Goal: Task Accomplishment & Management: Use online tool/utility

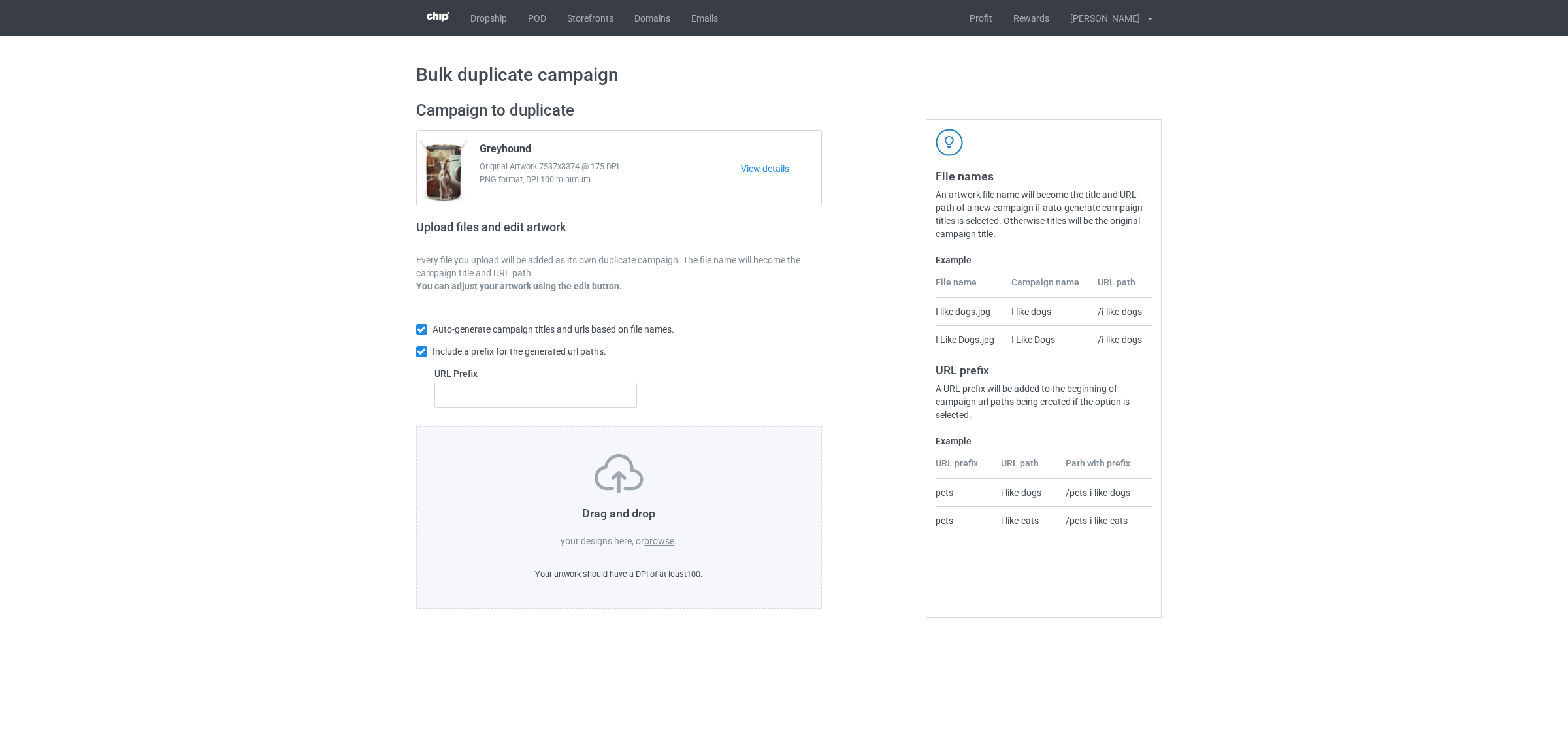
click at [667, 543] on label "browse" at bounding box center [659, 541] width 30 height 10
click at [0, 0] on input "browse" at bounding box center [0, 0] width 0 height 0
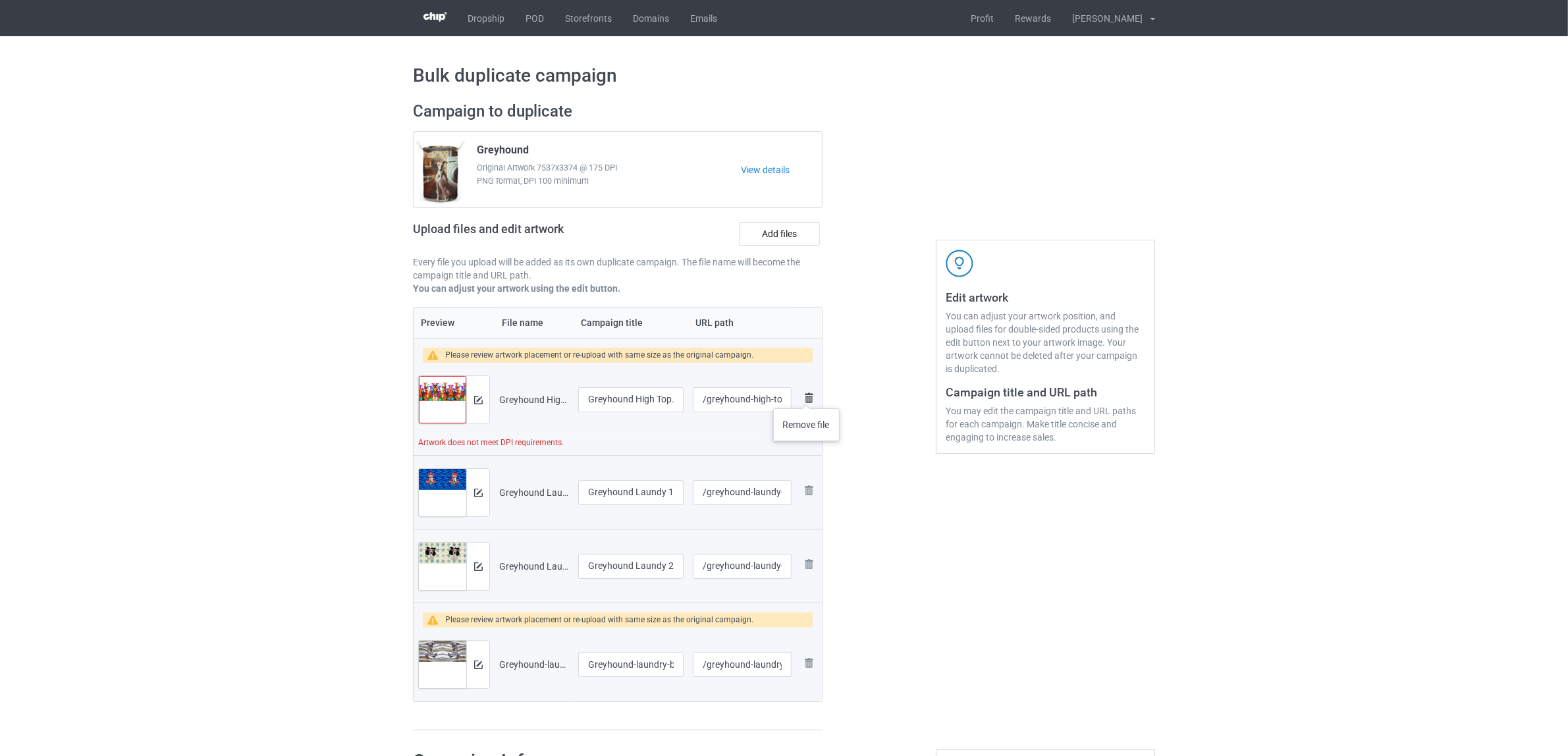
click at [807, 395] on img at bounding box center [808, 398] width 16 height 16
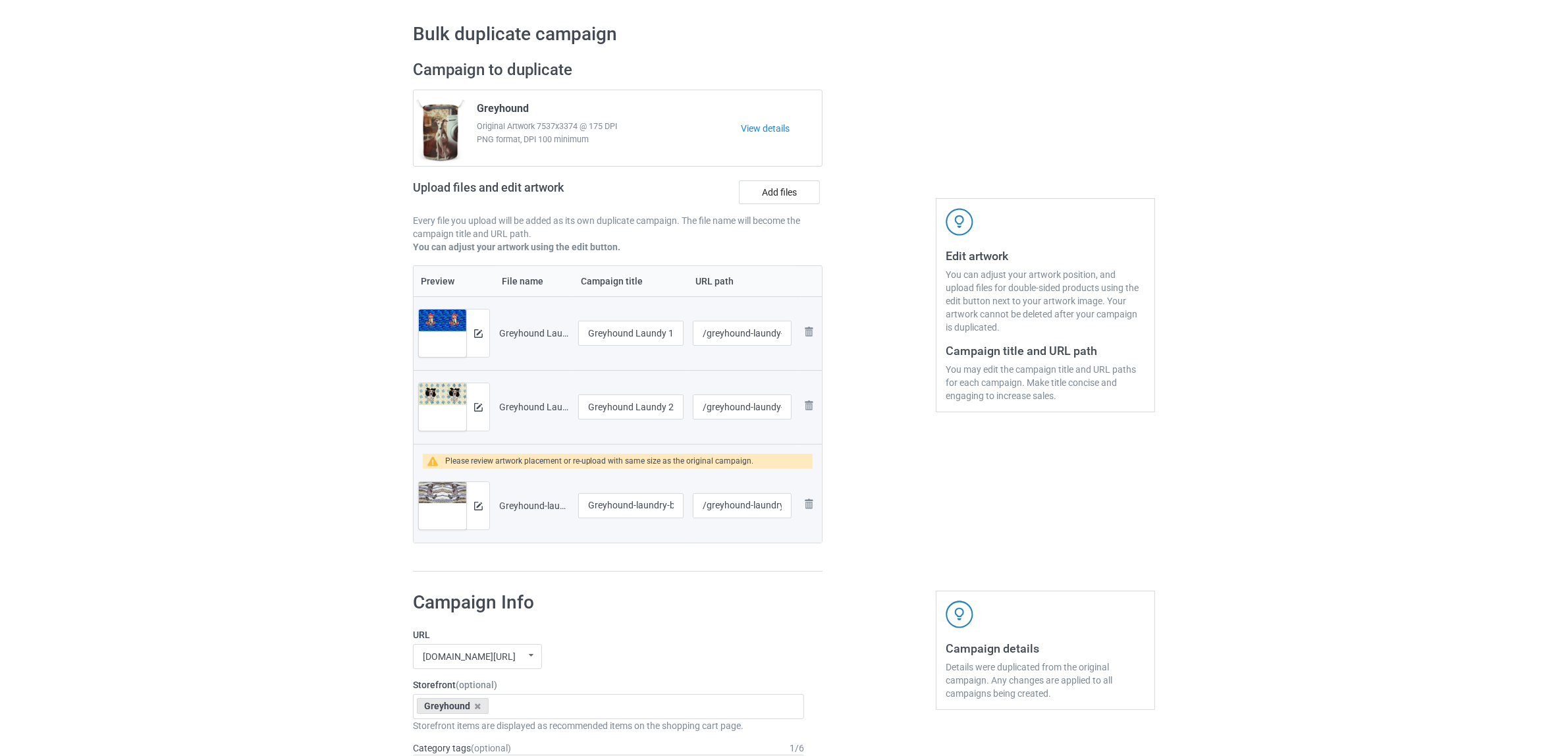
scroll to position [83, 0]
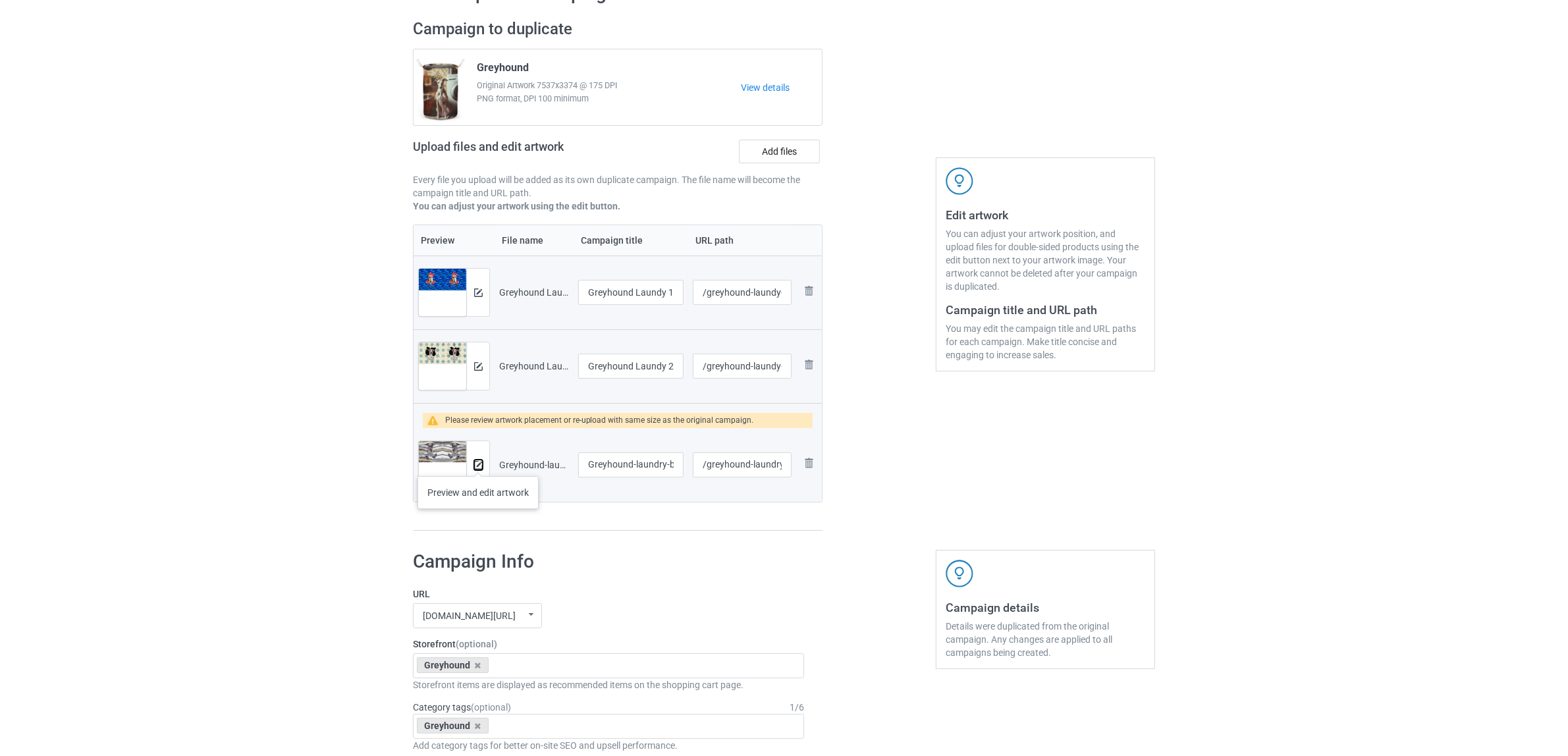
click at [478, 463] on img at bounding box center [478, 465] width 9 height 9
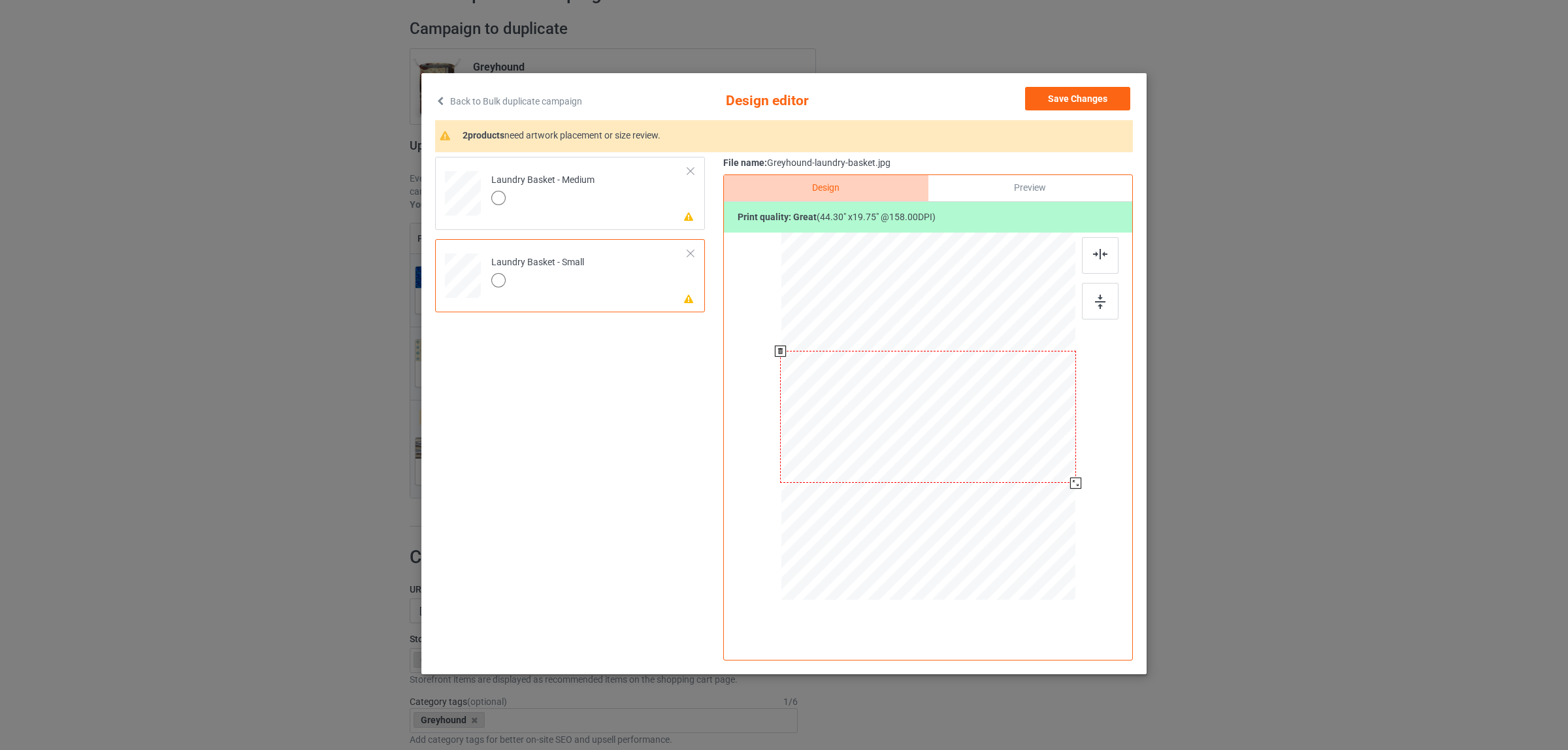
click at [928, 415] on div at bounding box center [928, 417] width 296 height 132
click at [1098, 255] on img at bounding box center [1100, 254] width 14 height 10
click at [611, 186] on td "Please review artwork placement Laundry Basket - Medium" at bounding box center [589, 191] width 211 height 57
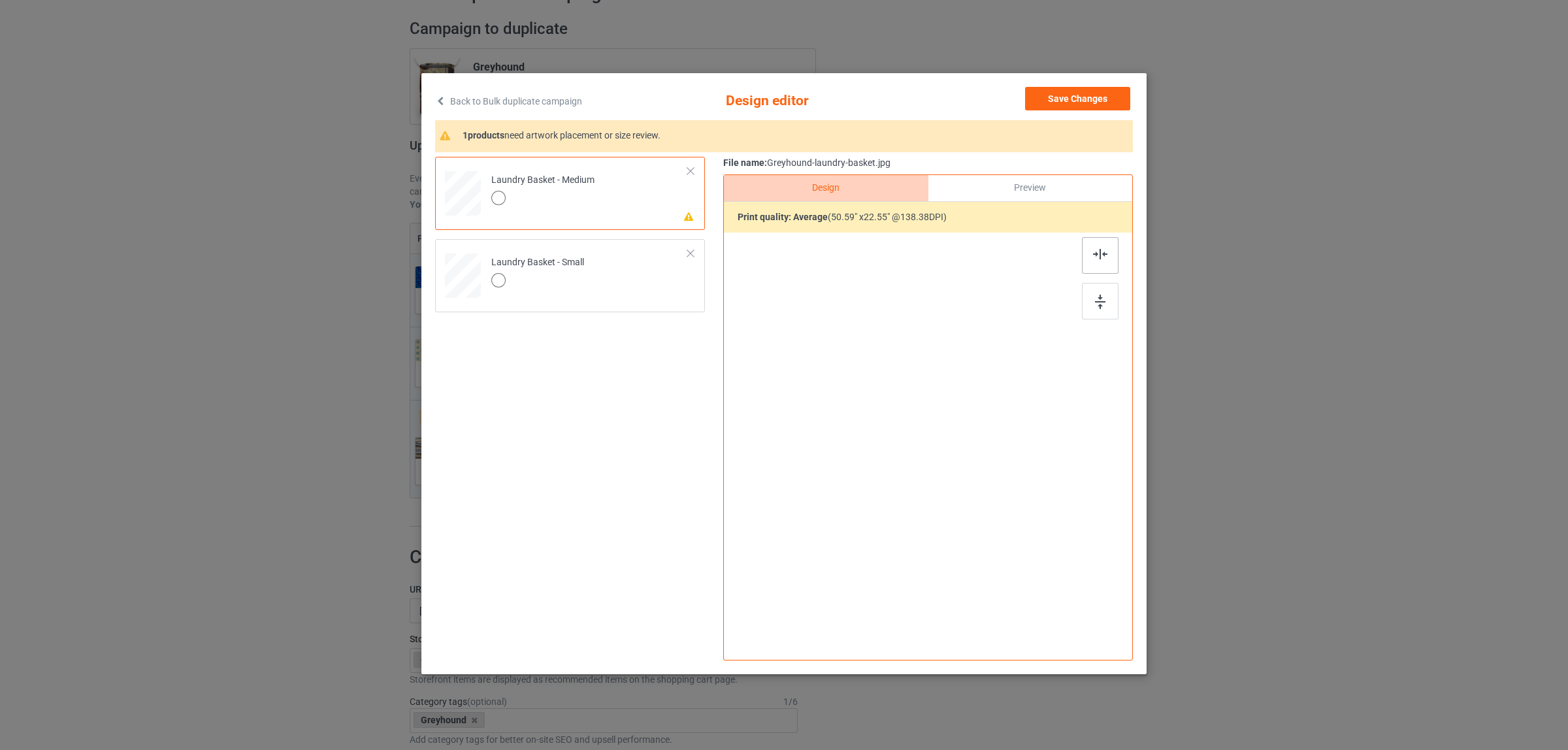
click at [1101, 259] on img at bounding box center [1100, 254] width 14 height 10
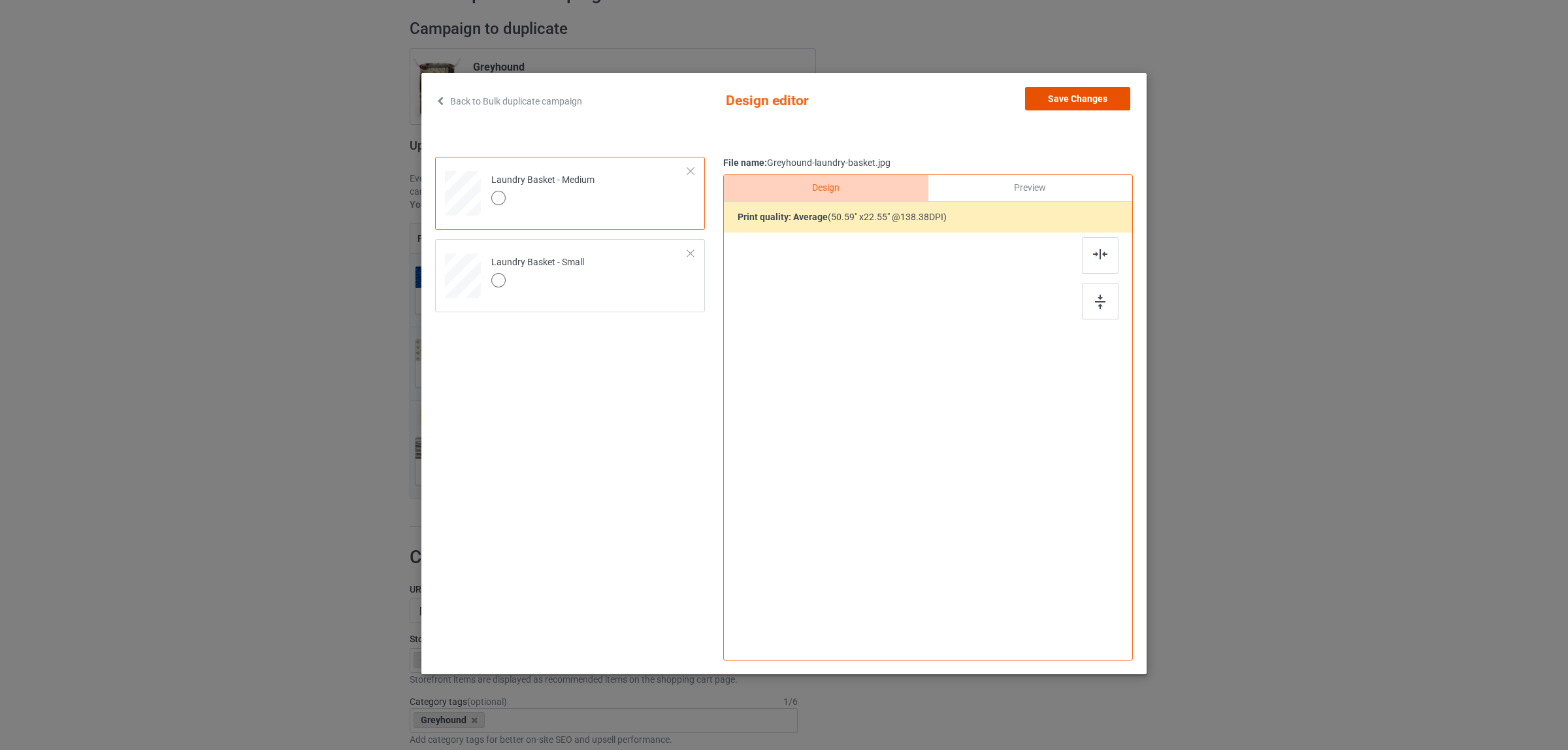
click at [1069, 99] on button "Save Changes" at bounding box center [1077, 99] width 105 height 23
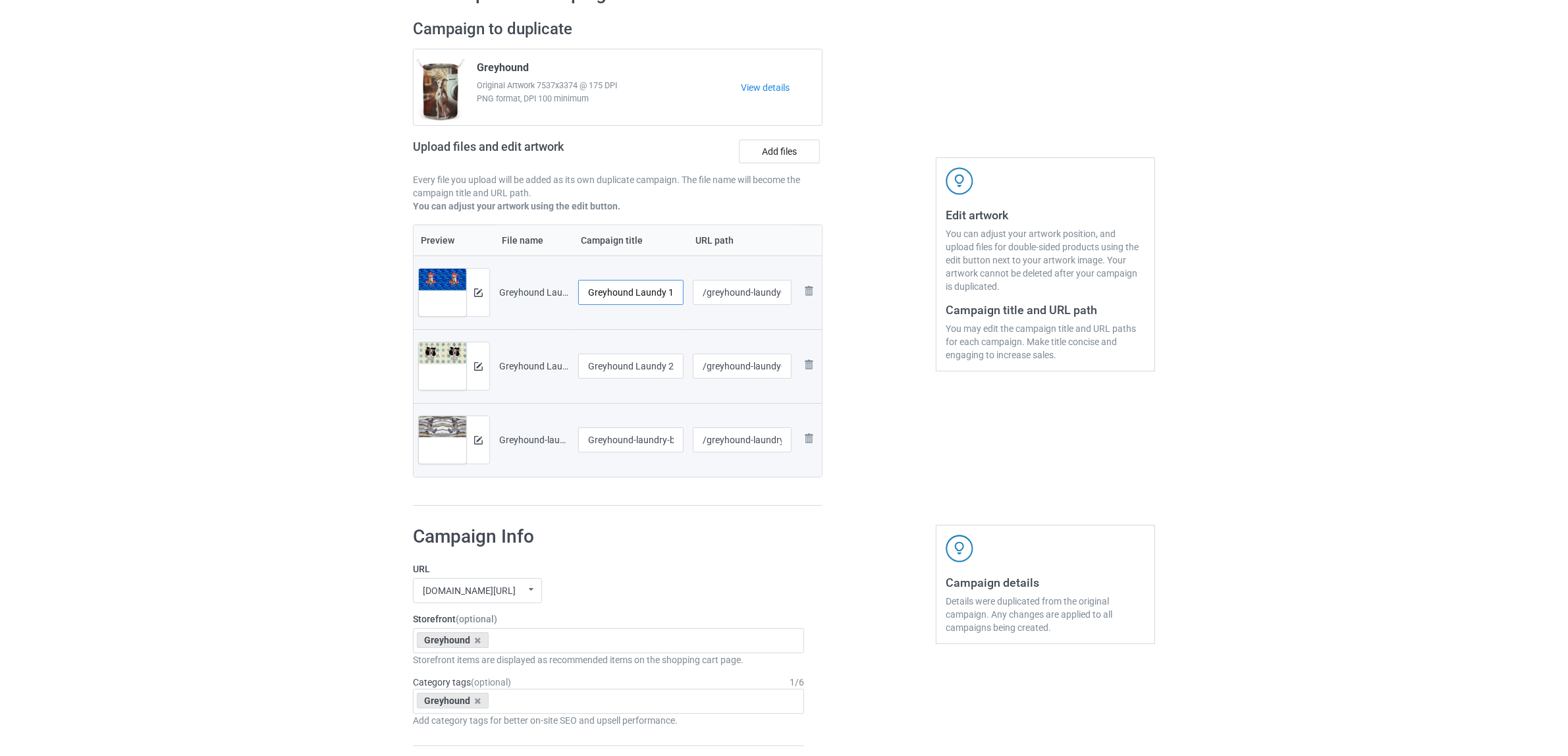
scroll to position [0, 14]
drag, startPoint x: 636, startPoint y: 299, endPoint x: 696, endPoint y: 304, distance: 60.2
click at [696, 304] on tr "Preview and edit artwork Greyhound Laundy 1.jpg Greyhound Laundy 1.jpg /greyhou…" at bounding box center [617, 292] width 408 height 74
click at [610, 291] on input "Greyhound" at bounding box center [631, 292] width 105 height 25
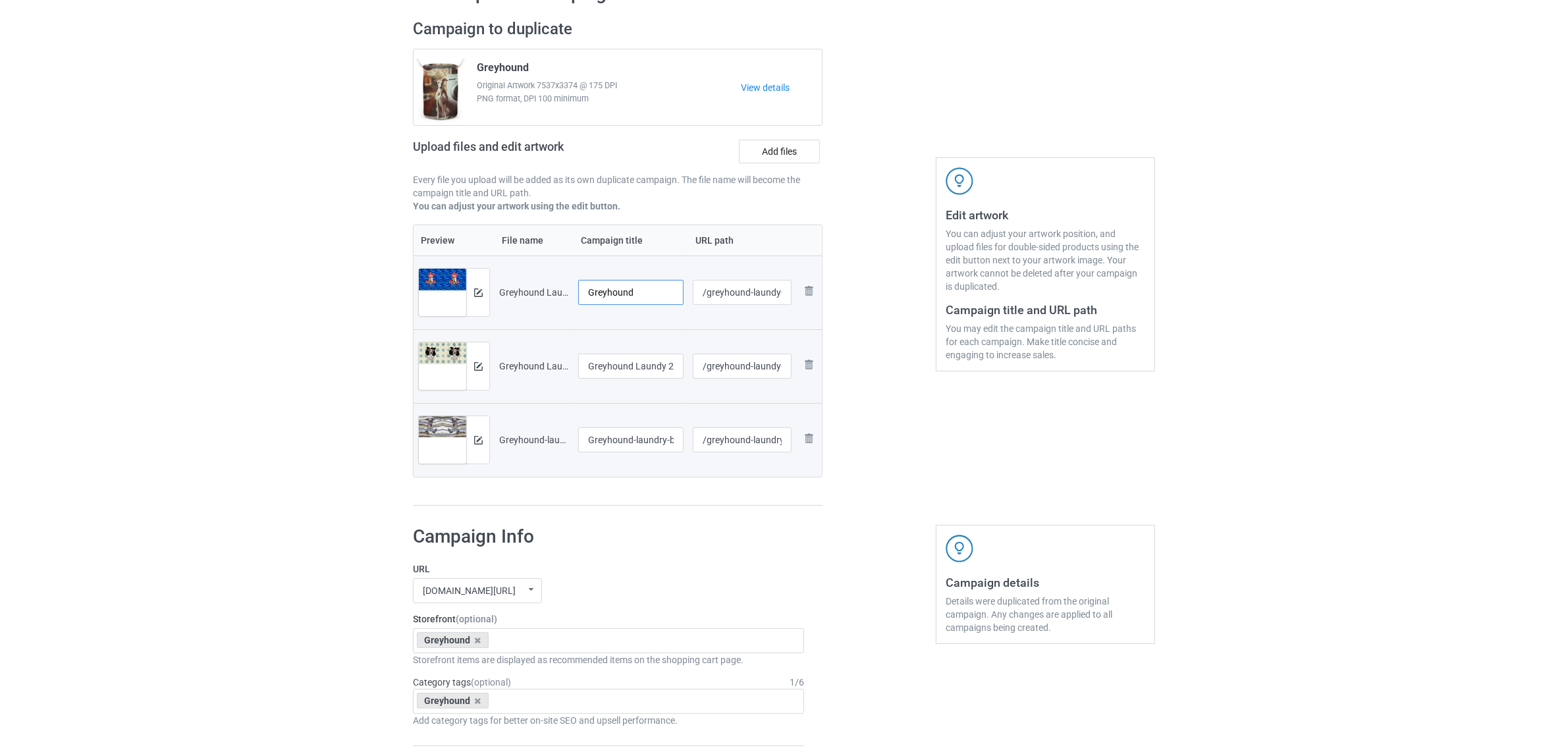
click at [610, 291] on input "Greyhound" at bounding box center [631, 292] width 105 height 25
type input "Greyhound"
click at [653, 362] on input "Greyhound Laundy 2.jpg" at bounding box center [631, 366] width 105 height 25
paste input "text"
type input "Greyhound"
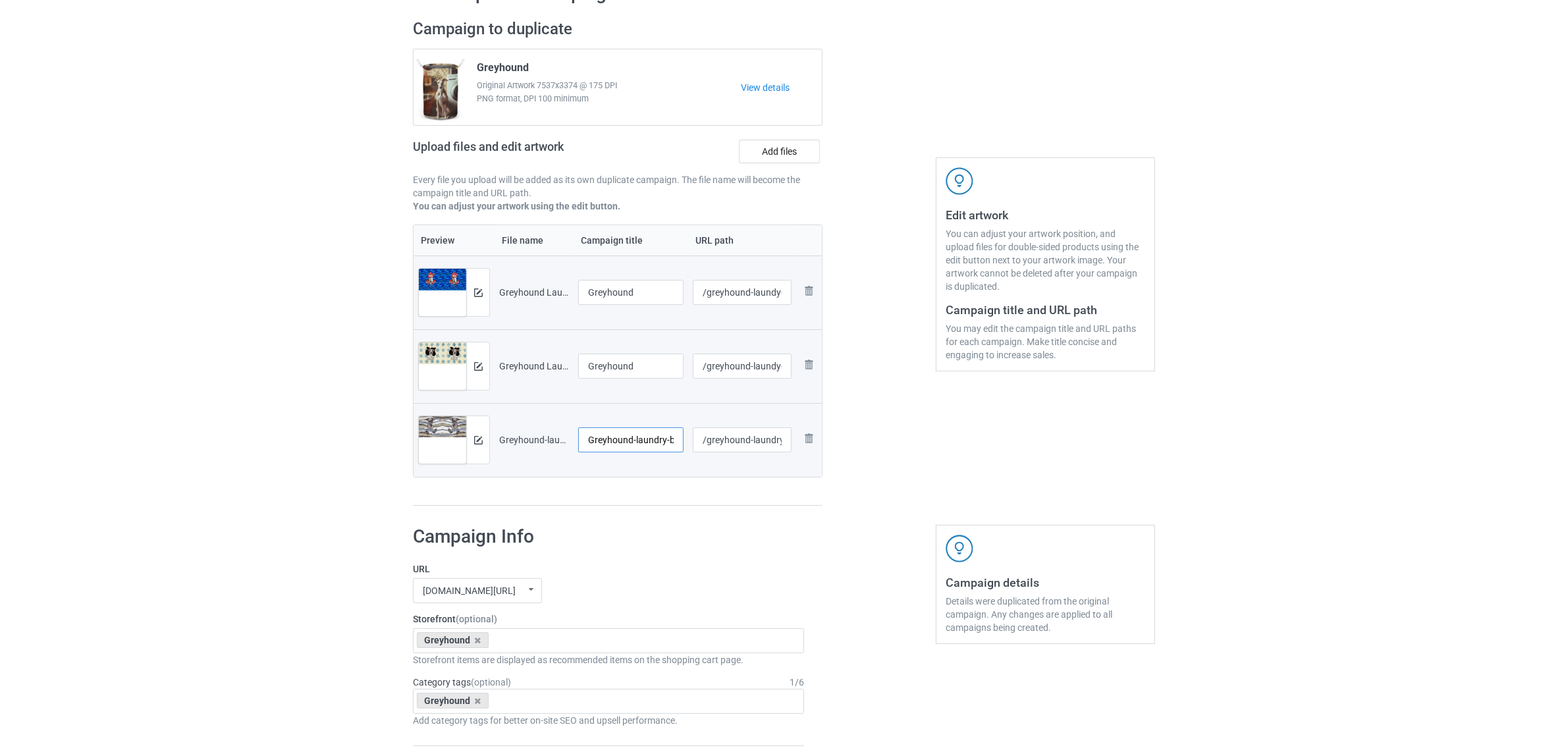
click at [655, 442] on input "Greyhound-laundry-basket.jpg" at bounding box center [631, 440] width 105 height 25
paste input "text"
type input "Greyhound"
click at [665, 549] on h1 "Campaign Info" at bounding box center [608, 537] width 391 height 23
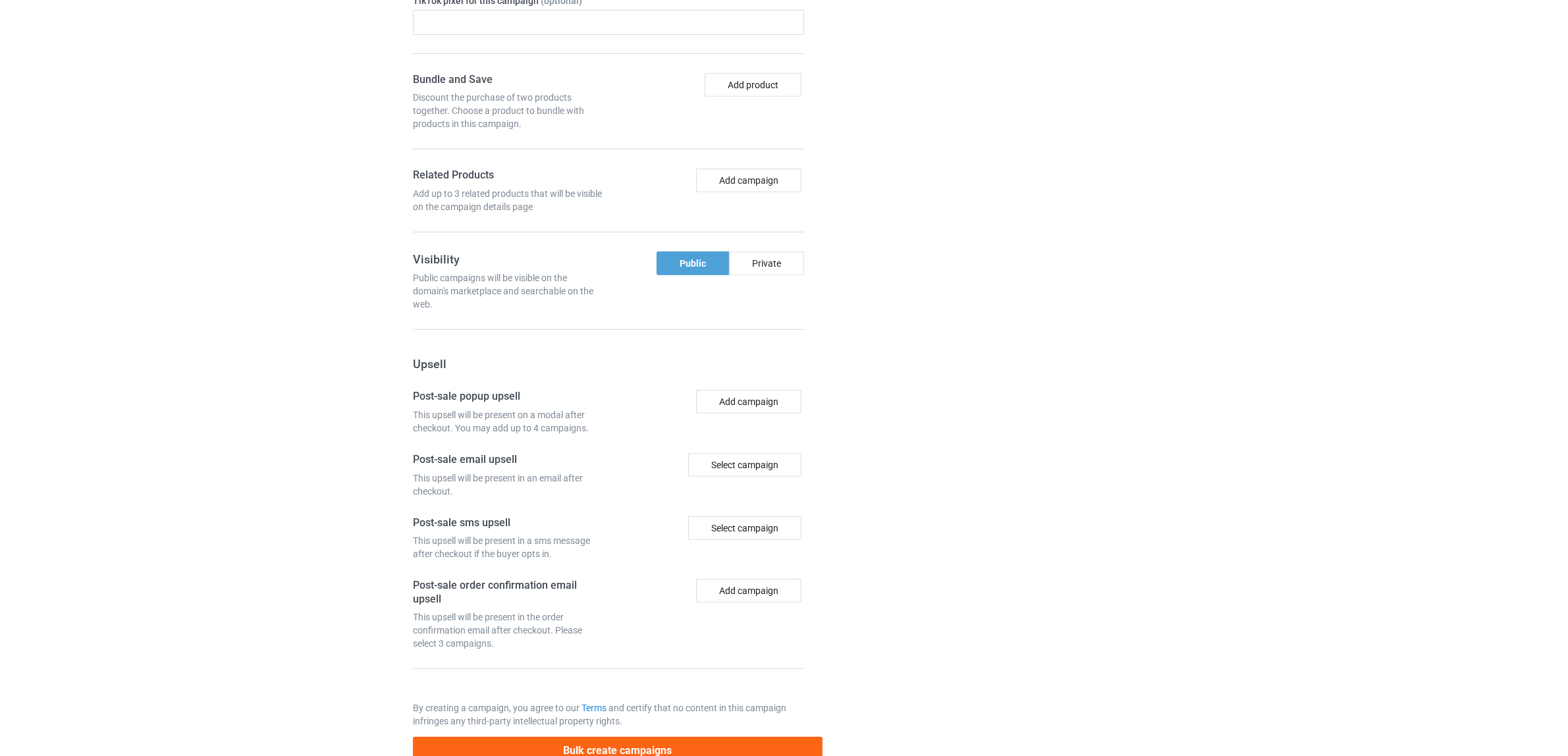
scroll to position [1072, 0]
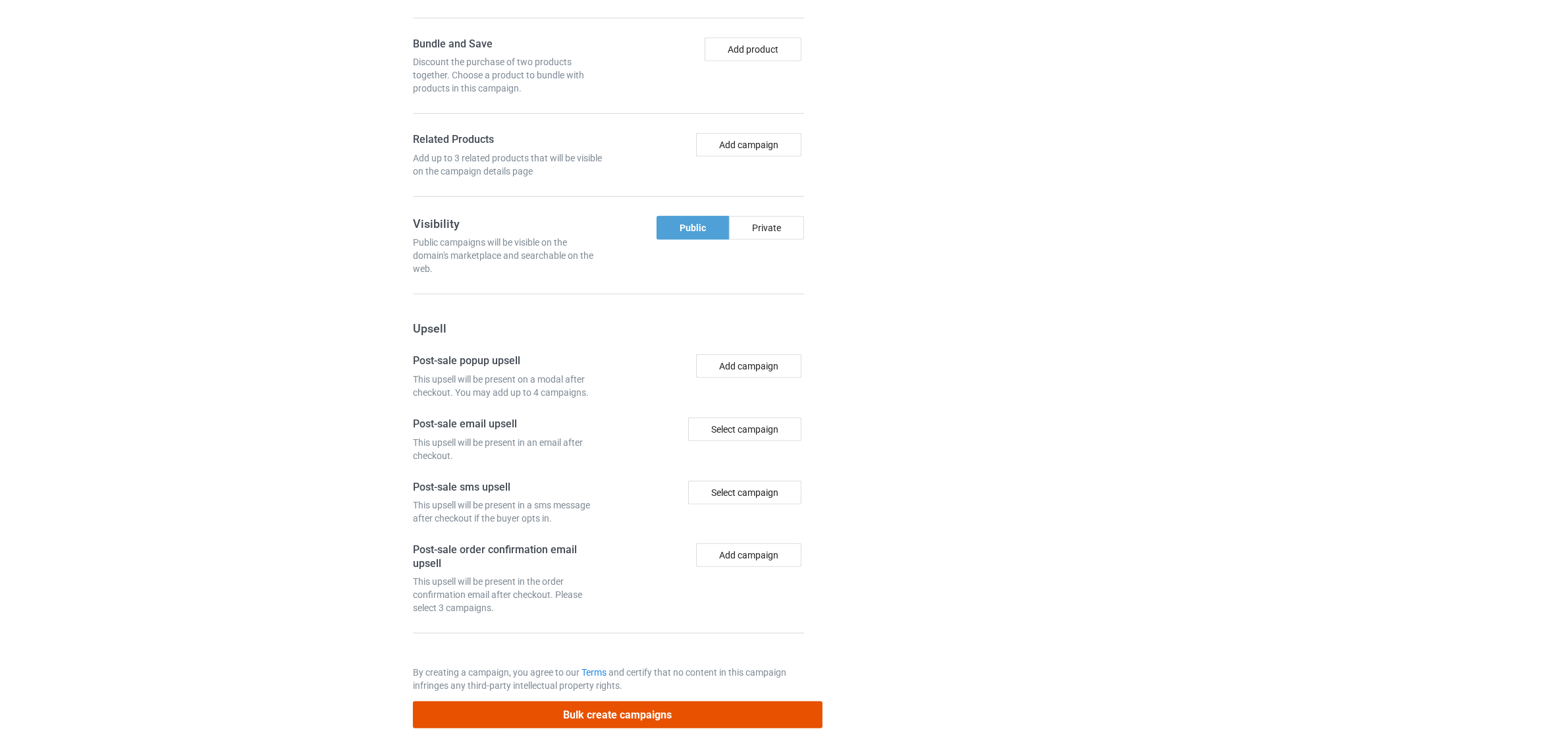
click at [656, 715] on button "Bulk create campaigns" at bounding box center [617, 714] width 410 height 27
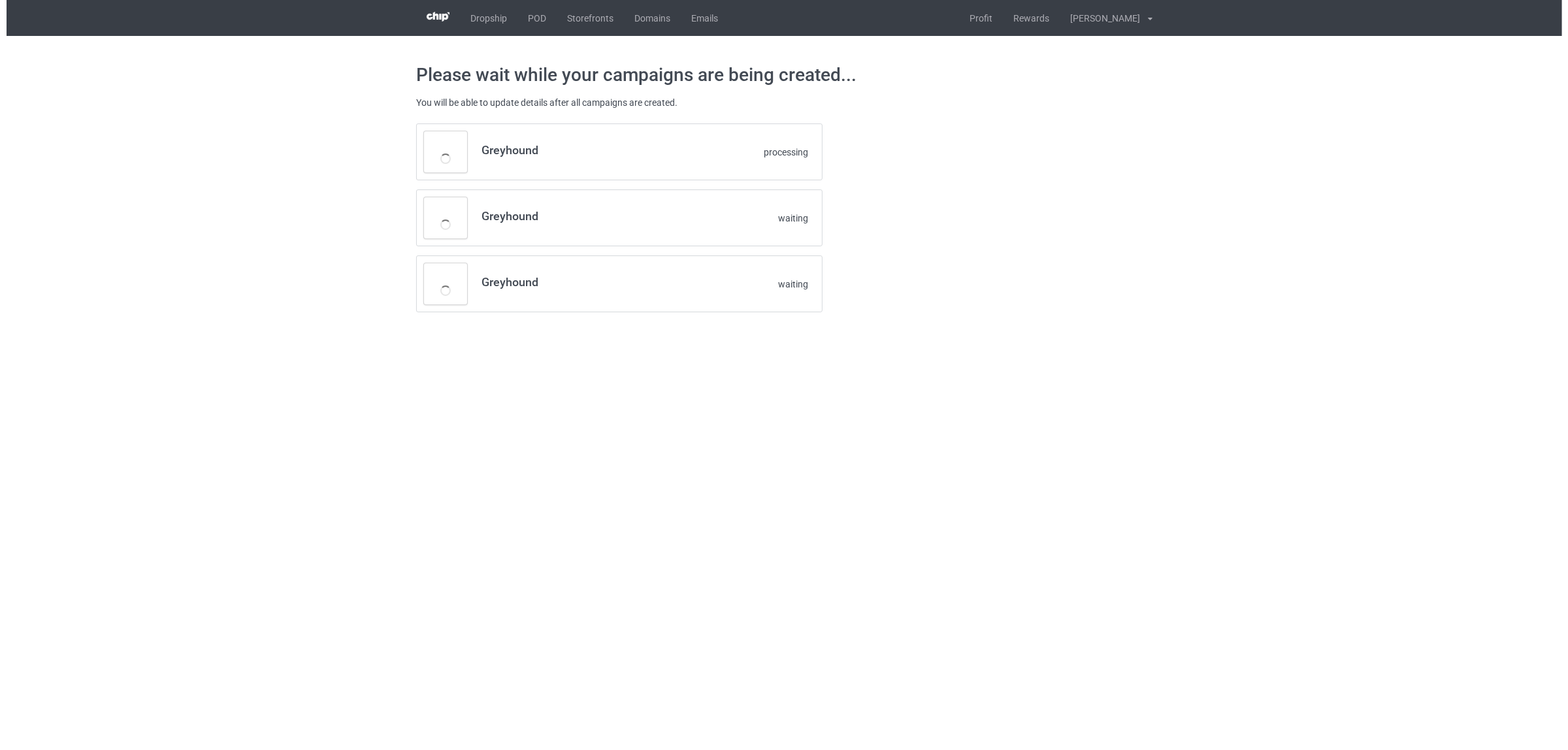
scroll to position [0, 0]
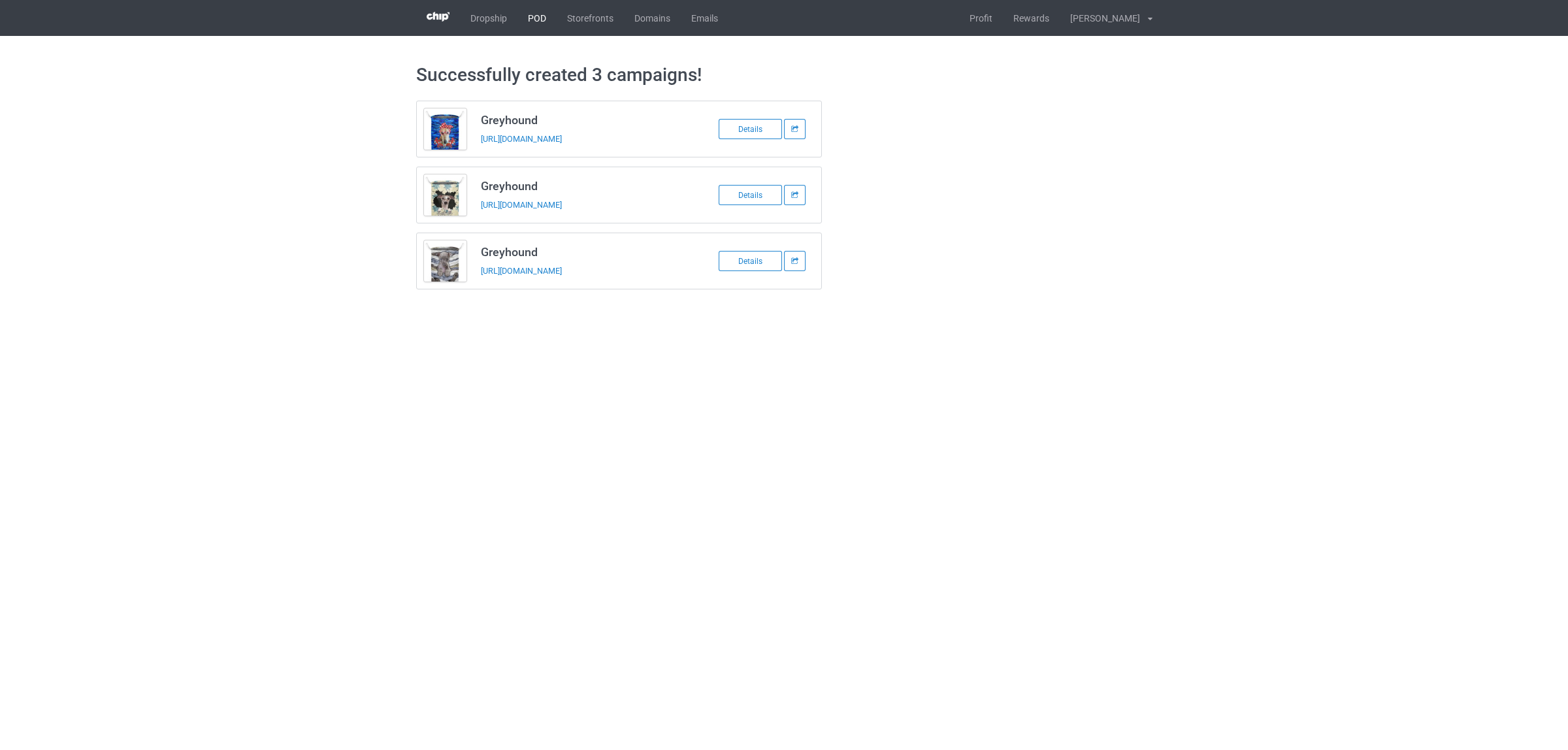
click at [543, 20] on link "POD" at bounding box center [537, 18] width 39 height 36
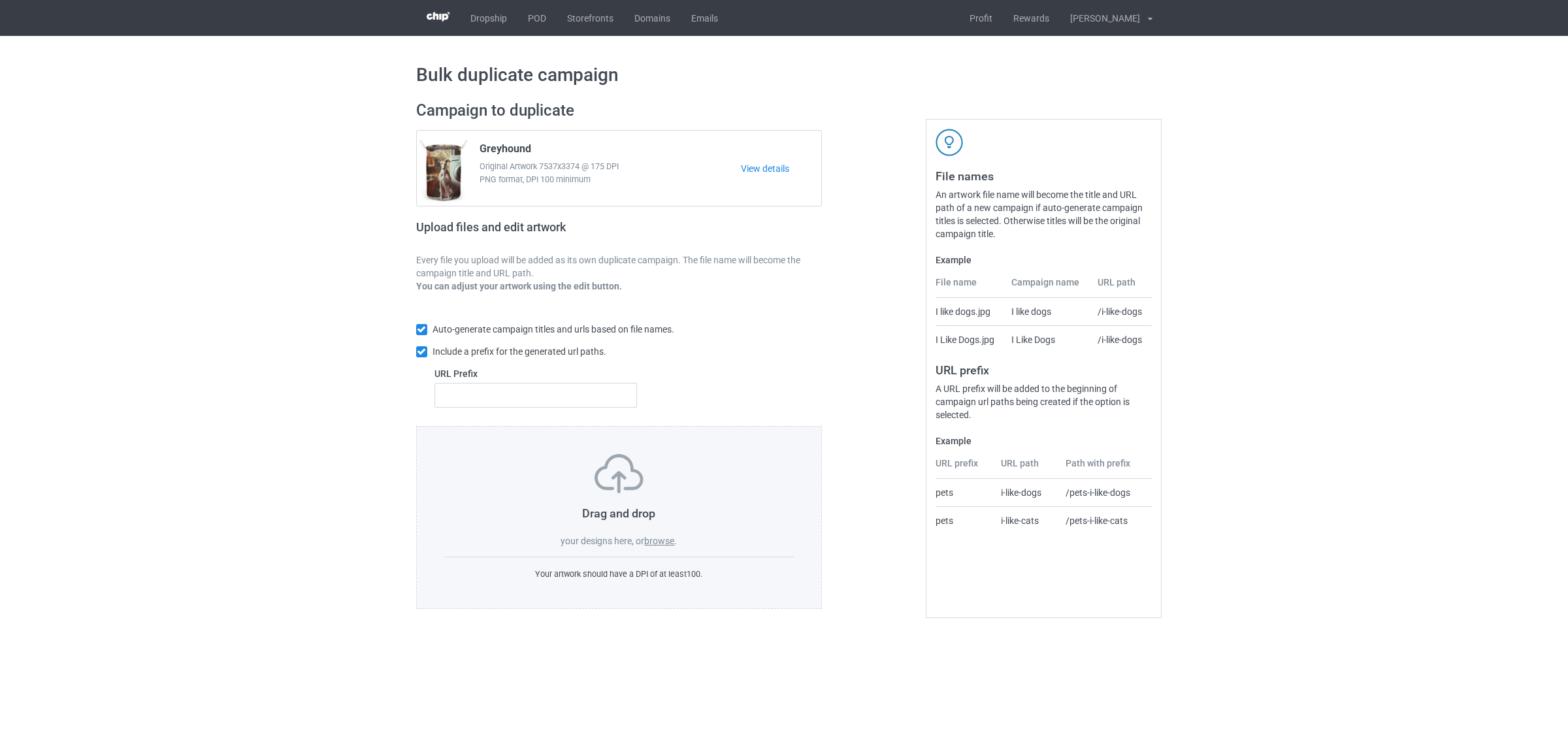
click at [662, 539] on label "browse" at bounding box center [659, 541] width 30 height 10
click at [0, 0] on input "browse" at bounding box center [0, 0] width 0 height 0
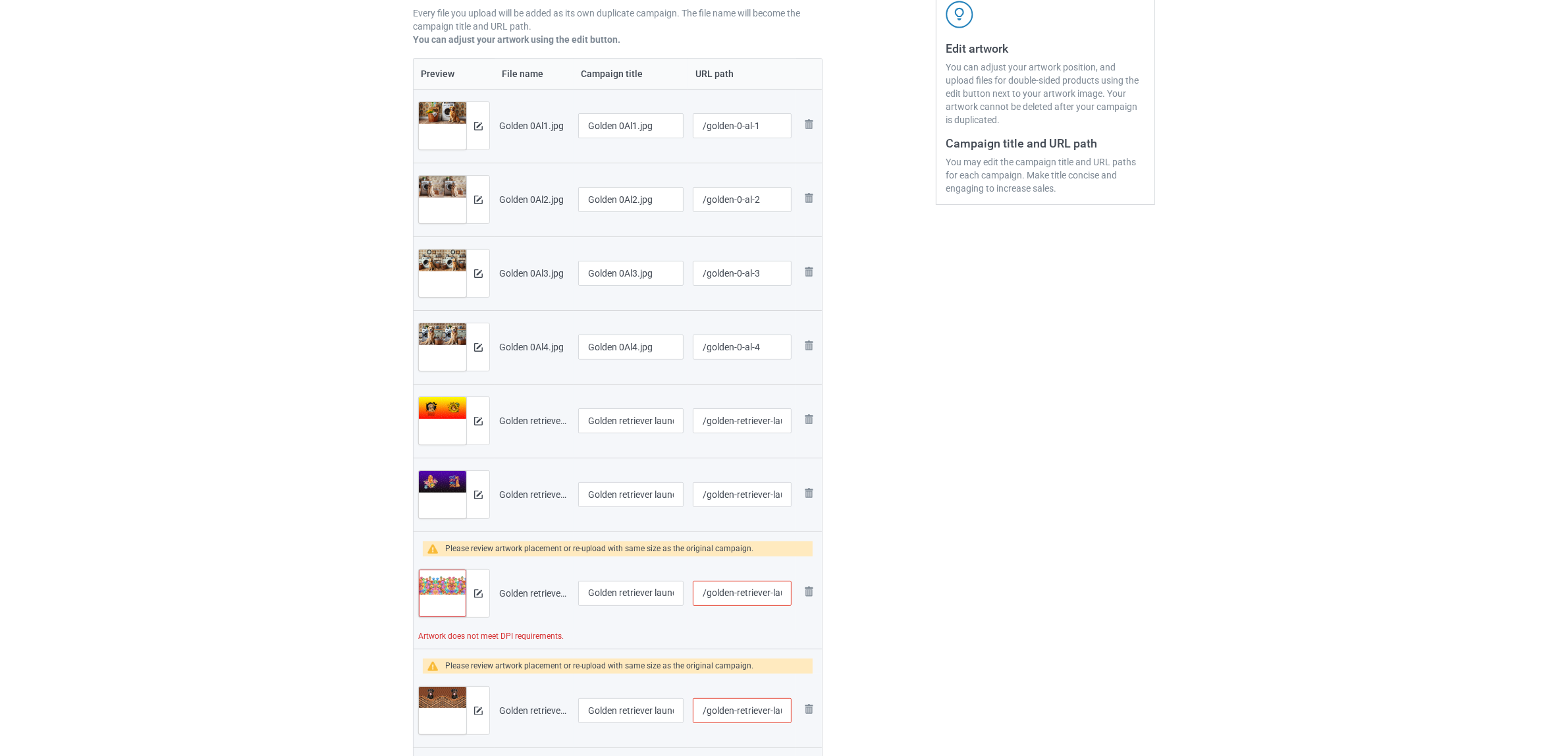
scroll to position [329, 0]
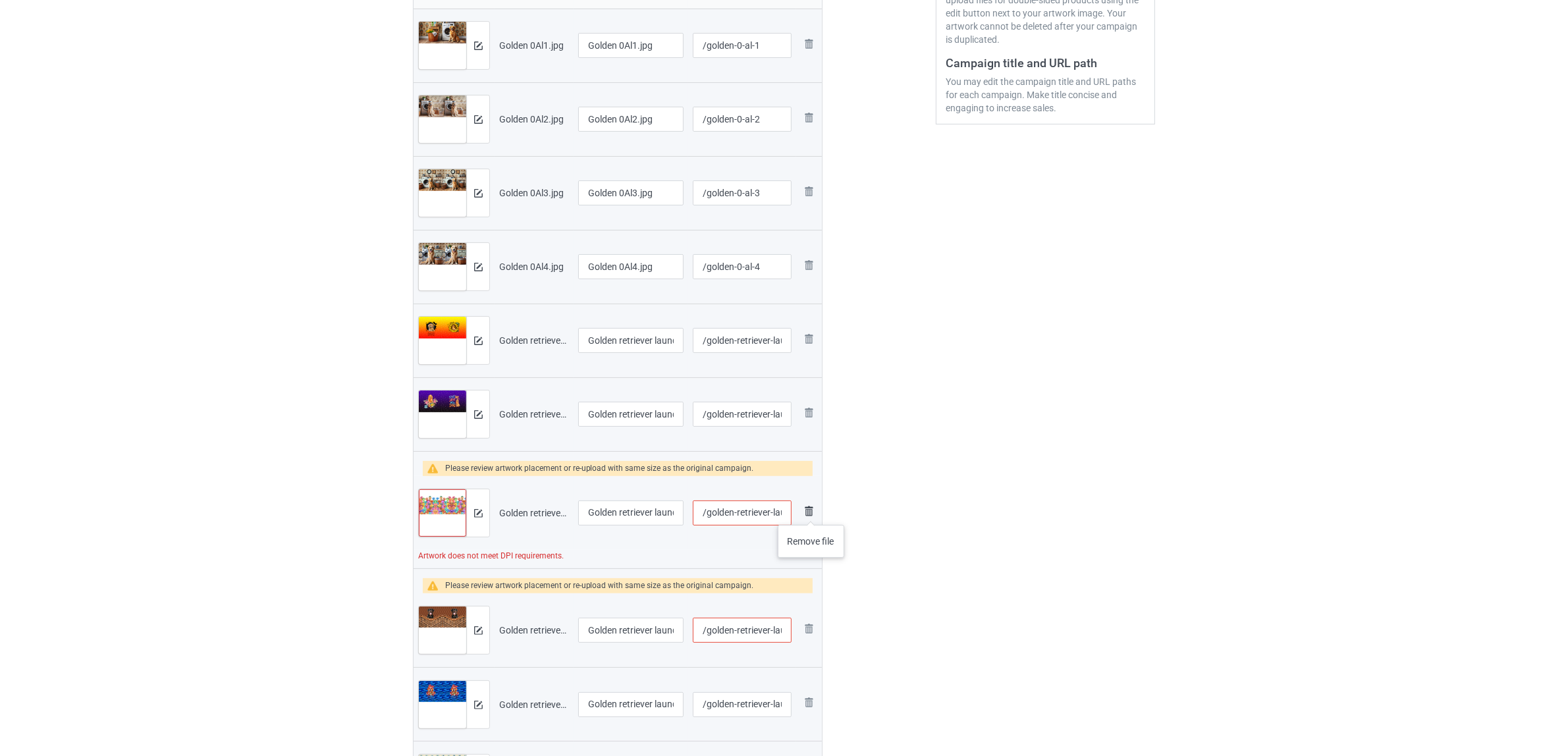
click at [811, 512] on img at bounding box center [808, 511] width 16 height 16
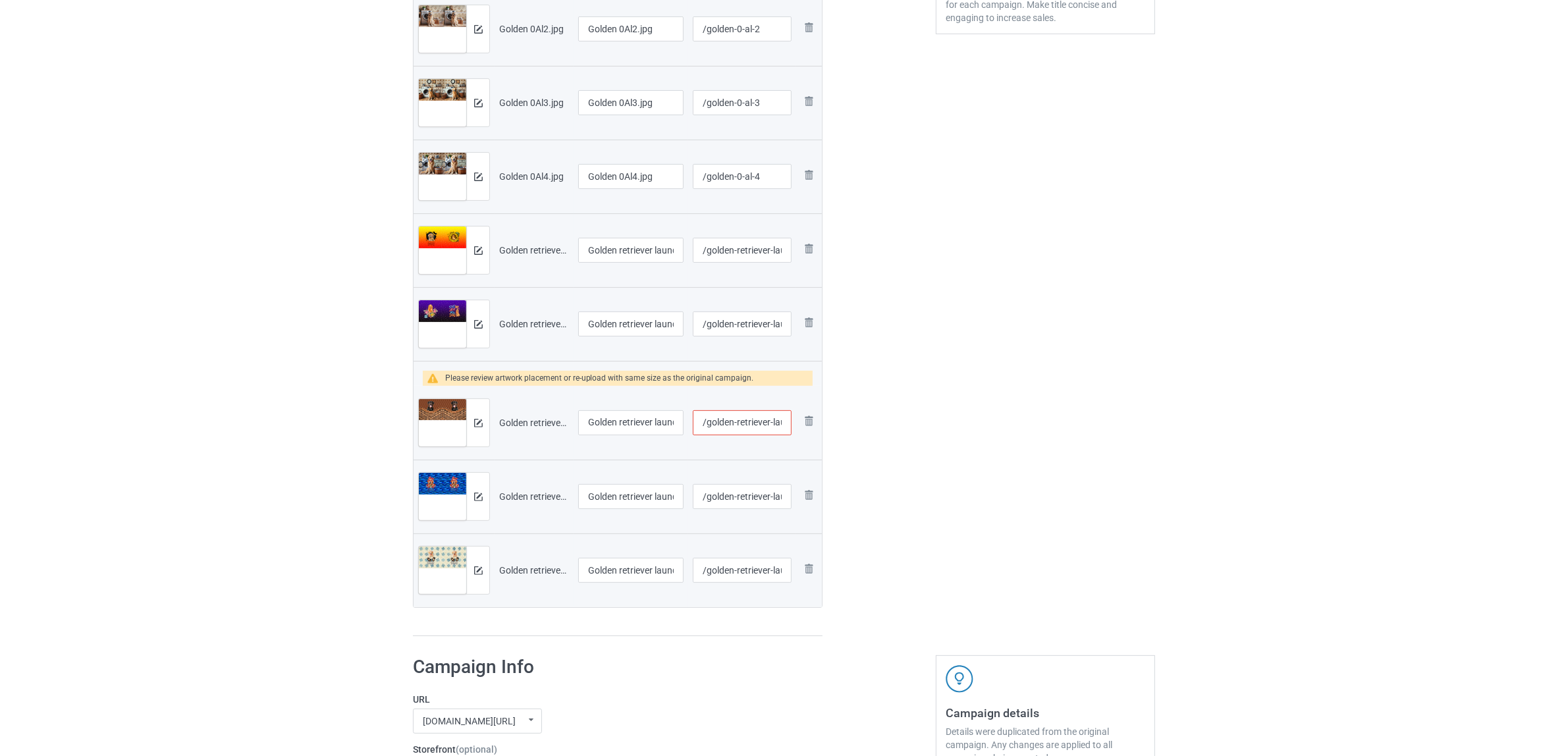
scroll to position [576, 0]
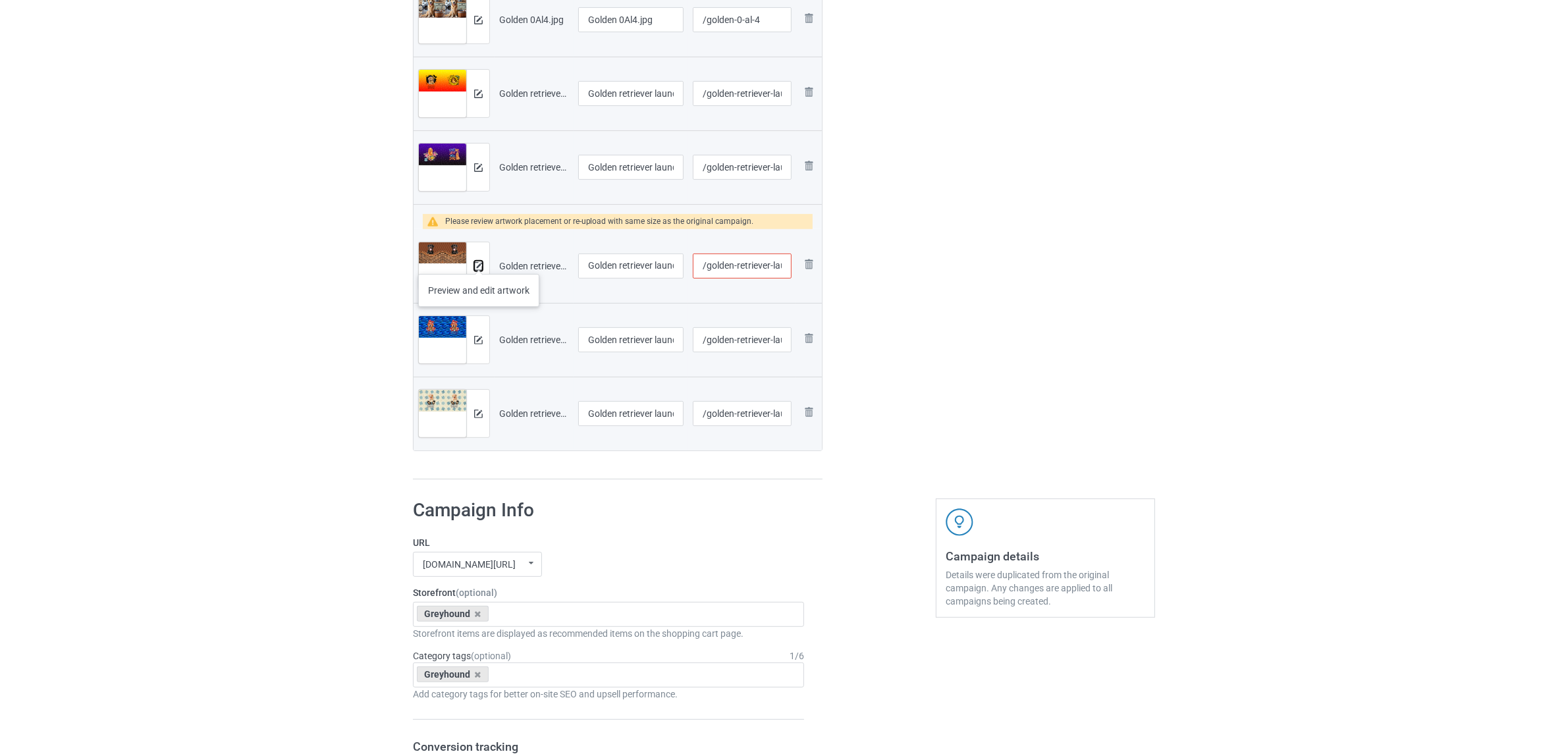
click at [478, 261] on button at bounding box center [478, 266] width 9 height 10
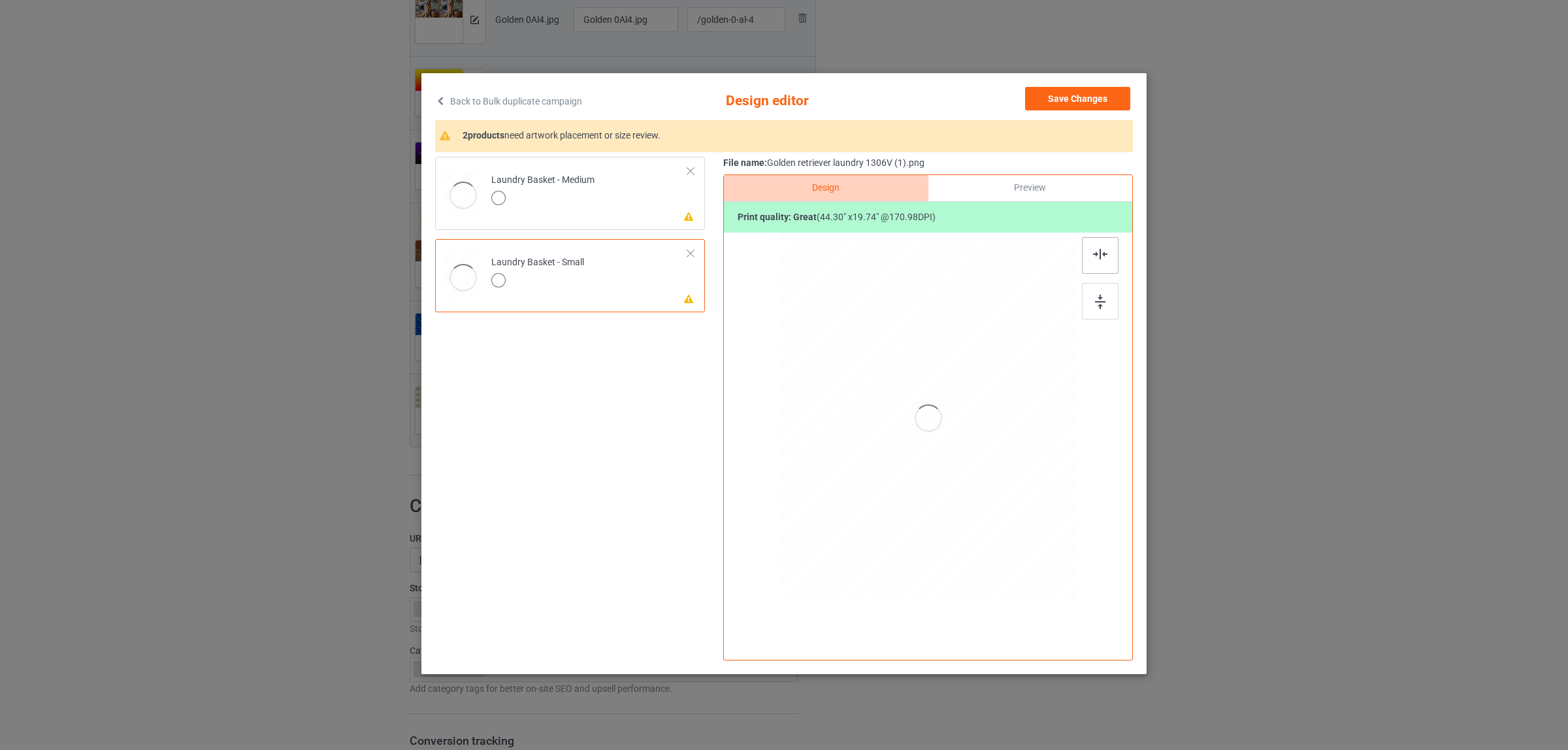
click at [1102, 251] on img at bounding box center [1100, 254] width 14 height 10
click at [588, 185] on div "Laundry Basket - Medium" at bounding box center [543, 189] width 103 height 30
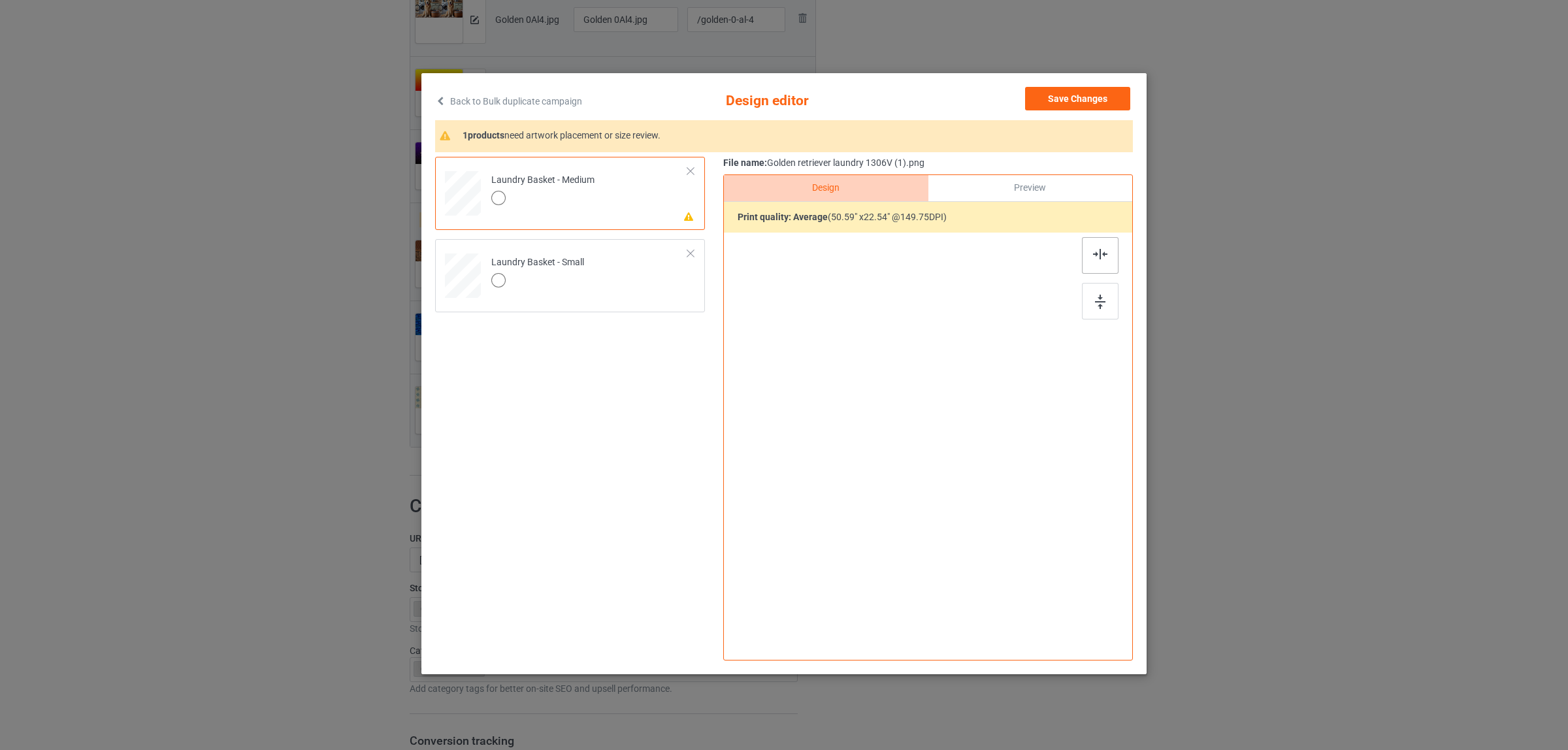
click at [1089, 254] on div at bounding box center [1100, 255] width 36 height 36
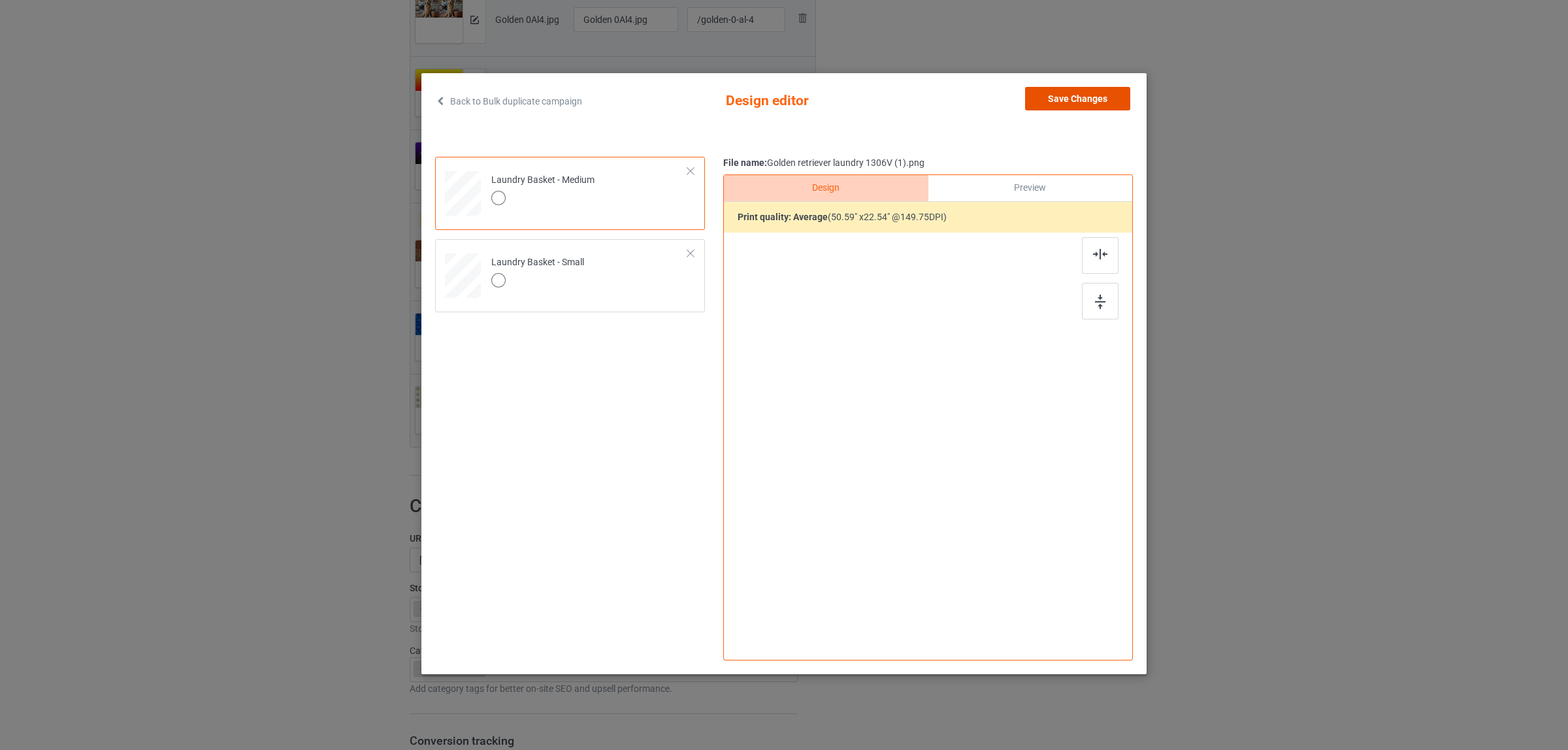
click at [1108, 90] on button "Save Changes" at bounding box center [1077, 99] width 105 height 23
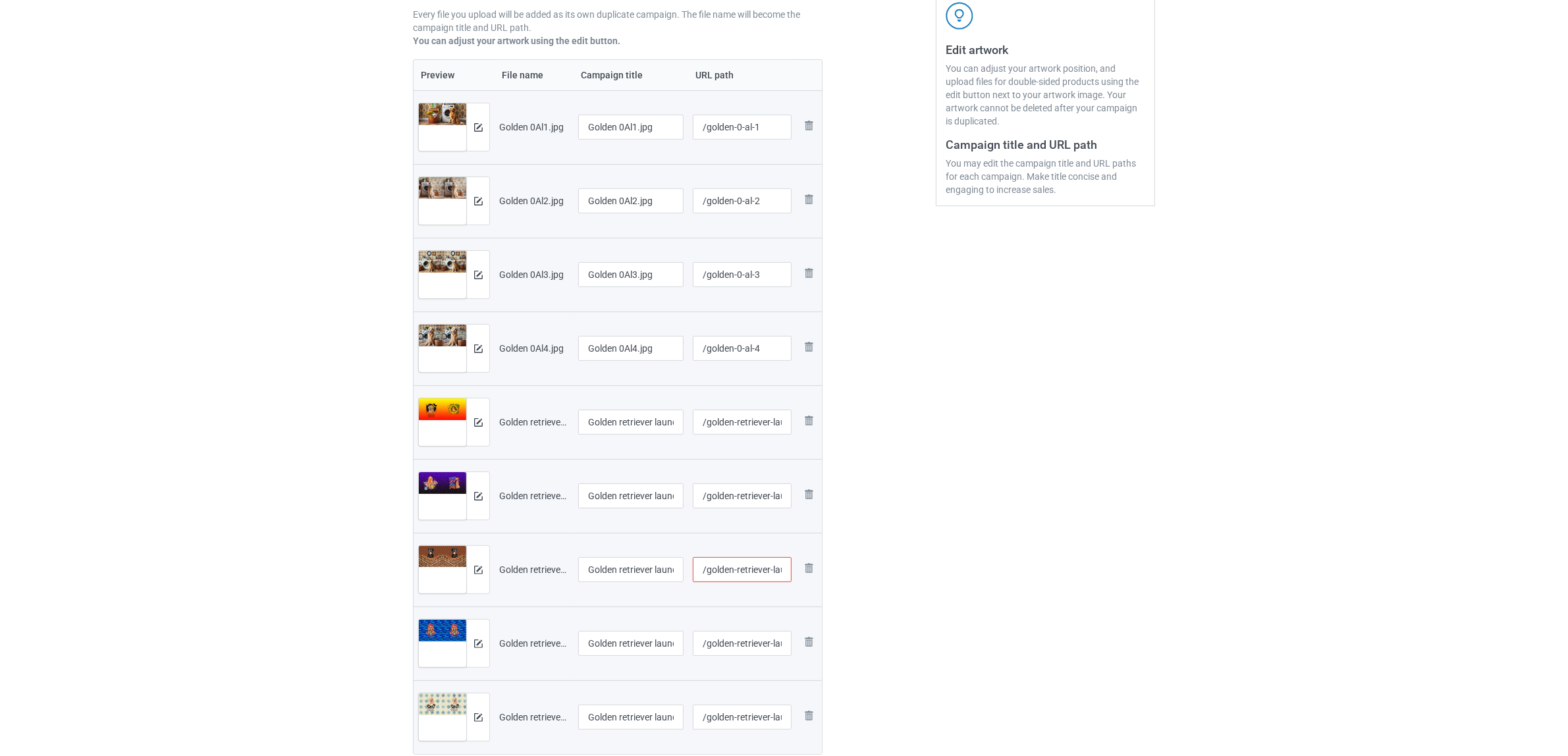
scroll to position [247, 0]
drag, startPoint x: 618, startPoint y: 123, endPoint x: 690, endPoint y: 132, distance: 72.6
click at [690, 132] on tr "Preview and edit artwork Golden 0Al1.jpg Golden 0Al1.jpg /golden-0-al-1 Remove …" at bounding box center [617, 127] width 408 height 74
click at [594, 122] on input "Golden" at bounding box center [631, 128] width 105 height 25
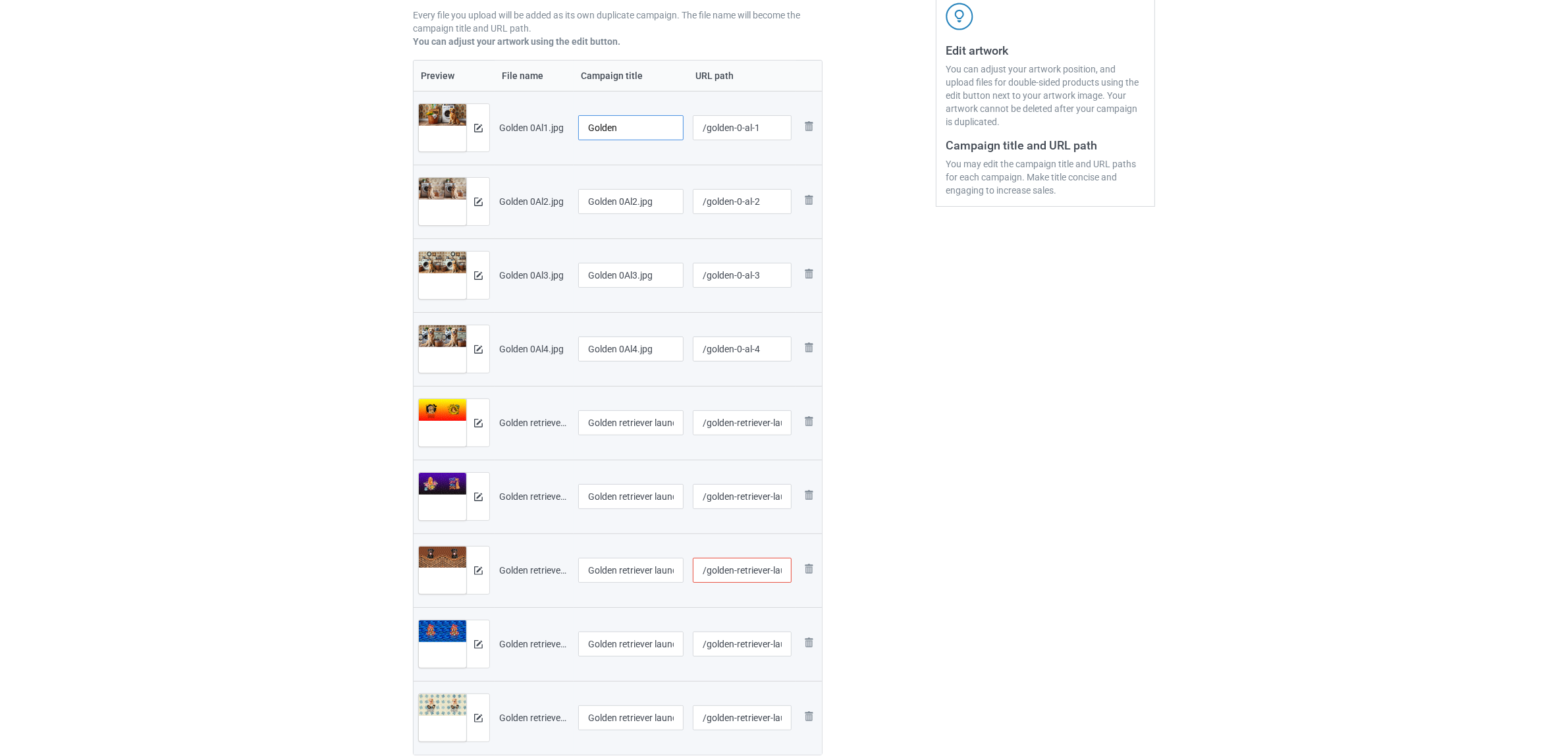
type input "Golden"
click at [633, 199] on input "Golden 0Al2.jpg" at bounding box center [631, 202] width 105 height 25
paste input "text"
type input "Golden"
click at [624, 286] on input "Golden 0Al3.jpg" at bounding box center [631, 275] width 105 height 25
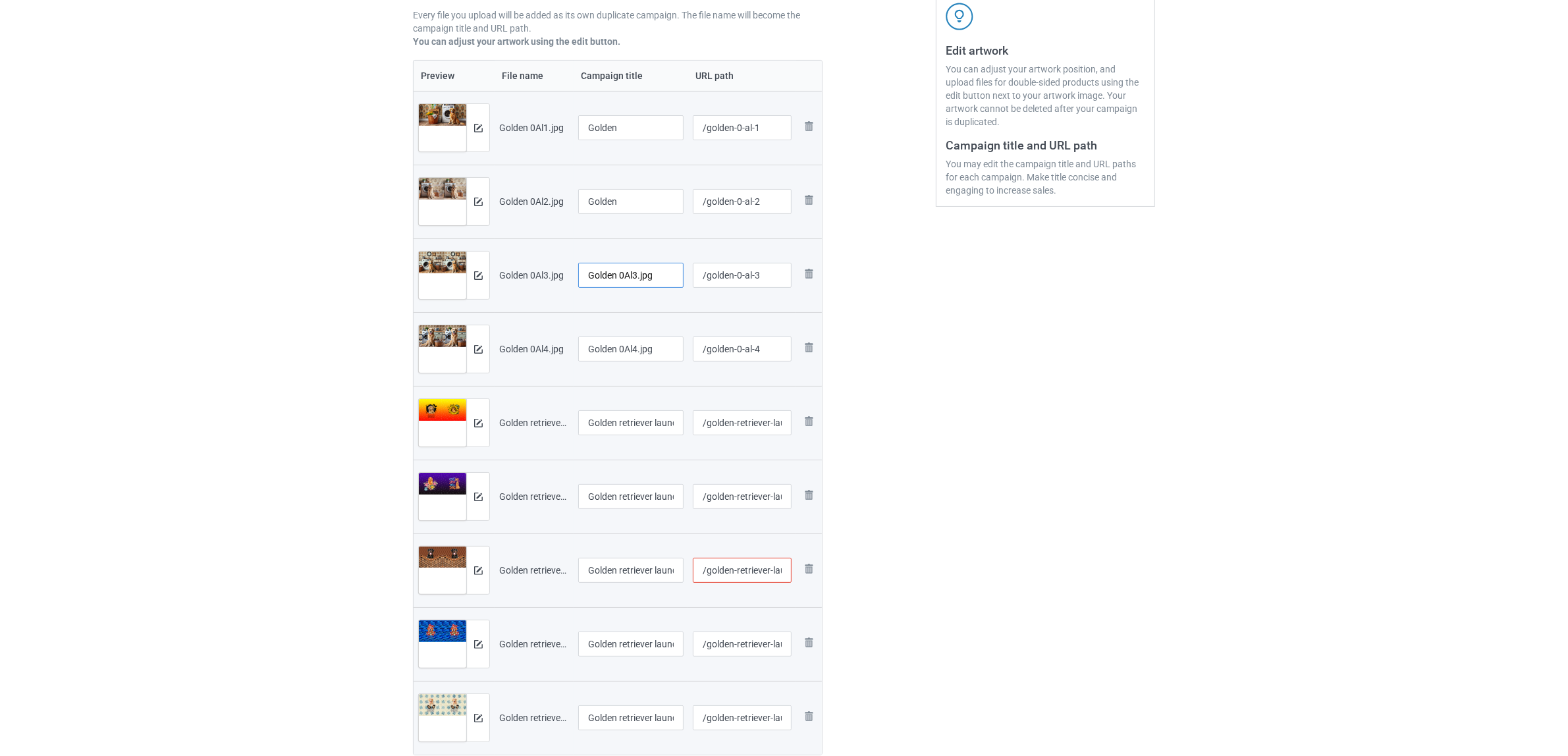
paste input "text"
type input "Golden"
click at [619, 352] on input "Golden 0Al4.jpg" at bounding box center [631, 349] width 105 height 25
paste input "text"
type input "Golden"
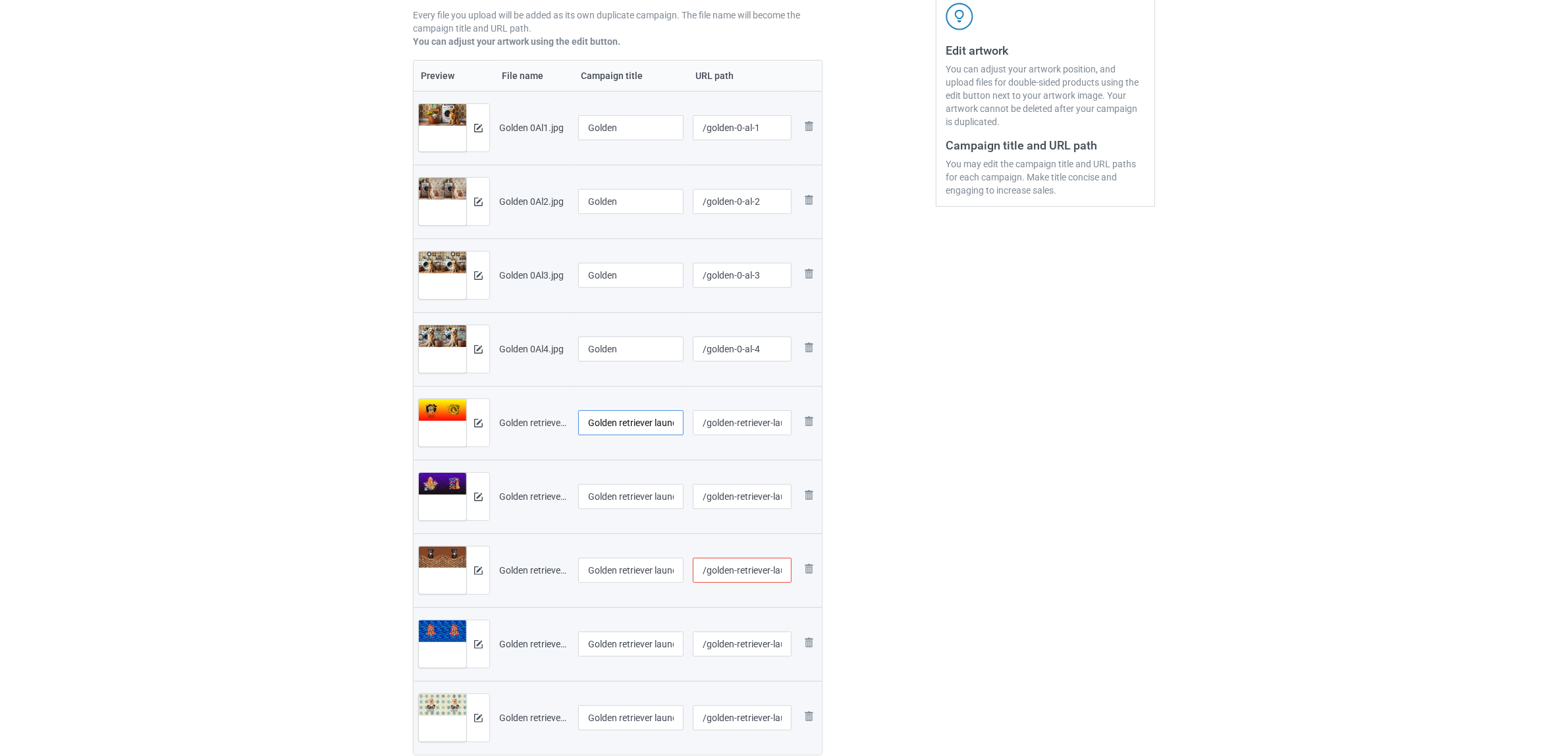
click at [620, 432] on input "Golden retriever laundry 1302 (1).jpg" at bounding box center [631, 423] width 105 height 25
paste input "text"
type input "Golden"
click at [627, 492] on input "Golden retriever laundry 1302 (2).jpg" at bounding box center [631, 497] width 105 height 25
paste input "text"
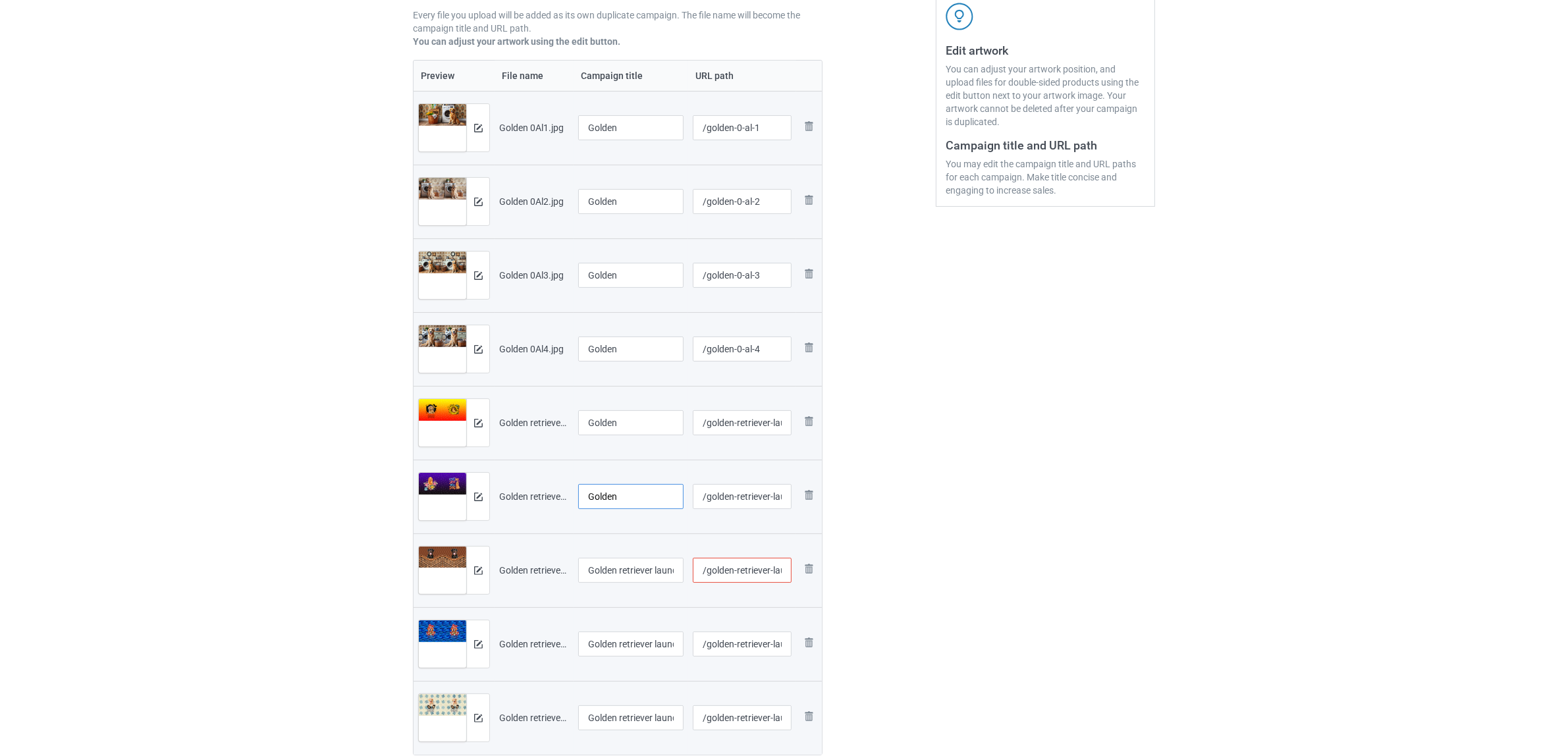
type input "Golden"
click at [618, 574] on input "Golden retriever laundry 1306V (1)" at bounding box center [631, 570] width 105 height 25
paste input "text"
type input "Golden"
click at [627, 642] on input "Golden retriever laundry 1306V (2).jpg" at bounding box center [631, 644] width 105 height 25
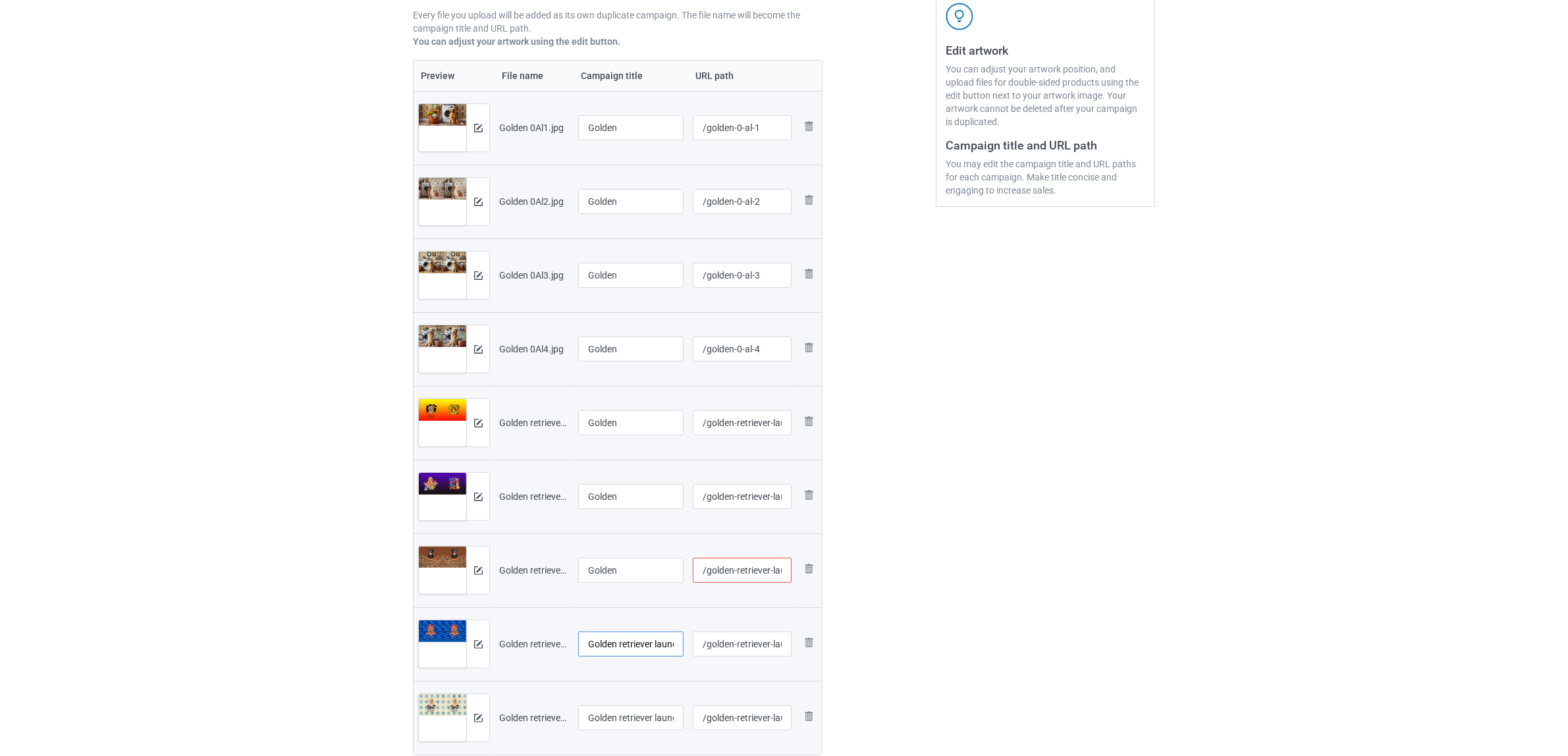
paste input "text"
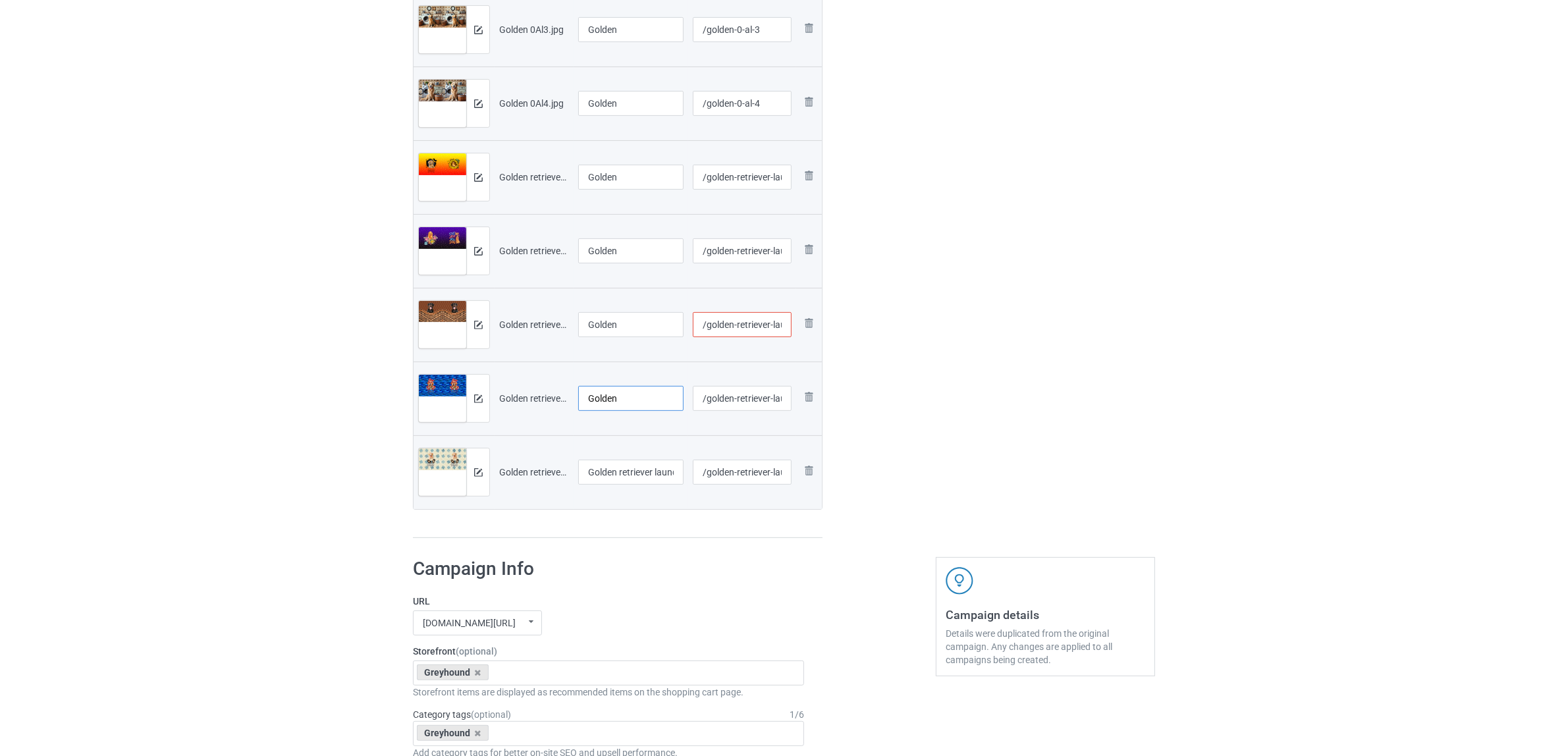
scroll to position [494, 0]
type input "Golden"
click at [611, 468] on input "Golden retriever laundry 1306V (3).jpg" at bounding box center [631, 471] width 105 height 25
paste input "text"
type input "Golden"
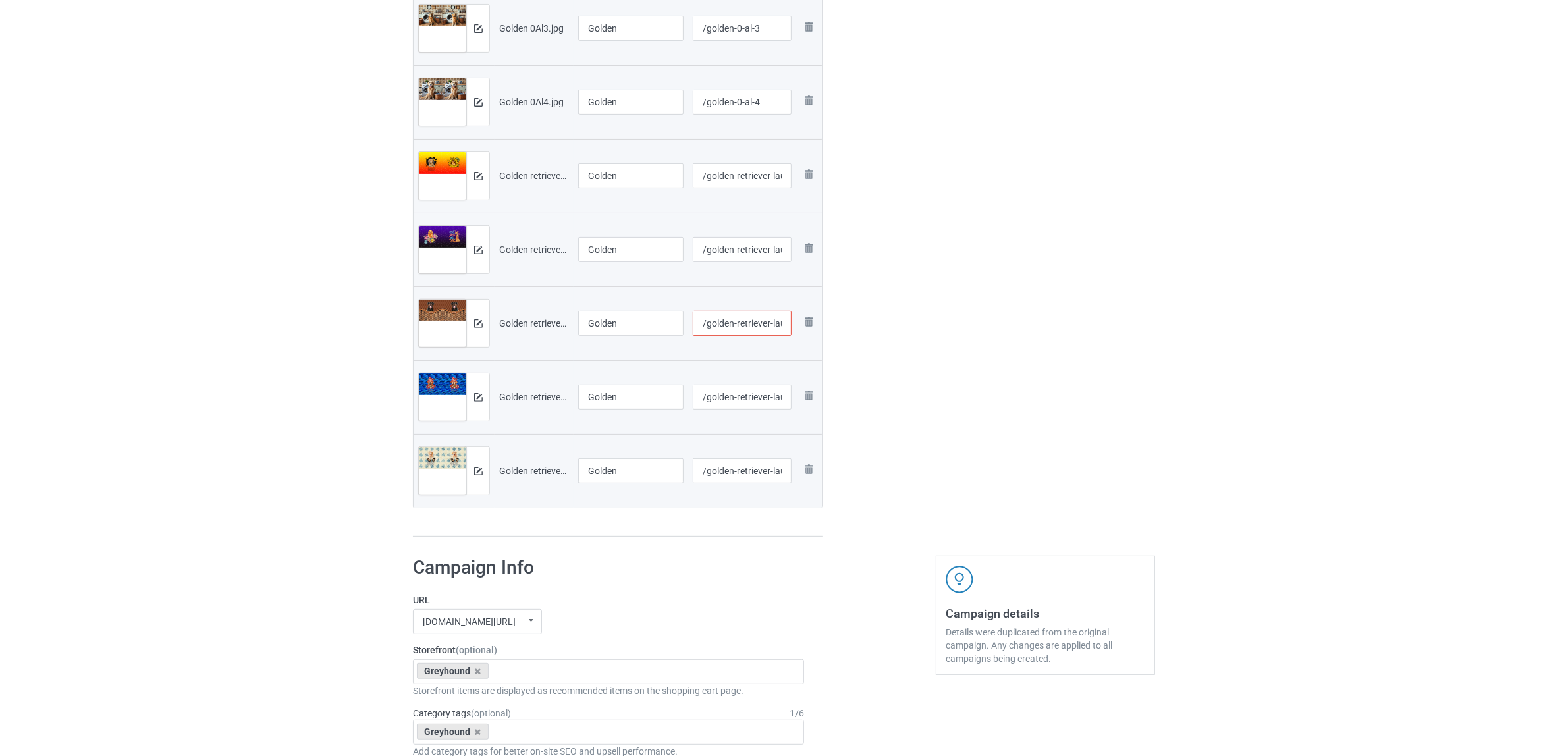
click at [652, 545] on div "Campaign to duplicate Greyhound Original Artwork 7537x3374 @ 175 DPI PNG format…" at bounding box center [618, 72] width 428 height 948
click at [773, 326] on input "/golden-retriever-laundry-1306-v-1" at bounding box center [743, 324] width 99 height 25
drag, startPoint x: 765, startPoint y: 321, endPoint x: 928, endPoint y: 332, distance: 163.4
click at [928, 332] on div "Campaign to duplicate Greyhound Original Artwork 7537x3374 @ 175 DPI PNG format…" at bounding box center [784, 72] width 760 height 948
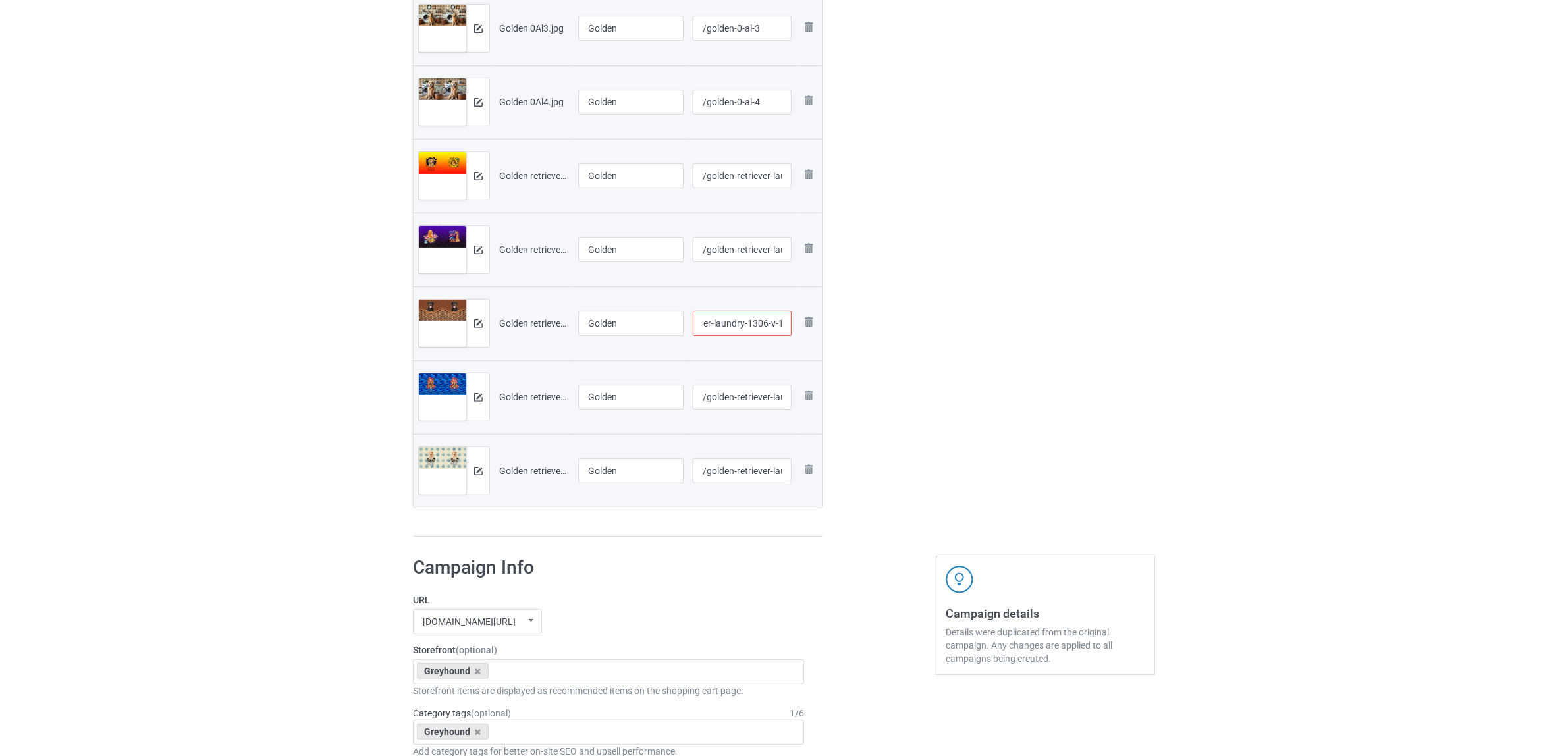
click at [779, 324] on input "/golden-retriever-laundry-1306-v-1" at bounding box center [743, 324] width 99 height 25
type input "/golden-retriever-laundry-1306-v-11"
click at [952, 535] on div "Edit artwork You can adjust your artwork position, and upload files for double-…" at bounding box center [1045, 72] width 237 height 948
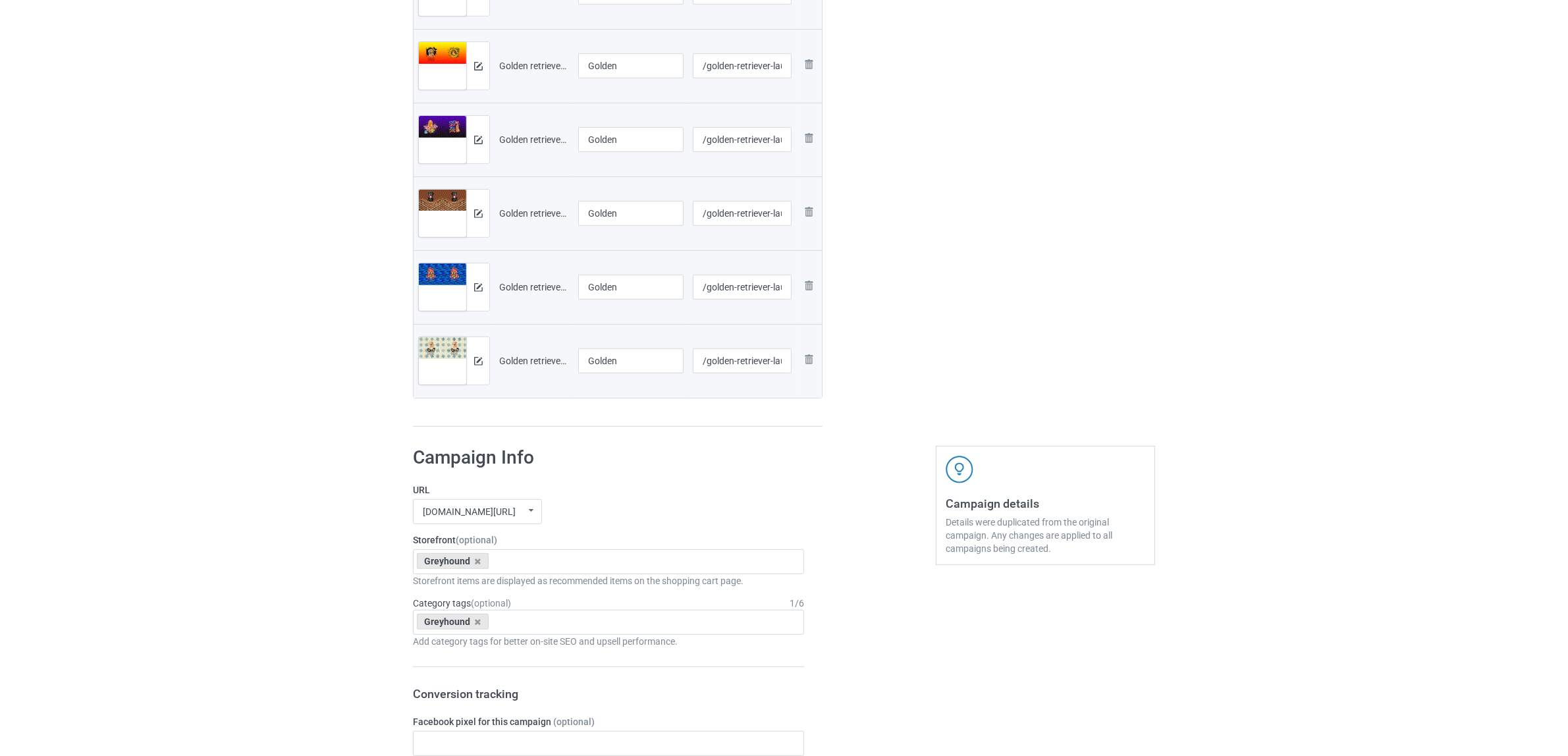
scroll to position [741, 0]
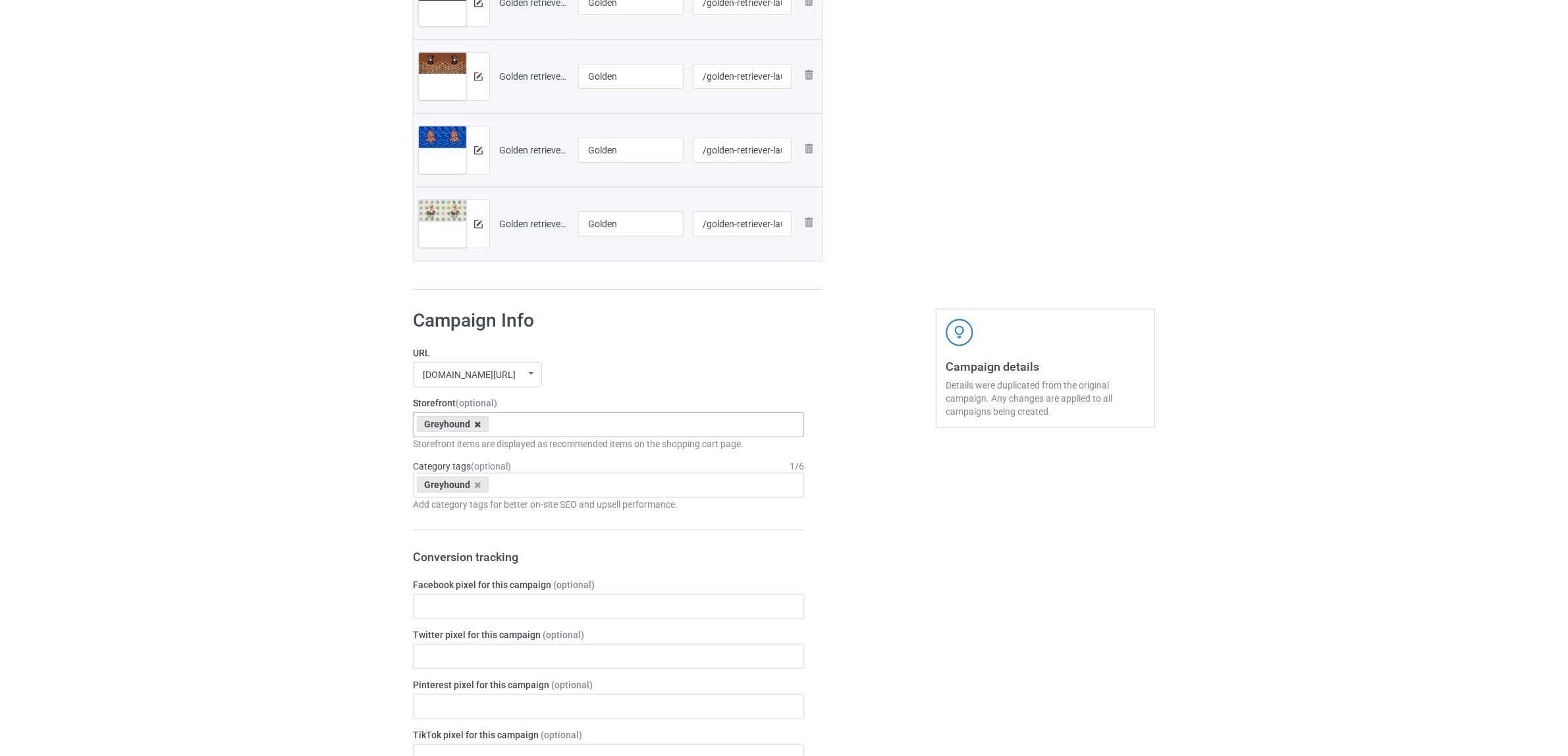
click at [478, 425] on icon at bounding box center [478, 424] width 7 height 9
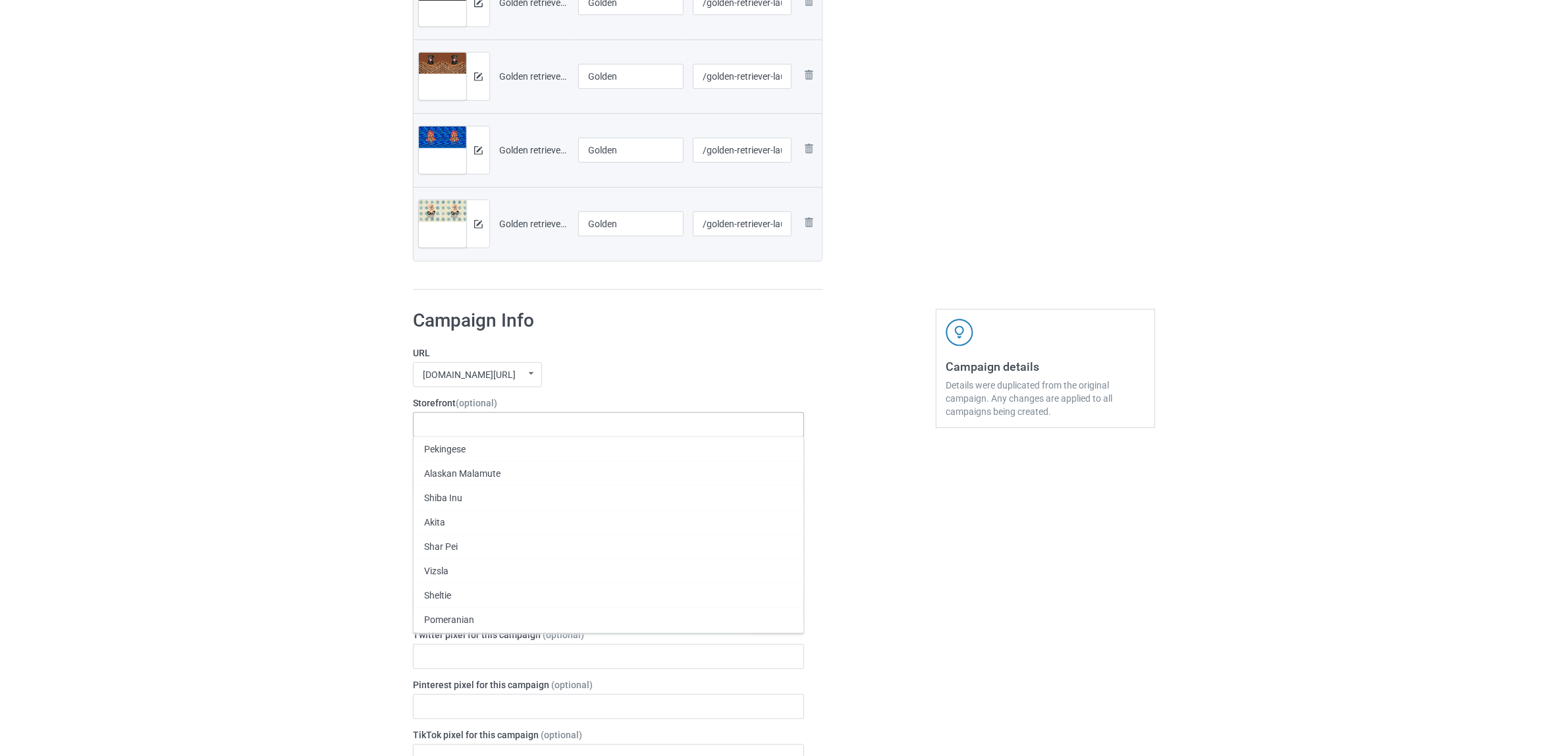
paste input "Golden"
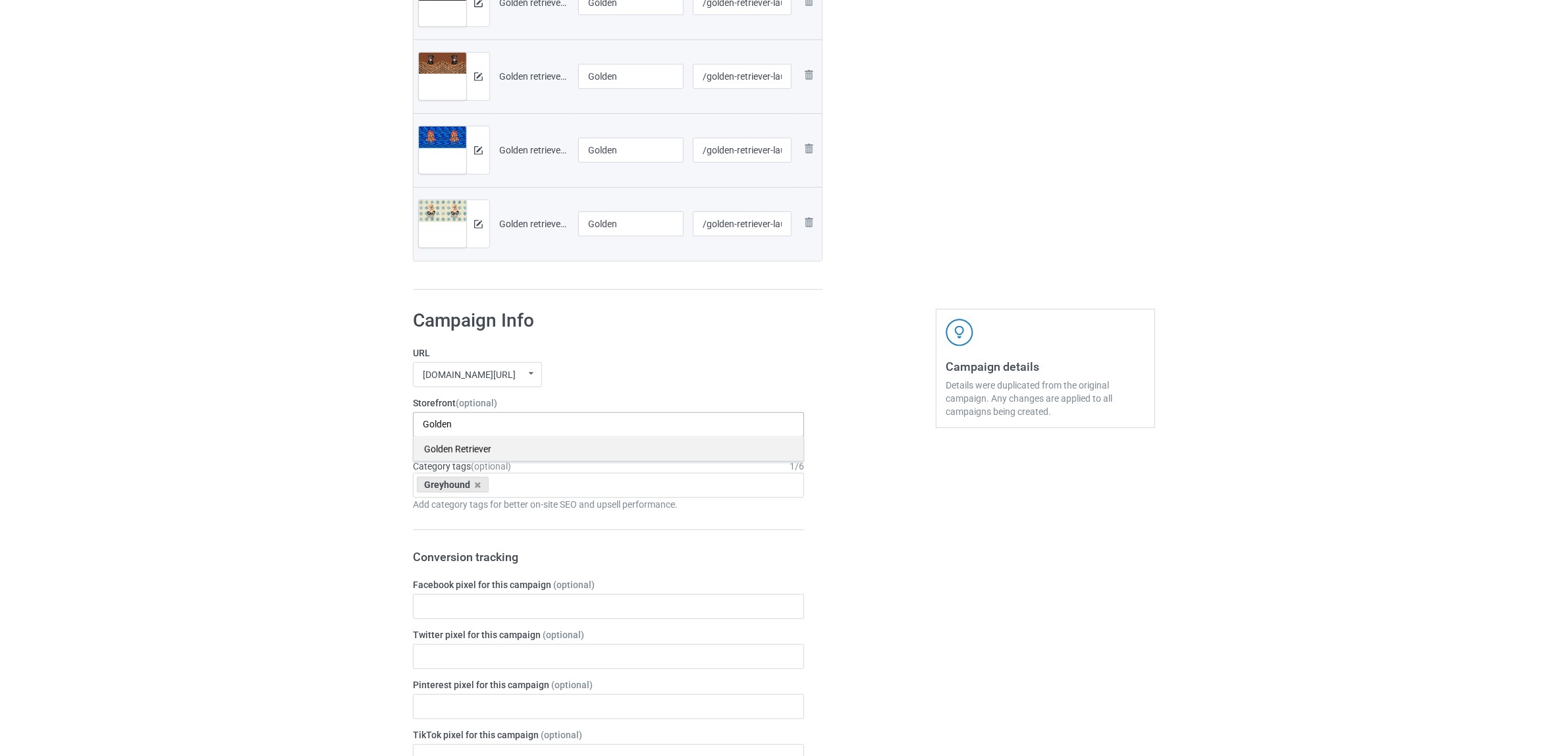
type input "Golden"
click at [459, 452] on div "Golden Retriever" at bounding box center [608, 448] width 390 height 24
click at [478, 488] on icon at bounding box center [478, 485] width 7 height 9
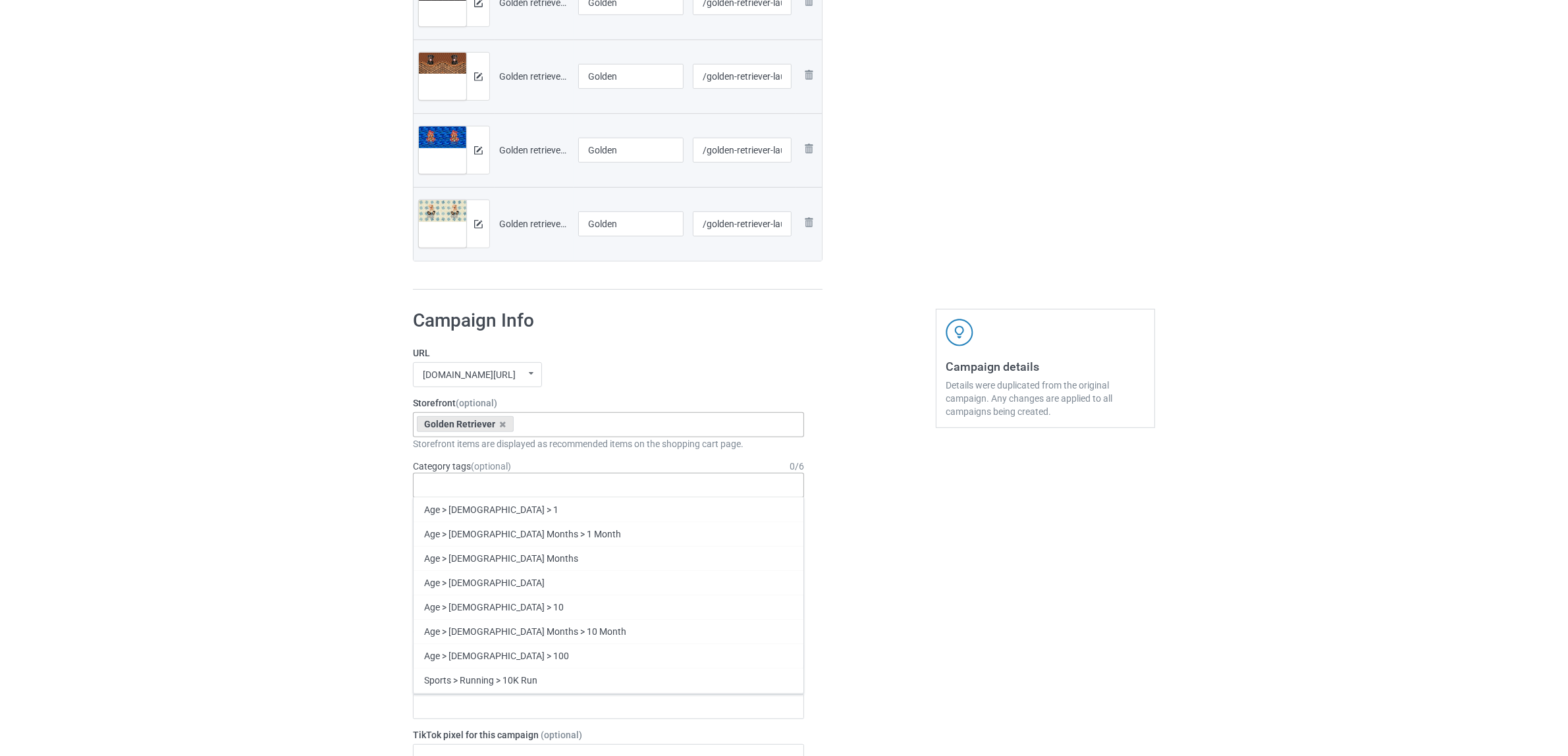
paste input "Golden"
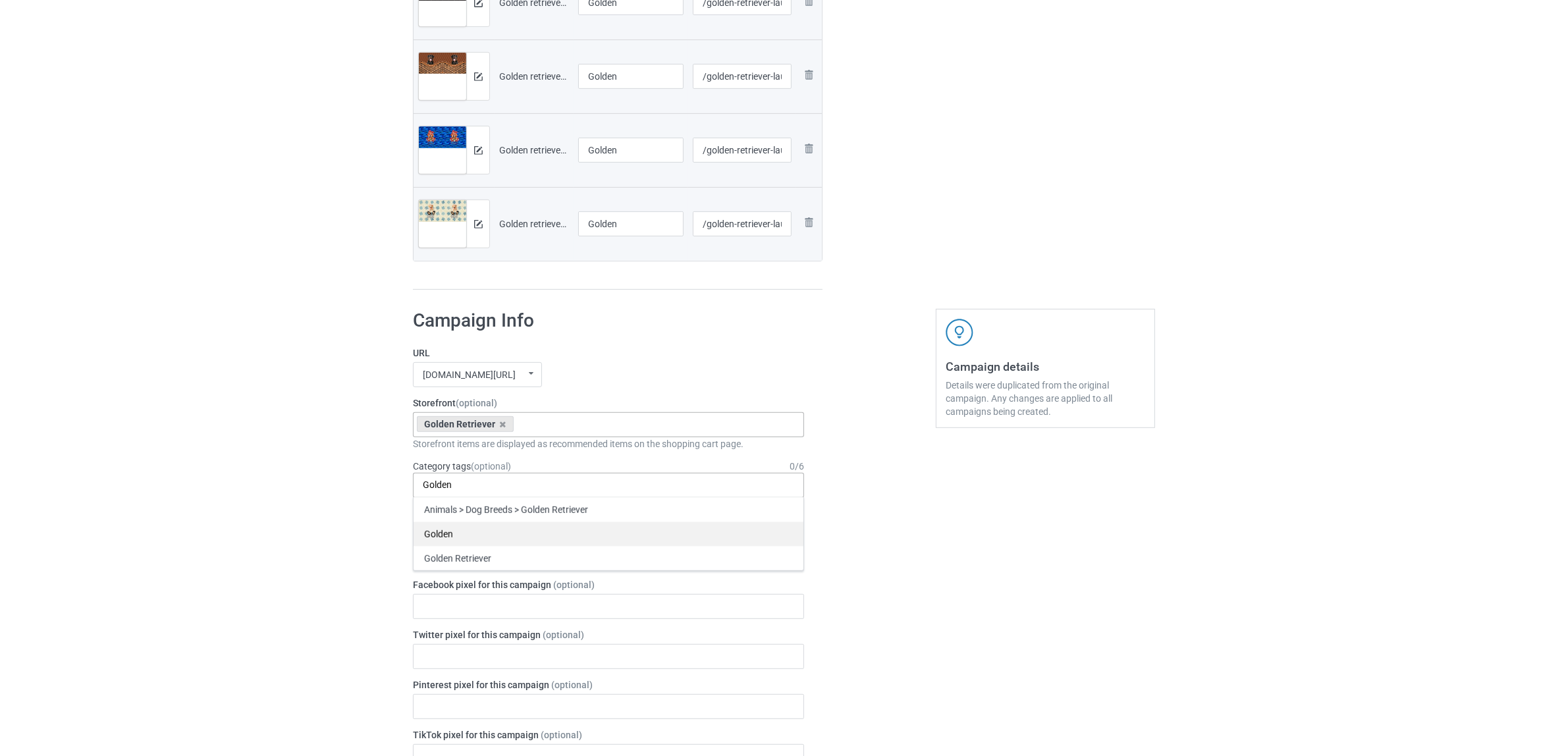
type input "Golden"
click at [453, 537] on div "Golden" at bounding box center [608, 533] width 390 height 24
paste input "Golden"
type input "Golden"
click at [472, 537] on div "Golden Retriever" at bounding box center [608, 533] width 390 height 24
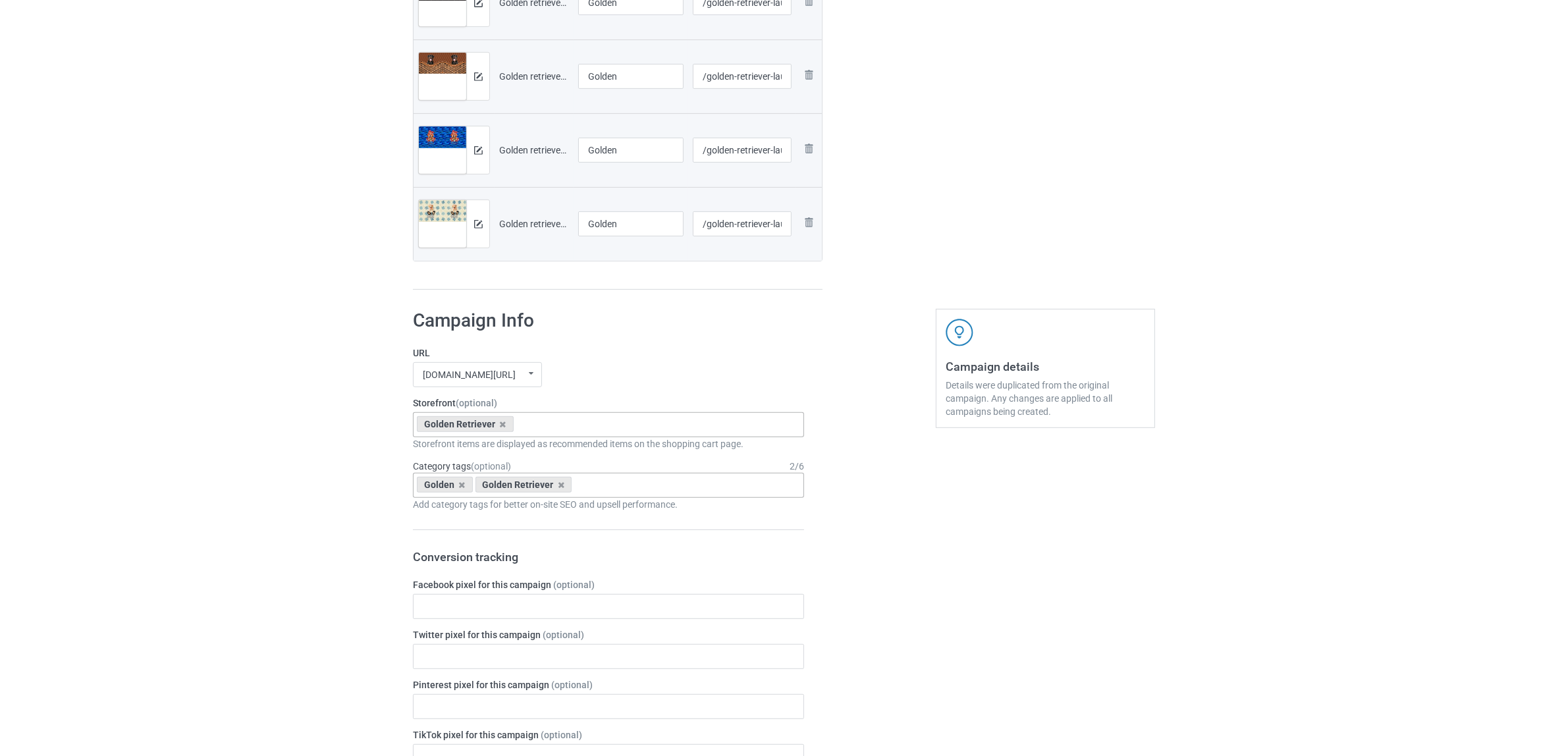
click at [297, 483] on div "Bulk duplicate campaign Campaign to duplicate Greyhound Original Artwork 7537x3…" at bounding box center [784, 411] width 1568 height 2231
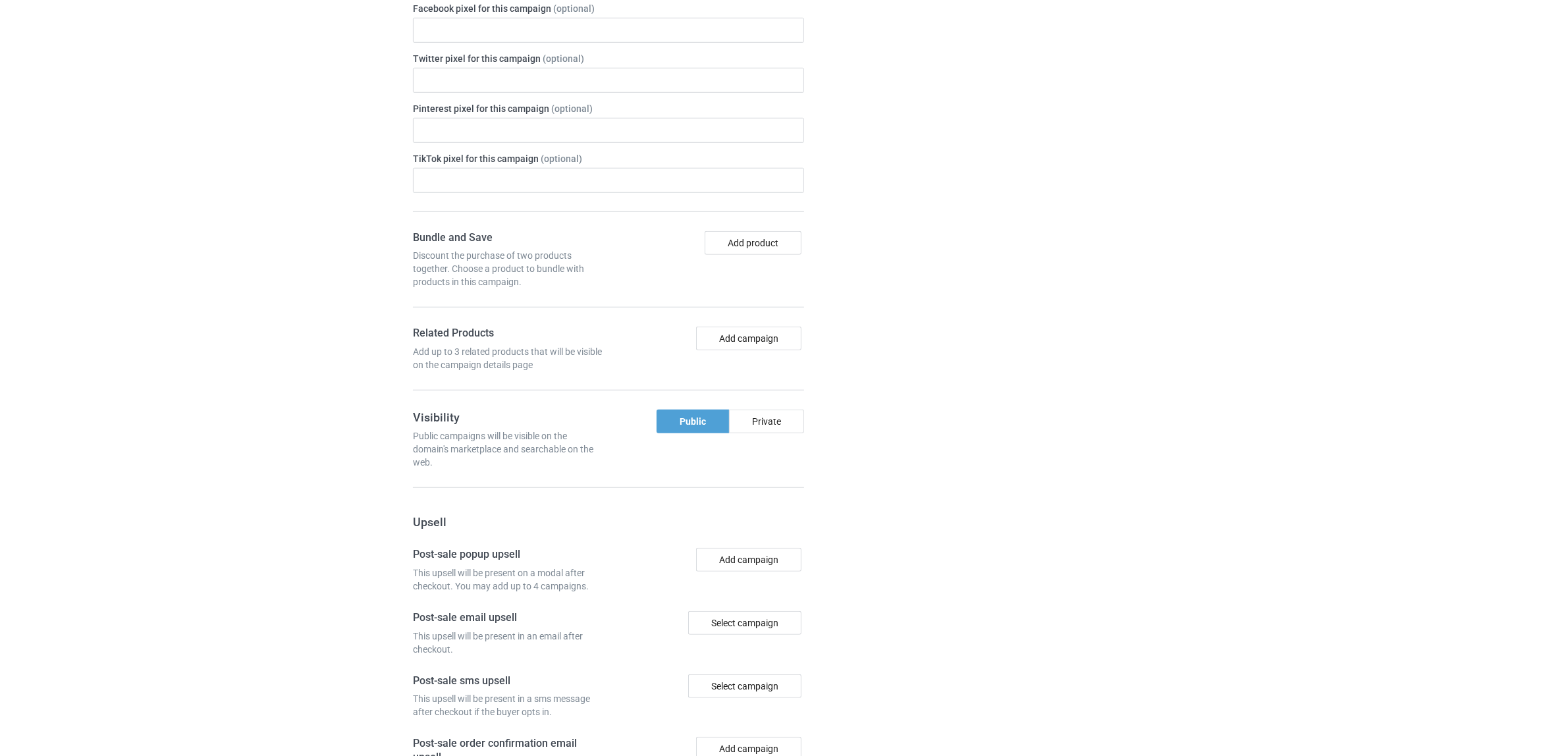
scroll to position [1516, 0]
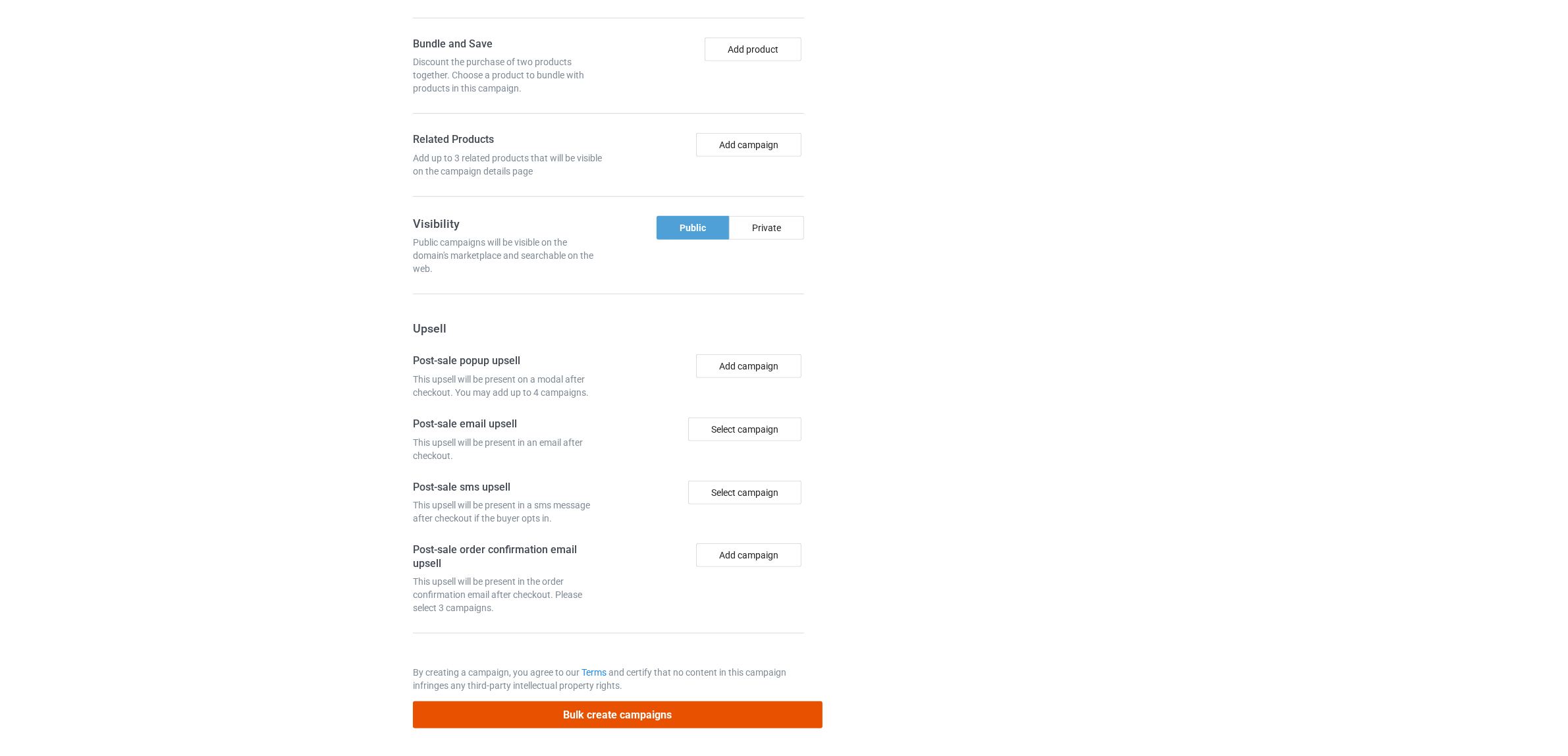
click at [637, 717] on button "Bulk create campaigns" at bounding box center [617, 714] width 410 height 27
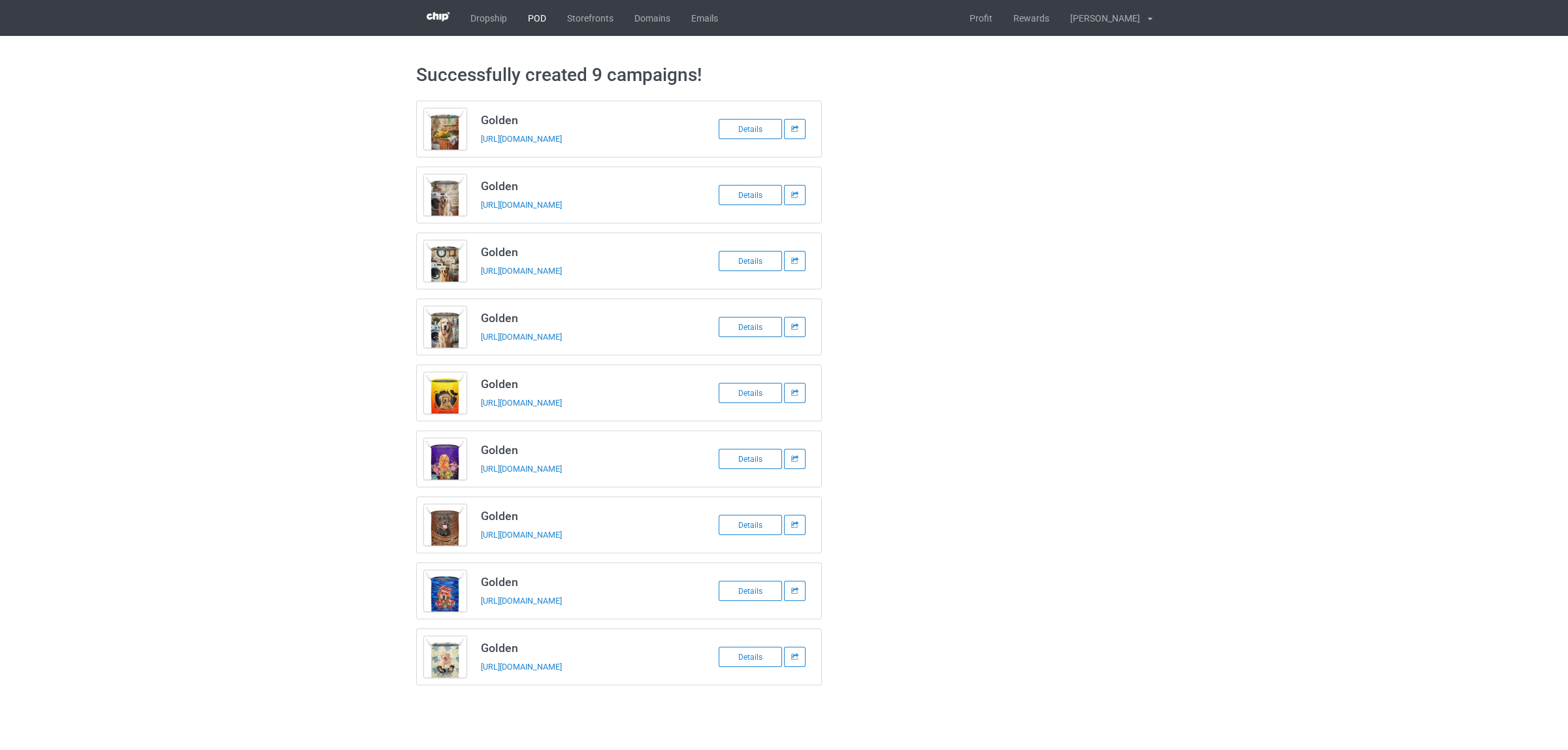
click at [529, 10] on link "POD" at bounding box center [537, 18] width 39 height 36
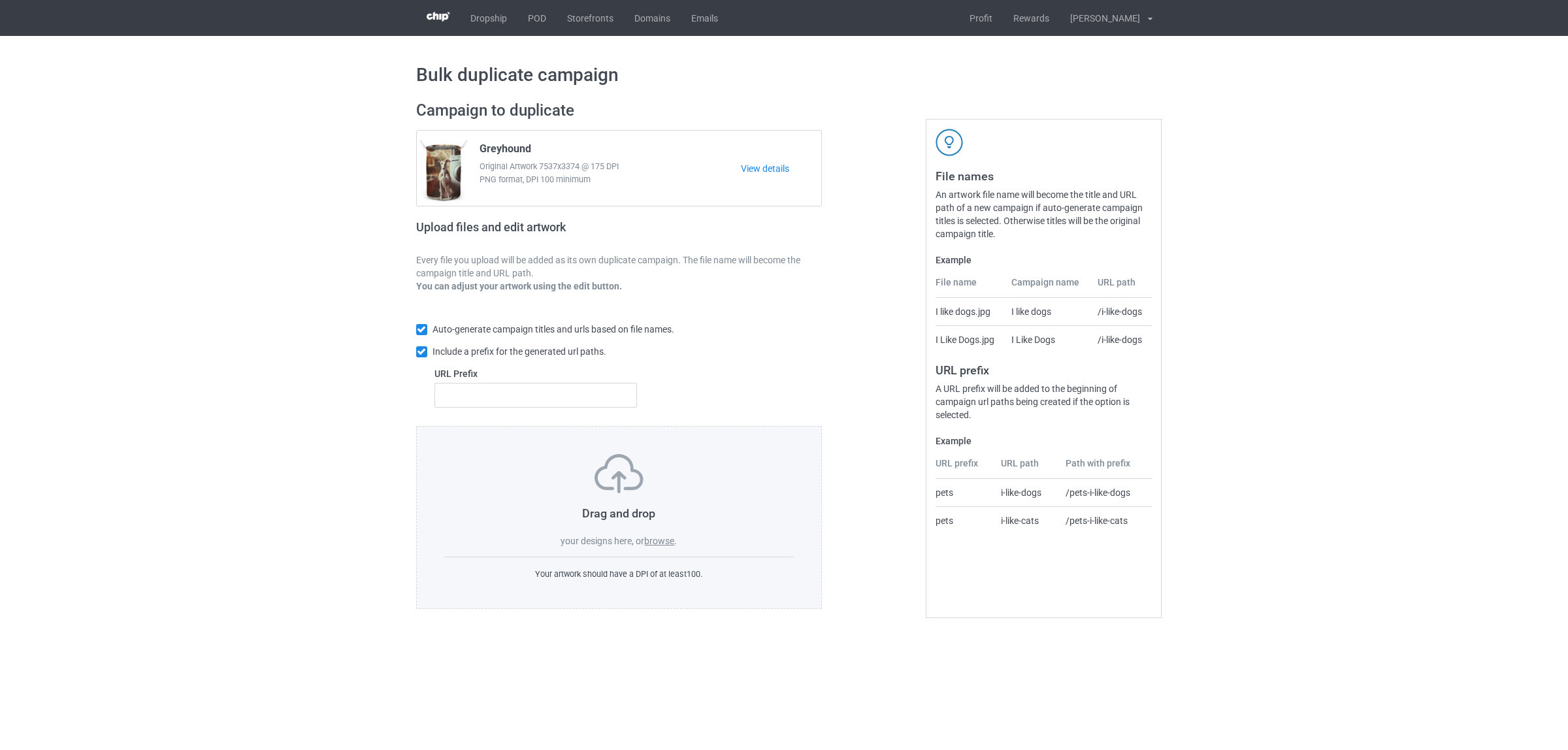
click at [652, 537] on label "browse" at bounding box center [659, 541] width 30 height 10
click at [0, 0] on input "browse" at bounding box center [0, 0] width 0 height 0
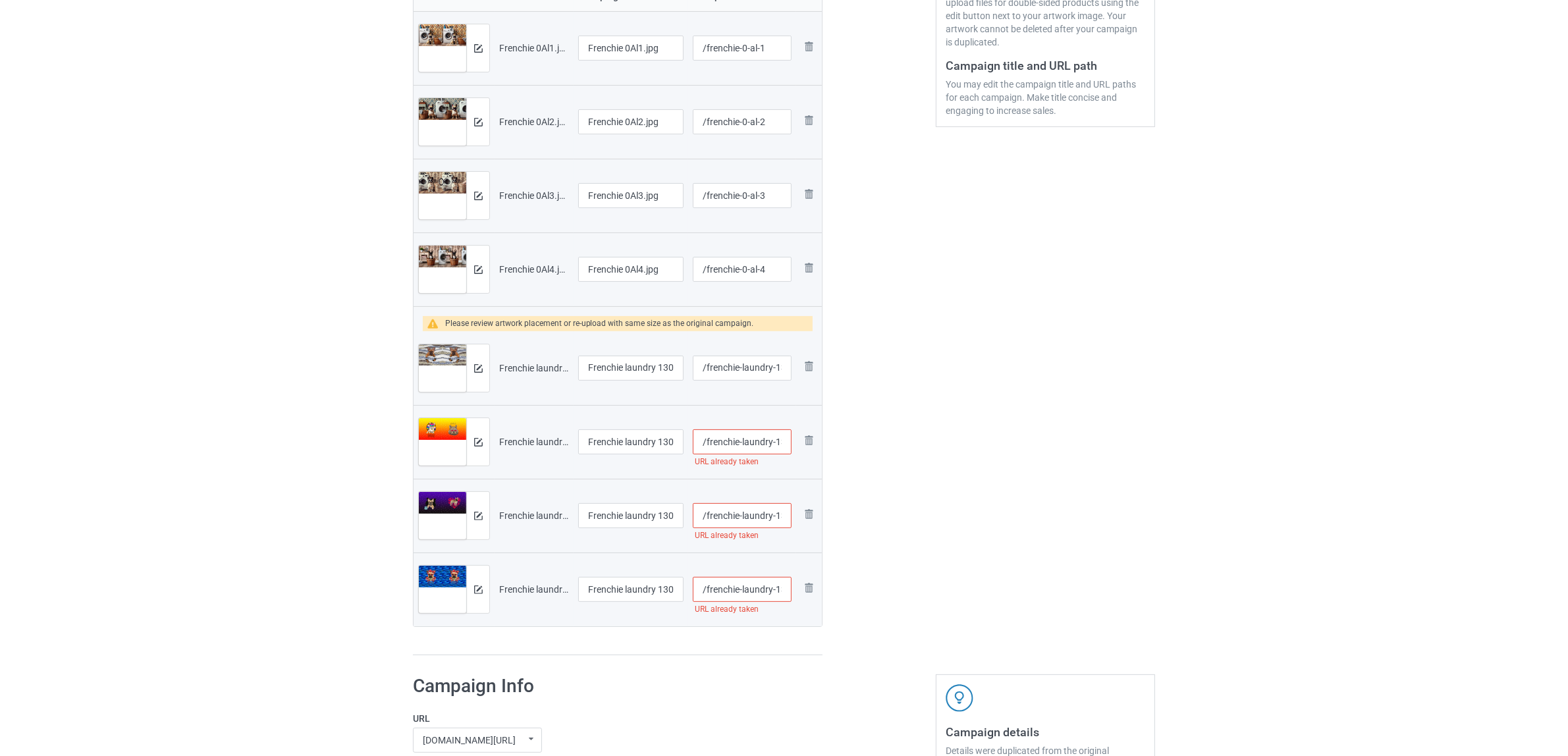
scroll to position [329, 0]
click at [476, 364] on img at bounding box center [478, 366] width 9 height 9
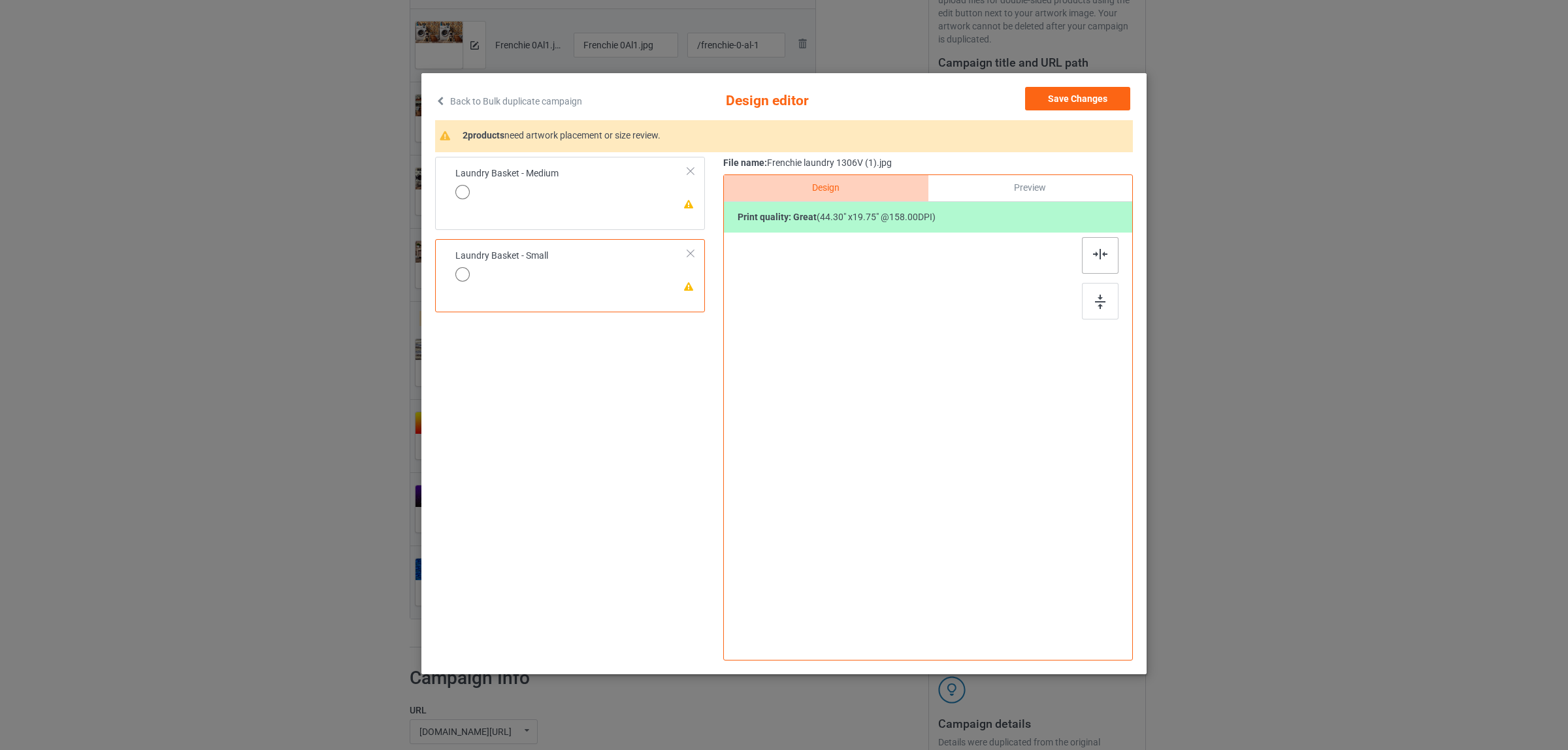
click at [1101, 250] on img at bounding box center [1100, 254] width 14 height 10
click at [580, 267] on td "Laundry Basket - Small" at bounding box center [572, 267] width 247 height 45
click at [582, 199] on div at bounding box center [543, 199] width 103 height 18
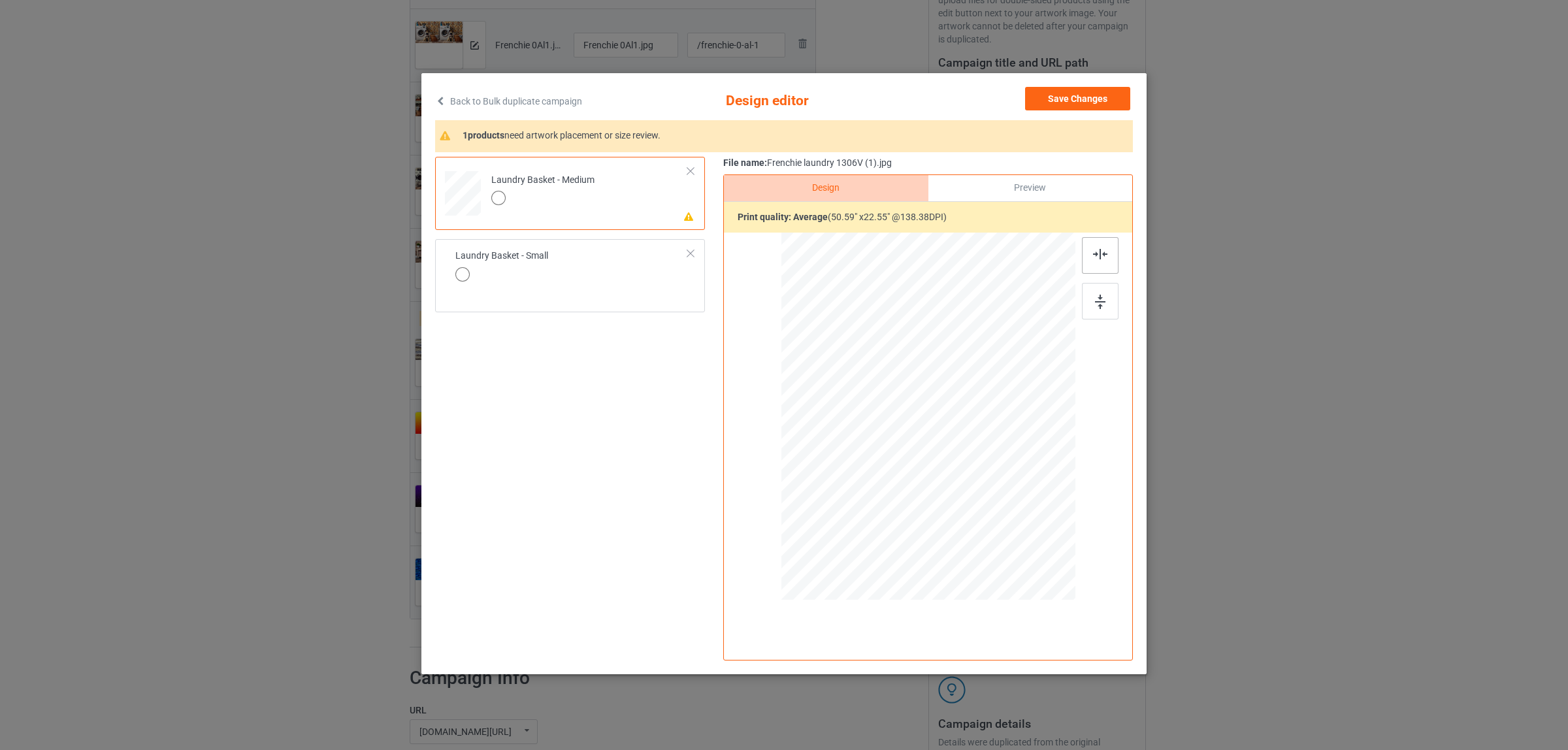
click at [1095, 258] on img at bounding box center [1100, 254] width 14 height 10
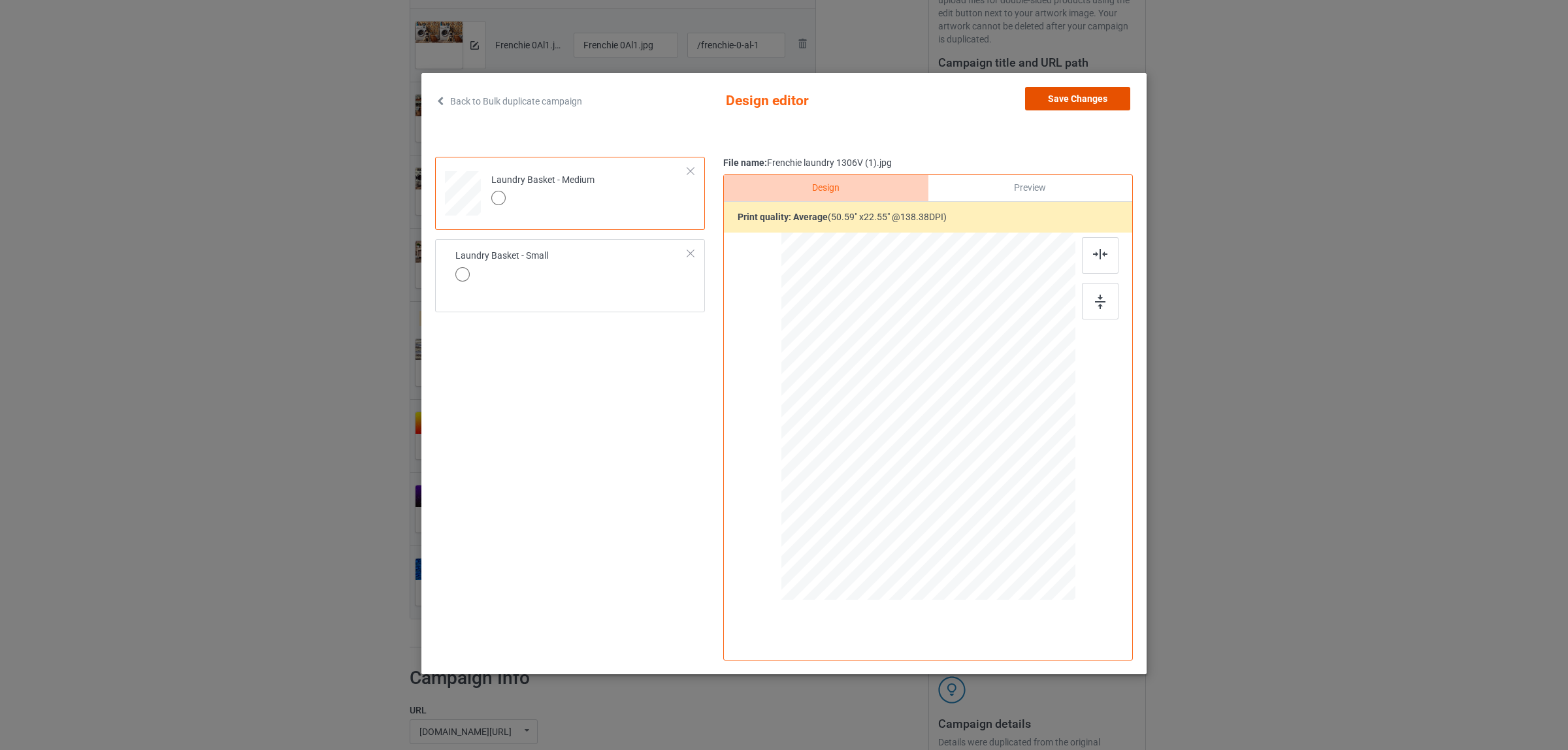
click at [1067, 95] on button "Save Changes" at bounding box center [1077, 99] width 105 height 23
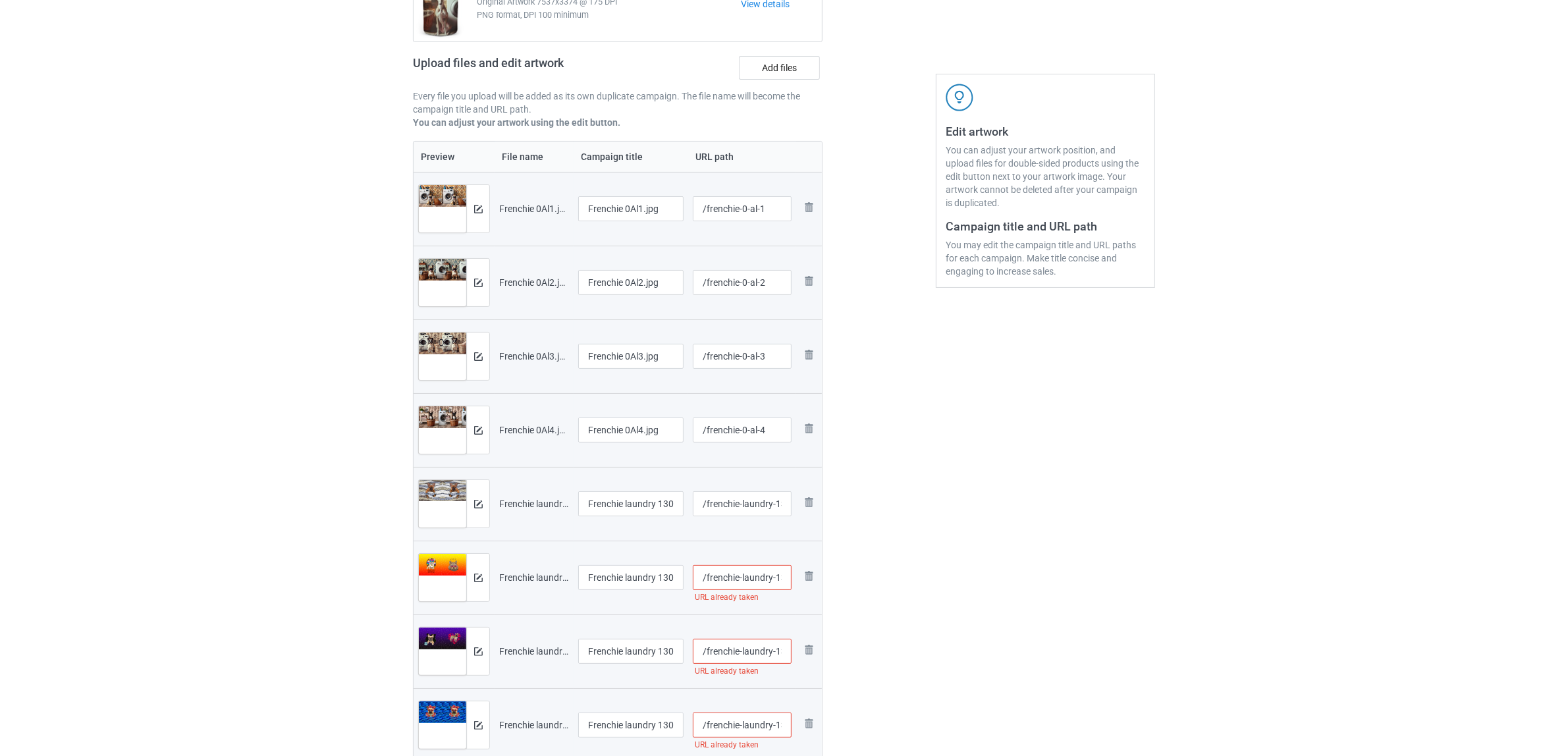
scroll to position [164, 0]
drag, startPoint x: 626, startPoint y: 210, endPoint x: 686, endPoint y: 208, distance: 60.0
click at [686, 208] on td "Frenchie 0Al1.jpg" at bounding box center [630, 210] width 115 height 74
click at [603, 202] on input "Frenchie" at bounding box center [631, 210] width 105 height 25
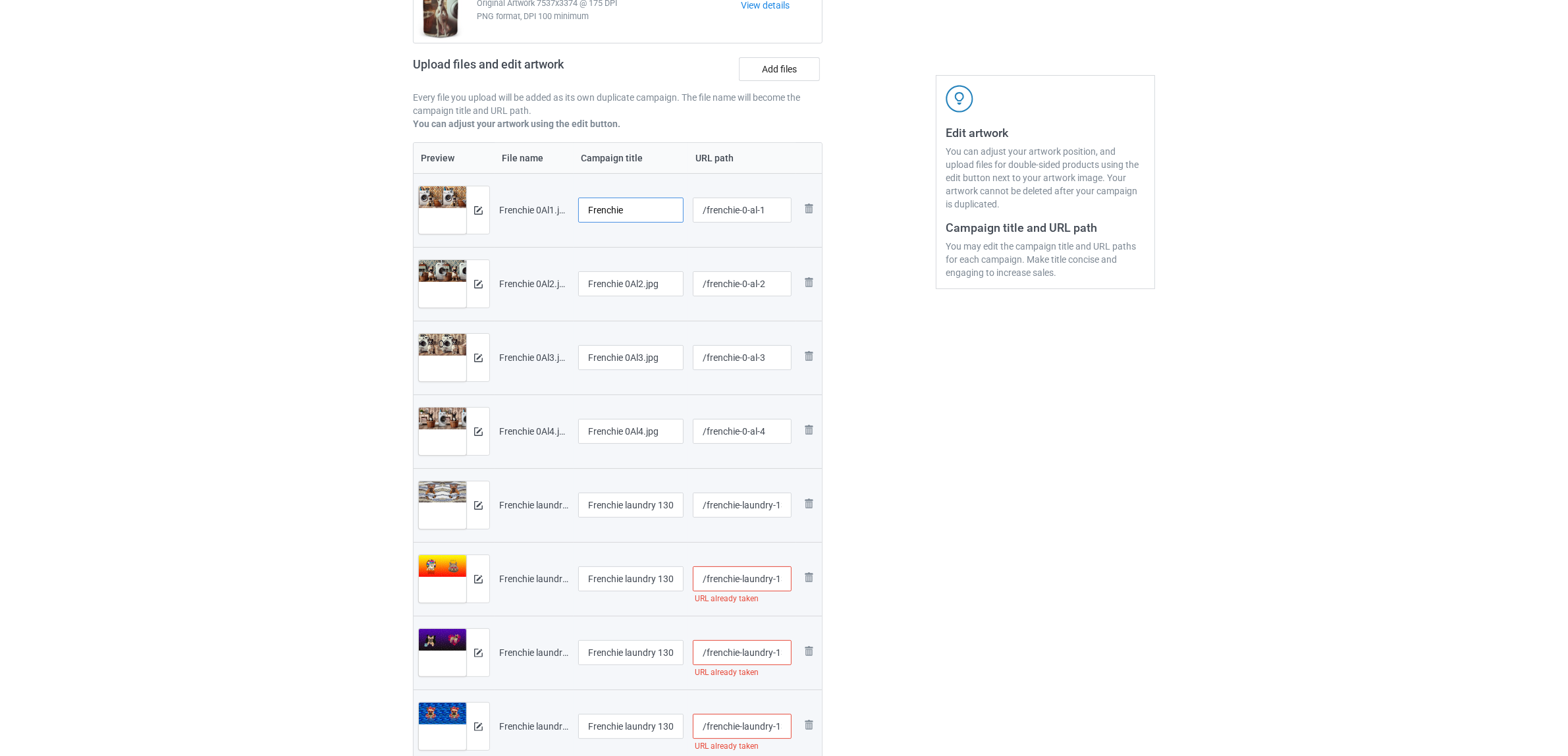
type input "Frenchie"
click at [640, 281] on input "Frenchie 0Al2.jpg" at bounding box center [631, 283] width 105 height 25
paste input "text"
type input "Frenchie"
click at [622, 357] on input "Frenchie 0Al3.jpg" at bounding box center [631, 357] width 105 height 25
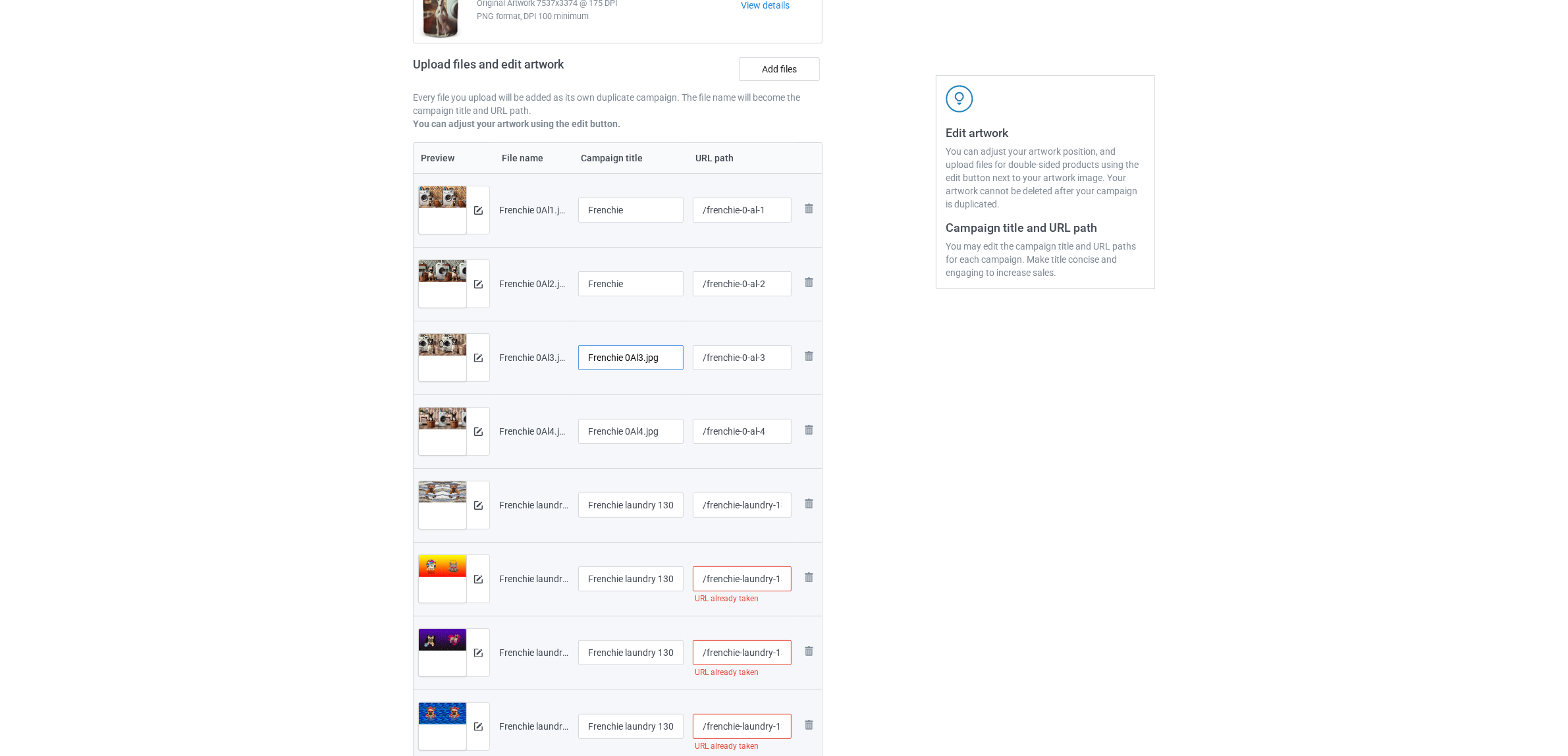
paste input "text"
type input "Frenchie"
click at [619, 432] on input "Frenchie 0Al4.jpg" at bounding box center [631, 431] width 105 height 25
paste input "text"
type input "Frenchie"
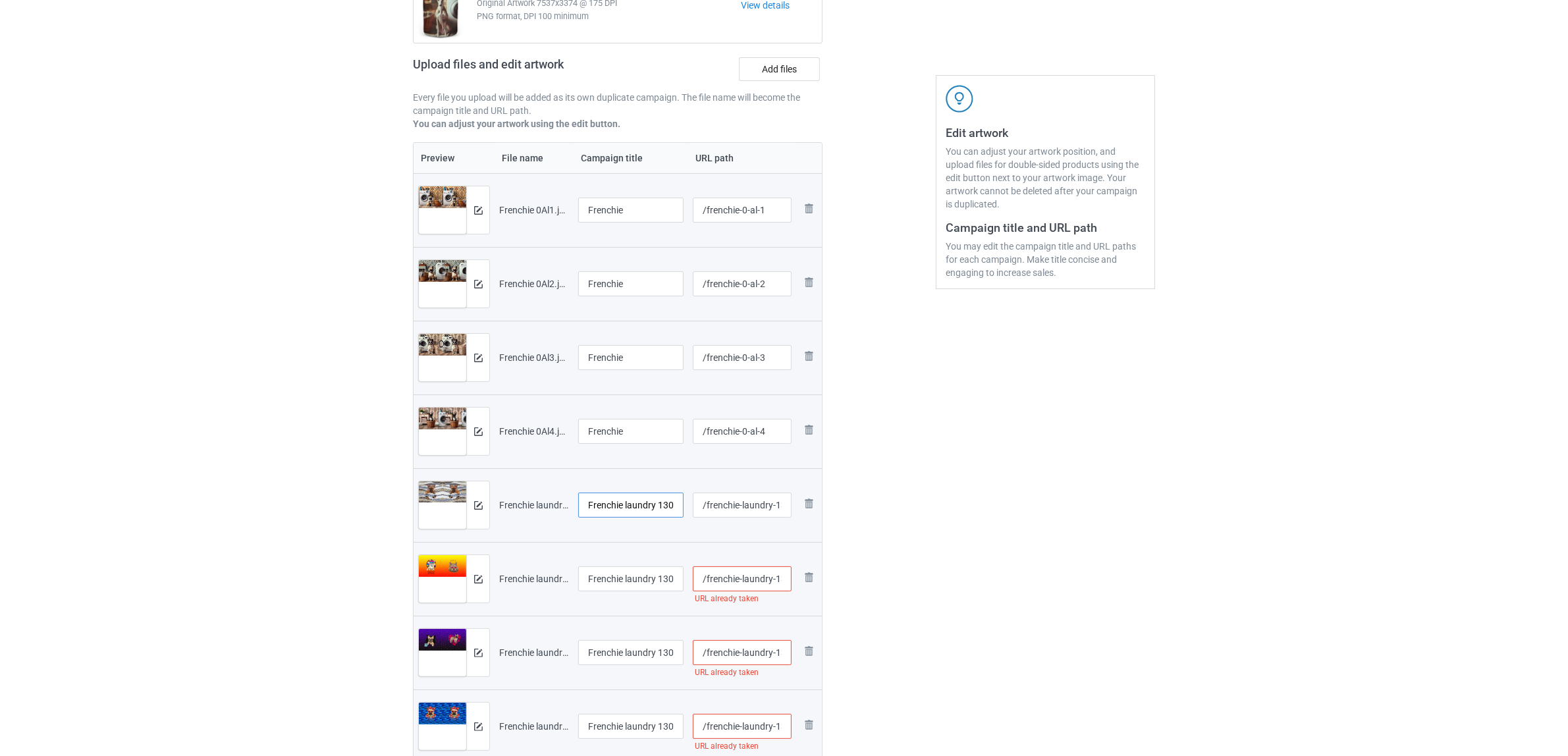
click at [621, 501] on input "Frenchie laundry 1306V (1).jpg" at bounding box center [631, 505] width 105 height 25
paste input "text"
type input "Frenchie"
click at [627, 579] on input "Frenchie laundry 1306V (2).jpg" at bounding box center [631, 579] width 105 height 25
paste input "text"
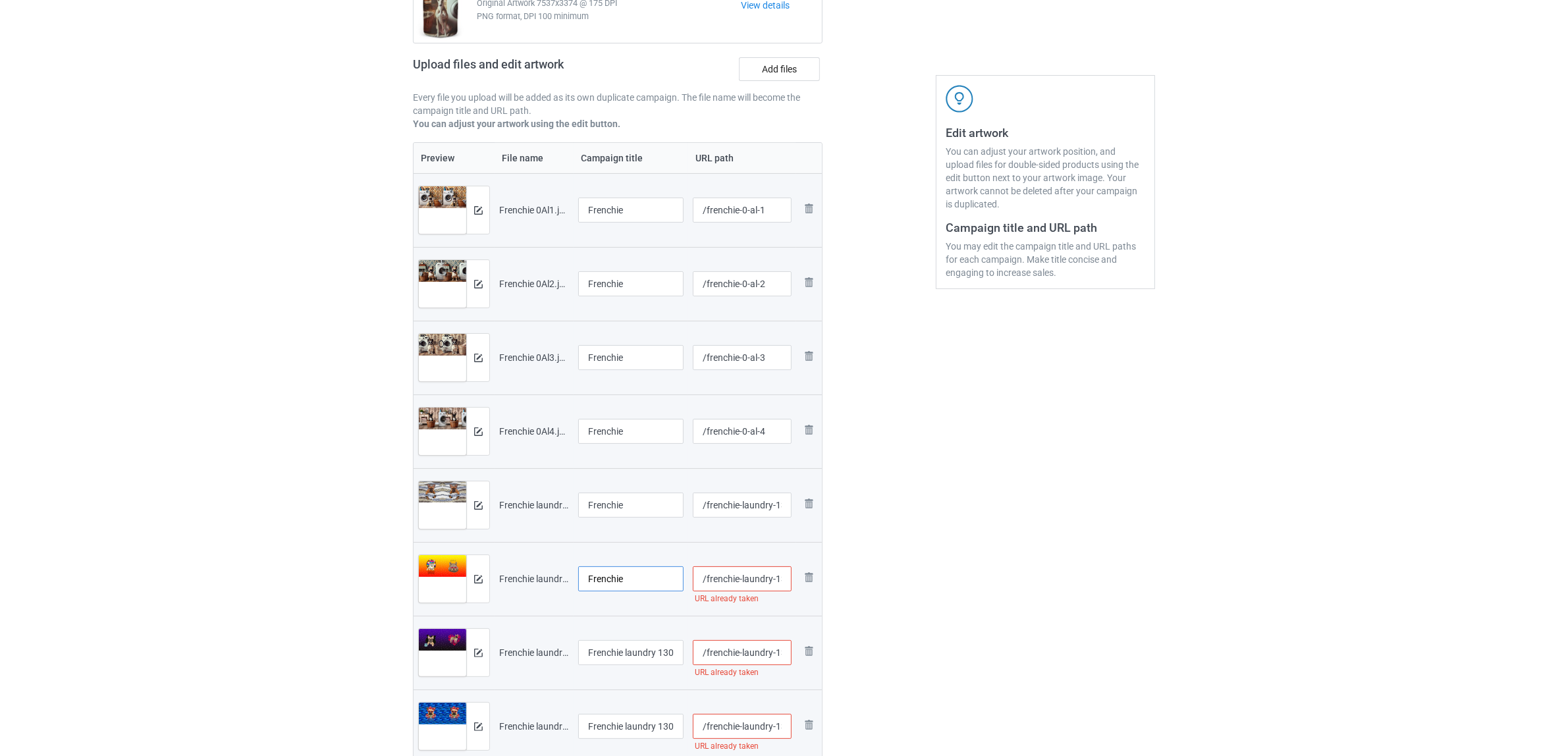
type input "Frenchie"
click at [601, 644] on input "Frenchie laundry 1306V (3).jpg" at bounding box center [631, 652] width 105 height 25
paste input "text"
type input "Frenchie"
click at [613, 725] on input "Frenchie laundry 1306V (4).jpg" at bounding box center [631, 726] width 105 height 25
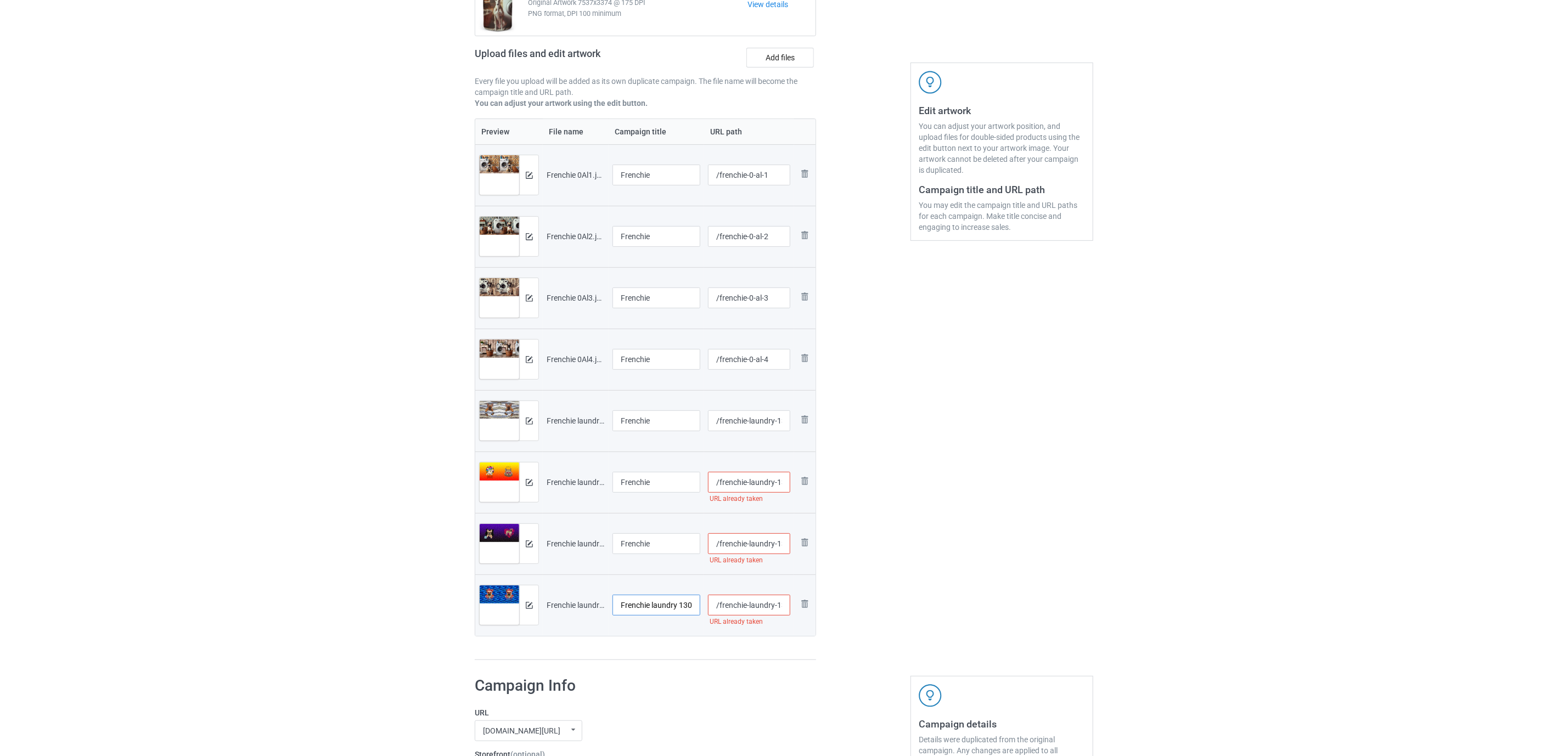
paste input "text"
type input "Frenchie"
click at [684, 629] on h1 "Campaign Info" at bounding box center [638, 686] width 326 height 19
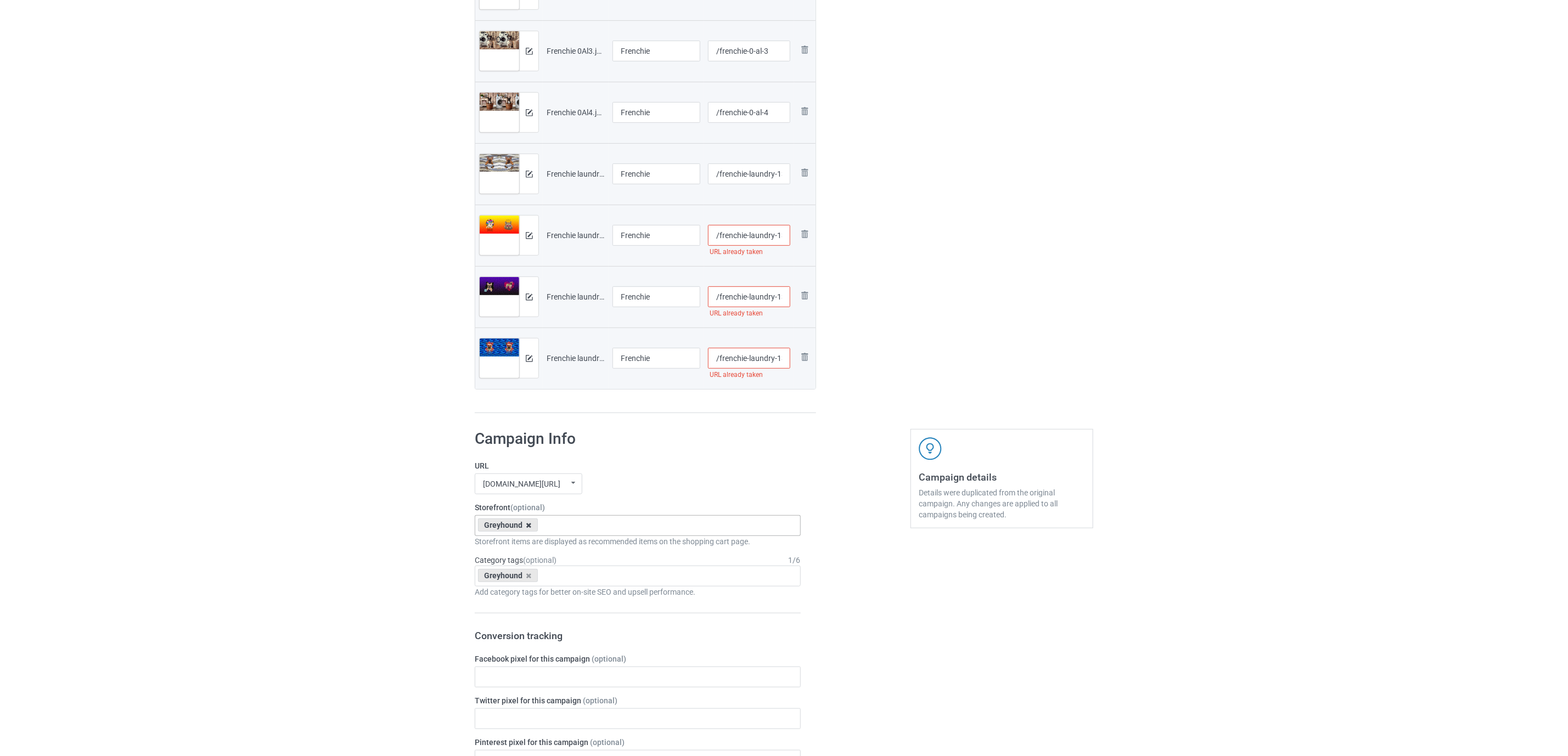
click at [531, 529] on icon at bounding box center [529, 525] width 5 height 7
paste input "Frenchie"
type input "French"
click at [504, 549] on div "French Bulldog" at bounding box center [638, 545] width 325 height 20
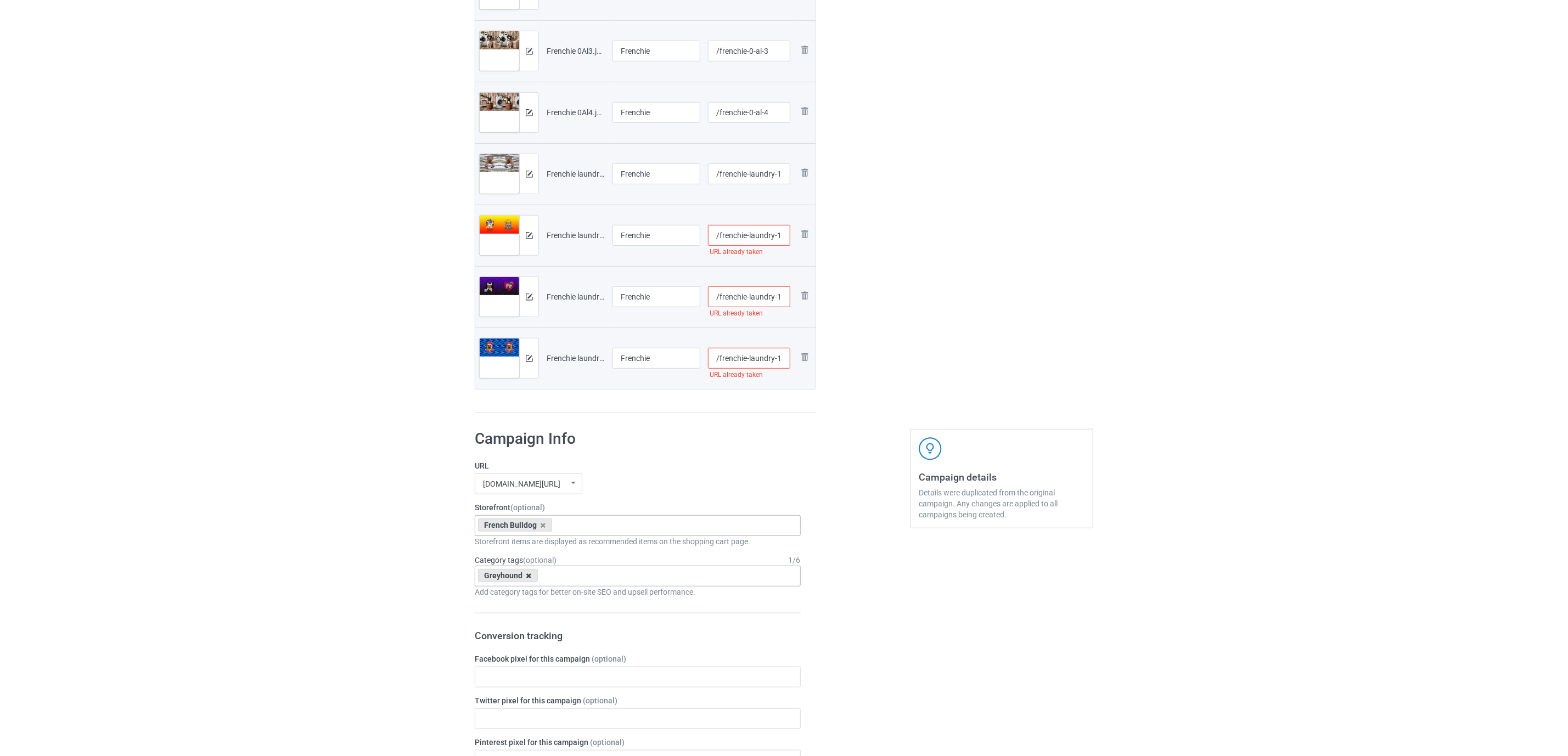
click at [527, 577] on icon at bounding box center [529, 576] width 5 height 7
paste input "Frenchie"
type input "Frenchie"
click at [505, 597] on div "Frenchie" at bounding box center [638, 596] width 325 height 20
paste input "Frenchie"
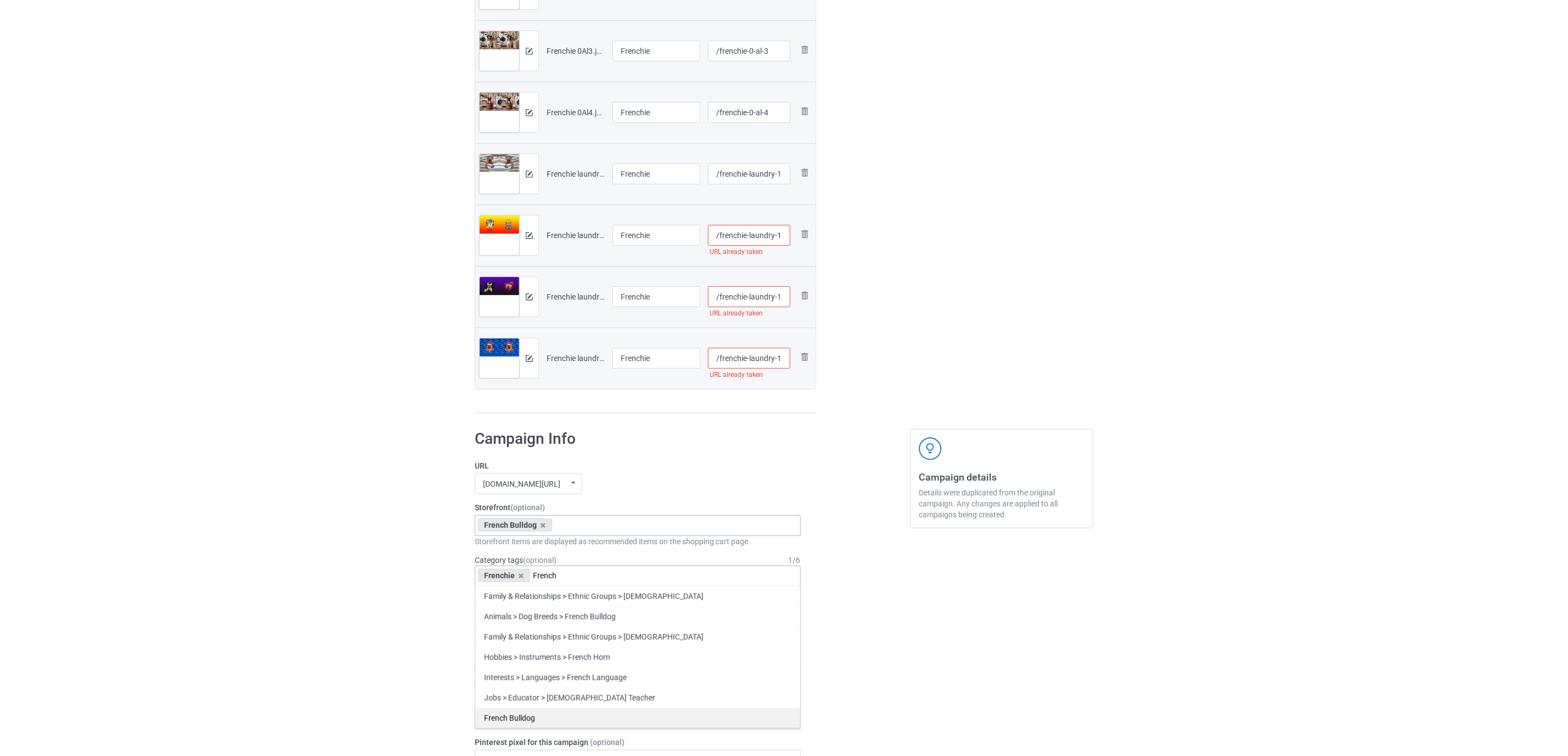
type input "French"
click at [522, 629] on div "French Bulldog" at bounding box center [638, 718] width 325 height 20
click at [899, 343] on div at bounding box center [863, 57] width 79 height 729
click at [781, 354] on input "/frenchie-laundry-1306-v-4" at bounding box center [749, 359] width 83 height 21
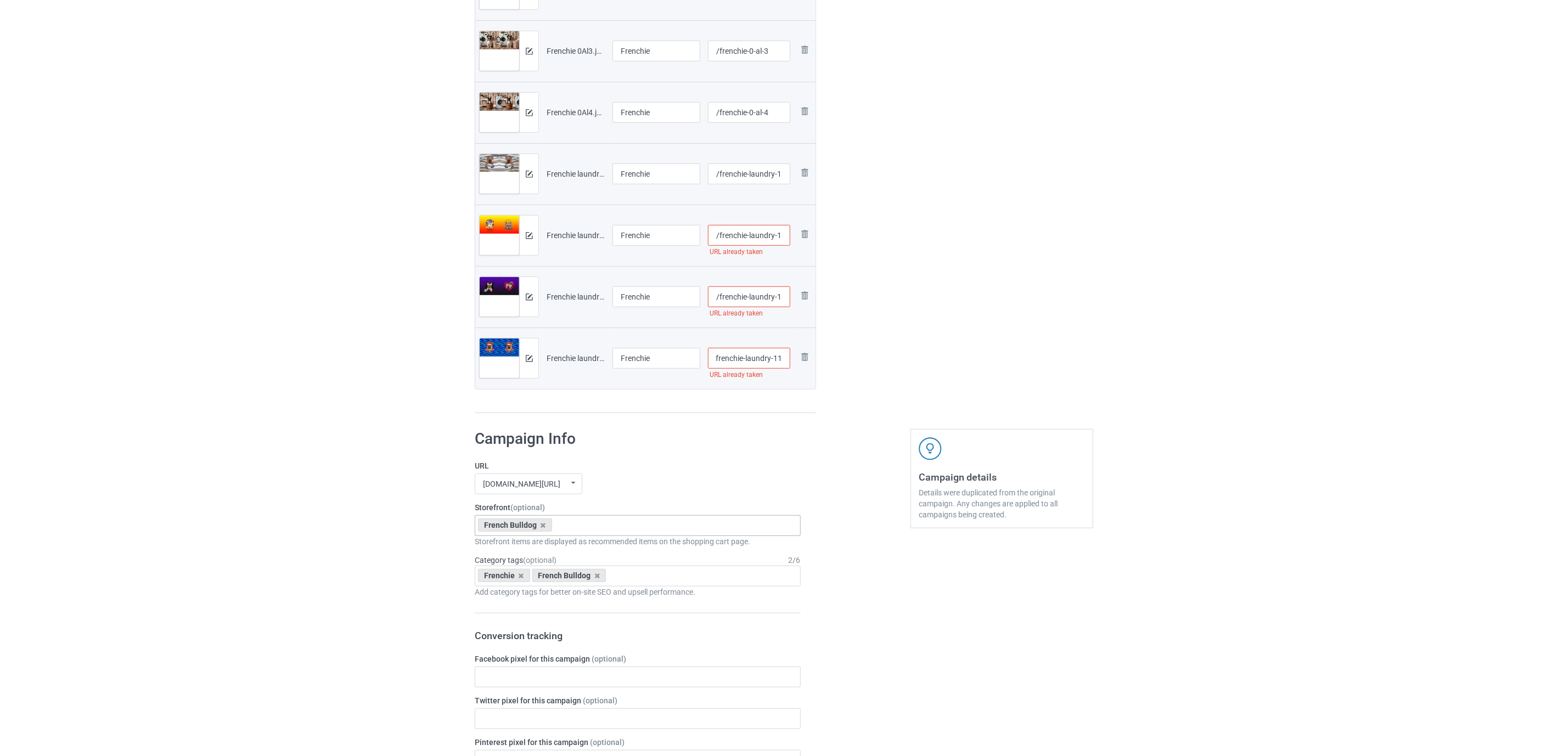
type input "/frenchie-laundry-11306-v-4"
click at [781, 300] on input "/frenchie-laundry-1306-v-3" at bounding box center [749, 297] width 83 height 21
click at [887, 311] on div at bounding box center [863, 57] width 79 height 729
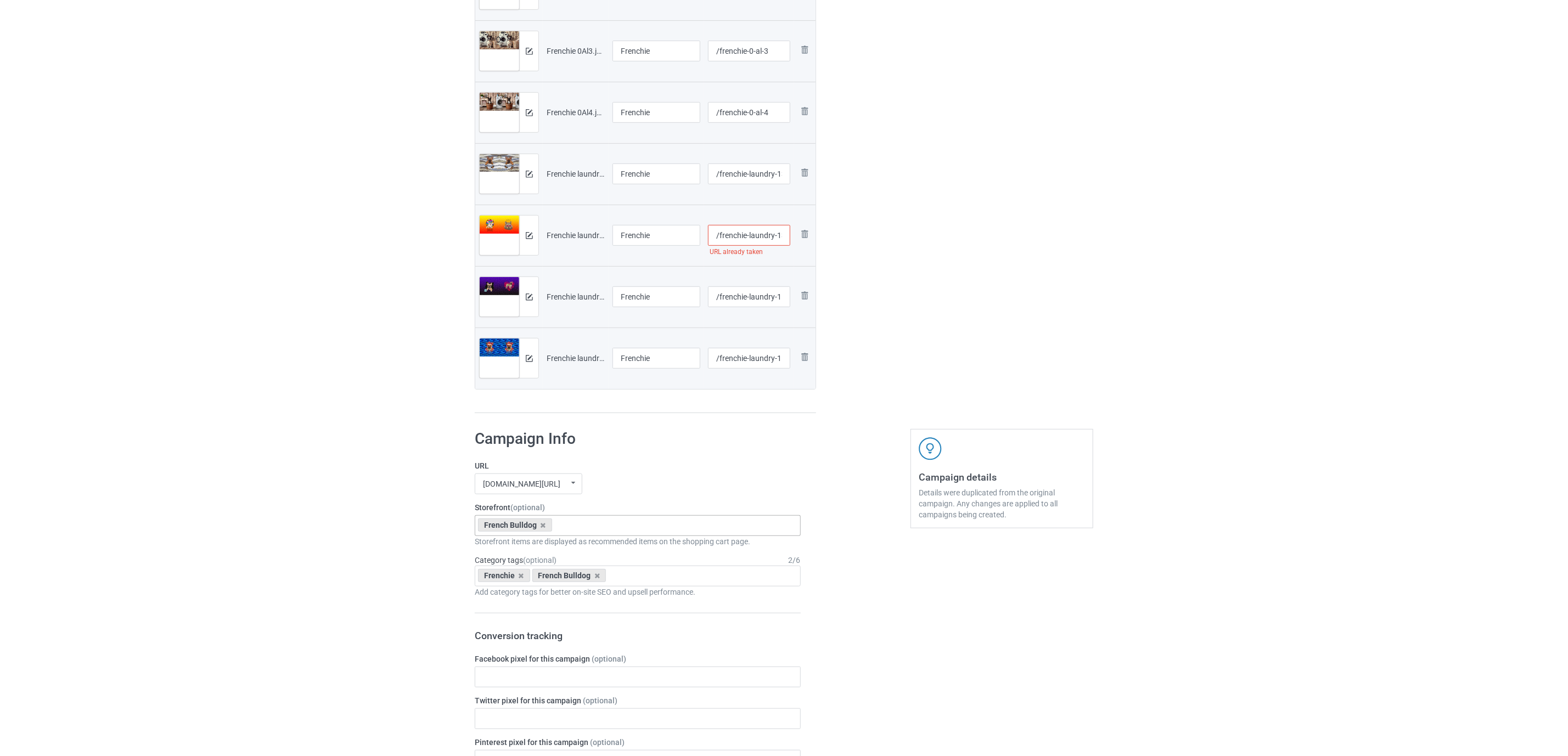
type input "/frenchie-laundry-112306-v-3"
click at [784, 233] on input "/frenchie-laundry-1306-v-2" at bounding box center [749, 236] width 83 height 21
type input "/frenchie-laundry-123306-v-2"
click at [948, 293] on div "Edit artwork You can adjust your artwork position, and upload files for double-…" at bounding box center [1001, 57] width 198 height 729
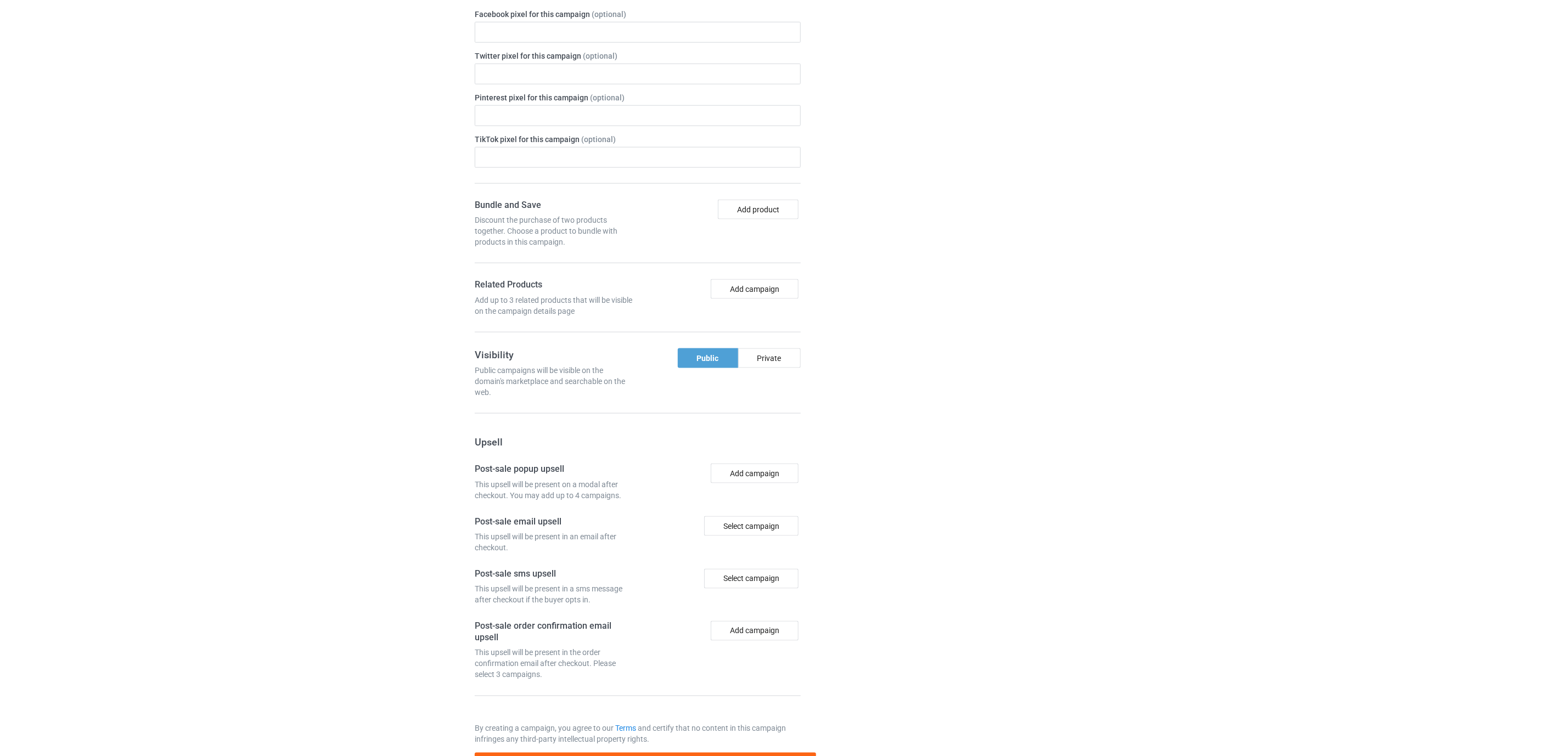
scroll to position [1080, 0]
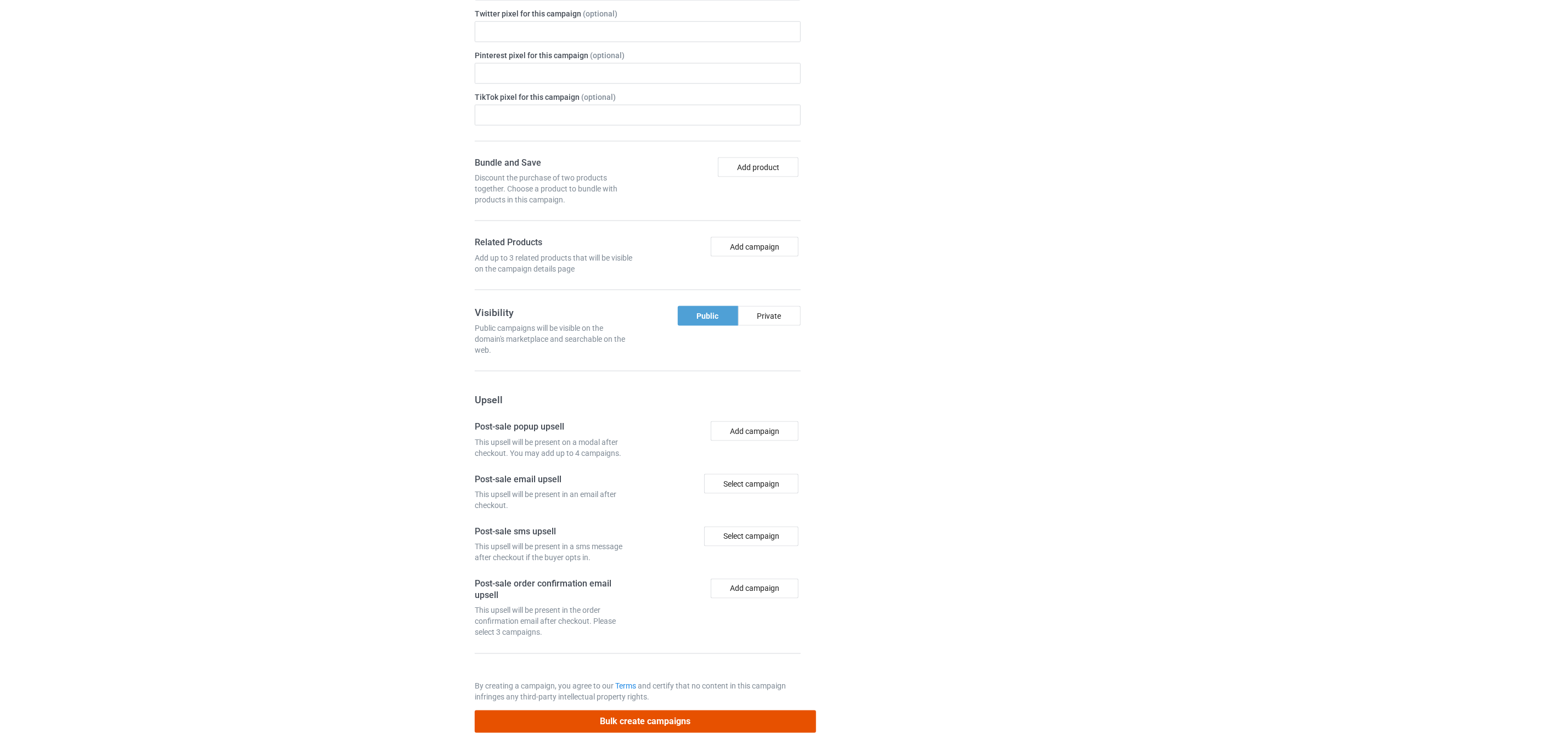
click at [650, 629] on button "Bulk create campaigns" at bounding box center [645, 722] width 341 height 23
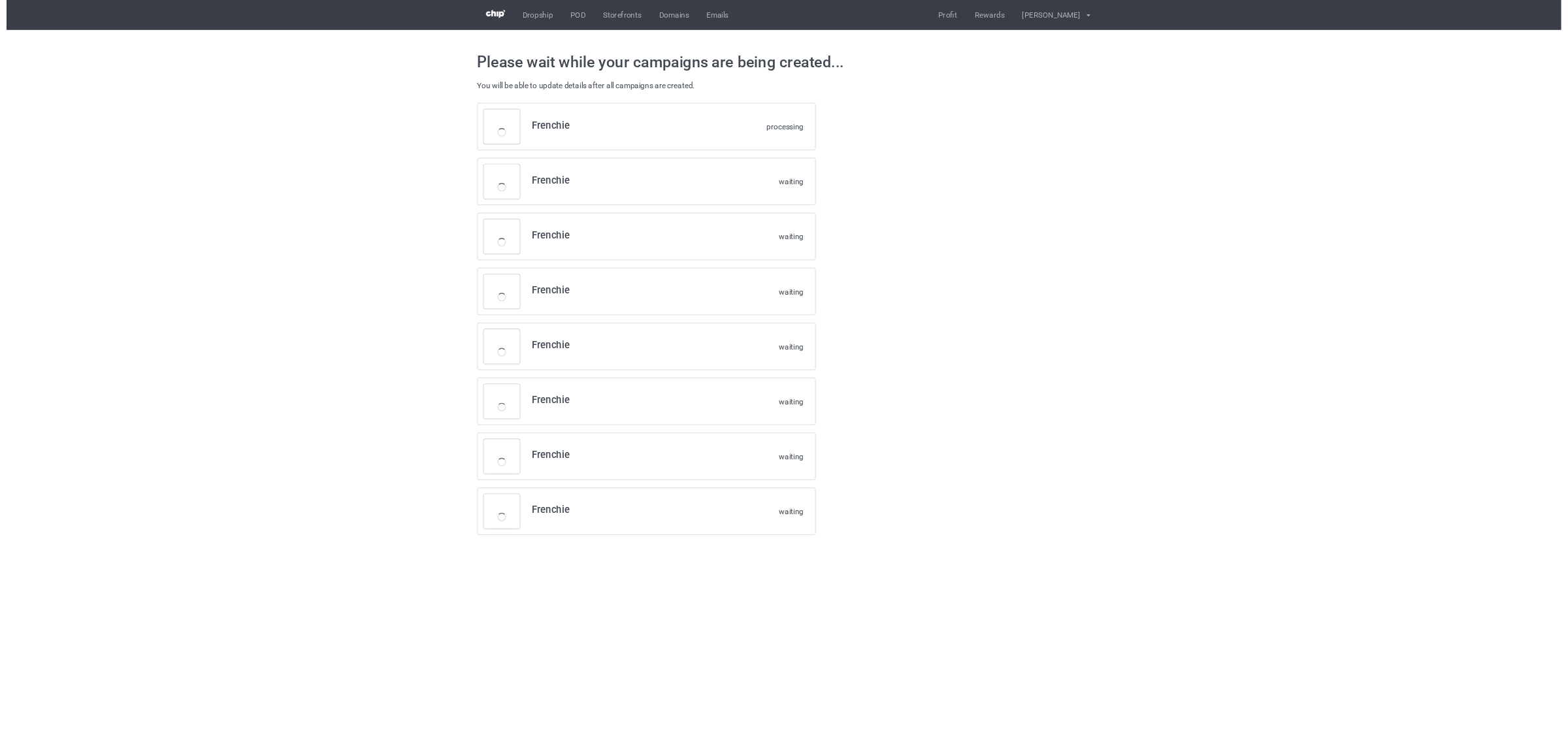
scroll to position [0, 0]
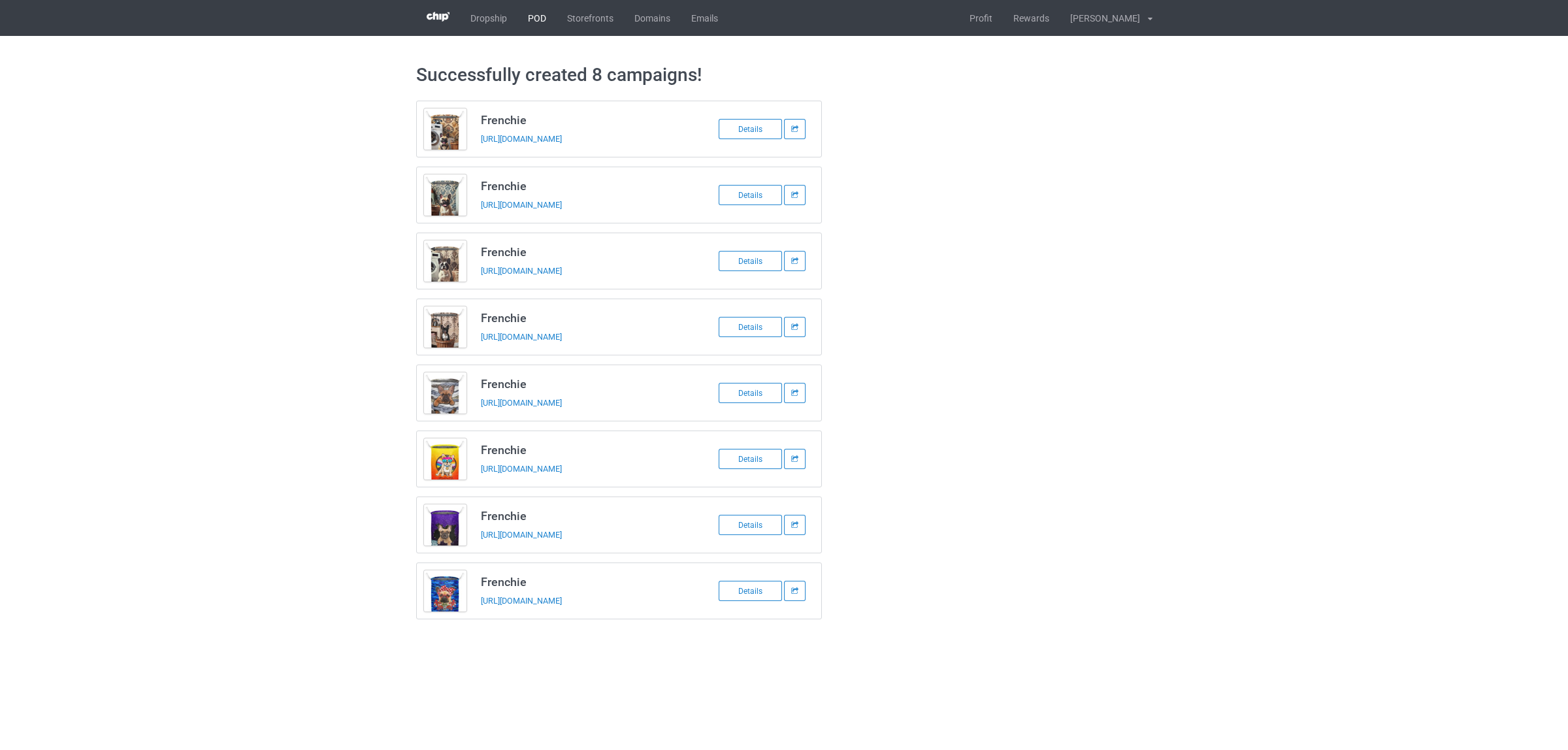
click at [527, 17] on link "POD" at bounding box center [537, 18] width 39 height 36
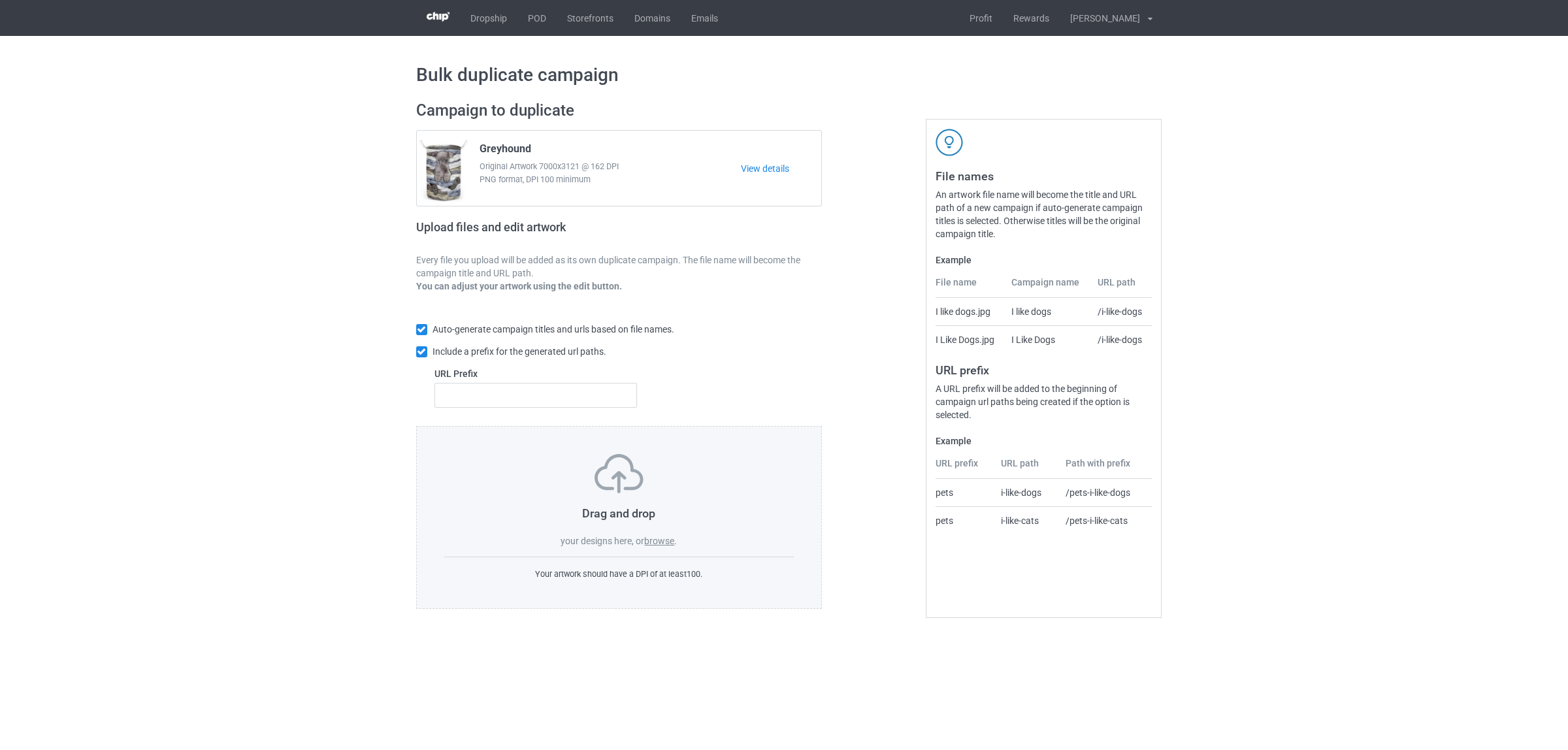
click at [822, 410] on div "Campaign to duplicate Greyhound Original Artwork 7000x3121 @ 162 DPI PNG format…" at bounding box center [620, 354] width 425 height 527
click at [657, 541] on label "browse" at bounding box center [659, 541] width 30 height 10
click at [0, 0] on input "browse" at bounding box center [0, 0] width 0 height 0
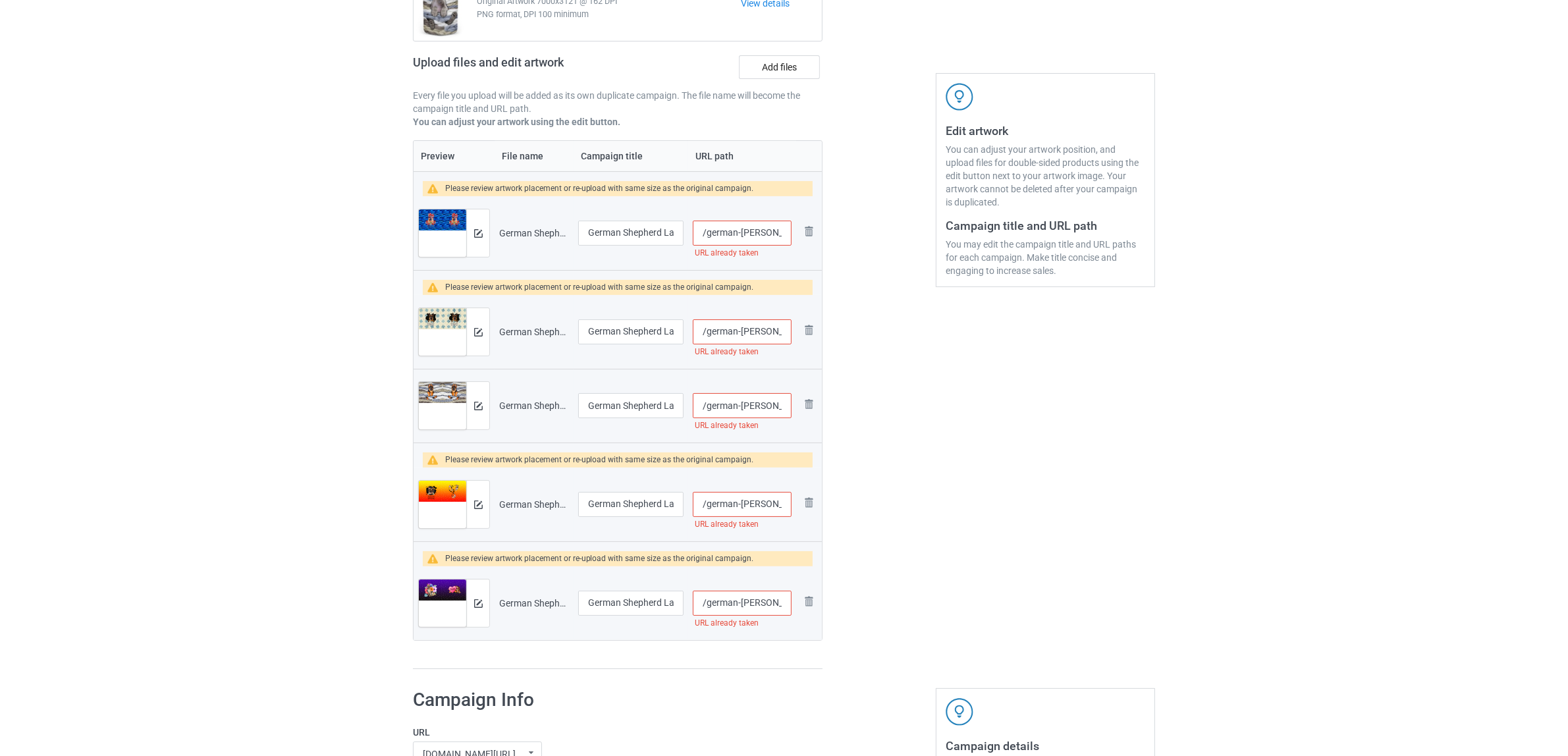
scroll to position [329, 0]
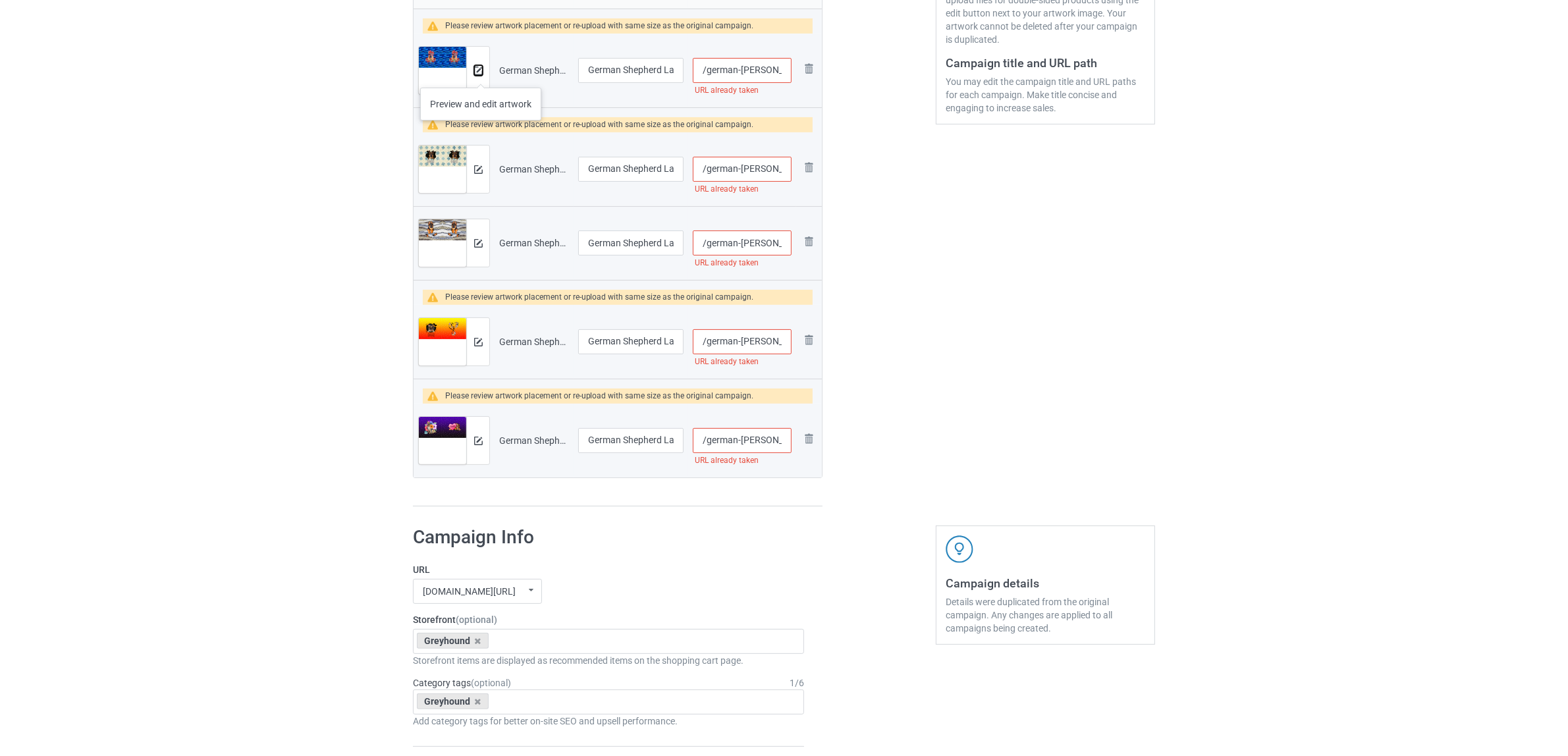
click at [481, 74] on img at bounding box center [478, 71] width 9 height 9
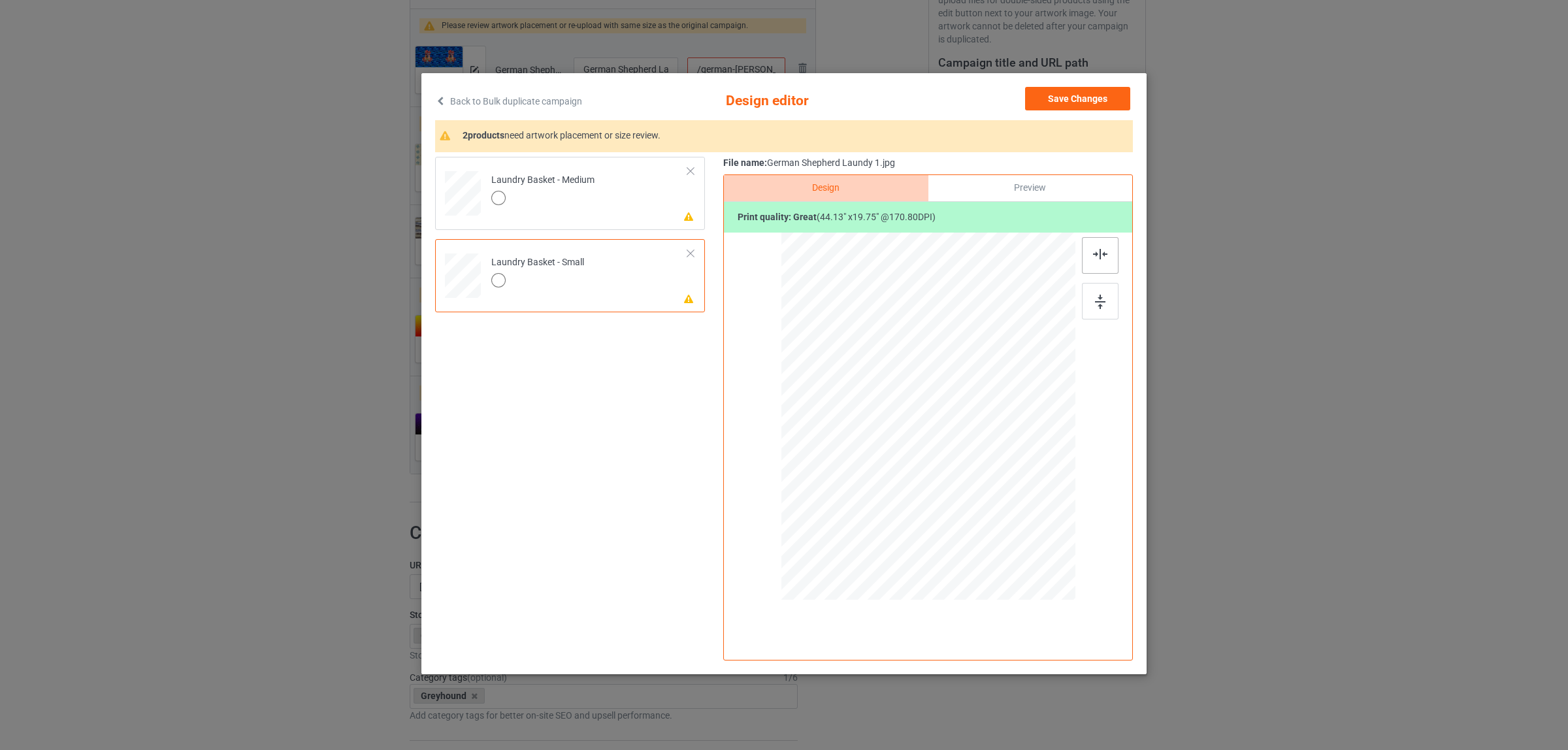
click at [1102, 256] on img at bounding box center [1100, 254] width 14 height 10
click at [1052, 396] on div at bounding box center [927, 417] width 295 height 132
click at [609, 194] on td "Please review artwork placement Laundry Basket - Medium" at bounding box center [589, 191] width 211 height 57
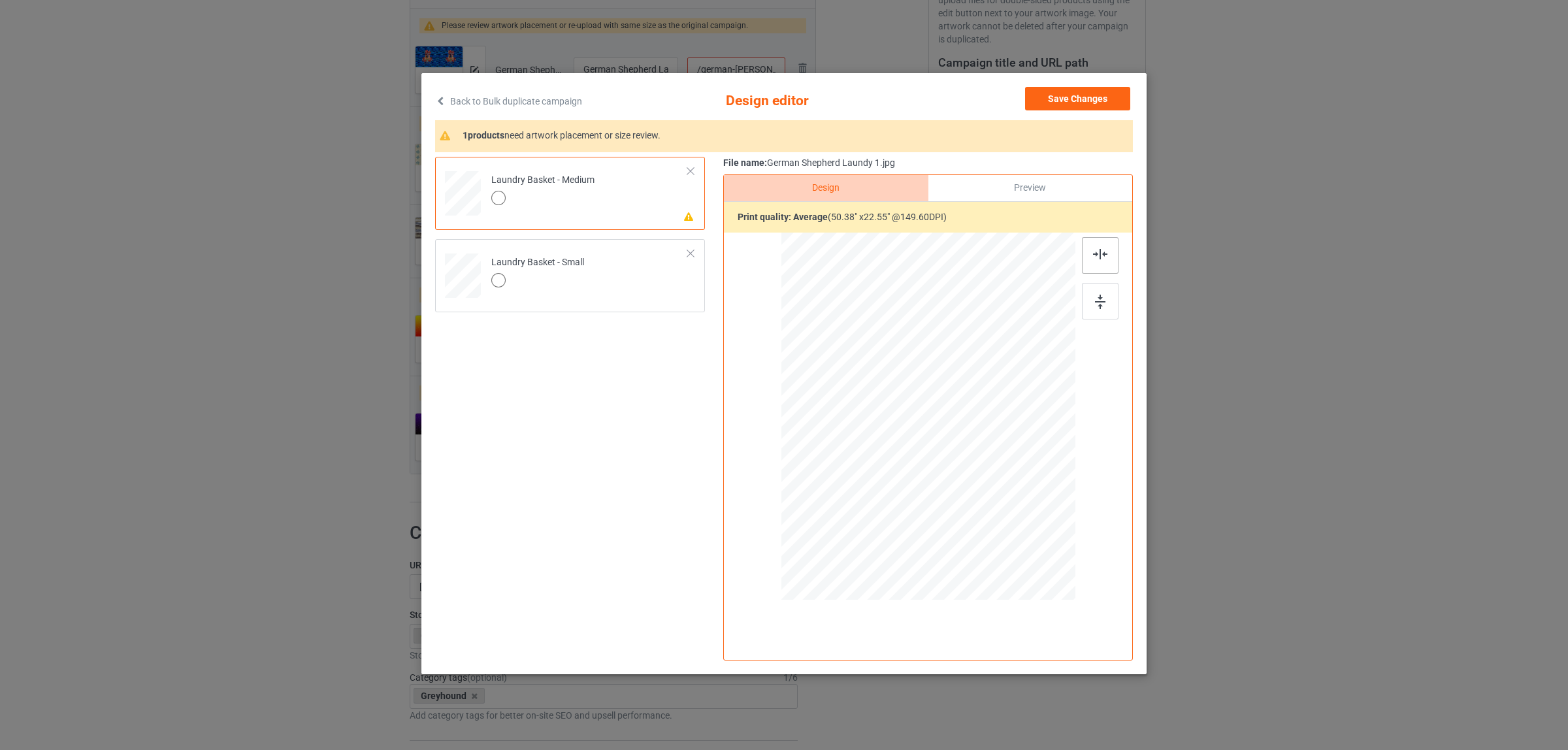
click at [1096, 246] on div at bounding box center [1100, 255] width 36 height 36
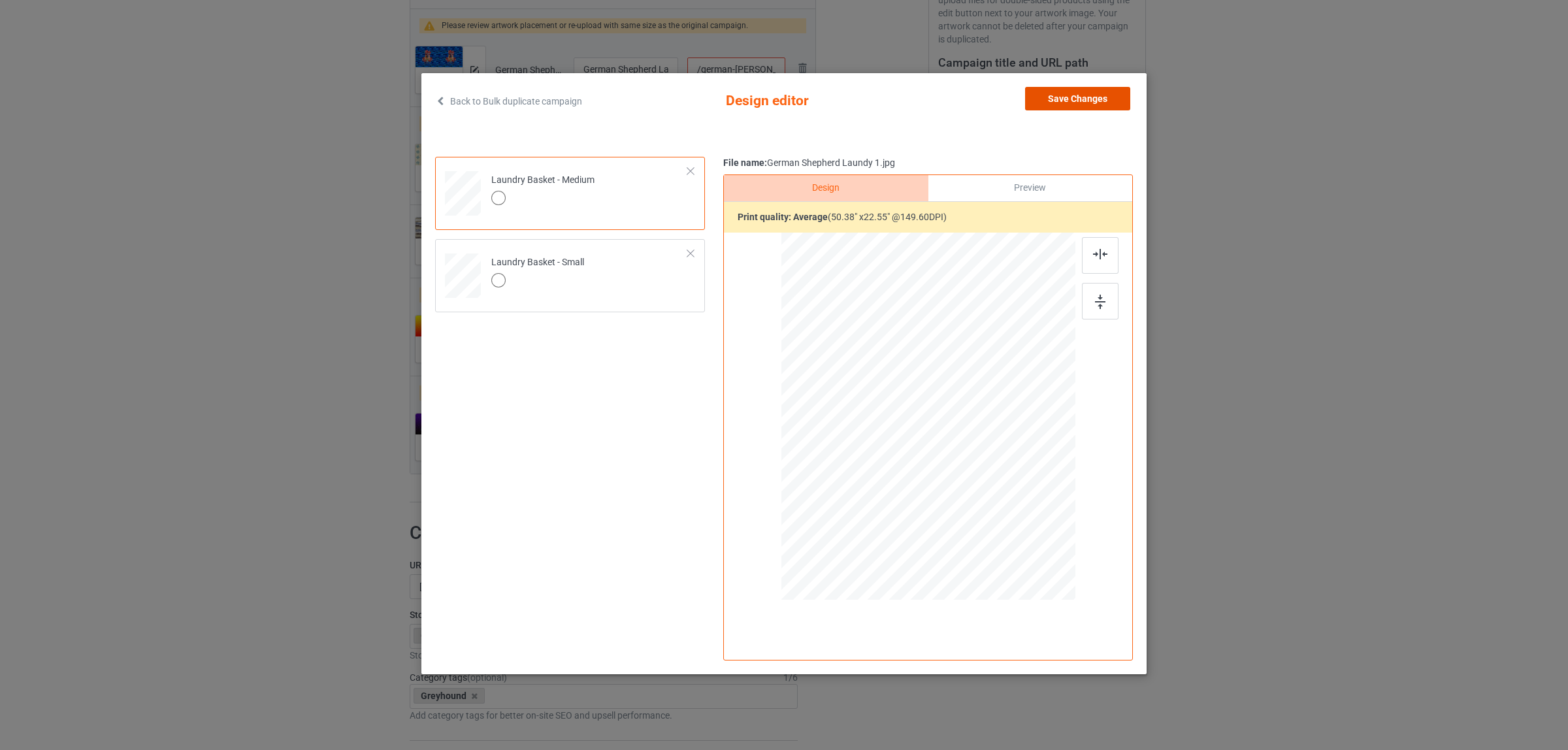
click at [1092, 99] on button "Save Changes" at bounding box center [1077, 99] width 105 height 23
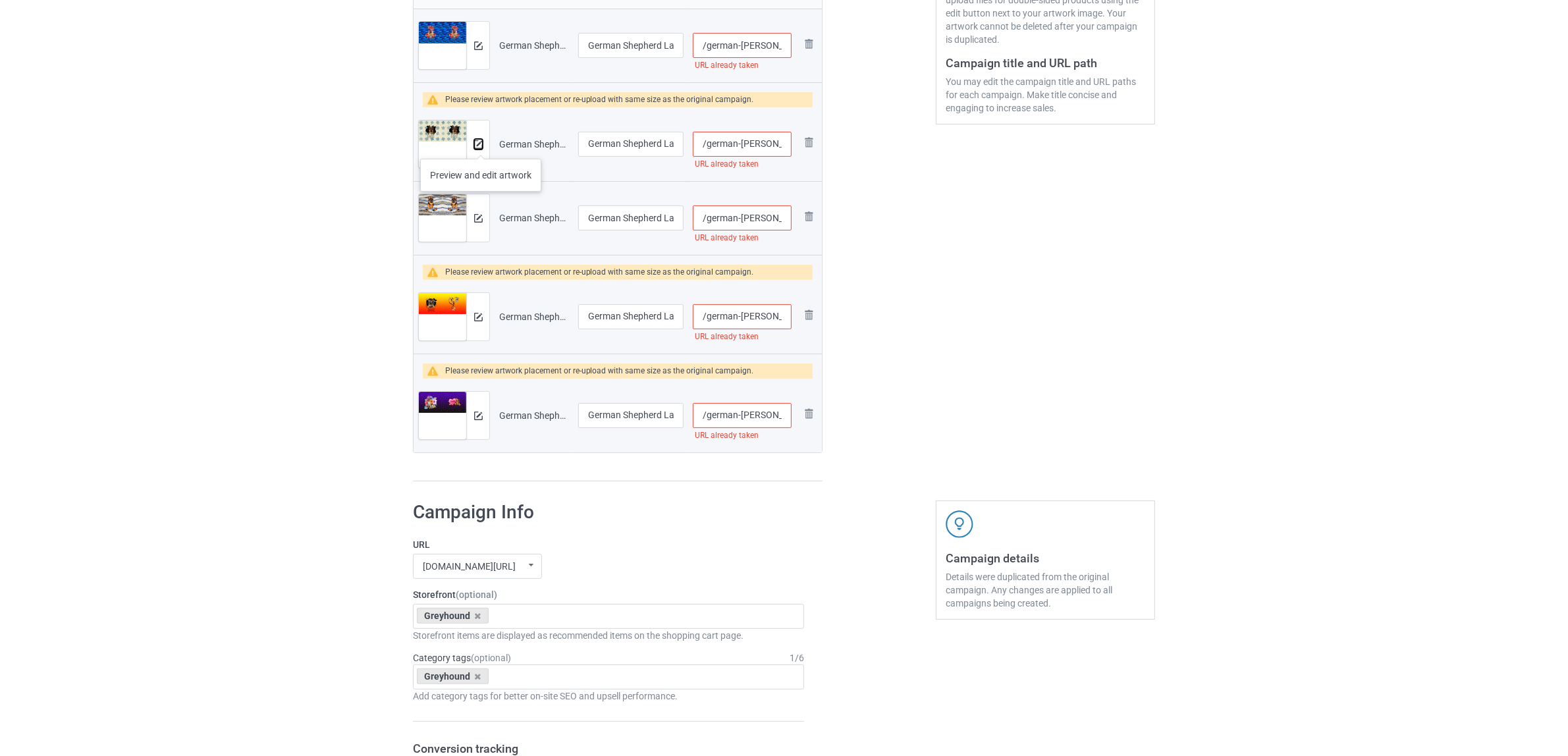
click at [481, 145] on img at bounding box center [478, 145] width 9 height 9
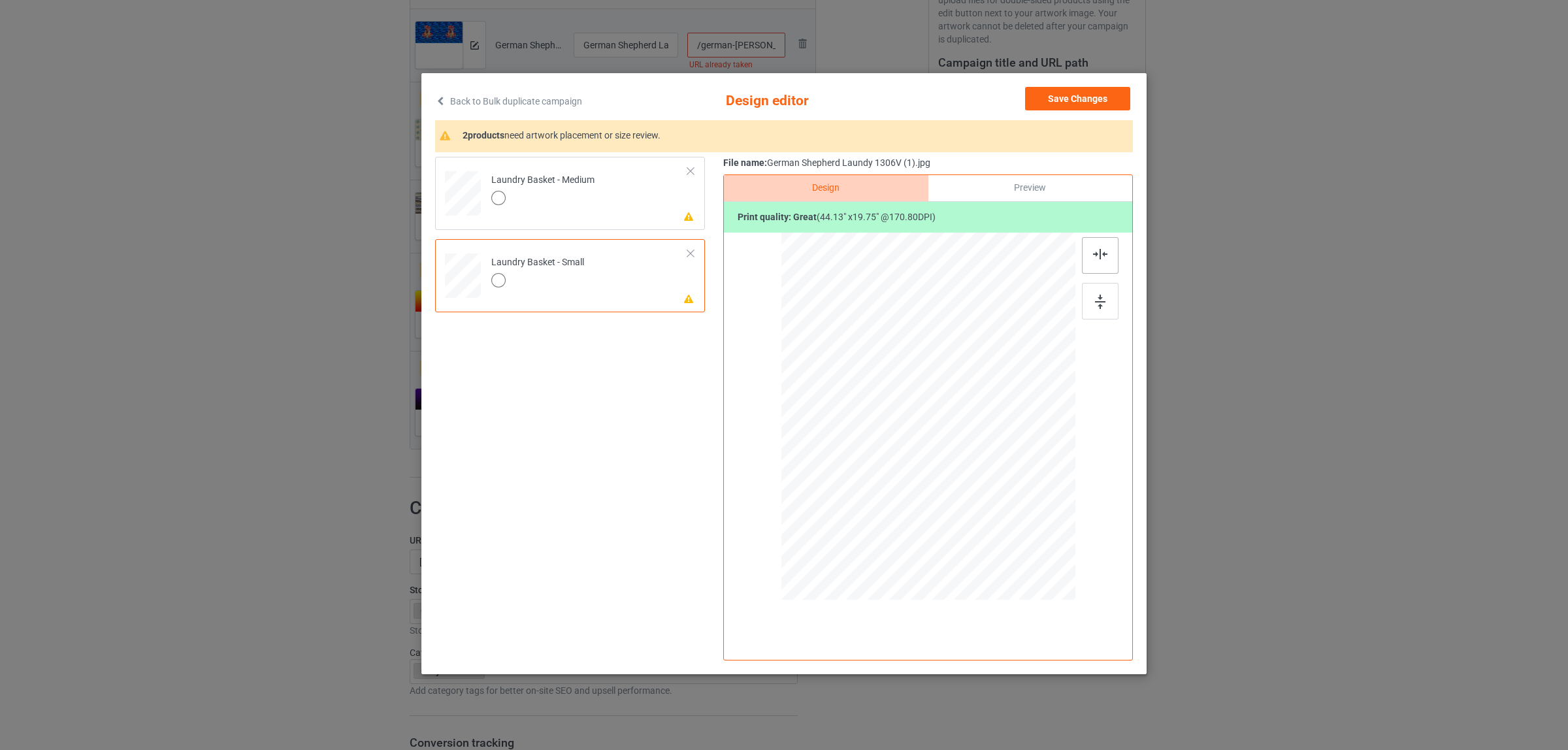
click at [1098, 257] on img at bounding box center [1100, 254] width 14 height 10
click at [585, 188] on div "Laundry Basket - Medium" at bounding box center [543, 189] width 103 height 30
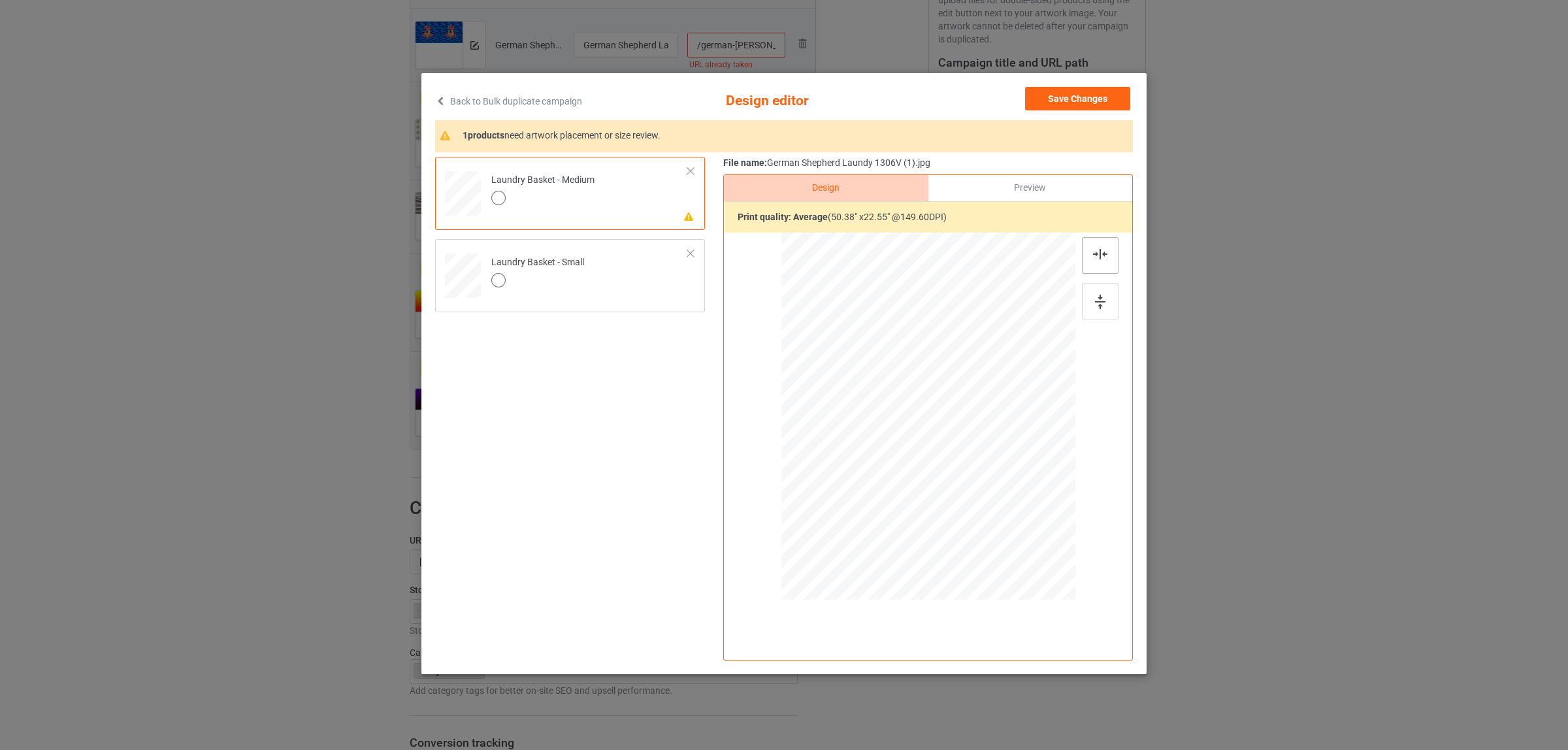
click at [1092, 258] on div at bounding box center [1100, 255] width 36 height 36
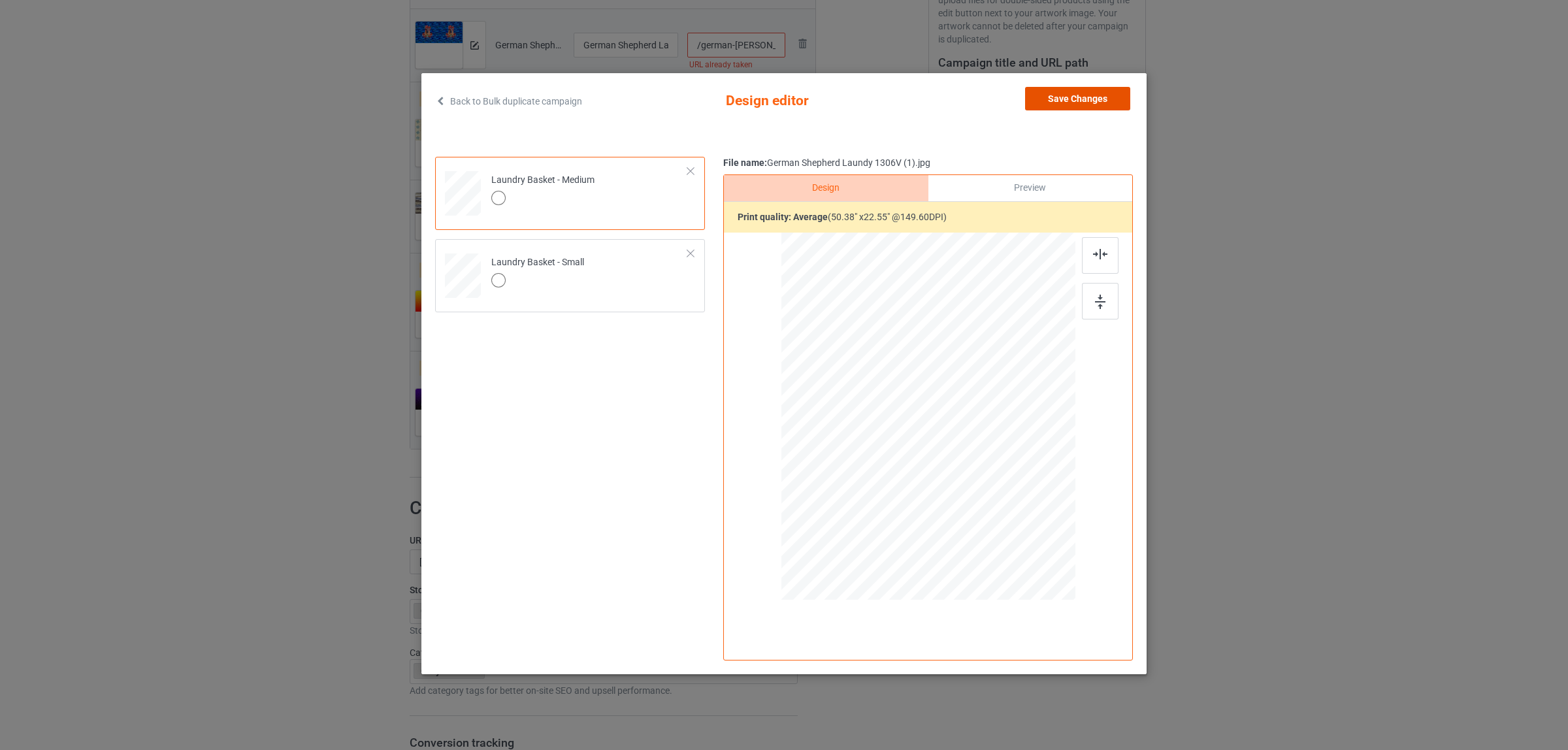
click at [1050, 107] on button "Save Changes" at bounding box center [1077, 99] width 105 height 23
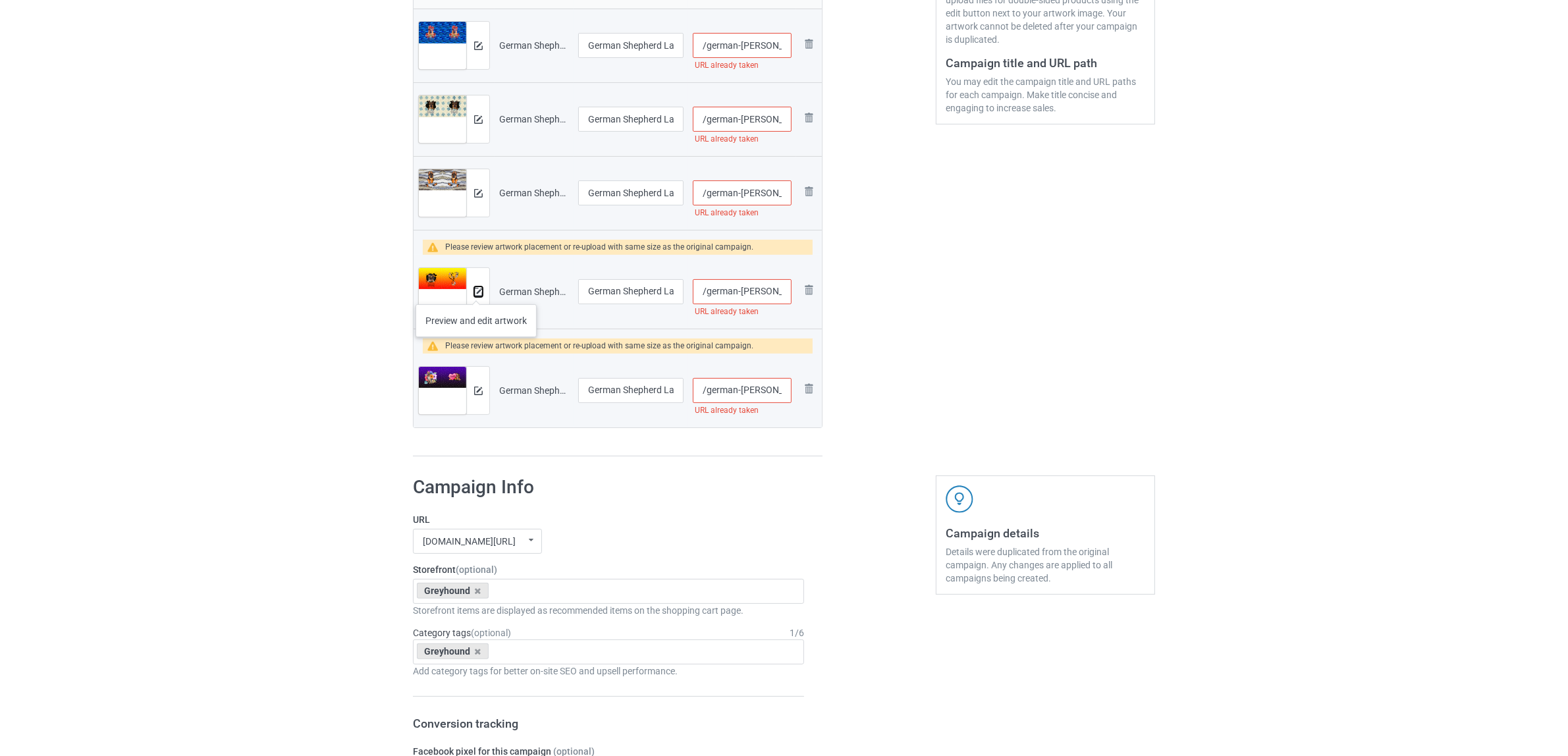
click at [476, 291] on img at bounding box center [478, 292] width 9 height 9
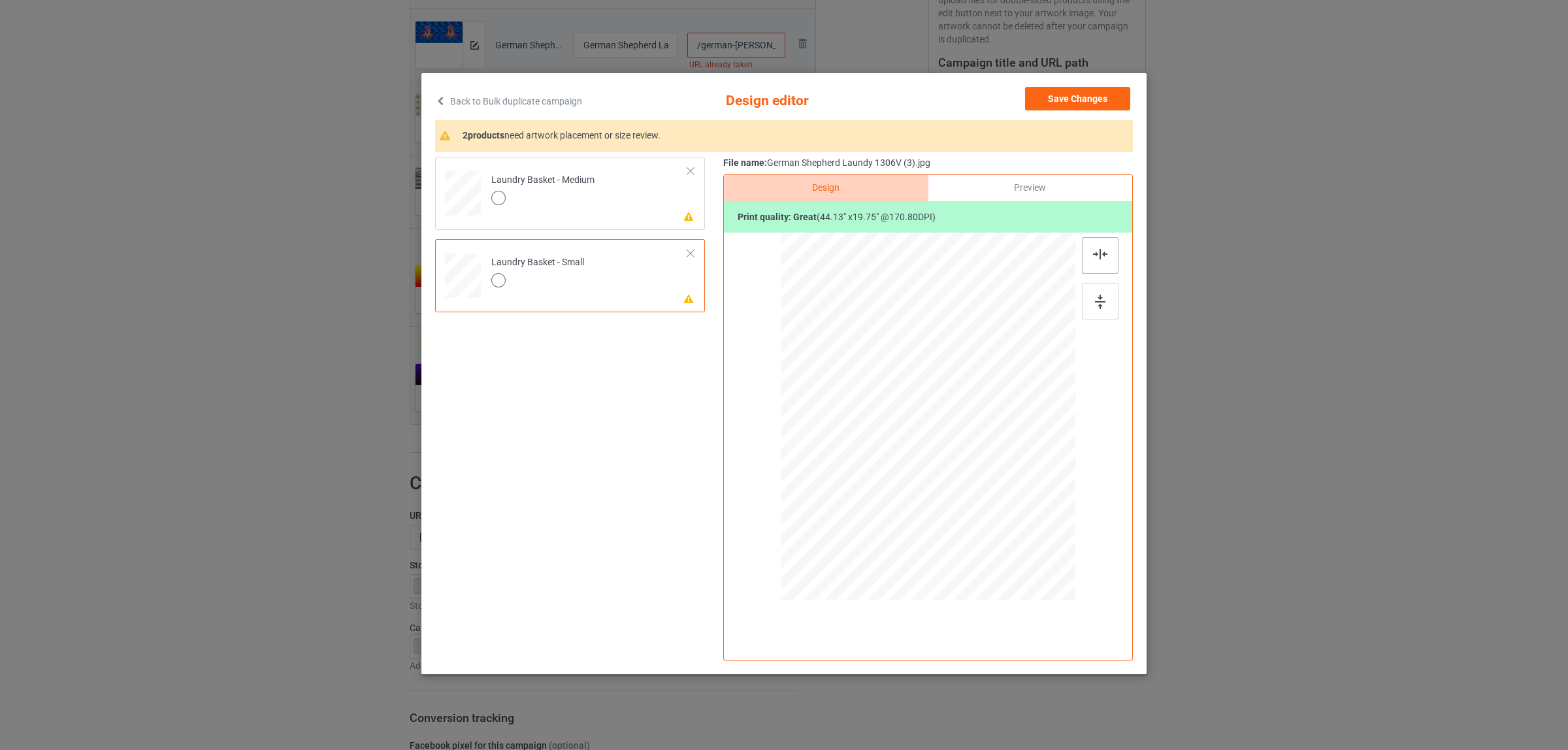
click at [1099, 255] on img at bounding box center [1100, 254] width 14 height 10
click at [563, 177] on div "Laundry Basket - Medium" at bounding box center [543, 189] width 103 height 30
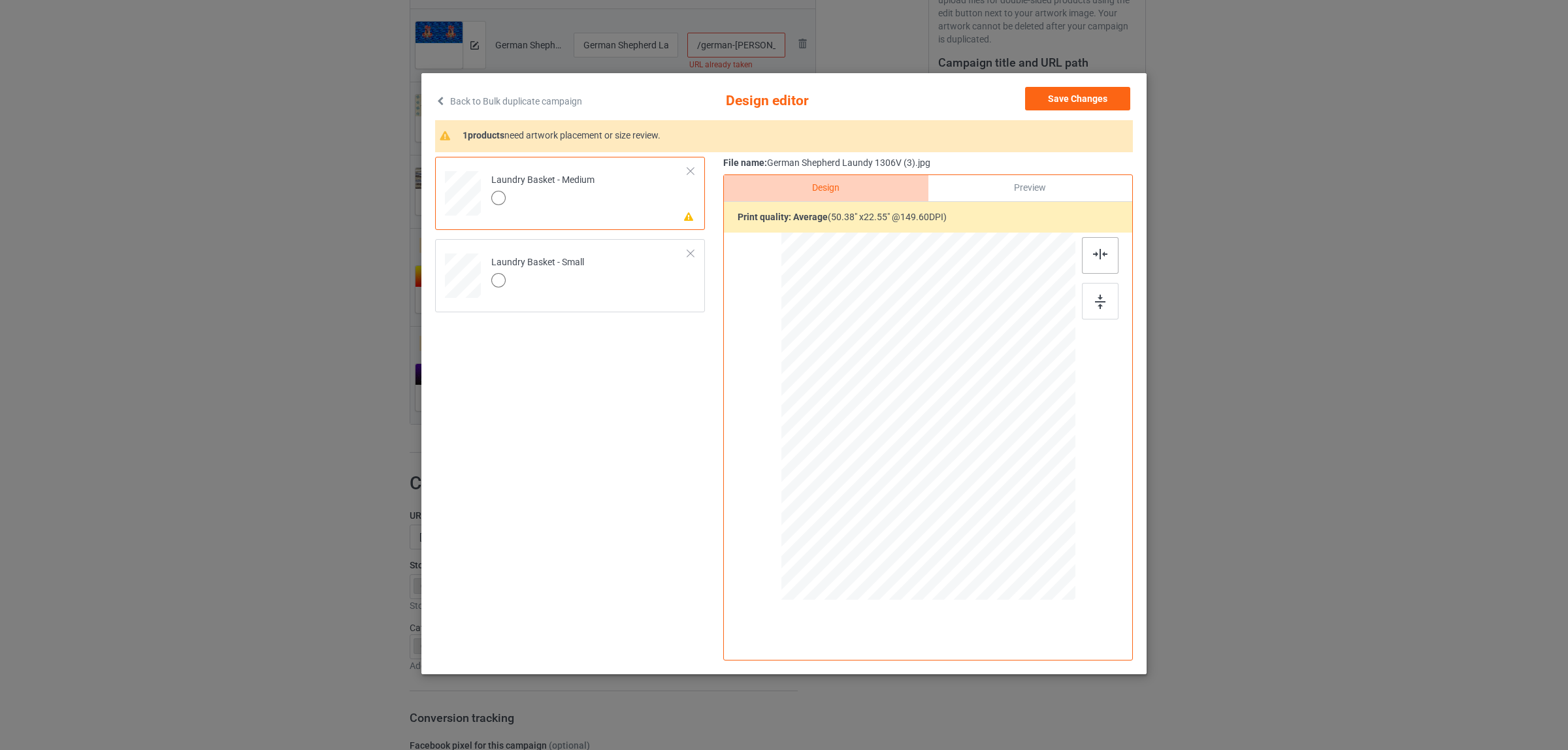
click at [1101, 249] on img at bounding box center [1100, 254] width 14 height 10
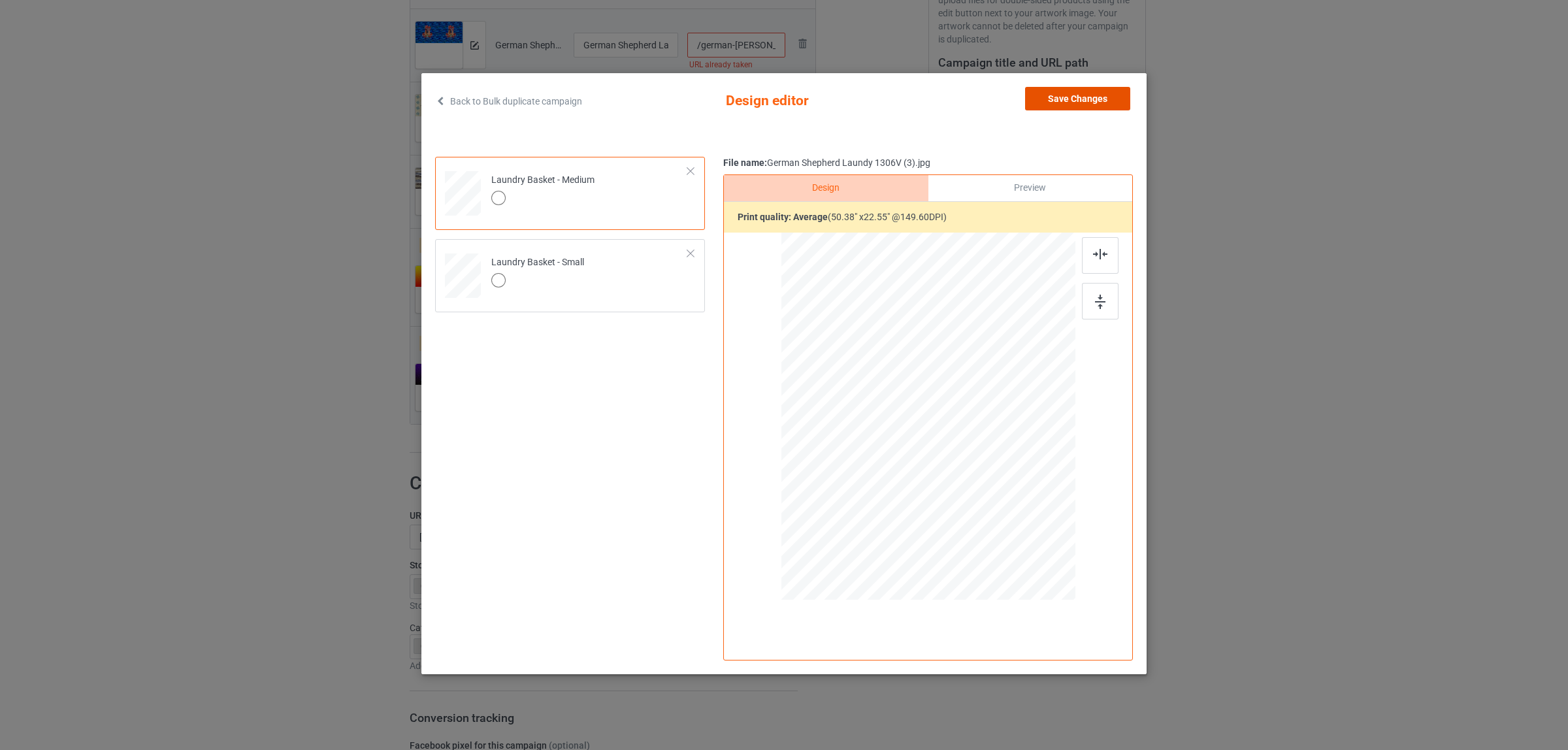
click at [1073, 95] on button "Save Changes" at bounding box center [1077, 99] width 105 height 23
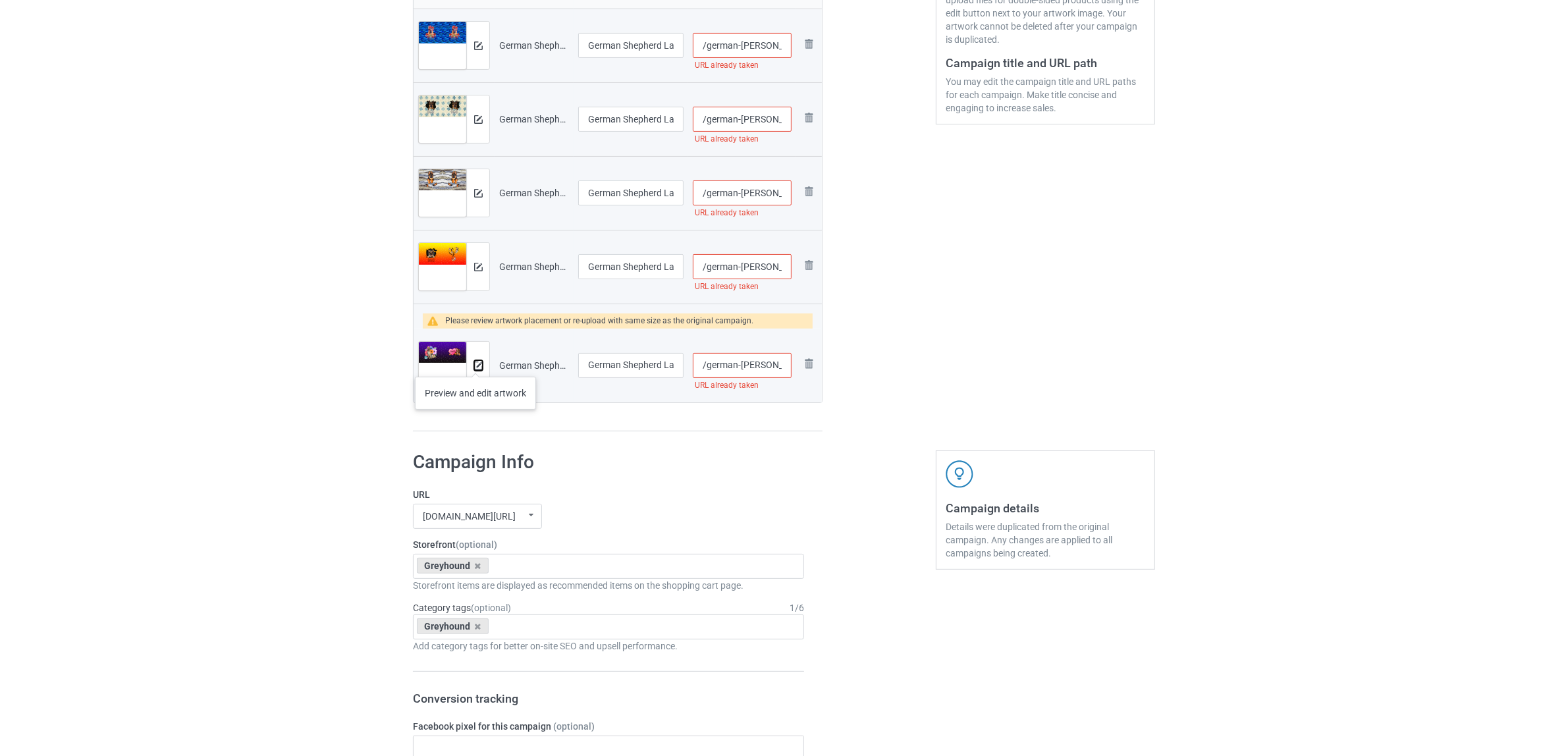
click at [475, 364] on img at bounding box center [478, 366] width 9 height 9
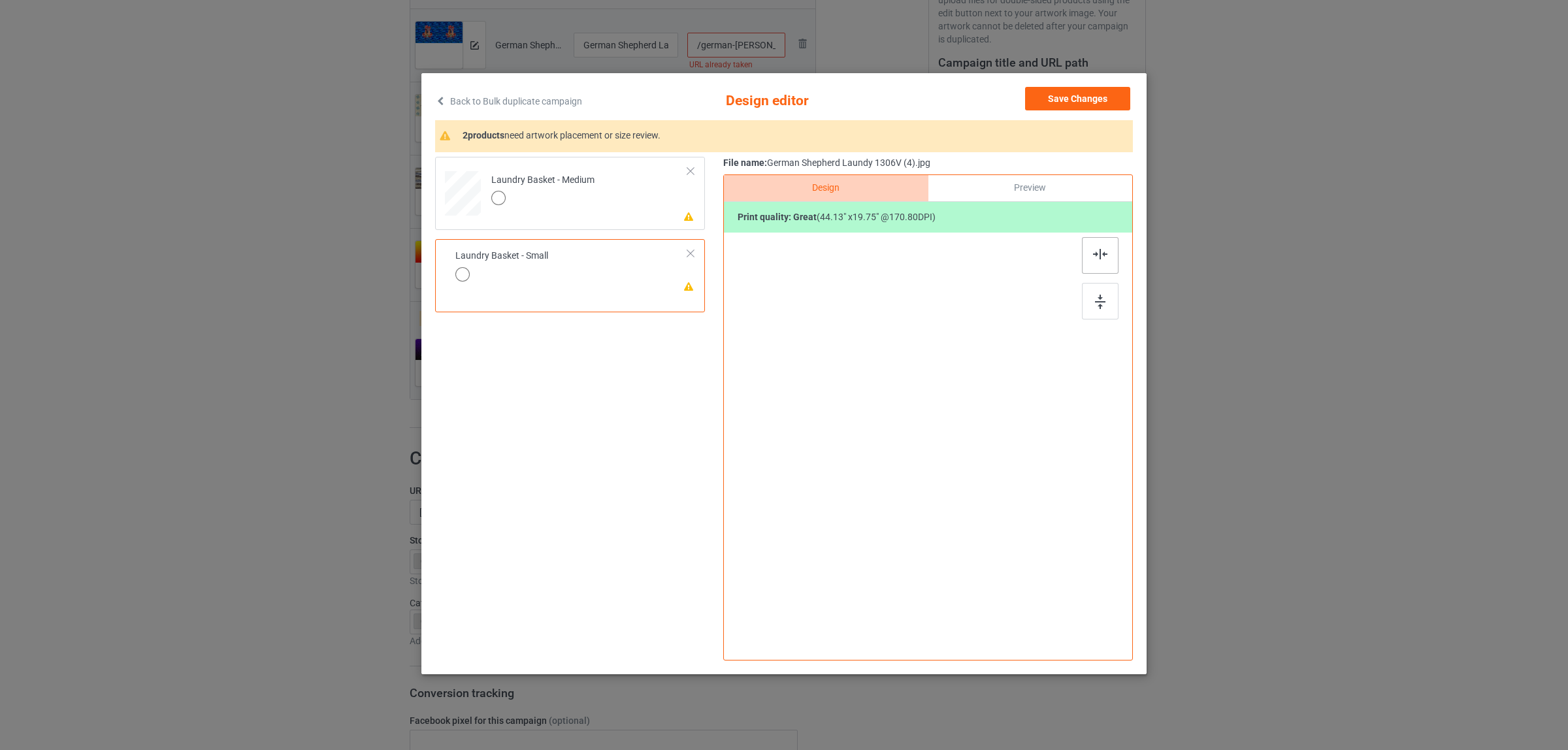
click at [1093, 247] on div at bounding box center [1100, 255] width 36 height 36
click at [574, 217] on td "Please review artwork placement Laundry Basket - Medium" at bounding box center [589, 191] width 211 height 57
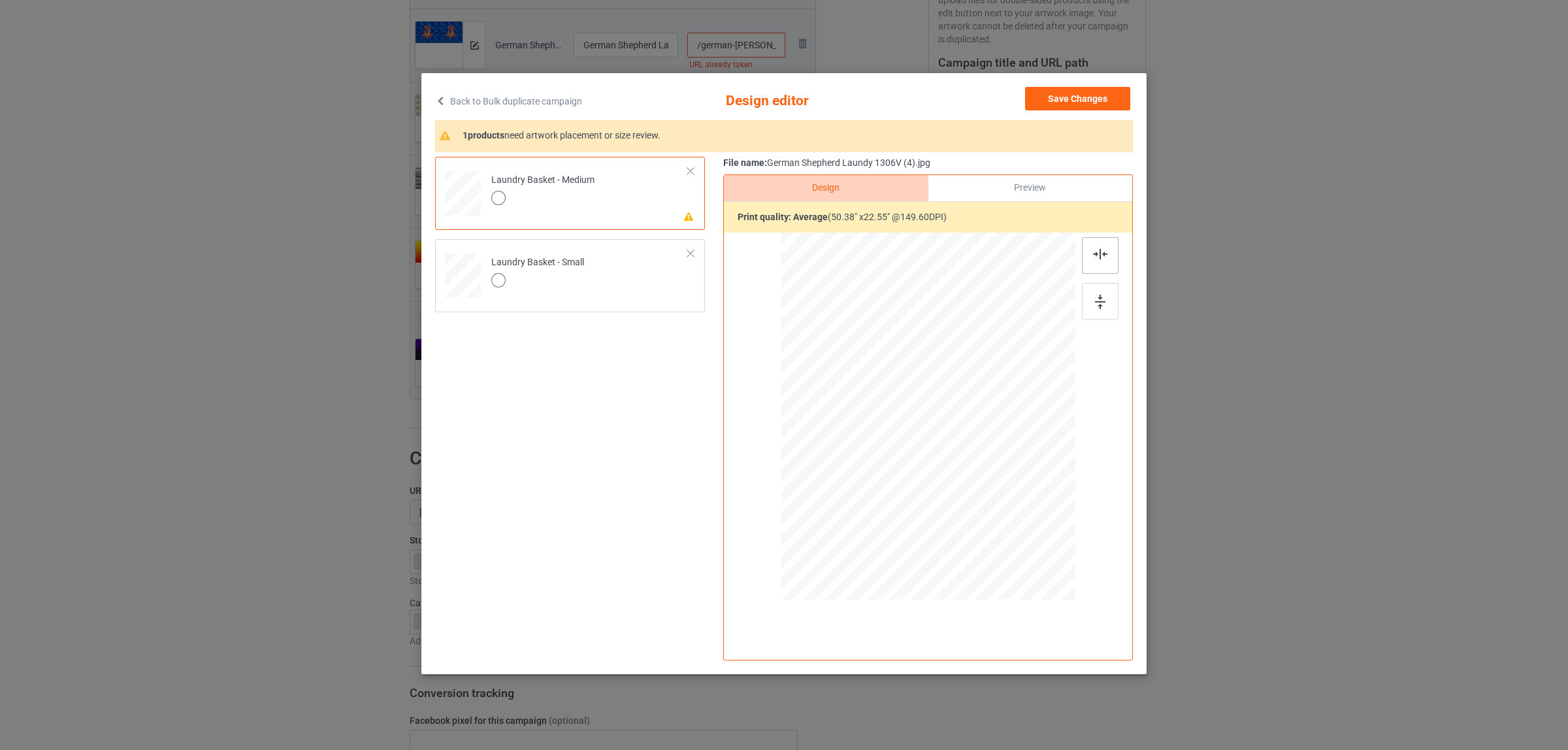
click at [1105, 256] on img at bounding box center [1100, 254] width 14 height 10
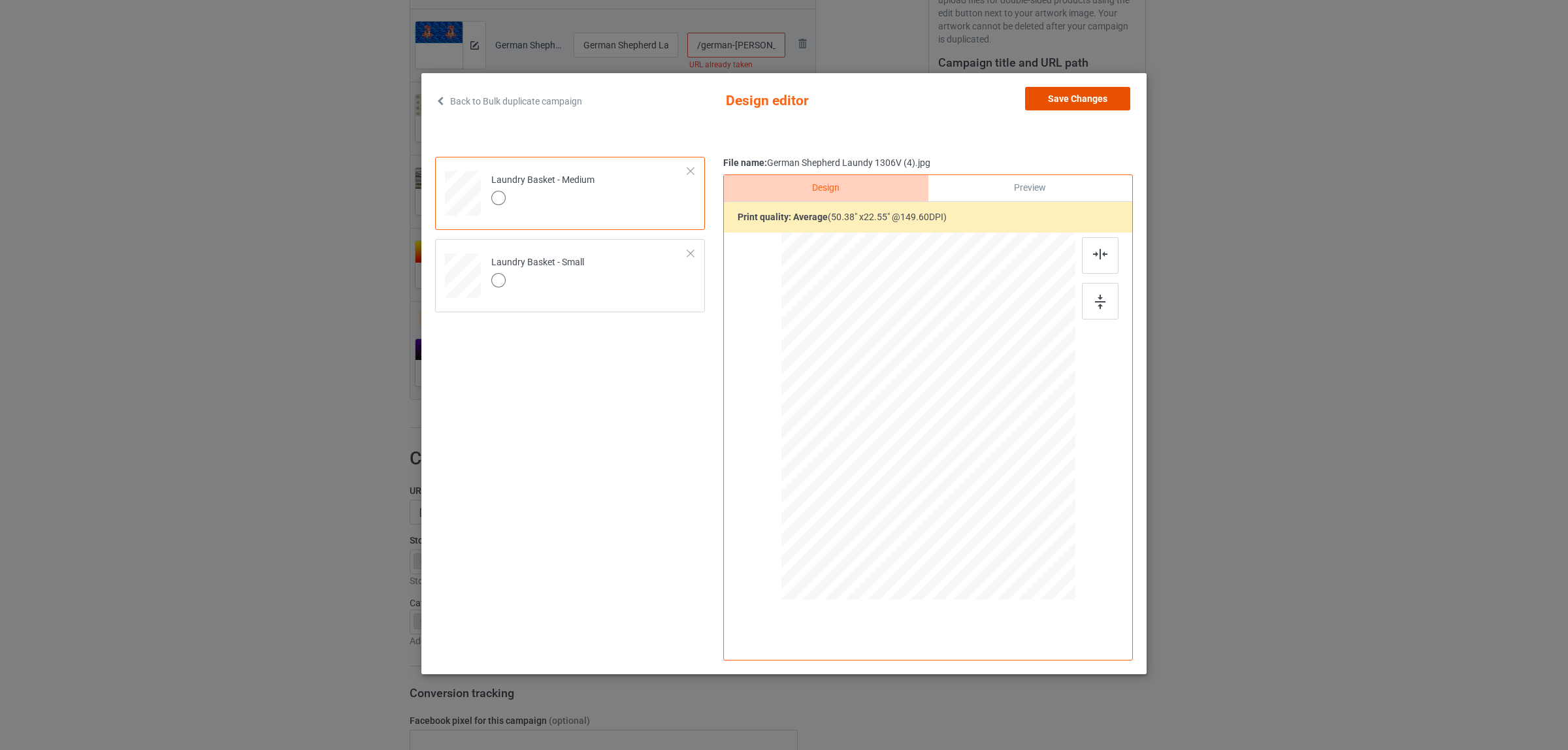
click at [1062, 100] on button "Save Changes" at bounding box center [1077, 99] width 105 height 23
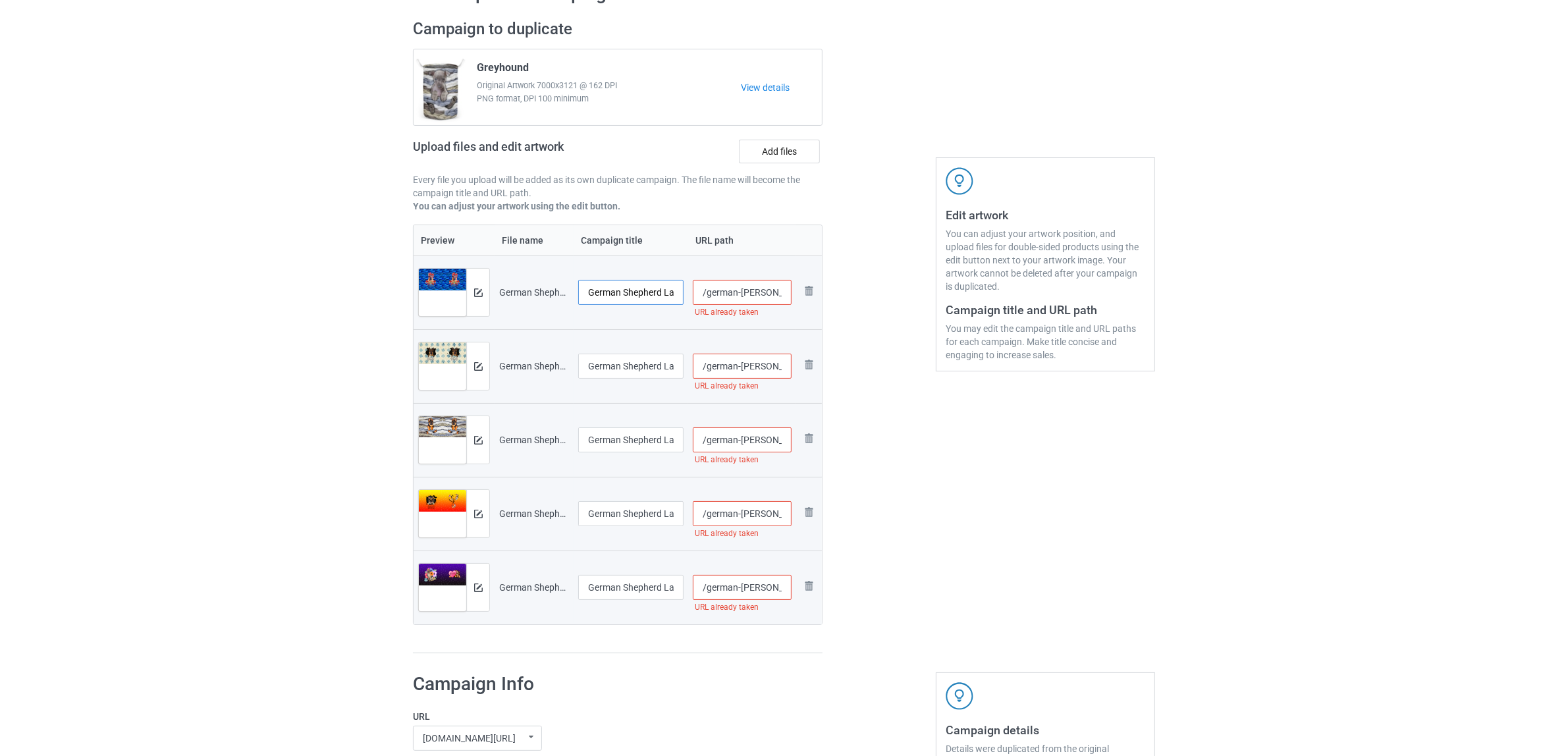
scroll to position [0, 44]
drag, startPoint x: 664, startPoint y: 291, endPoint x: 747, endPoint y: 302, distance: 83.7
click at [747, 302] on tr "Preview and edit artwork German Shepherd Laundy 1.jpg German Shepherd Laundy 1.…" at bounding box center [617, 292] width 408 height 74
drag, startPoint x: 669, startPoint y: 290, endPoint x: 445, endPoint y: 272, distance: 224.7
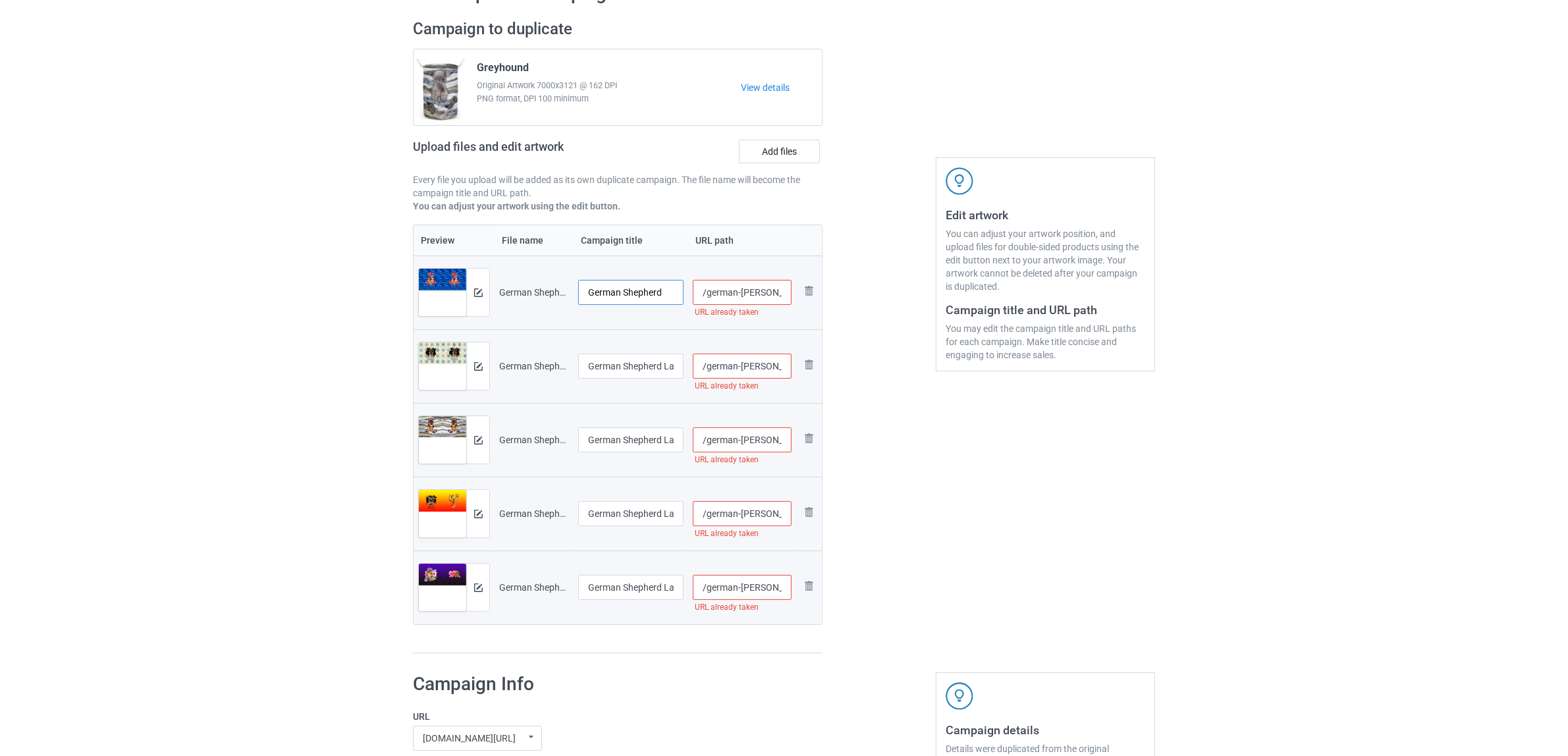
click at [445, 272] on tr "Preview and edit artwork German Shepherd Laundy 1.jpg German Shepherd /german-s…" at bounding box center [617, 292] width 408 height 74
type input "German Shepherd"
click at [611, 367] on input "German Shepherd Laundy 1306V (1).jpg" at bounding box center [631, 366] width 105 height 25
paste input "text"
type input "German Shepherd"
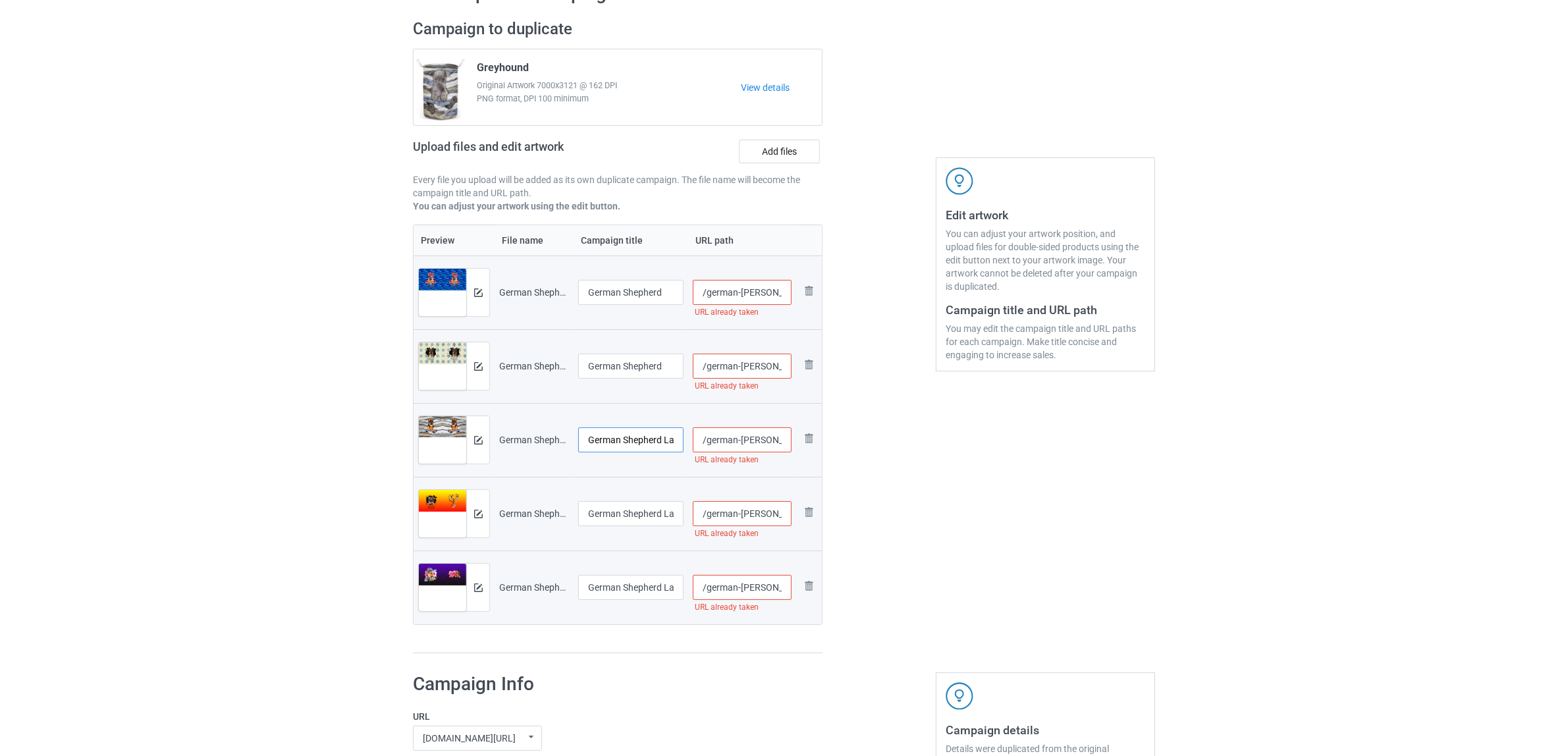
click at [633, 438] on input "German Shepherd Laundy 1306V (2).jpg" at bounding box center [631, 440] width 105 height 25
paste input "text"
type input "German Shepherd"
click at [656, 512] on input "German Shepherd Laundy 1306V (3).jpg" at bounding box center [631, 513] width 105 height 25
paste input "text"
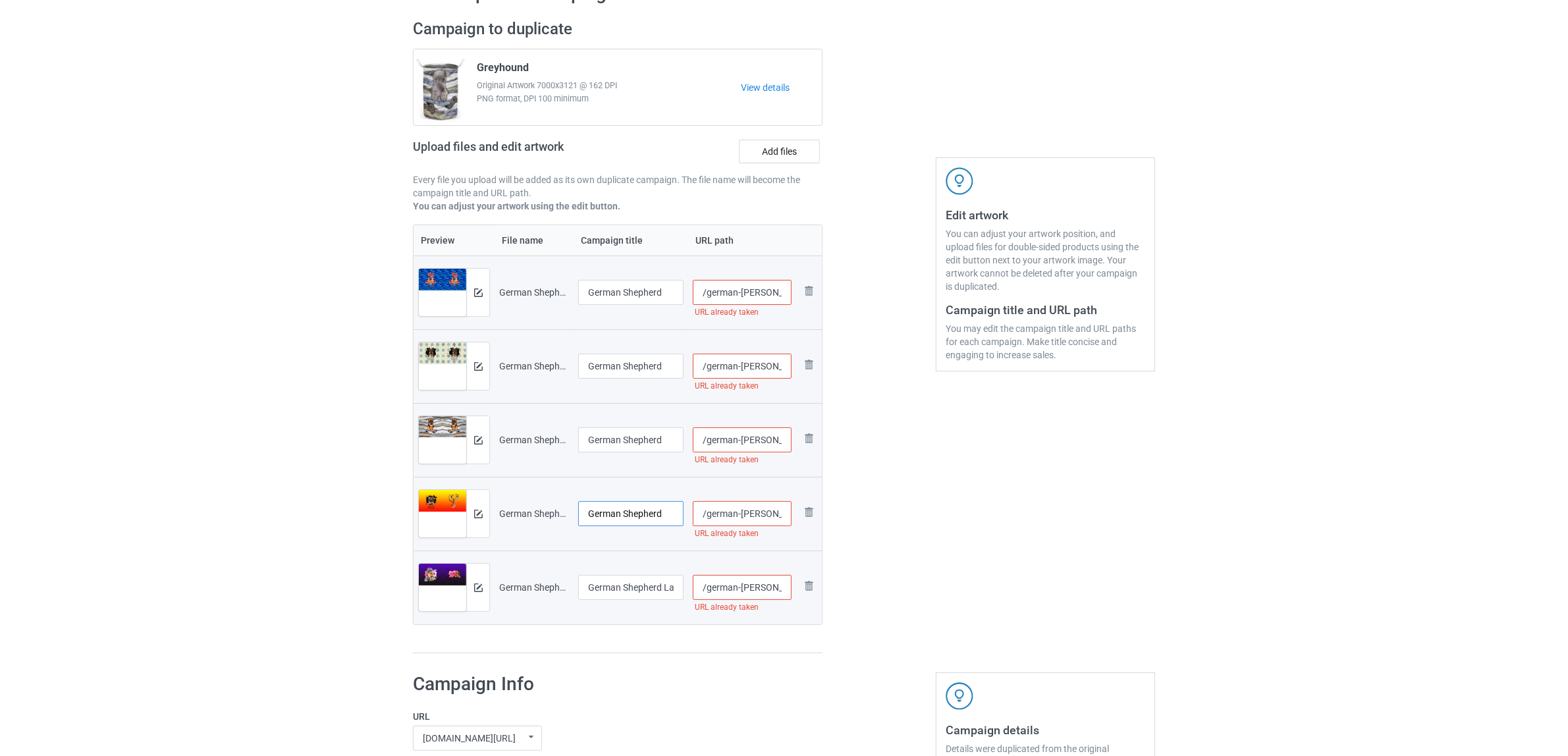
type input "German Shepherd"
click at [646, 585] on input "German Shepherd Laundy 1306V (4).jpg" at bounding box center [631, 587] width 105 height 25
paste input "text"
type input "German Shepherd"
click at [639, 644] on div "Preview File name Campaign title URL path Preview and edit artwork German Sheph…" at bounding box center [617, 439] width 410 height 429
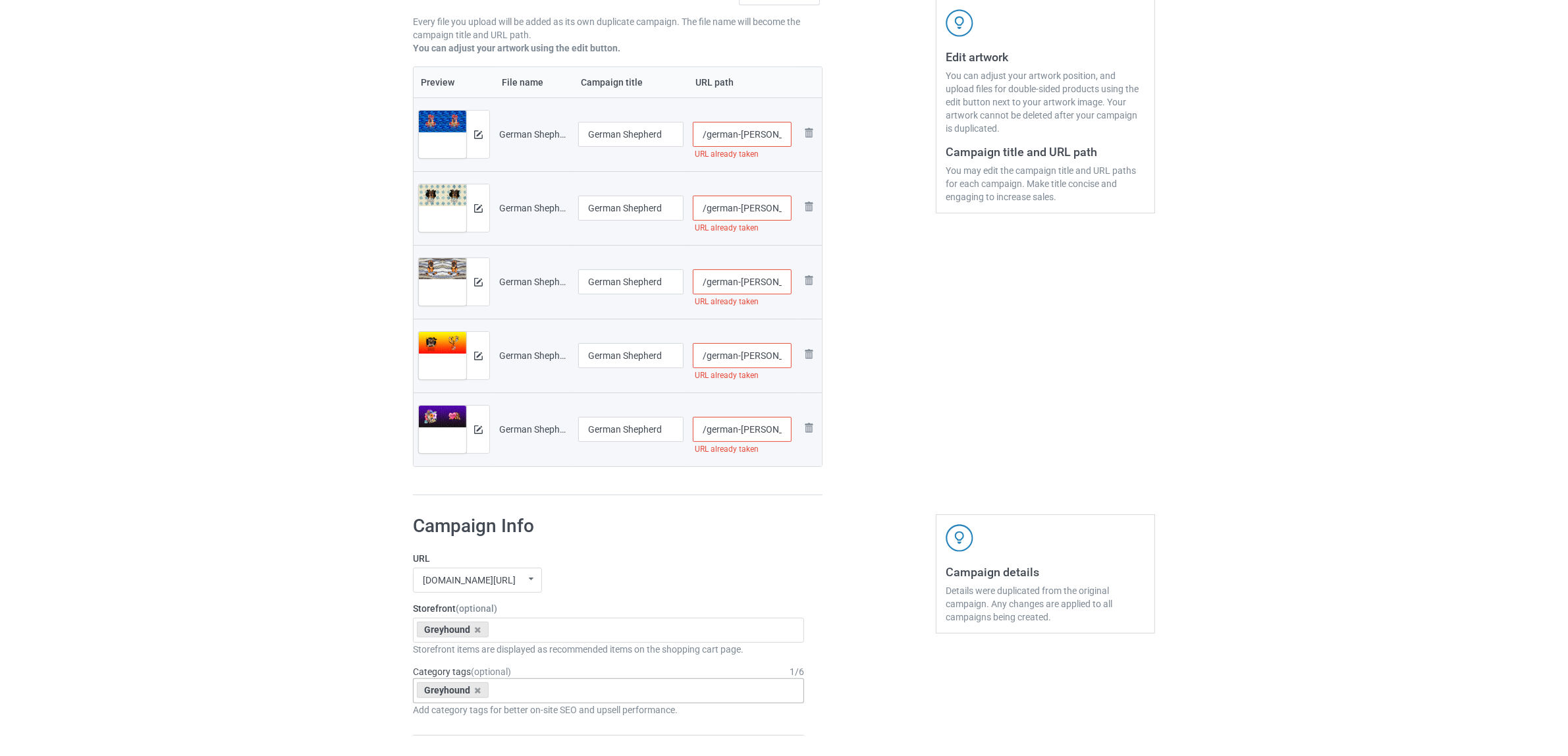
scroll to position [329, 0]
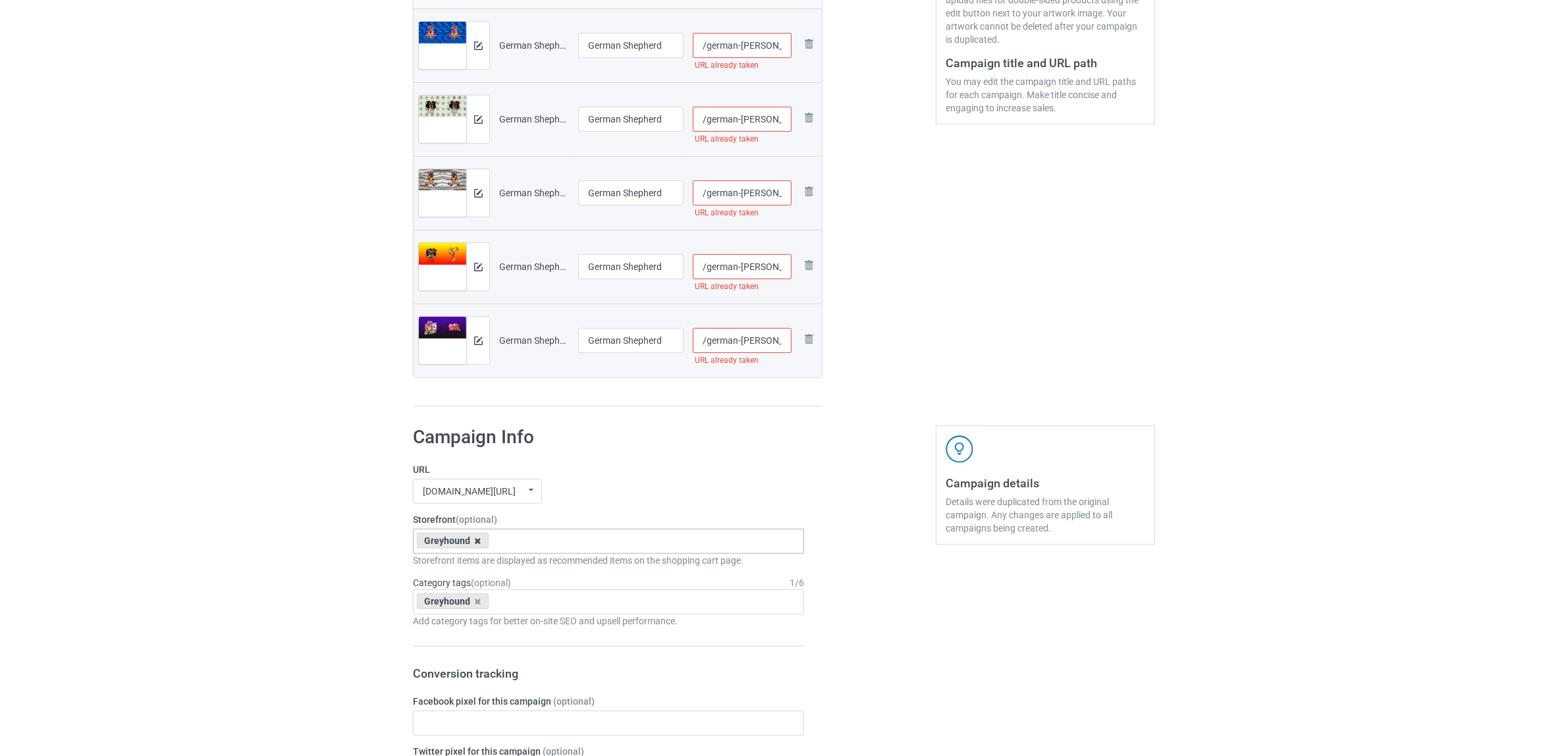
click at [475, 542] on icon at bounding box center [478, 541] width 7 height 9
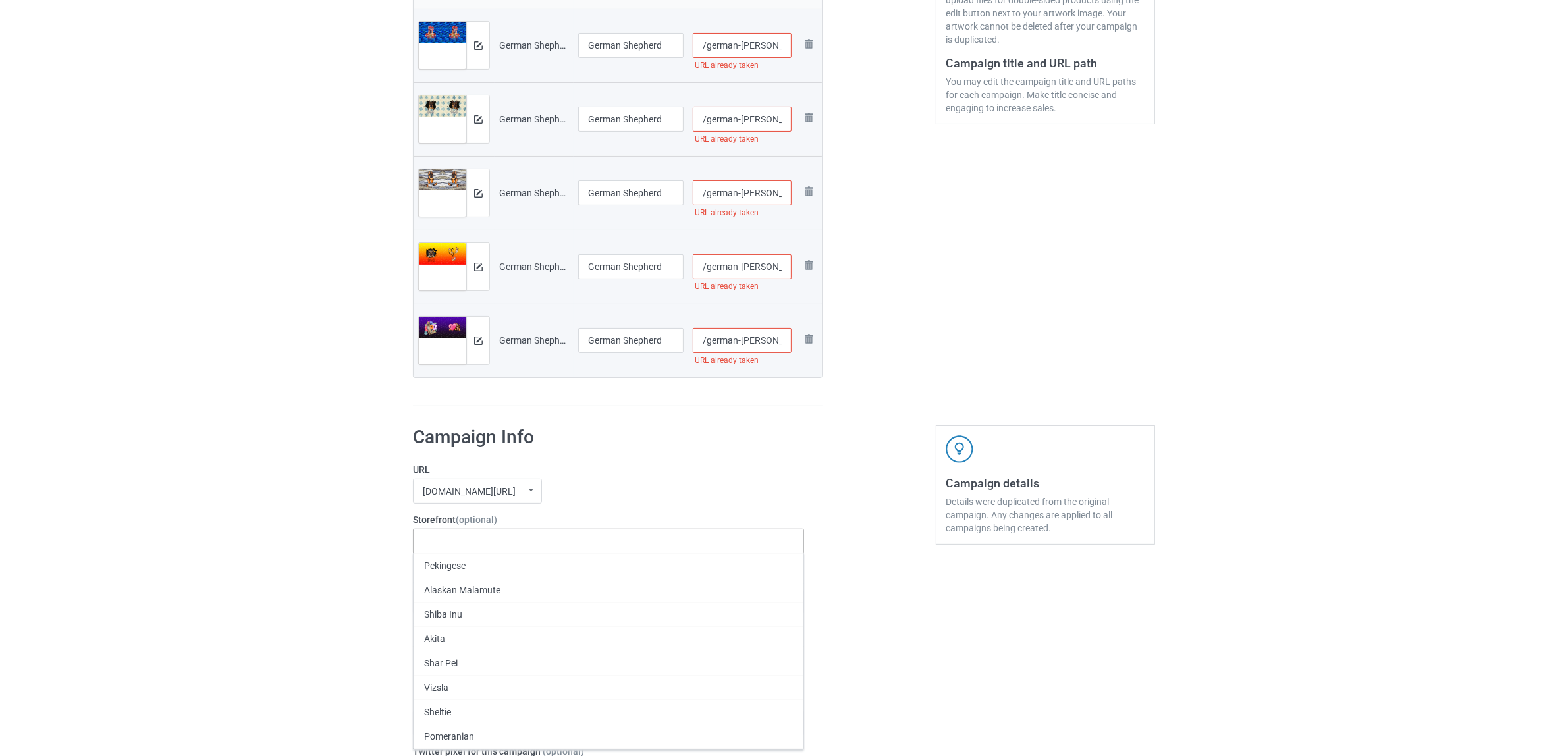
paste input "German Shepherd"
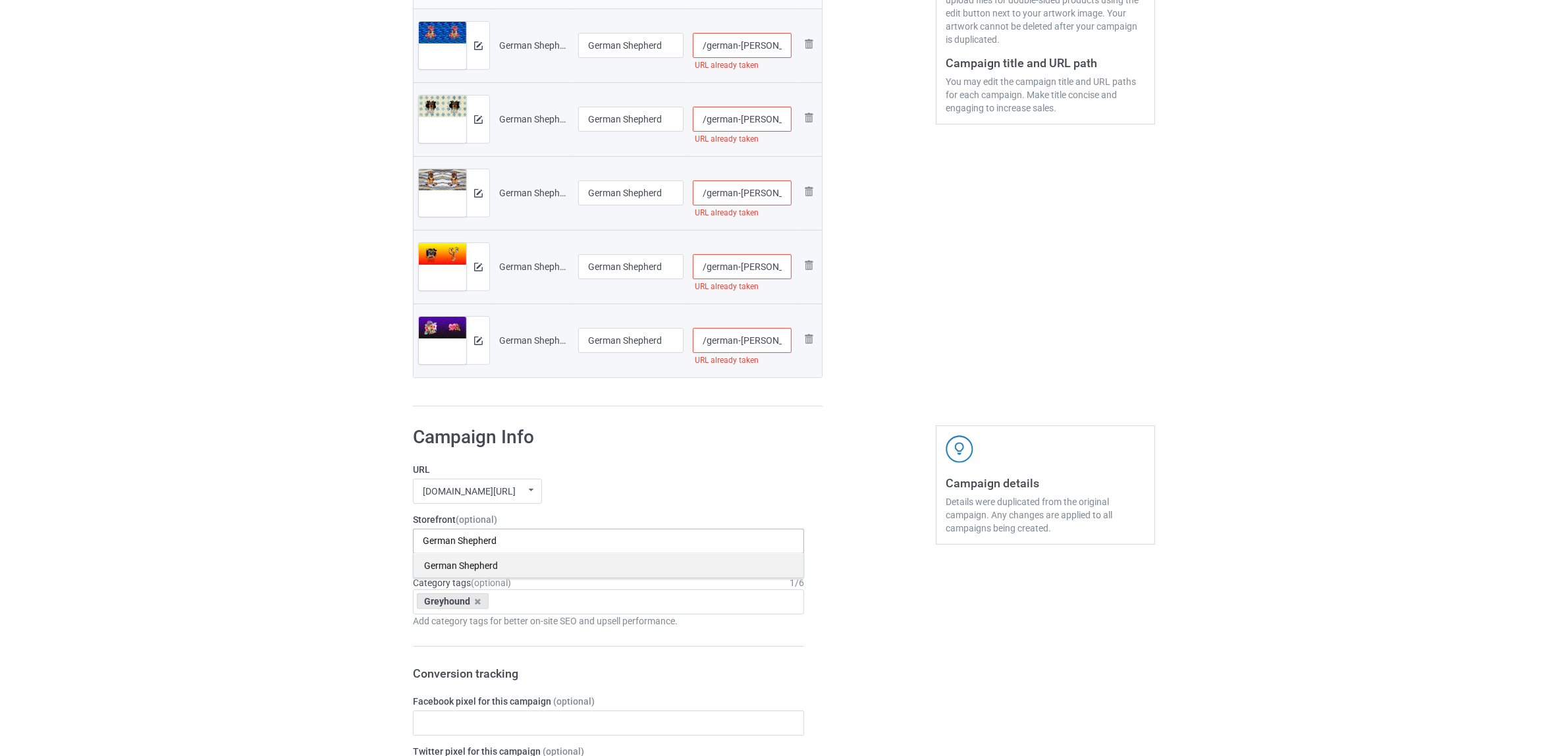
type input "German Shepherd"
drag, startPoint x: 465, startPoint y: 570, endPoint x: 491, endPoint y: 588, distance: 31.6
click at [470, 572] on div "German Shepherd" at bounding box center [608, 565] width 390 height 24
click at [478, 600] on icon at bounding box center [478, 602] width 7 height 9
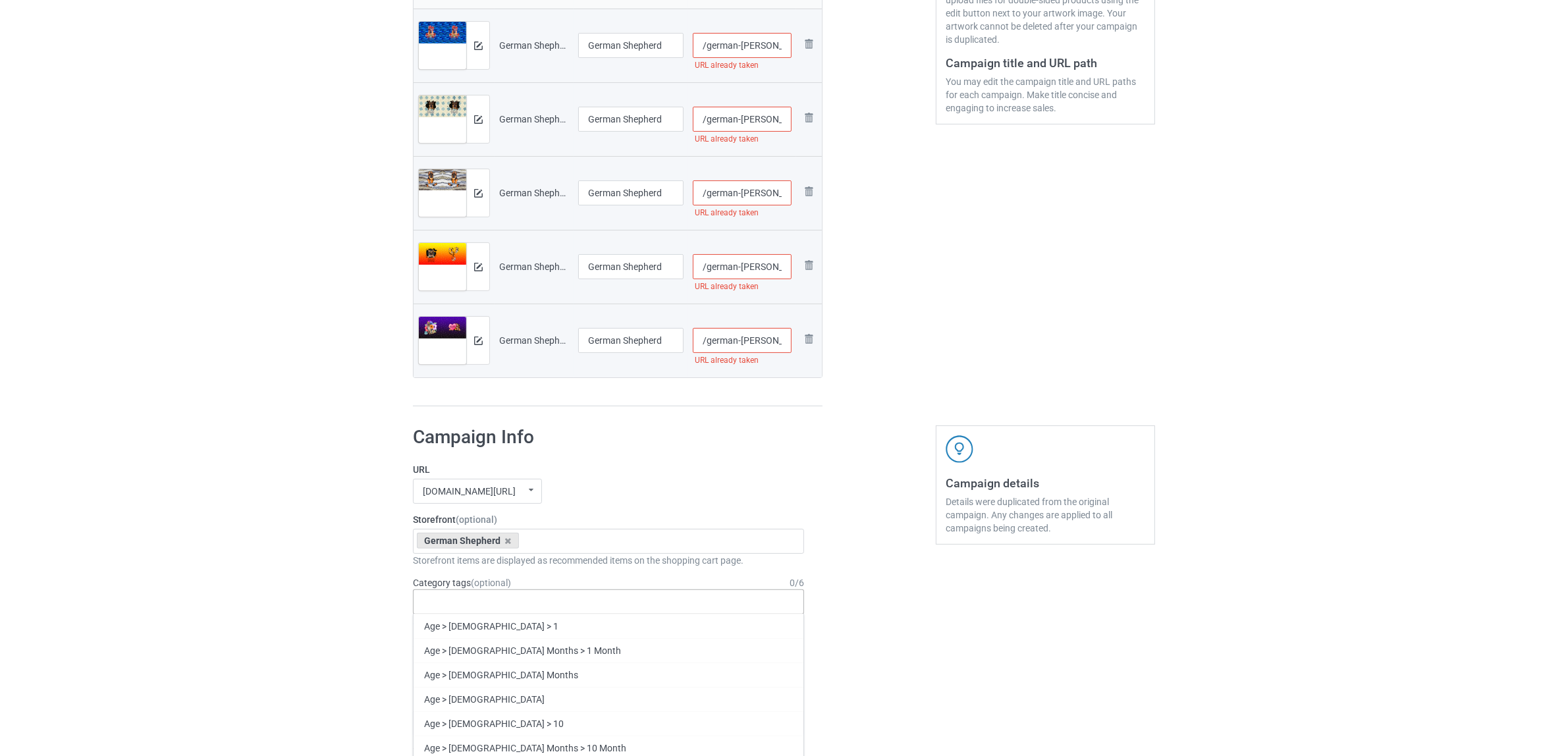
paste input "German Shepherd"
type input "German Shepherd"
click at [472, 646] on div "German Shepherd" at bounding box center [608, 650] width 390 height 24
drag, startPoint x: 733, startPoint y: 40, endPoint x: 787, endPoint y: 41, distance: 54.0
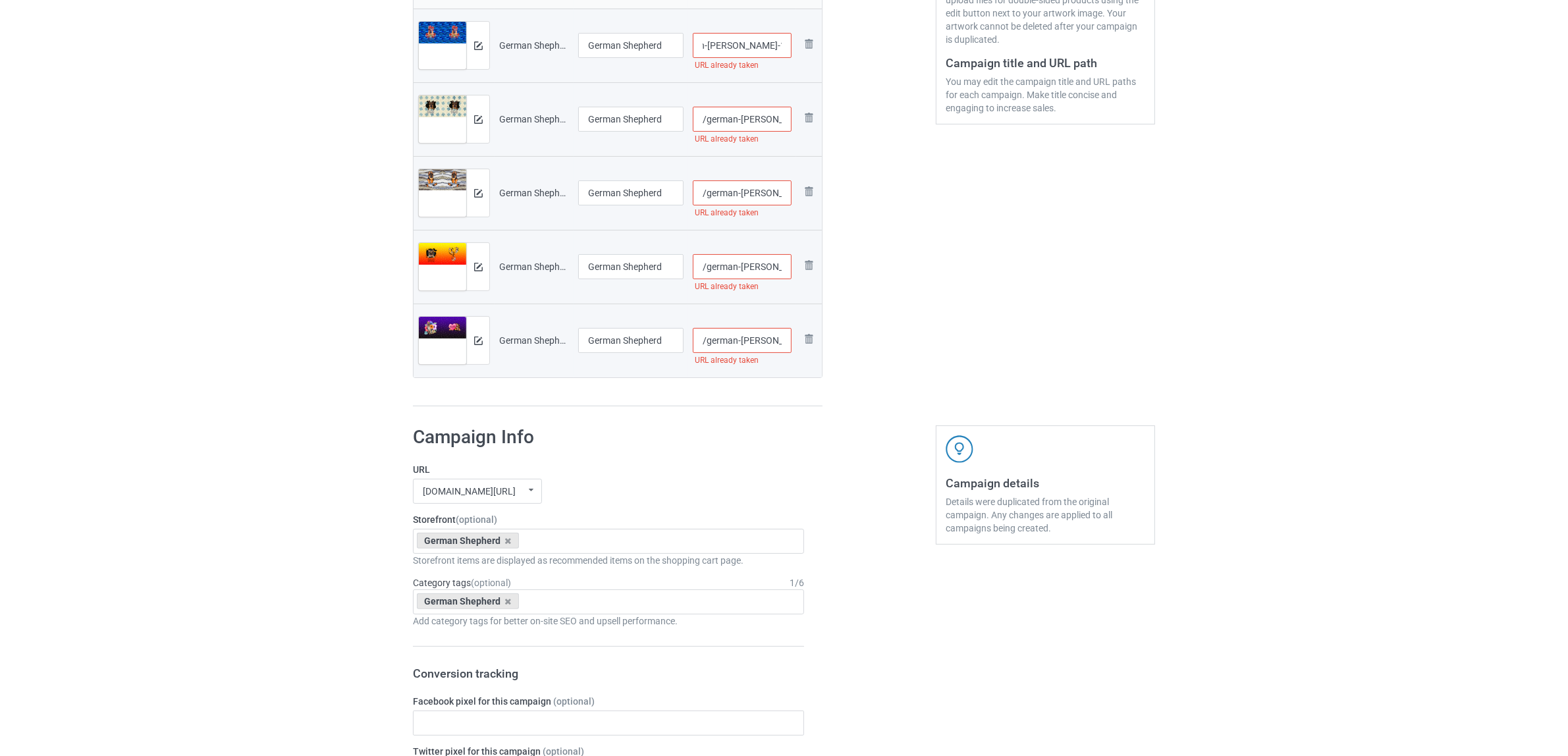
click at [787, 41] on input "/german-shepherd-laundy-1" at bounding box center [743, 45] width 99 height 25
click at [772, 44] on input "/german-shepherd-laundy-1" at bounding box center [743, 45] width 99 height 25
click at [779, 44] on input "/german-shepherd-laundy-1" at bounding box center [743, 45] width 99 height 25
type input "/german-shepherd-laundy-11"
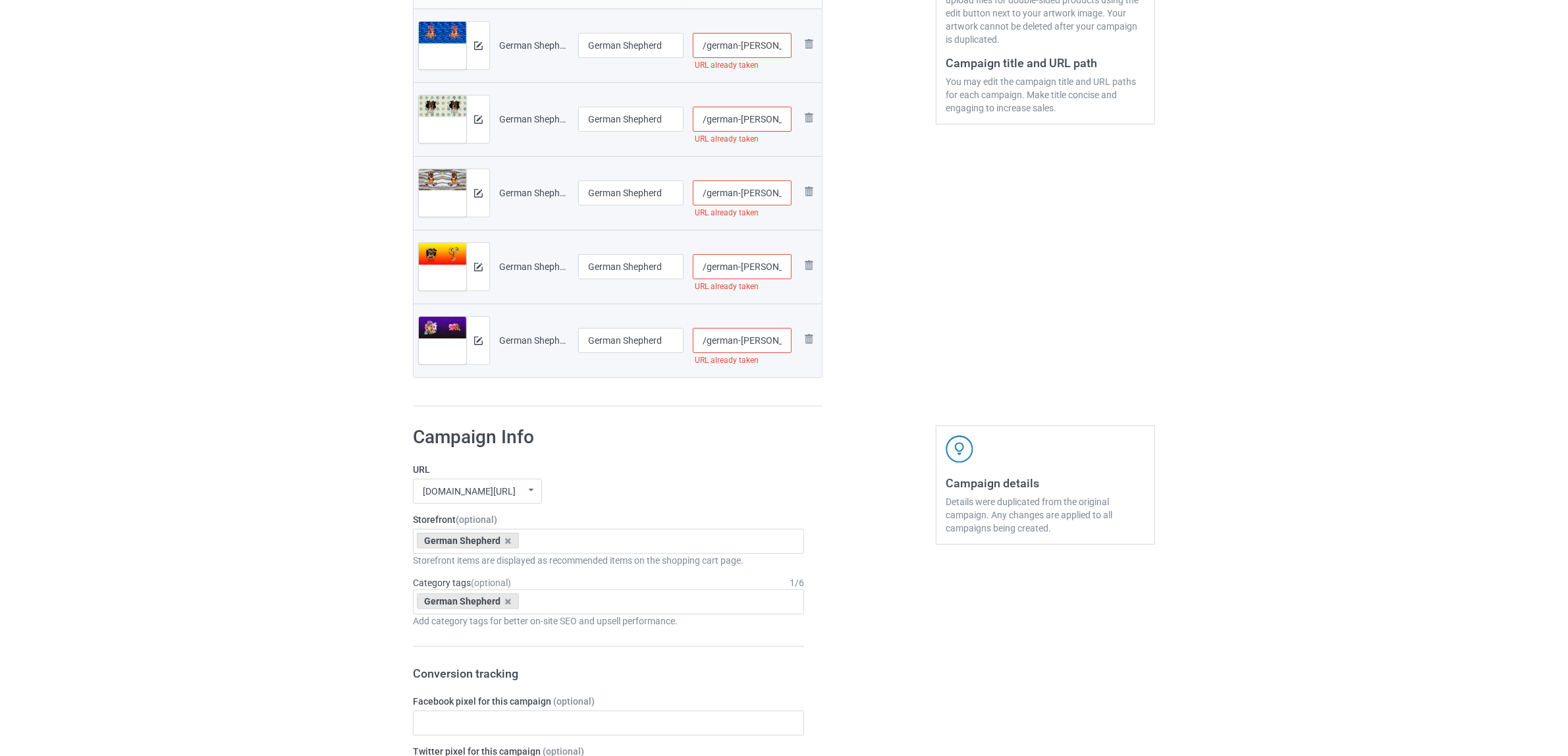
scroll to position [0, 64]
drag, startPoint x: 769, startPoint y: 119, endPoint x: 784, endPoint y: 123, distance: 15.5
click at [784, 123] on input "/german-shepherd-laundy-1306-v-1" at bounding box center [743, 119] width 99 height 25
click at [784, 117] on input "/german-shepherd-laundy-1306-v-1" at bounding box center [743, 119] width 99 height 25
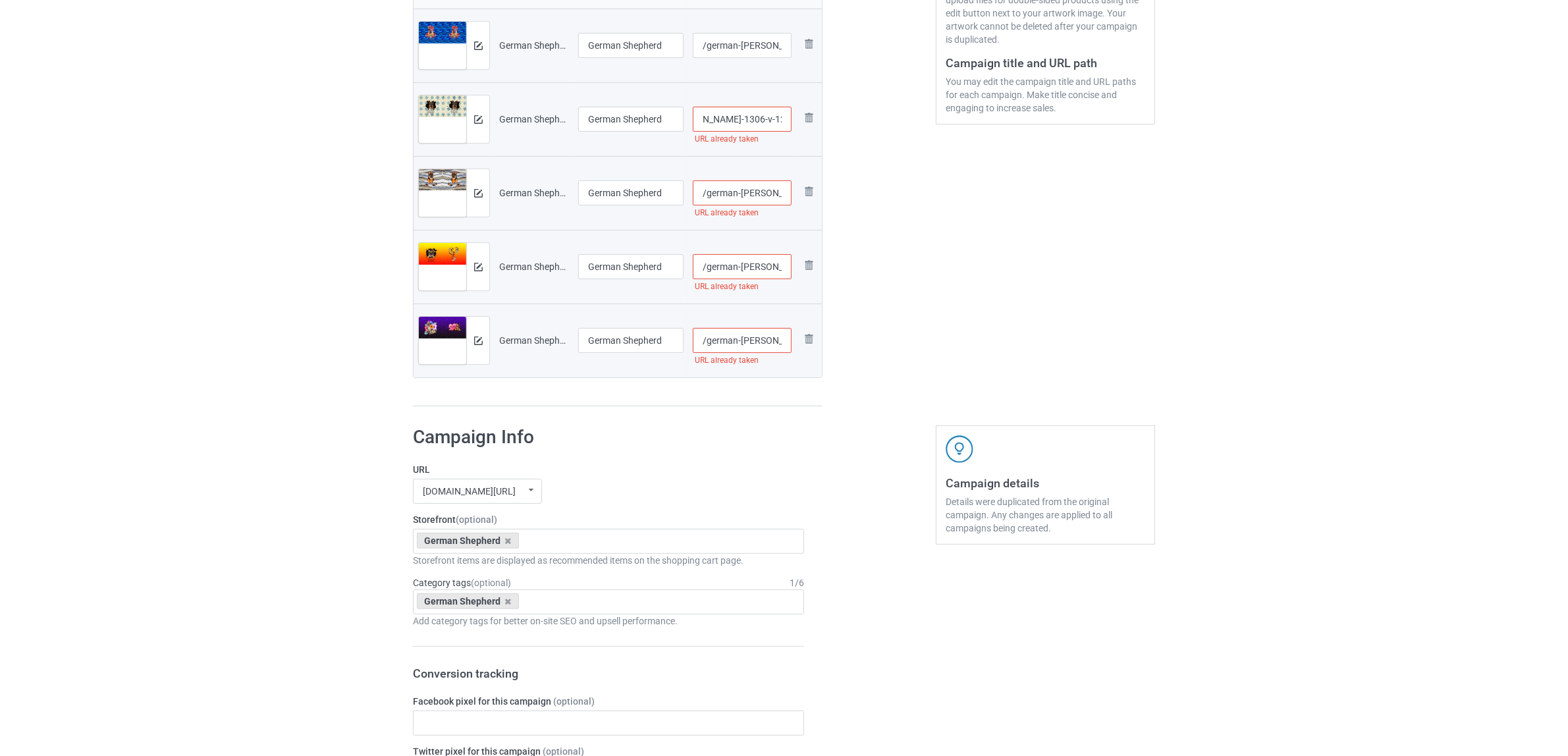
type input "/german-shepherd-laundy-1306-v-12"
drag, startPoint x: 749, startPoint y: 190, endPoint x: 863, endPoint y: 191, distance: 114.0
click at [863, 191] on div "Campaign to duplicate Greyhound Original Artwork 7000x3121 @ 162 DPI PNG format…" at bounding box center [784, 89] width 760 height 653
click at [784, 192] on input "/german-shepherd-laundy-1306-v-2" at bounding box center [743, 193] width 99 height 25
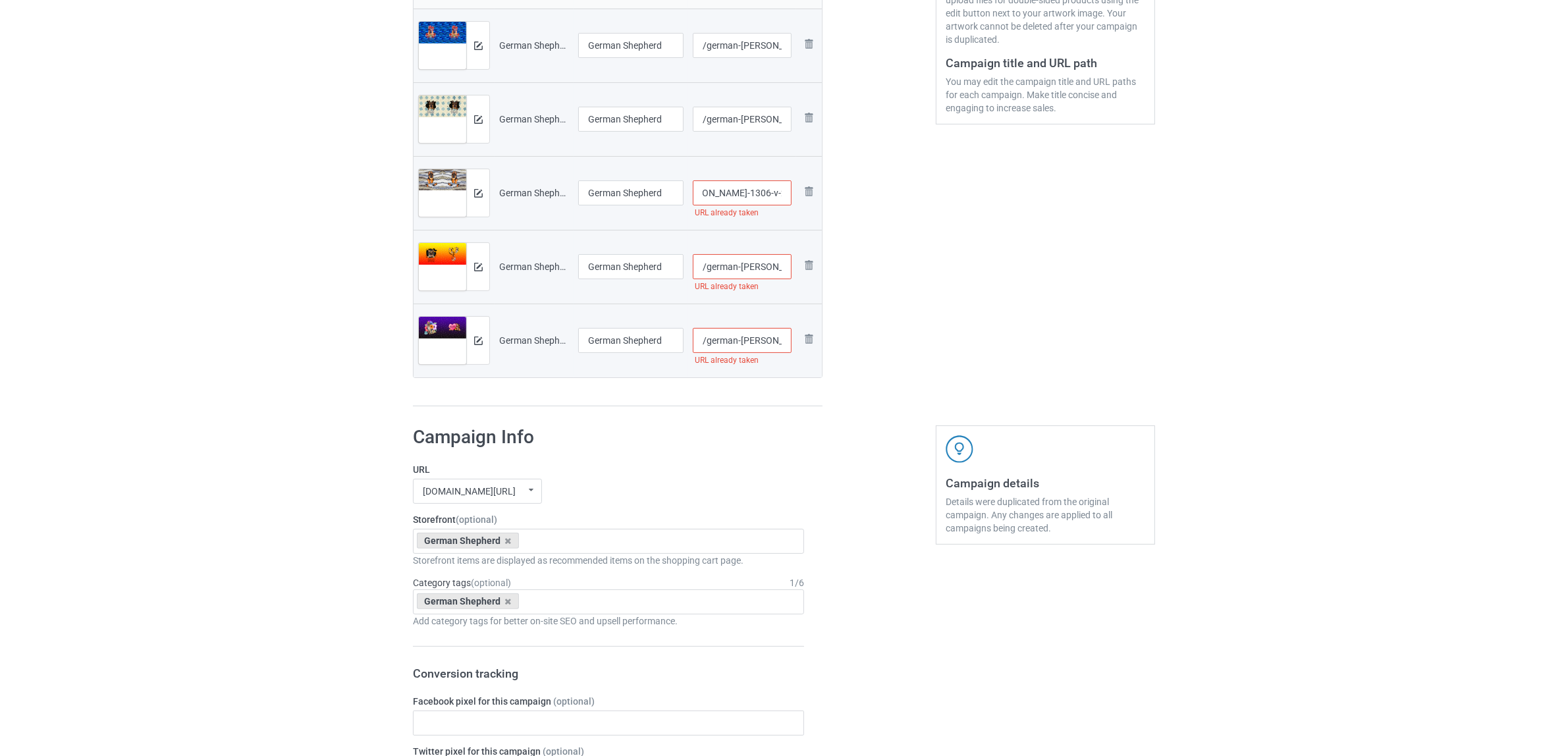
scroll to position [0, 70]
type input "/german-shepherd-laundy-1306-v-23"
drag, startPoint x: 740, startPoint y: 257, endPoint x: 867, endPoint y: 265, distance: 127.3
click at [867, 265] on div "Campaign to duplicate Greyhound Original Artwork 7000x3121 @ 162 DPI PNG format…" at bounding box center [784, 89] width 760 height 653
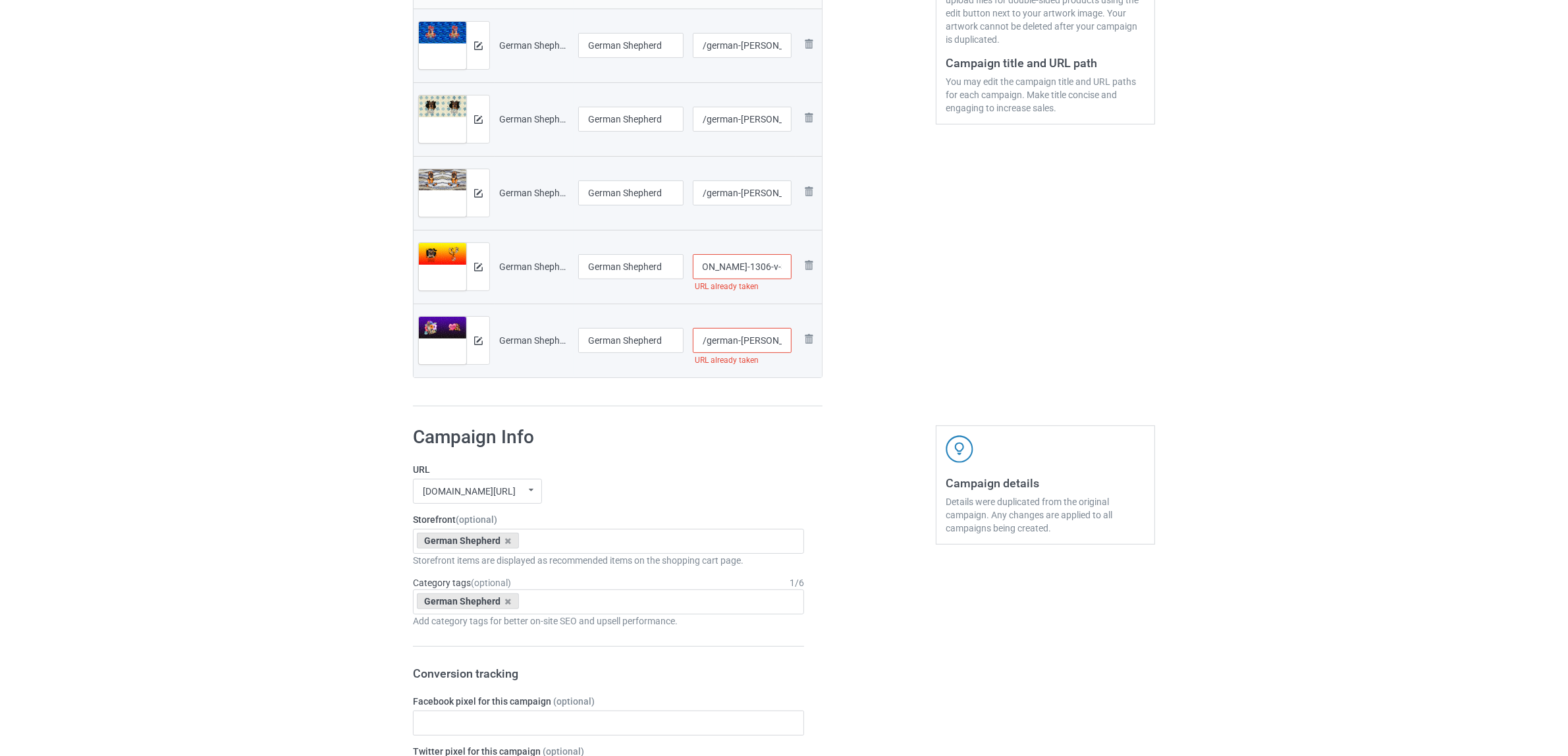
click at [786, 265] on input "/german-shepherd-laundy-1306-v-3" at bounding box center [743, 267] width 99 height 25
type input "/german-shepherd-laundy-1306-v-34"
click at [890, 315] on div at bounding box center [879, 89] width 95 height 653
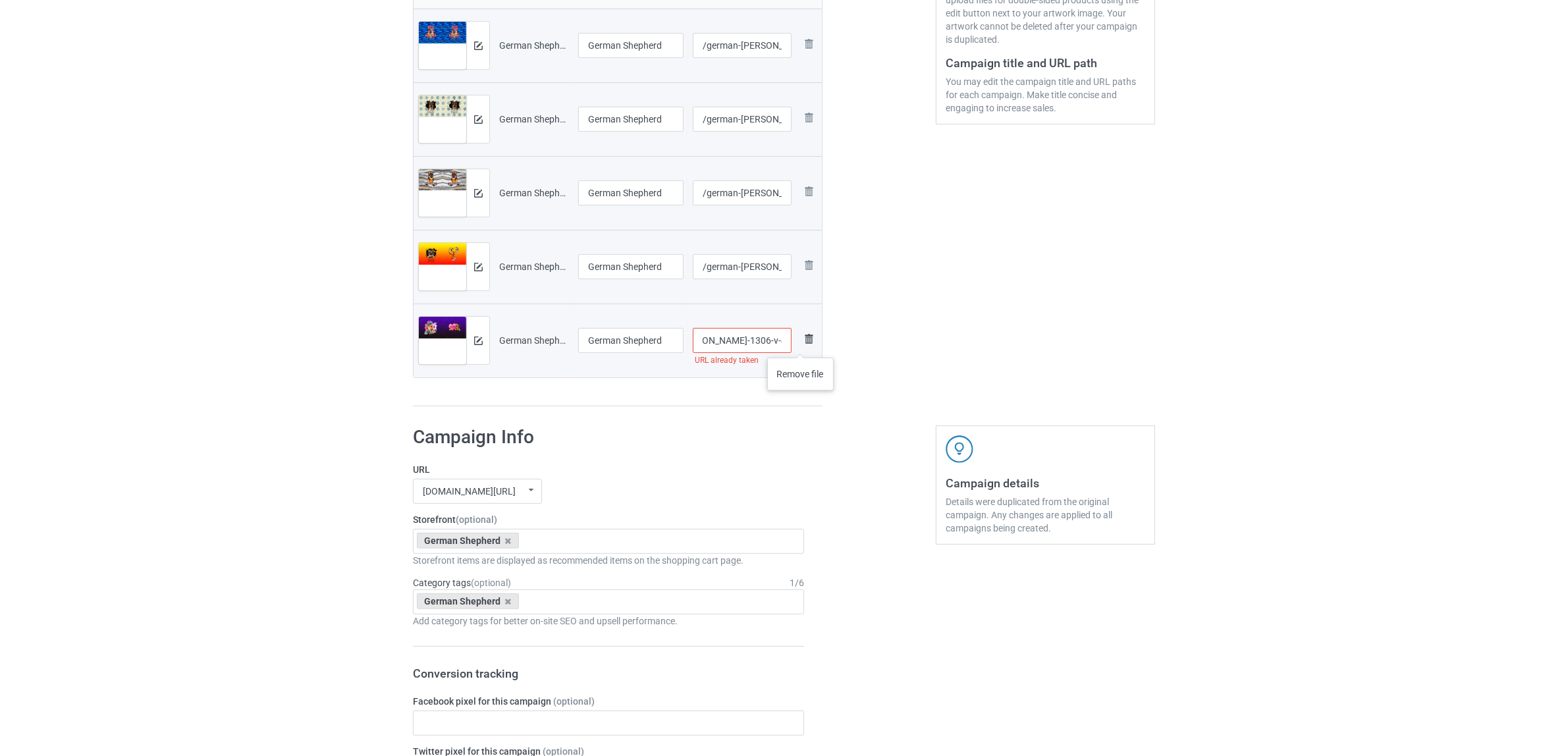
drag, startPoint x: 754, startPoint y: 340, endPoint x: 807, endPoint y: 345, distance: 53.2
click at [807, 345] on tr "Preview and edit artwork German Shepherd Laundy 1306V (4).jpg German Shepherd /…" at bounding box center [617, 340] width 408 height 74
click at [787, 344] on input "/german-shepherd-laundy-1306-v-4" at bounding box center [743, 340] width 99 height 25
type input "/german-shepherd-laundy-1306-v-45"
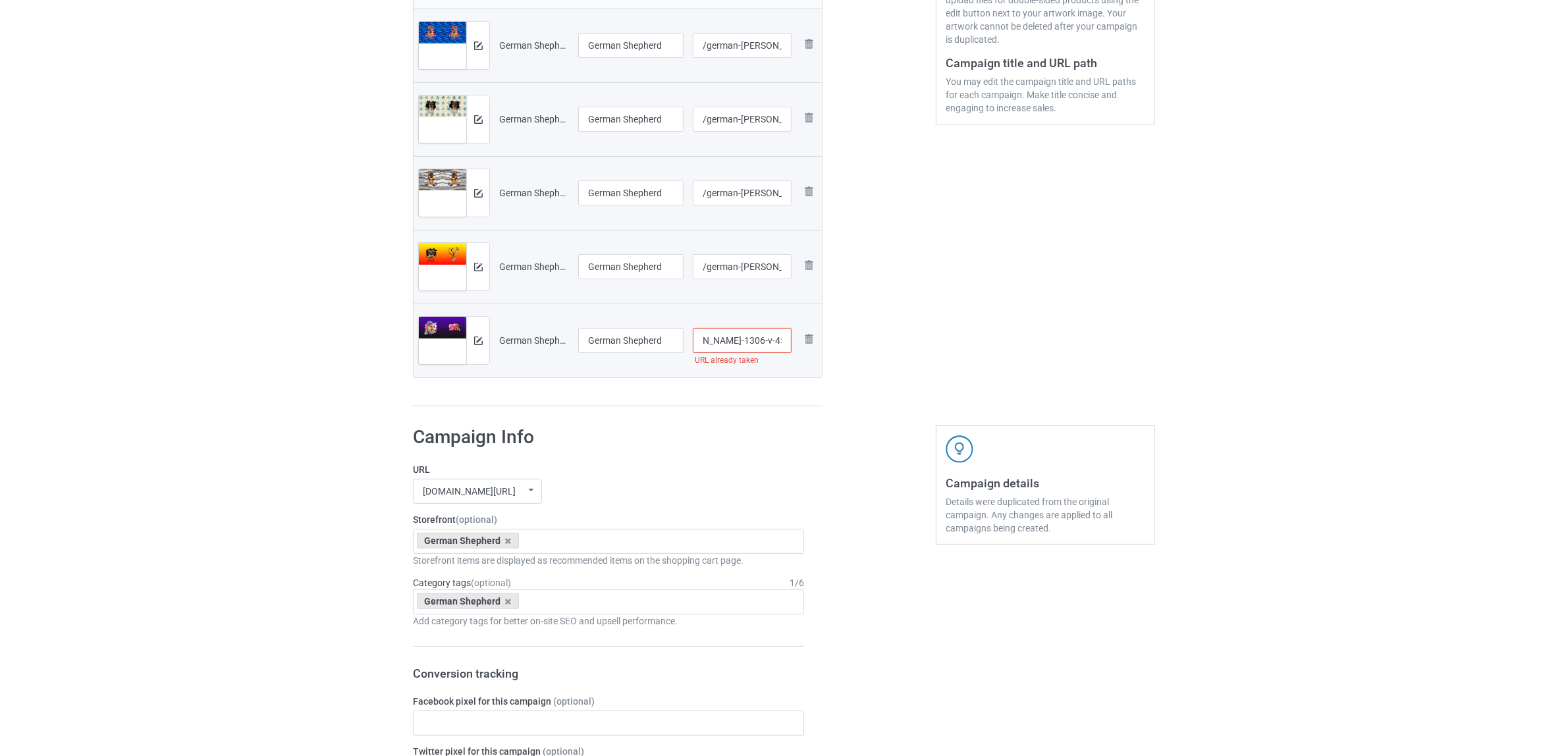
click at [903, 329] on div at bounding box center [879, 89] width 95 height 653
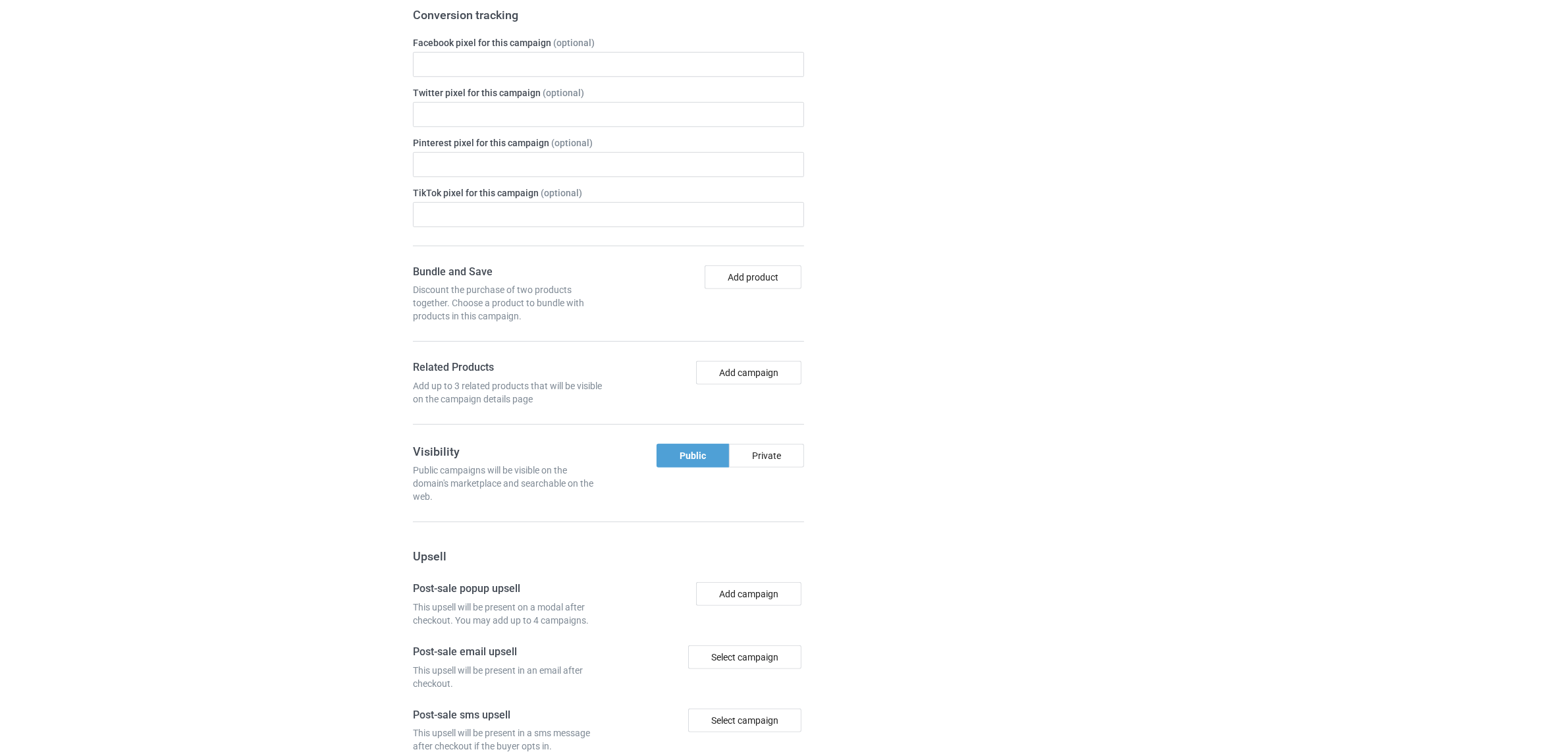
scroll to position [1221, 0]
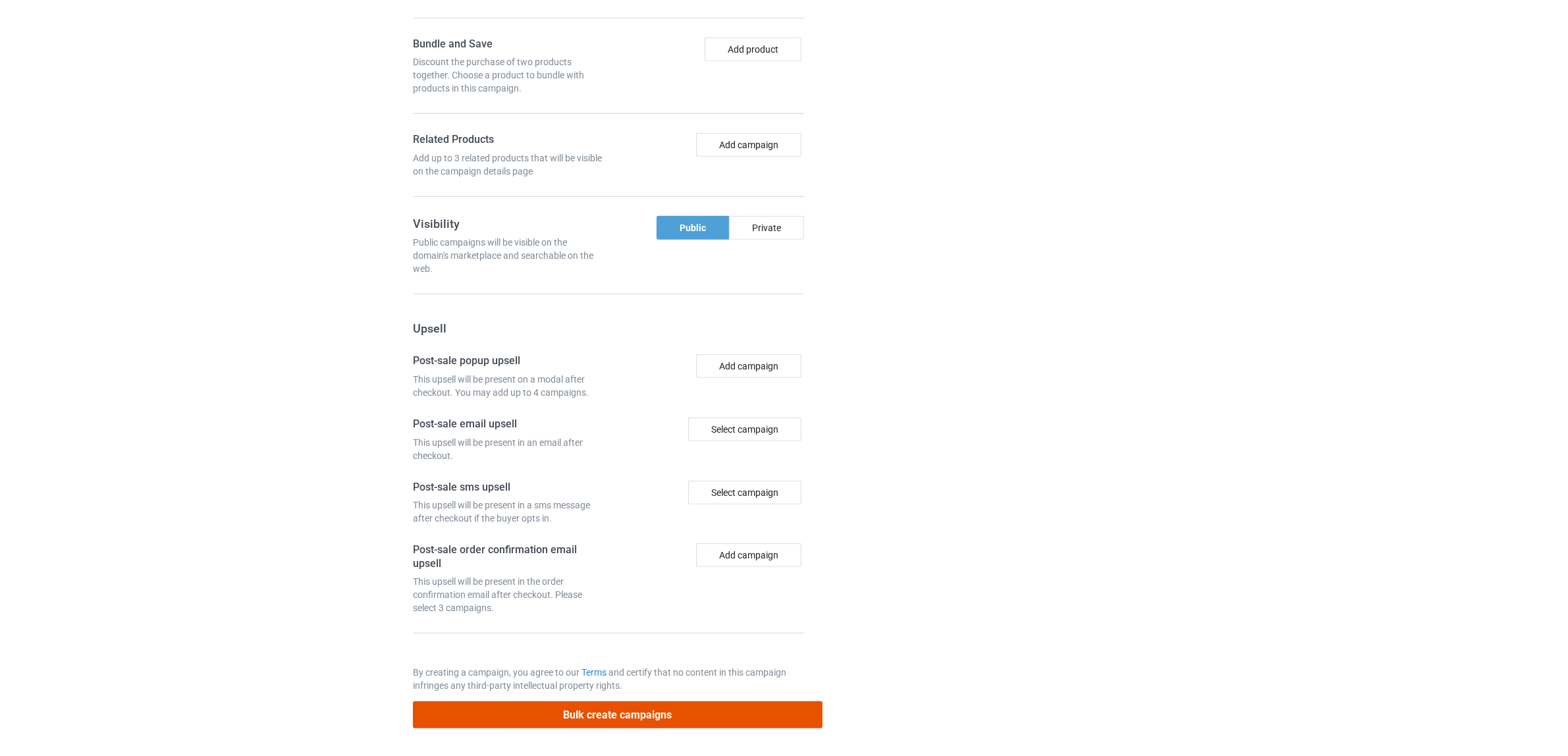
click at [659, 715] on button "Bulk create campaigns" at bounding box center [617, 714] width 410 height 27
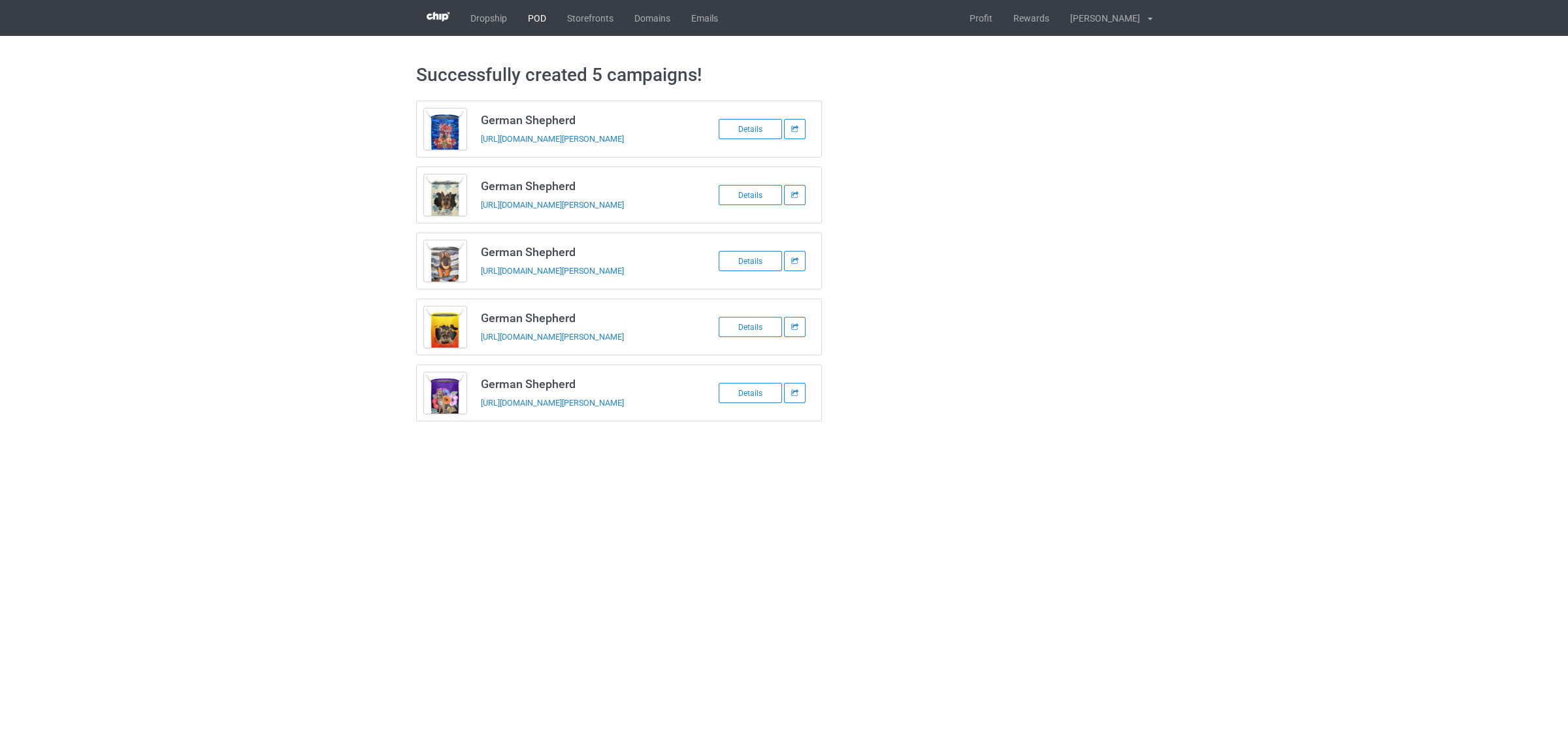
click at [538, 22] on link "POD" at bounding box center [537, 18] width 39 height 36
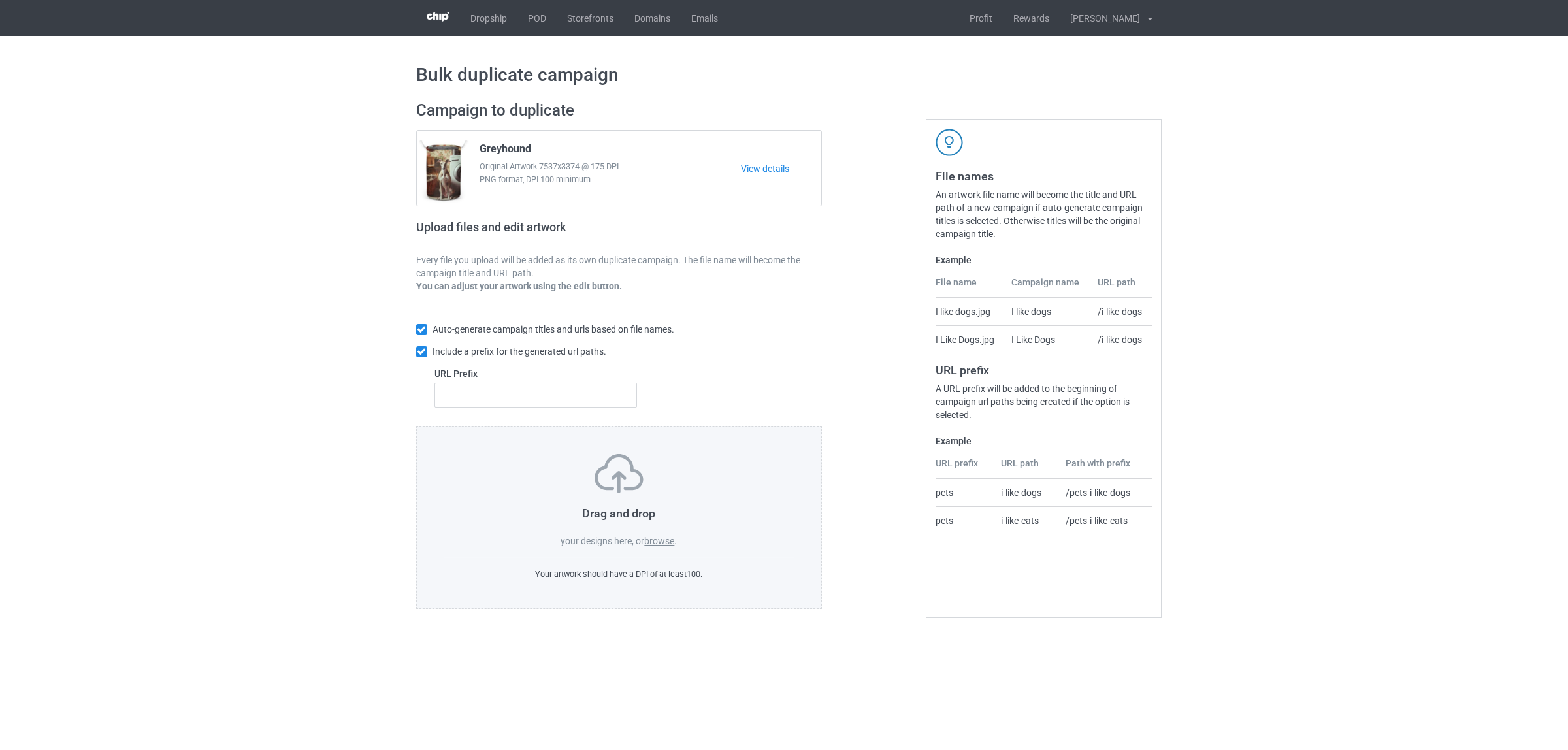
click at [668, 543] on label "browse" at bounding box center [659, 541] width 30 height 10
click at [0, 0] on input "browse" at bounding box center [0, 0] width 0 height 0
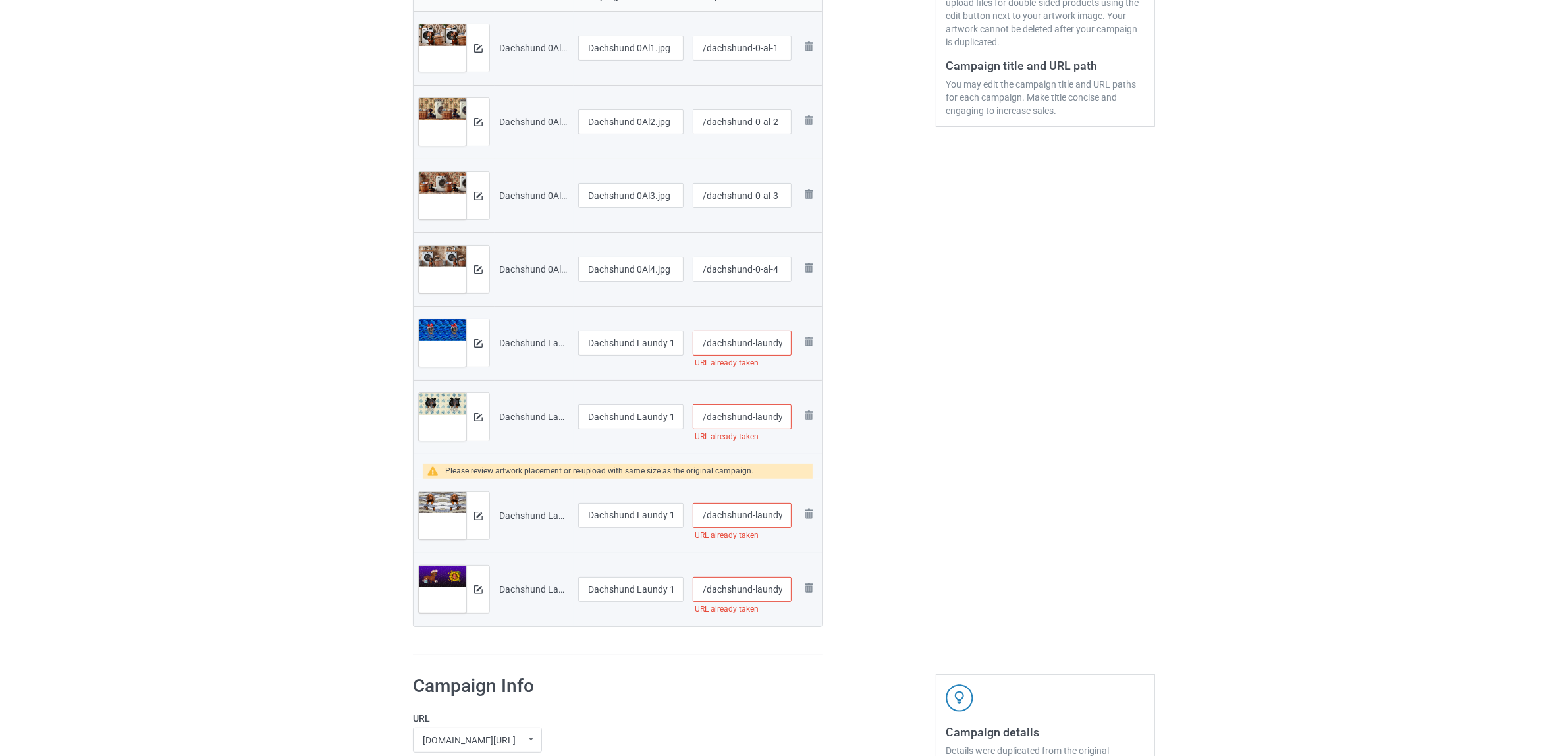
scroll to position [329, 0]
click at [474, 516] on img at bounding box center [478, 513] width 9 height 9
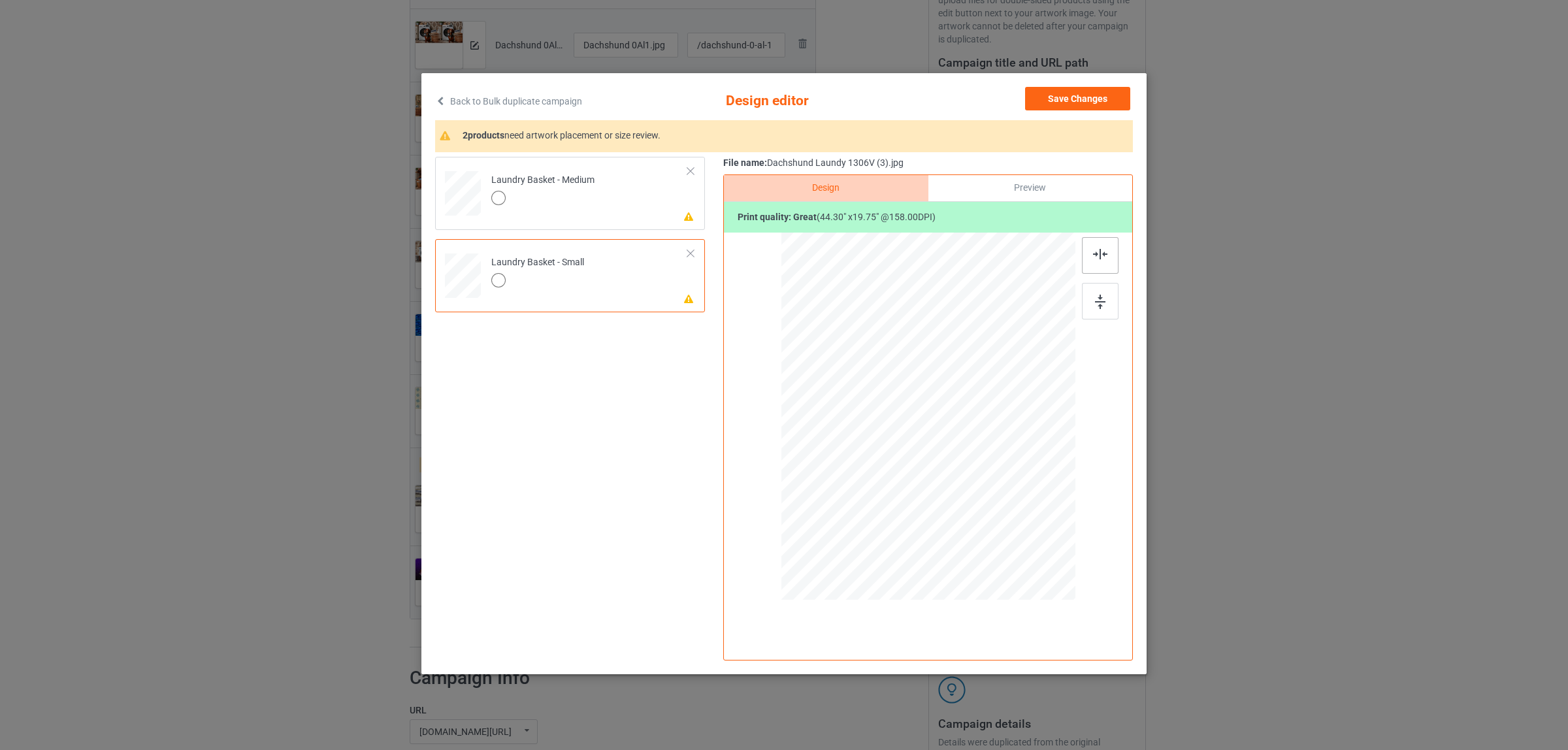
click at [1108, 255] on div at bounding box center [1100, 255] width 36 height 36
click at [601, 283] on td "Laundry Basket - Small" at bounding box center [589, 272] width 211 height 57
click at [592, 188] on div "Laundry Basket - Medium" at bounding box center [543, 189] width 103 height 30
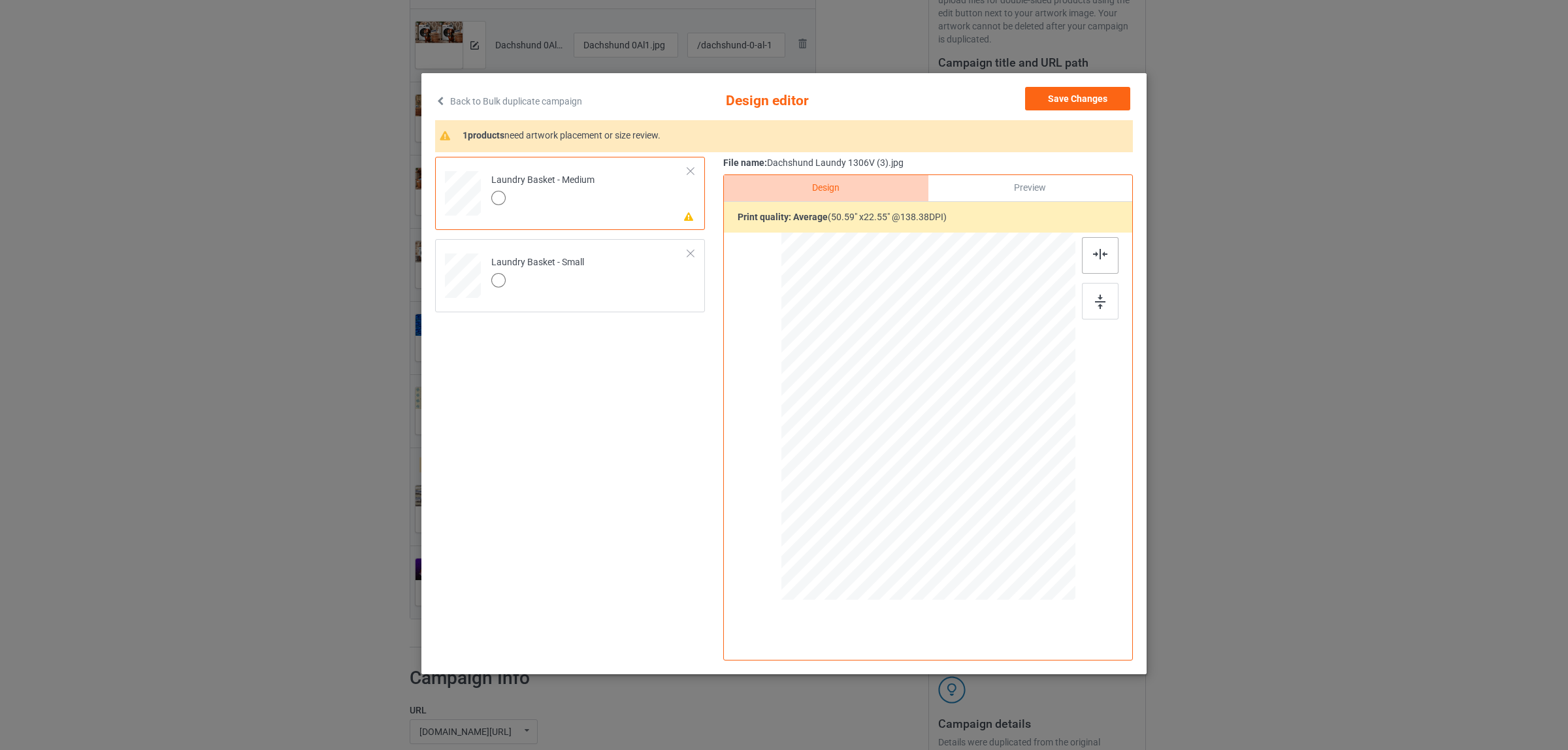
click at [1099, 247] on div at bounding box center [1100, 255] width 36 height 36
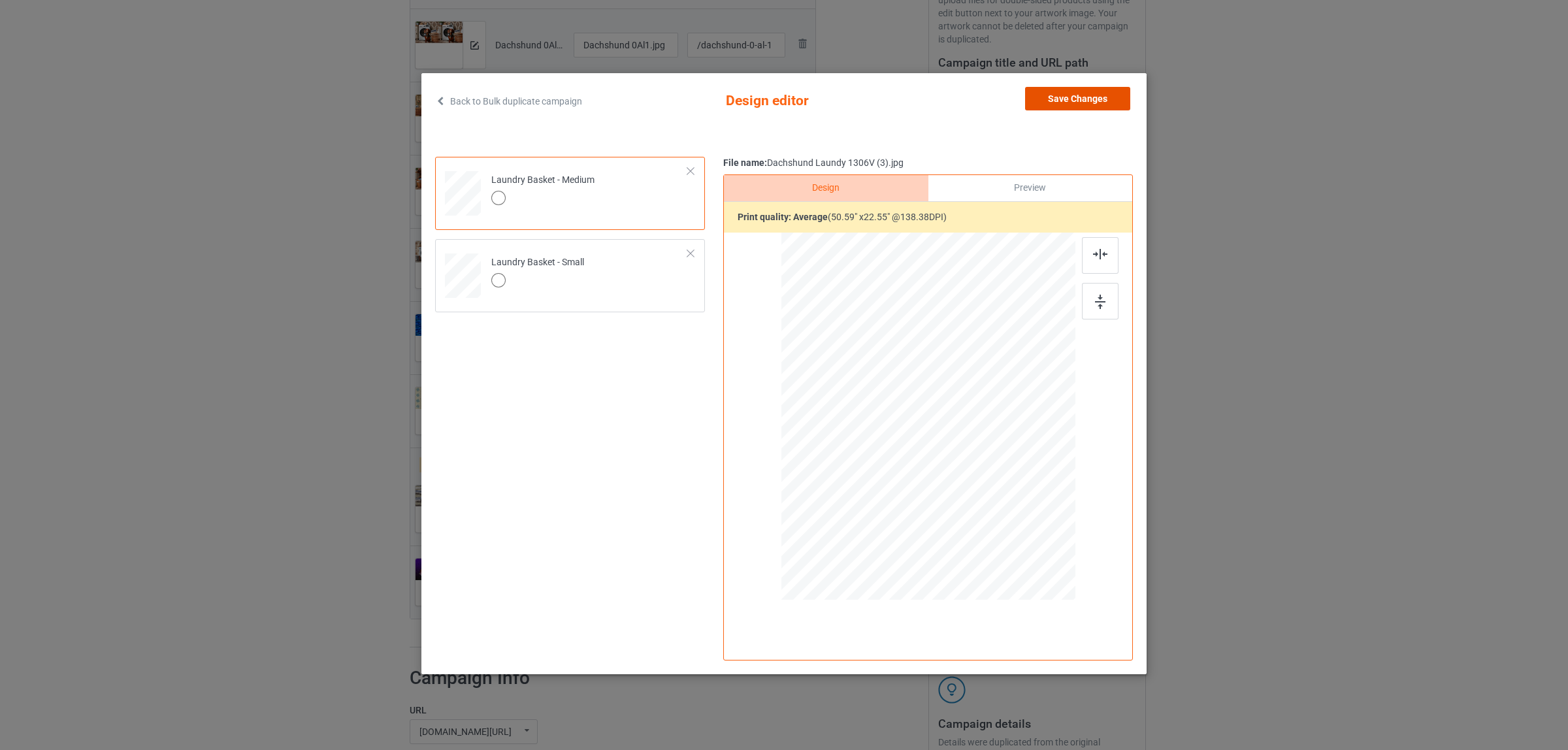
click at [1062, 96] on button "Save Changes" at bounding box center [1077, 99] width 105 height 23
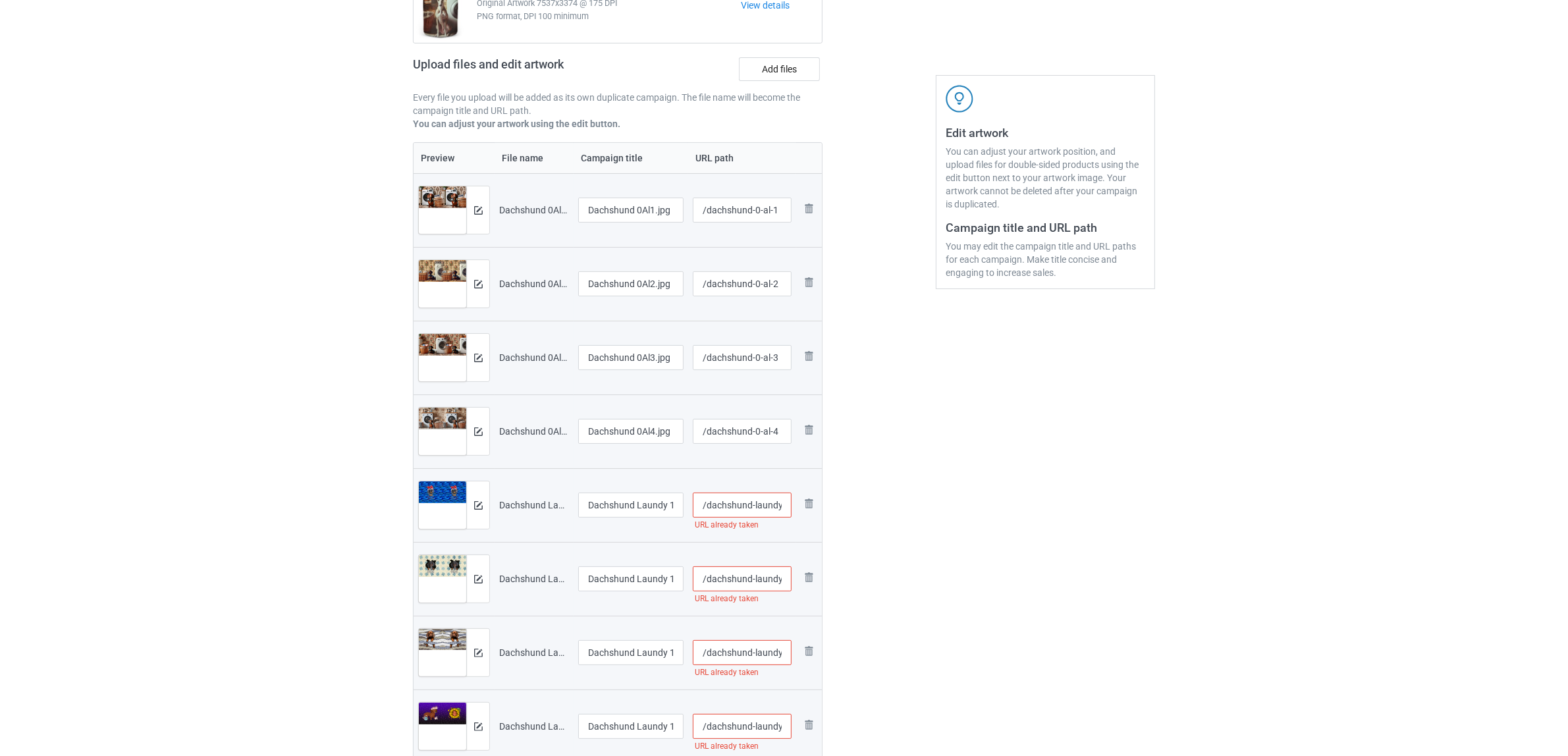
scroll to position [0, 0]
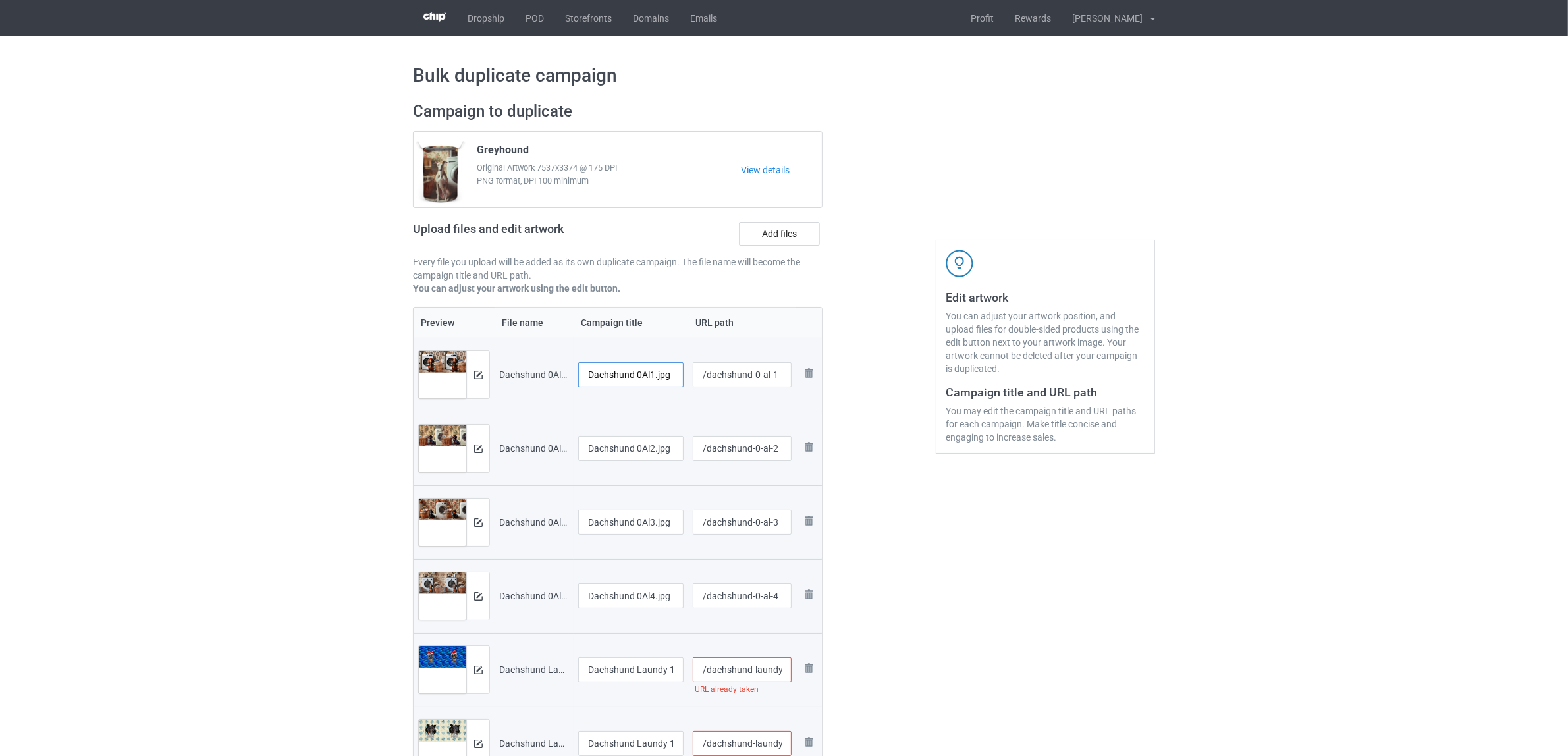
drag, startPoint x: 639, startPoint y: 375, endPoint x: 687, endPoint y: 378, distance: 48.1
click at [687, 378] on td "Dachshund 0Al1.jpg" at bounding box center [630, 375] width 115 height 74
click at [603, 364] on input "Dachshund" at bounding box center [631, 375] width 105 height 25
type input "Dachshund"
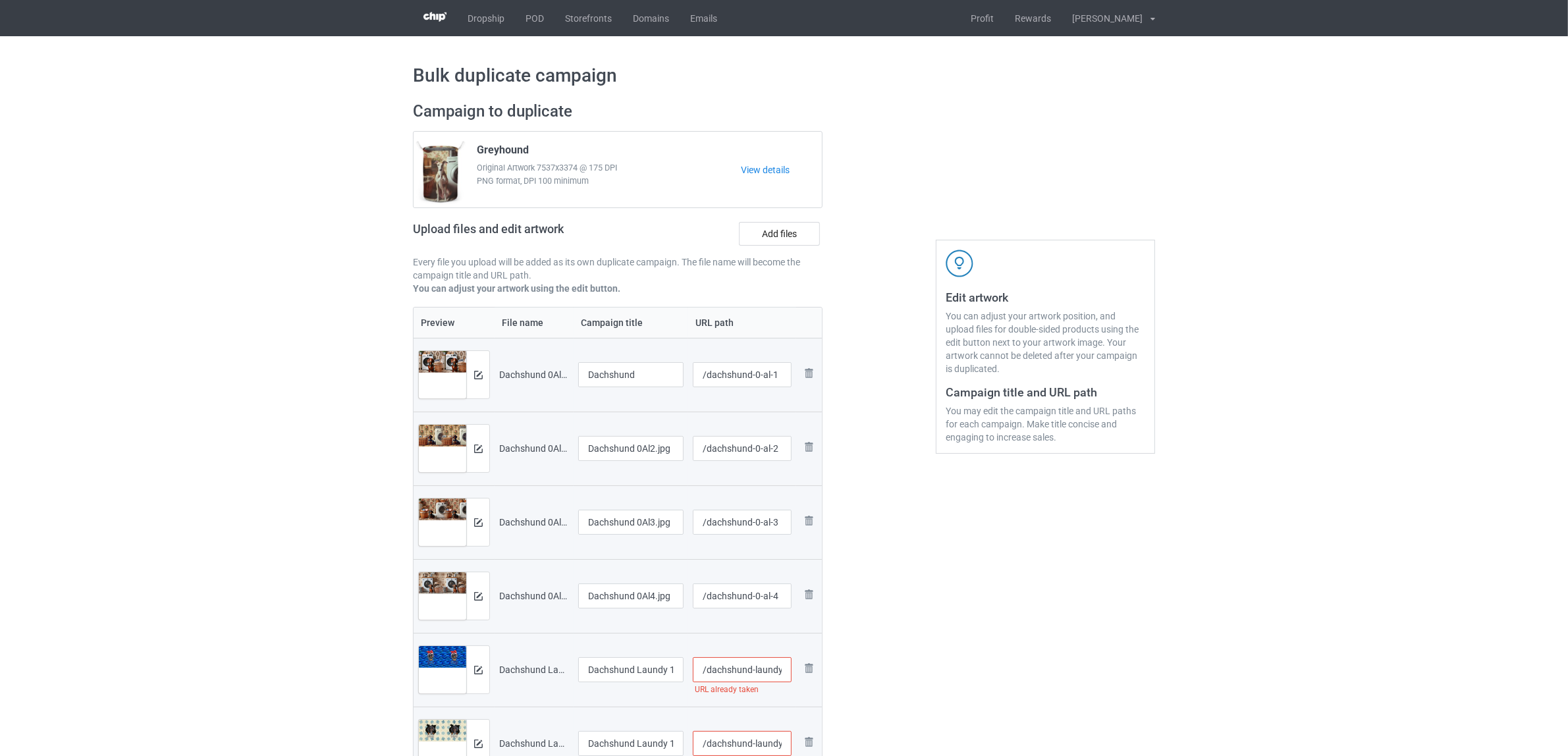
click at [664, 466] on div at bounding box center [631, 465] width 105 height 8
click at [666, 451] on input "Dachshund 0Al2.jpg" at bounding box center [631, 448] width 105 height 25
paste input "text"
type input "Dachshund"
click at [650, 524] on input "Dachshund 0Al3.jpg" at bounding box center [631, 522] width 105 height 25
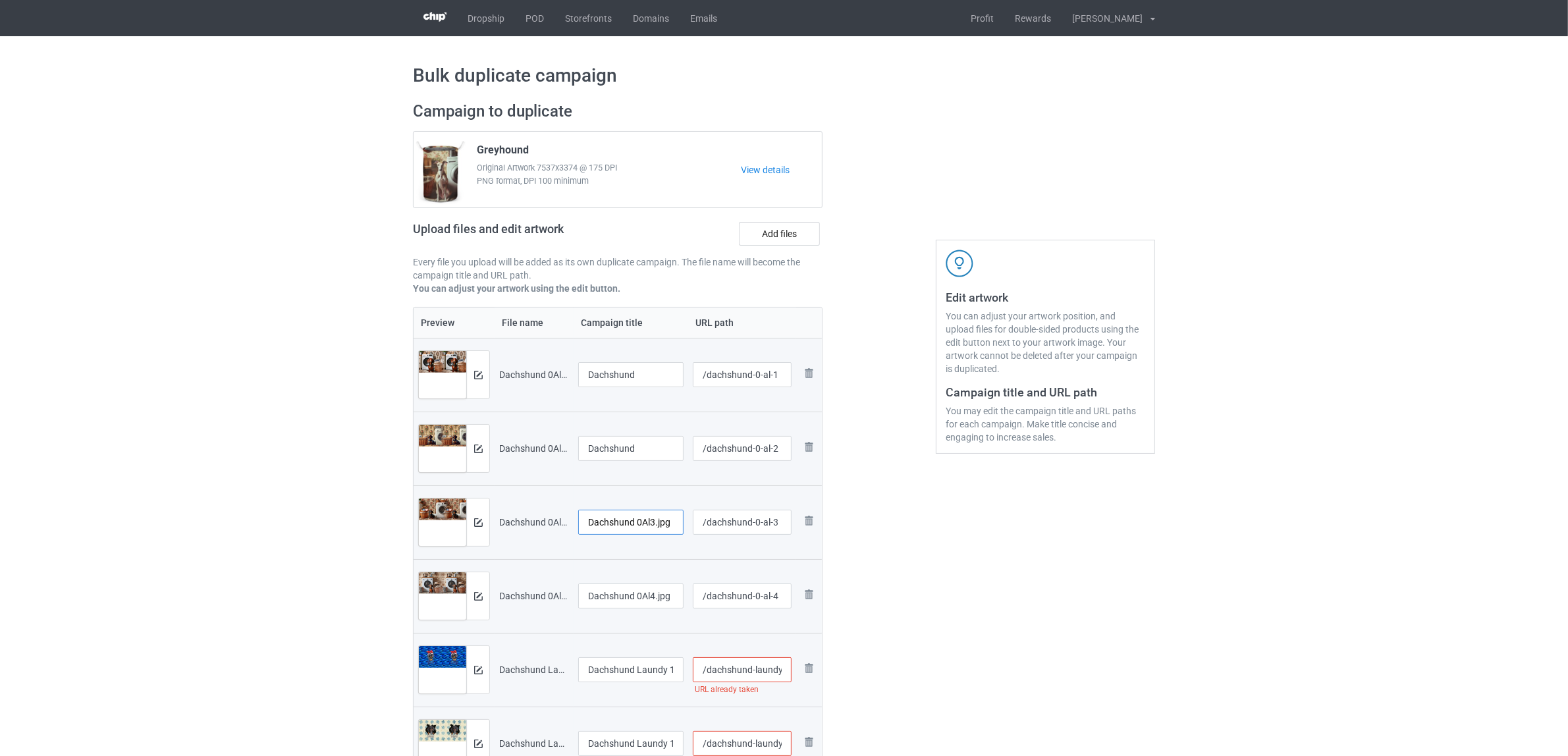
paste input "text"
type input "Dachshund"
click at [626, 588] on input "Dachshund 0Al4.jpg" at bounding box center [631, 596] width 105 height 25
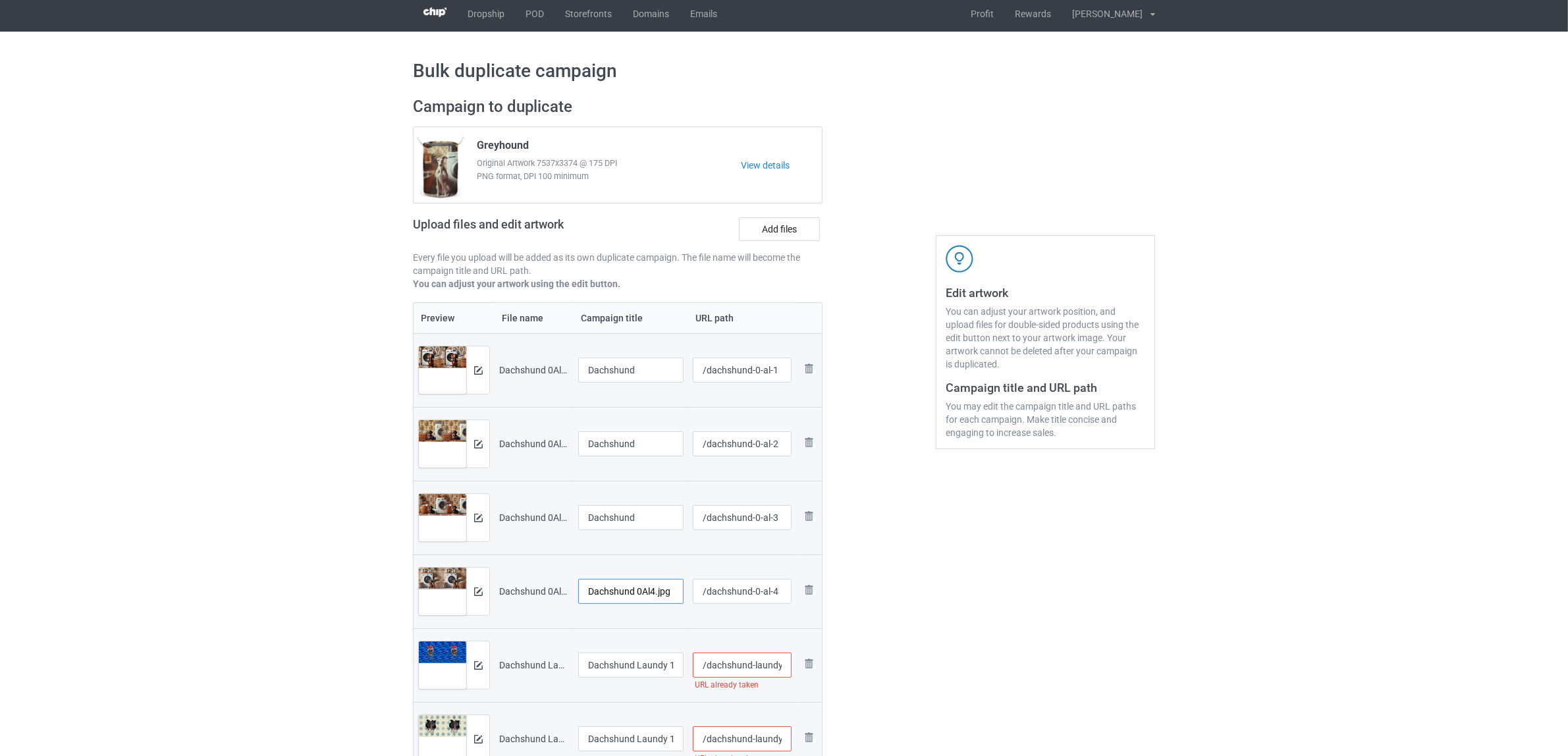
scroll to position [164, 0]
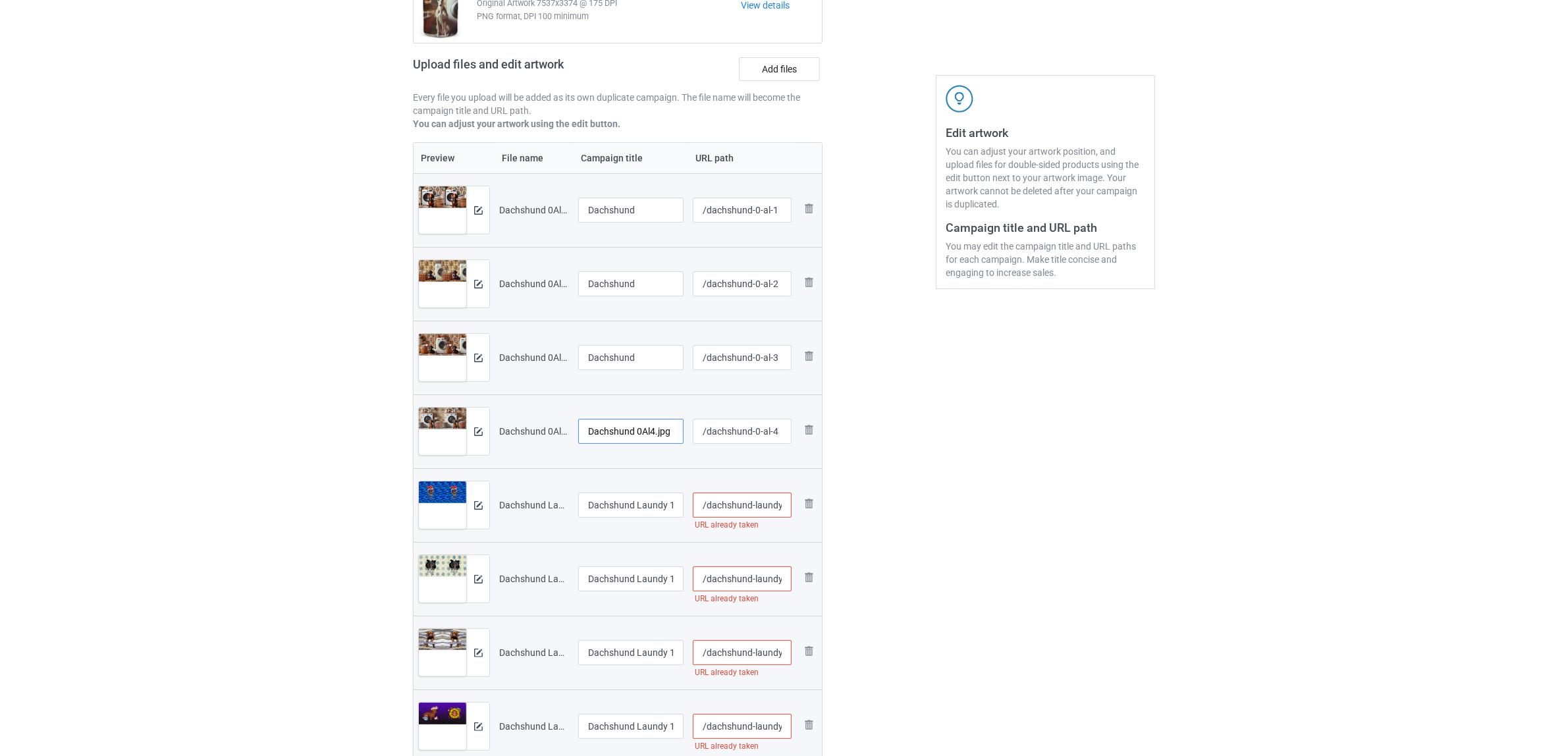
paste input "text"
type input "Dachshund"
click at [606, 504] on input "Dachshund Laundy 1306V (1).jpg" at bounding box center [631, 505] width 105 height 25
paste input "text"
type input "Dachshund"
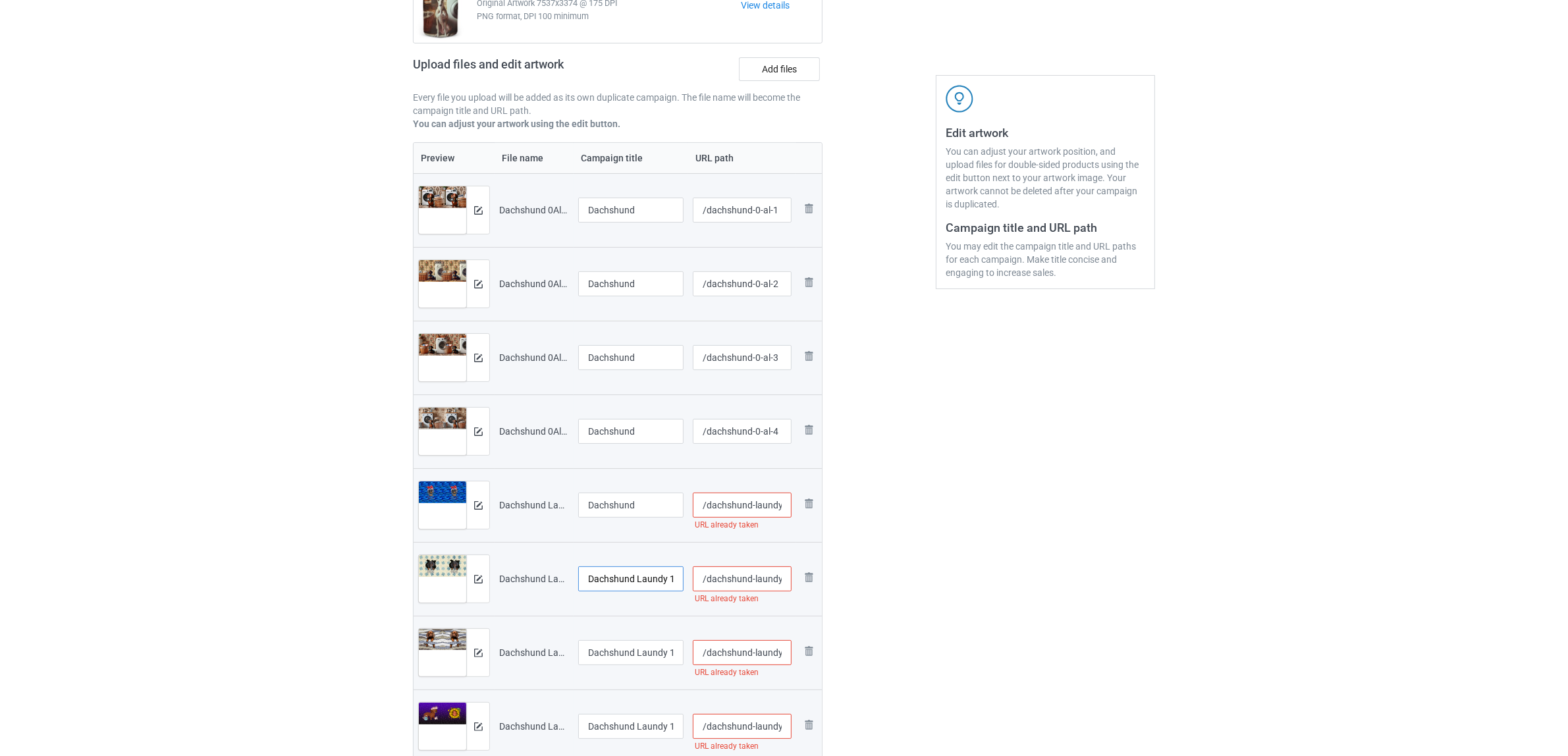
click at [616, 575] on input "Dachshund Laundy 1306V (2).jpg" at bounding box center [631, 579] width 105 height 25
paste input "text"
type input "Dachshund"
click at [617, 646] on input "Dachshund Laundy 1306V (3).jpg" at bounding box center [631, 652] width 105 height 25
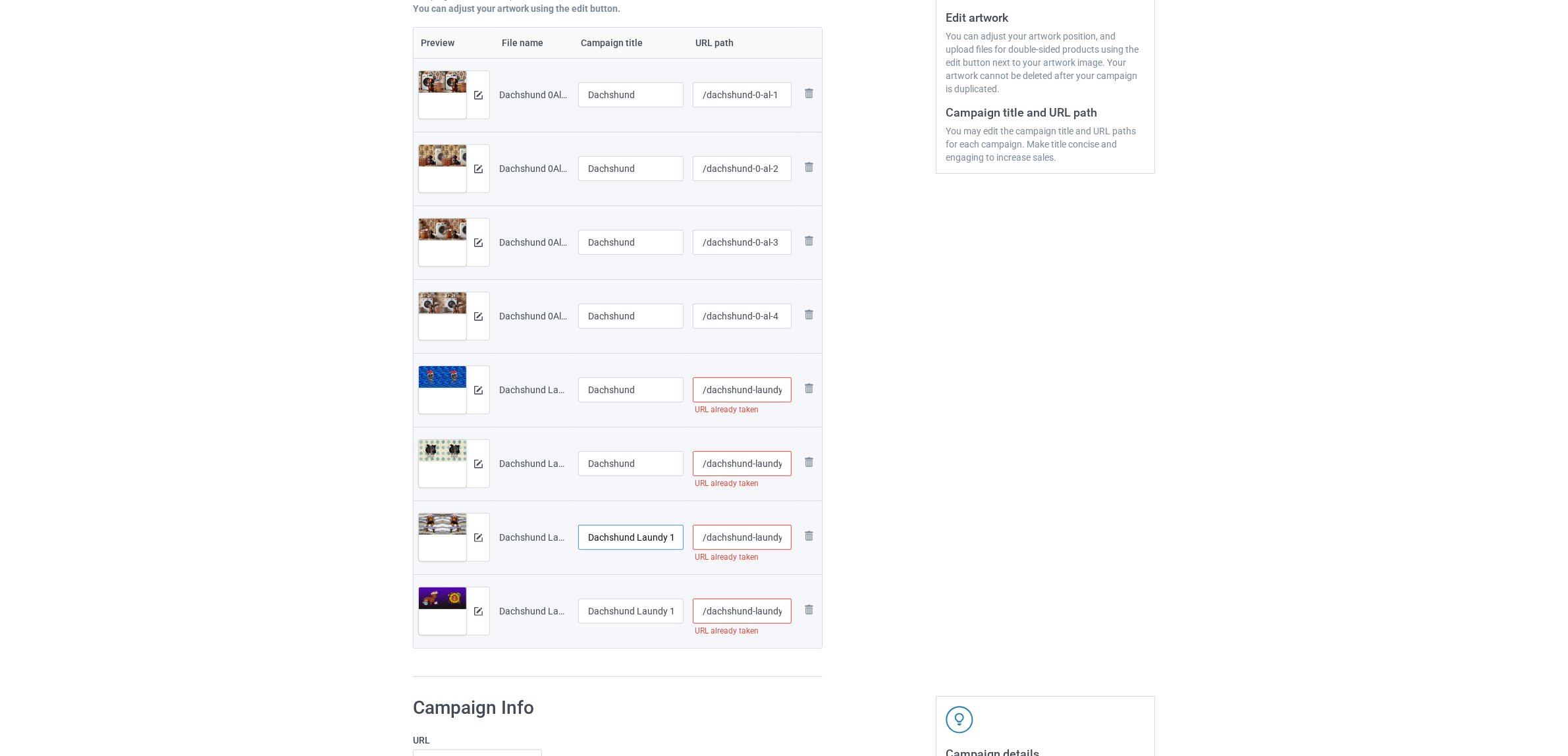
scroll to position [412, 0]
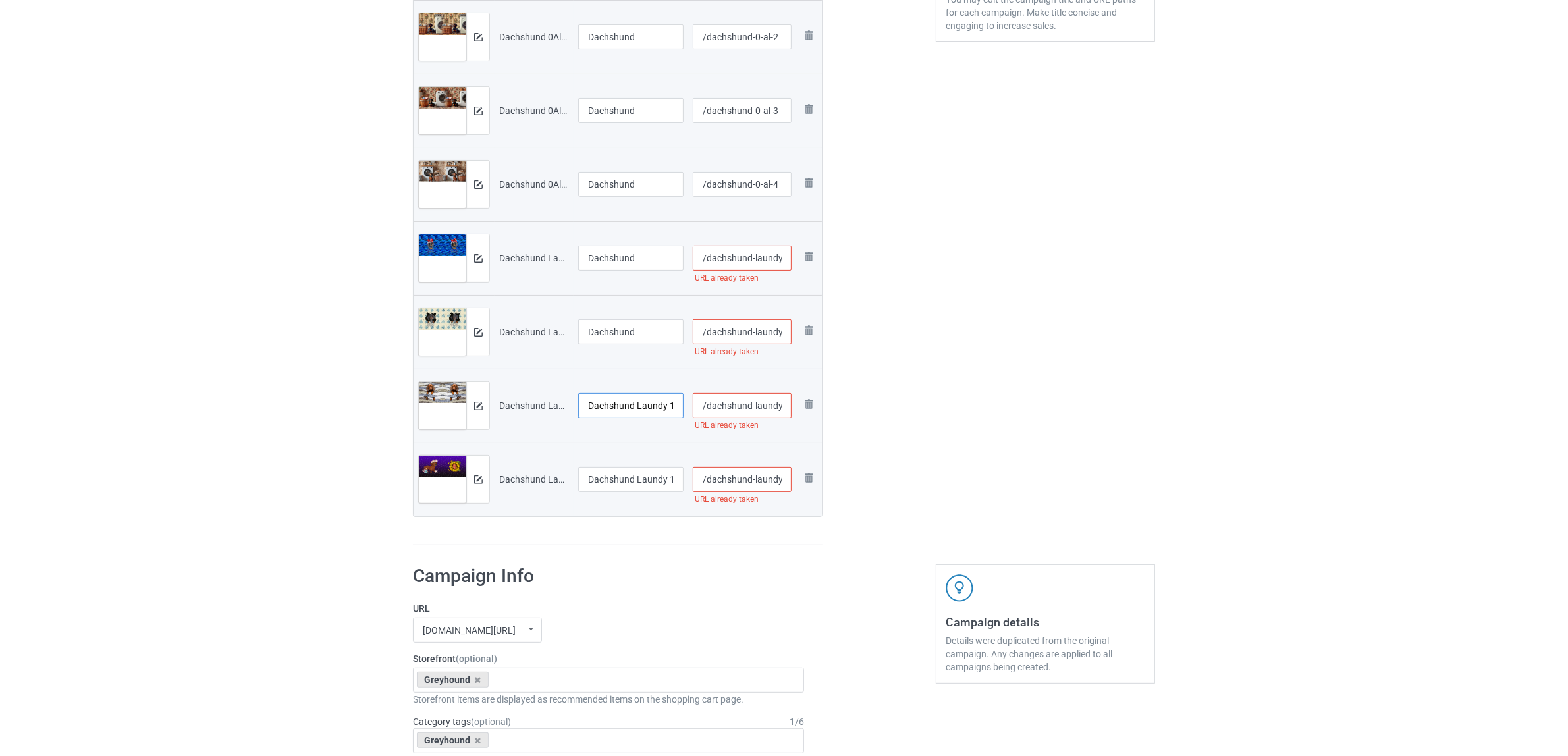
paste input "text"
type input "Dachshund"
click at [610, 479] on input "Dachshund Laundy 1306V (4).jpg" at bounding box center [631, 479] width 105 height 25
paste input "text"
type input "Dachshund"
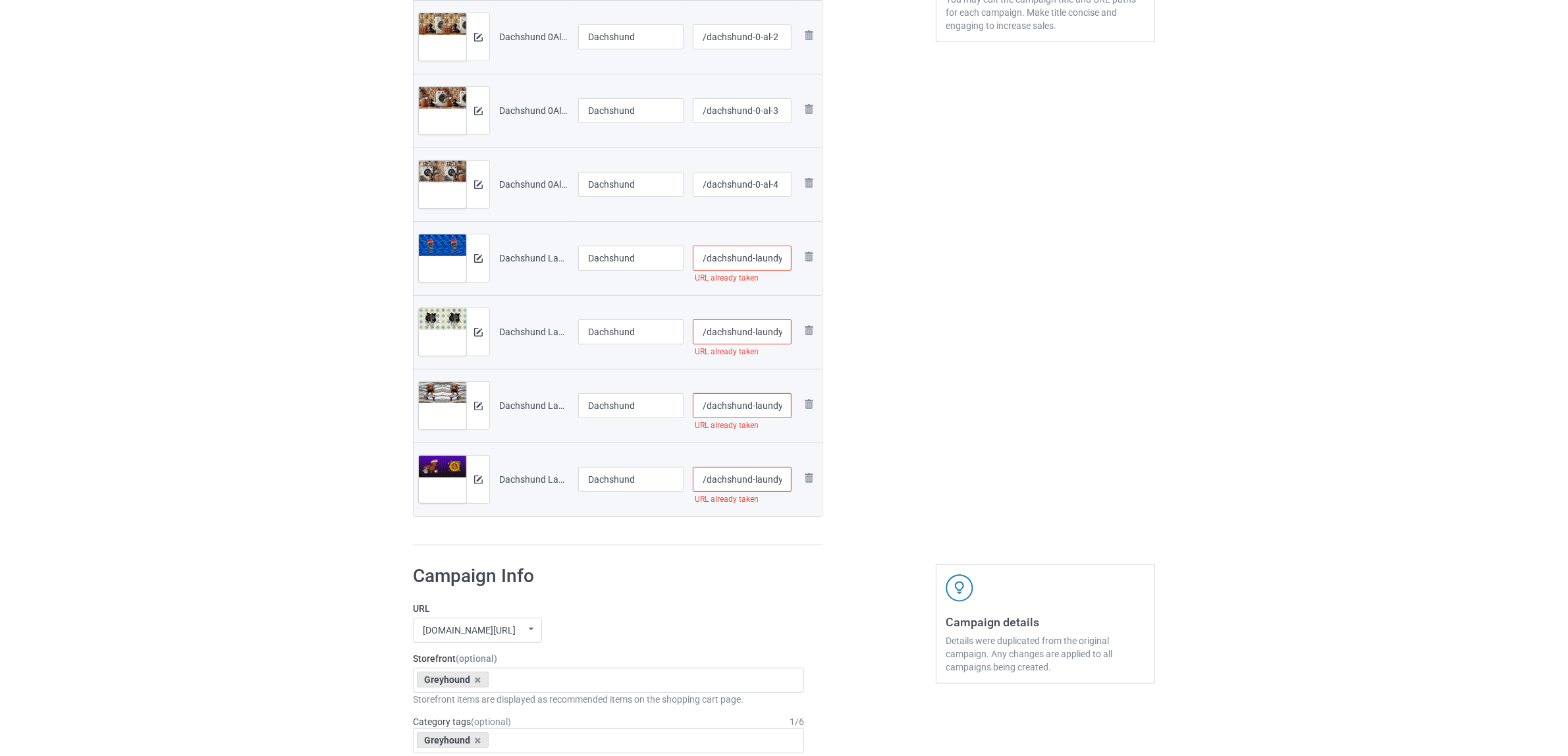
click at [624, 565] on h1 "Campaign Info" at bounding box center [608, 576] width 391 height 23
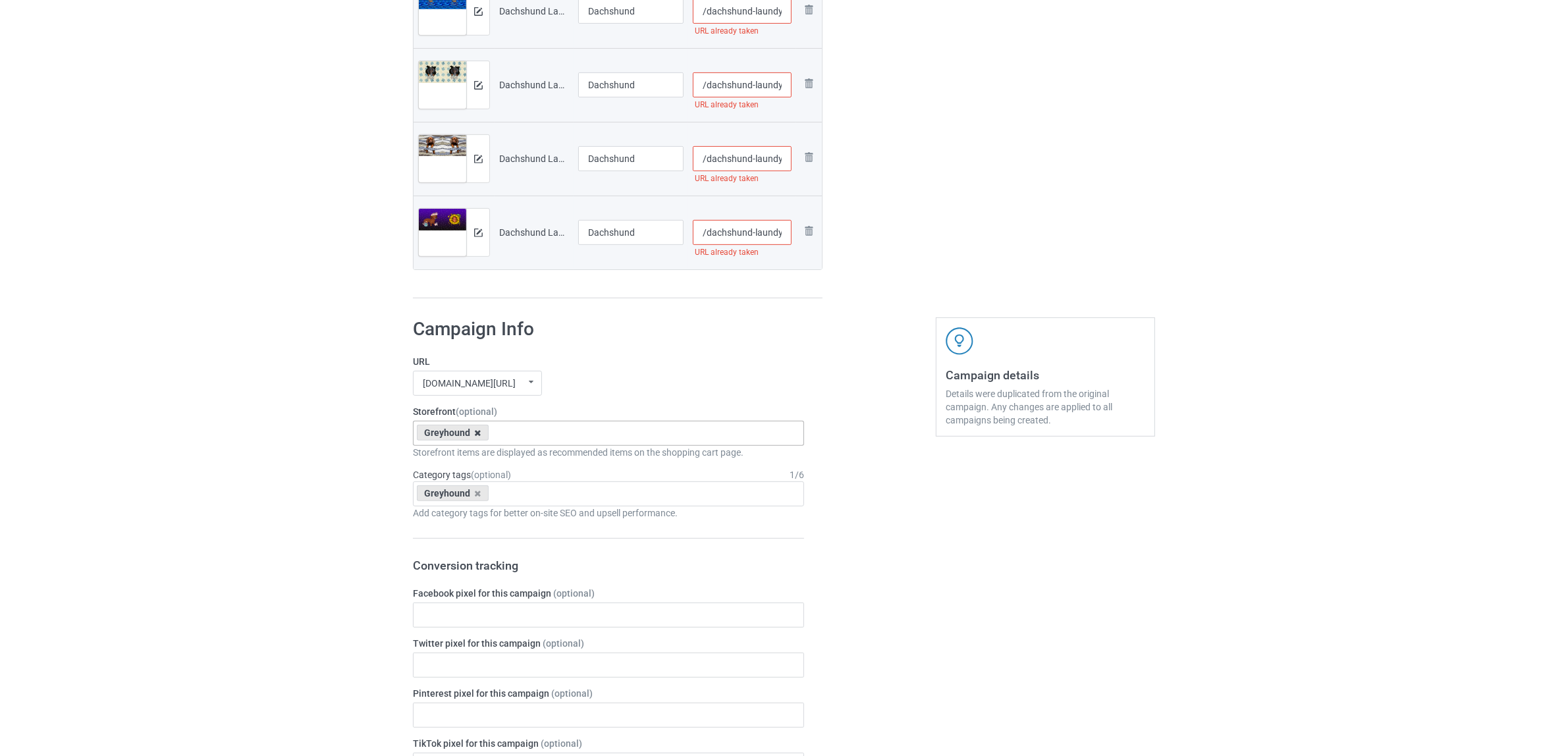
click at [475, 432] on icon at bounding box center [478, 433] width 7 height 9
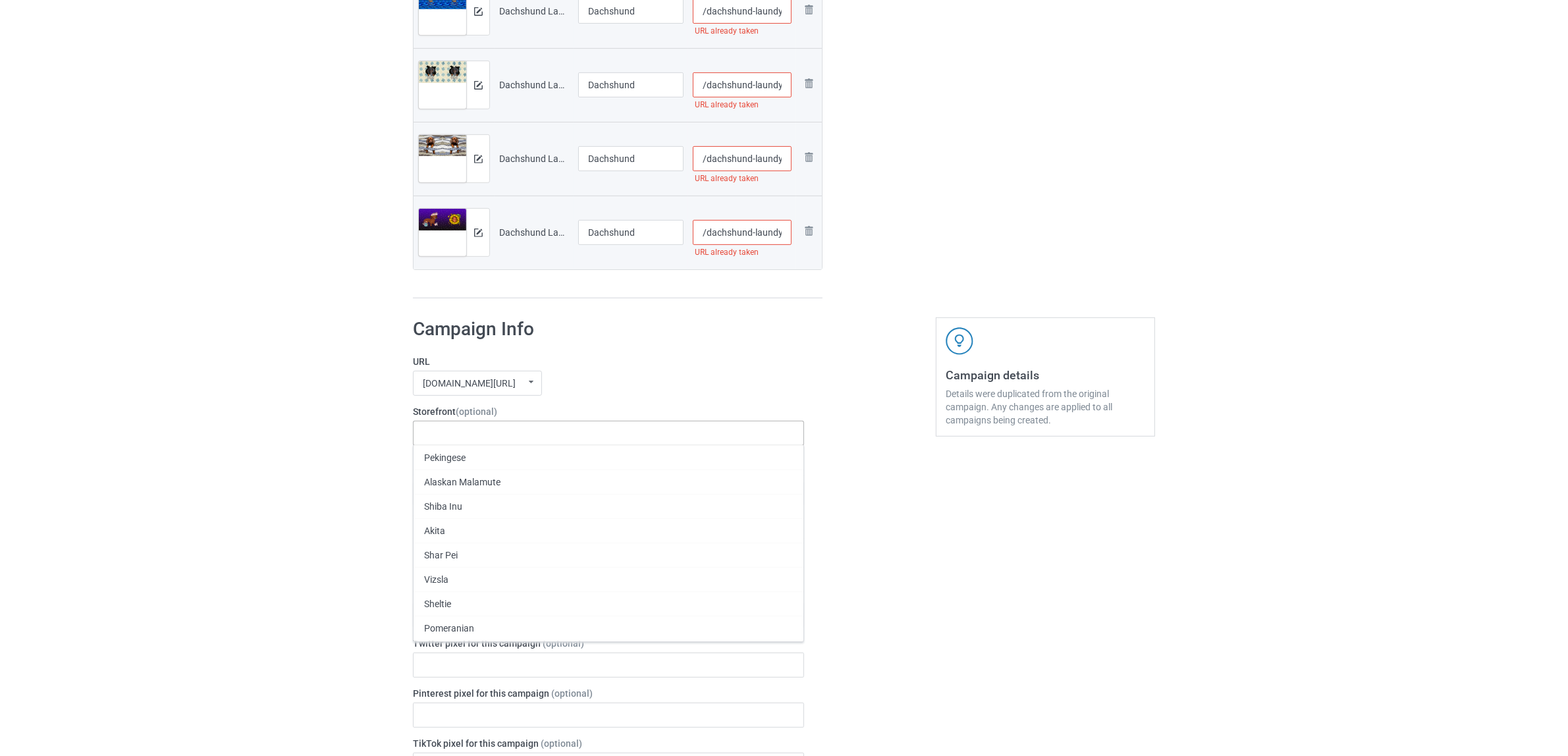
paste input "Dachshund"
type input "Dachshund"
click div "Dachshund"
click icon
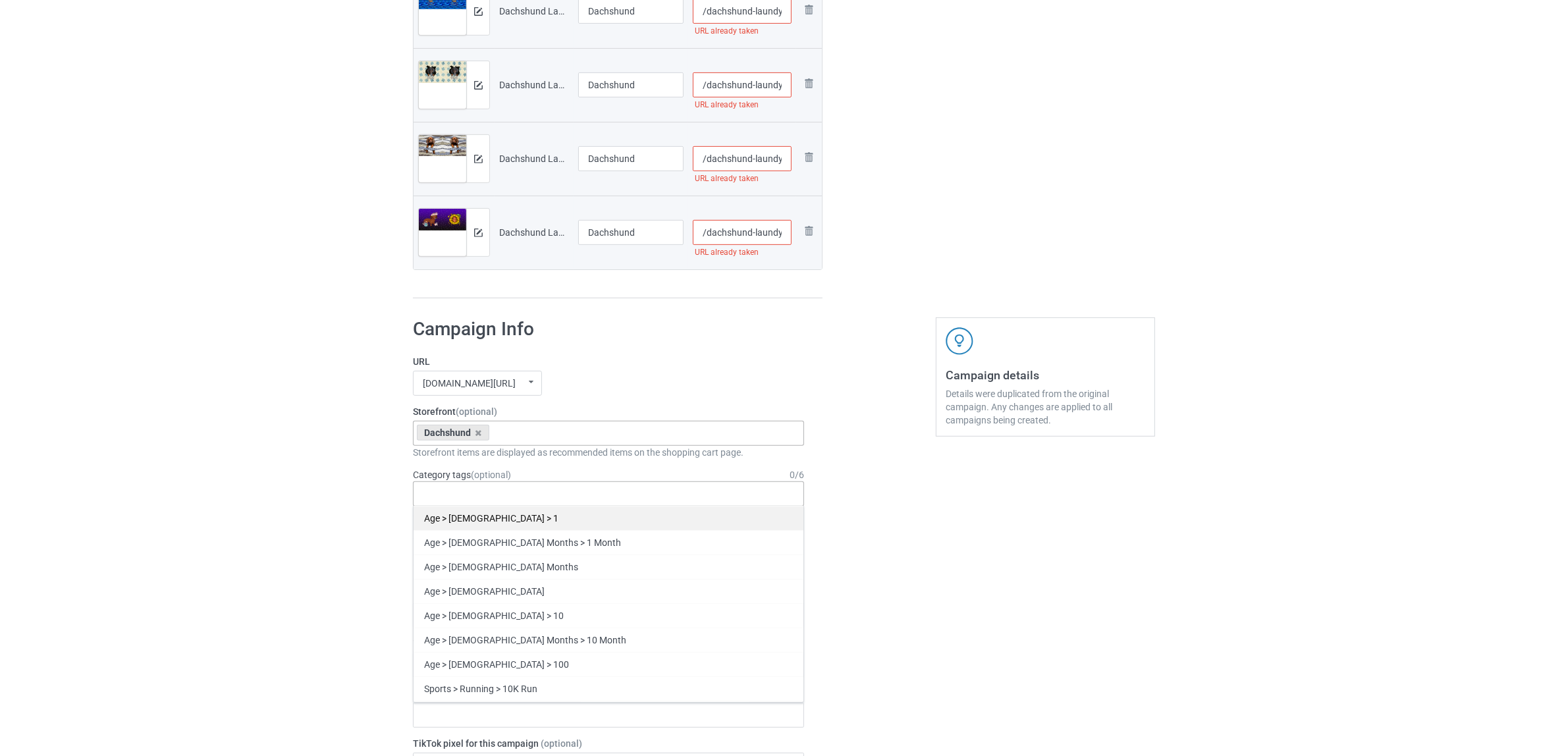
paste input "Dachshund"
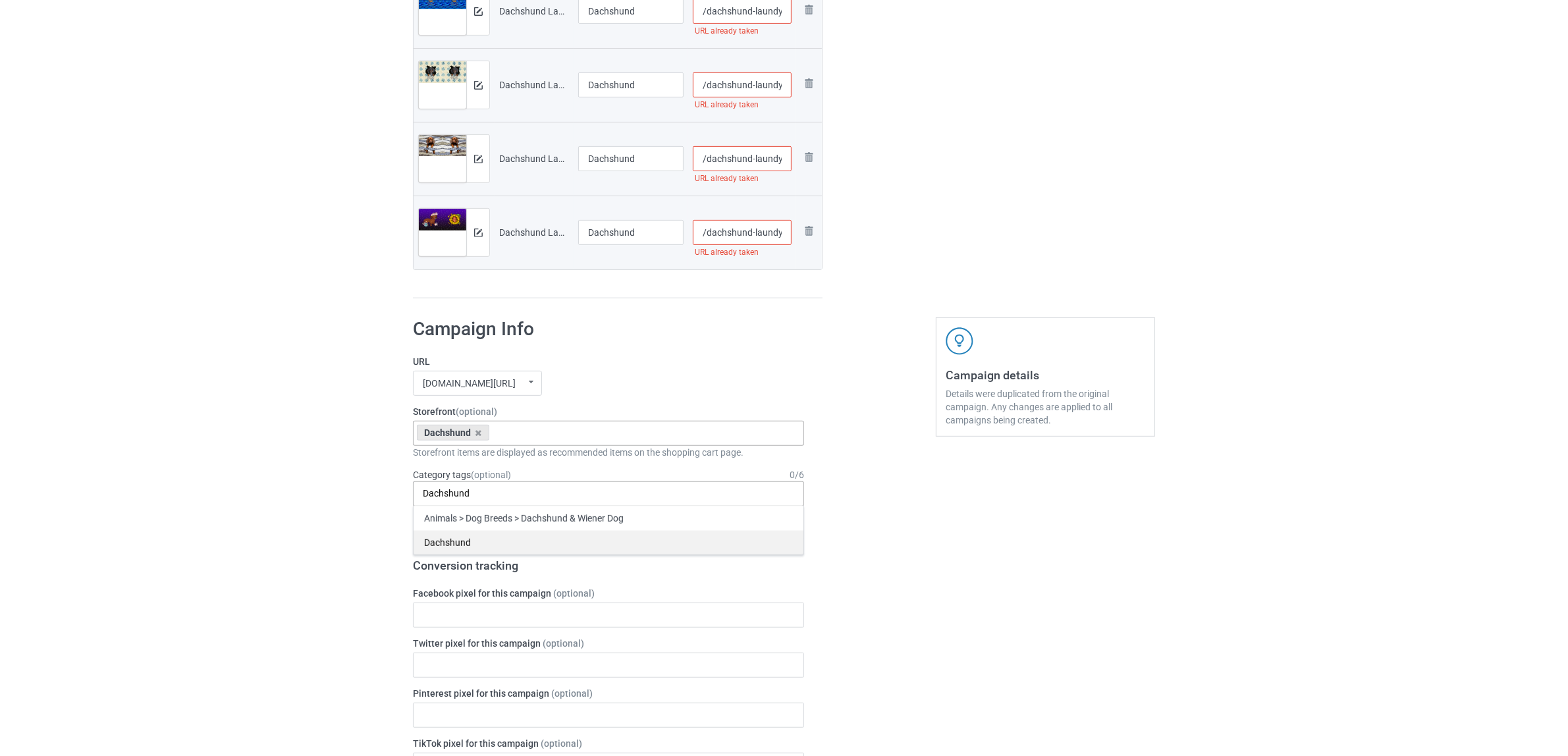
type input "Dachshund"
click div "Dachshund"
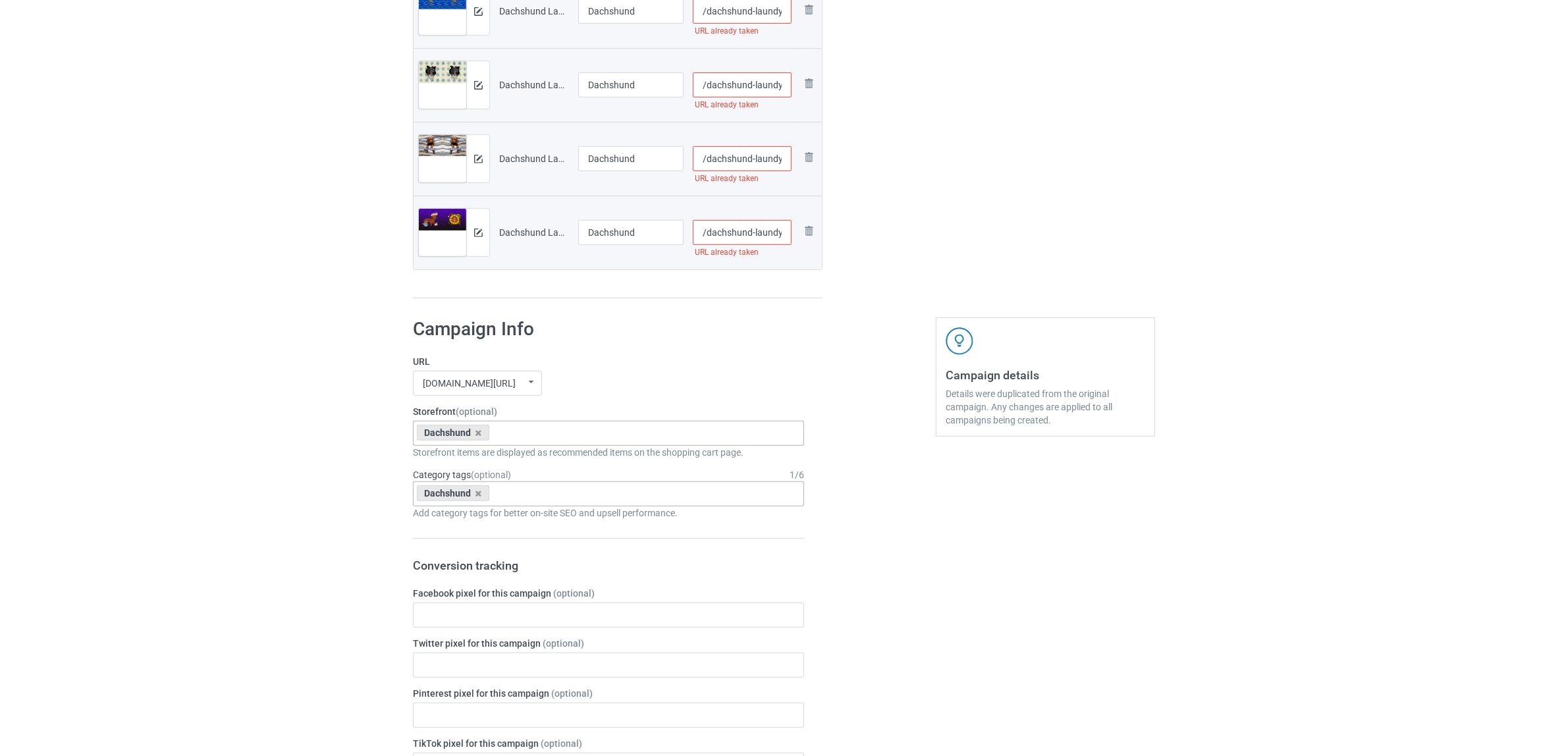
scroll to position [0, 37]
drag, startPoint x: 758, startPoint y: 158, endPoint x: 797, endPoint y: 159, distance: 39.0
click tr "Preview and edit artwork Dachshund Laundy 1306V (3).jpg Dachshund /dachshund-la…"
click input "/dachshund-laundy-1306-v-3"
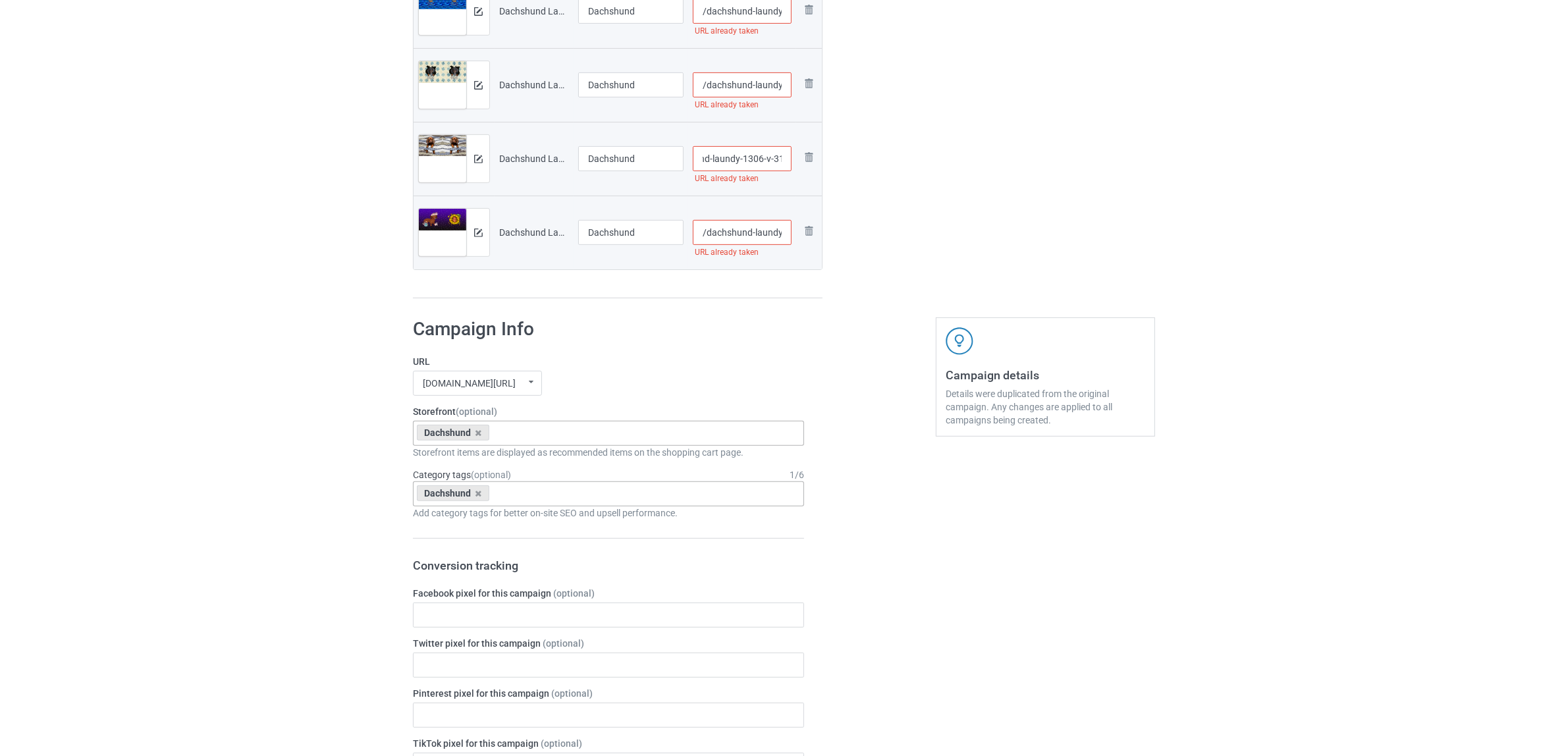
type input "/dachshund-laundy-1306-v-31"
drag, startPoint x: 747, startPoint y: 228, endPoint x: 778, endPoint y: 232, distance: 31.3
click input "/dachshund-laundy-1306-v-4"
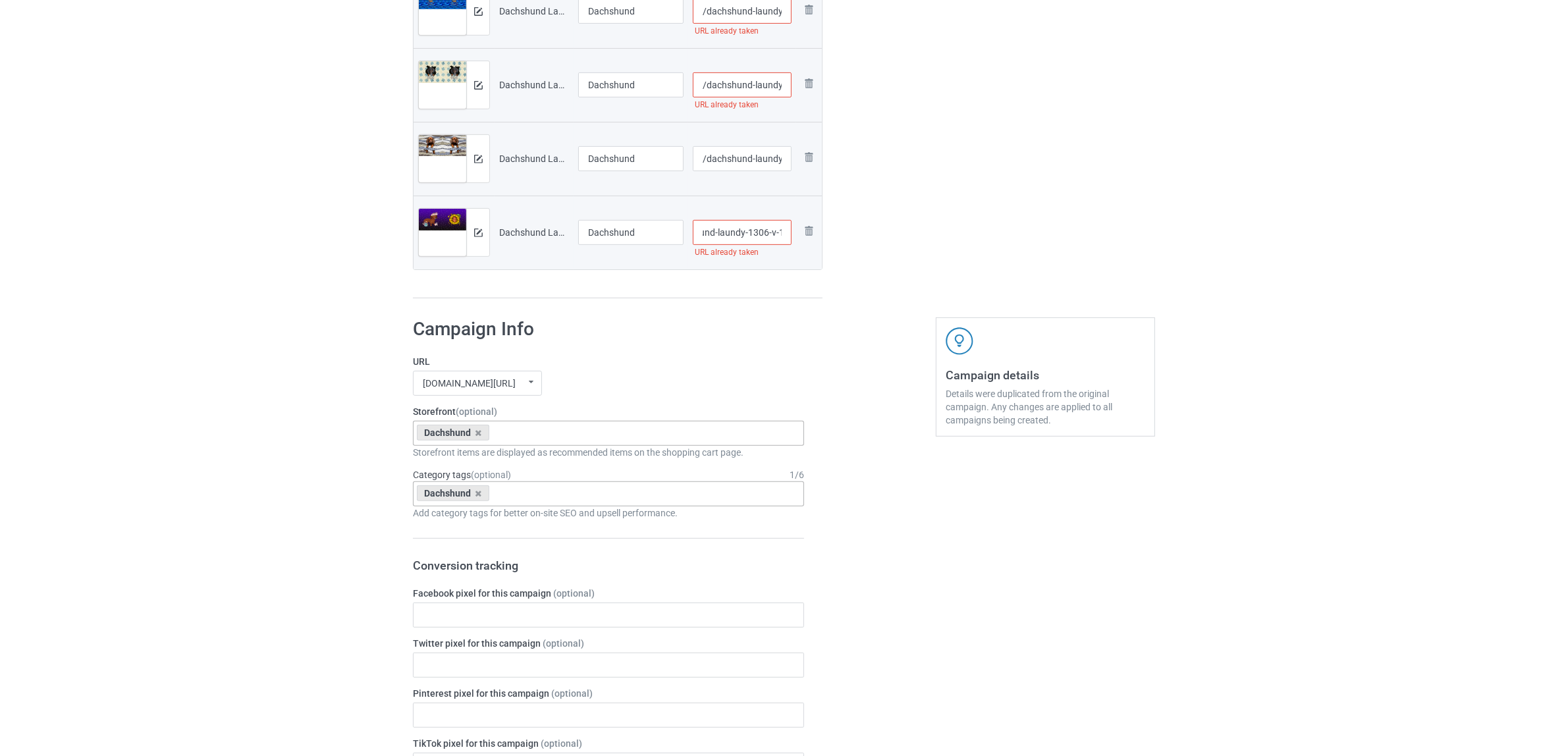
scroll to position [0, 38]
type input "/dachshund-laundy-1306-v-14"
drag, startPoint x: 957, startPoint y: 261, endPoint x: 949, endPoint y: 251, distance: 12.8
click div "Edit artwork You can adjust your artwork position, and upload files for double-…"
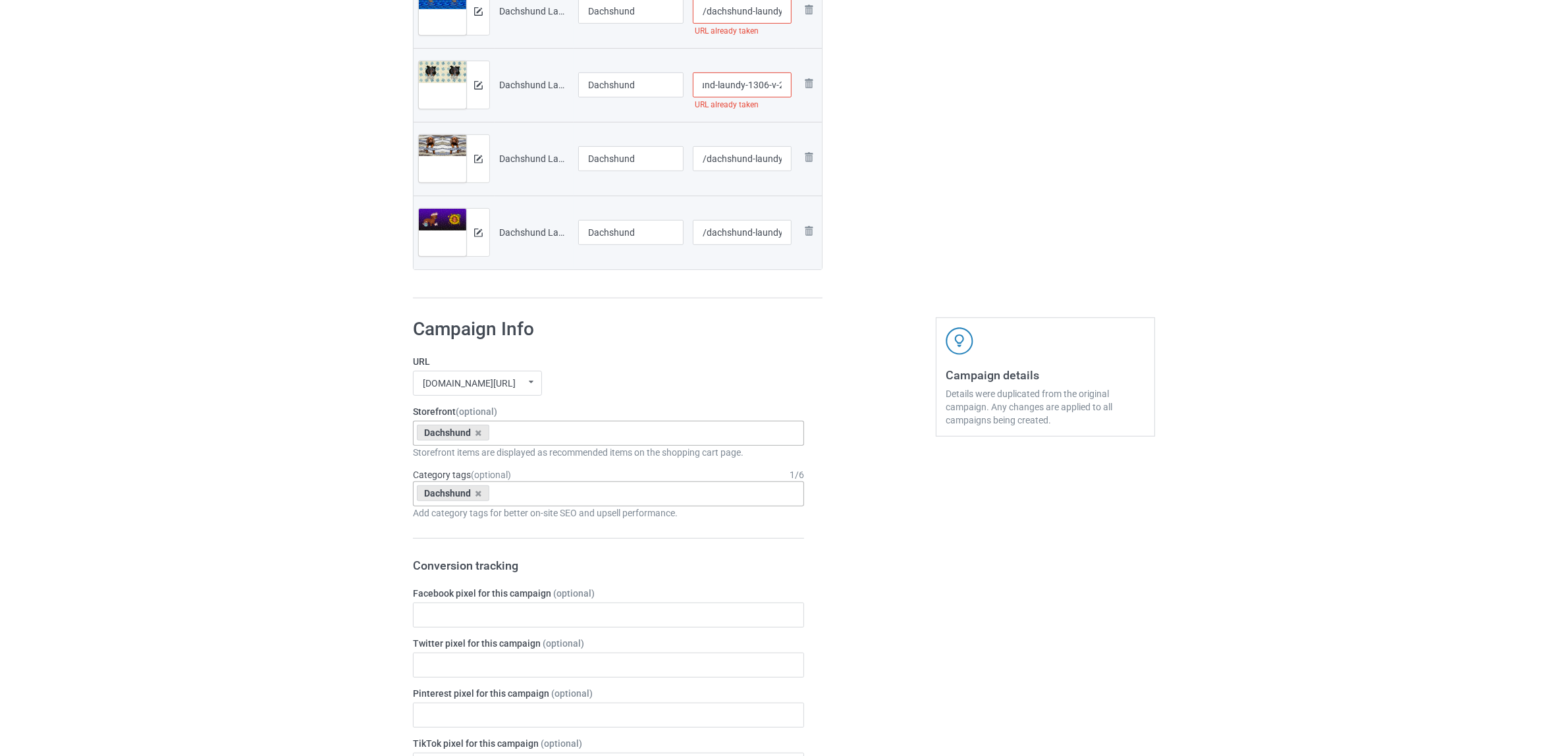
drag, startPoint x: 747, startPoint y: 83, endPoint x: 791, endPoint y: 76, distance: 44.6
click input "/dachshund-laundy-1306-v-2"
type input "/dachshund-laundy-13016-v-2"
click div "Edit artwork You can adjust your artwork position, and upload files for double-…"
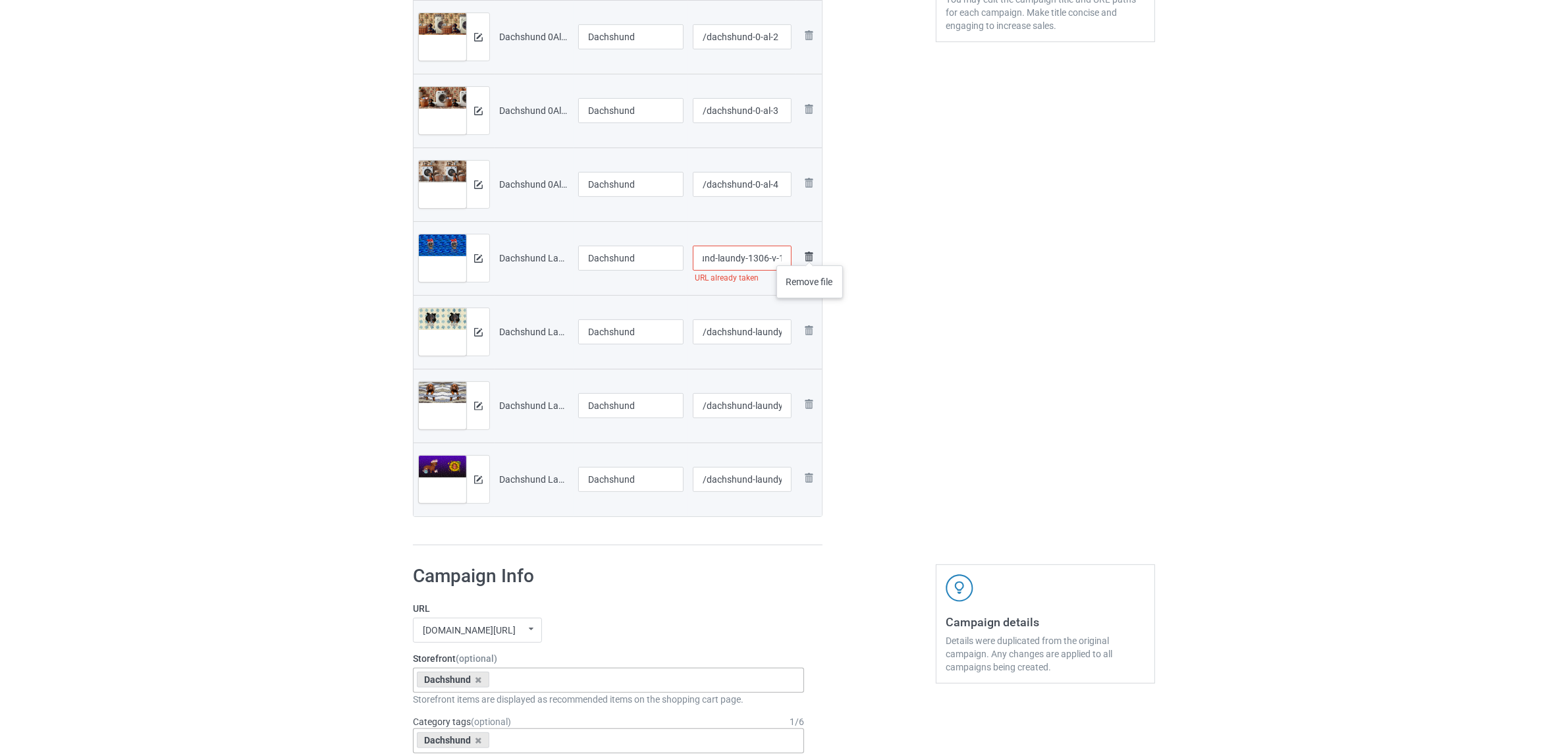
drag, startPoint x: 768, startPoint y: 253, endPoint x: 810, endPoint y: 252, distance: 42.0
click tr "Preview and edit artwork Dachshund Laundy 1306V (1).jpg Dachshund /dachshund-la…"
click input "/dachshund-laundy-1306-v-1"
type input "/dachshund-laundy-13061-v-1"
click div "Edit artwork You can adjust your artwork position, and upload files for double-…"
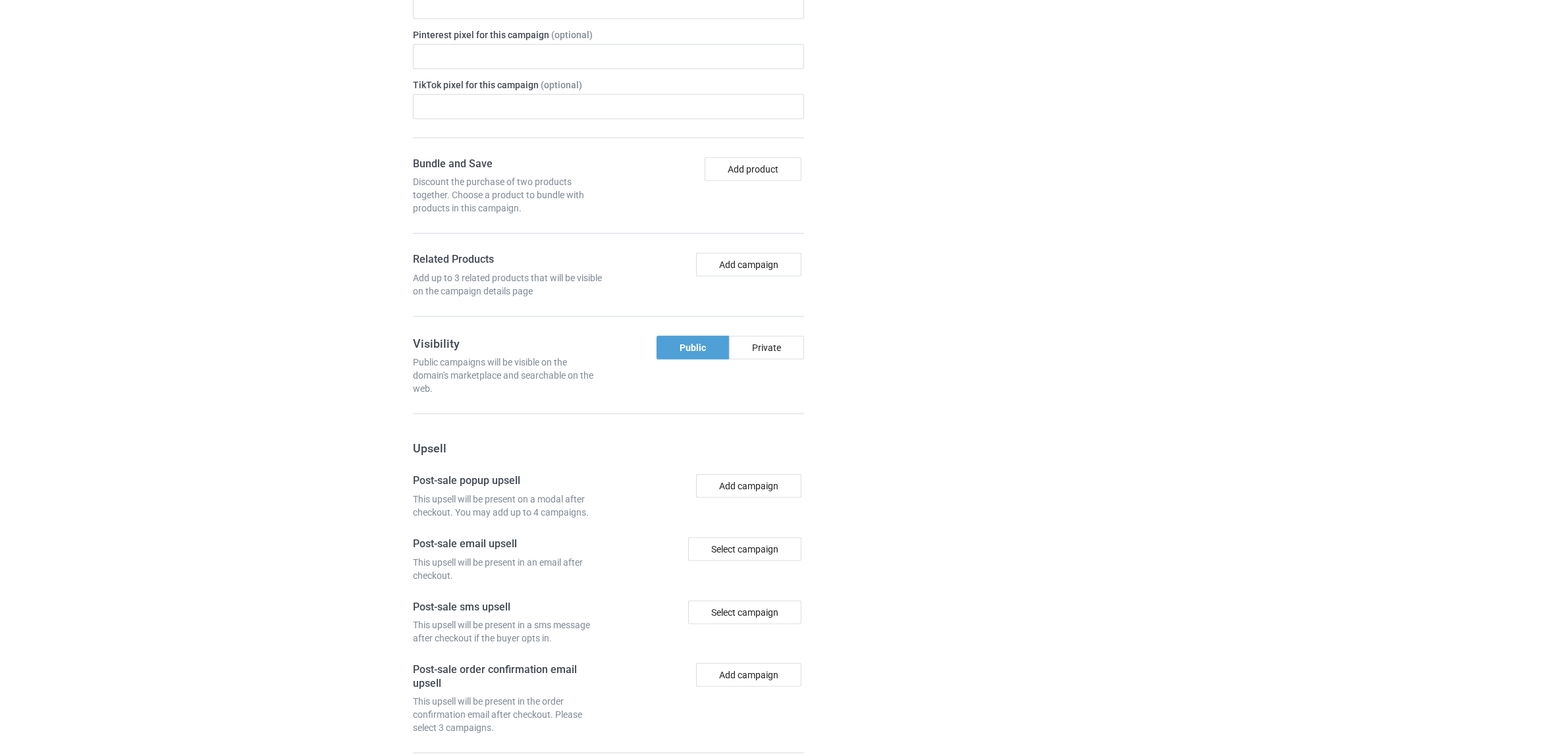
scroll to position [1441, 0]
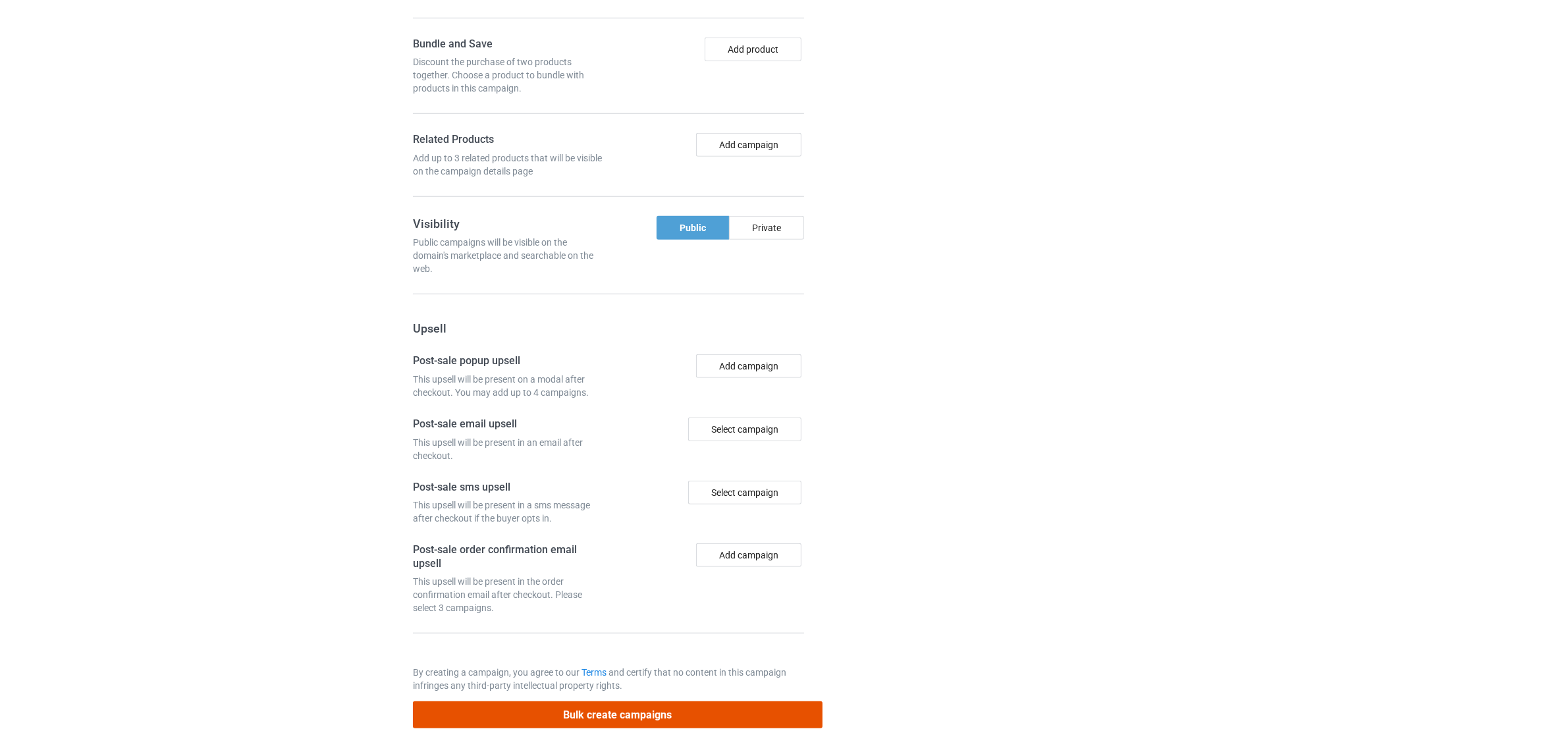
click button "Bulk create campaigns"
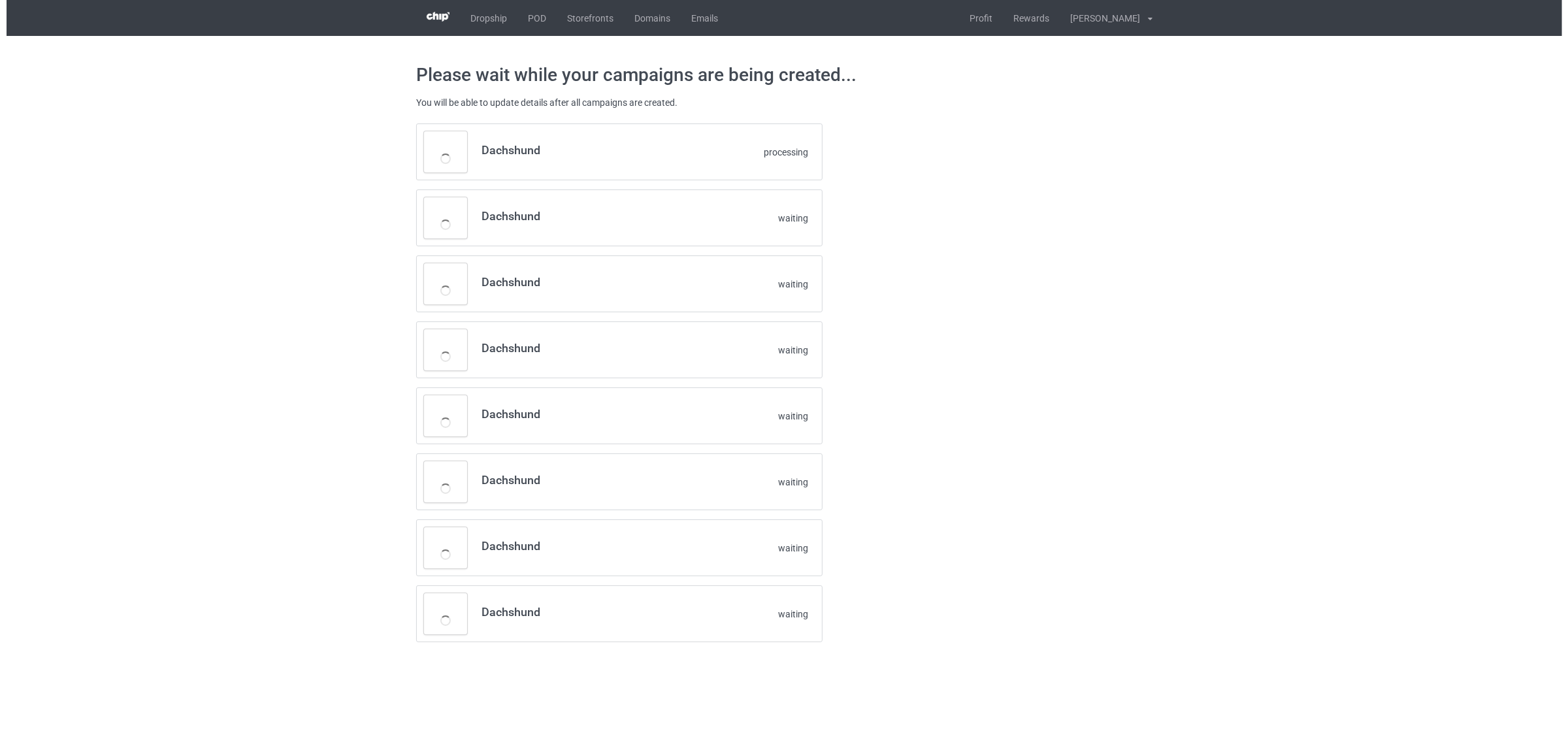
scroll to position [0, 0]
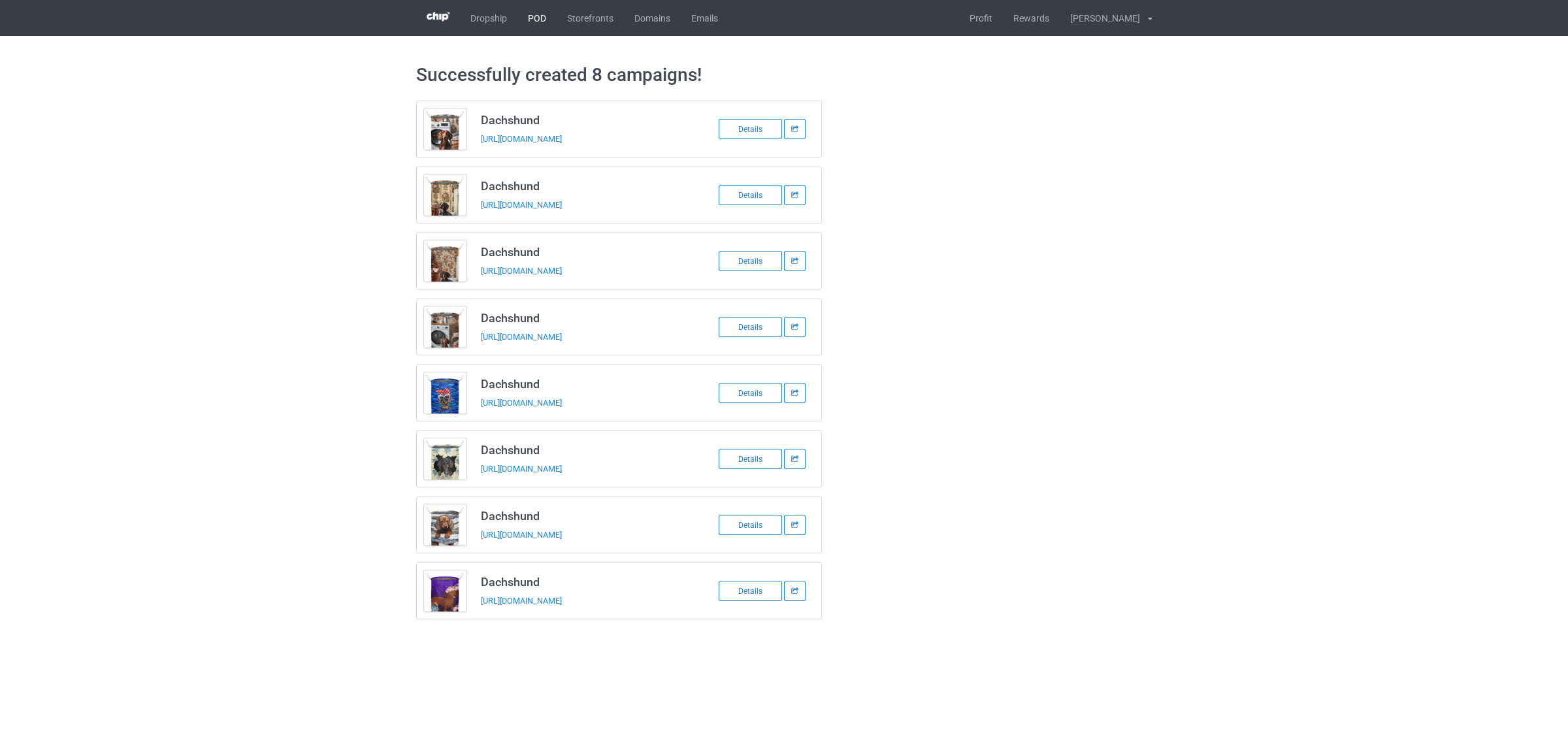
click link "POD"
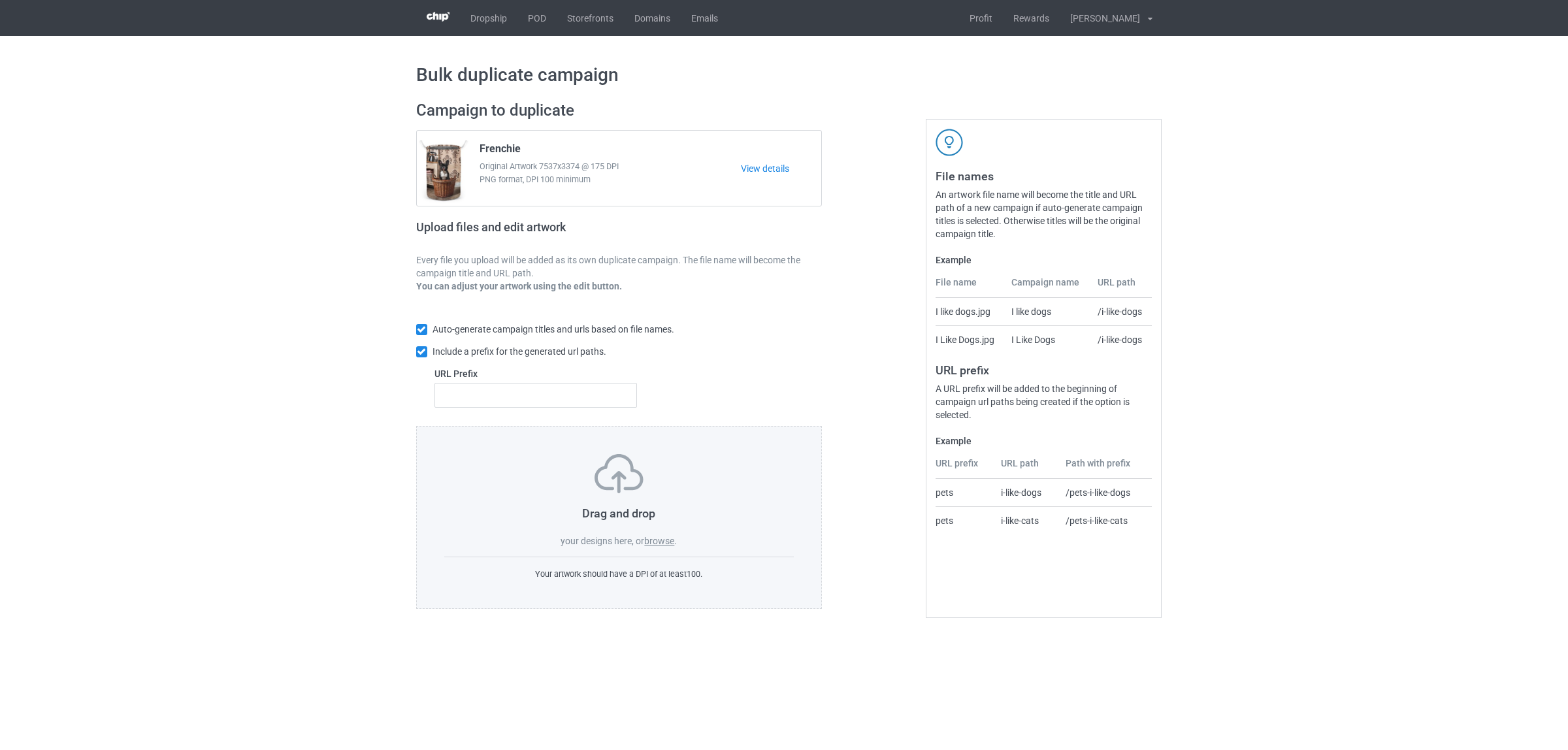
click at [655, 546] on label "browse" at bounding box center [659, 541] width 30 height 10
click at [0, 0] on input "browse" at bounding box center [0, 0] width 0 height 0
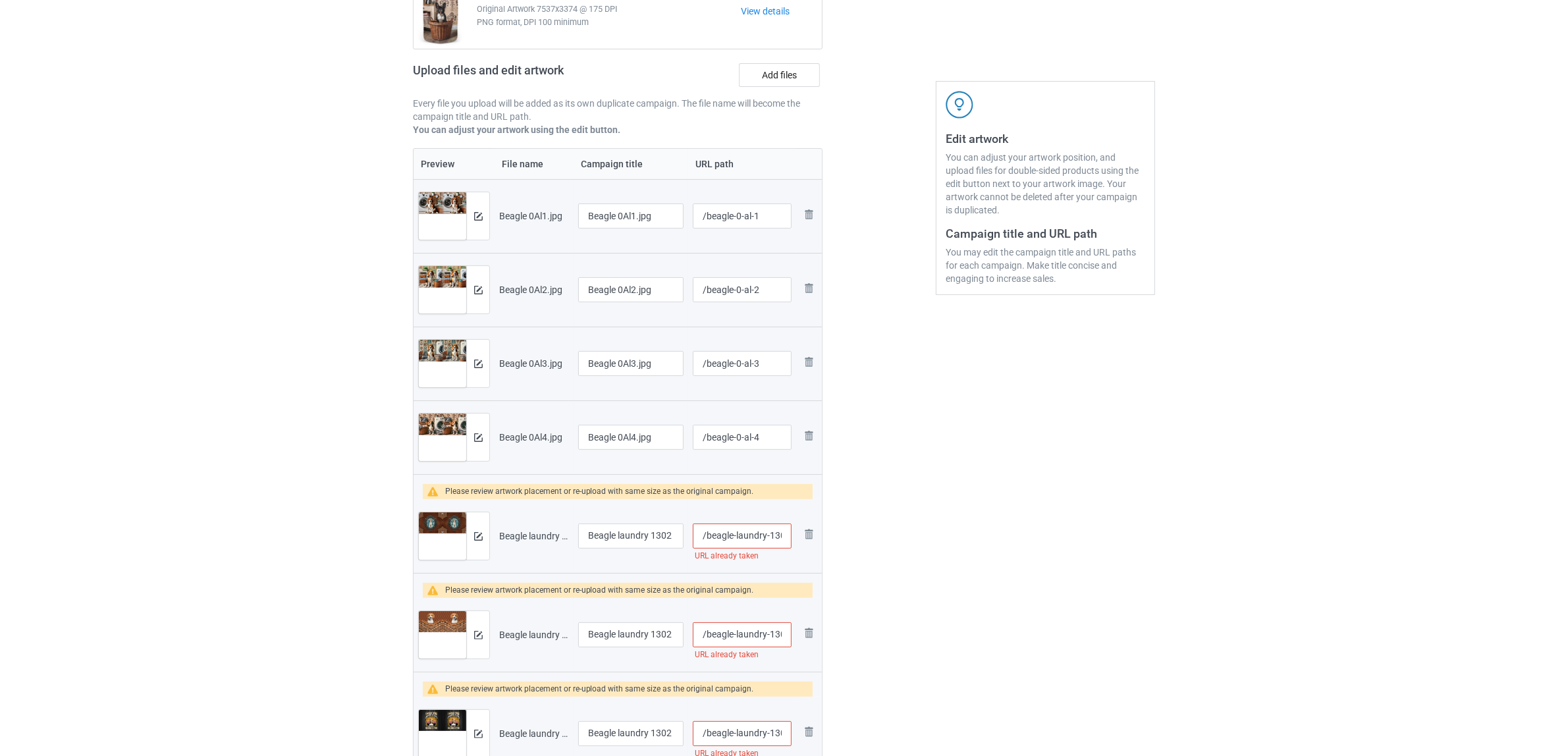
scroll to position [329, 0]
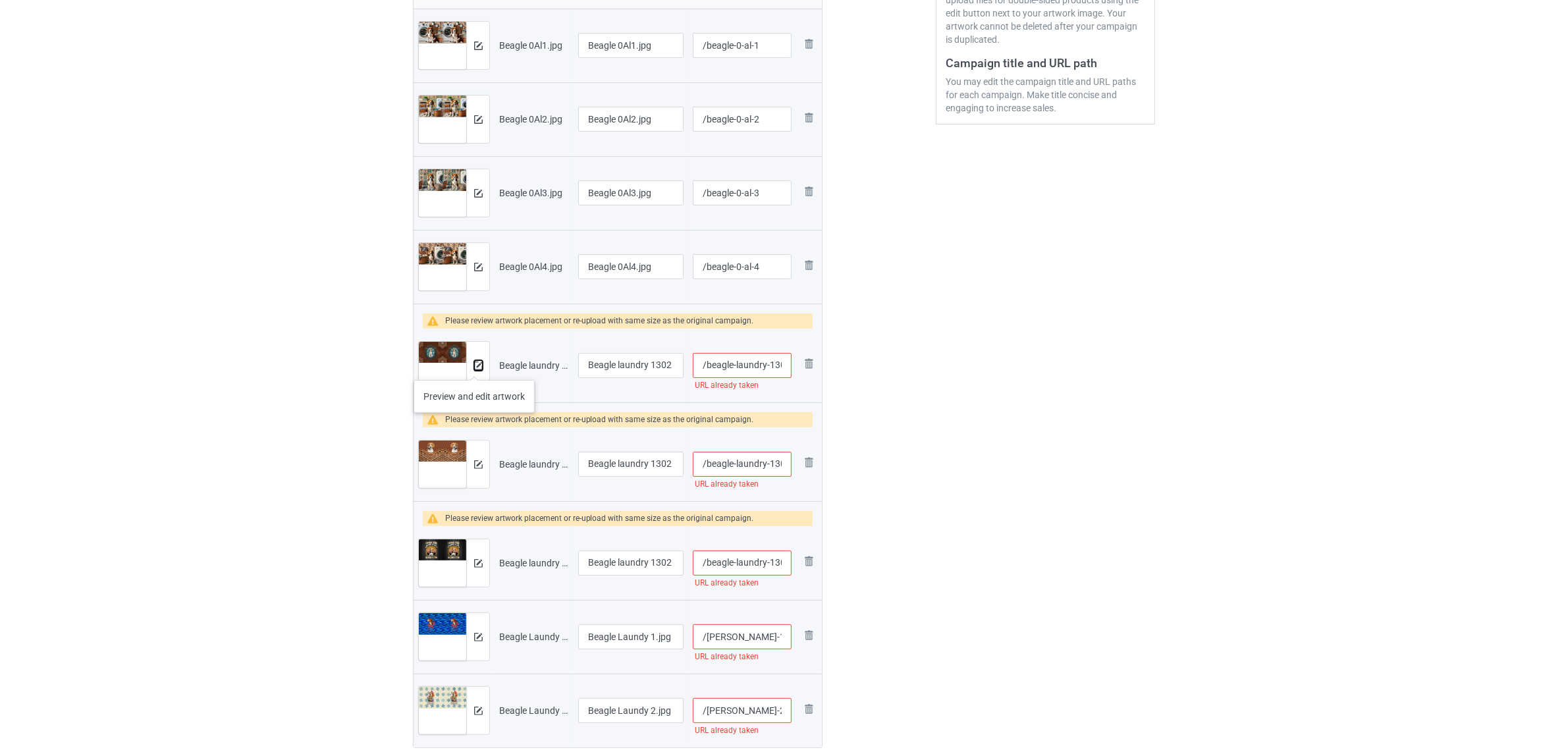
click at [474, 367] on img at bounding box center [478, 366] width 9 height 9
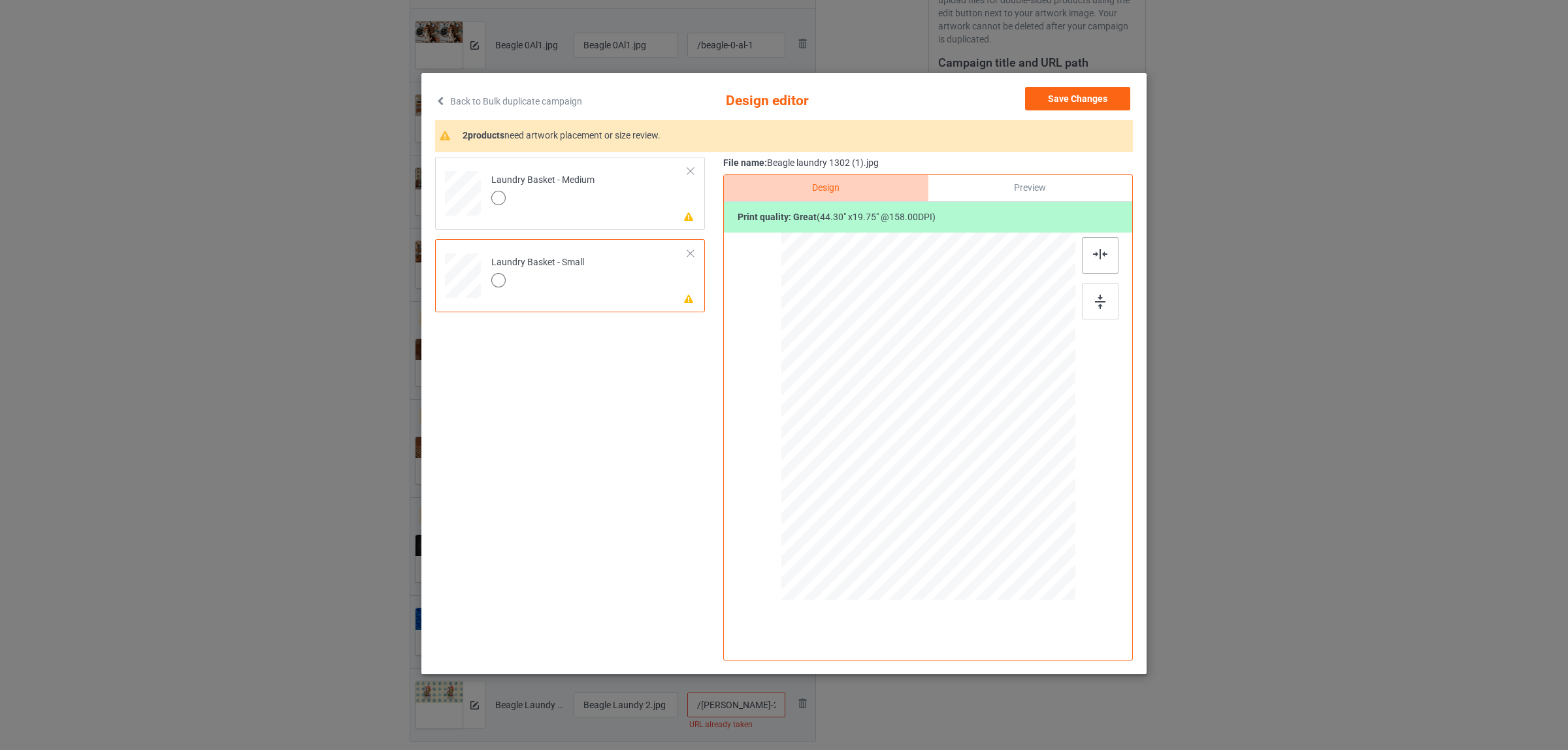
click at [1095, 243] on div at bounding box center [1100, 255] width 36 height 36
click at [591, 207] on div at bounding box center [543, 199] width 103 height 18
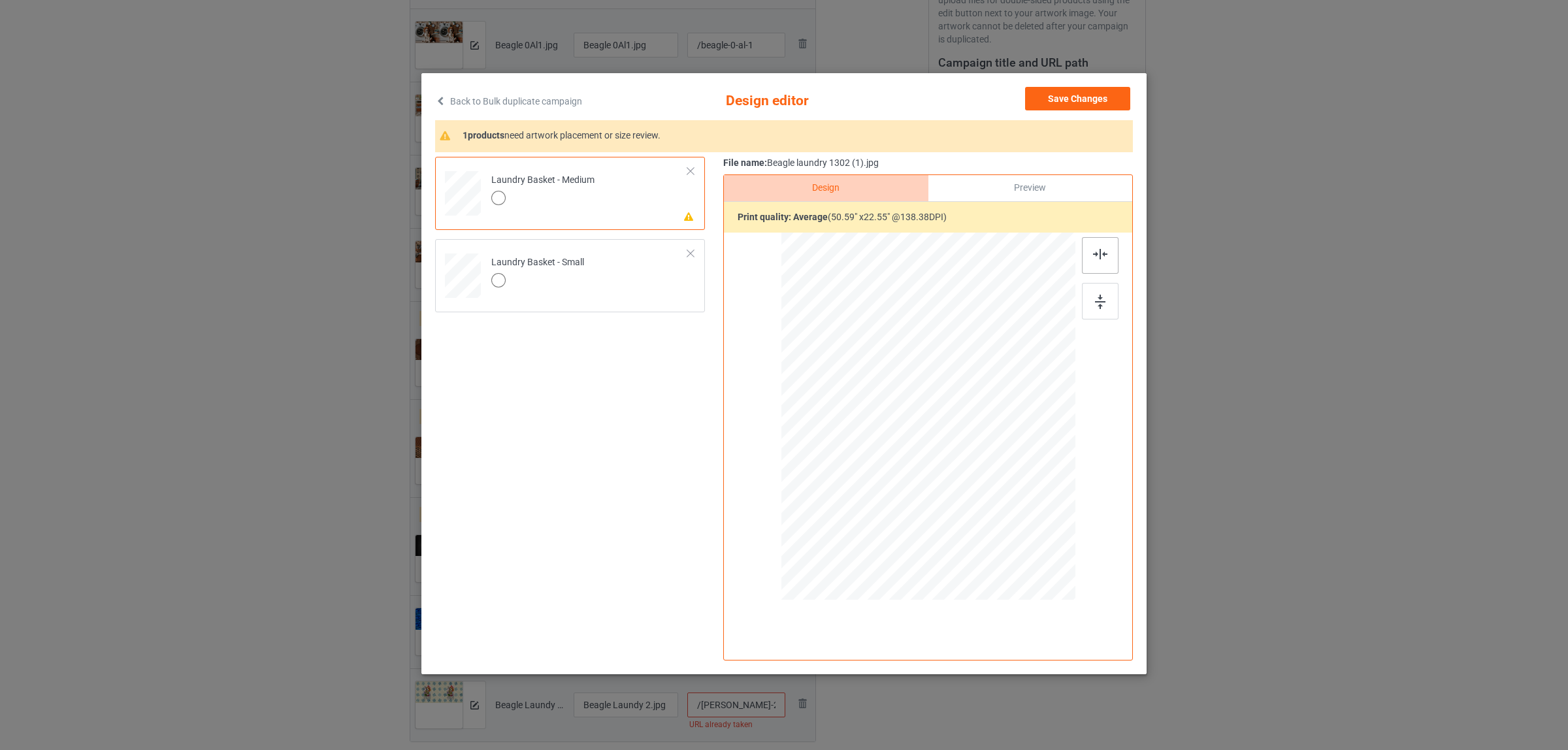
click at [1090, 255] on div at bounding box center [1100, 255] width 36 height 36
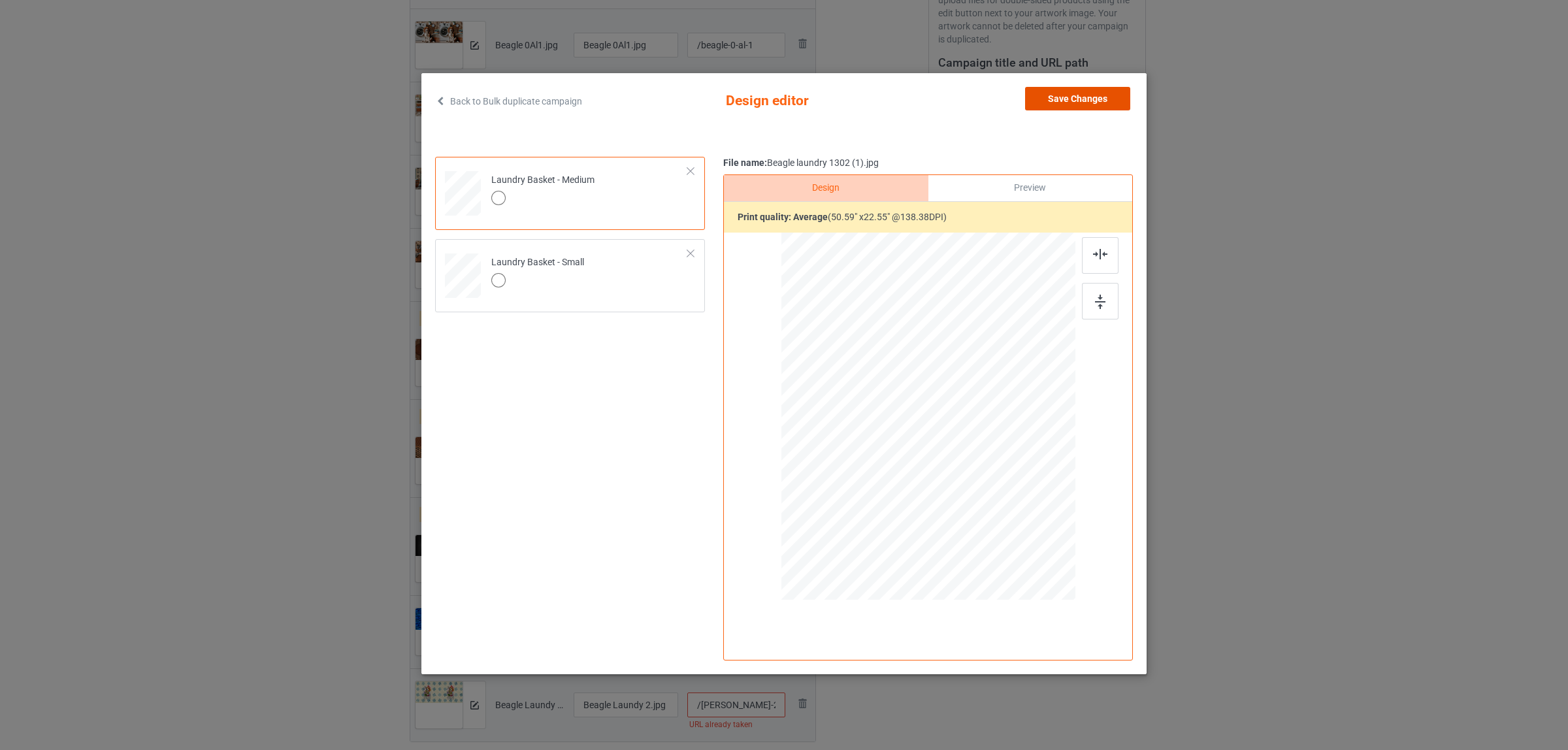
click at [1054, 93] on button "Save Changes" at bounding box center [1077, 99] width 105 height 23
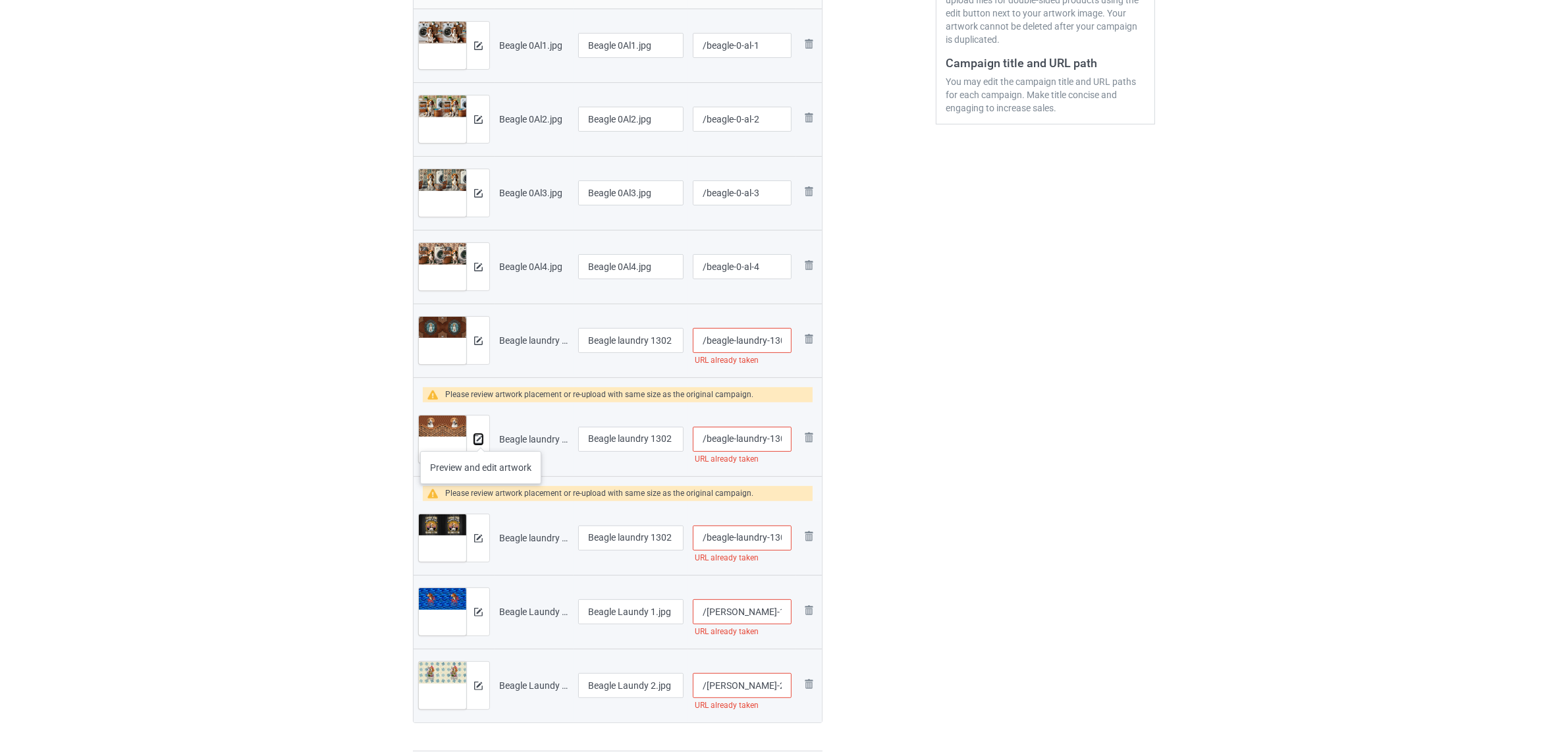
click at [478, 438] on img at bounding box center [478, 440] width 9 height 9
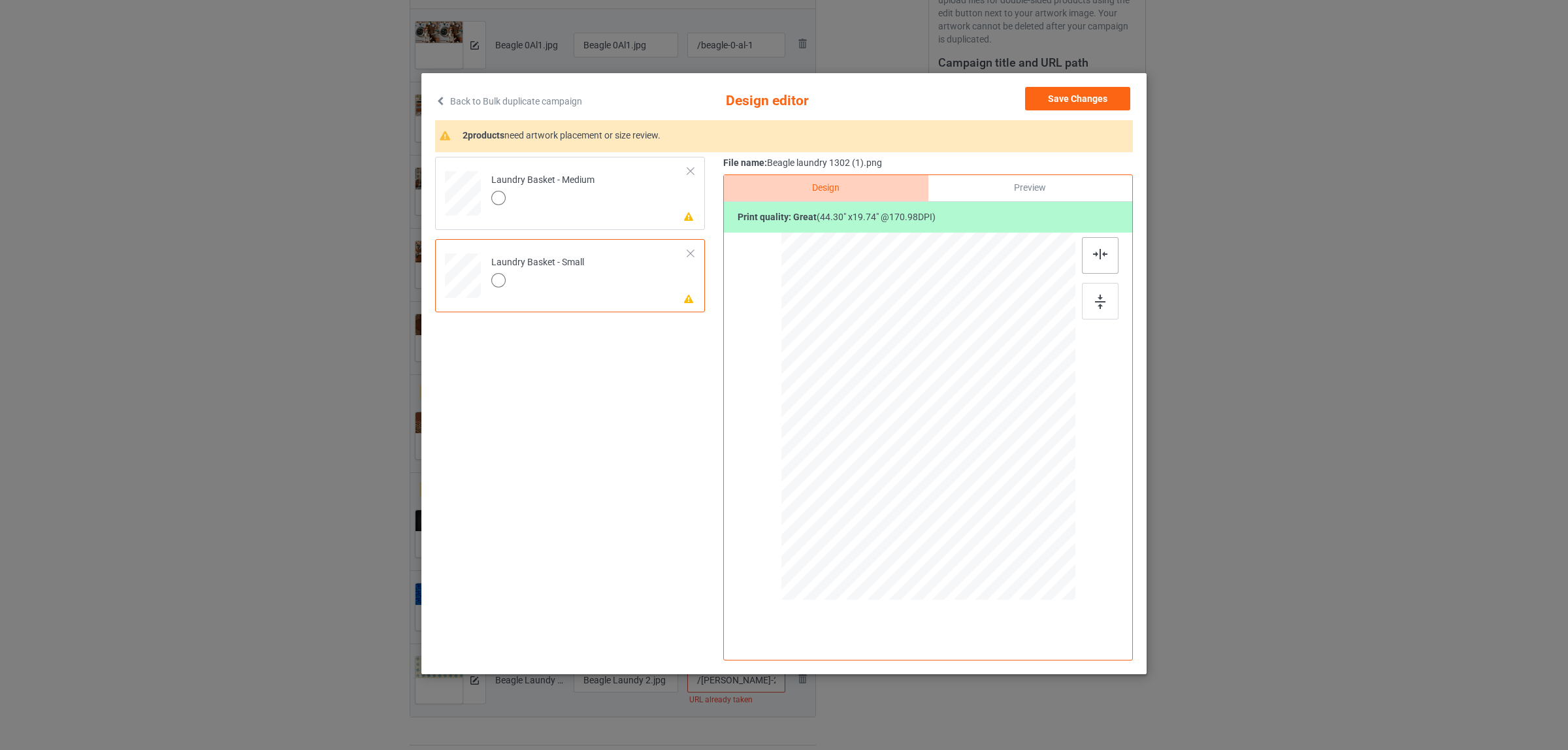
click at [1096, 253] on img at bounding box center [1100, 254] width 14 height 10
click at [553, 183] on div "Laundry Basket - Medium" at bounding box center [543, 189] width 103 height 30
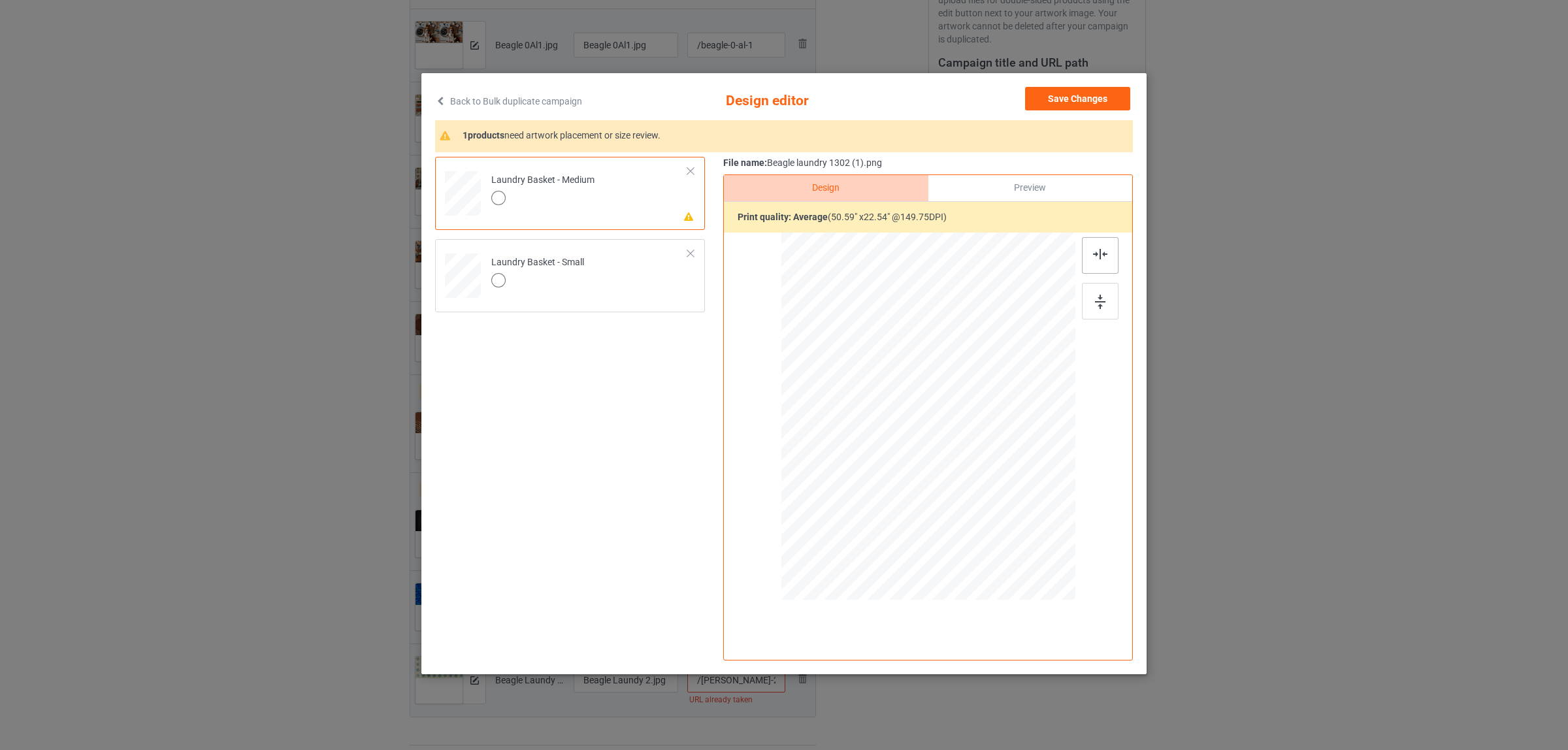
click at [1096, 259] on img at bounding box center [1100, 254] width 14 height 10
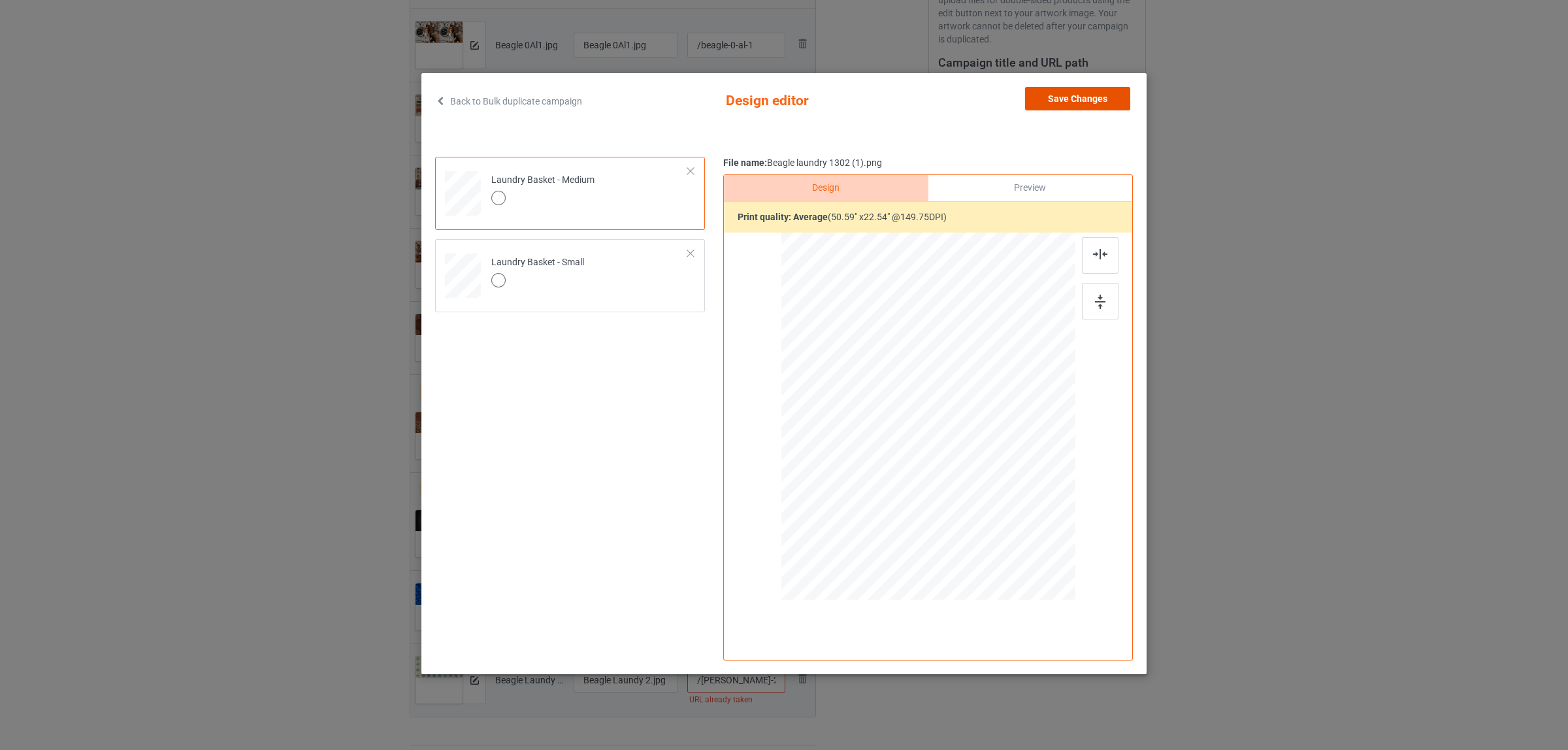
click at [1069, 100] on button "Save Changes" at bounding box center [1077, 99] width 105 height 23
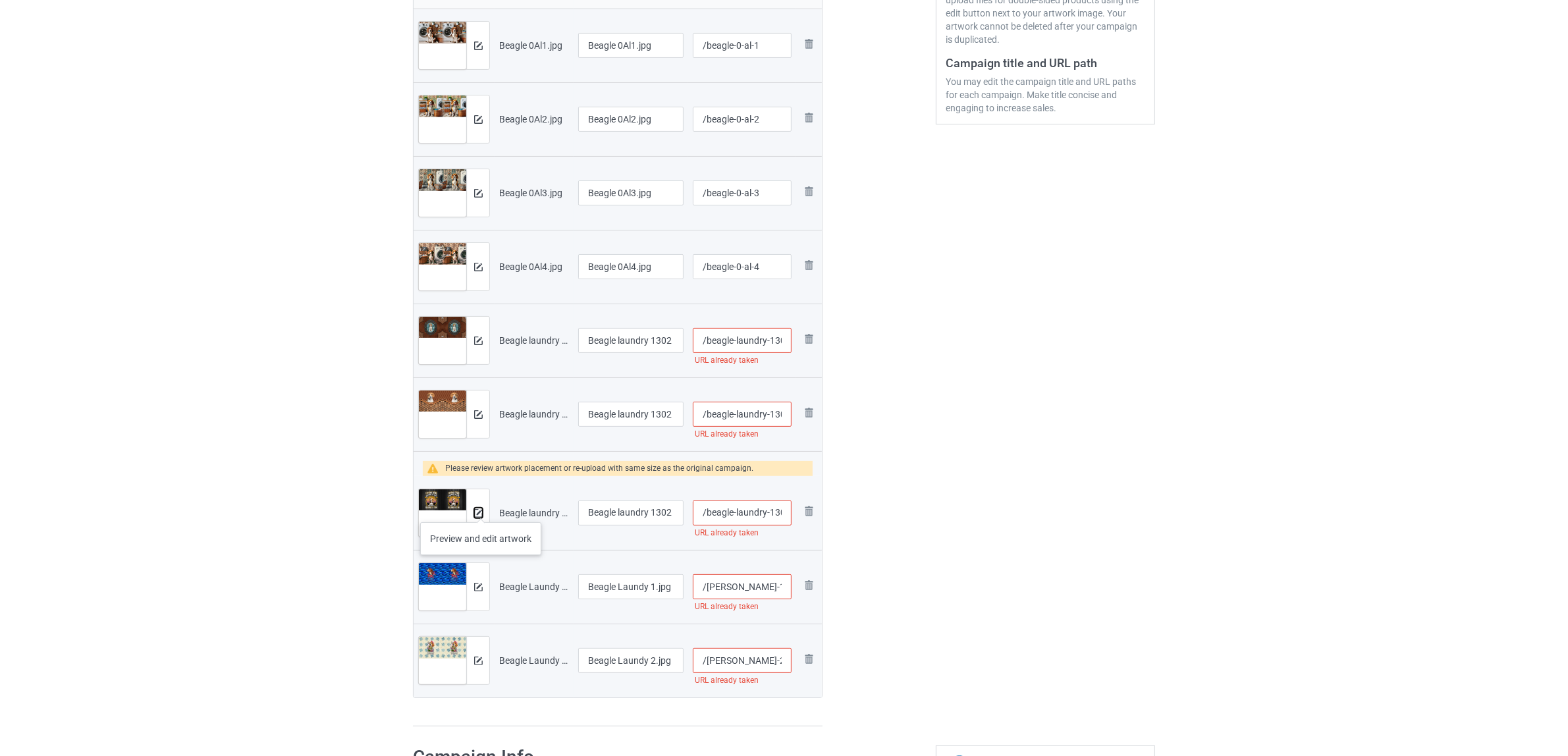
click at [481, 509] on img at bounding box center [478, 513] width 9 height 9
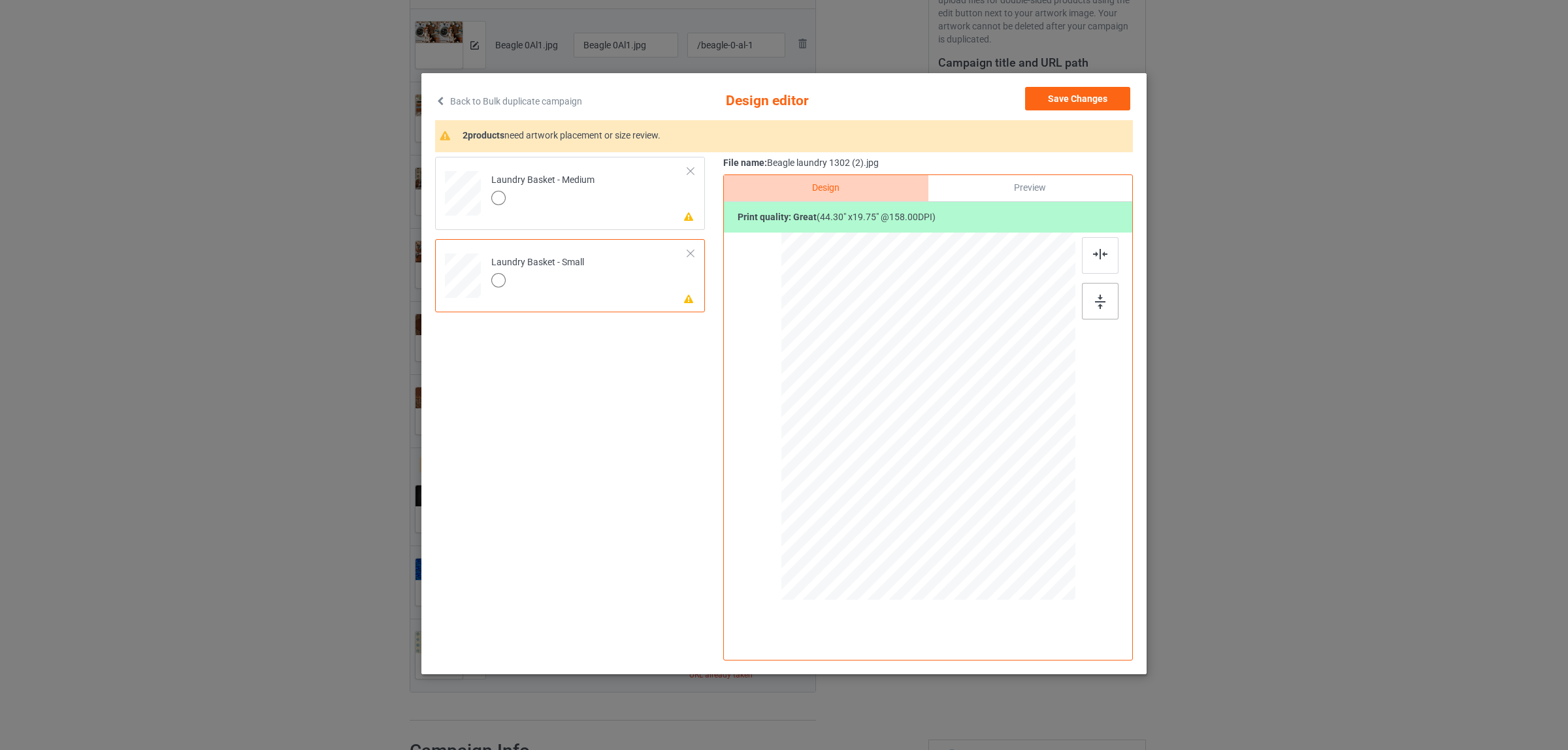
click at [1102, 302] on img at bounding box center [1100, 302] width 10 height 14
click at [1098, 247] on div at bounding box center [1100, 255] width 36 height 36
click at [613, 197] on td "Please review artwork placement Laundry Basket - Medium" at bounding box center [589, 191] width 211 height 57
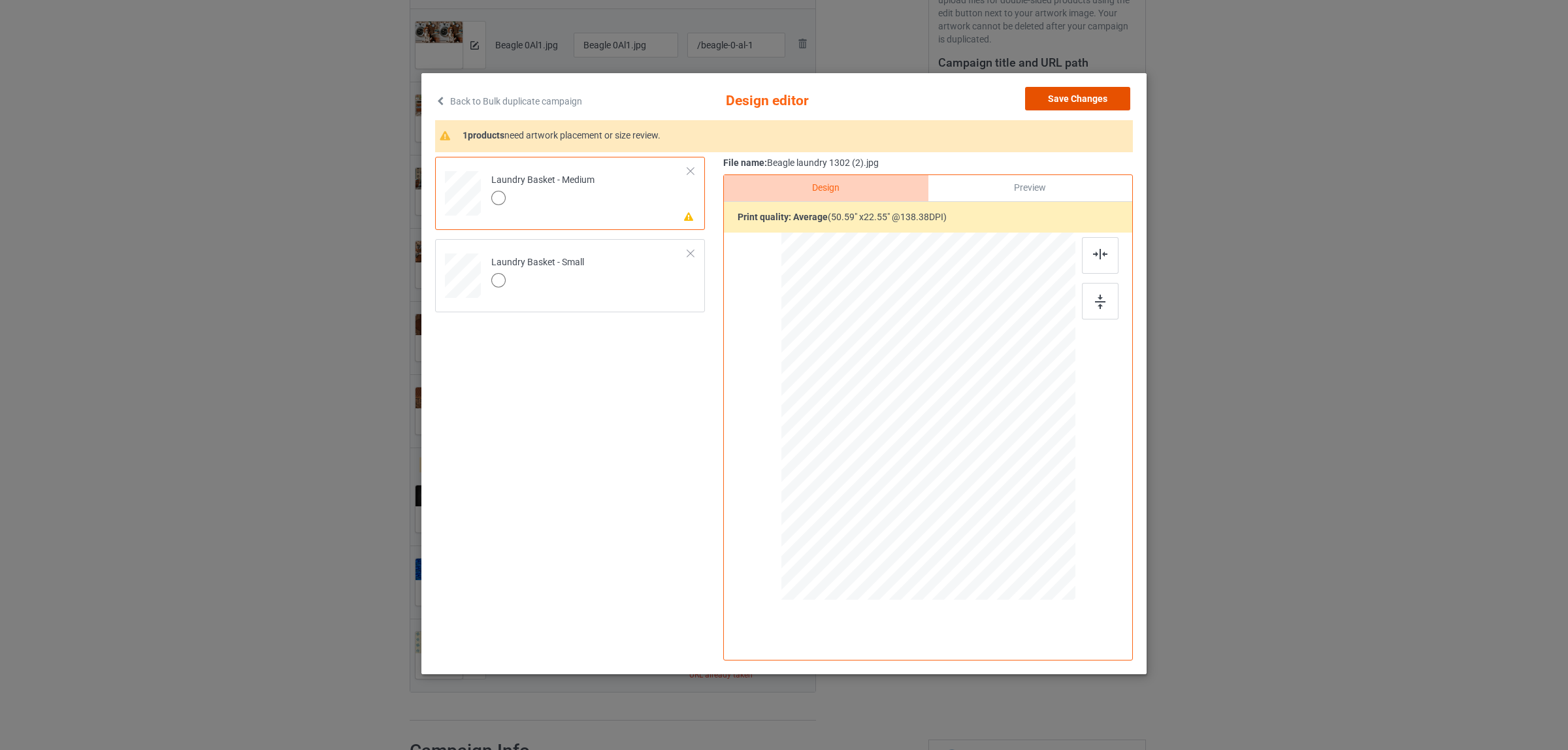
click at [1077, 93] on button "Save Changes" at bounding box center [1077, 99] width 105 height 23
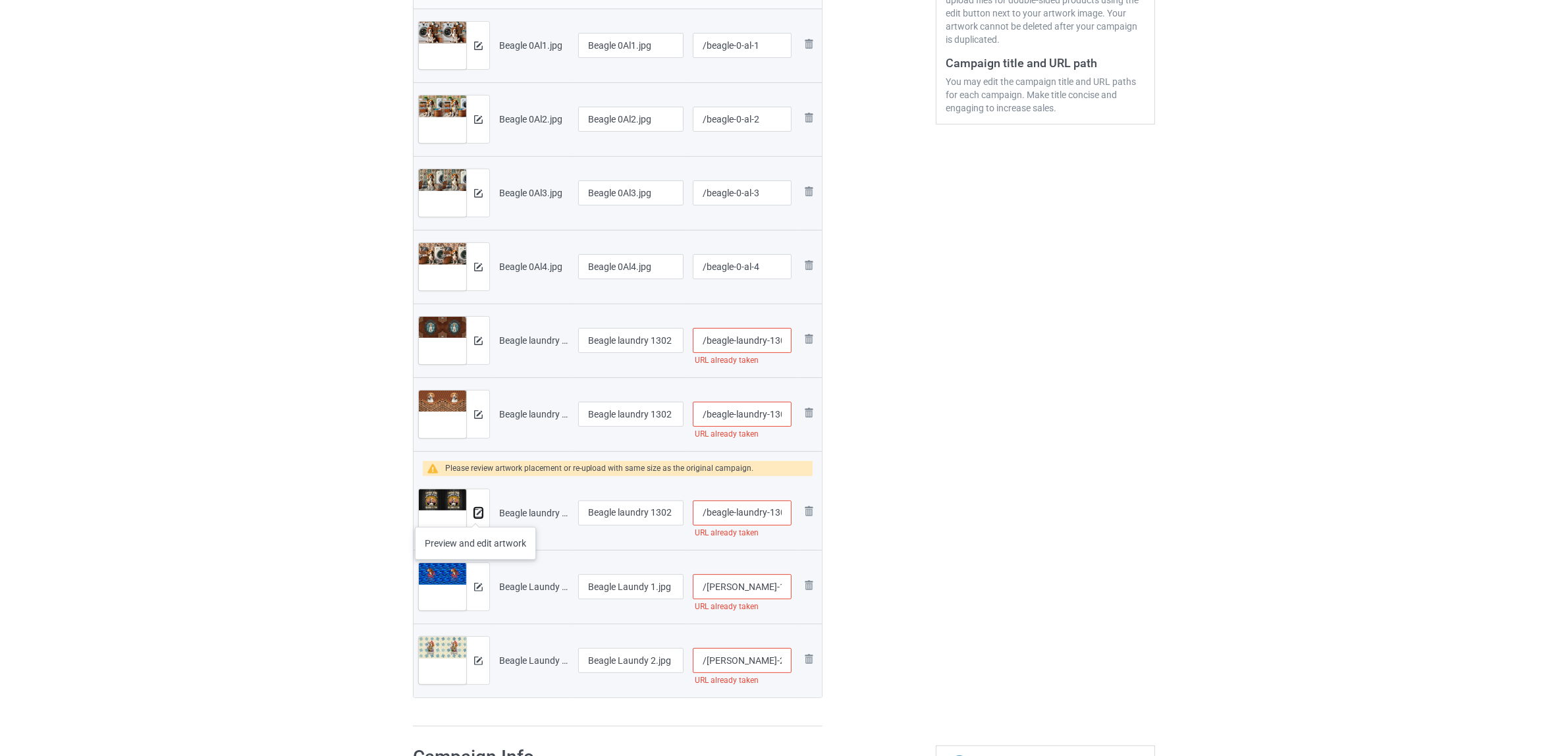
click at [475, 513] on img at bounding box center [478, 513] width 9 height 9
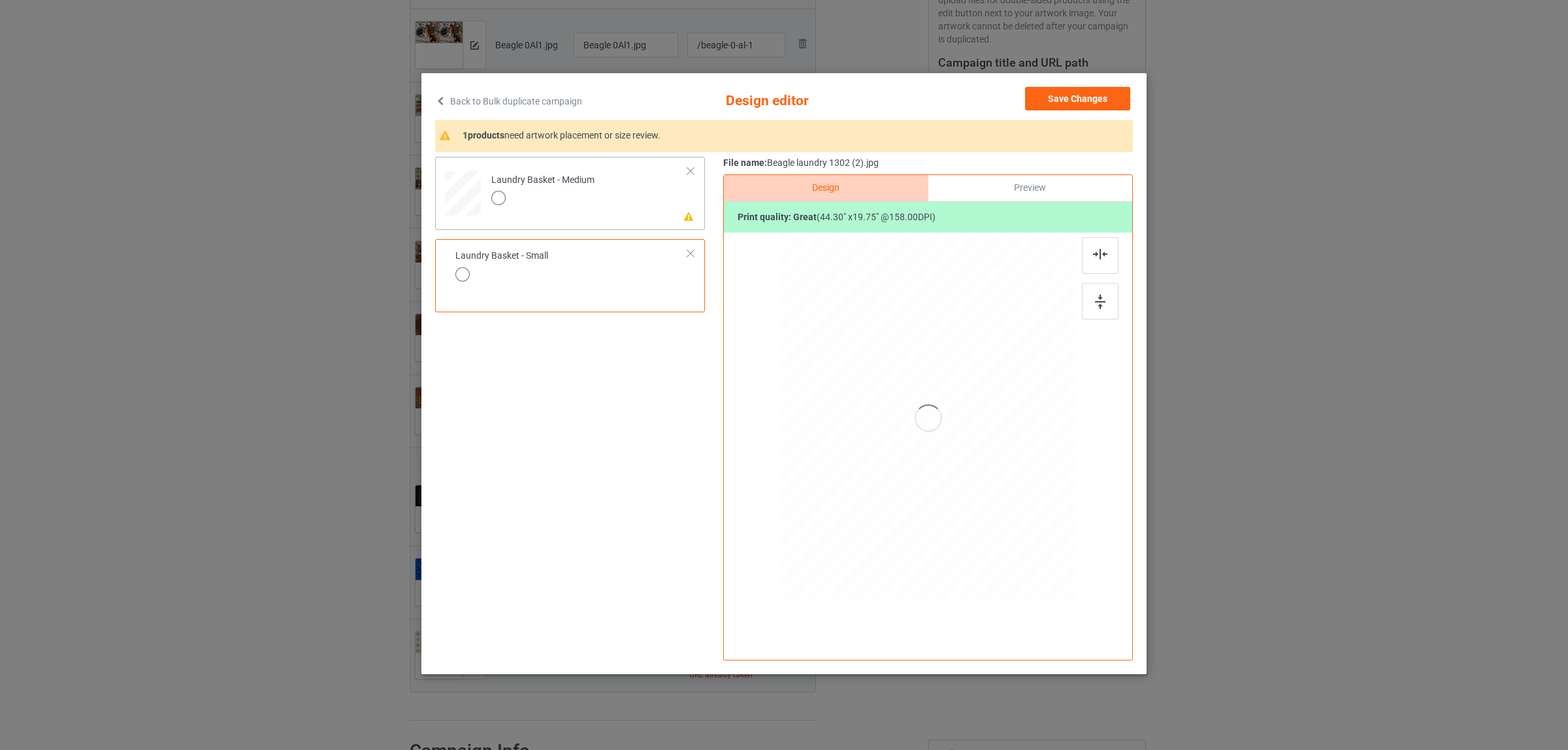
click at [651, 193] on td "Please review artwork placement Laundry Basket - Medium" at bounding box center [589, 191] width 211 height 57
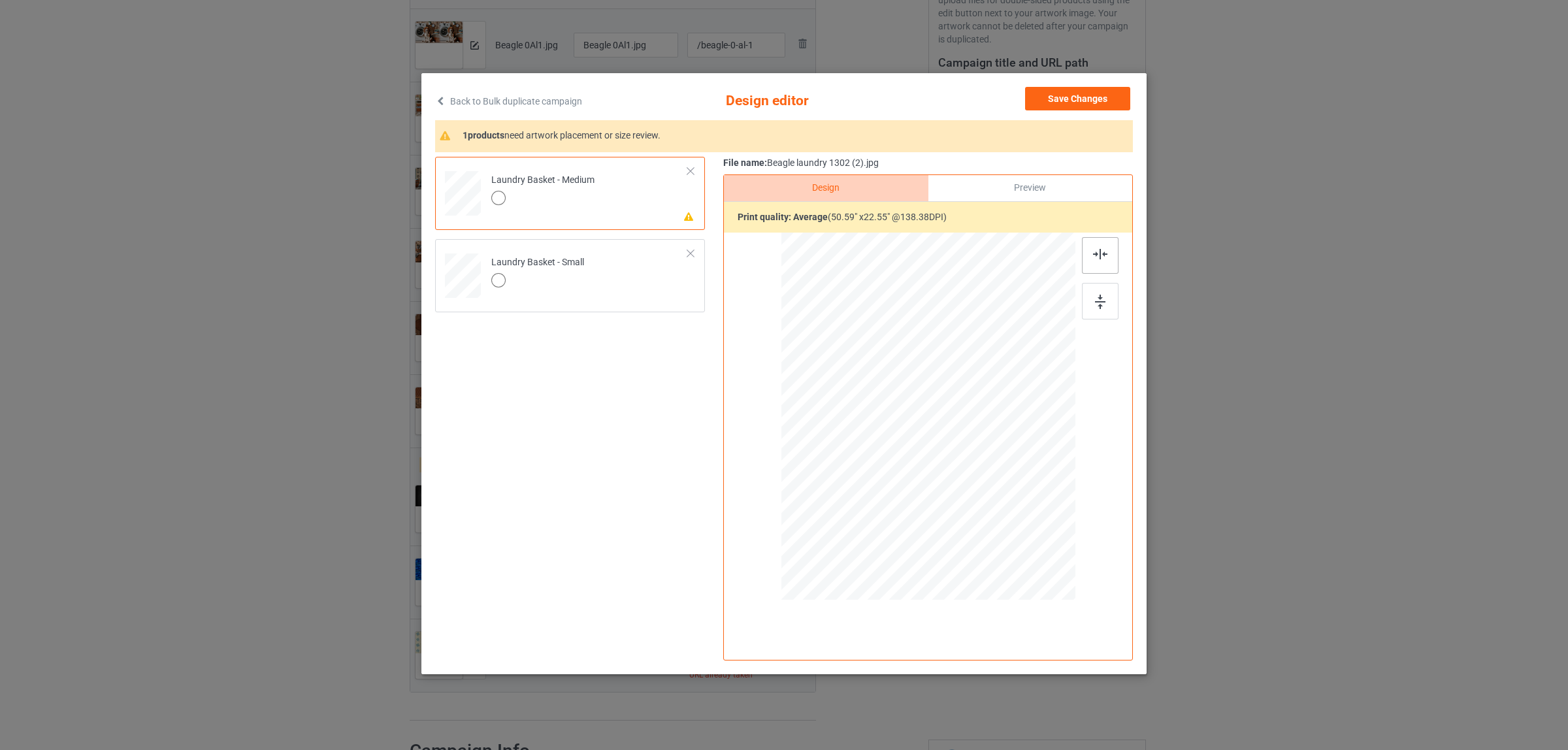
click at [1111, 259] on div at bounding box center [1100, 255] width 36 height 36
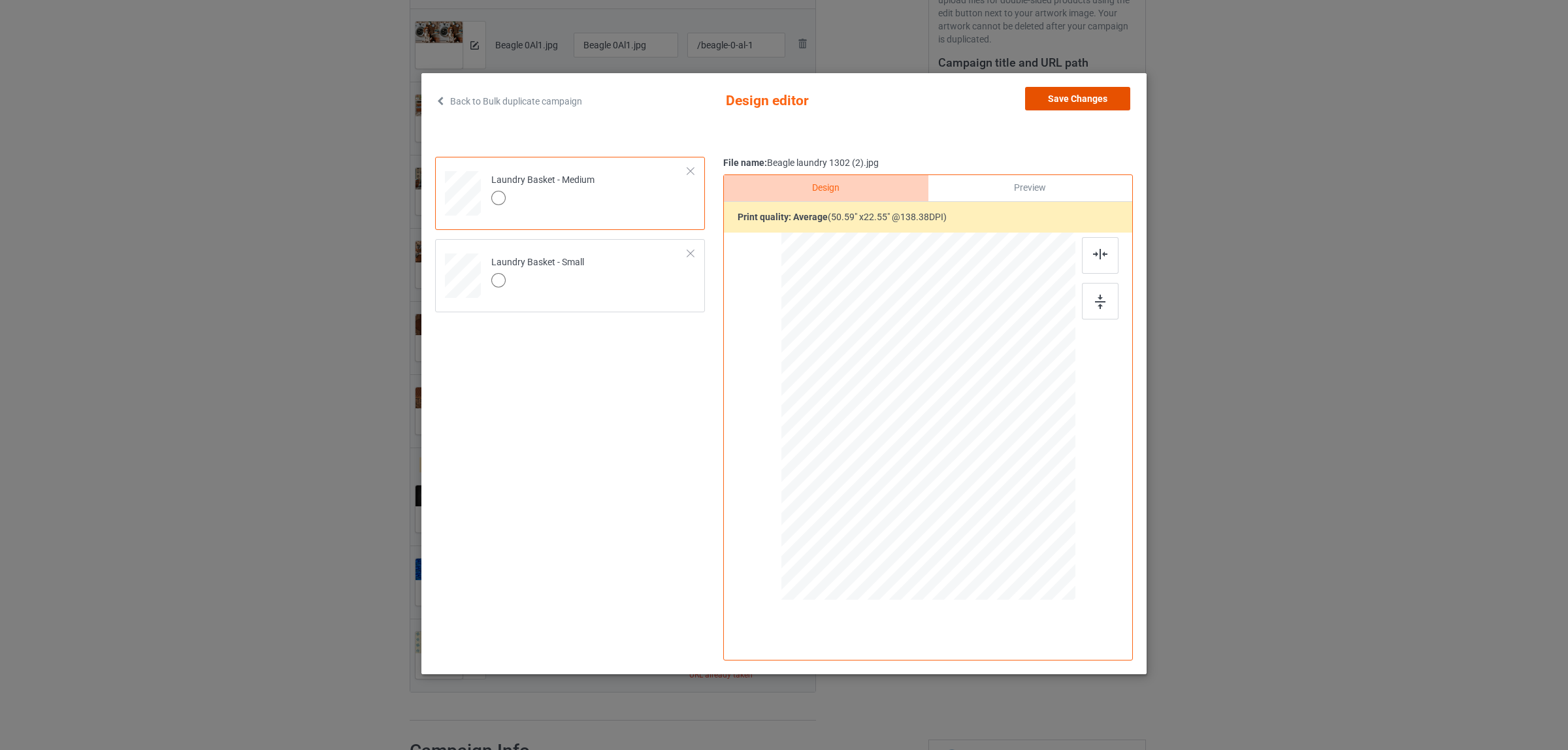
click at [1073, 92] on button "Save Changes" at bounding box center [1077, 99] width 105 height 23
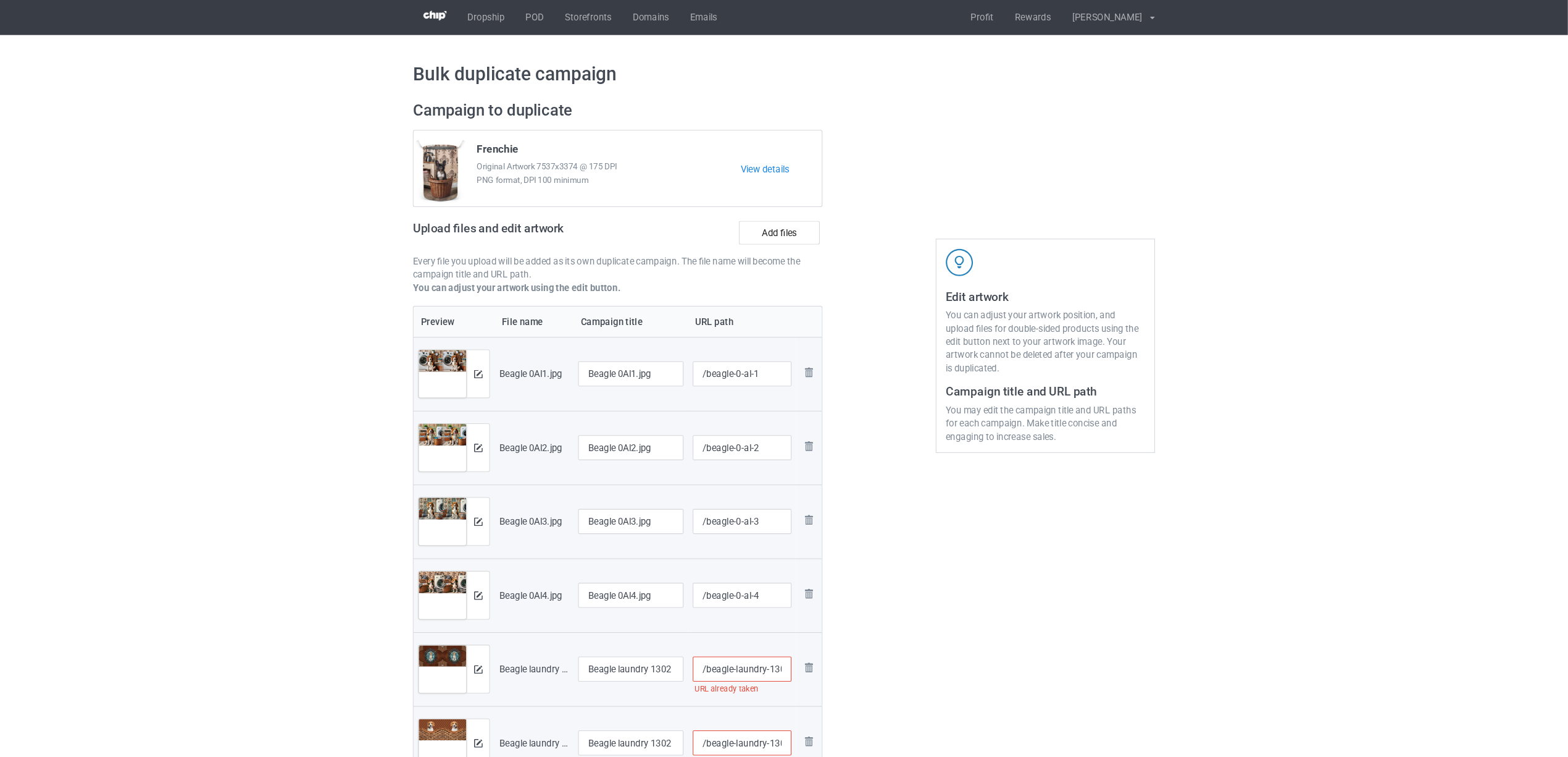
scroll to position [0, 0]
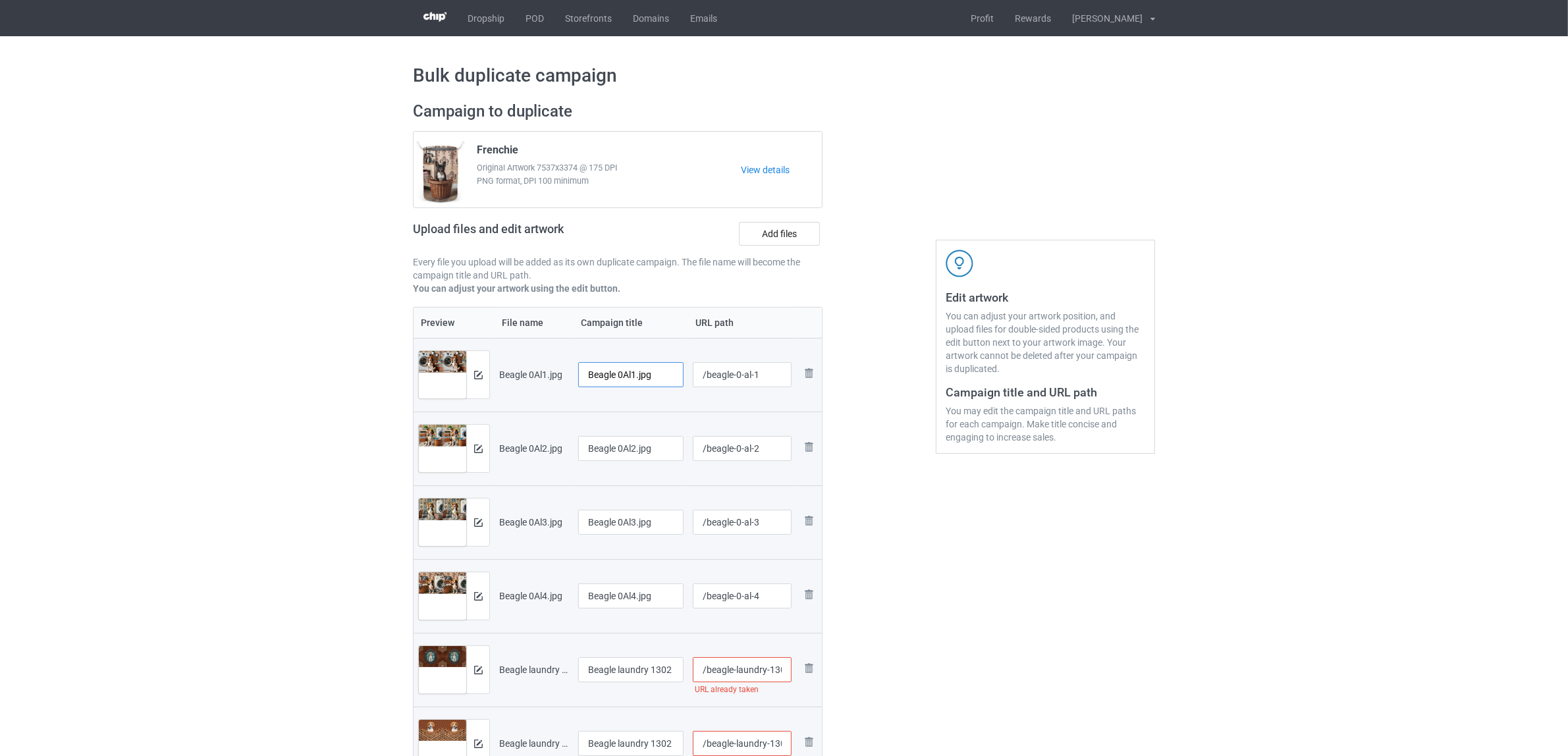
drag, startPoint x: 619, startPoint y: 372, endPoint x: 712, endPoint y: 373, distance: 93.0
click at [712, 373] on tr "Preview and edit artwork Beagle 0Al1.jpg Beagle 0Al1.jpg /beagle-0-al-1 Remove …" at bounding box center [617, 375] width 408 height 74
drag, startPoint x: 621, startPoint y: 371, endPoint x: 424, endPoint y: 354, distance: 197.7
click at [424, 354] on tr "Preview and edit artwork Beagle 0Al1.jpg Beagle /beagle-0-al-1 Remove file" at bounding box center [617, 375] width 408 height 74
type input "Beagle"
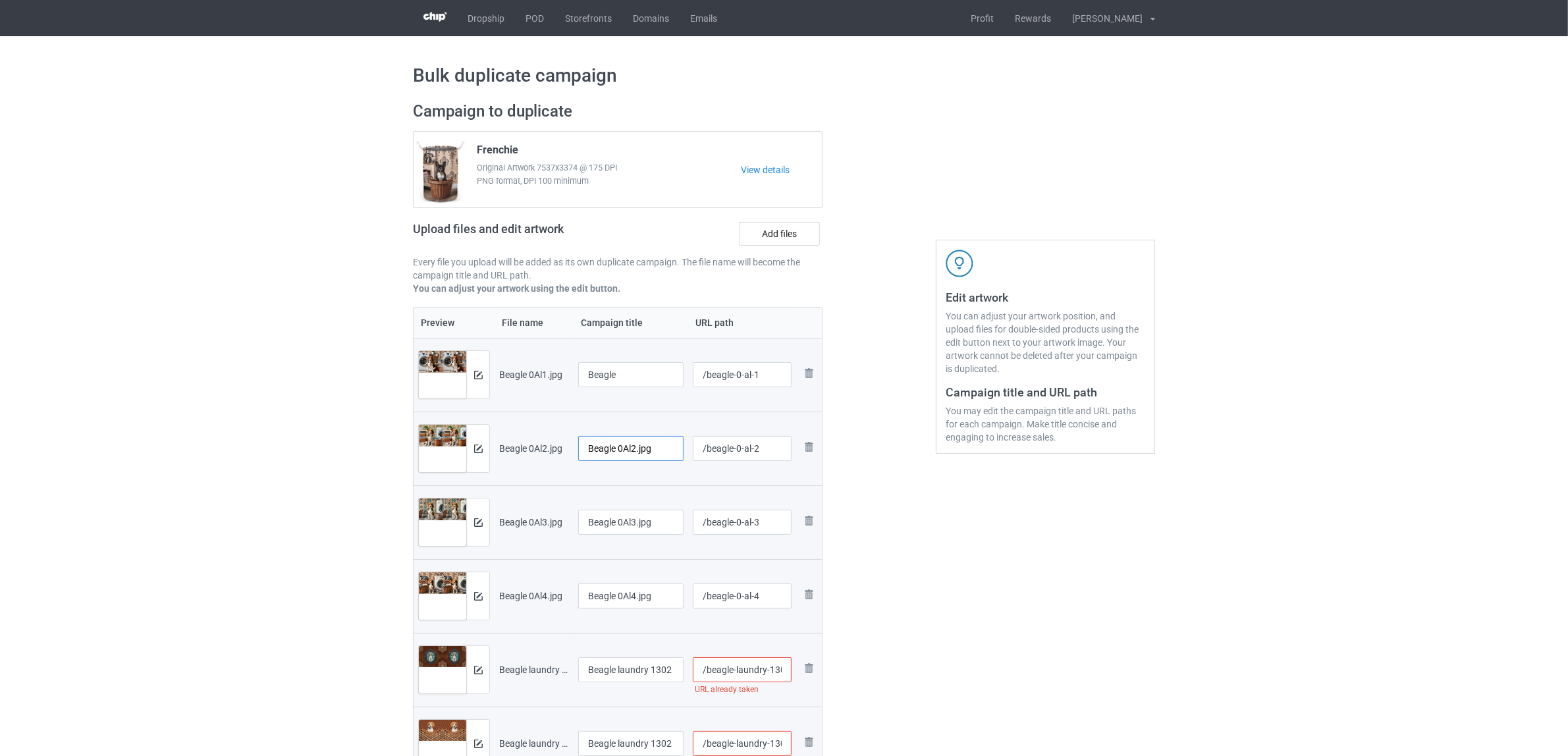
click at [634, 456] on input "Beagle 0Al2.jpg" at bounding box center [631, 448] width 105 height 25
paste input "text"
type input "Beagle"
click at [633, 524] on input "Beagle 0Al3.jpg" at bounding box center [631, 522] width 105 height 25
paste input "text"
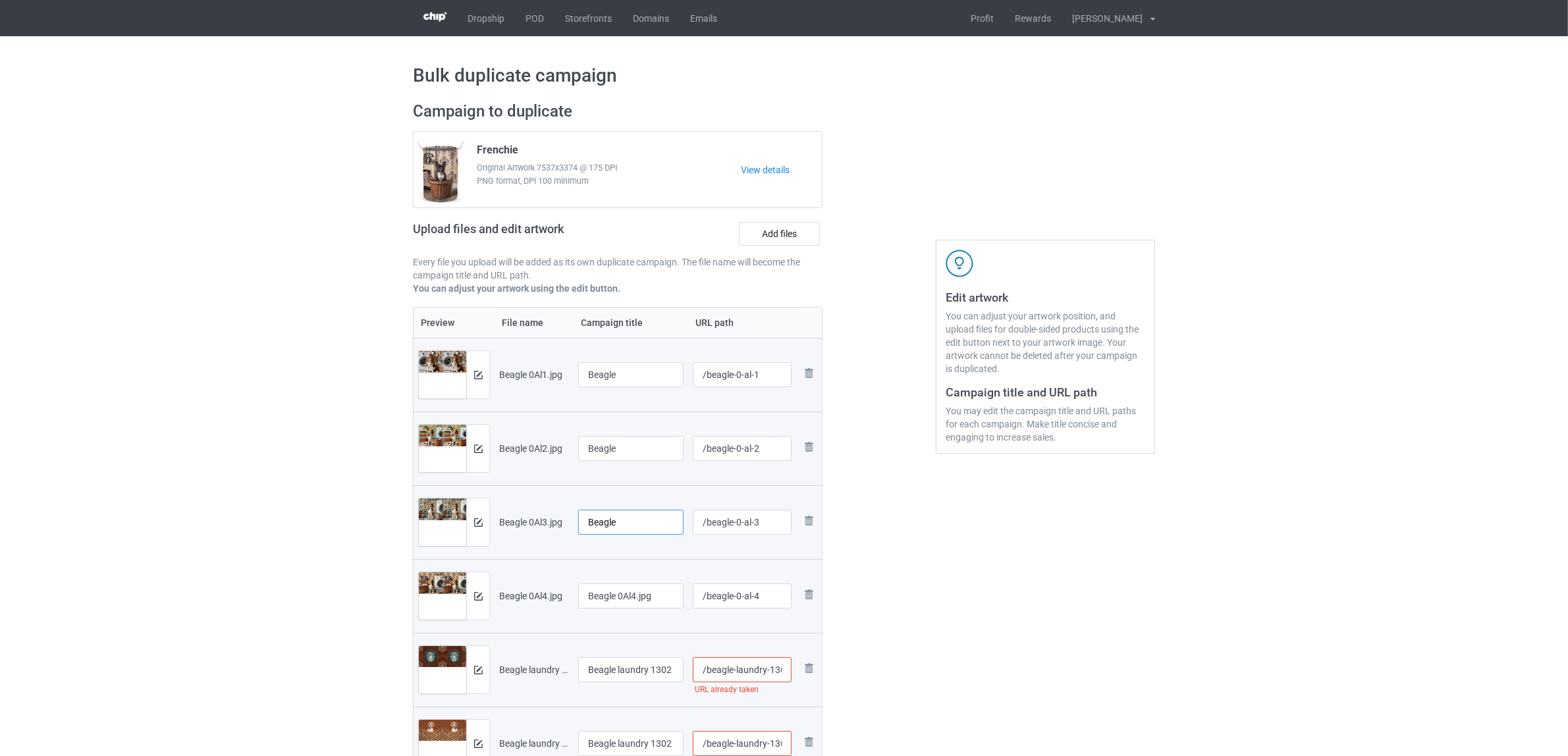
type input "Beagle"
click at [638, 593] on input "Beagle 0Al4.jpg" at bounding box center [631, 596] width 105 height 25
paste input "text"
type input "Beagle"
click at [650, 669] on input "Beagle laundry 1302 (1).jpg" at bounding box center [631, 670] width 105 height 25
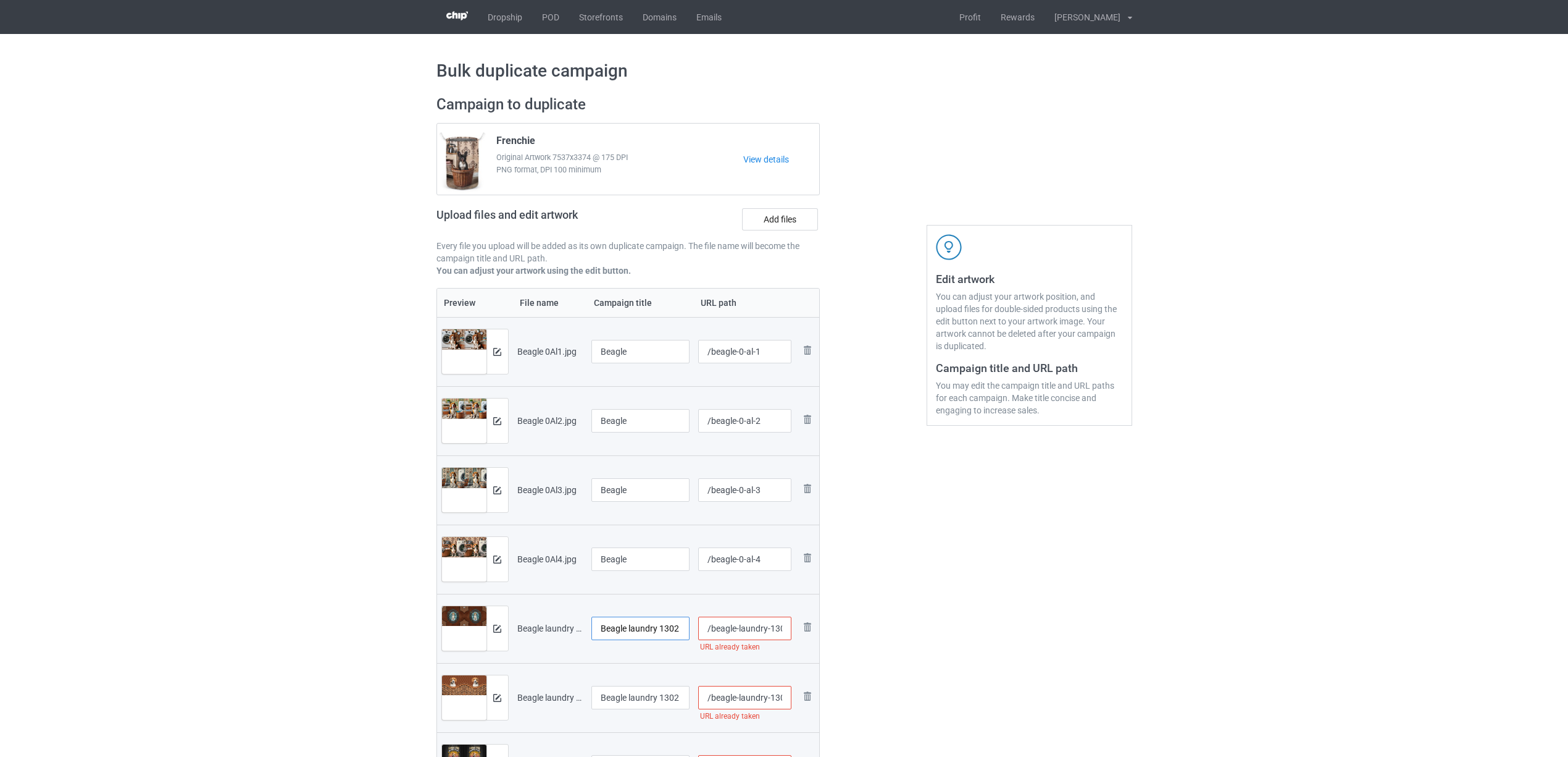
paste input "text"
type input "Beagle"
click at [646, 706] on input "Beagle laundry 1302 (1)" at bounding box center [641, 697] width 99 height 23
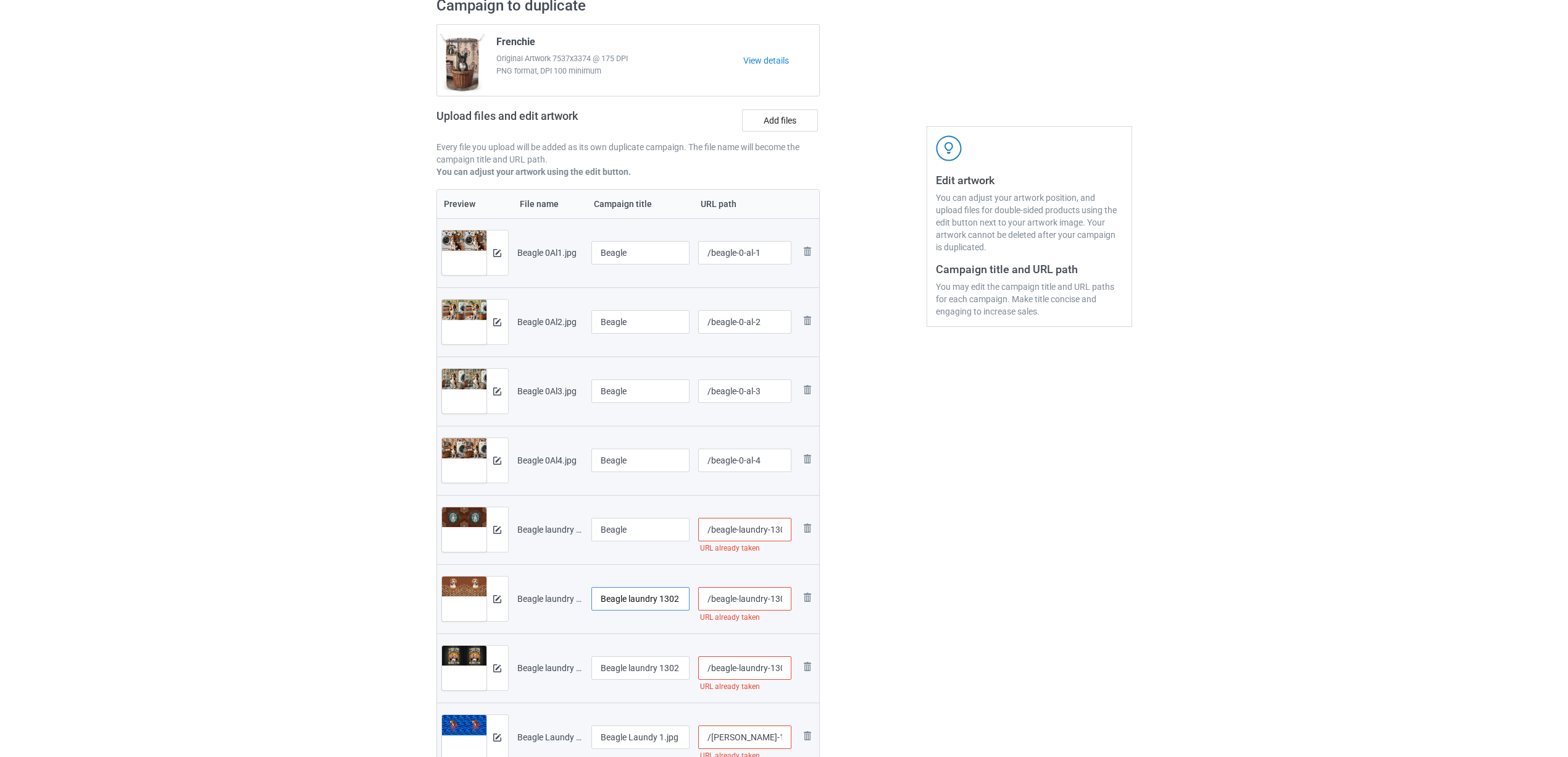
scroll to position [247, 0]
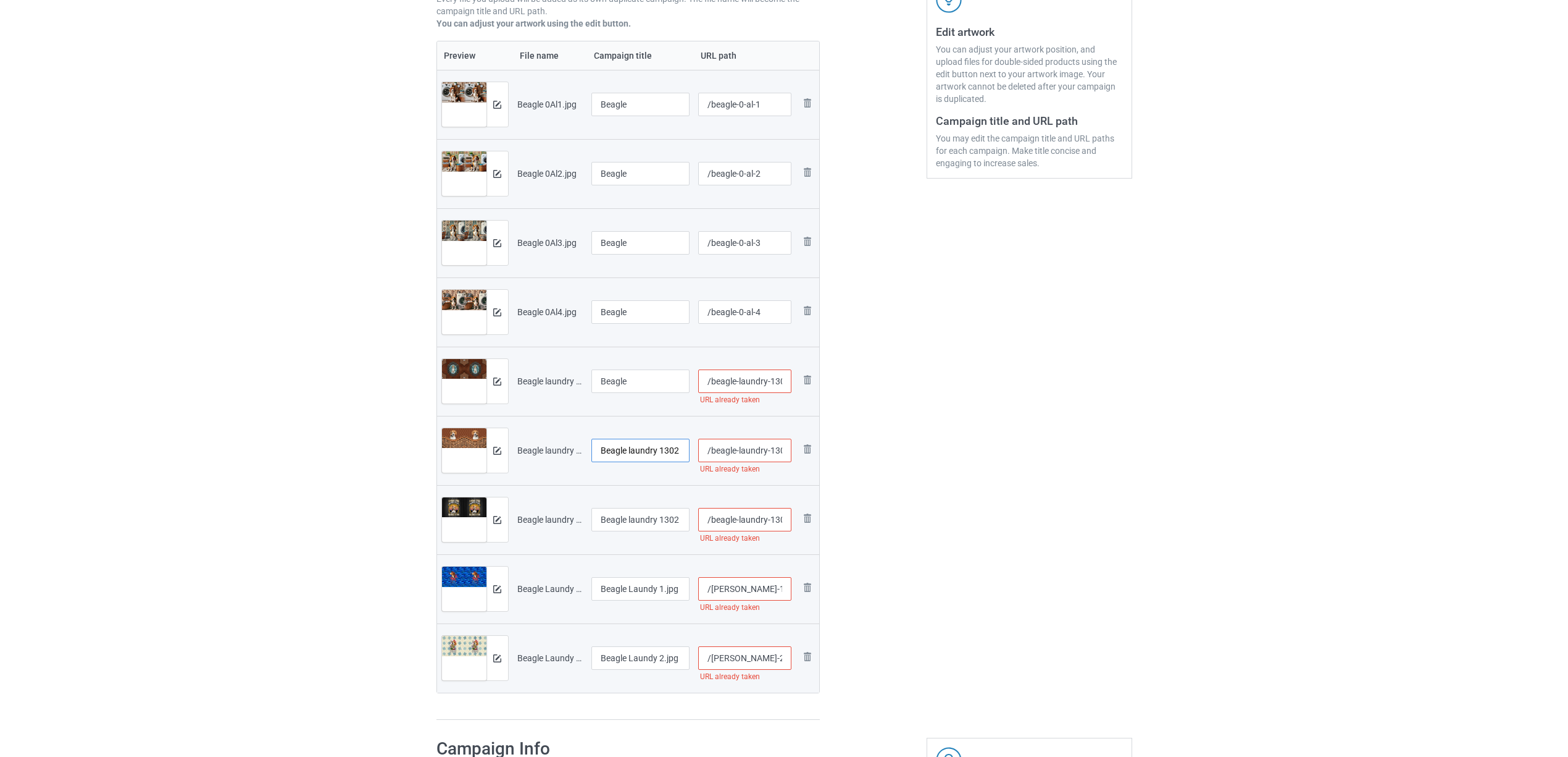
paste input "text"
type input "Beagle"
click at [607, 522] on input "Beagle laundry 1302 (2).jpg" at bounding box center [641, 519] width 99 height 23
paste input "text"
type input "Beagle"
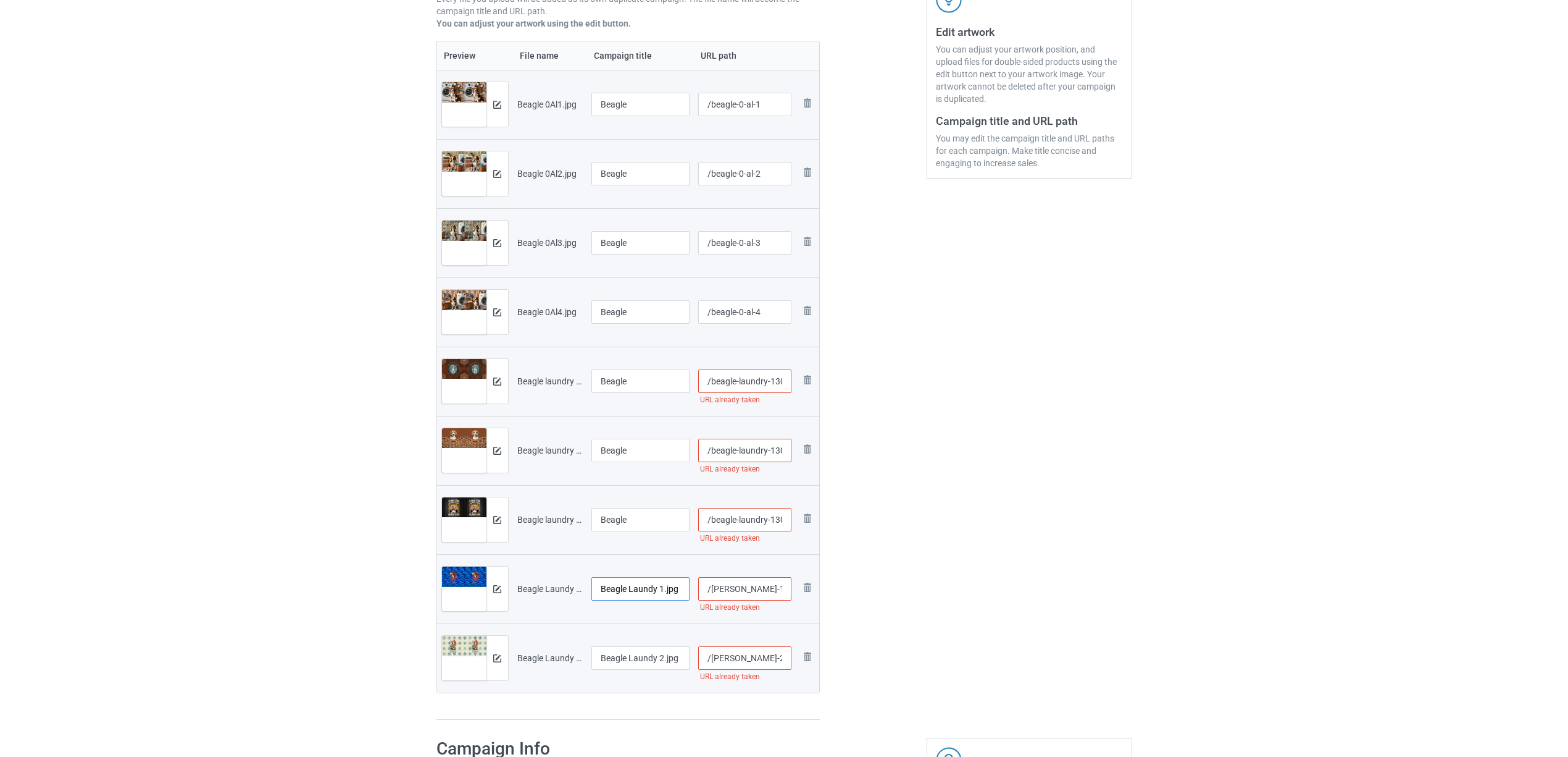
click at [646, 588] on input "Beagle Laundy 1.jpg" at bounding box center [641, 588] width 99 height 23
paste input "text"
type input "Beagle"
click at [646, 653] on input "Beagle Laundy 2.jpg" at bounding box center [641, 658] width 99 height 23
paste input "text"
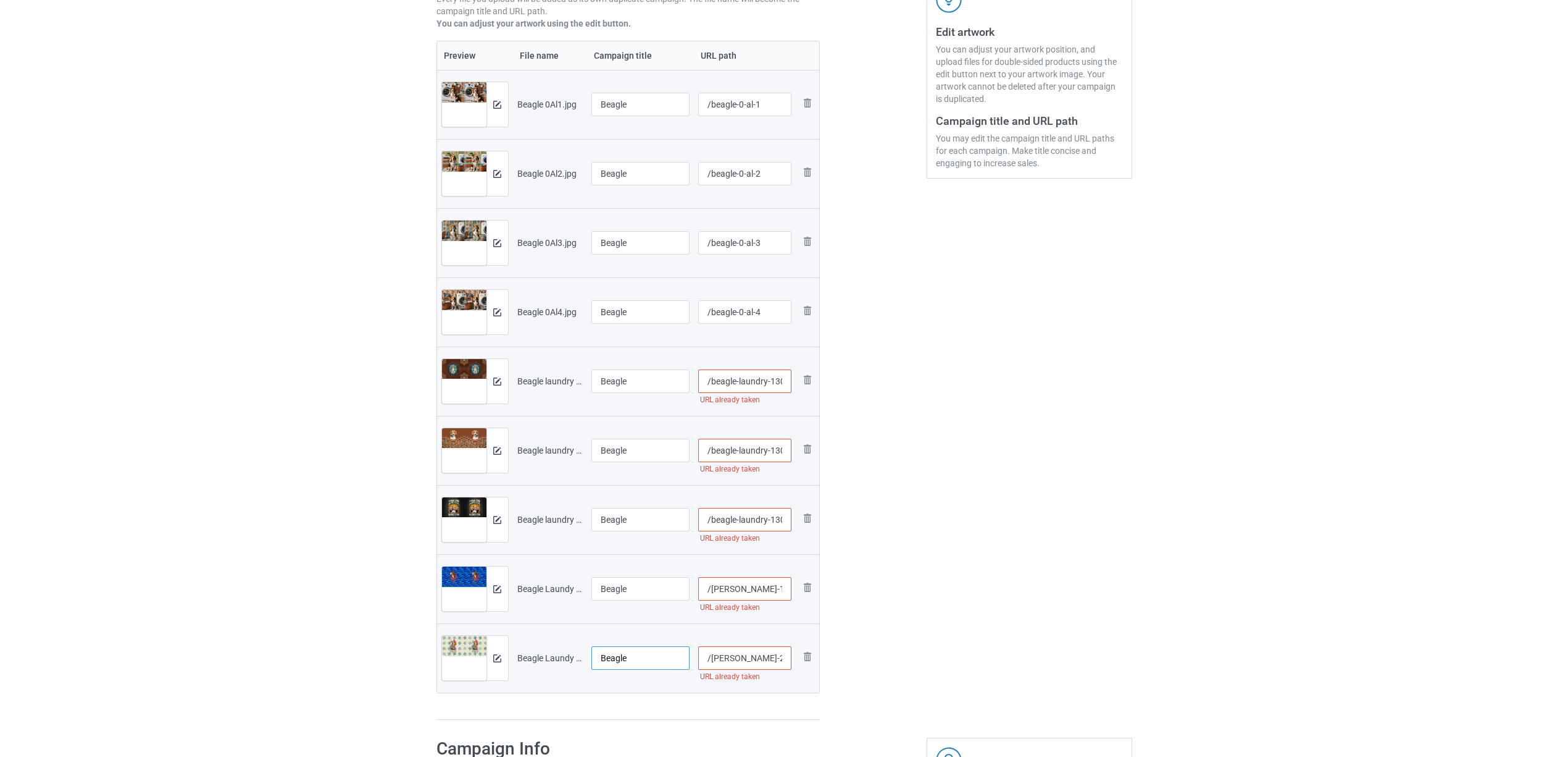
type input "Beagle"
click at [952, 632] on div "Edit artwork You can adjust your artwork position, and upload files for double-…" at bounding box center [1029, 284] width 223 height 889
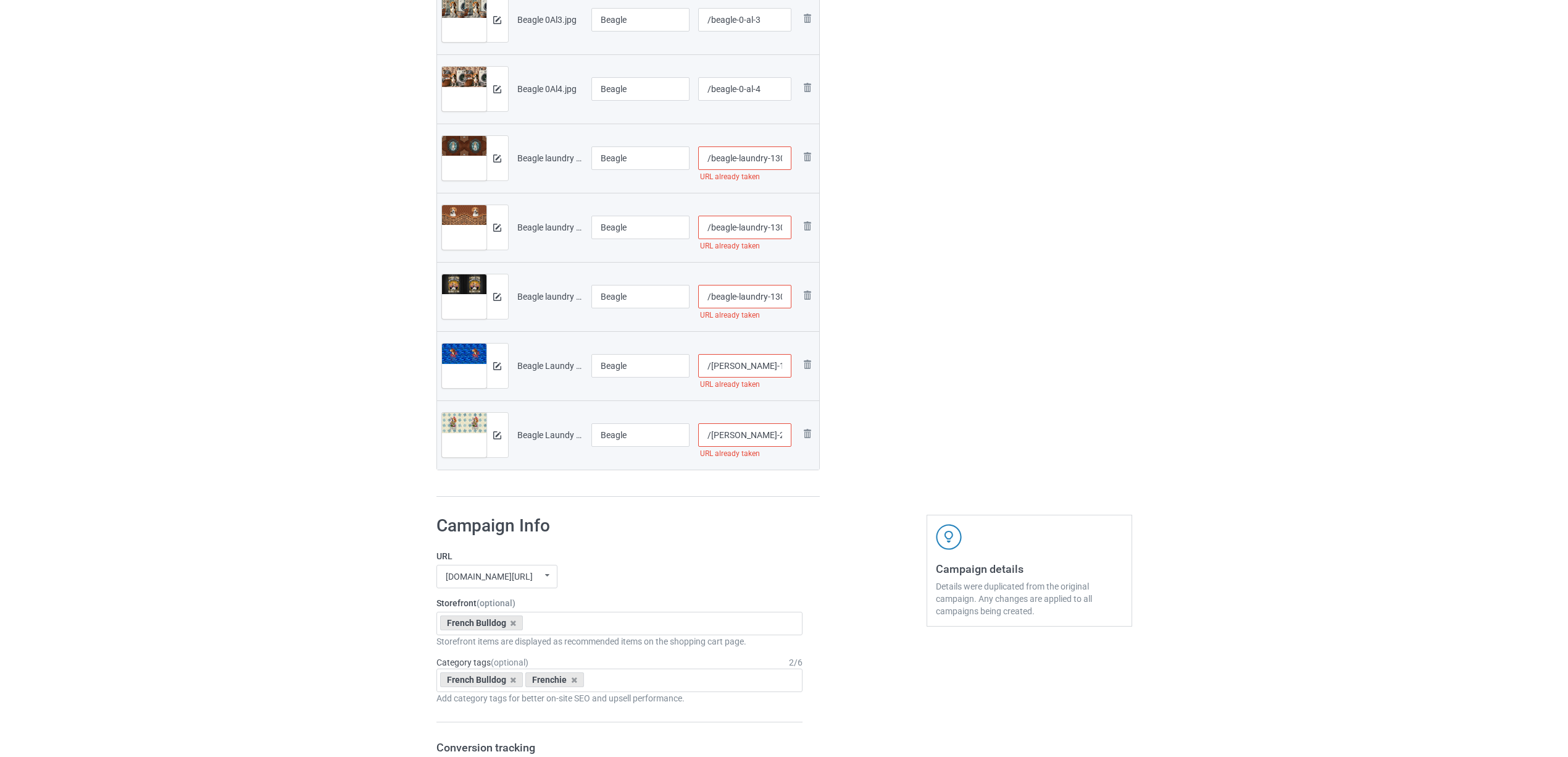
scroll to position [494, 0]
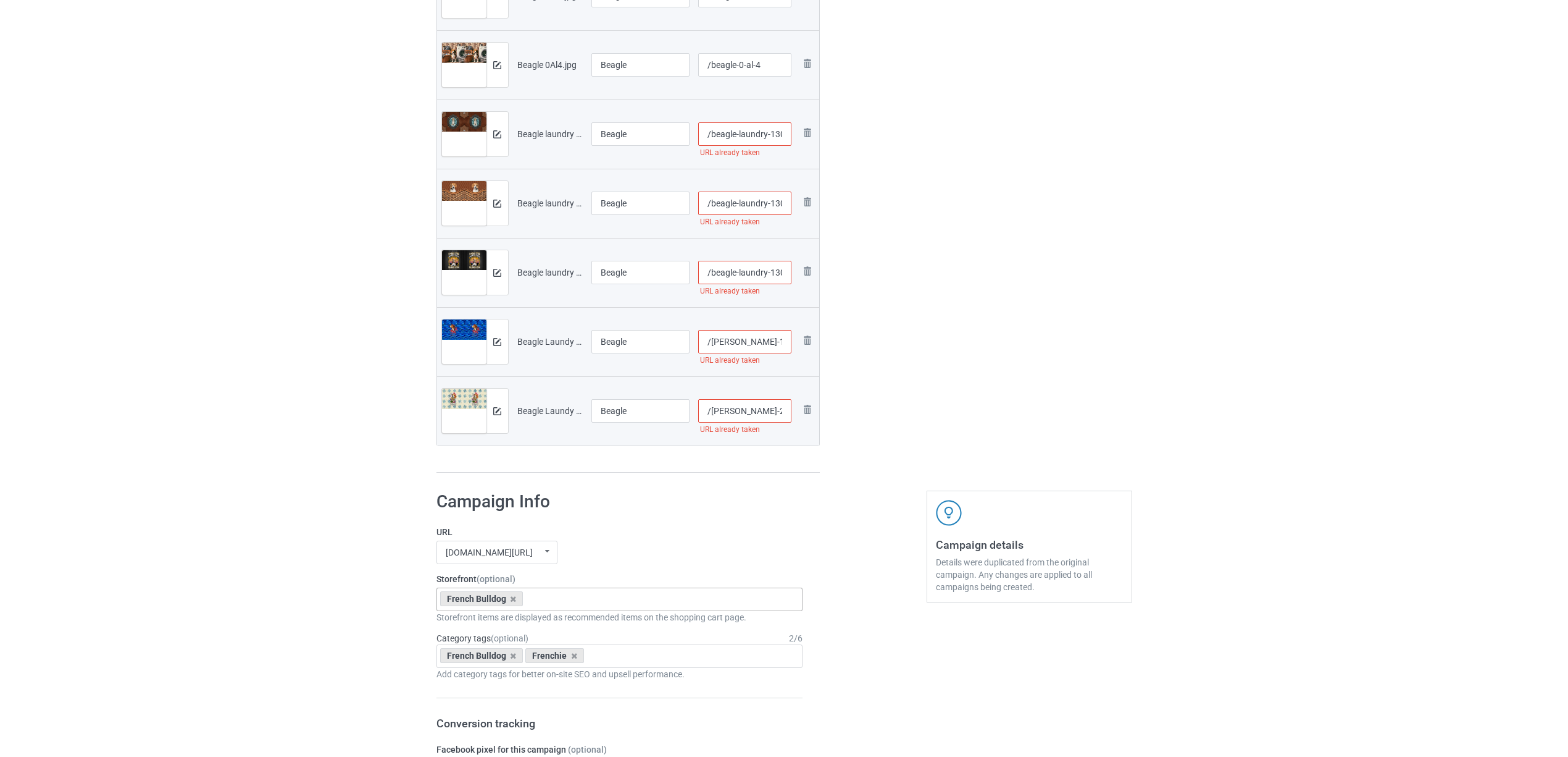
click at [516, 600] on div "French Bulldog" at bounding box center [482, 599] width 84 height 15
click at [510, 600] on icon at bounding box center [513, 599] width 6 height 8
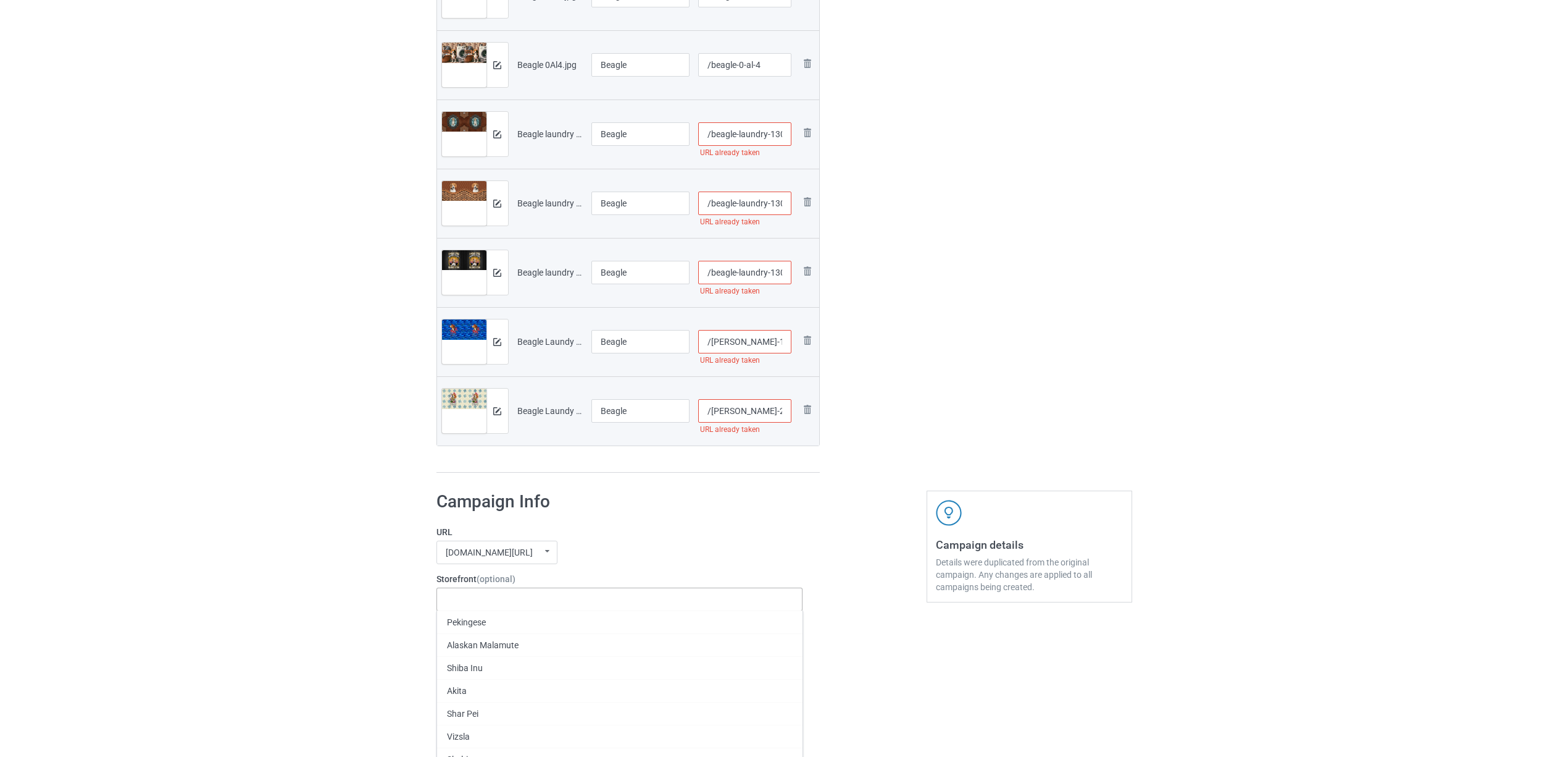
paste input "Beagle"
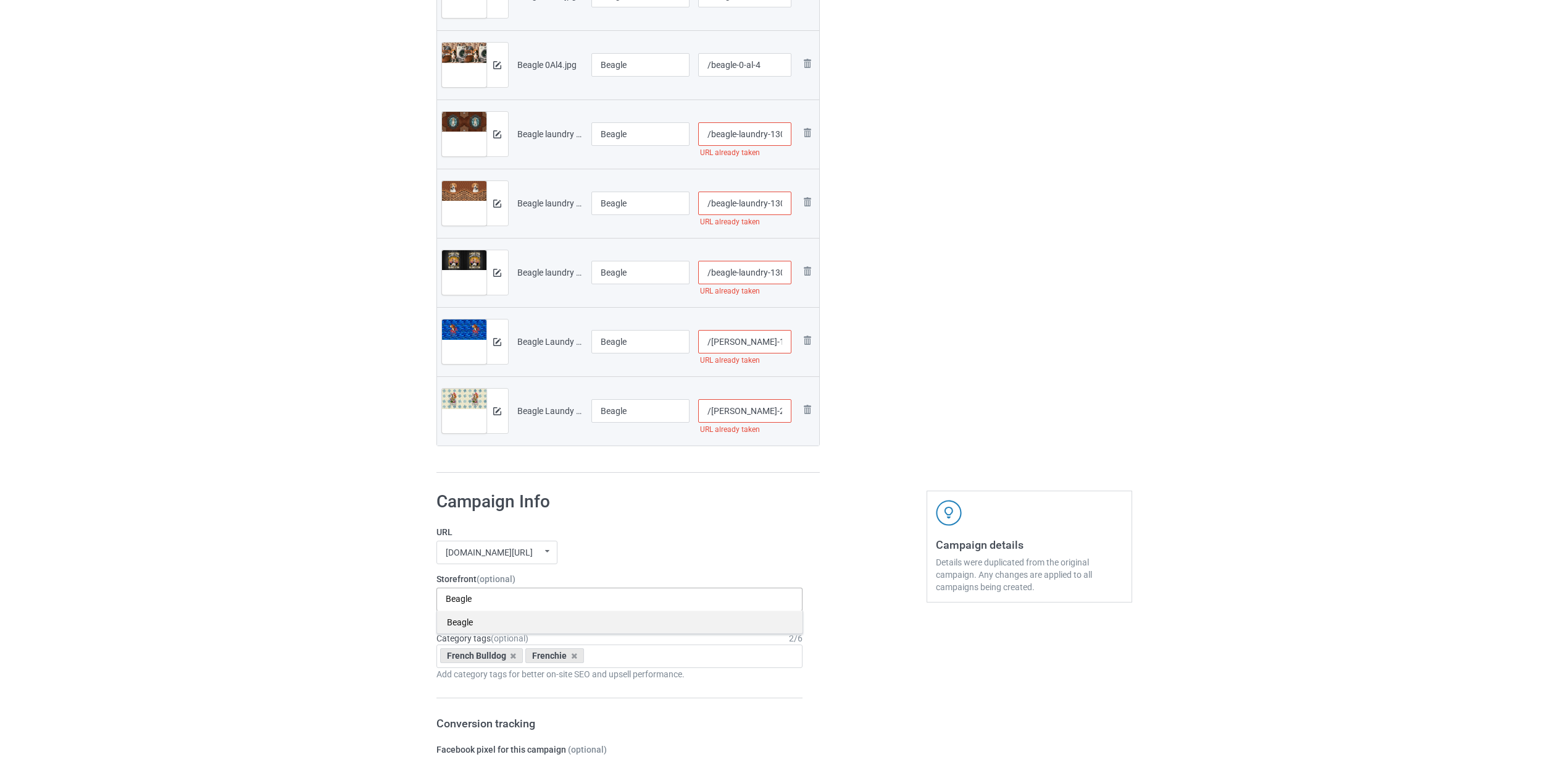
type input "Beagle"
click at [466, 628] on div "Beagle" at bounding box center [620, 621] width 366 height 23
click at [510, 657] on icon at bounding box center [513, 656] width 6 height 8
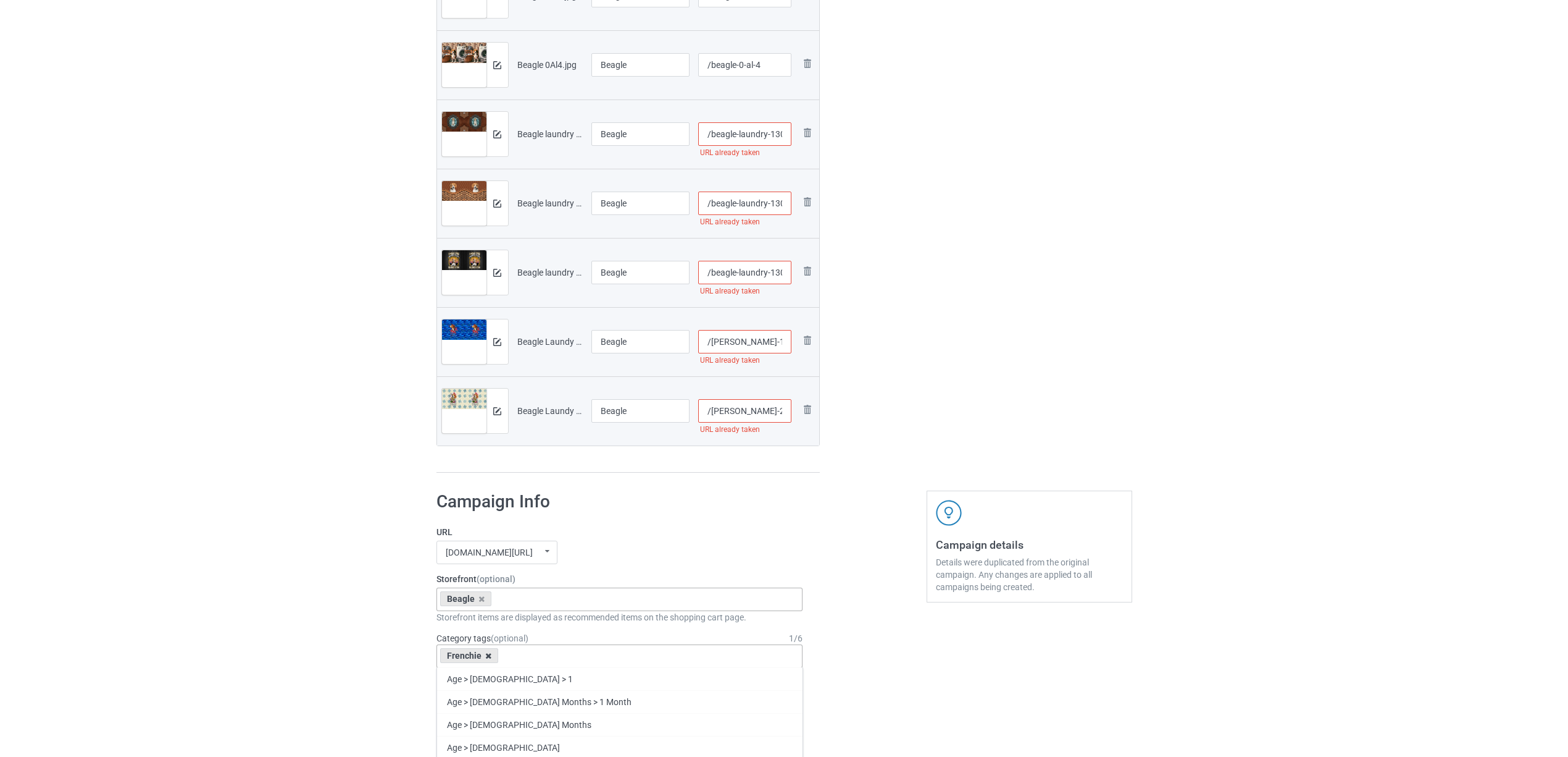
click at [490, 660] on icon at bounding box center [488, 656] width 6 height 8
paste input "Beagle"
type input "Beagle"
click at [469, 707] on div "Beagle" at bounding box center [620, 701] width 366 height 23
click at [779, 346] on input "/beagle-laundy-1" at bounding box center [745, 341] width 93 height 23
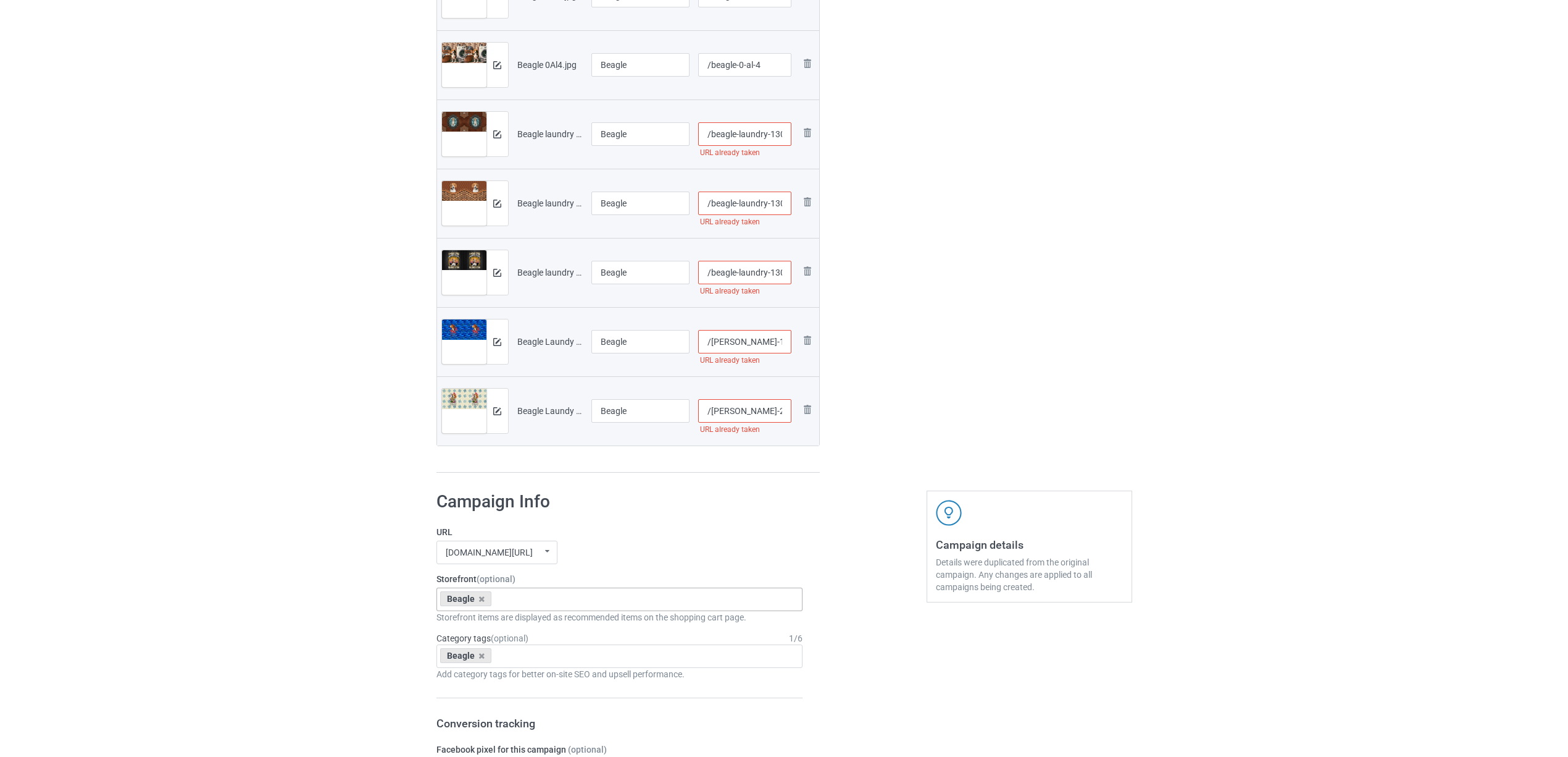
type input "/beagle-laundy-1a"
drag, startPoint x: 974, startPoint y: 401, endPoint x: 831, endPoint y: 408, distance: 143.2
click at [970, 401] on div "Edit artwork You can adjust your artwork position, and upload files for double-…" at bounding box center [1029, 37] width 223 height 889
click at [771, 411] on input "/beagle-laundy-2" at bounding box center [745, 410] width 93 height 23
type input "/beagle-laundy-22"
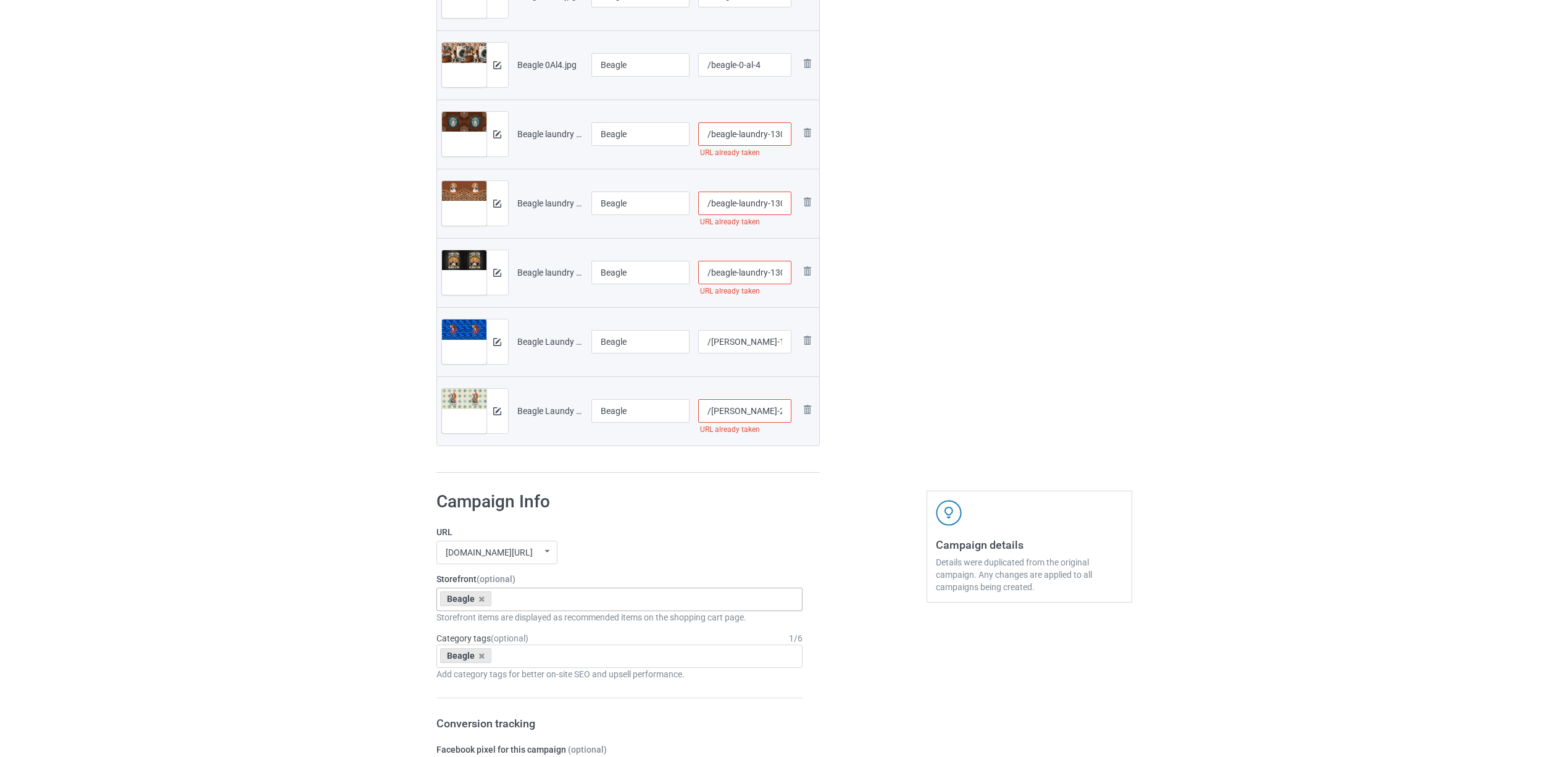
click at [918, 423] on div "Edit artwork You can adjust your artwork position, and upload files for double-…" at bounding box center [1029, 37] width 223 height 889
click at [779, 267] on input "/beagle-laundry-1302-2" at bounding box center [745, 272] width 93 height 23
type input "/beagle-laundry-13202-2"
click at [932, 308] on div "Edit artwork You can adjust your artwork position, and upload files for double-…" at bounding box center [1029, 37] width 223 height 889
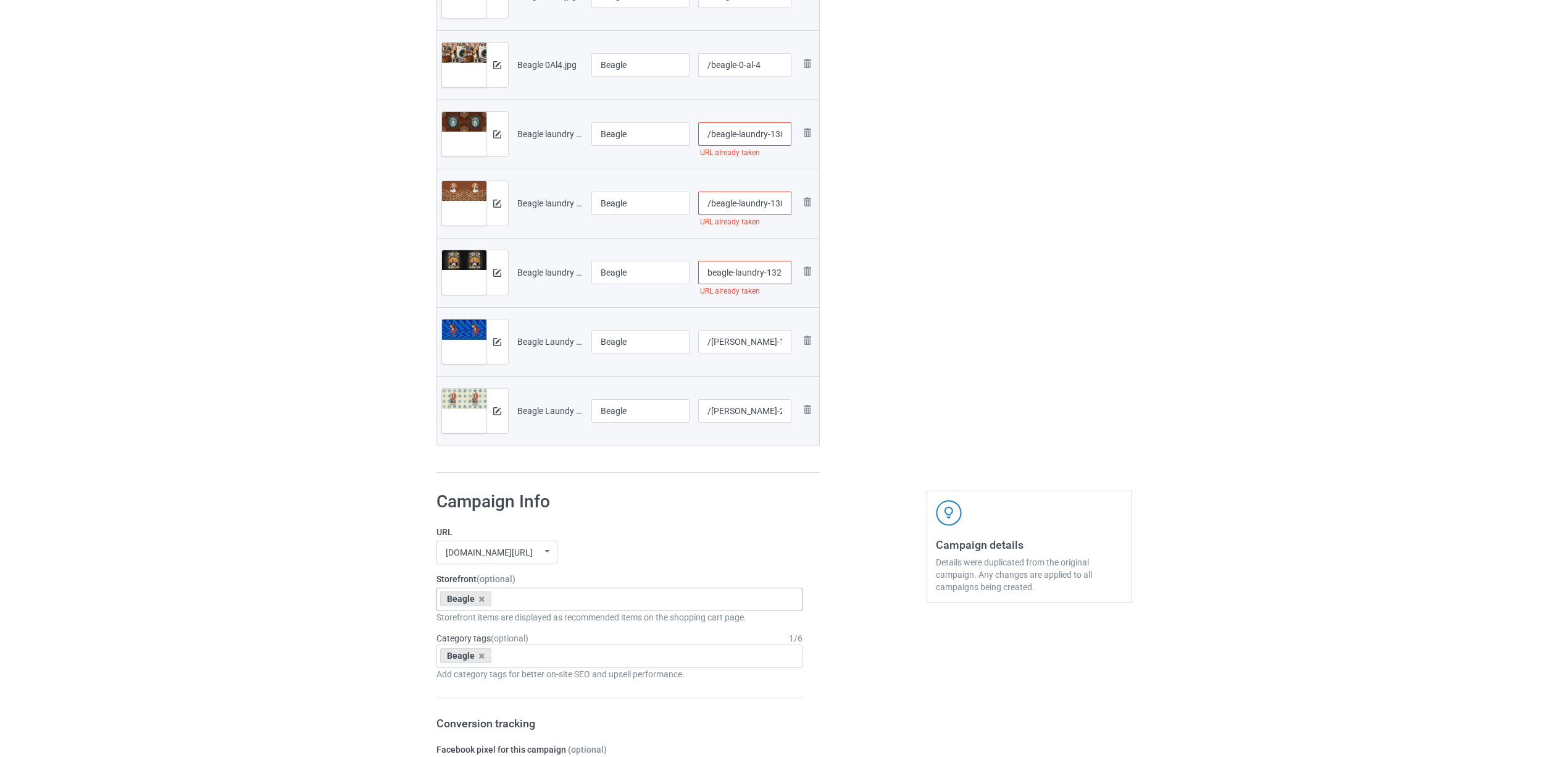
scroll to position [0, 0]
click at [775, 201] on input "/beagle-laundry-1302-1" at bounding box center [745, 203] width 93 height 23
type input "/beagle-laundry-11302-1"
click at [987, 258] on div "Edit artwork You can adjust your artwork position, and upload files for double-…" at bounding box center [1029, 37] width 223 height 889
click at [778, 131] on input "/beagle-laundry-1302-1" at bounding box center [745, 134] width 93 height 23
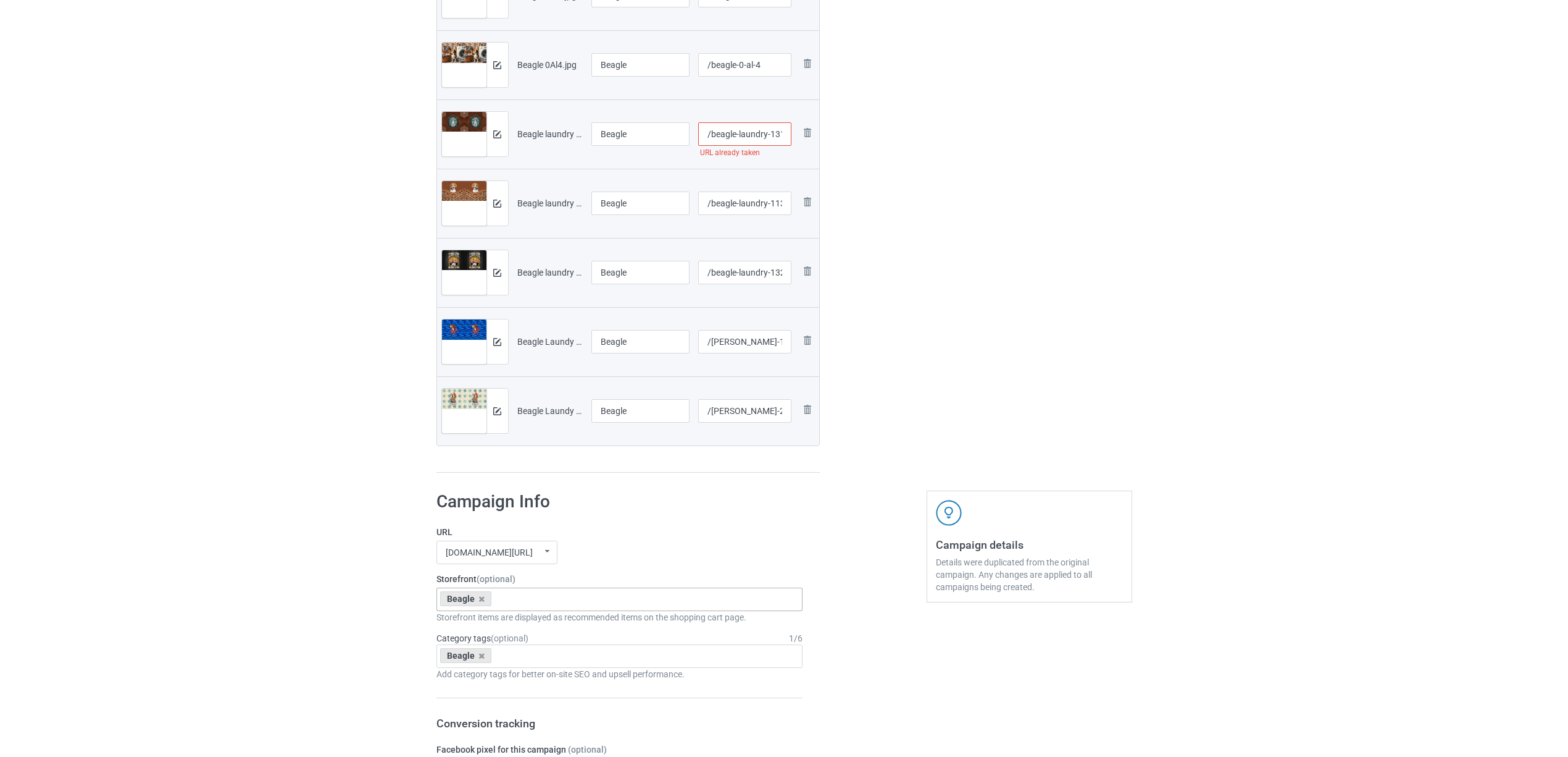
scroll to position [0, 3]
type input "/beagle-laundry-13102-1"
click at [965, 190] on div "Edit artwork You can adjust your artwork position, and upload files for double-…" at bounding box center [1029, 37] width 223 height 889
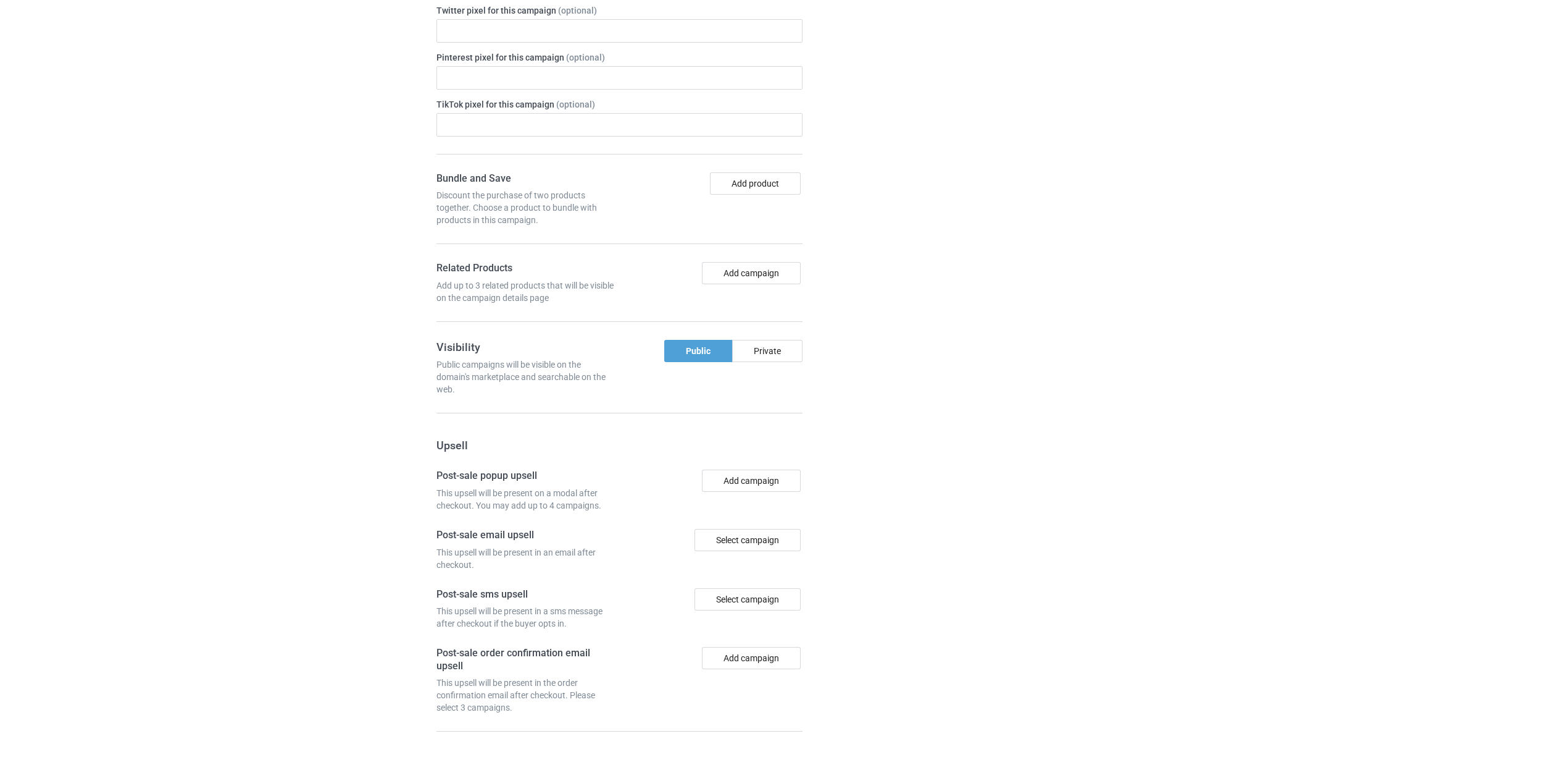
scroll to position [1376, 0]
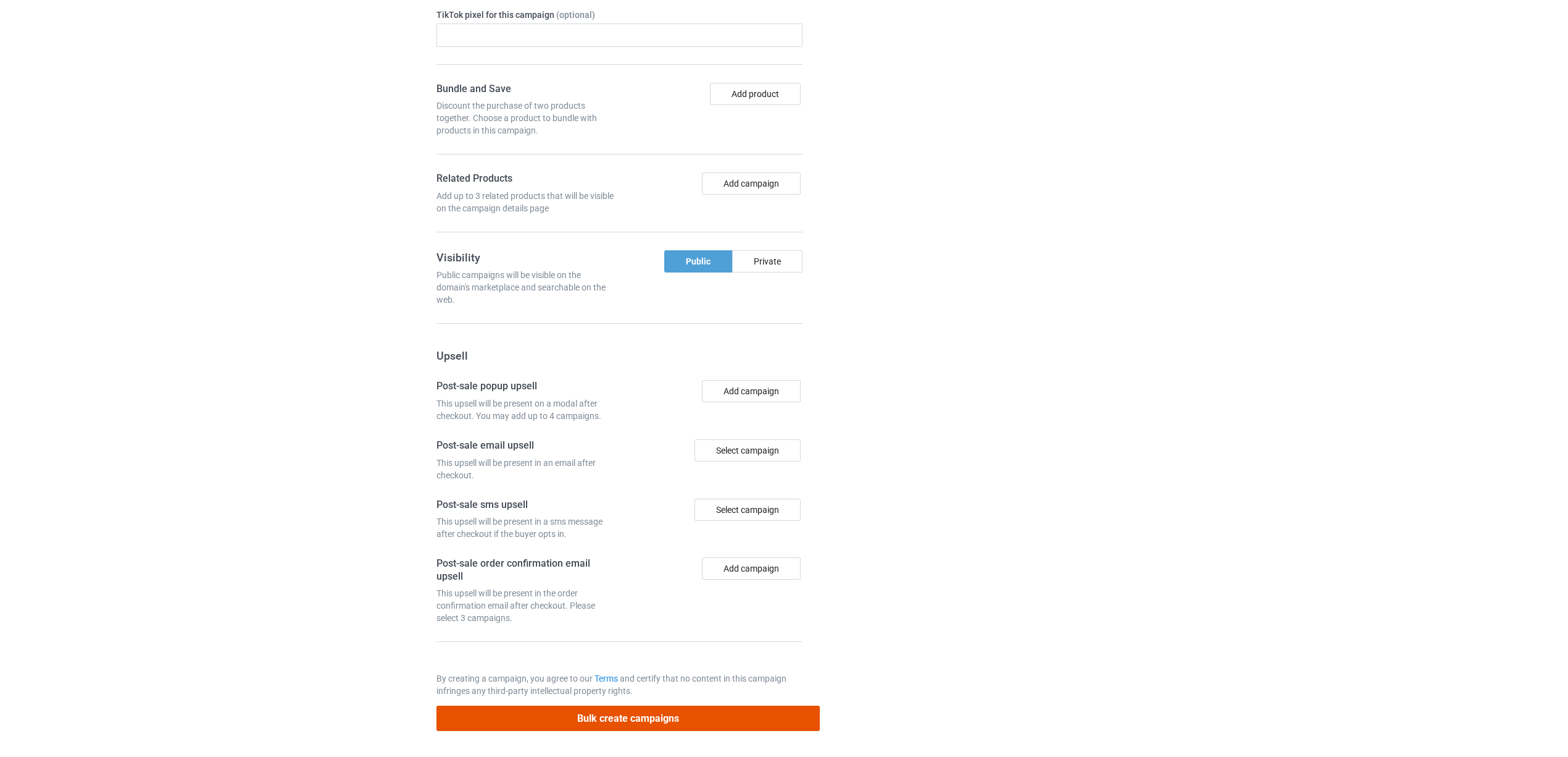
click at [561, 708] on button "Bulk create campaigns" at bounding box center [628, 718] width 384 height 25
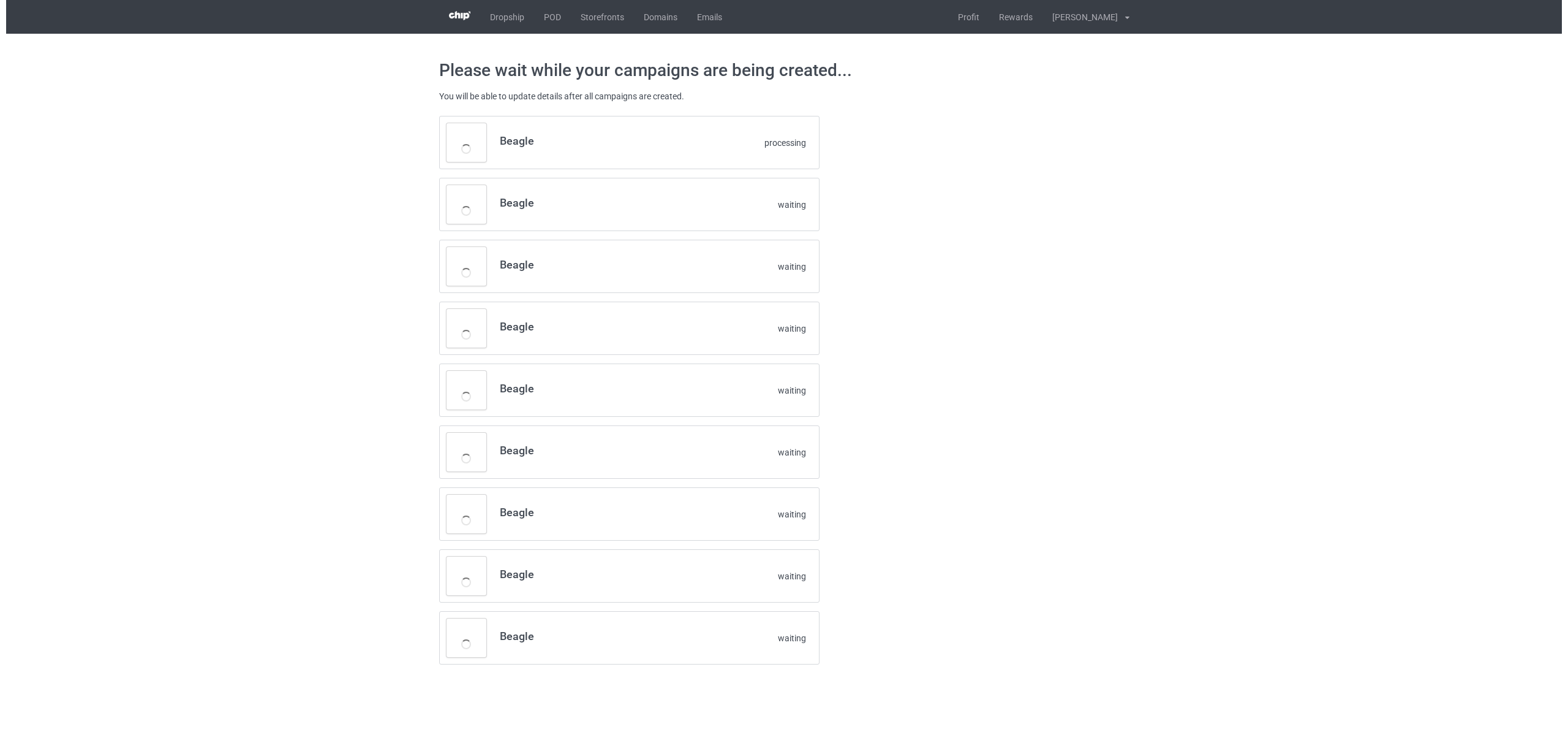
scroll to position [0, 0]
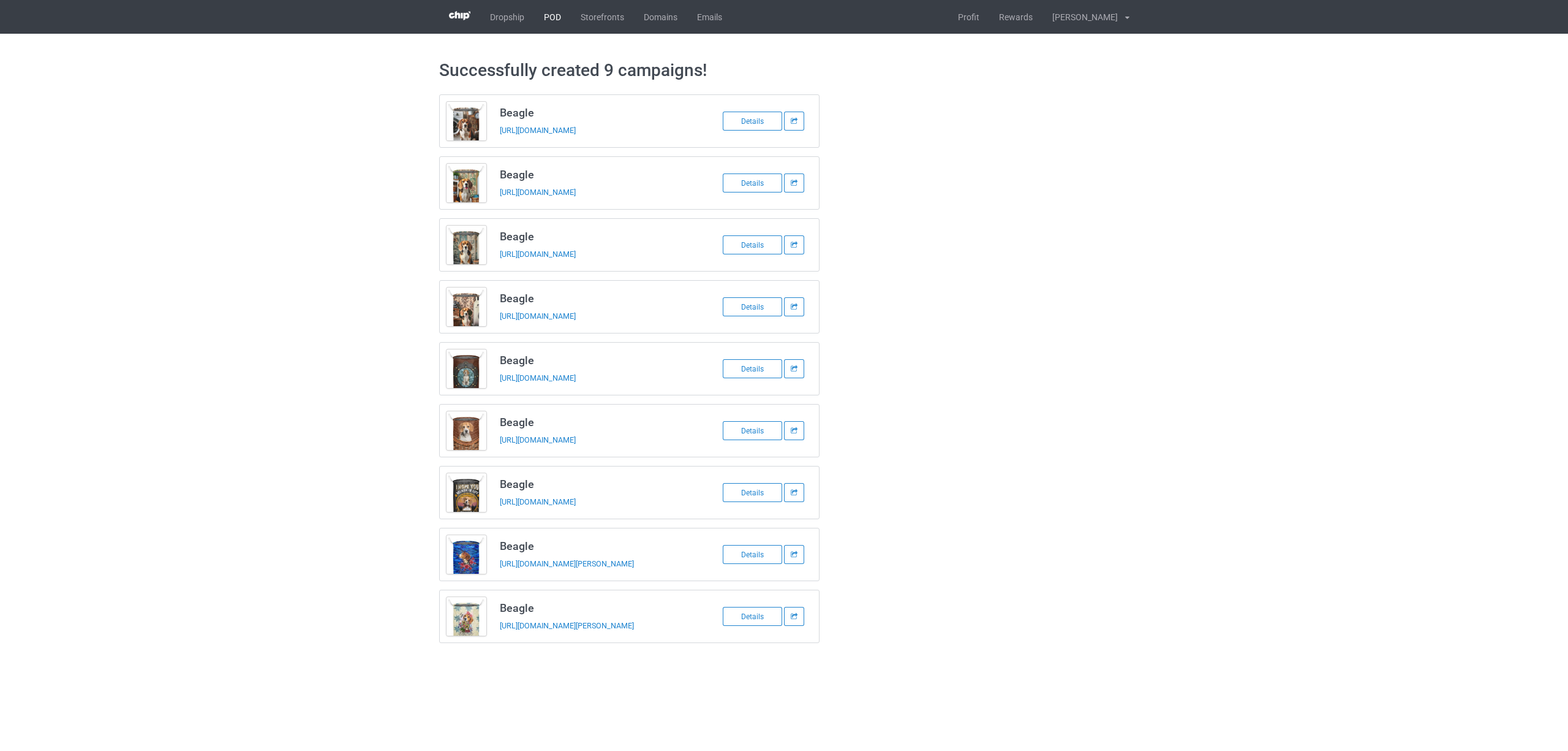
click at [543, 10] on link "POD" at bounding box center [552, 17] width 37 height 34
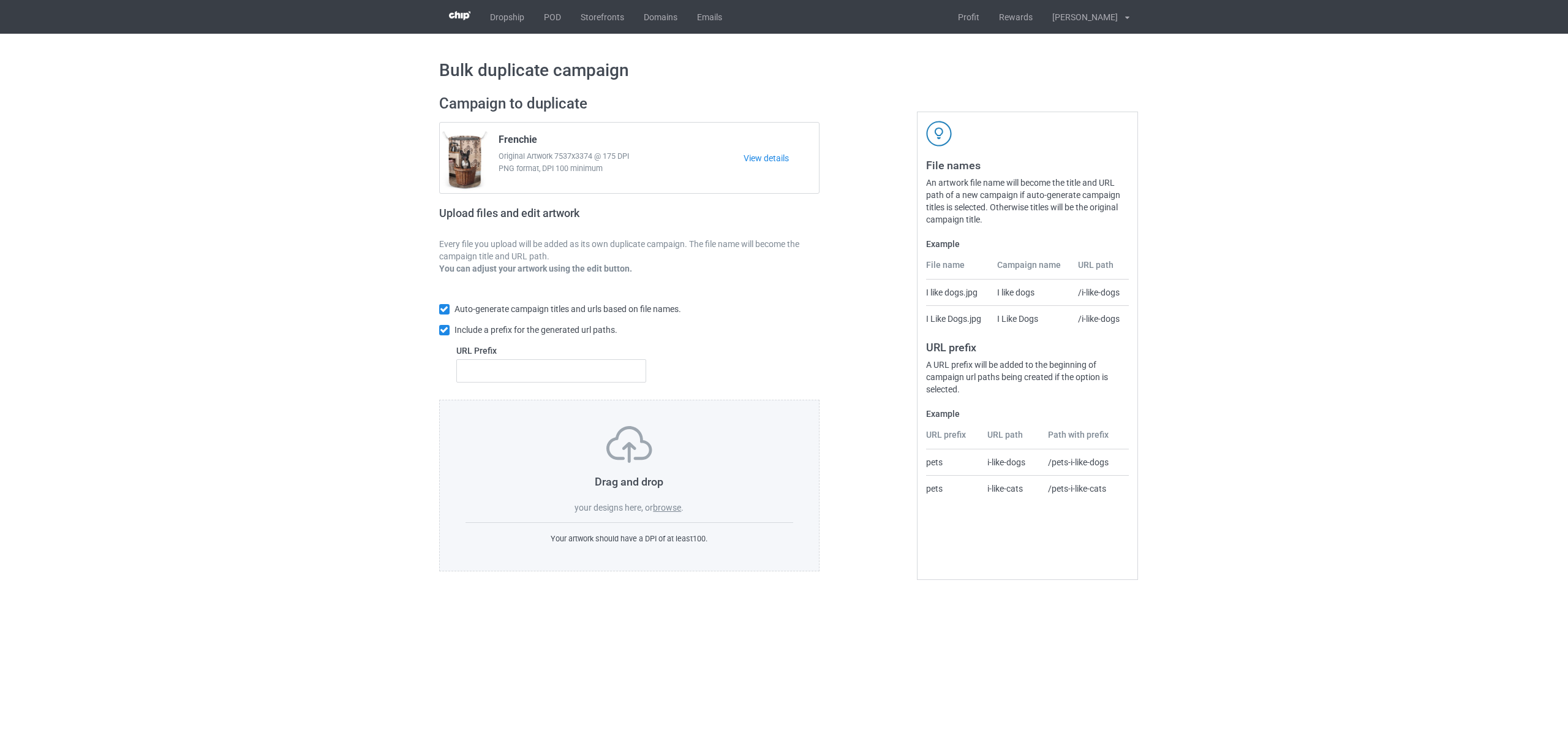
click at [667, 510] on label "browse" at bounding box center [666, 507] width 28 height 10
click at [0, 0] on input "browse" at bounding box center [0, 0] width 0 height 0
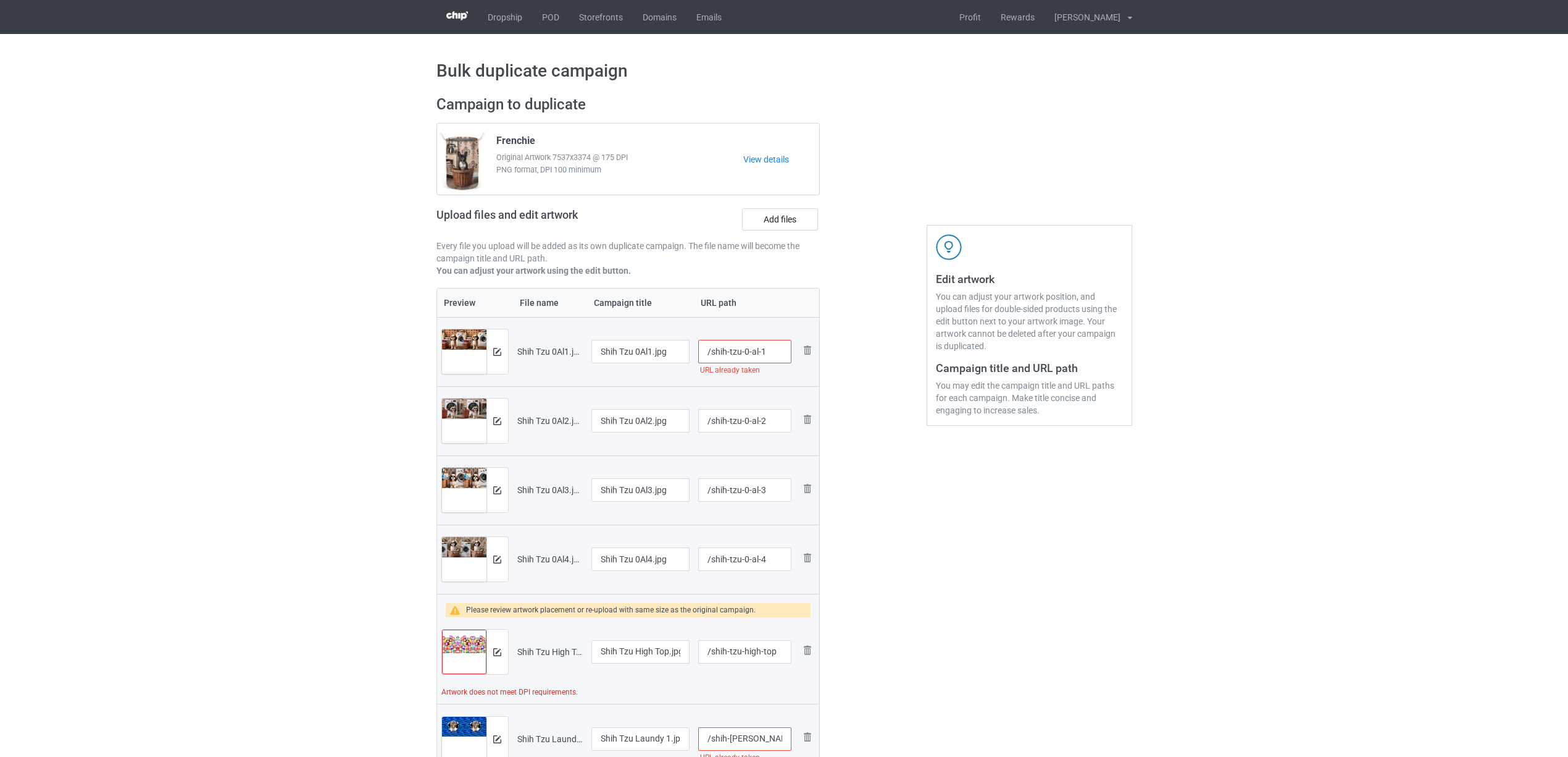
scroll to position [247, 0]
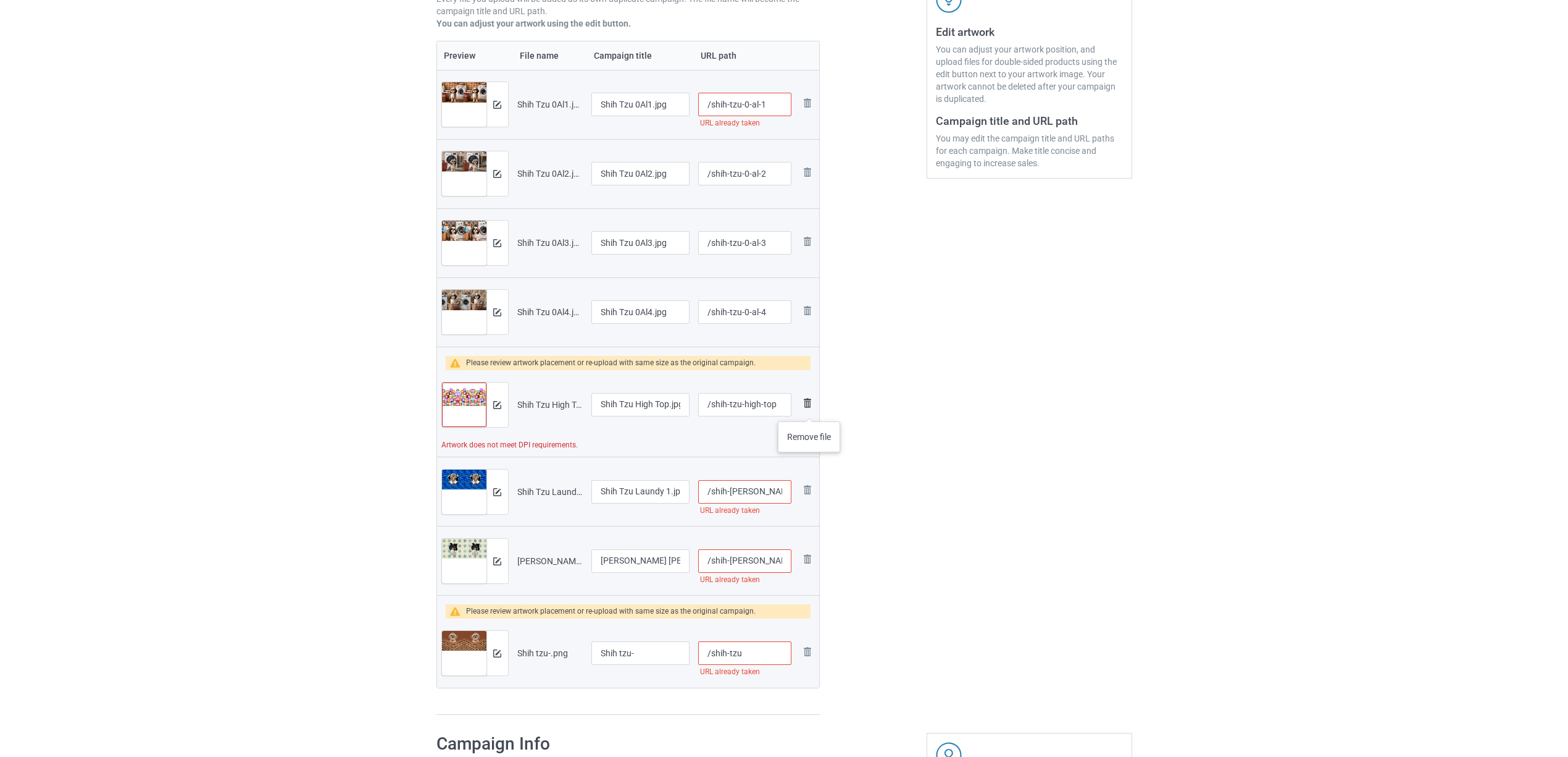
click at [810, 409] on img at bounding box center [808, 403] width 15 height 15
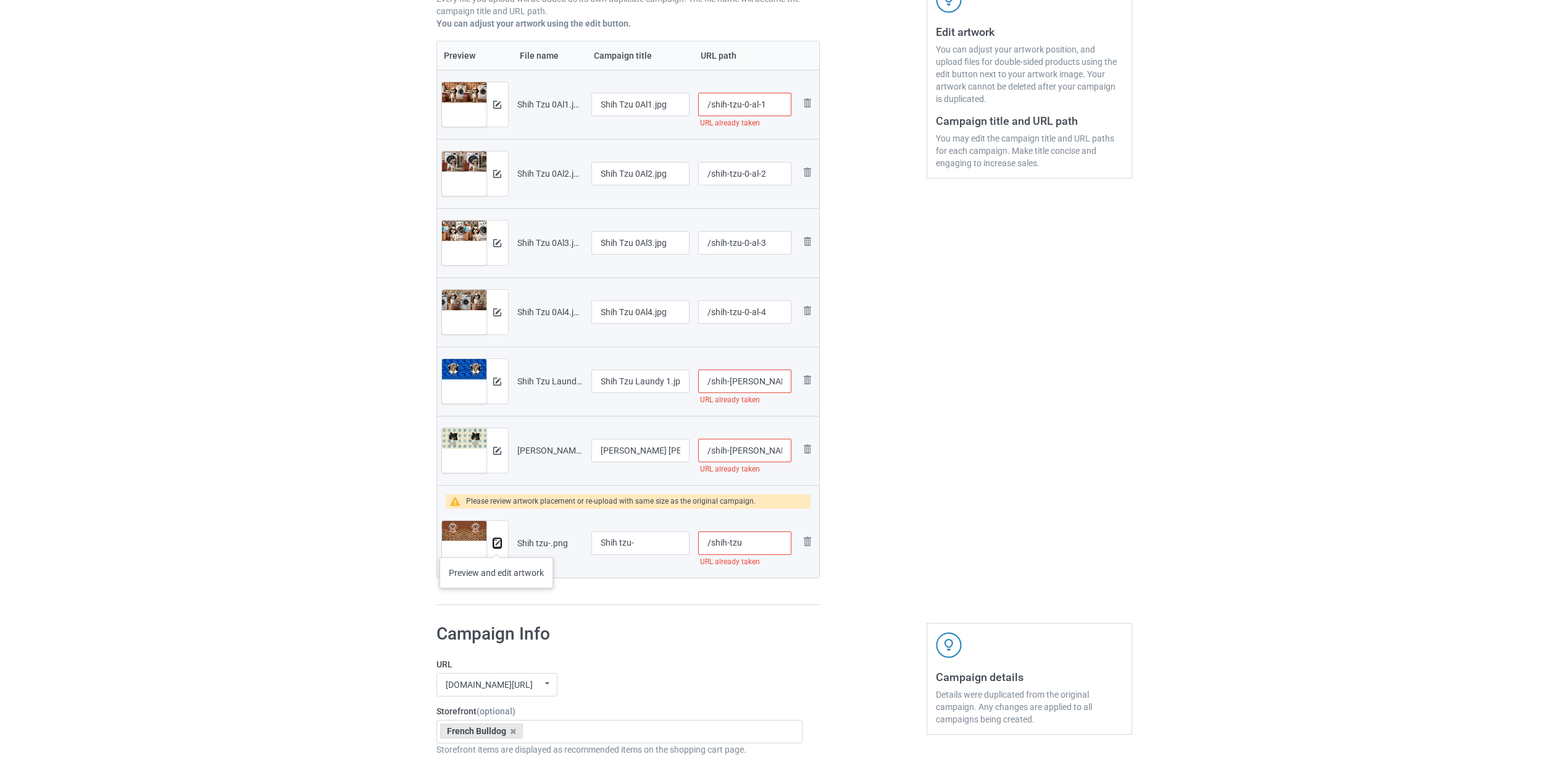
click at [496, 545] on img at bounding box center [497, 543] width 8 height 8
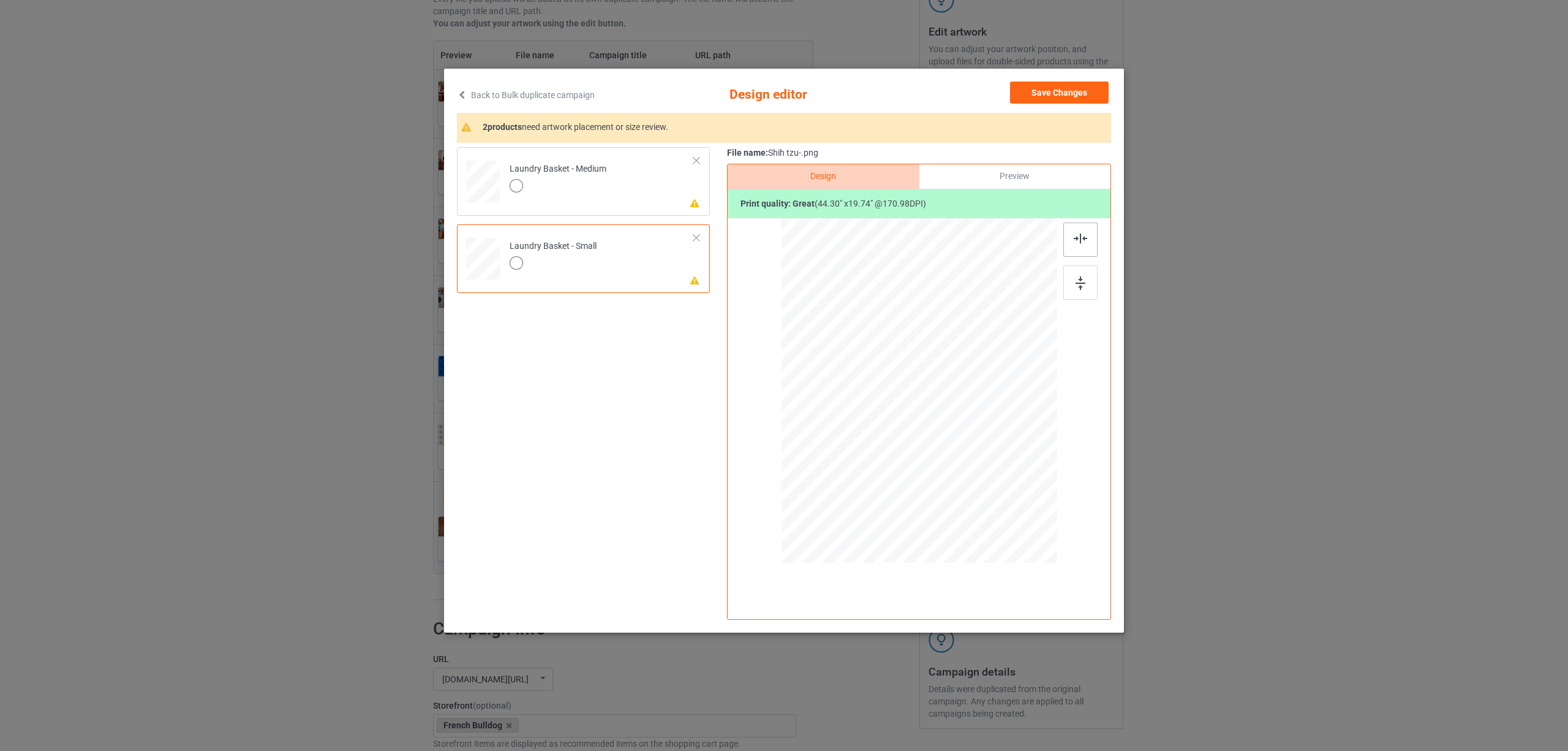
click at [1088, 245] on div at bounding box center [1080, 239] width 34 height 34
click at [619, 184] on td "Please review artwork placement Laundry Basket - Medium" at bounding box center [601, 179] width 198 height 54
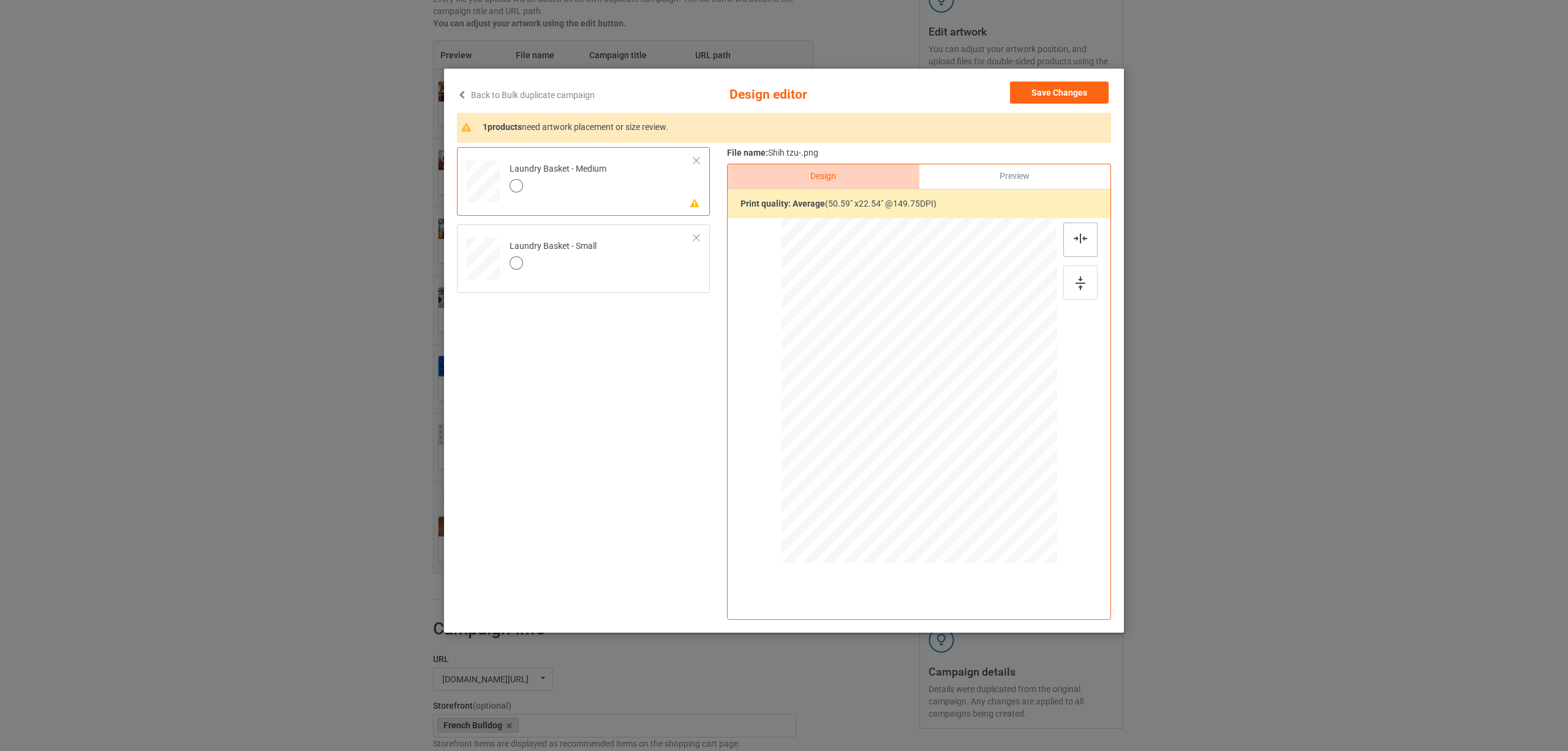
click at [1073, 246] on div at bounding box center [1080, 239] width 34 height 34
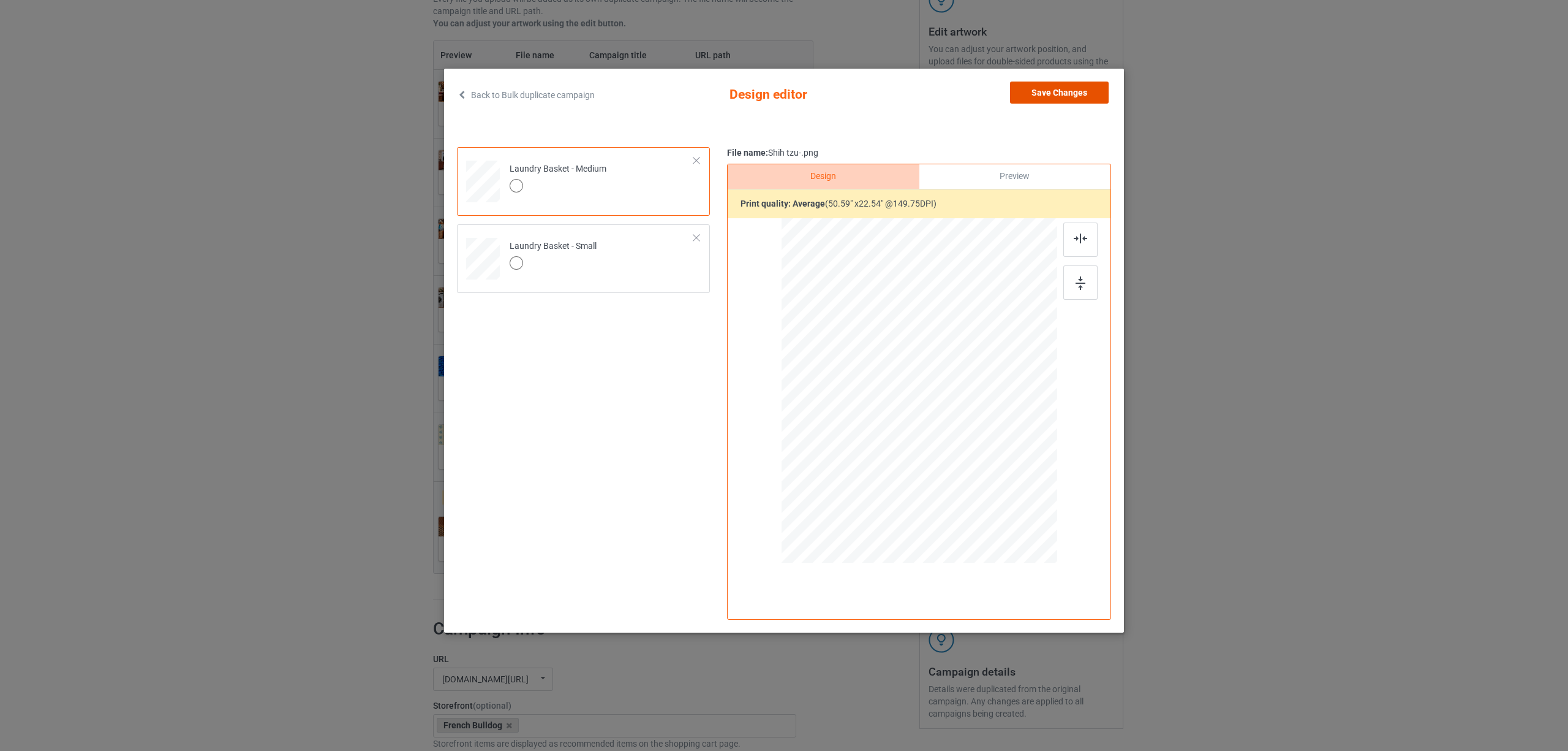
click at [1037, 87] on button "Save Changes" at bounding box center [1059, 92] width 99 height 22
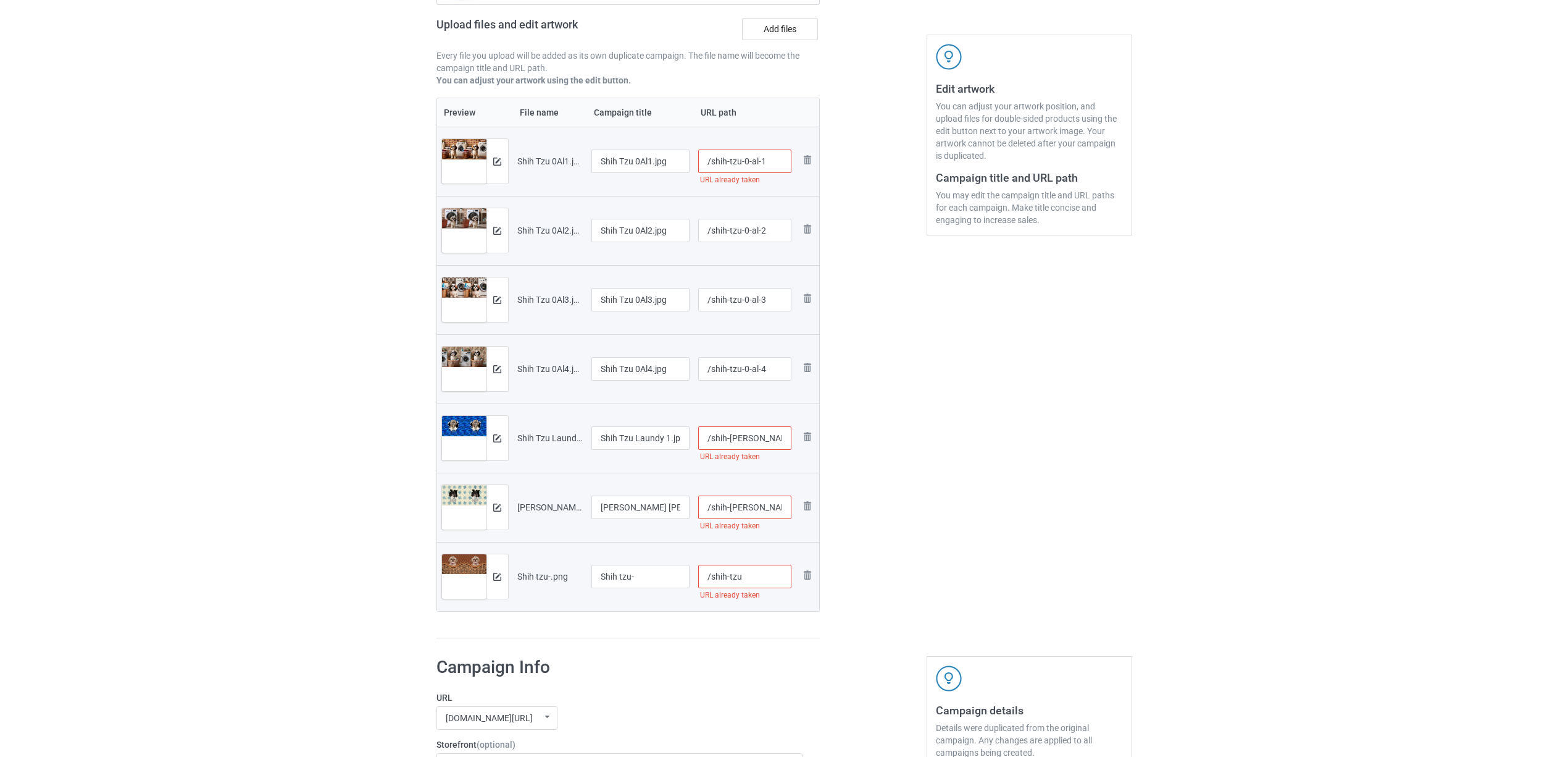
scroll to position [82, 0]
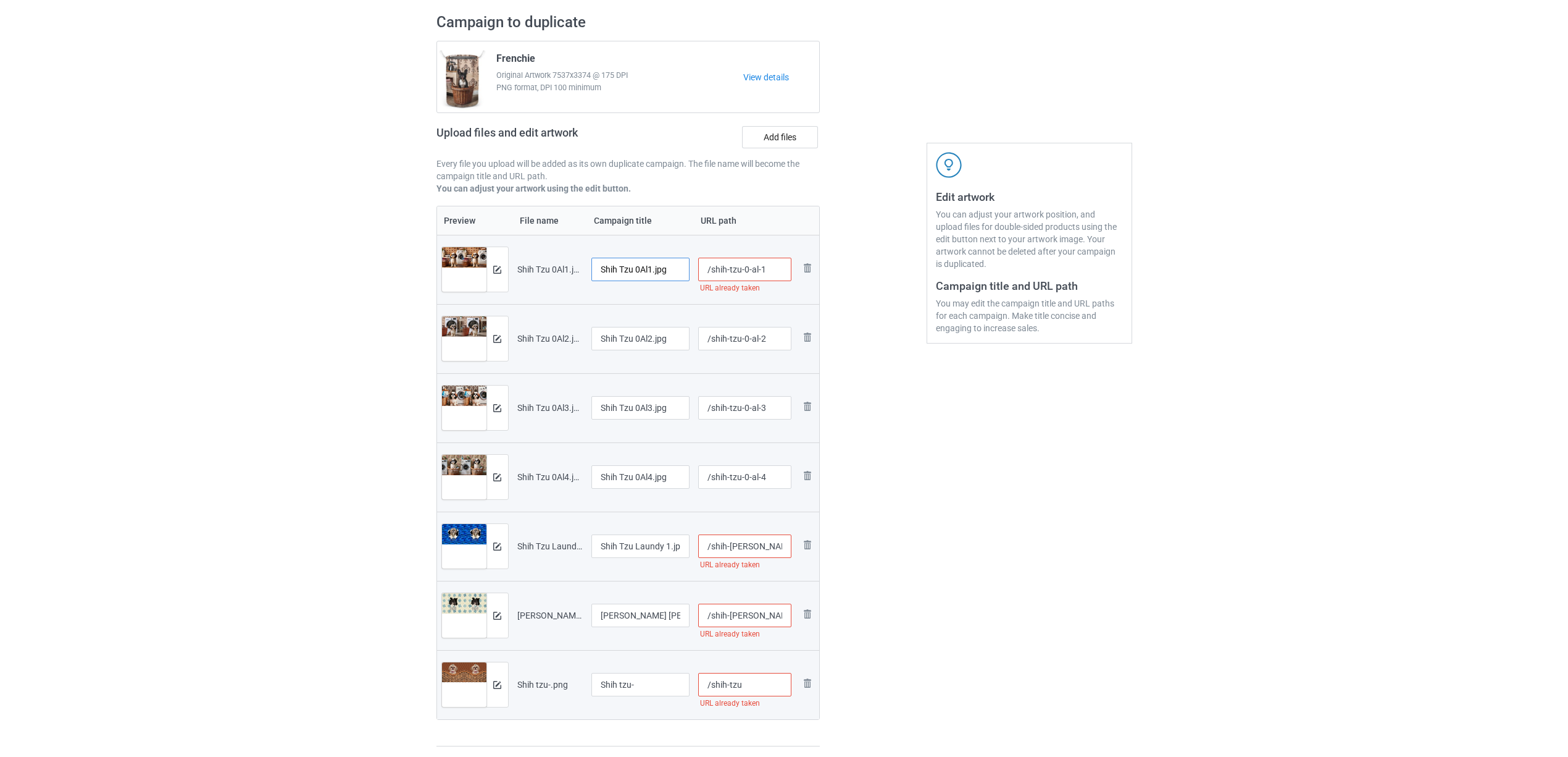
drag, startPoint x: 636, startPoint y: 267, endPoint x: 687, endPoint y: 273, distance: 51.4
click at [687, 273] on input "Shih Tzu 0Al1.jpg" at bounding box center [641, 269] width 99 height 23
drag, startPoint x: 668, startPoint y: 273, endPoint x: 501, endPoint y: 246, distance: 169.2
click at [501, 246] on tr "Preview and edit artwork Shih Tzu 0Al1.jpg Shih Tzu /shih-tzu-0-al-1 URL alread…" at bounding box center [628, 269] width 383 height 69
type input "[PERSON_NAME]"
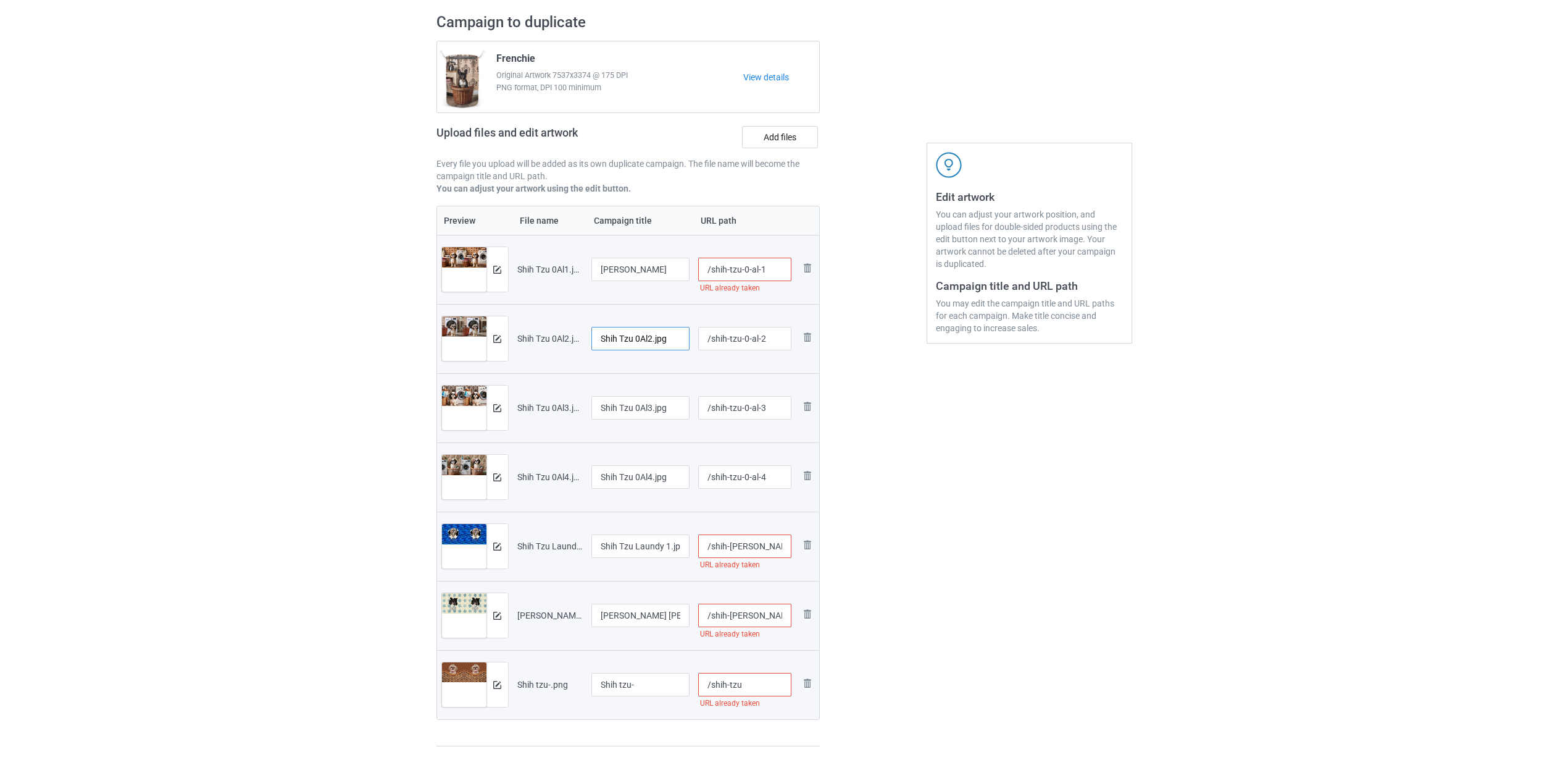
click at [663, 349] on input "Shih Tzu 0Al2.jpg" at bounding box center [641, 338] width 99 height 23
paste input "text"
type input "[PERSON_NAME]"
click at [663, 403] on input "Shih Tzu 0Al3.jpg" at bounding box center [641, 408] width 99 height 23
paste input "text"
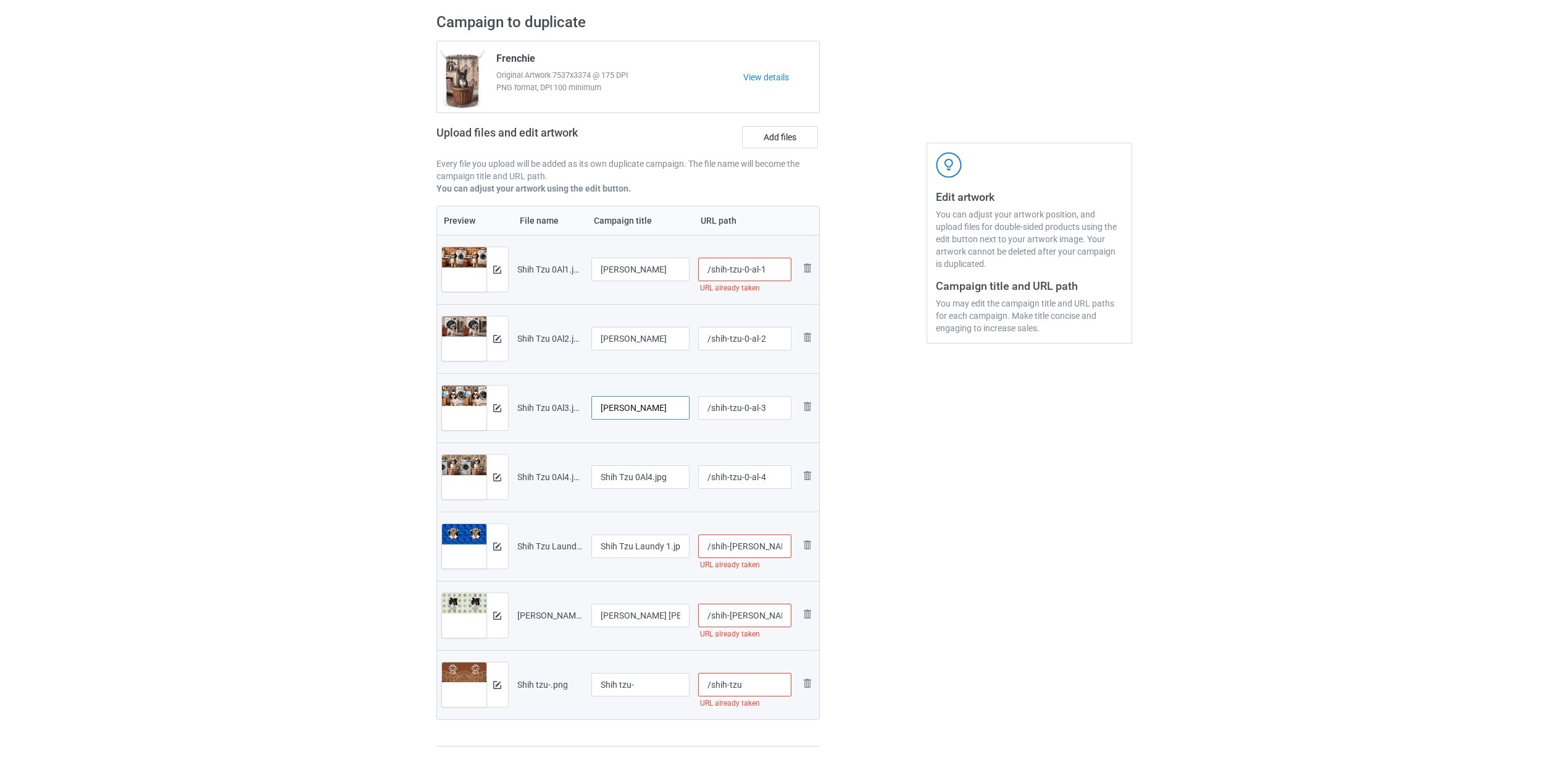
type input "[PERSON_NAME]"
click at [637, 475] on input "Shih Tzu 0Al4.jpg" at bounding box center [641, 477] width 99 height 23
paste input "text"
type input "[PERSON_NAME]"
click at [650, 543] on input "Shih Tzu Laundy 1.jpg" at bounding box center [641, 546] width 99 height 23
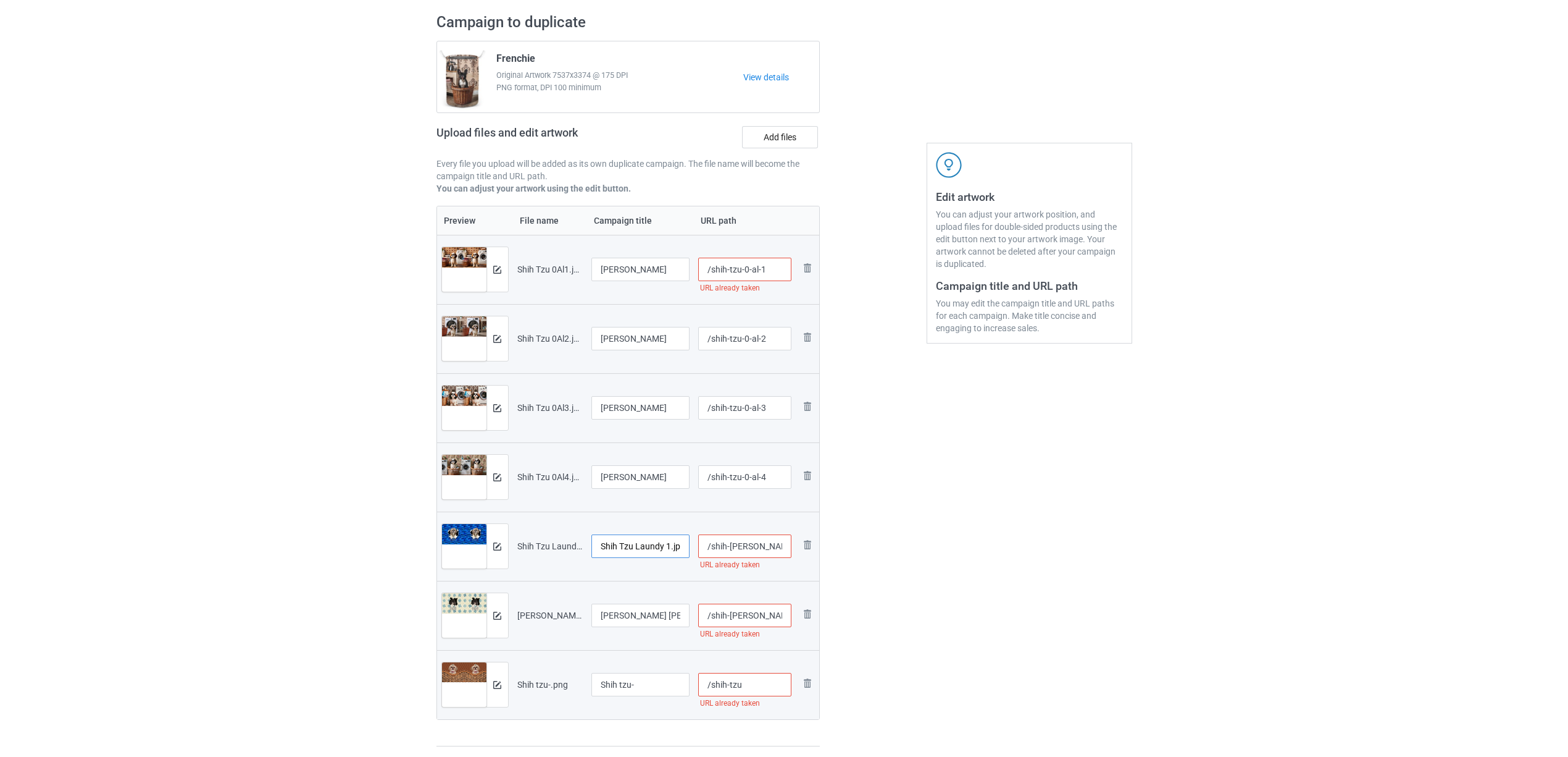
paste input "text"
type input "[PERSON_NAME]"
click at [630, 610] on input "Shih Tzu Laundy 2.jpg" at bounding box center [641, 615] width 99 height 23
paste input "text"
type input "[PERSON_NAME]"
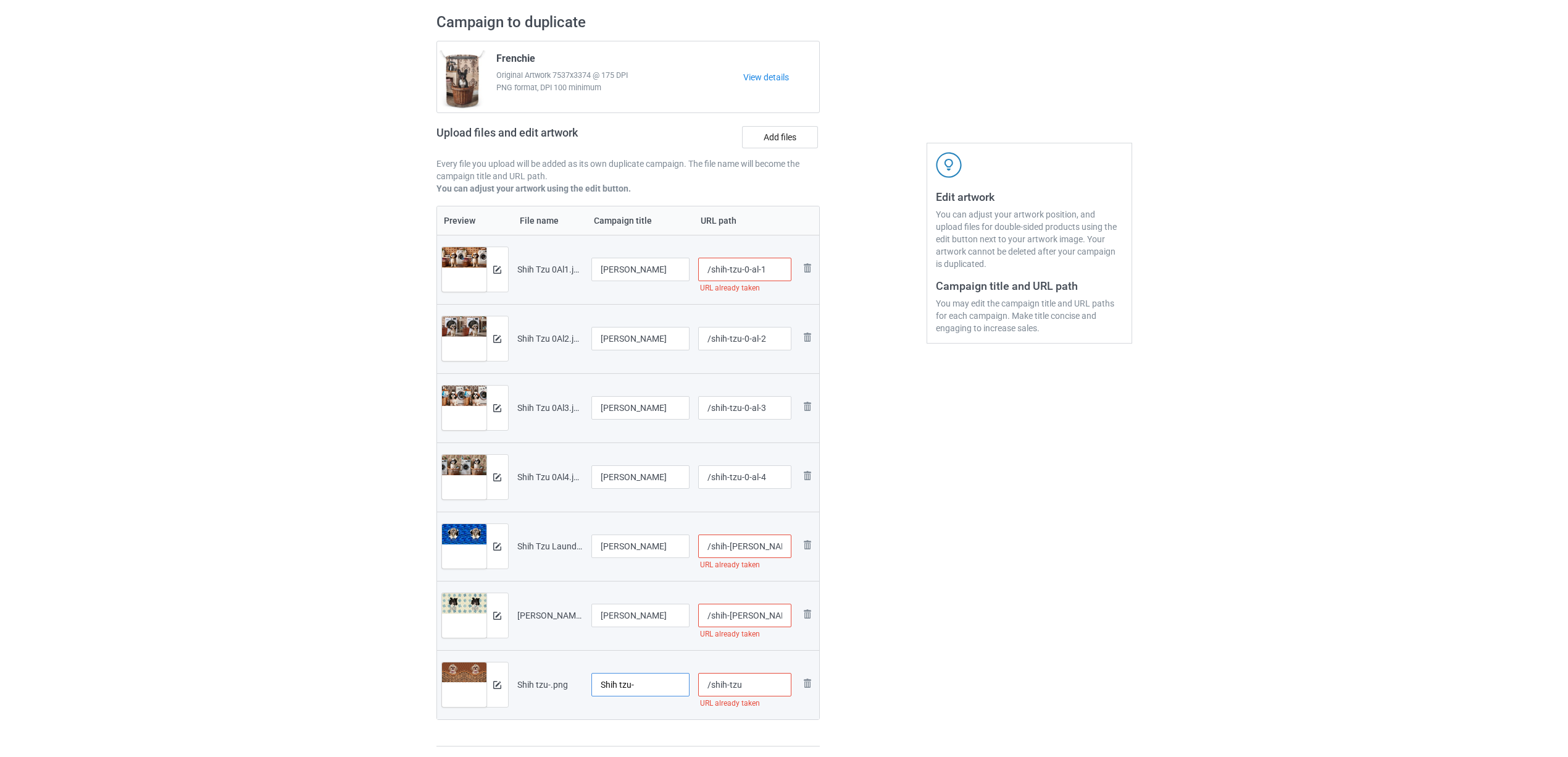
click at [650, 688] on input "Shih tzu-" at bounding box center [641, 684] width 99 height 23
paste input "Tzu"
type input "[PERSON_NAME]"
click at [1008, 628] on div "Edit artwork You can adjust your artwork position, and upload files for double-…" at bounding box center [1029, 380] width 223 height 751
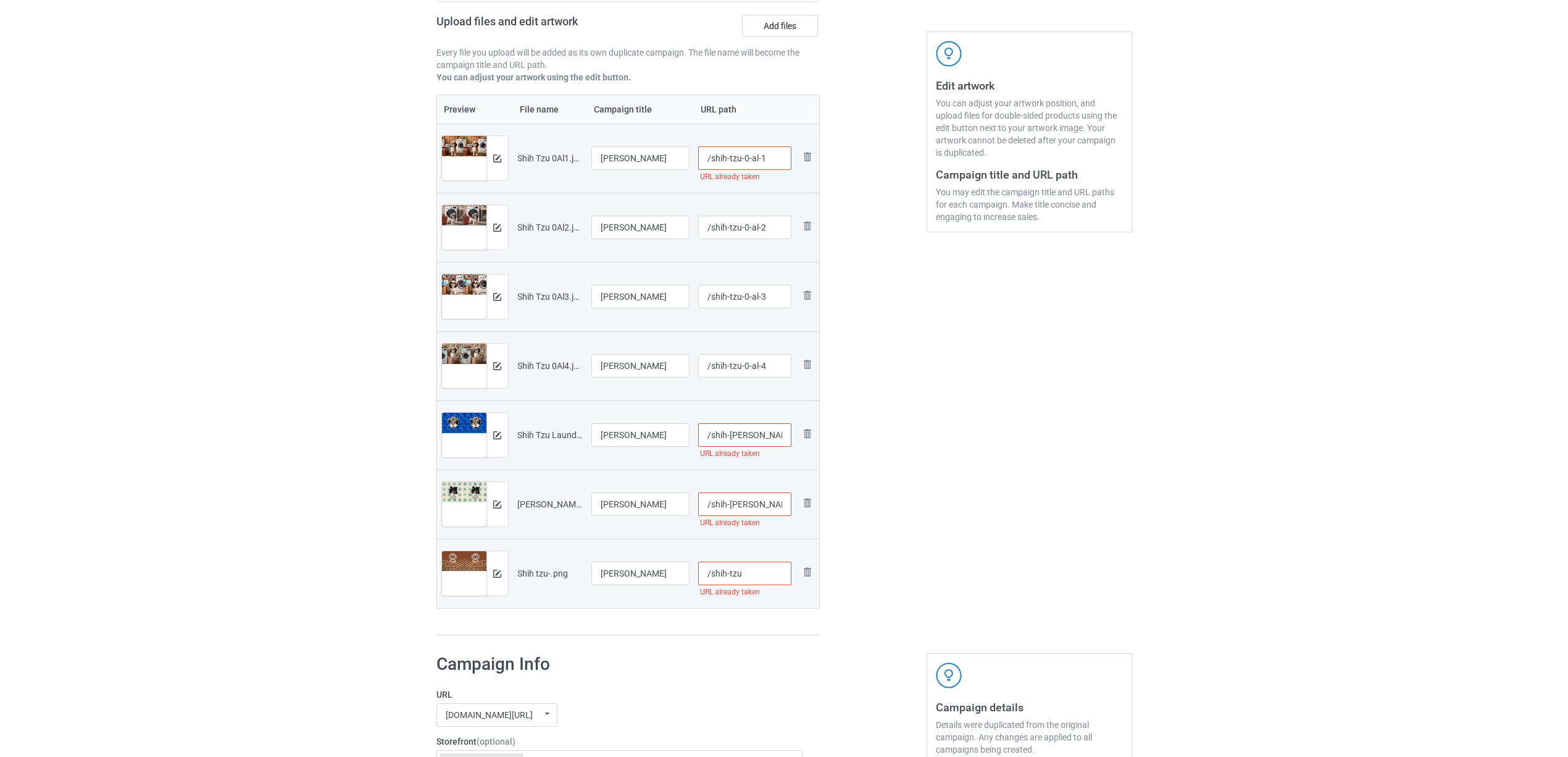
scroll to position [411, 0]
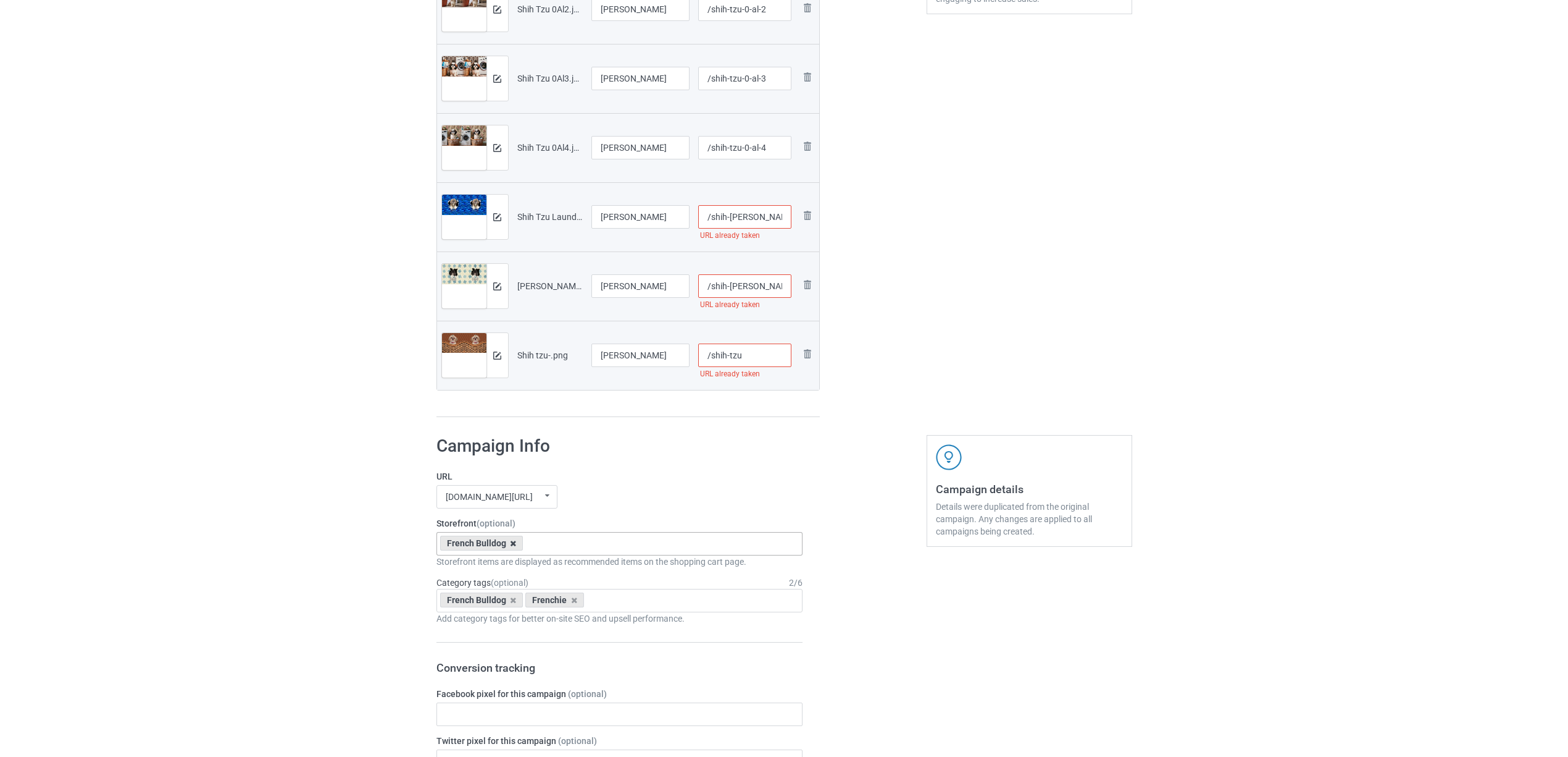
click at [514, 542] on icon at bounding box center [513, 543] width 6 height 8
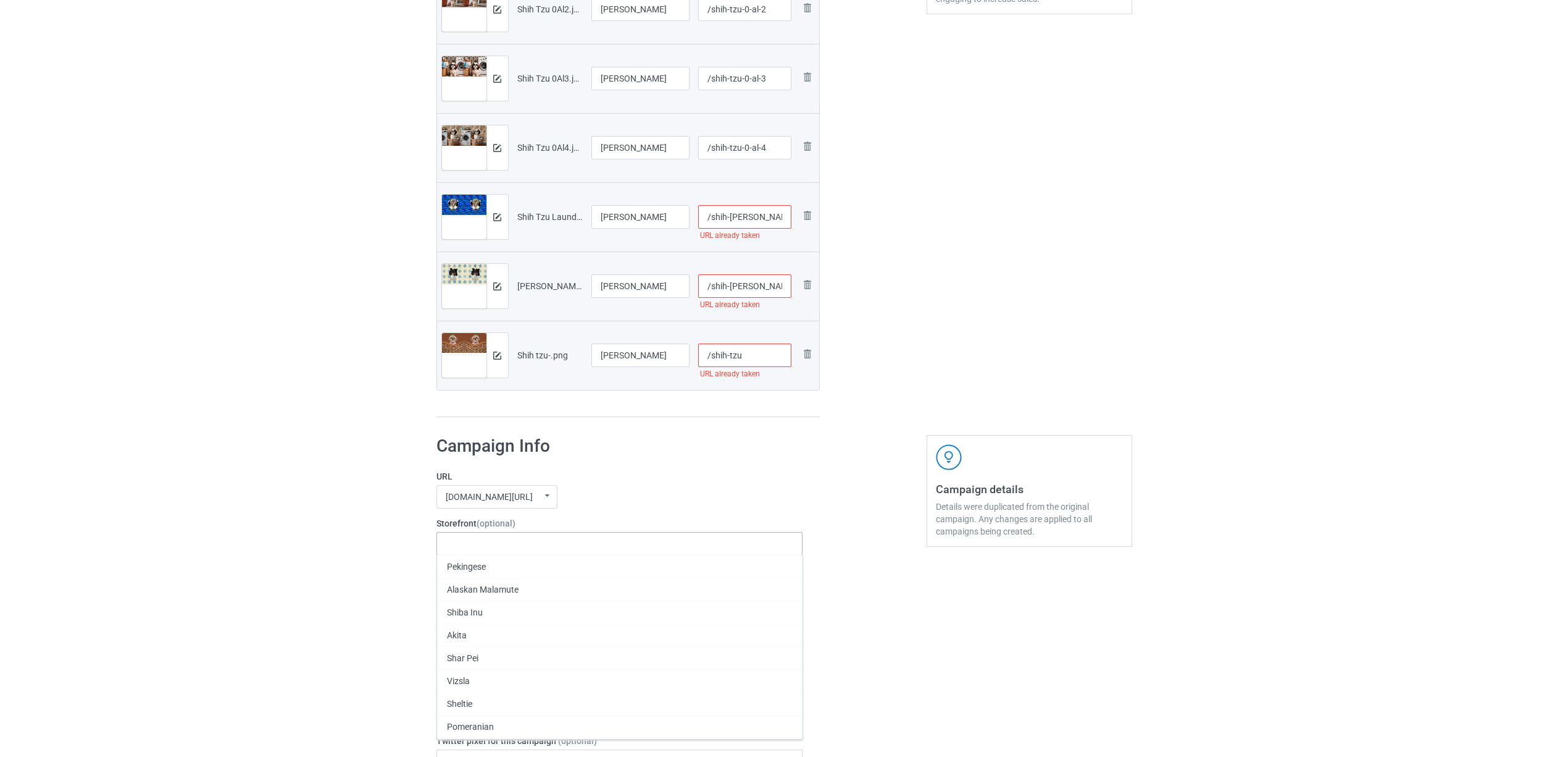
paste input "[PERSON_NAME]"
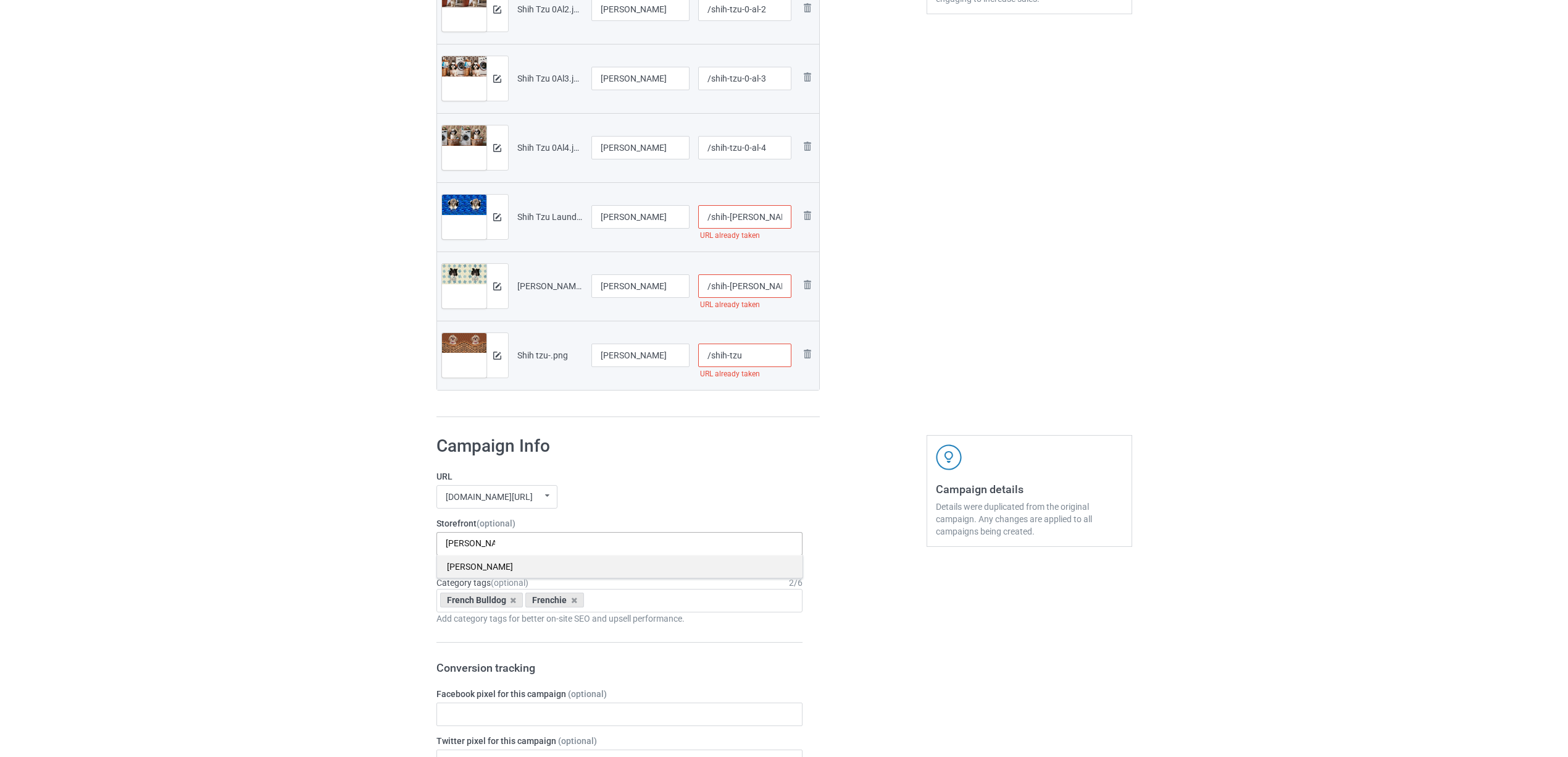
type input "[PERSON_NAME]"
click at [469, 571] on div "[PERSON_NAME]" at bounding box center [620, 566] width 366 height 23
click at [510, 601] on icon at bounding box center [513, 600] width 6 height 8
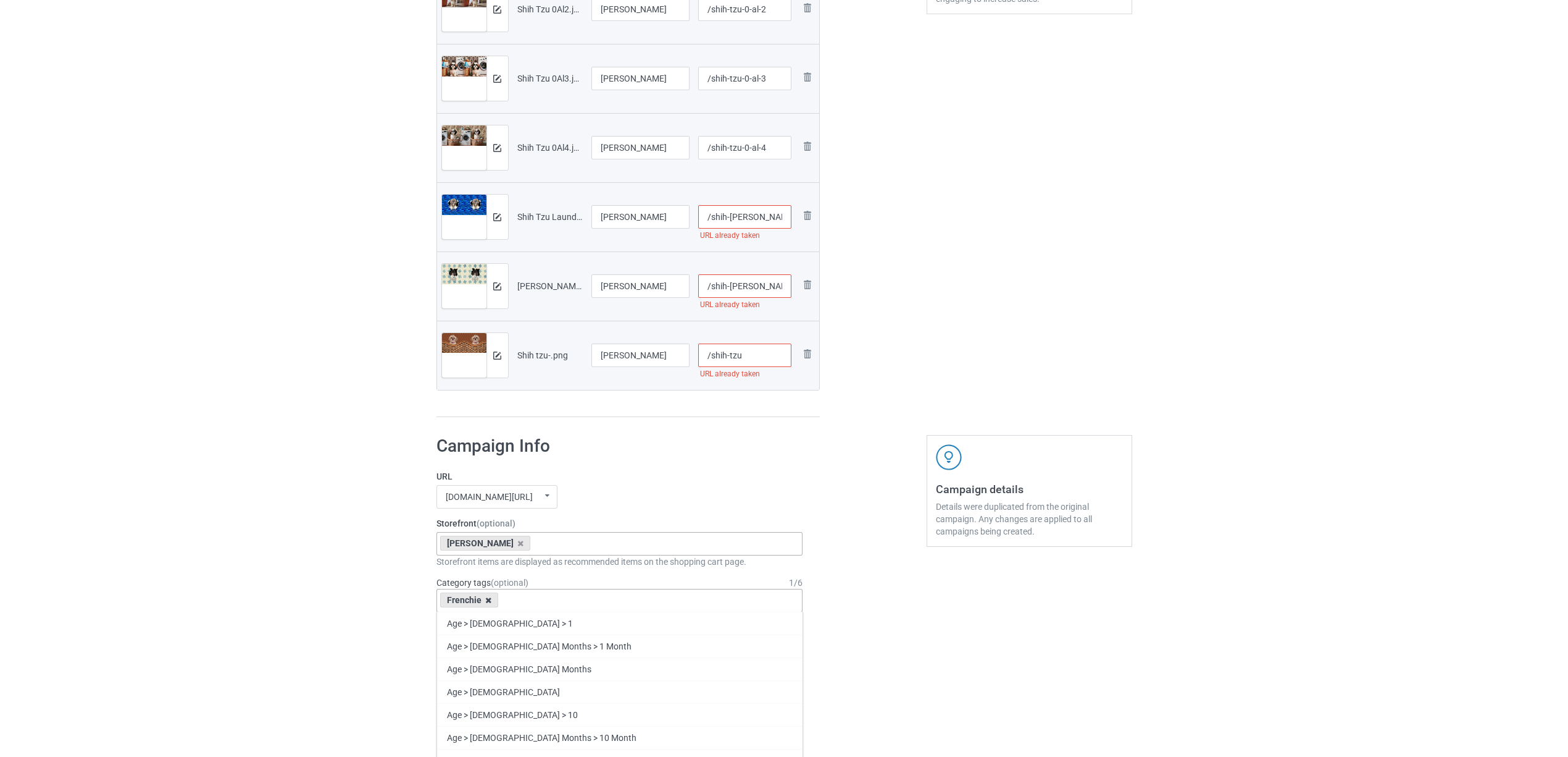
click at [488, 601] on icon at bounding box center [488, 600] width 6 height 8
paste input "[PERSON_NAME]"
type input "[PERSON_NAME]"
click at [472, 643] on div "[PERSON_NAME]" at bounding box center [620, 645] width 366 height 23
click at [774, 213] on input "/shih-tzu-laundy-1" at bounding box center [745, 216] width 93 height 23
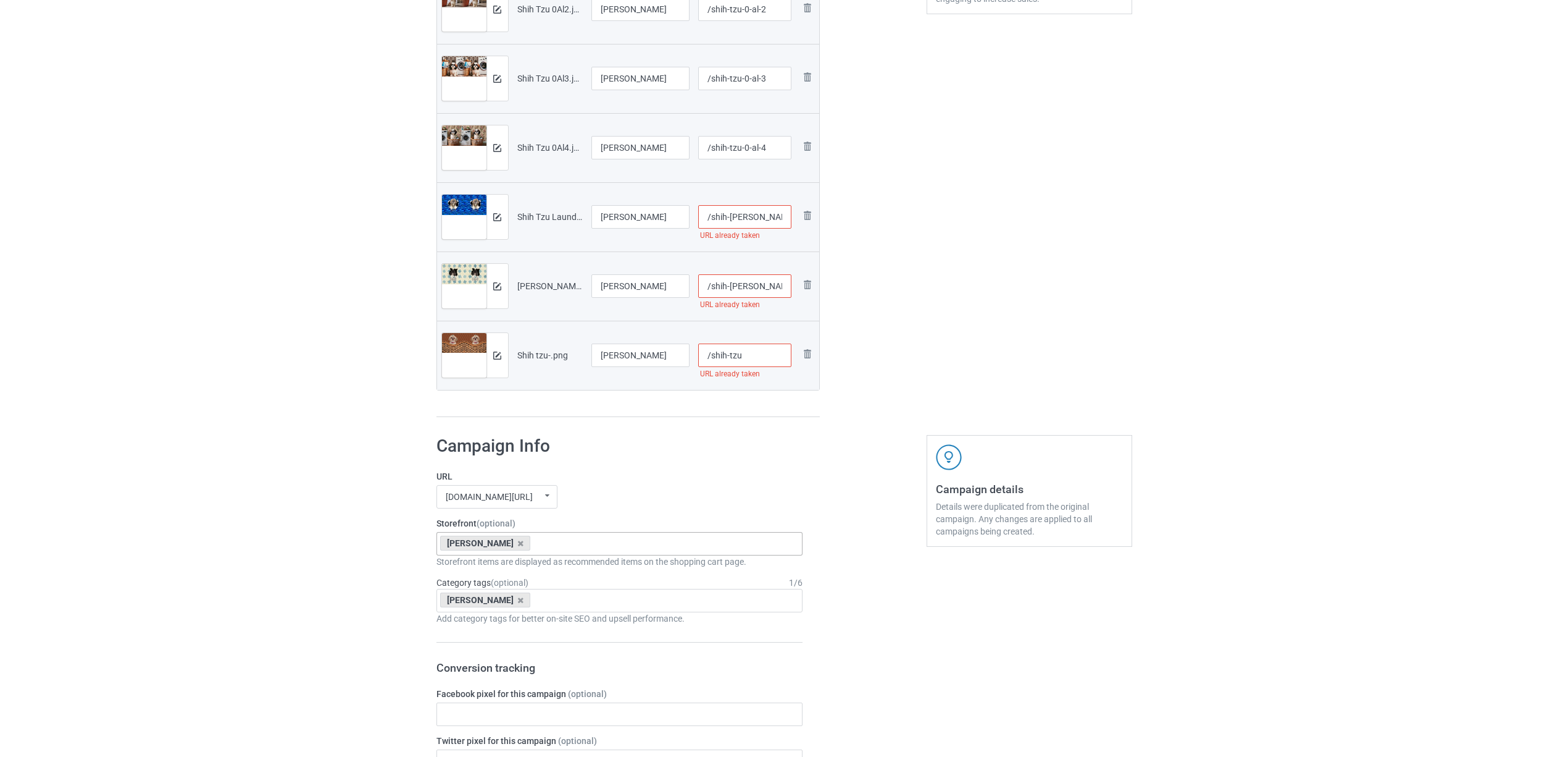
type input "/shih-tzu-laundy-11"
click at [774, 286] on input "/shih-tzu-laundy-2" at bounding box center [745, 286] width 93 height 23
type input "/shih-tzu-laundy-12"
click at [753, 354] on input "/shih-tzu" at bounding box center [745, 355] width 93 height 23
type input "/shih-tzu-12"
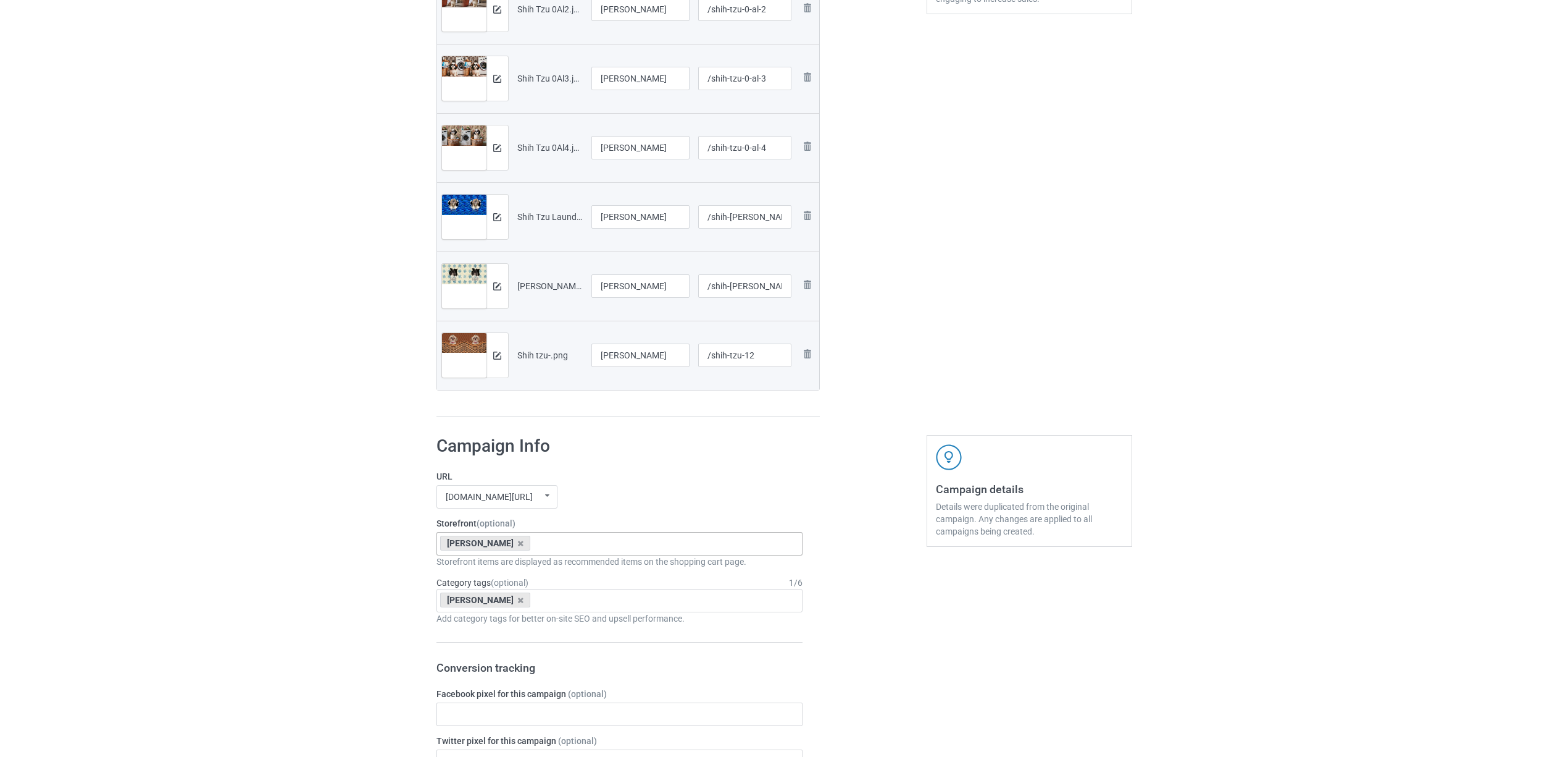
click at [921, 324] on div "Edit artwork You can adjust your artwork position, and upload files for double-…" at bounding box center [1029, 51] width 223 height 751
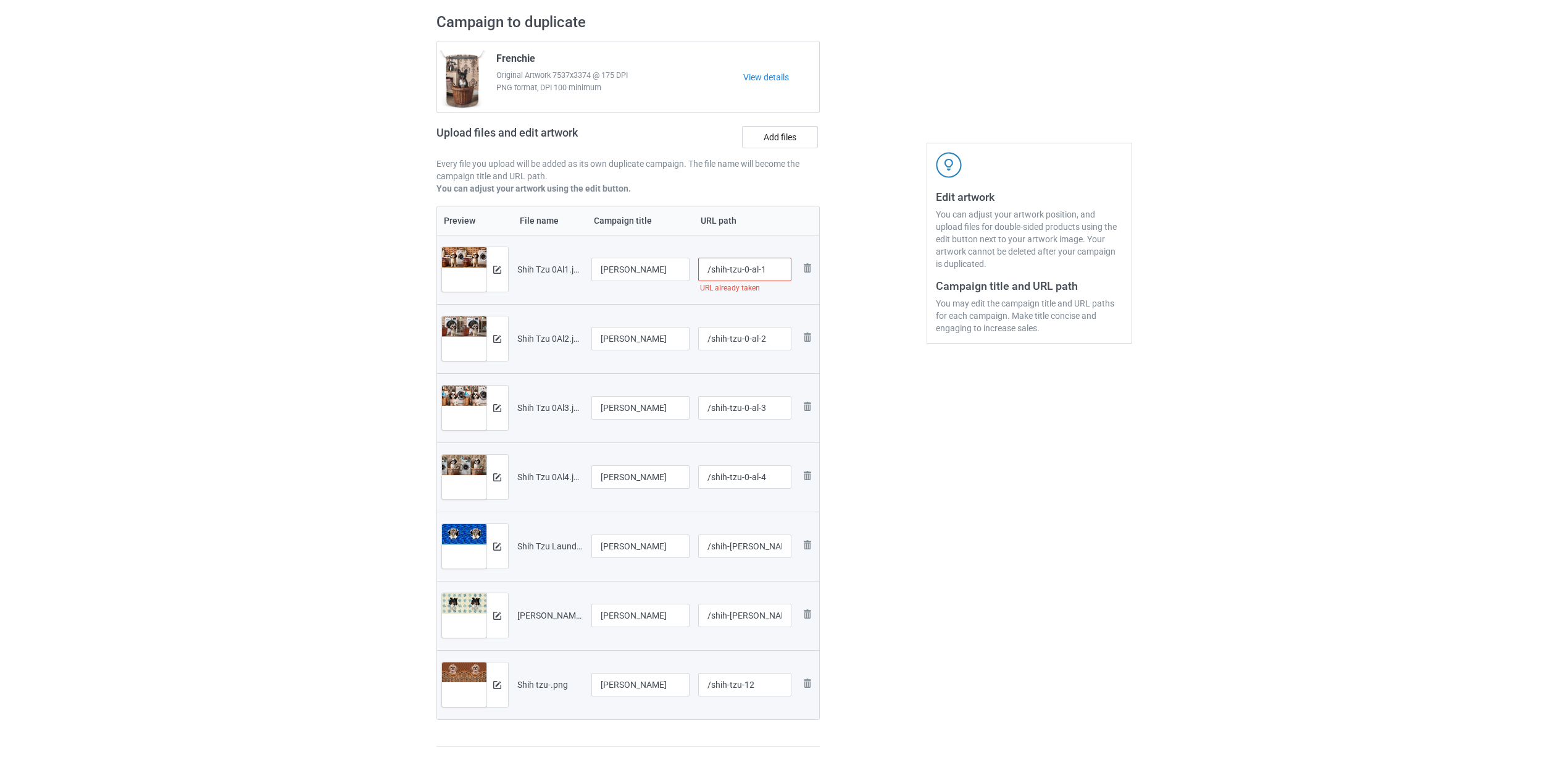
click at [773, 267] on input "/shih-tzu-0-al-1" at bounding box center [745, 269] width 93 height 23
type input "/shih-tzu-0-al-12"
click at [1035, 512] on div "Edit artwork You can adjust your artwork position, and upload files for double-…" at bounding box center [1029, 380] width 223 height 751
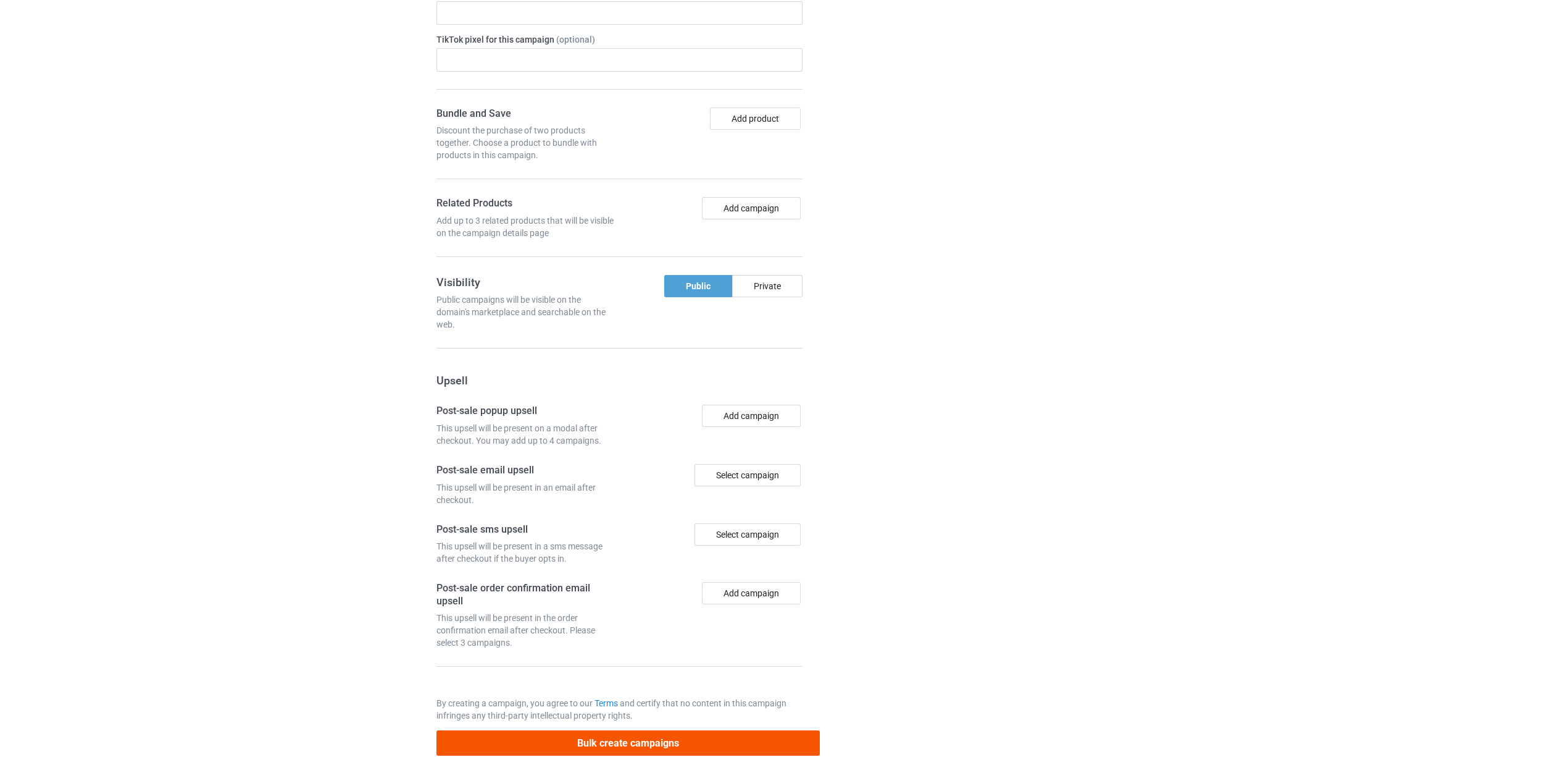
scroll to position [1238, 0]
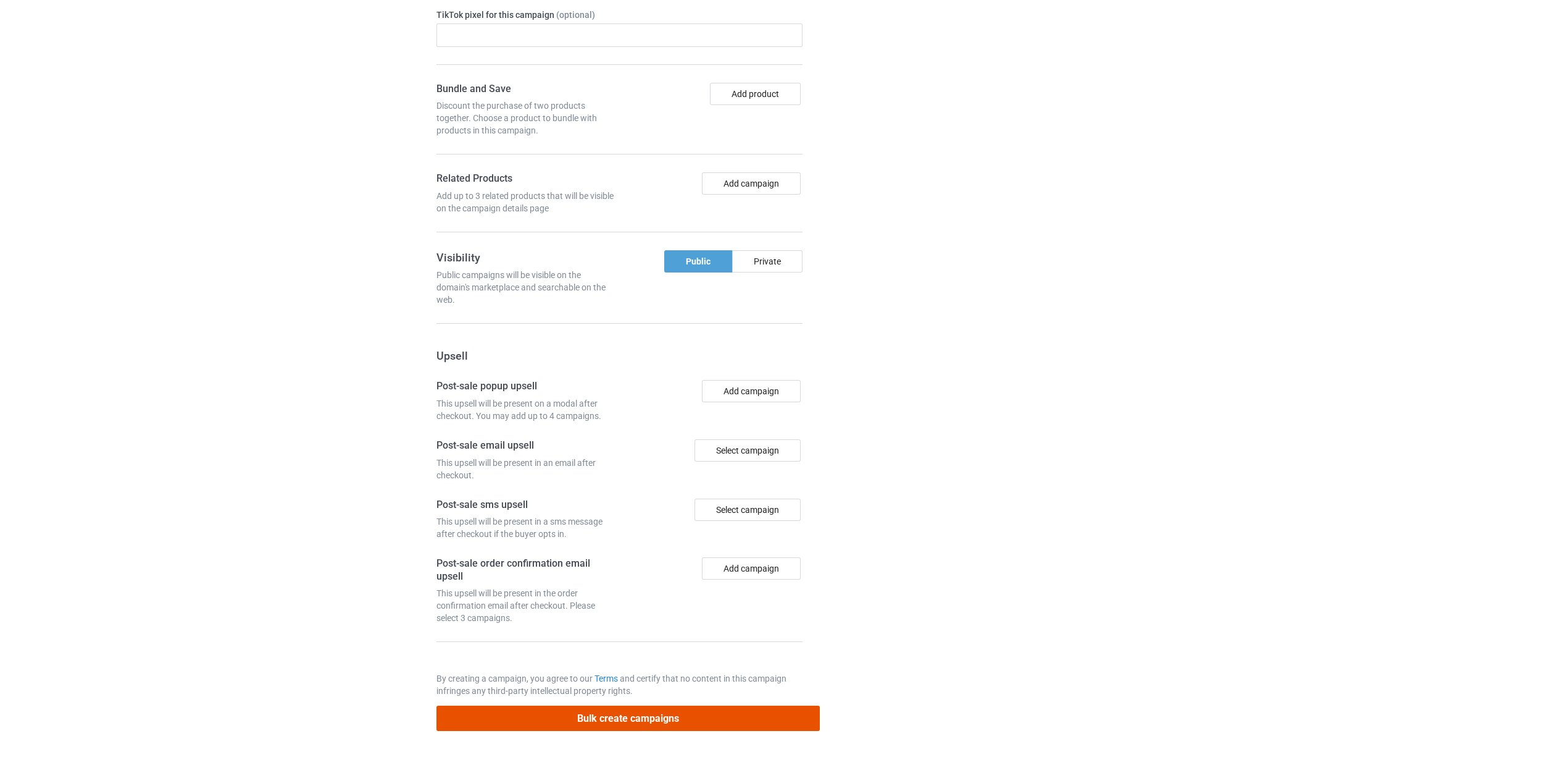
click at [594, 708] on button "Bulk create campaigns" at bounding box center [628, 718] width 384 height 25
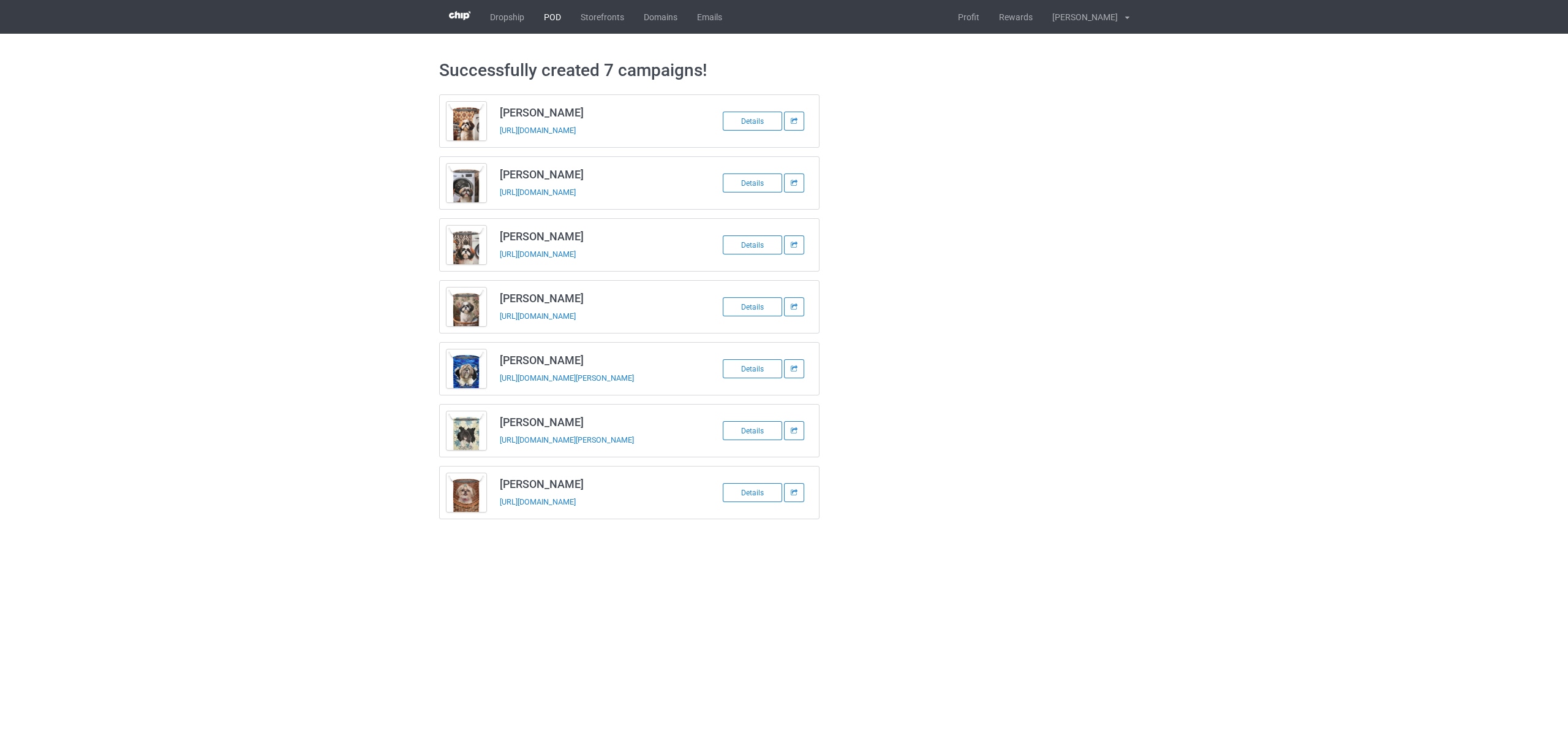
click at [550, 16] on link "POD" at bounding box center [552, 17] width 37 height 34
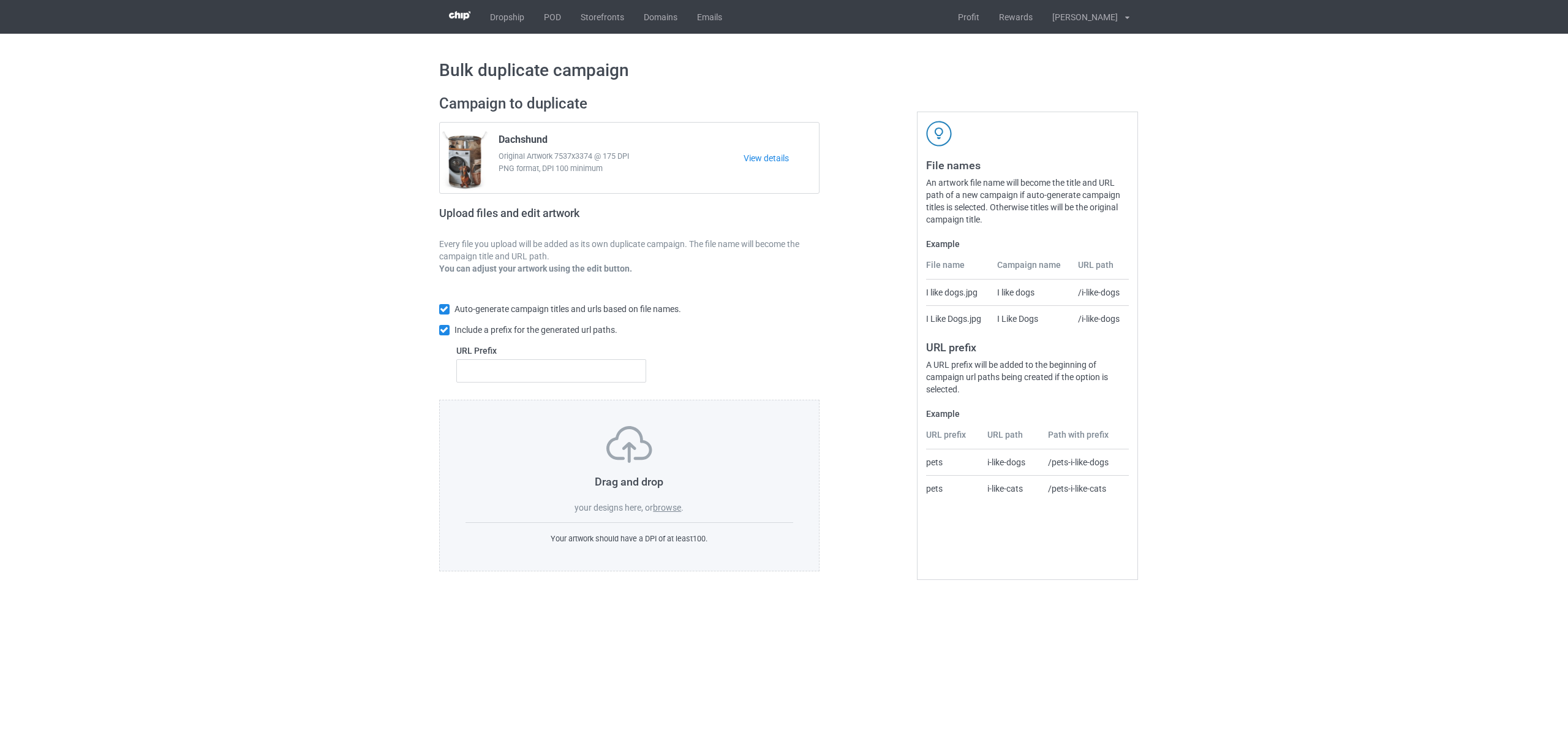
click at [662, 508] on label "browse" at bounding box center [666, 507] width 28 height 10
click at [0, 0] on input "browse" at bounding box center [0, 0] width 0 height 0
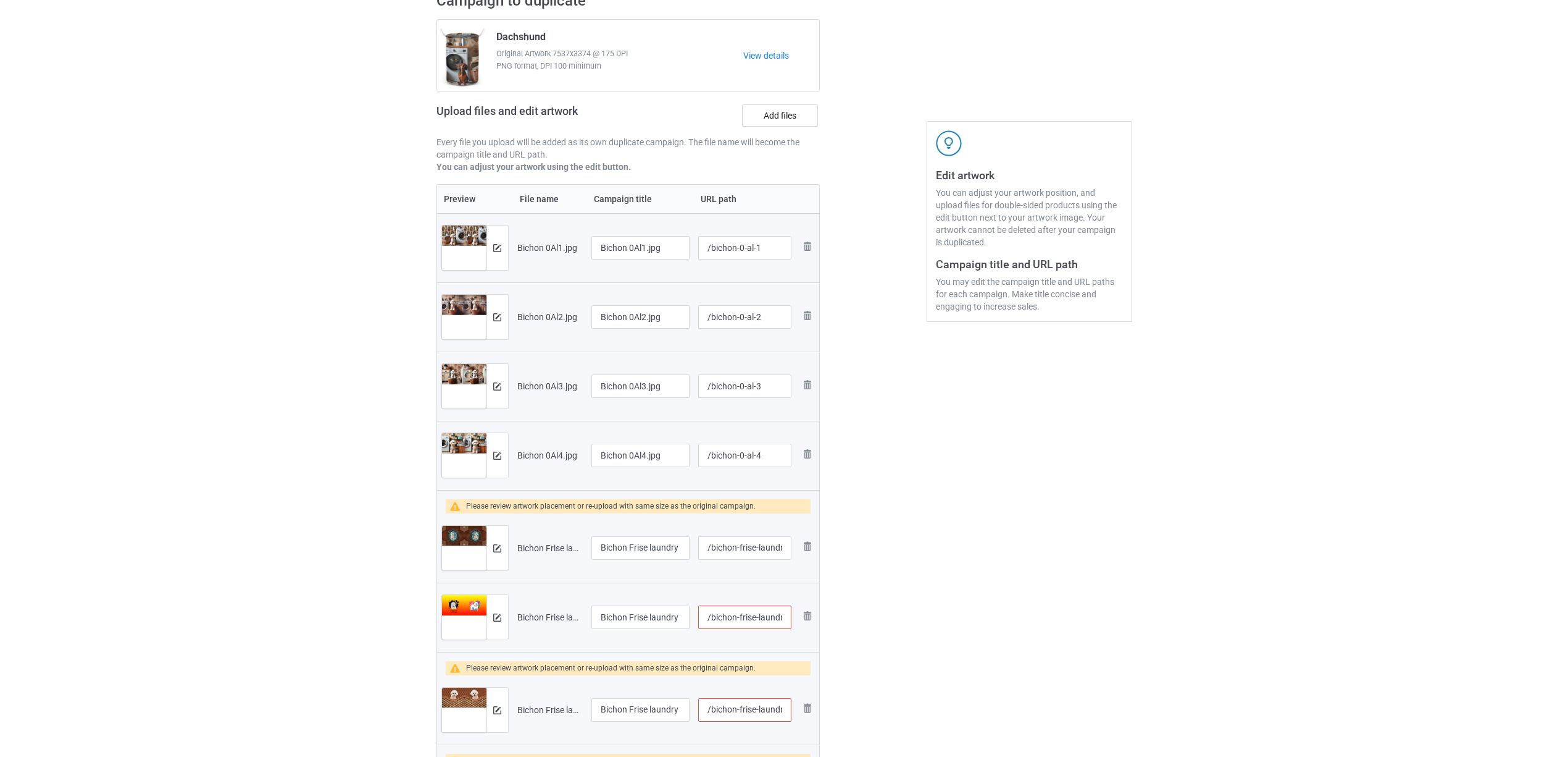
scroll to position [164, 0]
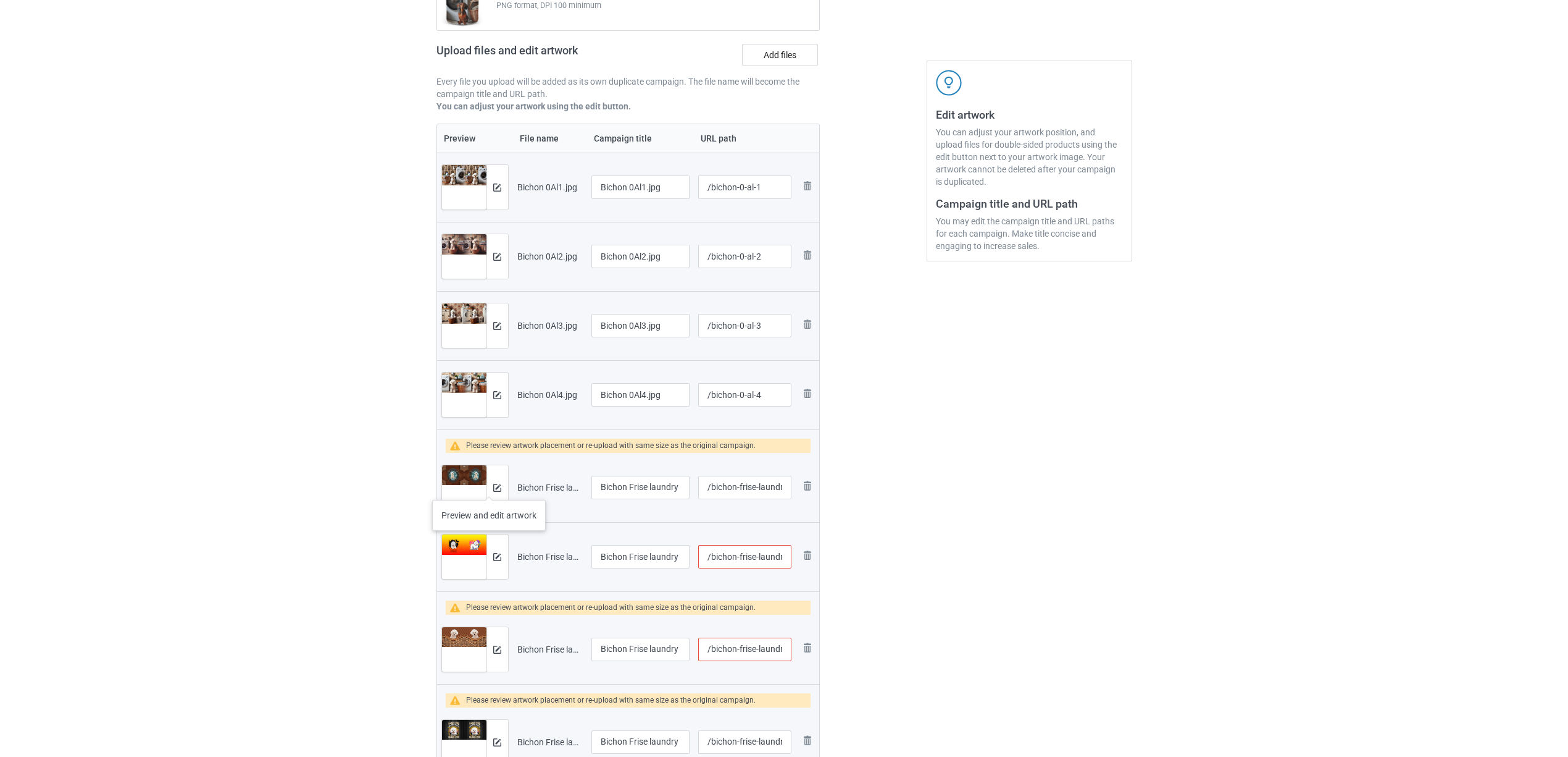
click at [489, 487] on div at bounding box center [497, 487] width 22 height 45
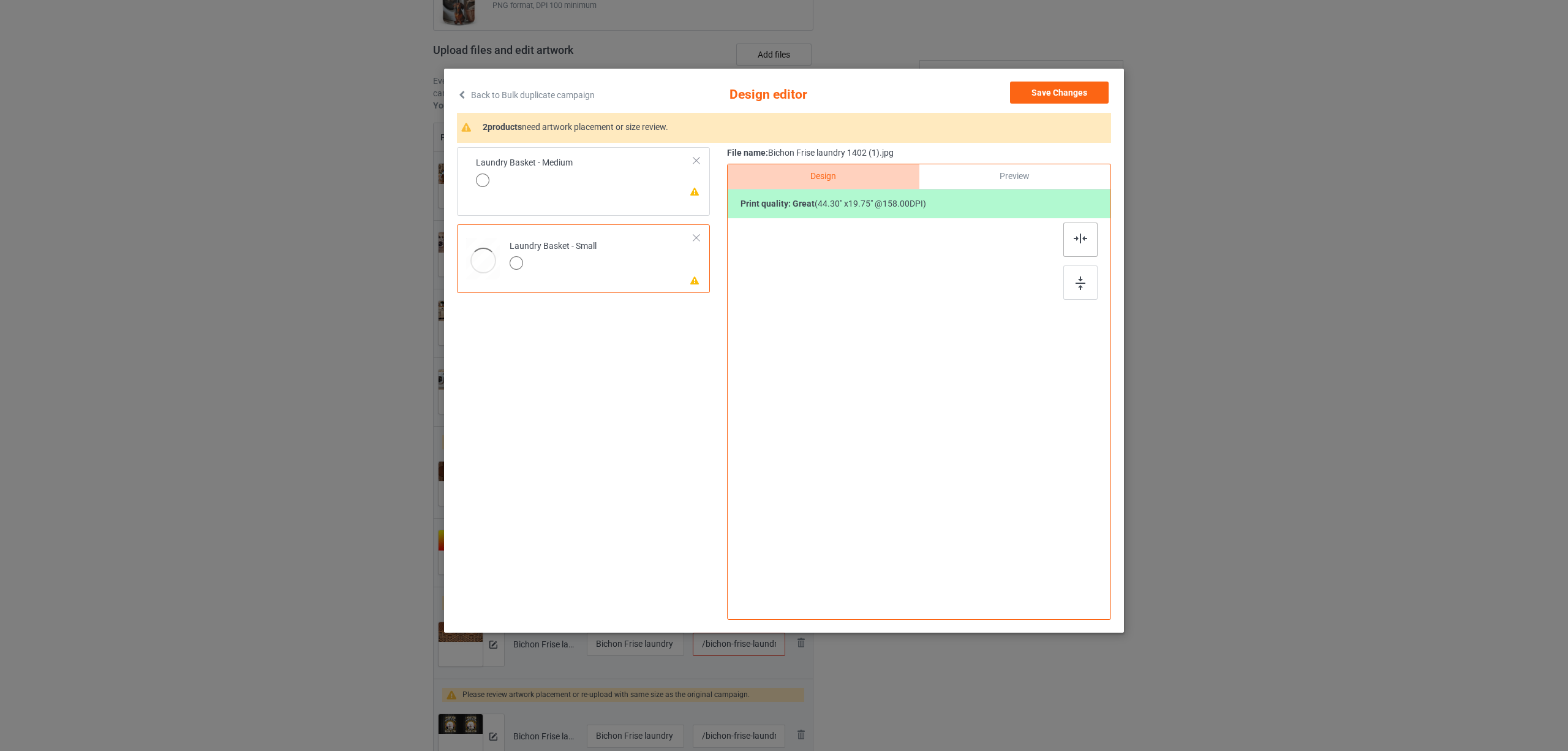
click at [1080, 234] on img at bounding box center [1081, 239] width 14 height 10
click at [621, 192] on td "Please review artwork placement Laundry Basket - Medium" at bounding box center [601, 179] width 198 height 54
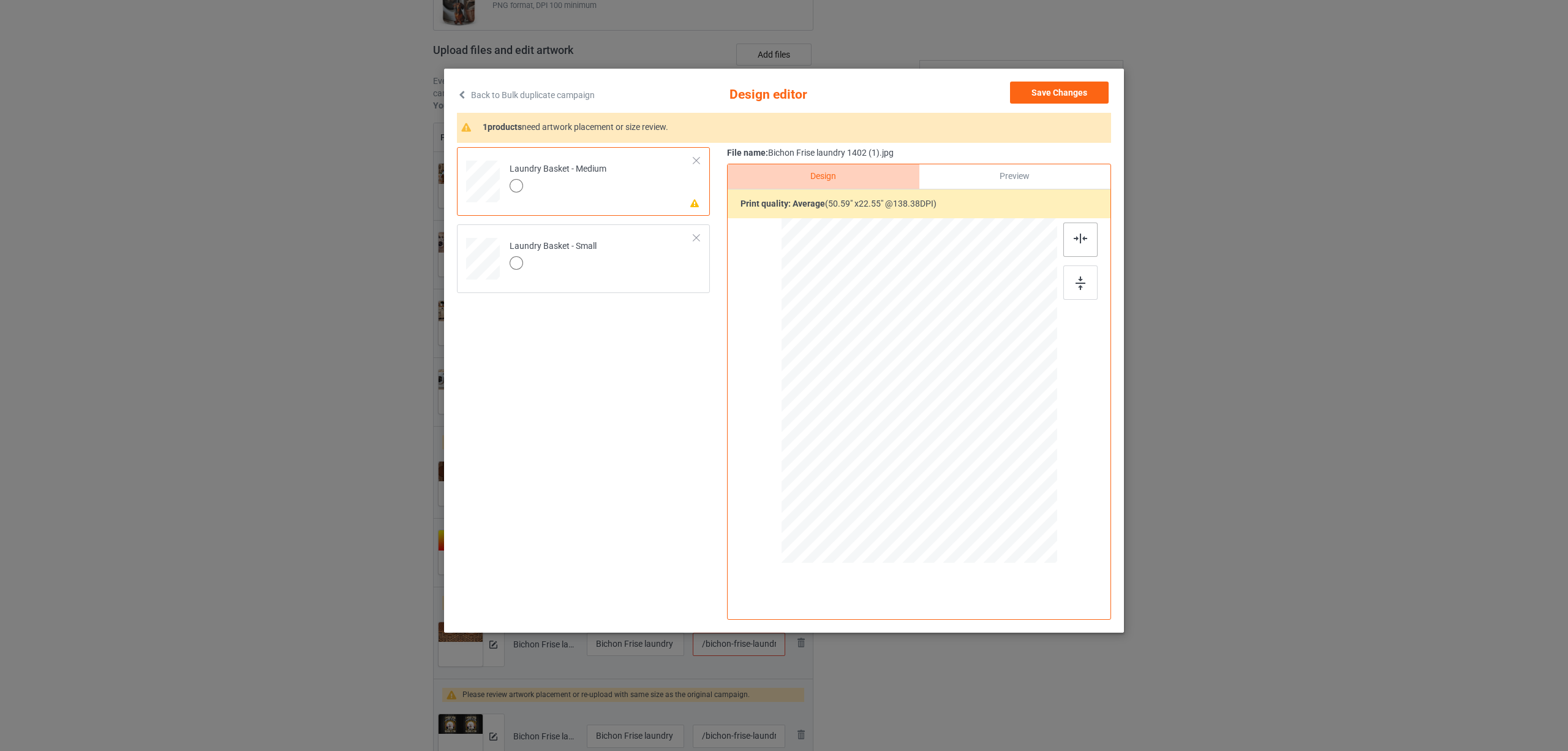
click at [1086, 237] on img at bounding box center [1081, 239] width 14 height 10
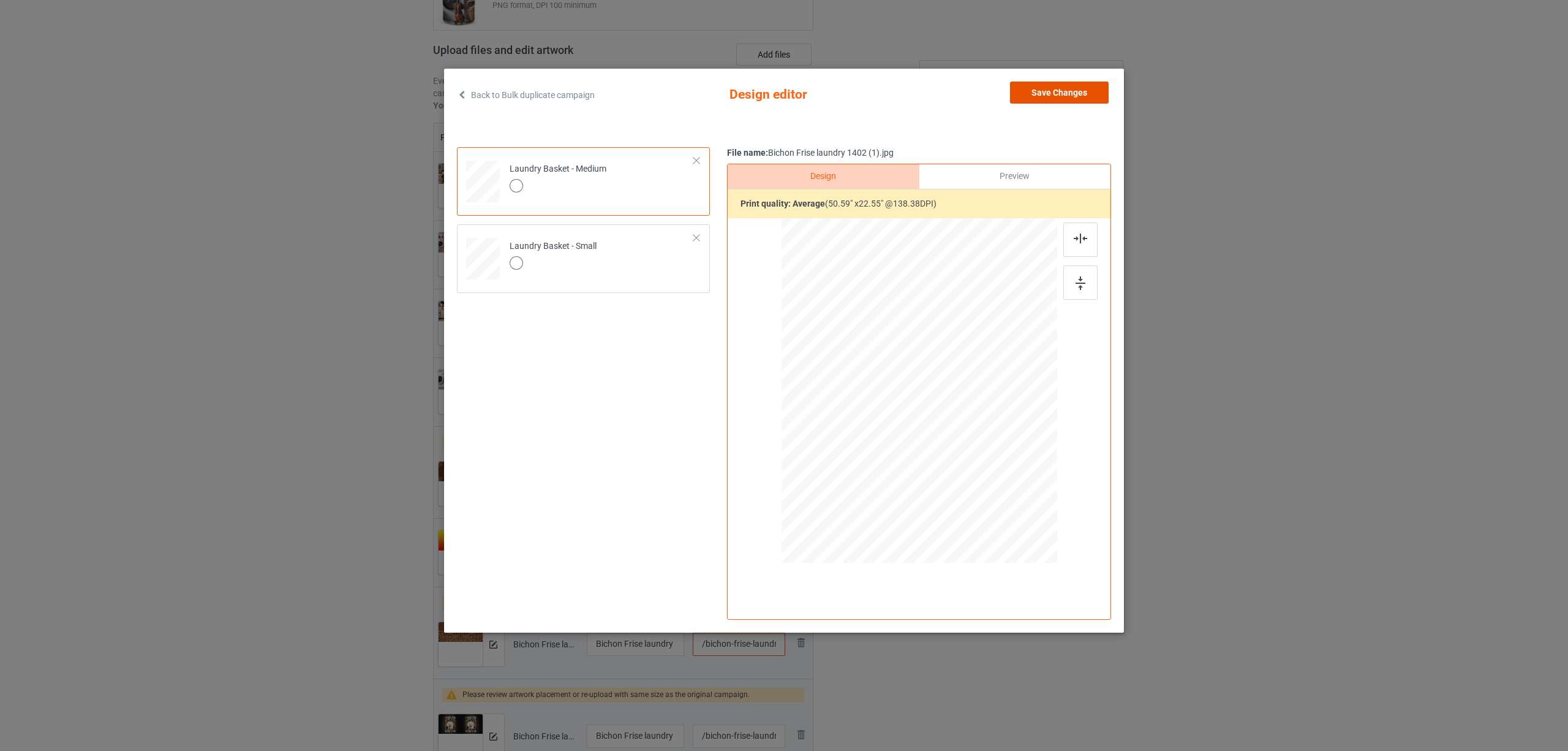
click at [1050, 84] on button "Save Changes" at bounding box center [1059, 92] width 99 height 22
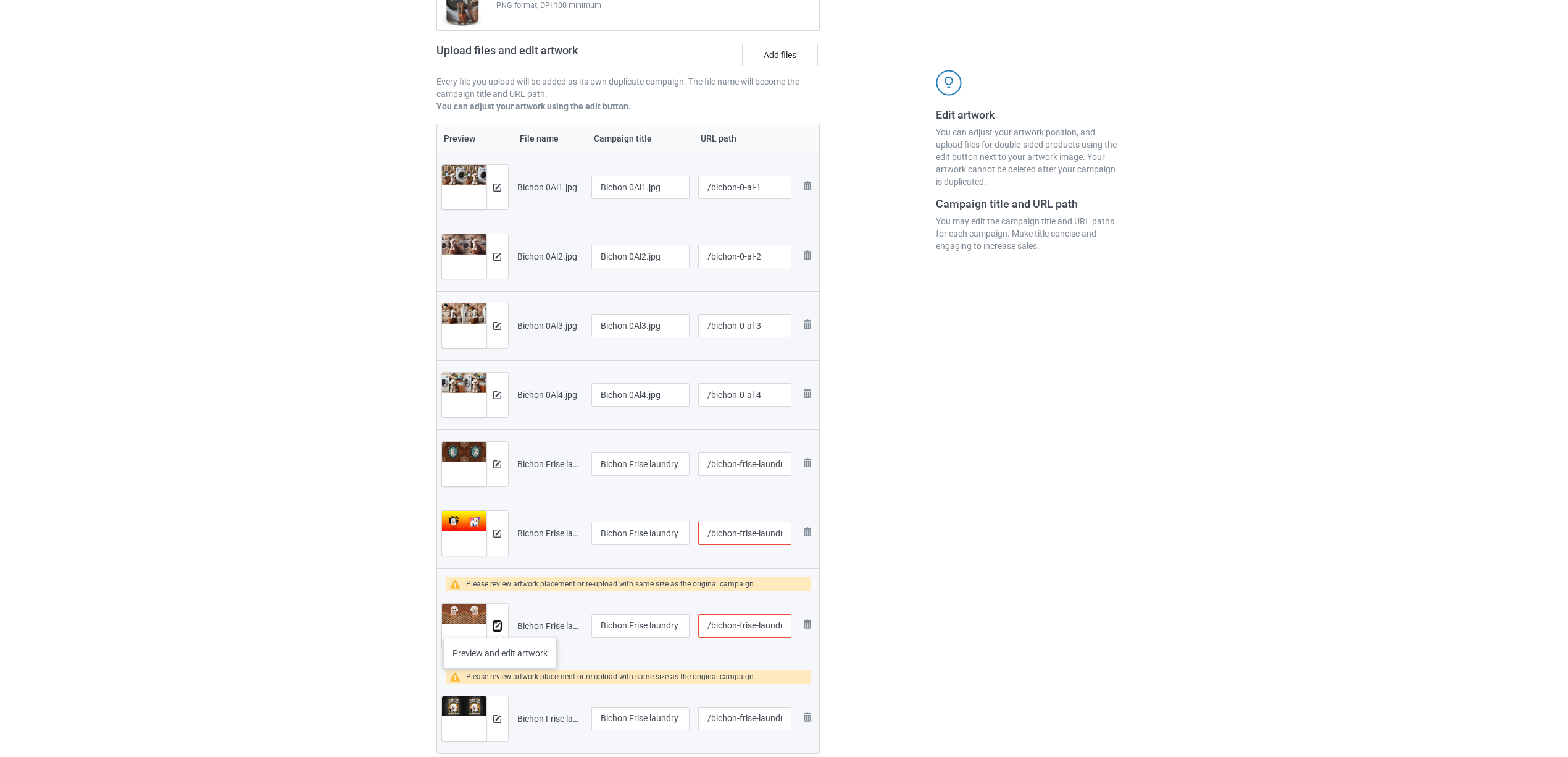
click at [500, 625] on img at bounding box center [497, 626] width 8 height 8
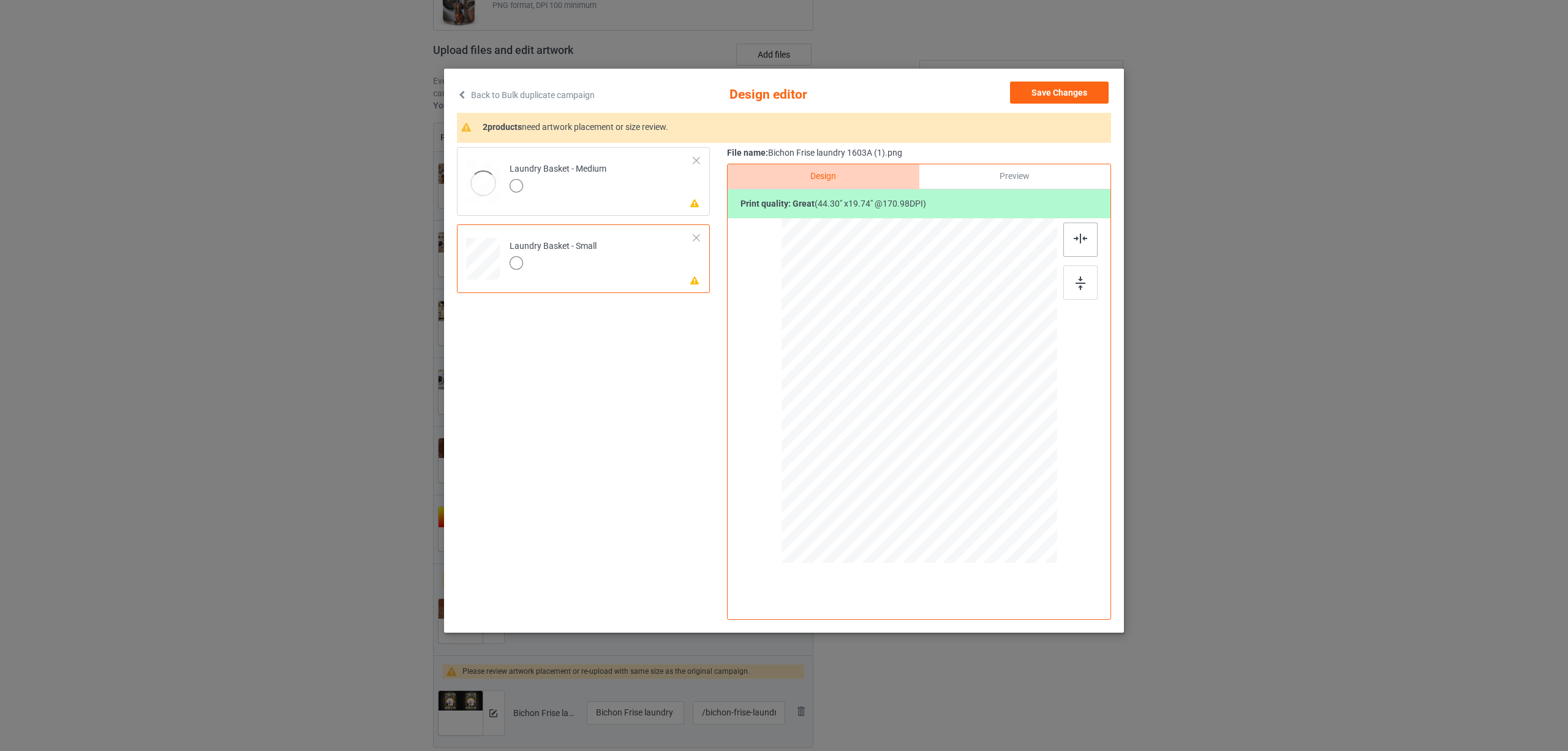
click at [1086, 234] on img at bounding box center [1081, 239] width 14 height 10
drag, startPoint x: 573, startPoint y: 177, endPoint x: 922, endPoint y: 211, distance: 350.7
click at [576, 177] on div "Laundry Basket - Medium" at bounding box center [558, 177] width 96 height 29
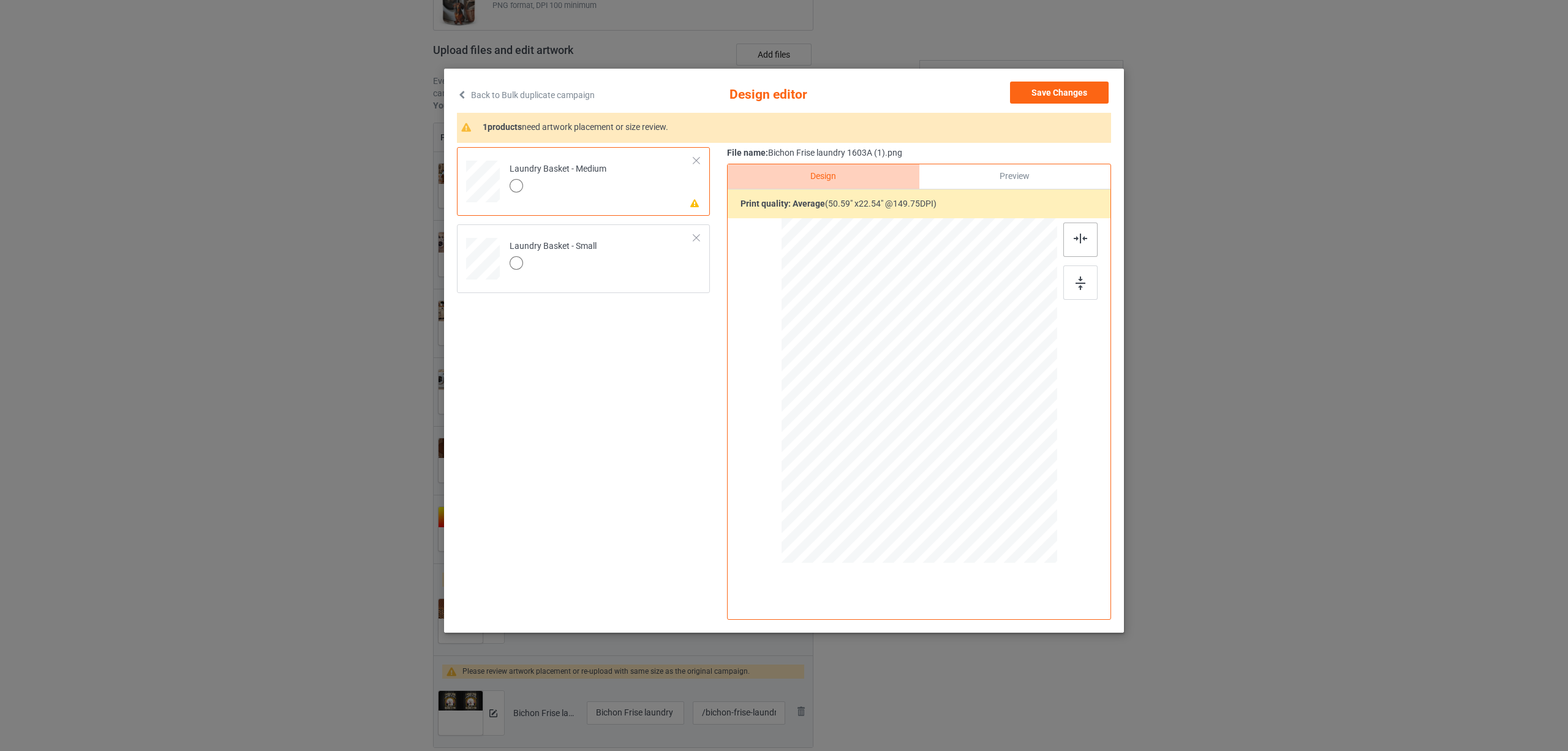
click at [1069, 240] on div at bounding box center [1080, 239] width 34 height 34
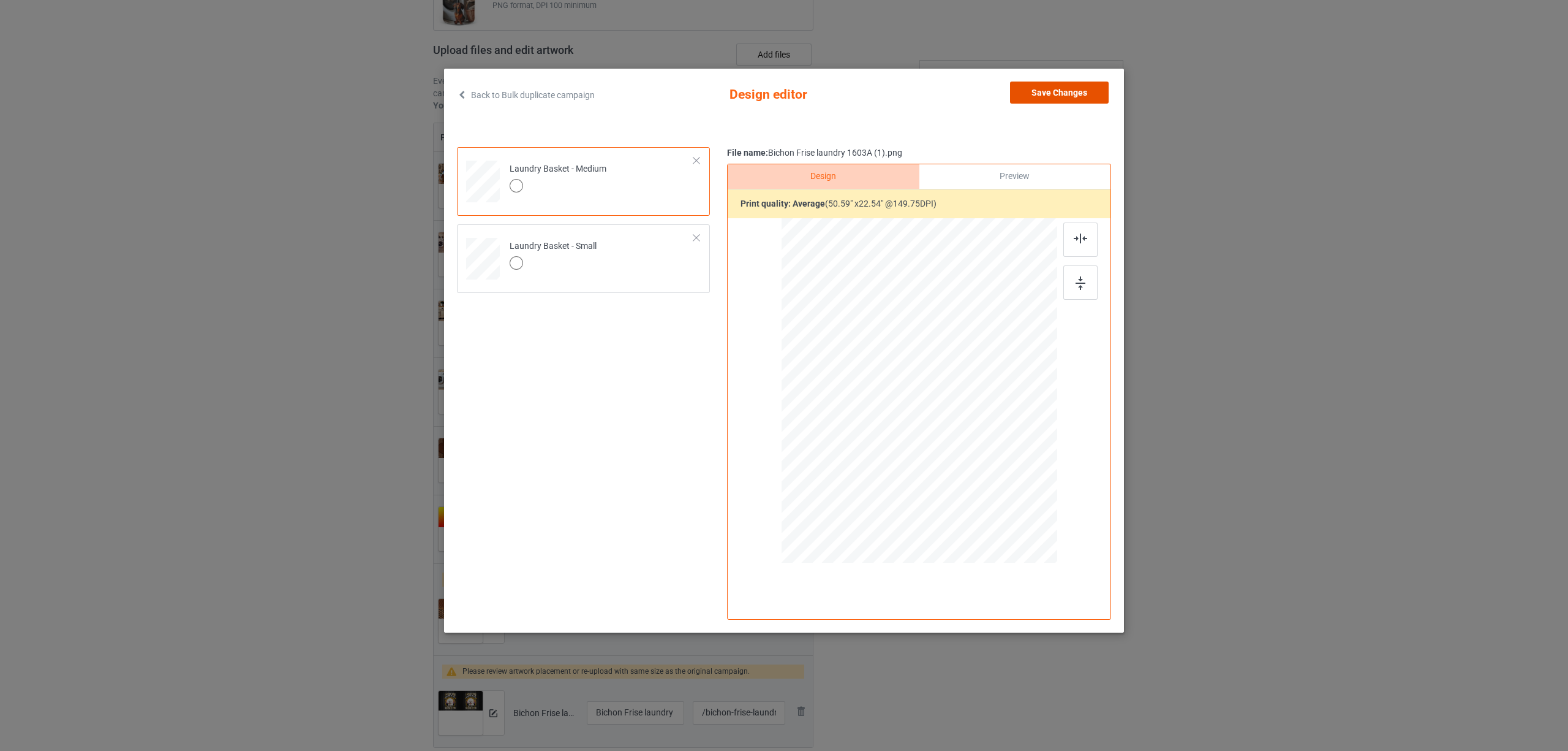
click at [1052, 82] on button "Save Changes" at bounding box center [1059, 92] width 99 height 22
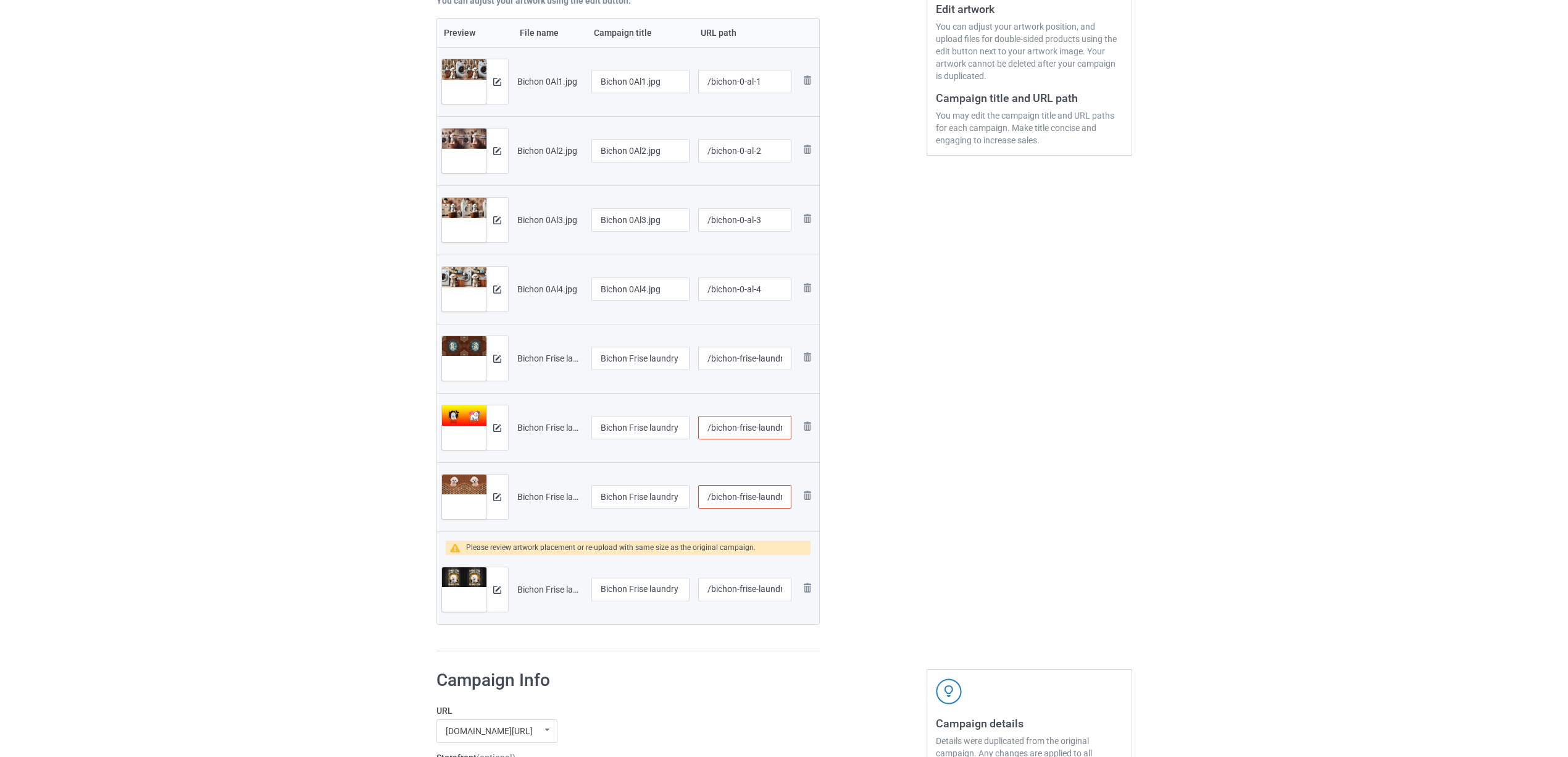
scroll to position [330, 0]
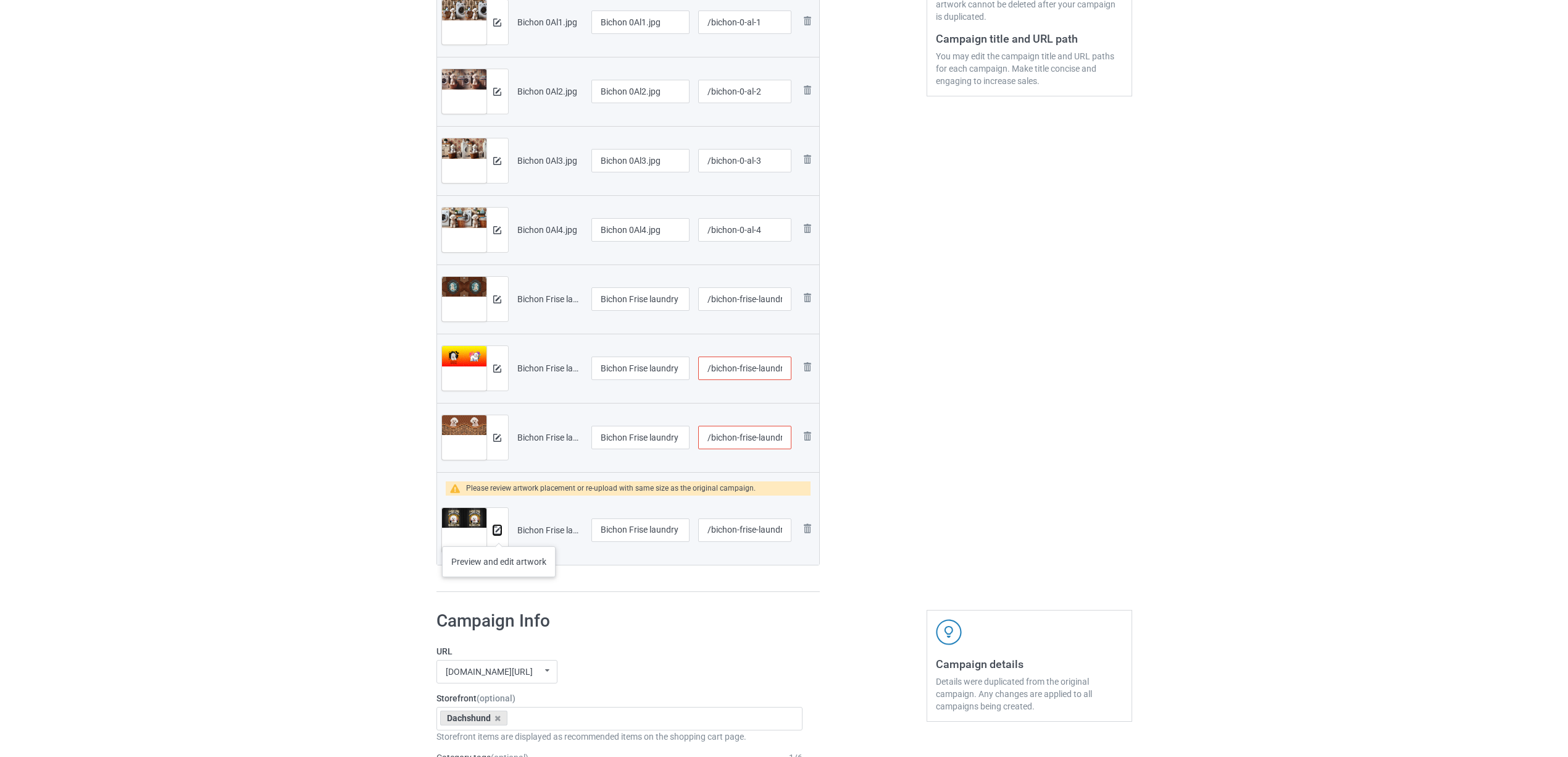
click at [499, 534] on img at bounding box center [497, 530] width 8 height 8
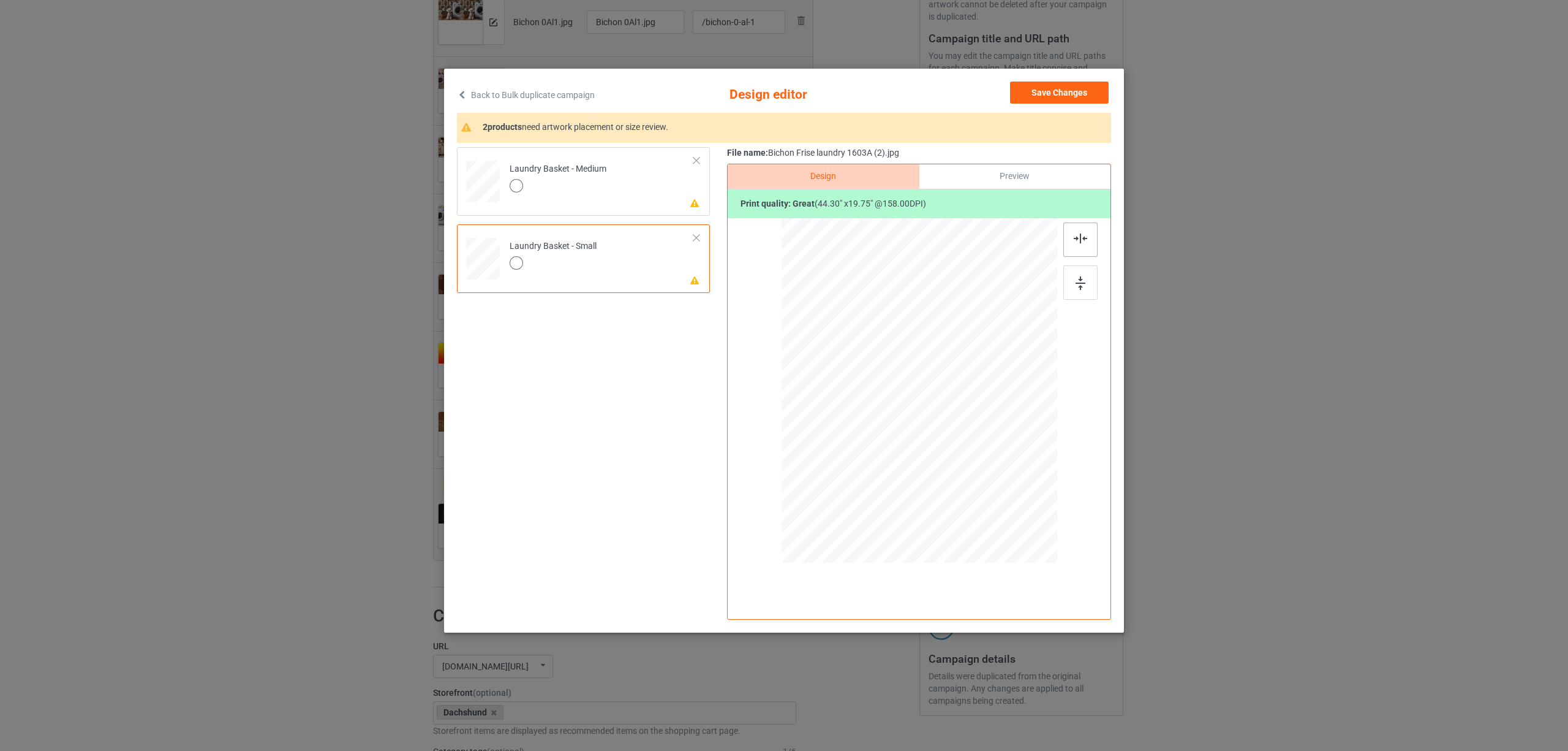
click at [1081, 237] on img at bounding box center [1081, 239] width 14 height 10
click at [635, 181] on td "Please review artwork placement Laundry Basket - Medium" at bounding box center [601, 179] width 198 height 54
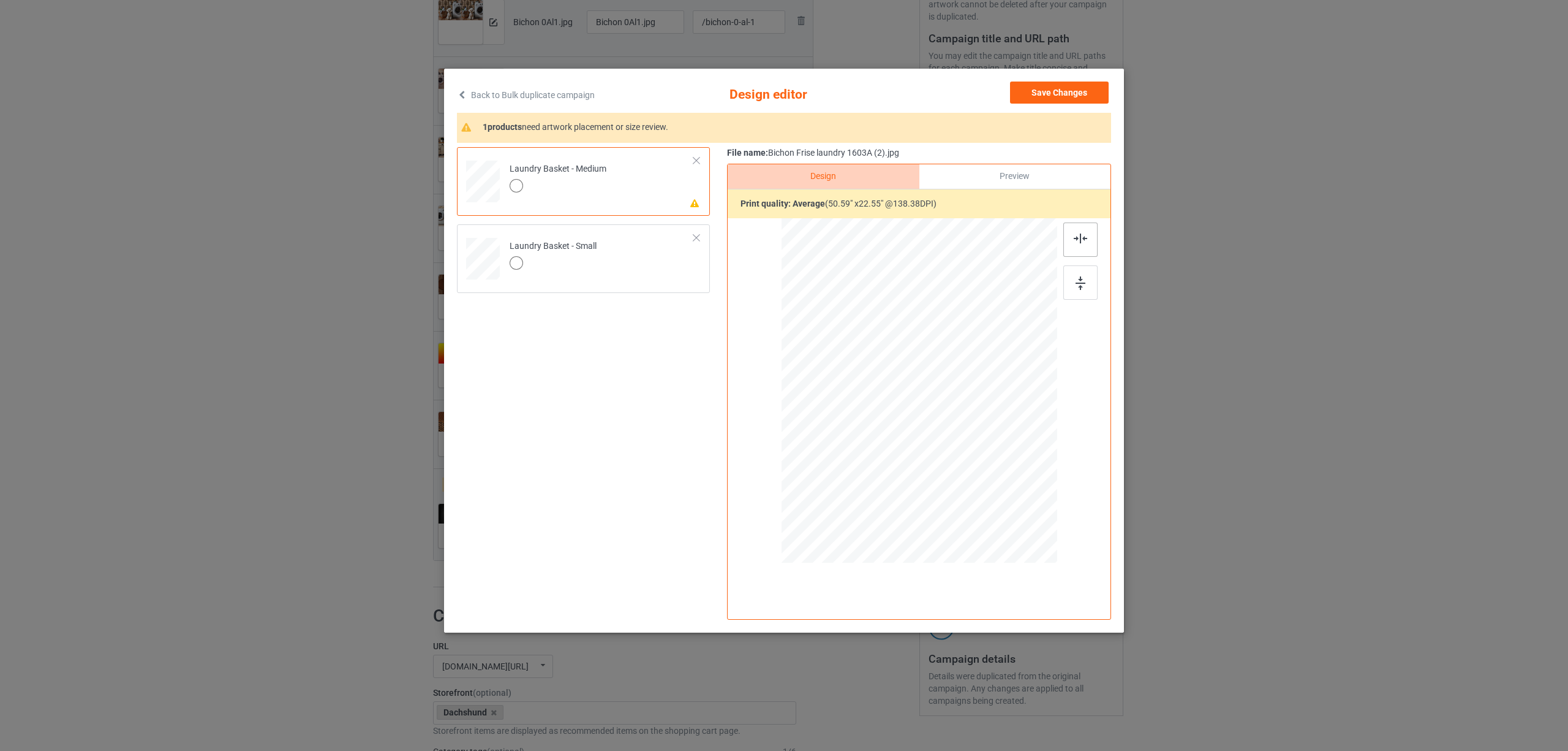
click at [1071, 234] on div at bounding box center [1080, 239] width 34 height 34
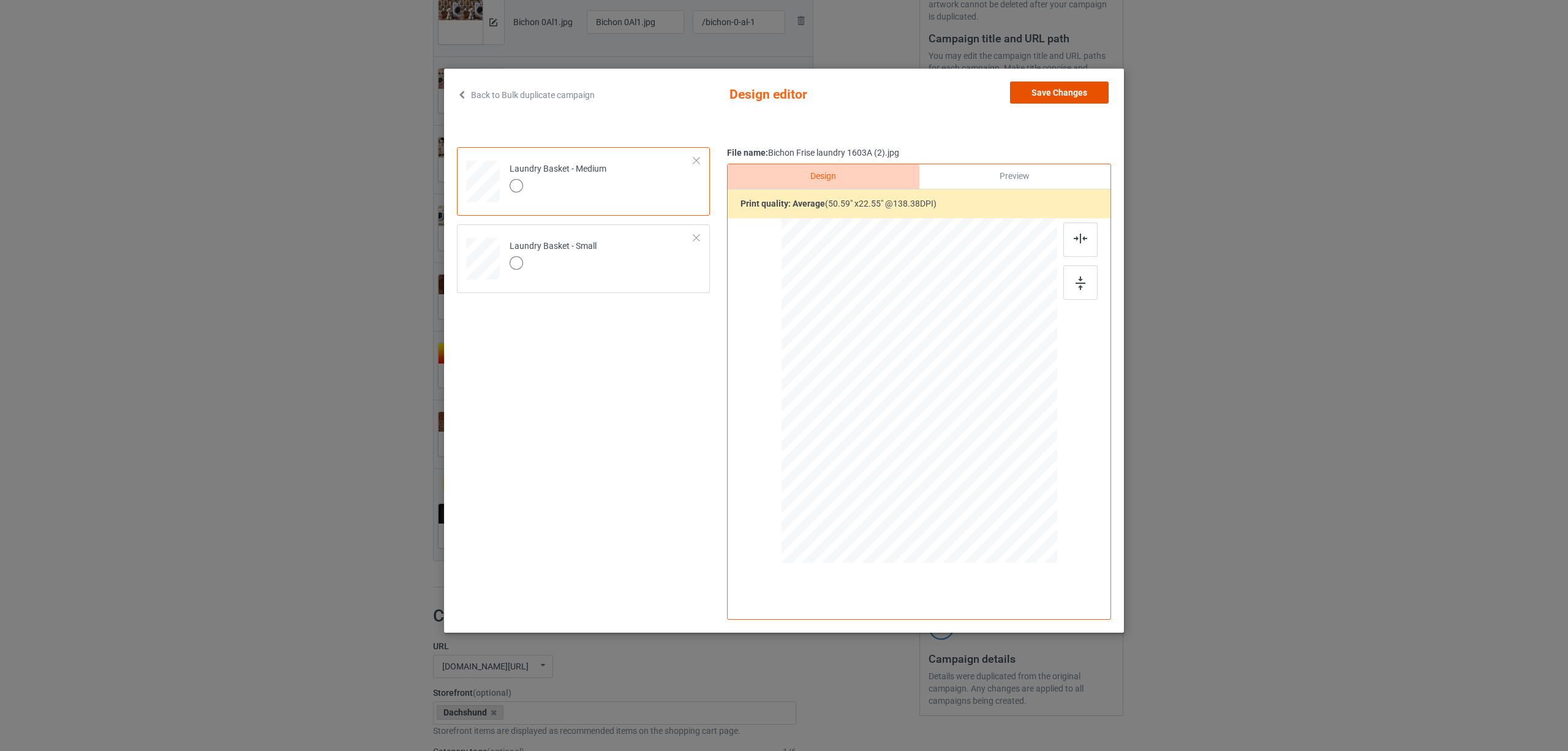
click at [1037, 87] on button "Save Changes" at bounding box center [1059, 92] width 99 height 22
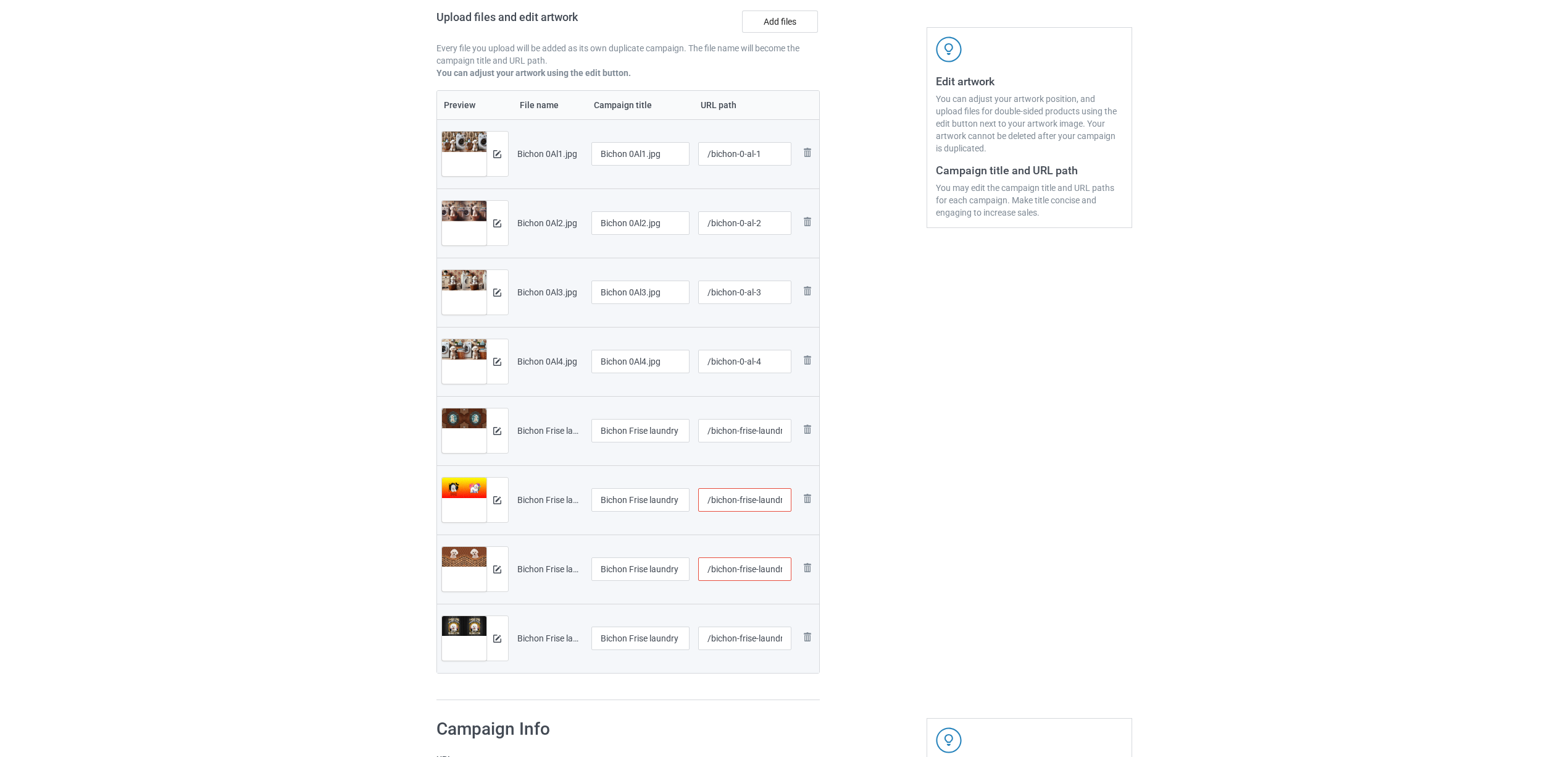
scroll to position [164, 0]
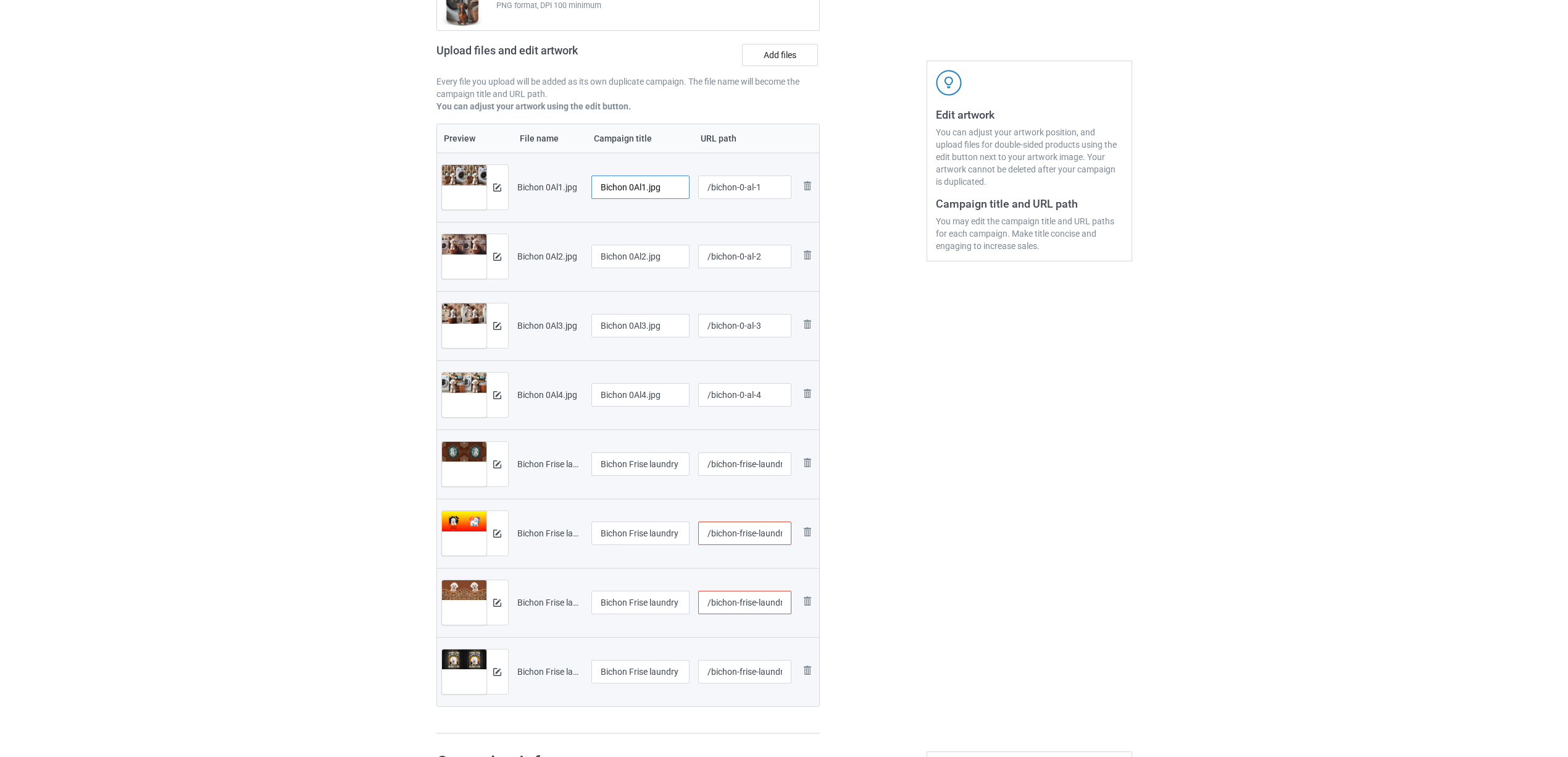
drag, startPoint x: 631, startPoint y: 186, endPoint x: 685, endPoint y: 193, distance: 54.5
click at [685, 193] on input "Bichon 0Al1.jpg" at bounding box center [641, 187] width 99 height 23
drag, startPoint x: 638, startPoint y: 186, endPoint x: 519, endPoint y: 179, distance: 119.2
click at [519, 179] on tr "Preview and edit artwork Bichon 0Al1.jpg Bichon /bichon-0-al-1 Remove file" at bounding box center [628, 187] width 383 height 69
type input "Bichon"
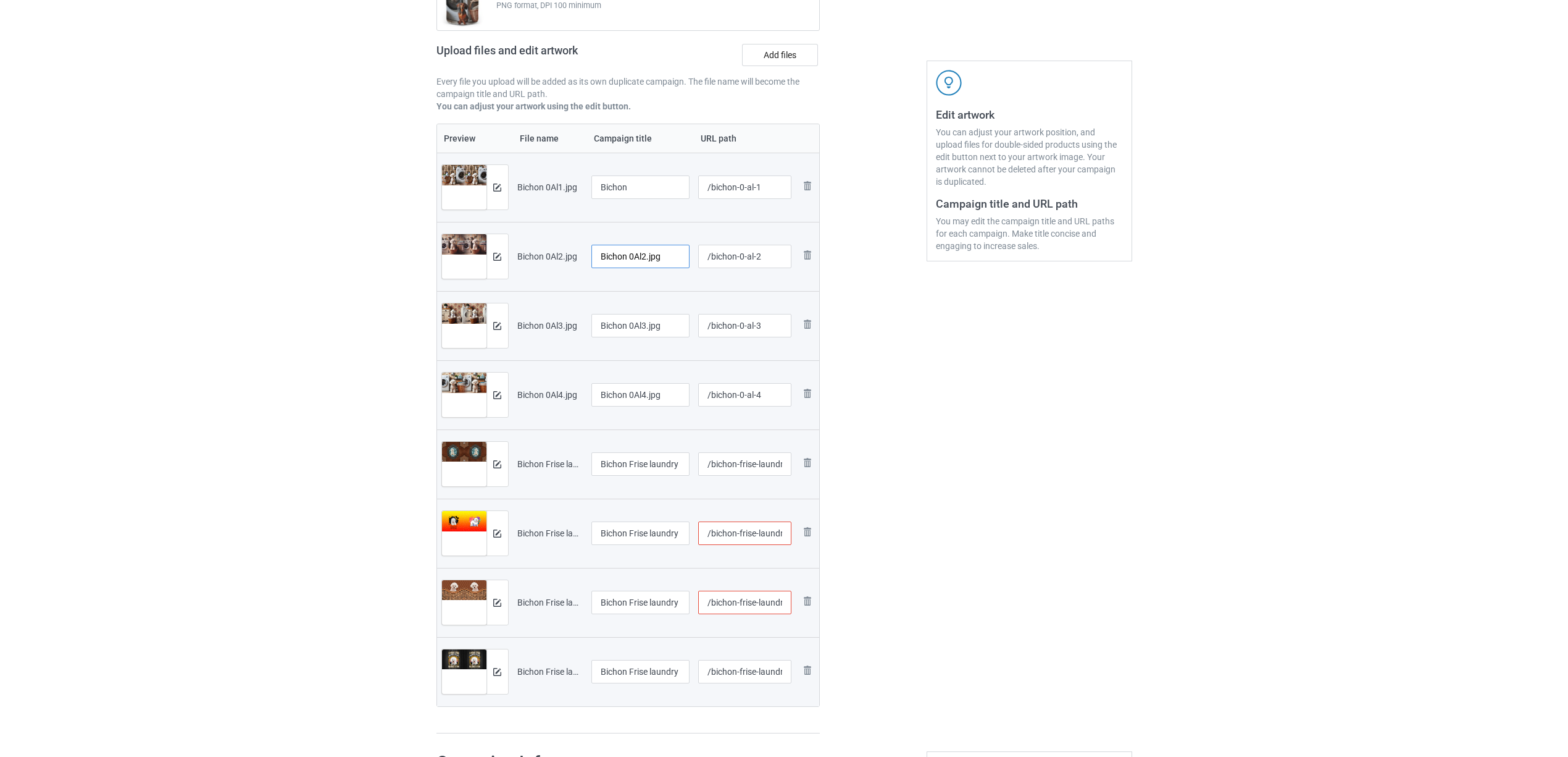
click at [633, 257] on input "Bichon 0Al2.jpg" at bounding box center [641, 256] width 99 height 23
paste input "text"
type input "Bichon"
click at [646, 330] on input "Bichon 0Al3.jpg" at bounding box center [641, 325] width 99 height 23
paste input "text"
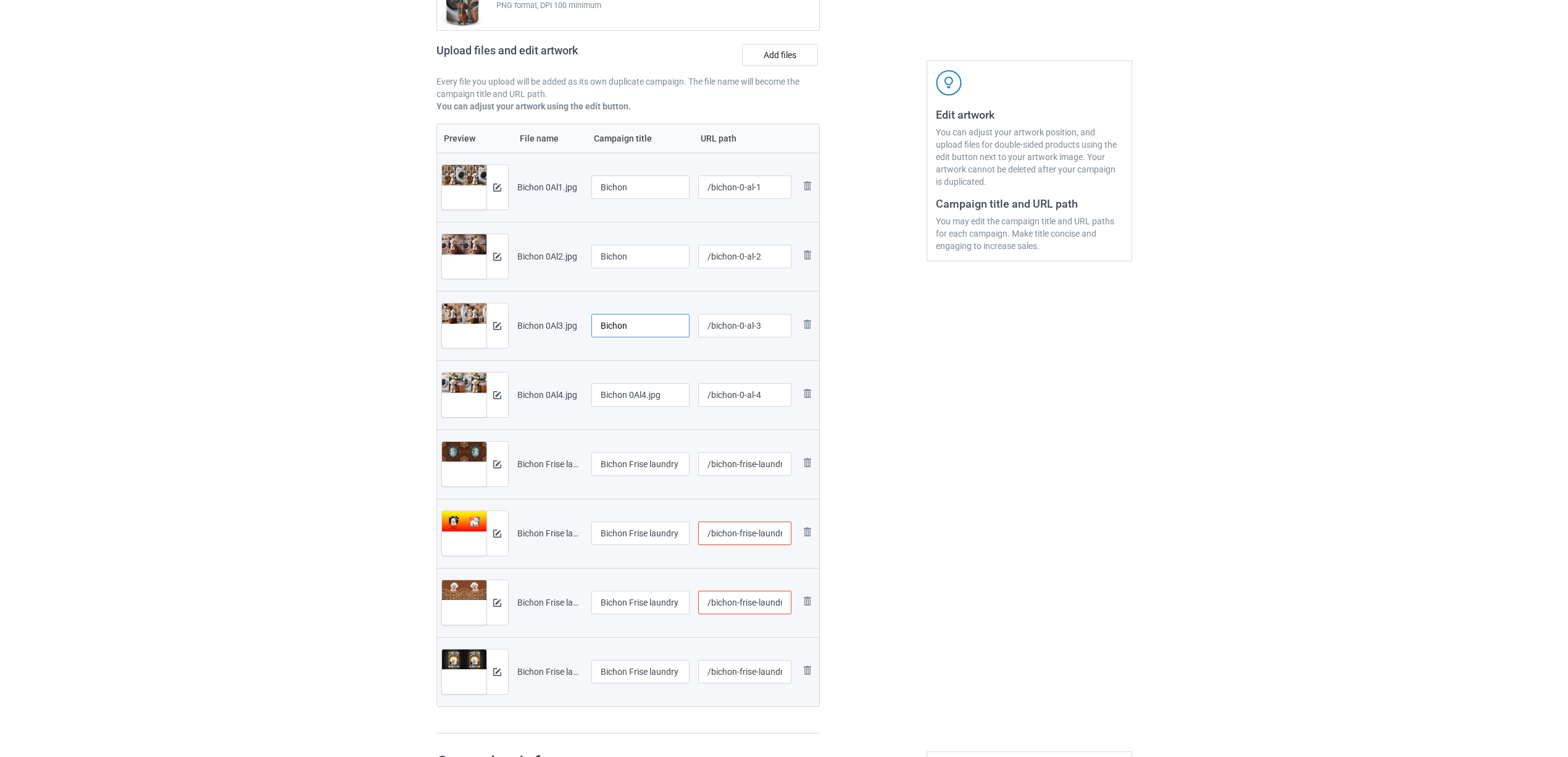
type input "Bichon"
click at [644, 388] on input "Bichon 0Al4.jpg" at bounding box center [641, 395] width 99 height 23
paste input "text"
type input "Bichon"
click at [660, 468] on input "Bichon Frise laundry 1402 (1).jpg" at bounding box center [641, 464] width 99 height 23
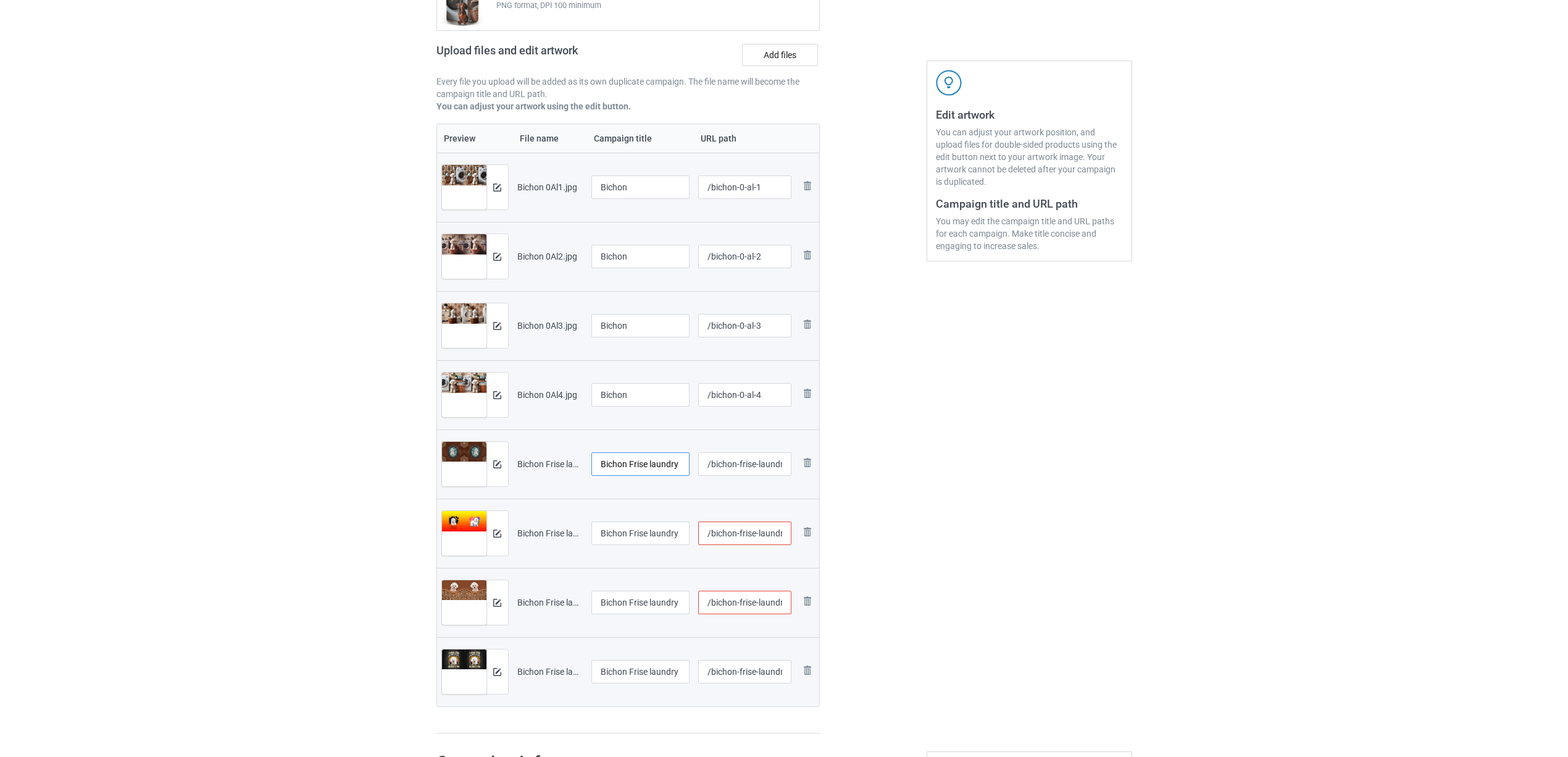
paste input "text"
type input "Bichon"
click at [674, 536] on input "Bichon Frise laundry 1603A (1).jpg" at bounding box center [641, 533] width 99 height 23
paste input "text"
type input "Bichon"
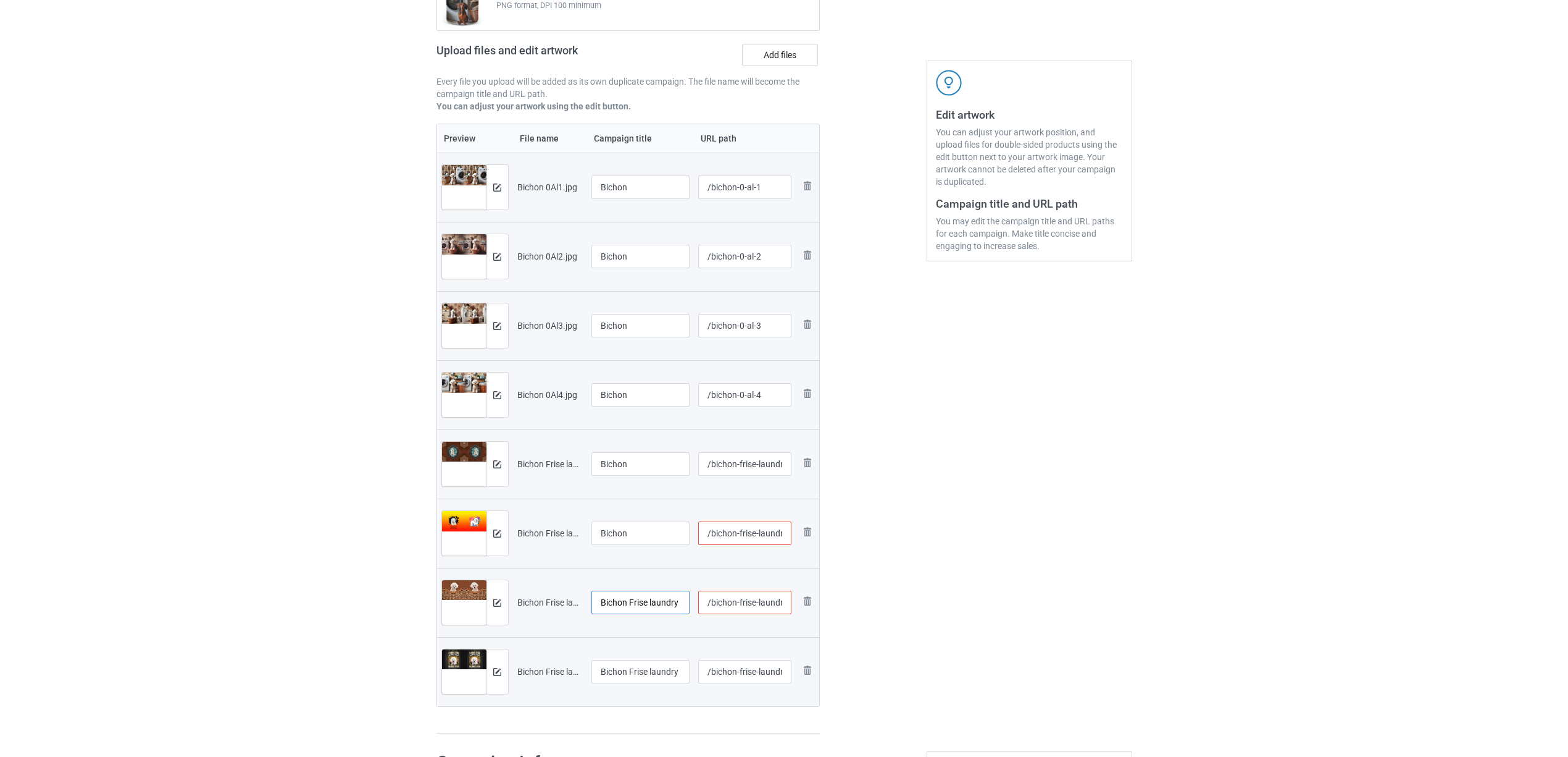
click at [645, 595] on input "Bichon Frise laundry 1603A (1)" at bounding box center [641, 602] width 99 height 23
paste input "text"
type input "Bichon"
click at [640, 669] on input "Bichon Frise laundry 1603A (2).jpg" at bounding box center [641, 671] width 99 height 23
paste input "text"
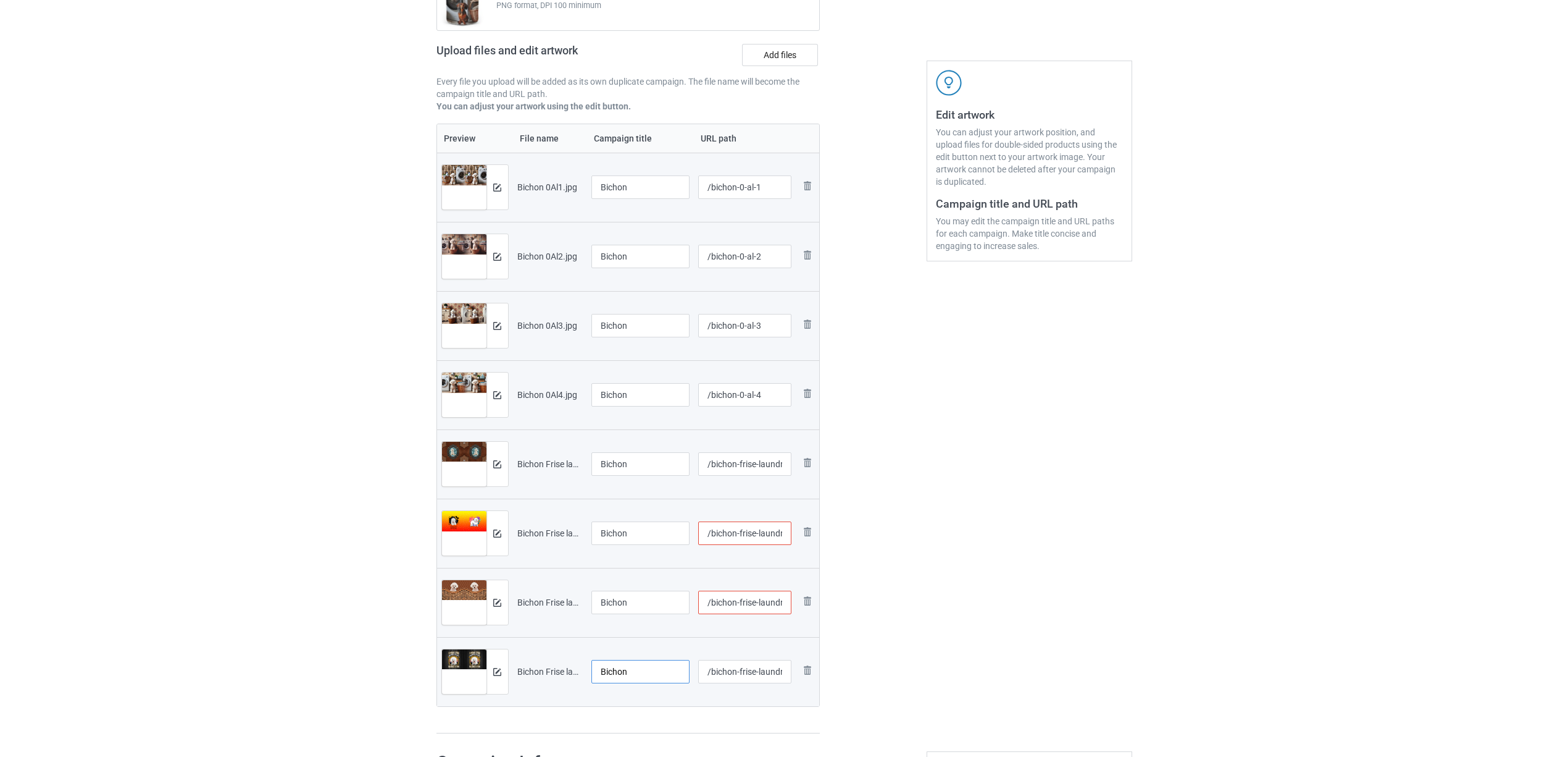
type input "Bichon"
click at [631, 706] on td "Bichon" at bounding box center [640, 671] width 108 height 69
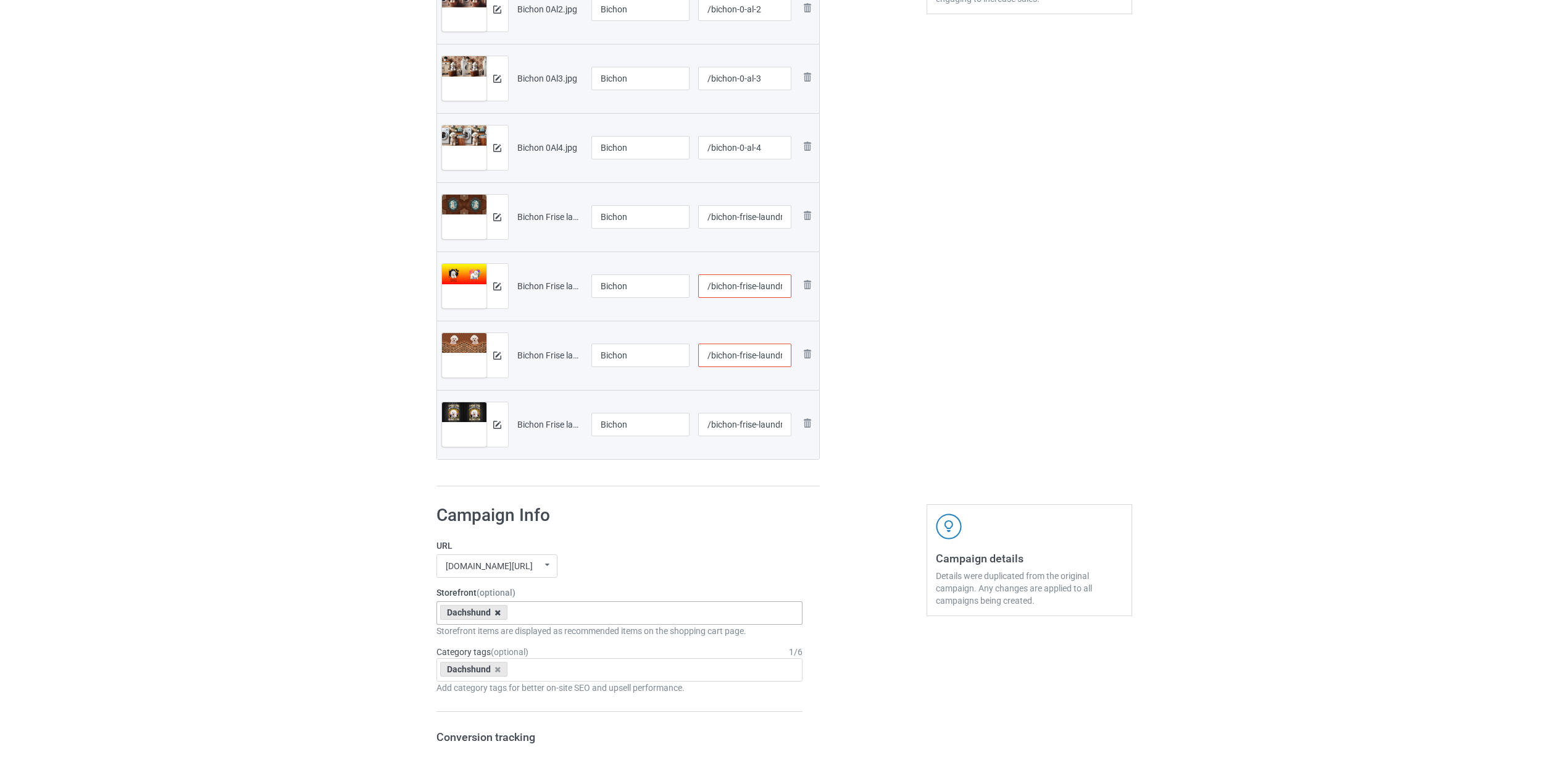
click at [499, 616] on icon at bounding box center [497, 612] width 6 height 8
paste input "Bichon"
type input "Bichon"
click at [468, 636] on div "Bichon Frise" at bounding box center [620, 635] width 366 height 23
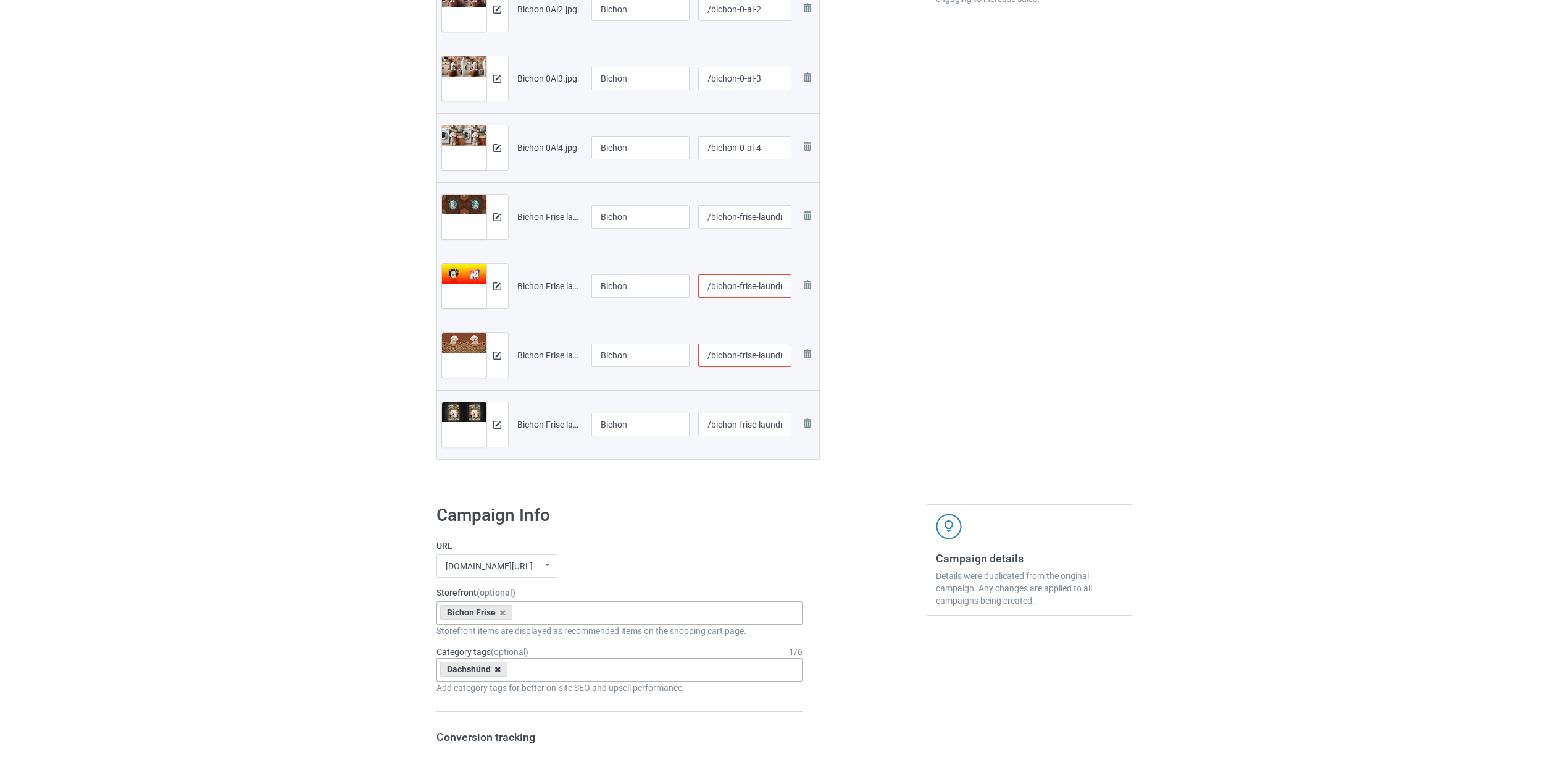
click at [498, 666] on icon at bounding box center [497, 669] width 6 height 8
paste input "Bichon"
type input "Bichon"
click at [477, 697] on div "Bichon Frise" at bounding box center [620, 692] width 366 height 23
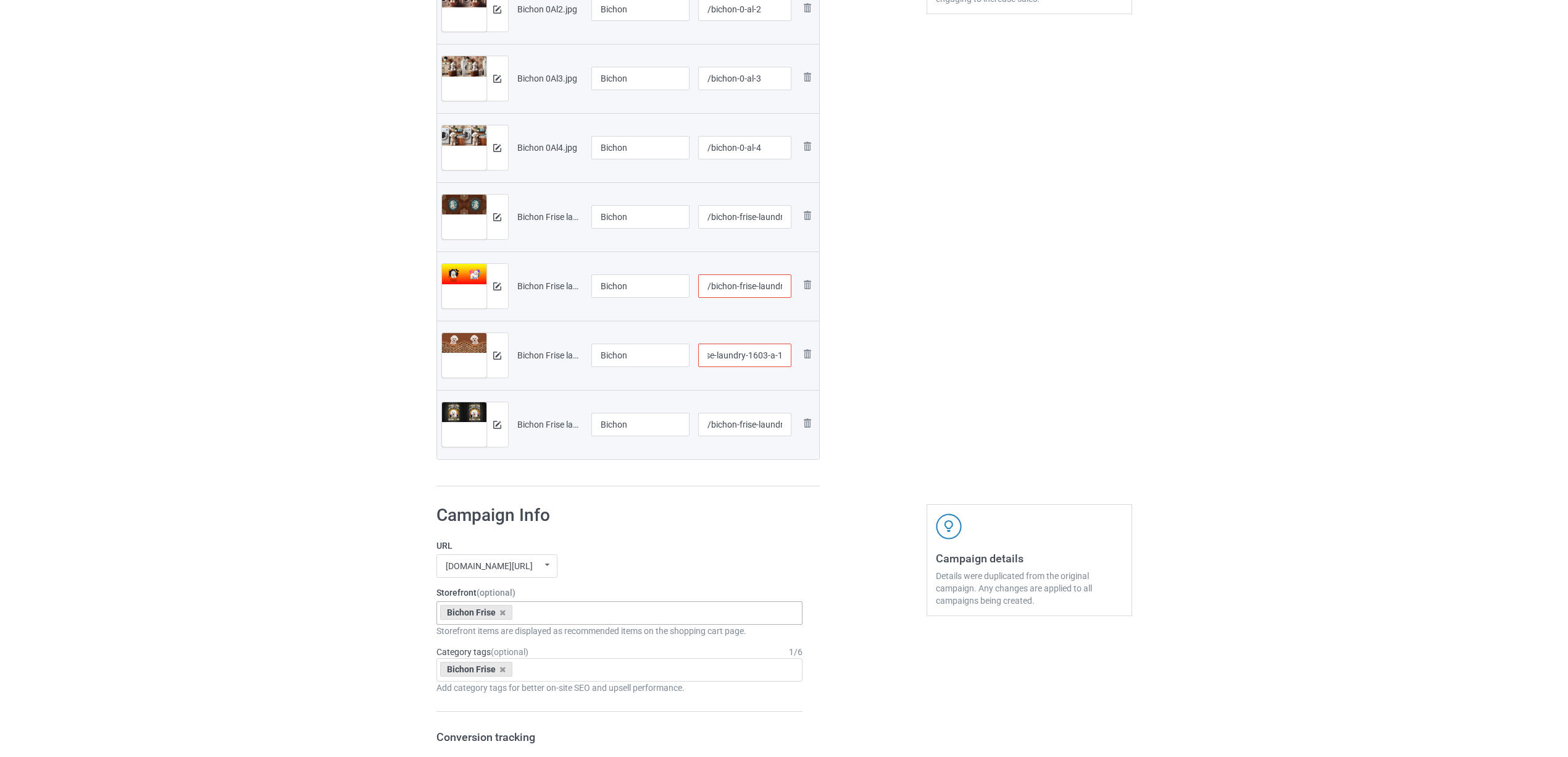
drag, startPoint x: 752, startPoint y: 352, endPoint x: 857, endPoint y: 358, distance: 105.2
click at [857, 358] on div "Campaign to duplicate Dachshund Original Artwork 7537x3374 @ 175 DPI PNG format…" at bounding box center [784, 85] width 713 height 820
click at [761, 352] on input "/bichon-frise-laundry-1603-a-1" at bounding box center [745, 355] width 93 height 23
click at [757, 356] on input "/bichon-frise-laundry-1603-a-1" at bounding box center [745, 355] width 93 height 23
type input "/bichon-frise-laundry-16-03-a-1"
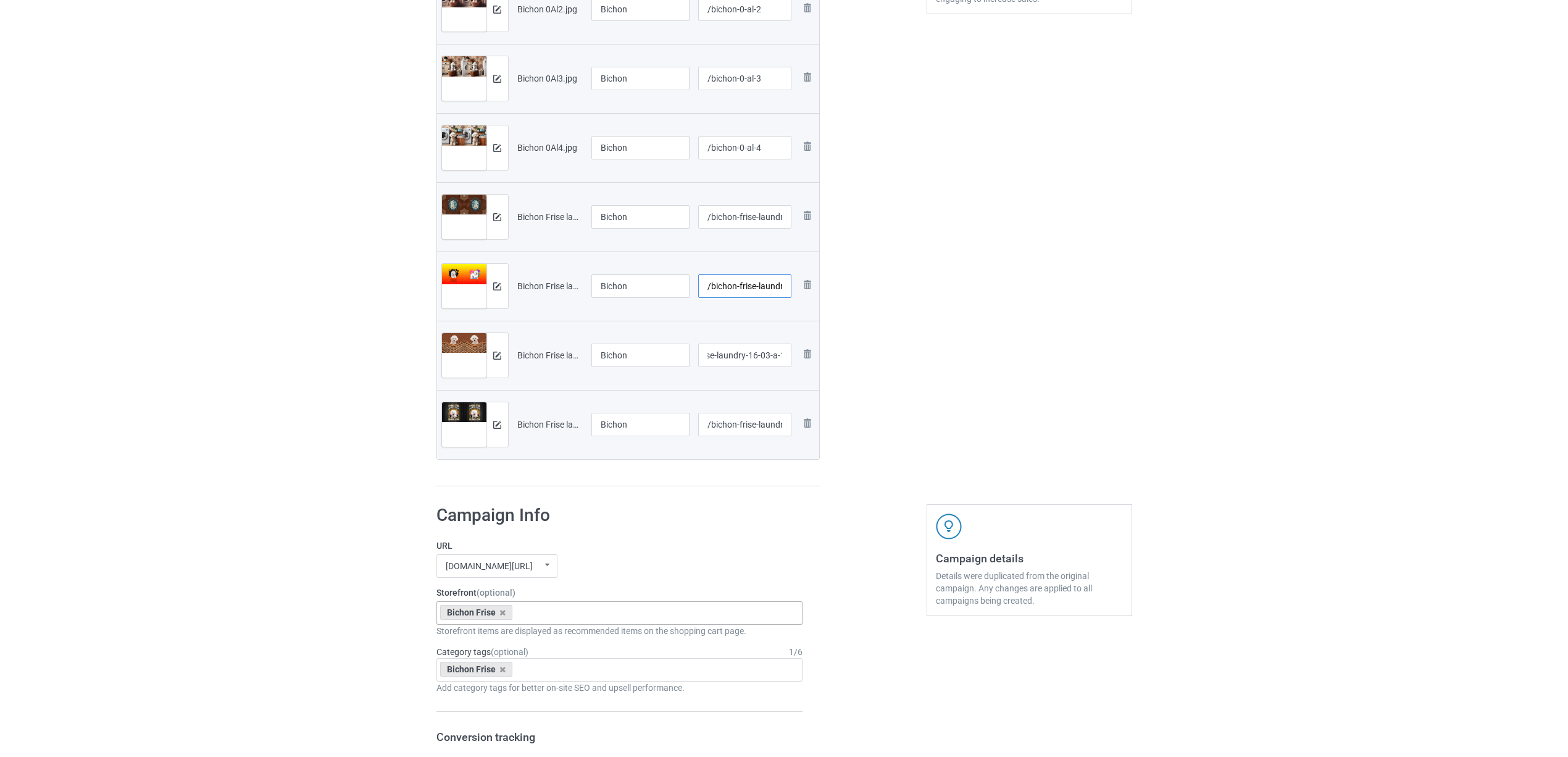
click at [764, 282] on input "/bichon-frise-laundry-1603-a-1" at bounding box center [745, 286] width 93 height 23
drag, startPoint x: 748, startPoint y: 286, endPoint x: 848, endPoint y: 287, distance: 100.0
click at [848, 287] on div "Campaign to duplicate Dachshund Original Artwork 7537x3374 @ 175 DPI PNG format…" at bounding box center [784, 85] width 713 height 820
click at [898, 292] on div at bounding box center [873, 85] width 89 height 820
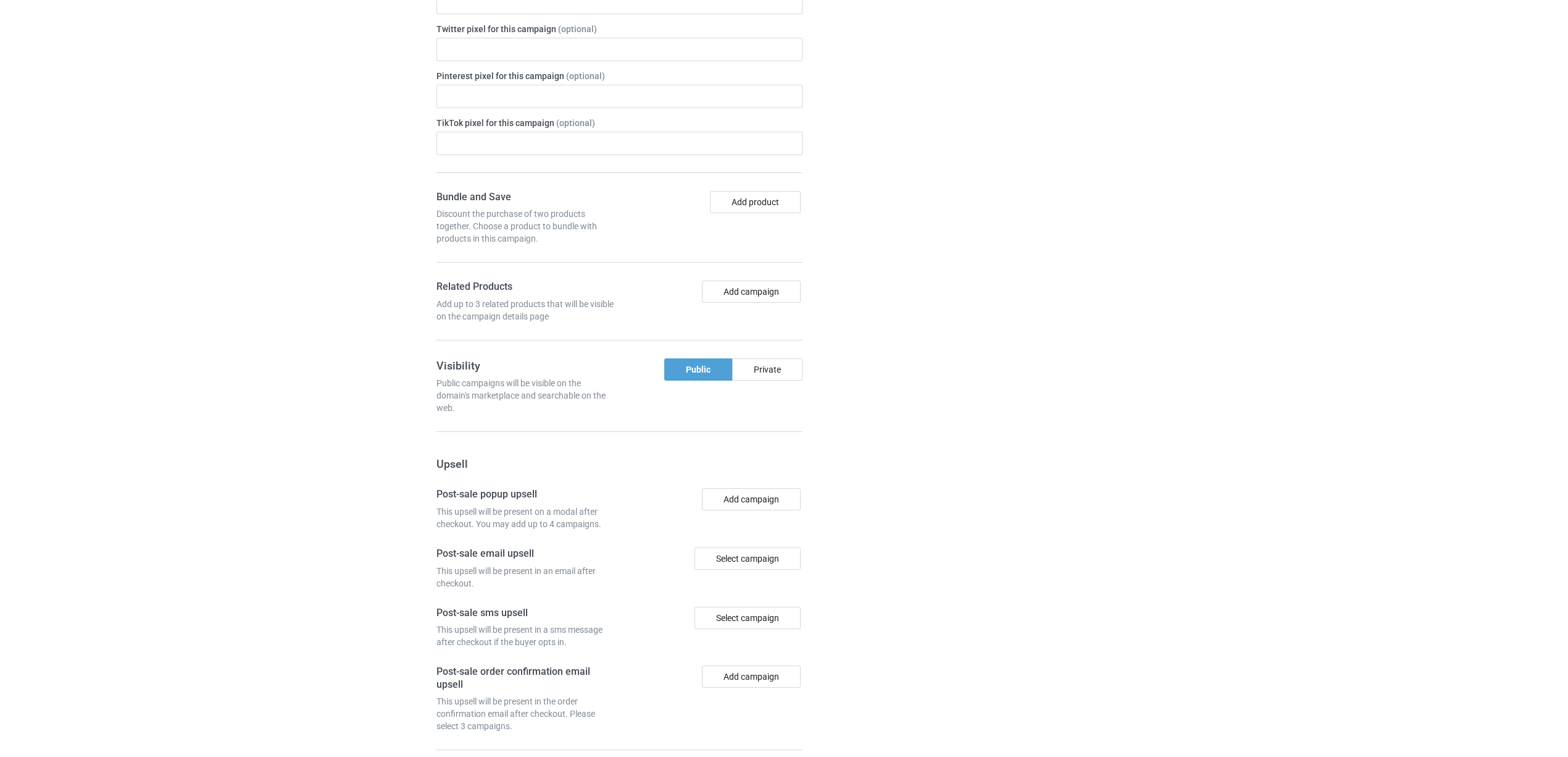
scroll to position [1307, 0]
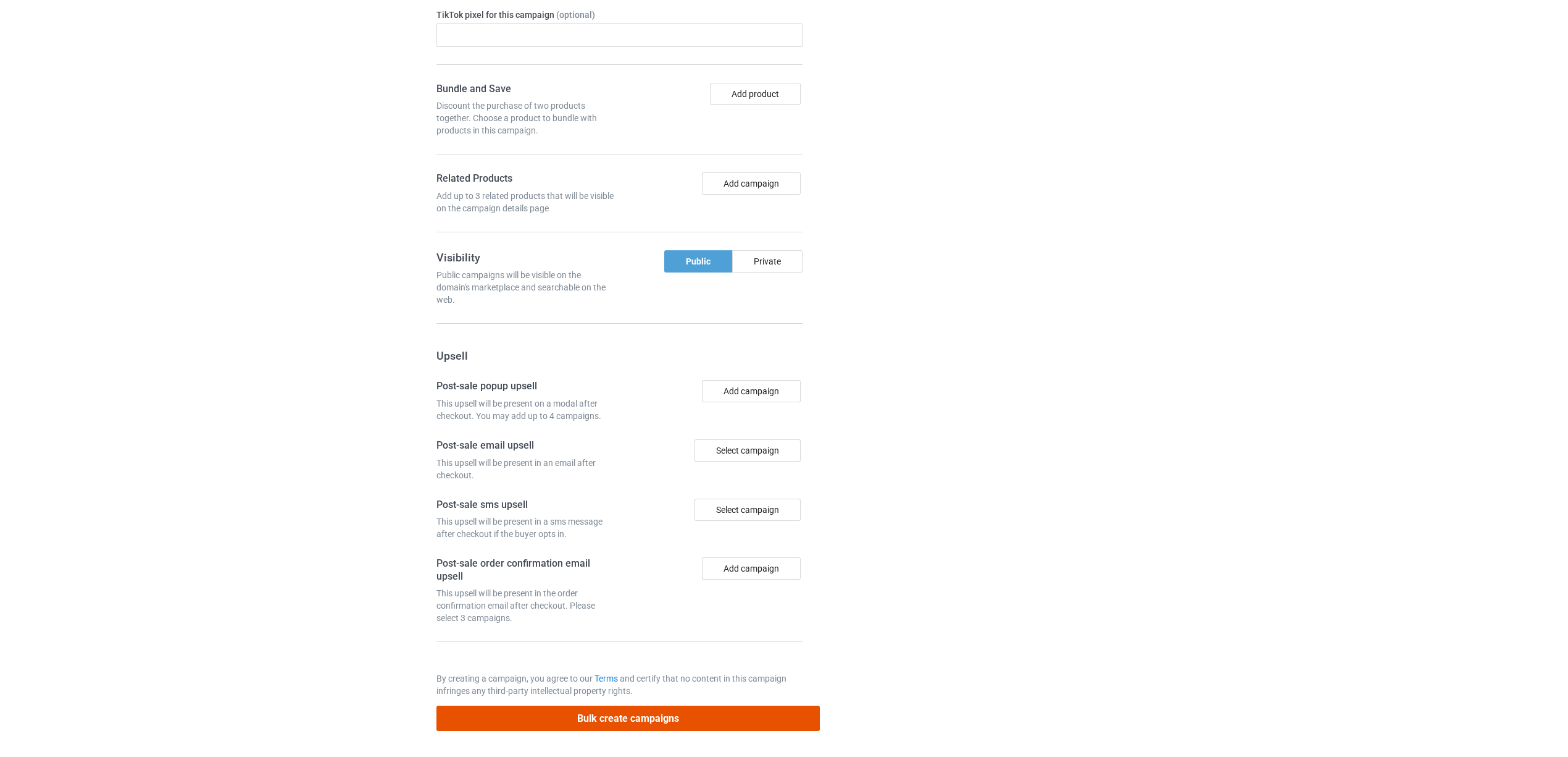
click at [593, 717] on button "Bulk create campaigns" at bounding box center [628, 718] width 384 height 25
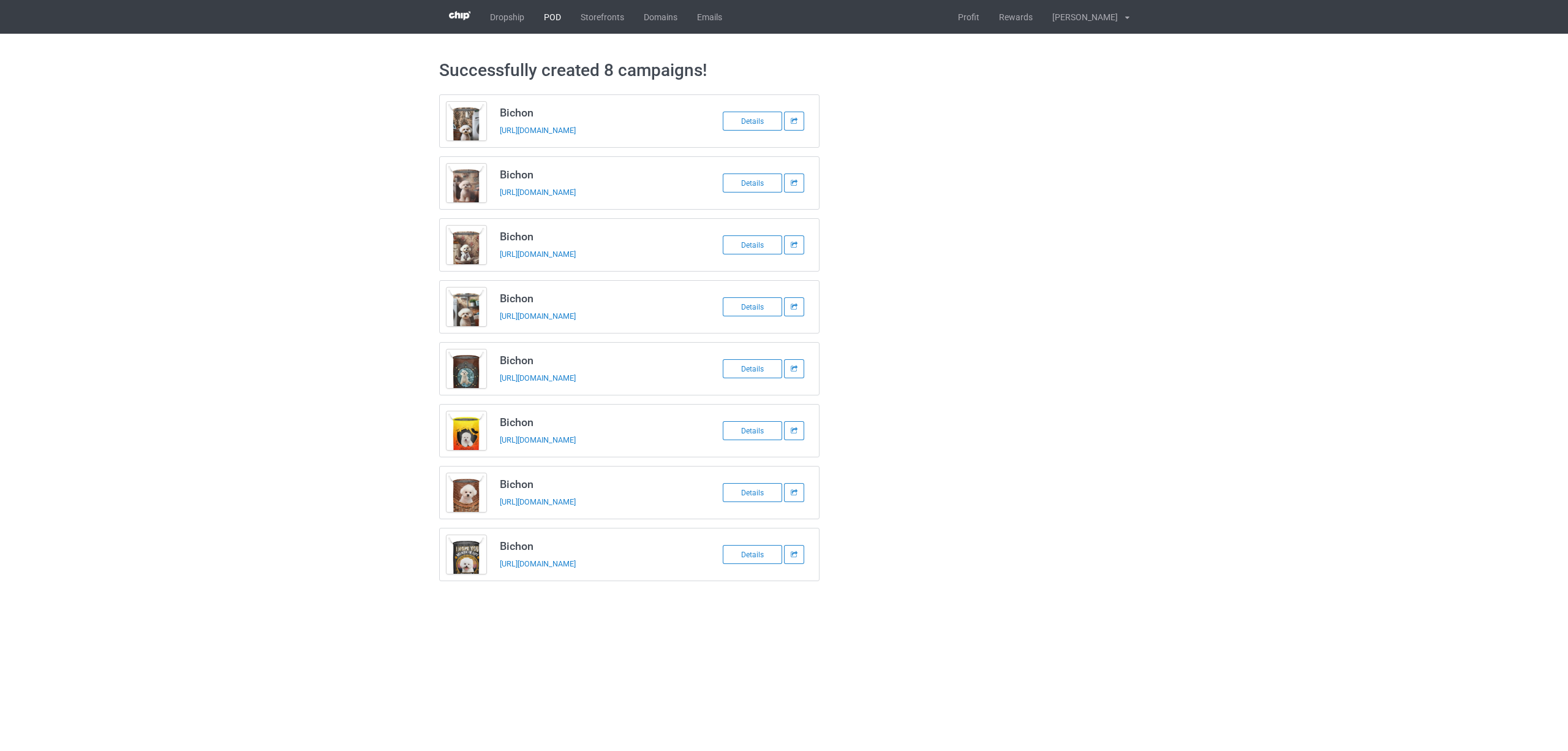
click at [550, 16] on link "POD" at bounding box center [552, 17] width 37 height 34
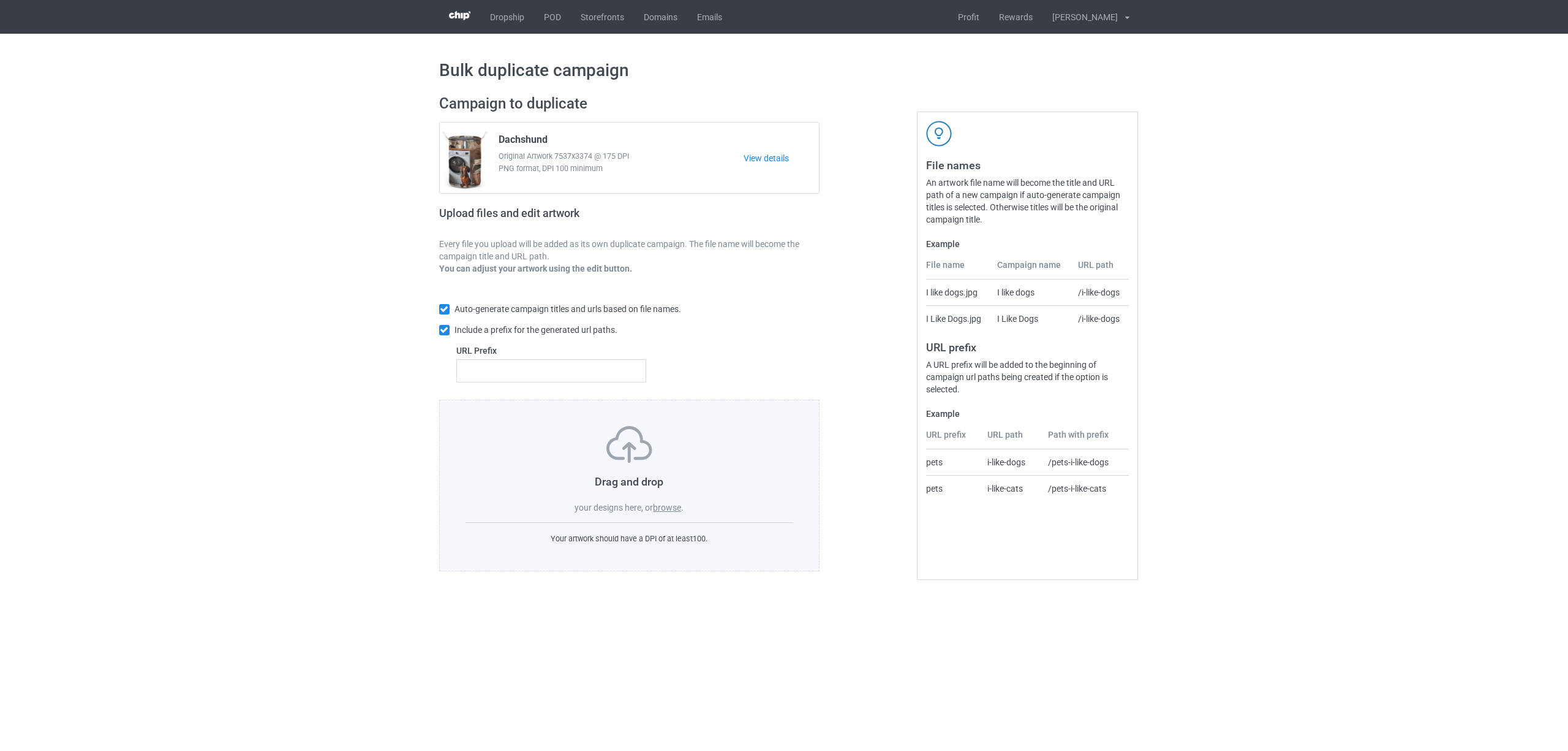
click at [668, 506] on label "browse" at bounding box center [666, 507] width 28 height 10
click at [0, 0] on input "browse" at bounding box center [0, 0] width 0 height 0
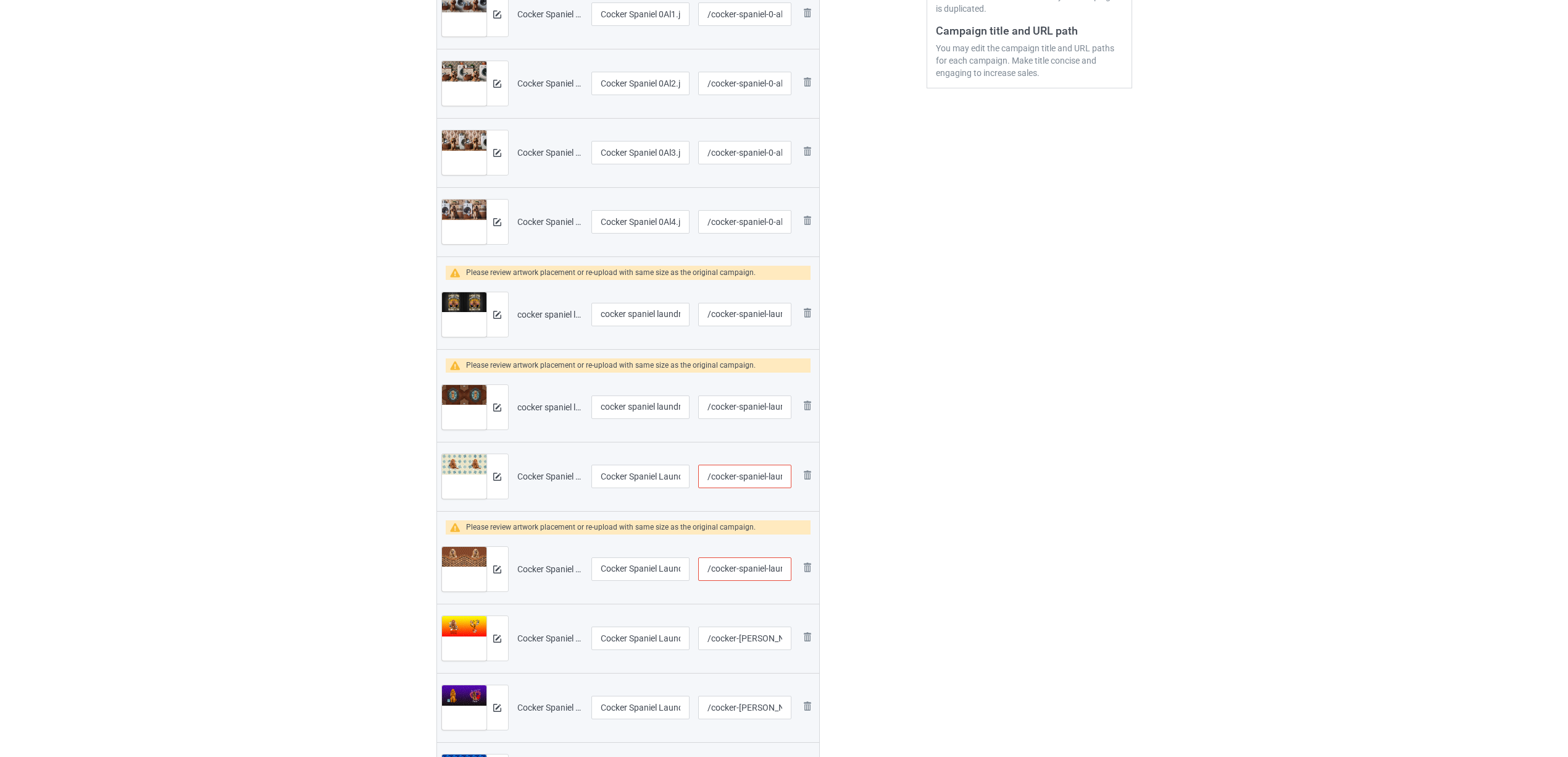
scroll to position [330, 0]
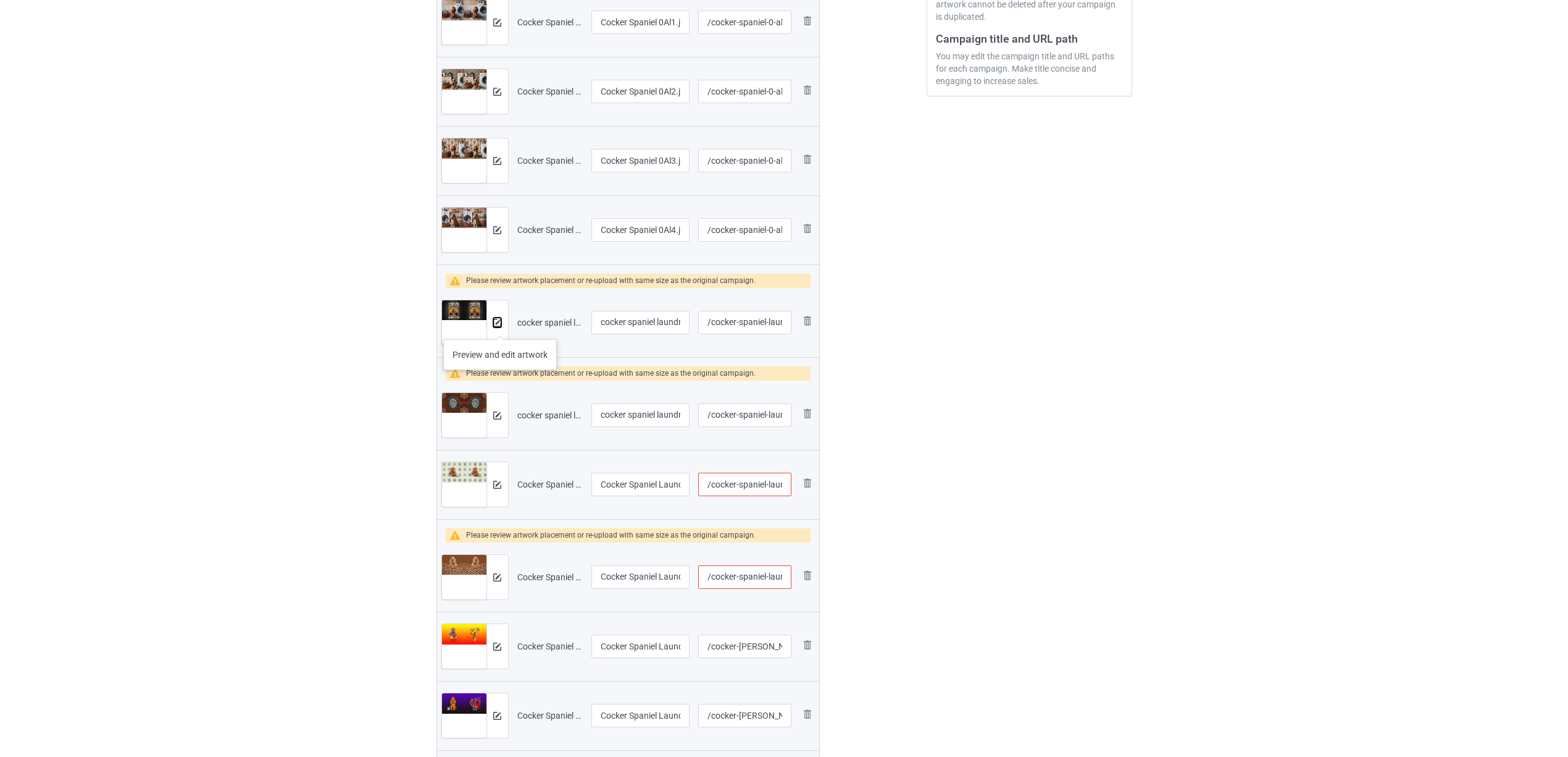
click at [500, 327] on img at bounding box center [497, 323] width 8 height 8
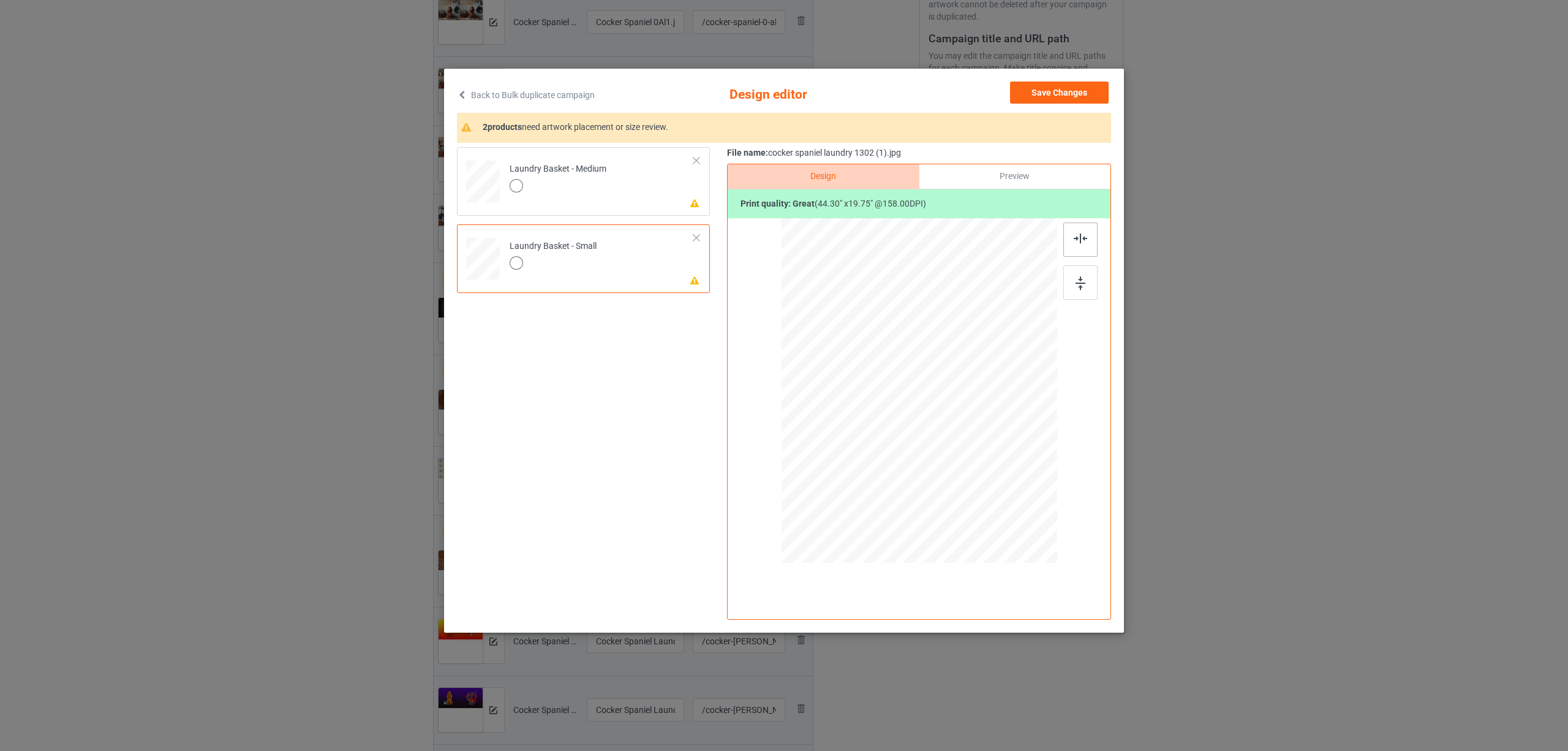
click at [1079, 239] on img at bounding box center [1081, 239] width 14 height 10
click at [616, 177] on td "Please review artwork placement Laundry Basket - Medium" at bounding box center [601, 179] width 198 height 54
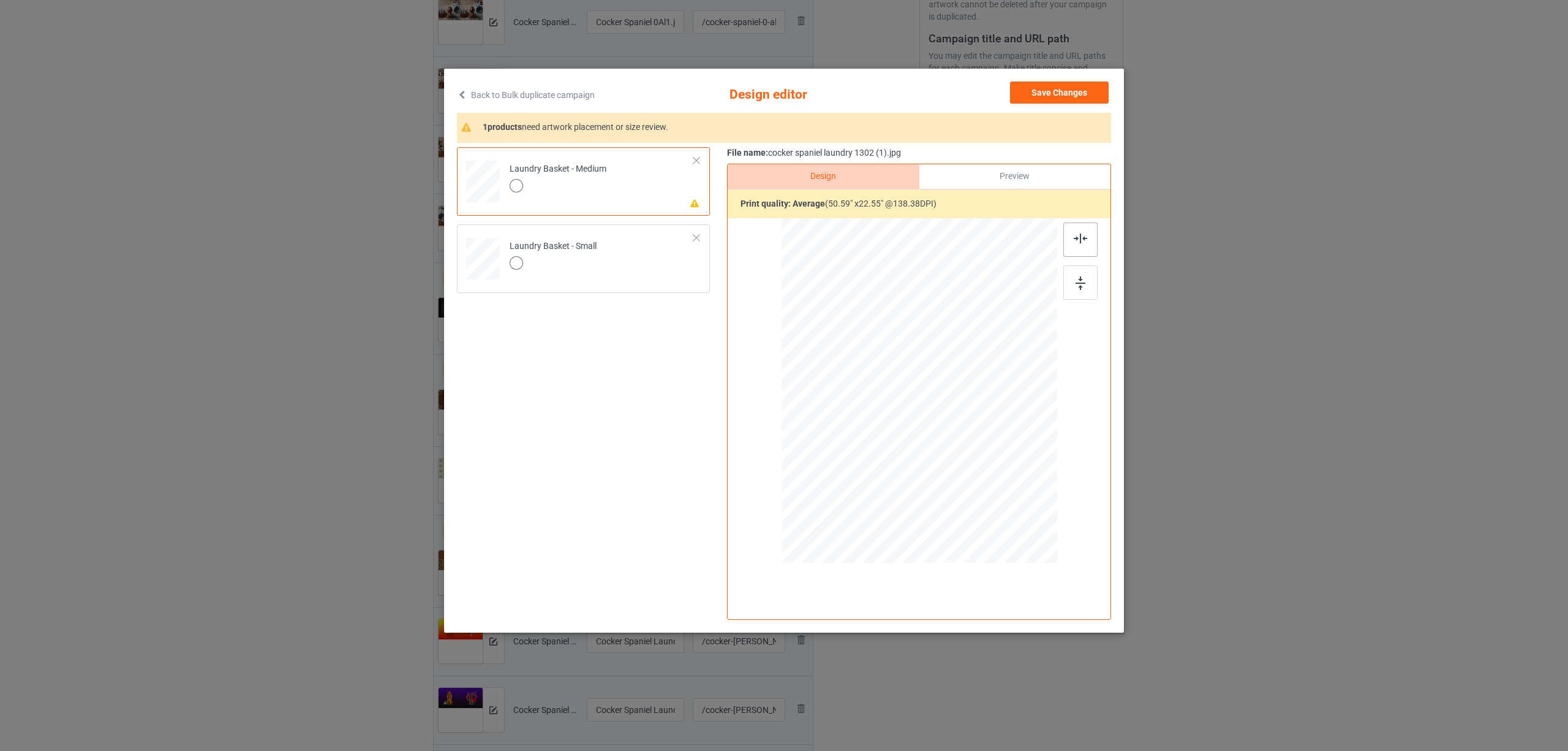
click at [1082, 247] on div at bounding box center [1080, 239] width 34 height 34
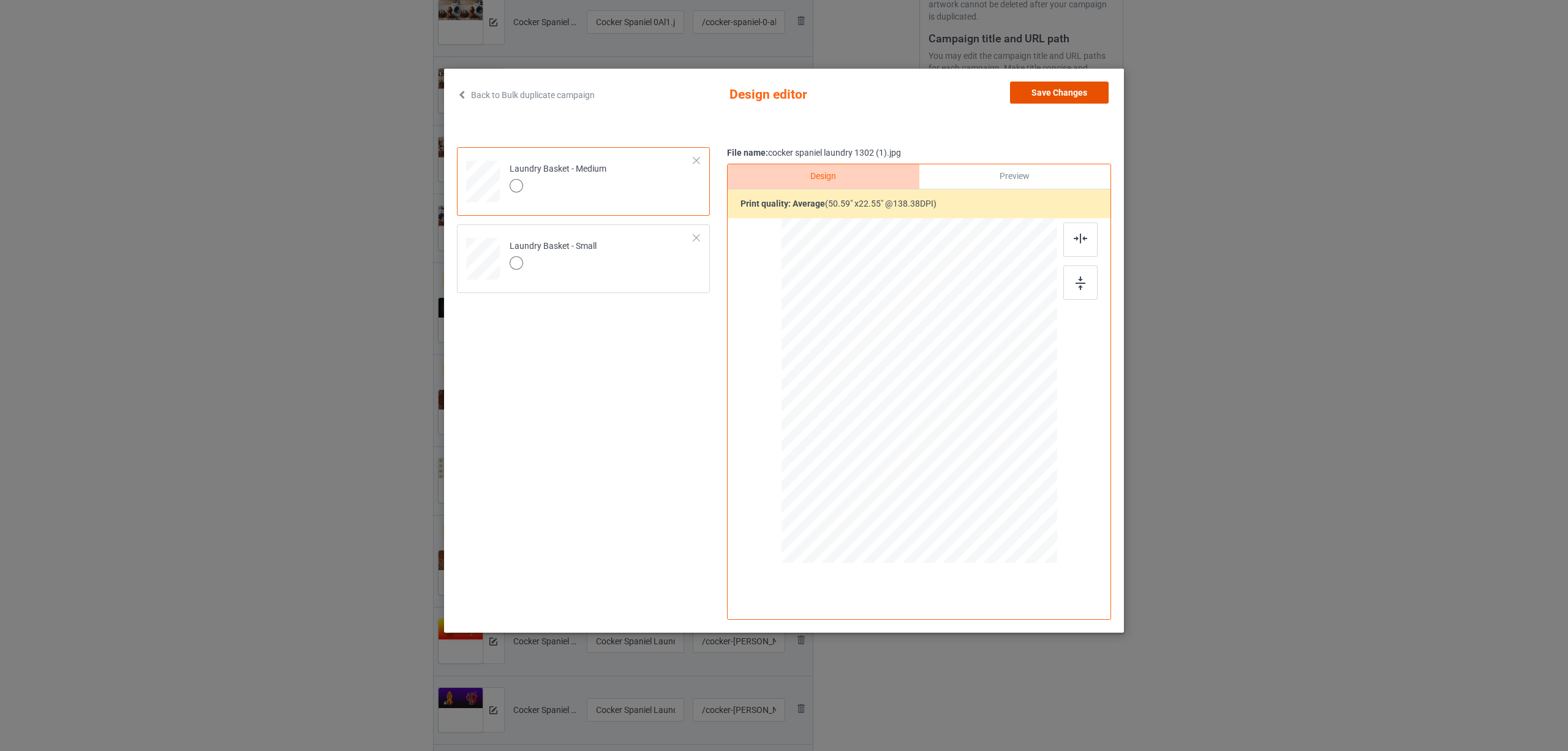
click at [1045, 91] on button "Save Changes" at bounding box center [1059, 92] width 99 height 22
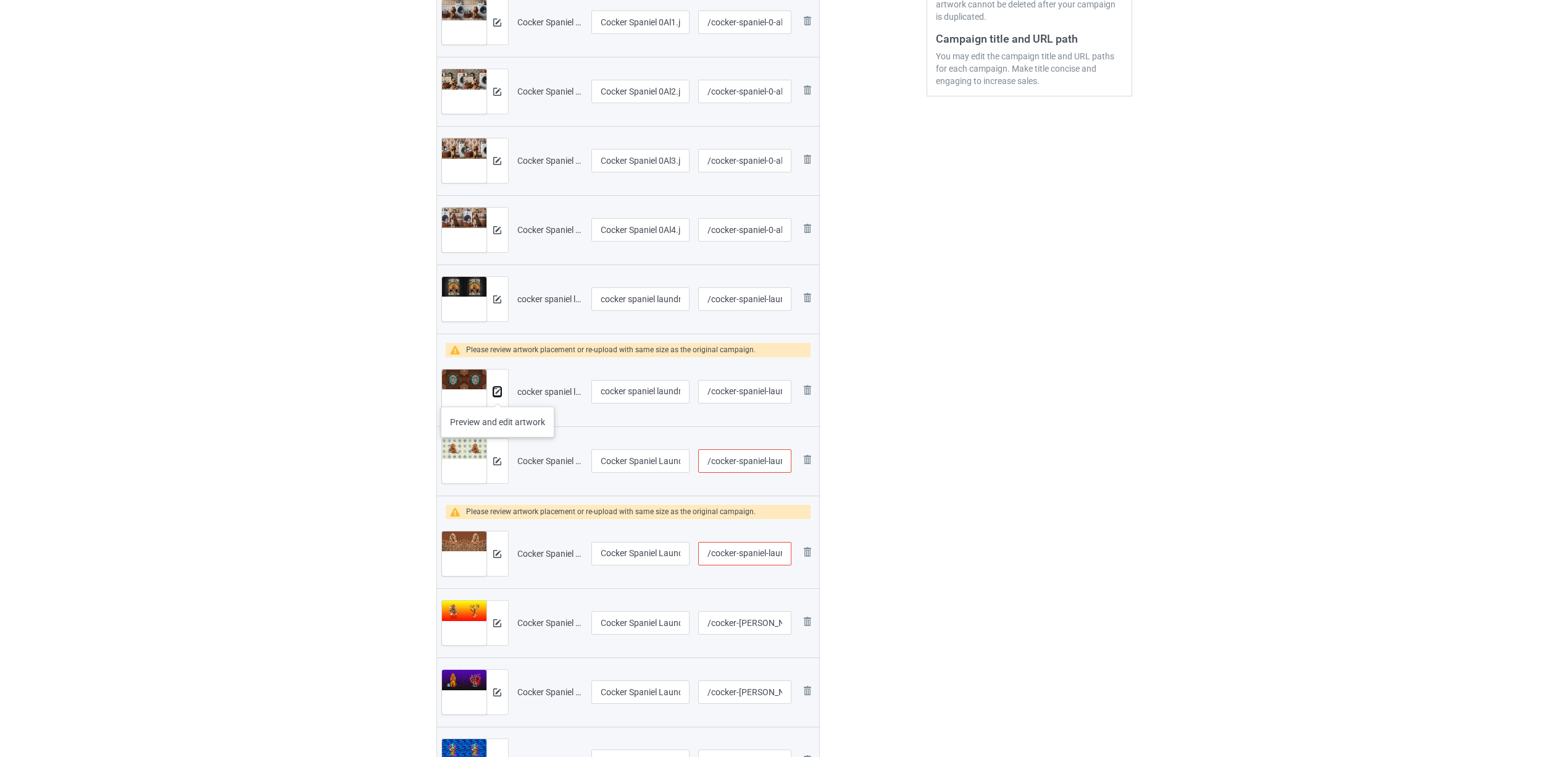
click at [498, 394] on img at bounding box center [497, 392] width 8 height 8
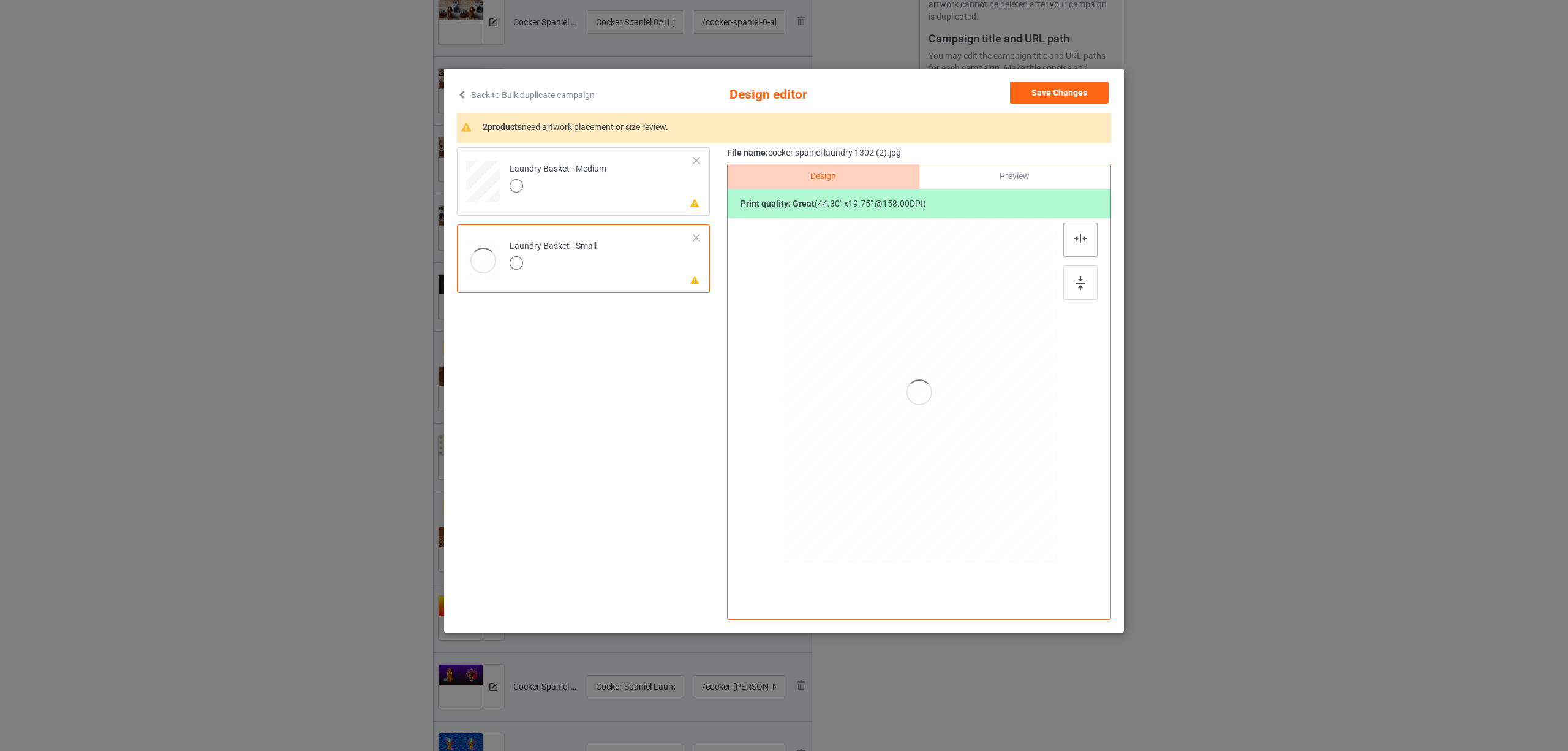
click at [1072, 241] on div at bounding box center [1080, 239] width 34 height 34
click at [592, 175] on div "Laundry Basket - Medium" at bounding box center [558, 177] width 96 height 29
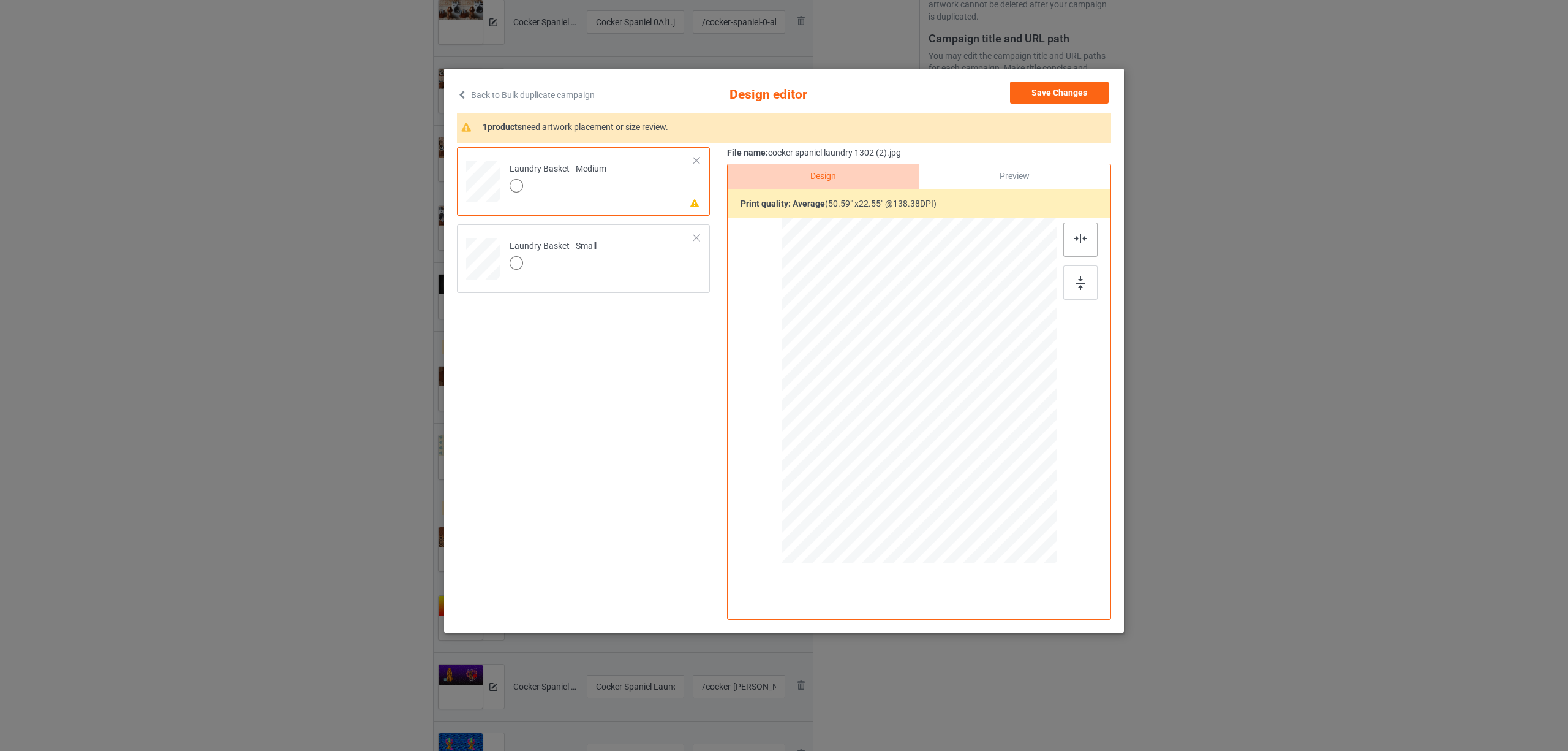
click at [1083, 237] on img at bounding box center [1081, 239] width 14 height 10
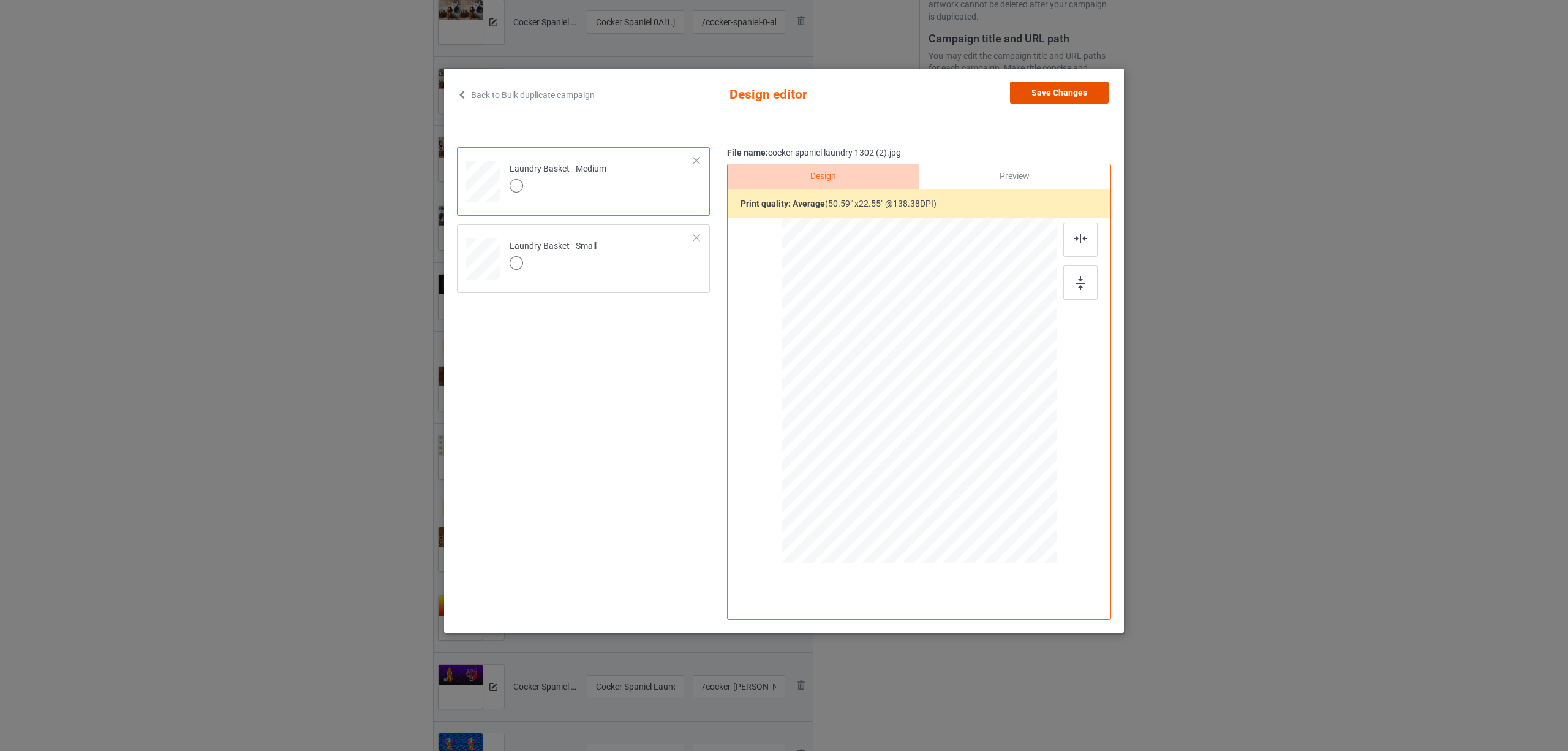
click at [1092, 92] on button "Save Changes" at bounding box center [1059, 92] width 99 height 22
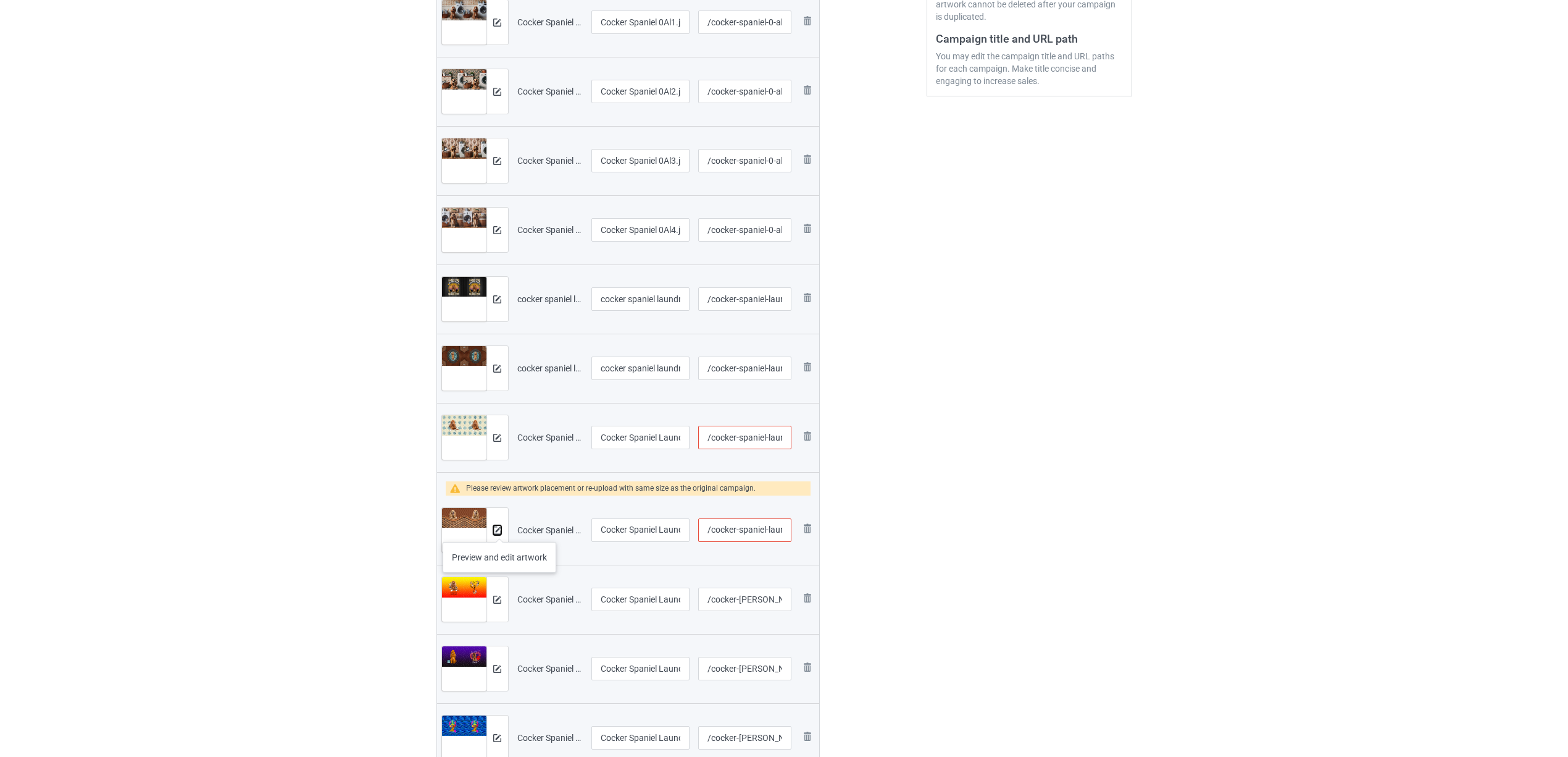
click at [499, 530] on img at bounding box center [497, 530] width 8 height 8
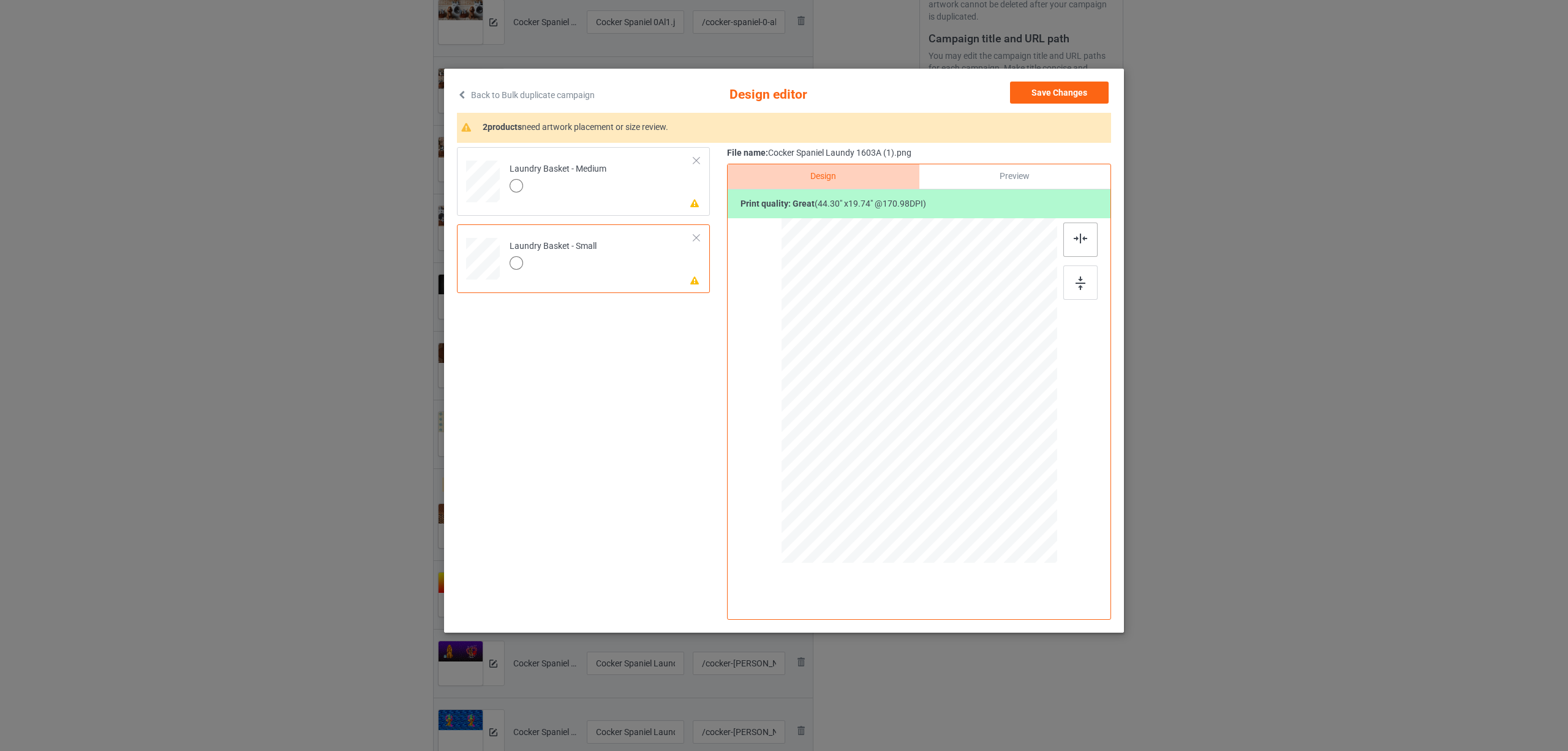
click at [1088, 235] on div at bounding box center [1080, 239] width 34 height 34
click at [638, 169] on td "Please review artwork placement Laundry Basket - Medium" at bounding box center [601, 179] width 198 height 54
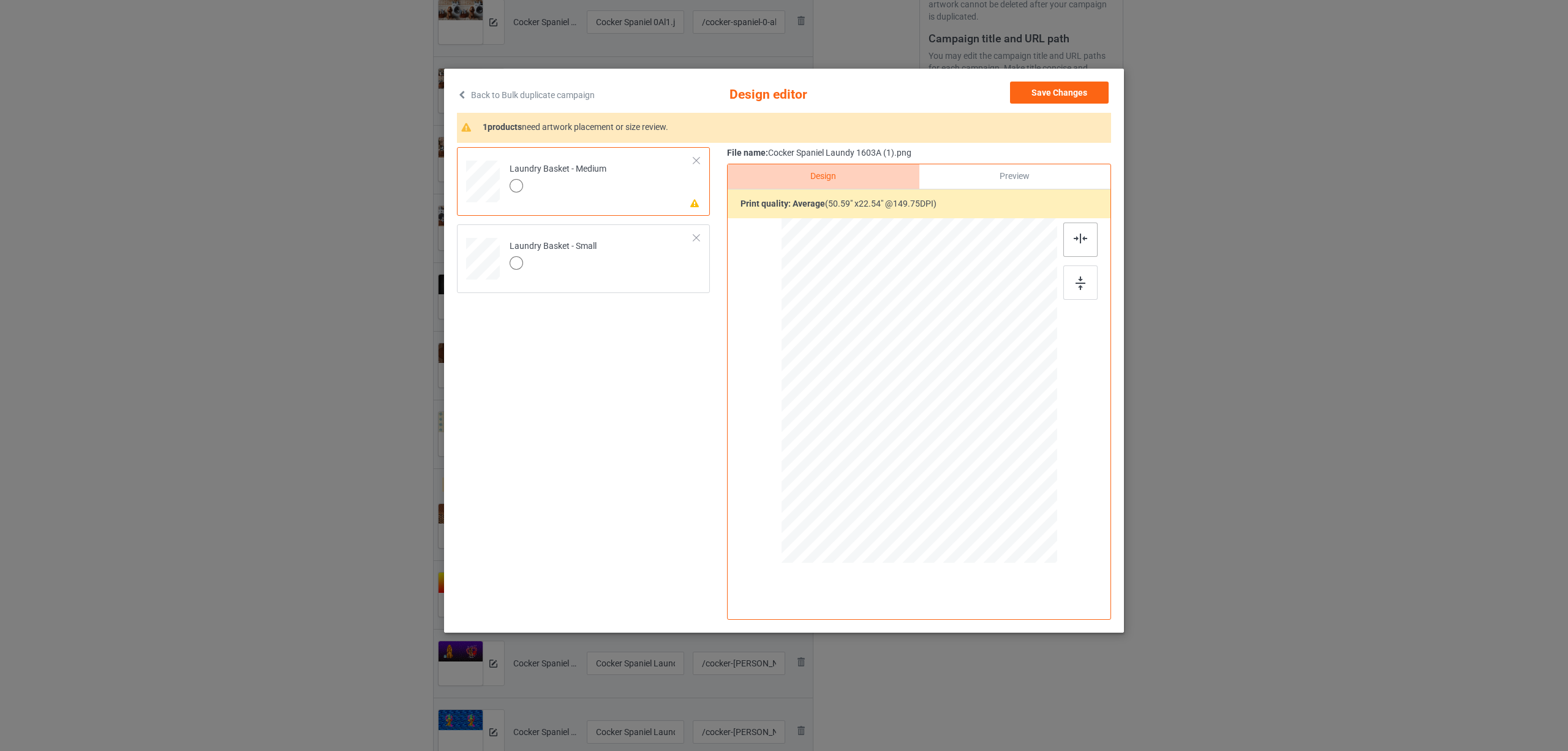
click at [1081, 239] on img at bounding box center [1081, 239] width 14 height 10
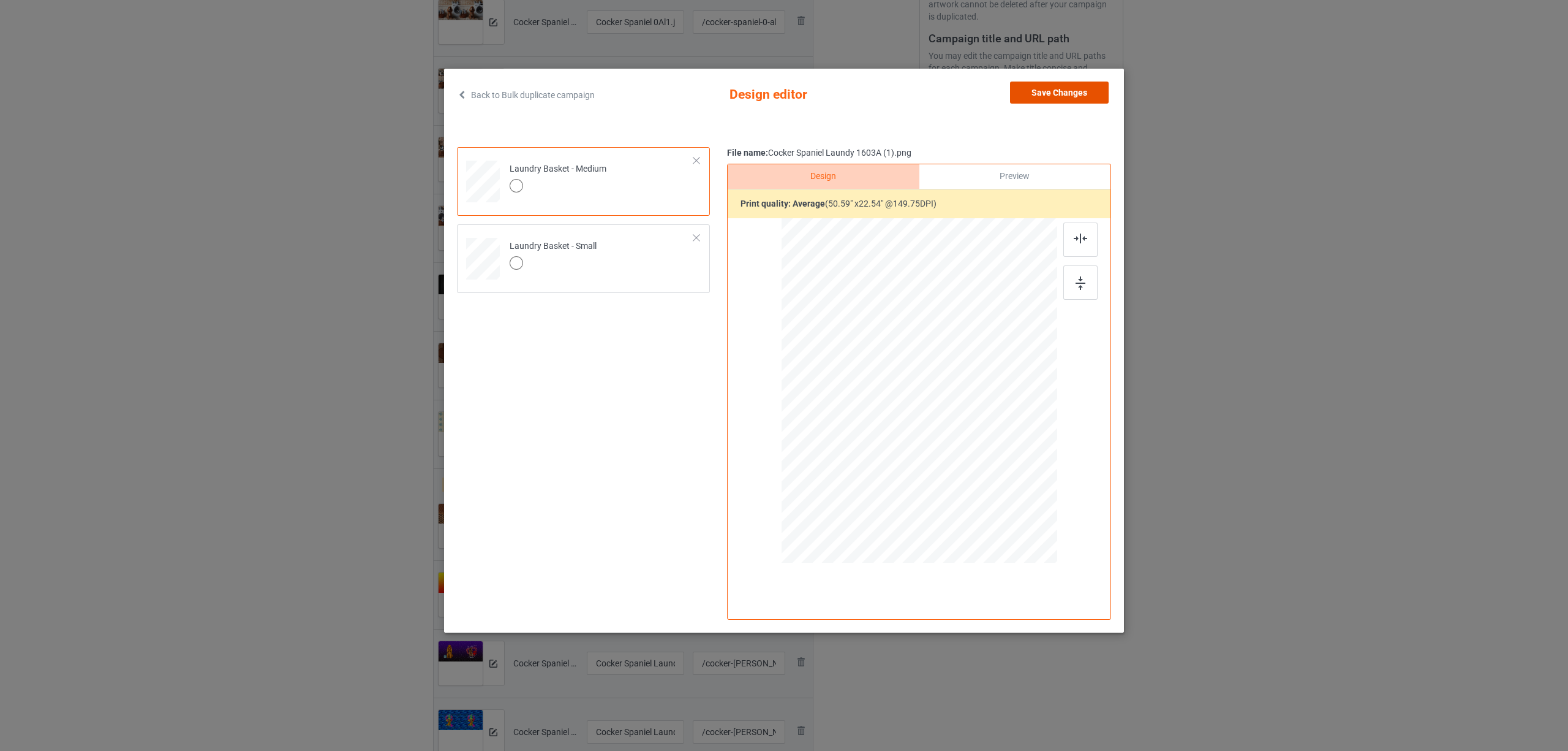
click at [1047, 86] on button "Save Changes" at bounding box center [1059, 92] width 99 height 22
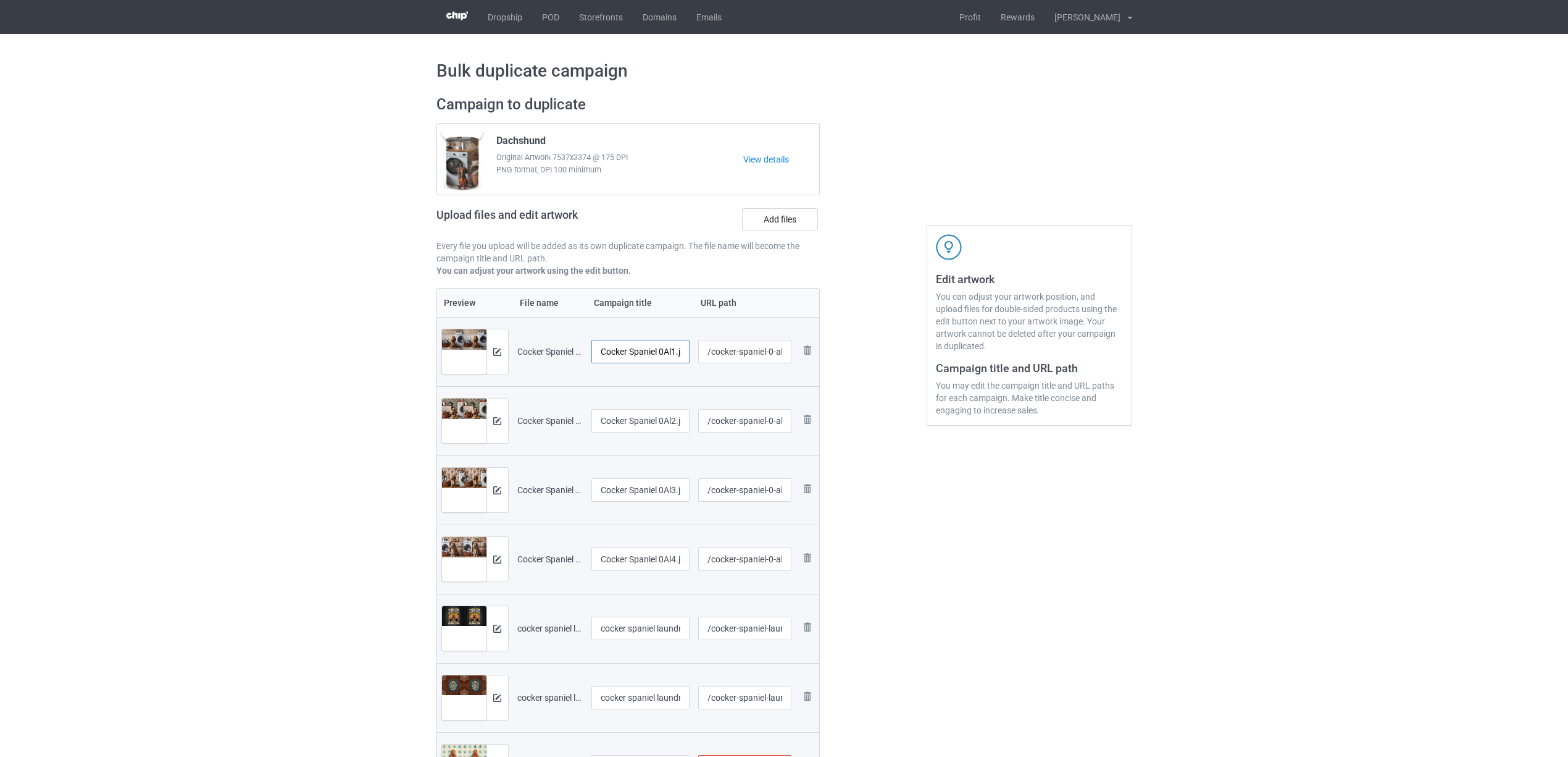
scroll to position [0, 11]
drag, startPoint x: 664, startPoint y: 352, endPoint x: 697, endPoint y: 358, distance: 33.5
click at [697, 358] on tr "Preview and edit artwork Cocker Spaniel 0Al1.jpg Cocker Spaniel 0Al1.jpg /cocke…" at bounding box center [628, 351] width 383 height 69
drag, startPoint x: 660, startPoint y: 340, endPoint x: 529, endPoint y: 322, distance: 132.2
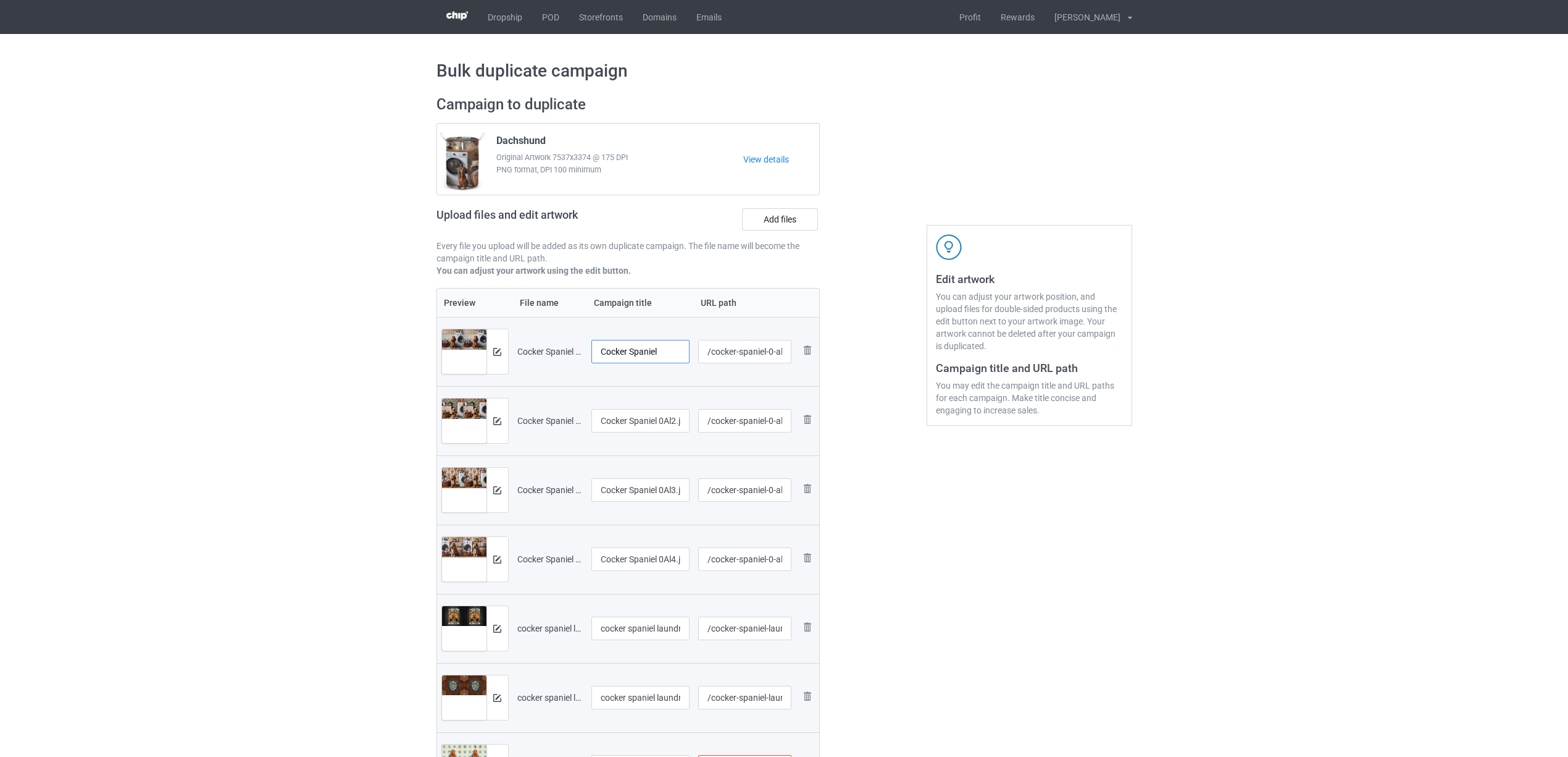
click at [529, 322] on tr "Preview and edit artwork Cocker Spaniel 0Al1.jpg Cocker Spaniel /cocker-spaniel…" at bounding box center [628, 351] width 383 height 69
type input "Cocker Spaniel"
click at [660, 418] on input "Cocker Spaniel 0Al2.jpg" at bounding box center [641, 421] width 99 height 23
paste input "text"
type input "Cocker Spaniel"
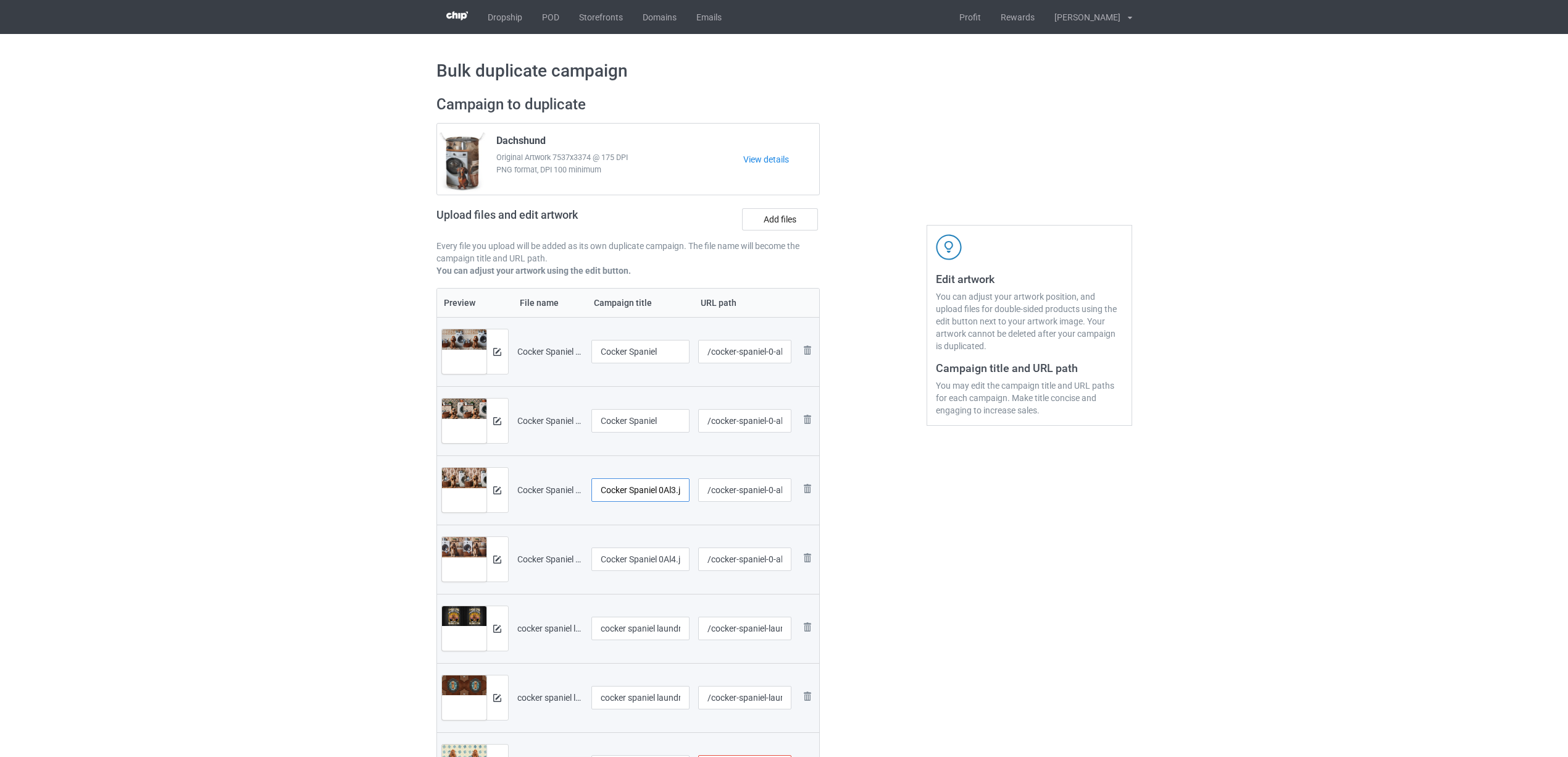
click at [640, 493] on input "Cocker Spaniel 0Al3.jpg" at bounding box center [641, 490] width 99 height 23
paste input "text"
type input "Cocker Spaniel"
click at [624, 556] on input "Cocker Spaniel 0Al4.jpg" at bounding box center [641, 559] width 99 height 23
paste input "text"
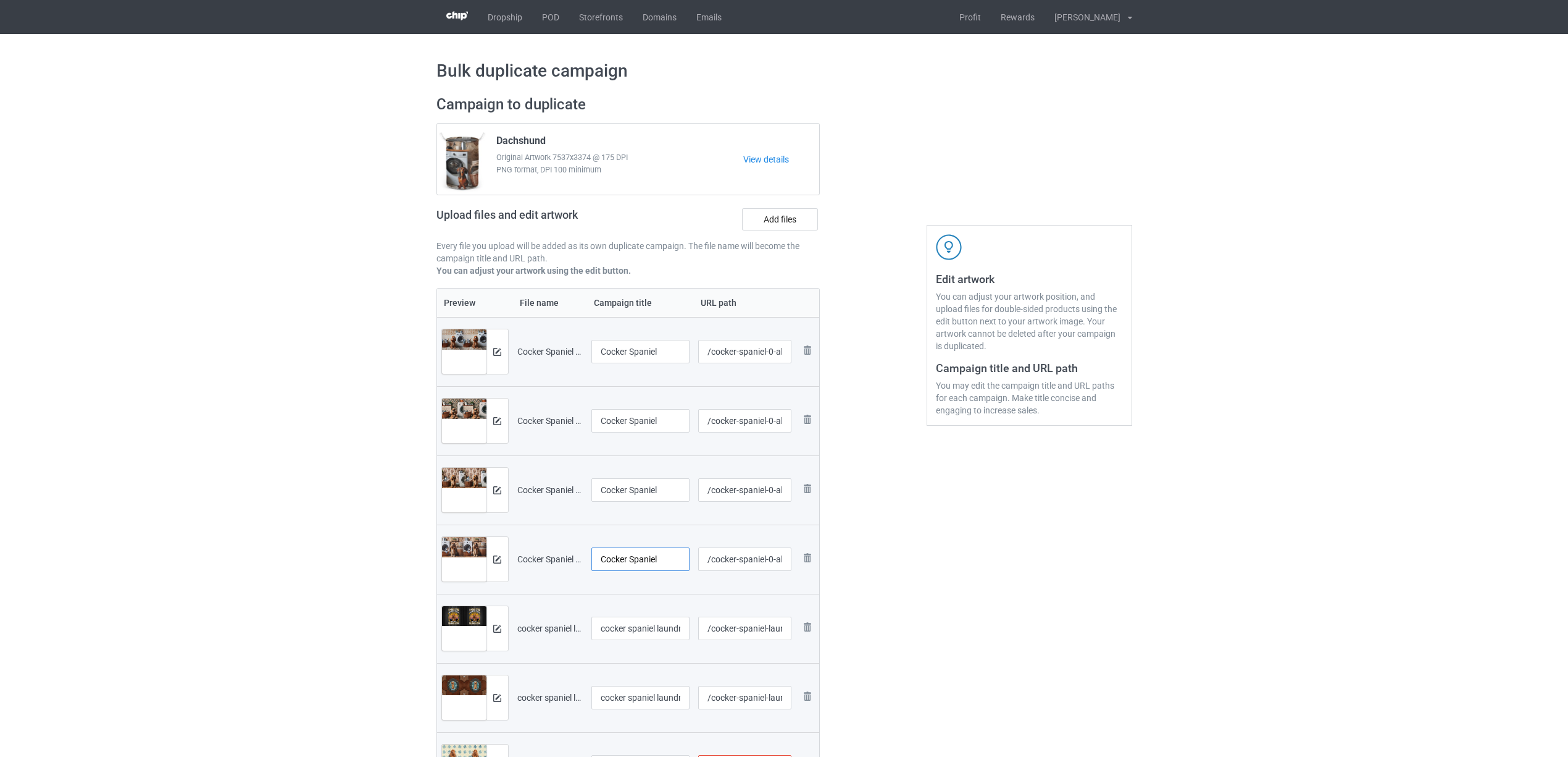
type input "Cocker Spaniel"
click at [640, 632] on input "cocker spaniel laundry 1302 (1).jpg" at bounding box center [641, 628] width 99 height 23
paste input "Cocker Spaniel"
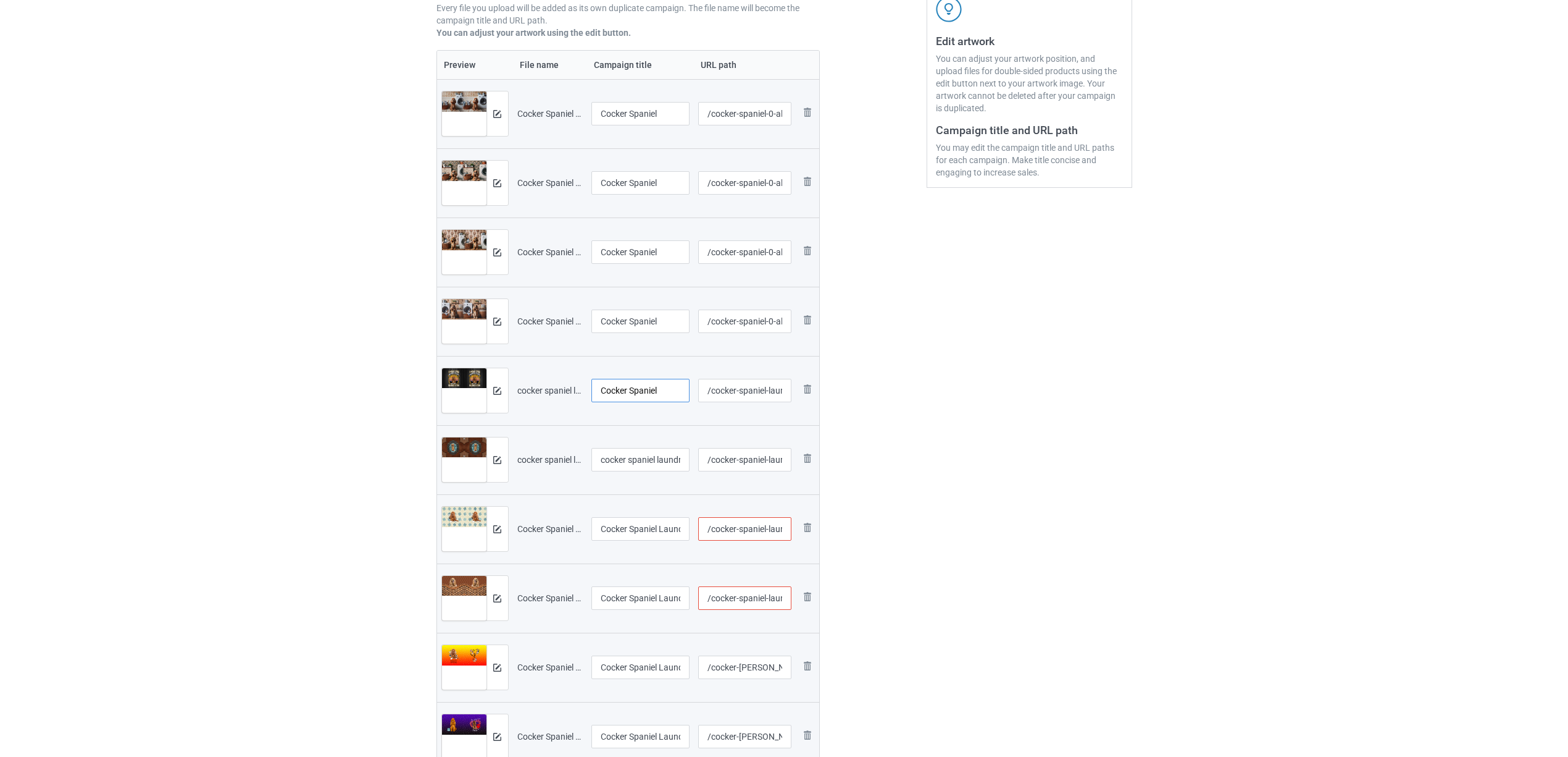
scroll to position [247, 0]
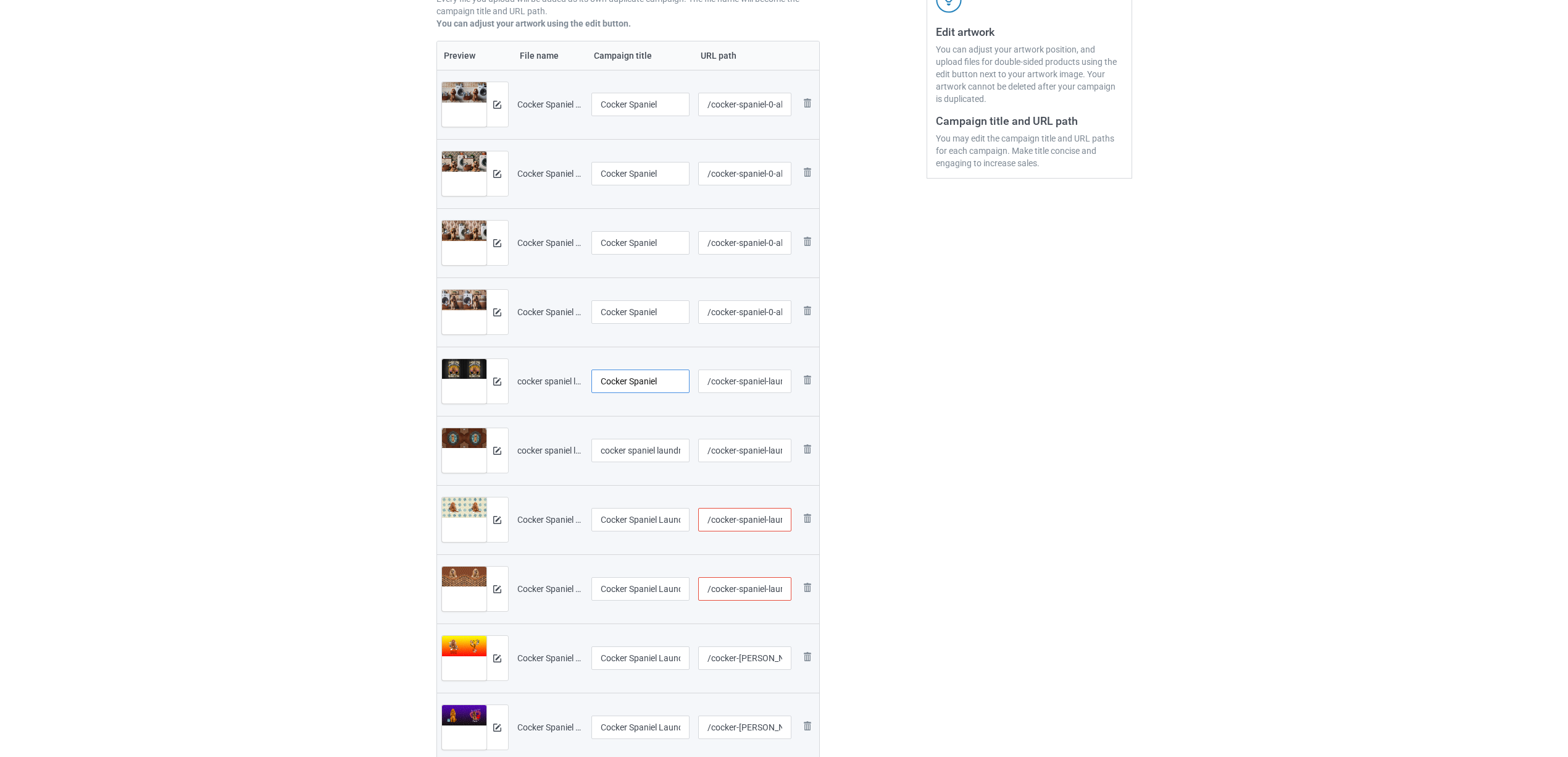
type input "Cocker Spaniel"
click at [633, 440] on input "cocker spaniel laundry 1302 (2).jpg" at bounding box center [641, 450] width 99 height 23
paste input "Cocker Spaniel"
type input "Cocker Spaniel"
click at [627, 528] on input "Cocker Spaniel Laundy 1603A (1).jpg" at bounding box center [641, 519] width 99 height 23
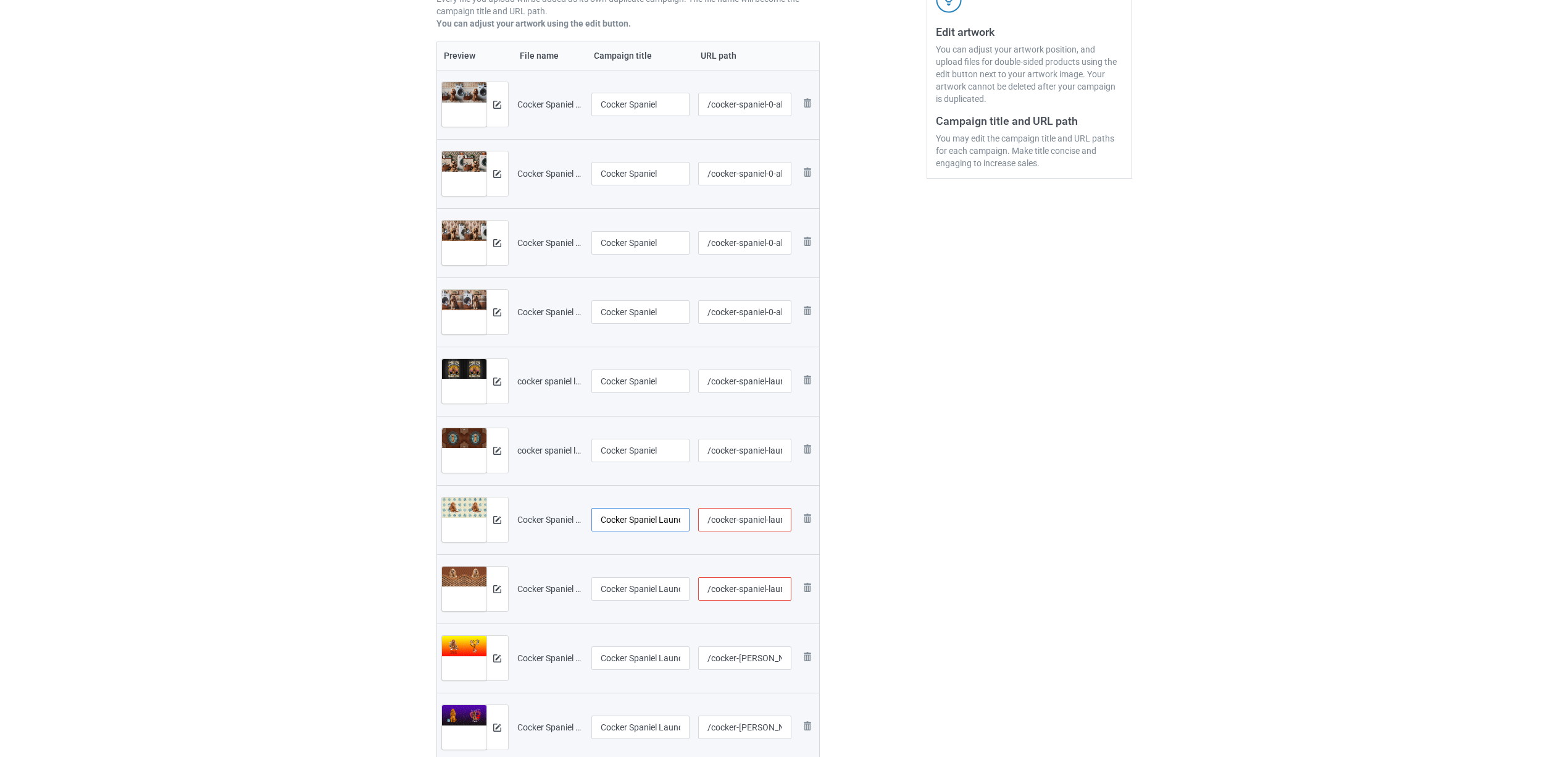
paste input "text"
type input "Cocker Spaniel"
click at [644, 588] on input "Cocker Spaniel Laundy 1603A (1)" at bounding box center [641, 588] width 99 height 23
paste input "text"
type input "Cocker Spaniel"
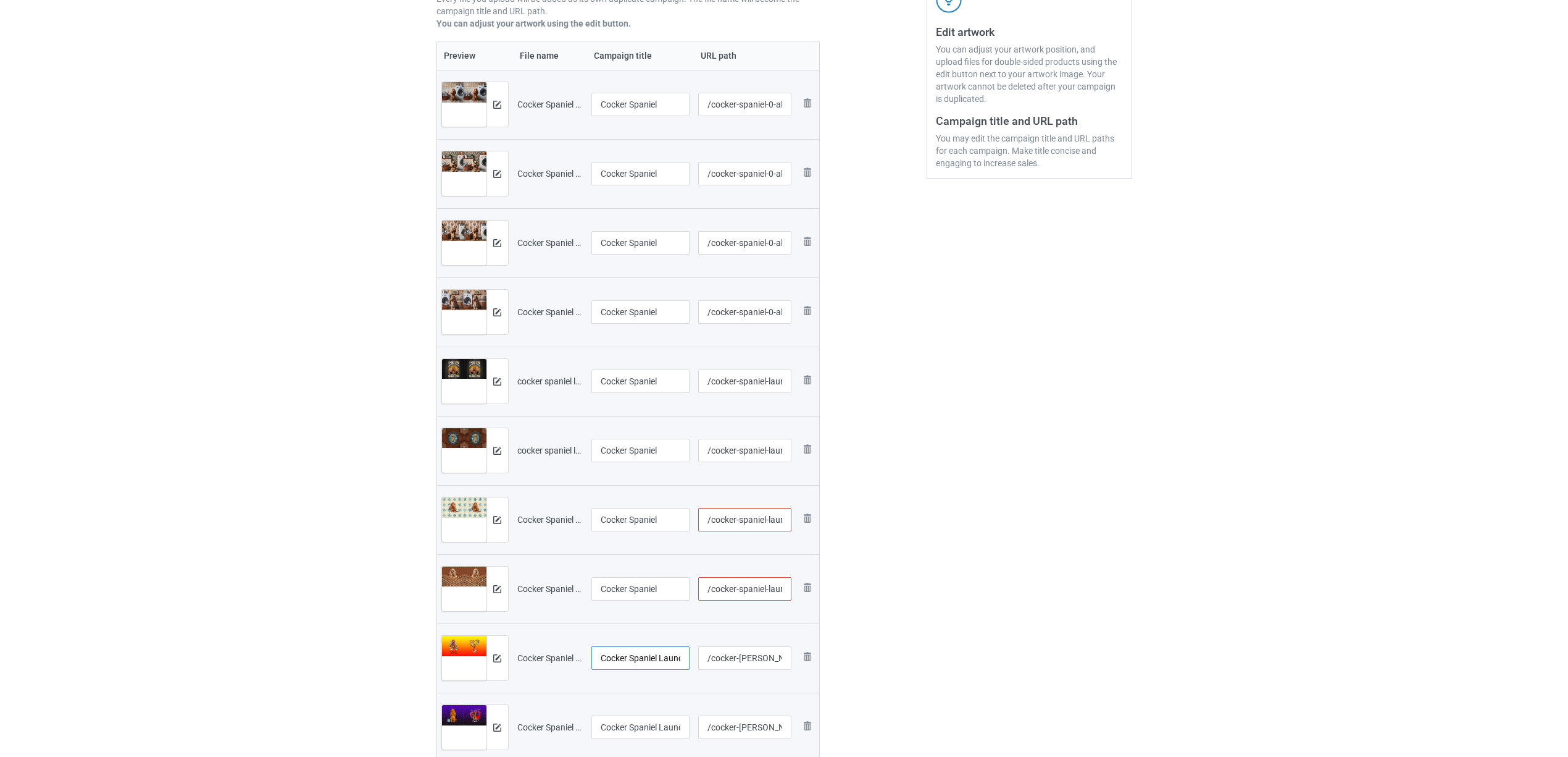
click at [646, 655] on input "Cocker Spaniel Laundy 1603A (2).jpg" at bounding box center [641, 658] width 99 height 23
paste input "text"
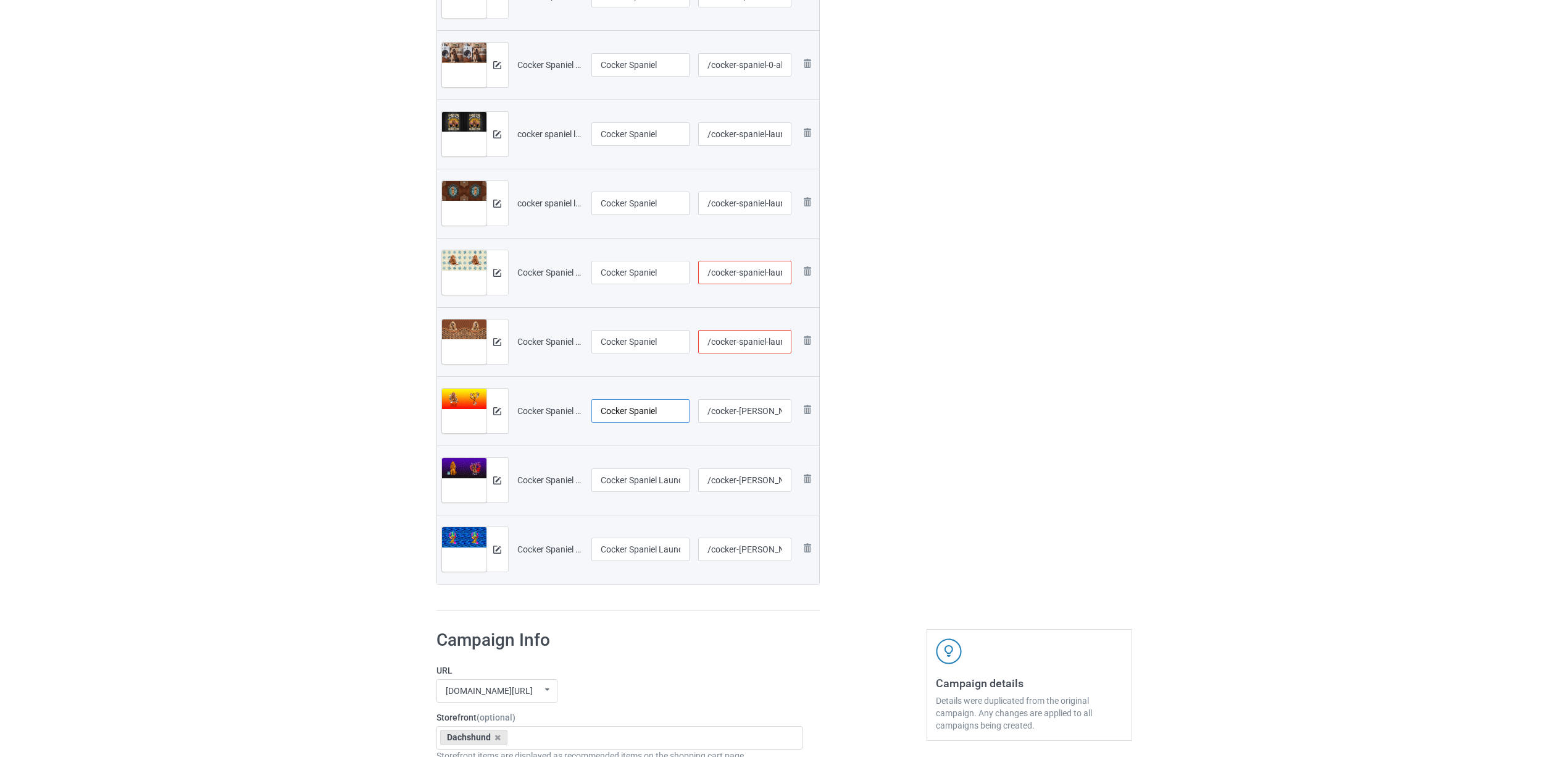
type input "Cocker Spaniel"
click at [625, 461] on td "Cocker Spaniel Laundy 1603A (3).jpg" at bounding box center [640, 480] width 108 height 69
click at [618, 477] on input "Cocker Spaniel Laundy 1603A (3).jpg" at bounding box center [641, 480] width 99 height 23
paste input "text"
type input "Cocker Spaniel"
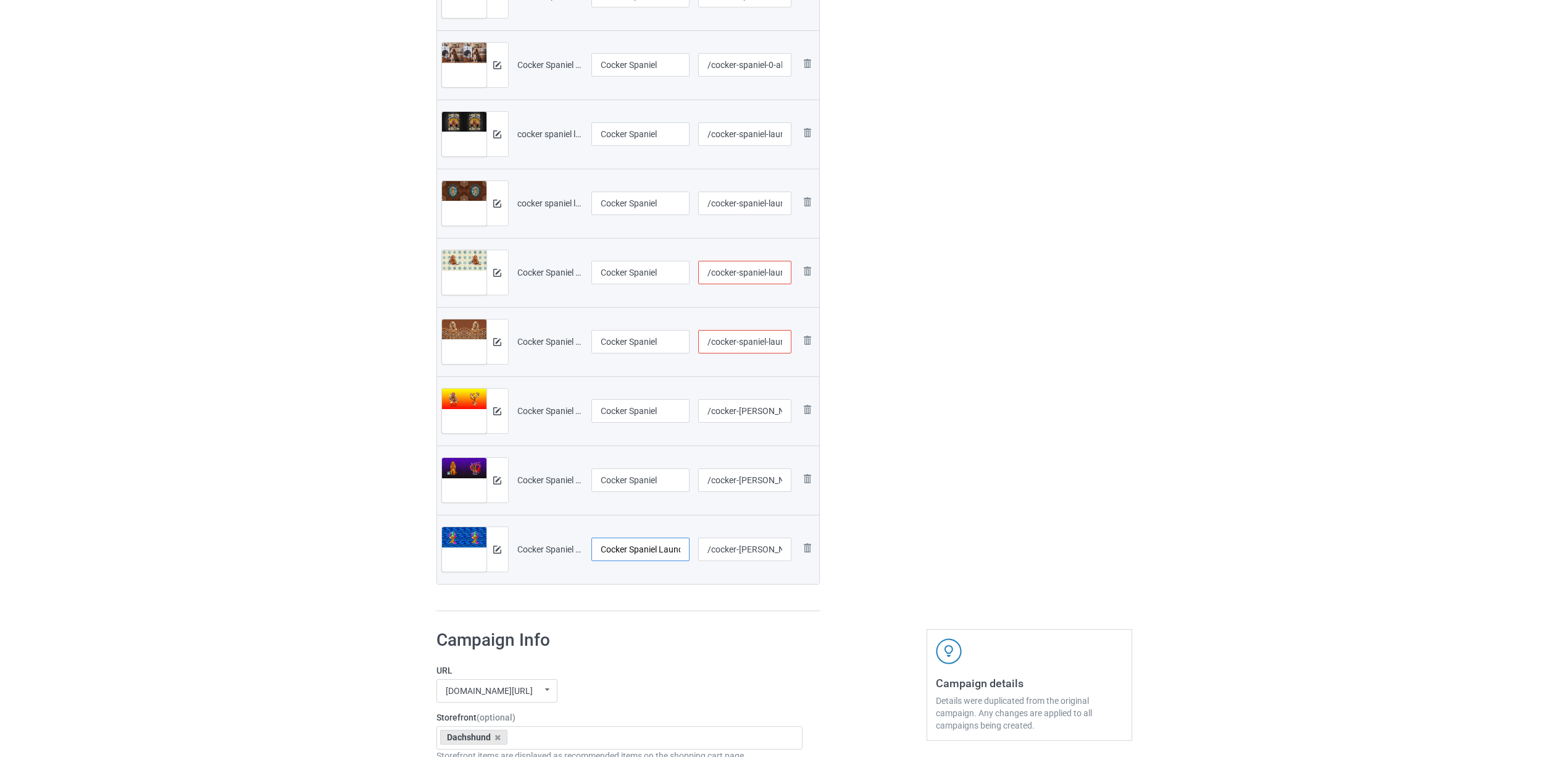
click at [640, 545] on input "Cocker Spaniel Laundy.jpg" at bounding box center [641, 549] width 99 height 23
paste input "text"
type input "Cocker Spaniel"
click at [673, 631] on h1 "Campaign Info" at bounding box center [620, 640] width 367 height 22
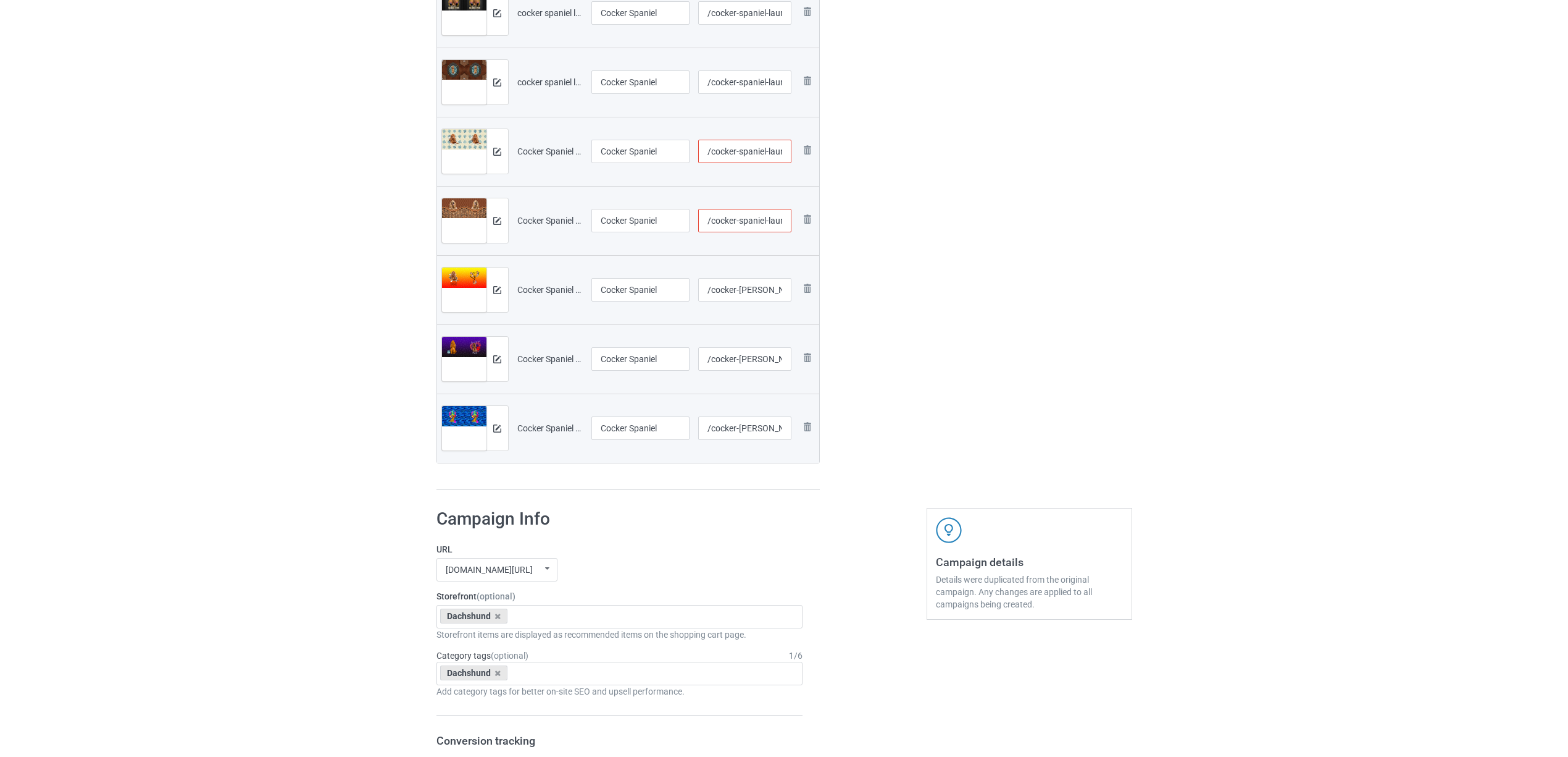
scroll to position [741, 0]
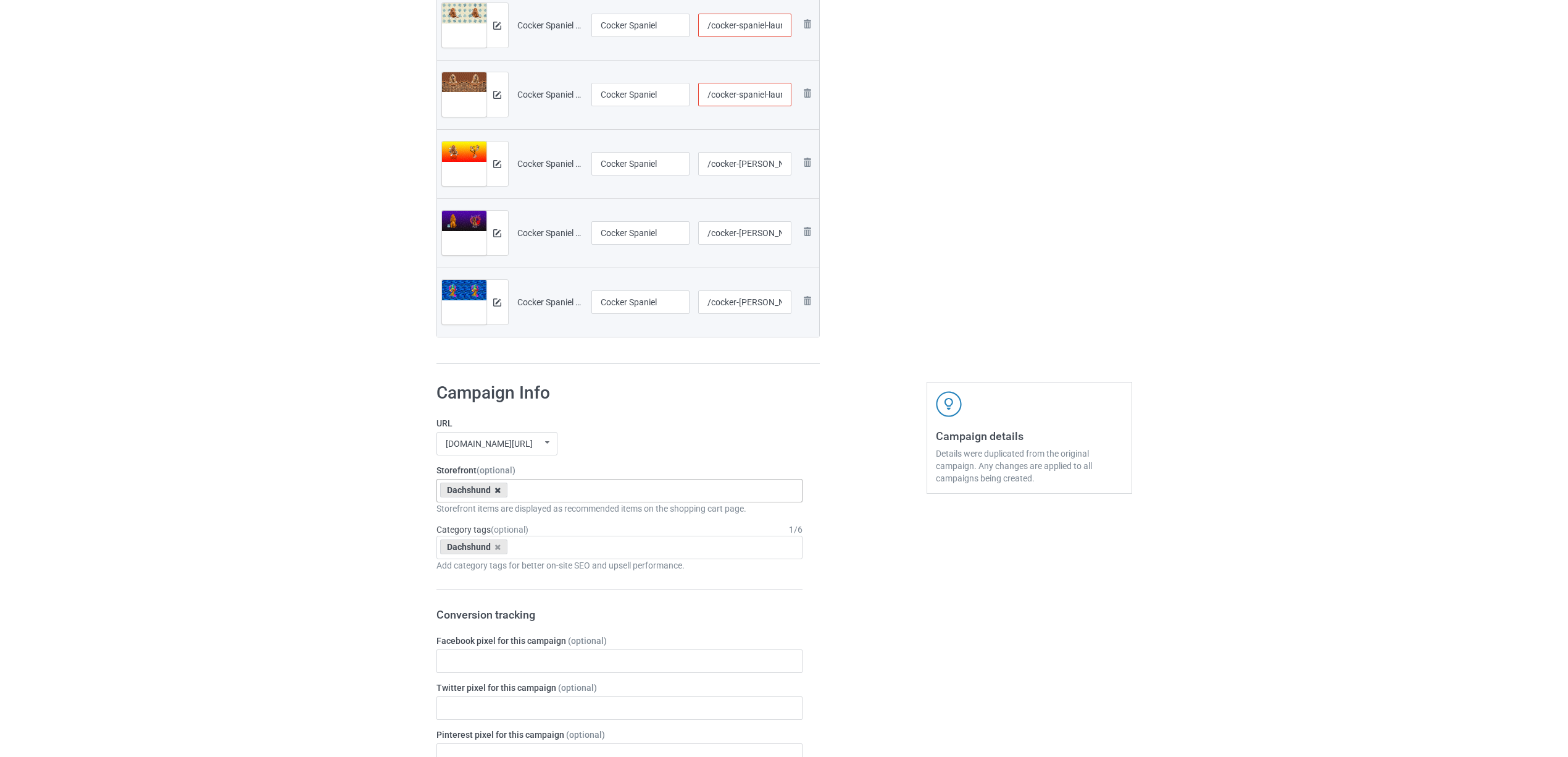
click at [500, 491] on icon at bounding box center [497, 491] width 6 height 8
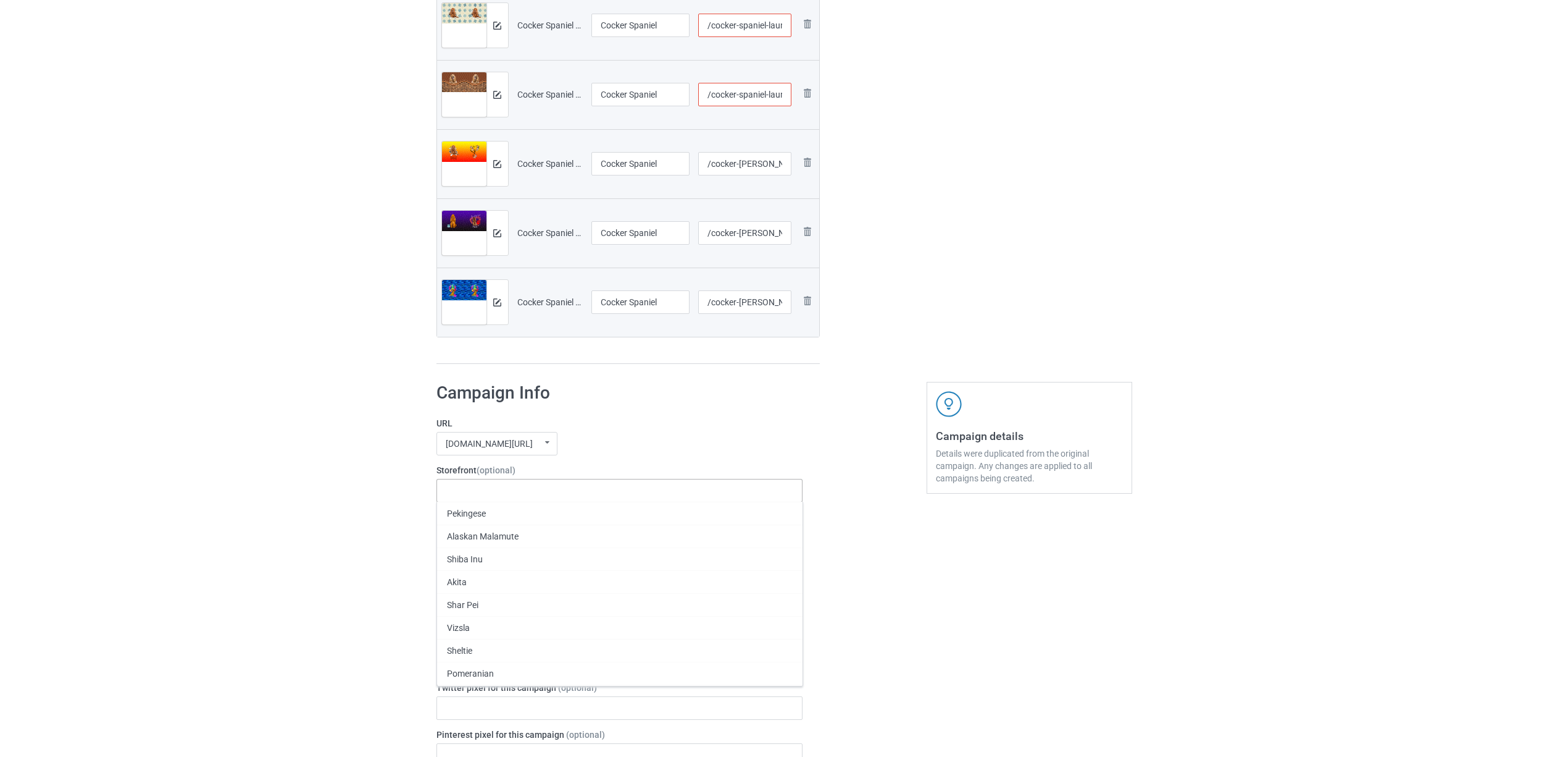
paste input "Cocker Spaniel"
type input "Cocker Spaniel"
click at [492, 515] on div "Cocker Spaniel" at bounding box center [620, 512] width 366 height 23
click at [498, 547] on icon at bounding box center [497, 547] width 6 height 8
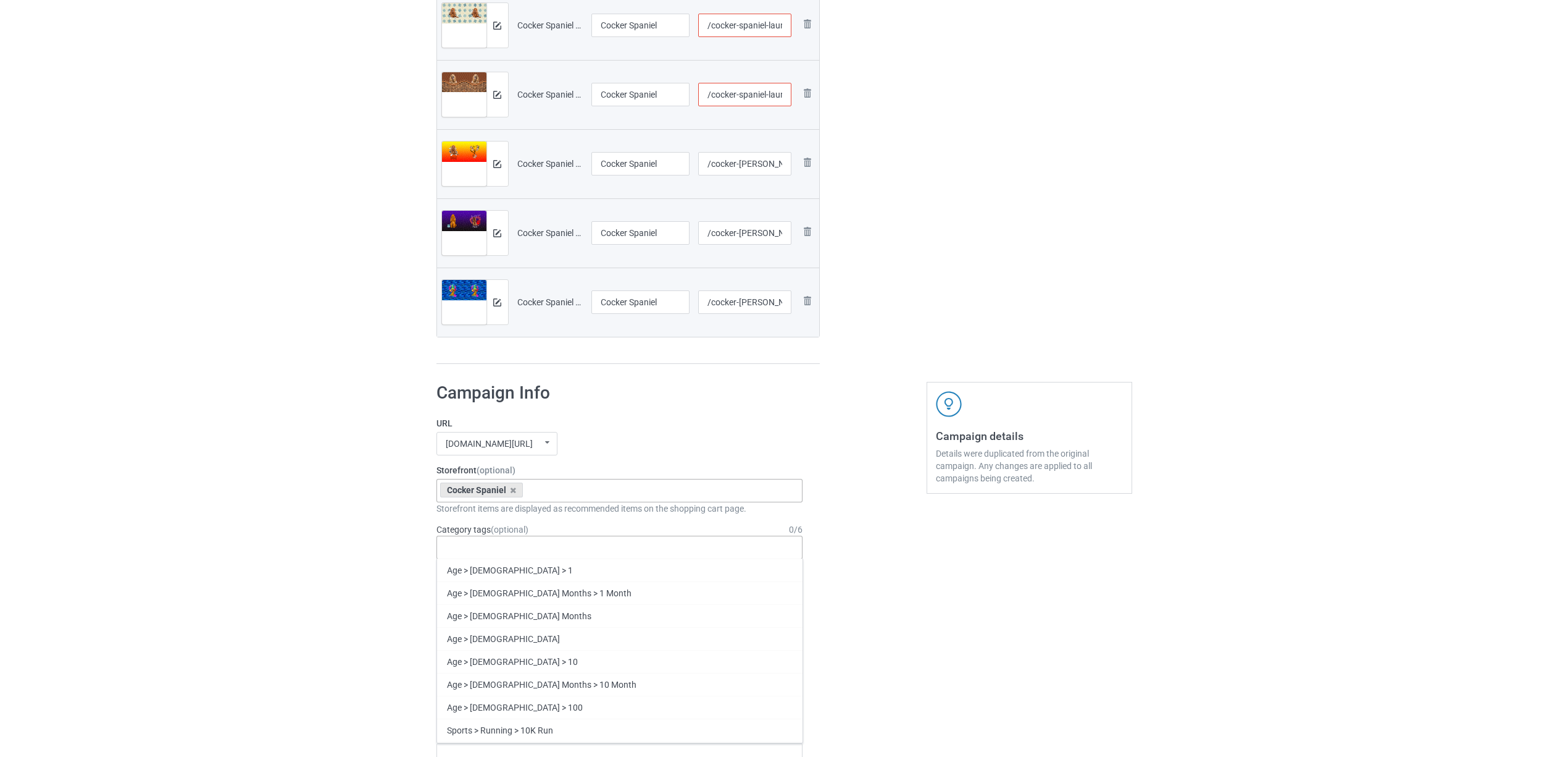
paste input "Cocker Spaniel"
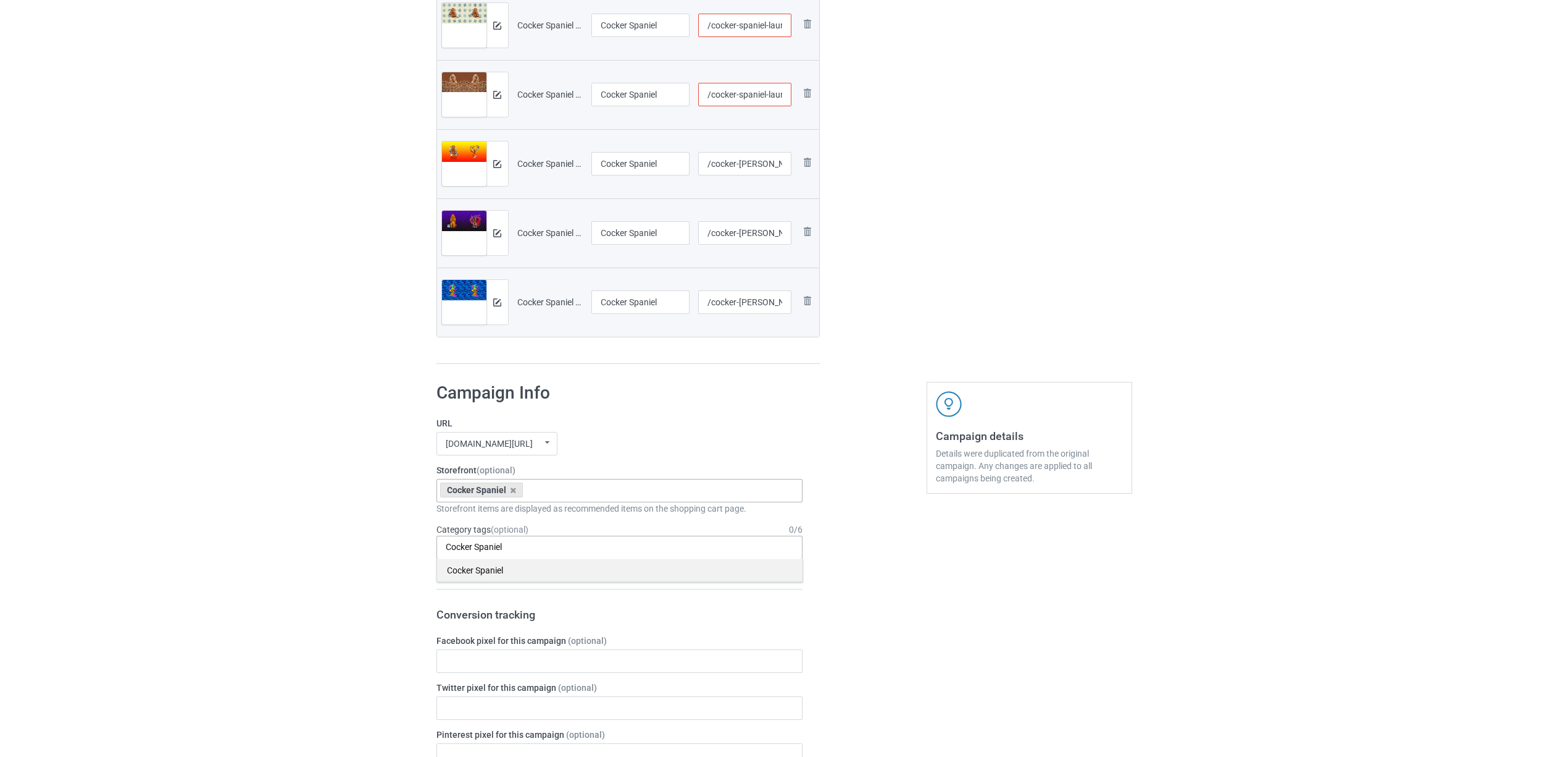
type input "Cocker Spaniel"
click at [492, 571] on div "Cocker Spaniel" at bounding box center [620, 569] width 366 height 23
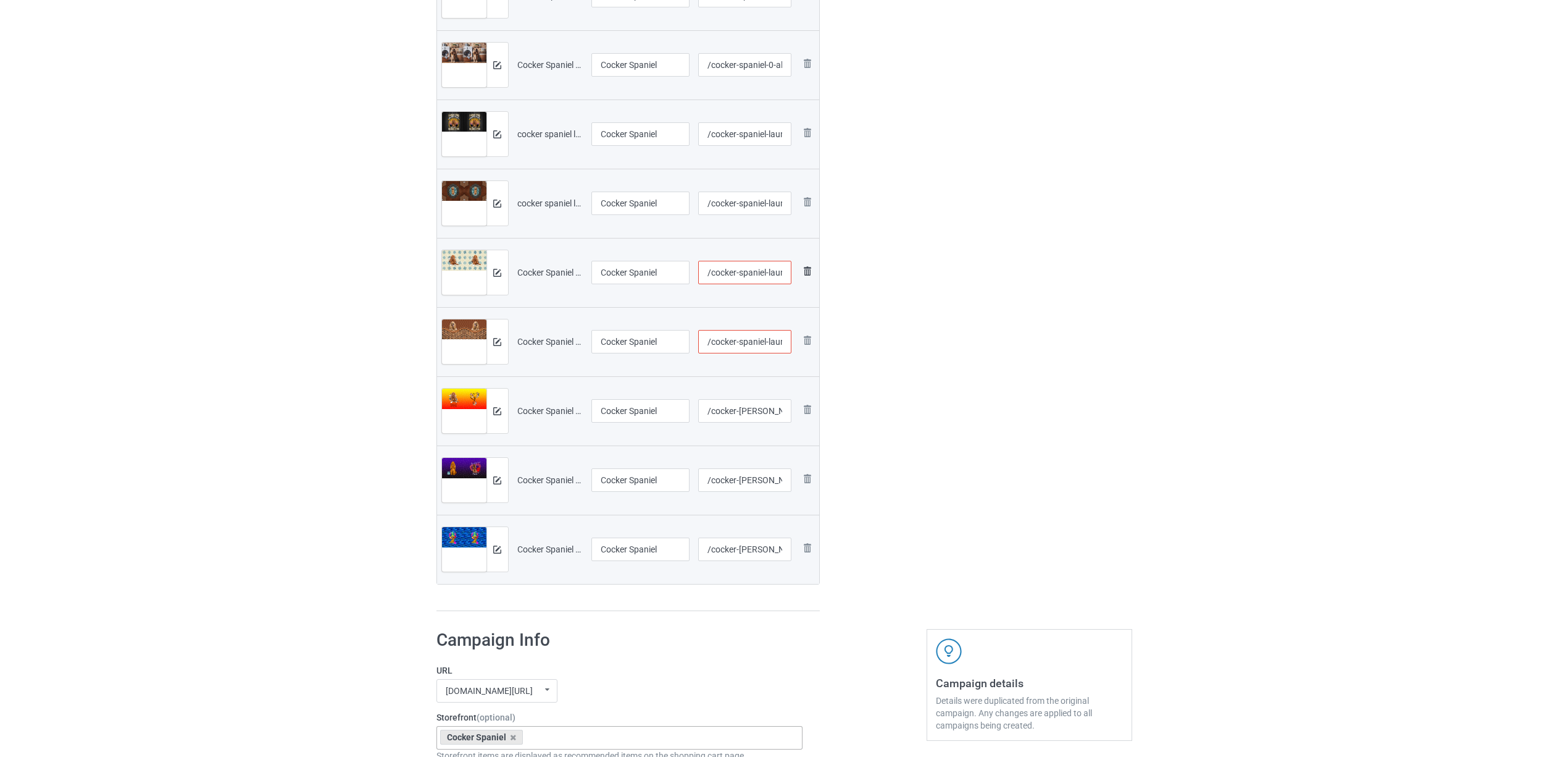
scroll to position [0, 49]
drag, startPoint x: 752, startPoint y: 277, endPoint x: 813, endPoint y: 278, distance: 61.0
click at [813, 278] on tr "Preview and edit artwork Cocker Spaniel Laundy 1603A (1).jpg Cocker Spaniel /co…" at bounding box center [628, 272] width 383 height 69
click at [757, 273] on input "/cocker-spaniel-laundy-1603-a-1" at bounding box center [745, 272] width 93 height 23
type input "/cocker-spaniel-laundy-16-03-a-1"
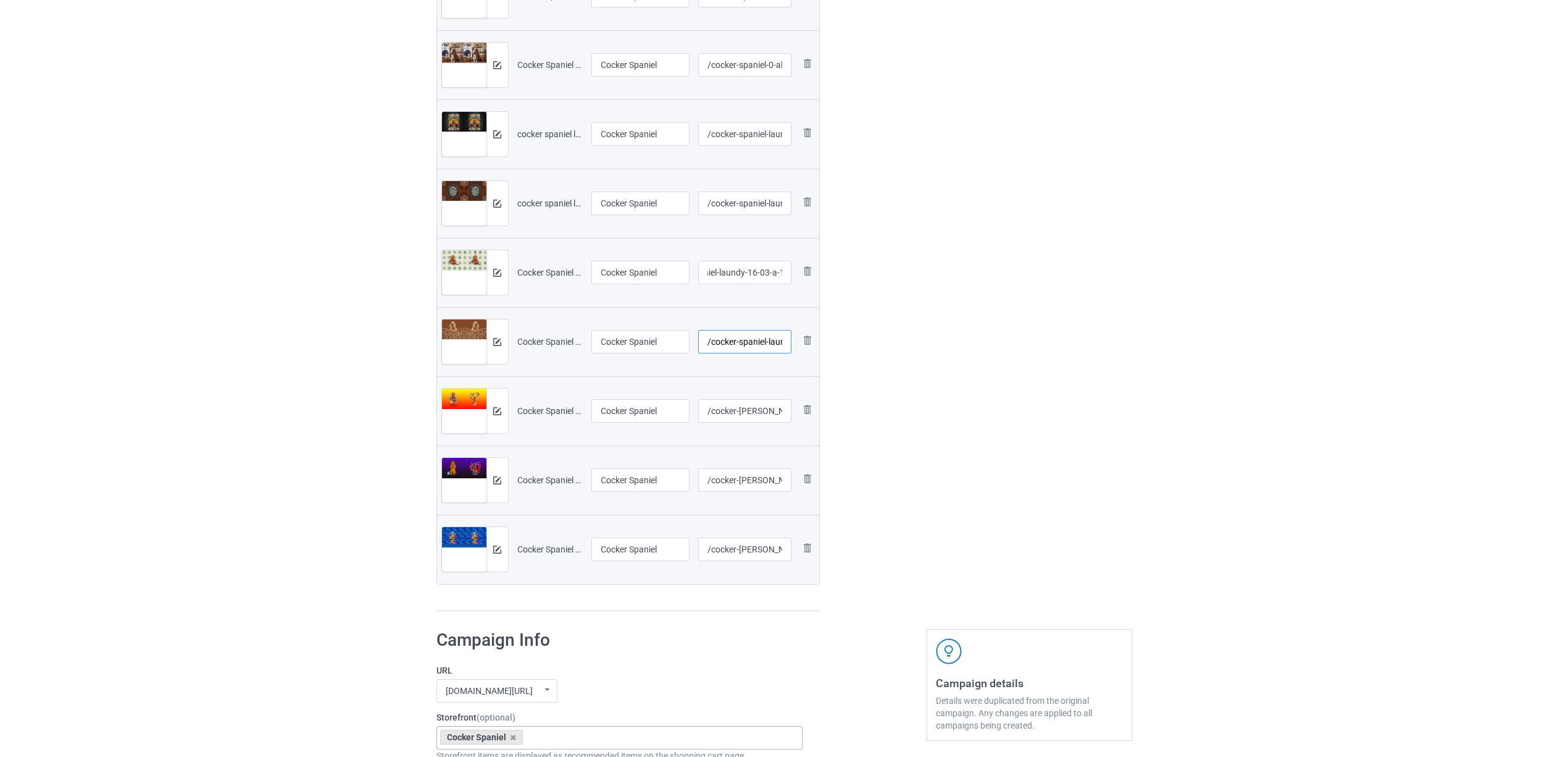
click at [763, 339] on input "/cocker-spaniel-laundy-1603-a-1" at bounding box center [745, 341] width 93 height 23
drag, startPoint x: 724, startPoint y: 347, endPoint x: 876, endPoint y: 341, distance: 152.1
click at [876, 341] on div "Campaign to duplicate Dachshund Original Artwork 7537x3374 @ 175 DPI PNG format…" at bounding box center [784, 106] width 713 height 1028
click at [946, 343] on div "Edit artwork You can adjust your artwork position, and upload files for double-…" at bounding box center [1029, 106] width 223 height 1028
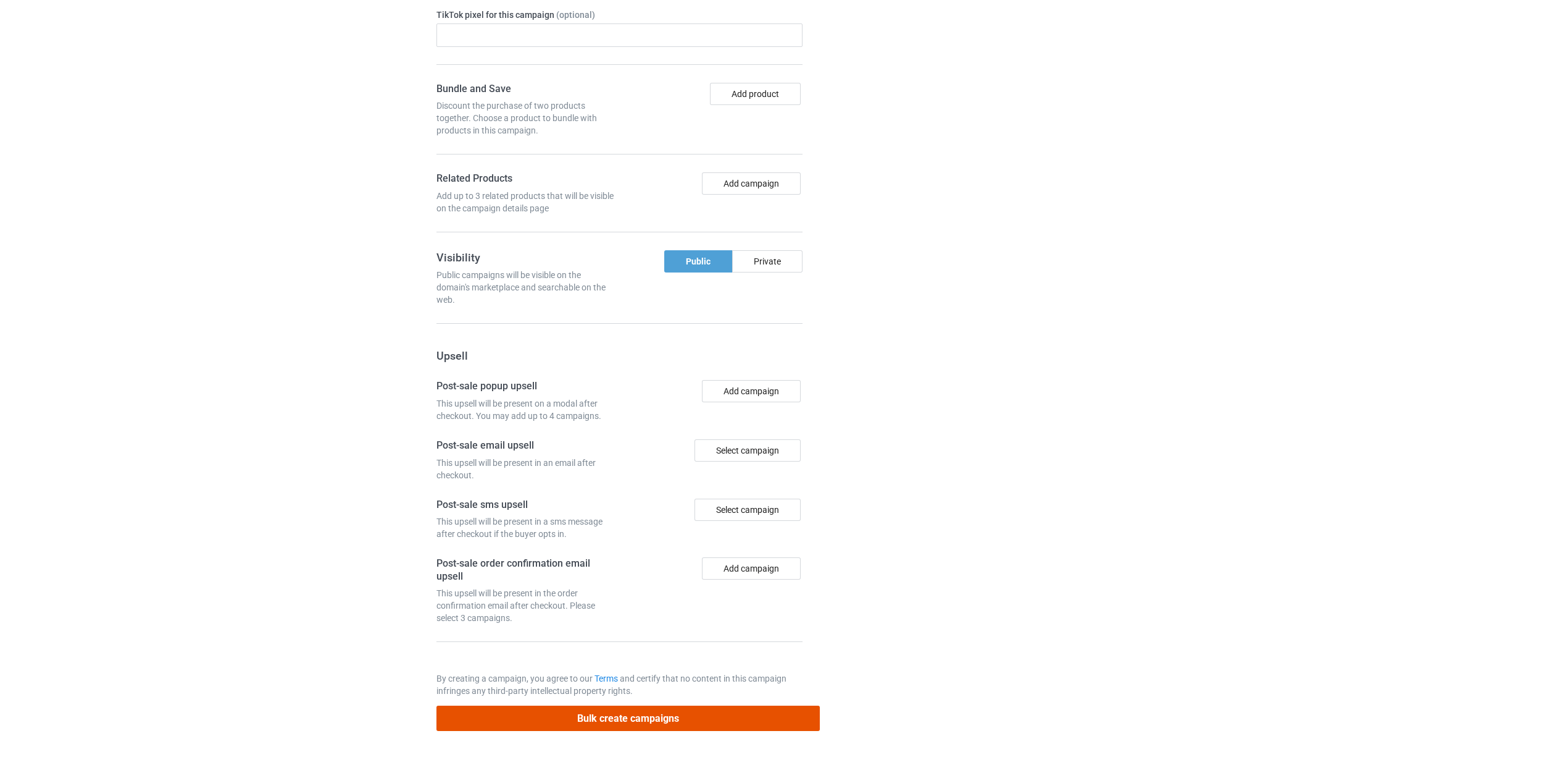
click at [676, 712] on button "Bulk create campaigns" at bounding box center [628, 718] width 384 height 25
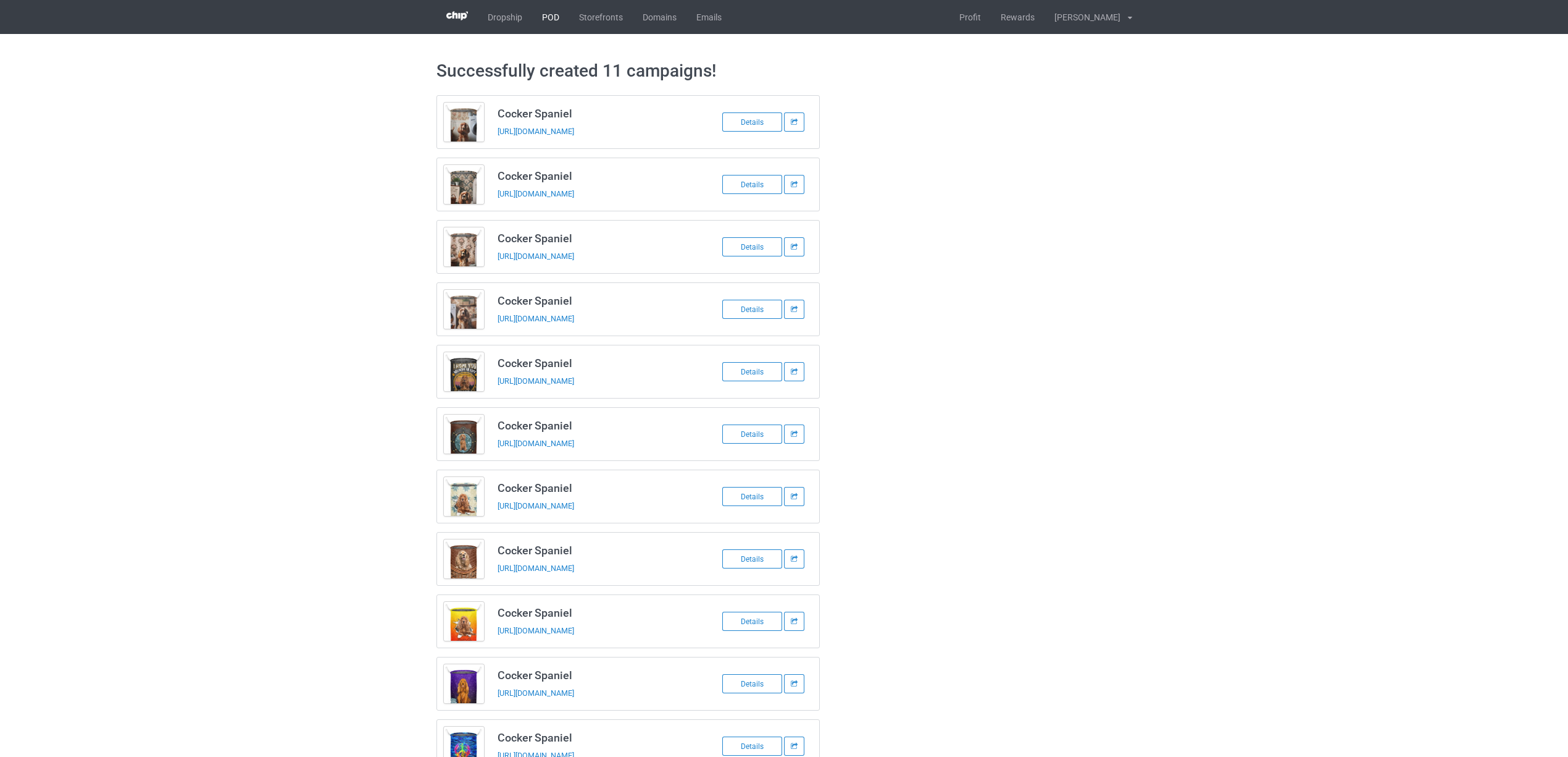
click at [548, 14] on link "POD" at bounding box center [551, 17] width 37 height 34
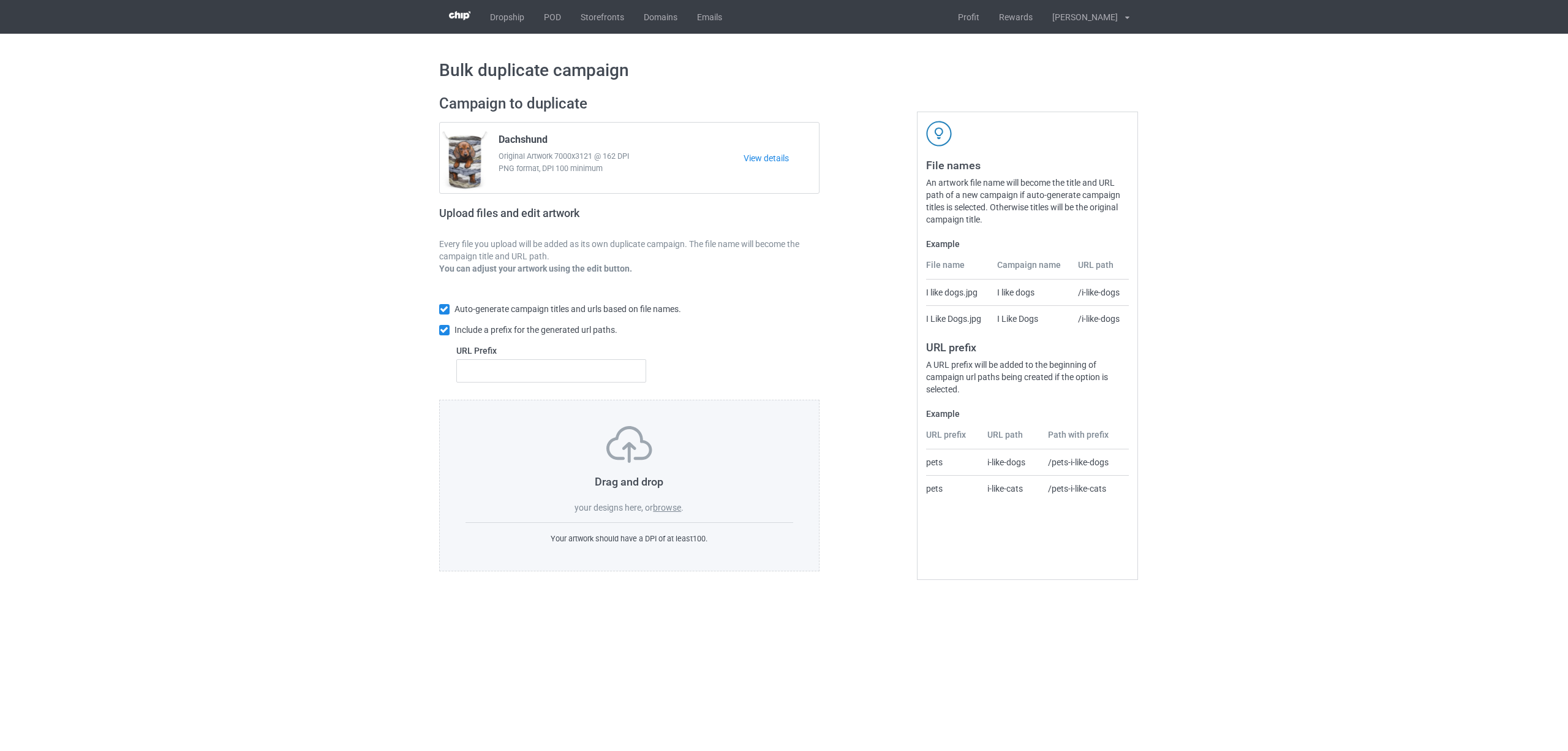
click at [669, 510] on label "browse" at bounding box center [666, 507] width 28 height 10
click at [0, 0] on input "browse" at bounding box center [0, 0] width 0 height 0
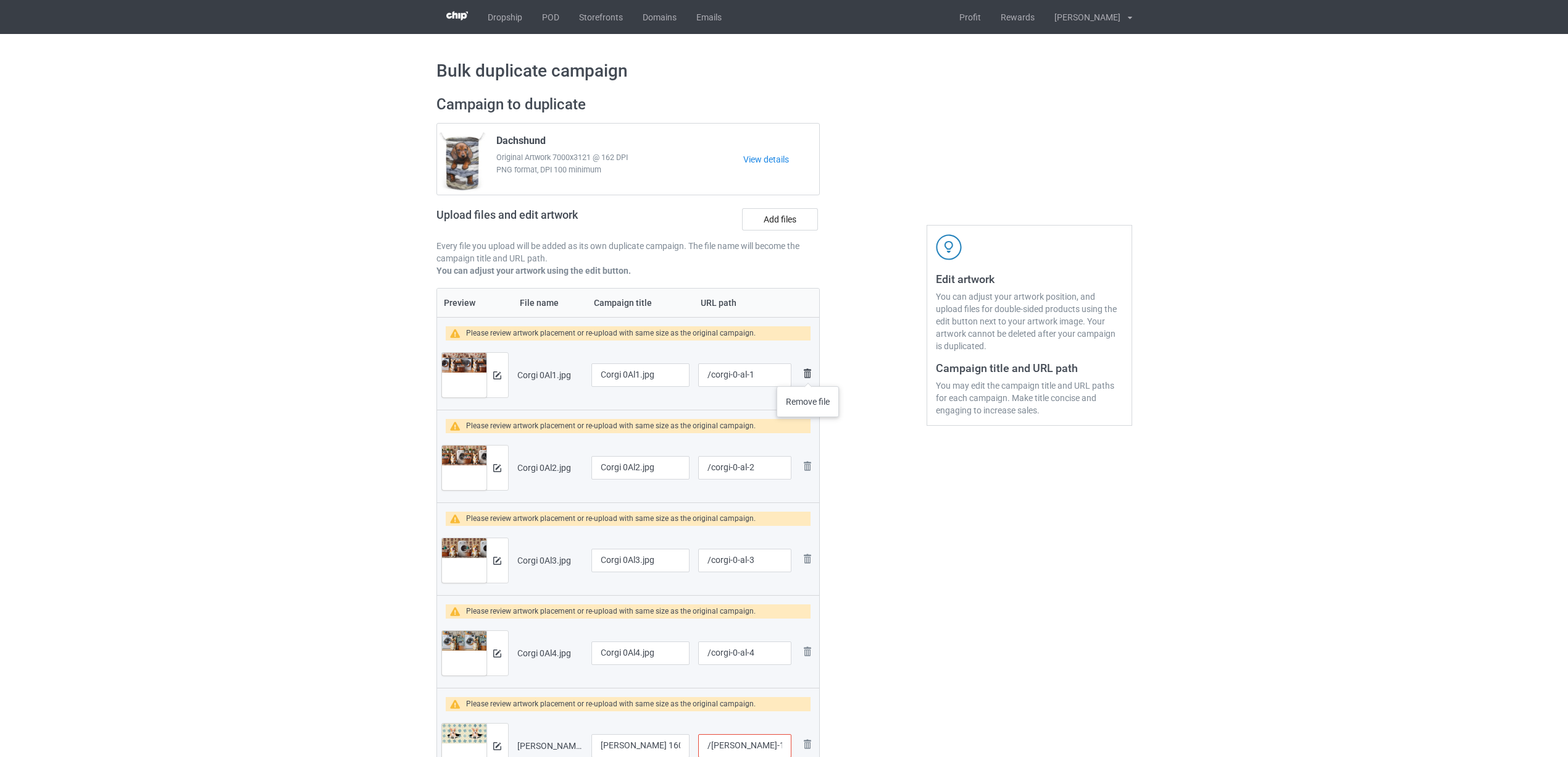
click at [810, 373] on img at bounding box center [808, 373] width 15 height 15
click at [807, 369] on img at bounding box center [808, 373] width 15 height 15
click at [0, 0] on img at bounding box center [0, 0] width 0 height 0
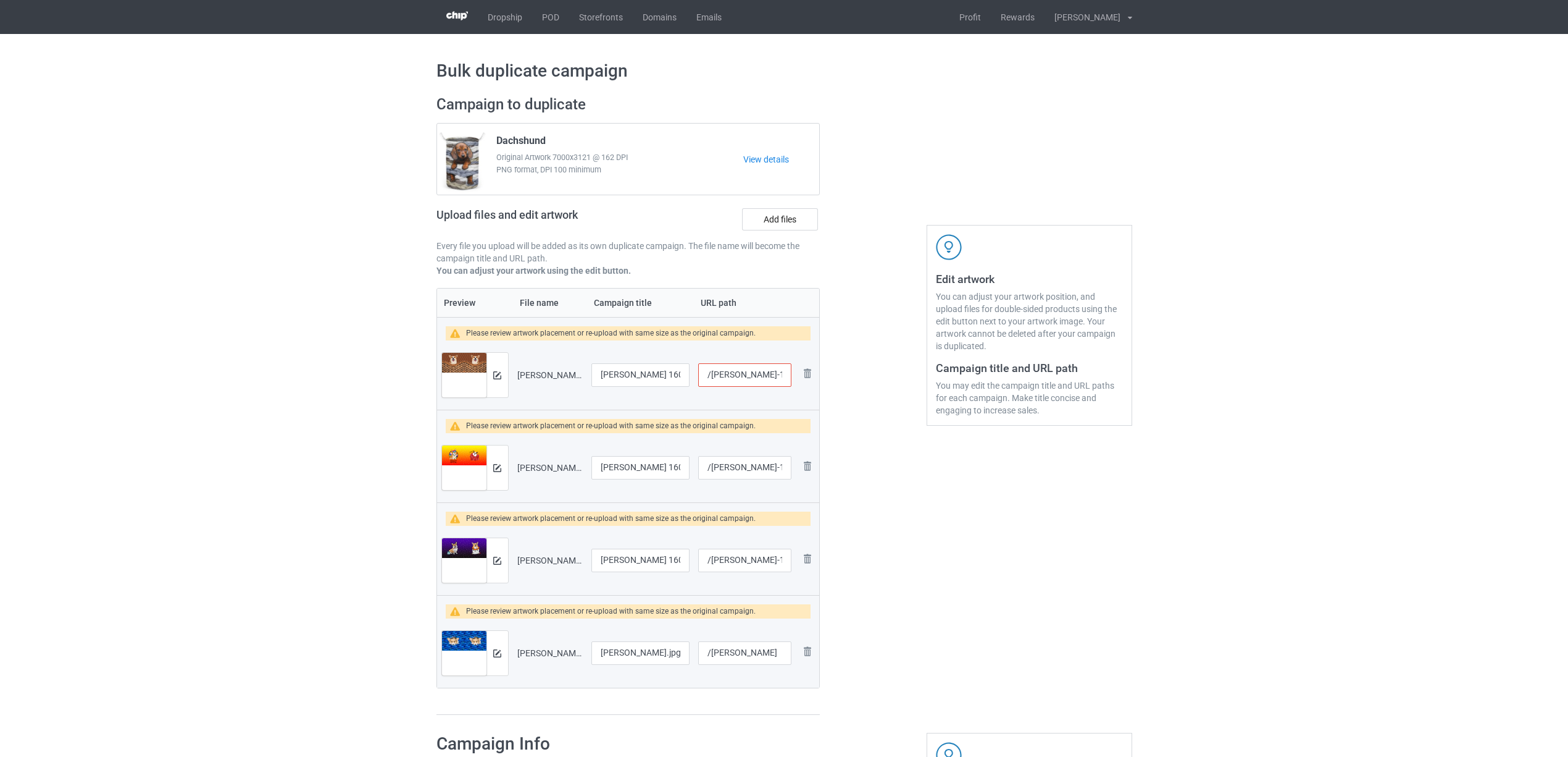
click at [0, 0] on img at bounding box center [0, 0] width 0 height 0
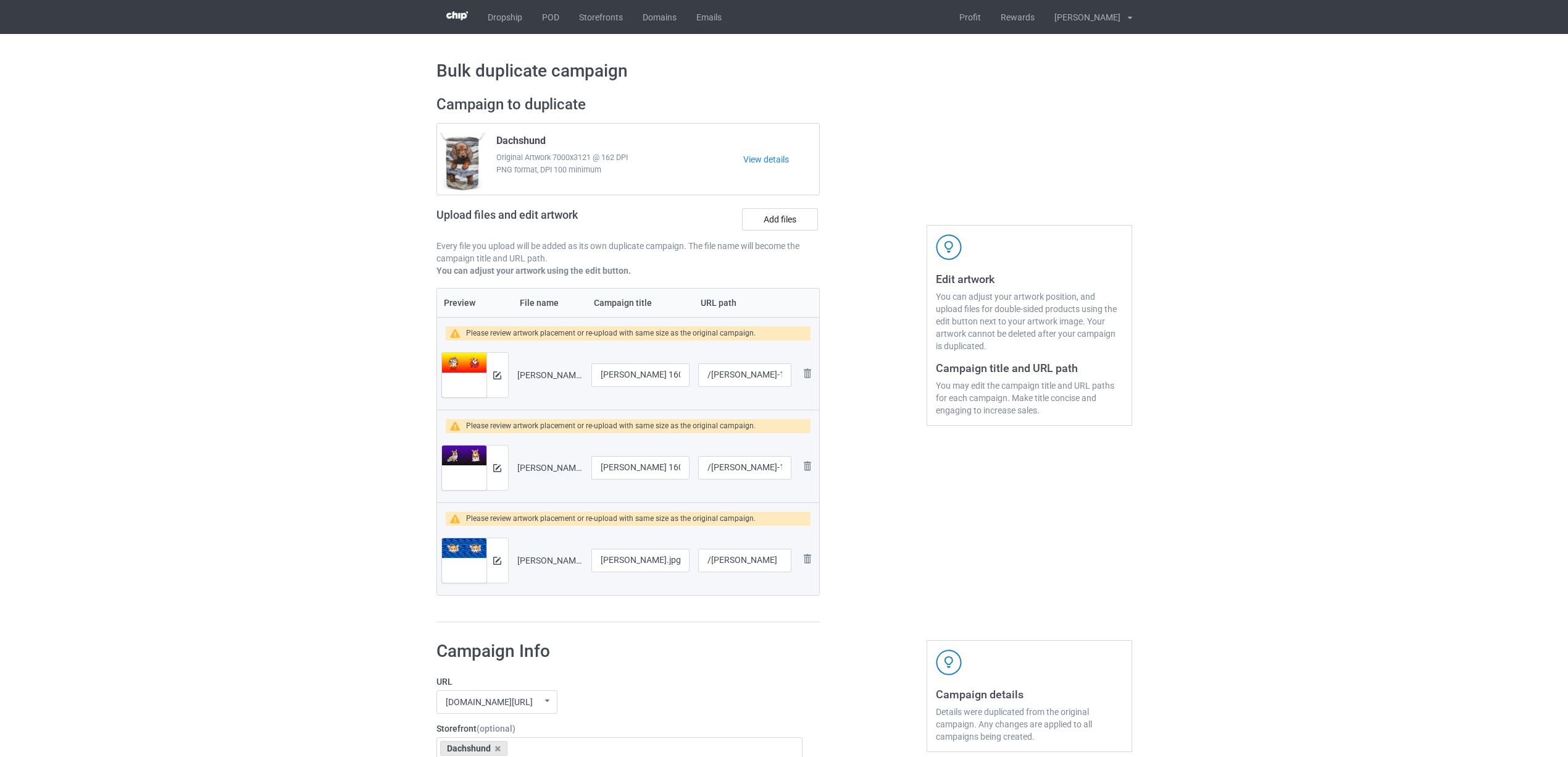
click at [0, 0] on img at bounding box center [0, 0] width 0 height 0
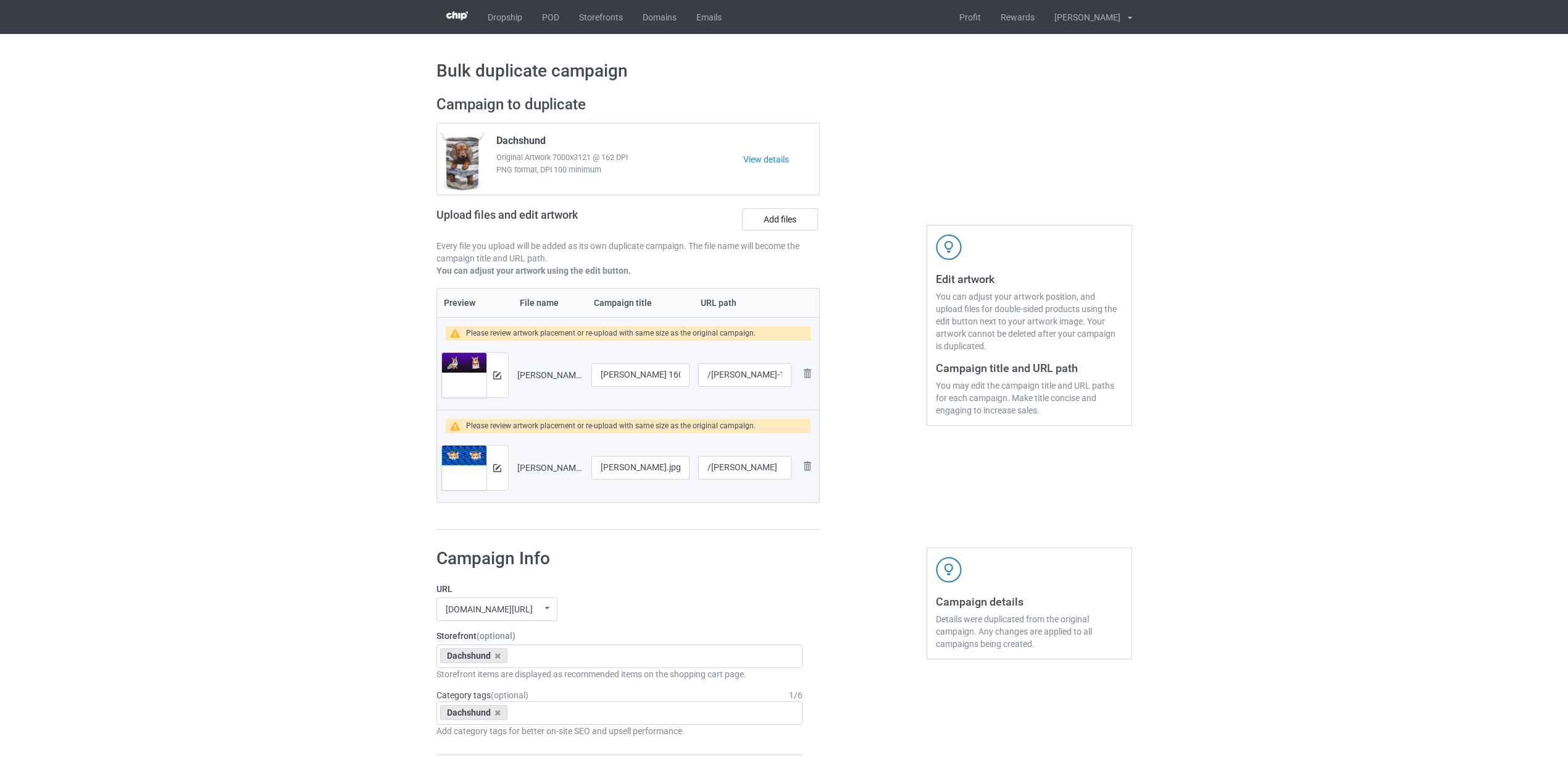
click at [0, 0] on img at bounding box center [0, 0] width 0 height 0
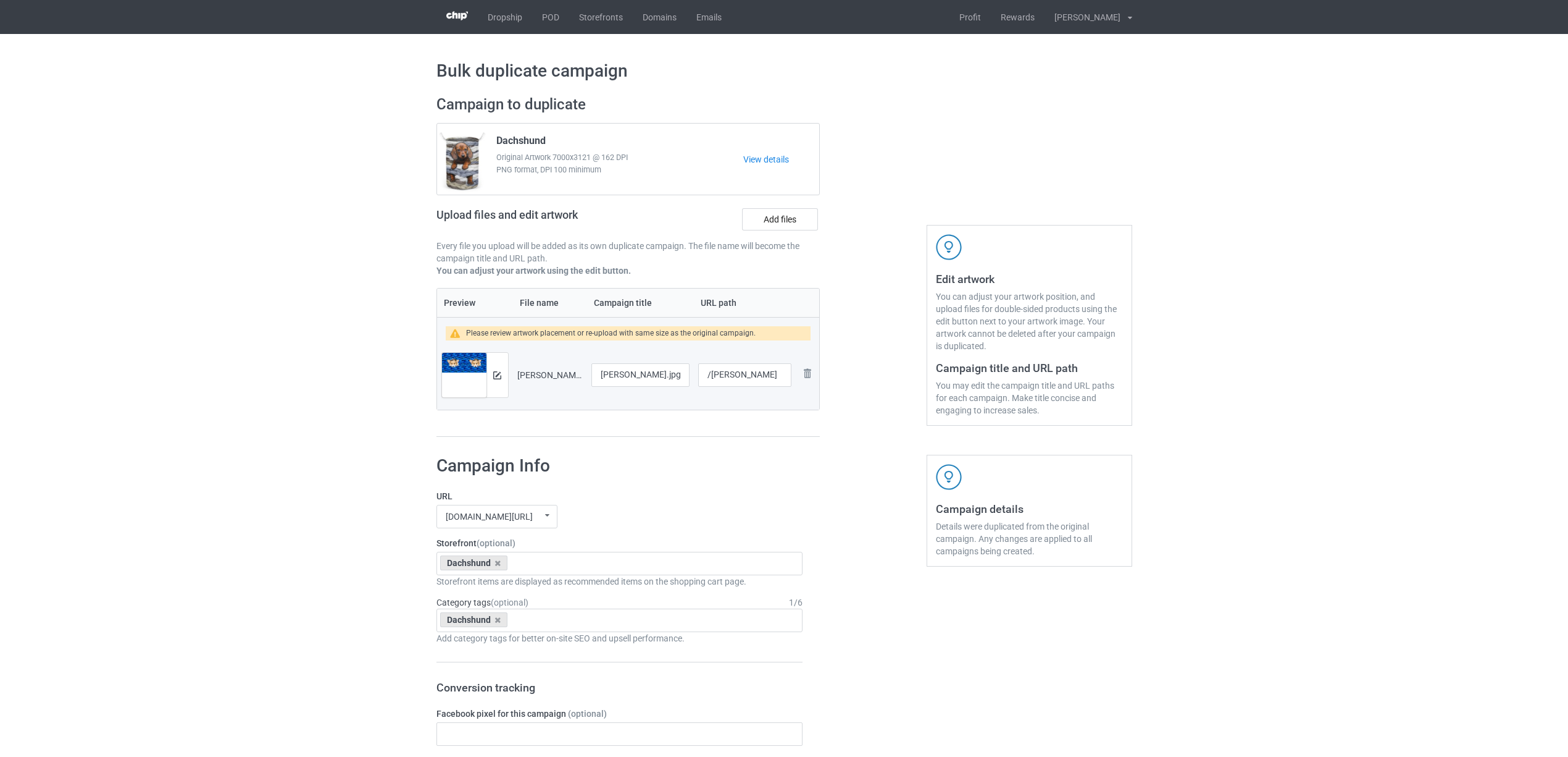
click at [0, 0] on img at bounding box center [0, 0] width 0 height 0
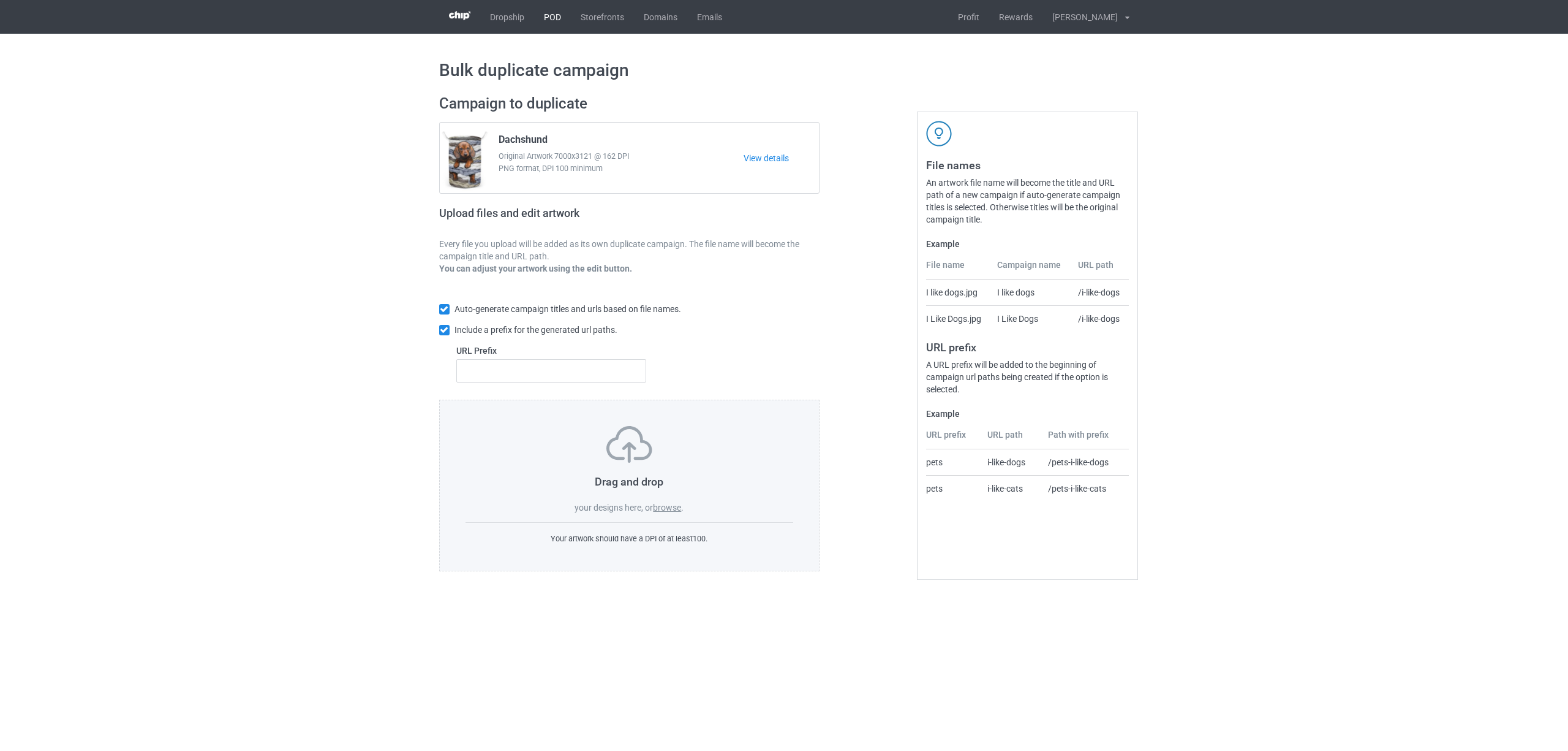
click at [549, 14] on link "POD" at bounding box center [552, 17] width 37 height 34
click at [554, 18] on link "POD" at bounding box center [552, 17] width 37 height 34
click at [657, 512] on label "browse" at bounding box center [666, 507] width 28 height 10
click at [0, 0] on input "browse" at bounding box center [0, 0] width 0 height 0
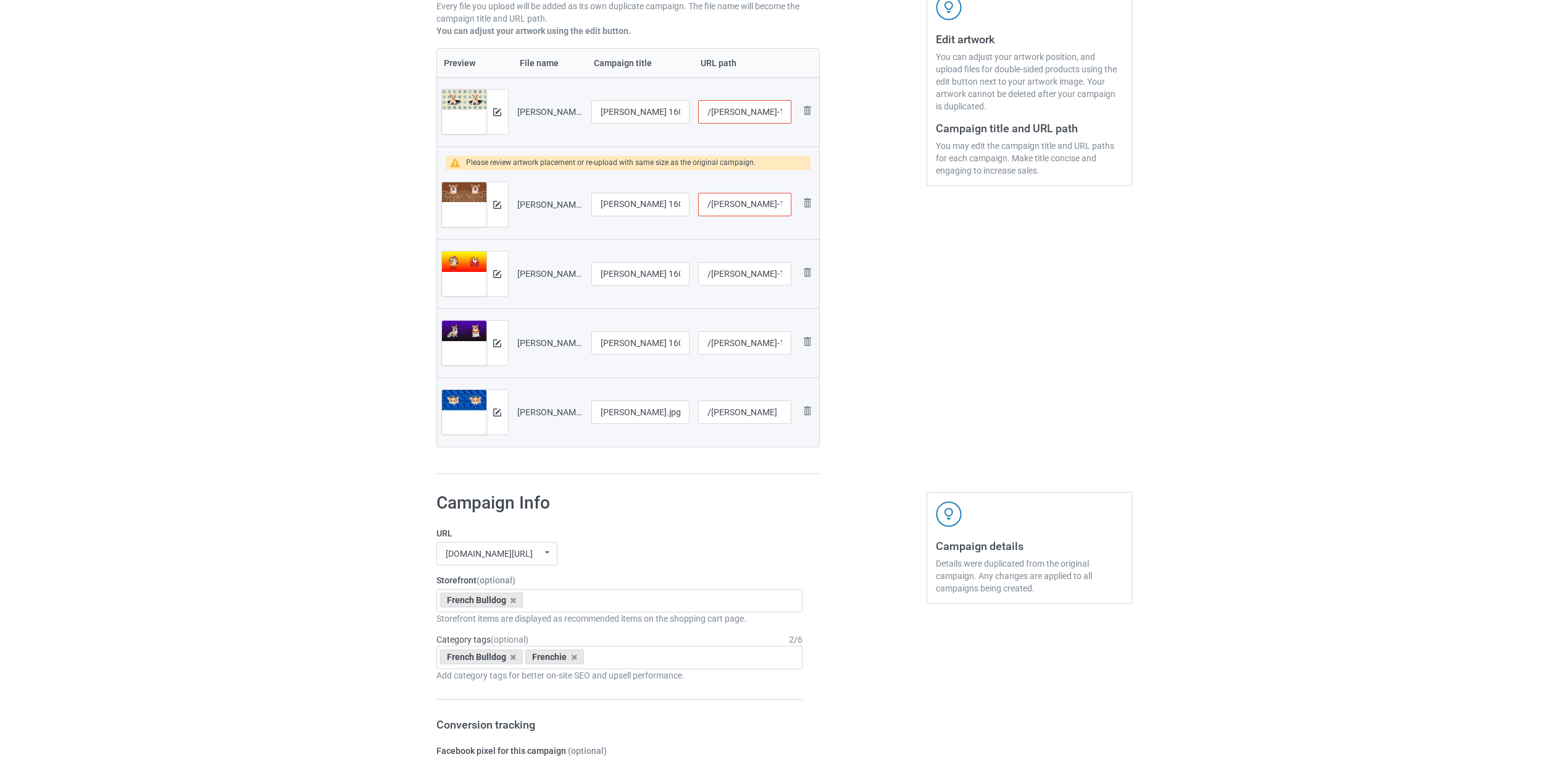
scroll to position [247, 0]
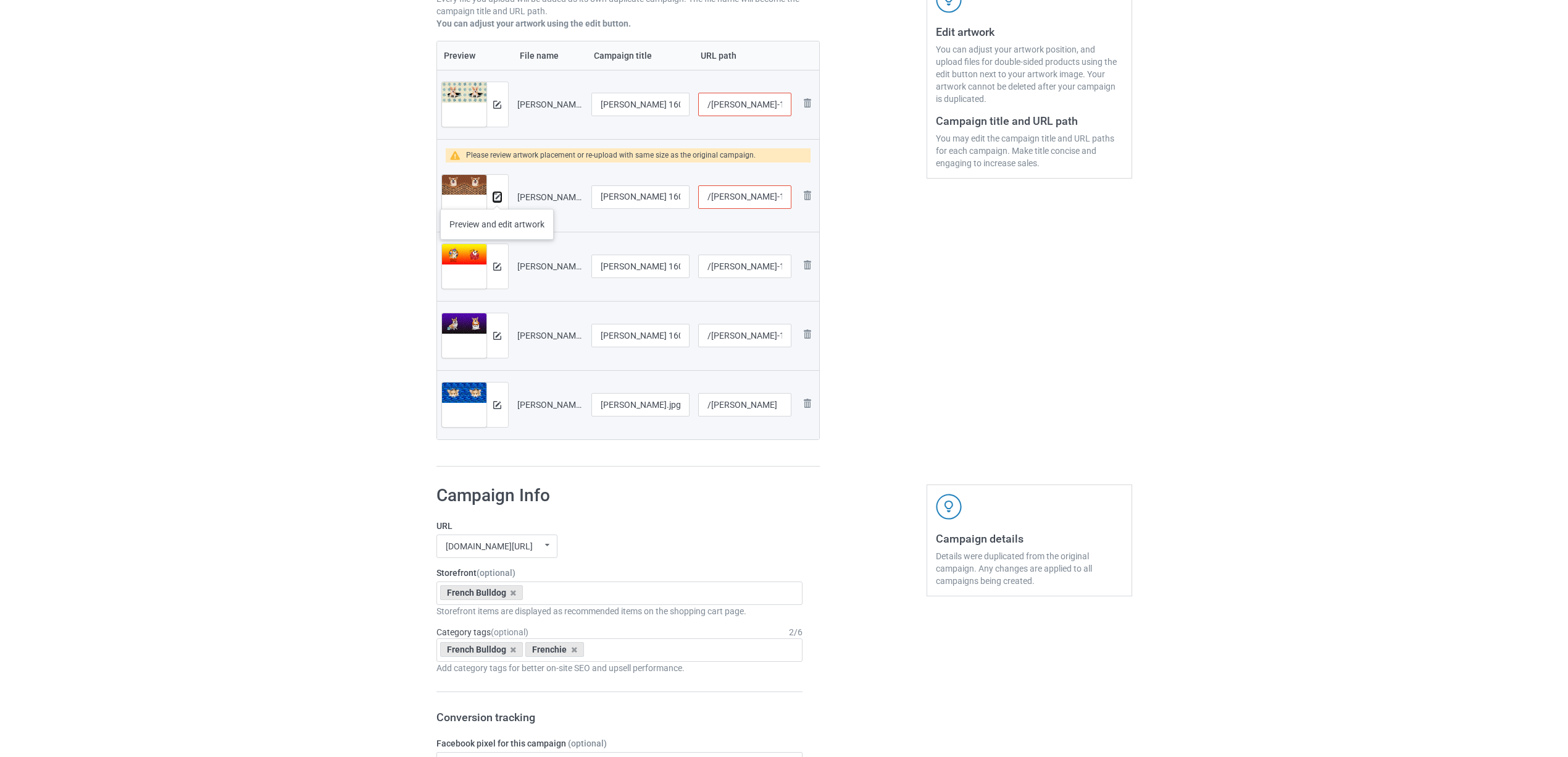
click at [497, 197] on img at bounding box center [497, 197] width 8 height 8
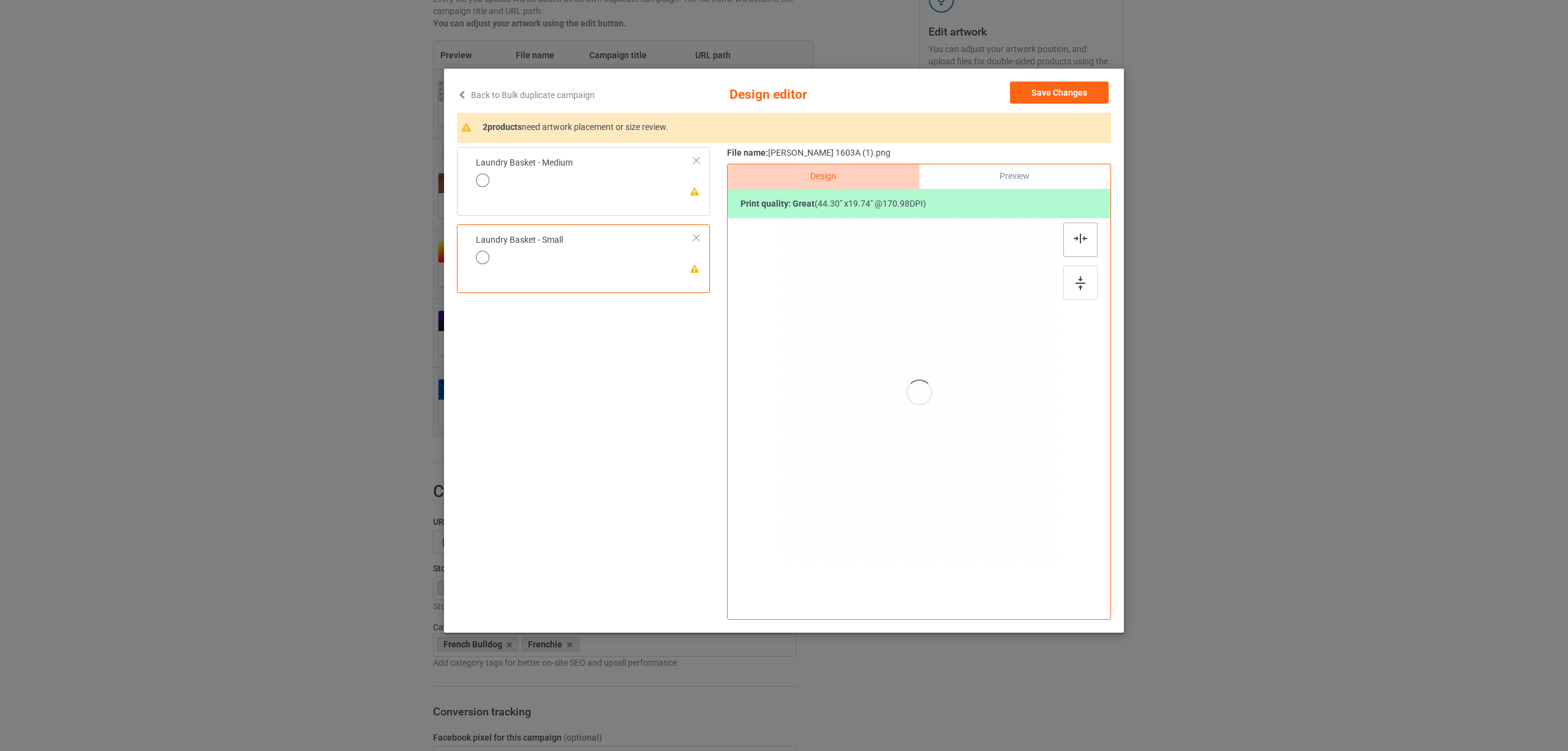
click at [1079, 247] on div at bounding box center [1080, 239] width 34 height 34
click at [618, 186] on td "Please review artwork placement Laundry Basket - Medium" at bounding box center [585, 173] width 232 height 42
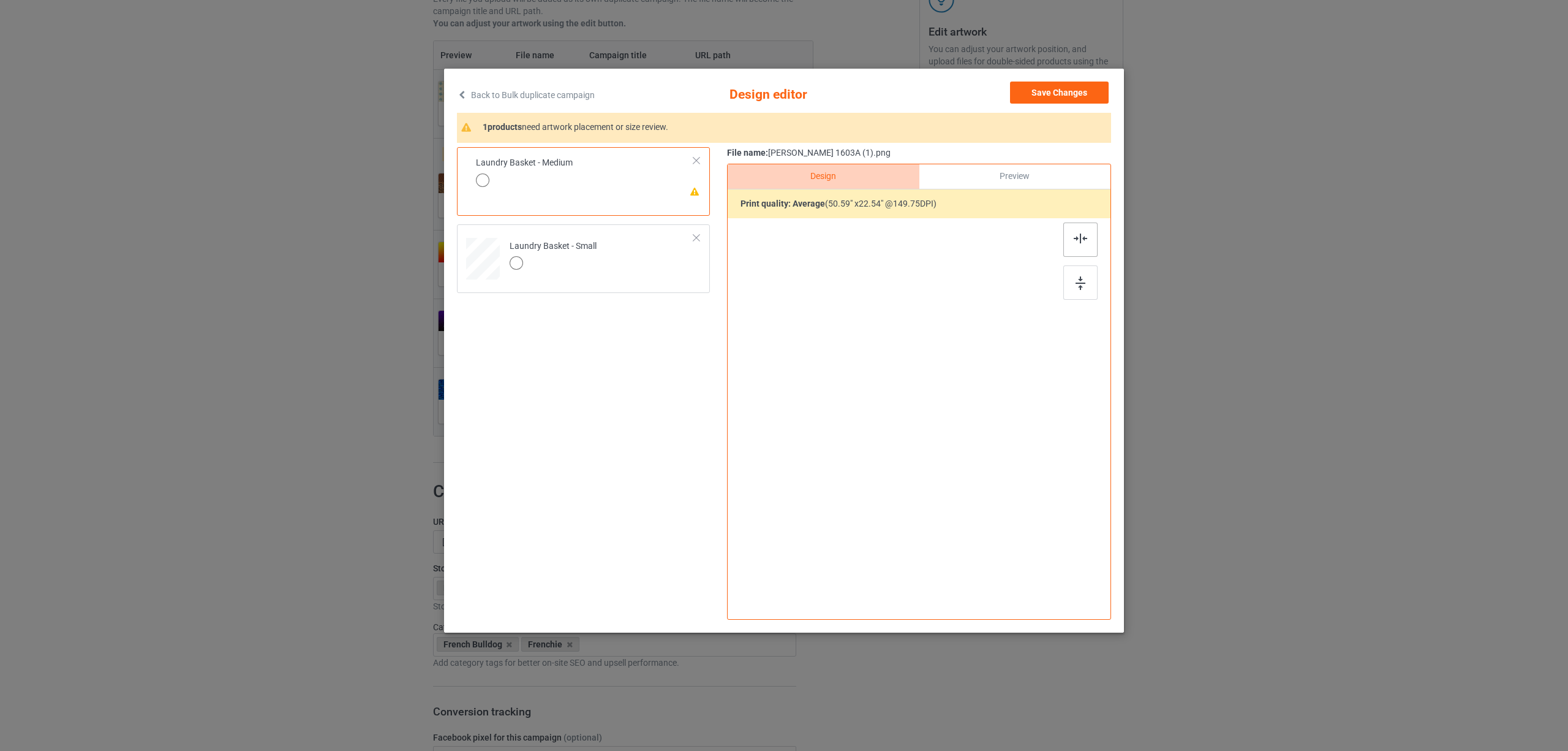
click at [1081, 235] on img at bounding box center [1081, 239] width 14 height 10
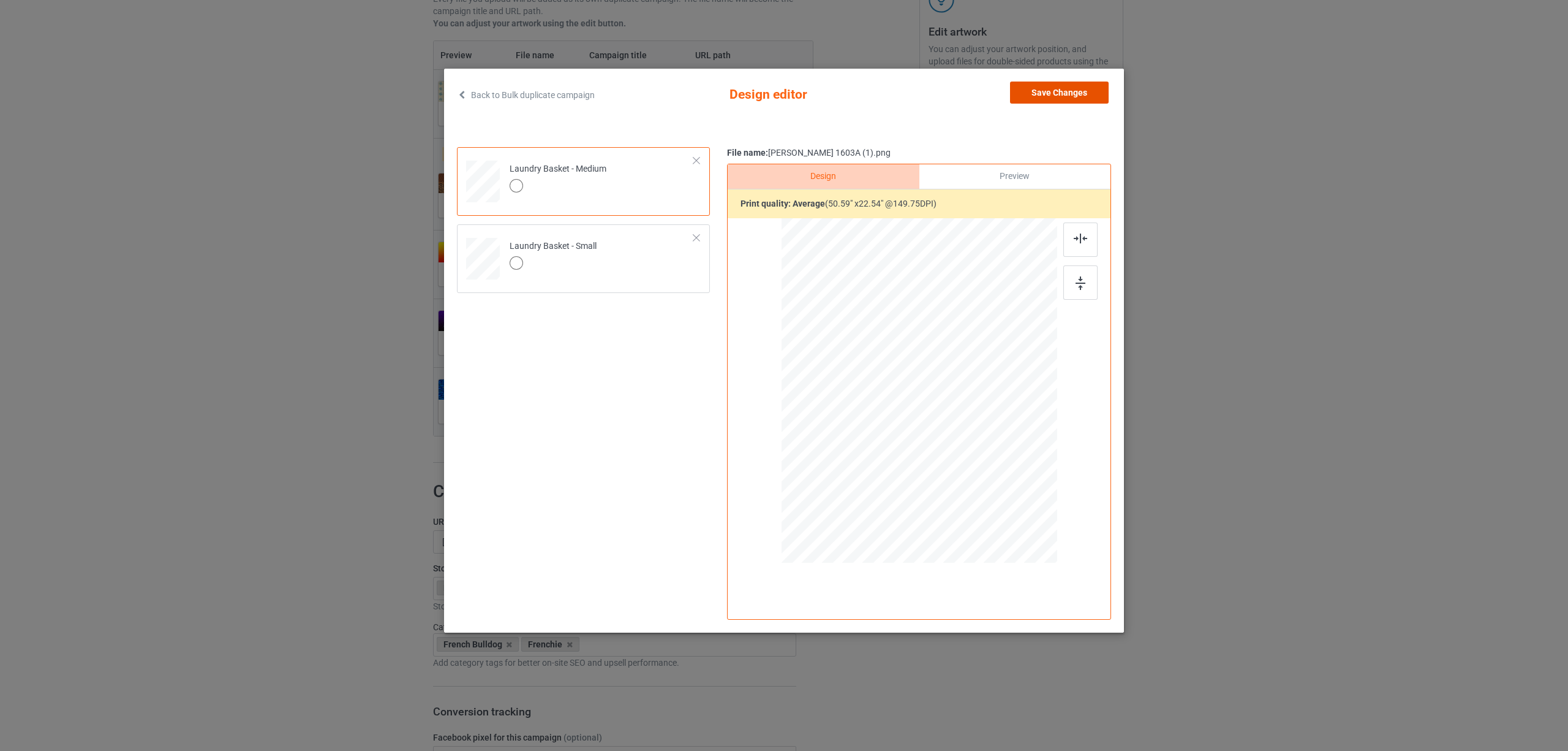
click at [1047, 86] on button "Save Changes" at bounding box center [1059, 92] width 99 height 22
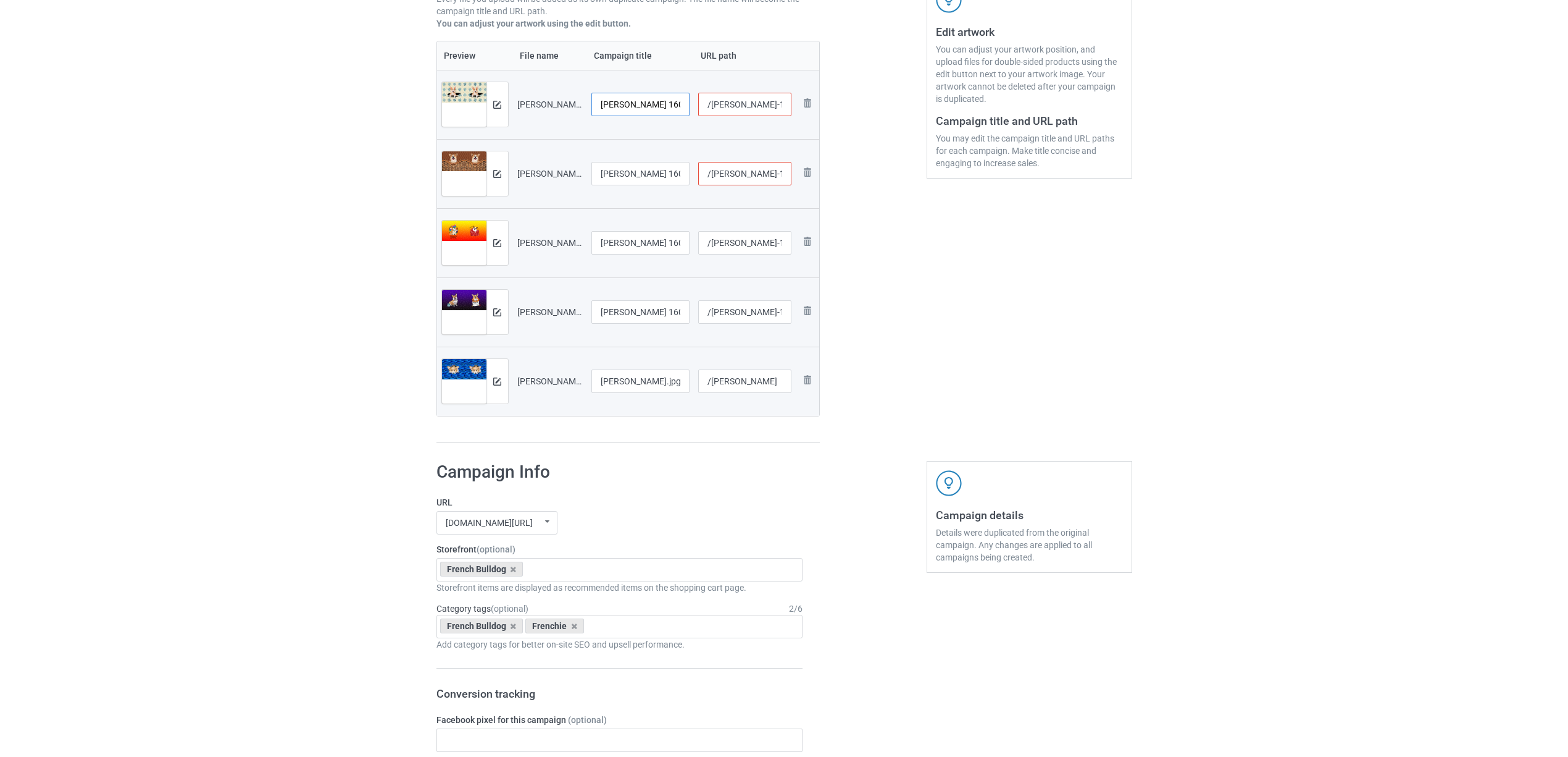
scroll to position [0, 25]
drag, startPoint x: 622, startPoint y: 100, endPoint x: 705, endPoint y: 100, distance: 83.0
click at [705, 100] on tr "Preview and edit artwork [PERSON_NAME] 1603A (1).jpg [PERSON_NAME] 1603A (1).jp…" at bounding box center [628, 104] width 383 height 69
drag, startPoint x: 635, startPoint y: 99, endPoint x: 452, endPoint y: 87, distance: 183.4
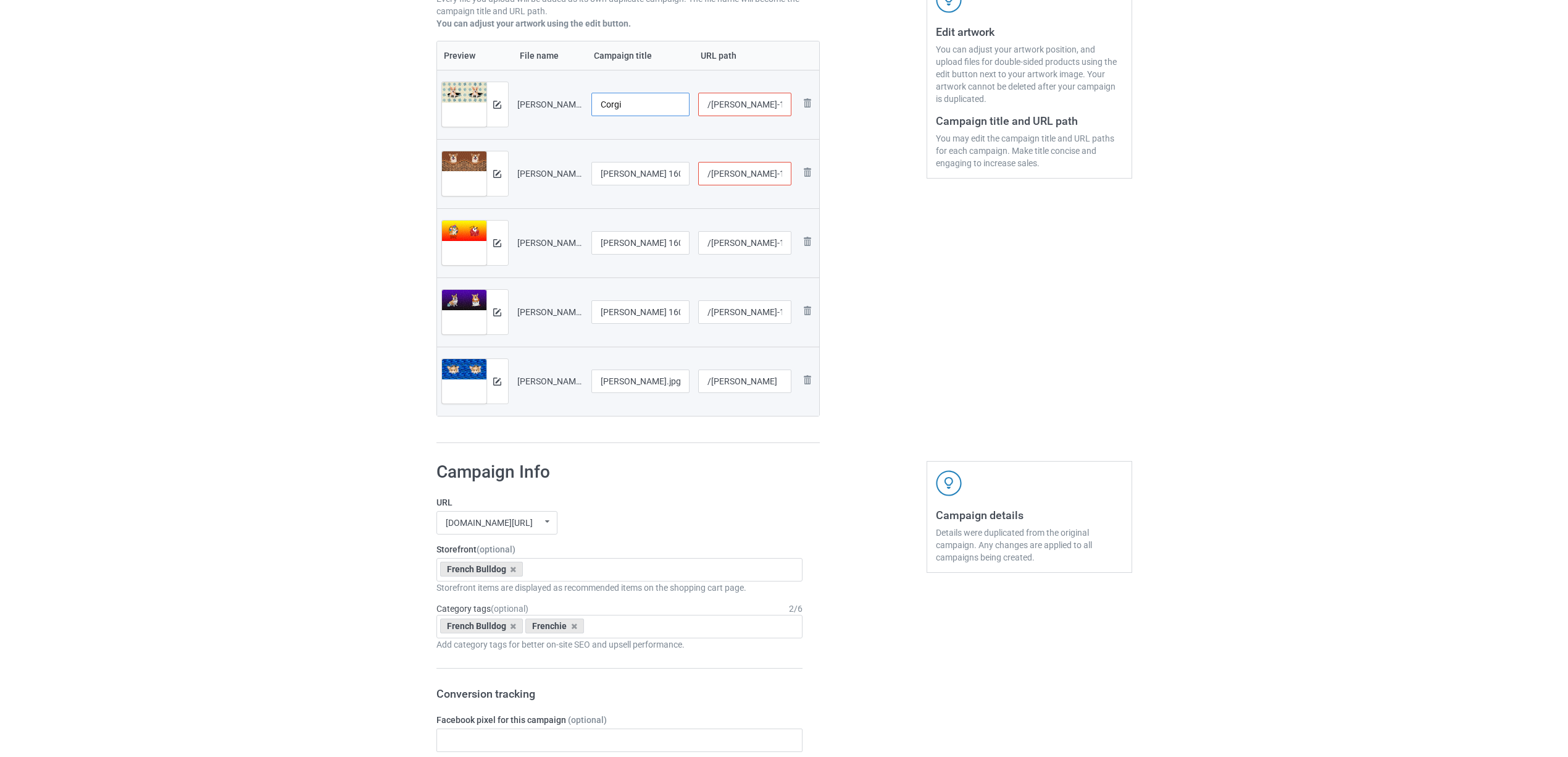
click at [452, 87] on tr "Preview and edit artwork [PERSON_NAME] 1603A (1).jpg Corgi /corgi-laundy-1603-a…" at bounding box center [628, 104] width 383 height 69
type input "Corgi"
click at [646, 180] on input "[PERSON_NAME] 1603A (1)" at bounding box center [641, 173] width 99 height 23
paste input "text"
type input "Corgi"
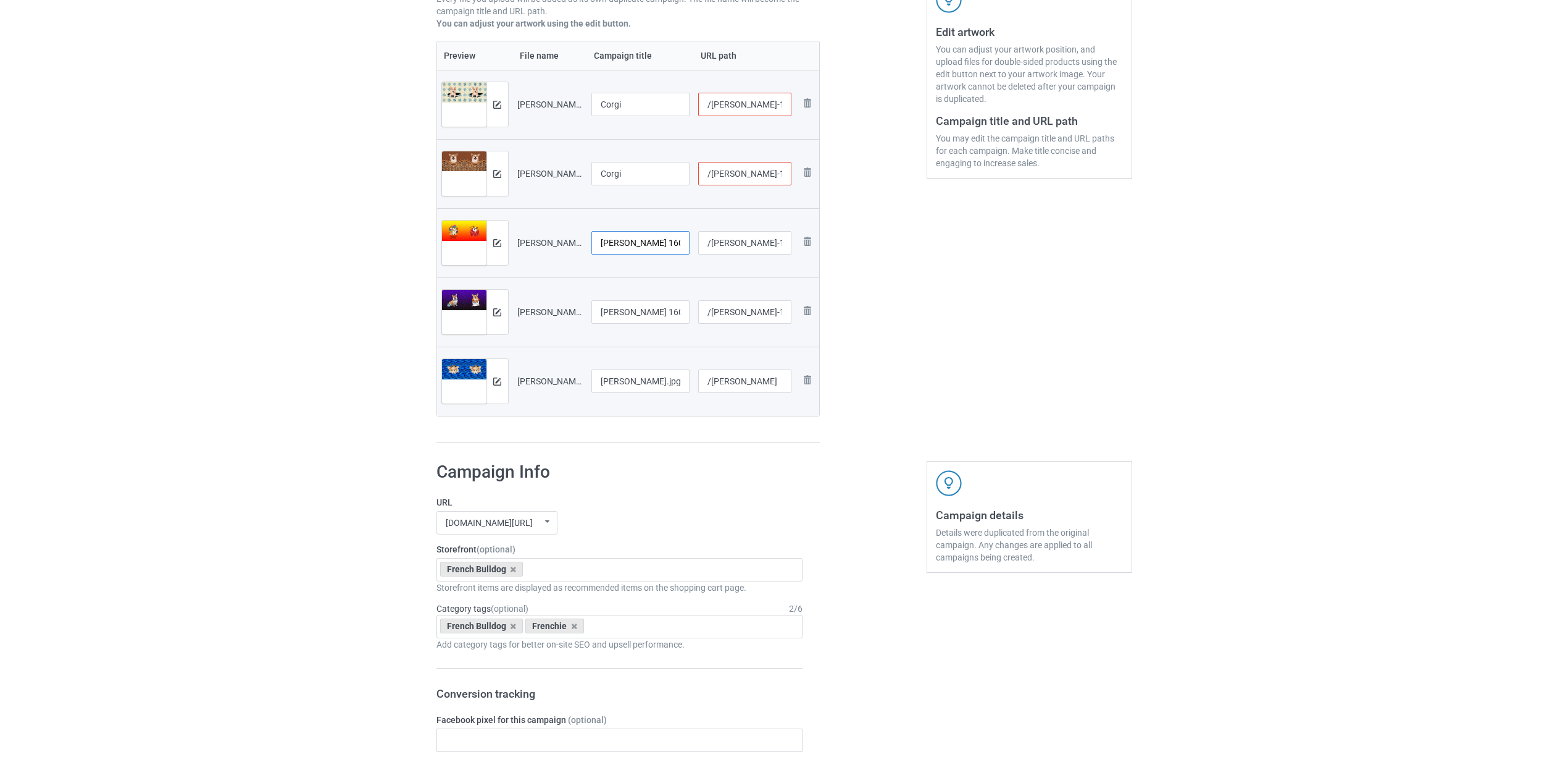
click at [647, 245] on input "[PERSON_NAME] 1603A (2).jpg" at bounding box center [641, 243] width 99 height 23
paste input "text"
type input "Corgi"
click at [648, 310] on input "[PERSON_NAME] 1603A (3).jpg" at bounding box center [641, 312] width 99 height 23
paste input "text"
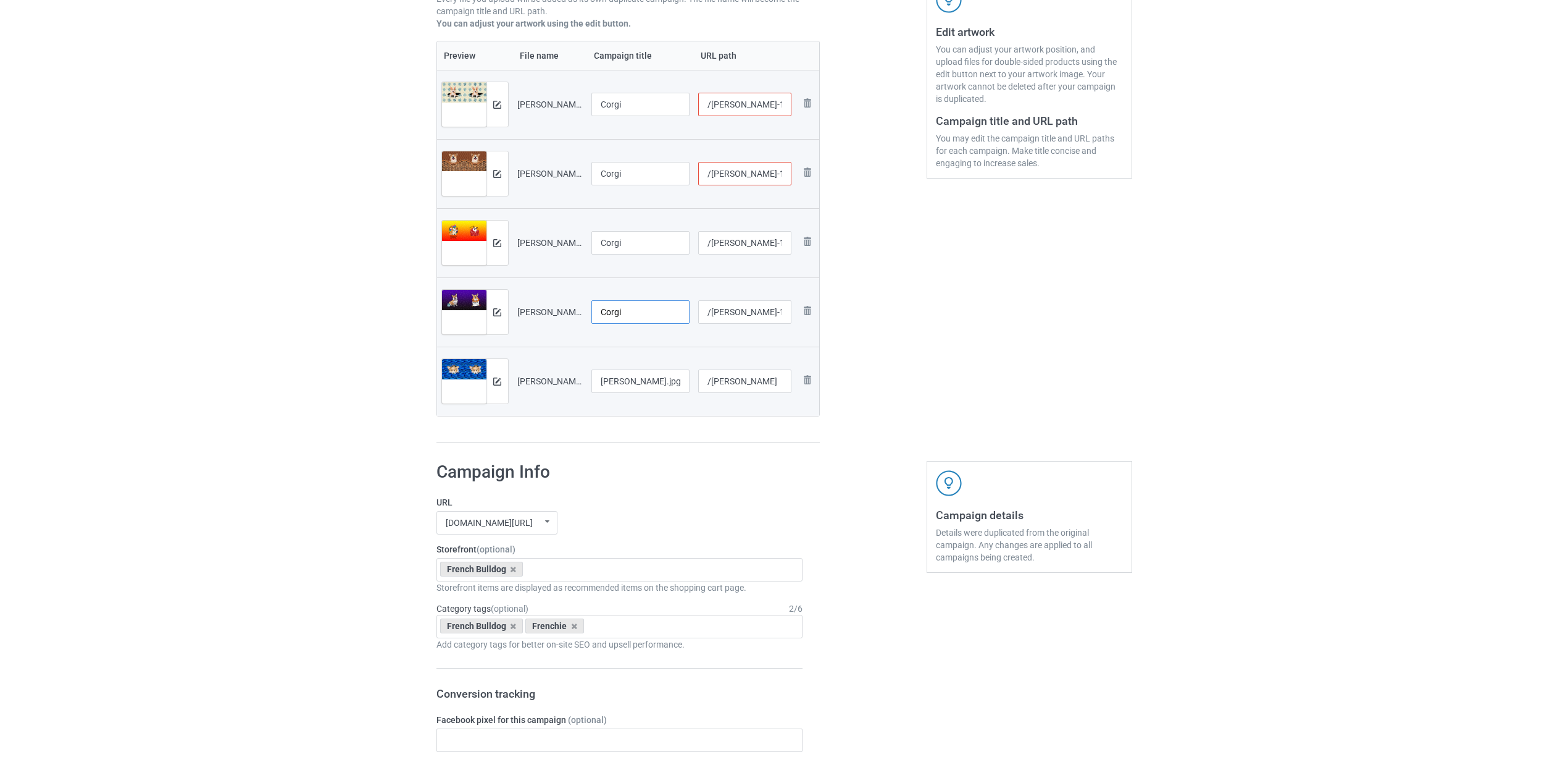
type input "Corgi"
click at [627, 384] on input "Corgi Laundy.jpg" at bounding box center [641, 381] width 99 height 23
paste input "text"
type input "Corgi"
click at [637, 441] on div "Preview File name Campaign title URL path Preview and edit artwork Corgi Laundy…" at bounding box center [628, 243] width 384 height 403
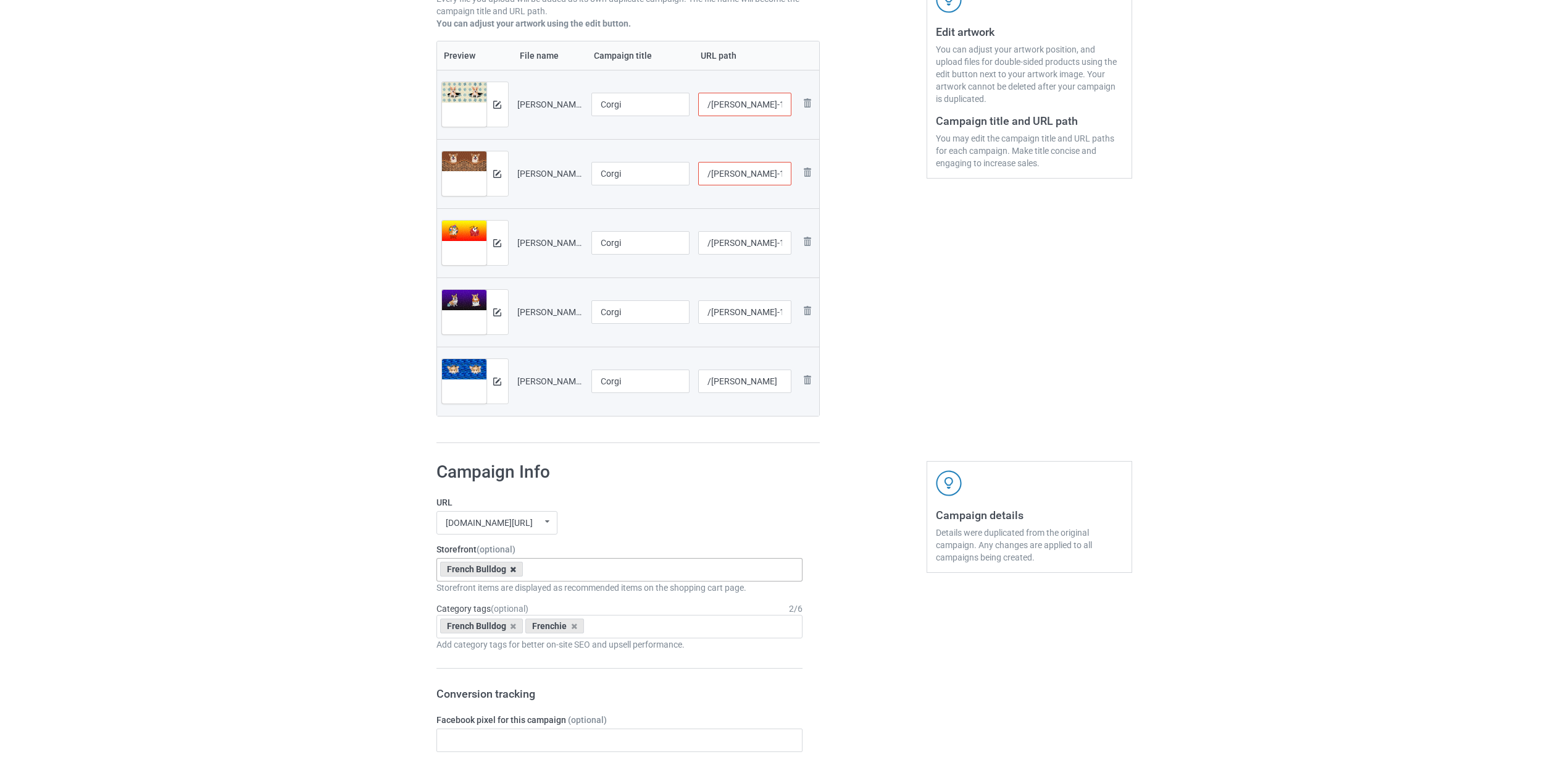
click at [511, 569] on icon at bounding box center [513, 569] width 6 height 8
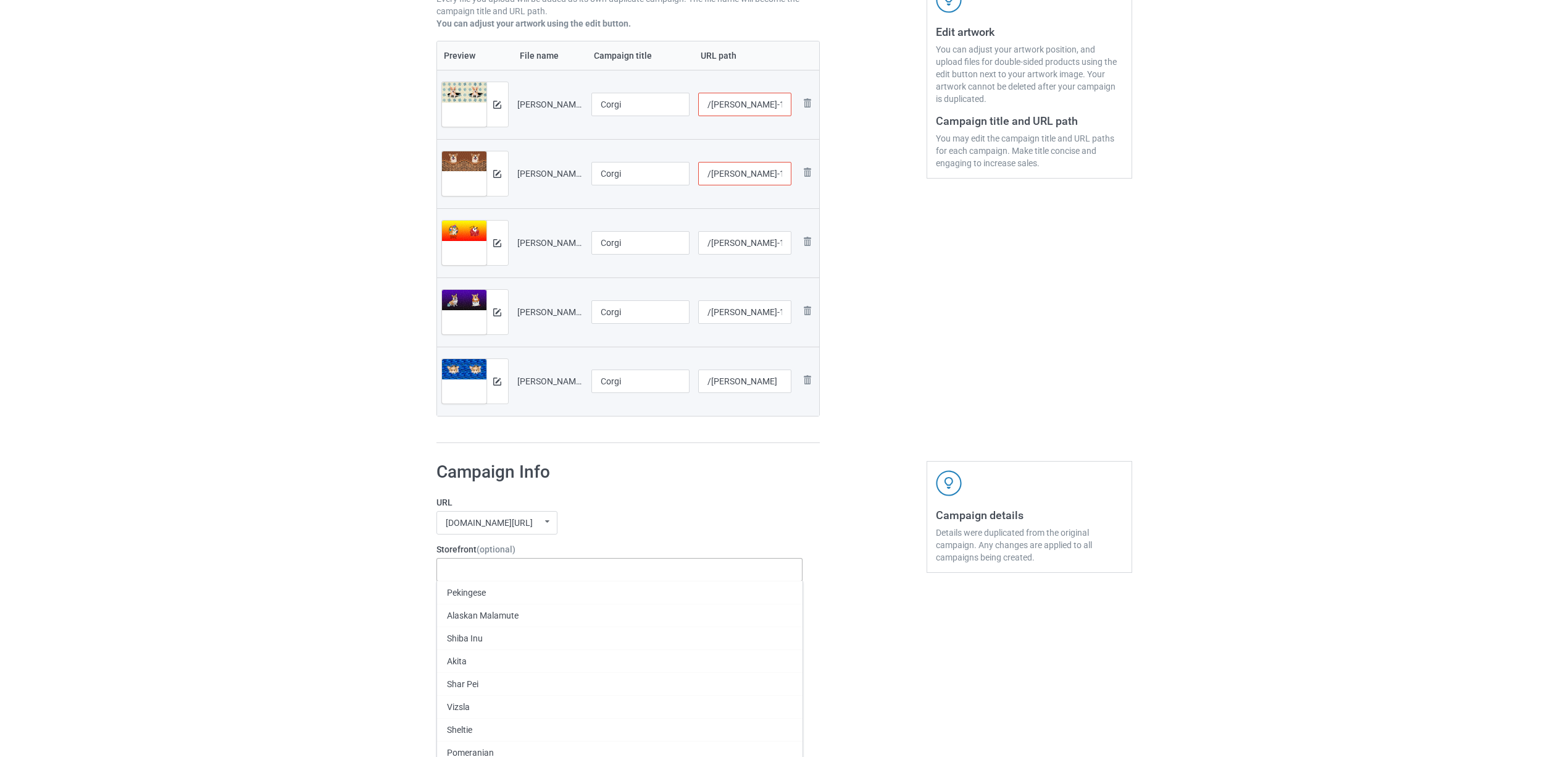
paste input "Corgi"
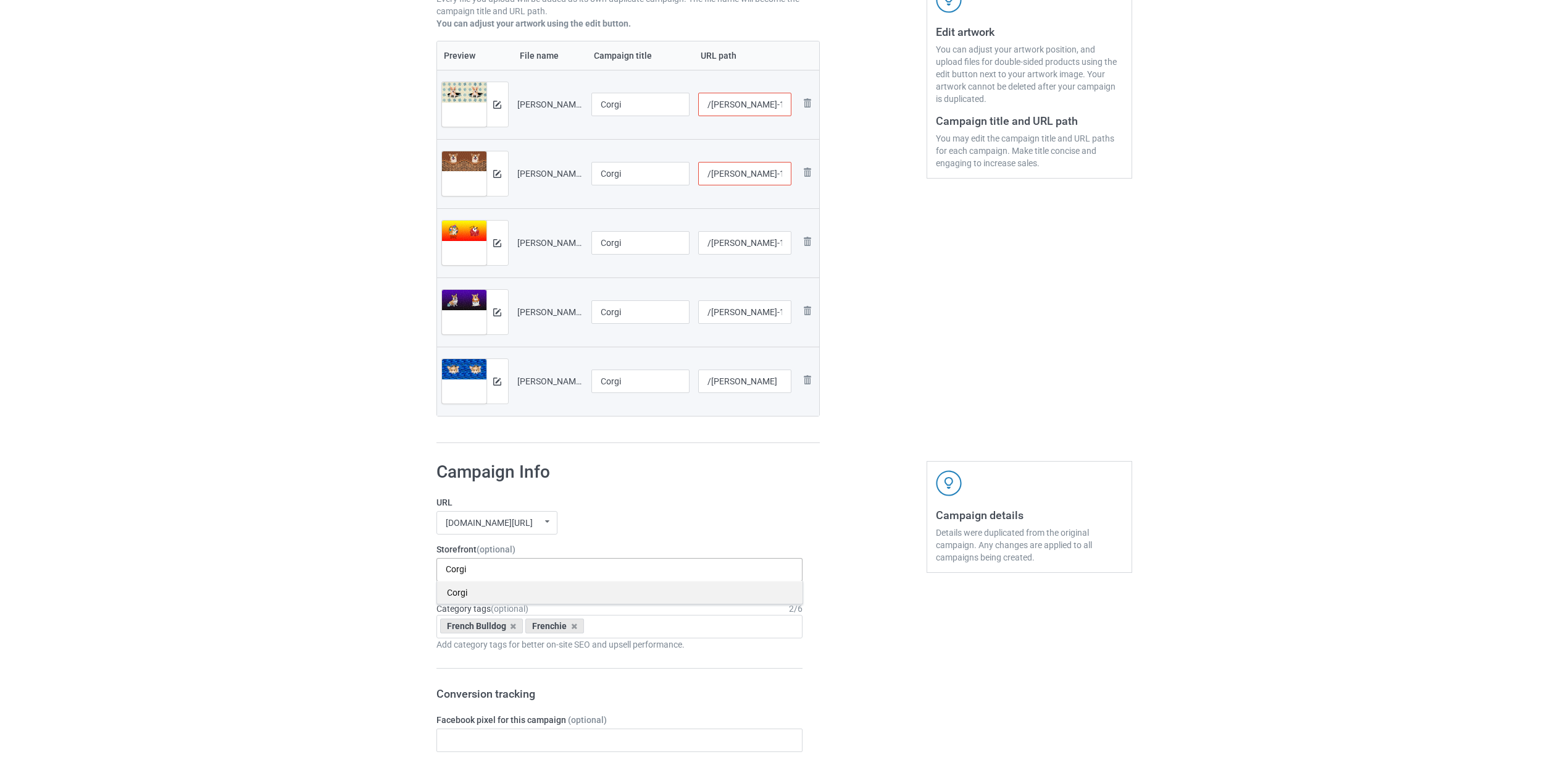
type input "Corgi"
click at [464, 593] on div "Corgi" at bounding box center [620, 592] width 366 height 23
click at [511, 628] on icon at bounding box center [513, 626] width 6 height 8
click at [490, 630] on icon at bounding box center [488, 626] width 6 height 8
paste input "Corgi"
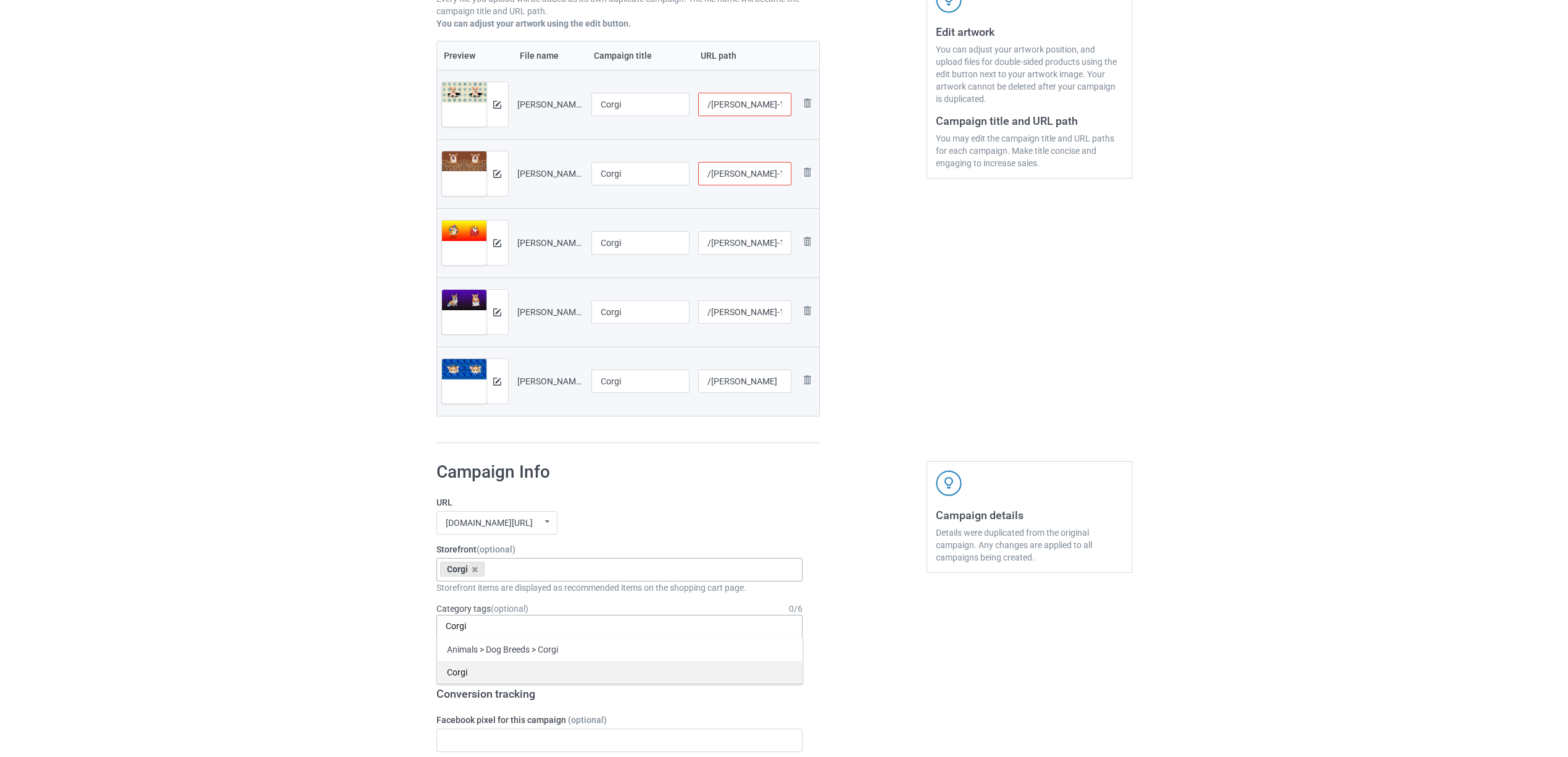
type input "Corgi"
click at [459, 673] on div "Corgi" at bounding box center [620, 671] width 366 height 23
click at [770, 101] on input "/corgi-laundy-1603-a-1" at bounding box center [745, 104] width 93 height 23
type input "/corgi-laundy-16a03-a-1"
click at [1043, 367] on div "Edit artwork You can adjust your artwork position, and upload files for double-…" at bounding box center [1029, 146] width 223 height 612
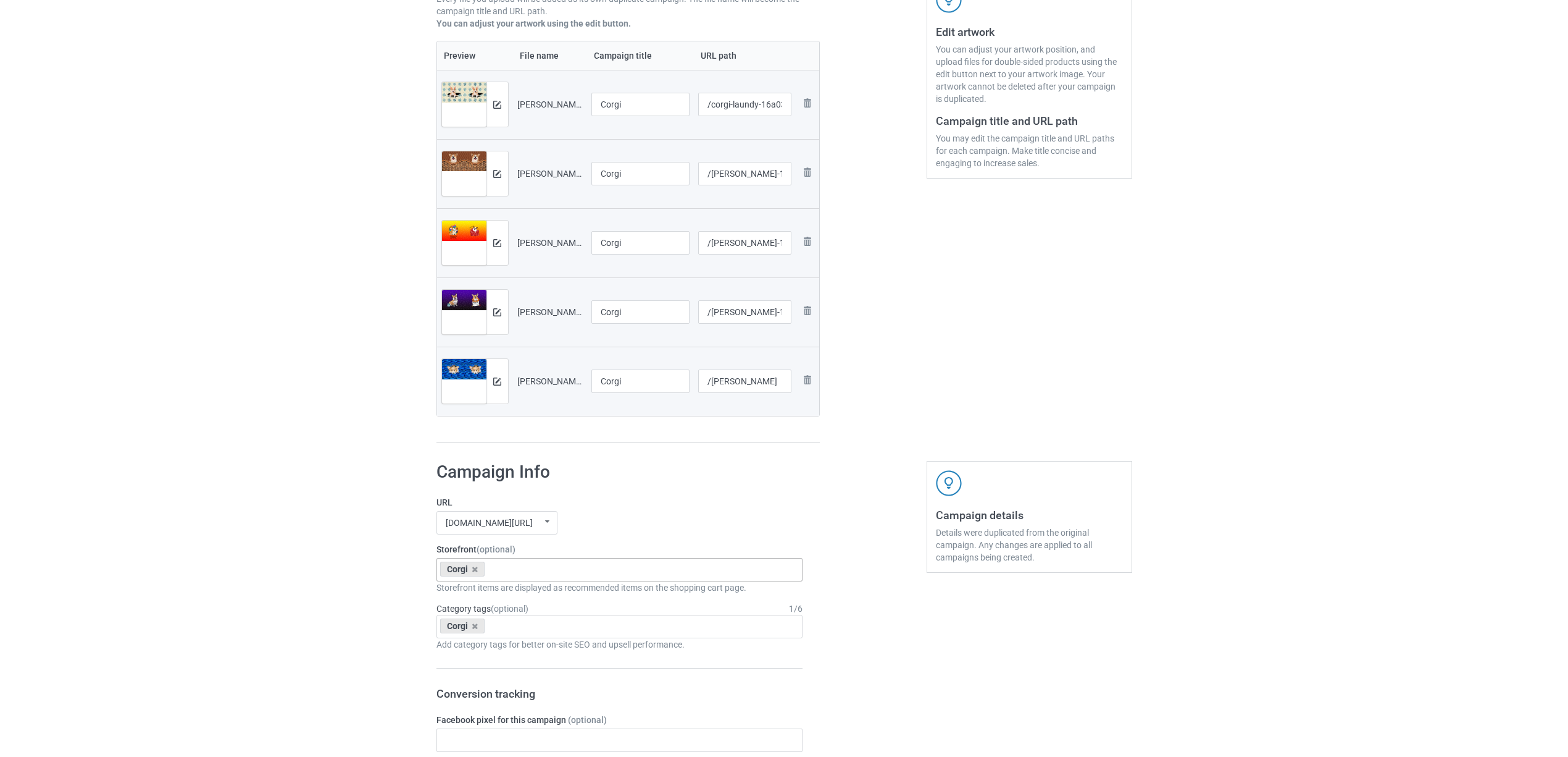
click at [925, 247] on div "Edit artwork You can adjust your artwork position, and upload files for double-…" at bounding box center [1029, 146] width 223 height 612
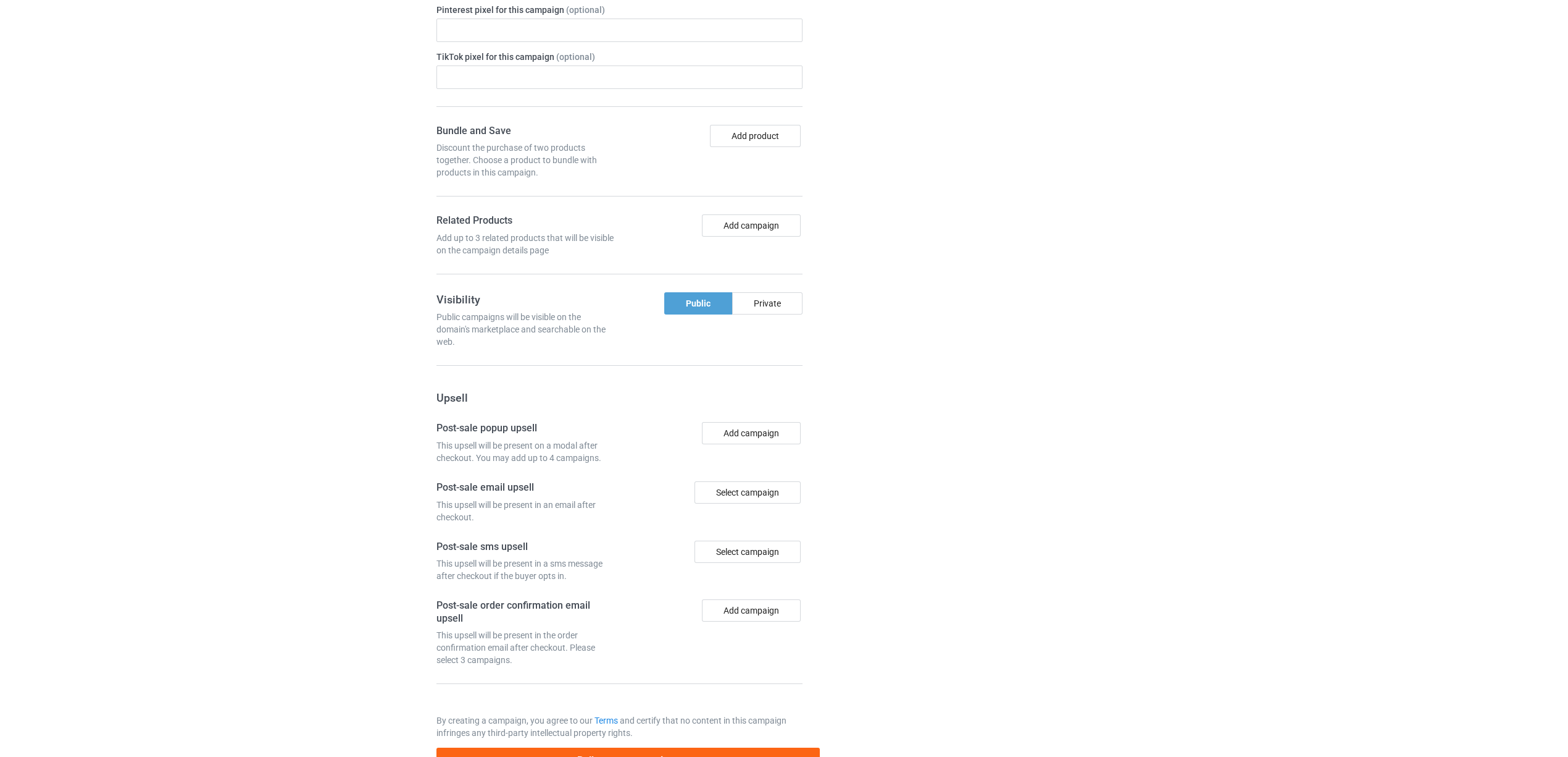
scroll to position [1100, 0]
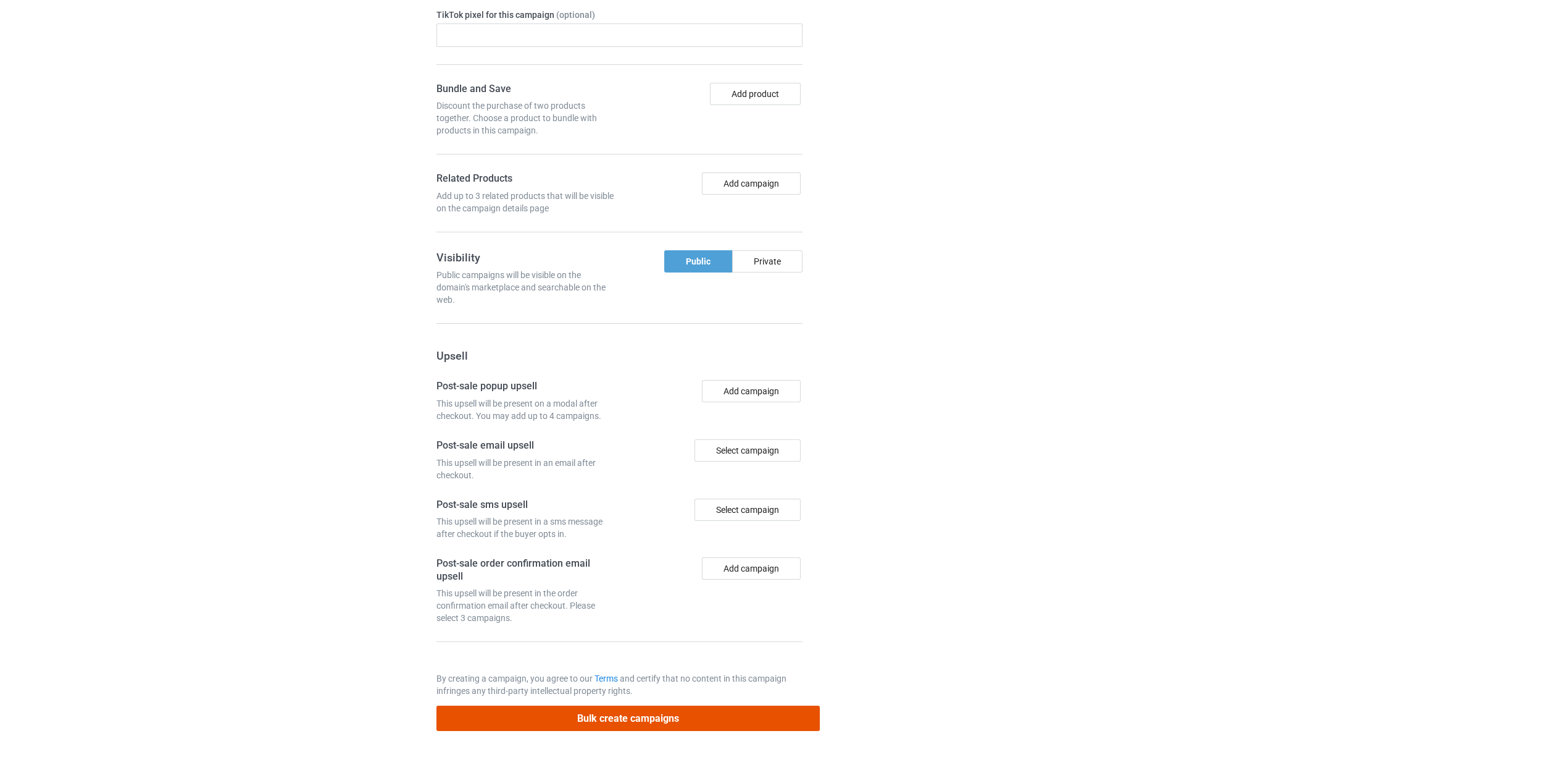
click at [625, 720] on button "Bulk create campaigns" at bounding box center [628, 718] width 384 height 25
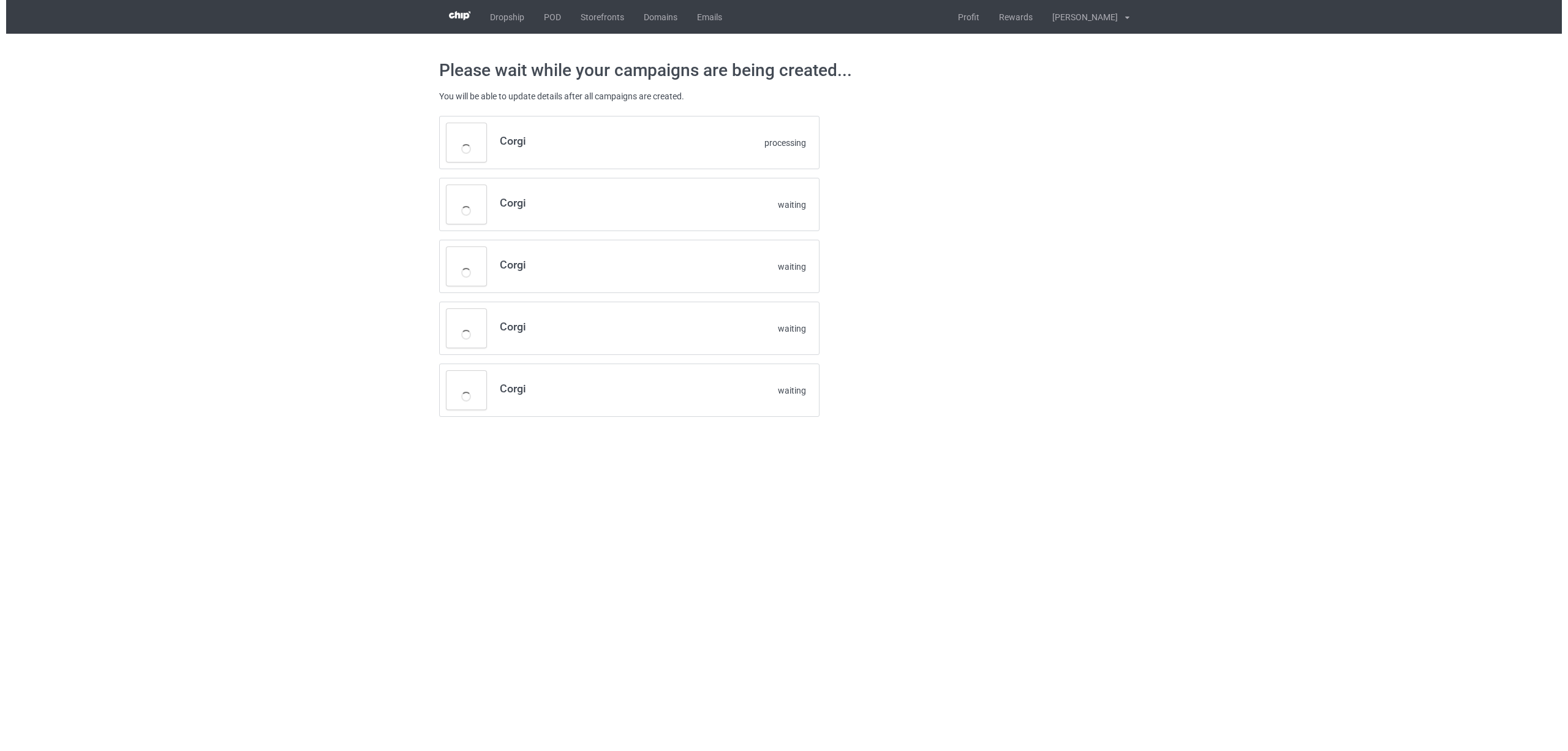
scroll to position [0, 0]
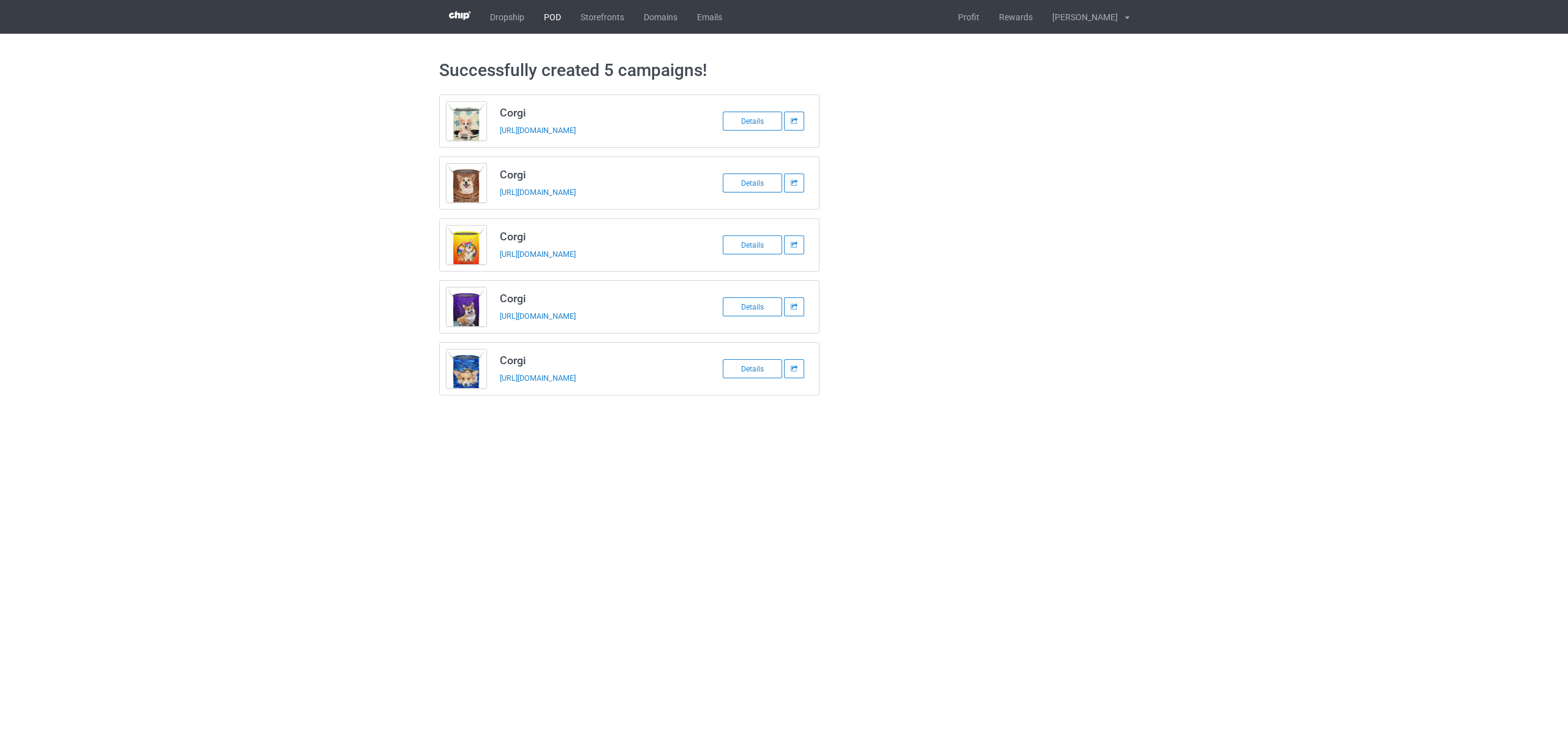
click at [545, 17] on link "POD" at bounding box center [552, 17] width 37 height 34
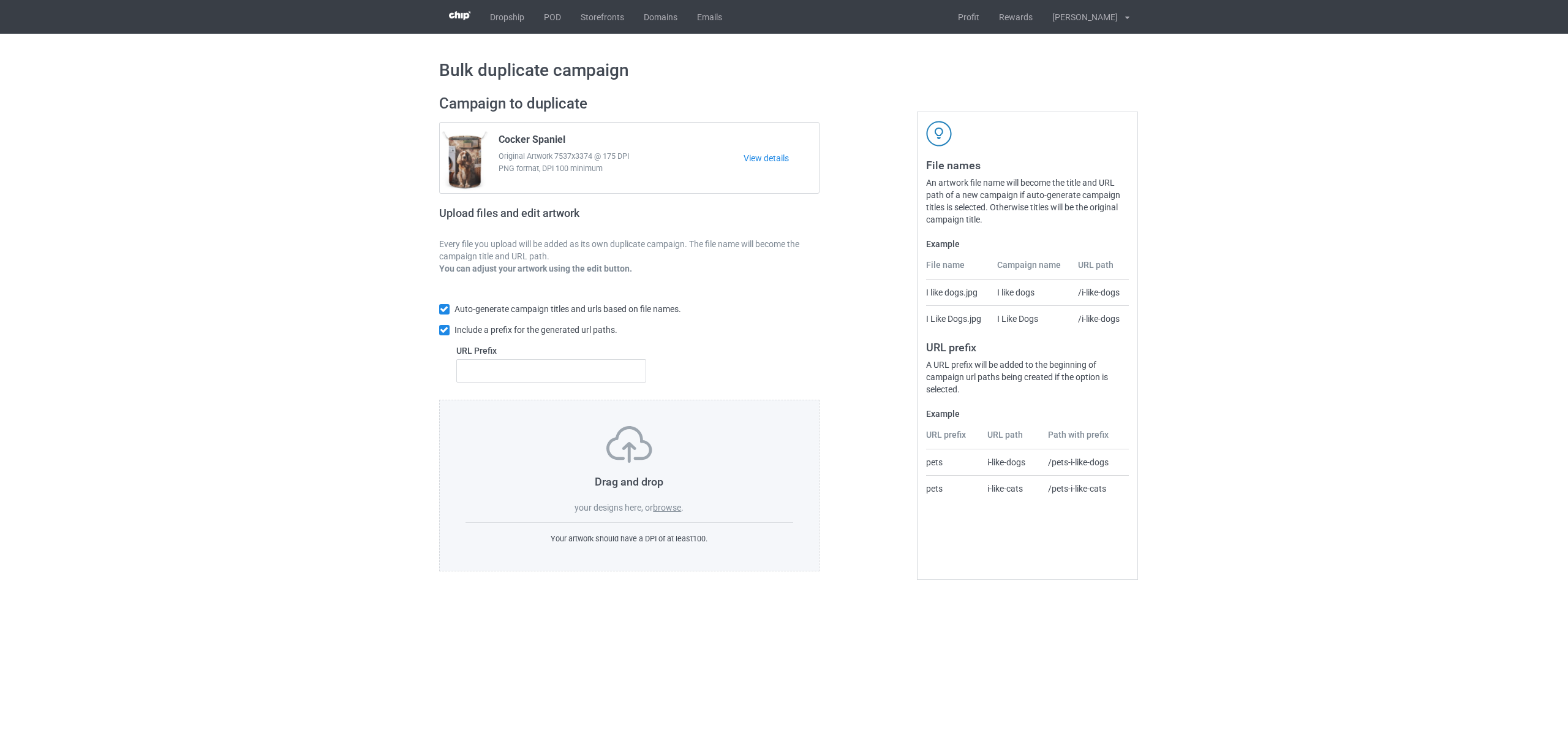
click at [675, 508] on label "browse" at bounding box center [666, 507] width 28 height 10
click at [0, 0] on input "browse" at bounding box center [0, 0] width 0 height 0
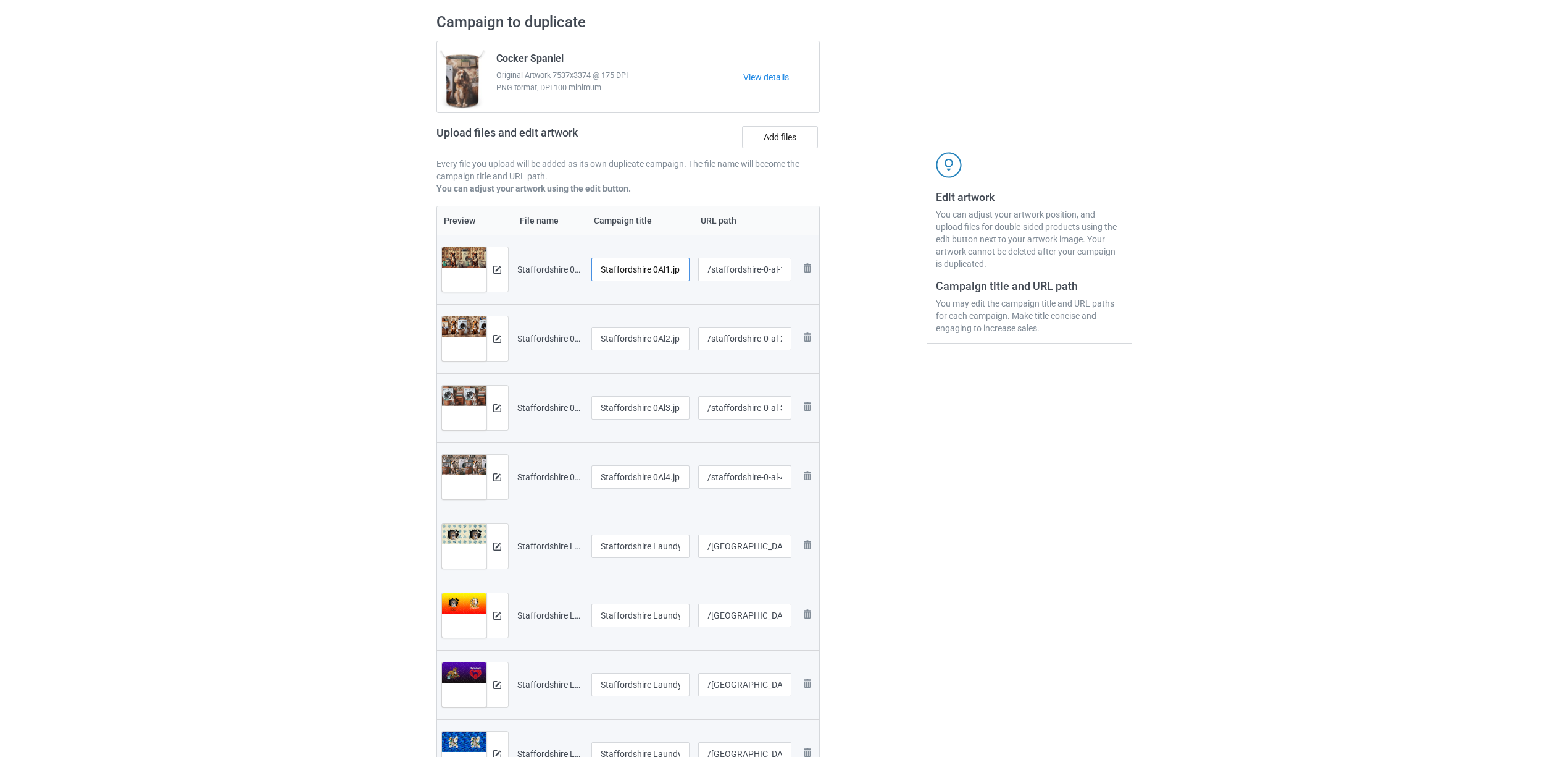
scroll to position [0, 5]
drag, startPoint x: 650, startPoint y: 262, endPoint x: 698, endPoint y: 266, distance: 48.2
click at [698, 266] on tr "Preview and edit artwork Staffordshire 0Al1.jpg Staffordshire 0Al1.jpg /staffor…" at bounding box center [628, 269] width 383 height 69
click at [614, 264] on input "[GEOGRAPHIC_DATA]" at bounding box center [641, 269] width 99 height 23
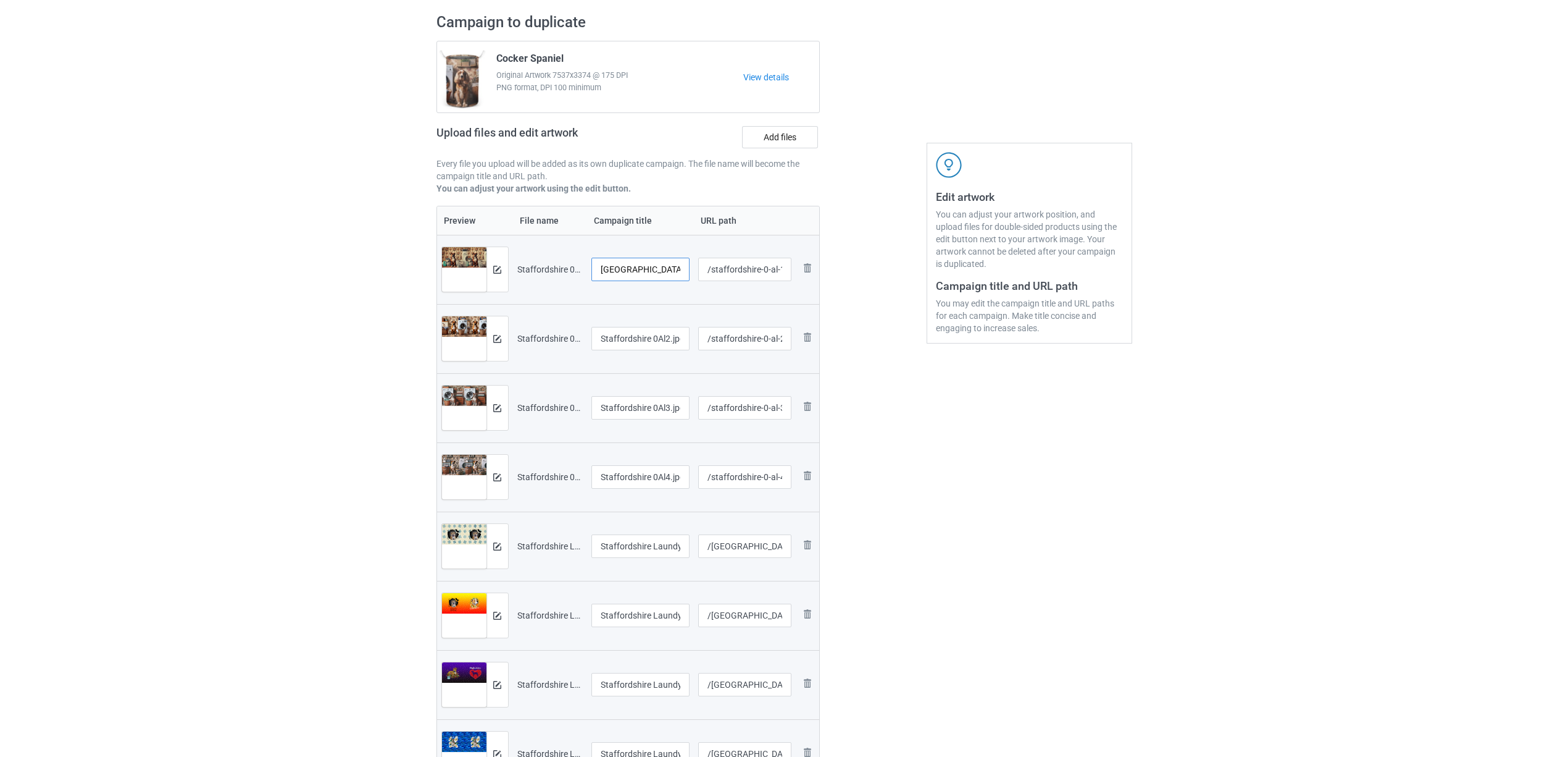
click at [618, 269] on input "[GEOGRAPHIC_DATA]" at bounding box center [641, 269] width 99 height 23
type input "[GEOGRAPHIC_DATA]"
click at [662, 334] on input "Staffordshire 0Al2.jpg" at bounding box center [641, 338] width 99 height 23
paste input "text"
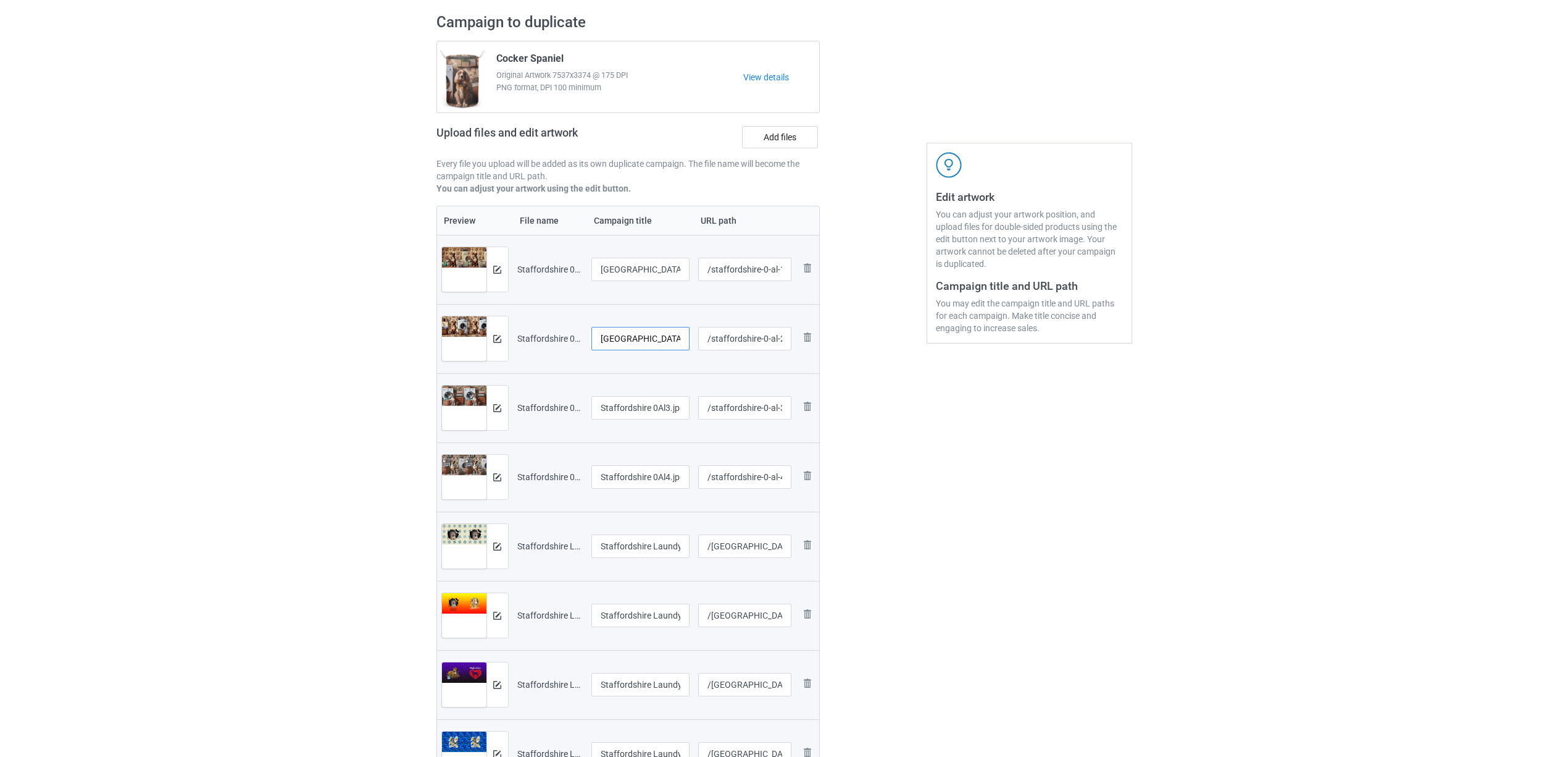
type input "[GEOGRAPHIC_DATA]"
click at [657, 418] on input "Staffordshire 0Al3.jpg" at bounding box center [641, 408] width 99 height 23
paste input "text"
type input "[GEOGRAPHIC_DATA]"
click at [644, 474] on input "Staffordshire 0Al4.jpg" at bounding box center [641, 477] width 99 height 23
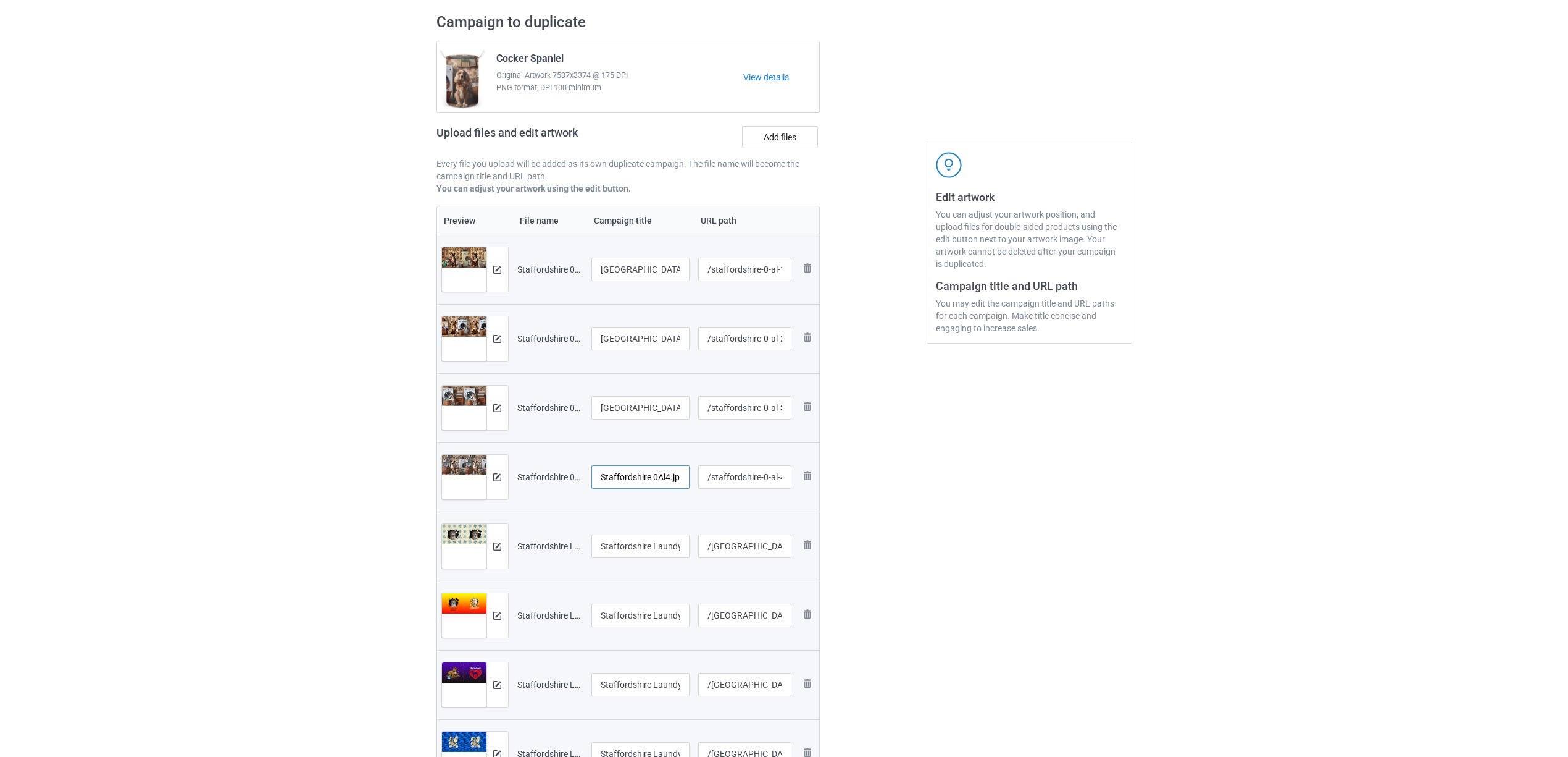
paste input "text"
type input "[GEOGRAPHIC_DATA]"
click at [635, 554] on input "Staffordshire Laundy 1603A (1).jpg" at bounding box center [641, 546] width 99 height 23
paste input "text"
type input "[GEOGRAPHIC_DATA]"
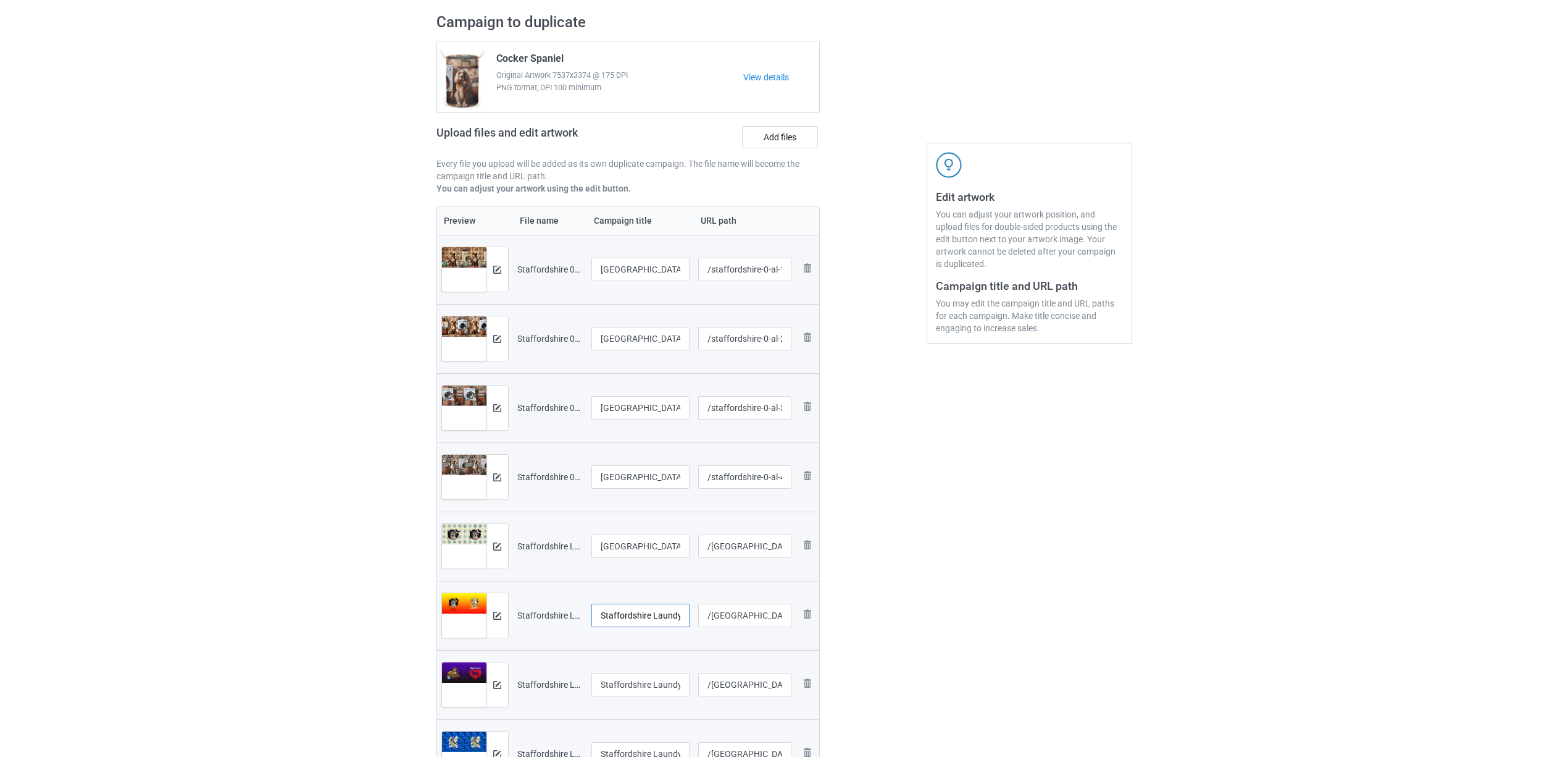
click at [631, 604] on input "Staffordshire Laundy 1603A (2).jpg" at bounding box center [641, 615] width 99 height 23
paste input "text"
type input "[GEOGRAPHIC_DATA]"
click at [645, 688] on input "Staffordshire Laundy 1603A (3).jpg" at bounding box center [641, 684] width 99 height 23
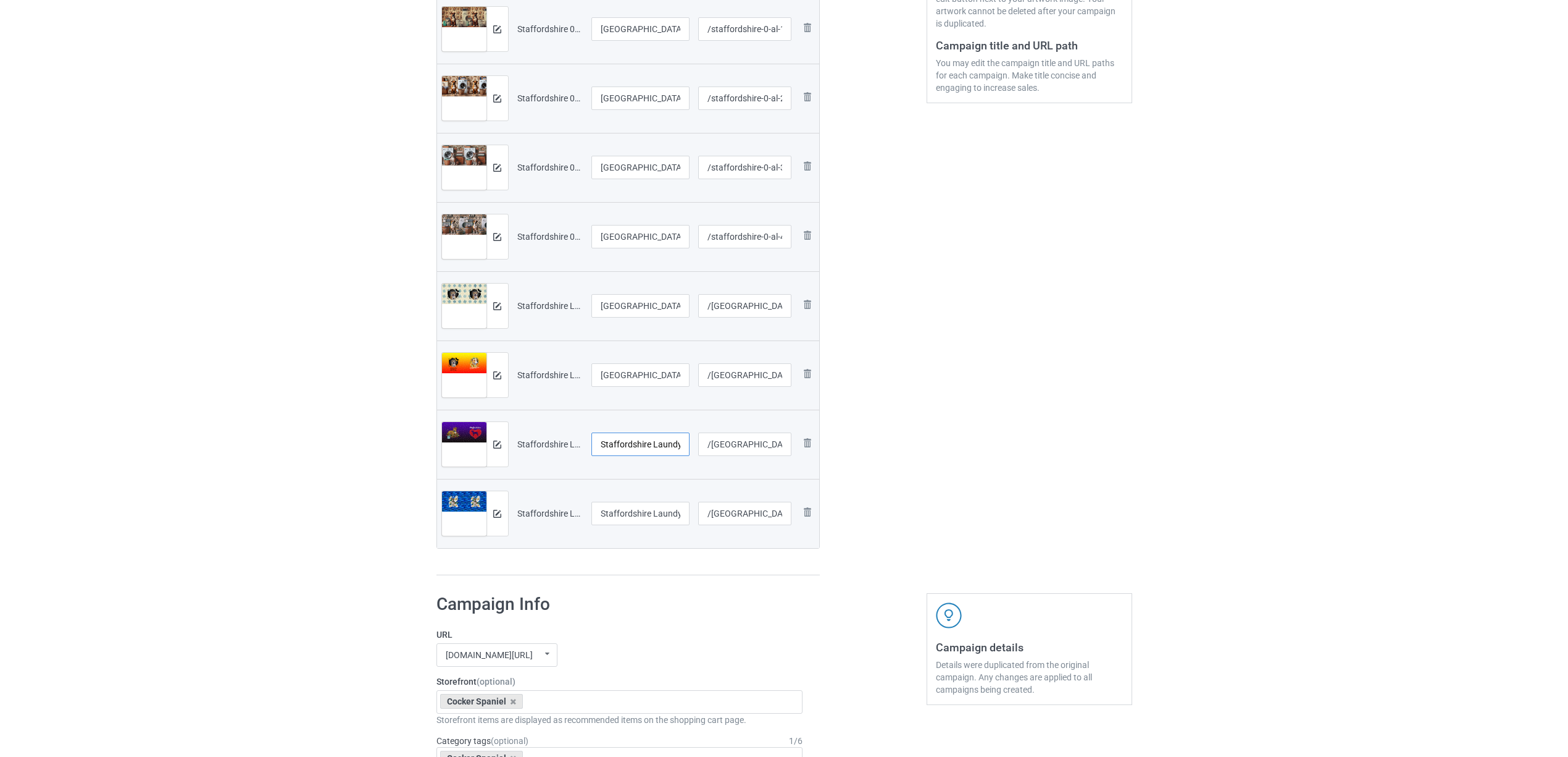
scroll to position [330, 0]
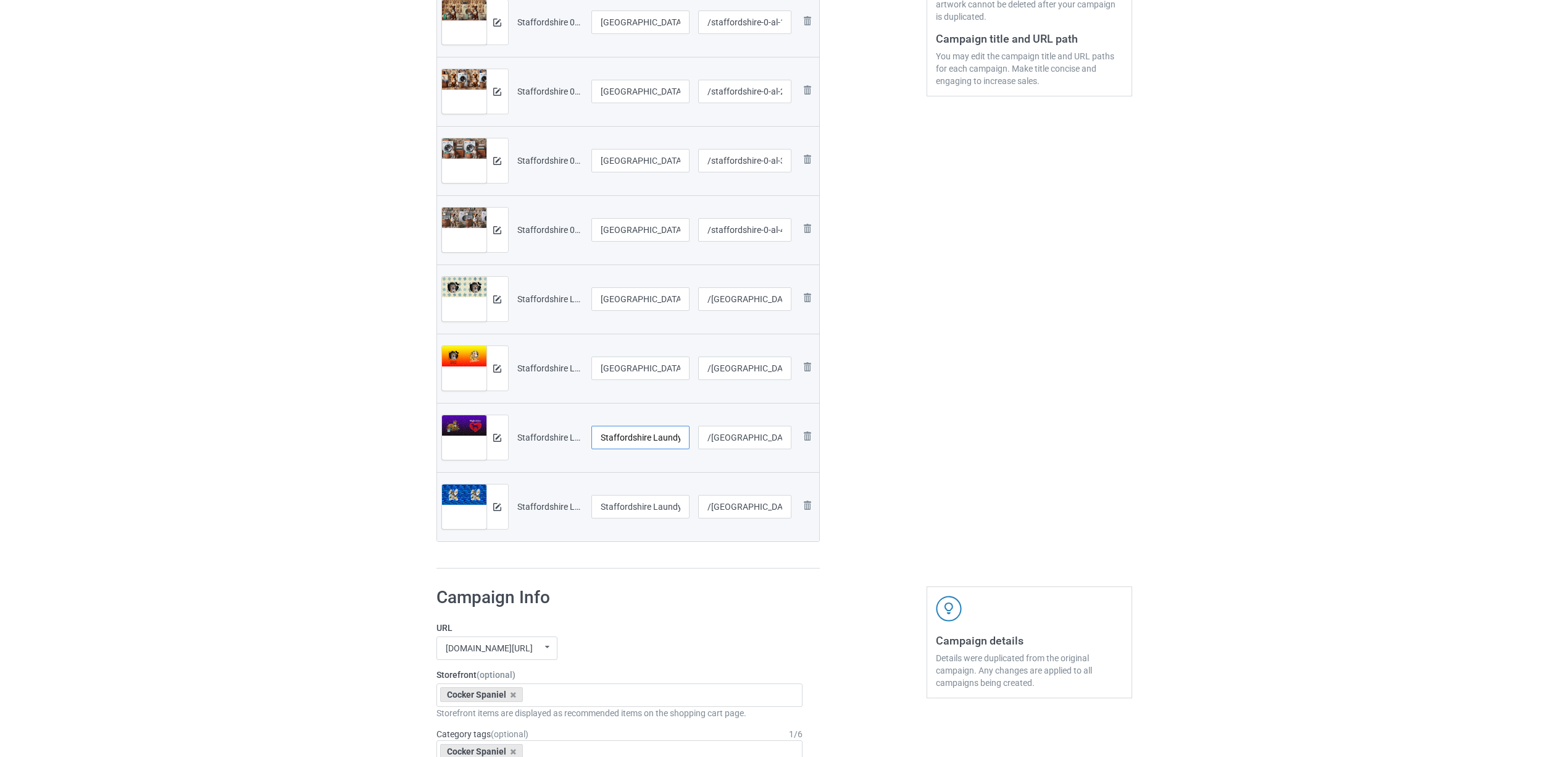
paste input "text"
type input "[GEOGRAPHIC_DATA]"
click at [618, 505] on input "Staffordshire Laundy 1603A (4).jpg" at bounding box center [641, 506] width 99 height 23
paste input "text"
type input "[GEOGRAPHIC_DATA]"
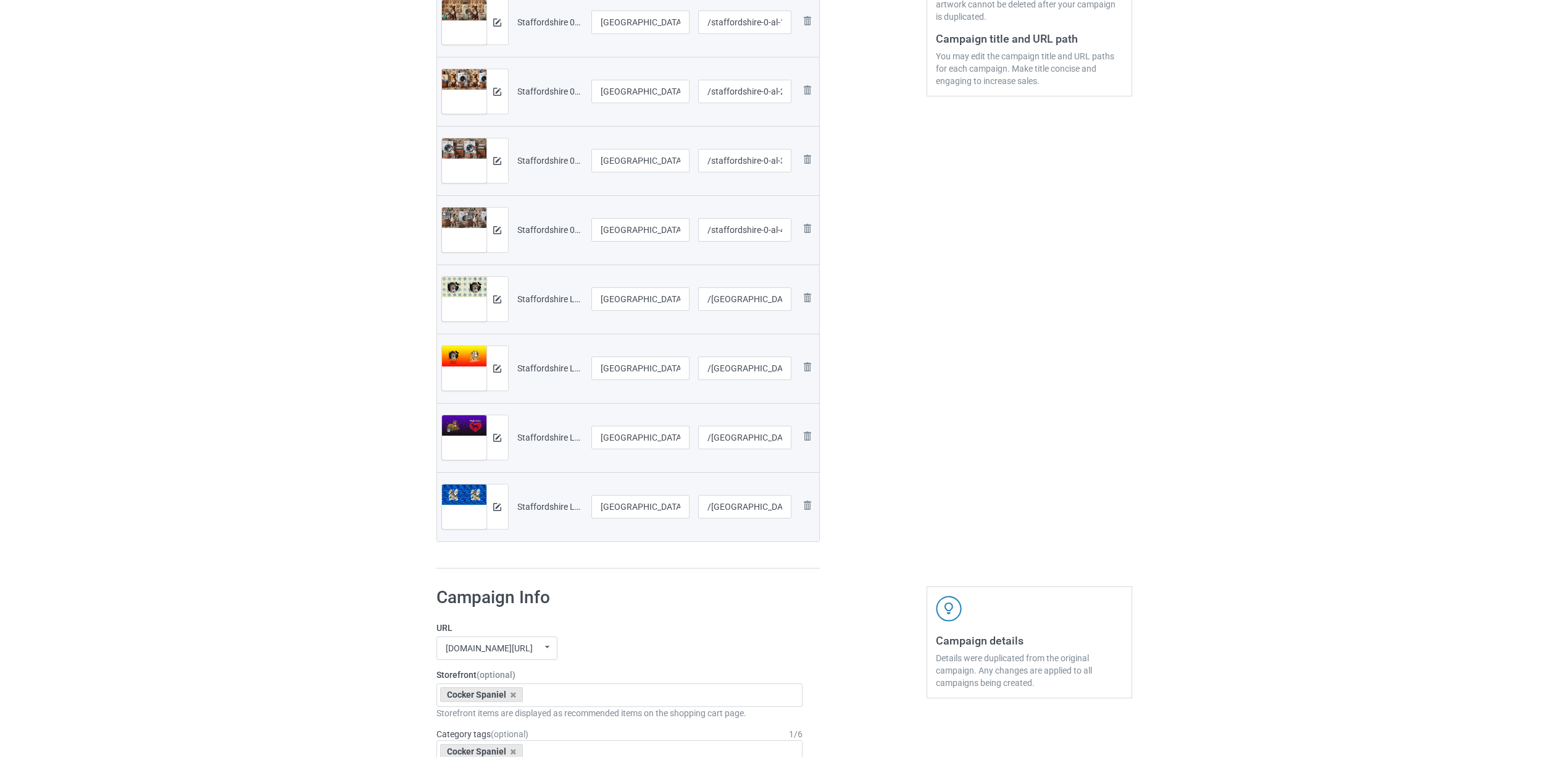
click at [667, 604] on h1 "Campaign Info" at bounding box center [620, 597] width 367 height 22
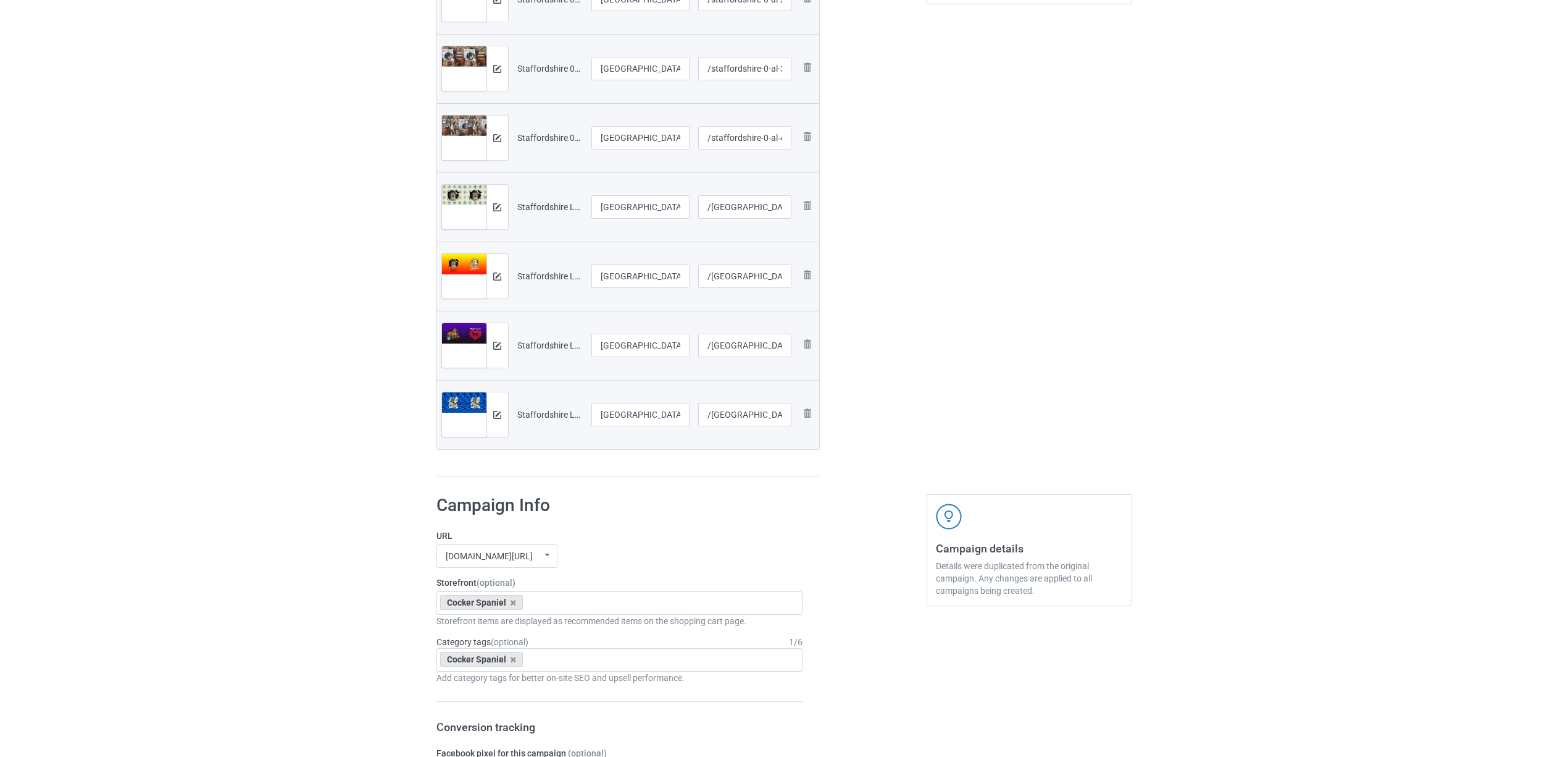
scroll to position [576, 0]
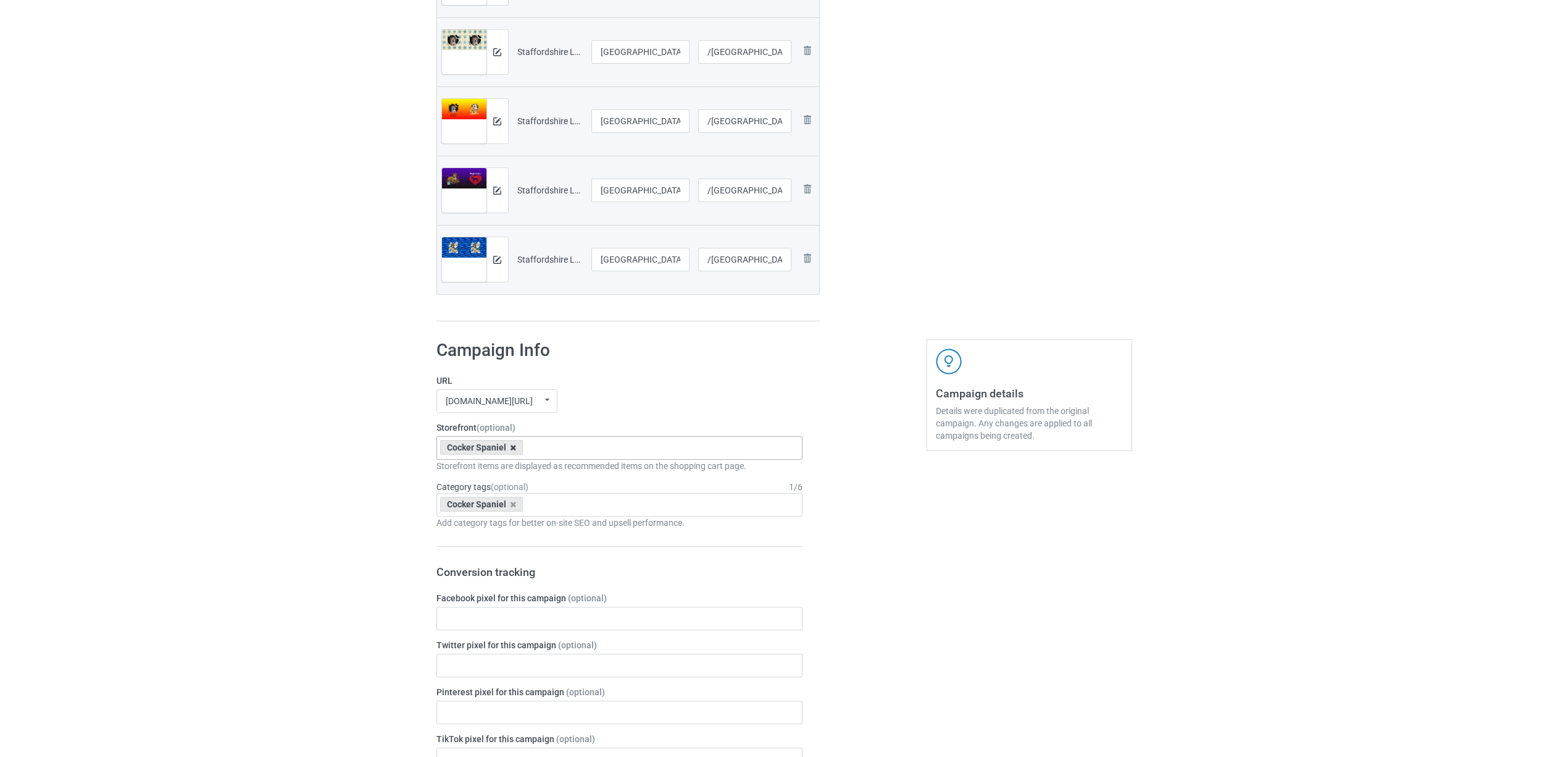
click at [514, 447] on icon at bounding box center [513, 447] width 6 height 8
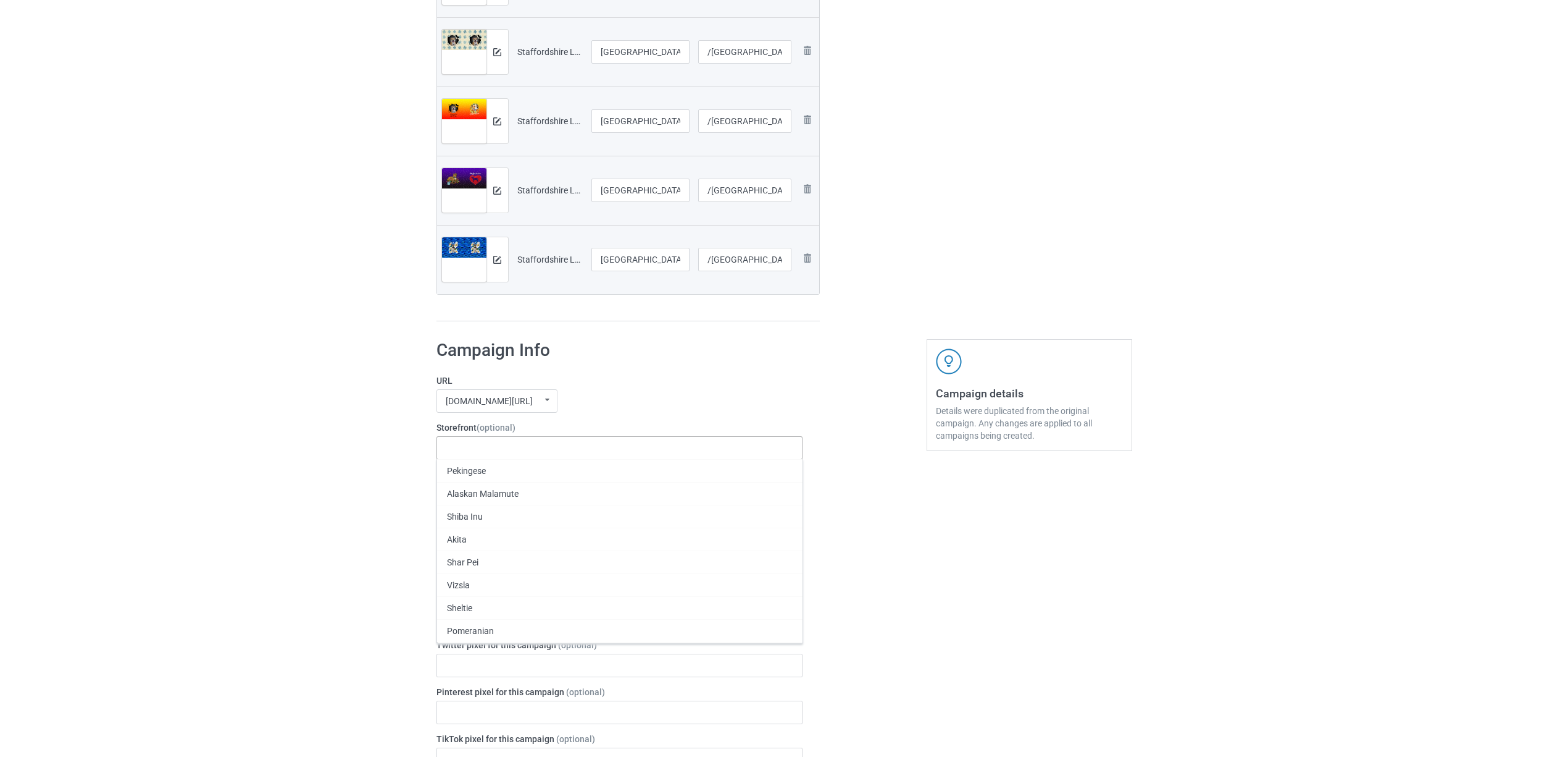
paste input "[GEOGRAPHIC_DATA]"
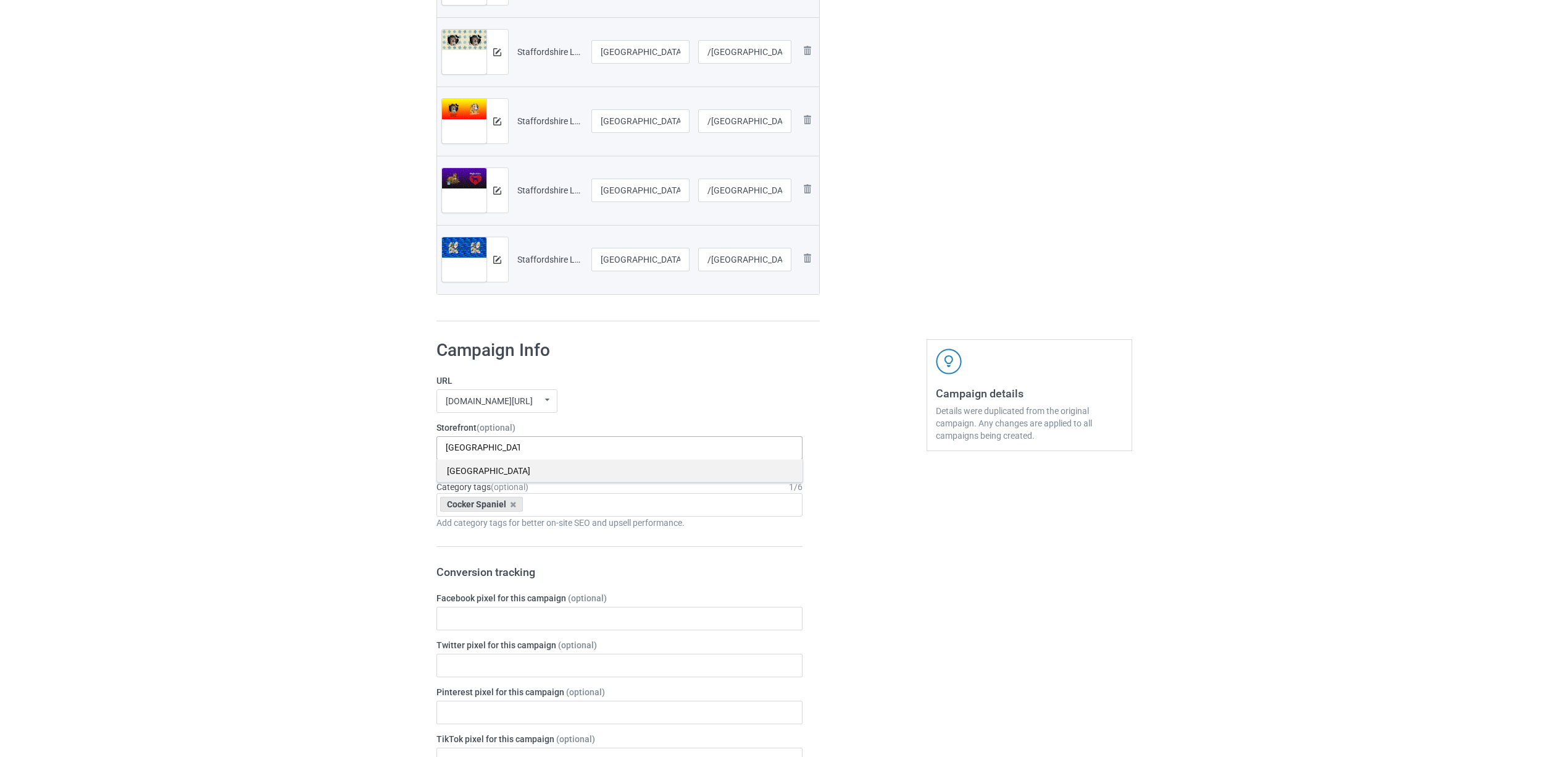
type input "[GEOGRAPHIC_DATA]"
click at [489, 470] on div "[GEOGRAPHIC_DATA]" at bounding box center [620, 470] width 366 height 23
click at [514, 508] on icon at bounding box center [513, 504] width 6 height 8
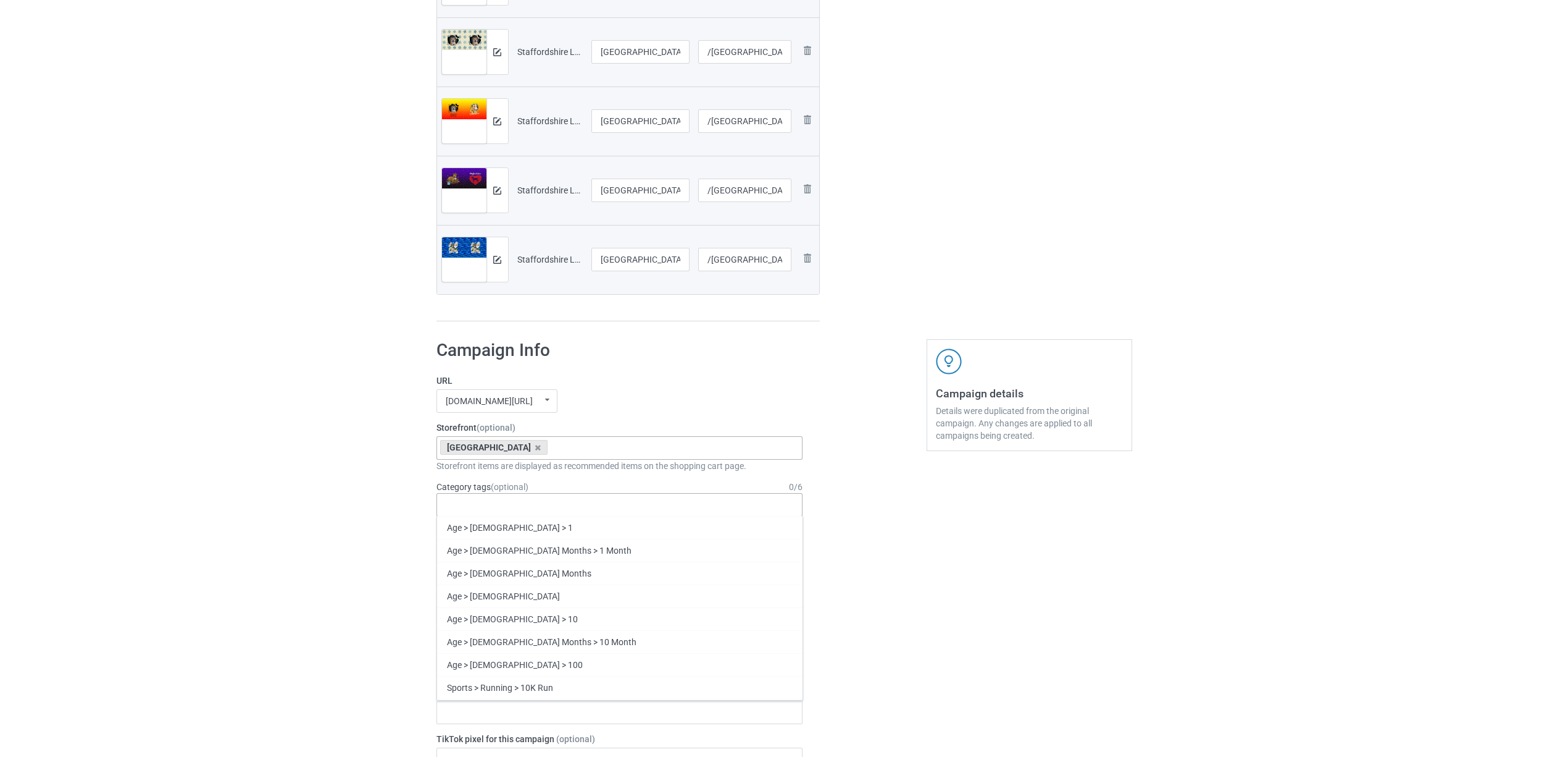
paste input "[GEOGRAPHIC_DATA]"
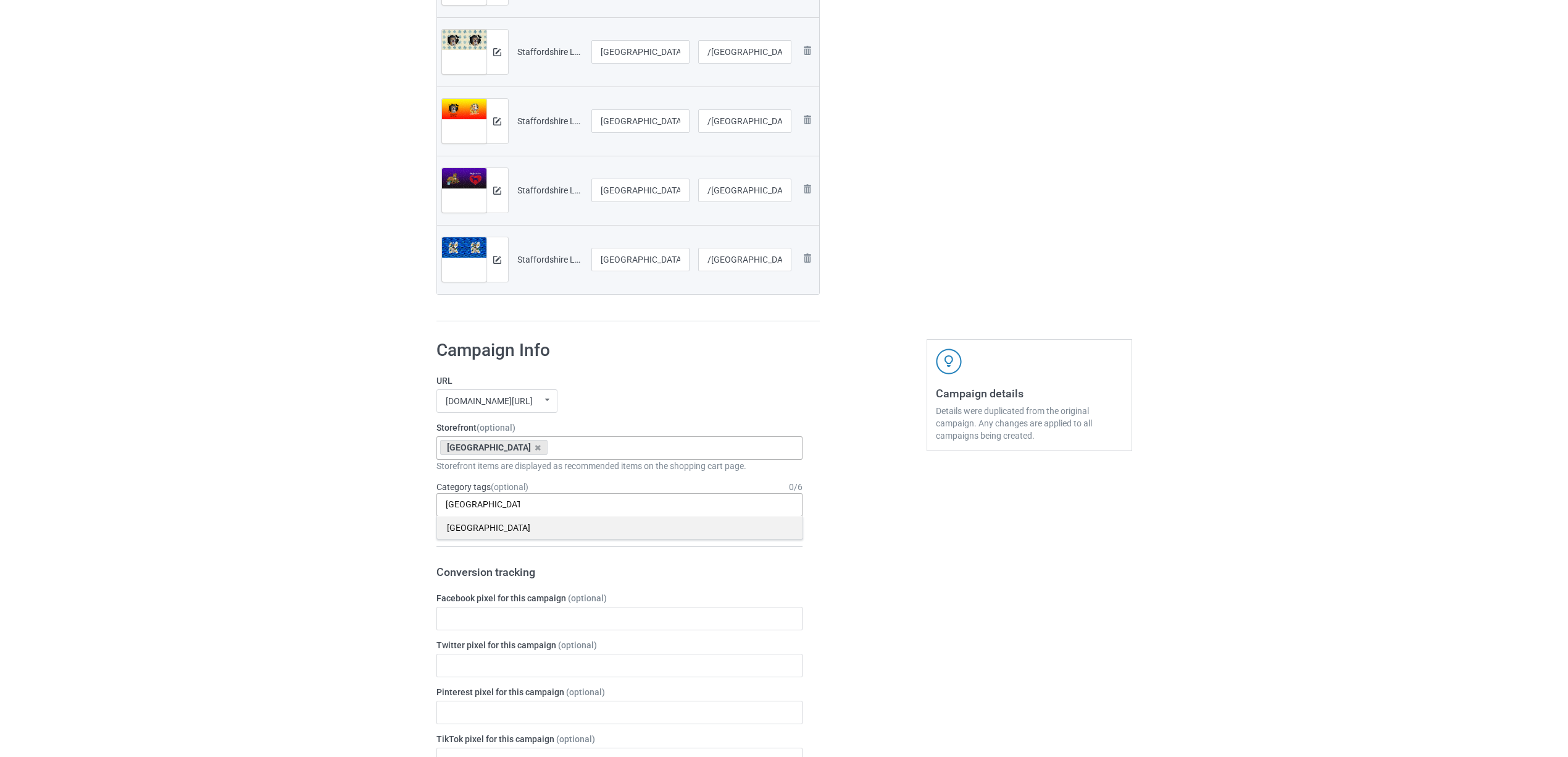
type input "[GEOGRAPHIC_DATA]"
click at [483, 534] on div "[GEOGRAPHIC_DATA]" at bounding box center [620, 527] width 366 height 23
click at [272, 480] on div "Bulk duplicate campaign Campaign to duplicate Cocker Spaniel Original Artwork 7…" at bounding box center [784, 469] width 1568 height 2023
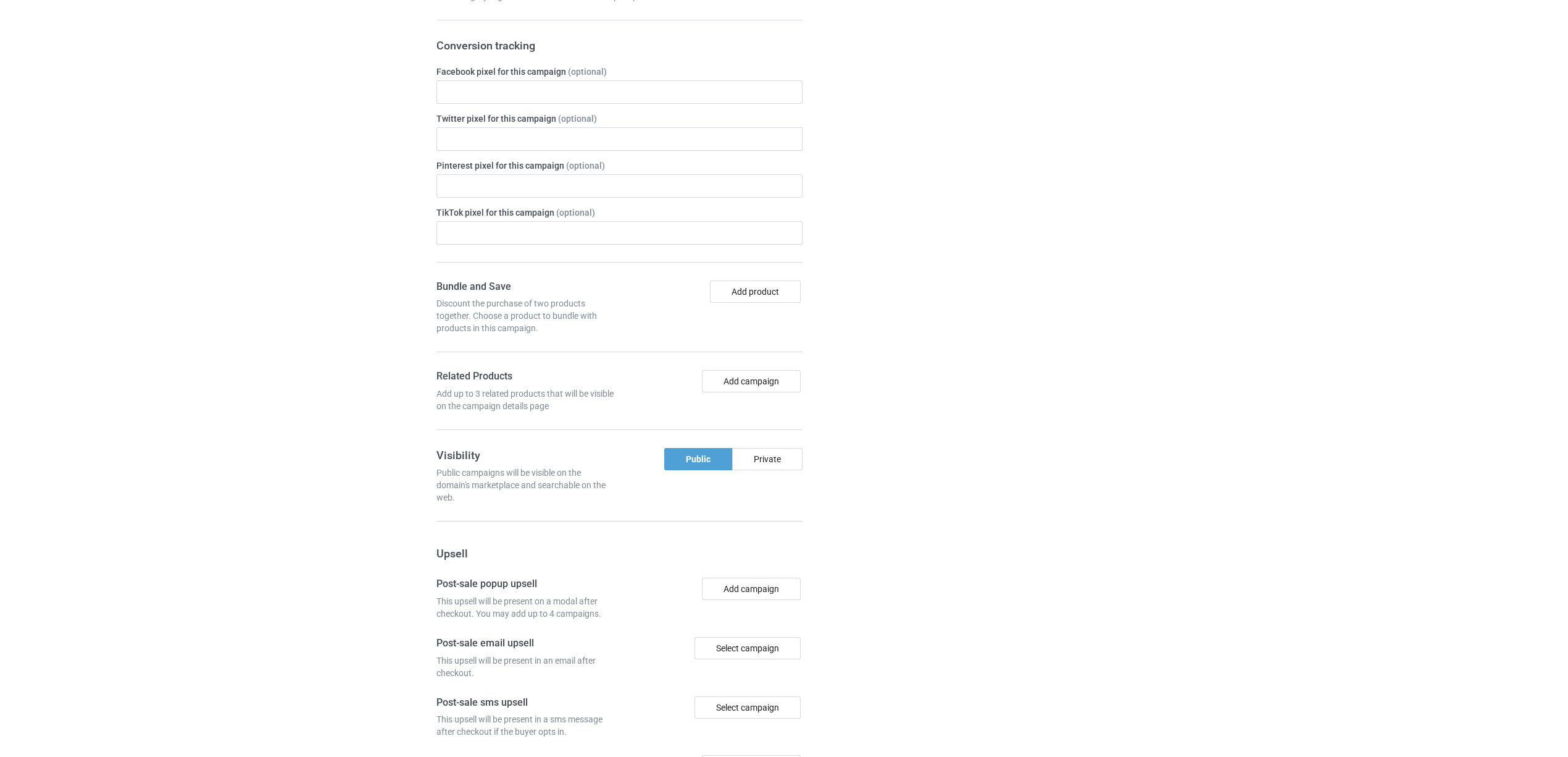
scroll to position [1307, 0]
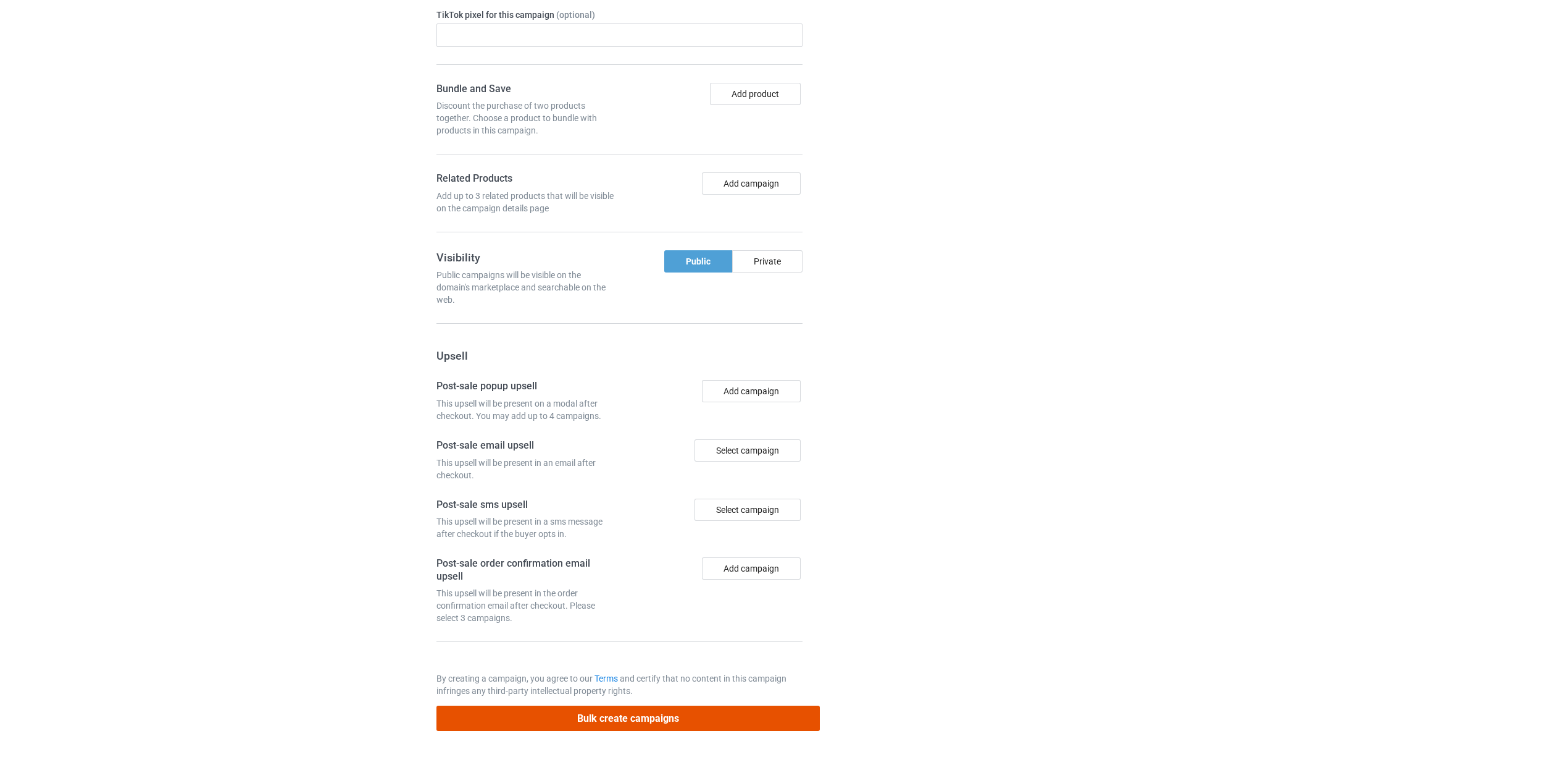
click at [635, 714] on button "Bulk create campaigns" at bounding box center [628, 718] width 384 height 25
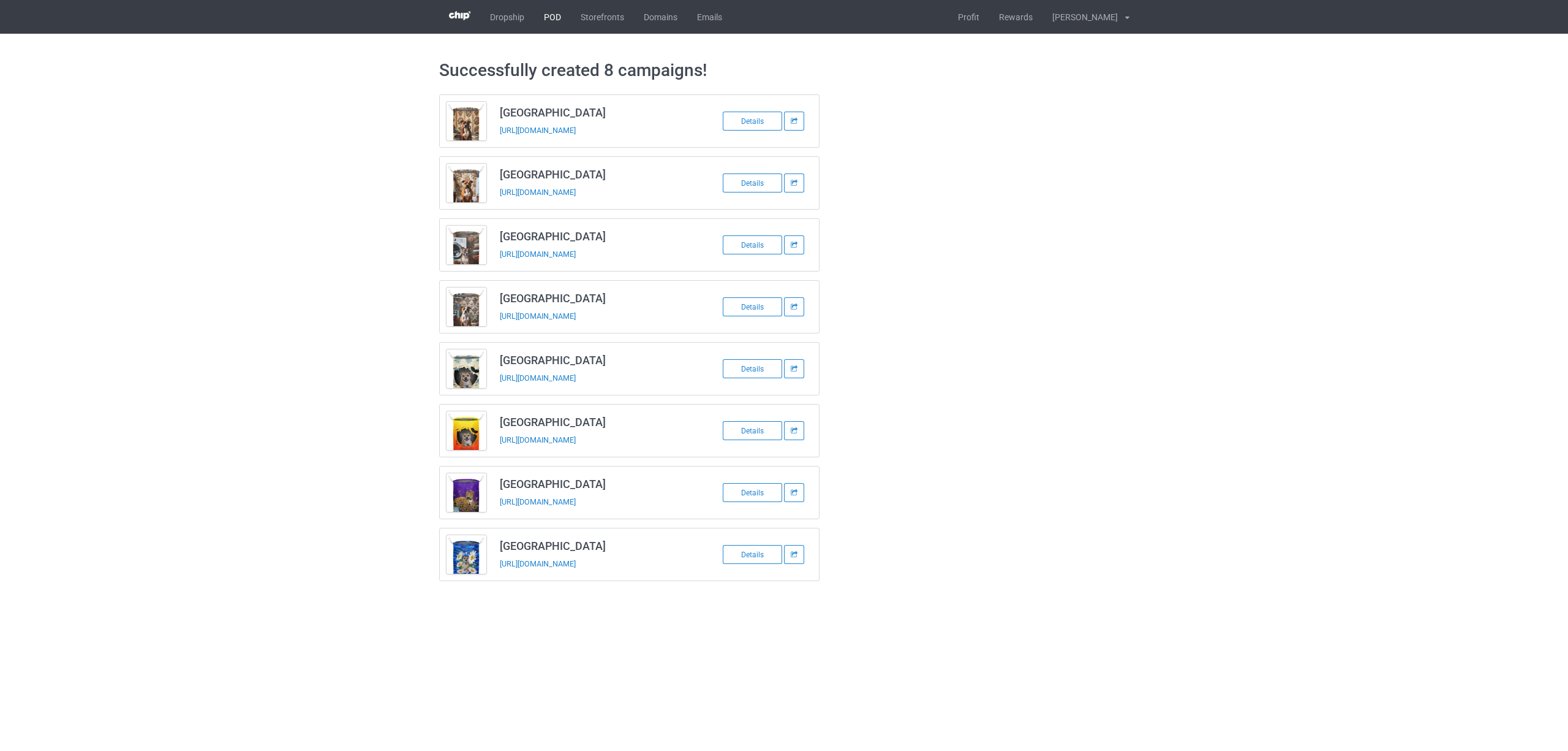
click at [556, 13] on link "POD" at bounding box center [552, 17] width 37 height 34
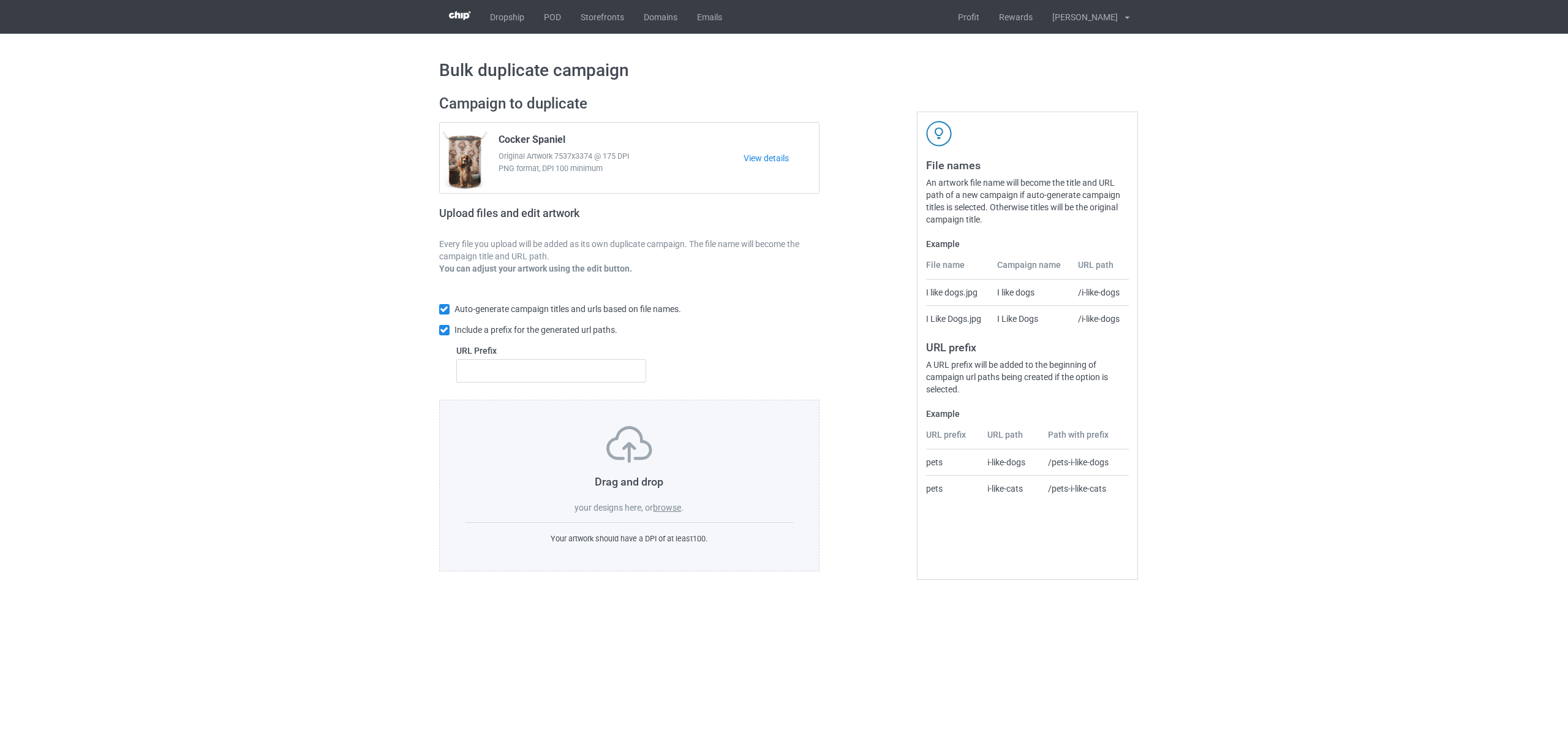
click at [665, 506] on label "browse" at bounding box center [666, 507] width 28 height 10
click at [0, 0] on input "browse" at bounding box center [0, 0] width 0 height 0
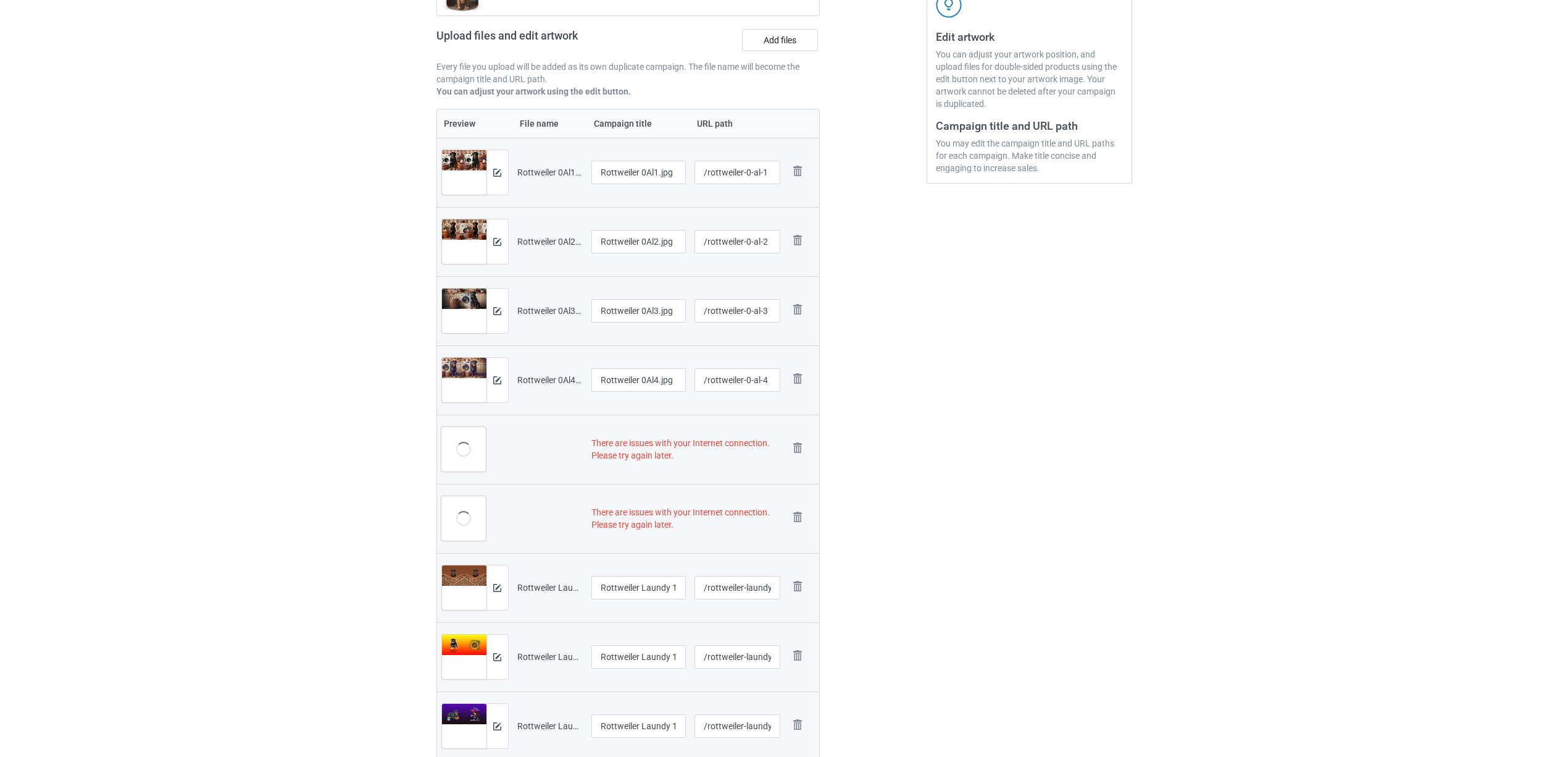
scroll to position [330, 0]
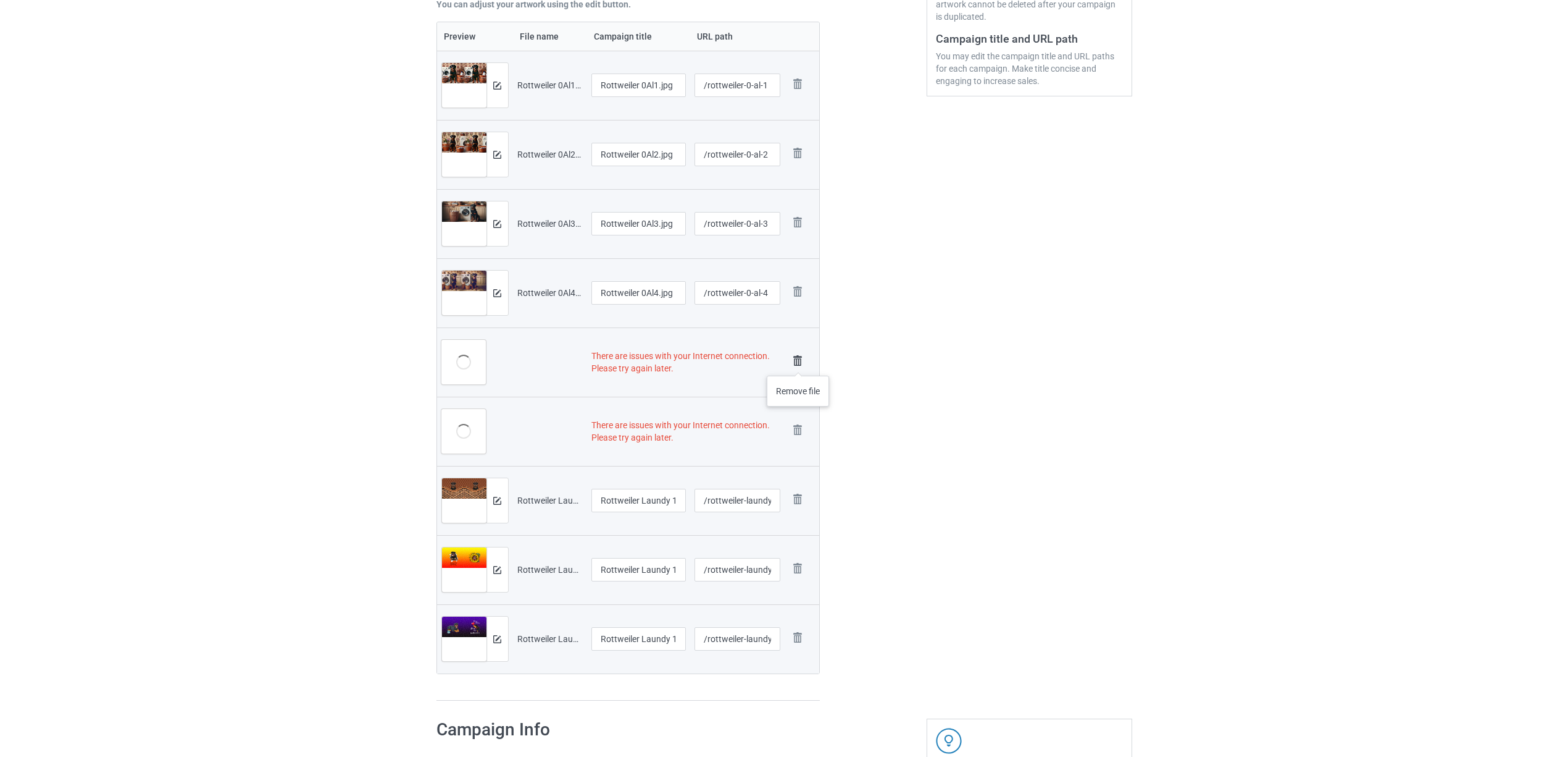
click at [799, 363] on img at bounding box center [797, 360] width 17 height 17
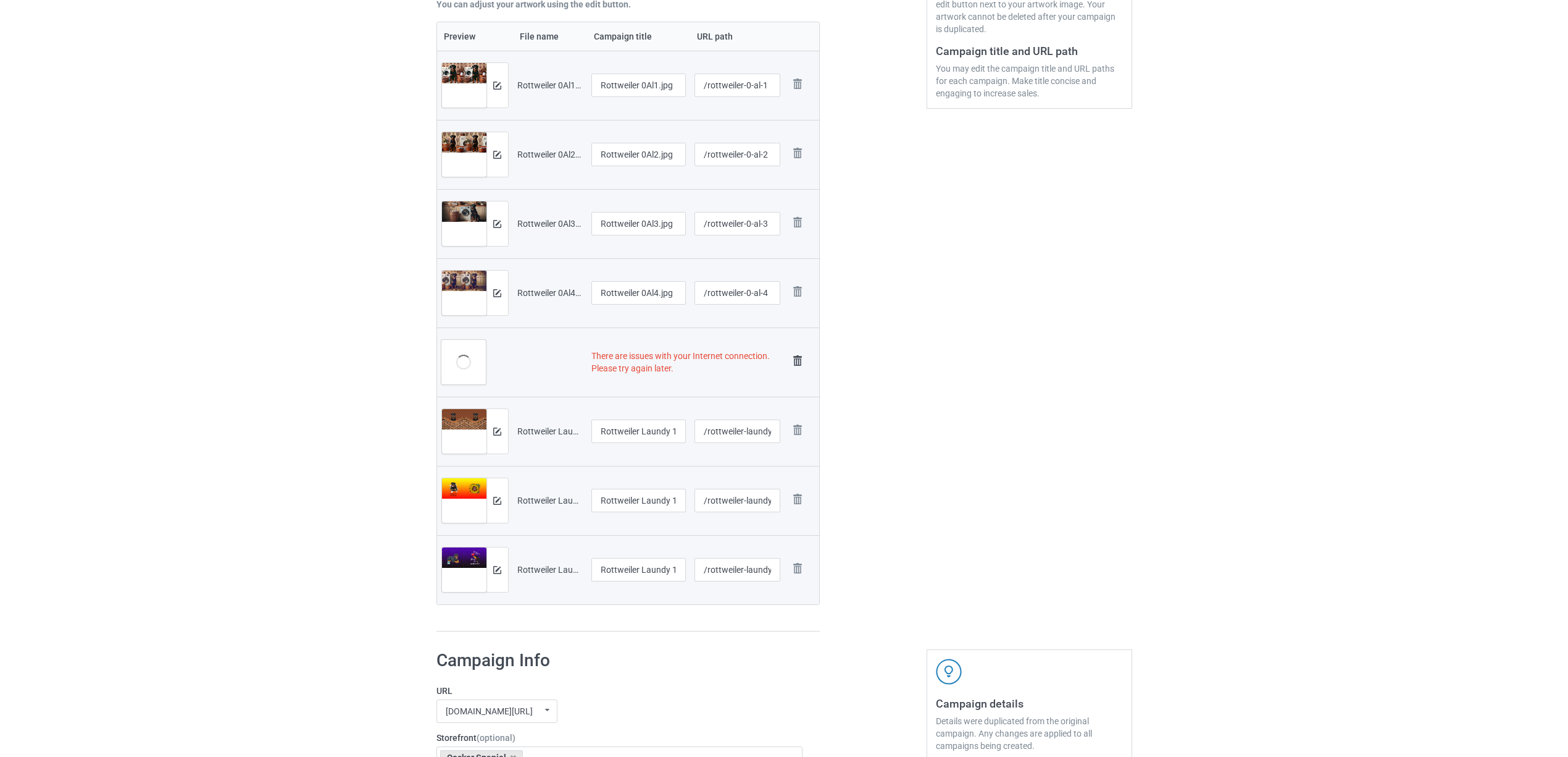
click at [796, 360] on img at bounding box center [797, 360] width 17 height 17
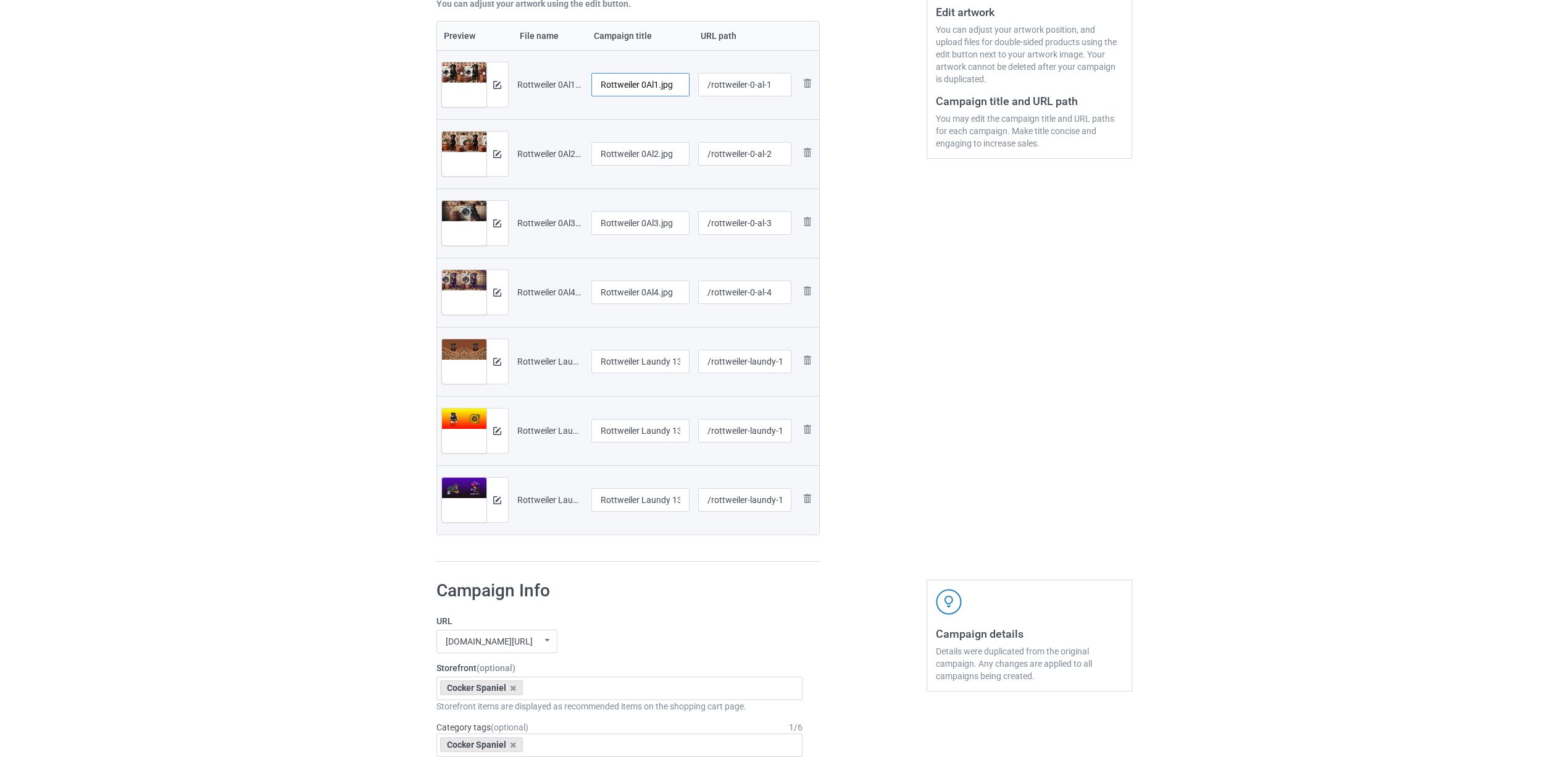
drag, startPoint x: 643, startPoint y: 85, endPoint x: 701, endPoint y: 87, distance: 58.0
click at [701, 87] on tr "Preview and edit artwork Rottweiler 0Al1.jpg Rottweiler 0Al1.jpg /rottweiler-0-…" at bounding box center [628, 84] width 383 height 69
click at [618, 83] on input "Rottweiler" at bounding box center [641, 84] width 99 height 23
type input "Rottweiler"
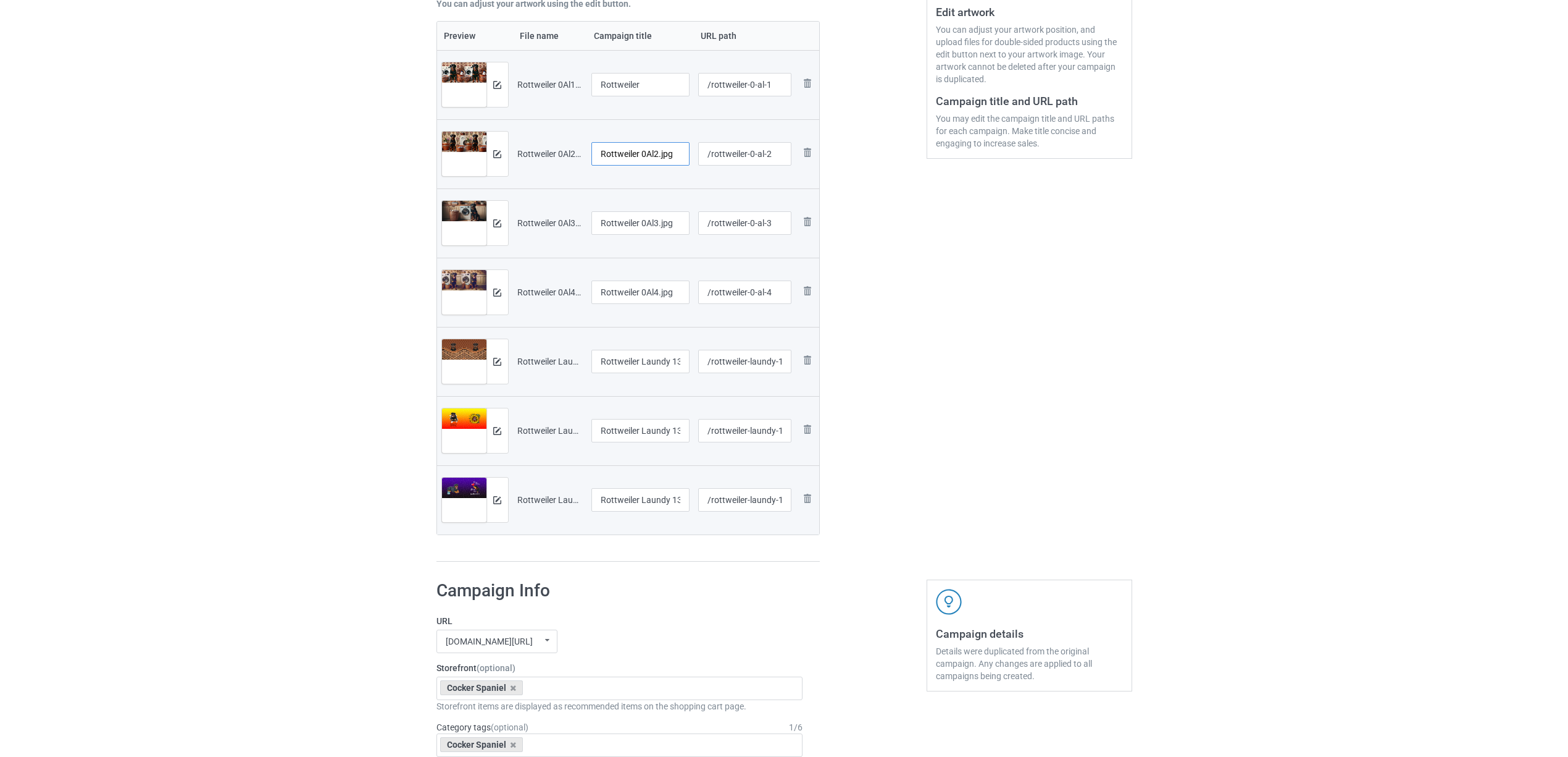
click at [638, 149] on input "Rottweiler 0Al2.jpg" at bounding box center [641, 153] width 99 height 23
paste input "text"
type input "Rottweiler"
click at [657, 226] on input "Rottweiler 0Al3.jpg" at bounding box center [641, 223] width 99 height 23
paste input "text"
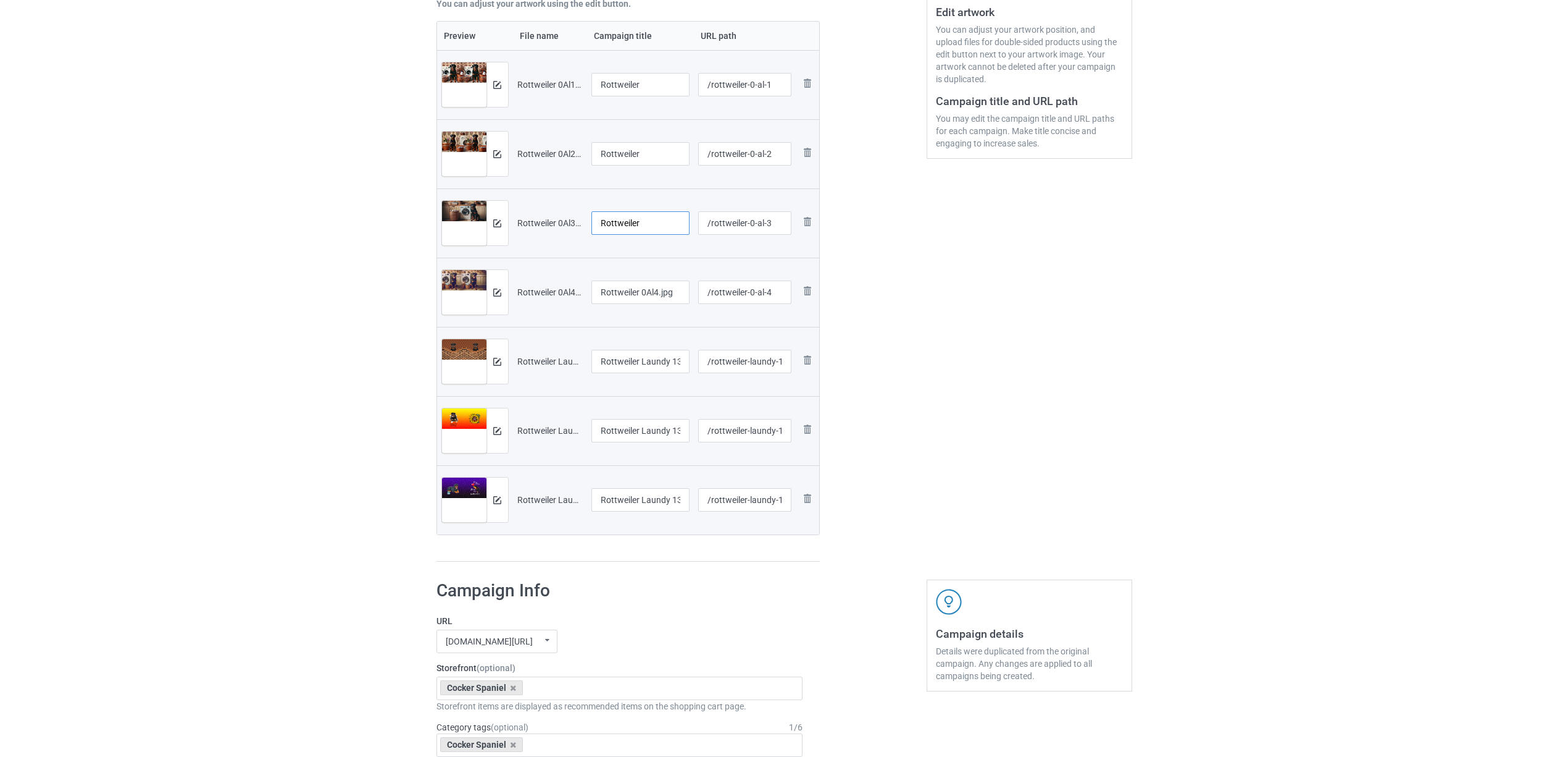
type input "Rottweiler"
click at [644, 297] on input "Rottweiler 0Al4.jpg" at bounding box center [641, 292] width 99 height 23
paste input "text"
type input "Rottweiler"
click at [635, 349] on td "Rottweiler Laundy 1306V (2).jpg" at bounding box center [640, 361] width 108 height 69
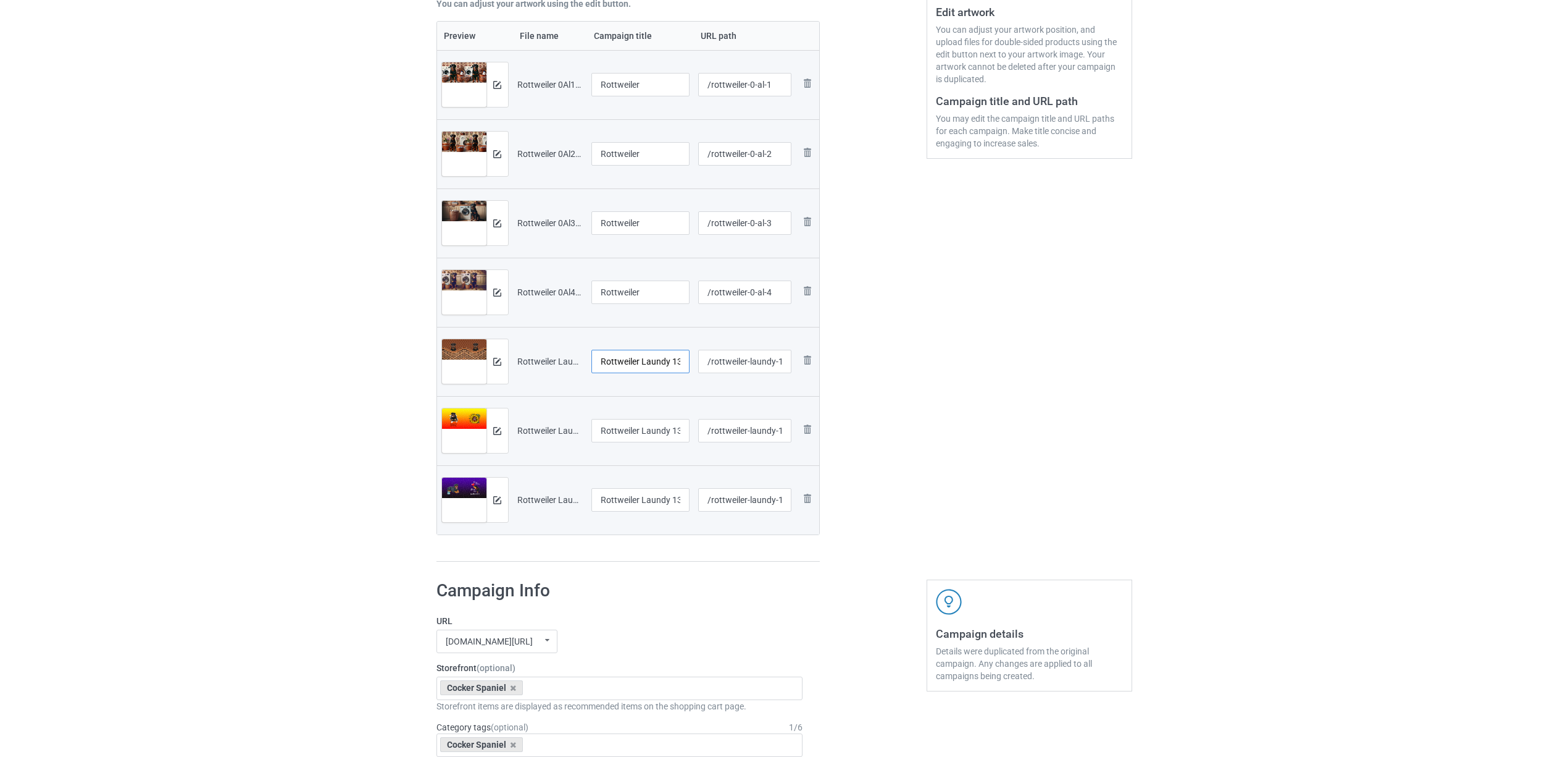
click at [637, 366] on input "Rottweiler Laundy 1306V (2).jpg" at bounding box center [641, 361] width 99 height 23
paste input "text"
type input "Rottweiler"
click at [652, 427] on input "Rottweiler Laundy 1306V (3).jpg" at bounding box center [641, 430] width 99 height 23
paste input "text"
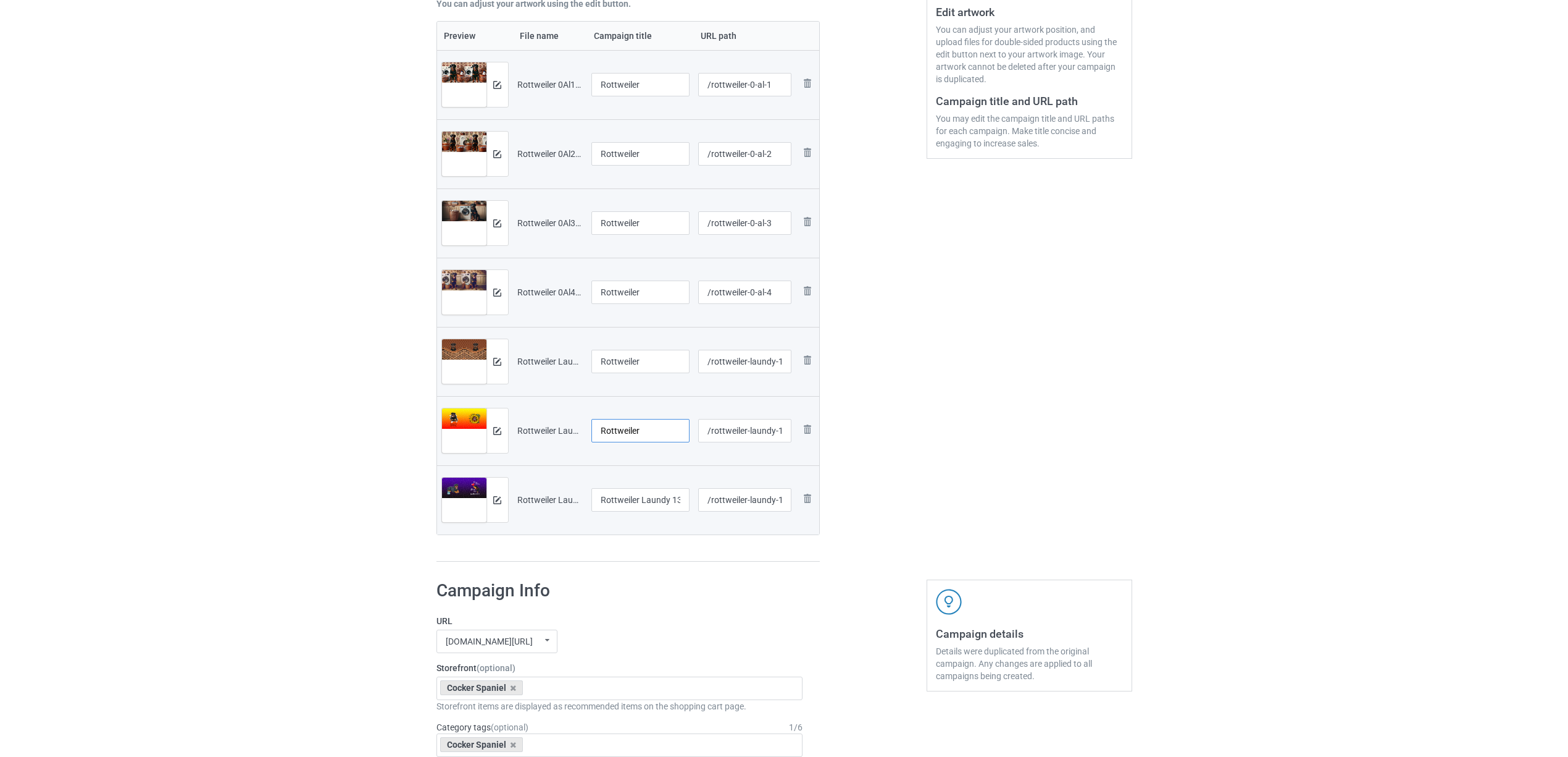
type input "Rottweiler"
click at [655, 487] on td "Rottweiler Laundy 1306V (4).jpg" at bounding box center [640, 499] width 108 height 69
click at [647, 499] on input "Rottweiler Laundy 1306V (4).jpg" at bounding box center [641, 499] width 99 height 23
paste input "text"
type input "Rottweiler"
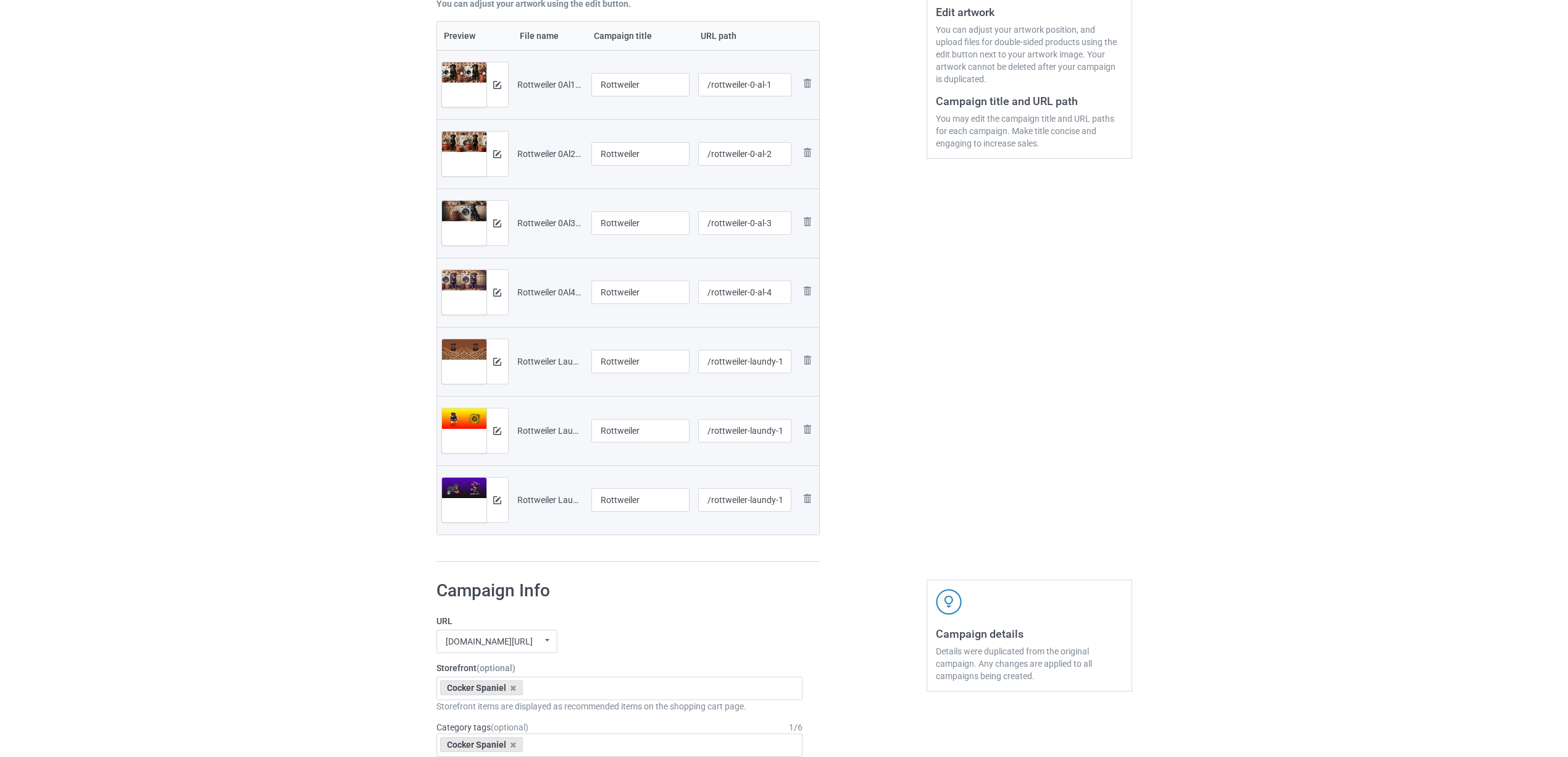
click at [1097, 440] on div "Edit artwork You can adjust your artwork position, and upload files for double-…" at bounding box center [1029, 195] width 223 height 751
click at [511, 694] on div "Cocker Spaniel" at bounding box center [482, 688] width 84 height 15
click at [511, 690] on icon at bounding box center [513, 688] width 6 height 8
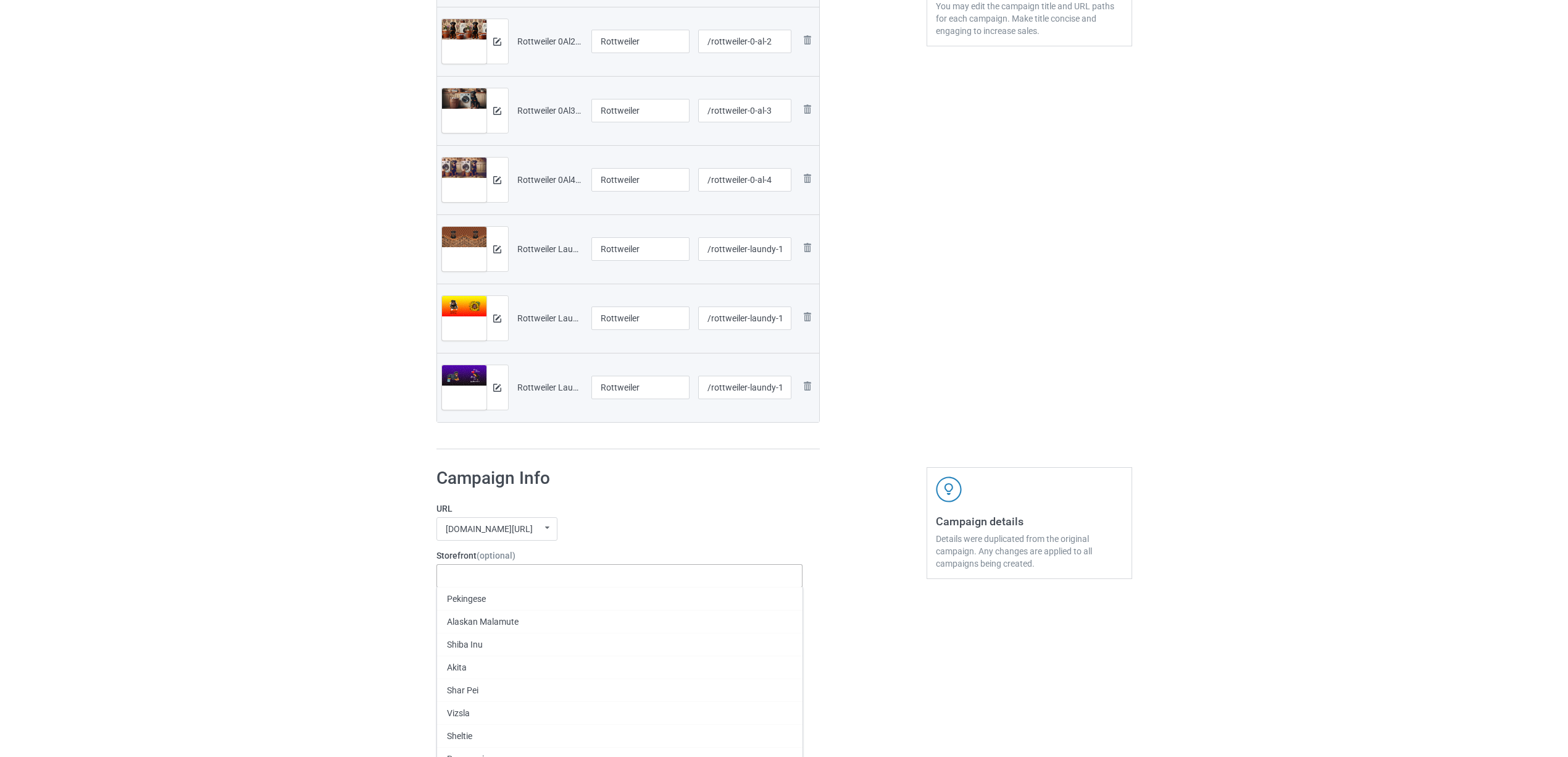
scroll to position [514, 0]
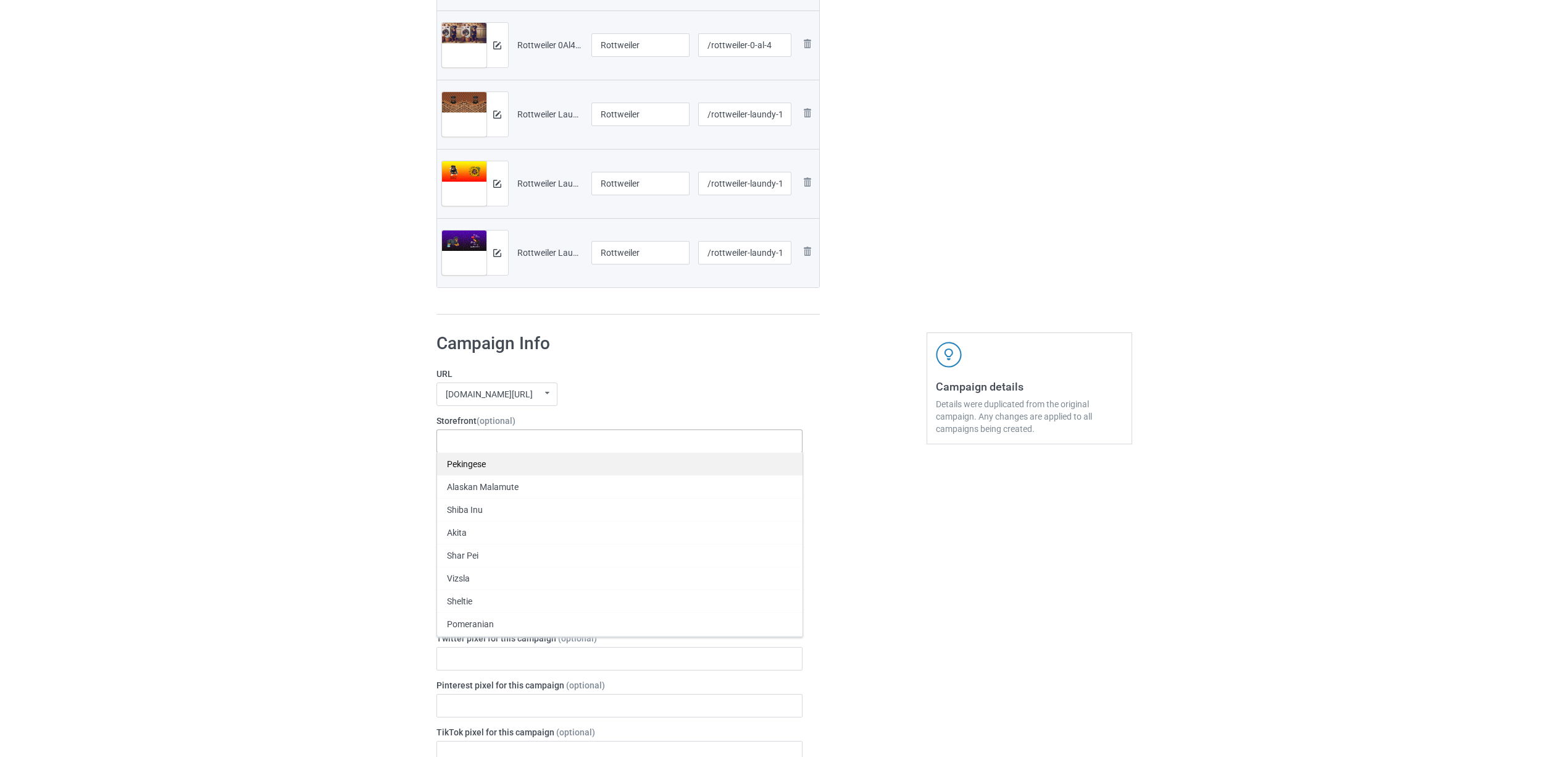
paste input "Rottweiler"
type input "Rottweiler"
click at [478, 470] on div "Rottweiler" at bounding box center [620, 463] width 366 height 23
click at [515, 497] on icon at bounding box center [513, 497] width 6 height 8
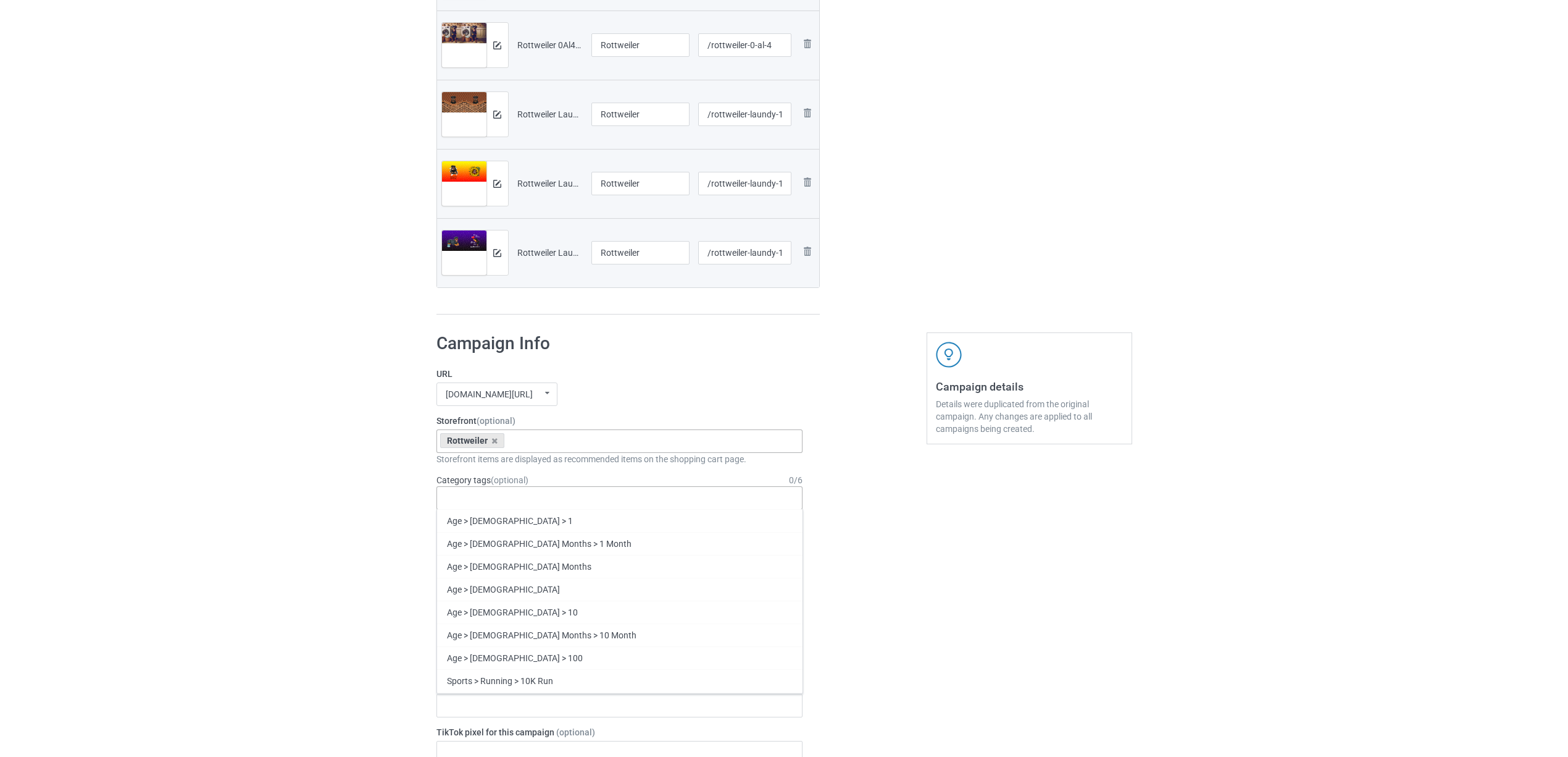
paste input "Rottweiler"
type input "Rottweiler"
click at [472, 546] on div "Rottweiler" at bounding box center [620, 543] width 366 height 23
click at [290, 497] on div "Bulk duplicate campaign Campaign to duplicate Cocker Spaniel Original Artwork 7…" at bounding box center [784, 497] width 1568 height 1954
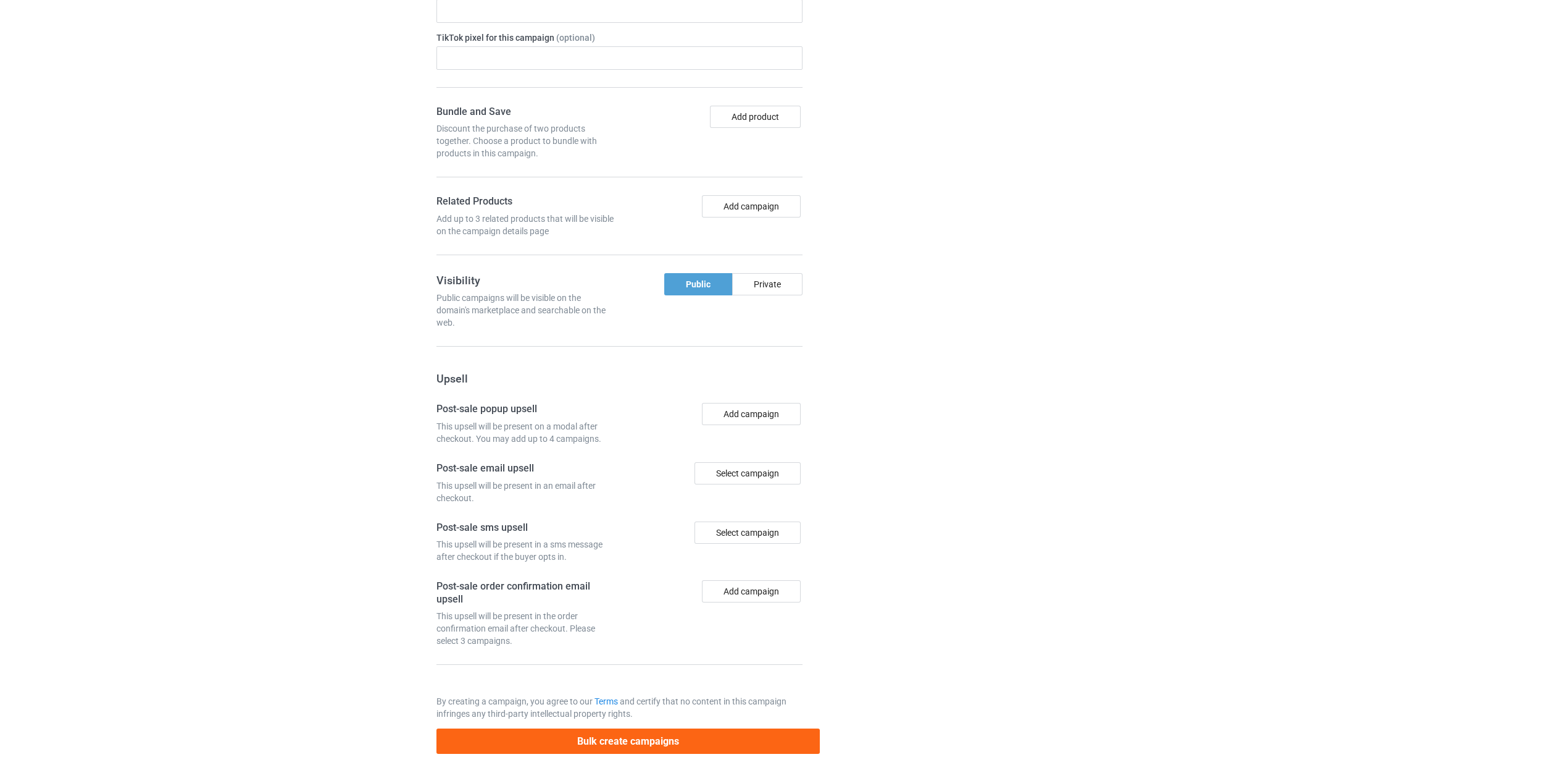
scroll to position [1238, 0]
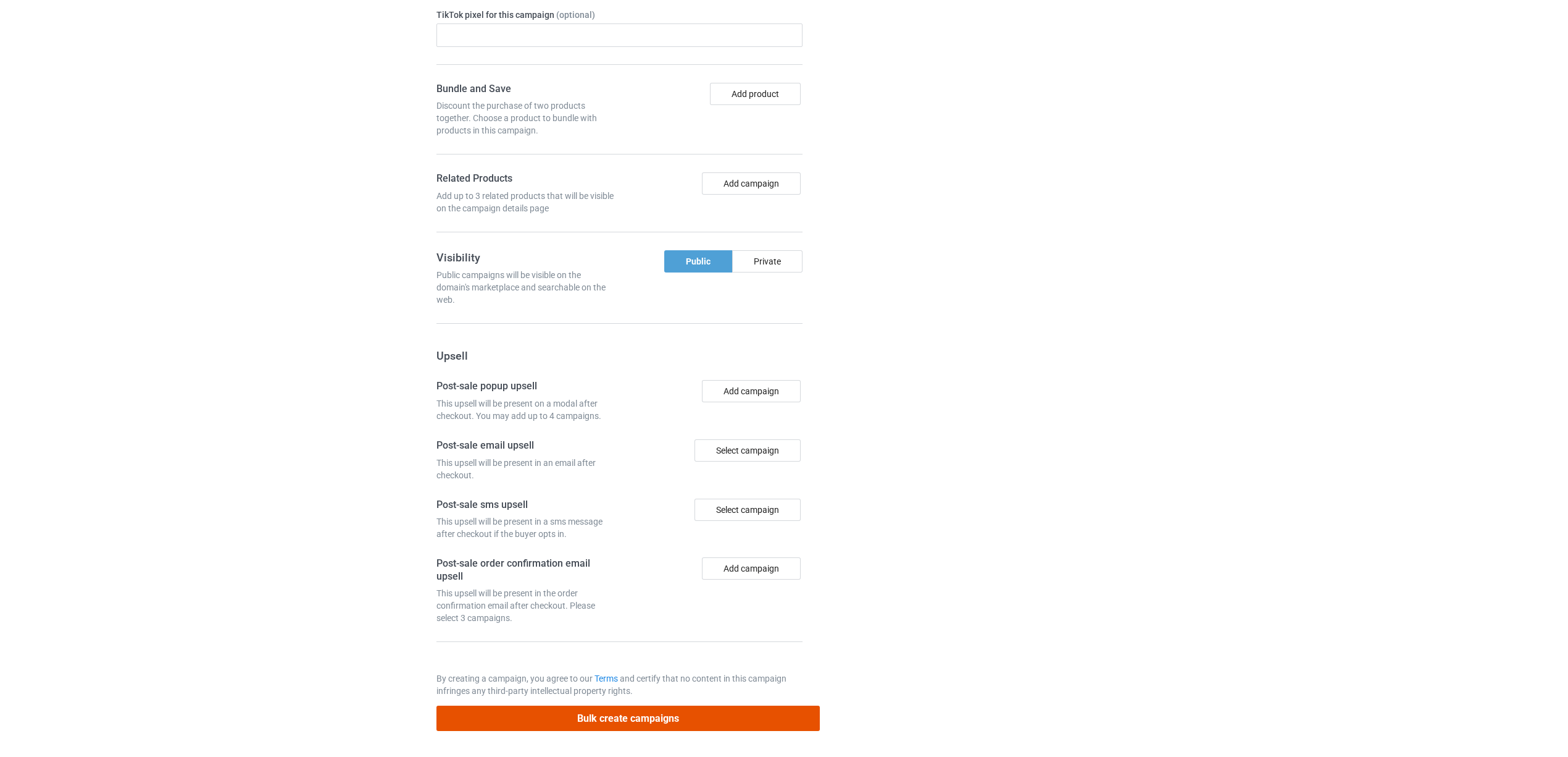
click at [650, 717] on button "Bulk create campaigns" at bounding box center [628, 718] width 384 height 25
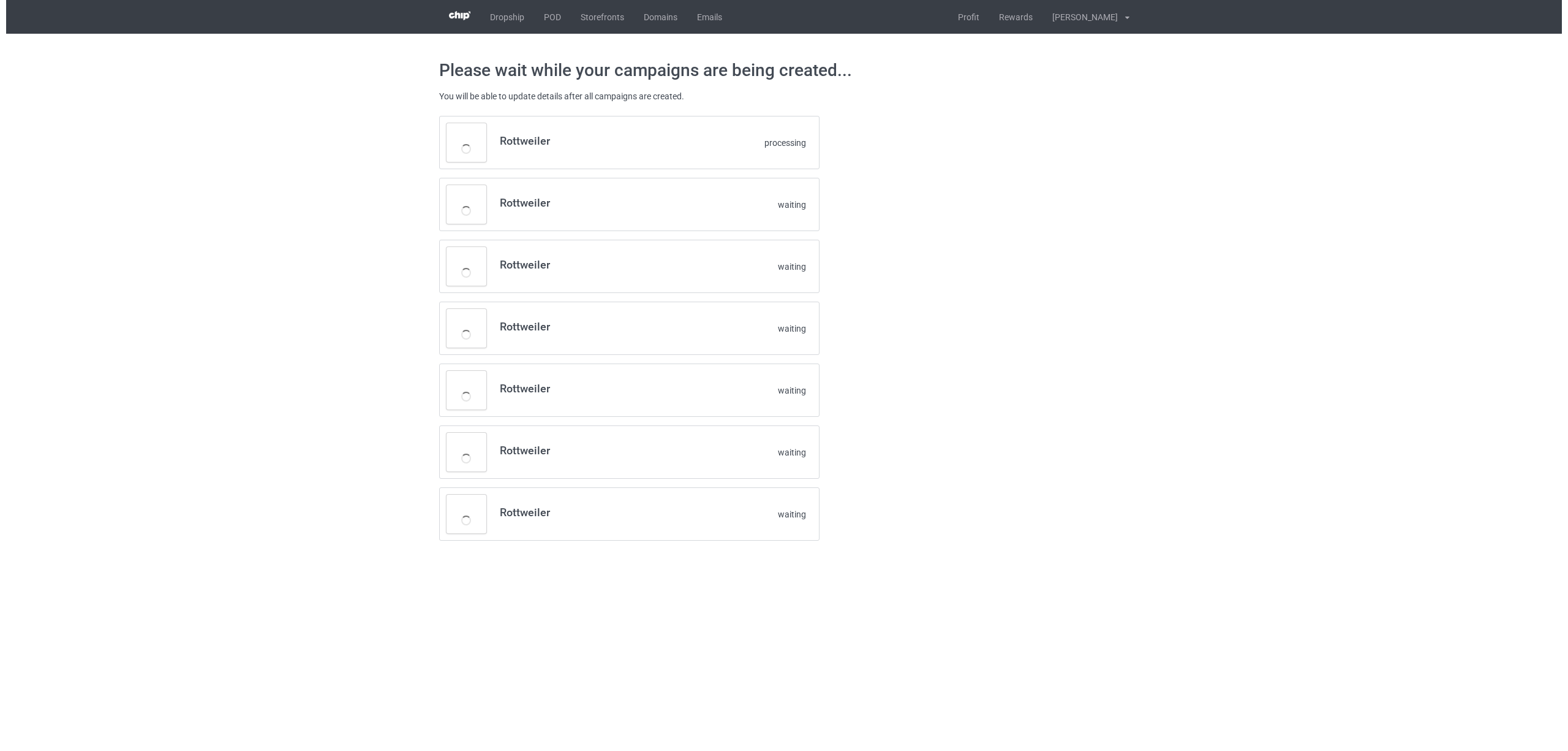
scroll to position [0, 0]
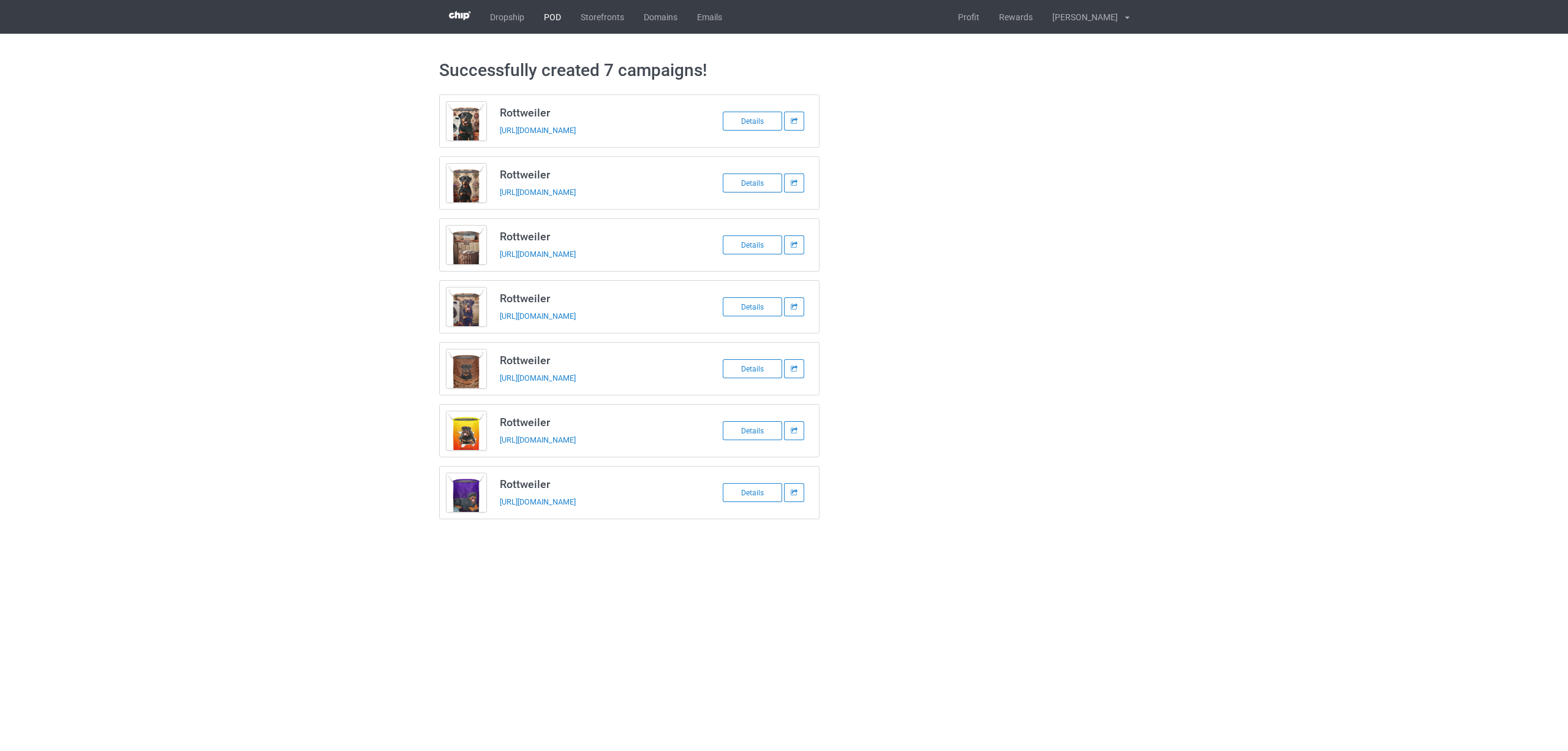
click at [559, 22] on link "POD" at bounding box center [552, 17] width 37 height 34
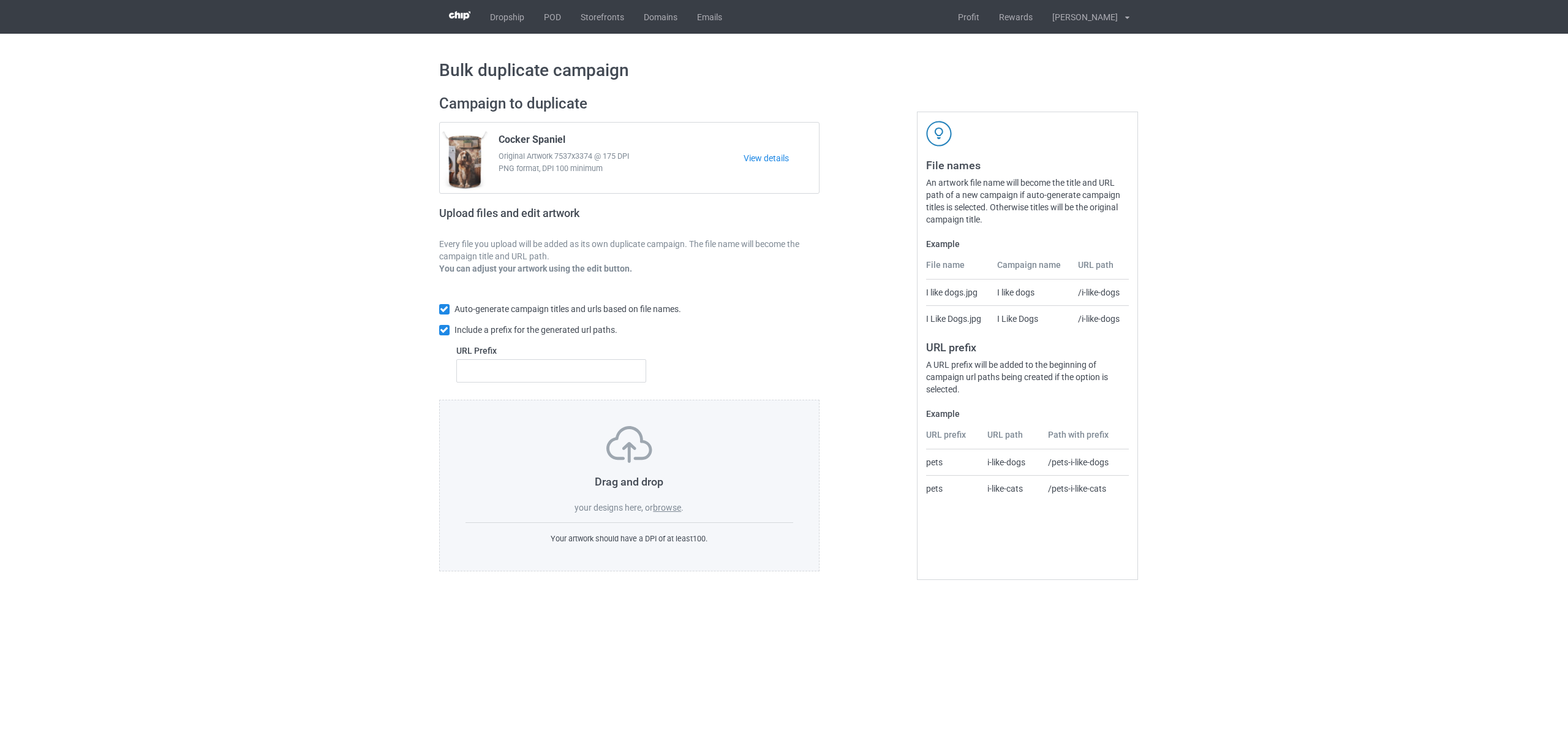
click at [662, 506] on label "browse" at bounding box center [666, 507] width 28 height 10
click at [0, 0] on input "browse" at bounding box center [0, 0] width 0 height 0
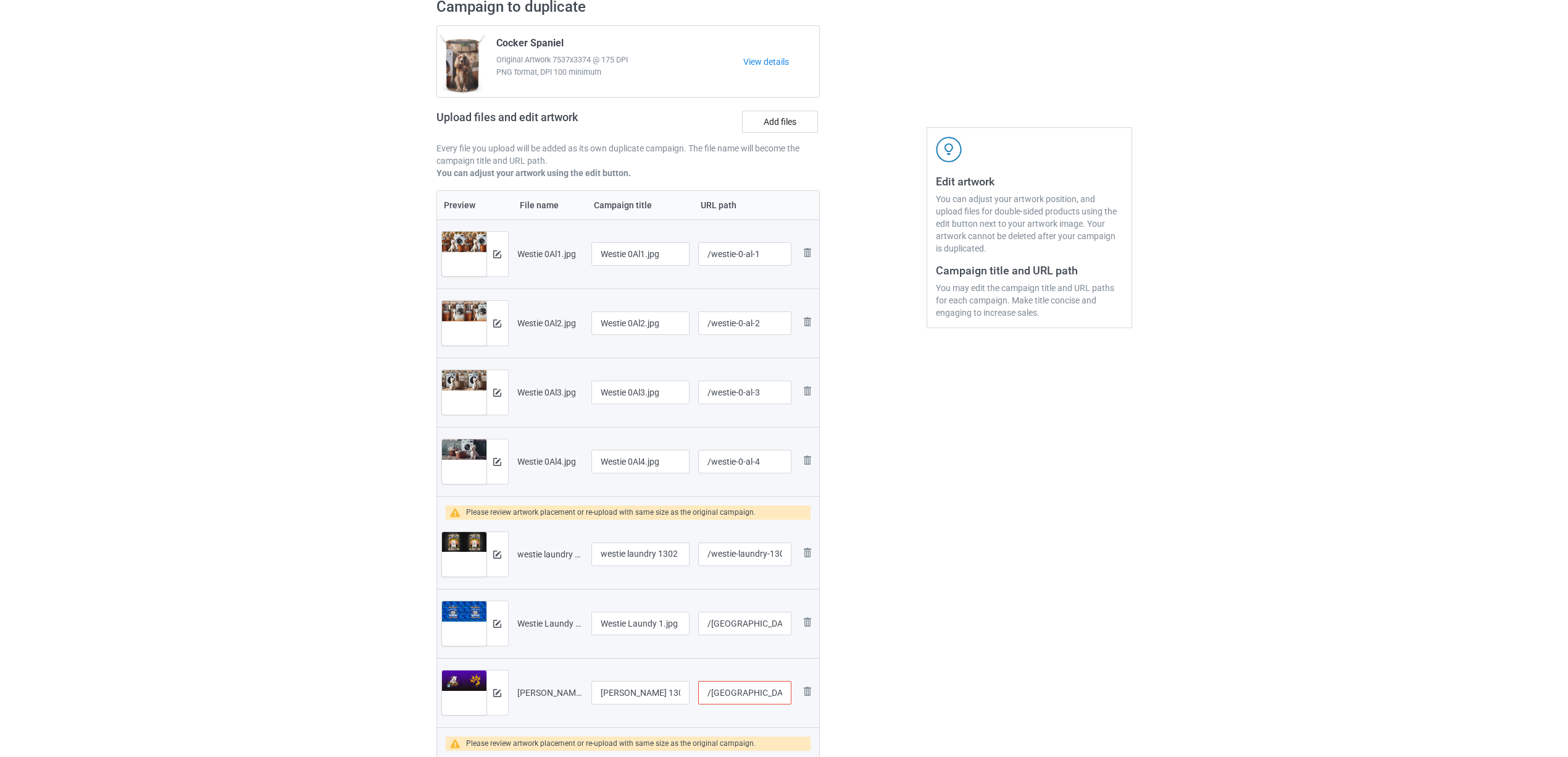
scroll to position [247, 0]
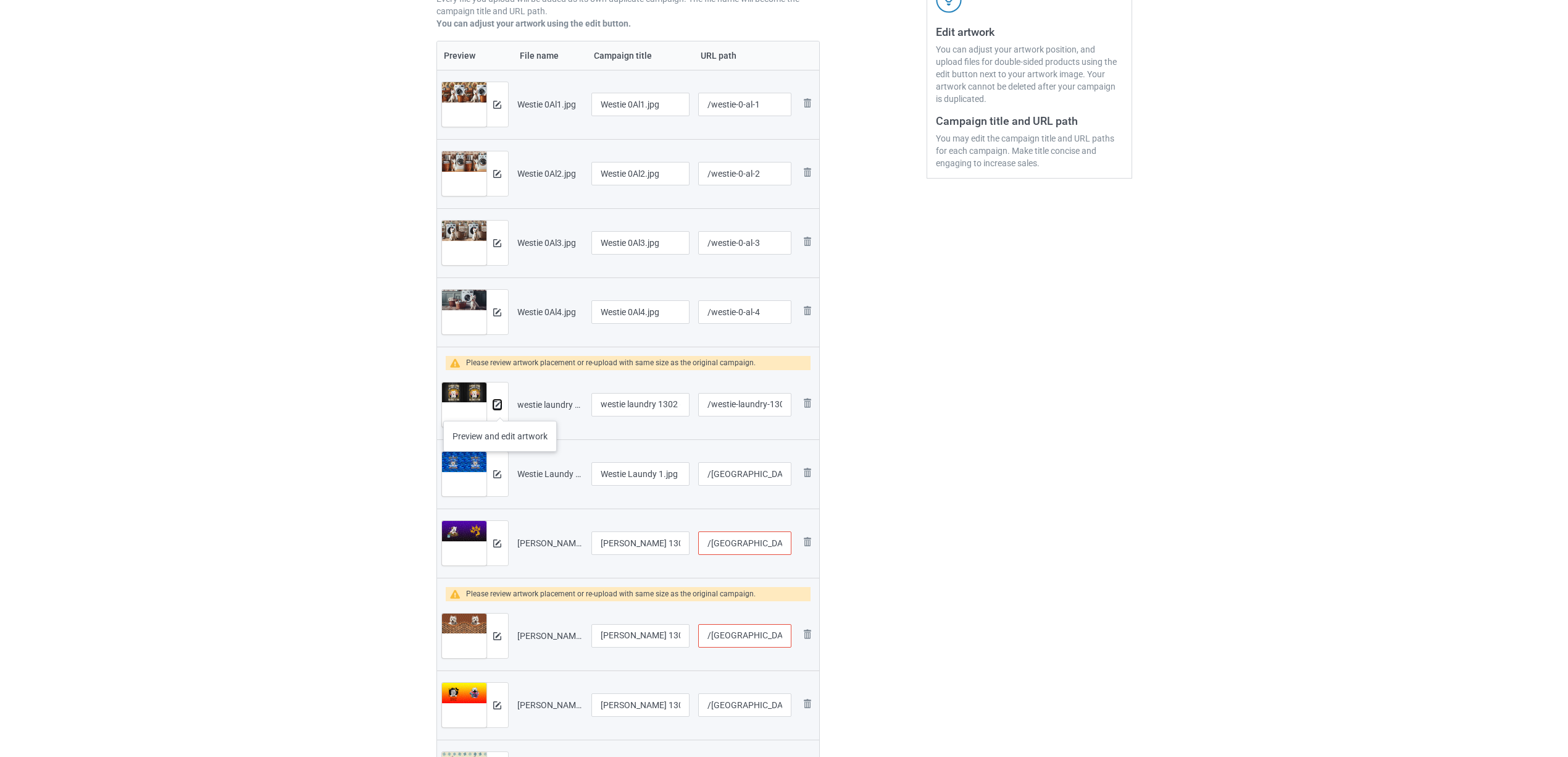
click at [495, 408] on img at bounding box center [497, 405] width 8 height 8
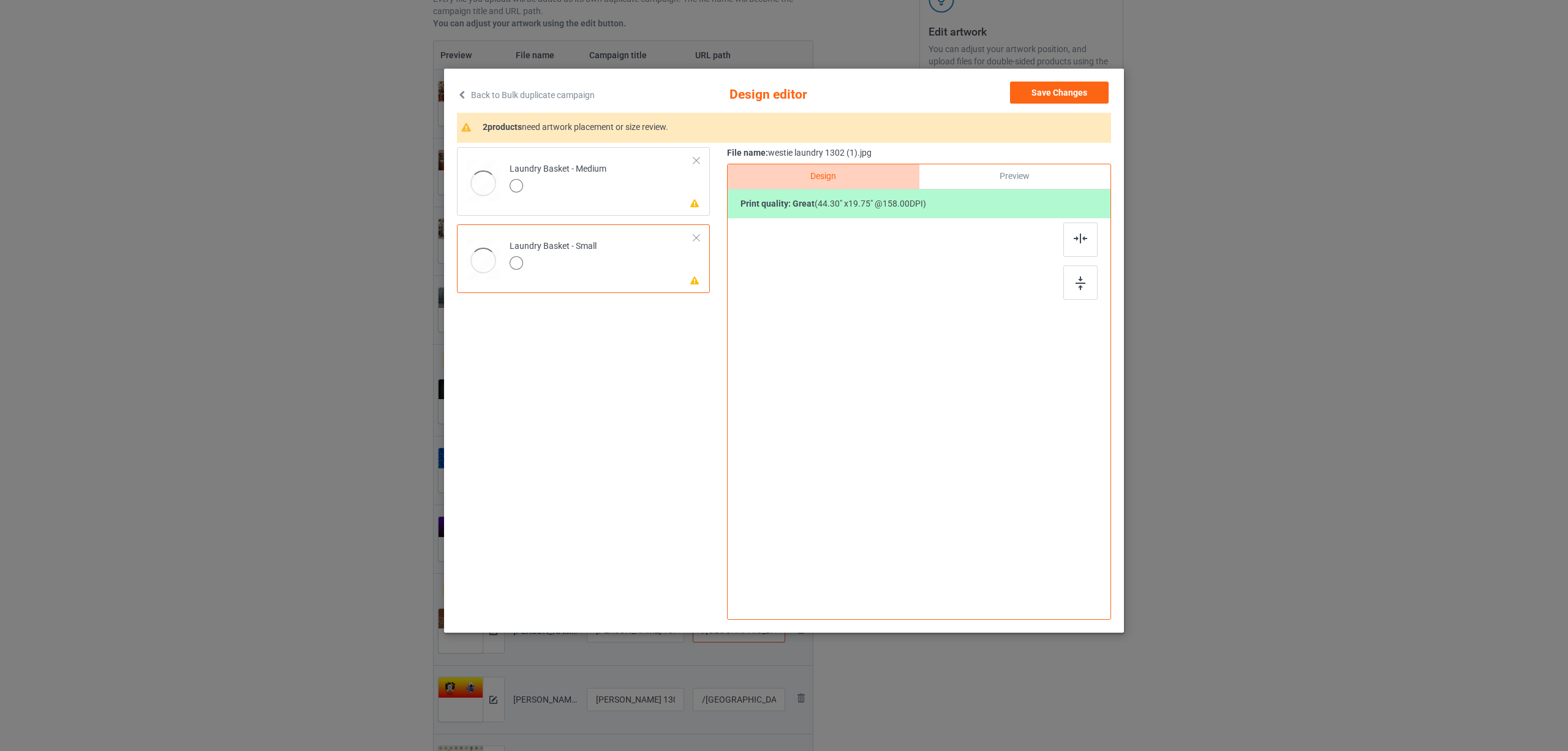
click at [496, 401] on div "Please review artwork placement Laundry Basket - Medium Please review artwork p…" at bounding box center [588, 383] width 262 height 472
click at [1080, 239] on img at bounding box center [1081, 239] width 14 height 10
click at [627, 190] on td "Please review artwork placement Laundry Basket - Medium" at bounding box center [601, 179] width 198 height 54
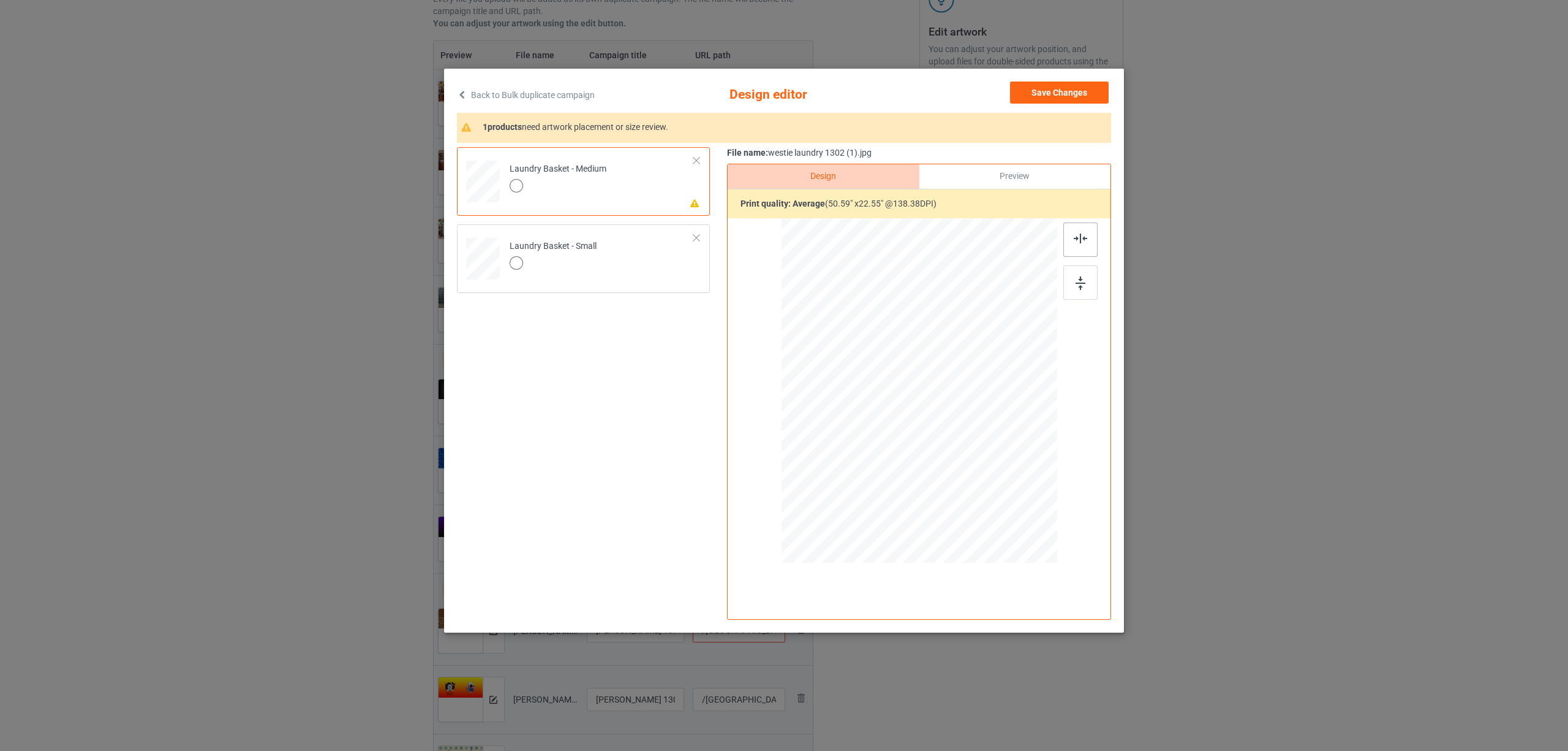
click at [1074, 234] on img at bounding box center [1081, 239] width 14 height 10
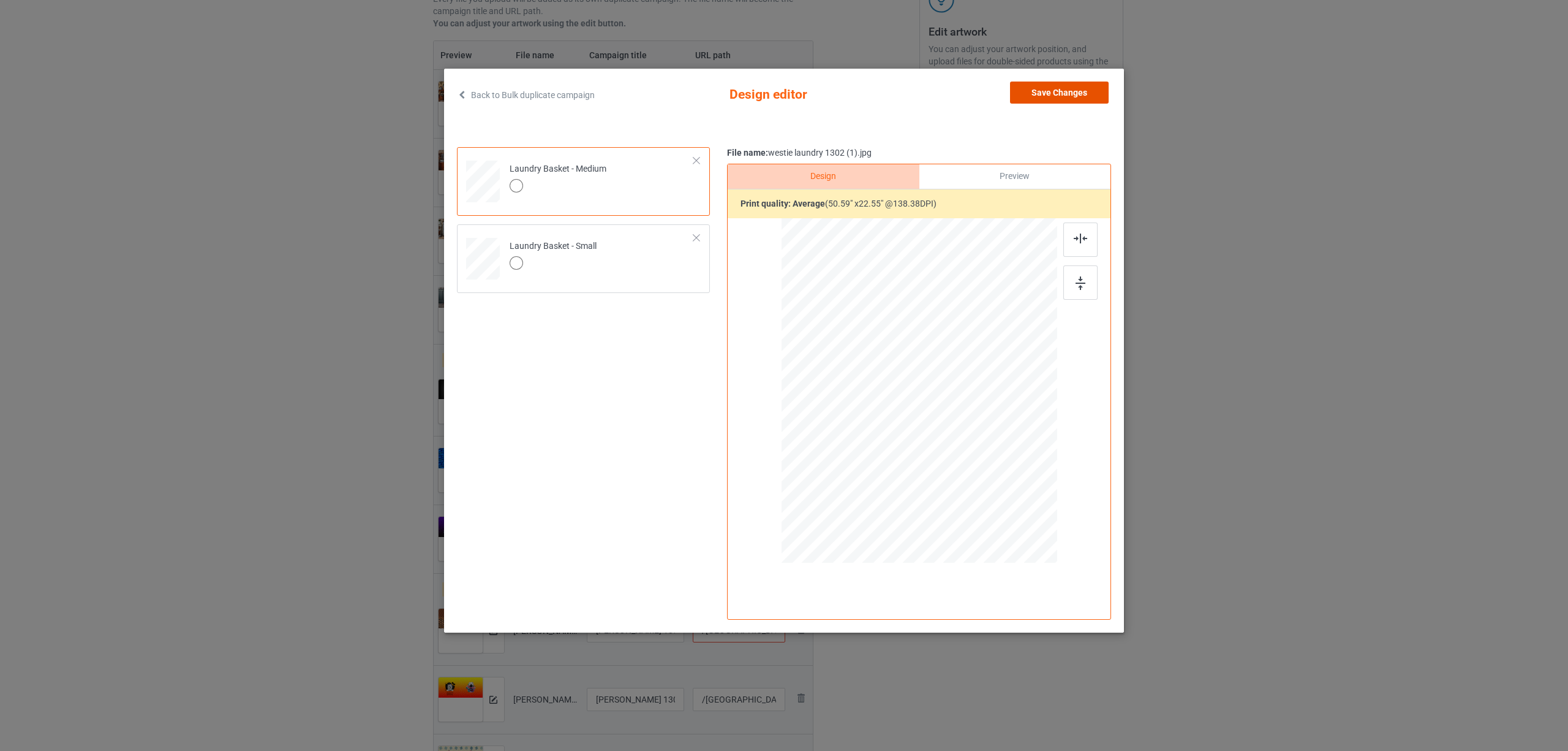
click at [1041, 97] on button "Save Changes" at bounding box center [1059, 92] width 99 height 22
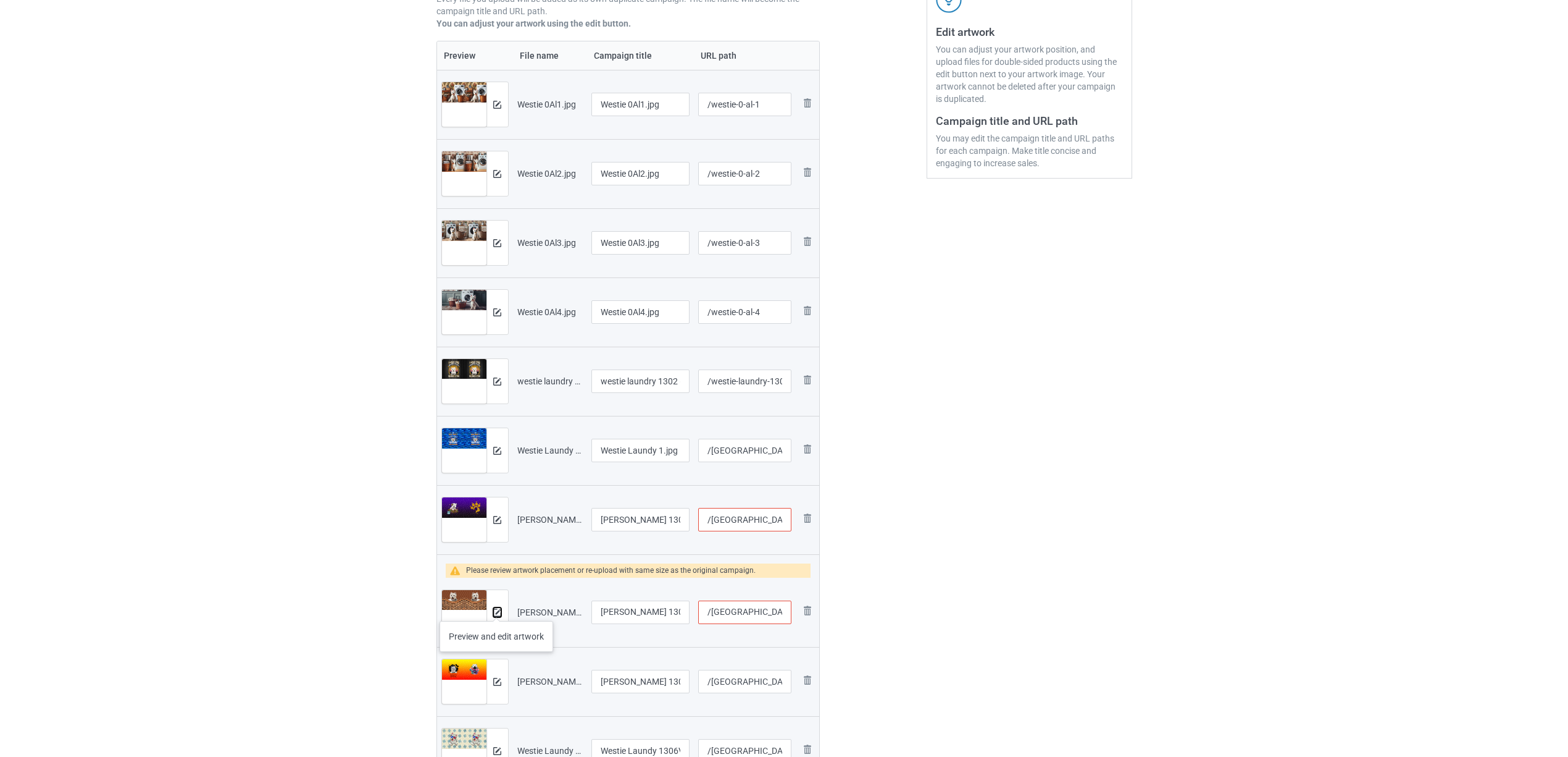
click at [496, 608] on img at bounding box center [497, 612] width 8 height 8
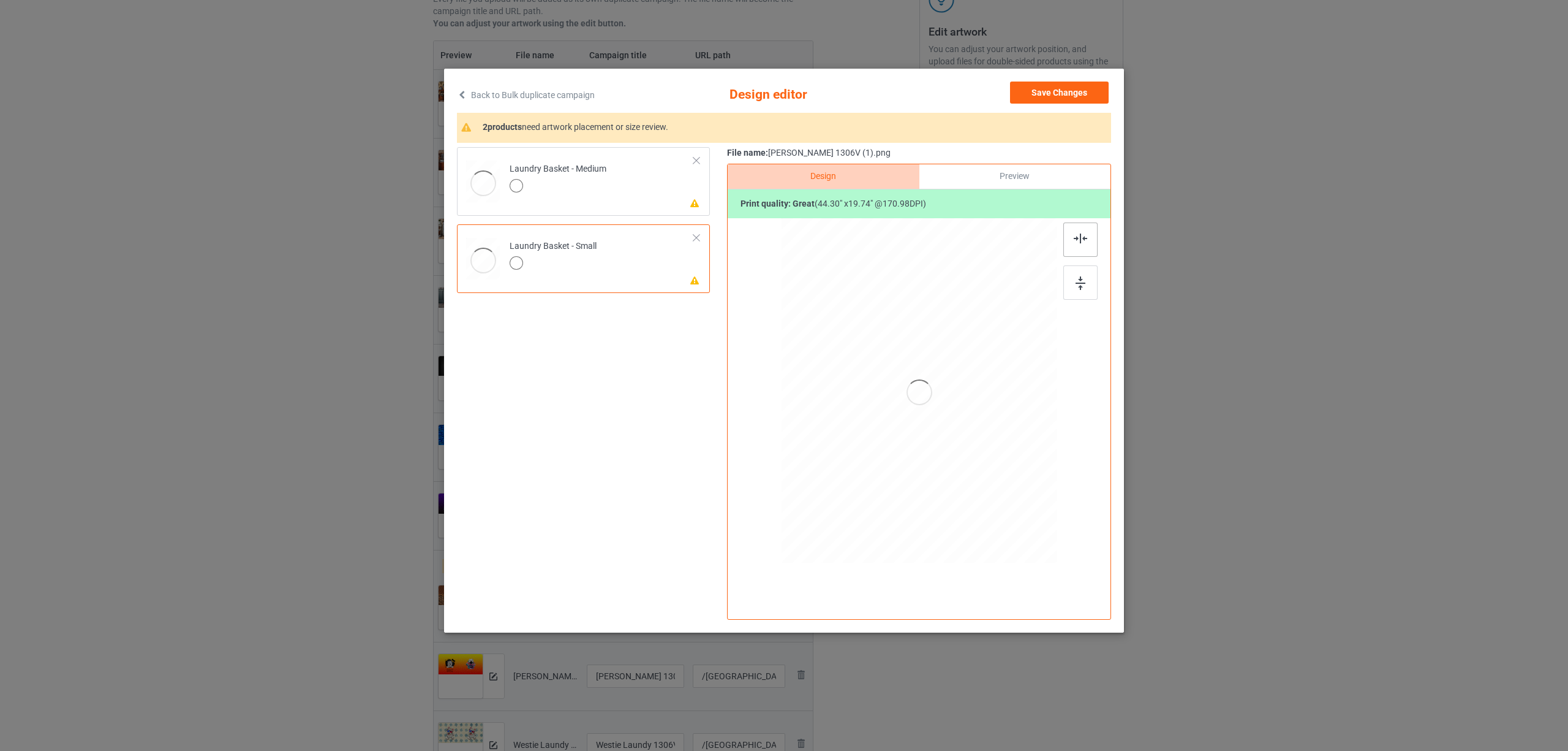
click at [1081, 230] on div at bounding box center [1080, 239] width 34 height 34
click at [583, 190] on div at bounding box center [558, 187] width 96 height 17
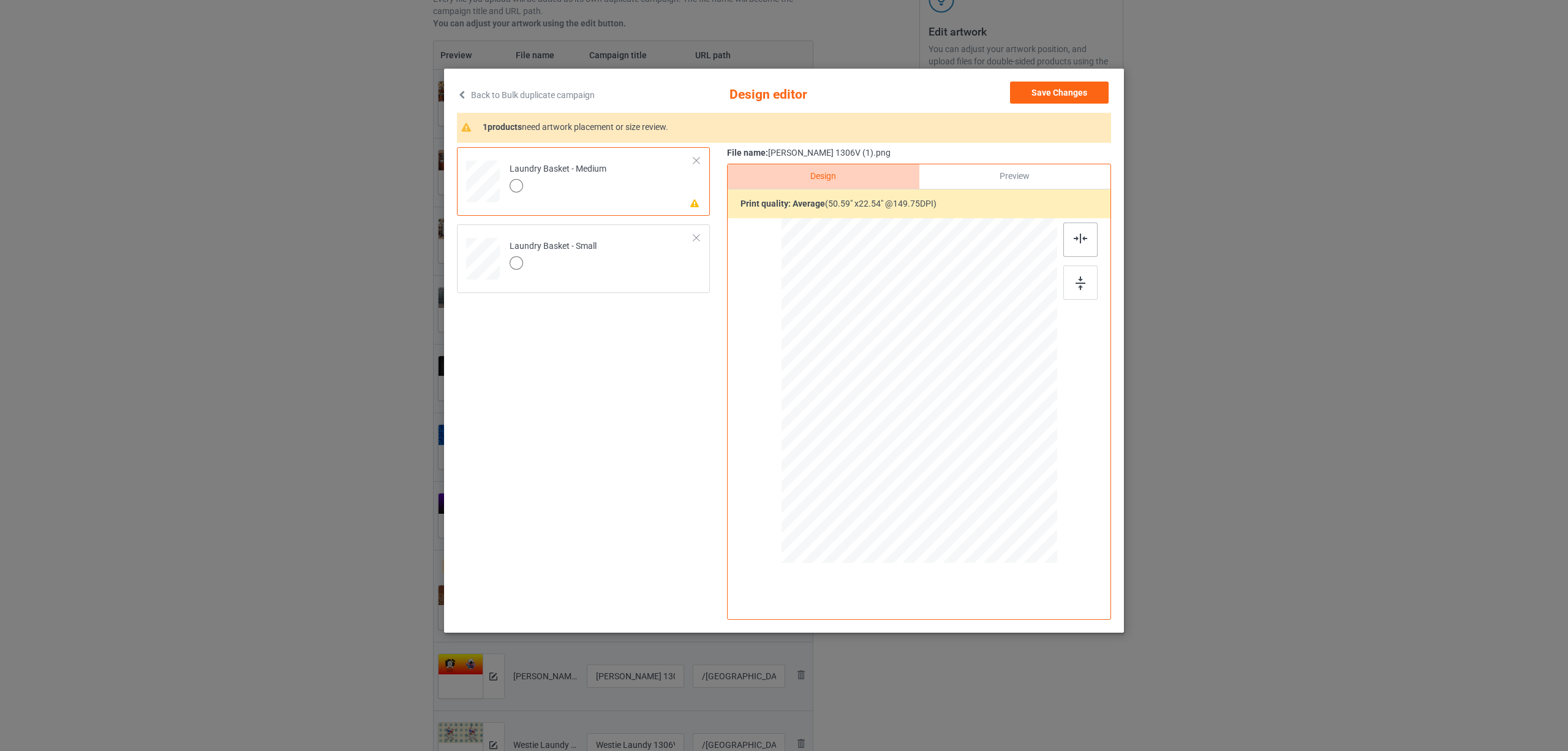
click at [1087, 238] on img at bounding box center [1081, 239] width 14 height 10
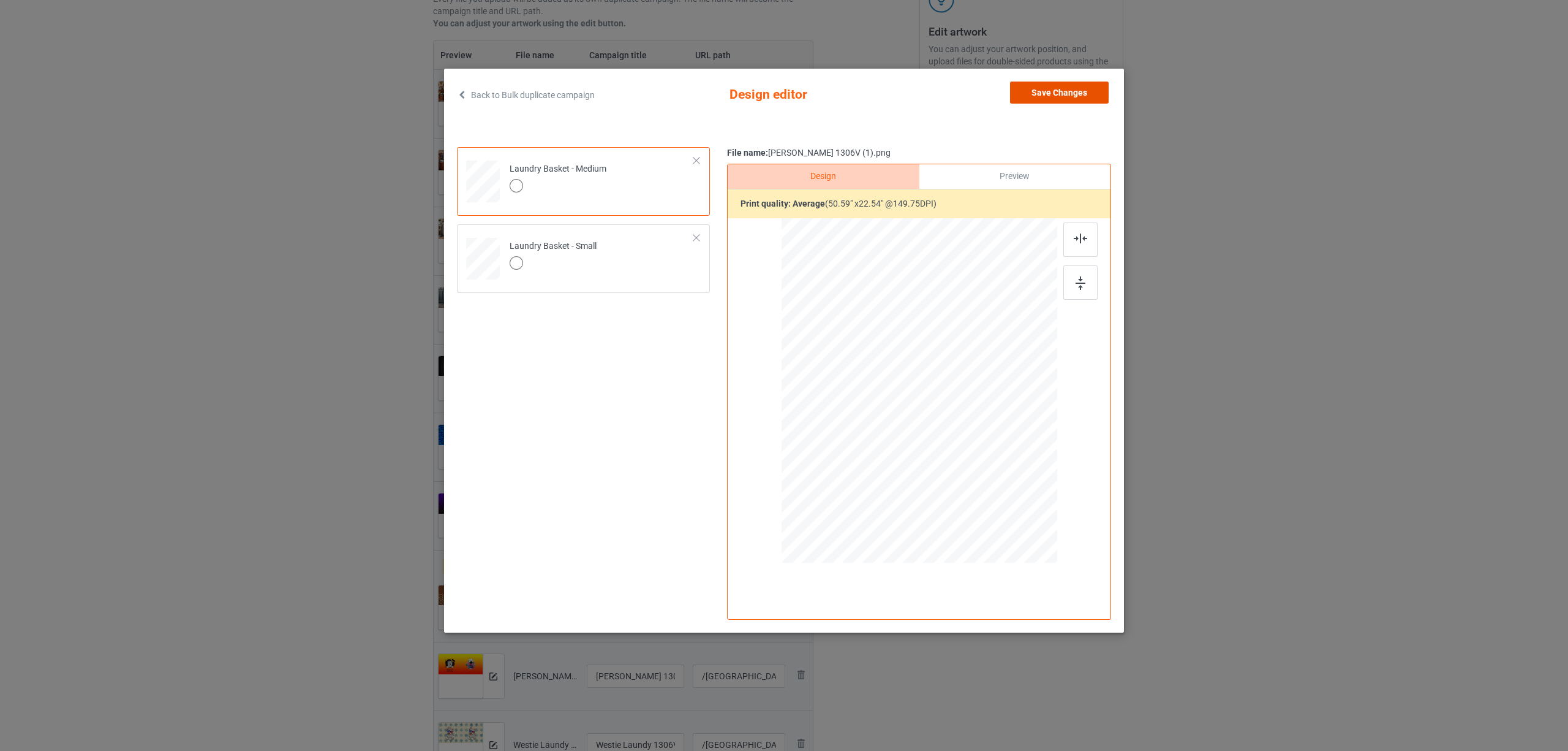
click at [1051, 97] on button "Save Changes" at bounding box center [1059, 92] width 99 height 22
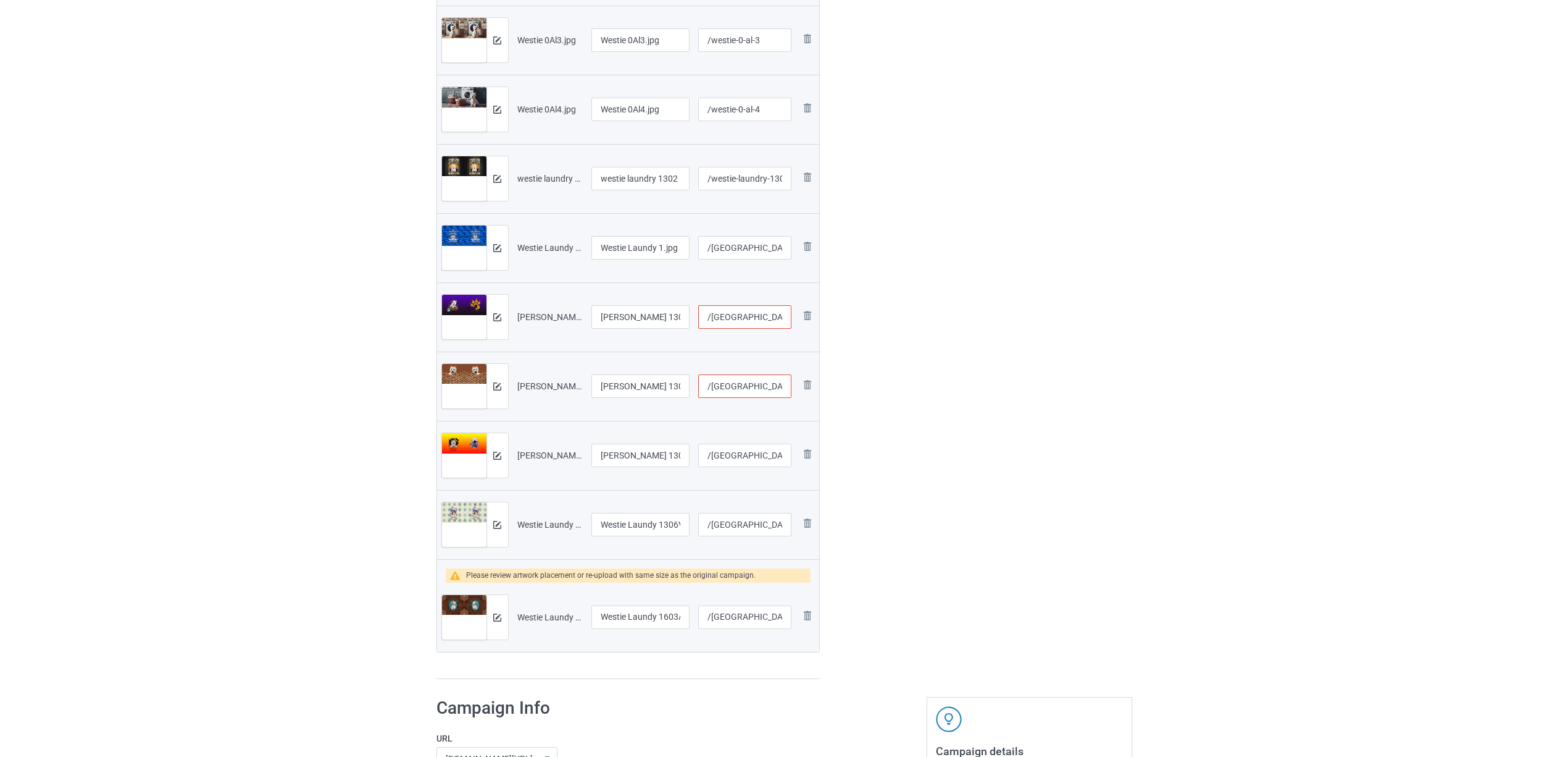
scroll to position [576, 0]
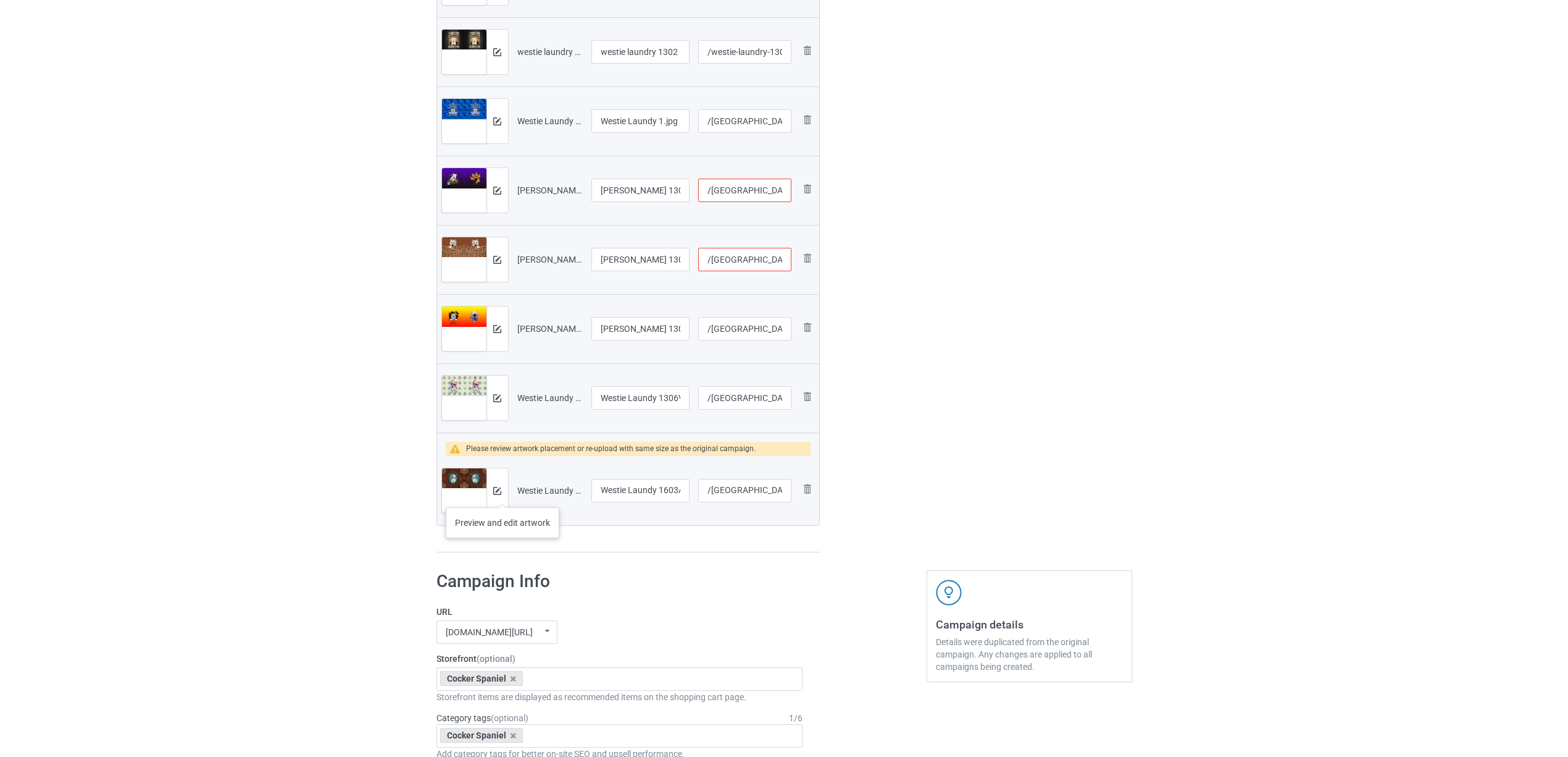
click at [502, 494] on div at bounding box center [497, 490] width 22 height 45
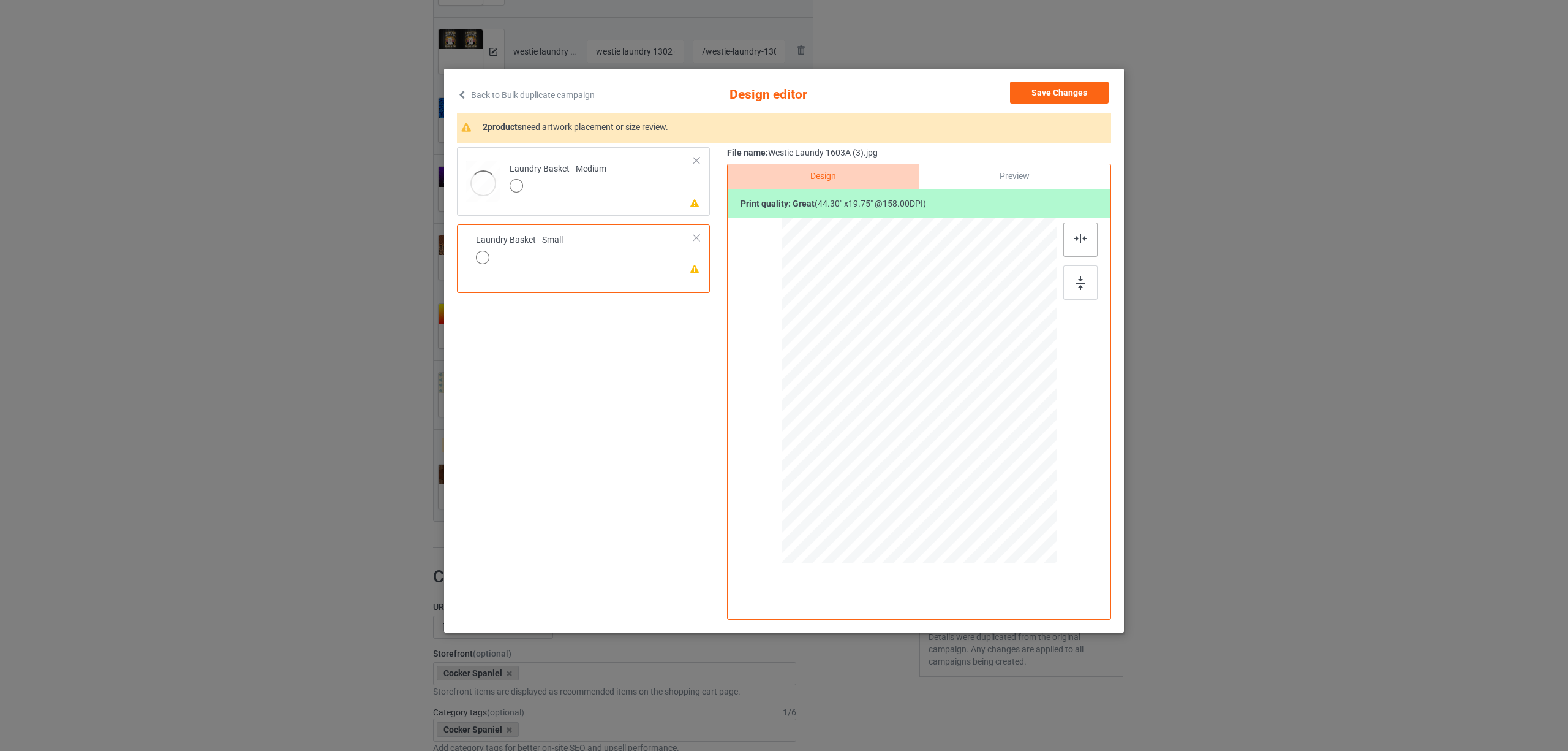
click at [1072, 237] on div at bounding box center [1080, 239] width 34 height 34
click at [613, 167] on td "Please review artwork placement Laundry Basket - Medium" at bounding box center [601, 179] width 198 height 54
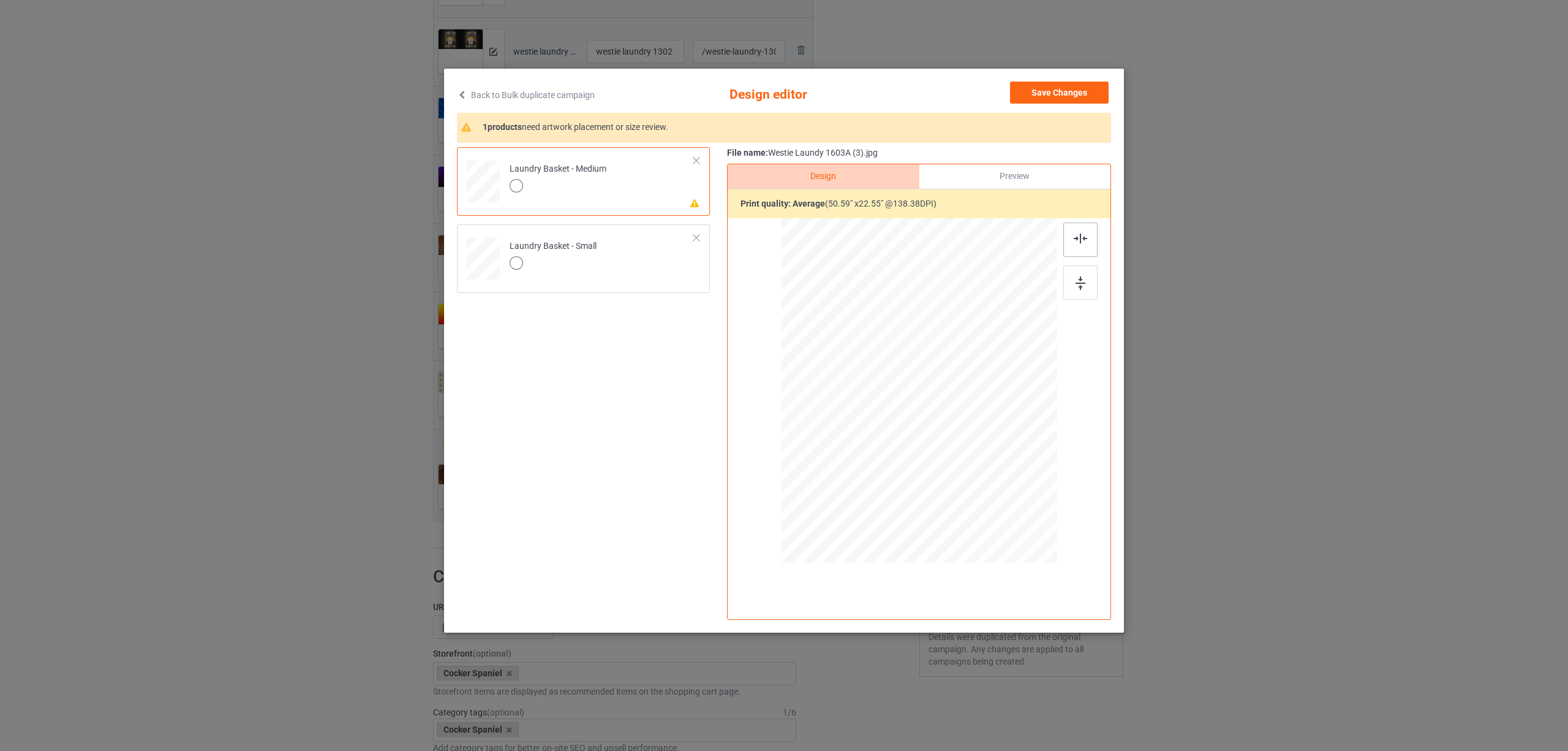
click at [1078, 233] on div at bounding box center [1080, 239] width 34 height 34
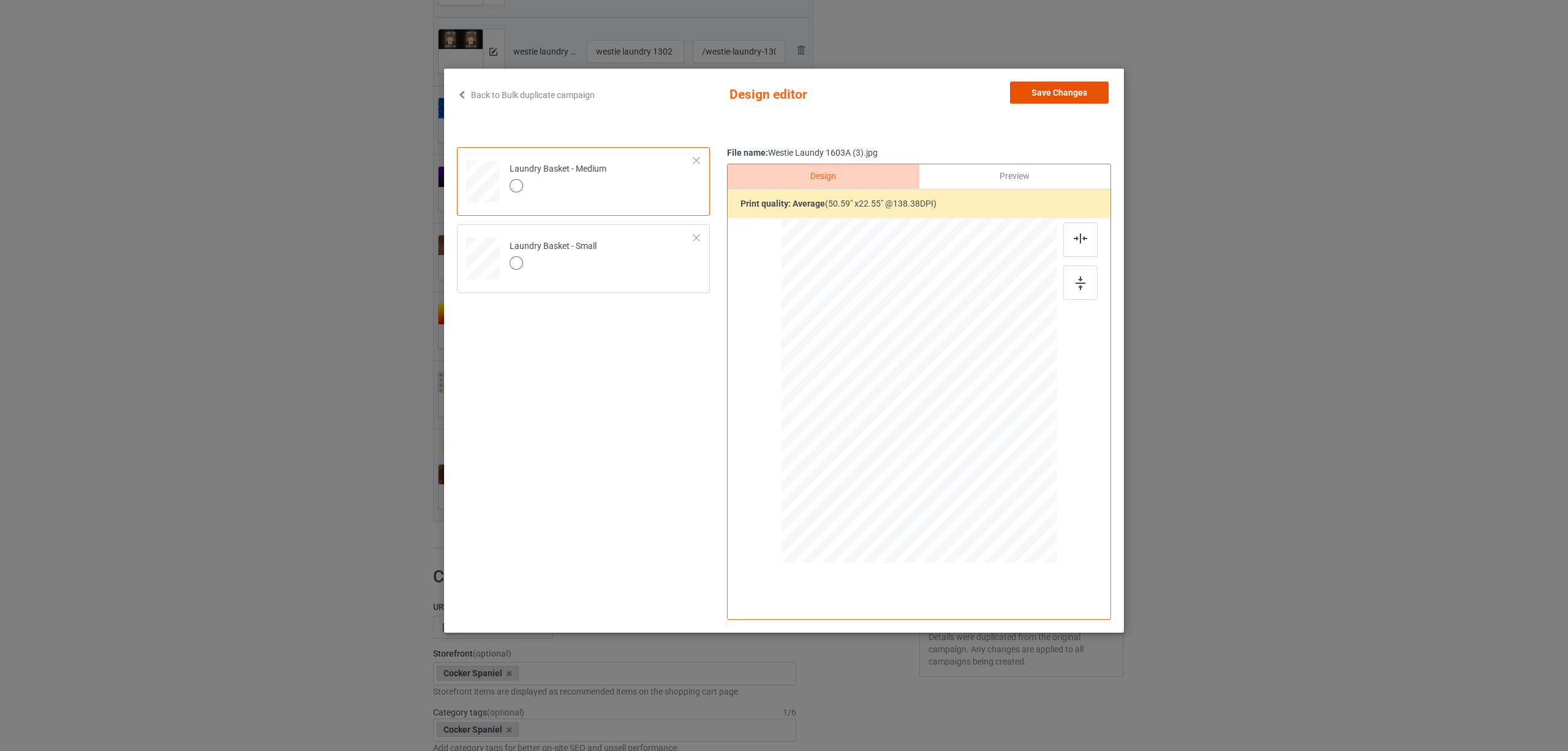
click at [1046, 91] on button "Save Changes" at bounding box center [1059, 92] width 99 height 22
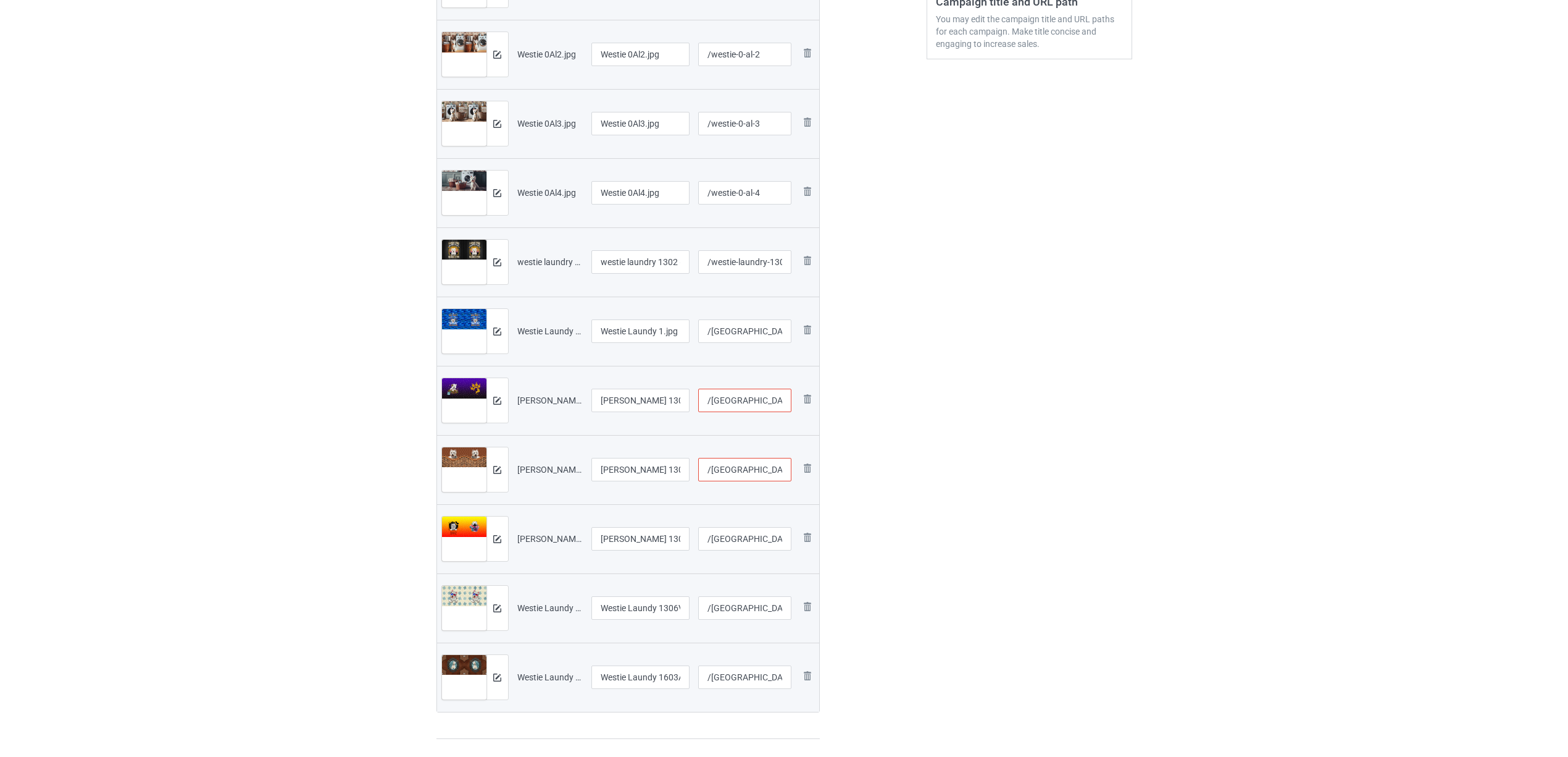
scroll to position [164, 0]
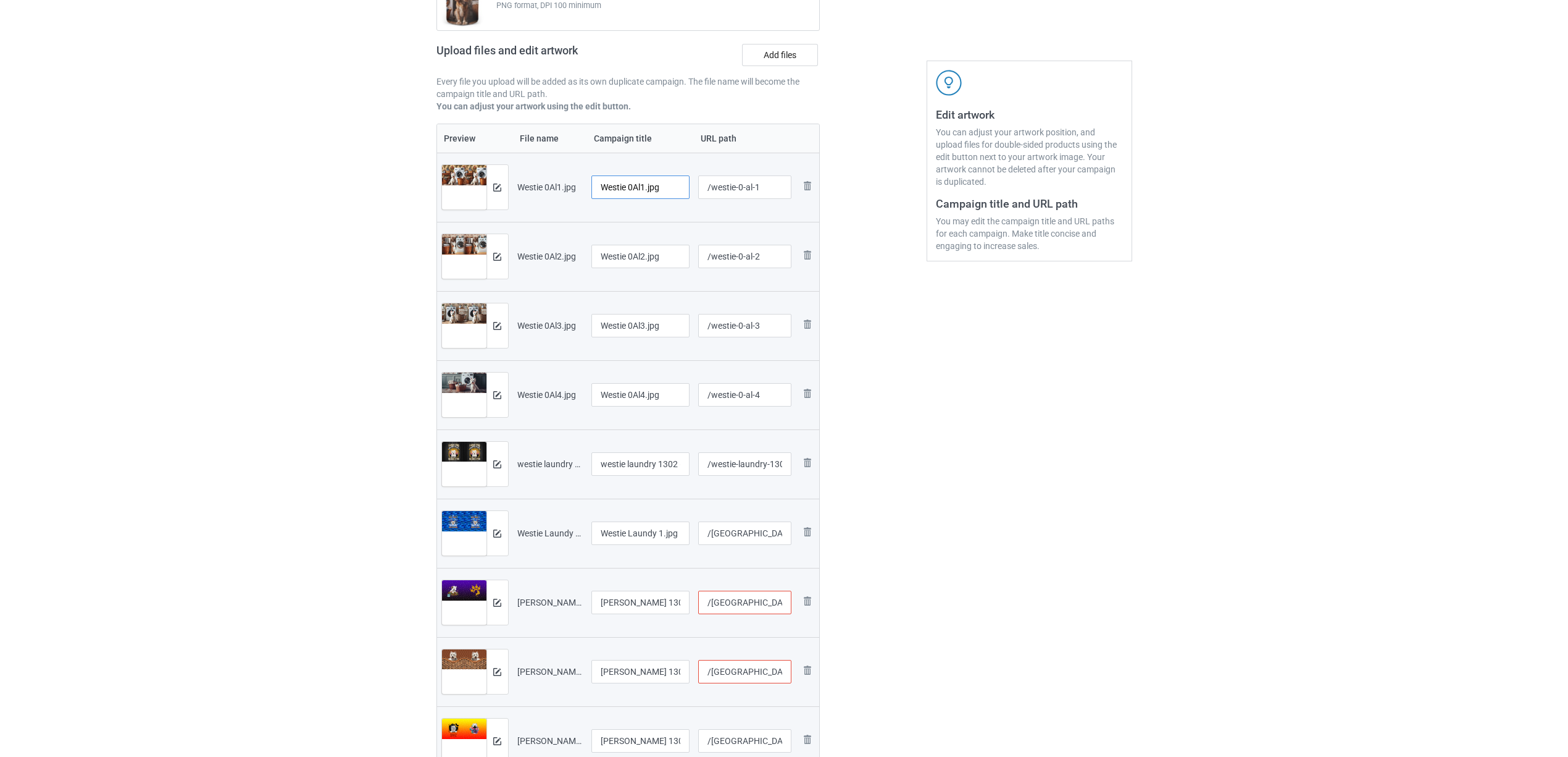
drag, startPoint x: 631, startPoint y: 185, endPoint x: 678, endPoint y: 186, distance: 47.0
click at [678, 186] on input "Westie 0Al1.jpg" at bounding box center [641, 187] width 99 height 23
drag, startPoint x: 658, startPoint y: 184, endPoint x: 505, endPoint y: 184, distance: 153.0
click at [505, 184] on tr "Preview and edit artwork Westie 0Al1.jpg Westie /westie-0-al-1 Remove file" at bounding box center [628, 187] width 383 height 69
type input "Westie"
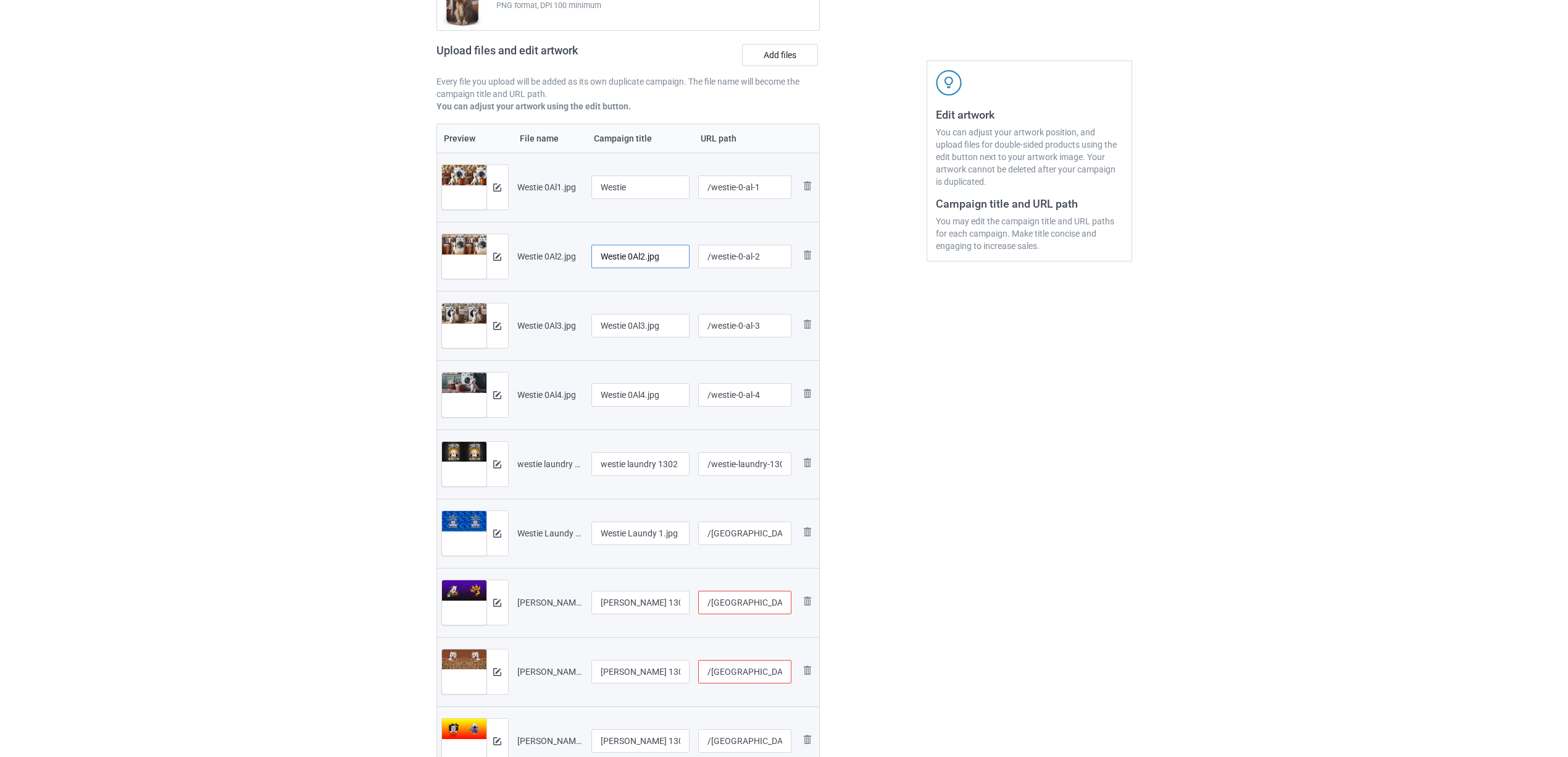
click at [656, 260] on input "Westie 0Al2.jpg" at bounding box center [641, 256] width 99 height 23
paste input "text"
type input "Westie"
click at [638, 321] on input "Westie 0Al3.jpg" at bounding box center [641, 325] width 99 height 23
paste input "text"
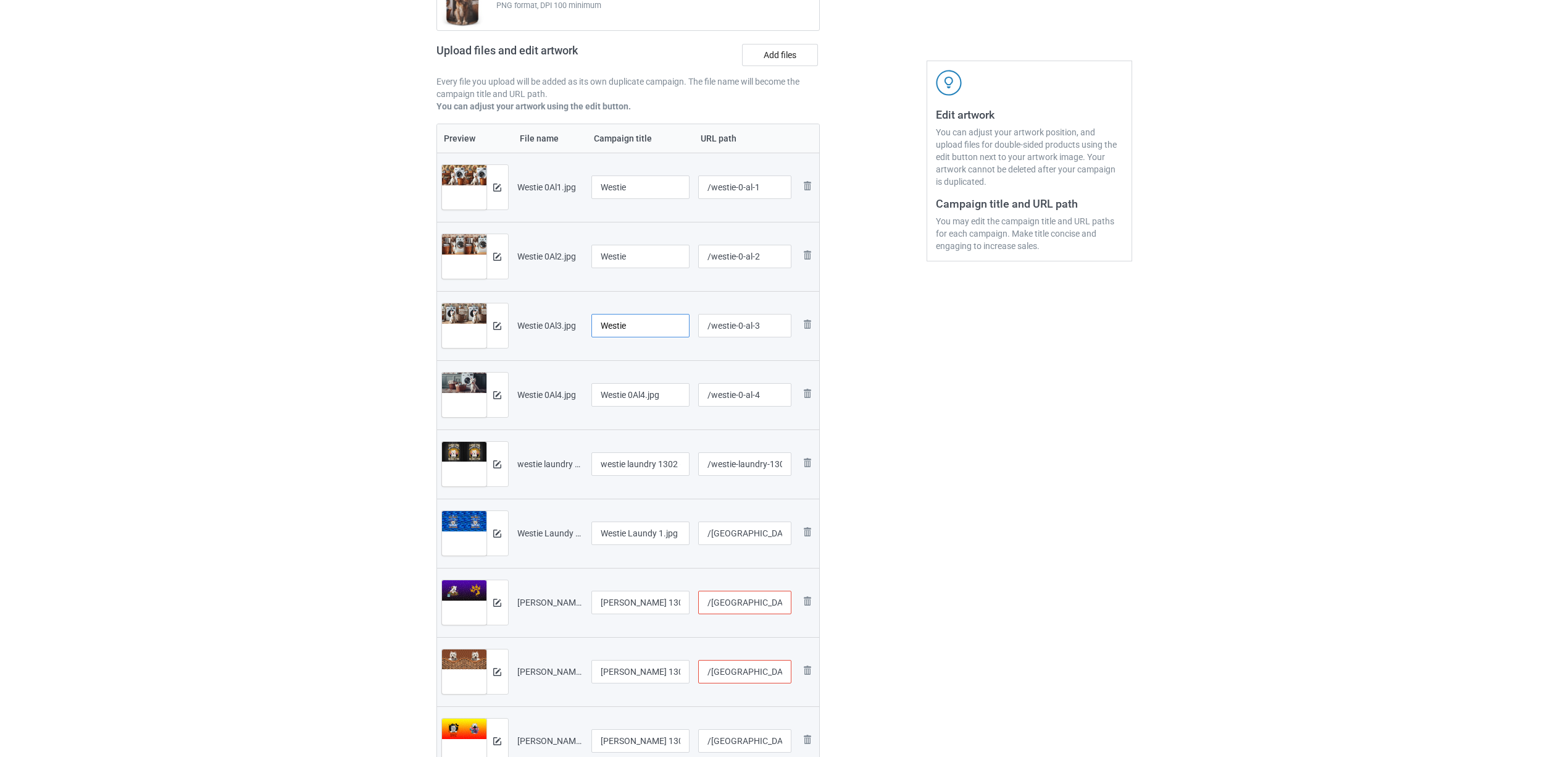
type input "Westie"
click at [642, 388] on input "Westie 0Al4.jpg" at bounding box center [641, 395] width 99 height 23
paste input "text"
type input "Westie"
click at [640, 458] on input "westie laundry 1302 (1).jpg" at bounding box center [641, 464] width 99 height 23
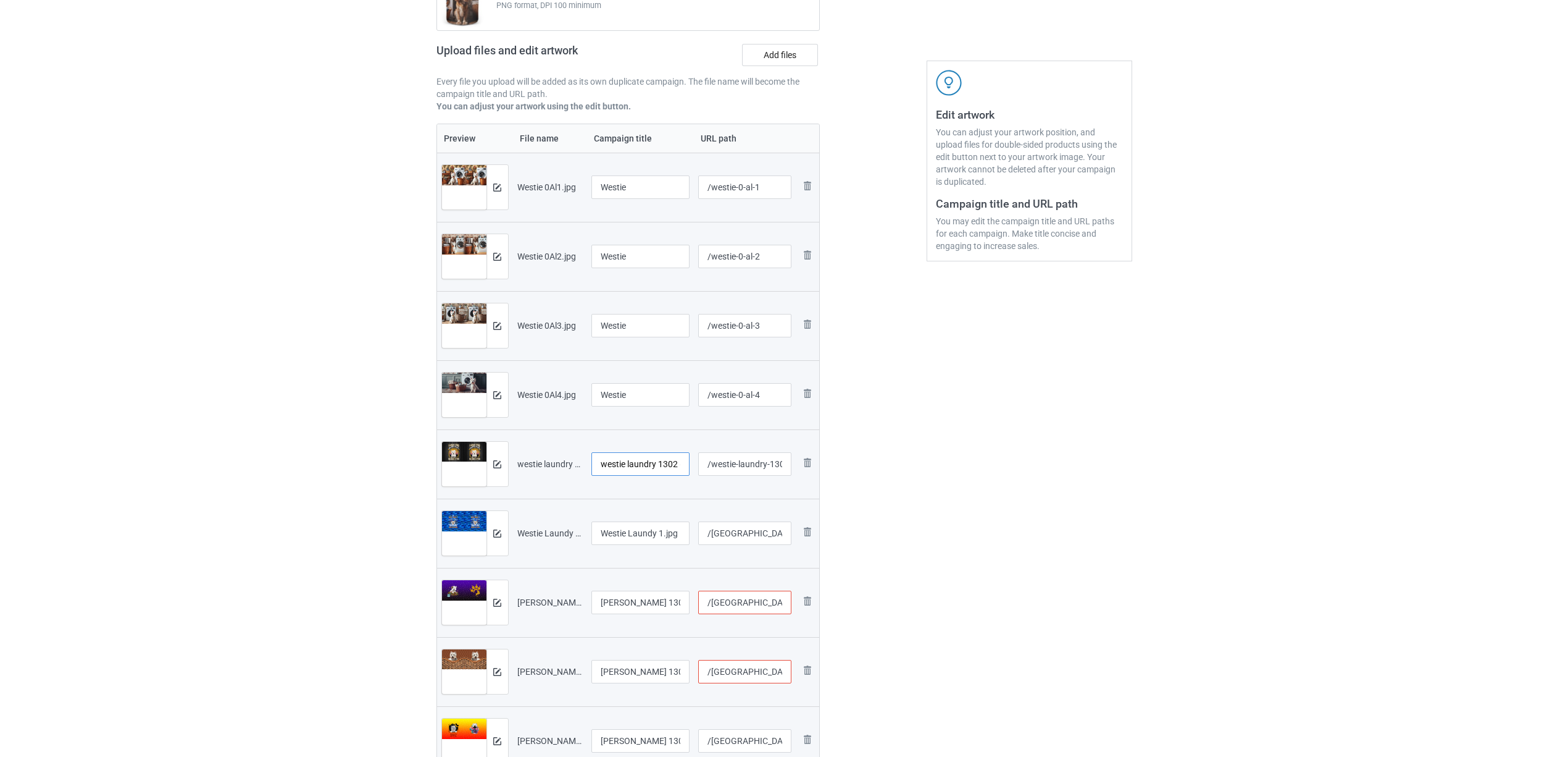
paste input "Westie"
type input "Westie"
click at [635, 542] on input "Westie Laundy 1.jpg" at bounding box center [641, 533] width 99 height 23
paste input "text"
type input "Westie"
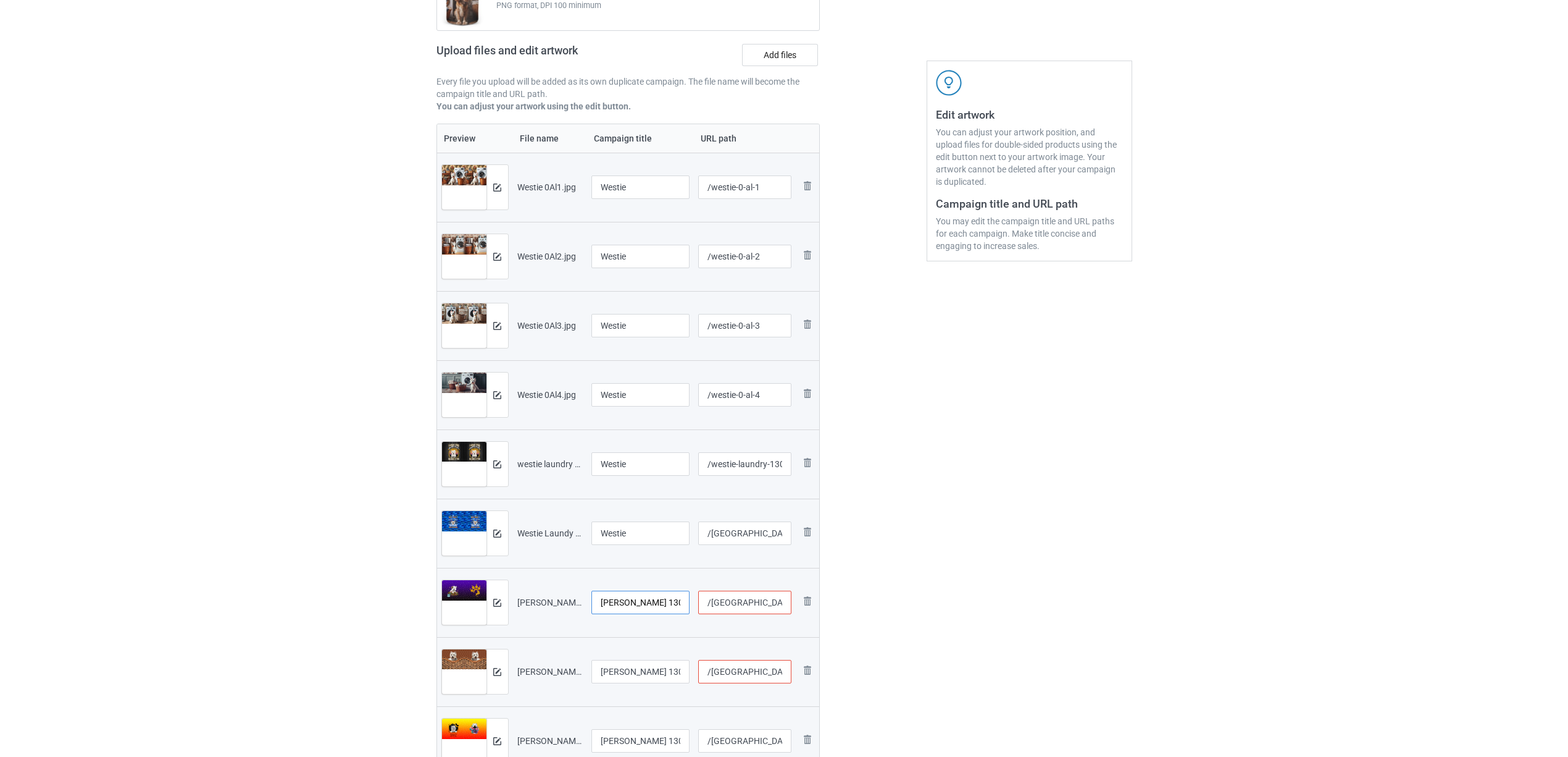
click at [644, 596] on input "Westie Laundy 1306V (1).jpg" at bounding box center [641, 602] width 99 height 23
paste input "text"
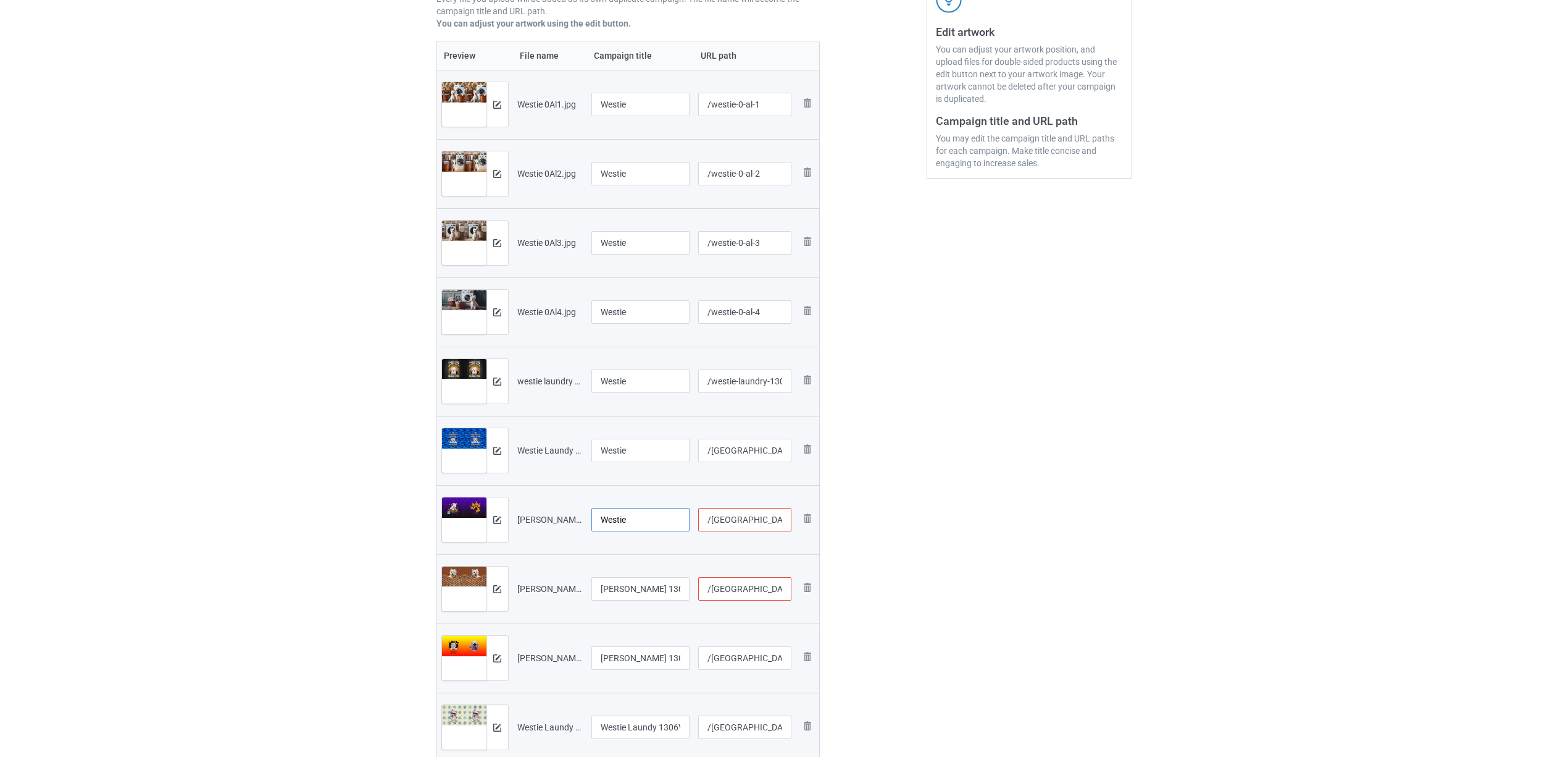
type input "Westie"
click at [644, 594] on input "Westie Laundy 1306V (1)" at bounding box center [641, 588] width 99 height 23
paste input "text"
type input "Westie"
click at [643, 662] on input "Westie Laundy 1306V (2).jpg" at bounding box center [641, 658] width 99 height 23
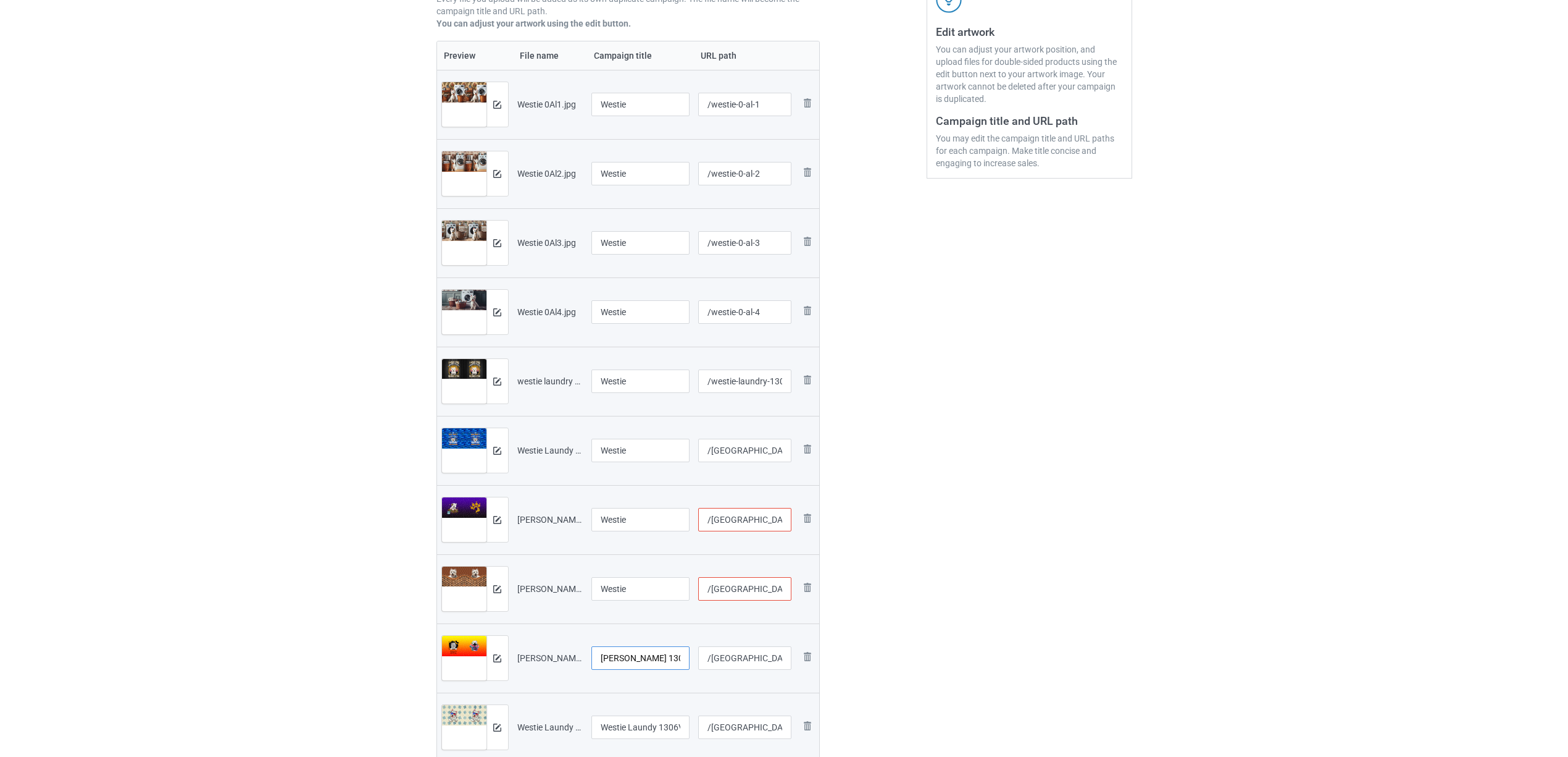
scroll to position [494, 0]
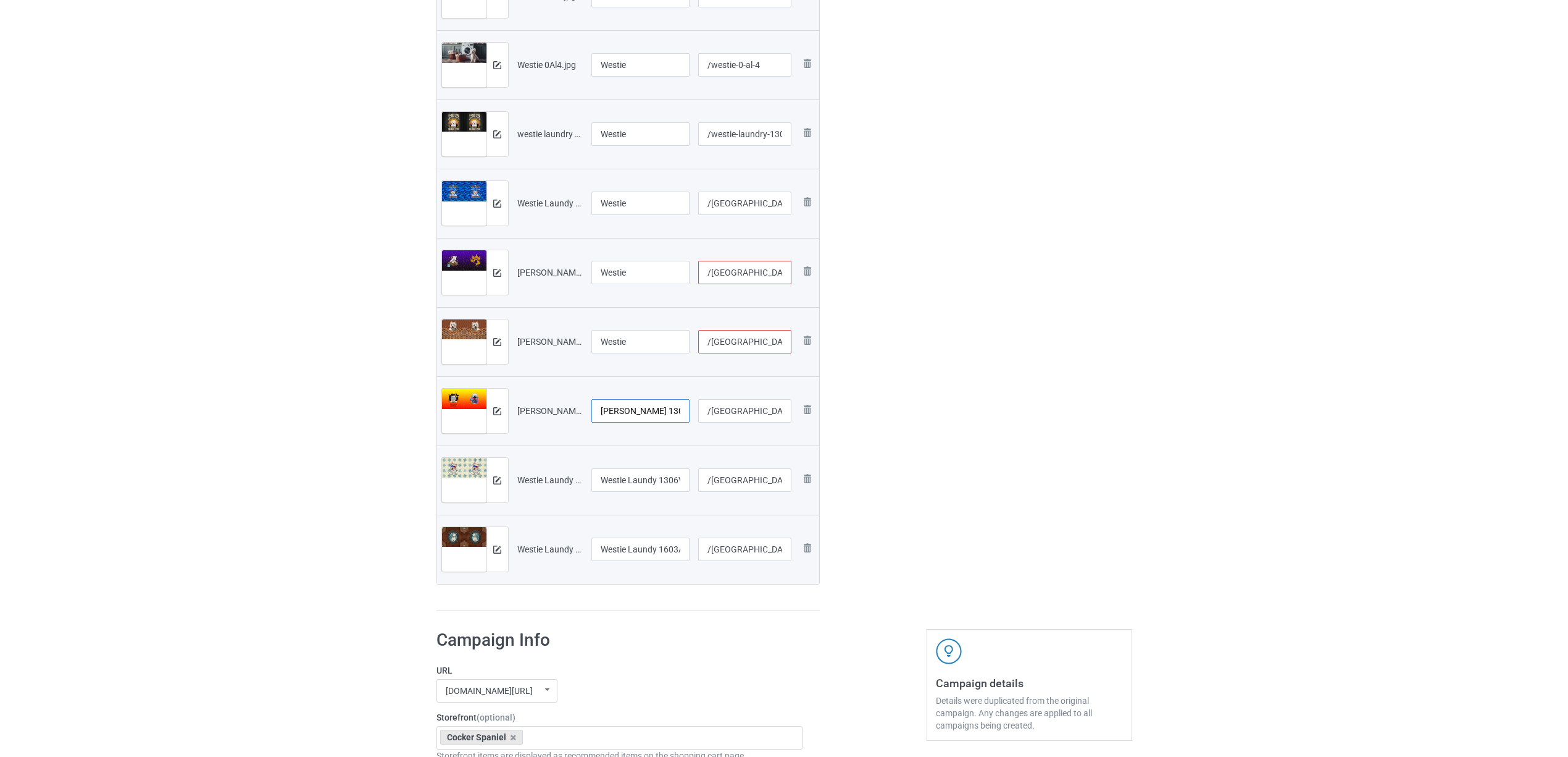
paste input "text"
type input "Westie"
click at [630, 466] on td "Westie Laundy 1306V (3).jpg" at bounding box center [640, 480] width 108 height 69
click at [633, 477] on input "Westie Laundy 1306V (3).jpg" at bounding box center [641, 480] width 99 height 23
paste input "text"
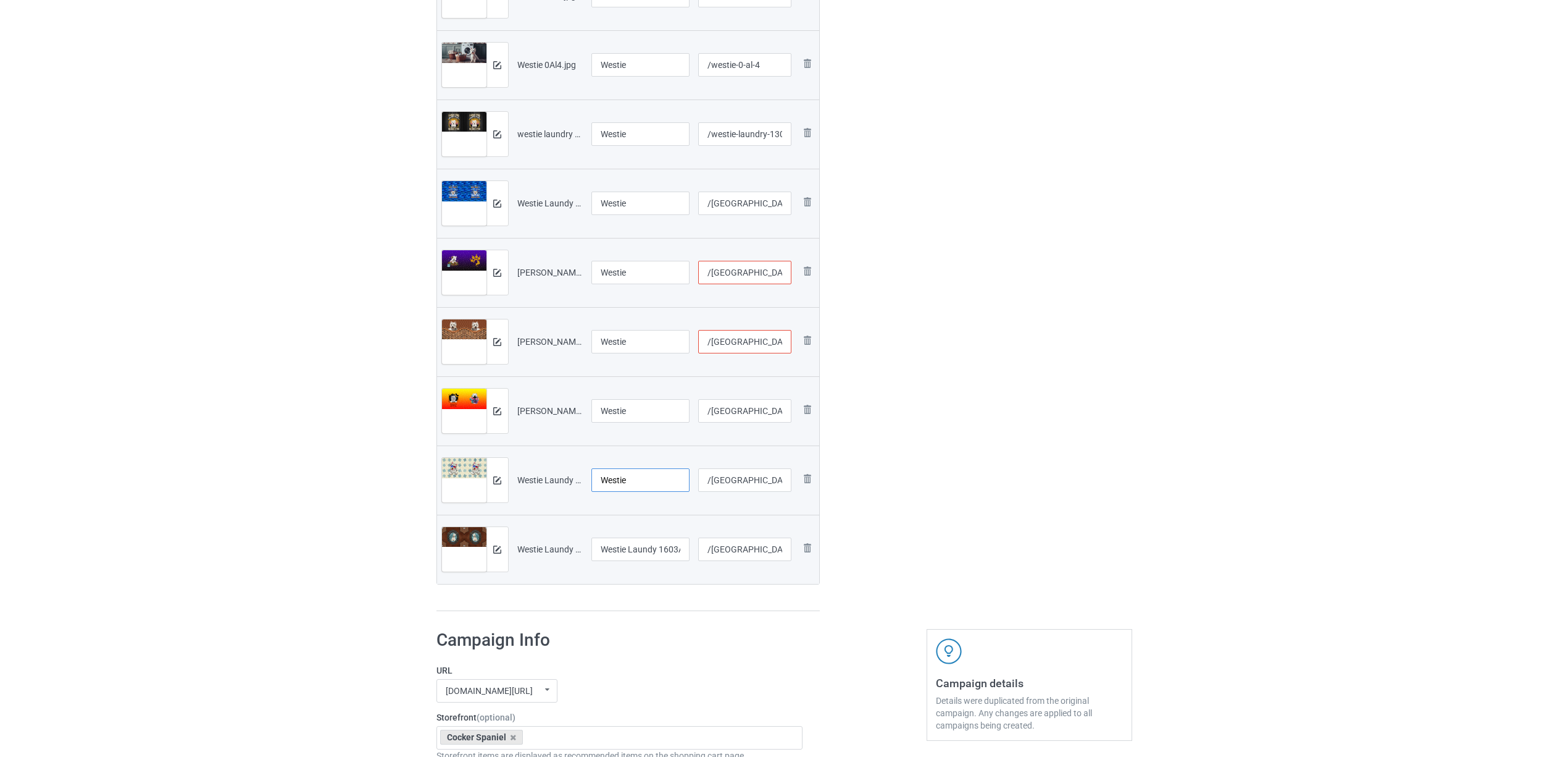
type input "Westie"
click at [628, 549] on input "Westie Laundy 1603A (3).jpg" at bounding box center [641, 549] width 99 height 23
paste input "text"
type input "Westie"
click at [640, 598] on div "Preview File name Campaign title URL path Preview and edit artwork Westie 0Al1.…" at bounding box center [628, 203] width 384 height 818
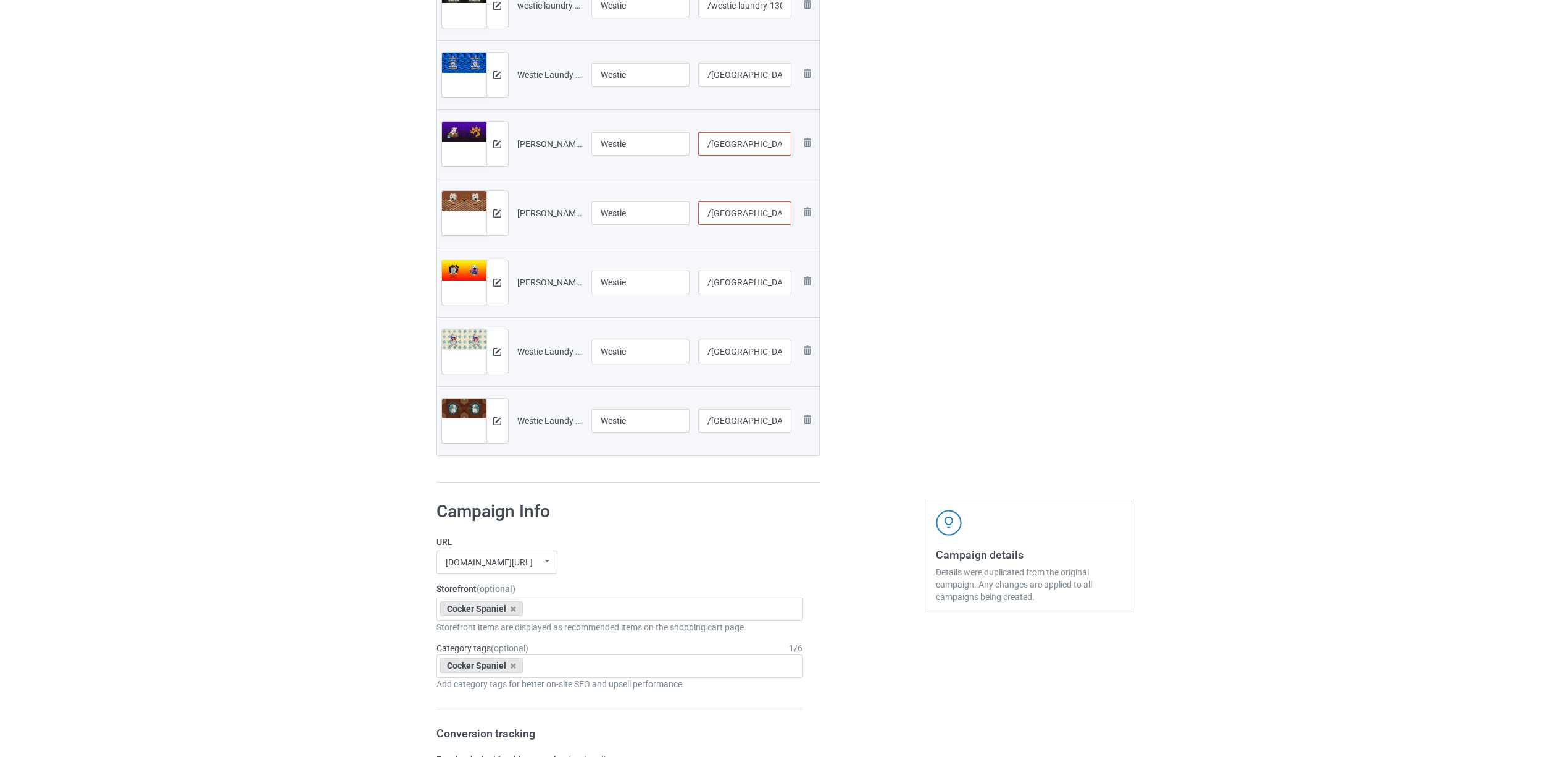
scroll to position [741, 0]
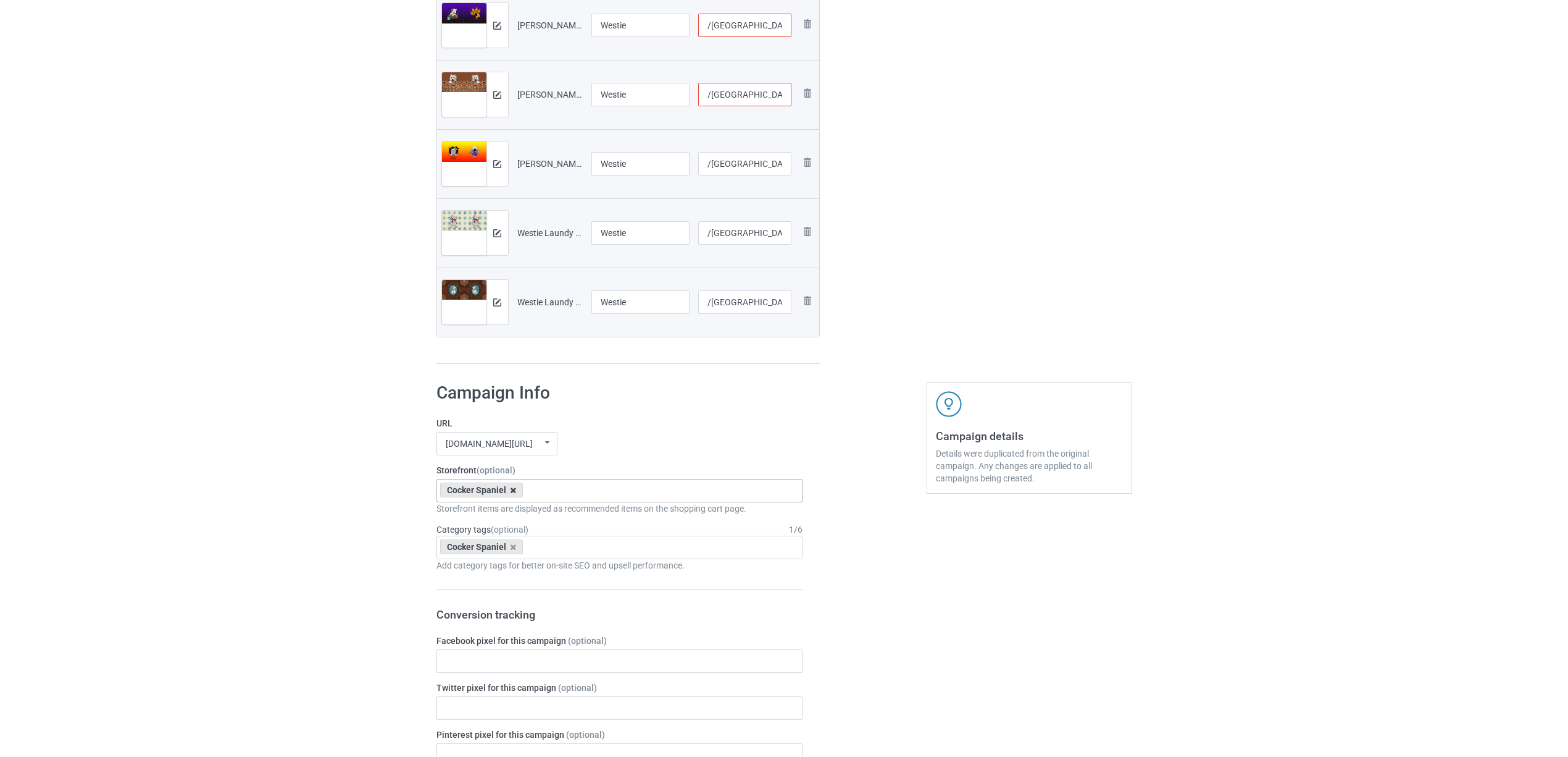
click at [511, 490] on icon at bounding box center [513, 491] width 6 height 8
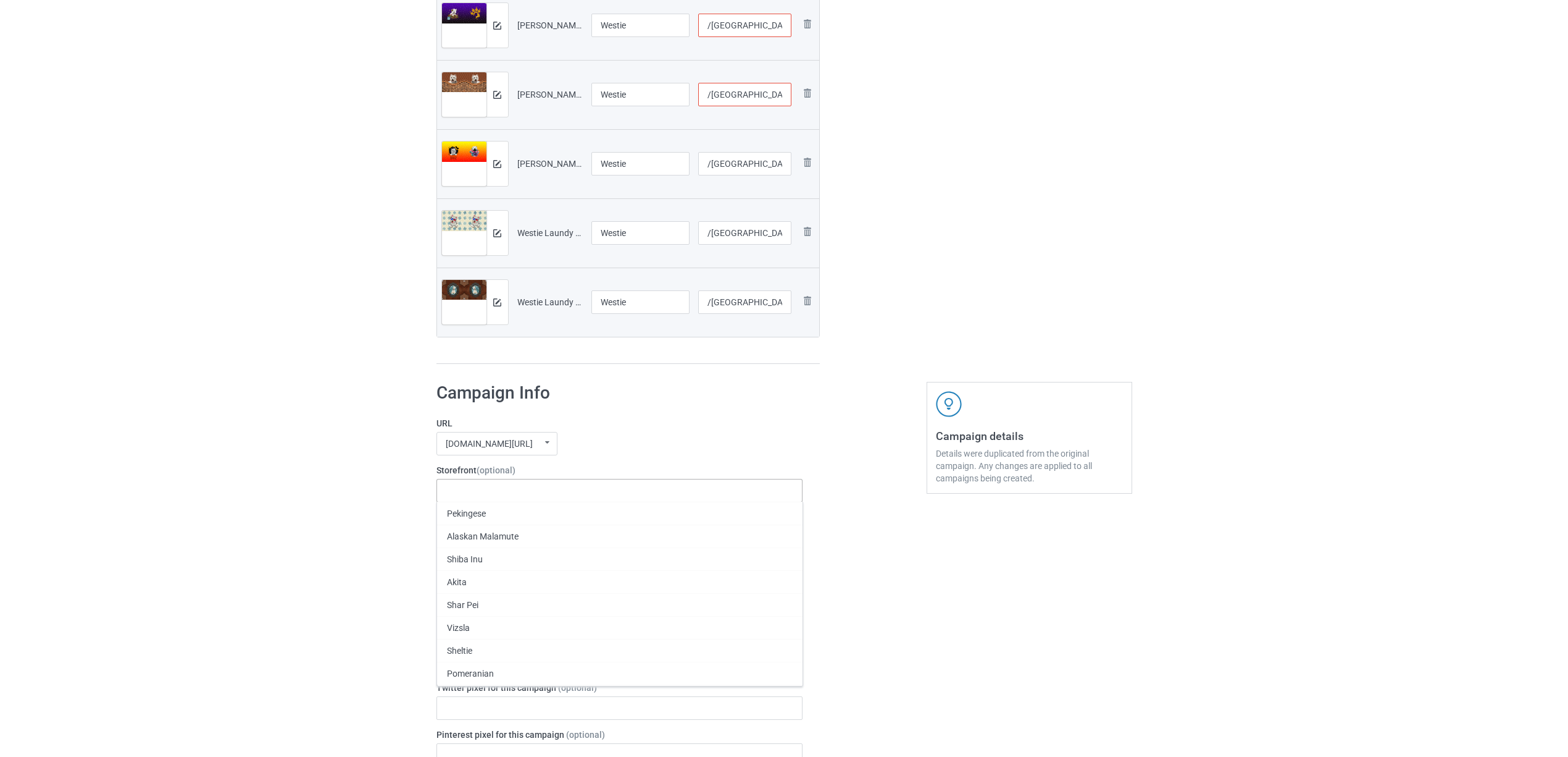
paste input "Westie"
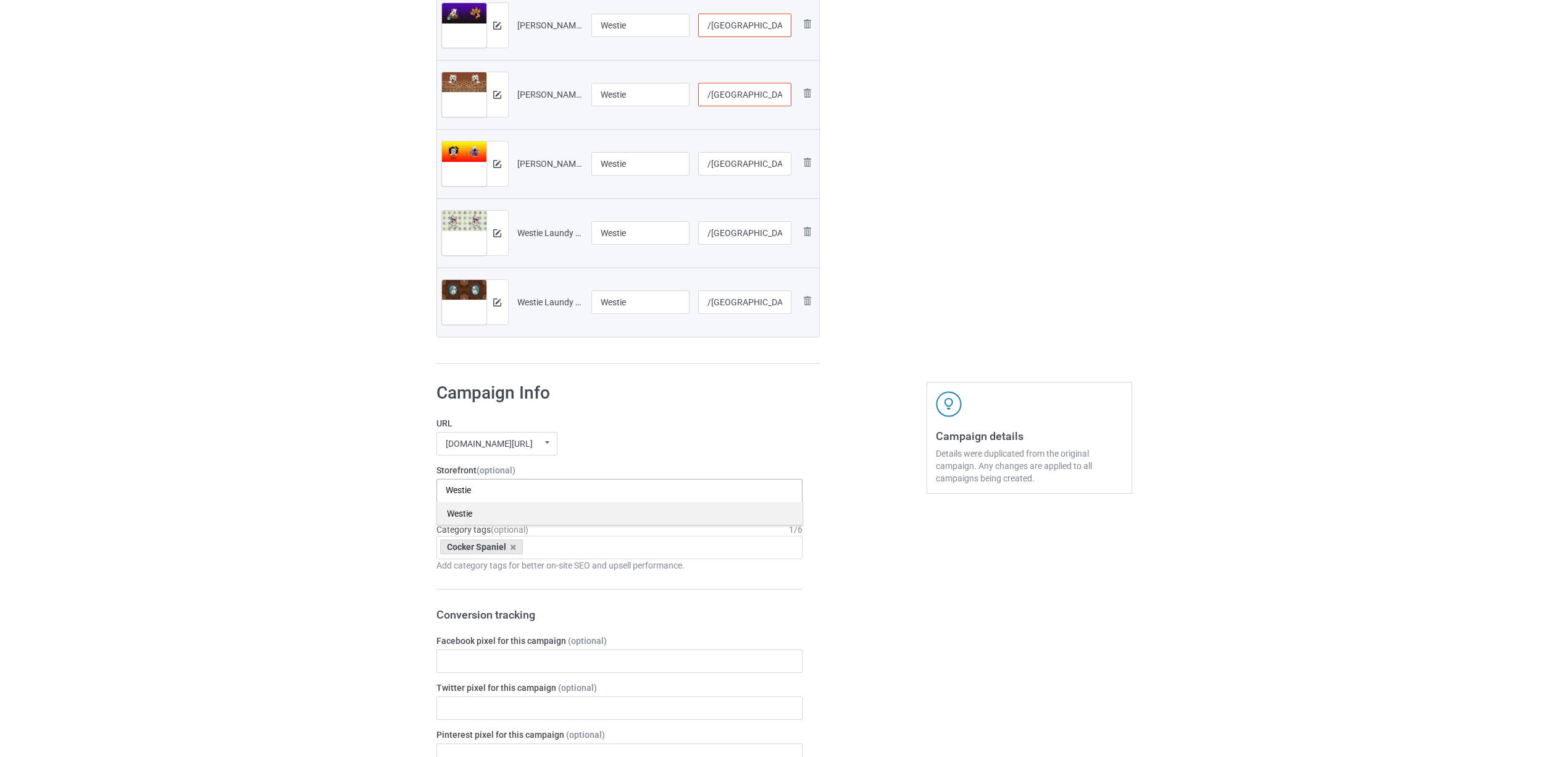
type input "Westie"
drag, startPoint x: 472, startPoint y: 517, endPoint x: 504, endPoint y: 538, distance: 38.3
click at [470, 517] on div "Westie" at bounding box center [620, 512] width 366 height 23
click at [512, 549] on icon at bounding box center [513, 547] width 6 height 8
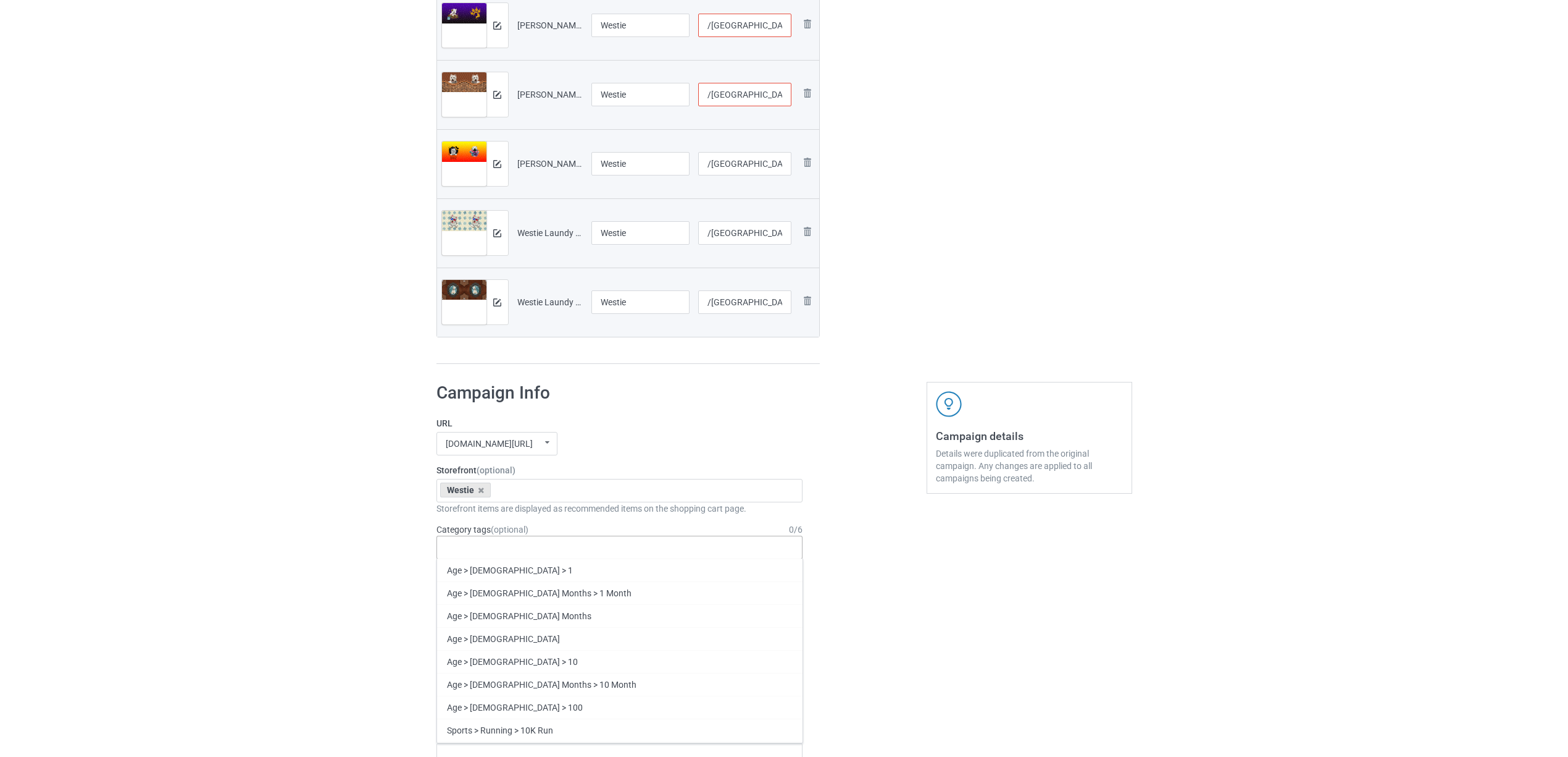
paste input "Westie"
type input "Westie"
click at [487, 567] on div "Westie" at bounding box center [620, 569] width 366 height 23
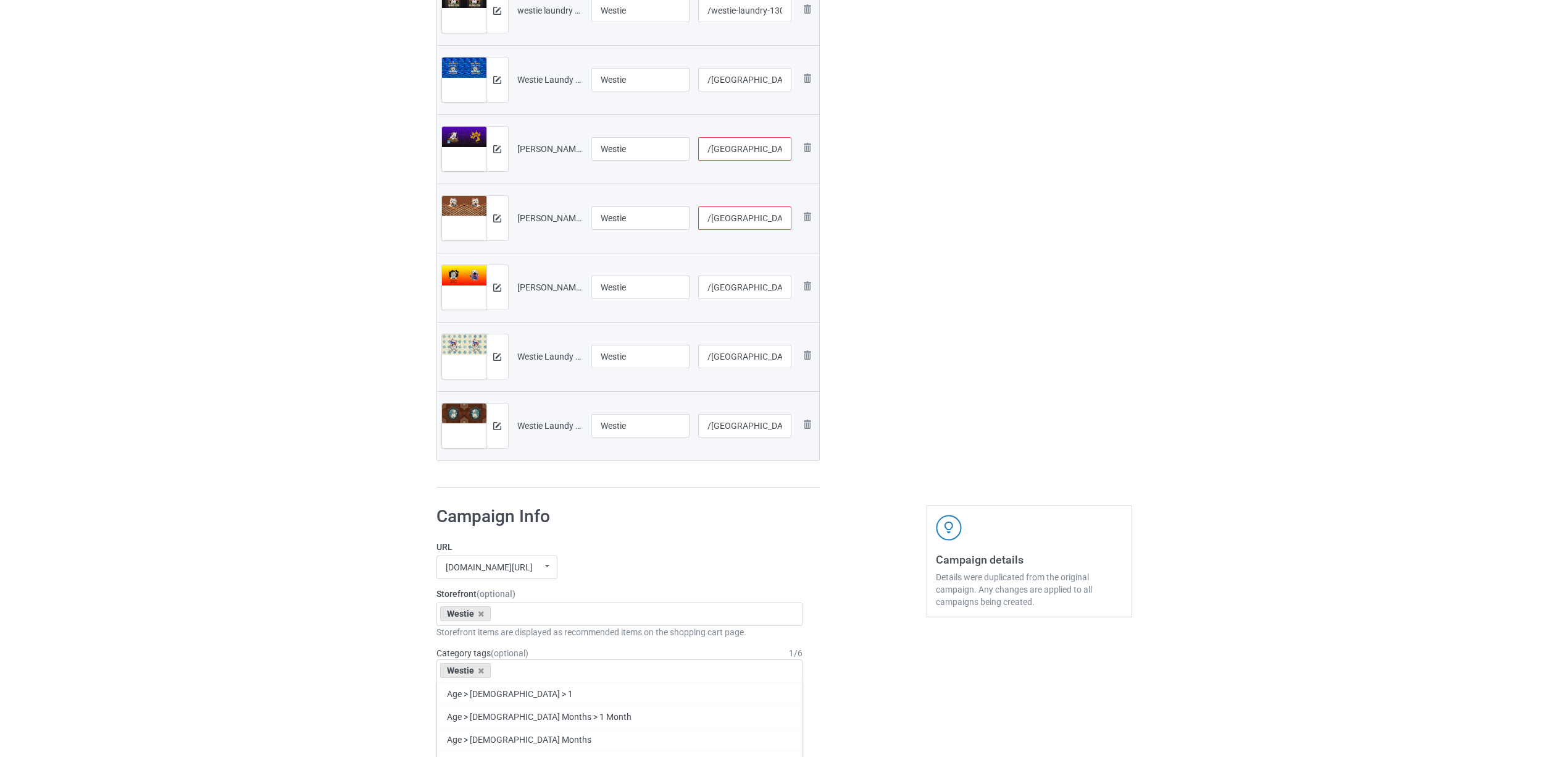
scroll to position [494, 0]
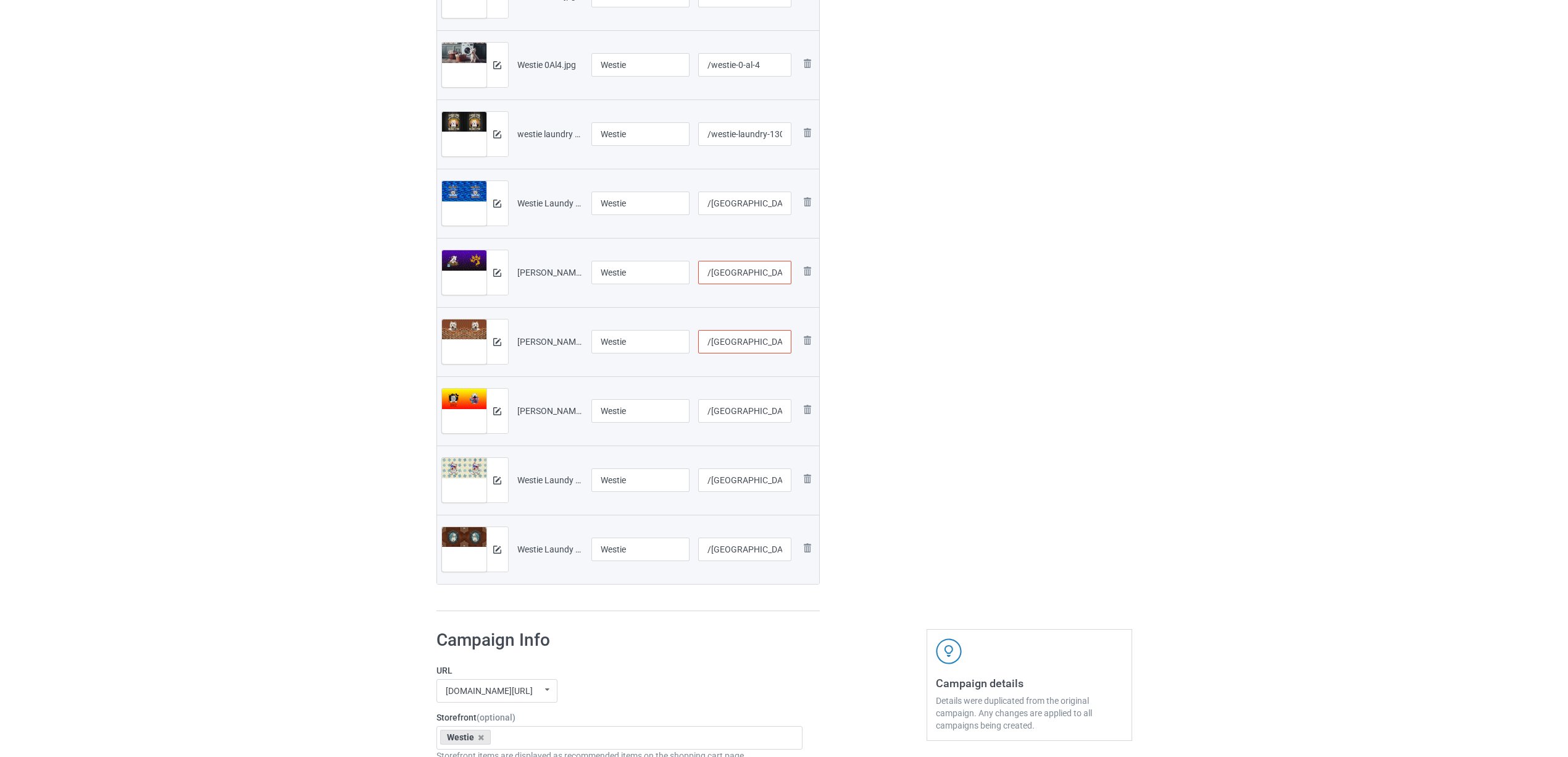
click at [778, 273] on input "/westie-laundy-1306-v-1" at bounding box center [745, 272] width 93 height 23
type input "/westie-laundy-13-06-v-1"
click at [774, 334] on input "/westie-laundy-1306-v-1" at bounding box center [745, 341] width 93 height 23
click at [981, 383] on div "Edit artwork You can adjust your artwork position, and upload files for double-…" at bounding box center [1029, 106] width 223 height 1028
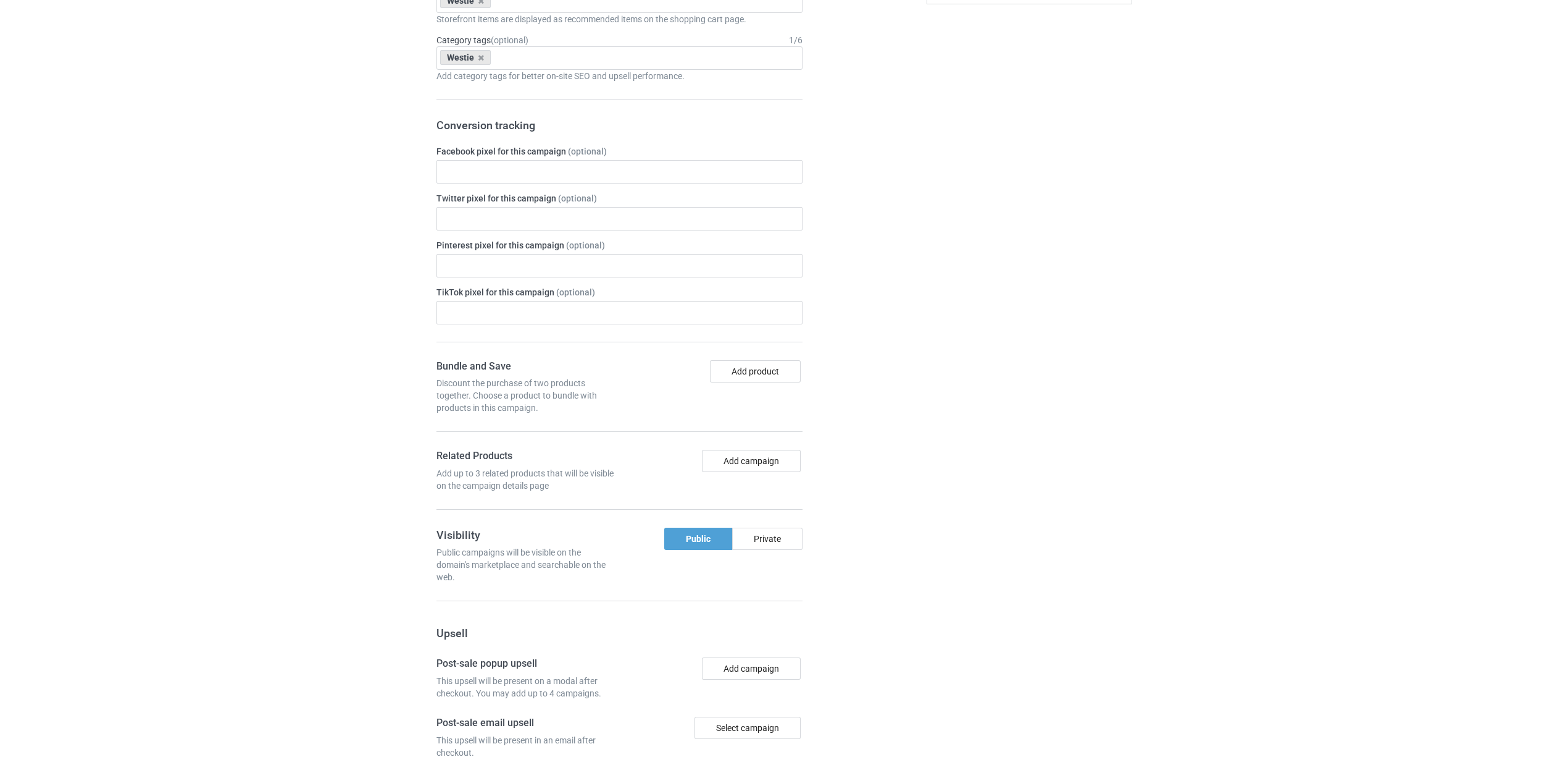
scroll to position [1071, 0]
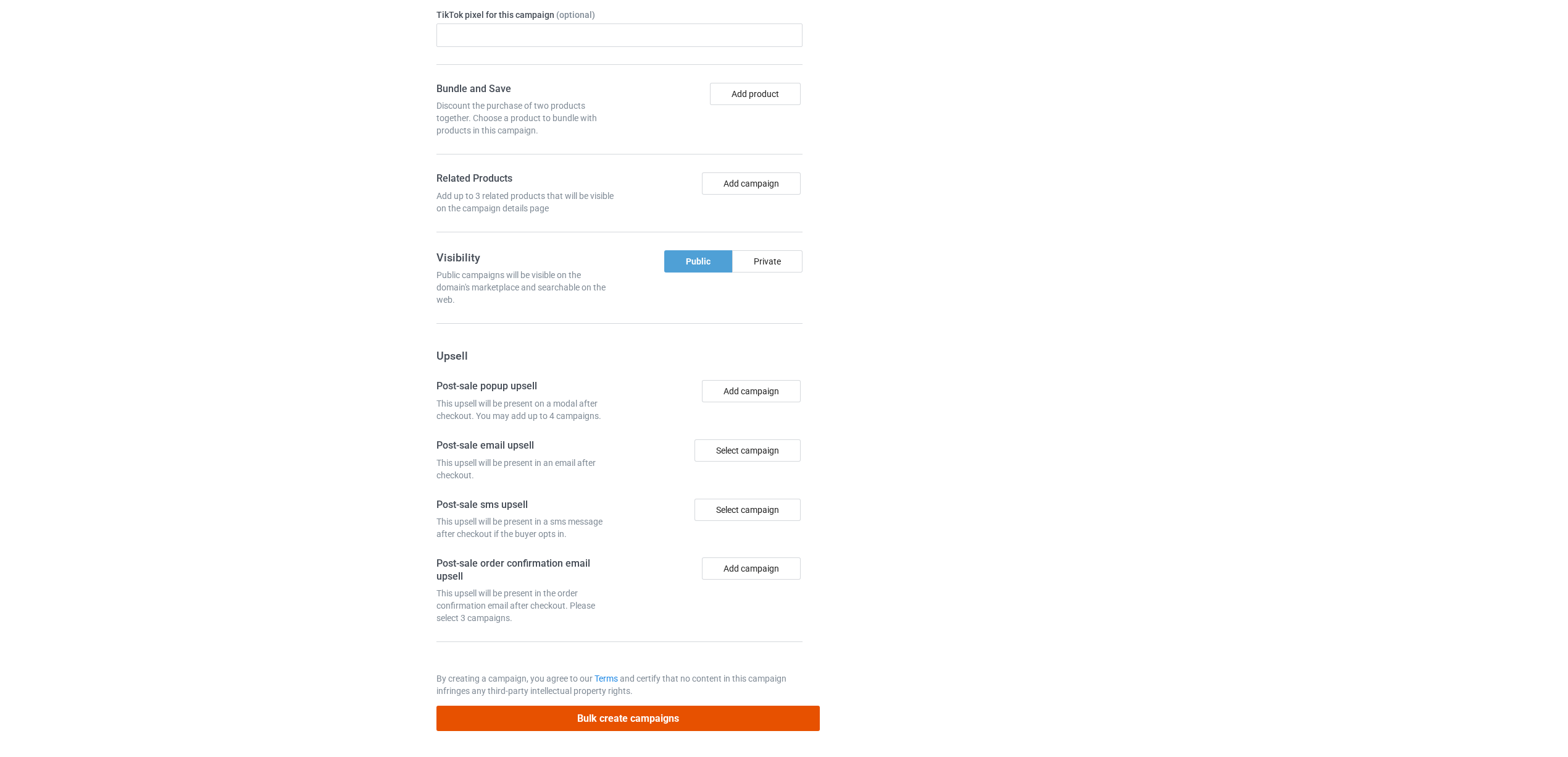
click at [640, 719] on button "Bulk create campaigns" at bounding box center [628, 718] width 384 height 25
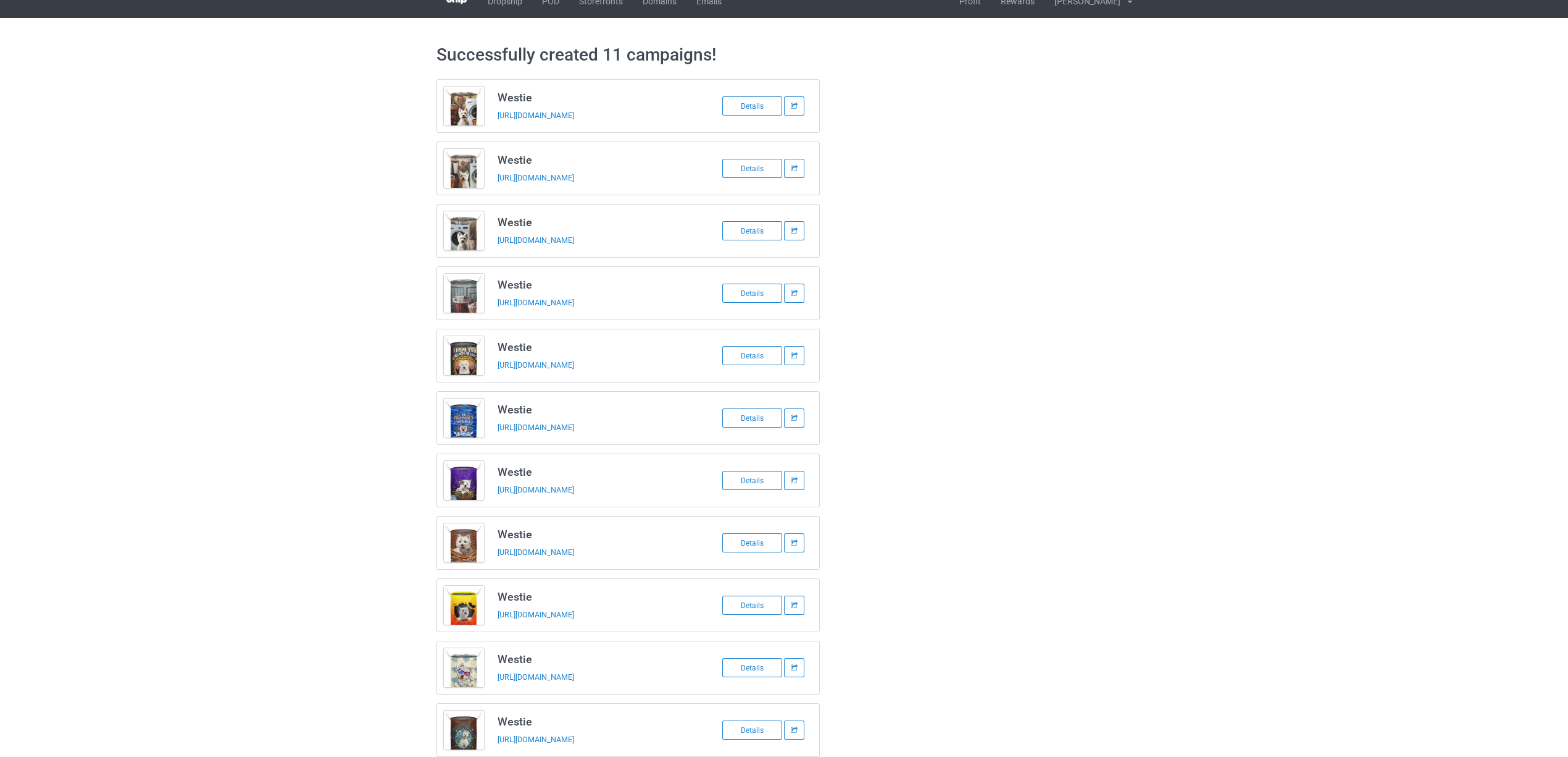
scroll to position [0, 0]
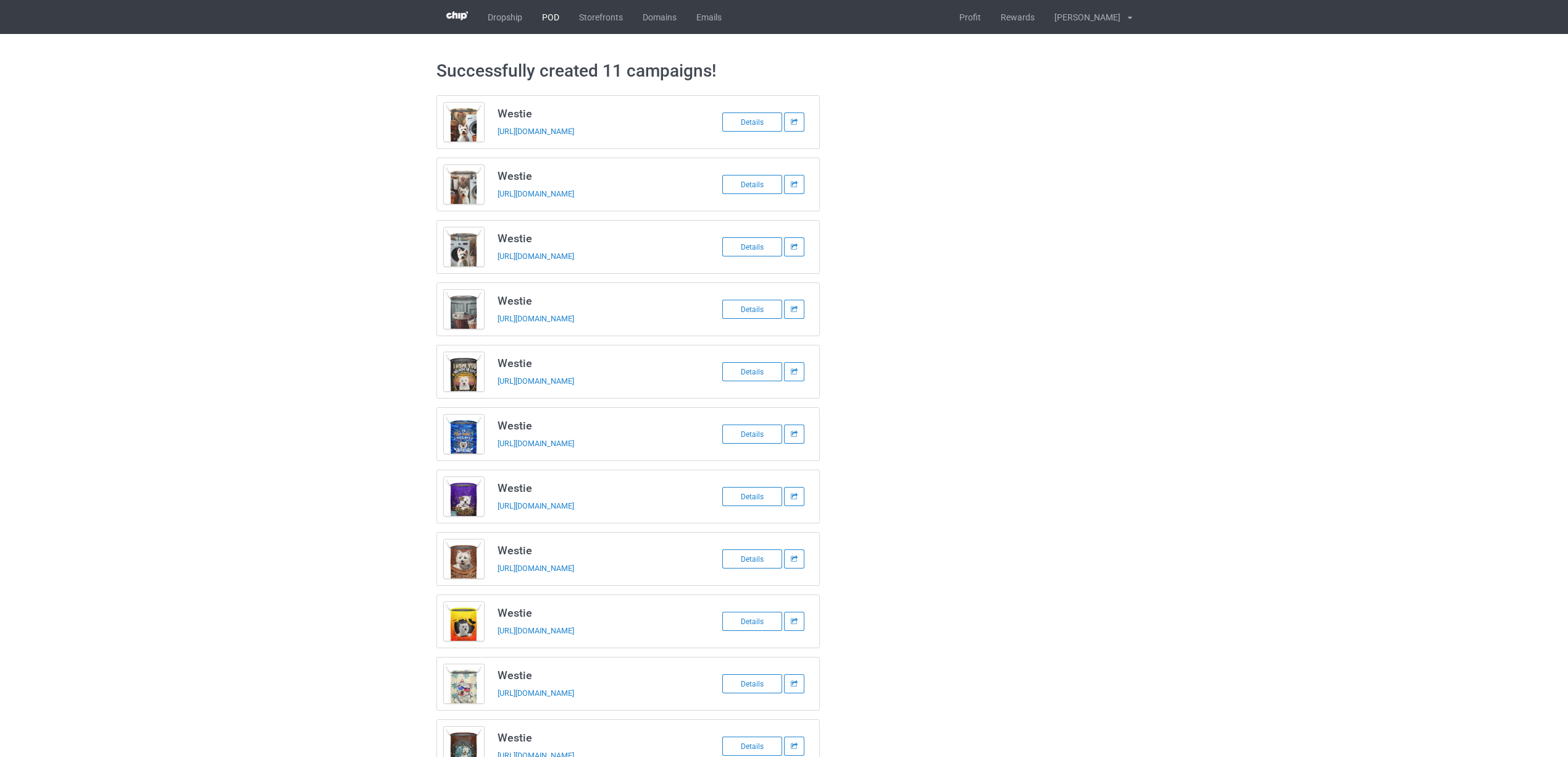
click at [542, 12] on link "POD" at bounding box center [551, 17] width 37 height 34
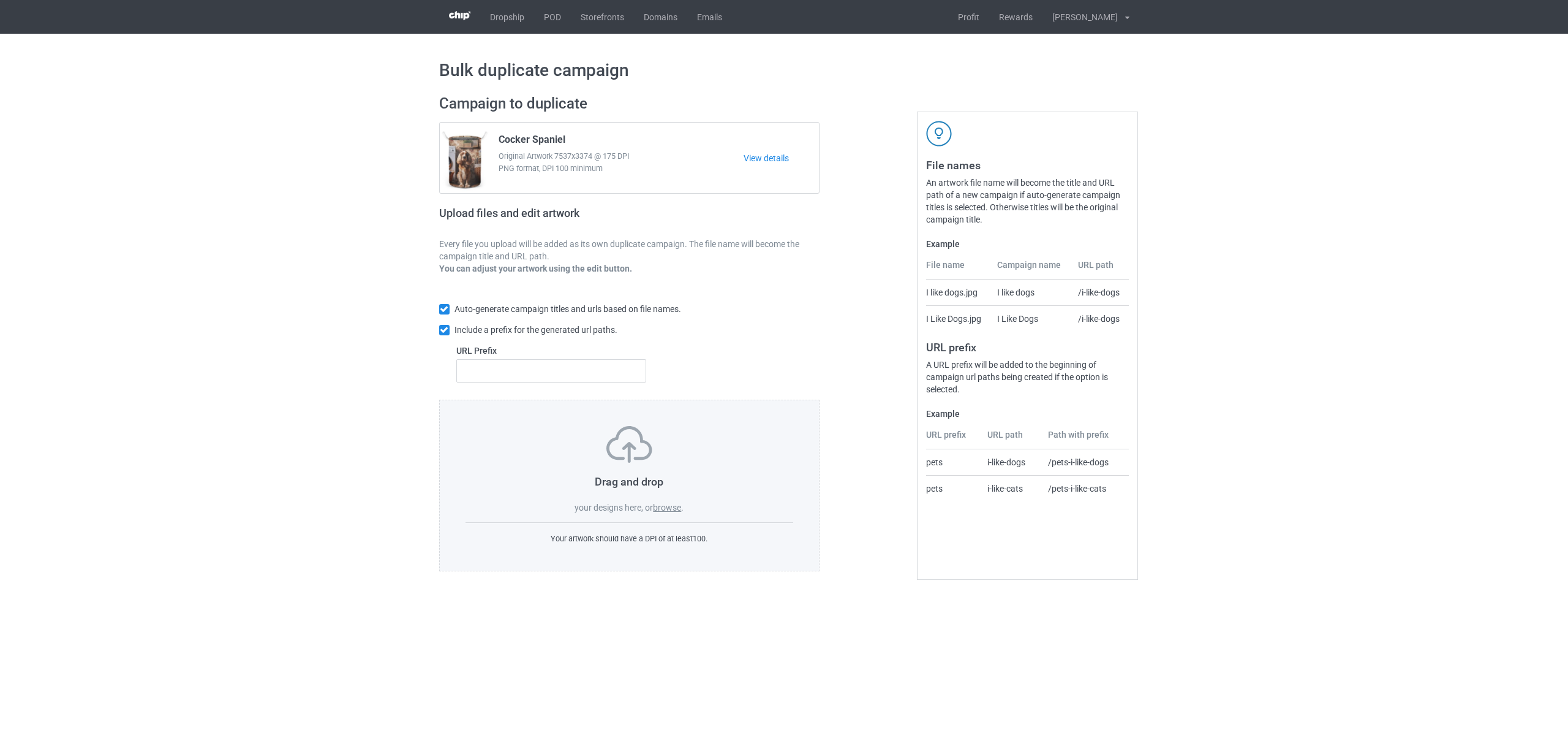
click at [668, 506] on label "browse" at bounding box center [666, 507] width 28 height 10
click at [0, 0] on input "browse" at bounding box center [0, 0] width 0 height 0
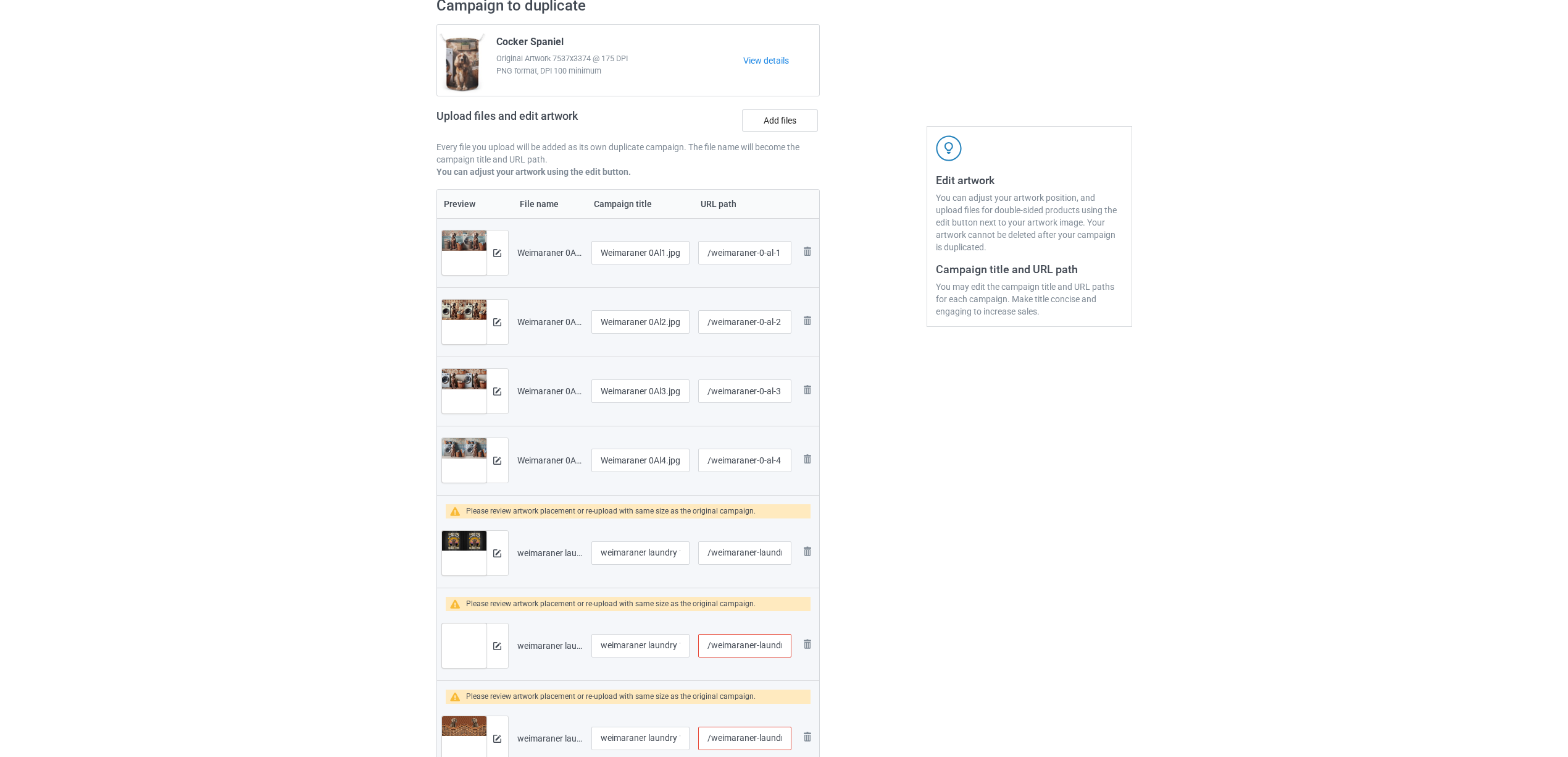
scroll to position [247, 0]
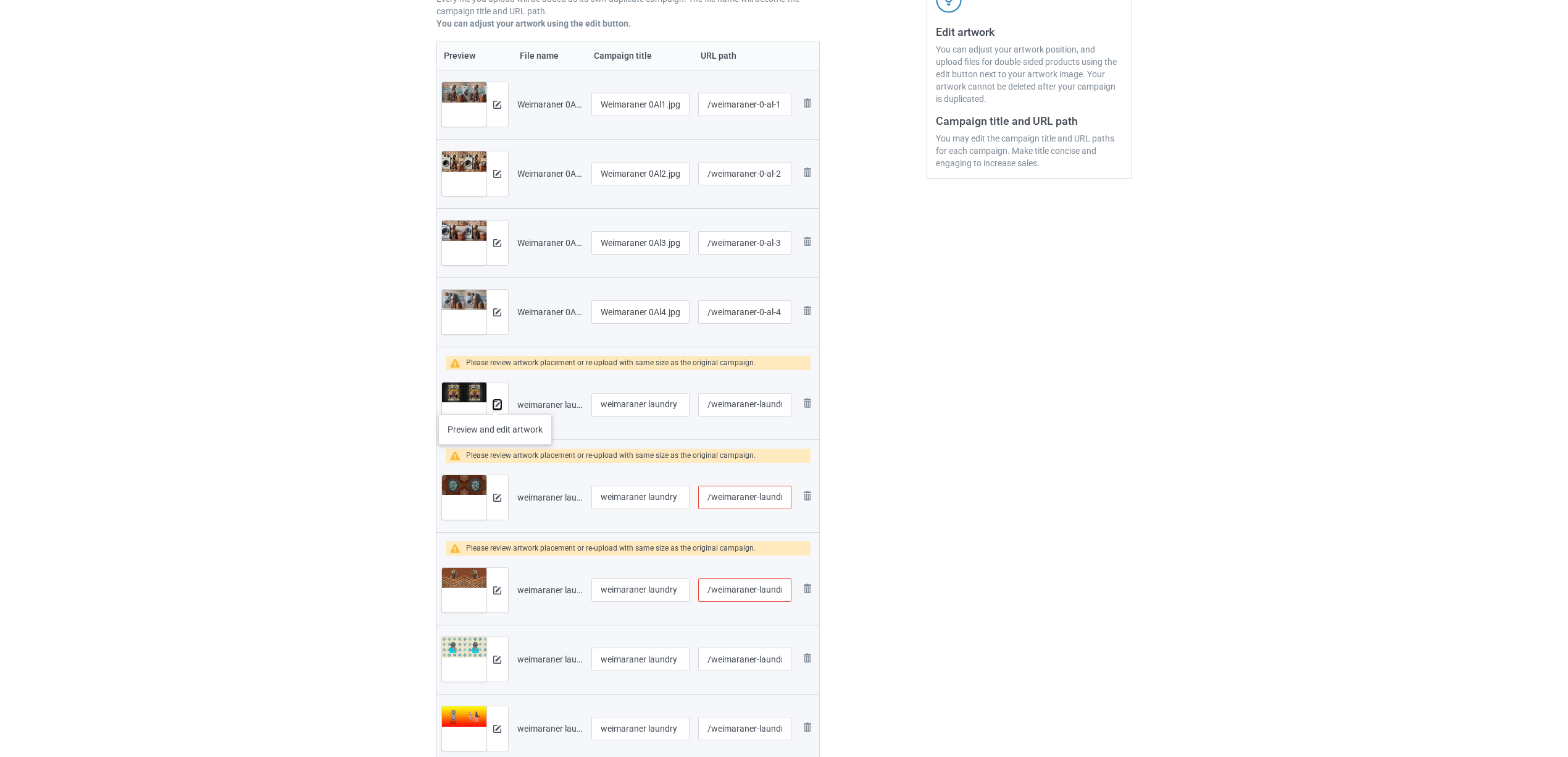
click at [495, 401] on img at bounding box center [497, 405] width 8 height 8
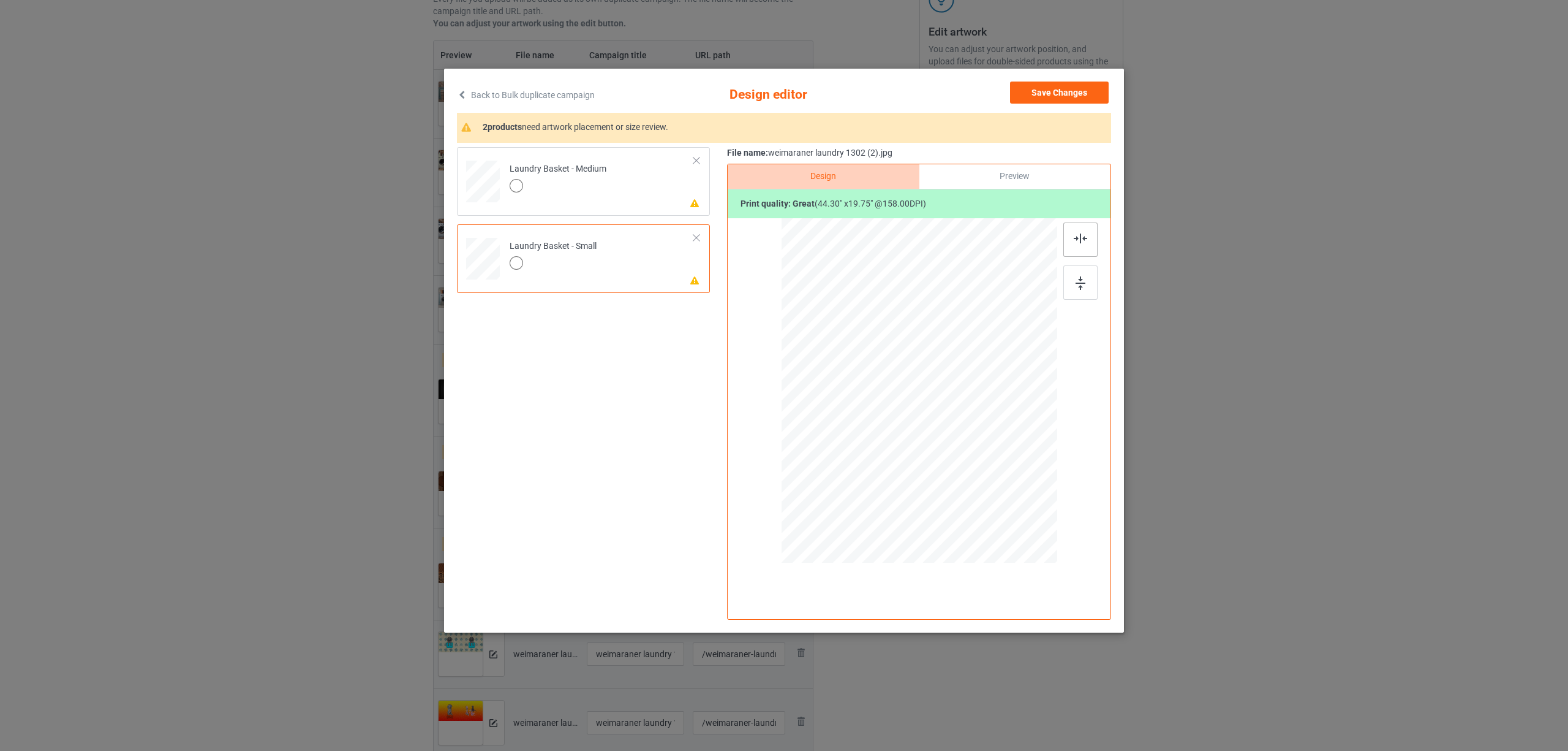
click at [1089, 239] on div at bounding box center [1080, 239] width 34 height 34
click at [613, 194] on td "Please review artwork placement Laundry Basket - Medium" at bounding box center [601, 179] width 198 height 54
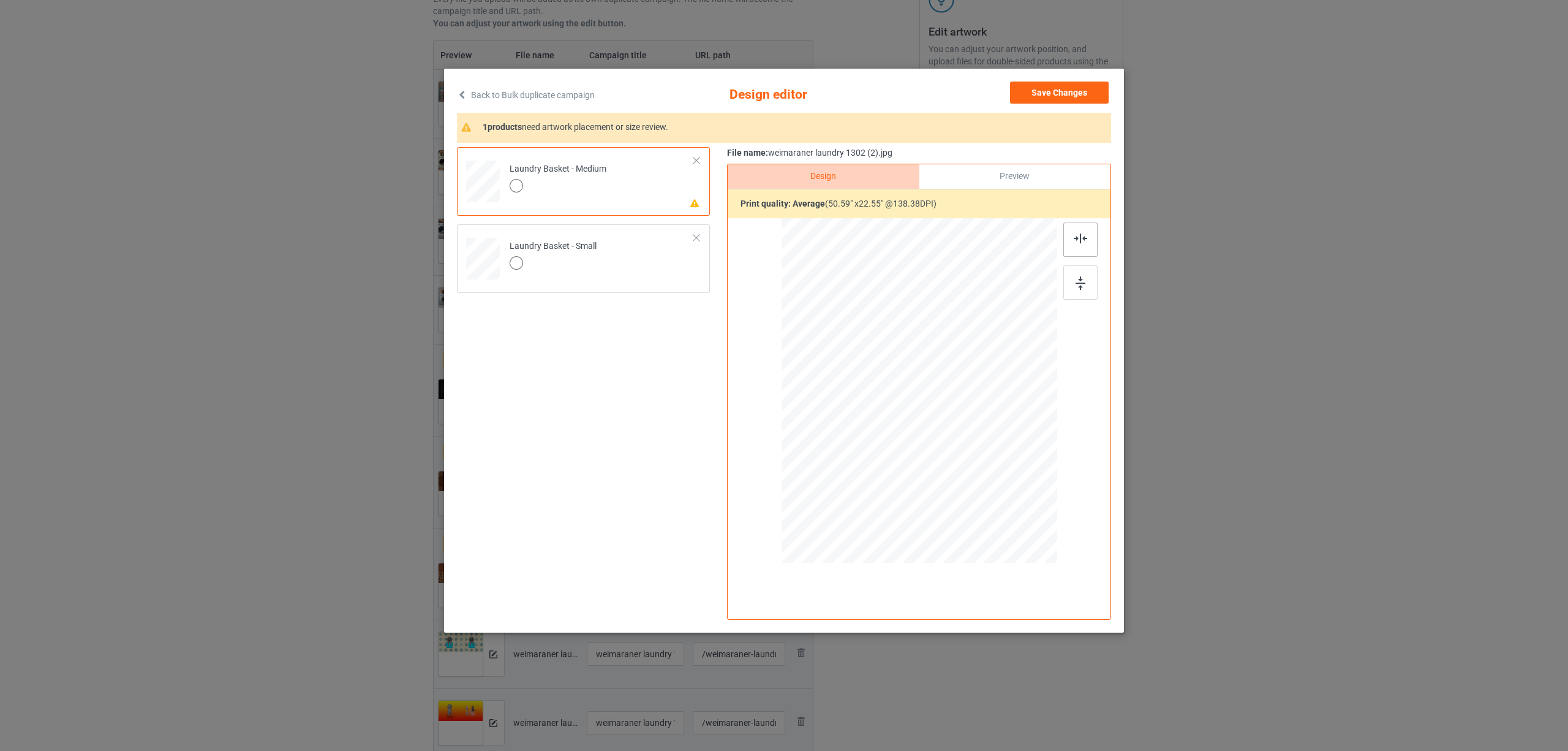
click at [1079, 243] on img at bounding box center [1081, 239] width 14 height 10
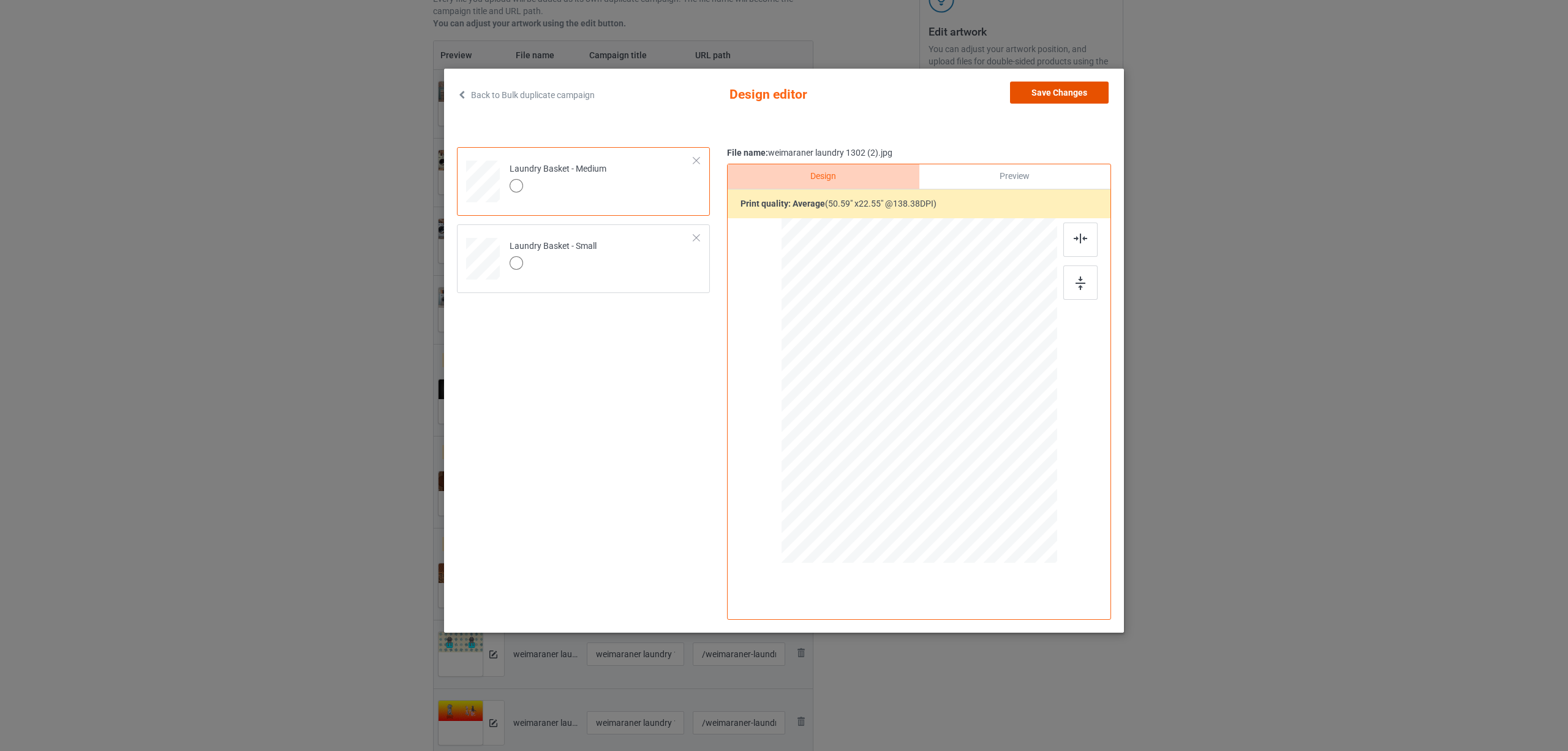
click at [1059, 91] on button "Save Changes" at bounding box center [1059, 92] width 99 height 22
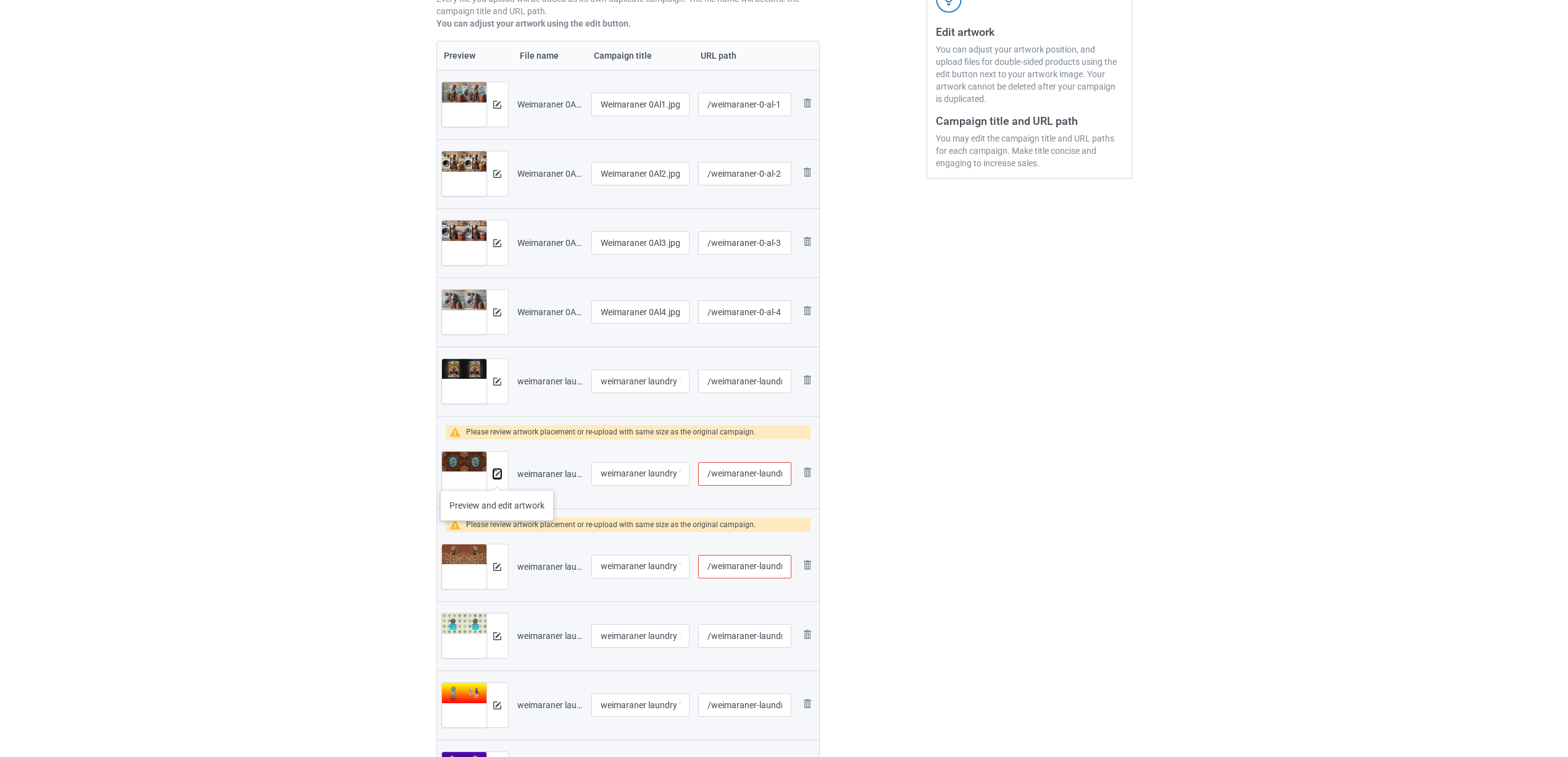
click at [497, 477] on img at bounding box center [497, 474] width 8 height 8
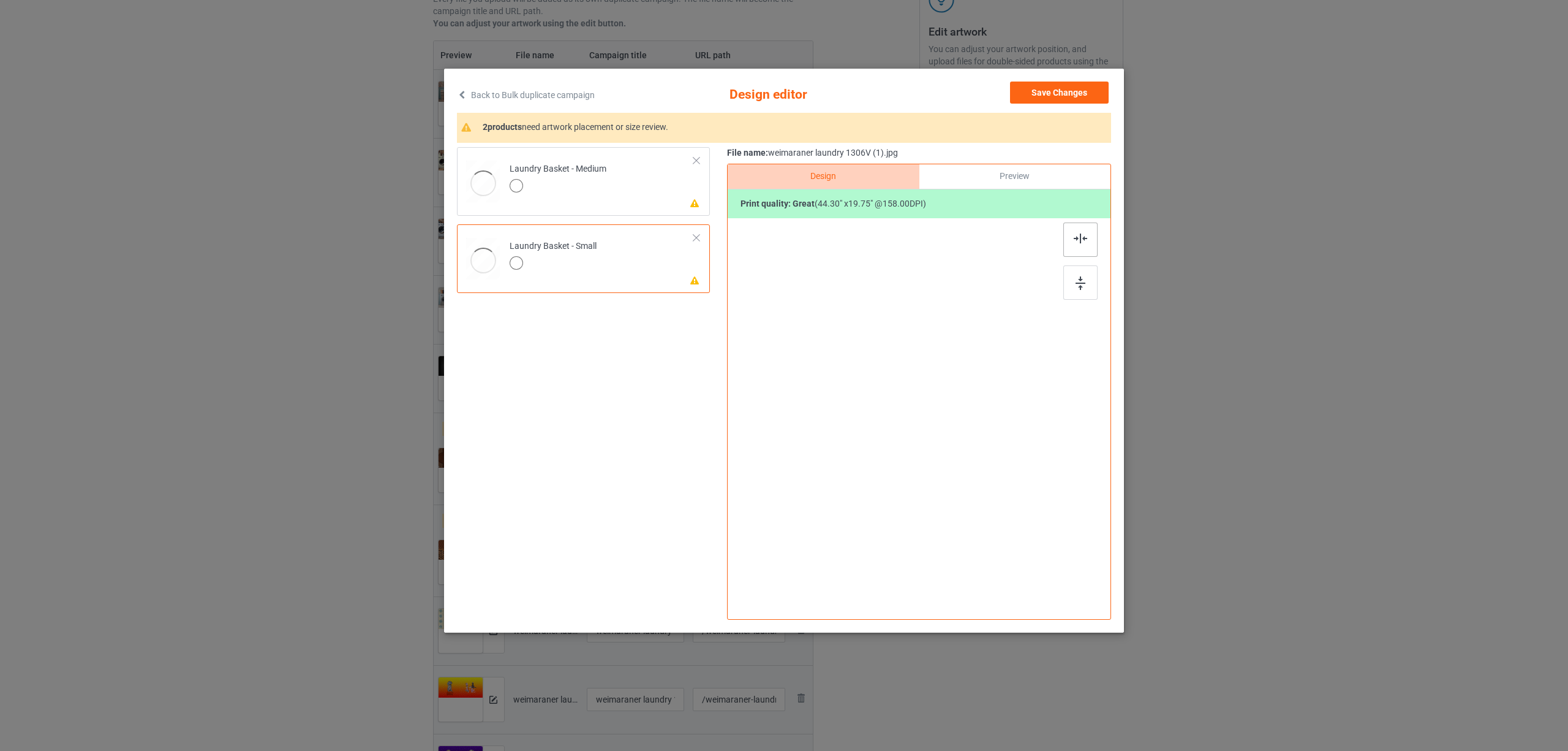
click at [1077, 239] on img at bounding box center [1081, 239] width 14 height 10
click at [607, 180] on td "Please review artwork placement Laundry Basket - Medium" at bounding box center [601, 179] width 198 height 54
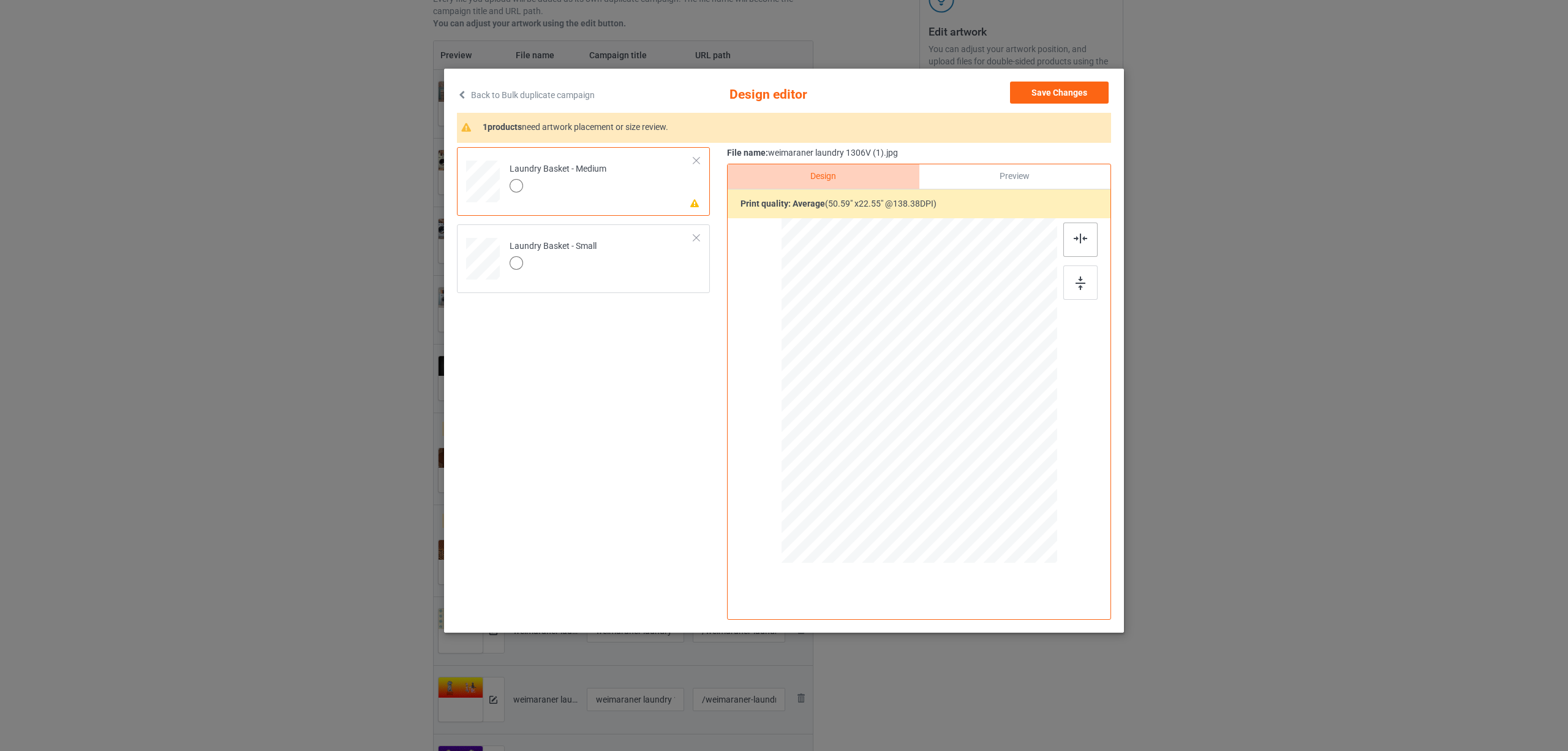
click at [1088, 239] on div at bounding box center [1080, 239] width 34 height 34
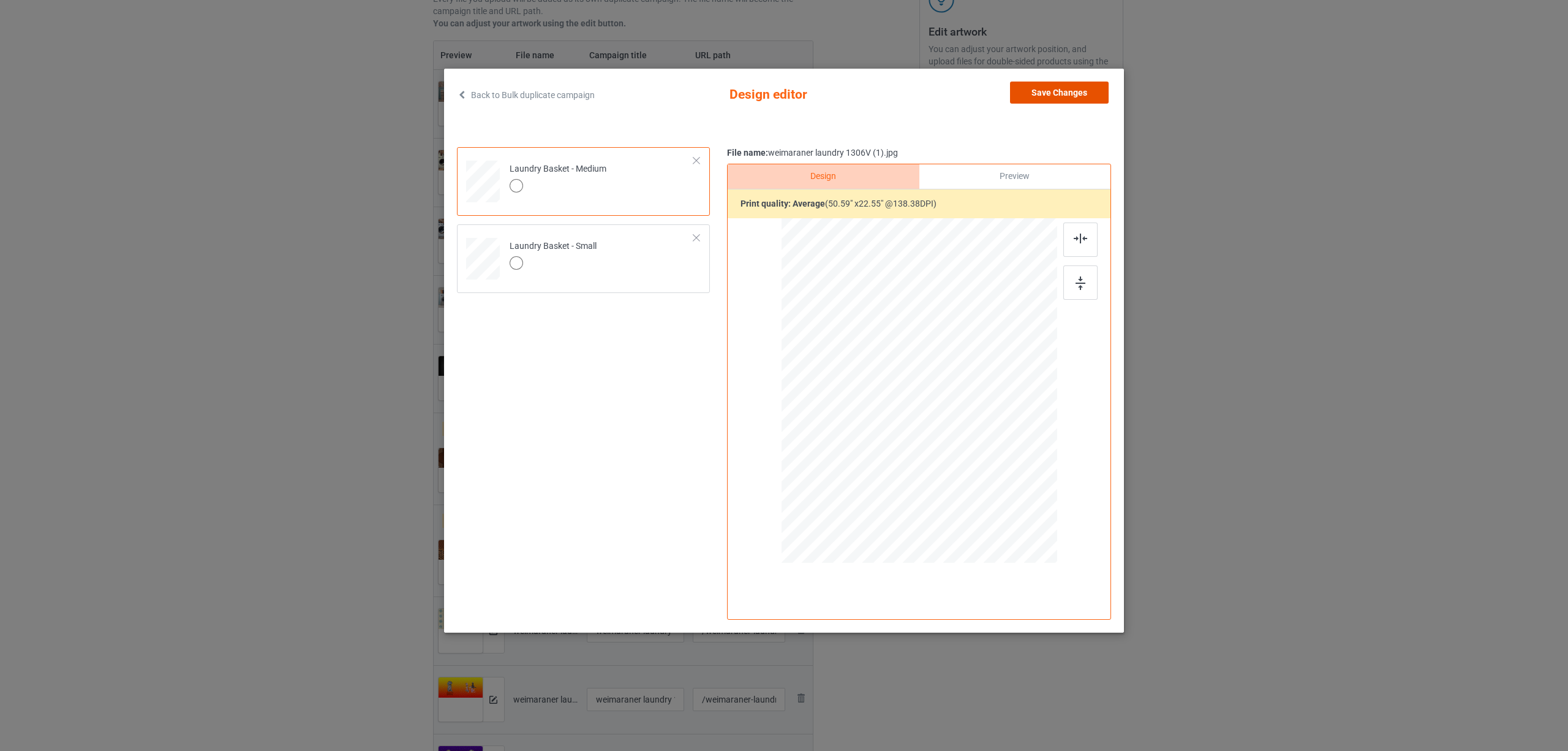
click at [1050, 90] on button "Save Changes" at bounding box center [1059, 92] width 99 height 22
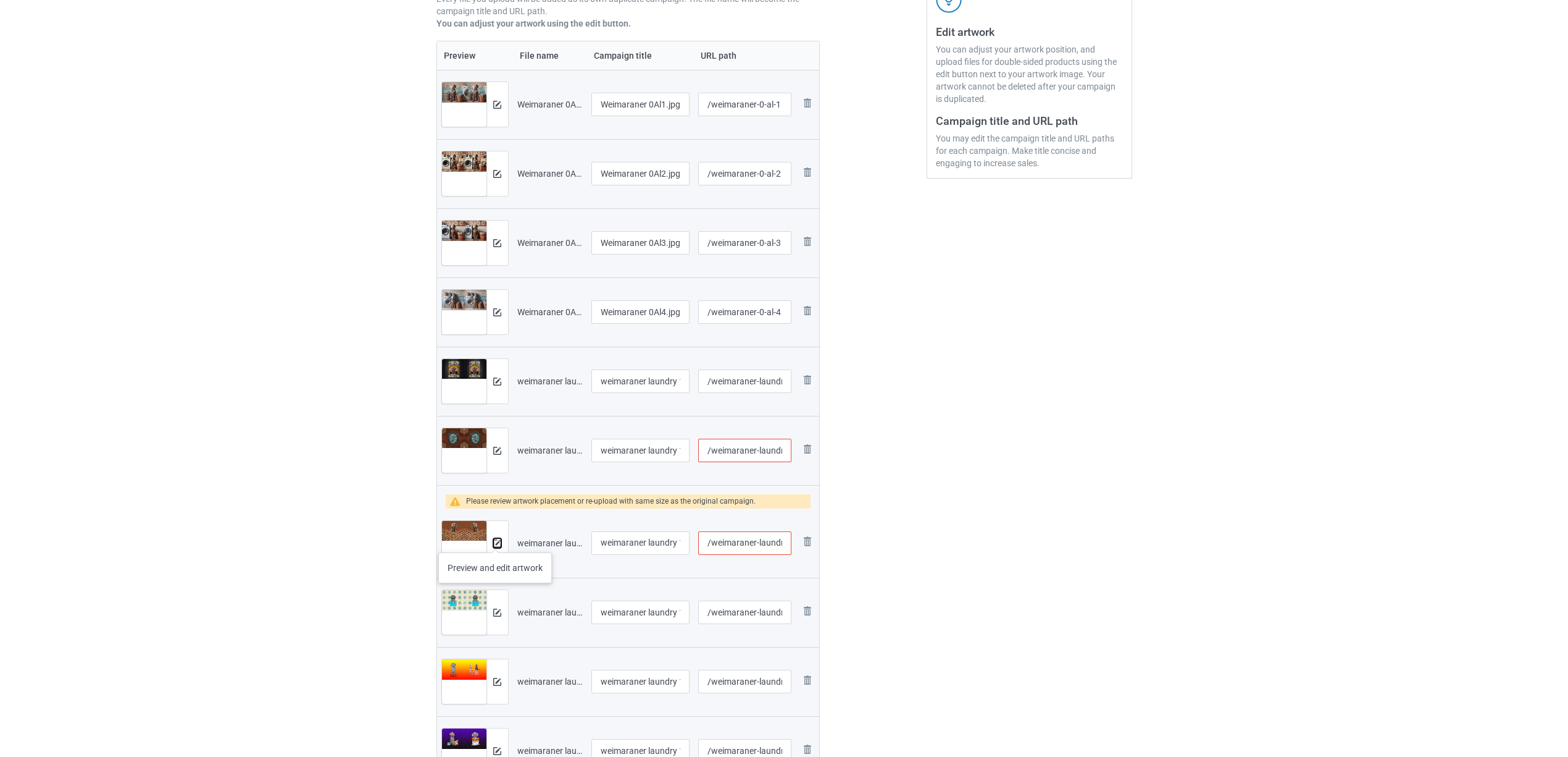
click at [495, 540] on img at bounding box center [497, 543] width 8 height 8
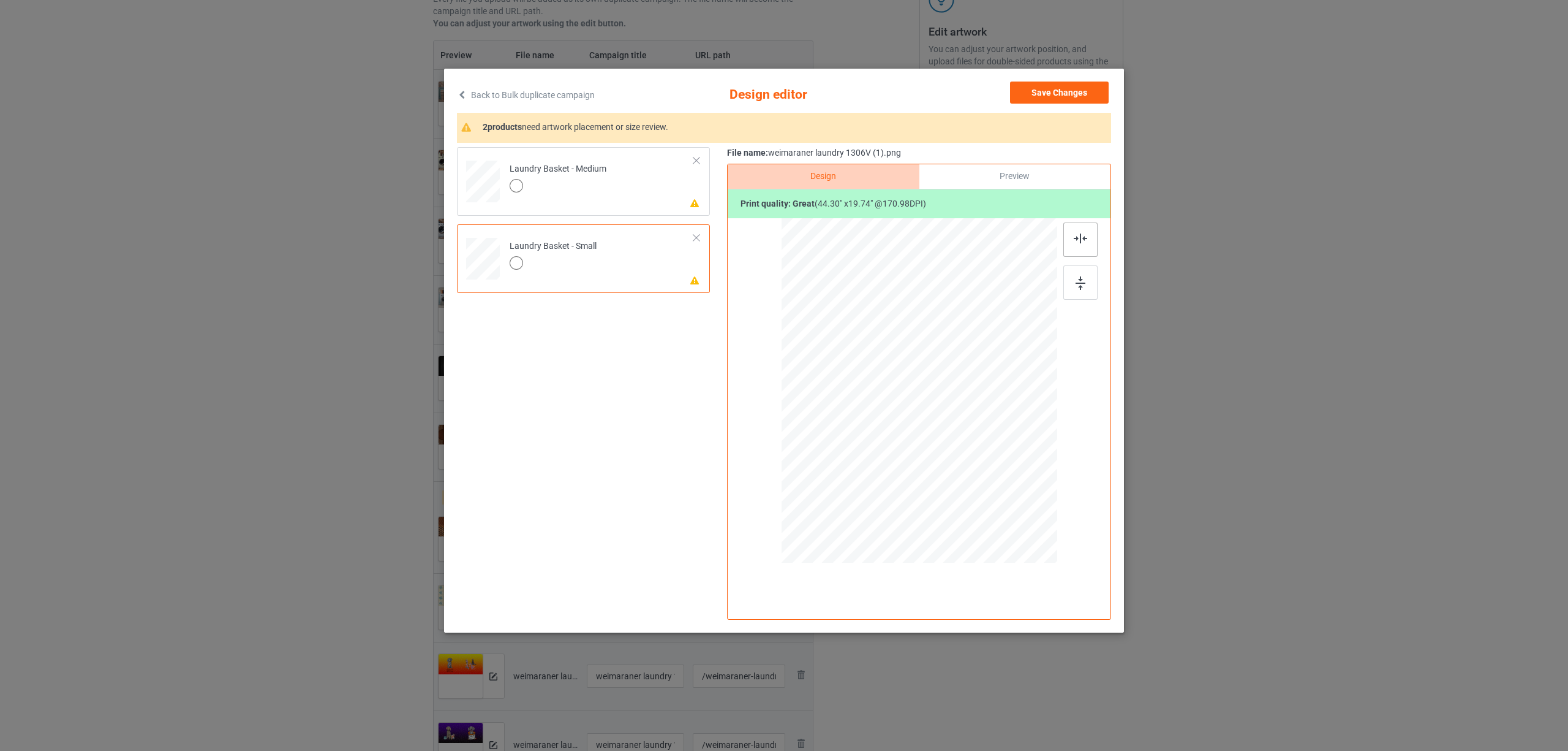
click at [1080, 239] on img at bounding box center [1081, 239] width 14 height 10
click at [582, 175] on div "Laundry Basket - Medium" at bounding box center [558, 177] width 96 height 29
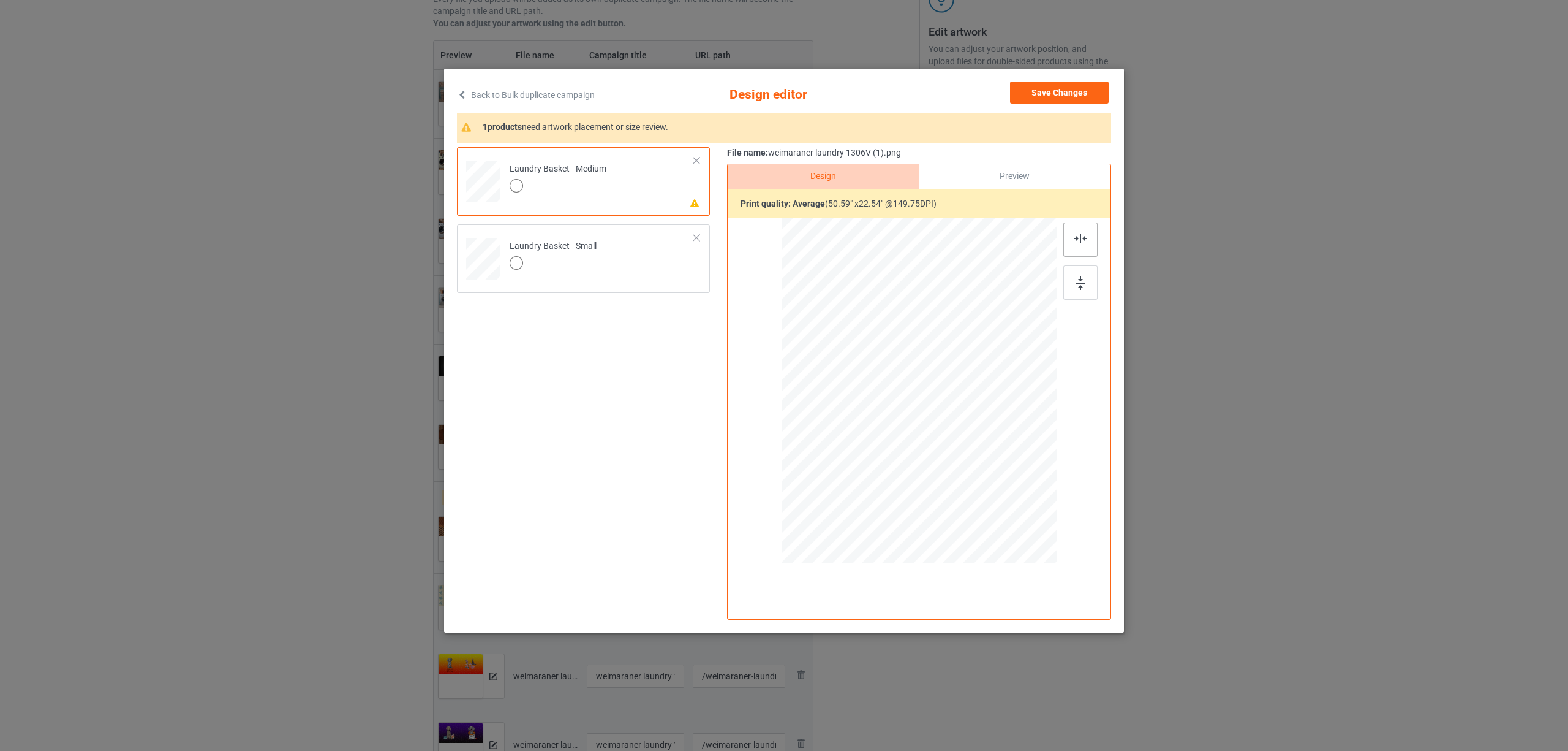
click at [1086, 235] on img at bounding box center [1081, 239] width 14 height 10
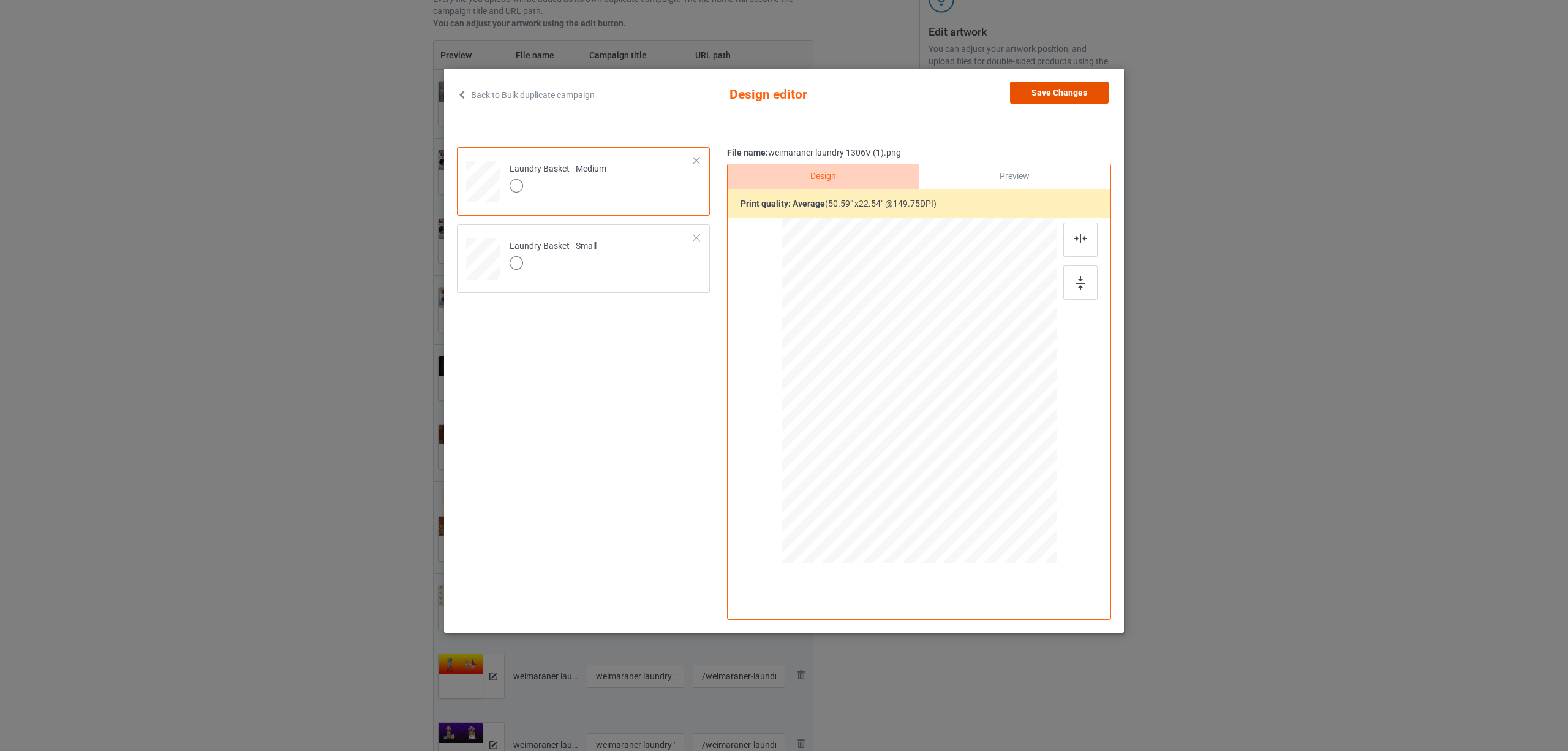
click at [1067, 96] on button "Save Changes" at bounding box center [1059, 92] width 99 height 22
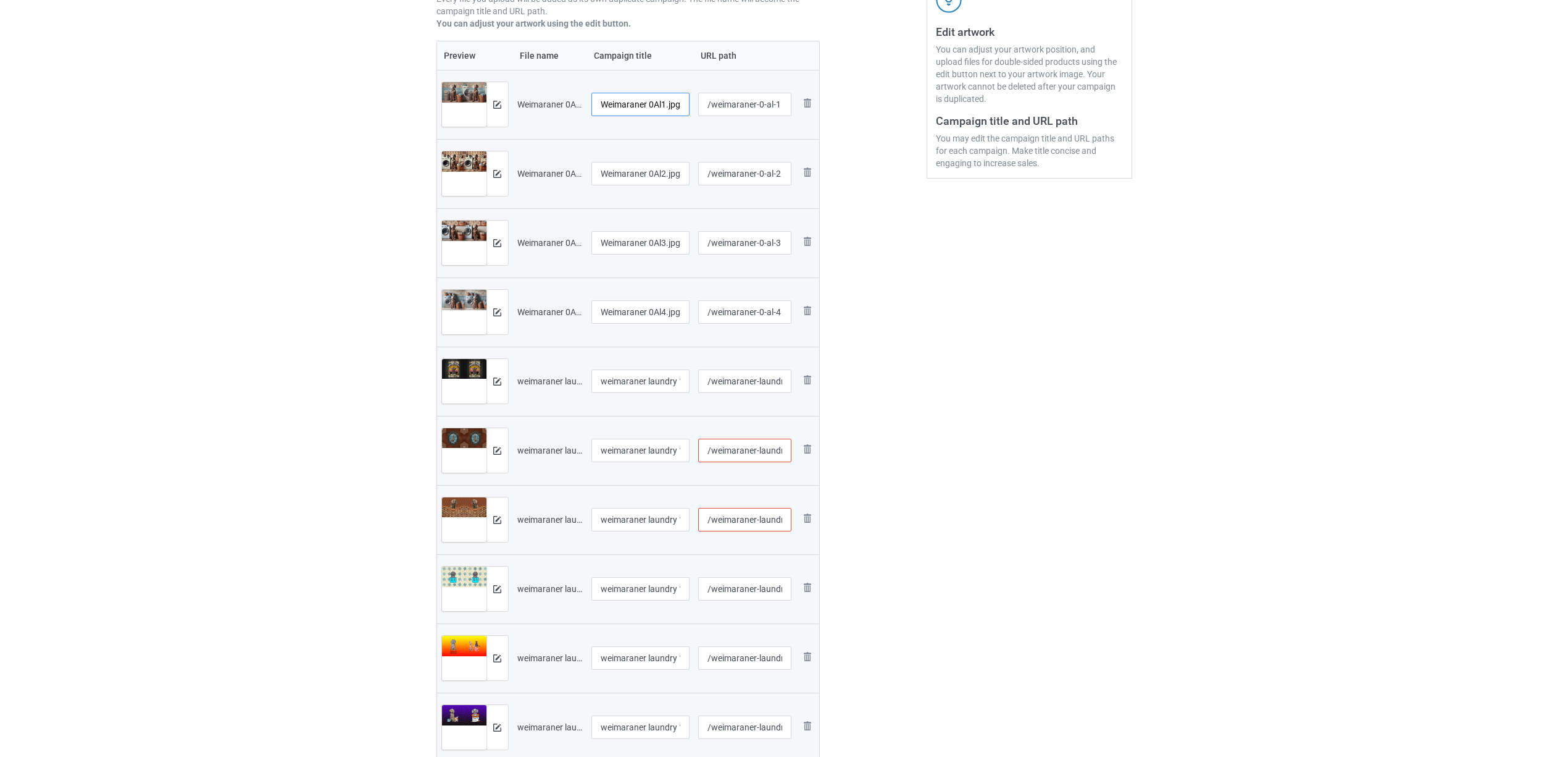
scroll to position [0, 1]
drag, startPoint x: 650, startPoint y: 103, endPoint x: 703, endPoint y: 106, distance: 53.1
click at [703, 106] on tr "Preview and edit artwork Weimaraner 0Al1.jpg Weimaraner 0Al1.jpg /weimaraner-0-…" at bounding box center [628, 104] width 383 height 69
click at [632, 101] on input "Weimaraner" at bounding box center [641, 104] width 99 height 23
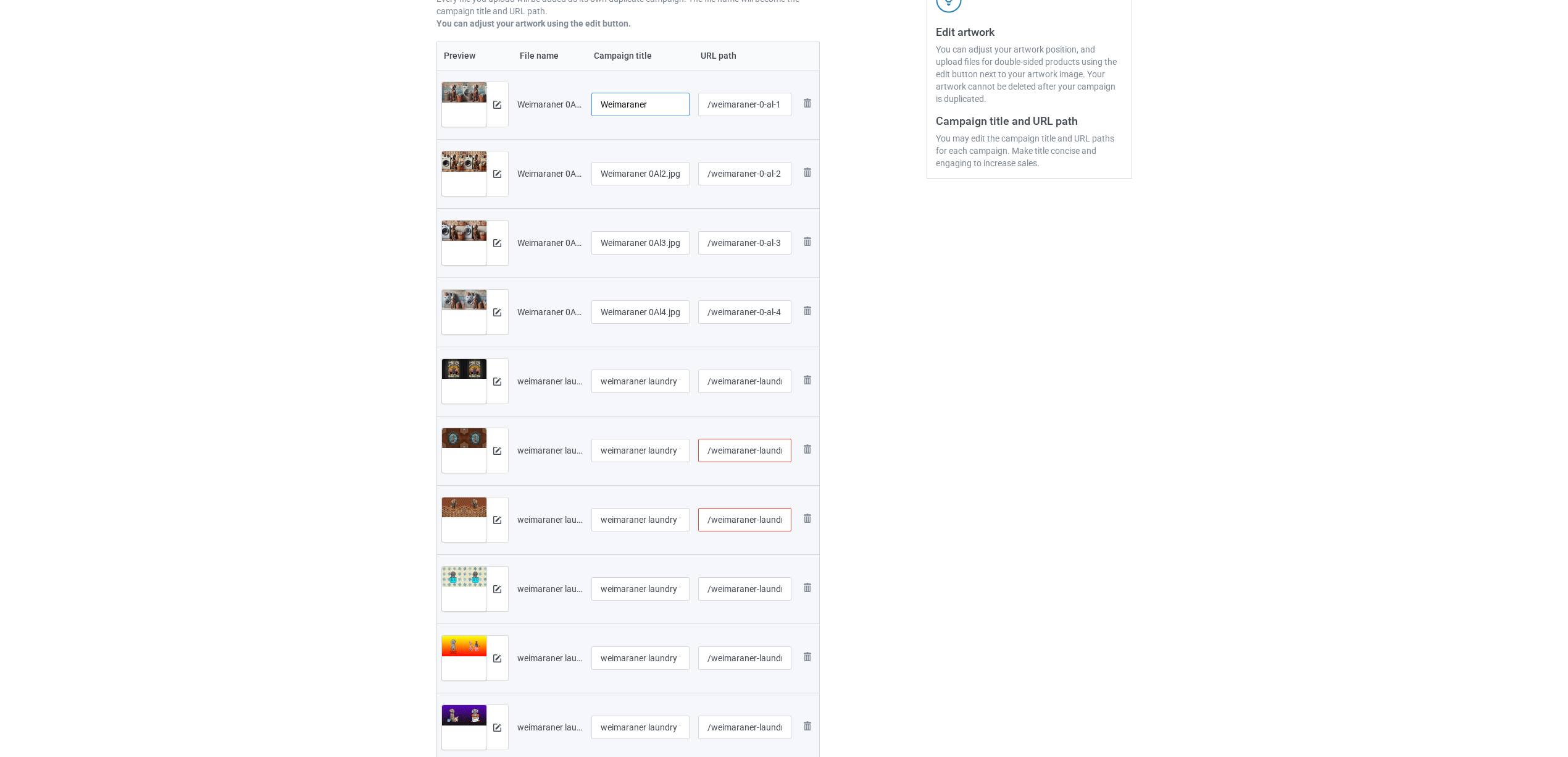
click at [632, 101] on input "Weimaraner" at bounding box center [641, 104] width 99 height 23
type input "Weimaraner"
click at [633, 173] on input "Weimaraner 0Al2.jpg" at bounding box center [641, 173] width 99 height 23
paste input "text"
type input "Weimaraner"
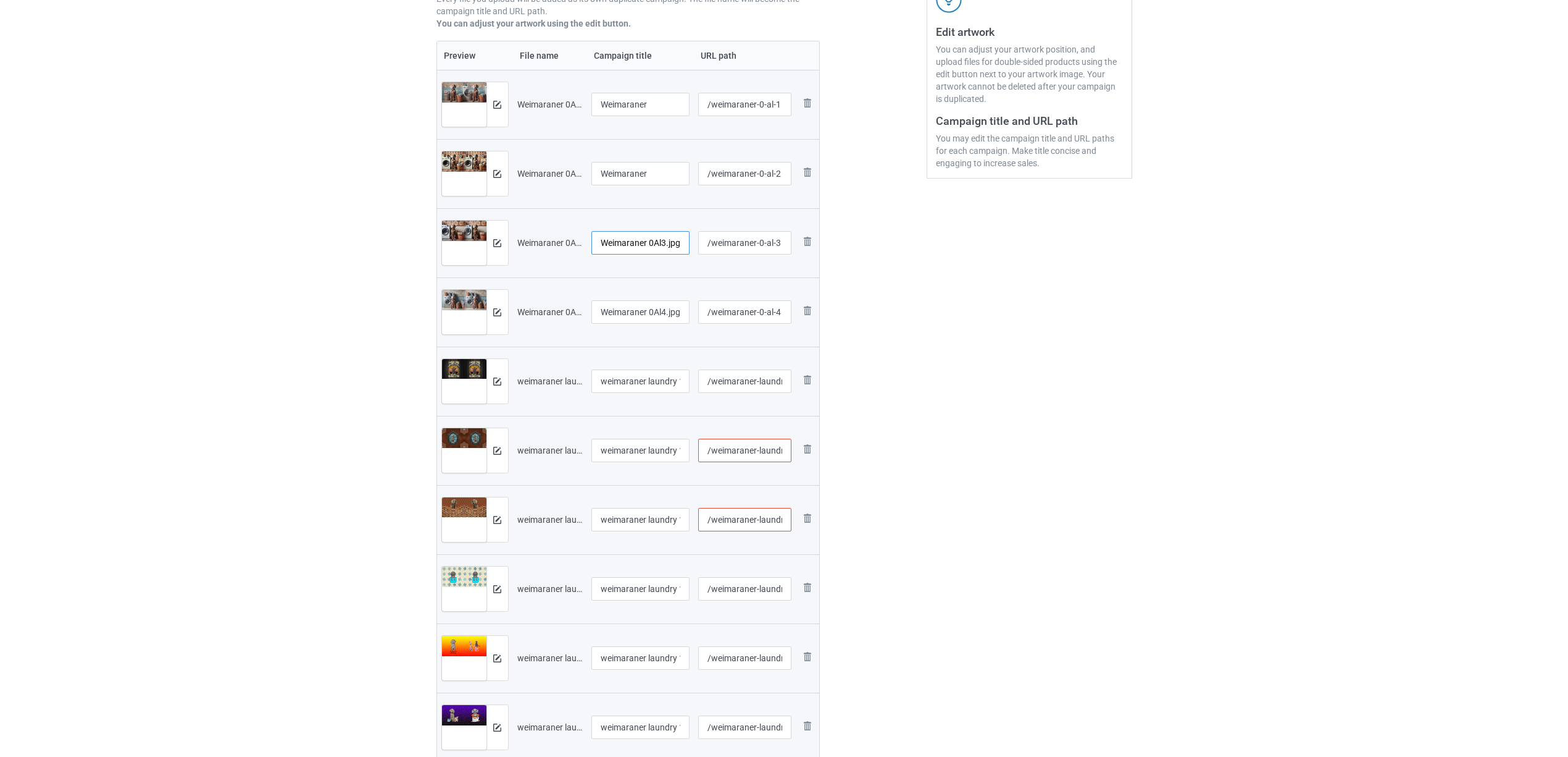
click at [635, 240] on input "Weimaraner 0Al3.jpg" at bounding box center [641, 243] width 99 height 23
paste input "text"
type input "Weimaraner"
click at [643, 310] on input "Weimaraner 0Al4.jpg" at bounding box center [641, 312] width 99 height 23
paste input "text"
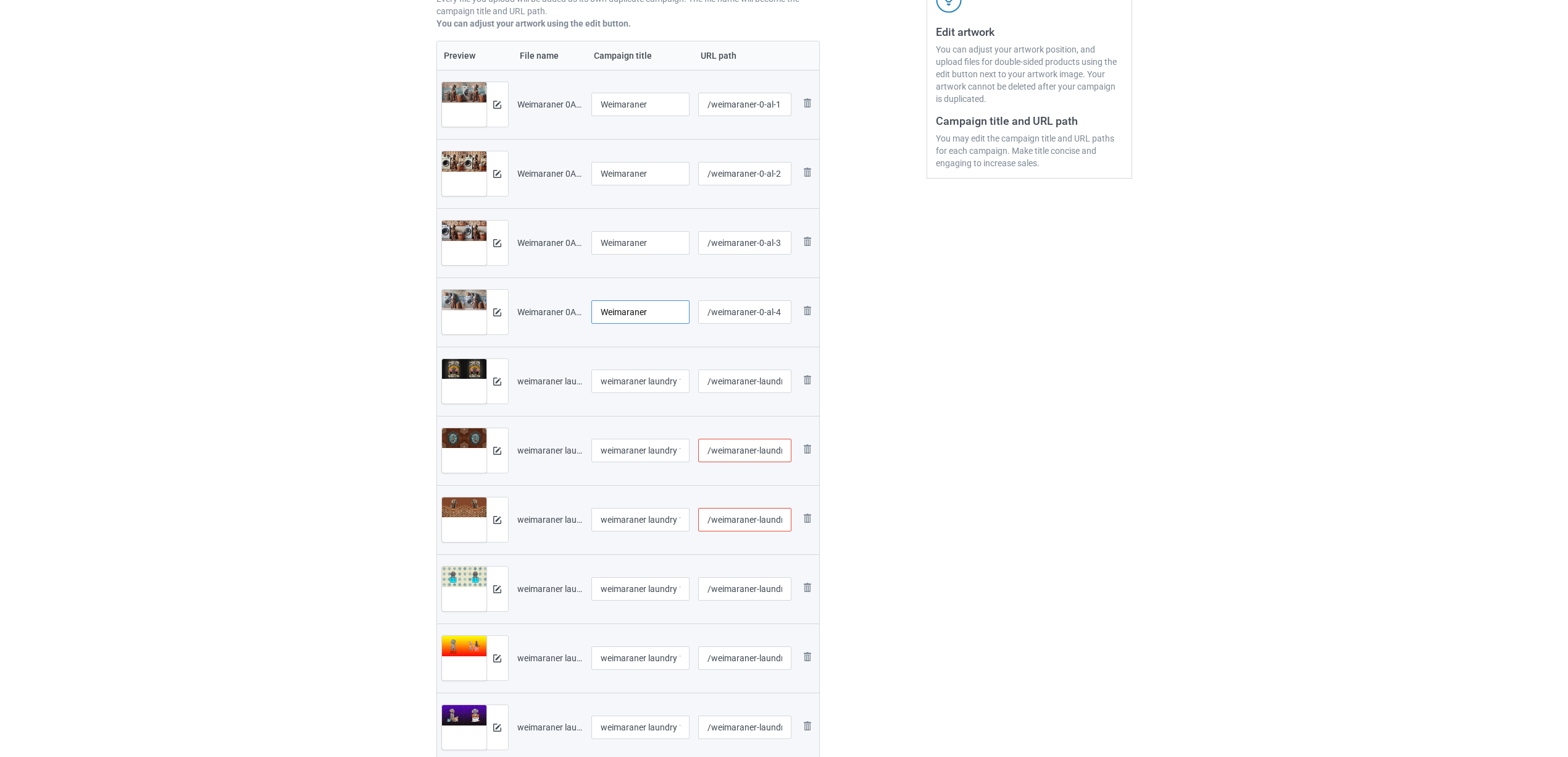
type input "Weimaraner"
click at [645, 381] on input "weimaraner laundry 1302 (2).jpg" at bounding box center [641, 381] width 99 height 23
paste input "Weimaraner"
type input "Weimaraner"
click at [640, 448] on input "weimaraner laundry 1306V (1).jpg" at bounding box center [641, 450] width 99 height 23
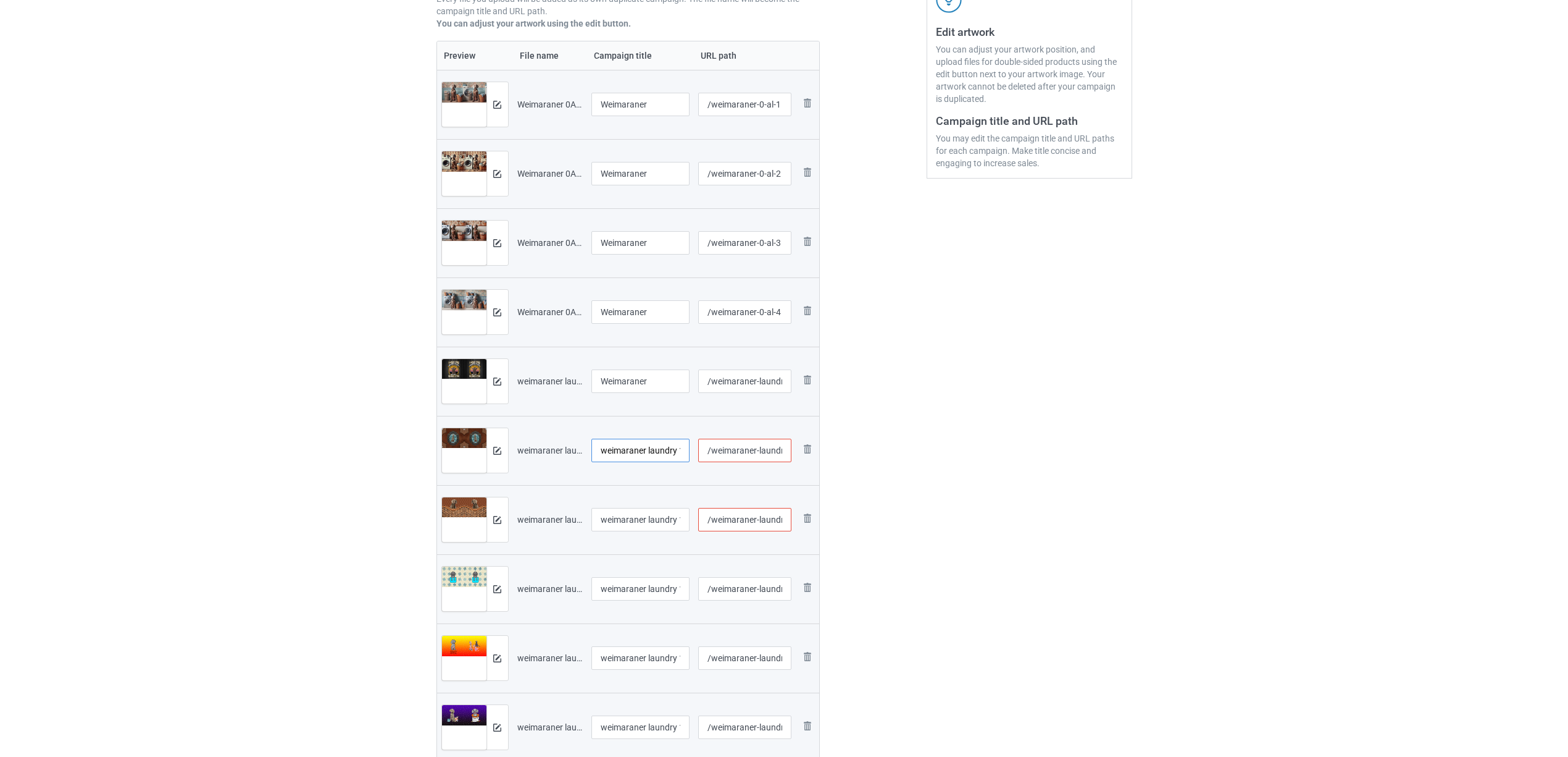
paste input "Weimaraner"
type input "Weimaraner"
click at [642, 519] on input "weimaraner laundry 1306V (1)" at bounding box center [641, 519] width 99 height 23
paste input "Weimaraner"
type input "Weimaraner"
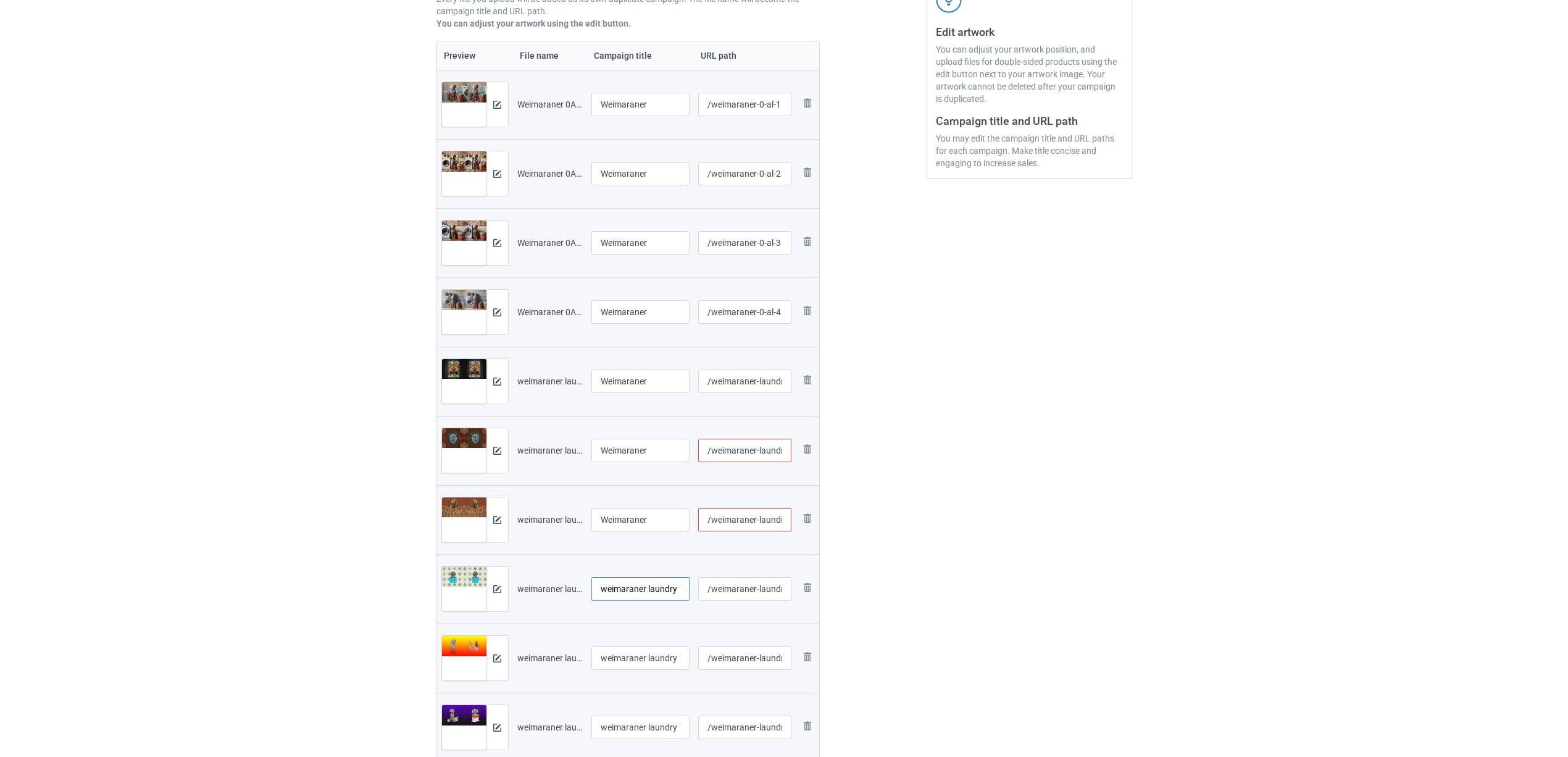
click at [635, 591] on input "weimaraner laundry 1306V (2).jpg" at bounding box center [641, 588] width 99 height 23
paste input "Weimaraner"
type input "Weimaraner"
click at [640, 654] on input "weimaraner laundry 1306V (3).jpg" at bounding box center [641, 658] width 99 height 23
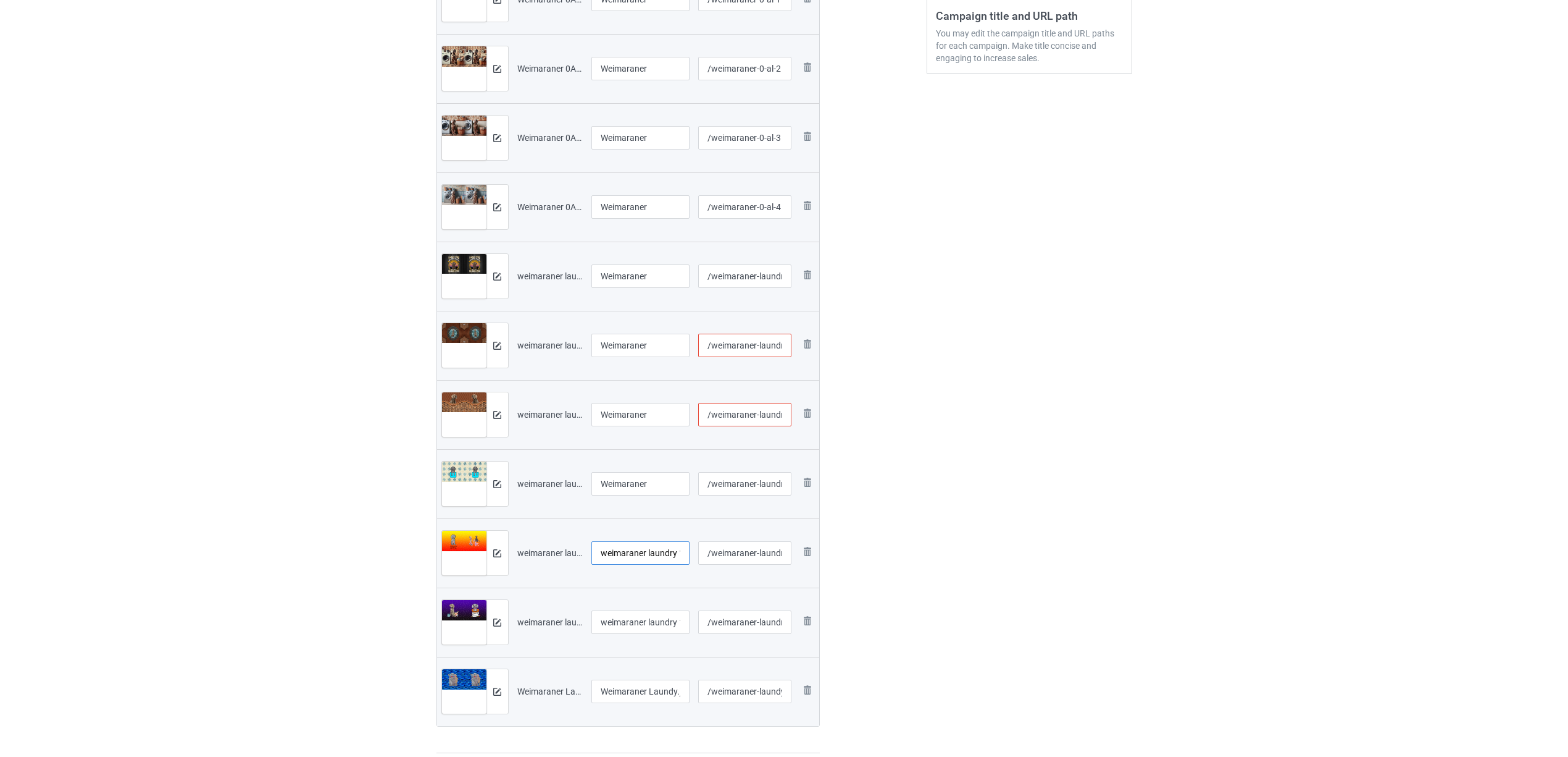
scroll to position [494, 0]
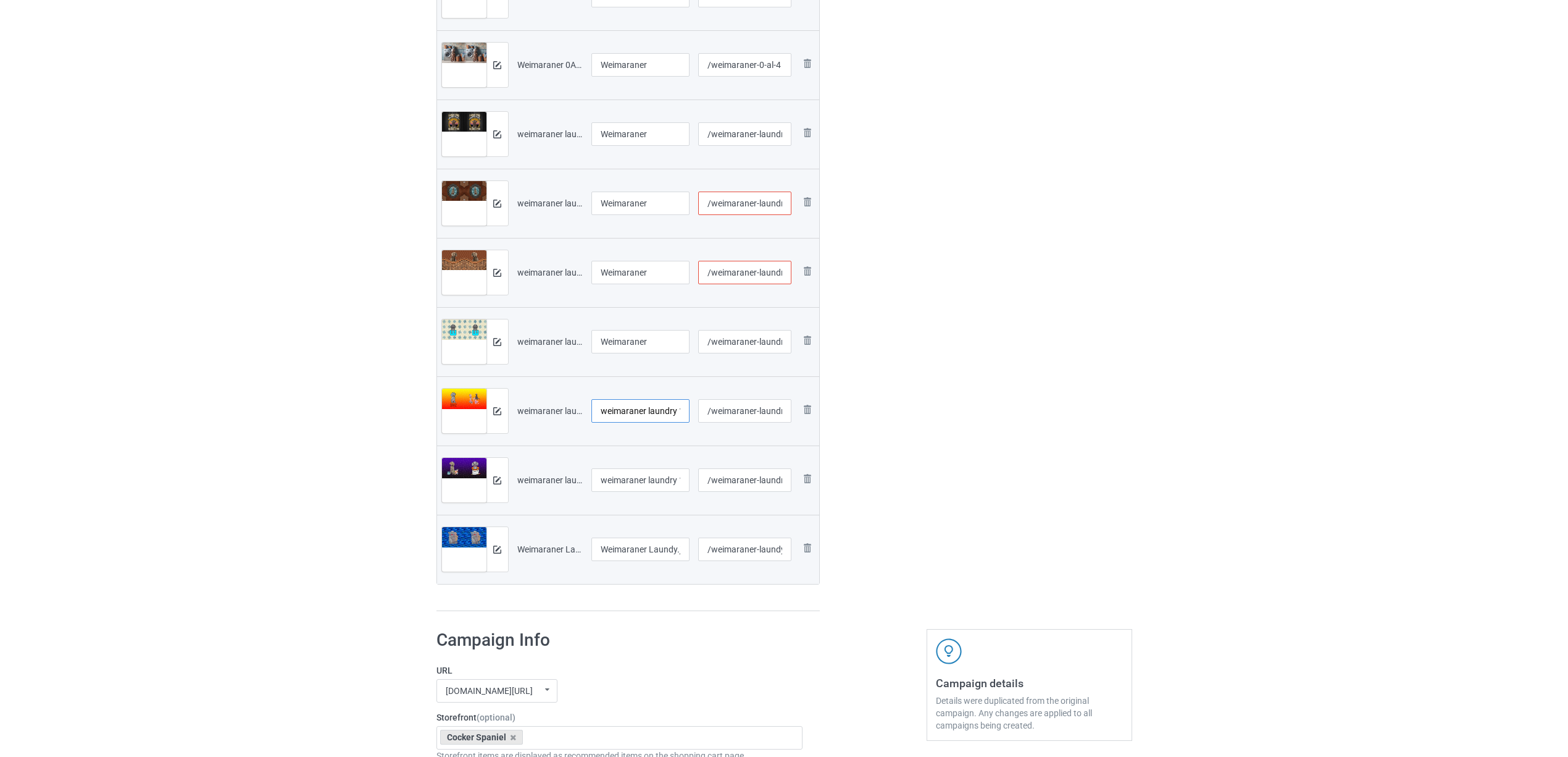
paste input "Weimaraner"
type input "Weimaraner"
click at [633, 482] on input "weimaraner laundry 1603A (2).jpg" at bounding box center [641, 480] width 99 height 23
paste input "Weimaraner"
type input "Weimaraner"
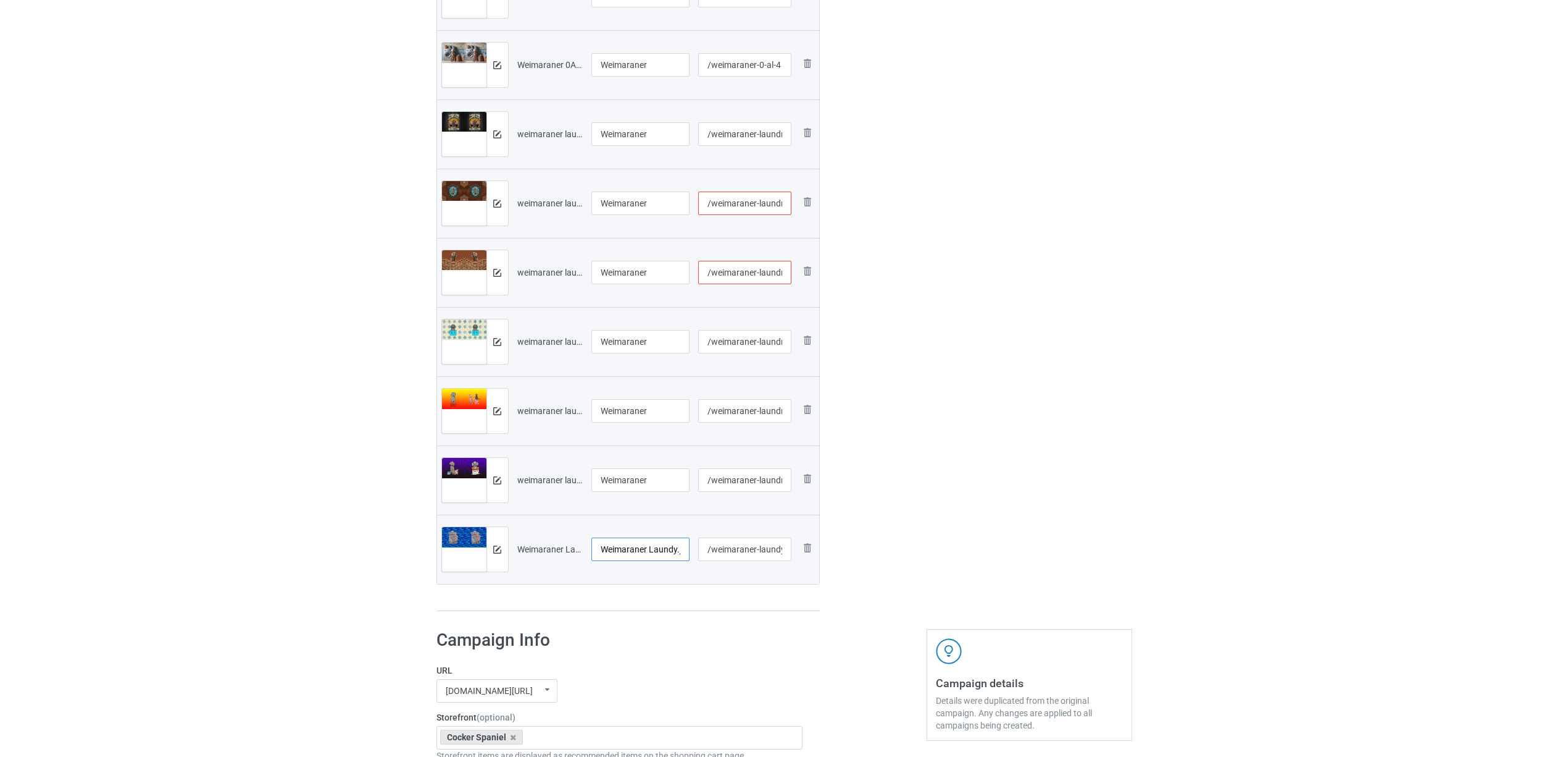
click at [630, 546] on input "Weimaraner Laundy.jpg" at bounding box center [641, 549] width 99 height 23
drag, startPoint x: 637, startPoint y: 555, endPoint x: 616, endPoint y: 560, distance: 21.6
click at [555, 543] on tr "Preview and edit artwork Weimaraner Laundy.jpg c /weimaraner-laundy Remove file" at bounding box center [628, 549] width 383 height 69
paste input "Weimaraner"
type input "Weimaraner"
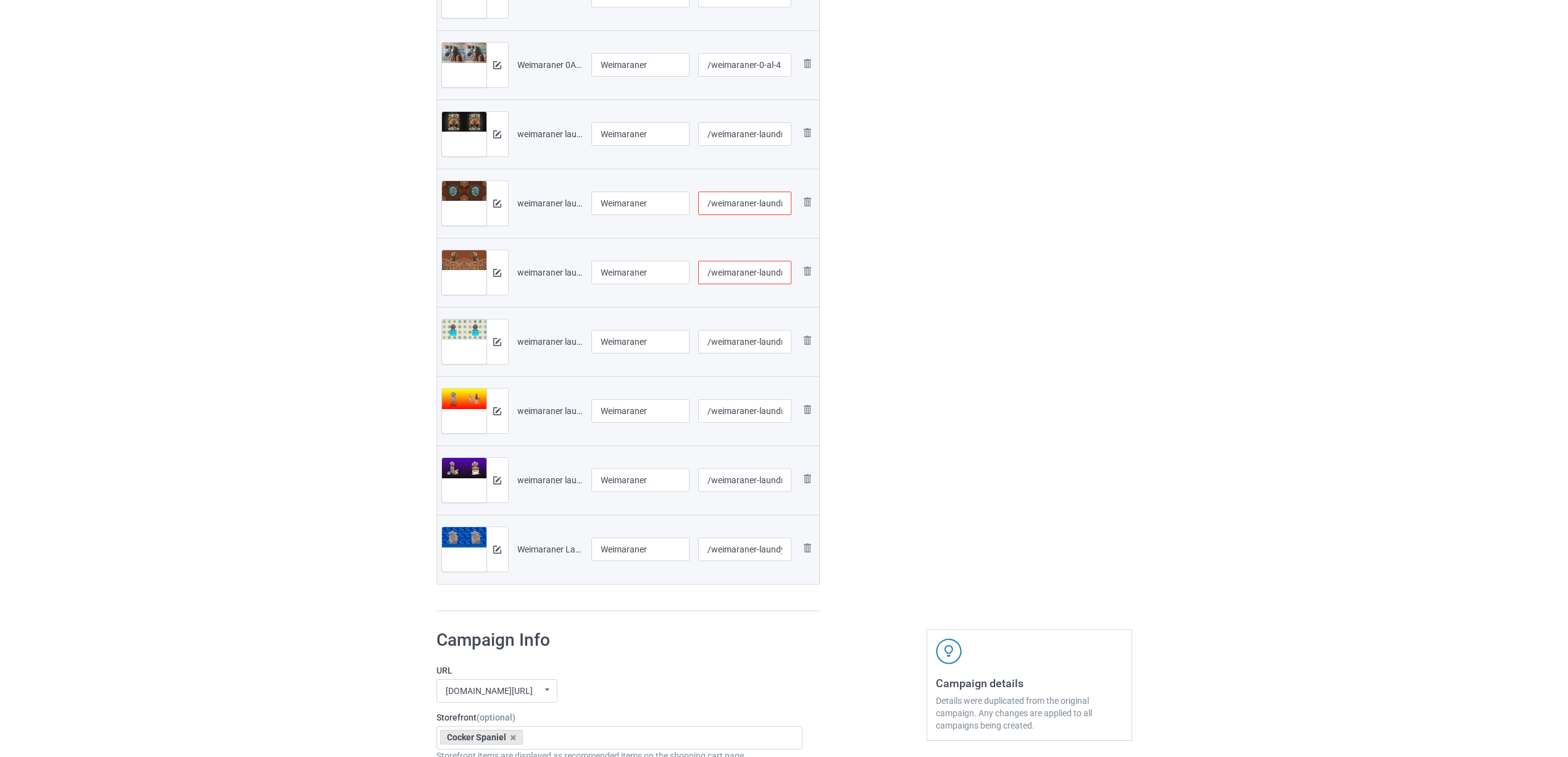
click at [709, 636] on h1 "Campaign Info" at bounding box center [620, 640] width 367 height 22
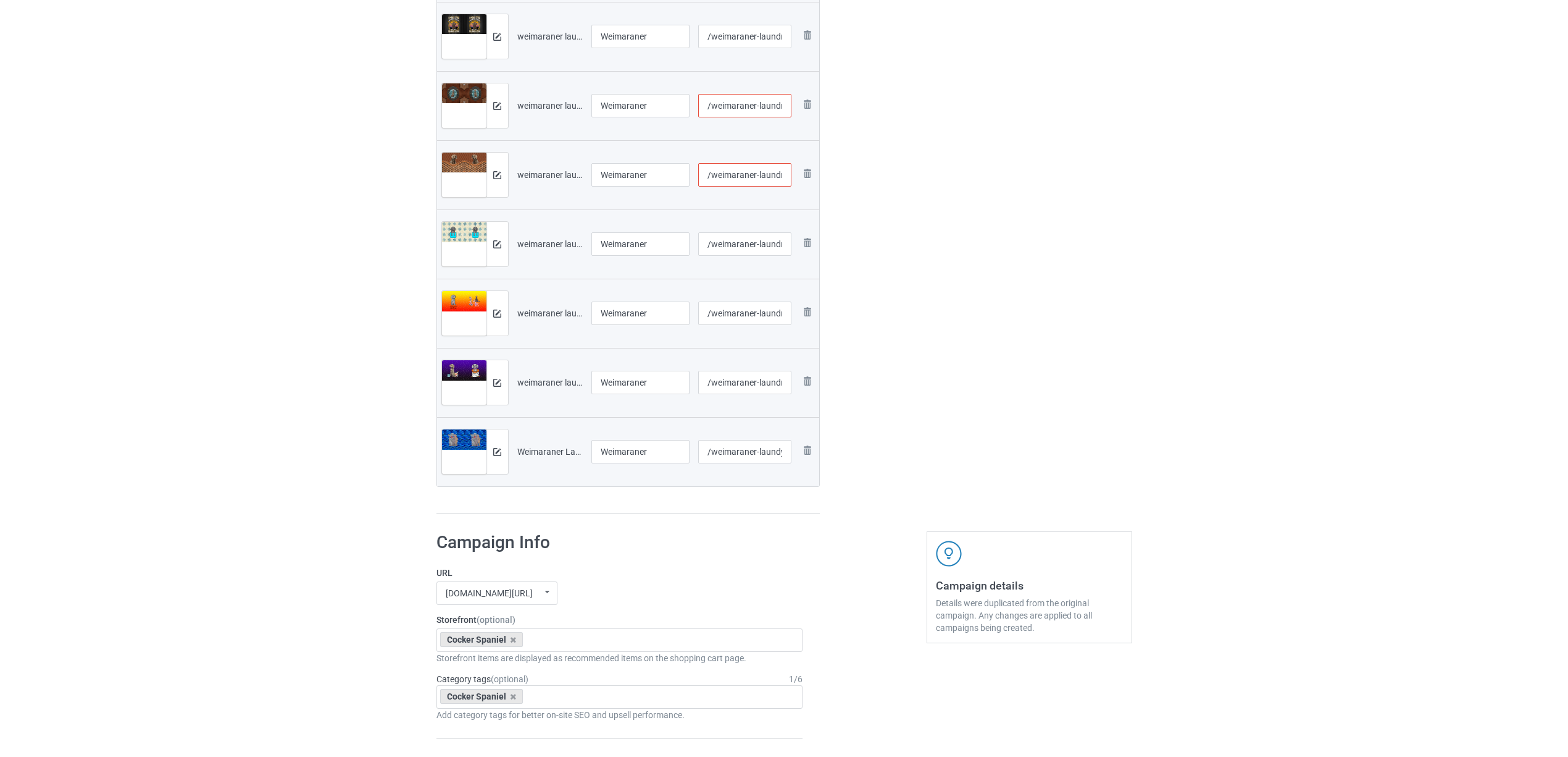
scroll to position [741, 0]
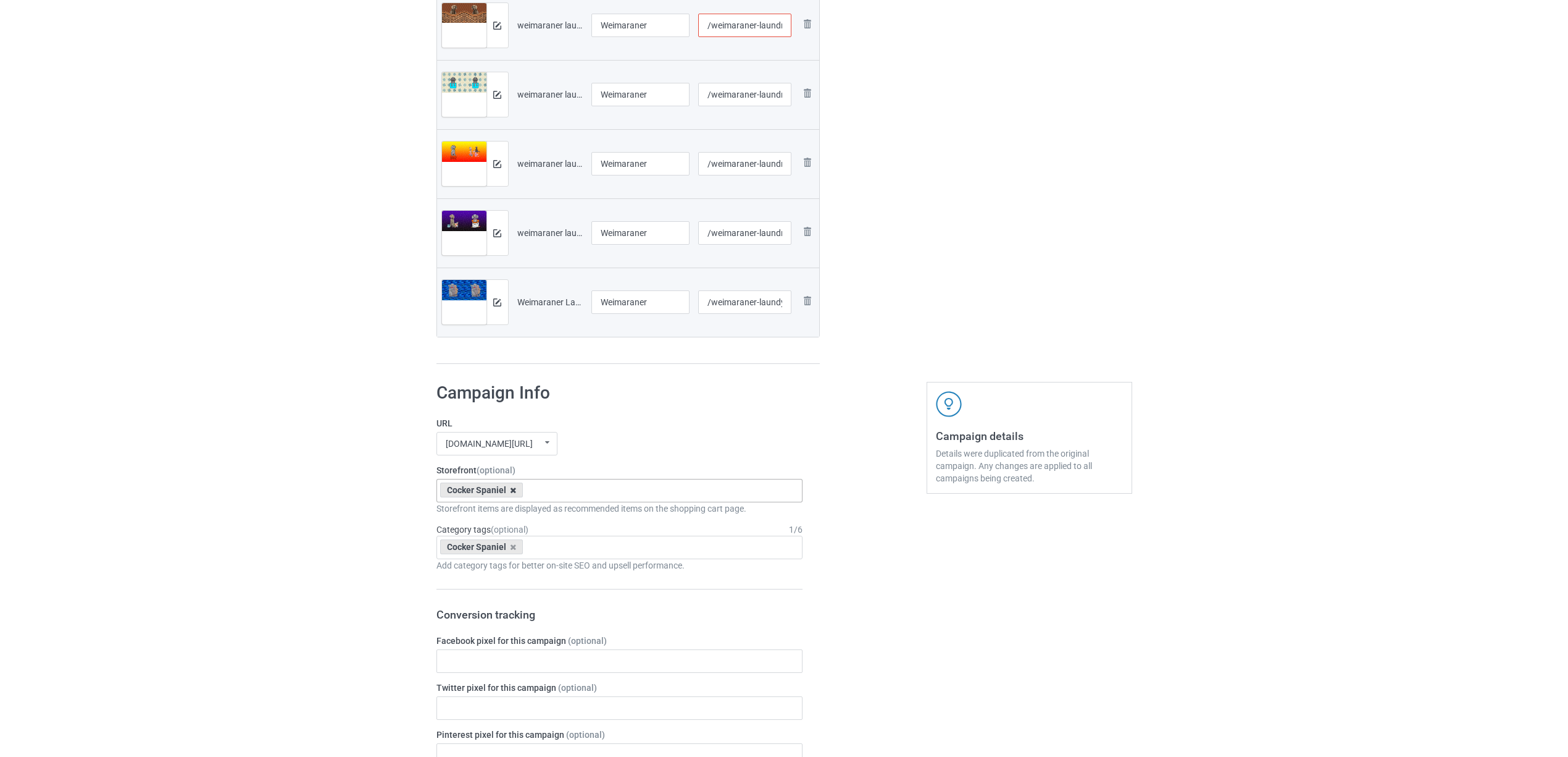
click at [512, 493] on icon at bounding box center [513, 491] width 6 height 8
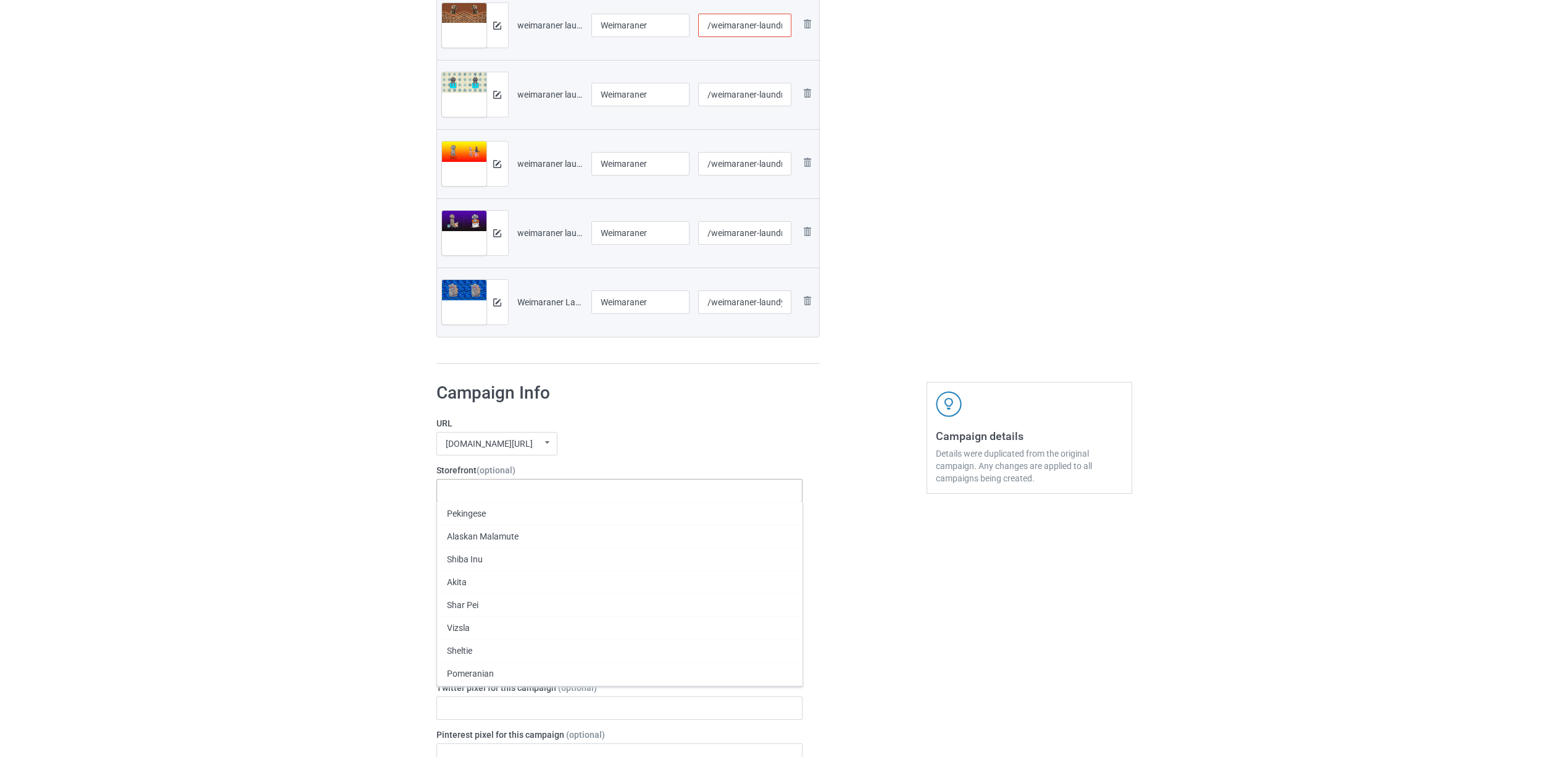
paste input "Weimaraner"
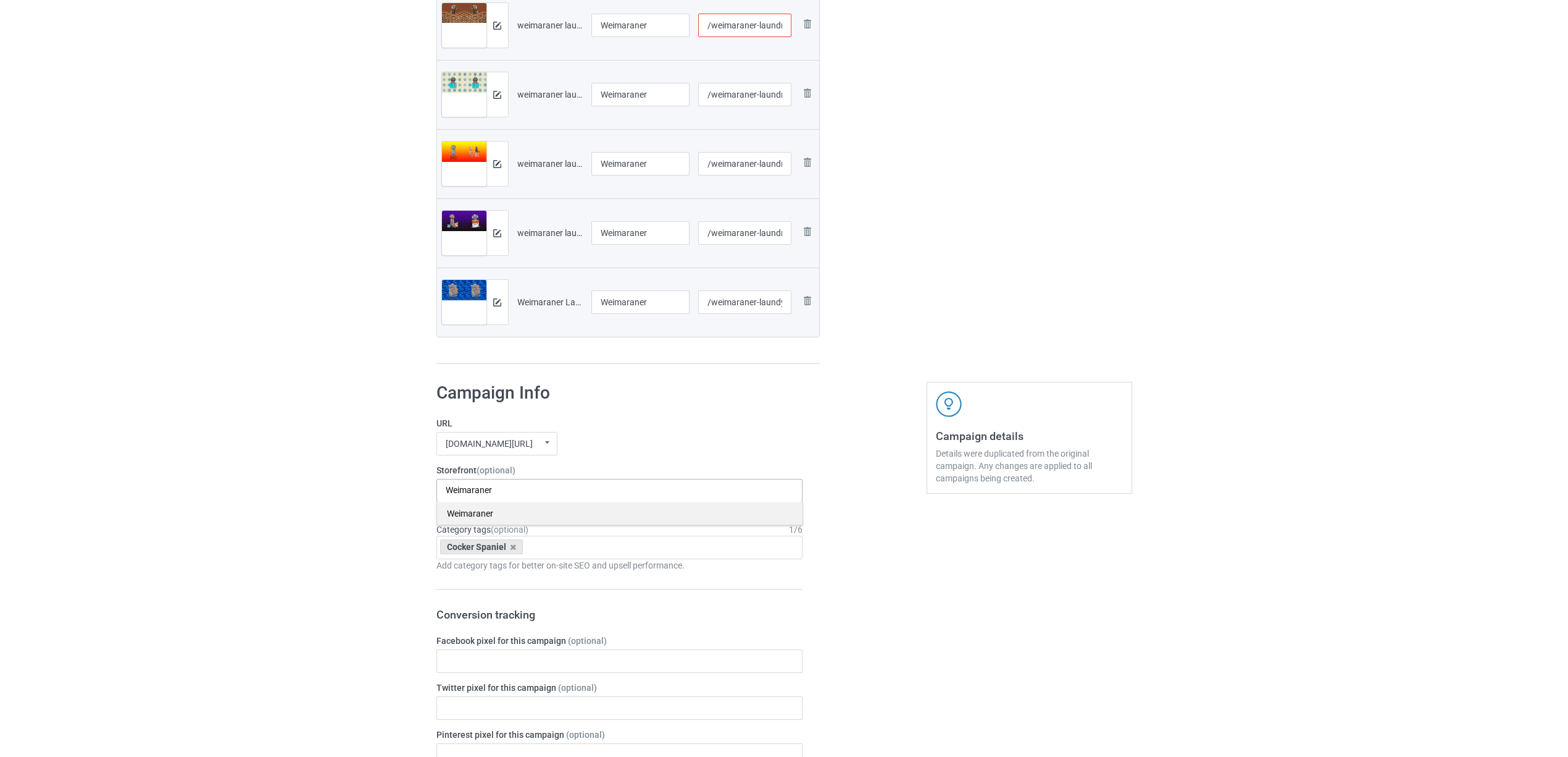
type input "Weimaraner"
click at [475, 515] on div "Weimaraner" at bounding box center [620, 512] width 366 height 23
click at [517, 551] on div "Cocker Spaniel" at bounding box center [482, 547] width 84 height 15
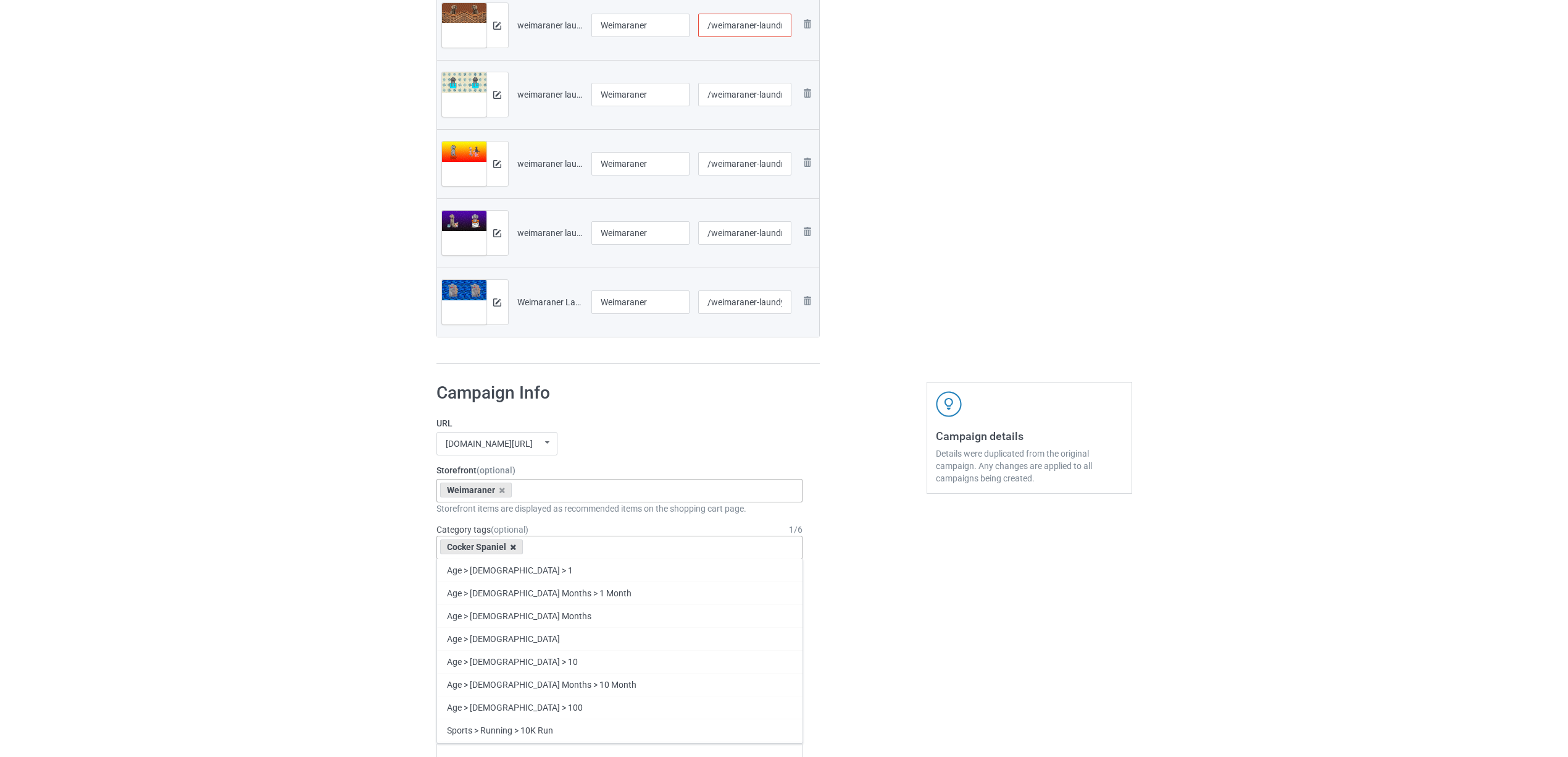
click at [514, 551] on icon at bounding box center [513, 547] width 6 height 8
paste input "Weimaraner"
type input "Weimaraner"
click at [480, 588] on div "Weimaraner" at bounding box center [620, 592] width 366 height 23
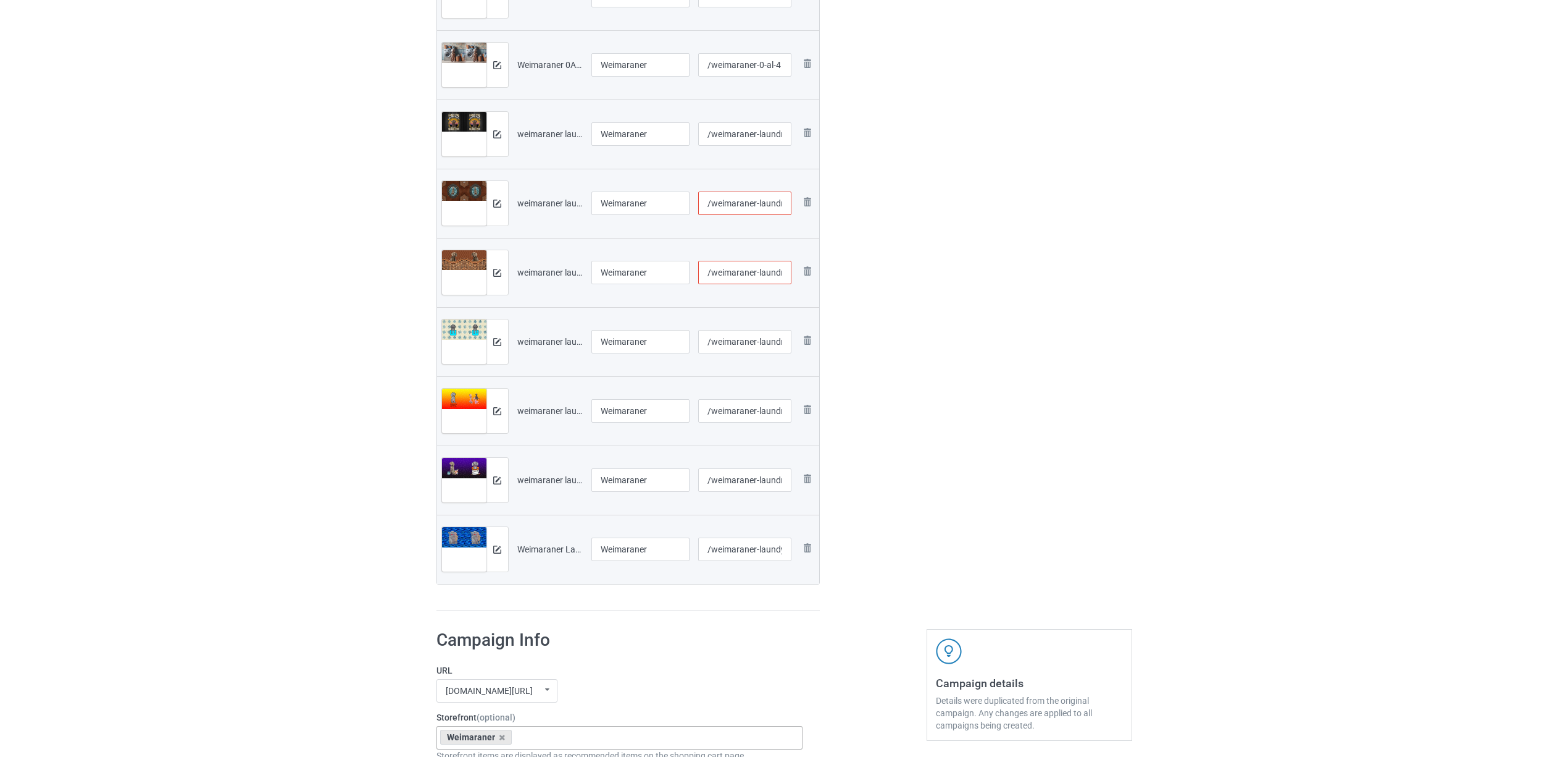
scroll to position [0, 41]
drag, startPoint x: 759, startPoint y: 269, endPoint x: 795, endPoint y: 270, distance: 36.0
click at [795, 270] on tr "Preview and edit artwork weimaraner laundry 1306V (1).png Weimaraner /weimarane…" at bounding box center [628, 272] width 383 height 69
click at [763, 273] on input "/weimaraner-laundry-1306-v-1" at bounding box center [745, 272] width 93 height 23
click at [756, 271] on input "/weimaraner-laundry-1306-v-1" at bounding box center [745, 272] width 93 height 23
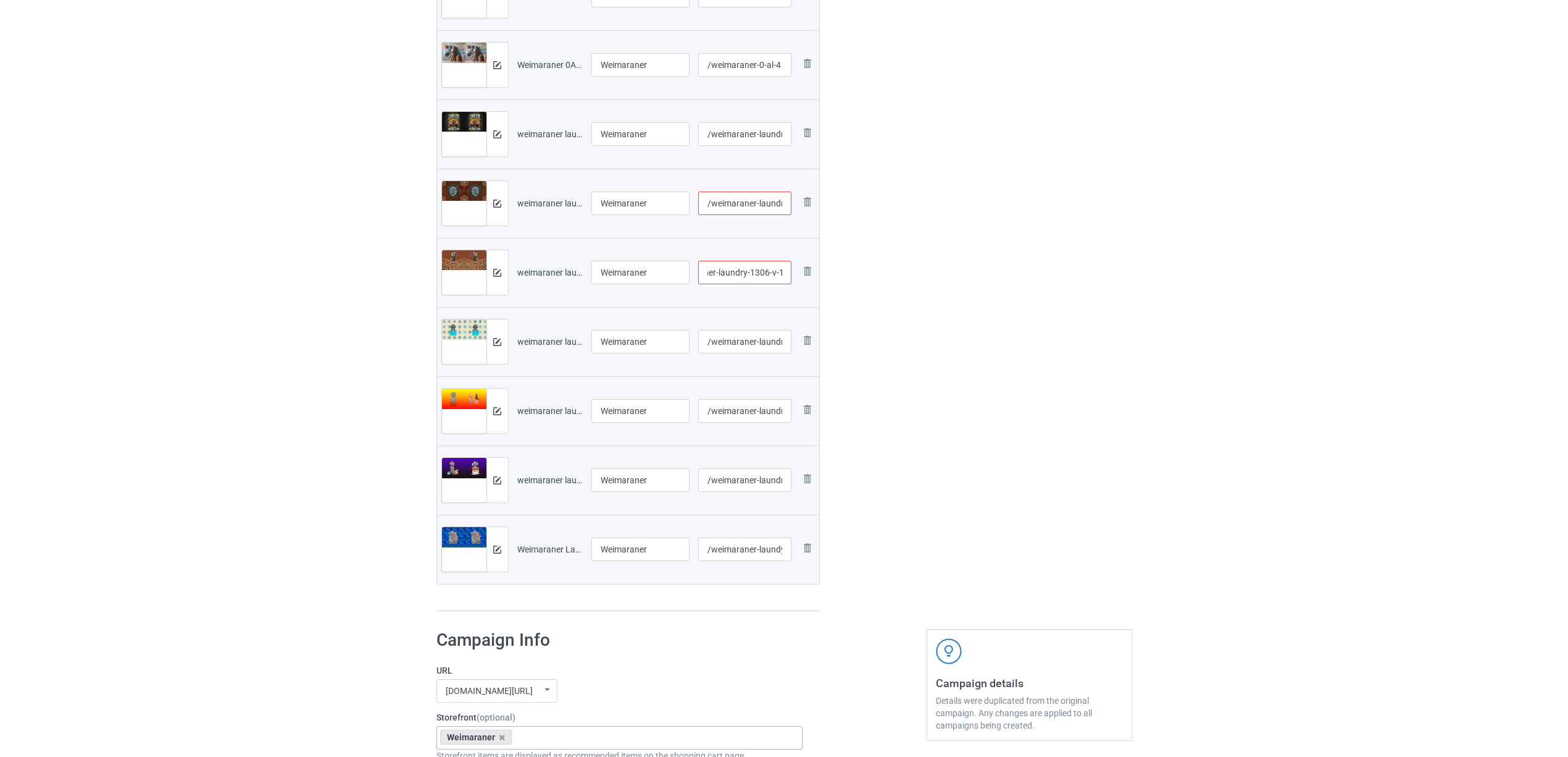
click at [759, 271] on input "/weimaraner-laundry-1306-v-1" at bounding box center [745, 272] width 93 height 23
type input "/weimaraner-laundry-13-06-v-1"
drag, startPoint x: 746, startPoint y: 203, endPoint x: 771, endPoint y: 200, distance: 25.2
click at [771, 200] on input "/weimaraner-laundry-1306-v-1" at bounding box center [745, 203] width 93 height 23
click at [994, 236] on div "Edit artwork You can adjust your artwork position, and upload files for double-…" at bounding box center [1029, 106] width 223 height 1028
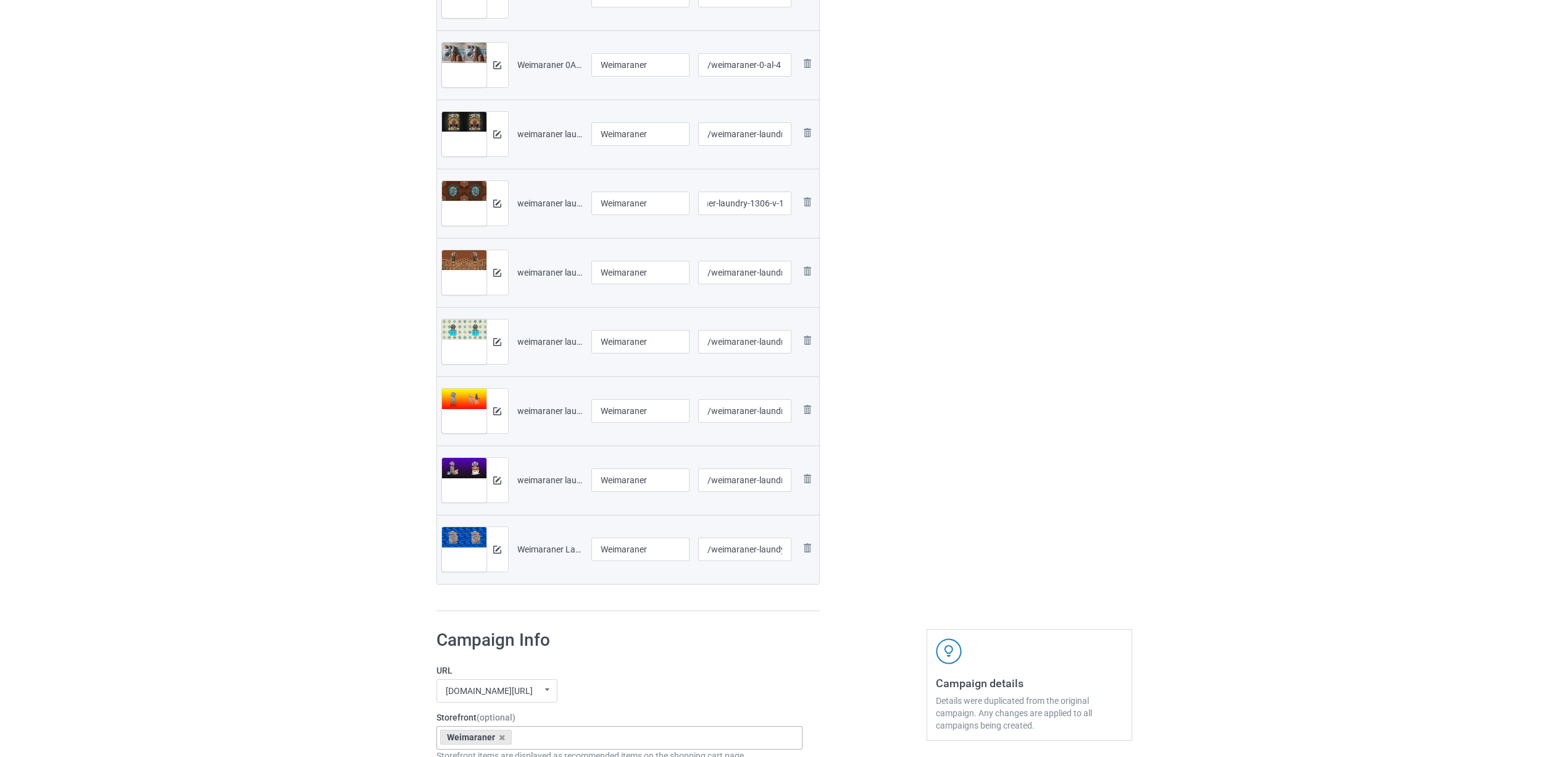
scroll to position [0, 0]
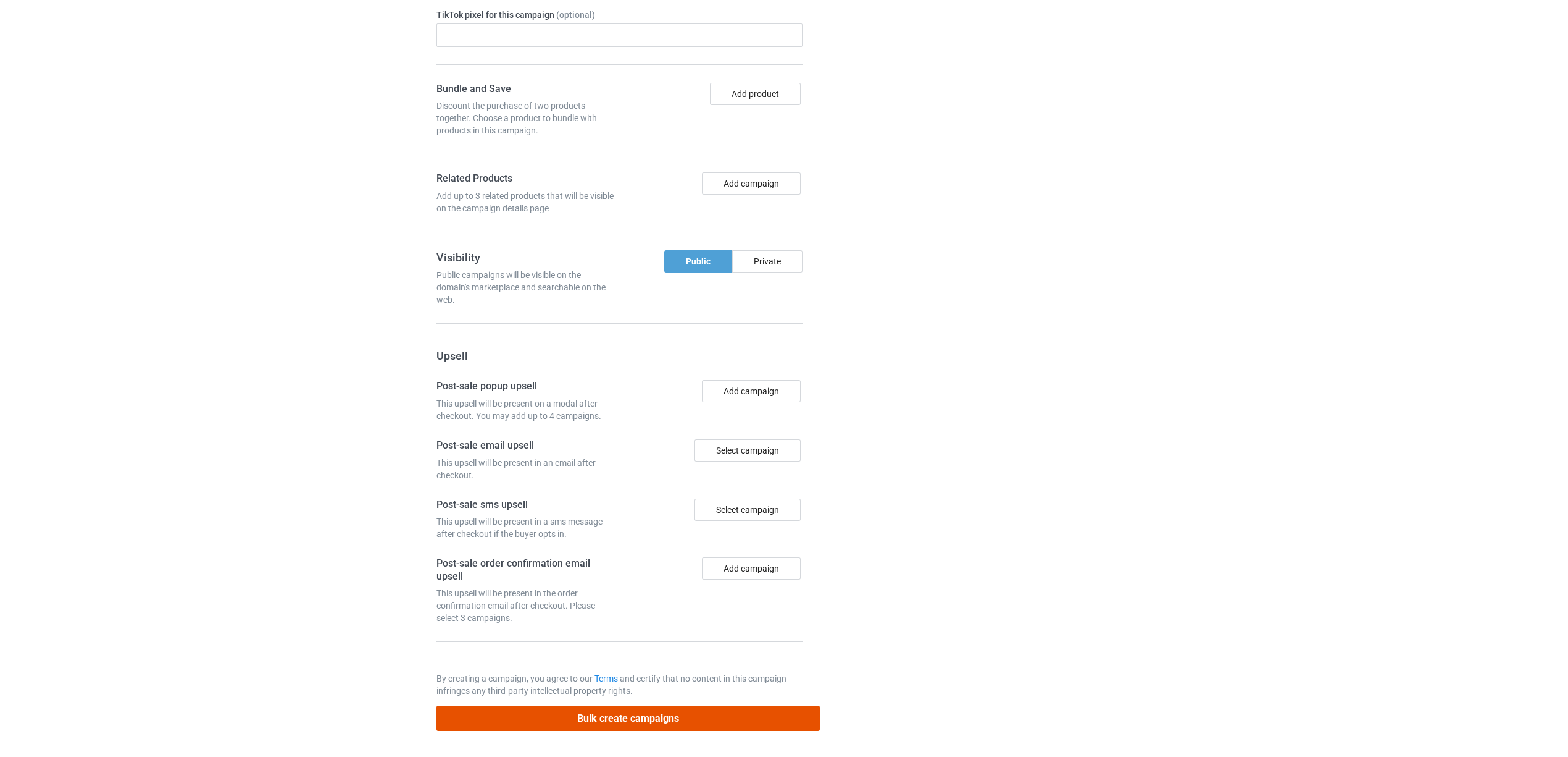
click at [578, 712] on button "Bulk create campaigns" at bounding box center [628, 718] width 384 height 25
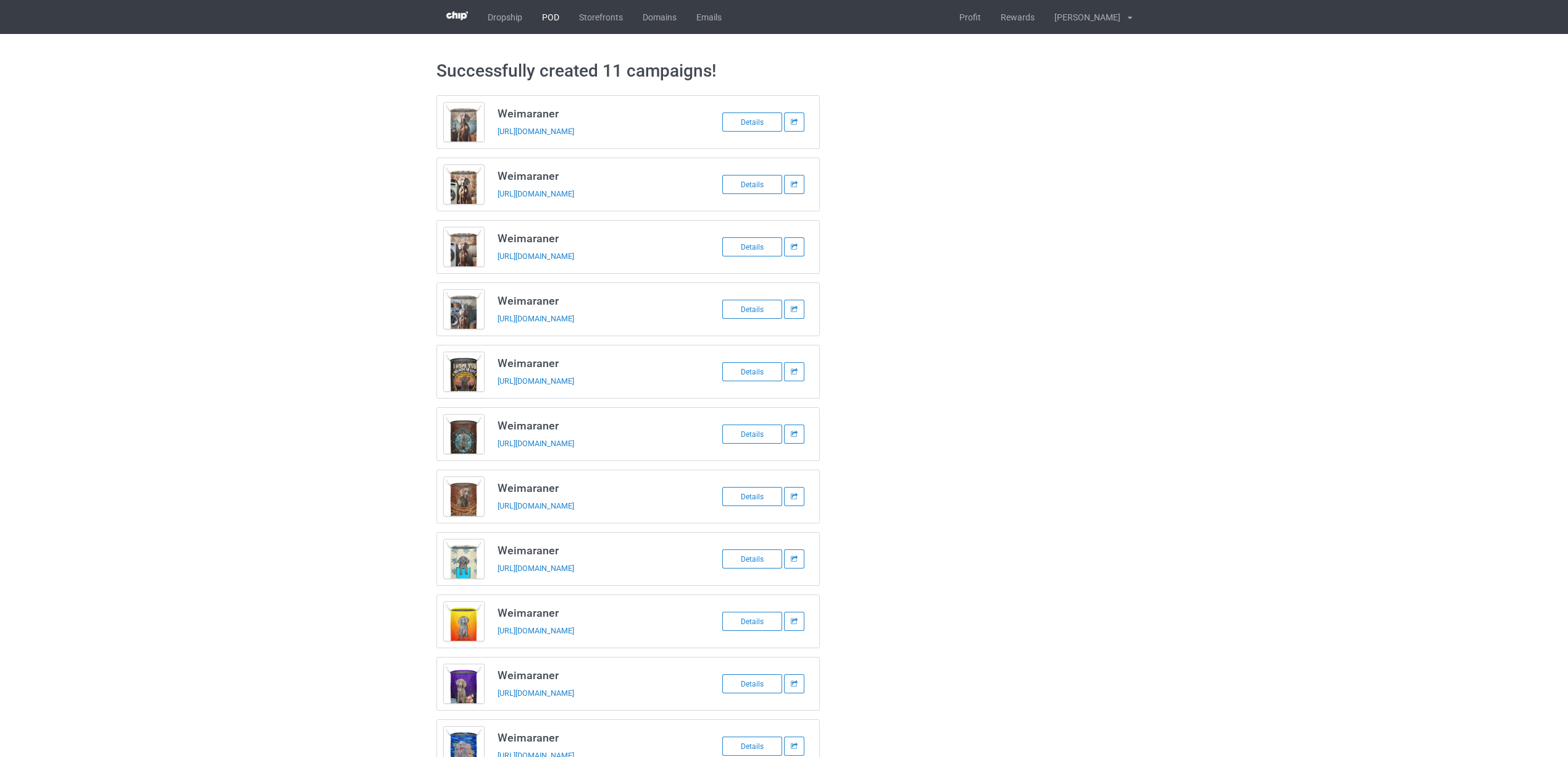
click at [548, 21] on link "POD" at bounding box center [551, 17] width 37 height 34
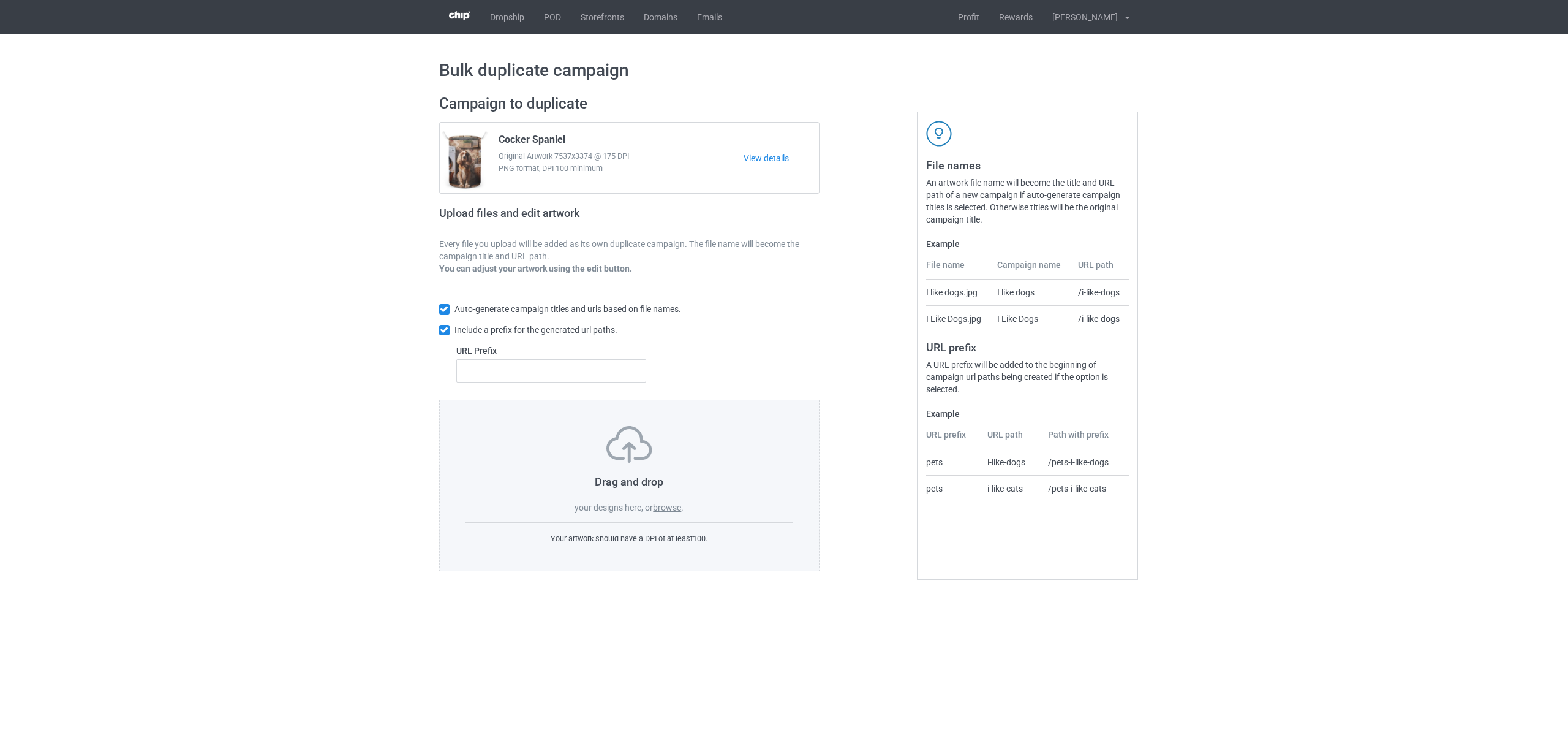
click at [676, 505] on label "browse" at bounding box center [666, 507] width 28 height 10
click at [0, 0] on input "browse" at bounding box center [0, 0] width 0 height 0
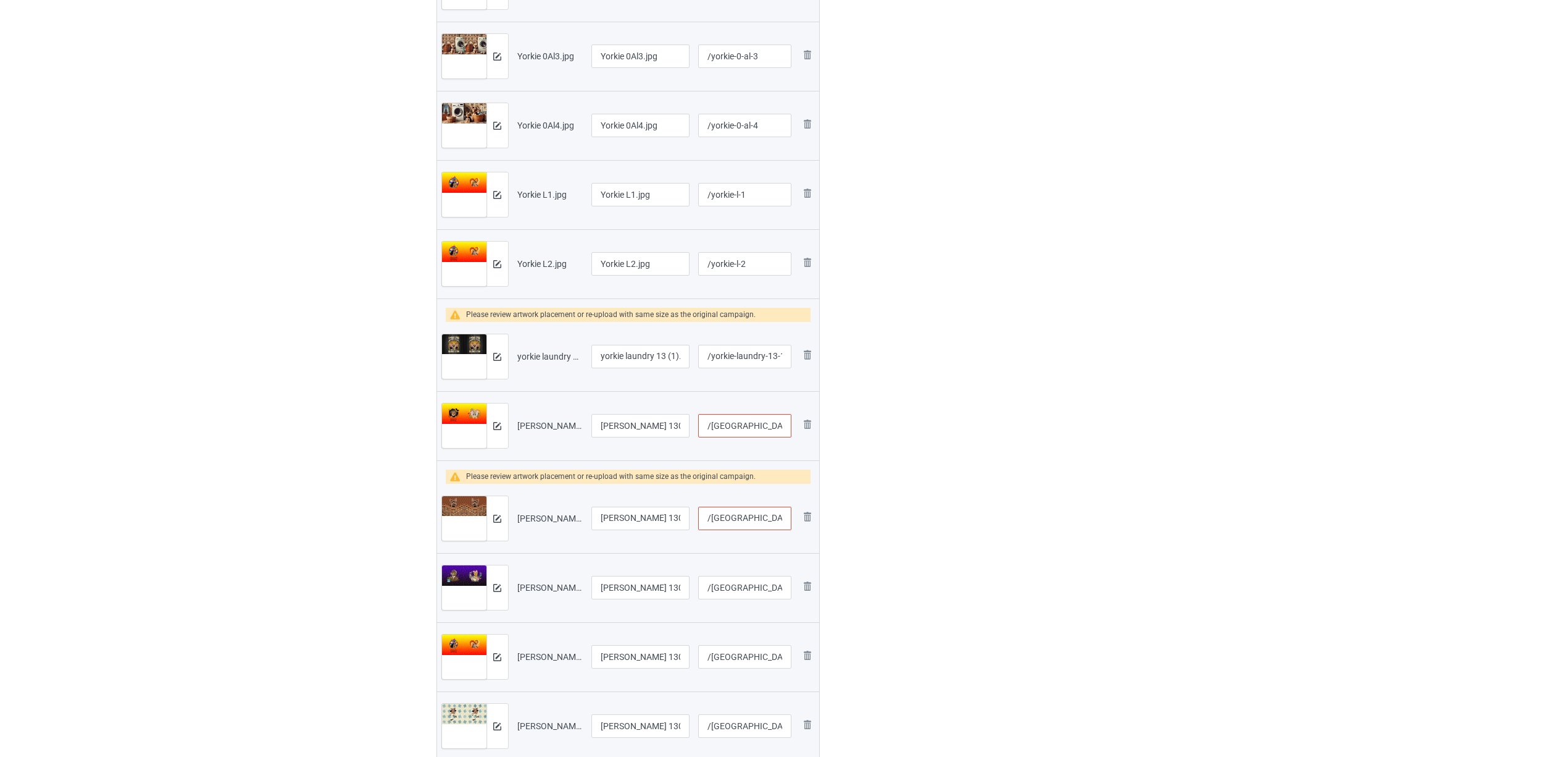
scroll to position [576, 0]
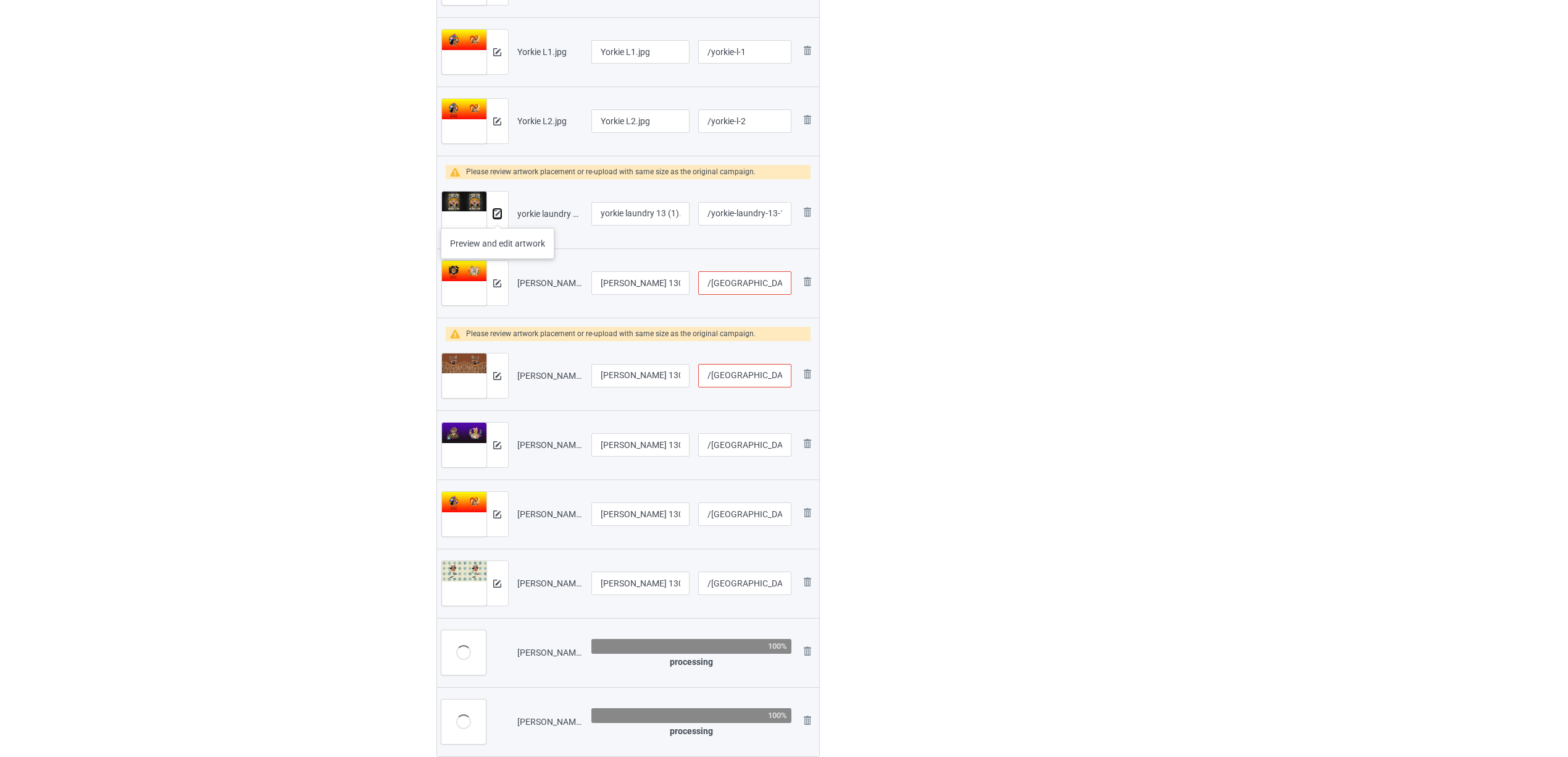
click at [498, 216] on img at bounding box center [497, 214] width 8 height 8
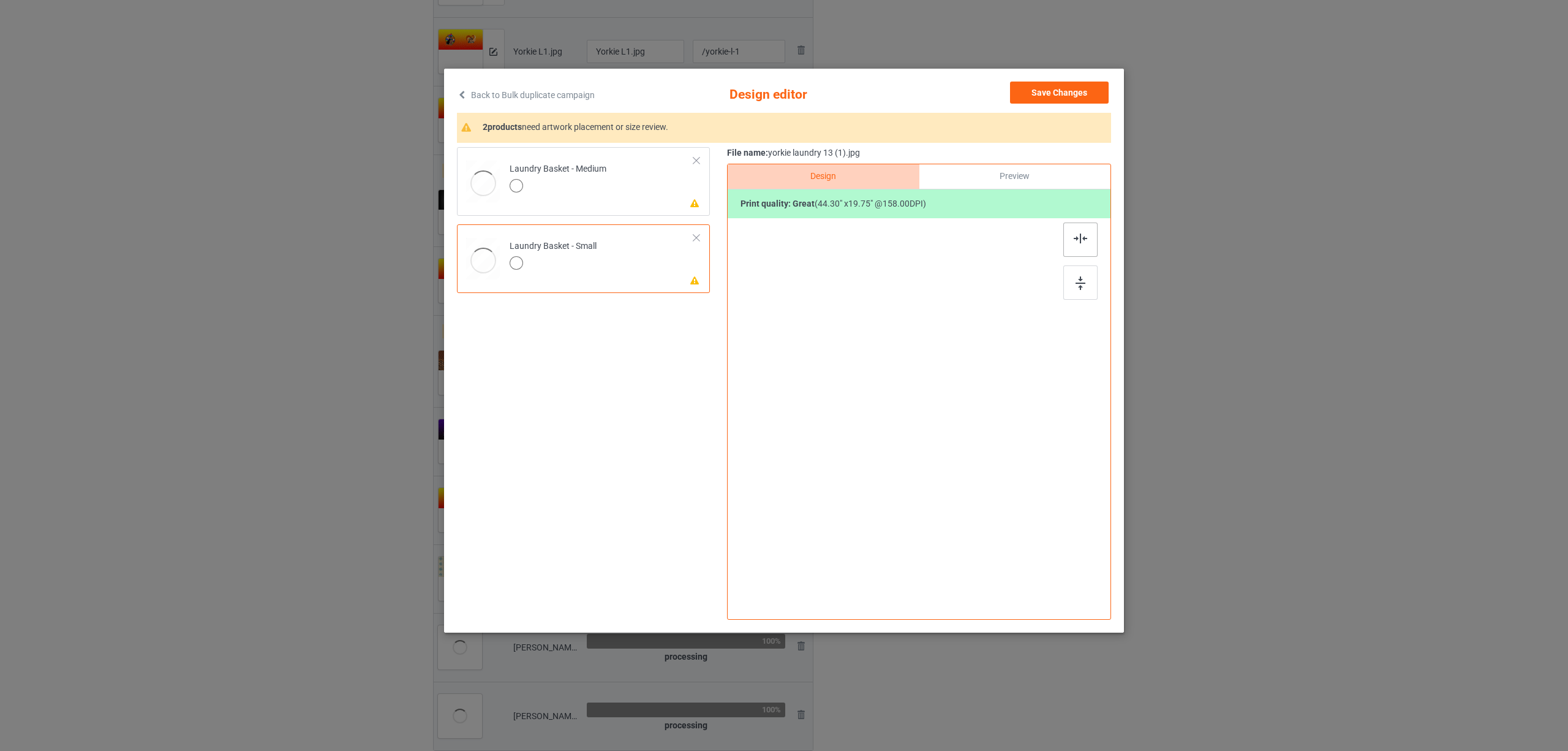
click at [1078, 233] on div at bounding box center [1080, 239] width 34 height 34
click at [601, 192] on div at bounding box center [558, 187] width 96 height 17
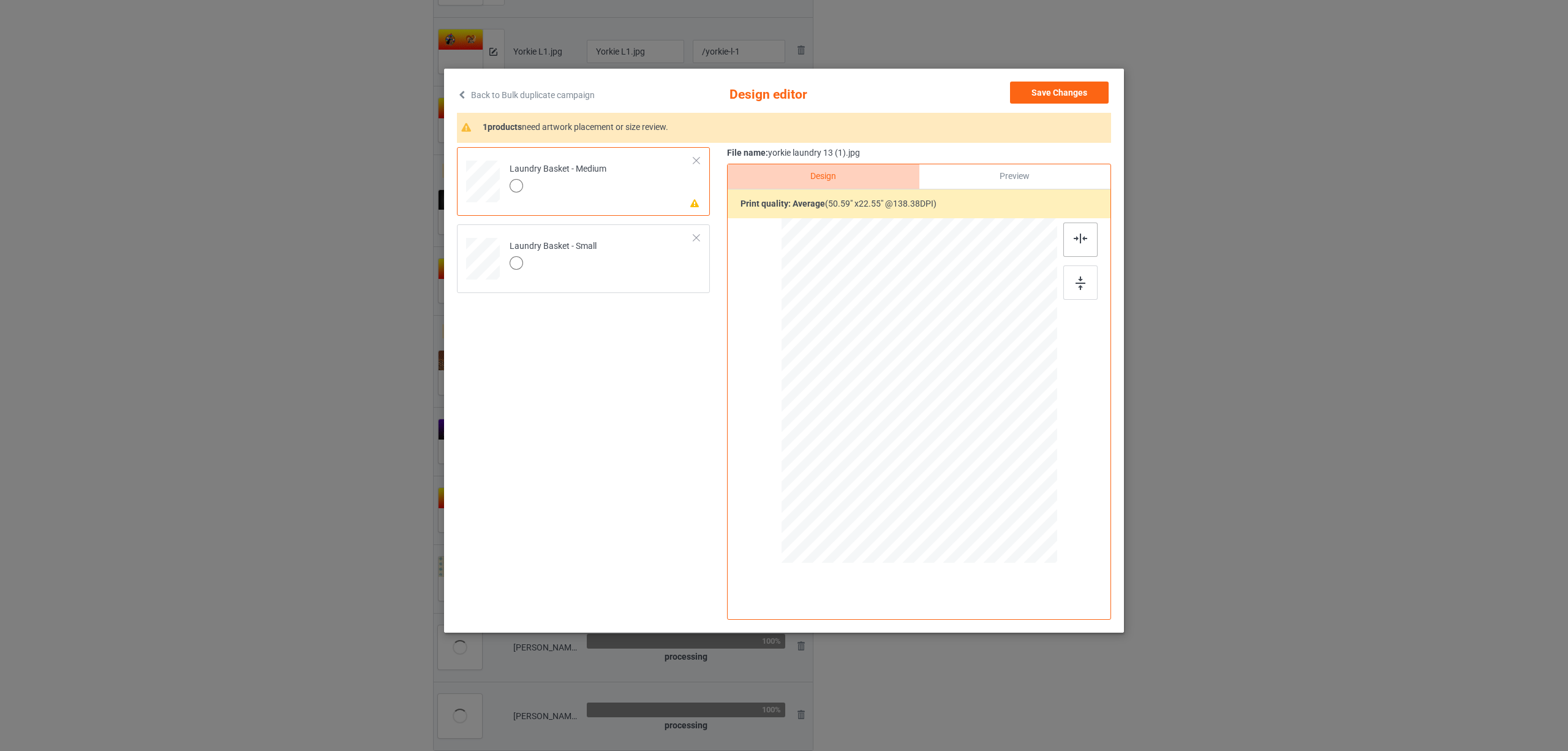
click at [1081, 236] on img at bounding box center [1081, 239] width 14 height 10
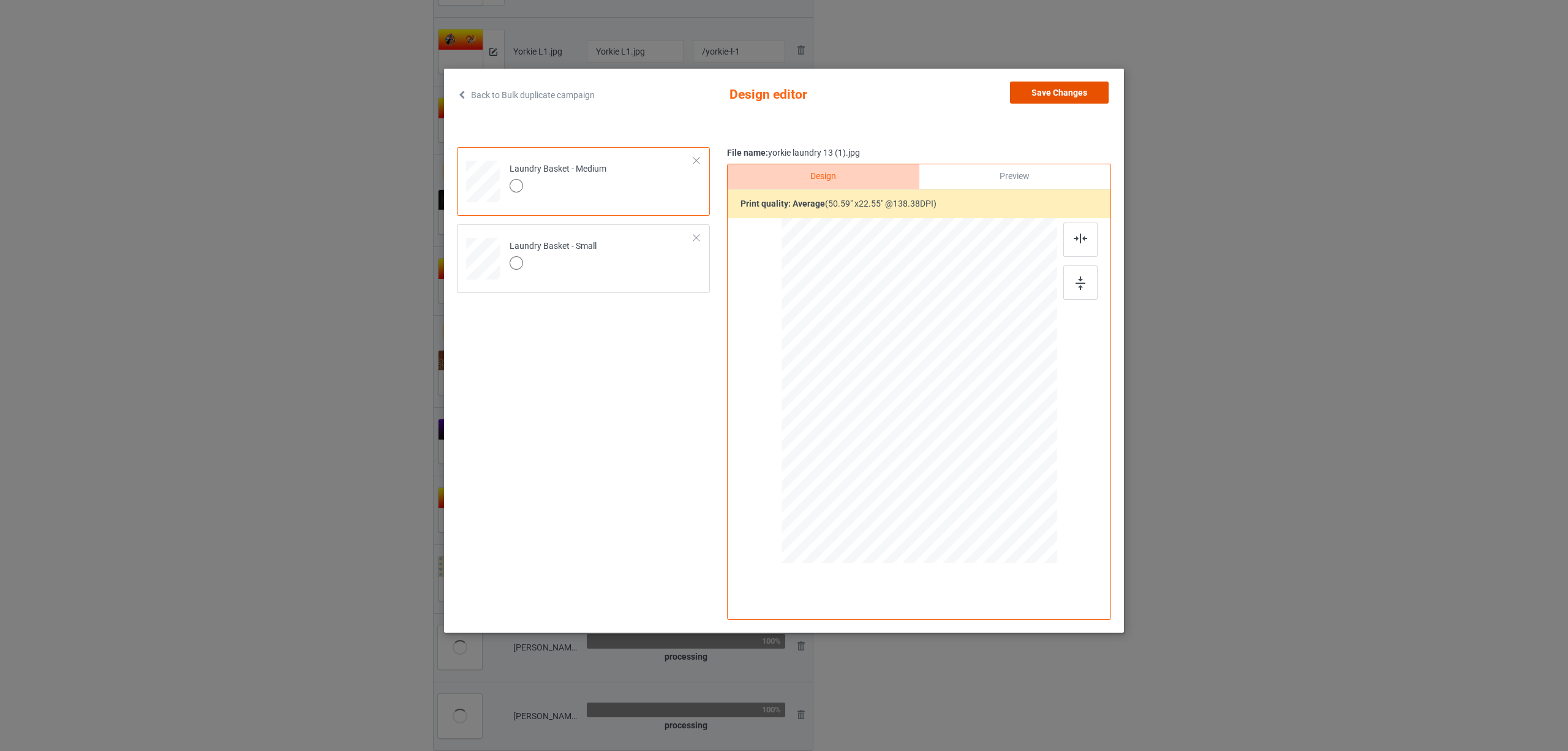
click at [1065, 92] on button "Save Changes" at bounding box center [1059, 92] width 99 height 22
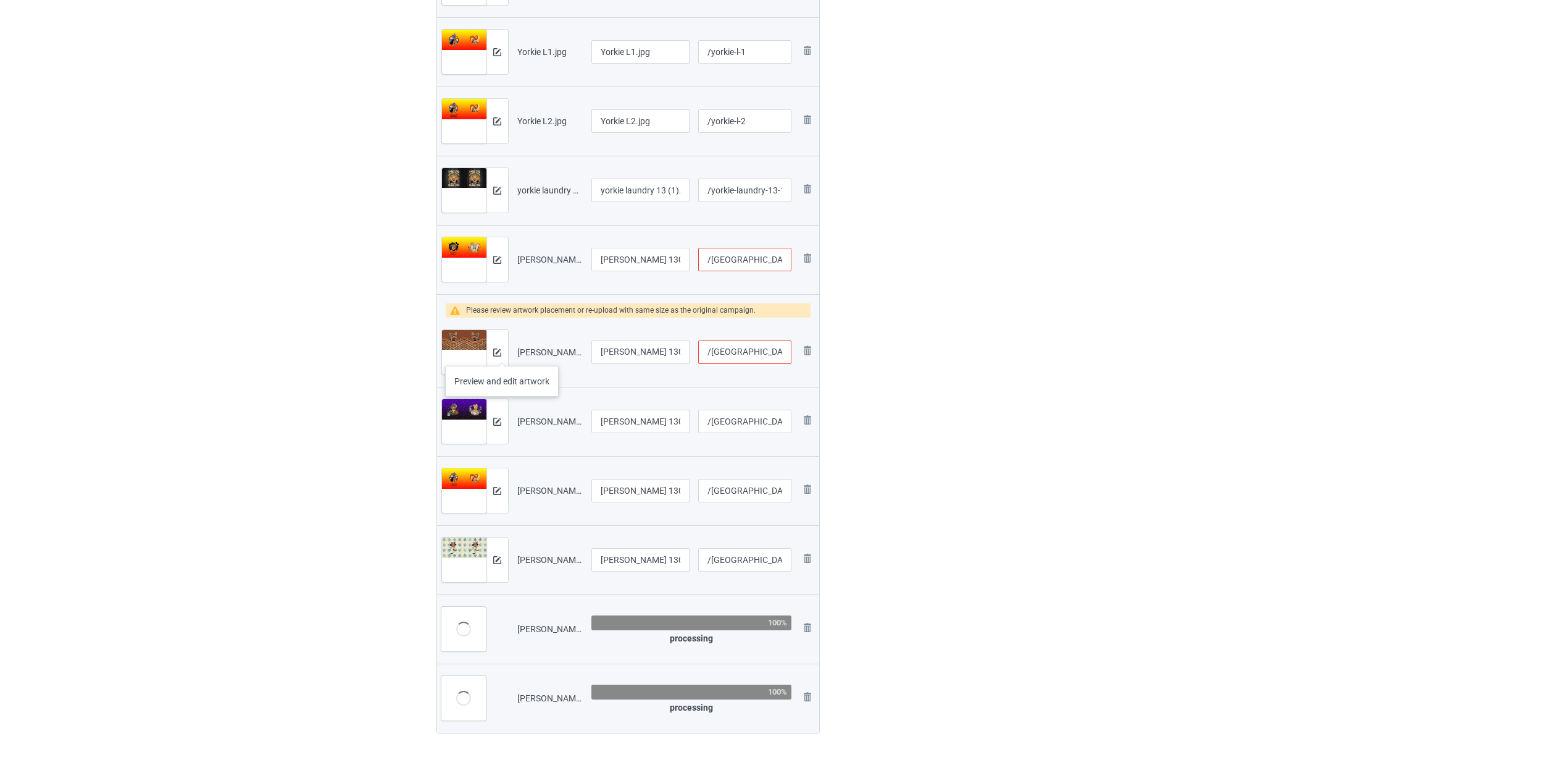
click at [502, 353] on div at bounding box center [497, 351] width 22 height 45
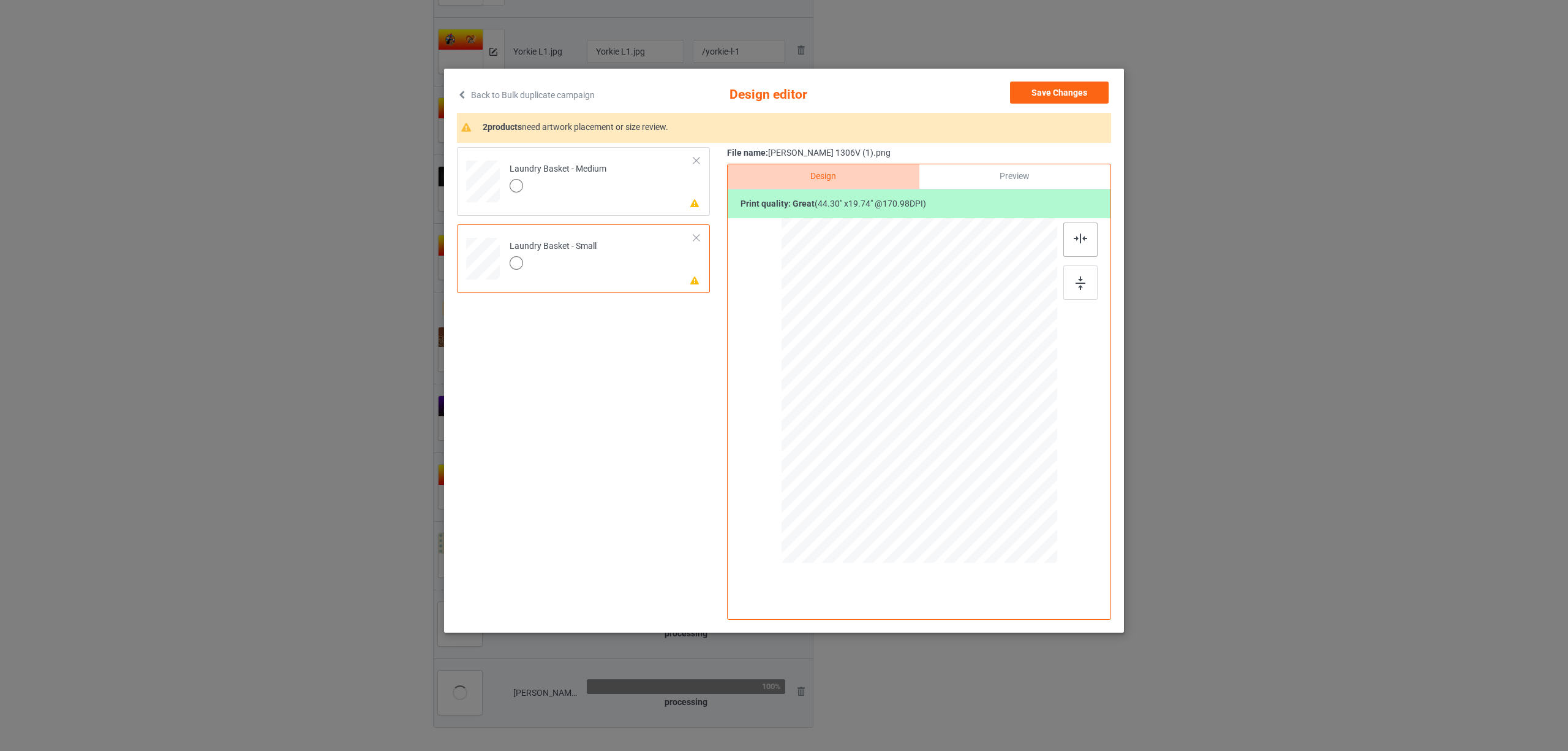
click at [1066, 237] on div at bounding box center [1080, 239] width 34 height 34
click at [549, 195] on div at bounding box center [558, 187] width 96 height 17
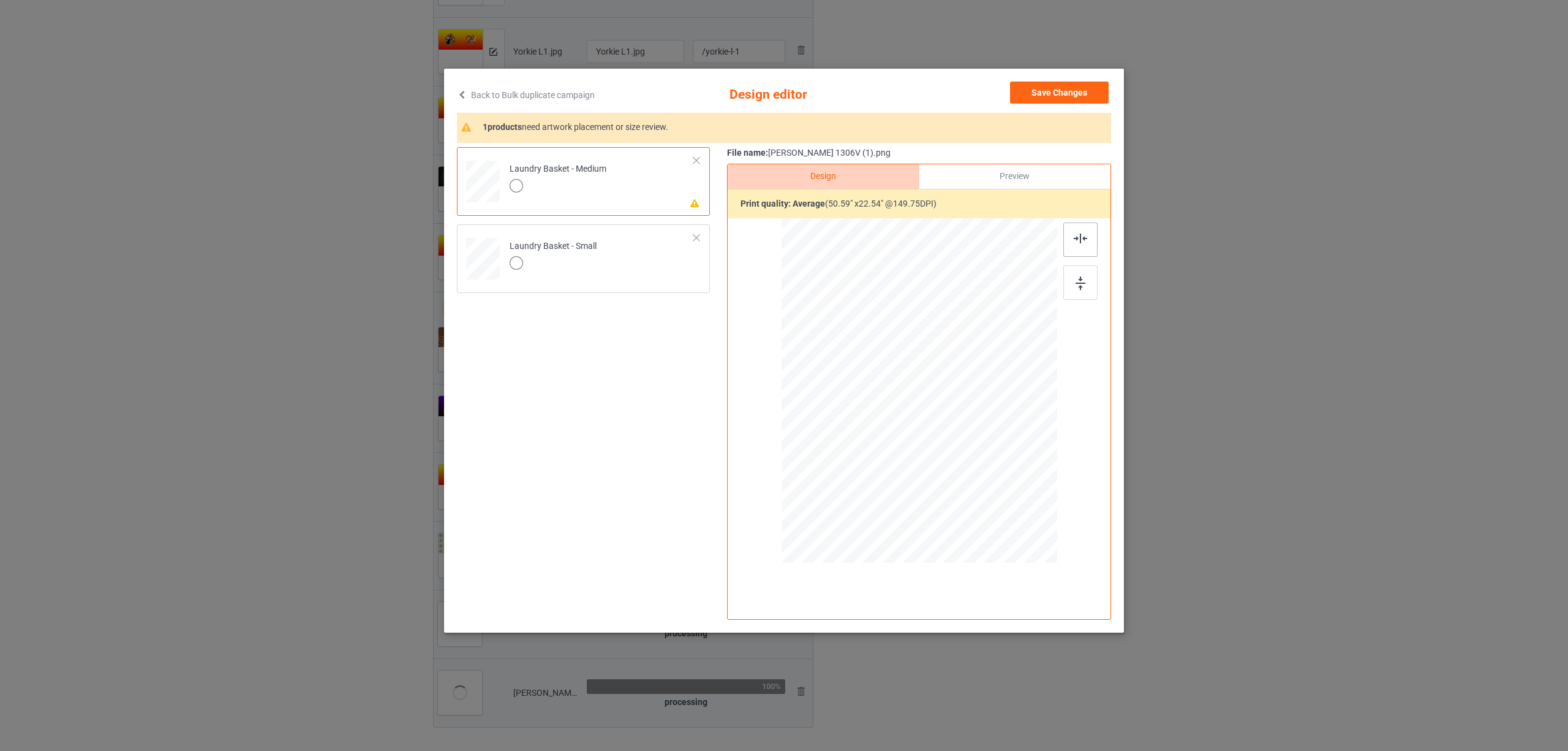
click at [1068, 236] on div at bounding box center [1080, 239] width 34 height 34
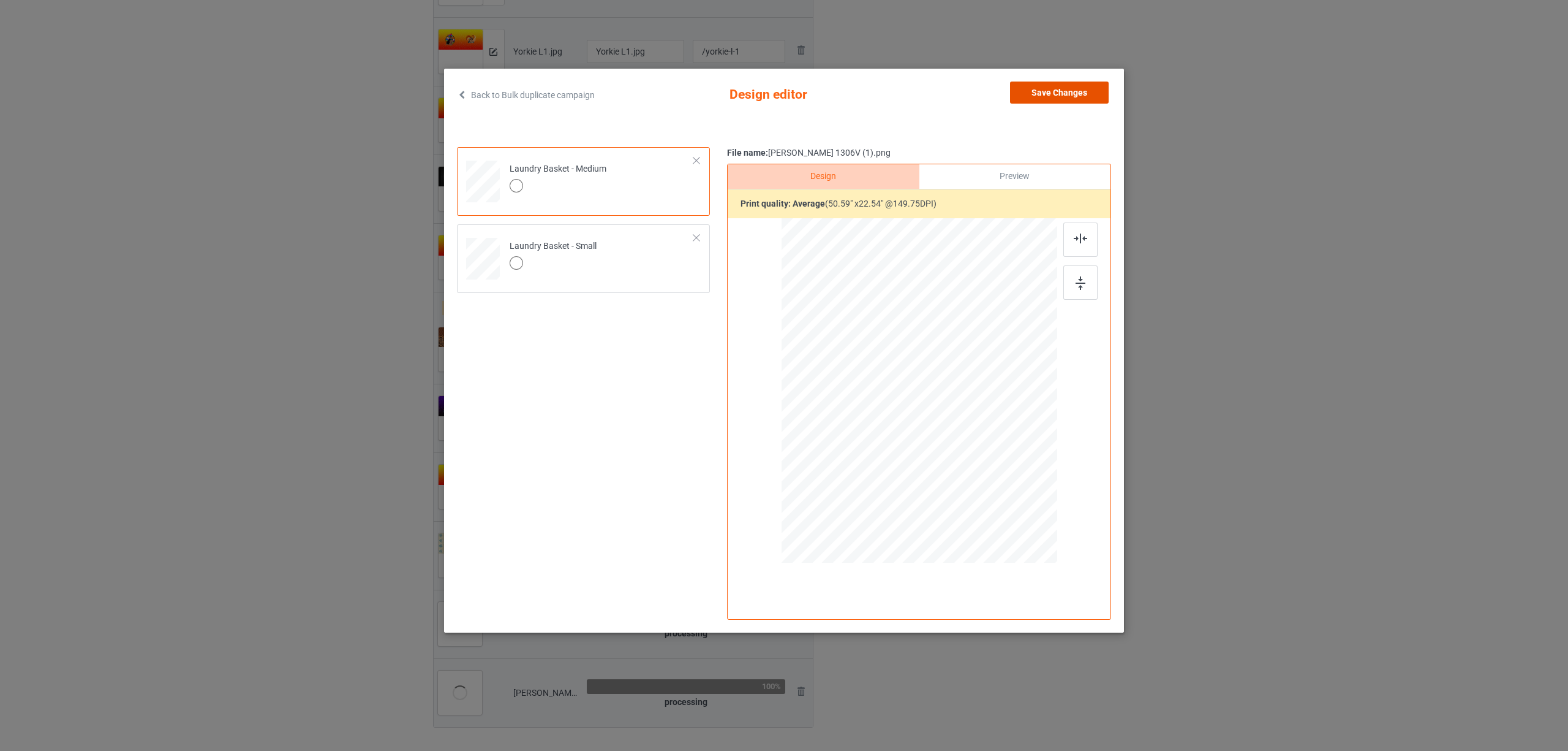
click at [1050, 87] on button "Save Changes" at bounding box center [1059, 92] width 99 height 22
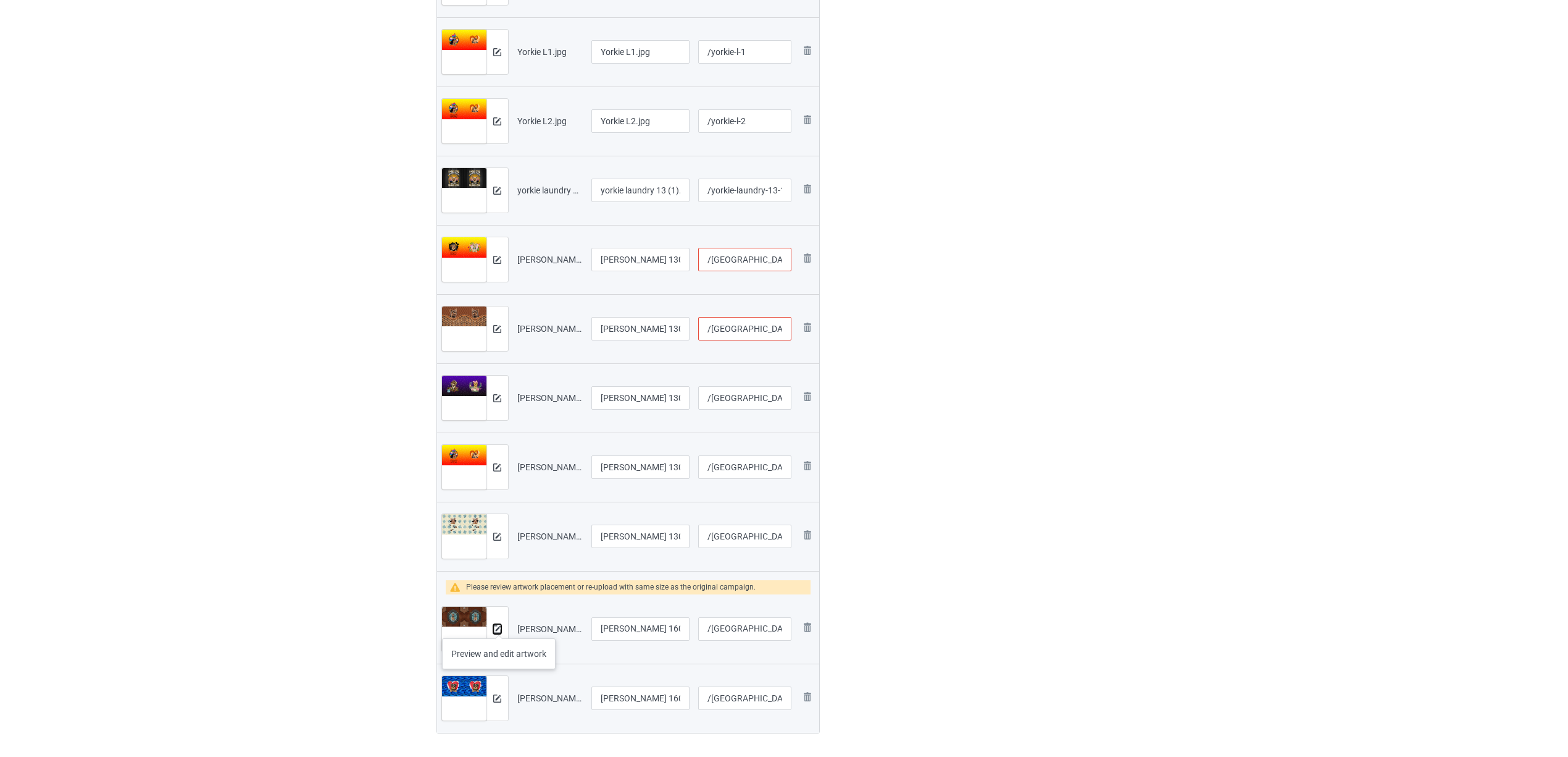
click at [499, 625] on img at bounding box center [497, 629] width 8 height 8
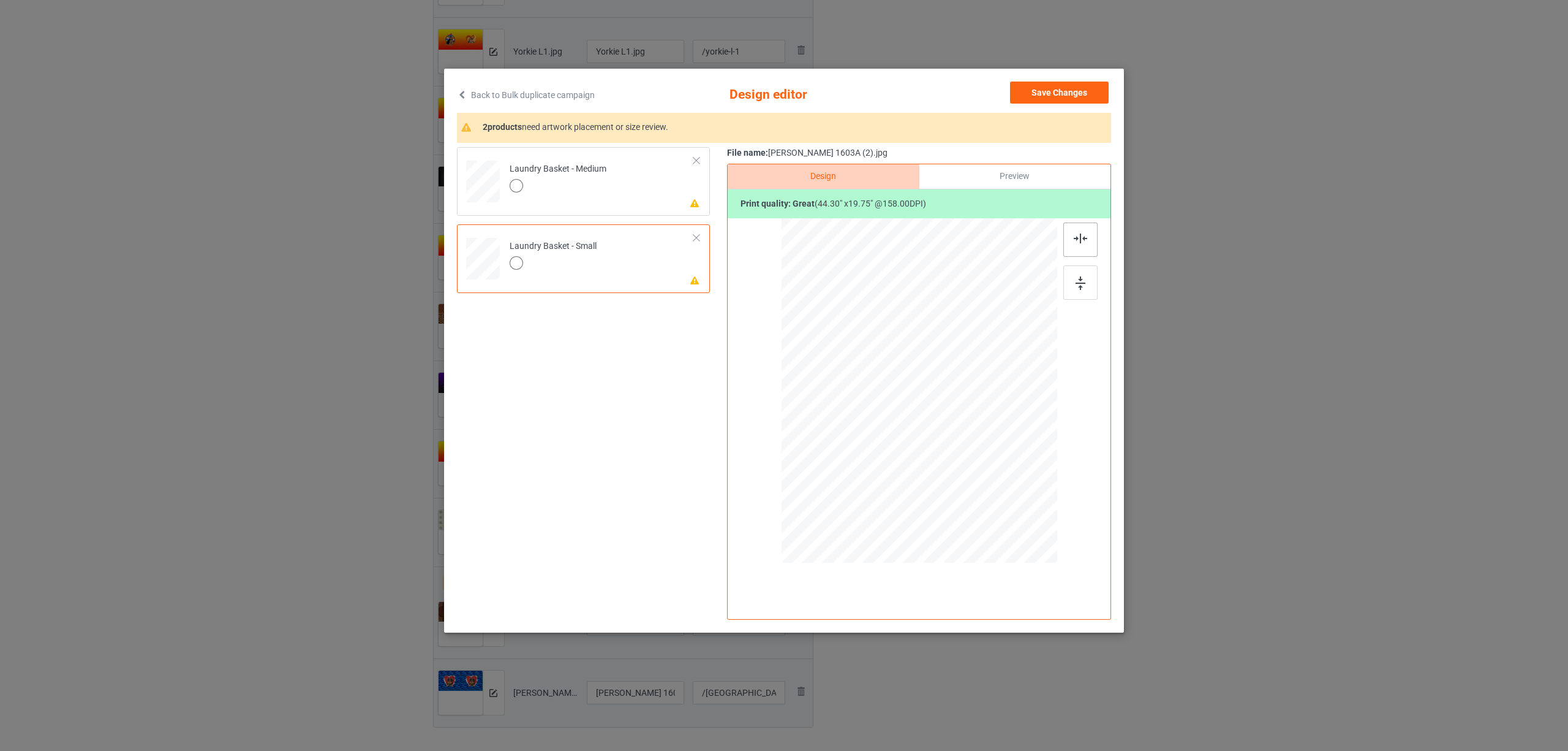
click at [1077, 234] on img at bounding box center [1081, 239] width 14 height 10
click at [643, 171] on td "Please review artwork placement Laundry Basket - Medium" at bounding box center [601, 179] width 198 height 54
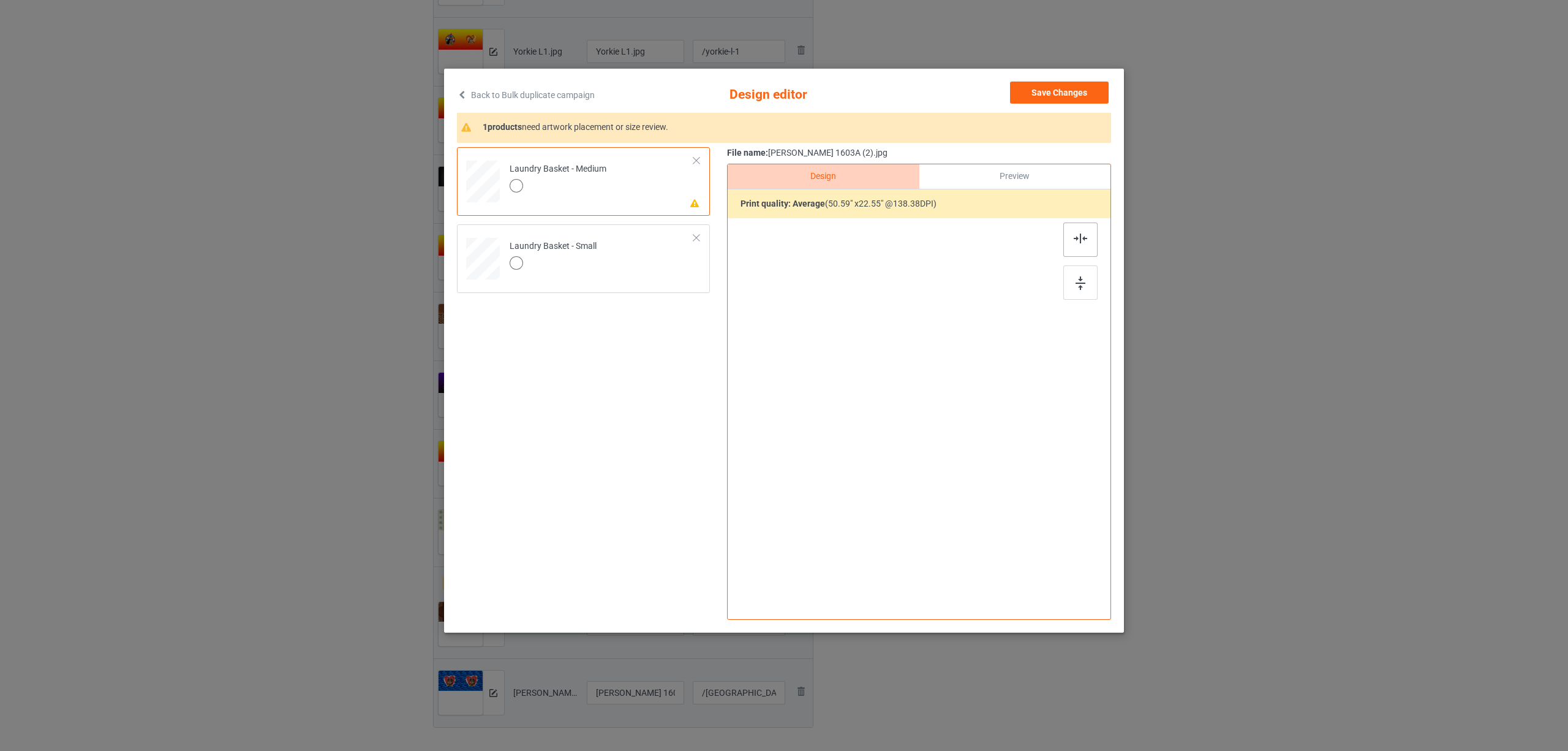
click at [1073, 241] on div at bounding box center [1080, 239] width 34 height 34
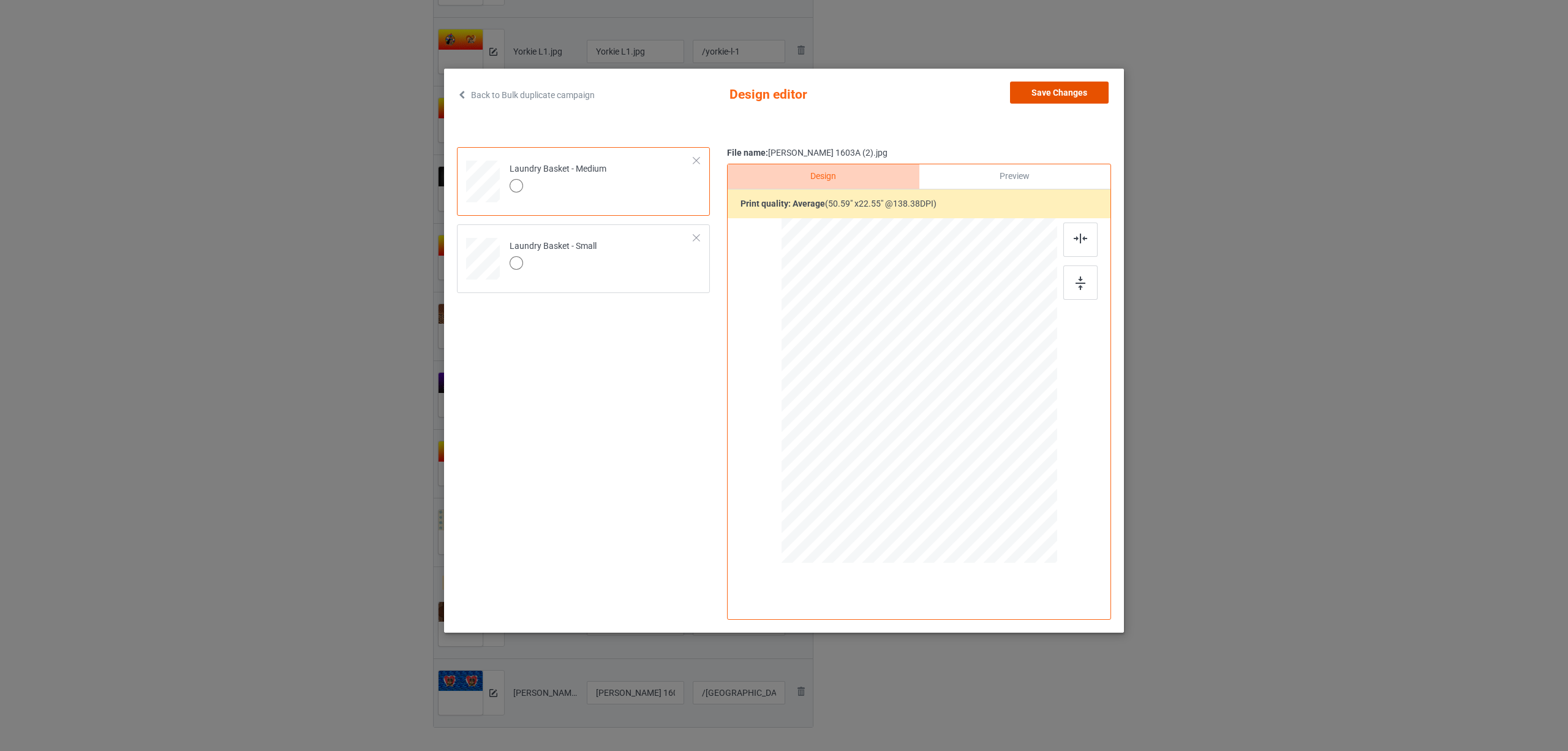
click at [1039, 94] on button "Save Changes" at bounding box center [1059, 92] width 99 height 22
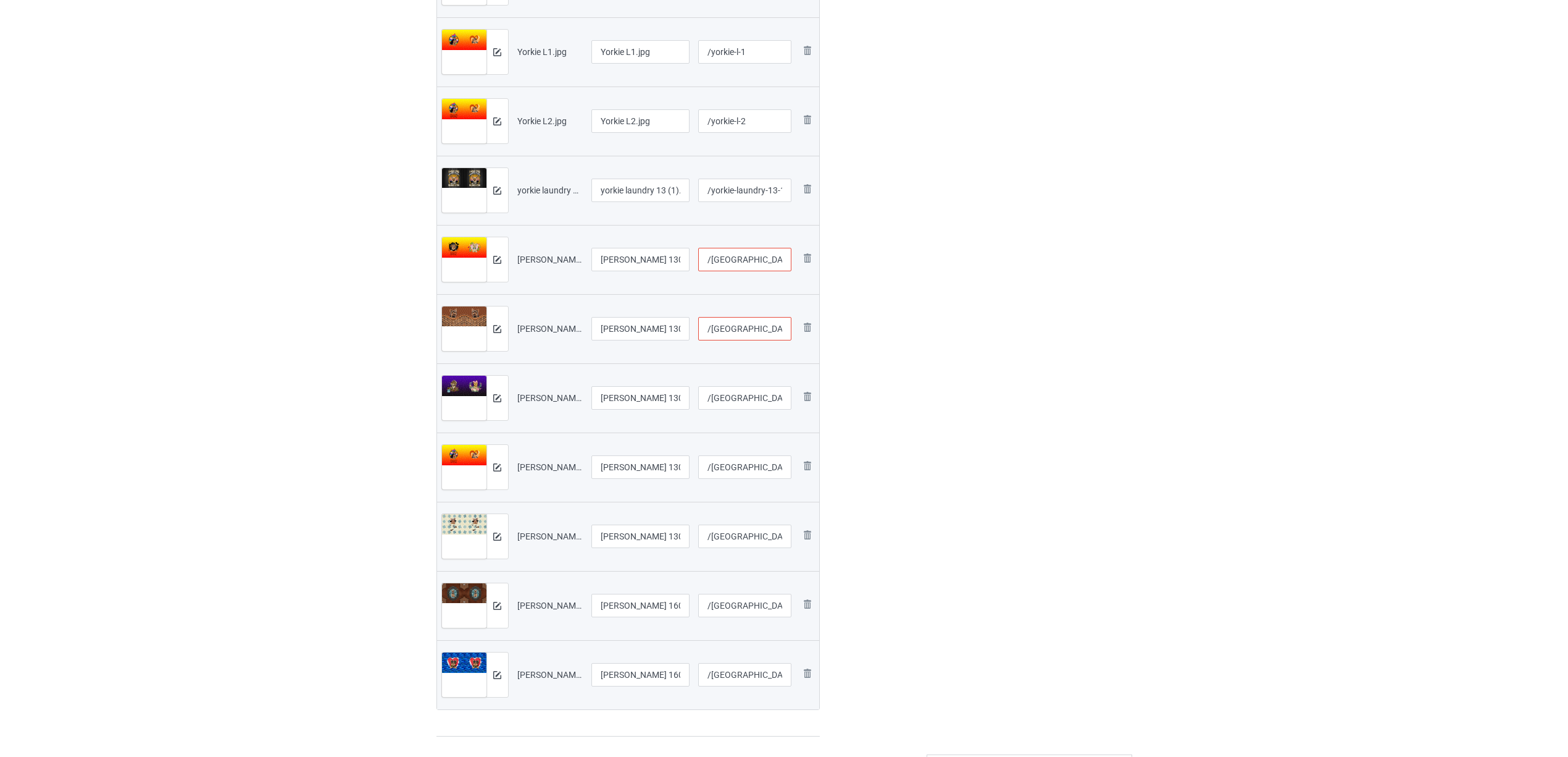
scroll to position [247, 0]
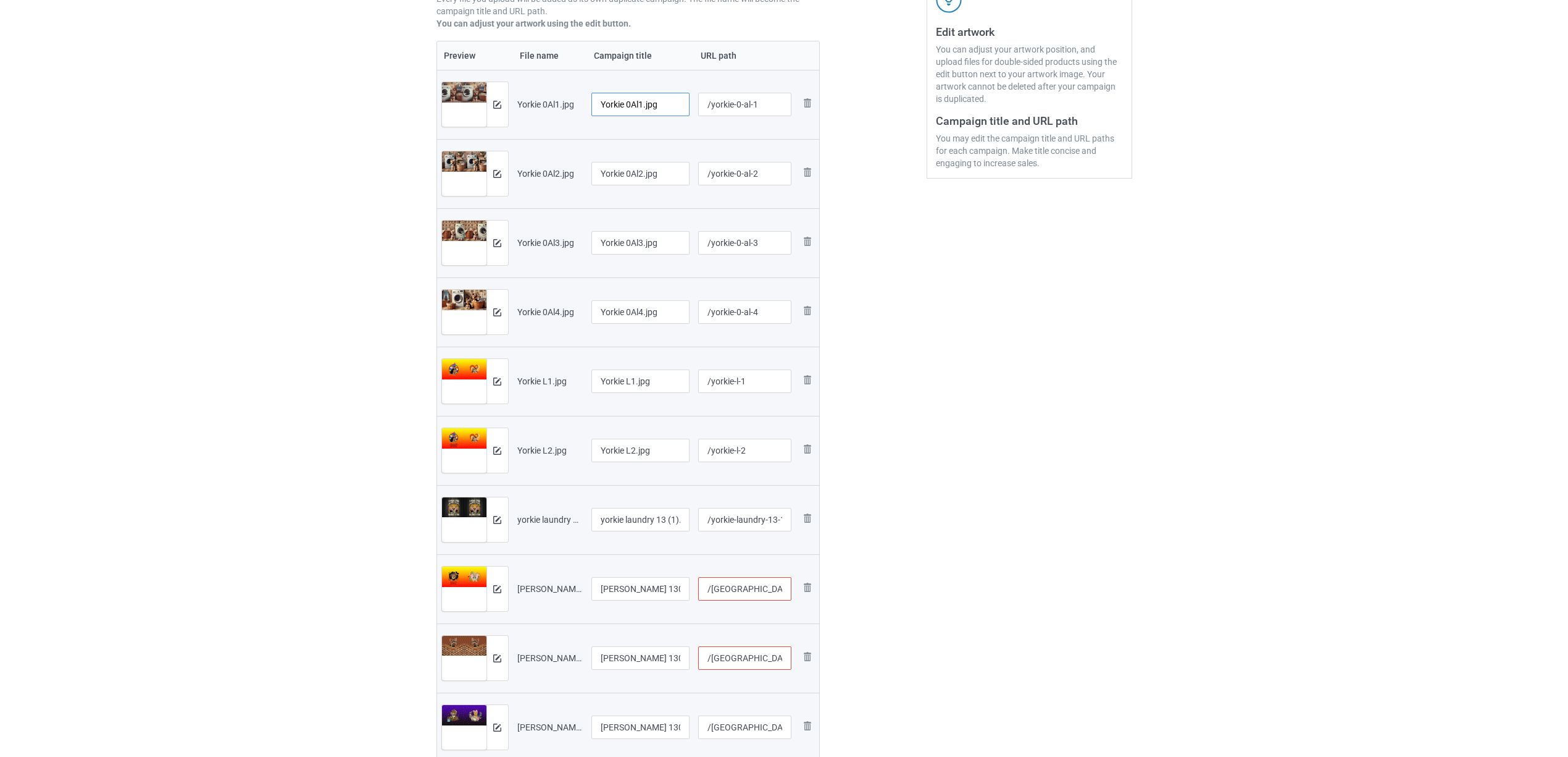
drag, startPoint x: 627, startPoint y: 104, endPoint x: 690, endPoint y: 100, distance: 63.1
click at [690, 100] on td "Yorkie 0Al1.jpg" at bounding box center [640, 104] width 108 height 69
drag, startPoint x: 638, startPoint y: 104, endPoint x: 413, endPoint y: 82, distance: 226.1
type input "Yorkie"
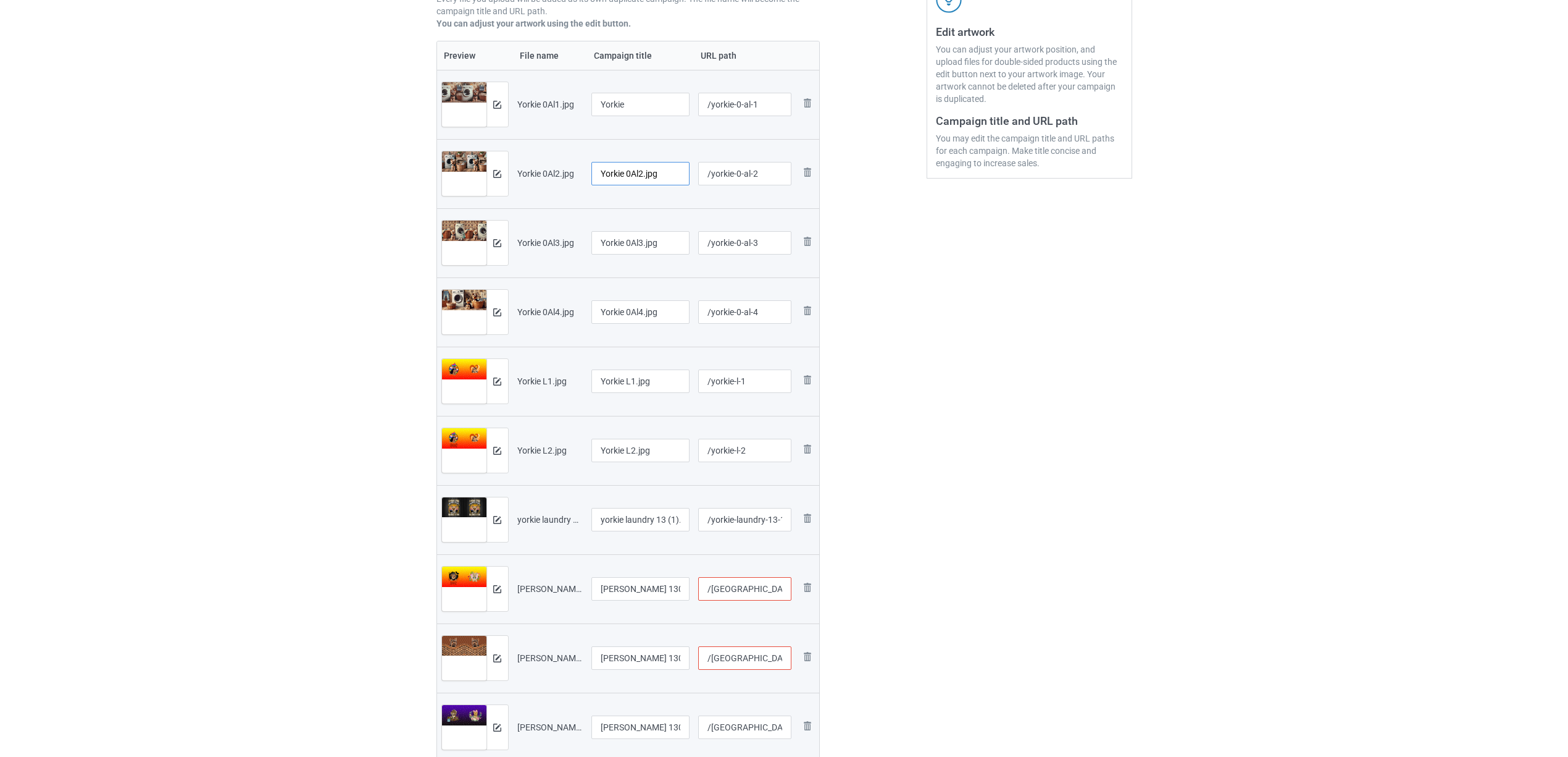
click at [630, 180] on input "Yorkie 0Al2.jpg" at bounding box center [641, 173] width 99 height 23
paste input "text"
type input "Yorkie"
click at [648, 246] on input "Yorkie 0Al3.jpg" at bounding box center [641, 243] width 99 height 23
paste input "text"
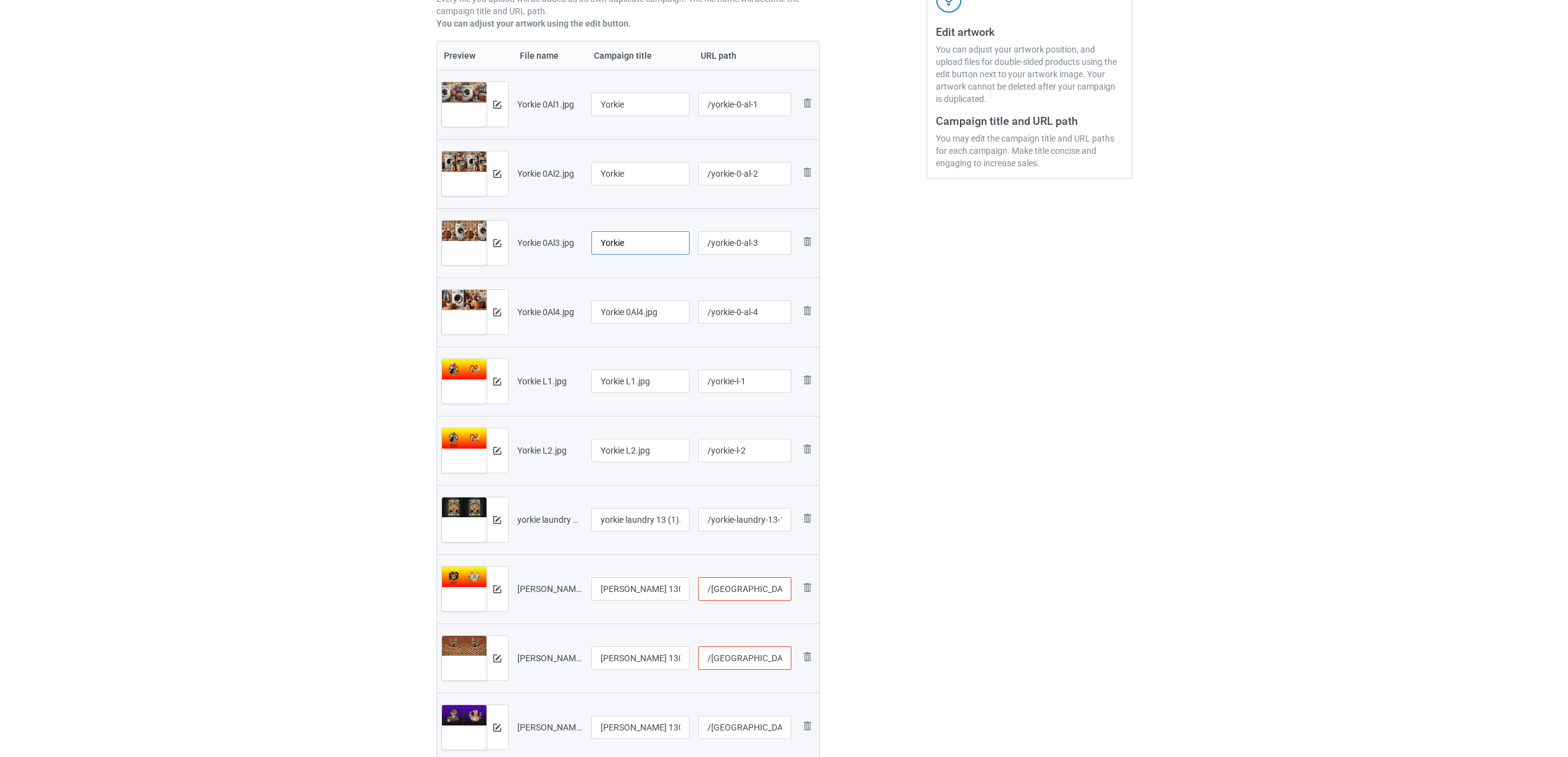
type input "Yorkie"
click at [633, 325] on div at bounding box center [641, 327] width 99 height 8
click at [644, 314] on input "Yorkie 0Al4.jpg" at bounding box center [641, 312] width 99 height 23
paste input "text"
type input "Yorkie"
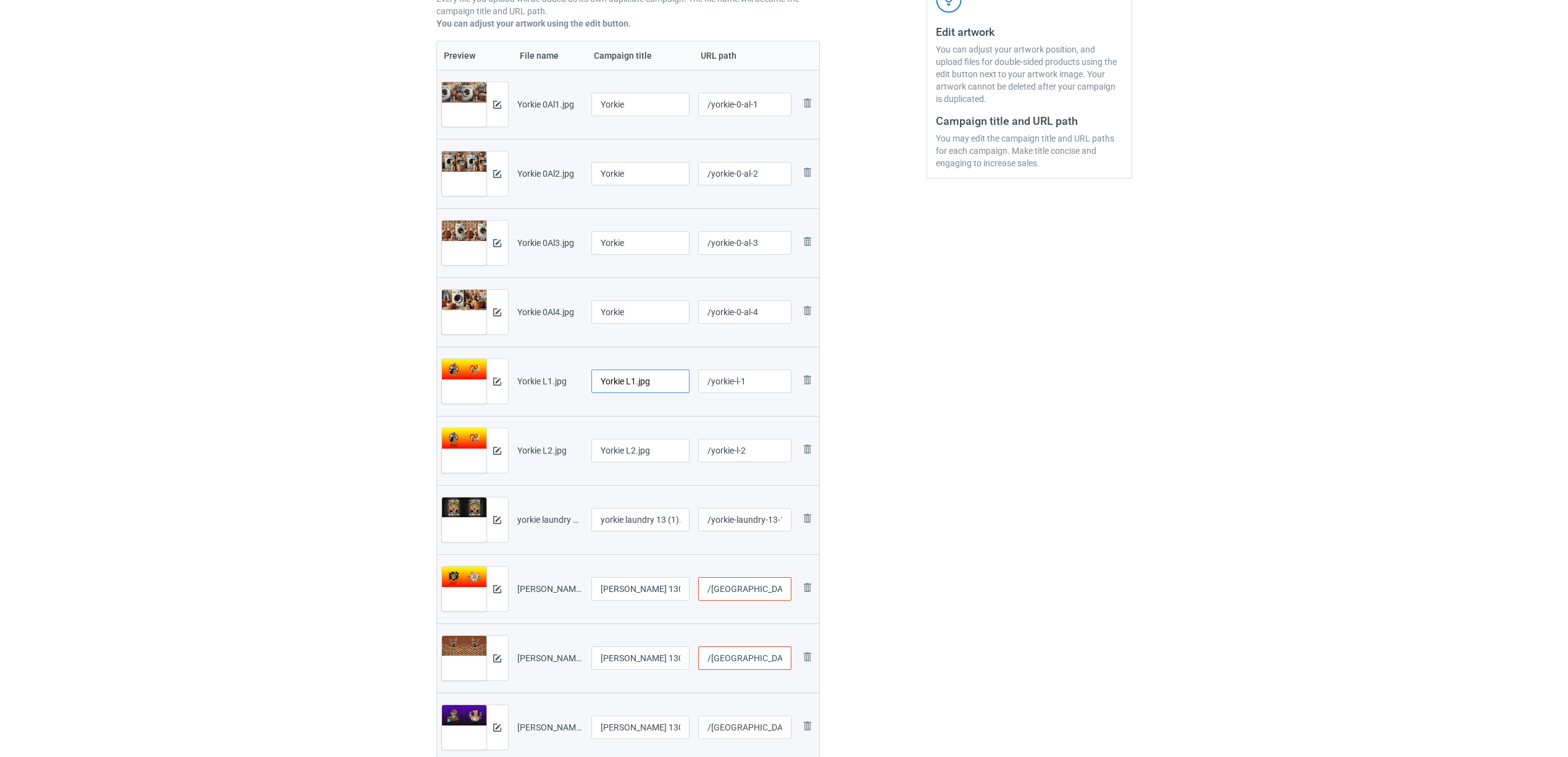
click at [656, 380] on input "Yorkie L1.jpg" at bounding box center [641, 381] width 99 height 23
paste input "text"
type input "Yorkie"
click at [641, 446] on input "Yorkie L2.jpg" at bounding box center [641, 450] width 99 height 23
paste input "text"
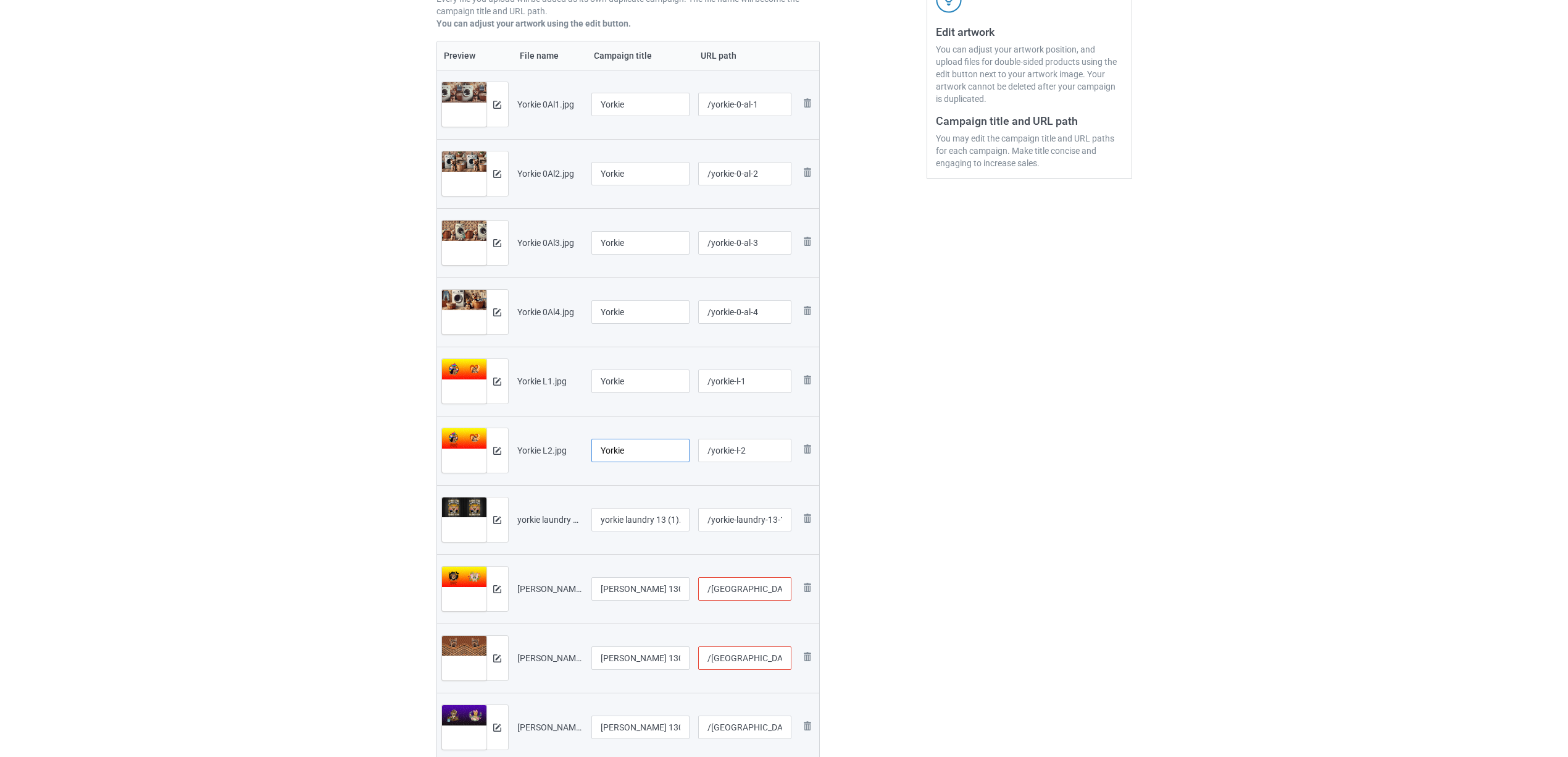
type input "Yorkie"
click at [643, 515] on input "yorkie laundry 13 (1).jpg" at bounding box center [641, 519] width 99 height 23
paste input "Yorkie"
type input "Yorkie"
click at [653, 594] on input "Yorkie Laundy 1306V (1).jpg" at bounding box center [641, 588] width 99 height 23
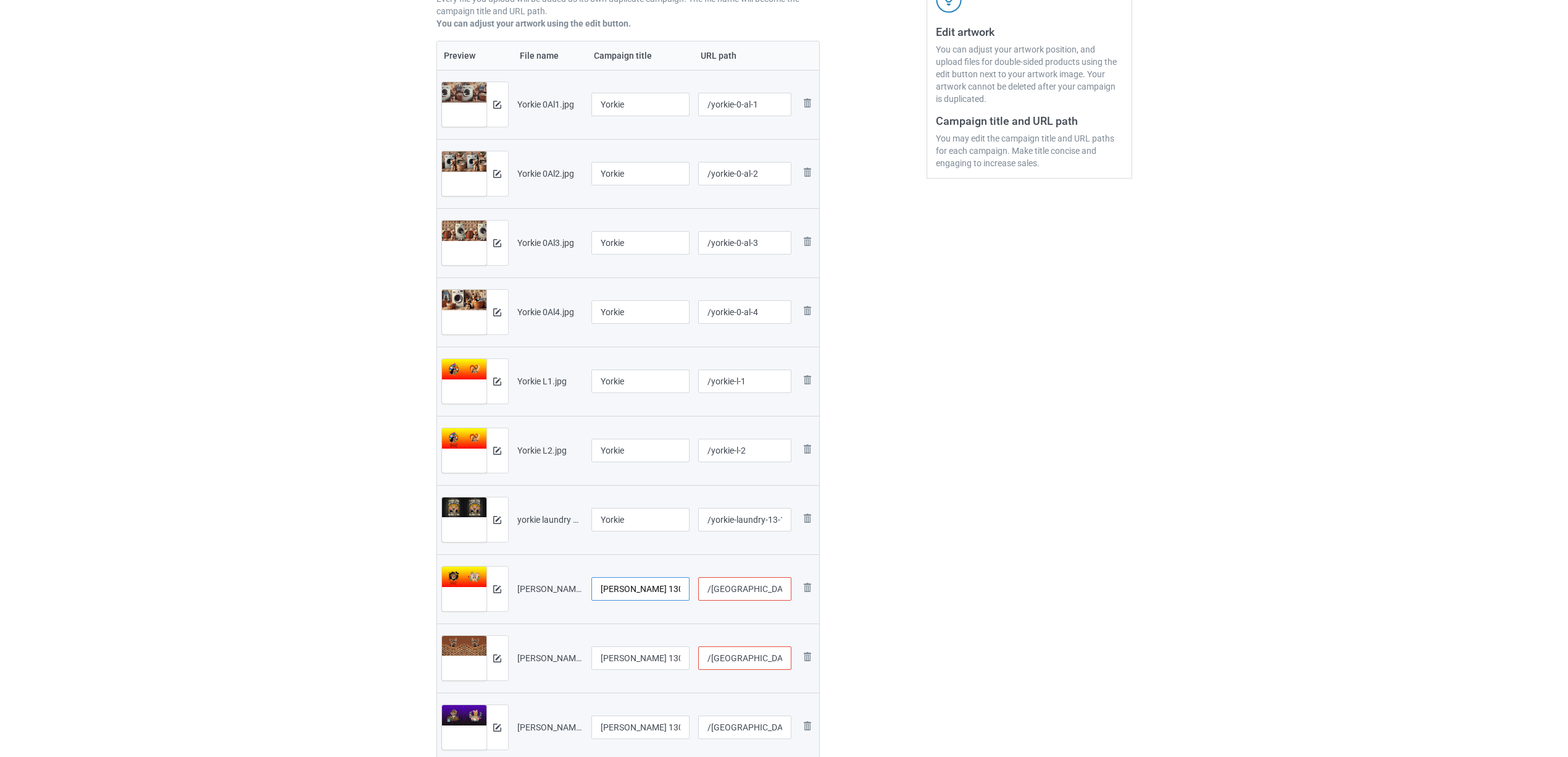
paste input "text"
type input "Yorkie"
click at [636, 647] on input "Yorkie Laundy 1306V (1)" at bounding box center [641, 658] width 99 height 23
paste input "text"
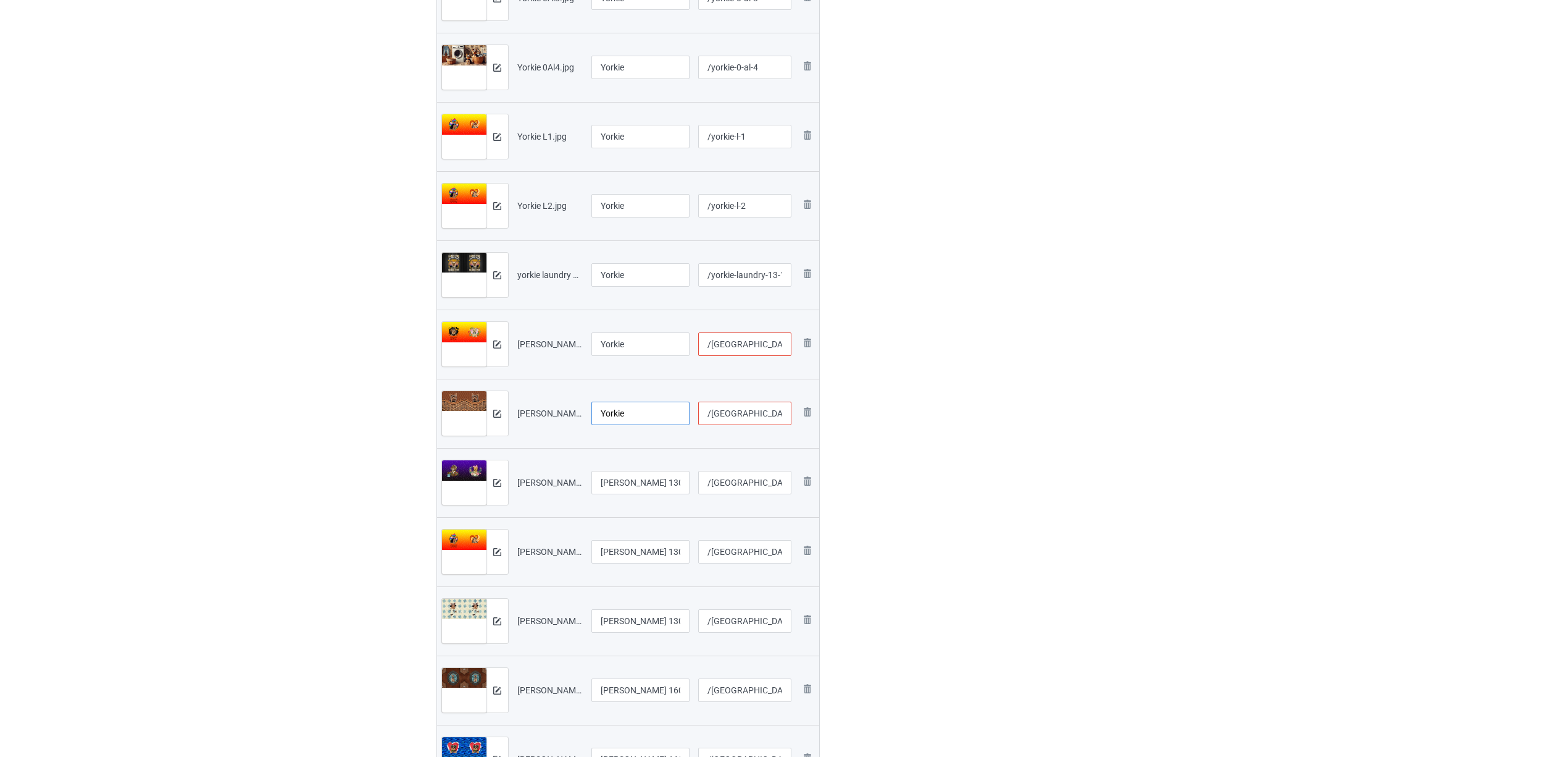
scroll to position [494, 0]
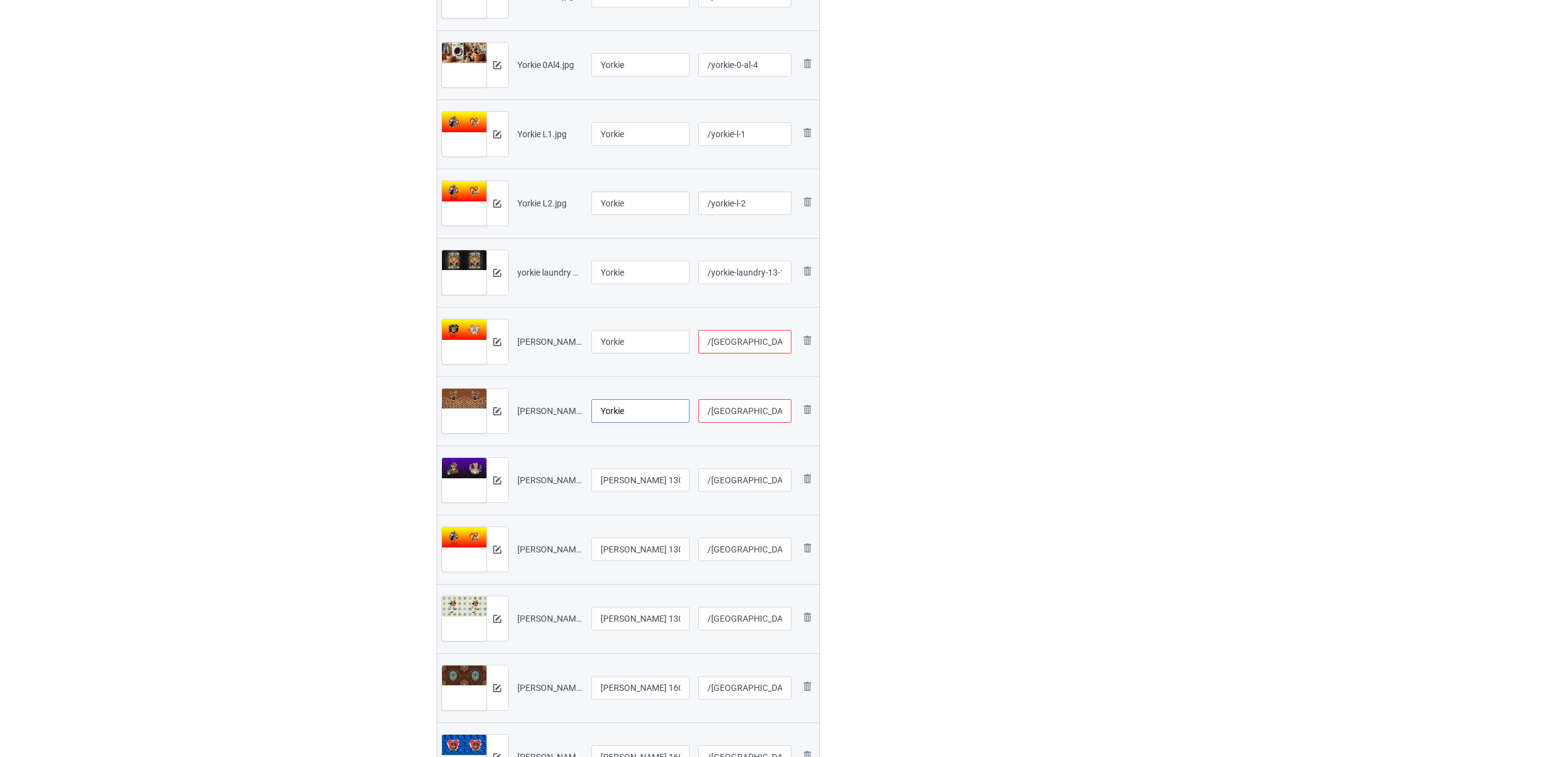
type input "Yorkie"
click at [616, 487] on input "Yorkie Laundy 1306V (2).jpg" at bounding box center [641, 480] width 99 height 23
paste input "text"
type input "Yorkie"
click at [636, 564] on div at bounding box center [641, 564] width 99 height 8
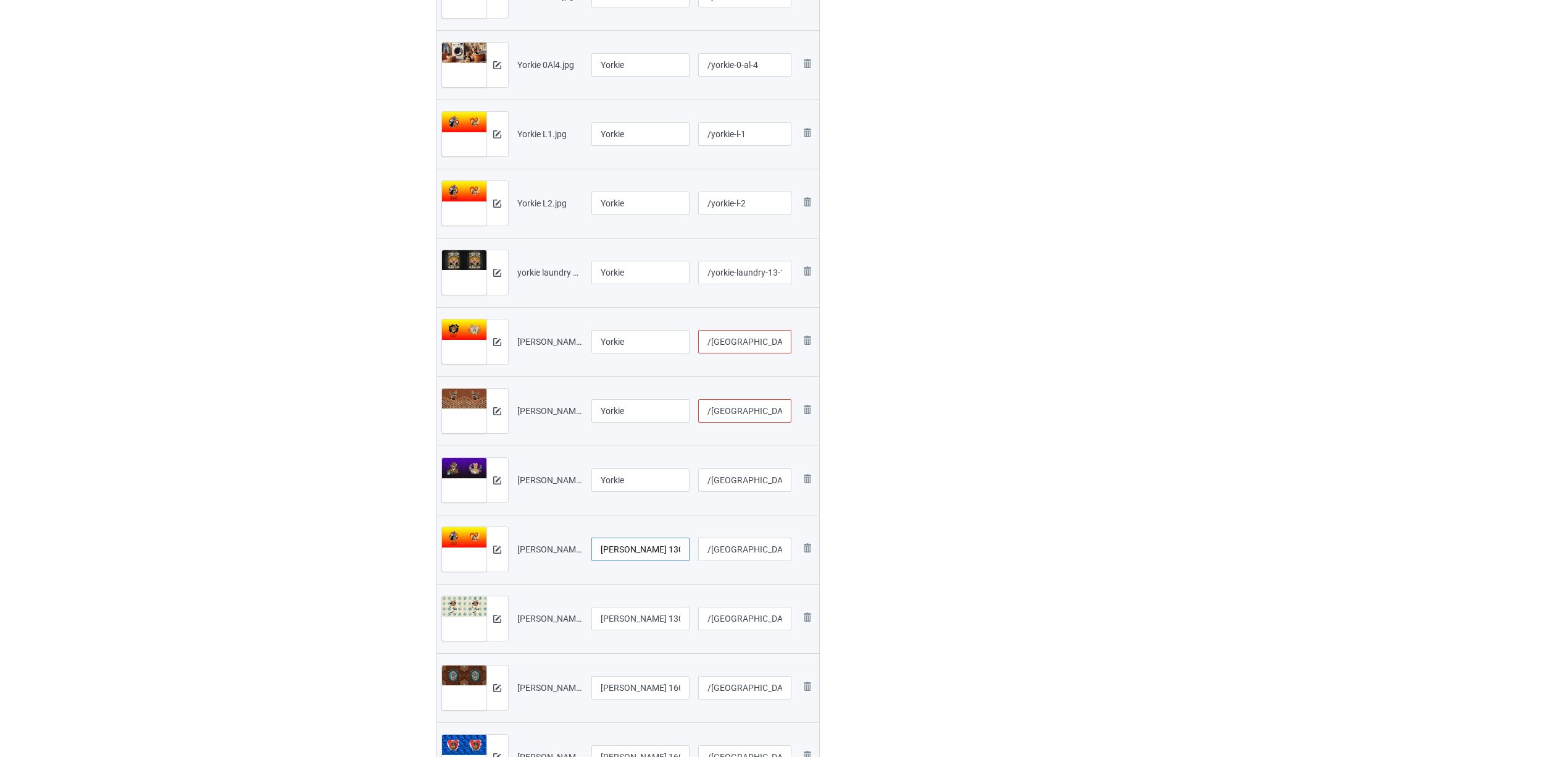
click at [637, 547] on input "Yorkie Laundy 1306V (3).jpg" at bounding box center [641, 549] width 99 height 23
paste input "text"
type input "Yorkie"
click at [618, 619] on input "Yorkie Laundy 1306V (4).jpg" at bounding box center [641, 618] width 99 height 23
paste input "text"
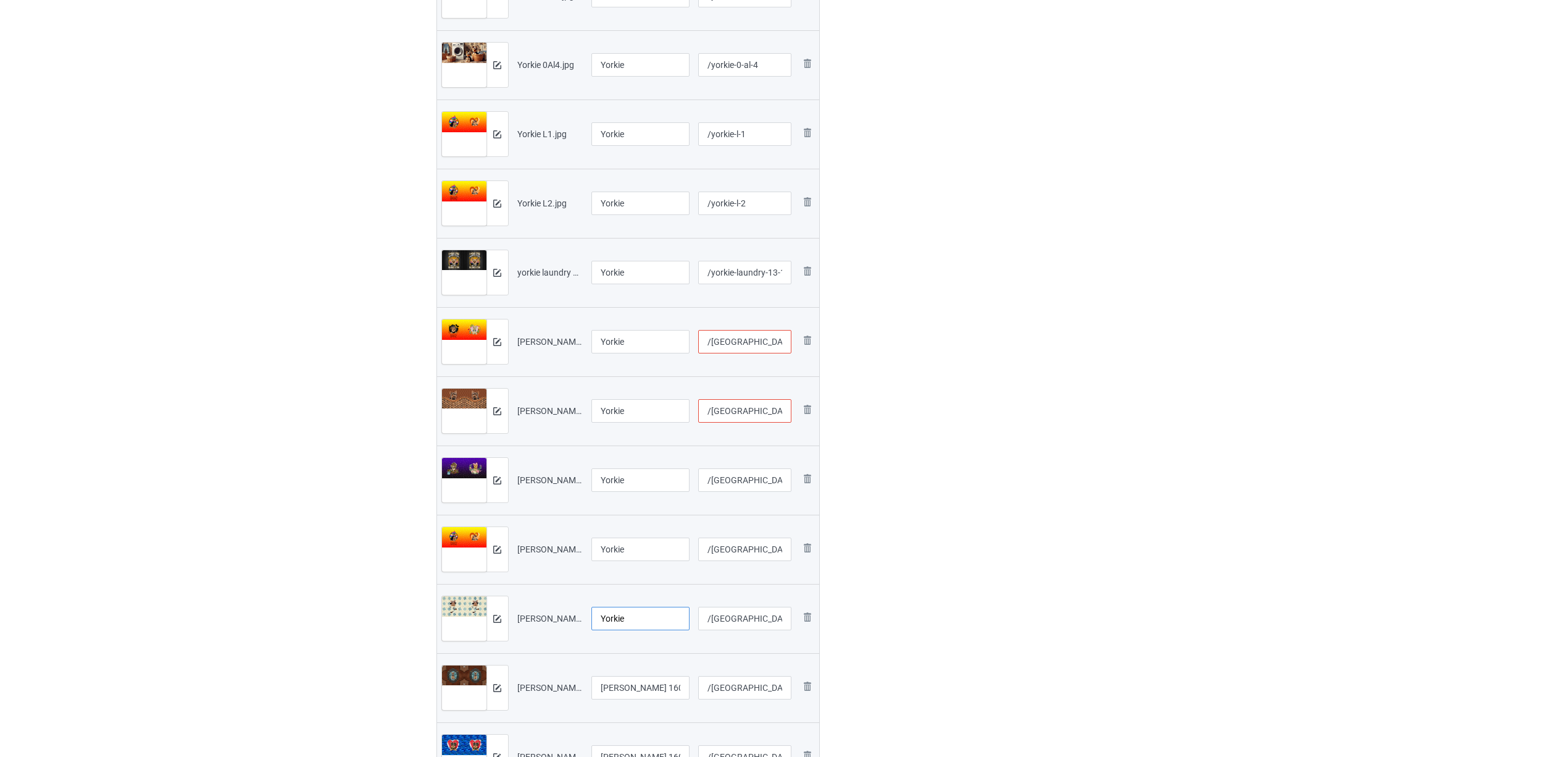
type input "Yorkie"
click at [636, 683] on input "Yorkie Laundy 1603A (2).jpg" at bounding box center [641, 687] width 99 height 23
paste input "text"
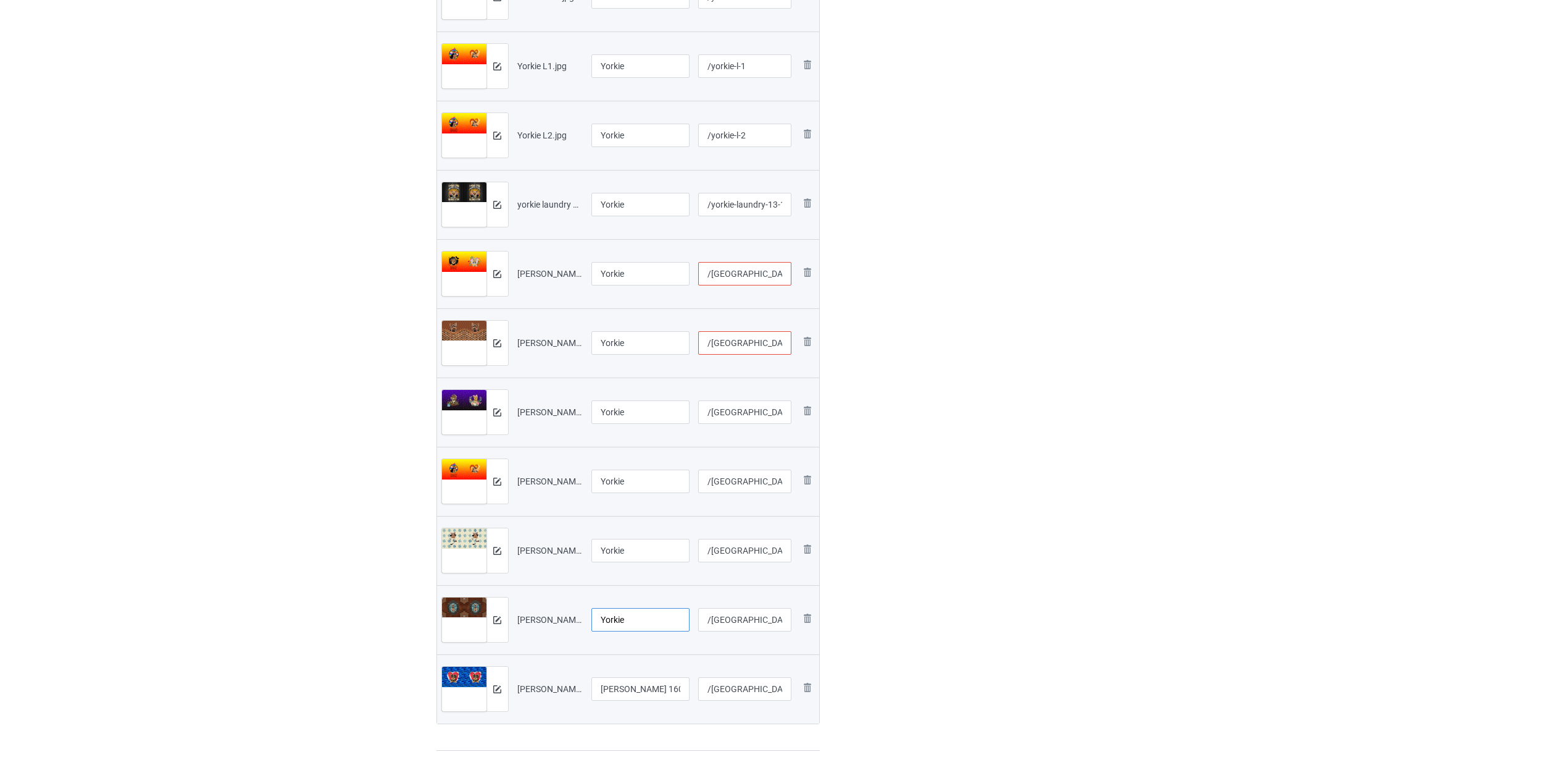
scroll to position [741, 0]
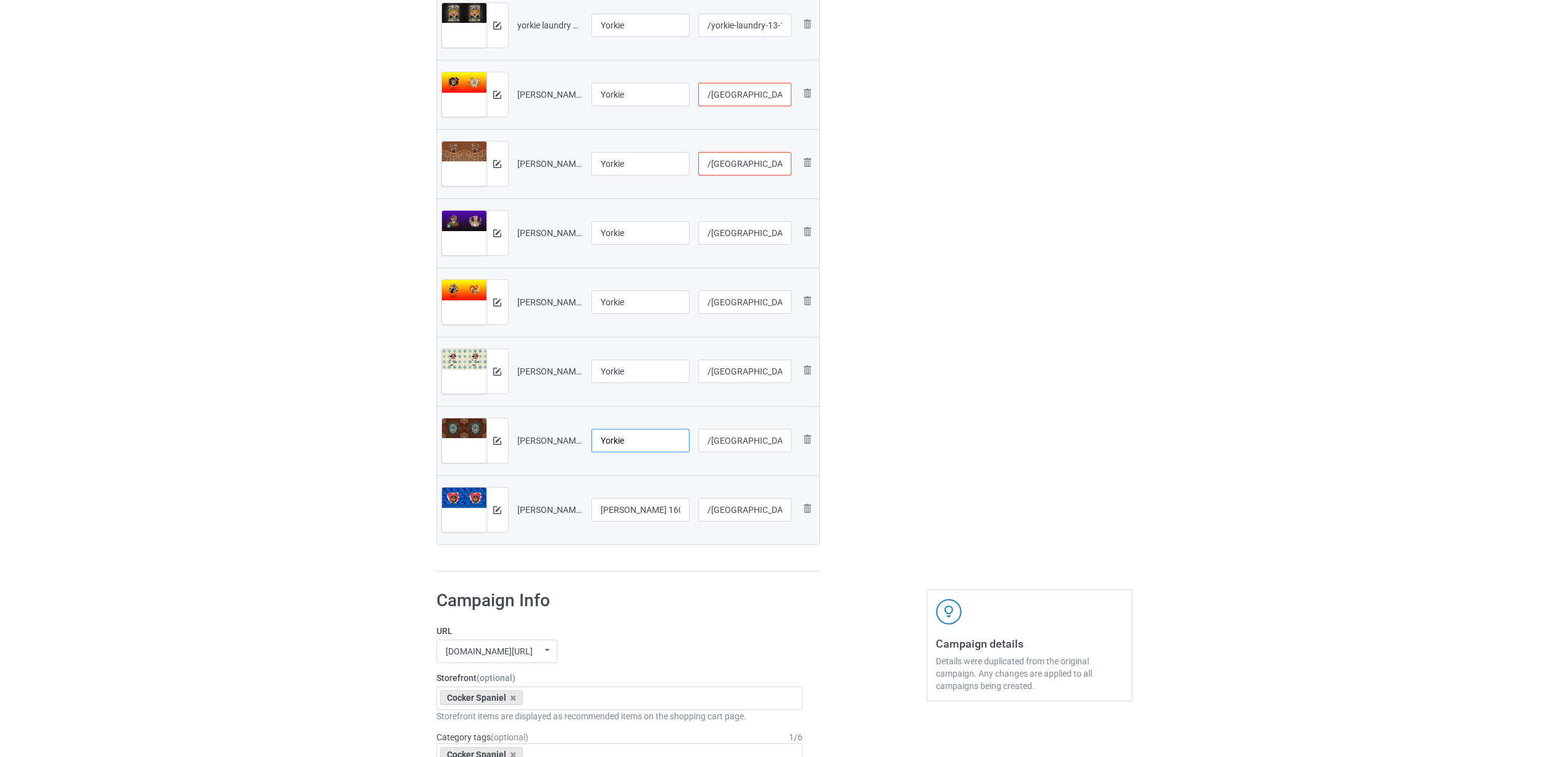
type input "Yorkie"
click at [627, 514] on input "Yorkie Laundy 1603A (3).jpg" at bounding box center [641, 510] width 99 height 23
paste input "text"
type input "Yorkie"
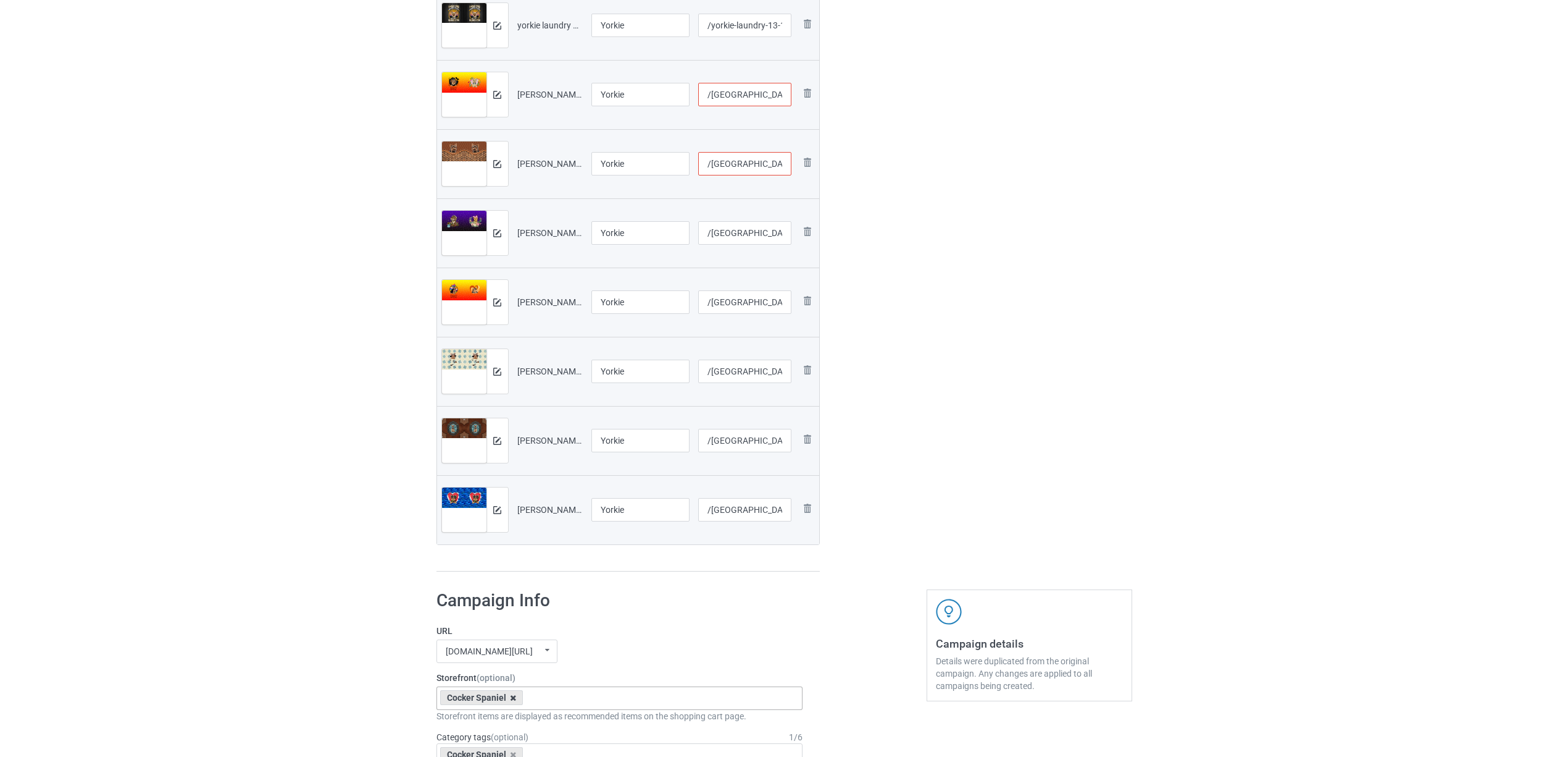
click at [510, 699] on icon at bounding box center [513, 698] width 6 height 8
paste input "Yorkie"
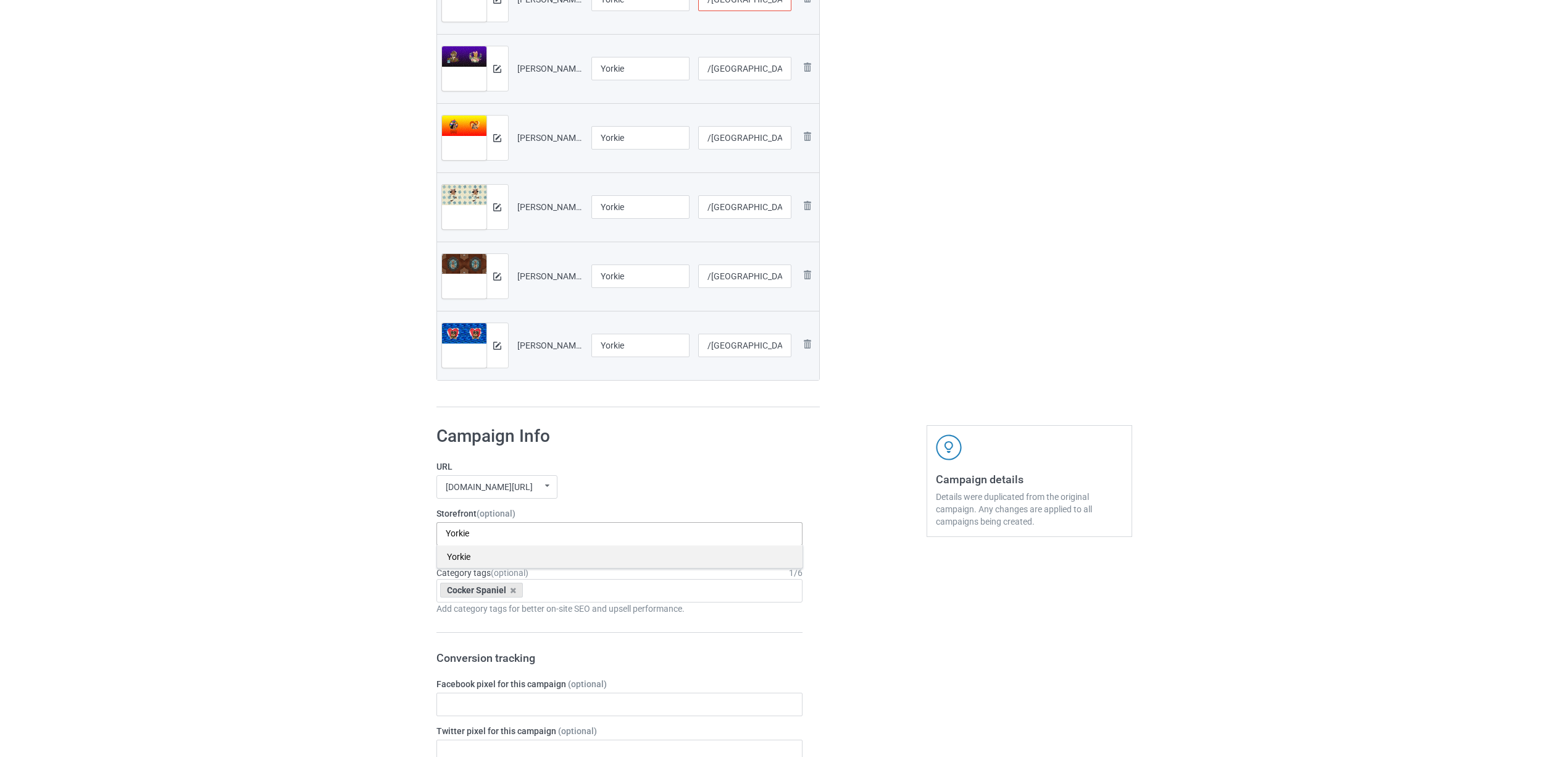
type input "Yorkie"
click at [465, 558] on div "Yorkie" at bounding box center [620, 556] width 366 height 23
click at [510, 591] on icon at bounding box center [513, 591] width 6 height 8
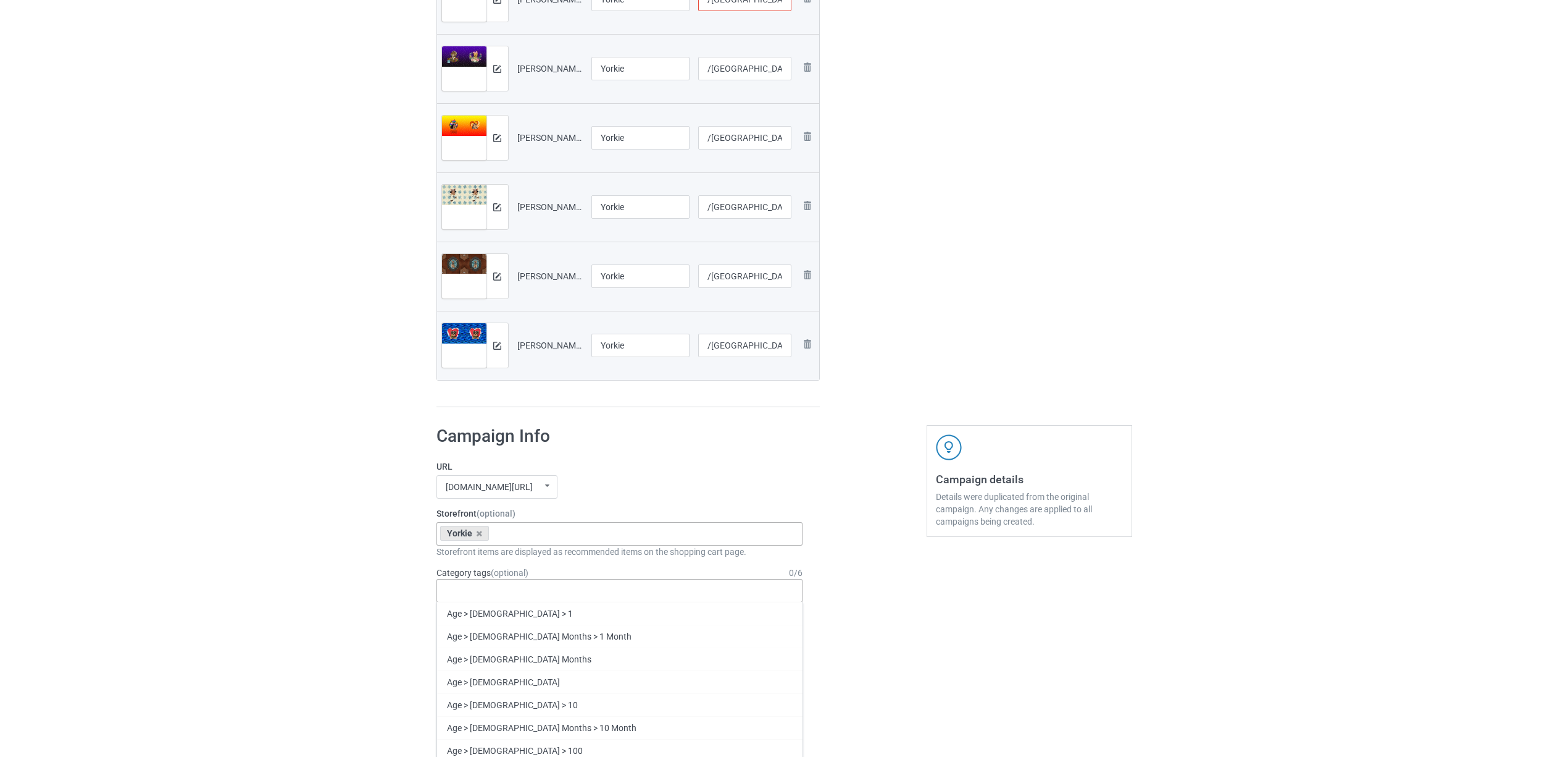
paste input "Yorkie"
type input "Yorkie"
click at [468, 612] on div "Yorkie" at bounding box center [620, 612] width 366 height 23
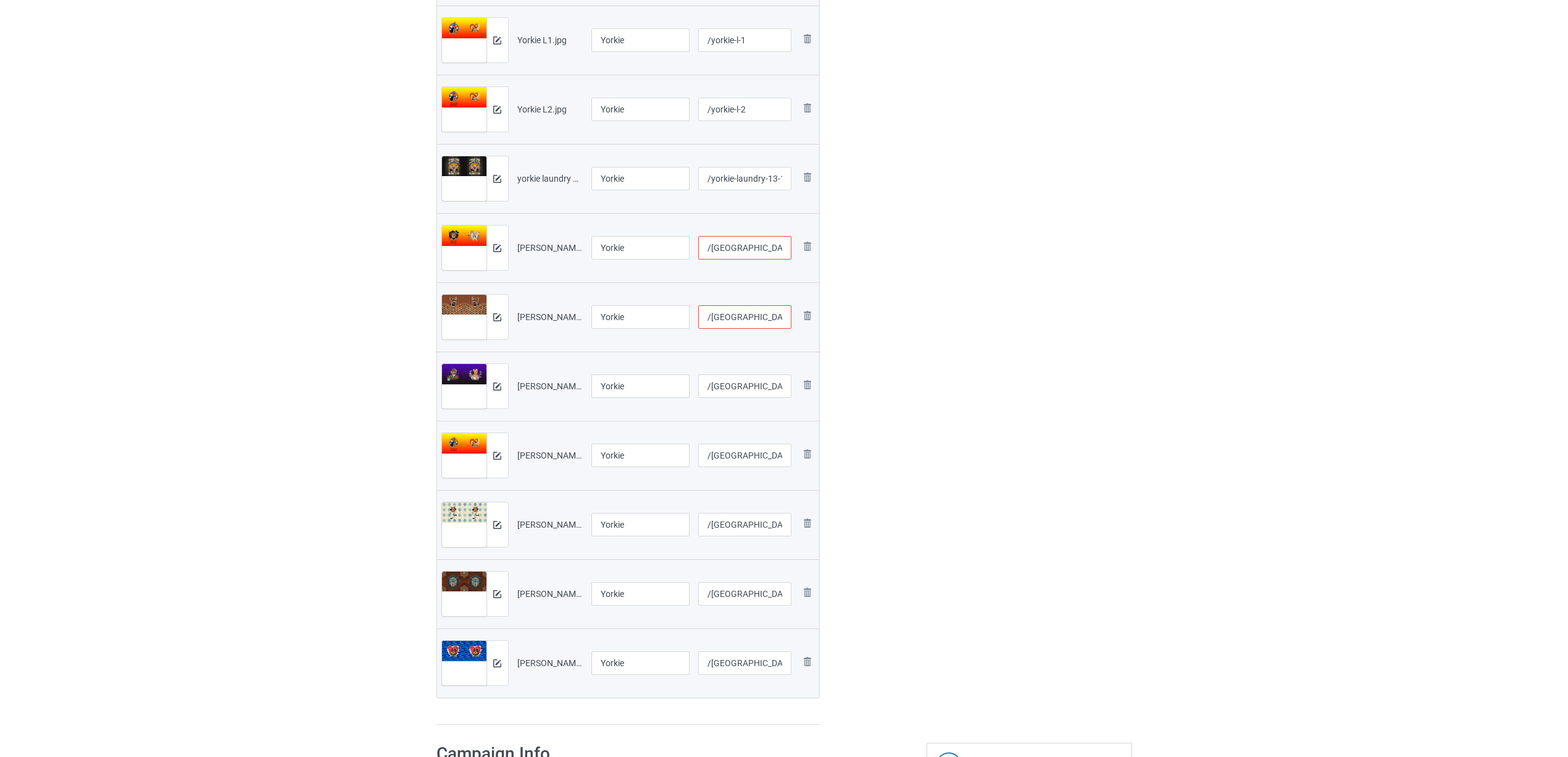
scroll to position [576, 0]
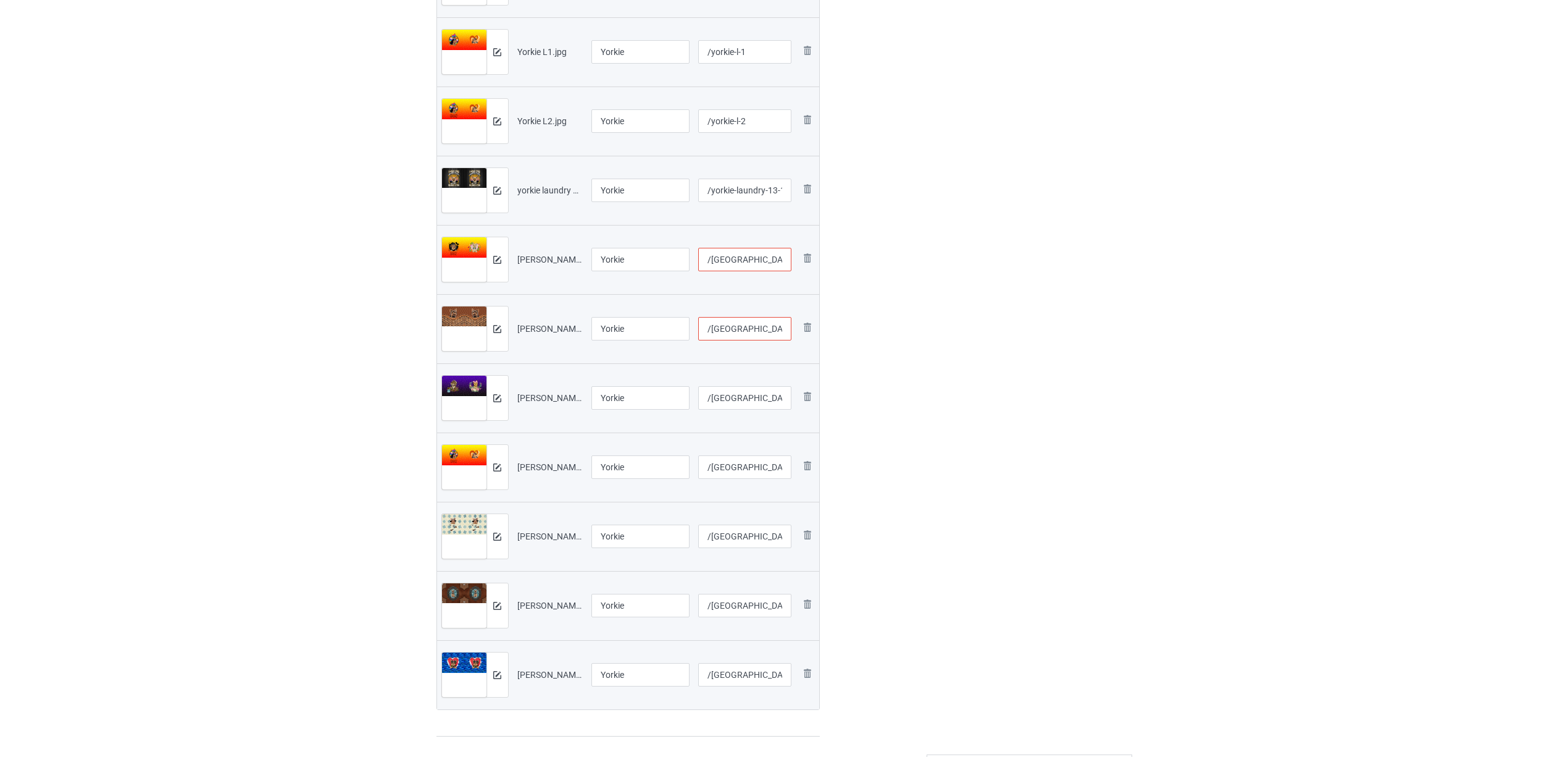
click at [774, 327] on input "/yorkie-laundy-1306-v-1" at bounding box center [745, 329] width 93 height 23
type input "/yorkie-laundy-13-06-v-1"
click at [946, 308] on div "Edit artwork You can adjust your artwork position, and upload files for double-…" at bounding box center [1029, 127] width 223 height 1235
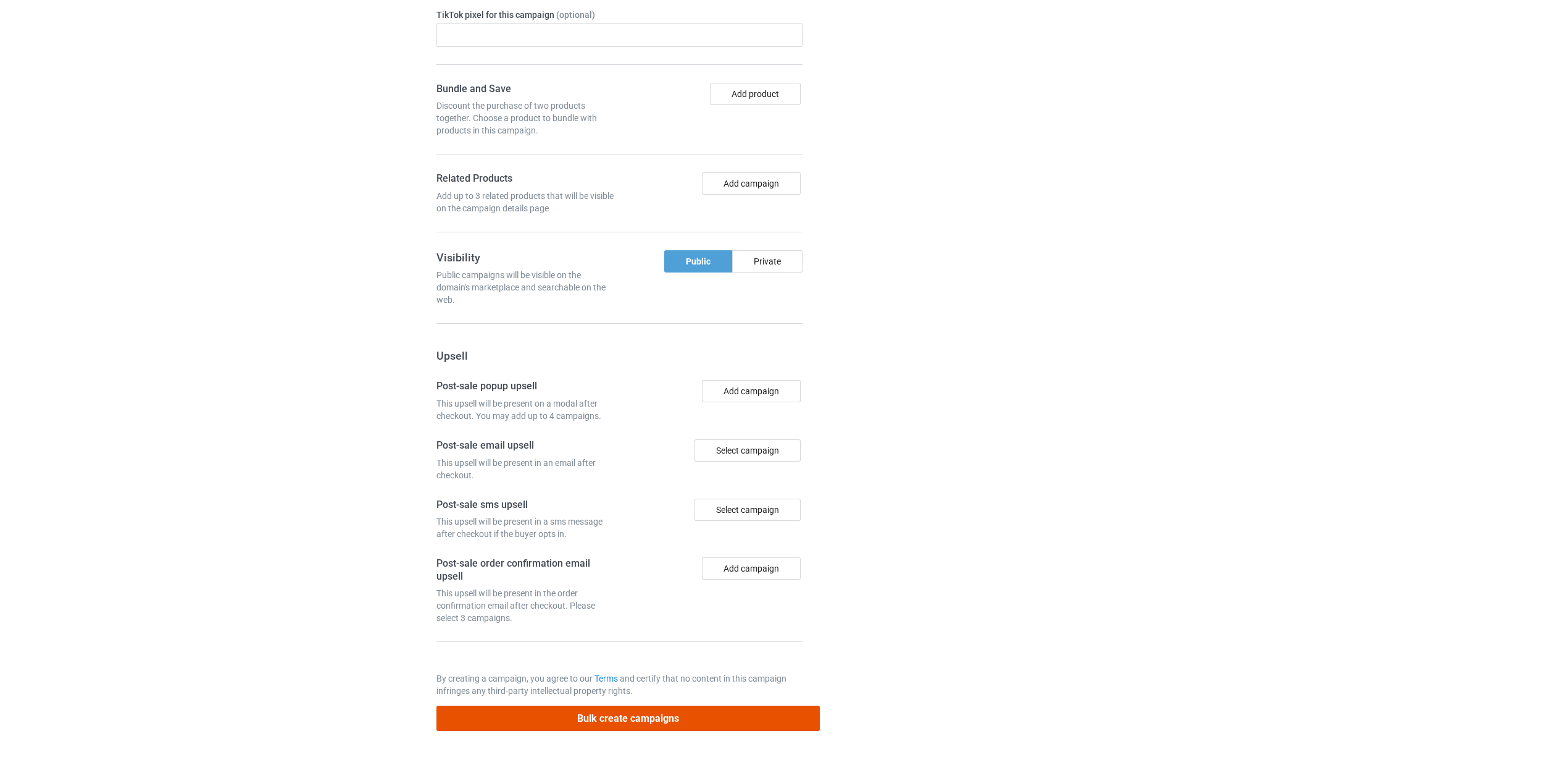
click at [637, 714] on button "Bulk create campaigns" at bounding box center [628, 718] width 384 height 25
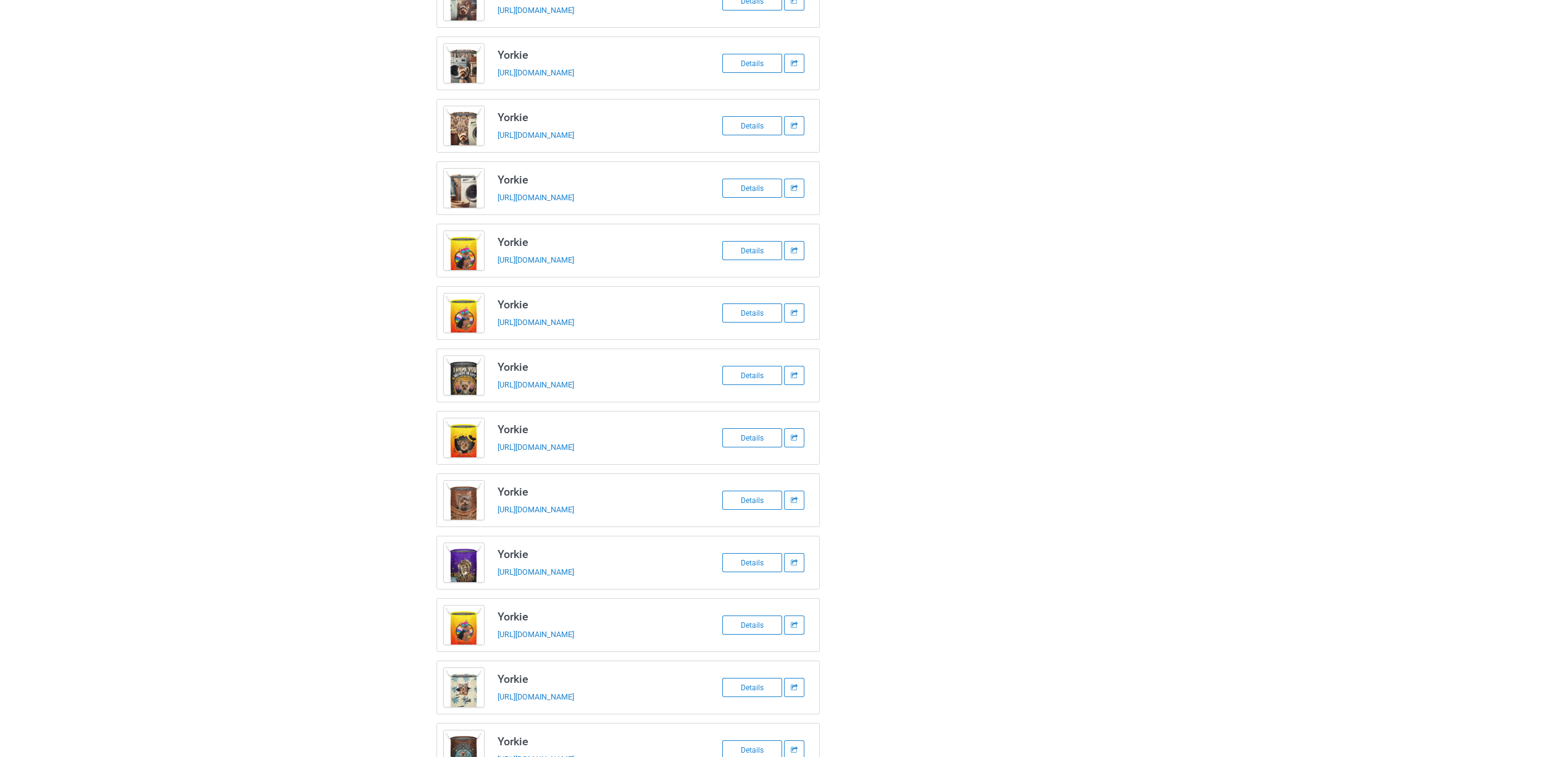
scroll to position [0, 0]
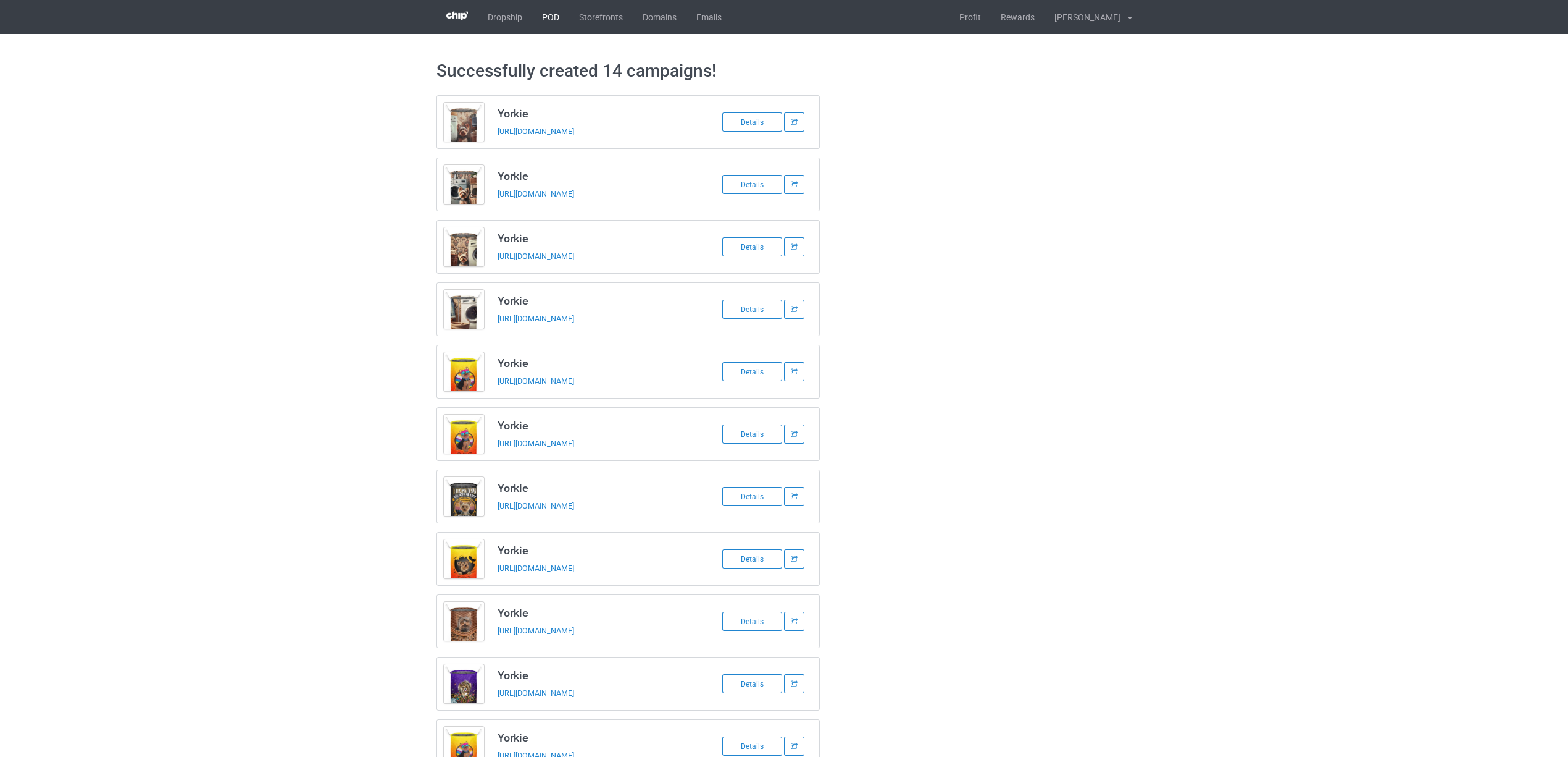
click at [546, 16] on link "POD" at bounding box center [551, 17] width 37 height 34
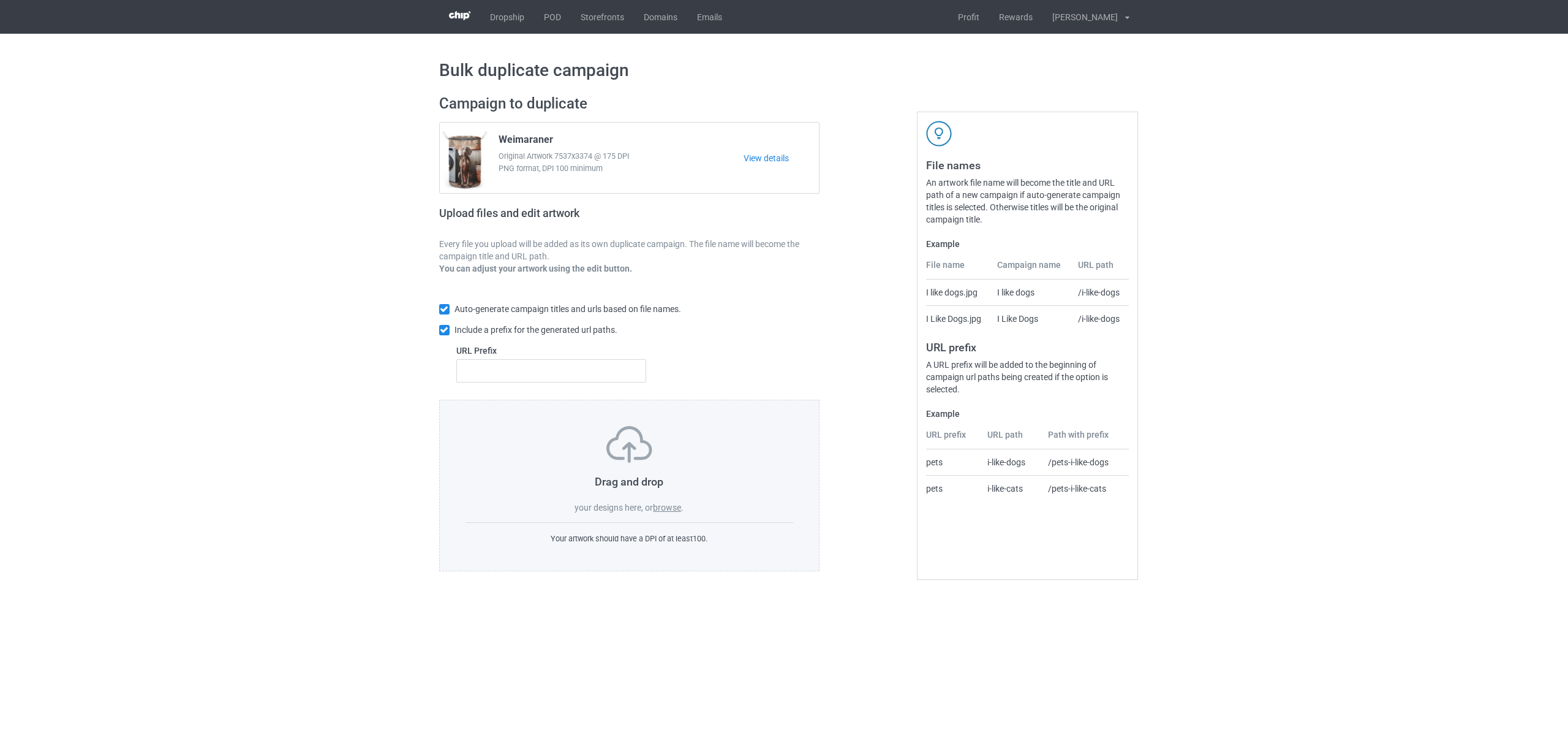
click at [659, 508] on label "browse" at bounding box center [666, 507] width 28 height 10
click at [0, 0] on input "browse" at bounding box center [0, 0] width 0 height 0
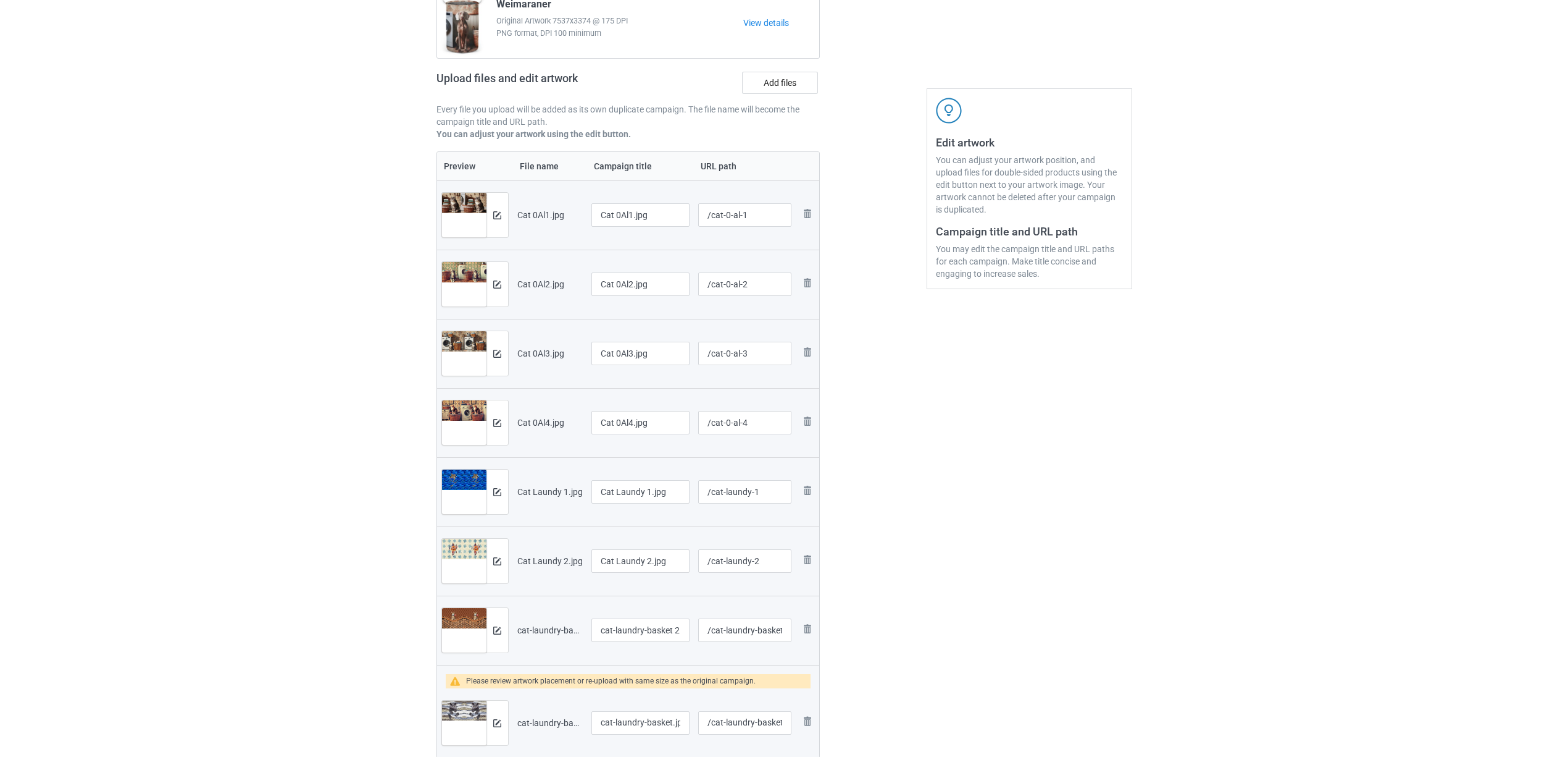
scroll to position [247, 0]
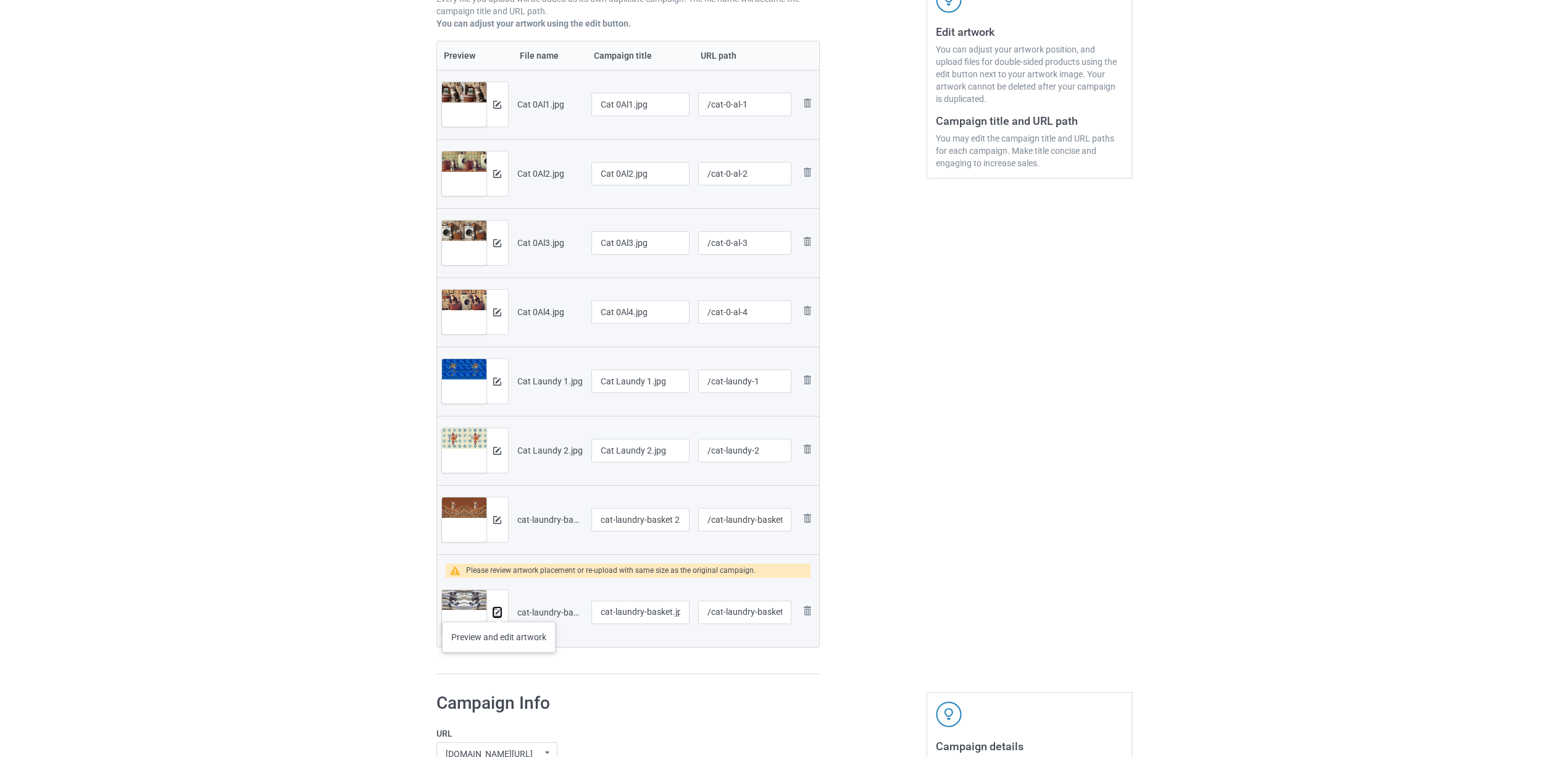
click at [499, 609] on img at bounding box center [497, 612] width 8 height 8
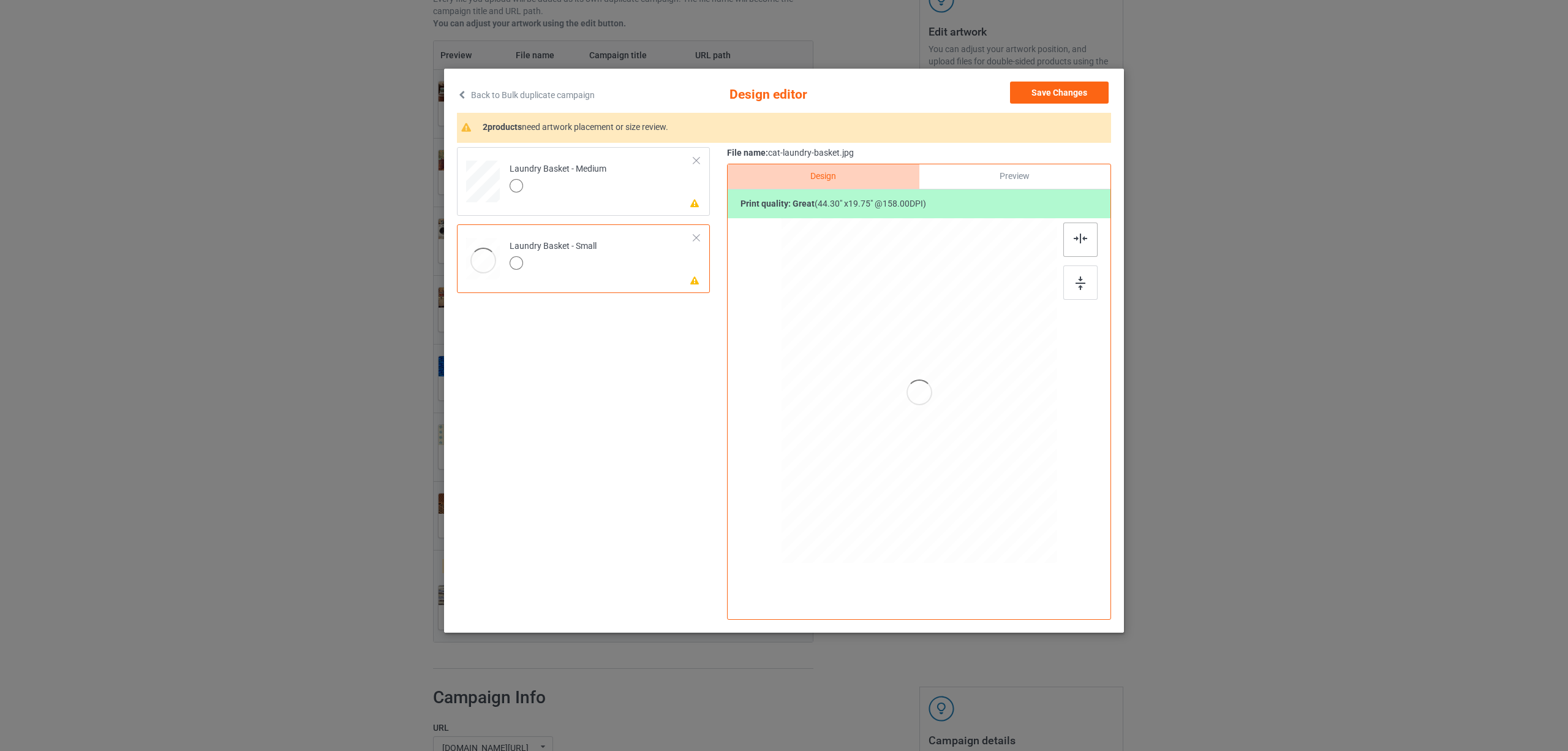
click at [1074, 246] on div at bounding box center [1080, 239] width 34 height 34
click at [584, 147] on div "Please review artwork placement Laundry Basket - Medium" at bounding box center [584, 181] width 253 height 69
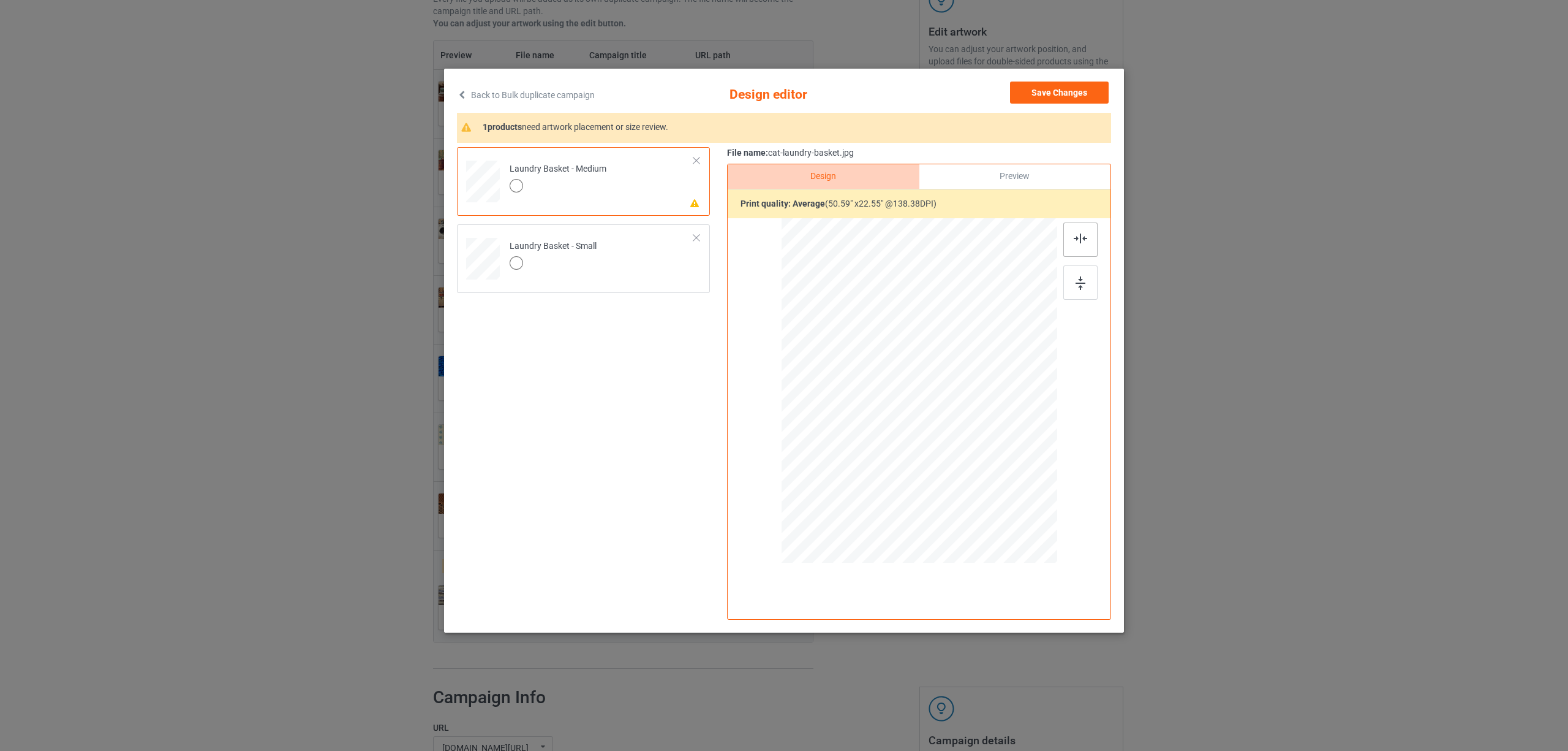
click at [1086, 245] on div at bounding box center [1080, 239] width 34 height 34
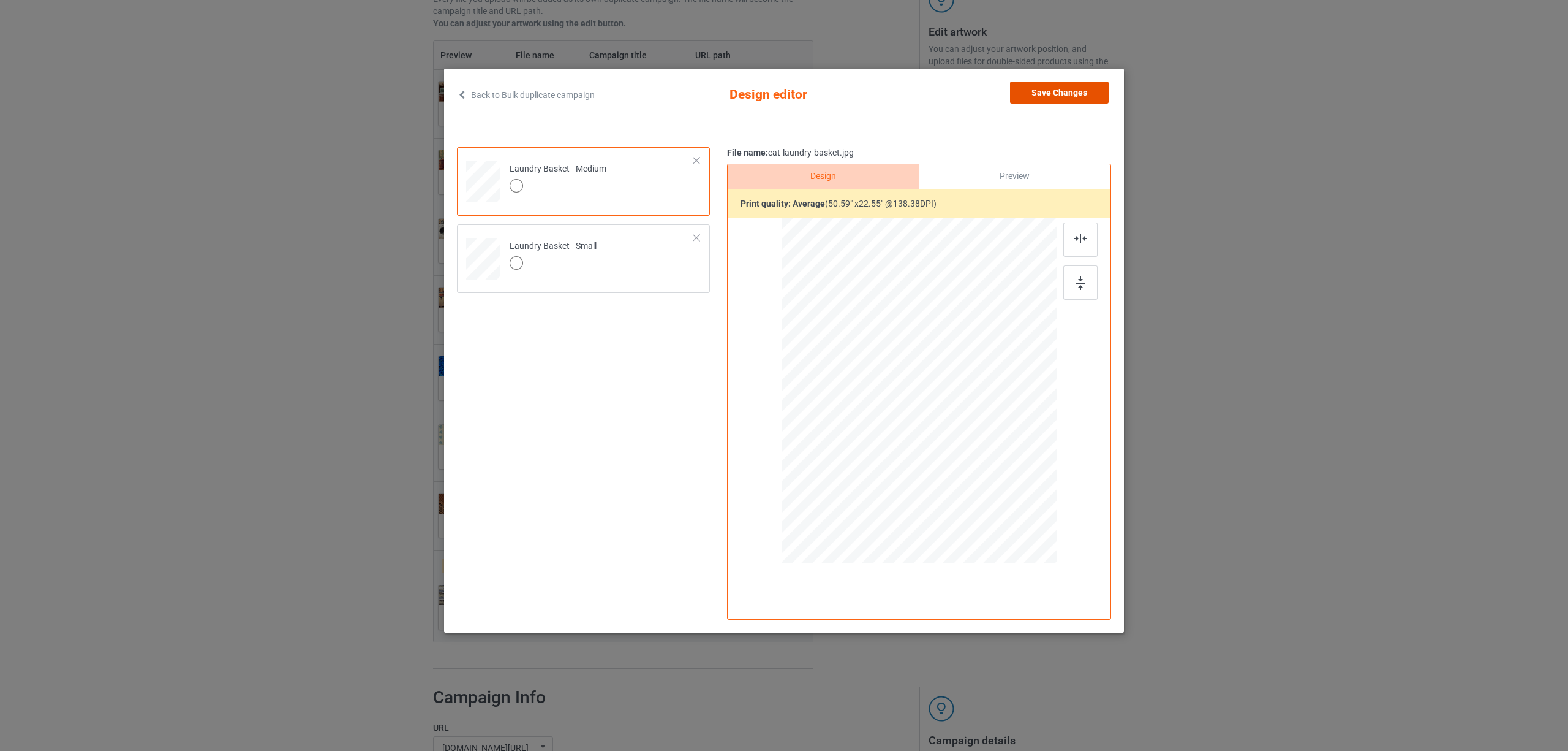
click at [1065, 88] on button "Save Changes" at bounding box center [1059, 92] width 99 height 22
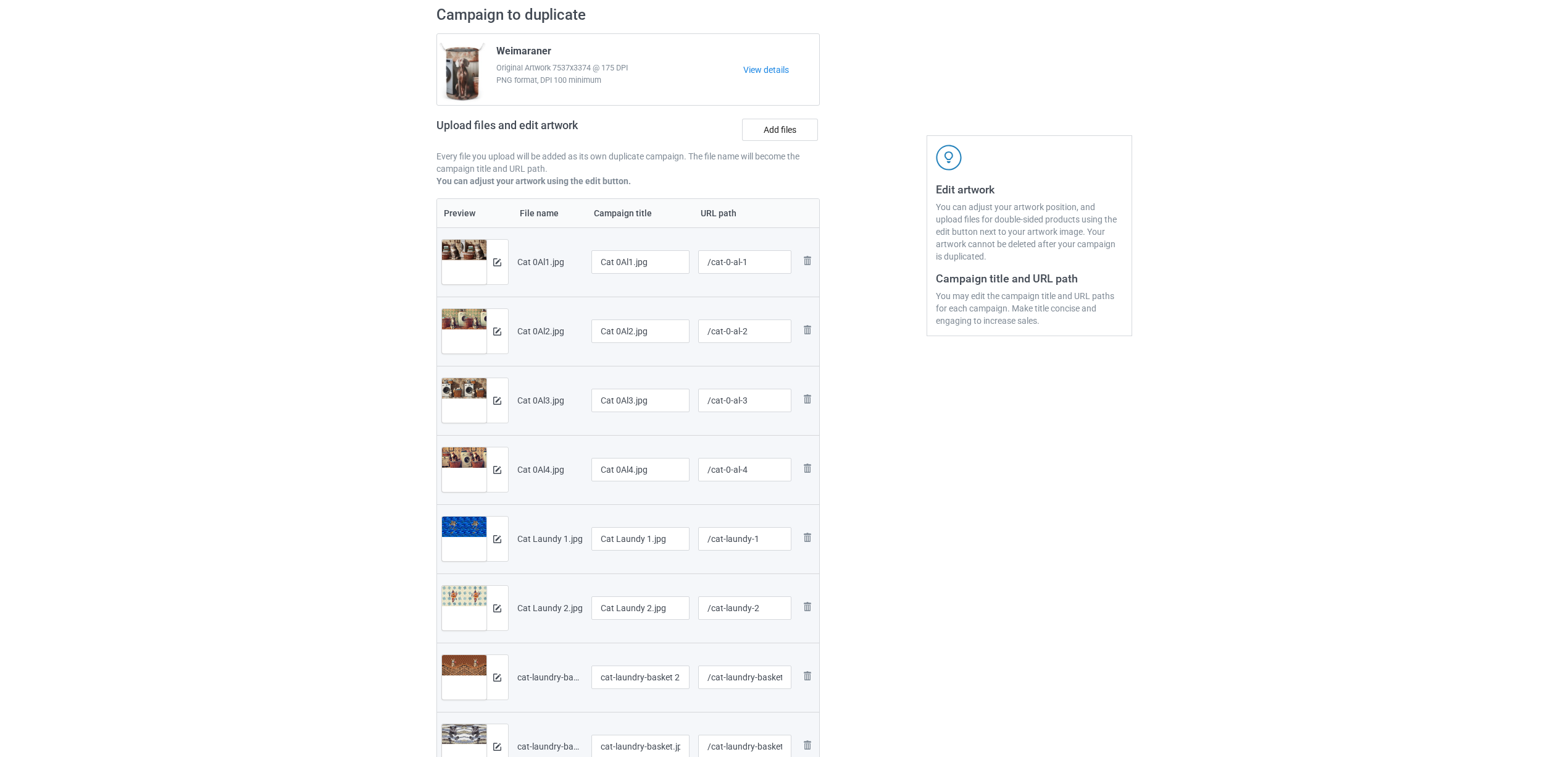
scroll to position [82, 0]
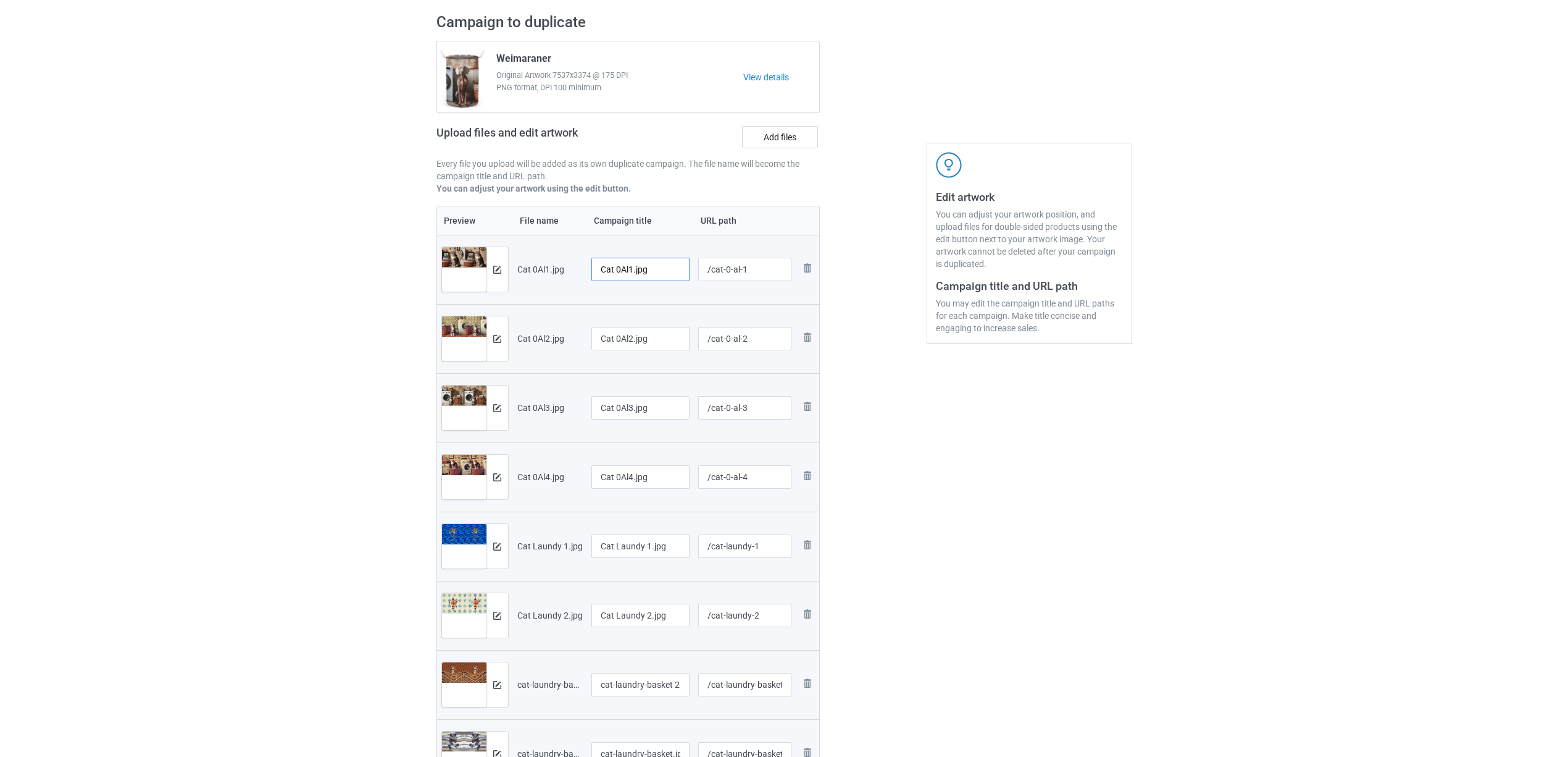
drag, startPoint x: 633, startPoint y: 264, endPoint x: 695, endPoint y: 269, distance: 62.2
click at [695, 269] on tr "Preview and edit artwork Cat 0Al1.jpg Cat 0Al1.jpg /cat-0-al-1 Remove file" at bounding box center [628, 269] width 383 height 69
drag, startPoint x: 637, startPoint y: 268, endPoint x: 482, endPoint y: 253, distance: 155.7
click at [477, 250] on tr "Preview and edit artwork Cat 0Al1.jpg Cat /cat-0-al-1 Remove file" at bounding box center [628, 269] width 383 height 69
type input "Cat"
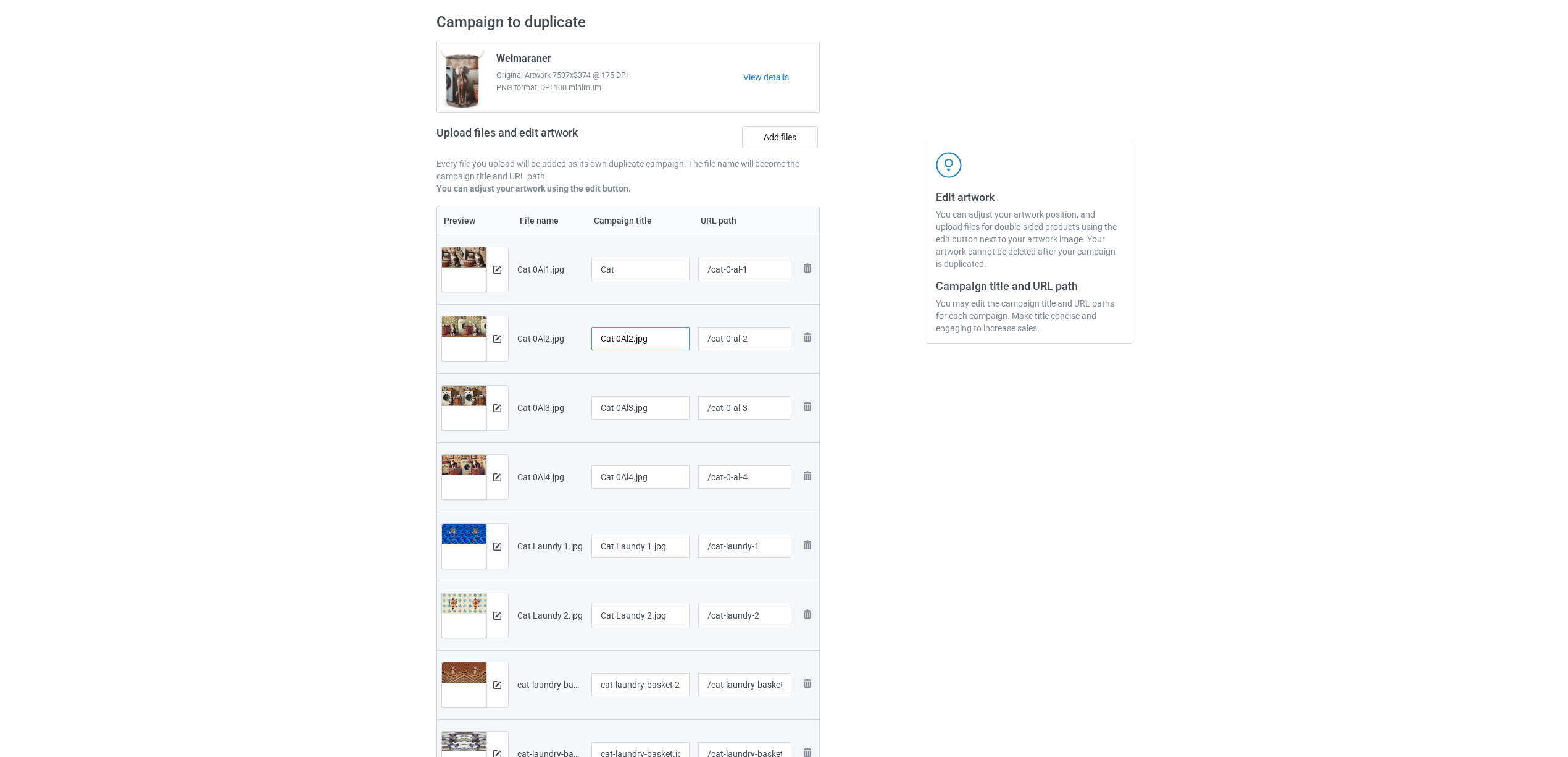
drag, startPoint x: 662, startPoint y: 336, endPoint x: 421, endPoint y: 317, distance: 241.7
paste input "text"
type input "Cat"
drag, startPoint x: 600, startPoint y: 392, endPoint x: 509, endPoint y: 379, distance: 91.9
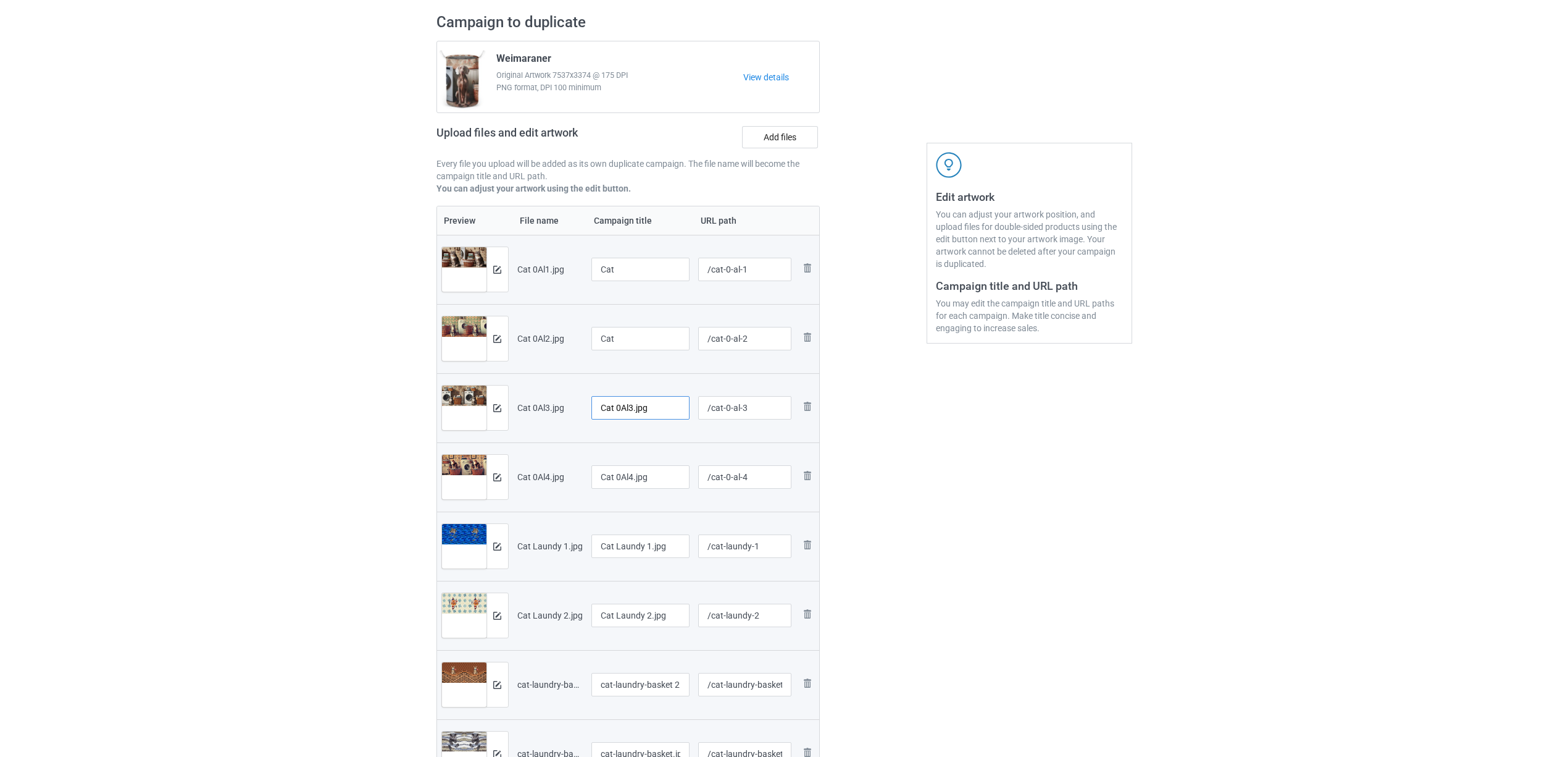
click at [509, 379] on tr "Preview and edit artwork Cat 0Al3.jpg Cat 0Al3.jpg /cat-0-al-3 Remove file" at bounding box center [628, 408] width 383 height 69
paste input "text"
type input "Cat"
drag, startPoint x: 650, startPoint y: 471, endPoint x: 511, endPoint y: 449, distance: 140.7
click at [512, 449] on tr "Preview and edit artwork Cat 0Al4.jpg Cat 0Al4.jpg /cat-0-al-4 Remove file" at bounding box center [628, 477] width 383 height 69
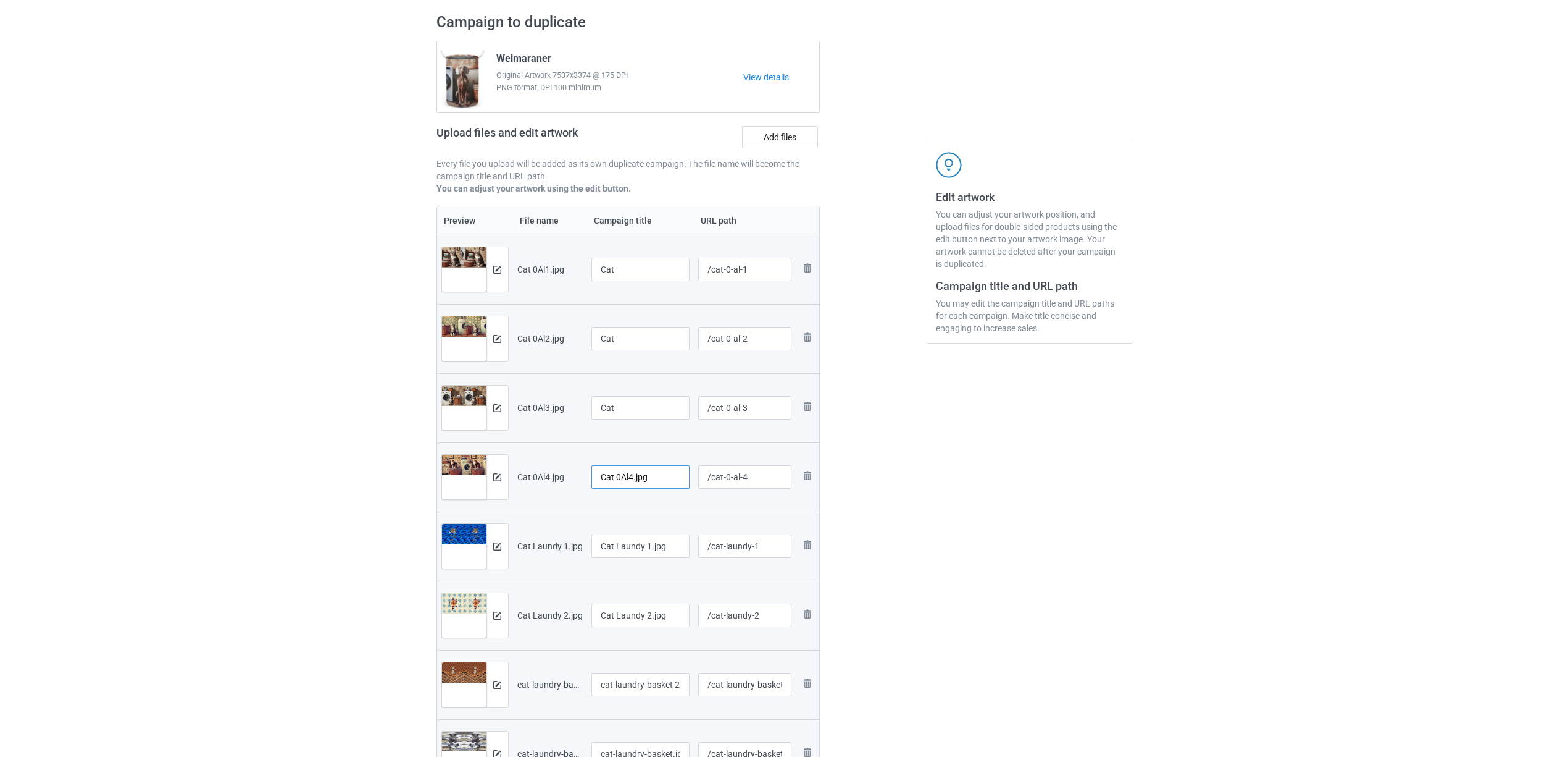
paste input "text"
type input "Cat"
drag, startPoint x: 665, startPoint y: 547, endPoint x: 475, endPoint y: 515, distance: 192.7
click at [475, 515] on tr "Preview and edit artwork Cat Laundy 1.jpg Cat Laundy 1.jpg /cat-laundy-1 Remove…" at bounding box center [628, 546] width 383 height 69
paste input "text"
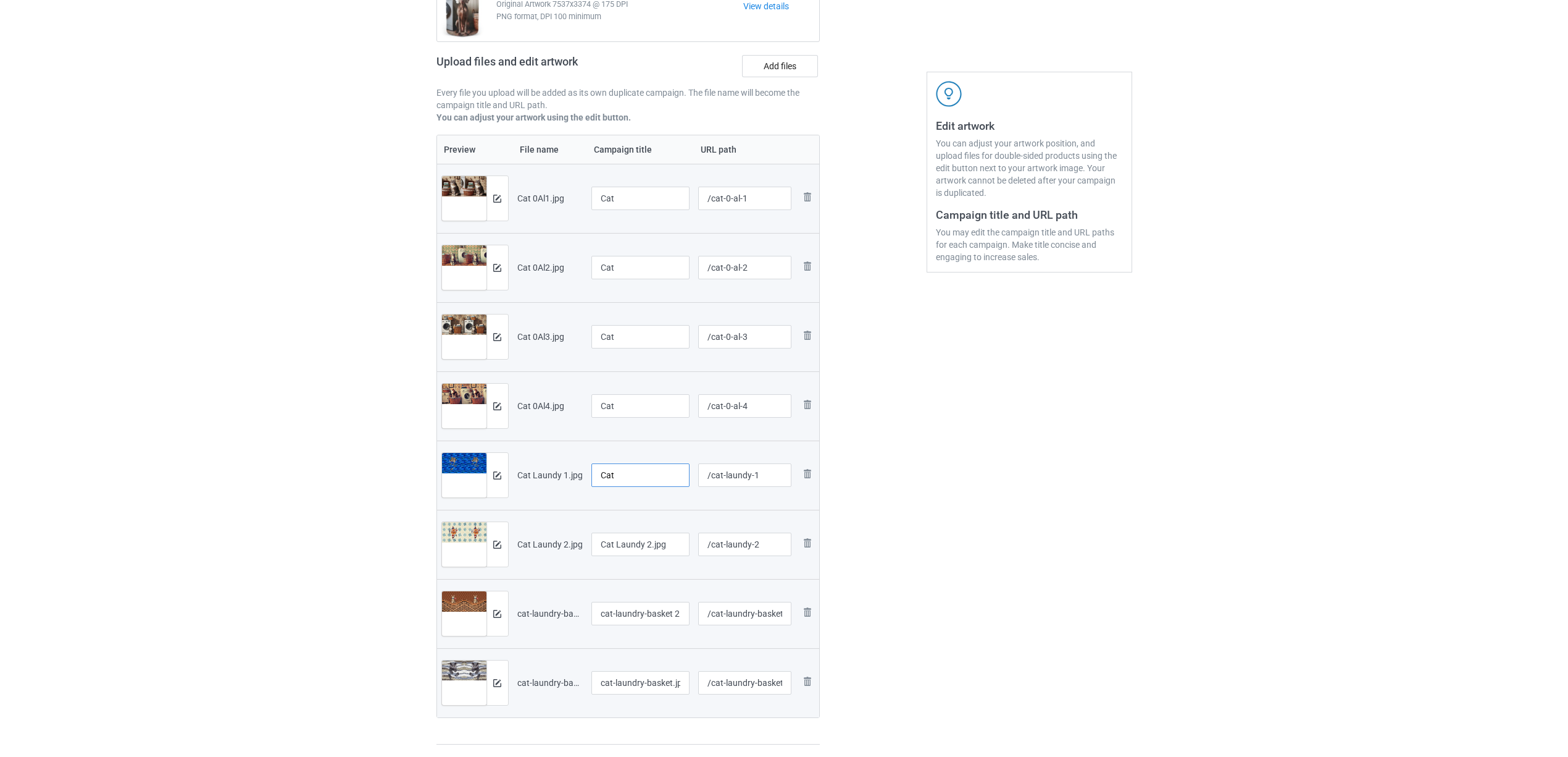
scroll to position [247, 0]
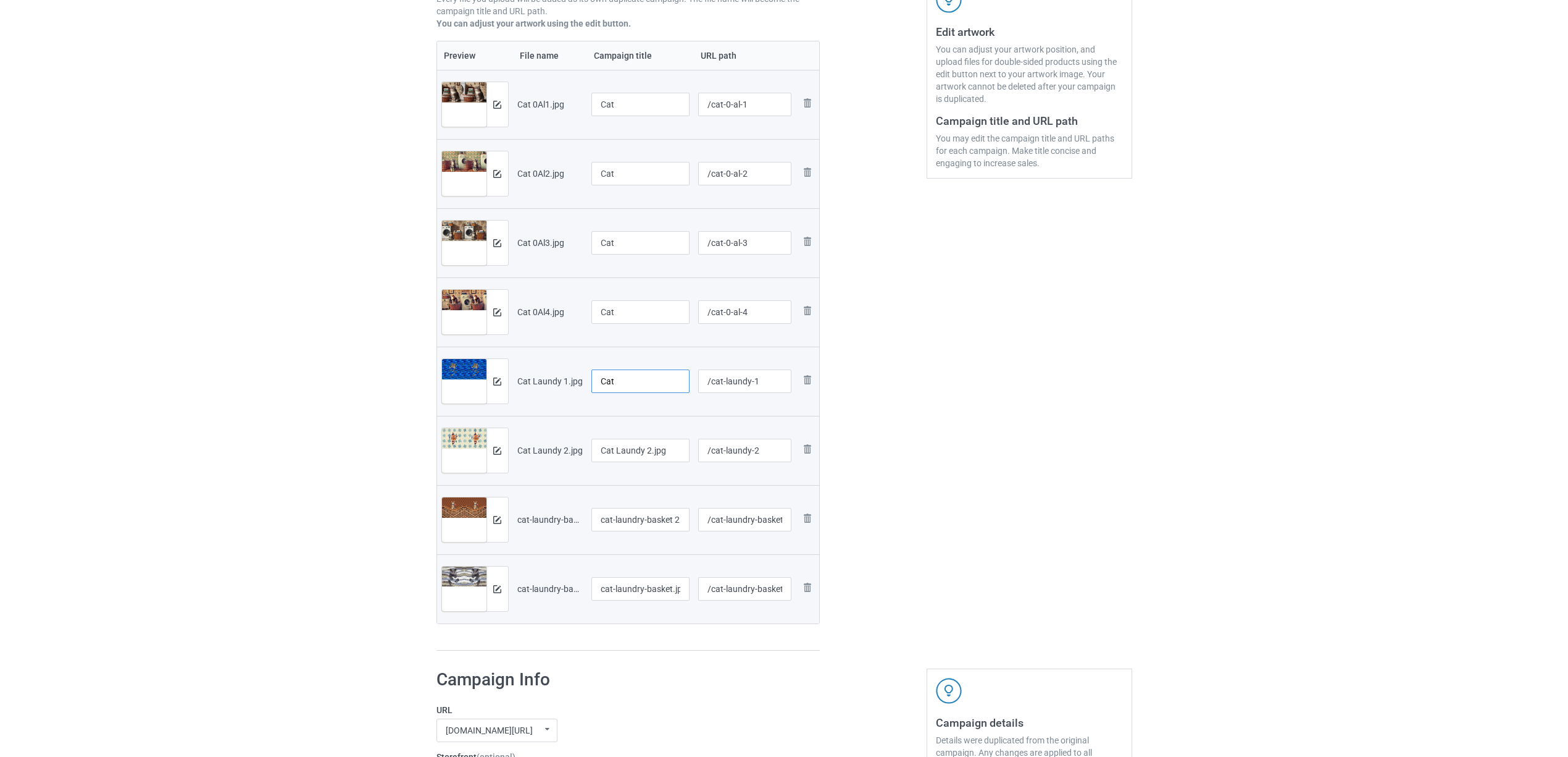
type input "Cat"
drag, startPoint x: 667, startPoint y: 452, endPoint x: 463, endPoint y: 420, distance: 206.5
click at [463, 420] on tr "Preview and edit artwork Cat Laundy 2.jpg Cat Laundy 2.jpg /cat-laundy-2 Remove…" at bounding box center [628, 450] width 383 height 69
paste input "text"
type input "Cat"
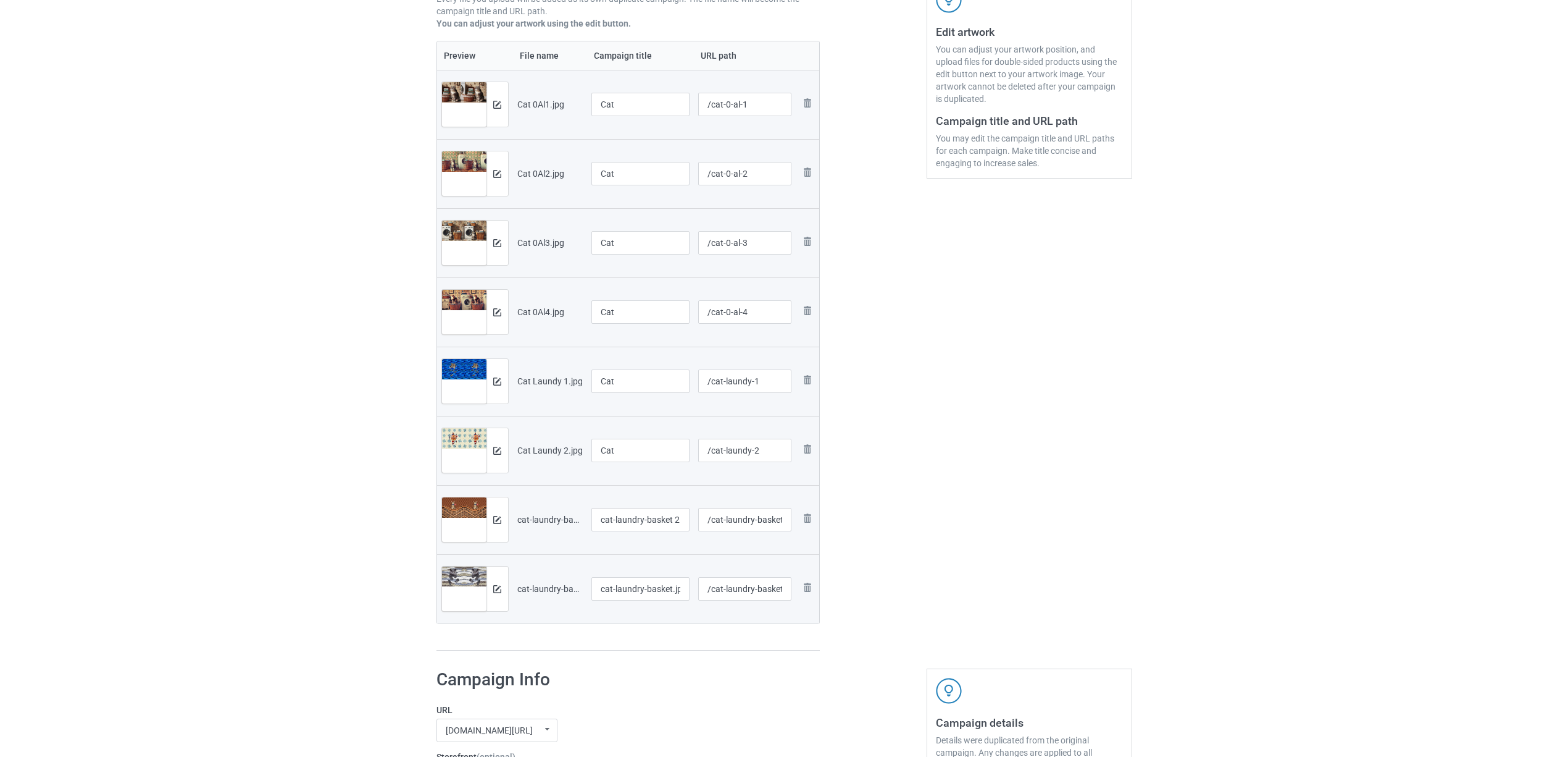
click at [983, 502] on div "Edit artwork You can adjust your artwork position, and upload files for double-…" at bounding box center [1029, 249] width 223 height 820
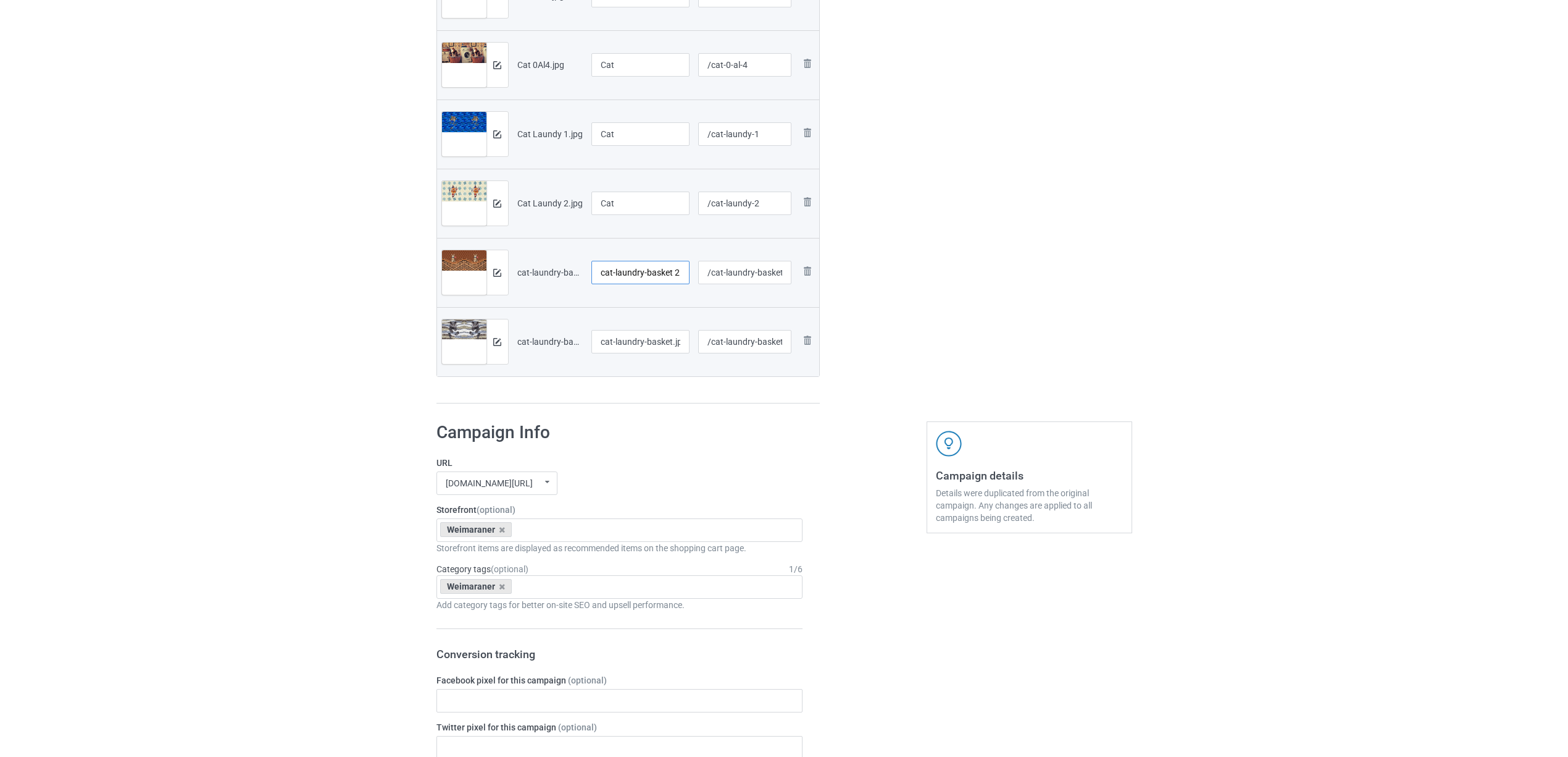
scroll to position [0, 0]
drag, startPoint x: 679, startPoint y: 275, endPoint x: 596, endPoint y: 262, distance: 84.0
click at [531, 249] on tr "Preview and edit artwork cat-laundry-basket 2.jpg cat-laundry-basket 2.jpg /cat…" at bounding box center [628, 272] width 383 height 69
paste input "Cat"
click at [658, 349] on input "cat-laundry-basket.jpg" at bounding box center [641, 341] width 99 height 23
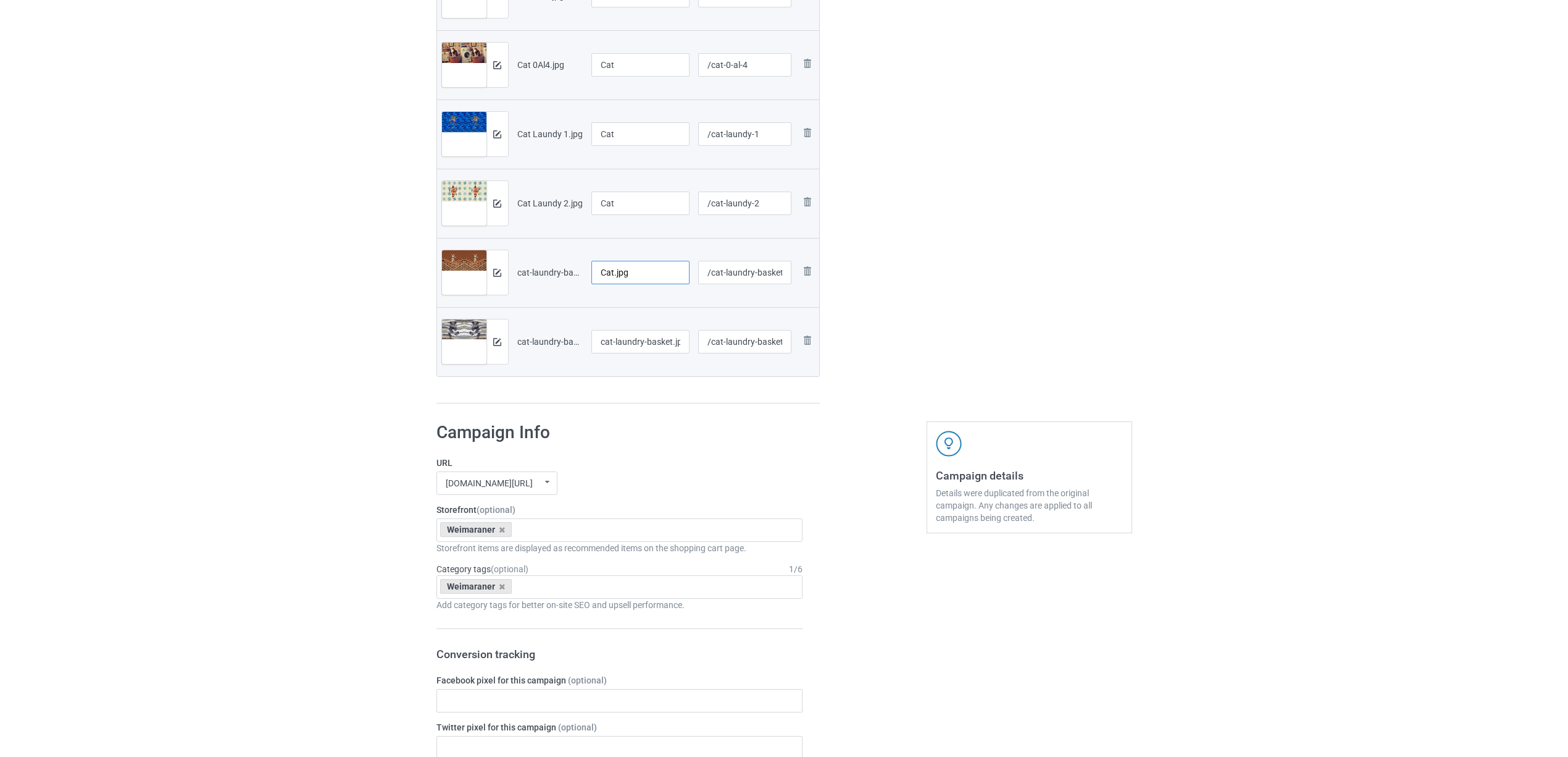
drag, startPoint x: 635, startPoint y: 269, endPoint x: 493, endPoint y: 241, distance: 144.7
click at [493, 241] on tr "Preview and edit artwork cat-laundry-basket 2.jpg Cat.jpg /cat-laundry-basket-2…" at bounding box center [628, 272] width 383 height 69
paste input "text"
type input "Cat"
click at [675, 349] on input "cat-laundry-basket.jpg" at bounding box center [641, 341] width 99 height 23
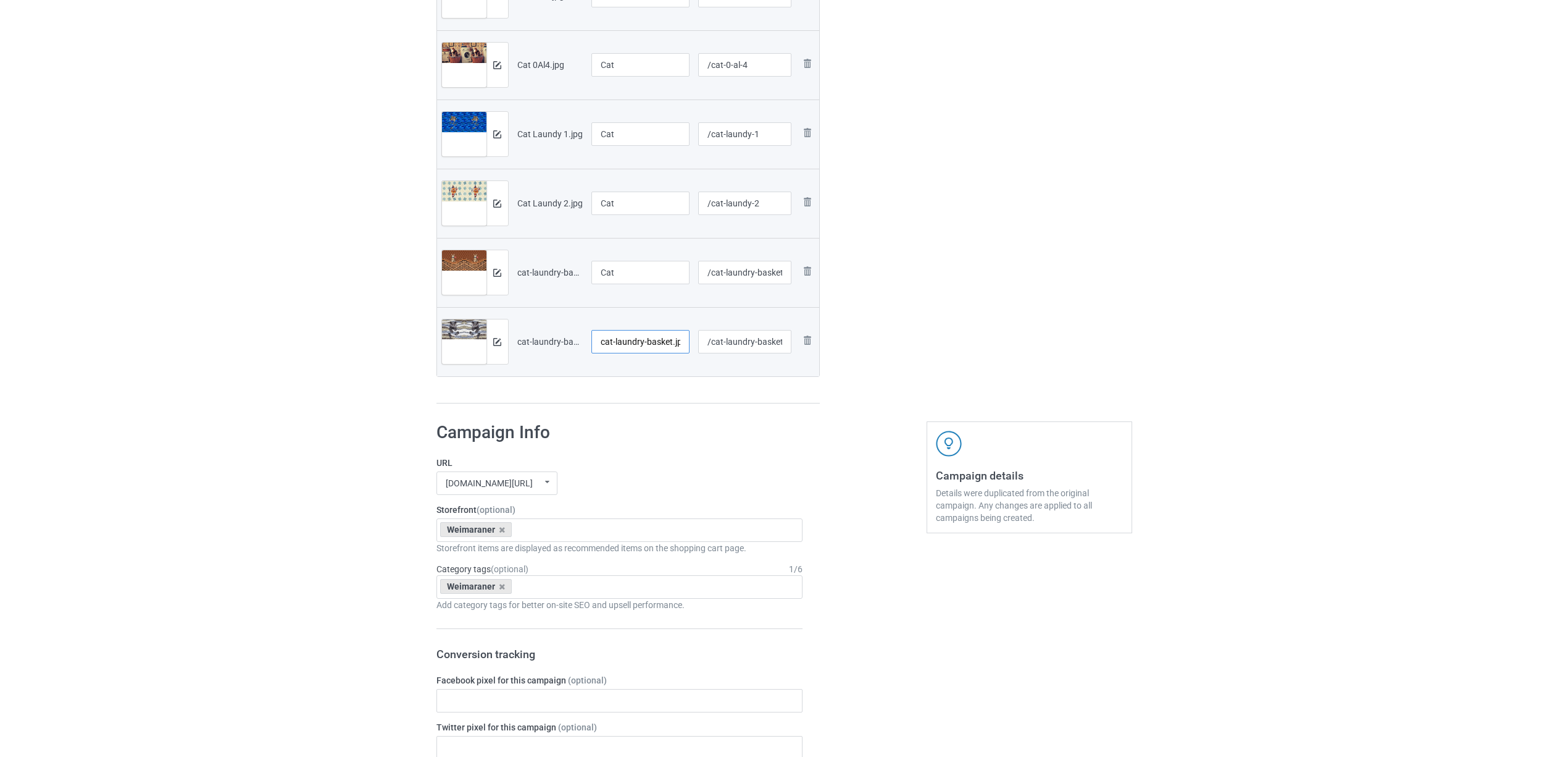
paste input "Cat"
type input "Cat"
click at [822, 393] on div "Campaign to duplicate Weimaraner Original Artwork 7537x3374 @ 175 DPI PNG forma…" at bounding box center [629, 2] width 401 height 820
click at [499, 532] on icon at bounding box center [502, 530] width 6 height 8
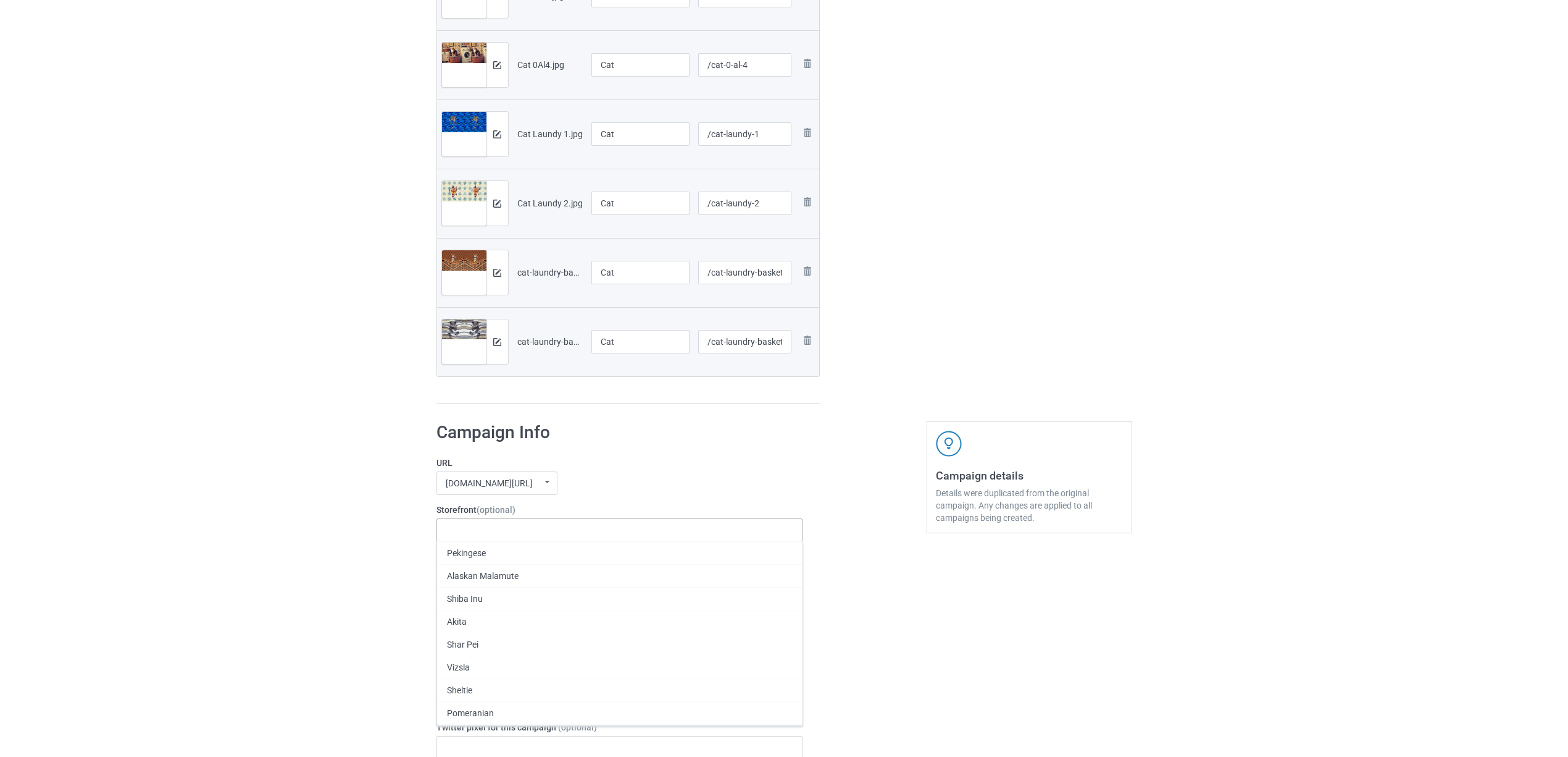
paste input "Cat"
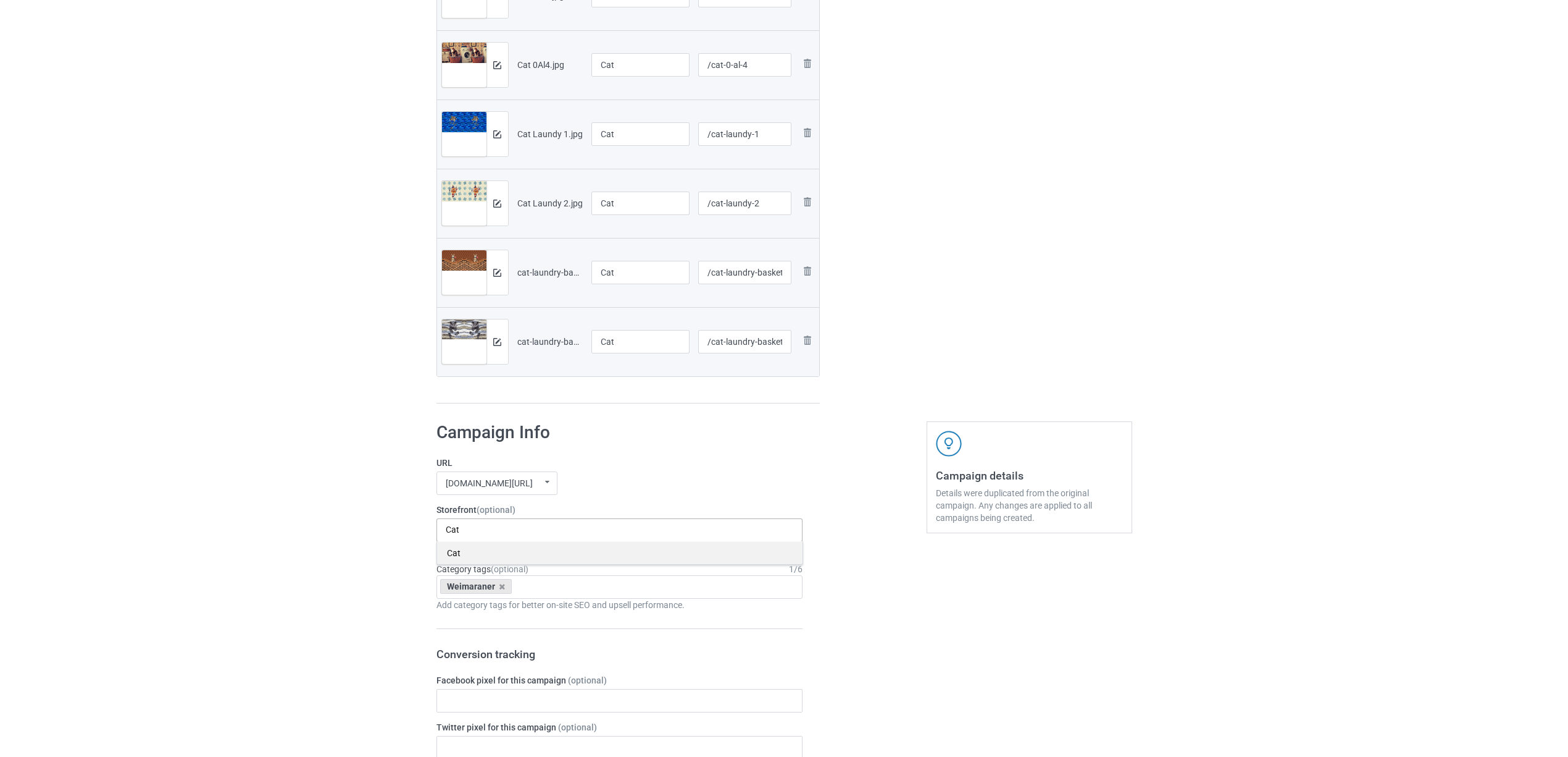
type input "Cat"
click at [466, 551] on div "Cat" at bounding box center [620, 552] width 366 height 23
click at [501, 587] on icon at bounding box center [502, 586] width 6 height 8
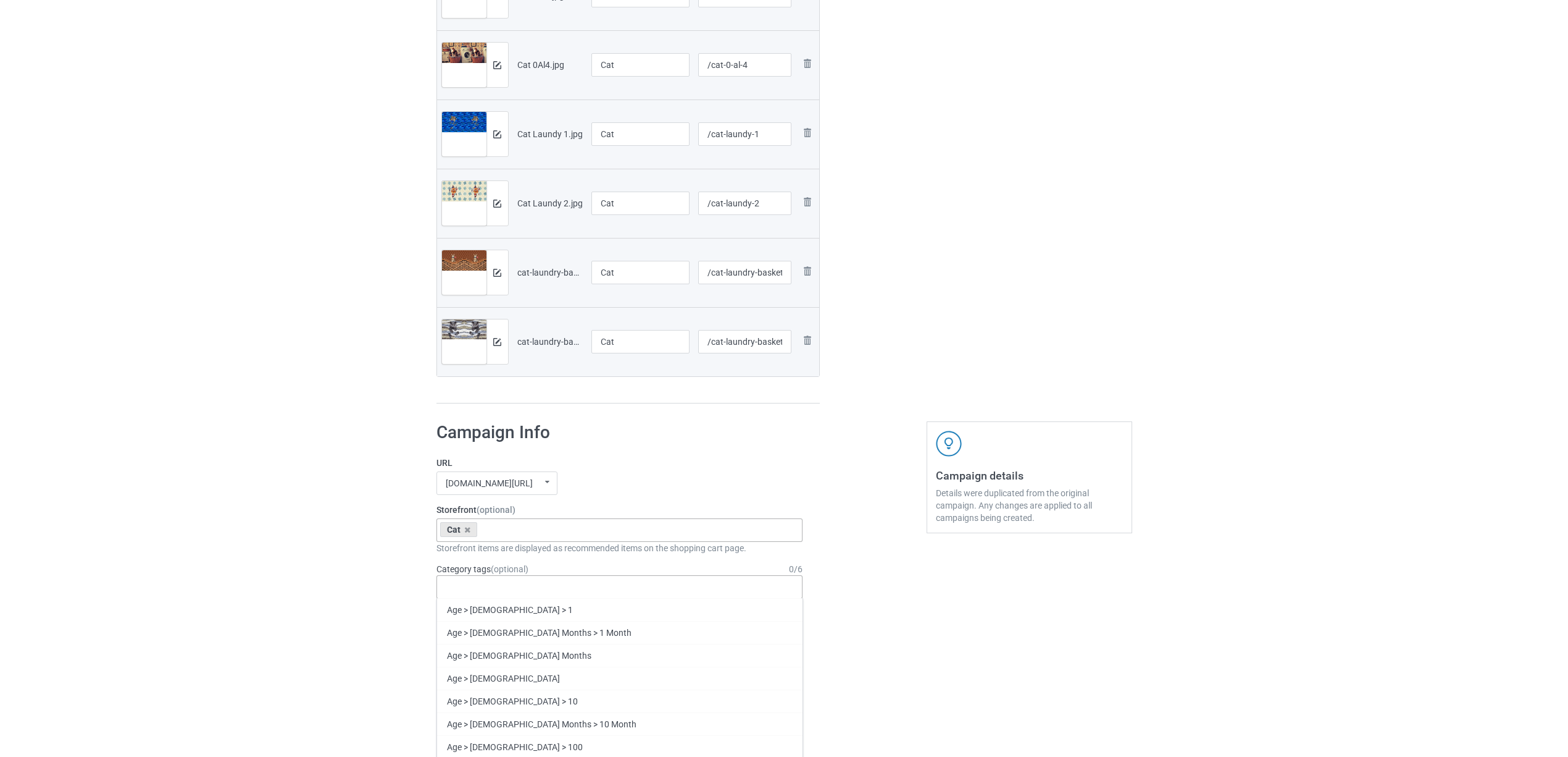
paste input "Cat"
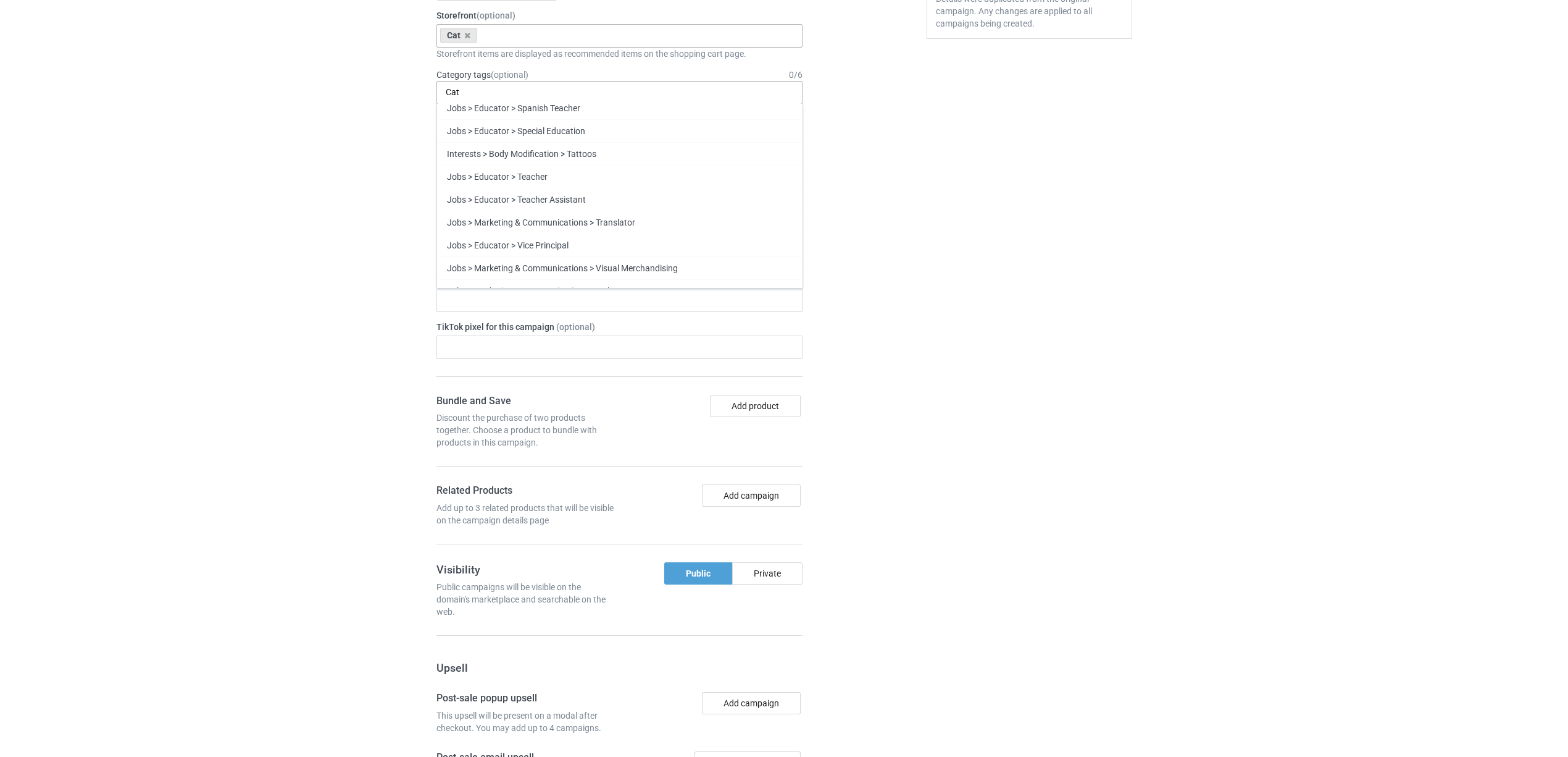
scroll to position [1430, 0]
type input "Cat"
click at [470, 275] on div "Cat" at bounding box center [620, 276] width 366 height 23
click at [279, 236] on div "Bulk duplicate campaign Campaign to duplicate Weimaraner Original Artwork 7537x…" at bounding box center [784, 57] width 1568 height 2023
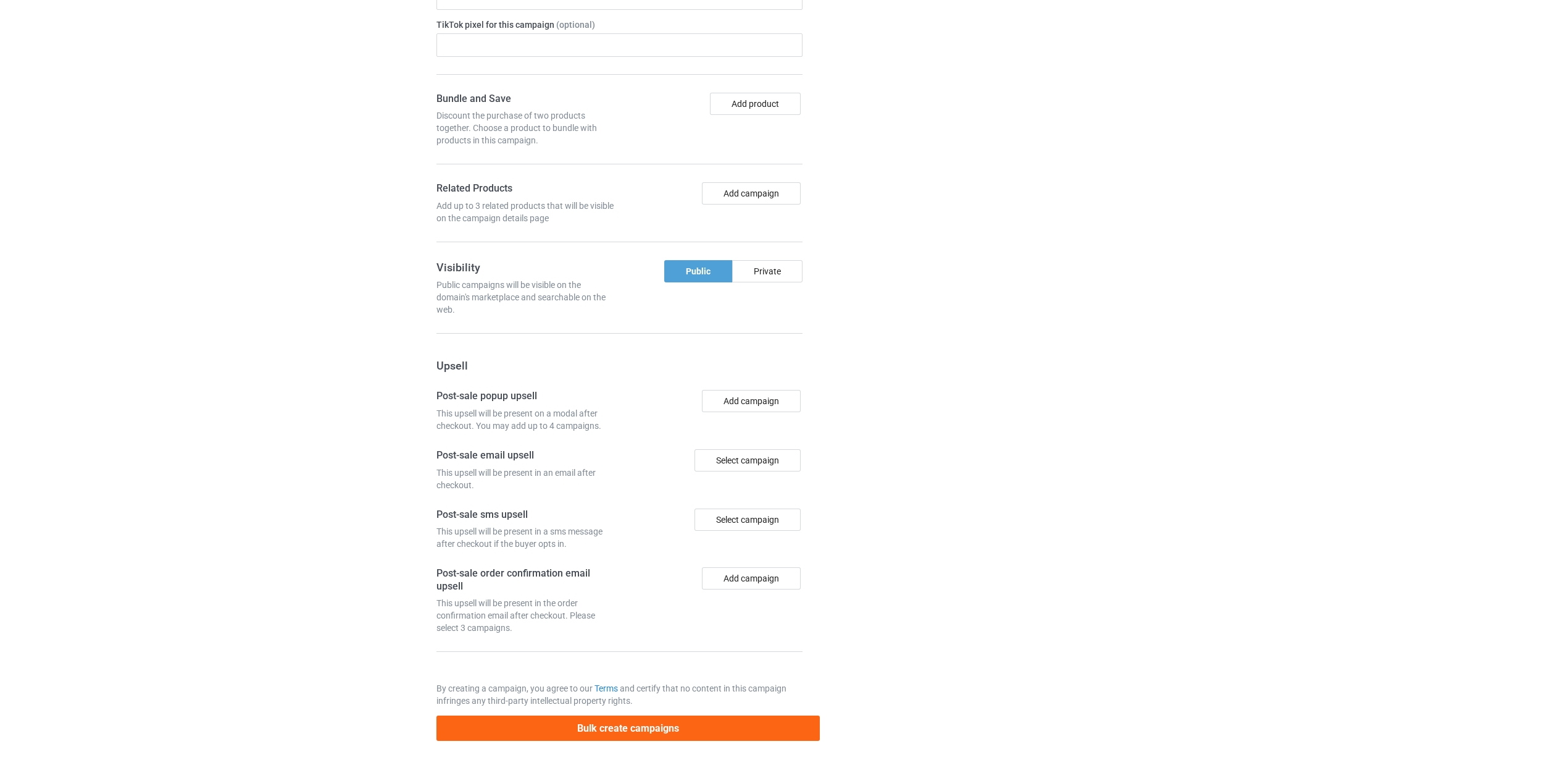
scroll to position [1307, 0]
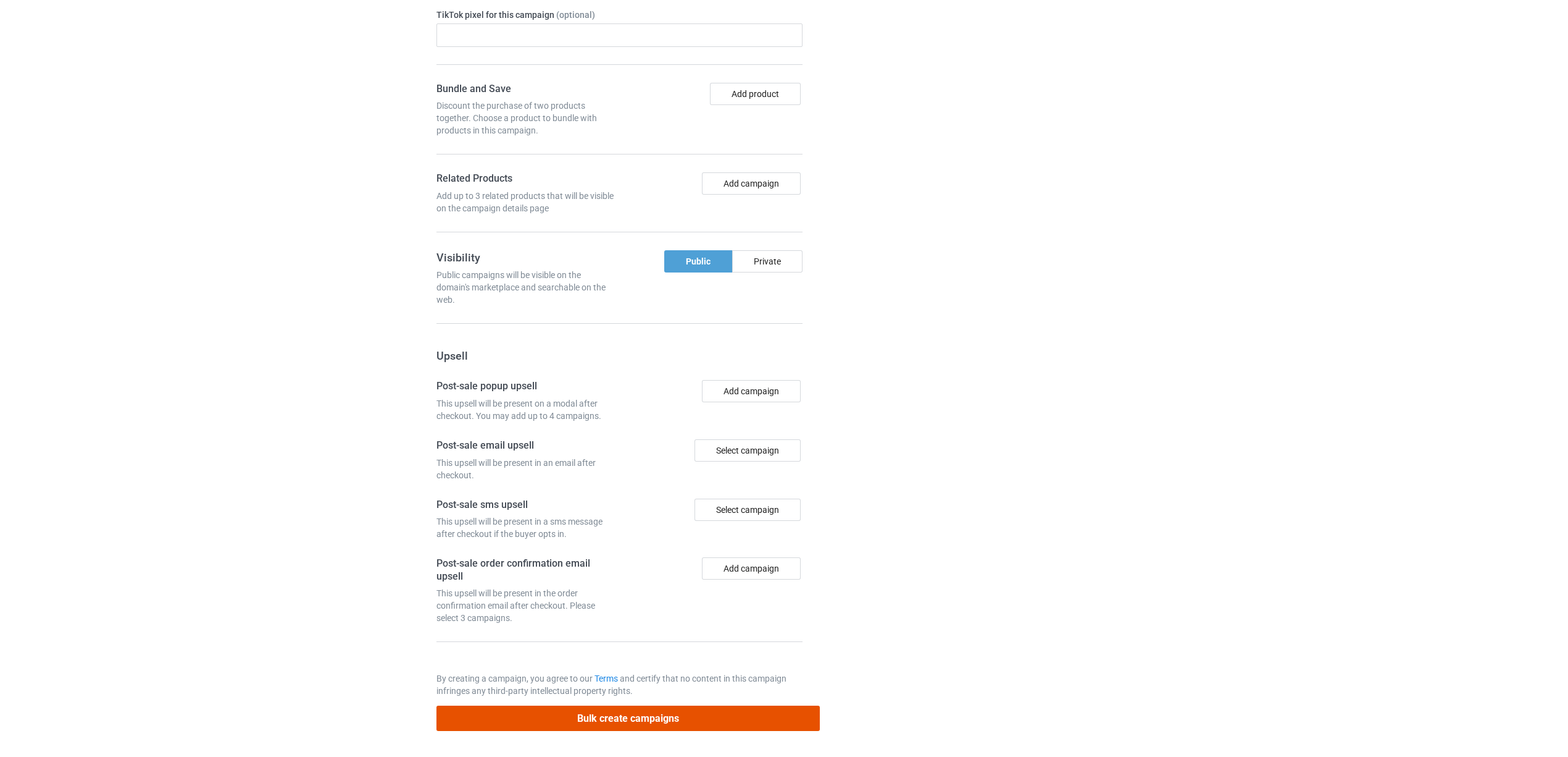
click at [652, 717] on button "Bulk create campaigns" at bounding box center [628, 718] width 384 height 25
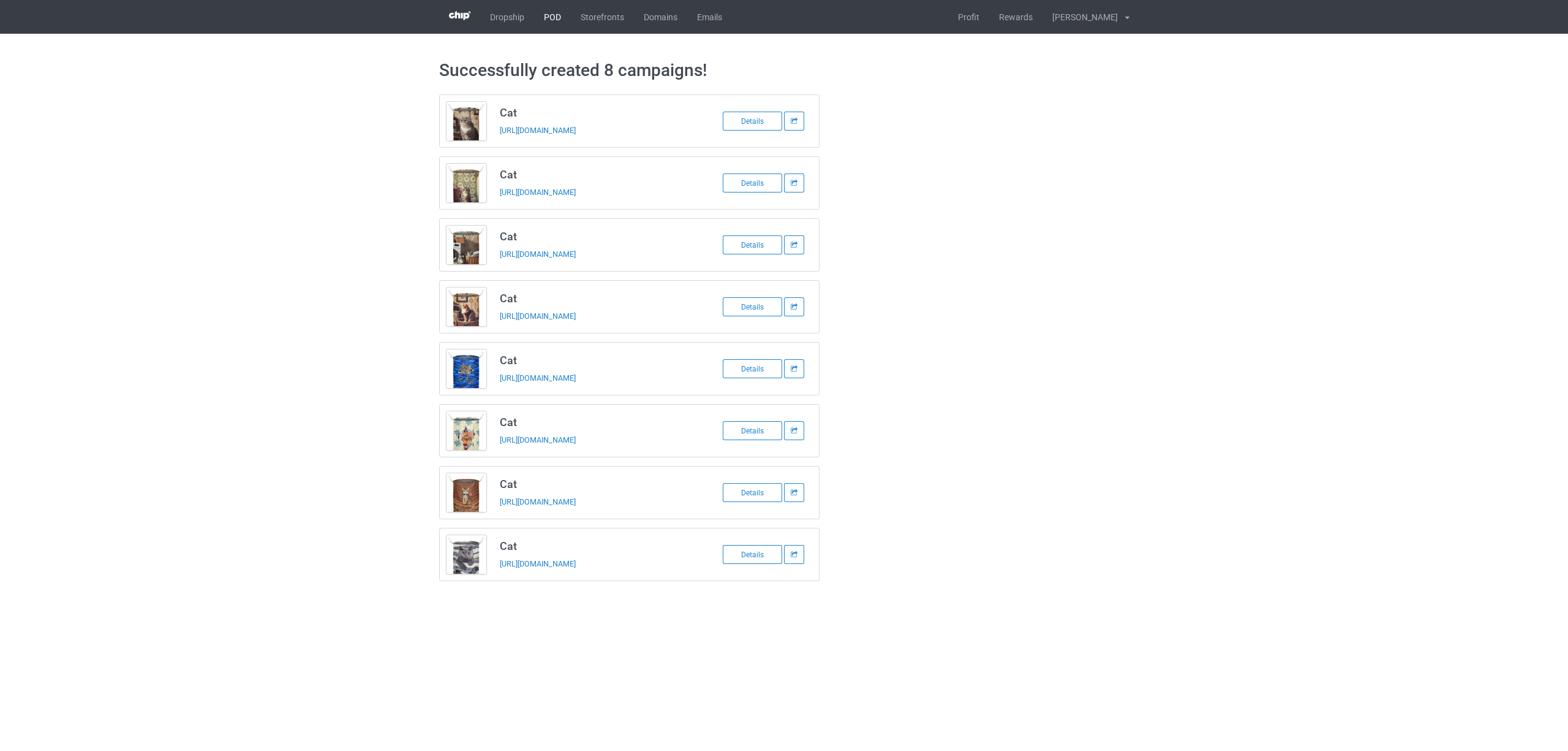
click at [557, 18] on link "POD" at bounding box center [552, 17] width 37 height 34
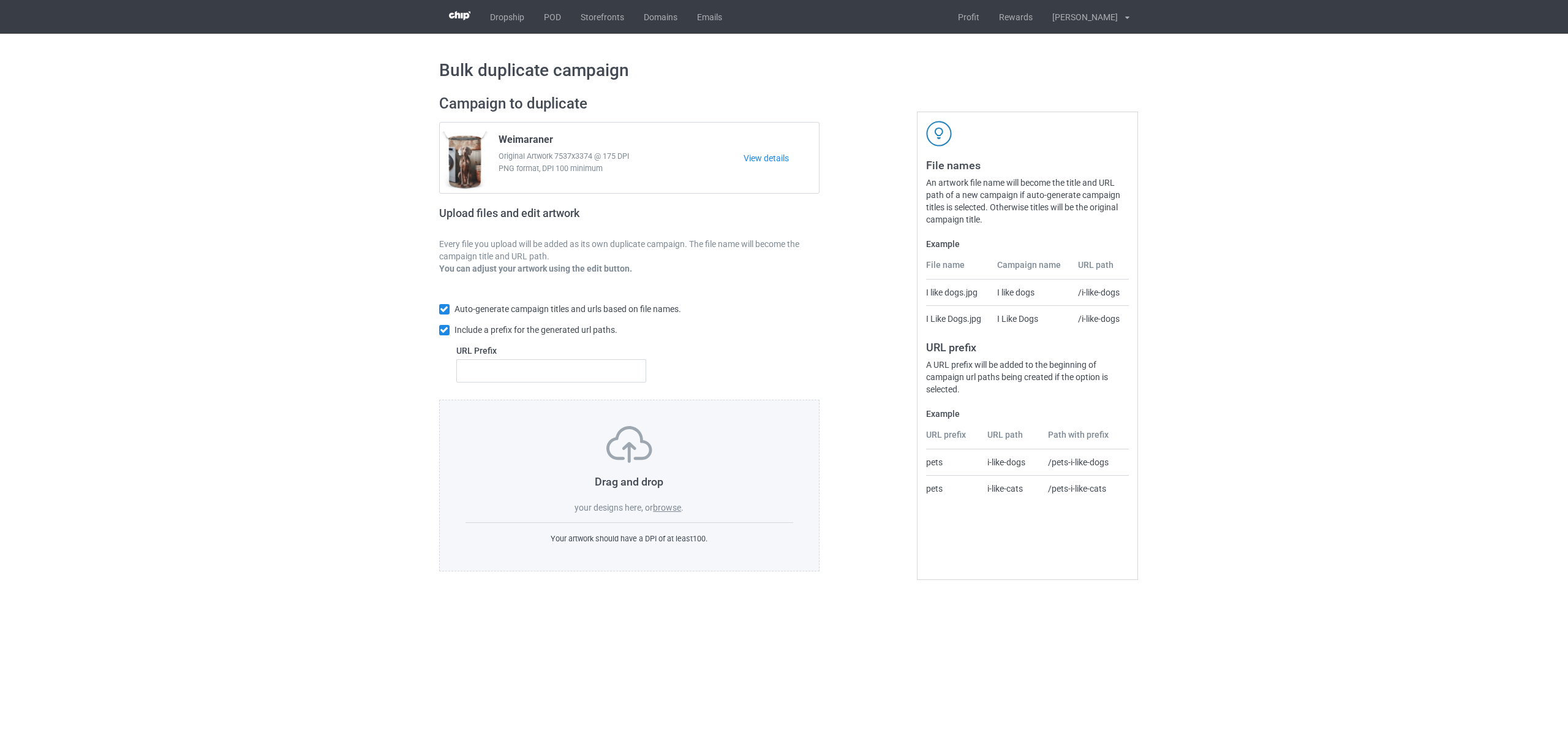
click at [672, 508] on label "browse" at bounding box center [666, 507] width 28 height 10
click at [0, 0] on input "browse" at bounding box center [0, 0] width 0 height 0
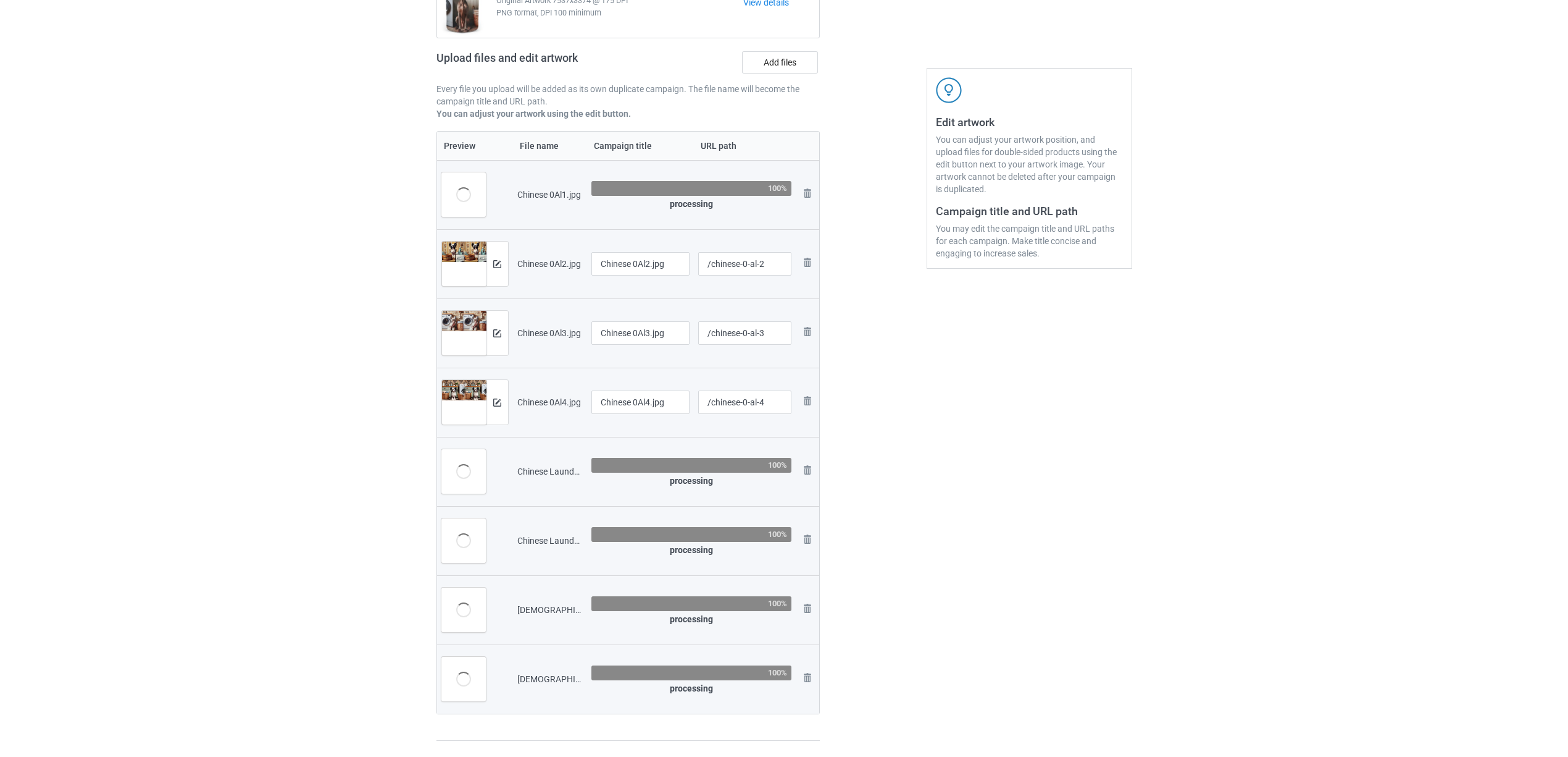
scroll to position [247, 0]
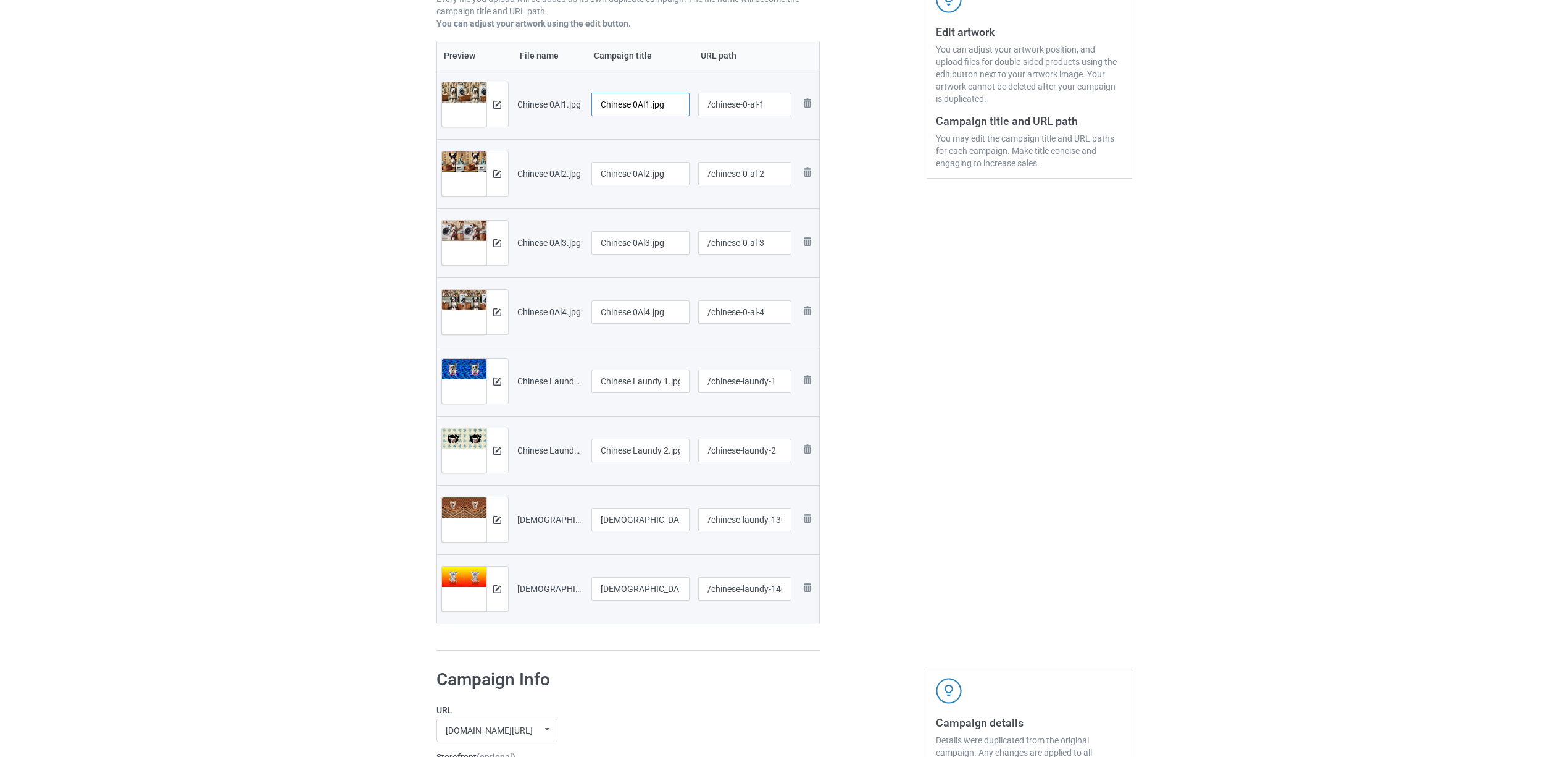
drag, startPoint x: 632, startPoint y: 97, endPoint x: 692, endPoint y: 97, distance: 60.0
click at [692, 97] on td "Chinese 0Al1.jpg" at bounding box center [640, 104] width 108 height 69
click at [605, 99] on input "Chinese" at bounding box center [641, 104] width 99 height 23
type input "Chinese"
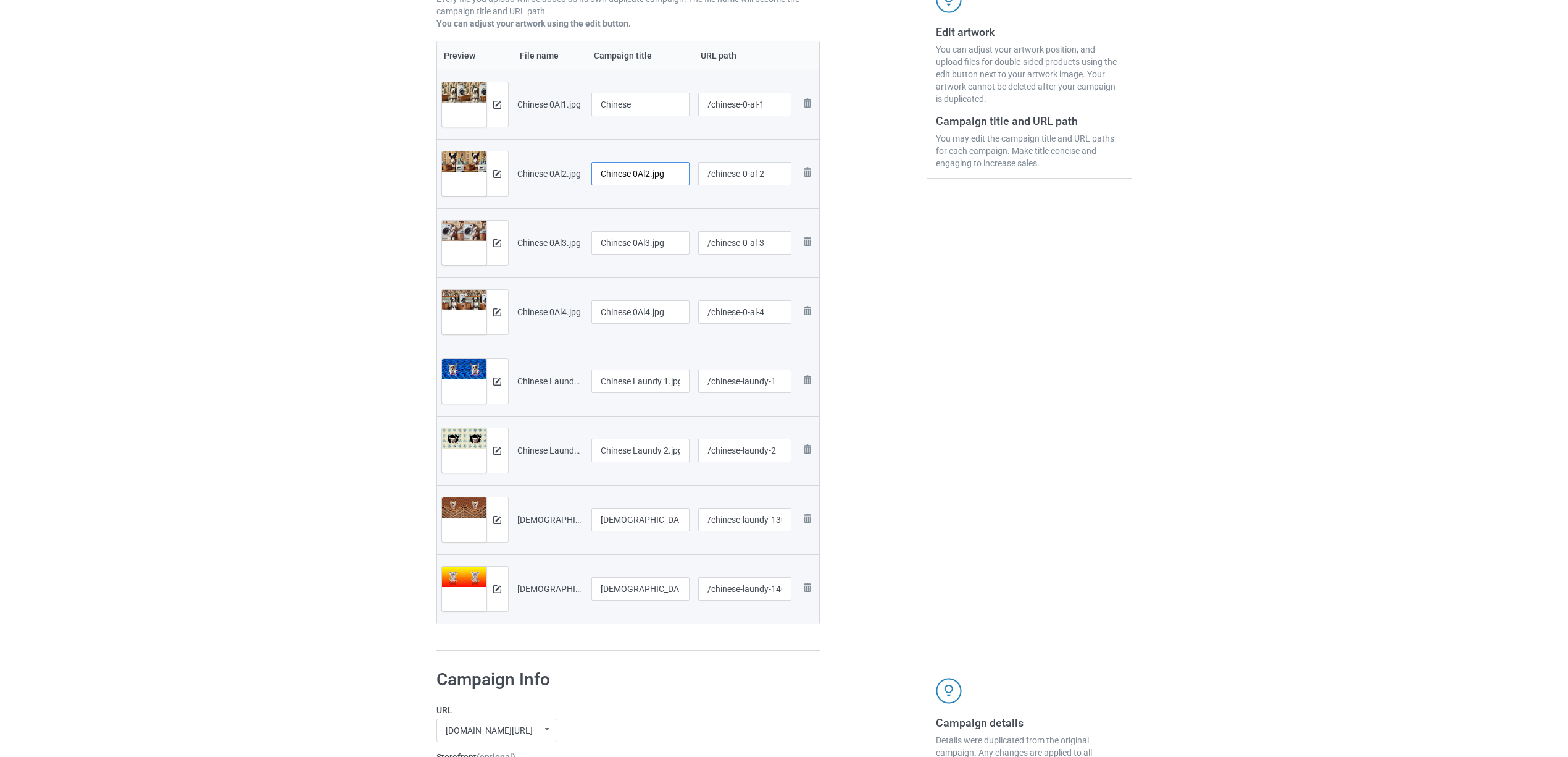
click at [643, 182] on input "Chinese 0Al2.jpg" at bounding box center [641, 173] width 99 height 23
paste input "text"
type input "Chinese"
click at [643, 243] on input "Chinese 0Al3.jpg" at bounding box center [641, 243] width 99 height 23
paste input "text"
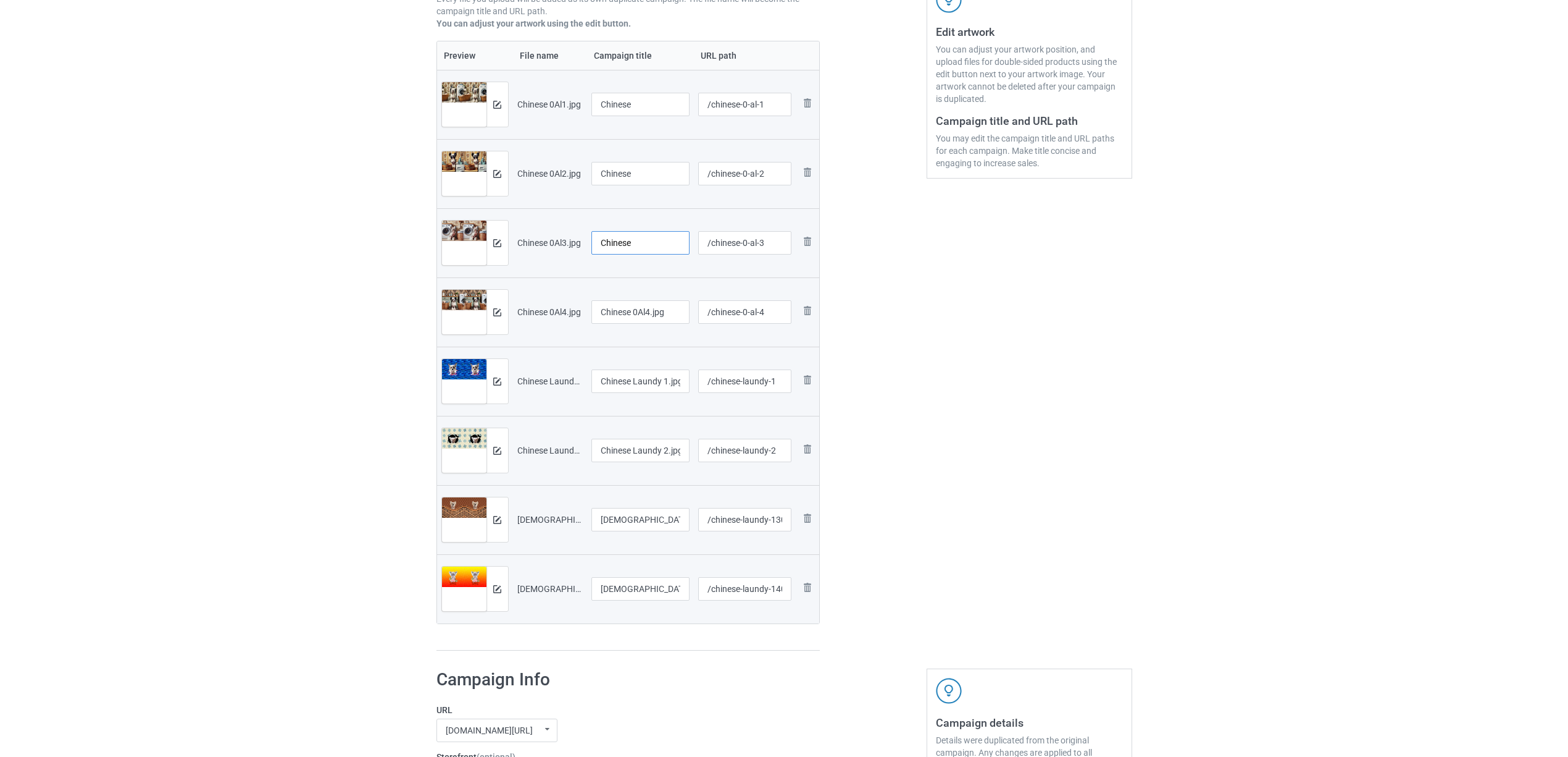
type input "Chinese"
click at [635, 331] on div at bounding box center [641, 327] width 99 height 8
click at [641, 319] on input "Chinese 0Al4.jpg" at bounding box center [641, 312] width 99 height 23
paste input "text"
type input "Chinese"
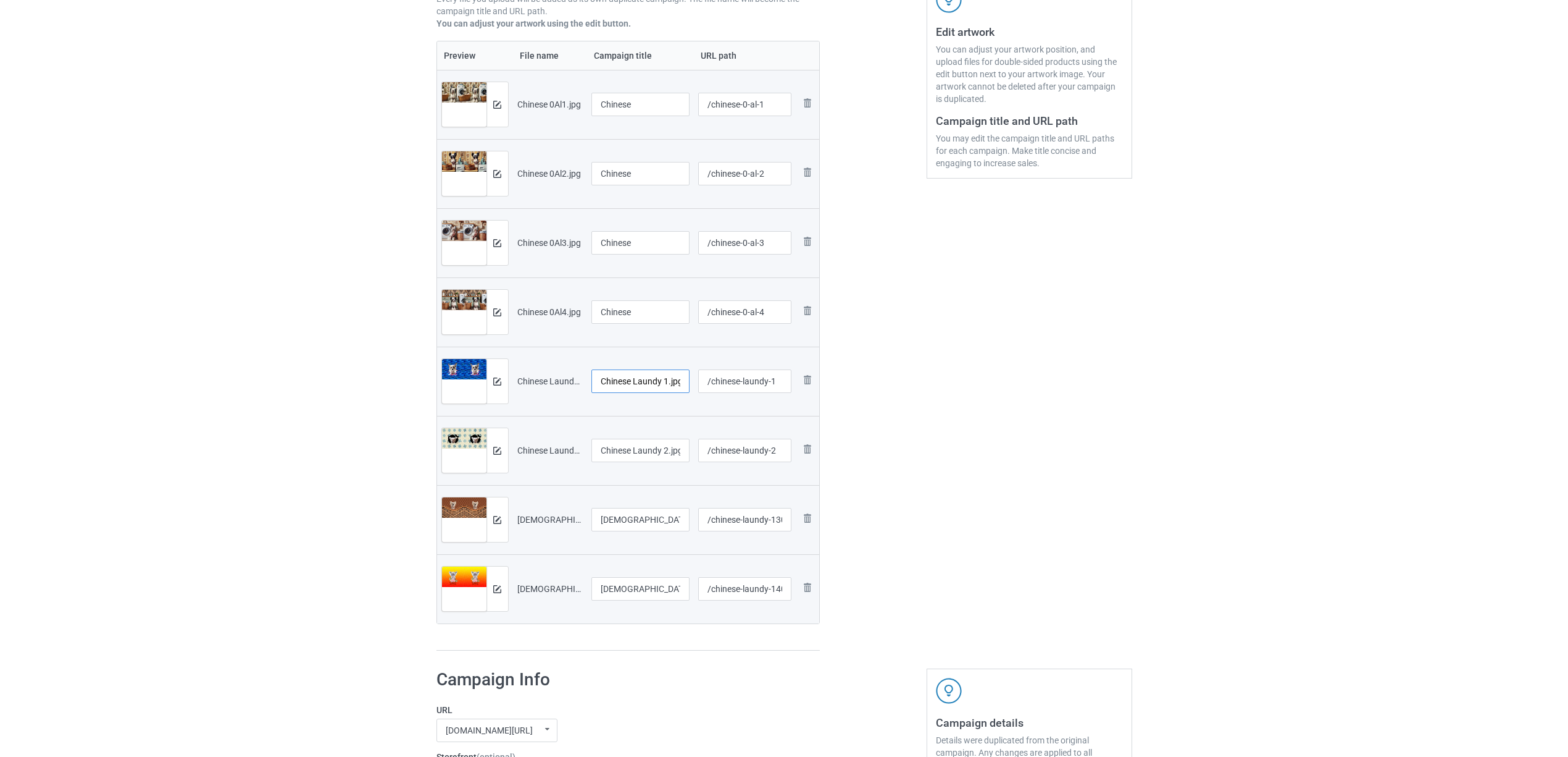
click at [623, 376] on input "Chinese Laundy 1.jpg" at bounding box center [641, 381] width 99 height 23
paste input "text"
type input "Chinese"
click at [645, 461] on input "Chinese Laundy 2.jpg" at bounding box center [641, 450] width 99 height 23
paste input "text"
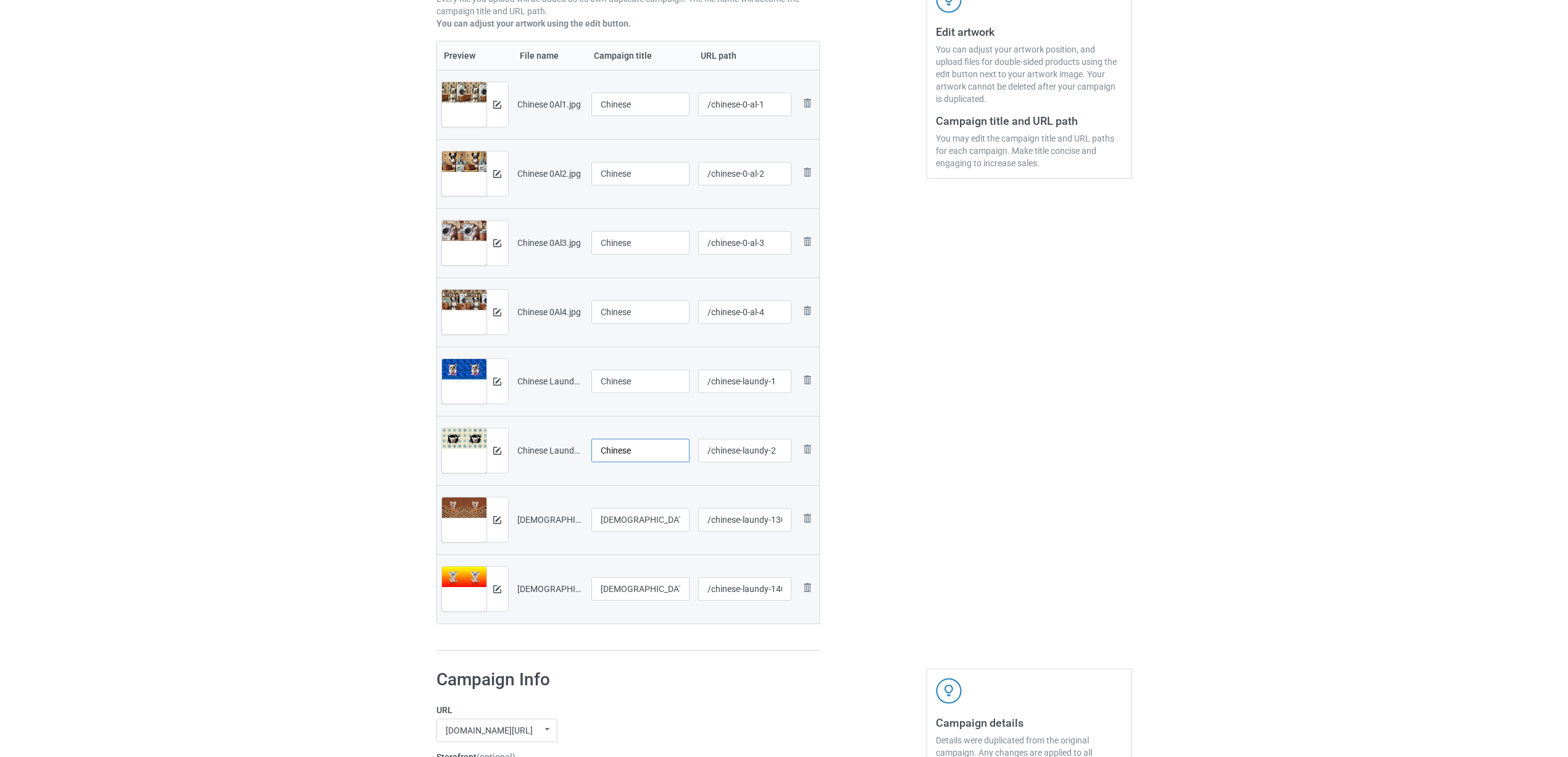
type input "Chinese"
click at [641, 510] on input "Chinese Laundy 1302.jpg" at bounding box center [641, 519] width 99 height 23
paste input "text"
type input "Chinese"
click at [643, 594] on input "Chinese Laundy 1402.jpg" at bounding box center [641, 588] width 99 height 23
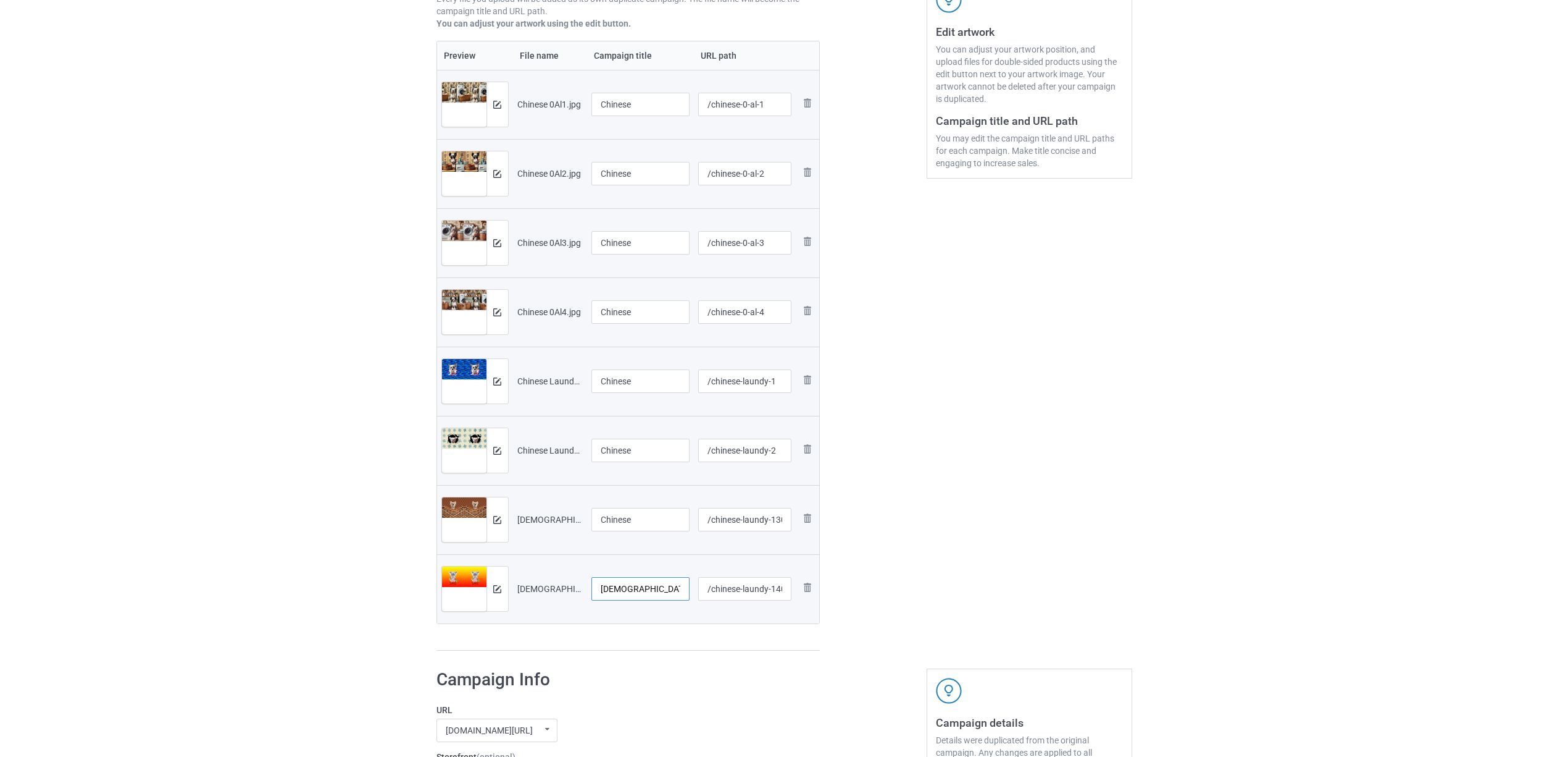
paste input "text"
type input "Chinese"
click at [655, 650] on div "Preview File name Campaign title URL path Preview and edit artwork Chinese 0Al1…" at bounding box center [628, 346] width 384 height 610
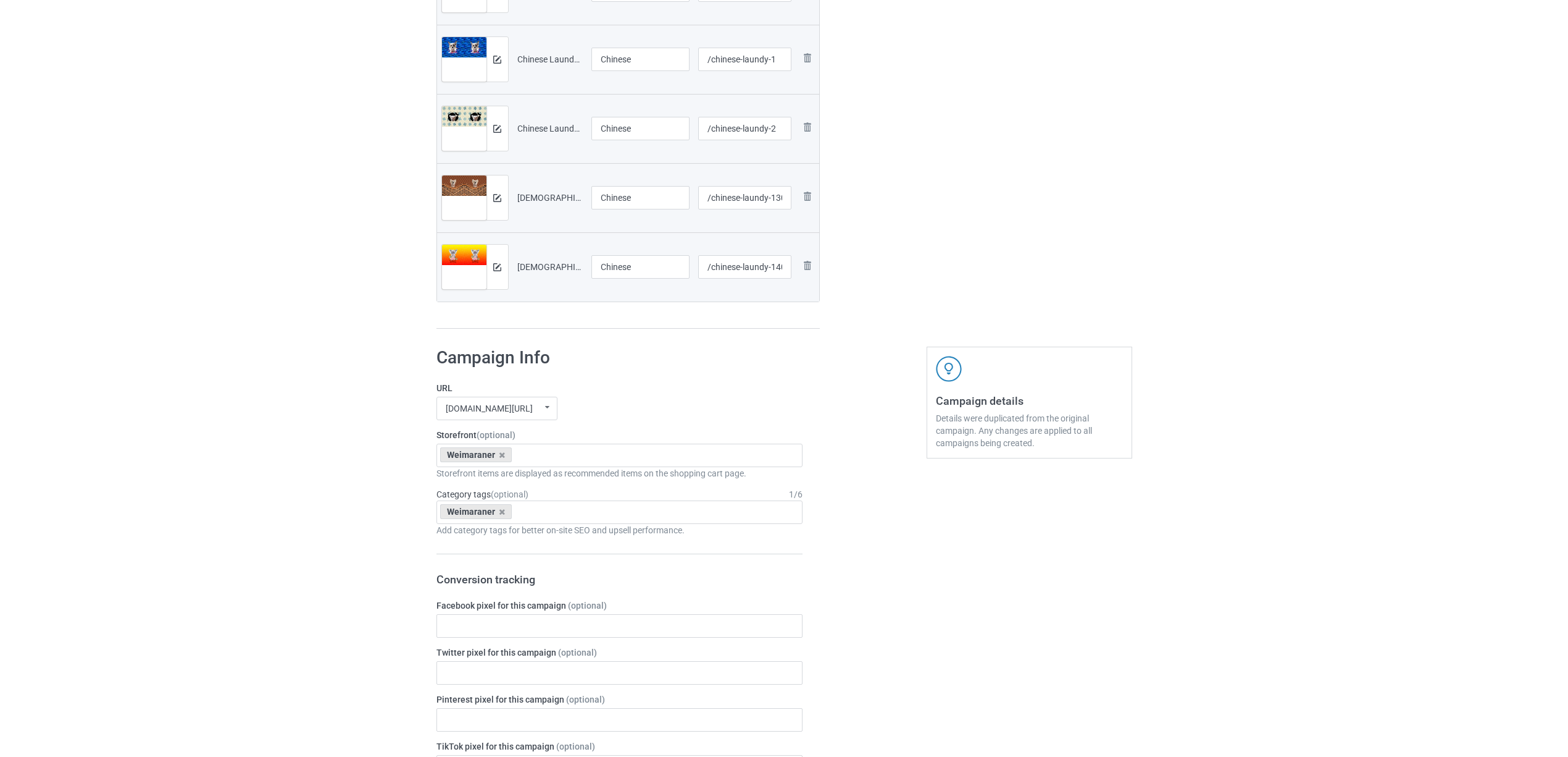
scroll to position [576, 0]
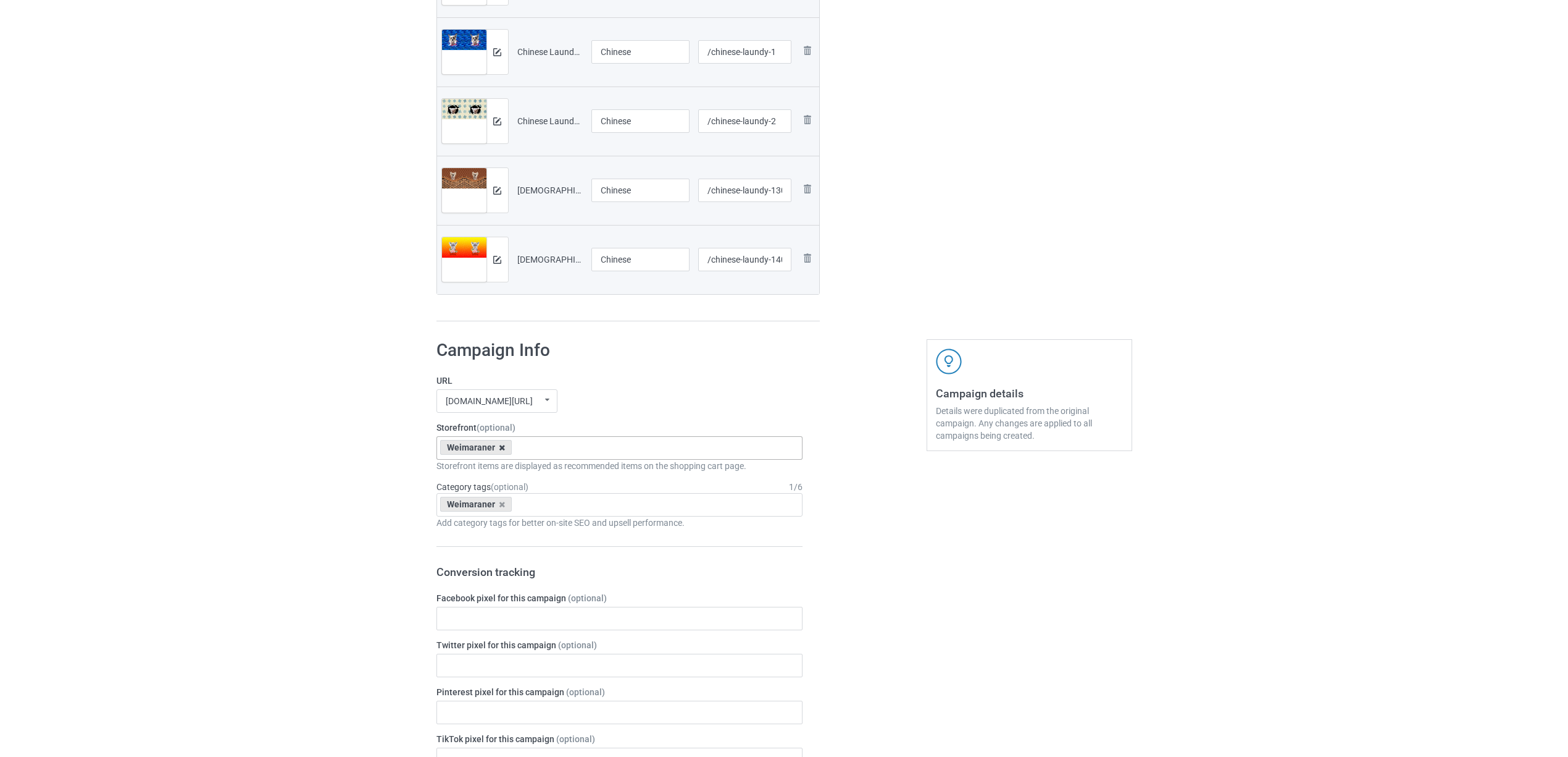
click at [503, 447] on icon at bounding box center [502, 447] width 6 height 8
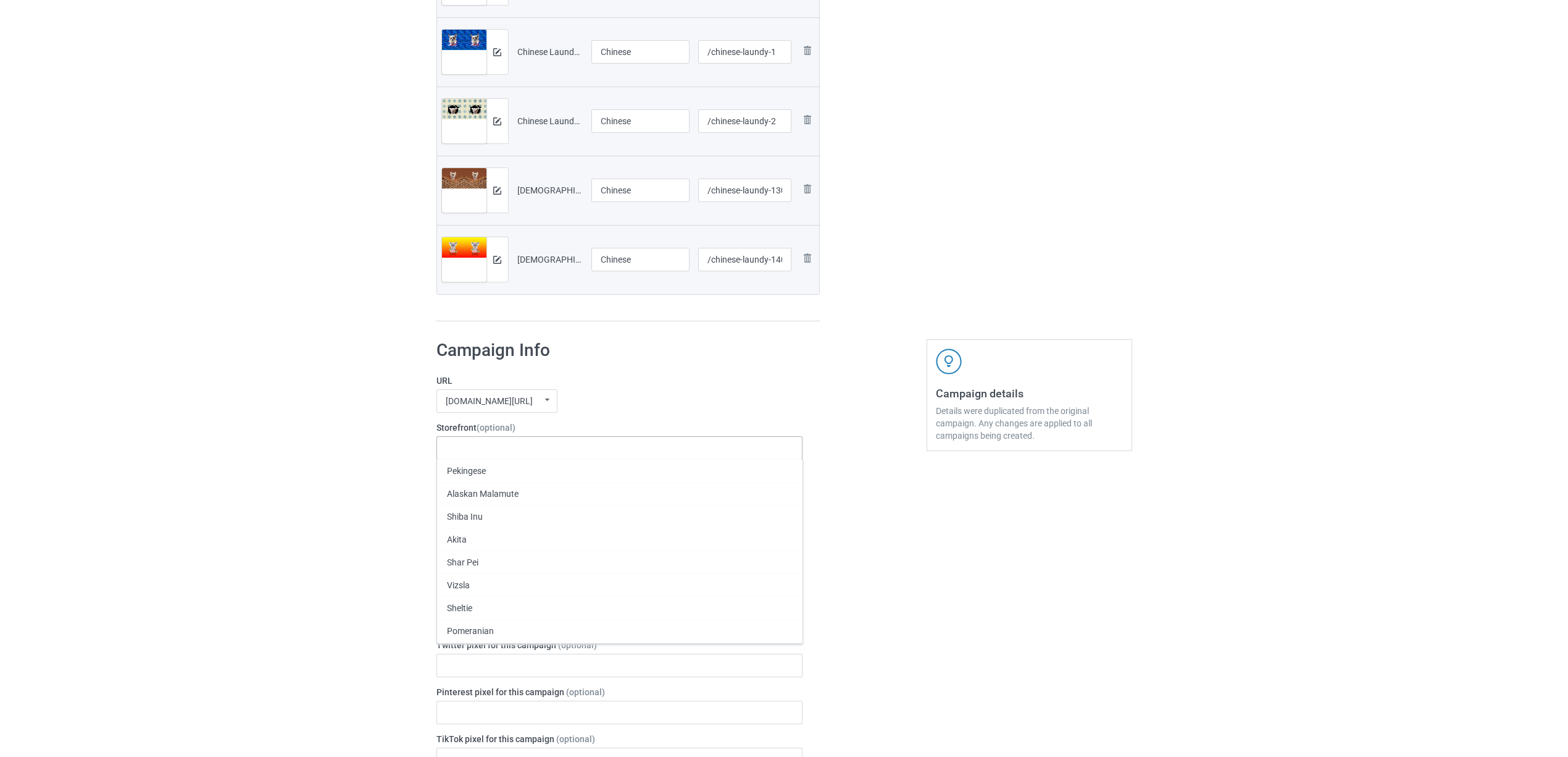
paste input "Chinese"
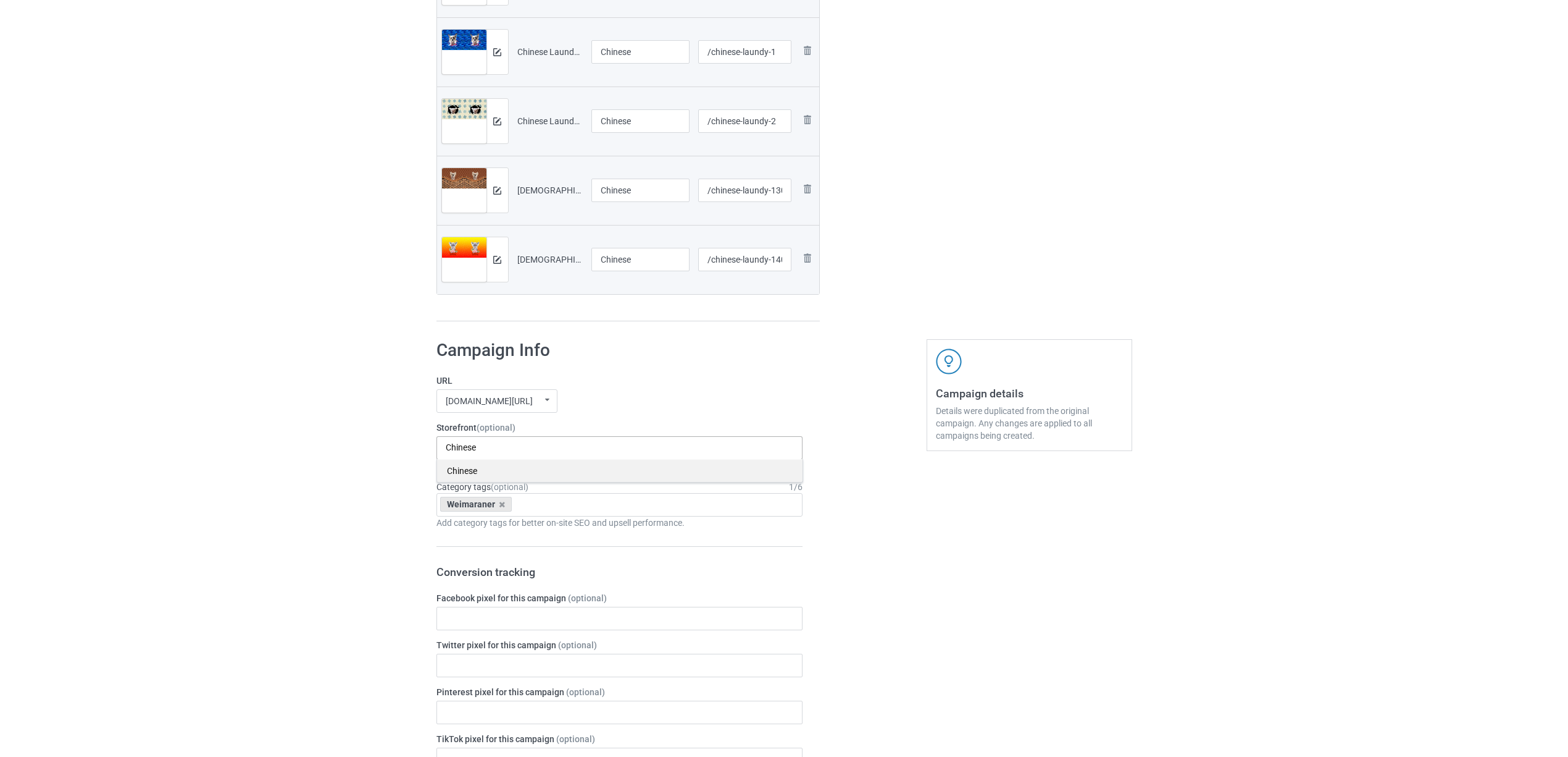
type input "Chinese"
click at [477, 469] on div "Chinese" at bounding box center [620, 470] width 366 height 23
click at [501, 504] on icon at bounding box center [502, 504] width 6 height 8
paste input "Chinese"
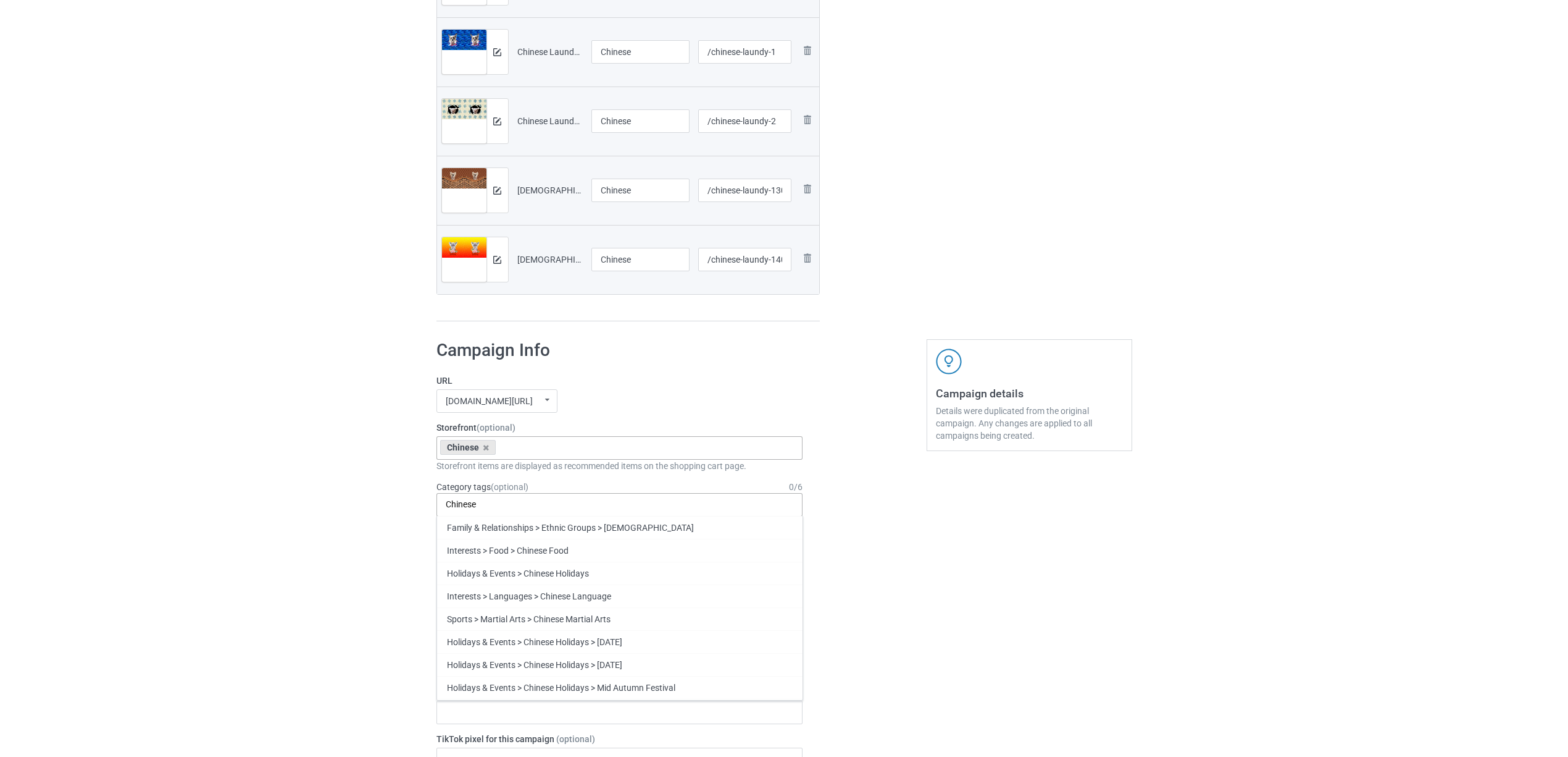
scroll to position [92, 0]
type input "Chinese"
click at [499, 691] on div "Chinese" at bounding box center [620, 688] width 366 height 23
click at [181, 546] on div "Bulk duplicate campaign Campaign to duplicate Weimaraner Original Artwork 7537x…" at bounding box center [784, 469] width 1568 height 2023
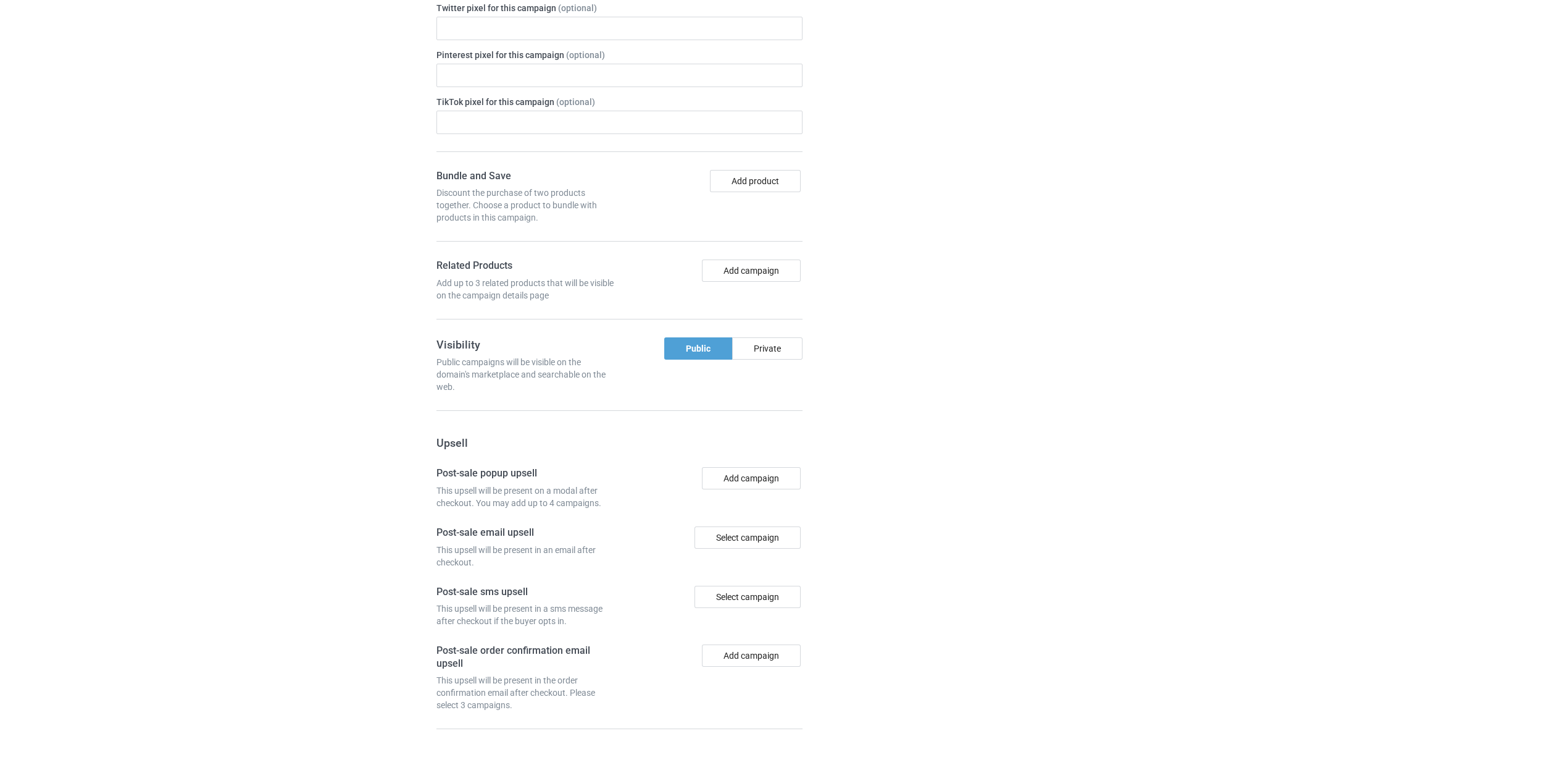
scroll to position [1307, 0]
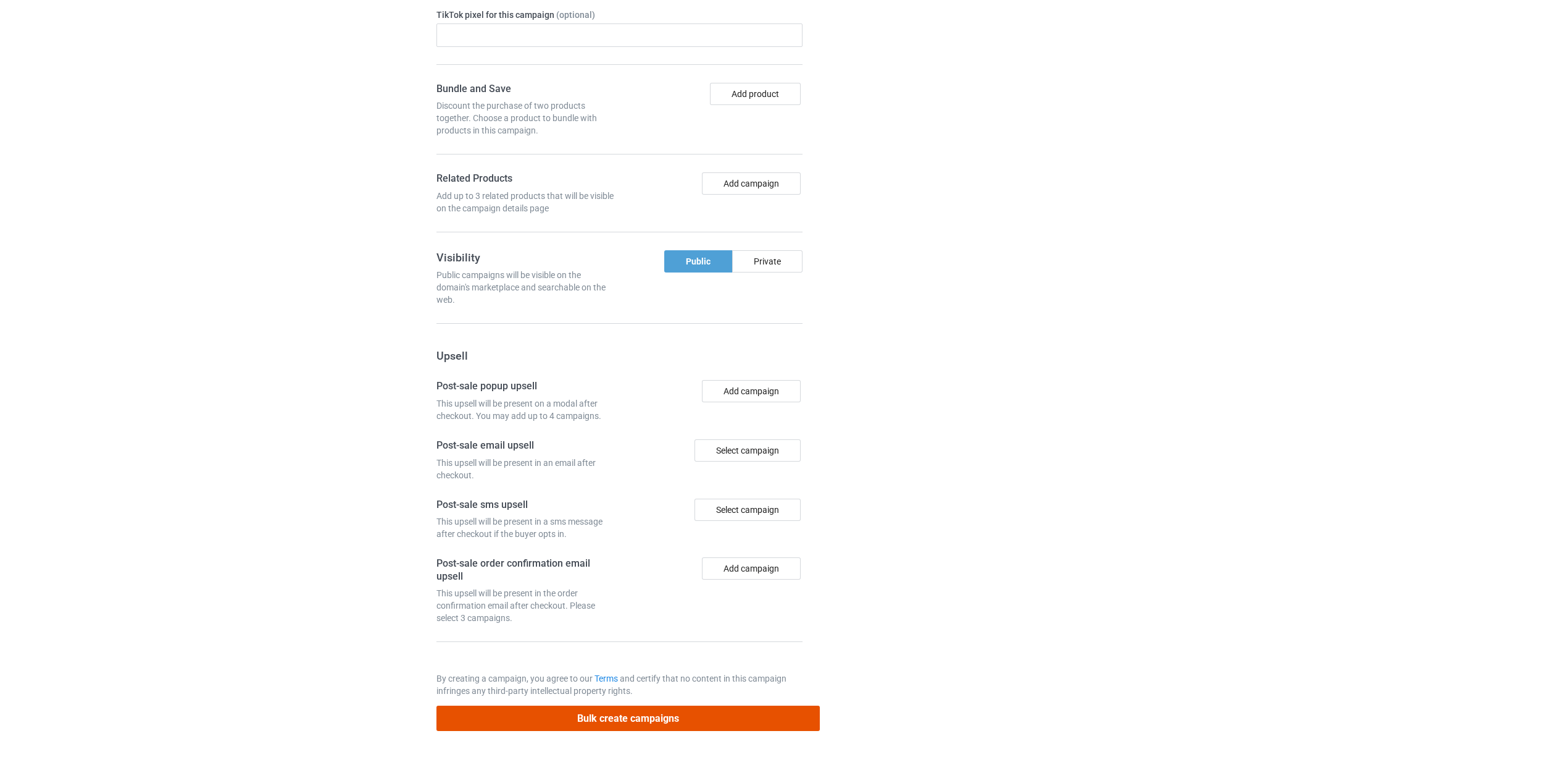
click at [656, 712] on button "Bulk create campaigns" at bounding box center [628, 718] width 384 height 25
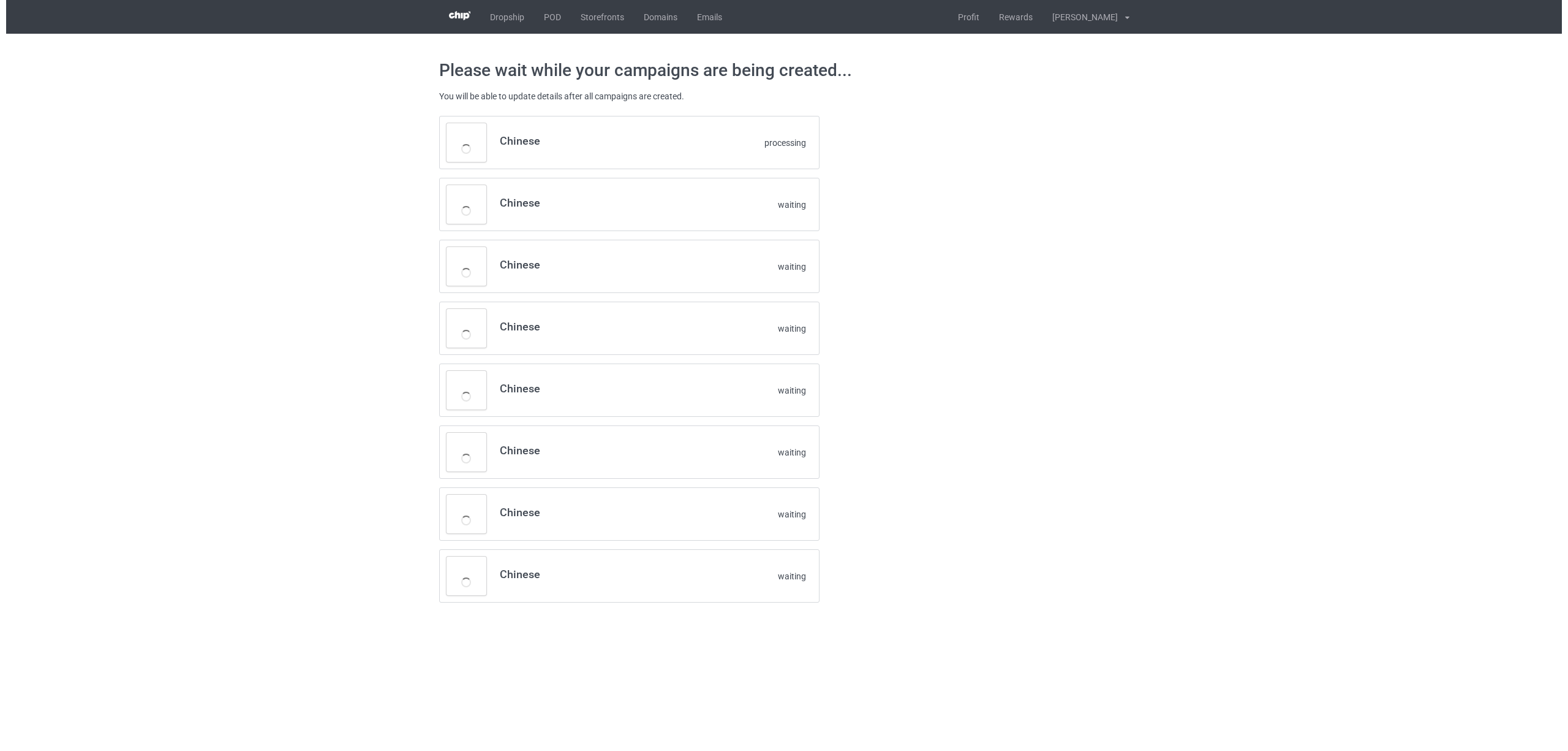
scroll to position [0, 0]
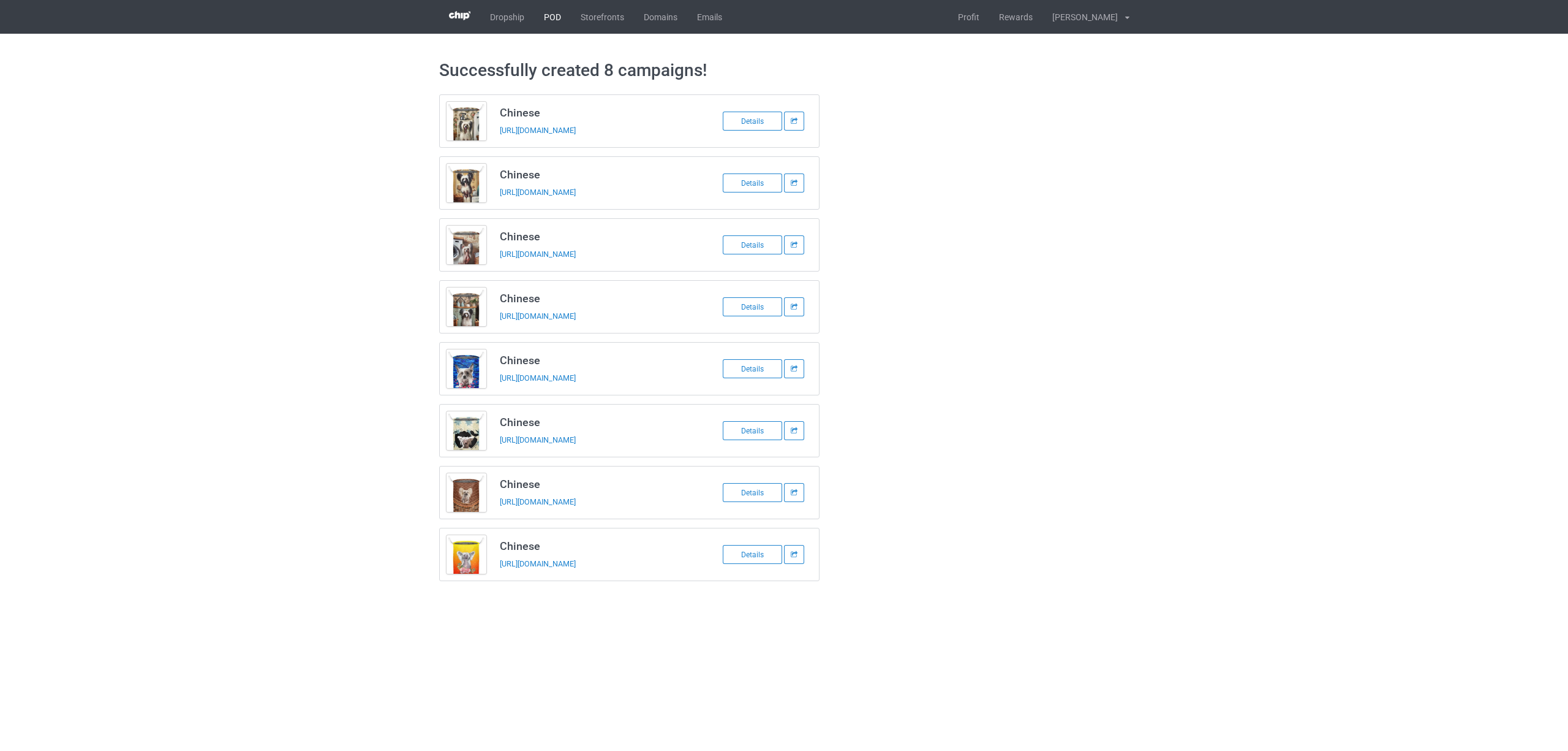
click at [557, 18] on link "POD" at bounding box center [552, 17] width 37 height 34
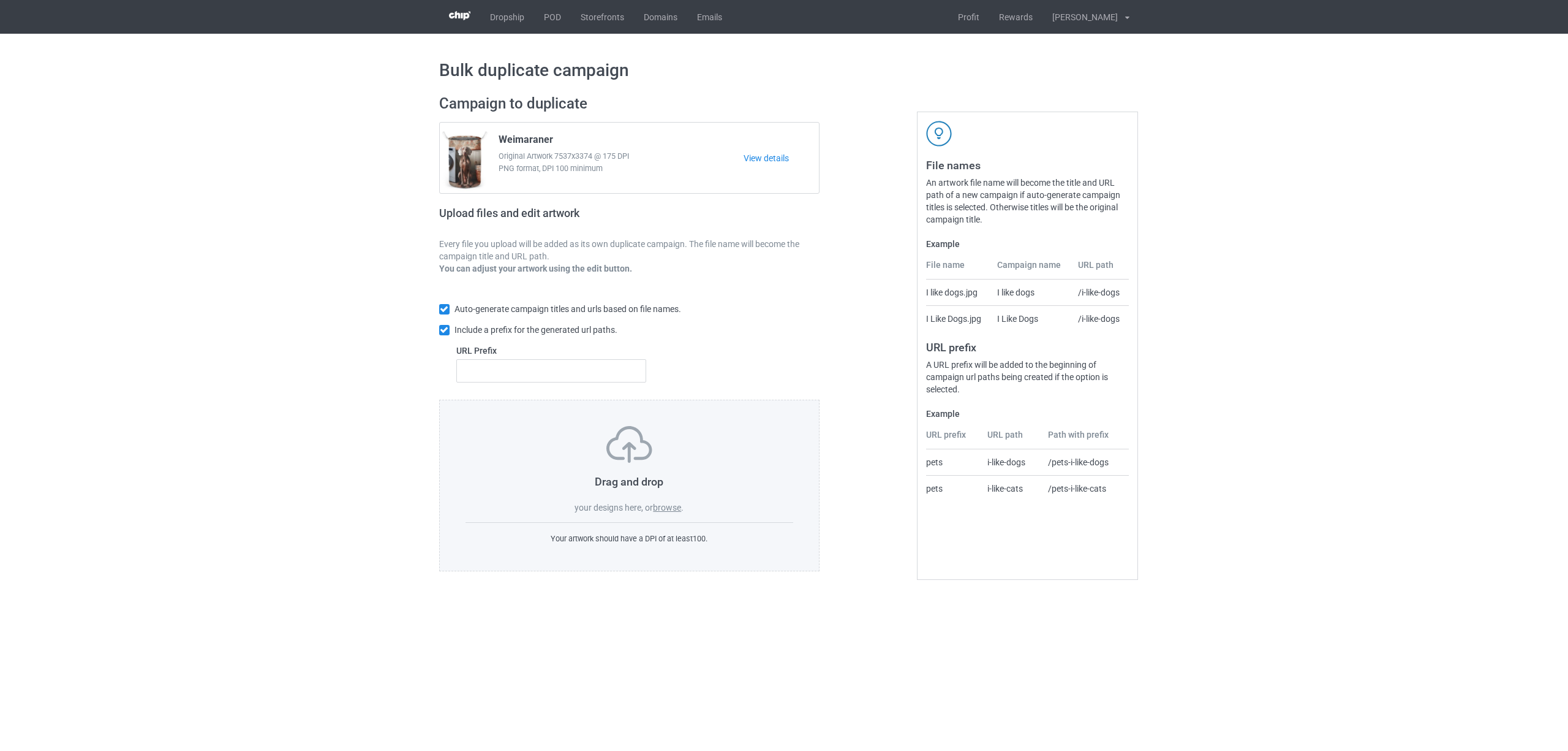
click at [662, 512] on label "browse" at bounding box center [666, 507] width 28 height 10
click at [0, 0] on input "browse" at bounding box center [0, 0] width 0 height 0
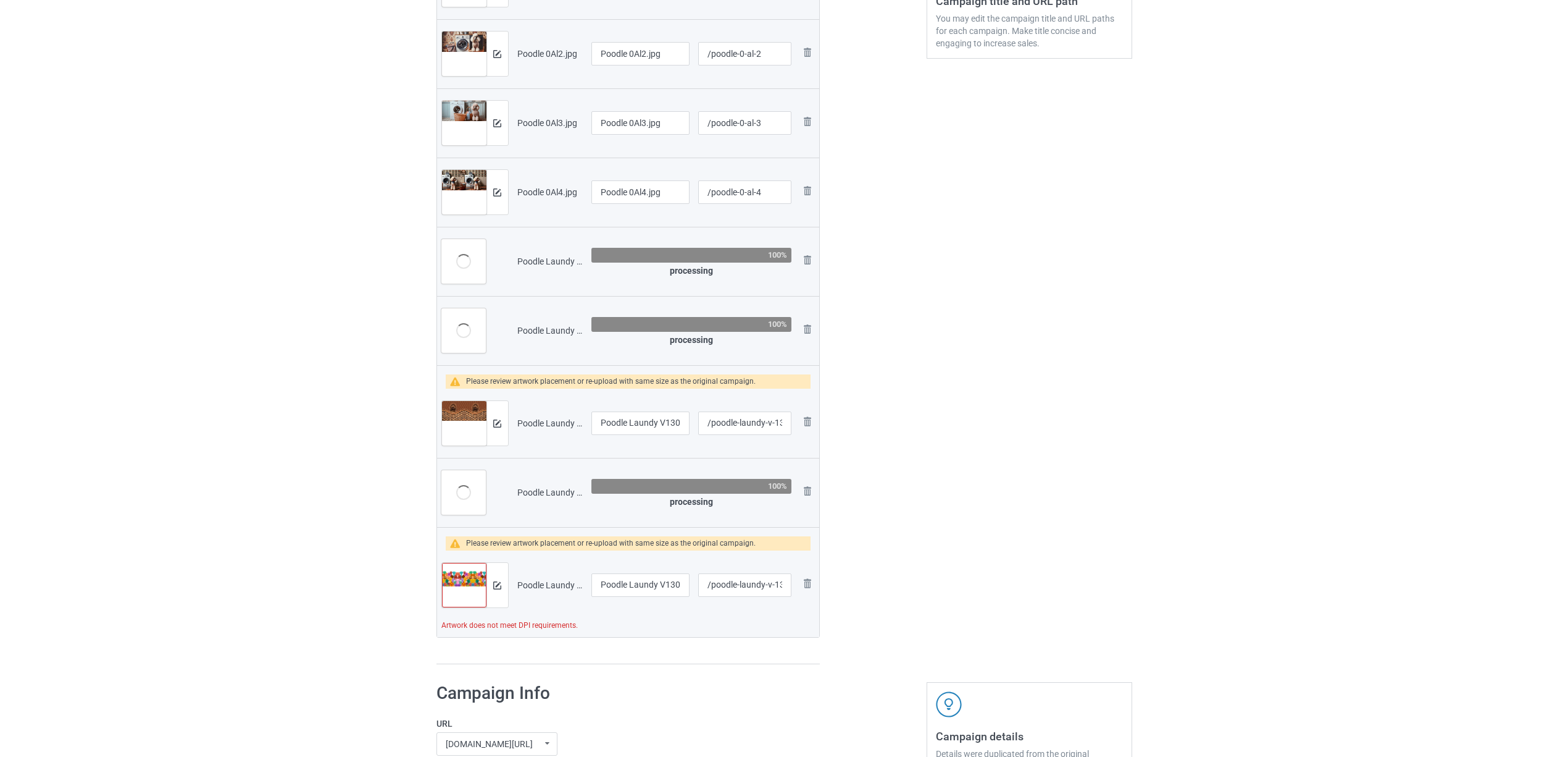
scroll to position [494, 0]
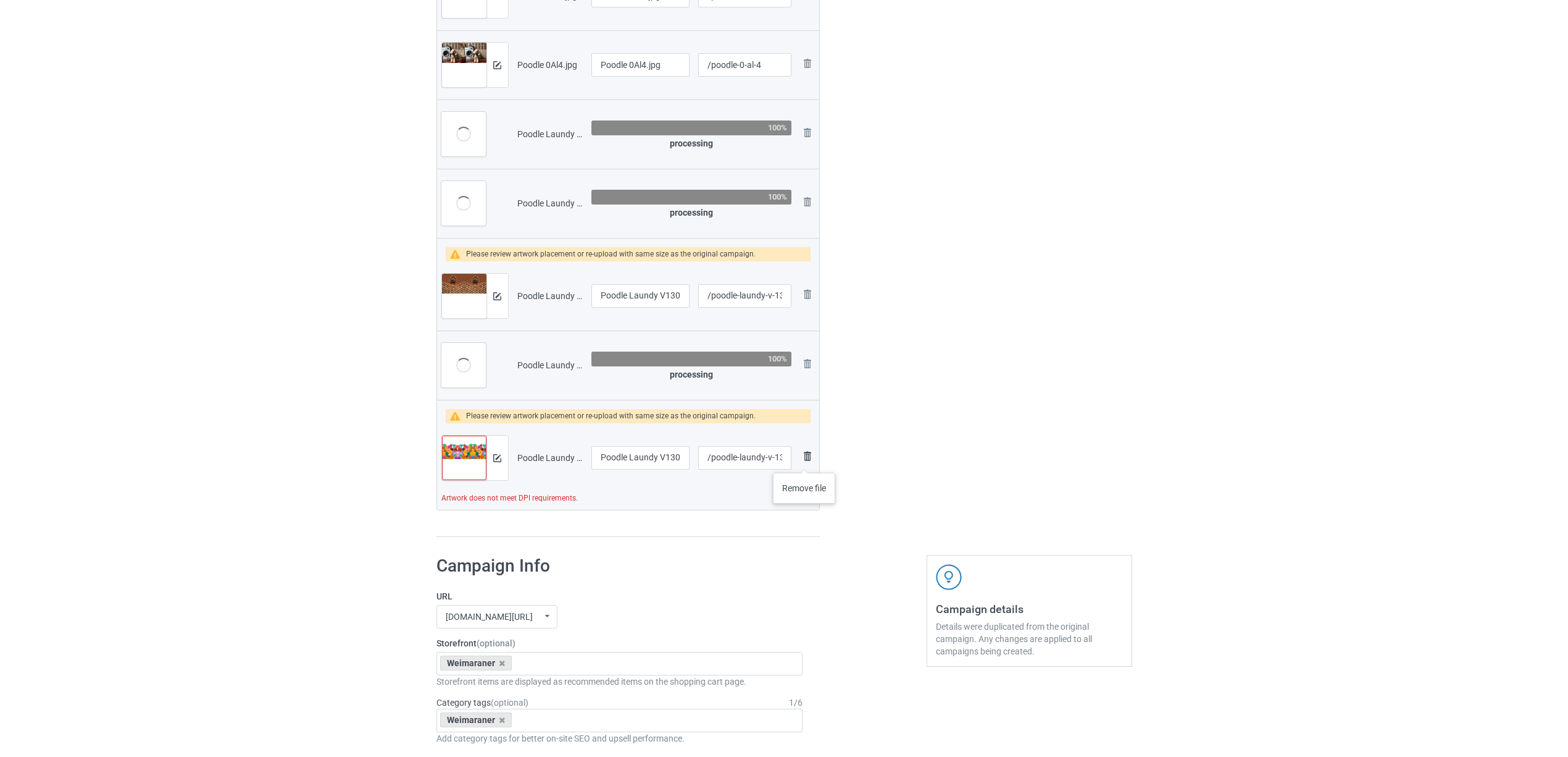
click at [805, 460] on img at bounding box center [808, 456] width 15 height 15
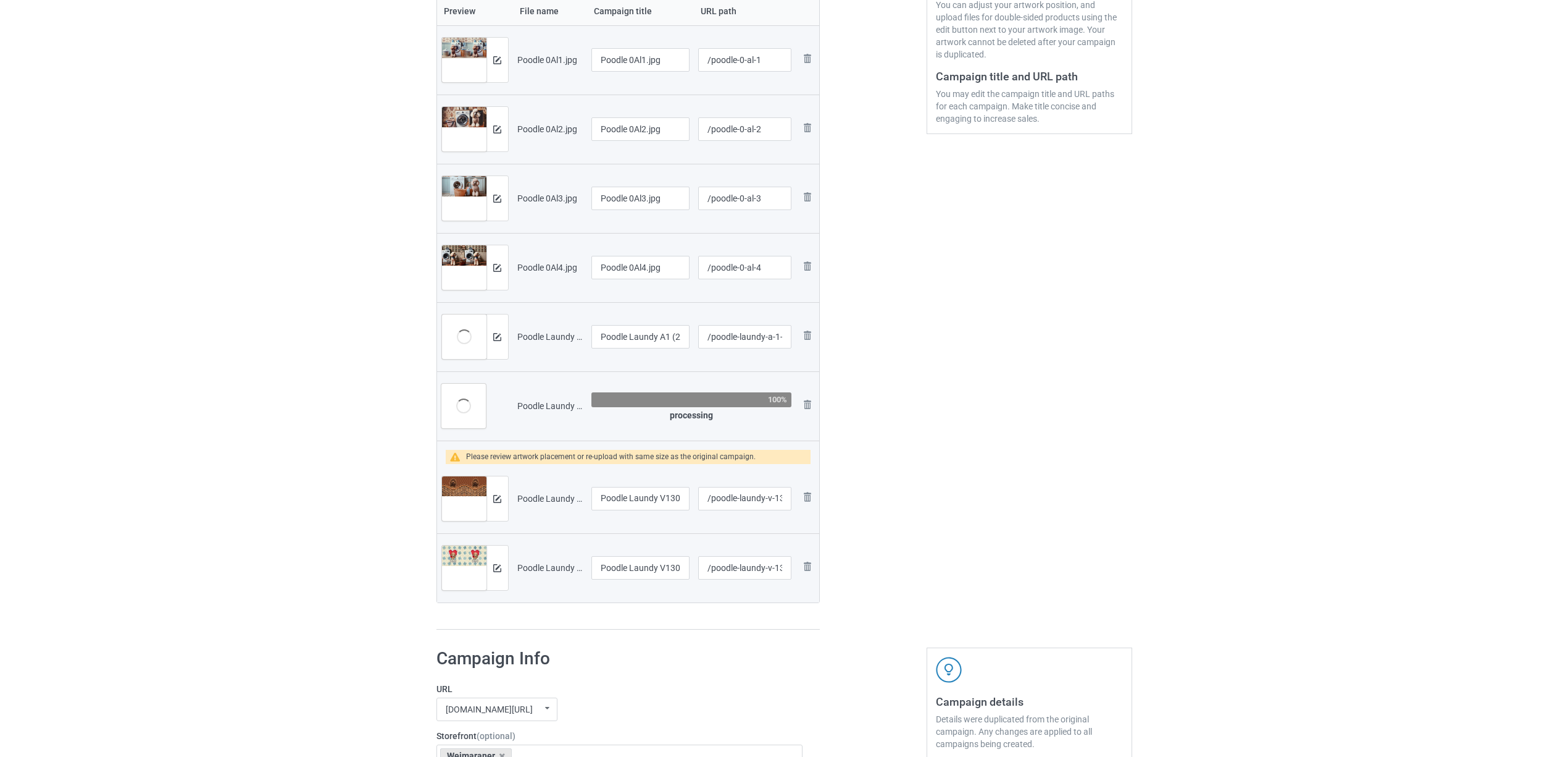
scroll to position [411, 0]
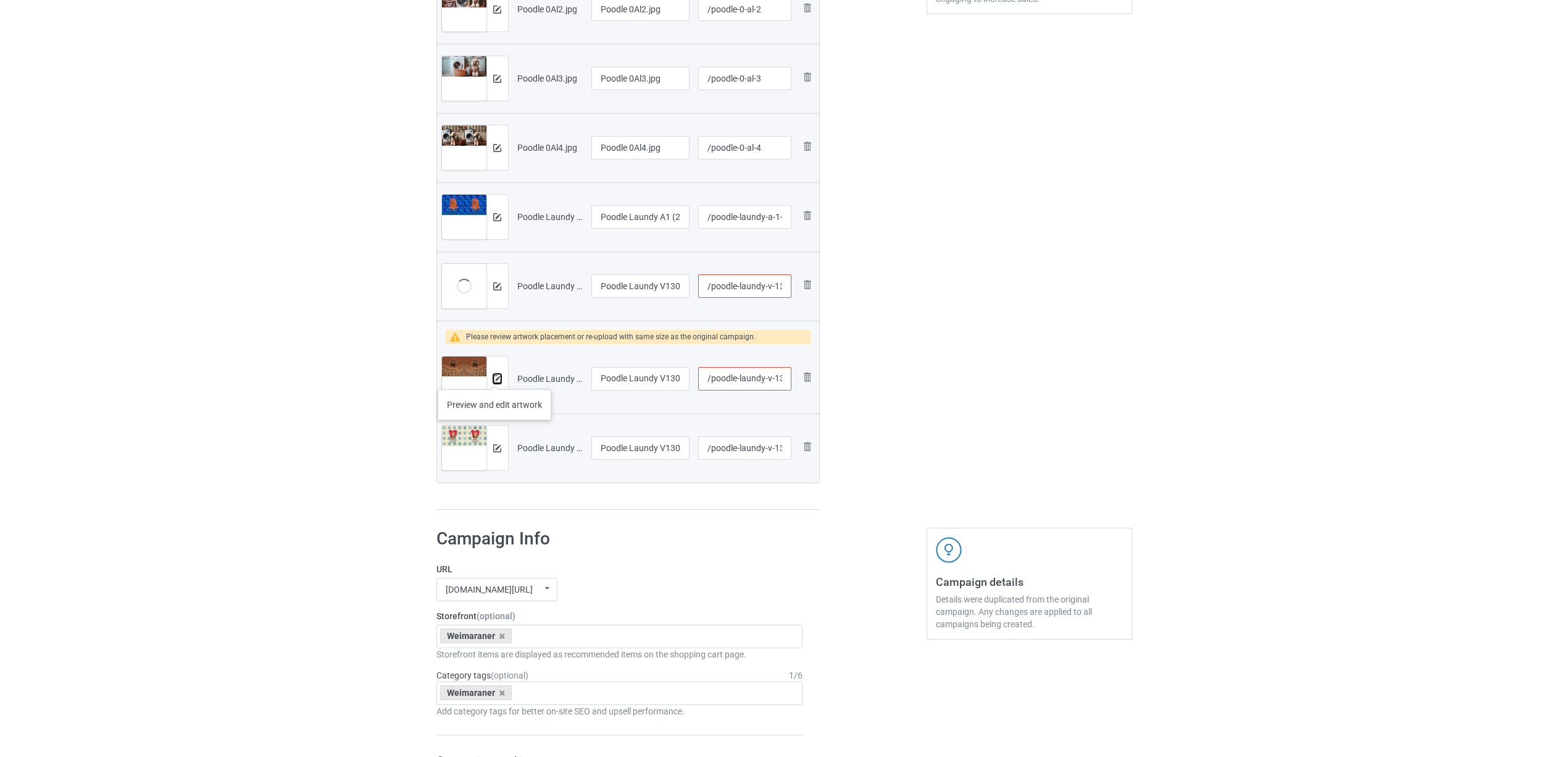
click at [494, 378] on img at bounding box center [497, 379] width 8 height 8
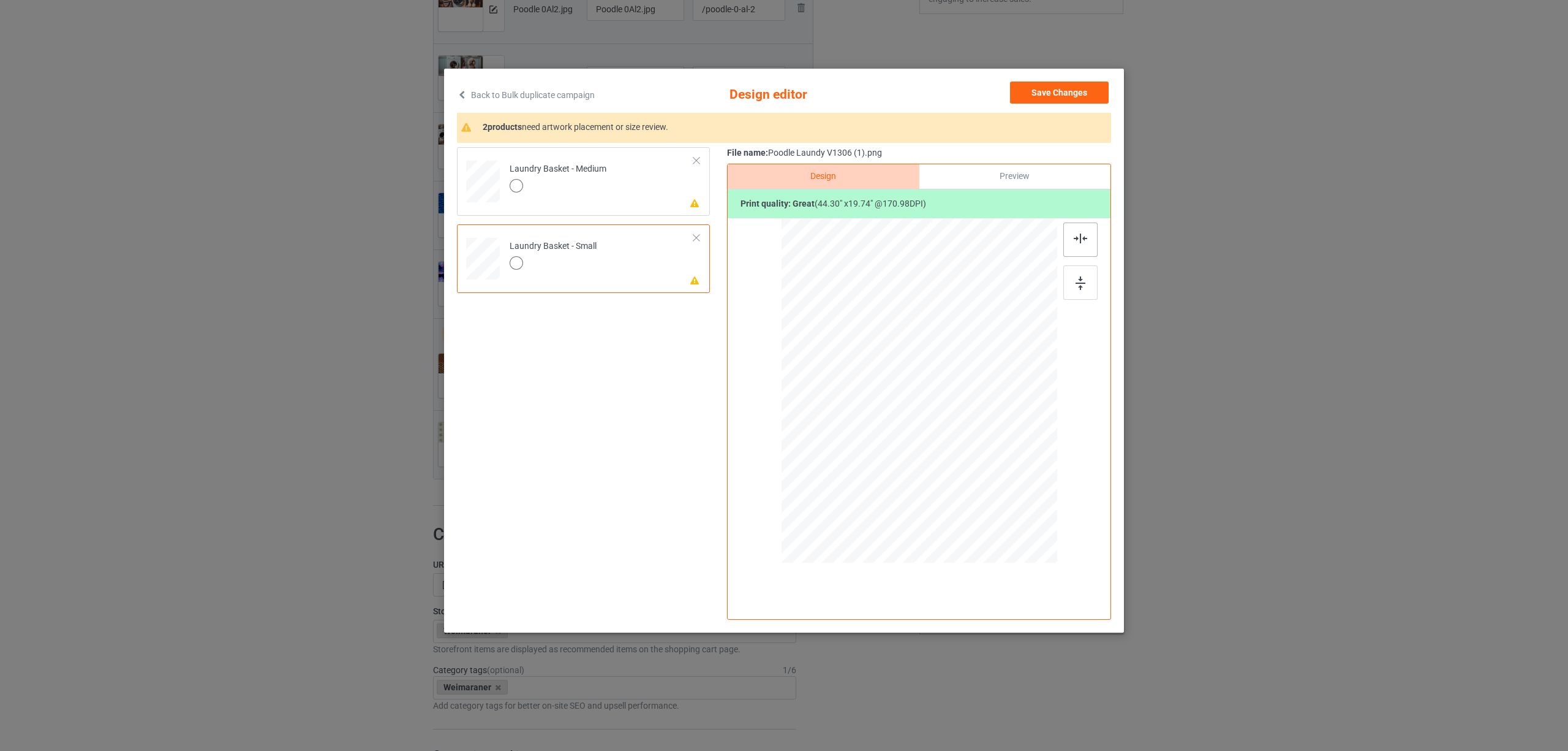
click at [1072, 234] on div at bounding box center [1080, 239] width 34 height 34
click at [606, 174] on div "Laundry Basket - Medium" at bounding box center [558, 177] width 96 height 29
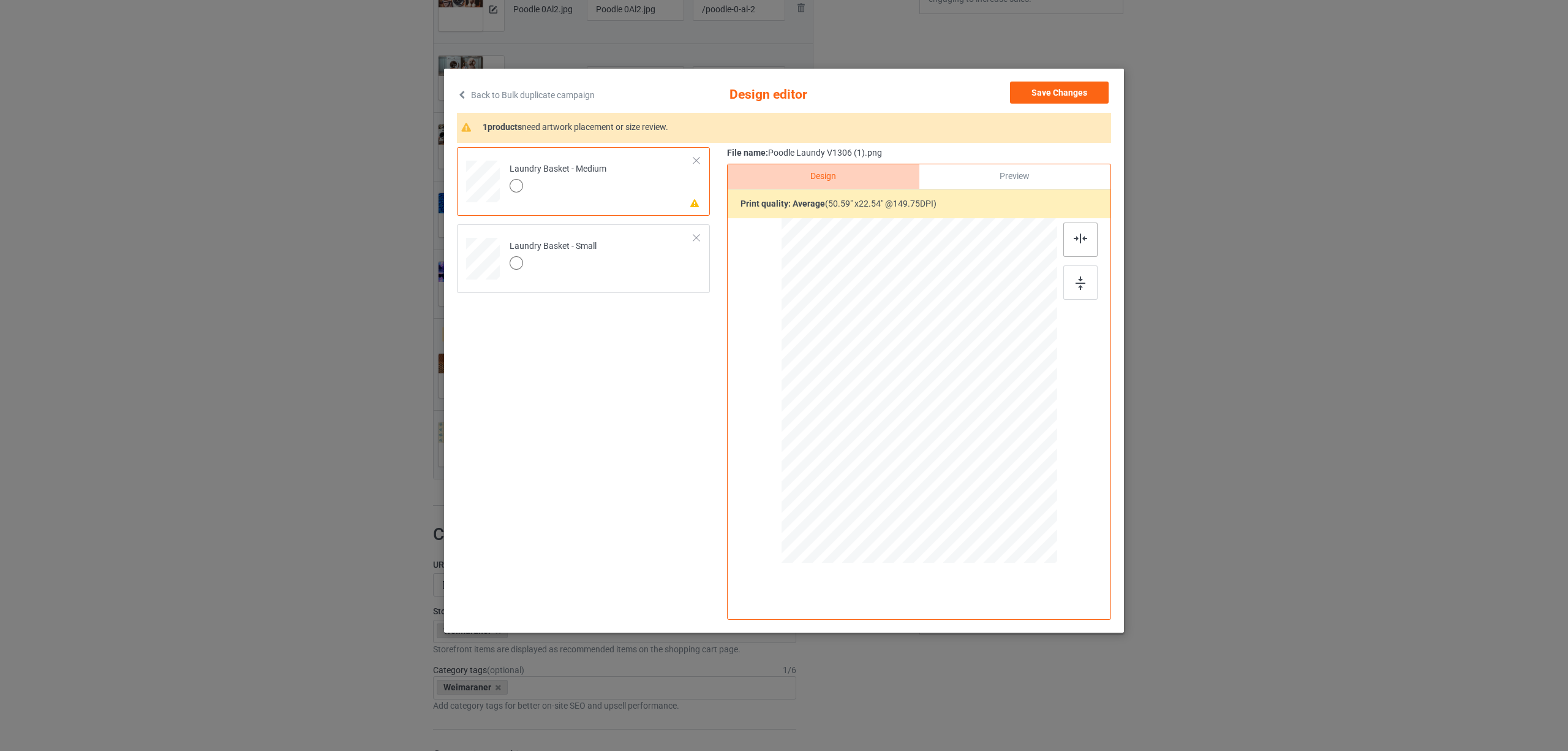
click at [1083, 239] on img at bounding box center [1081, 239] width 14 height 10
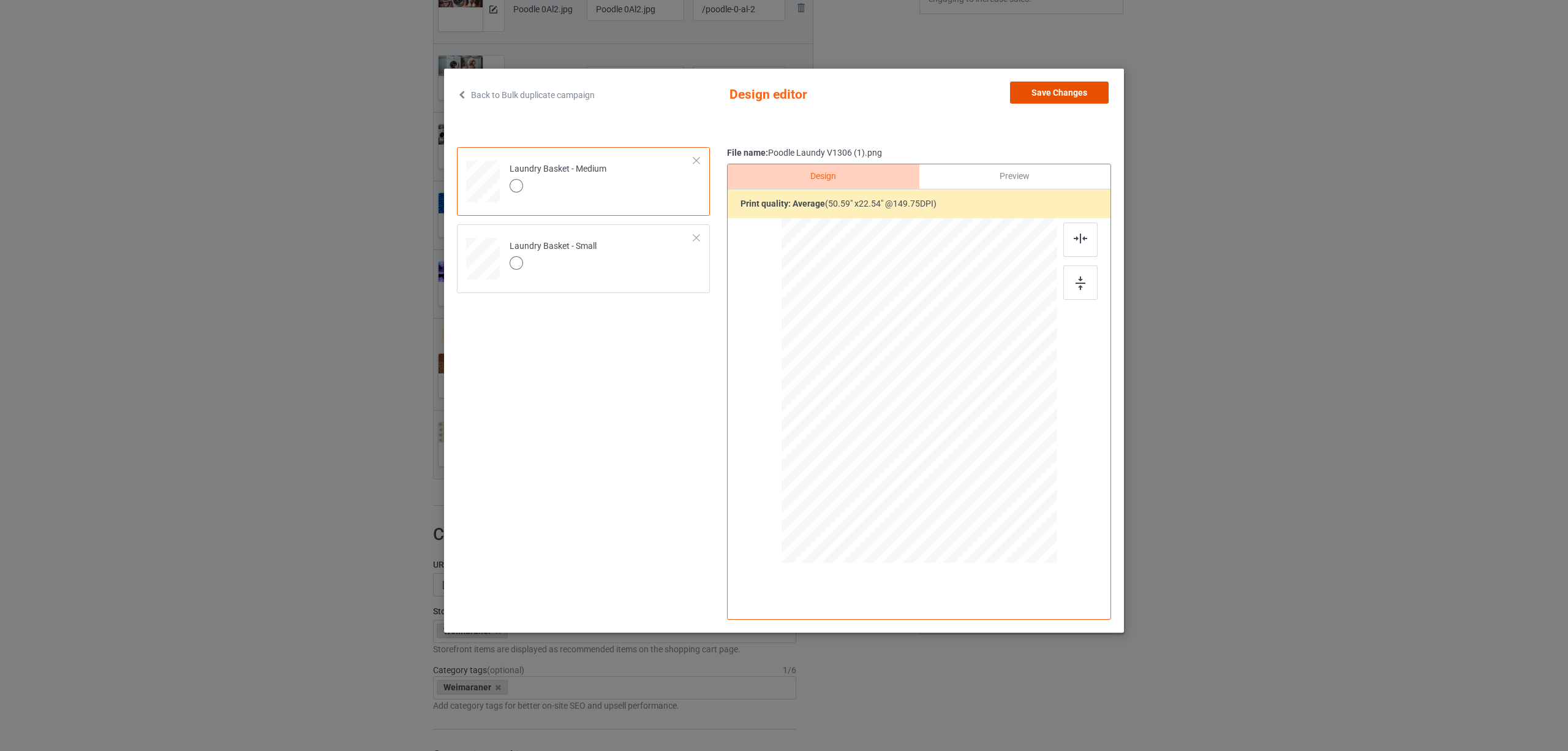
click at [1042, 96] on button "Save Changes" at bounding box center [1059, 92] width 99 height 22
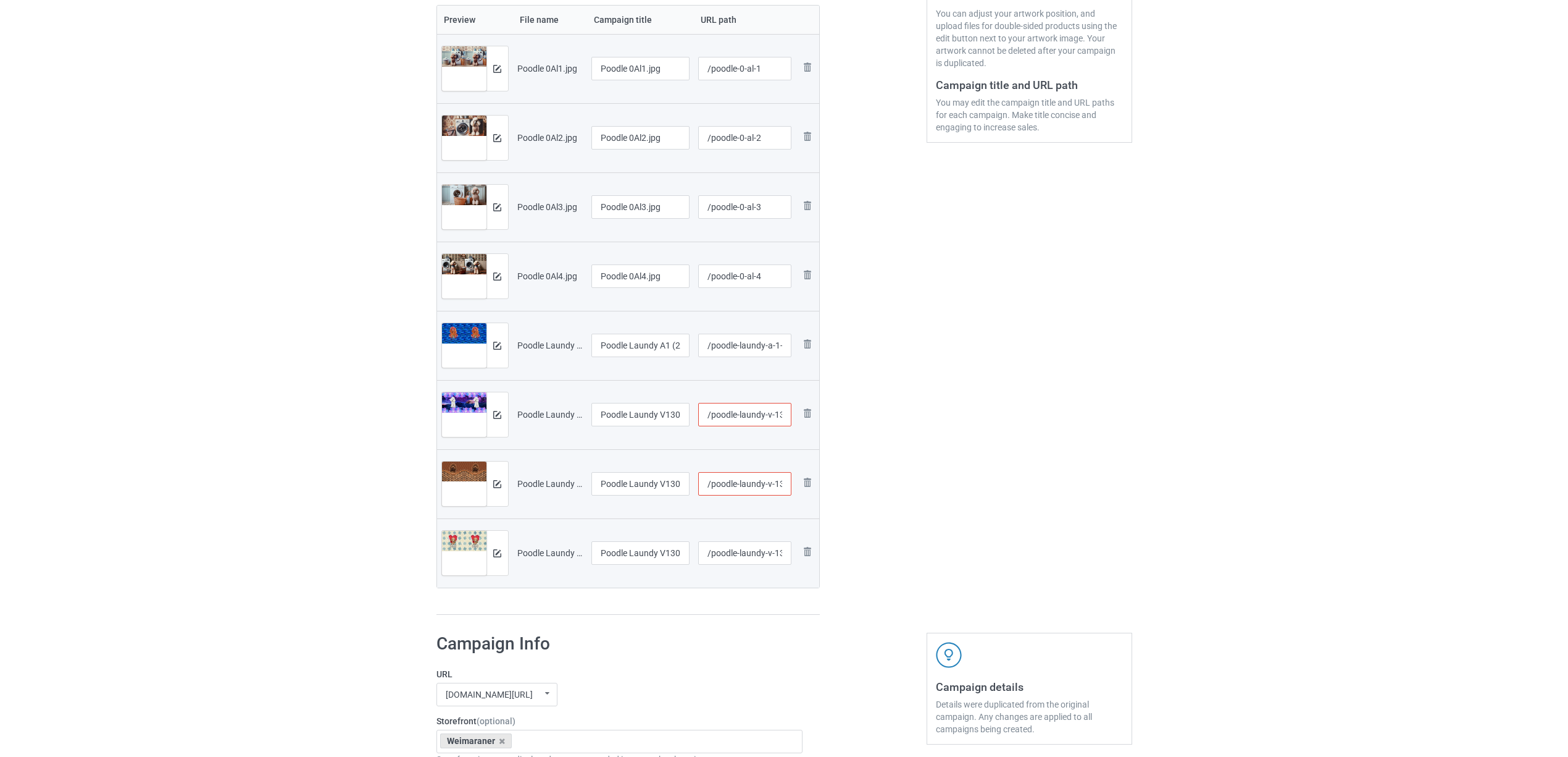
scroll to position [164, 0]
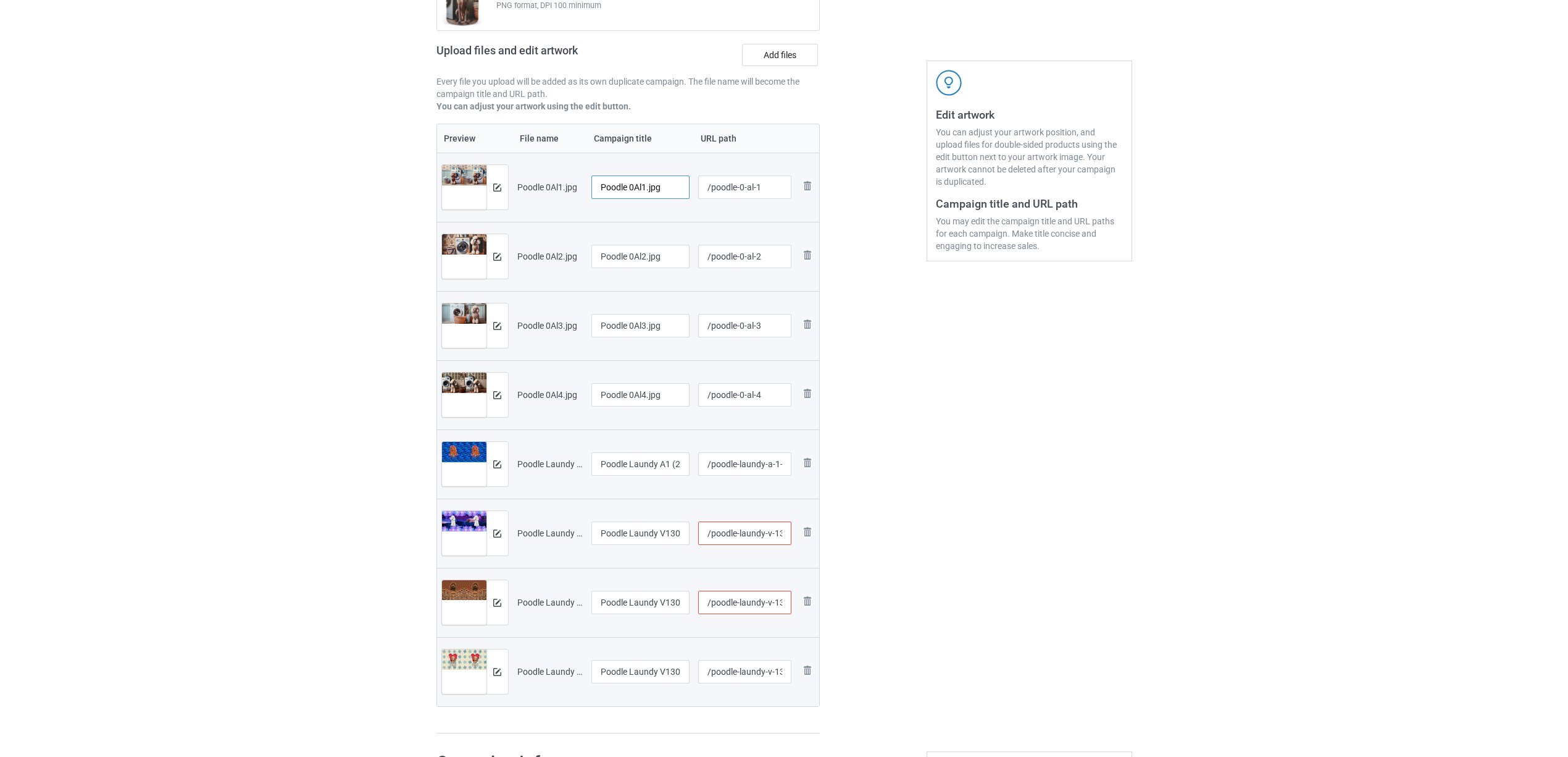
drag, startPoint x: 633, startPoint y: 189, endPoint x: 712, endPoint y: 192, distance: 79.1
click at [712, 192] on tr "Preview and edit artwork Poodle 0Al1.jpg Poodle 0Al1.jpg /poodle-0-al-1 Remove …" at bounding box center [628, 187] width 383 height 69
drag, startPoint x: 626, startPoint y: 179, endPoint x: 518, endPoint y: 164, distance: 109.0
click at [518, 164] on tr "Preview and edit artwork Poodle 0Al1.jpg Poodle /poodle-0-al-1 Remove file" at bounding box center [628, 187] width 383 height 69
type input "Poodle"
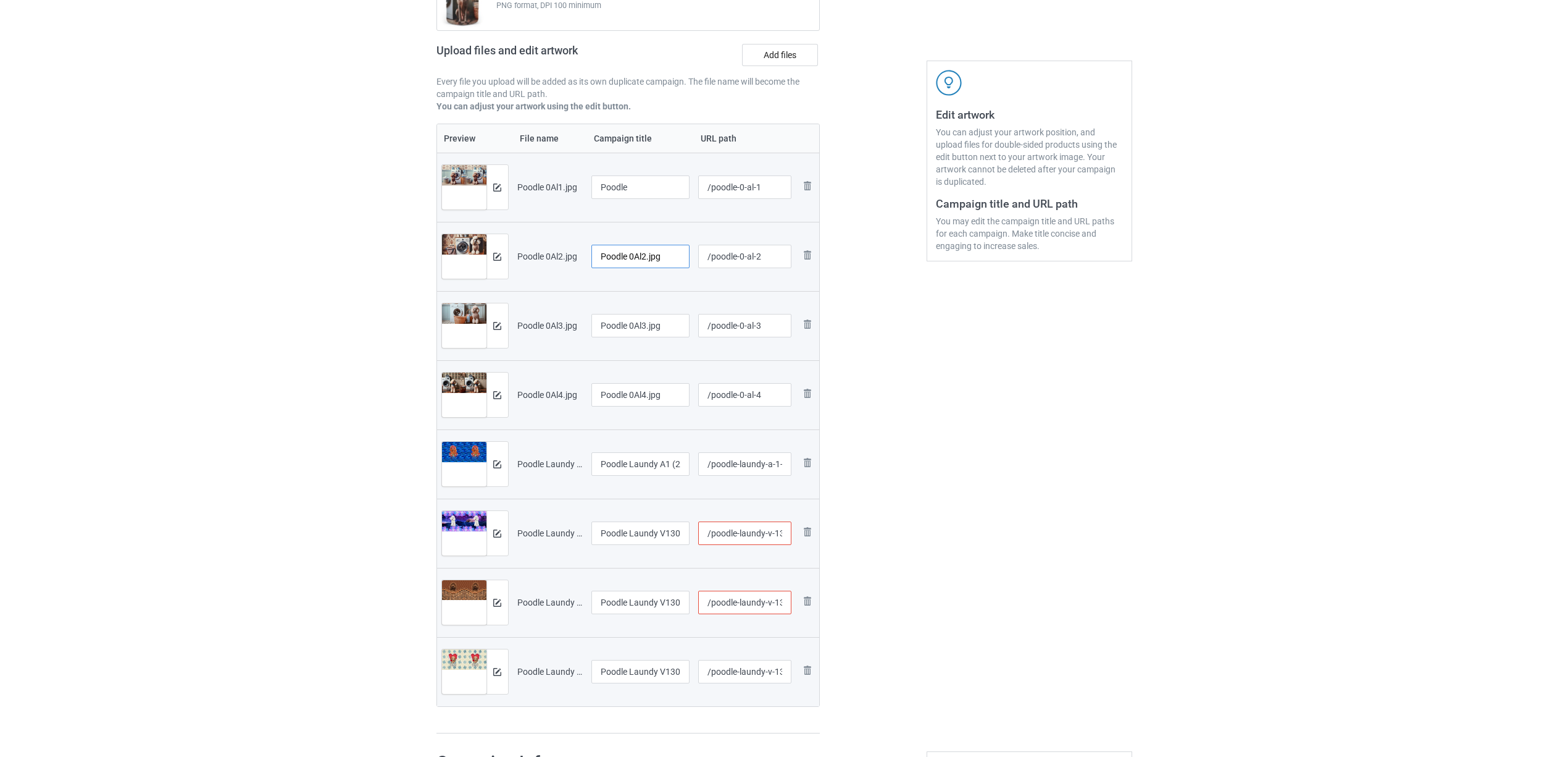
click at [640, 260] on input "Poodle 0Al2.jpg" at bounding box center [641, 256] width 99 height 23
paste input "text"
type input "Poodle"
click at [643, 322] on input "Poodle 0Al3.jpg" at bounding box center [641, 325] width 99 height 23
paste input "text"
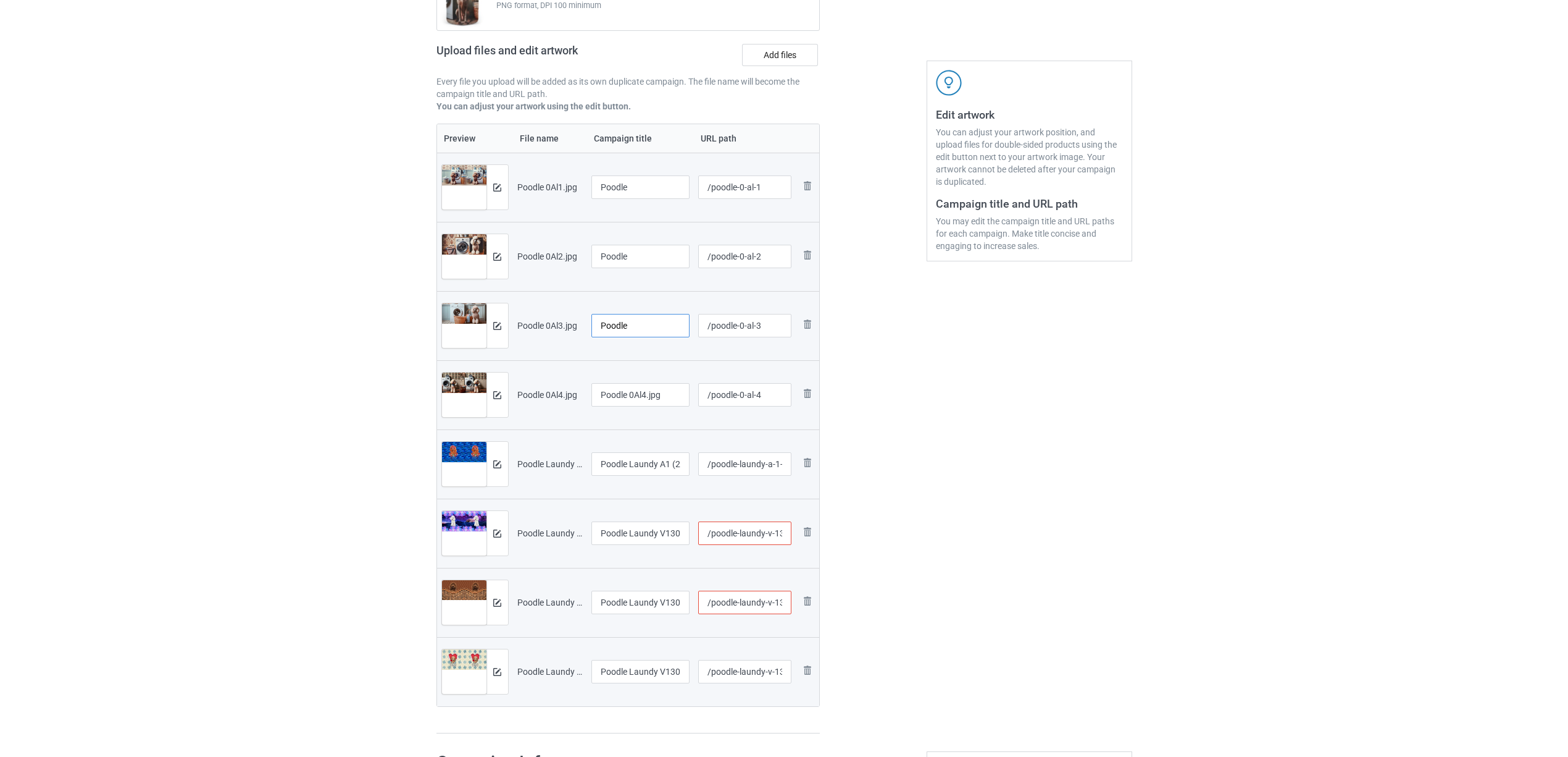
type input "Poodle"
click at [652, 397] on input "Poodle 0Al4.jpg" at bounding box center [641, 395] width 99 height 23
paste input "text"
type input "Poodle"
click at [656, 461] on input "Poodle Laundy A1 (2).jpg" at bounding box center [641, 464] width 99 height 23
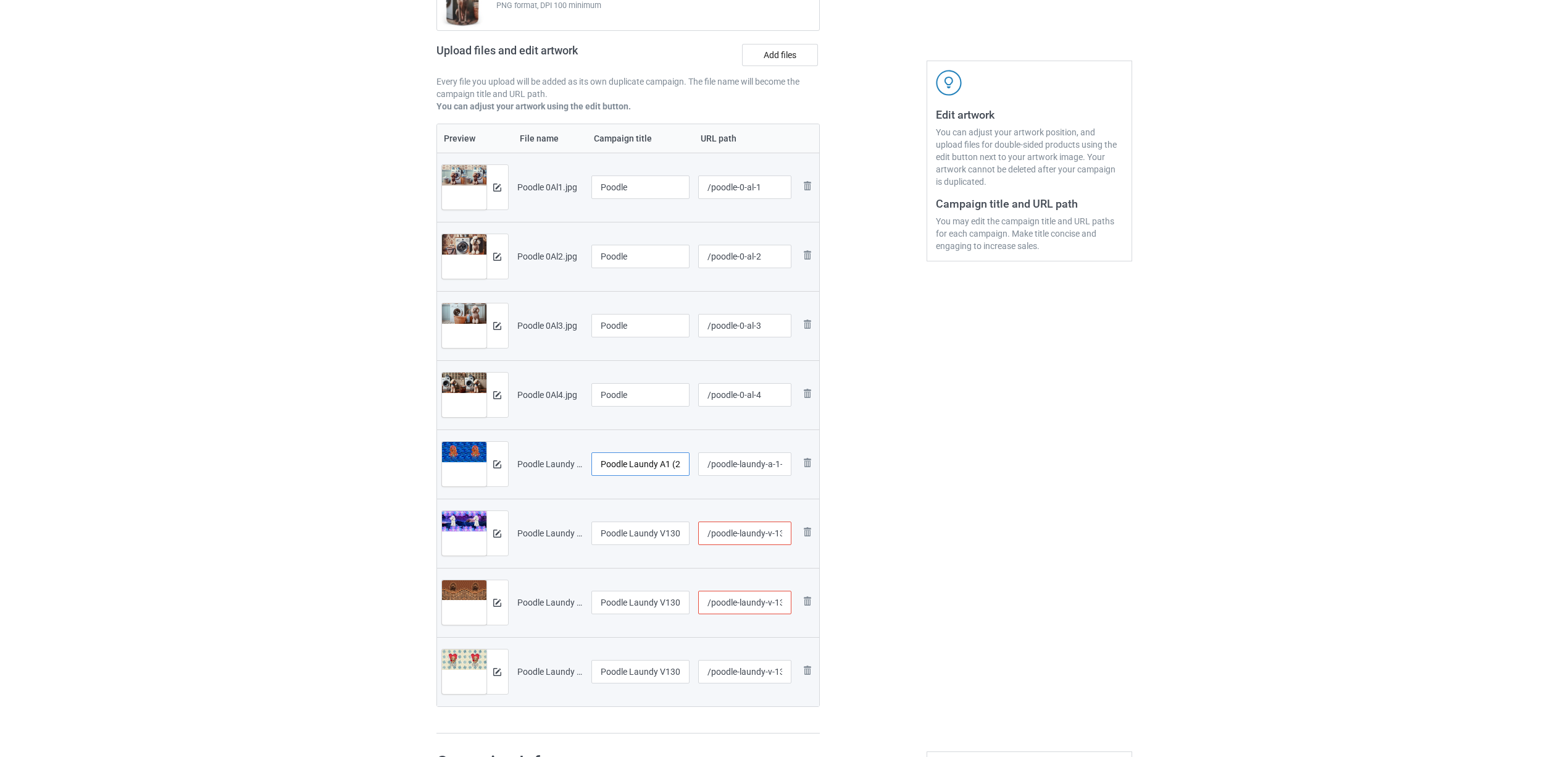
paste input "text"
type input "Poodle"
click at [653, 535] on input "Poodle Laundy V1306 (1).jpg" at bounding box center [641, 533] width 99 height 23
paste input "text"
type input "Poodle"
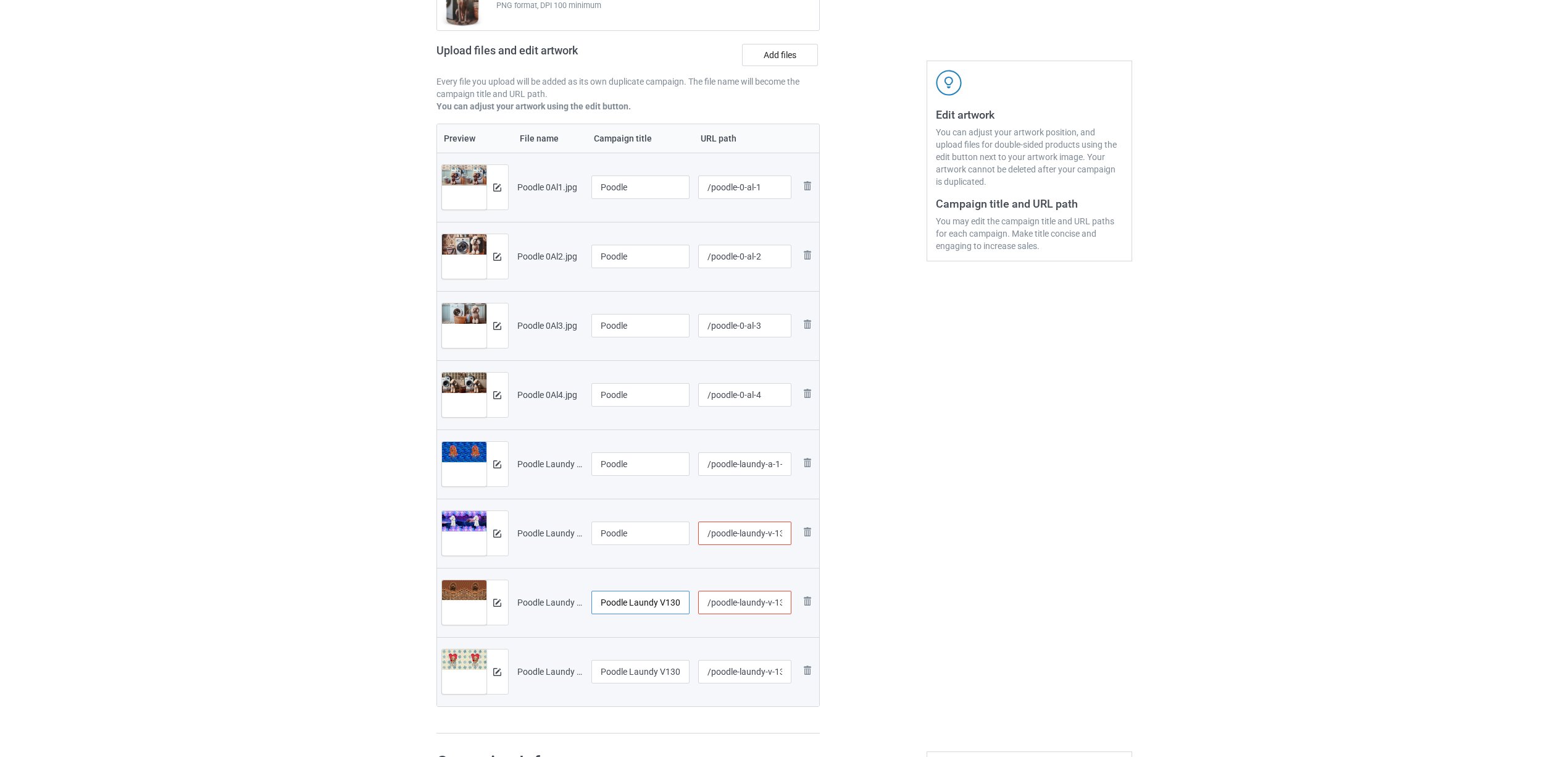
click at [650, 604] on input "Poodle Laundy V1306 (1)" at bounding box center [641, 602] width 99 height 23
paste input "text"
type input "Poodle"
click at [991, 656] on div "Edit artwork You can adjust your artwork position, and upload files for double-…" at bounding box center [1029, 332] width 223 height 820
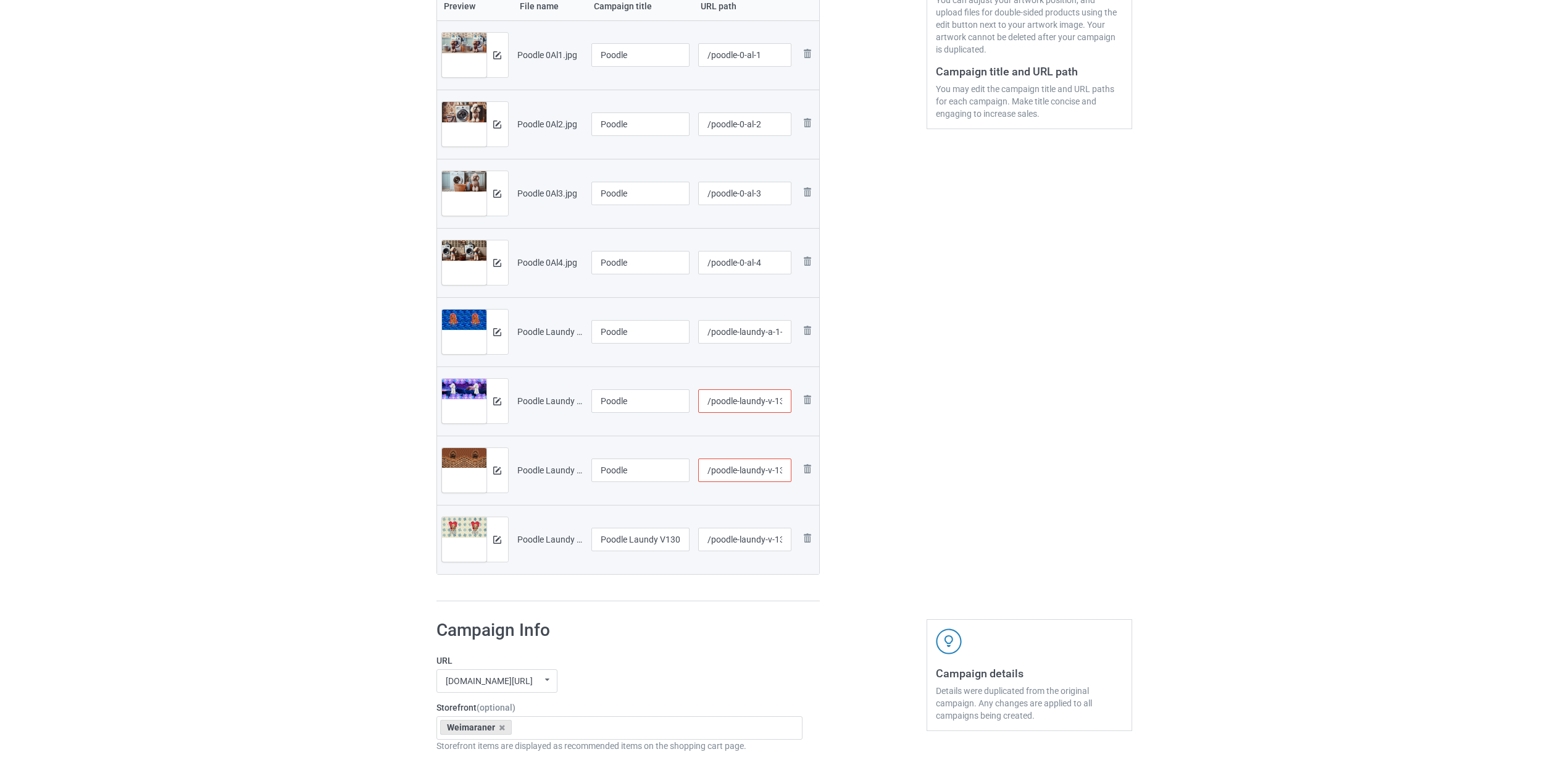
scroll to position [411, 0]
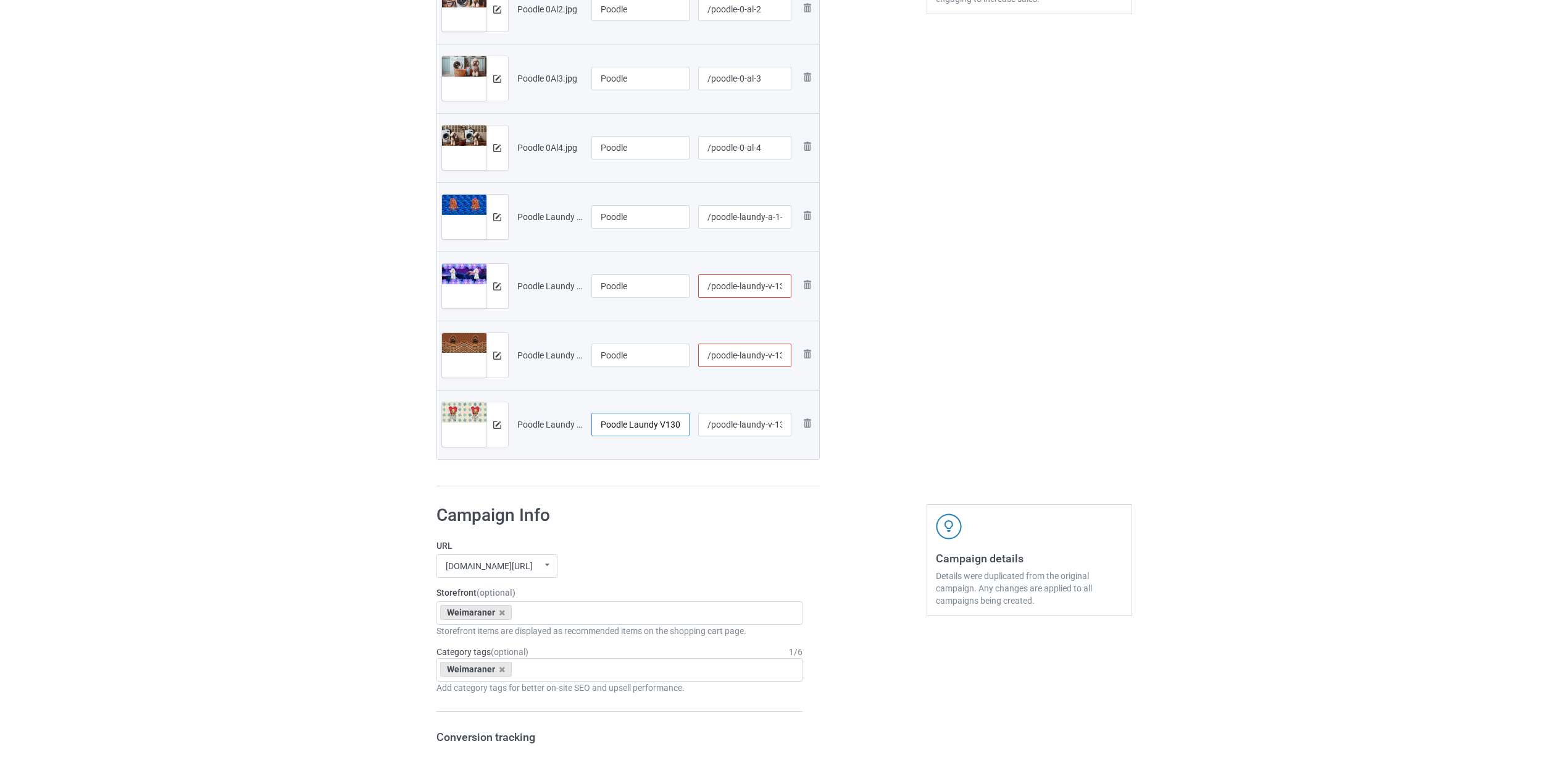
click at [620, 421] on input "Poodle Laundy V1306 (2).jpg" at bounding box center [641, 424] width 99 height 23
paste input "text"
type input "Poodle"
click at [496, 612] on div "Weimaraner" at bounding box center [476, 612] width 72 height 15
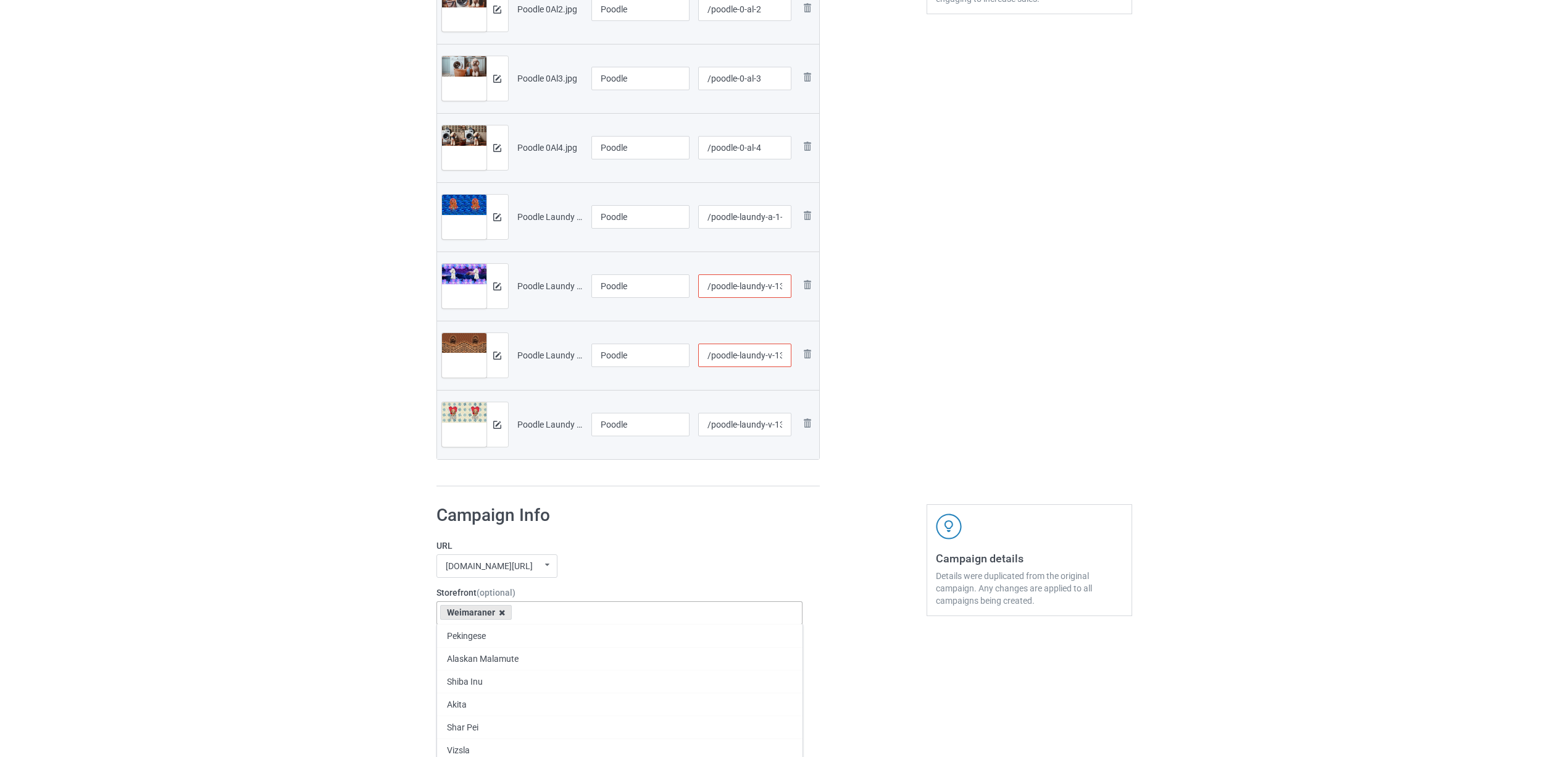
click at [500, 612] on icon at bounding box center [502, 612] width 6 height 8
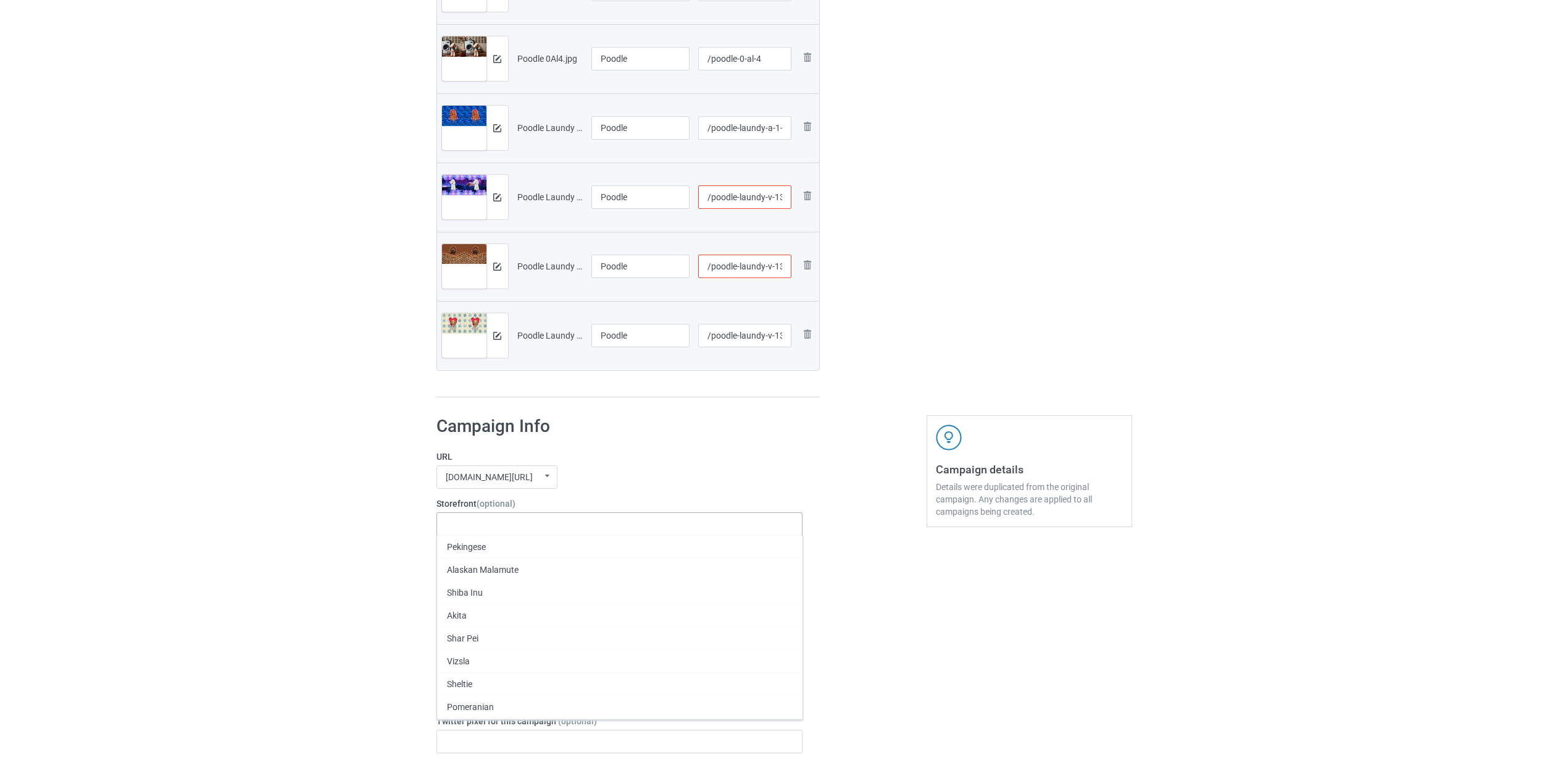
scroll to position [658, 0]
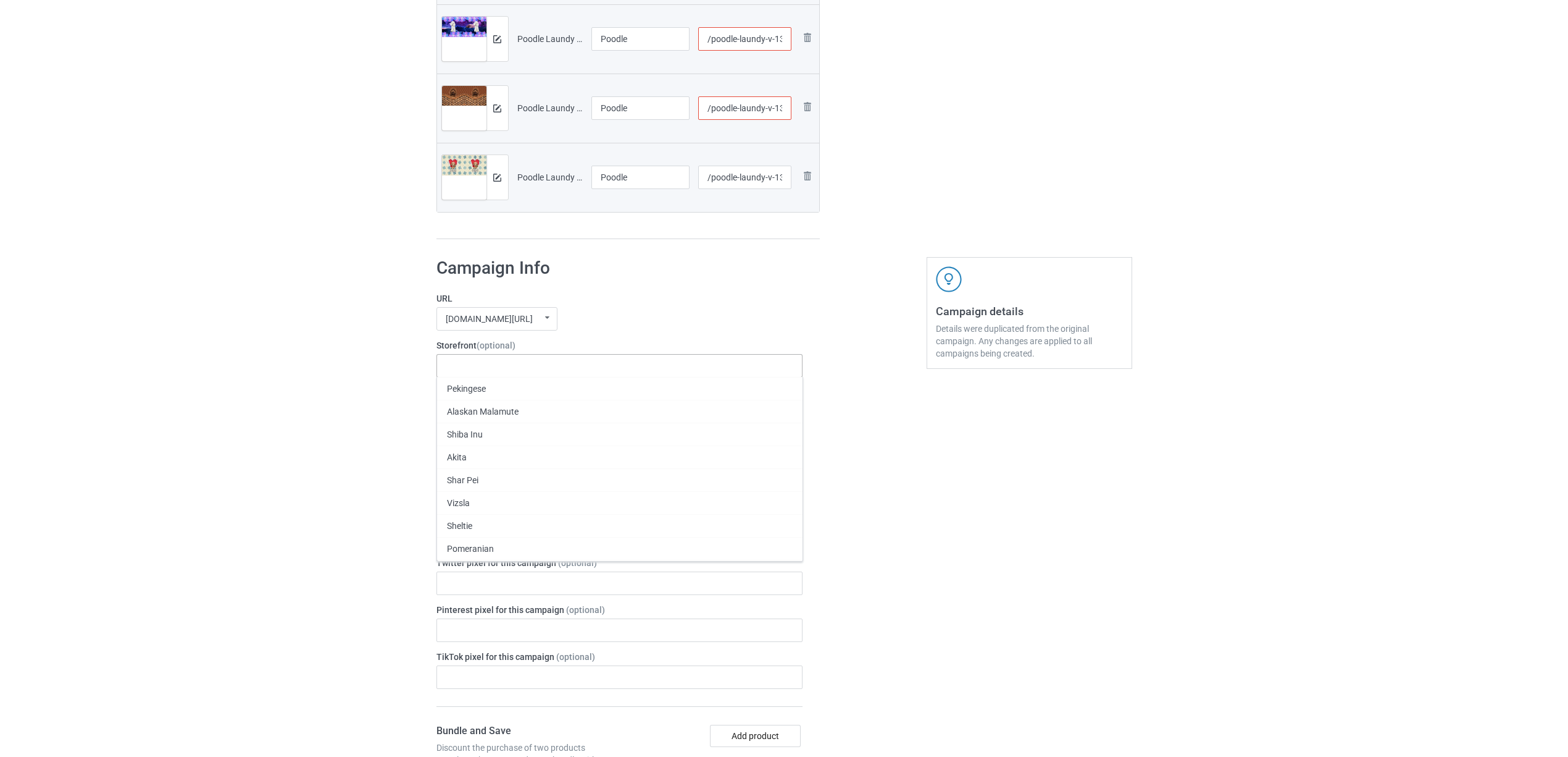
paste input "Poodle"
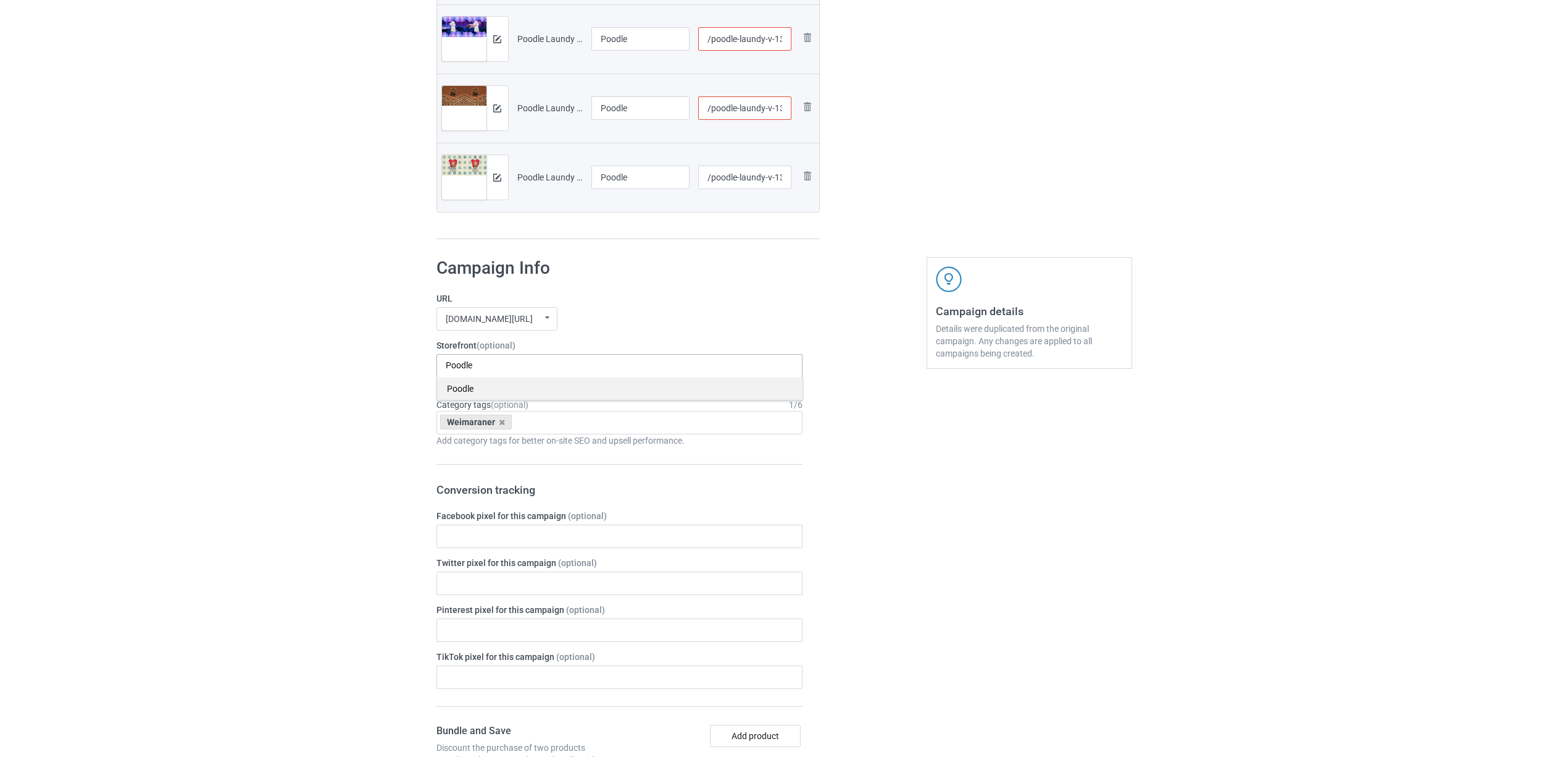
type input "Poodle"
click at [475, 386] on div "Poodle" at bounding box center [620, 388] width 366 height 23
click at [499, 423] on icon at bounding box center [502, 422] width 6 height 8
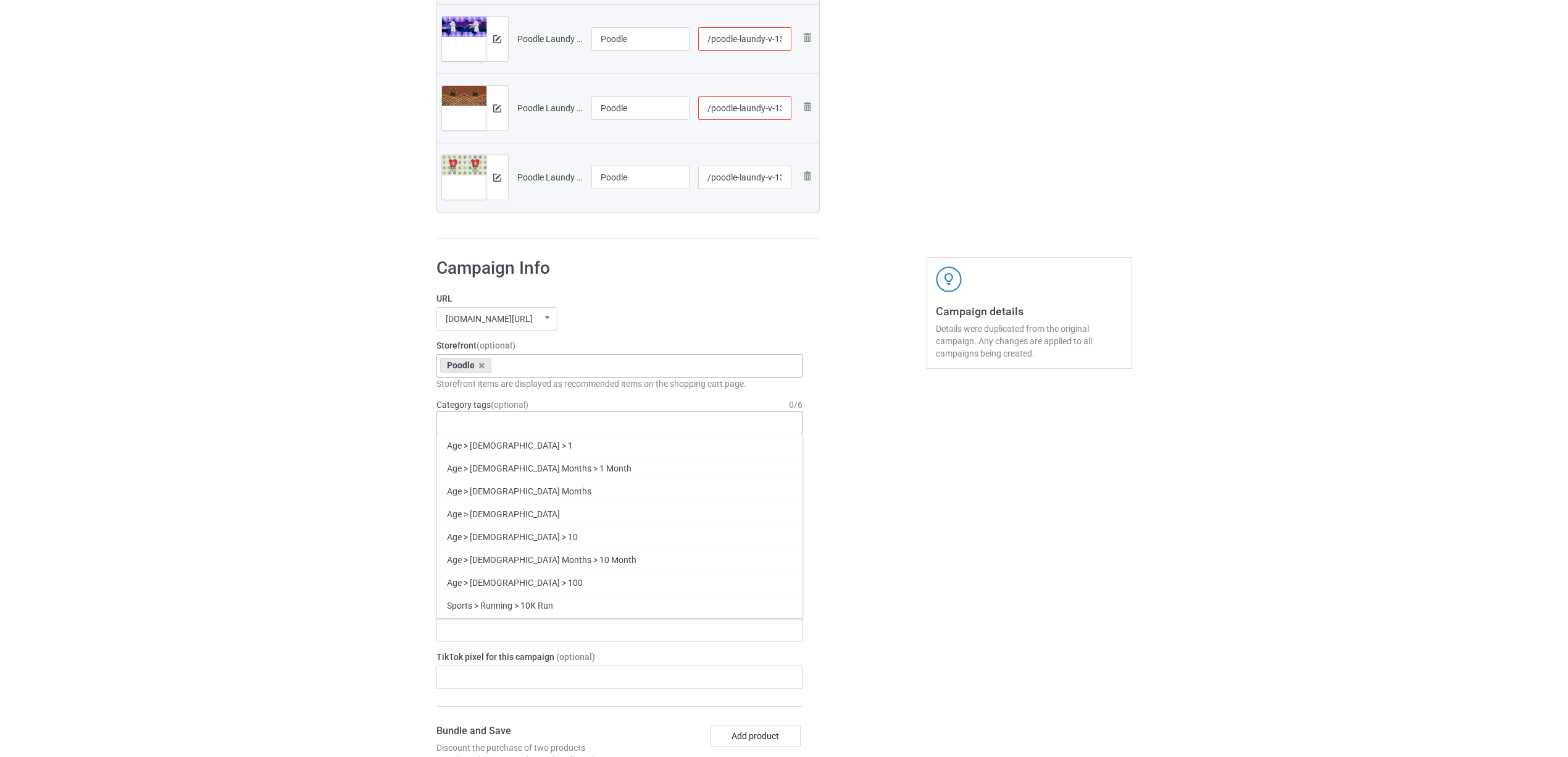
paste input "Poodle"
type input "Poodle"
click at [479, 472] on div "Poodle" at bounding box center [620, 467] width 366 height 23
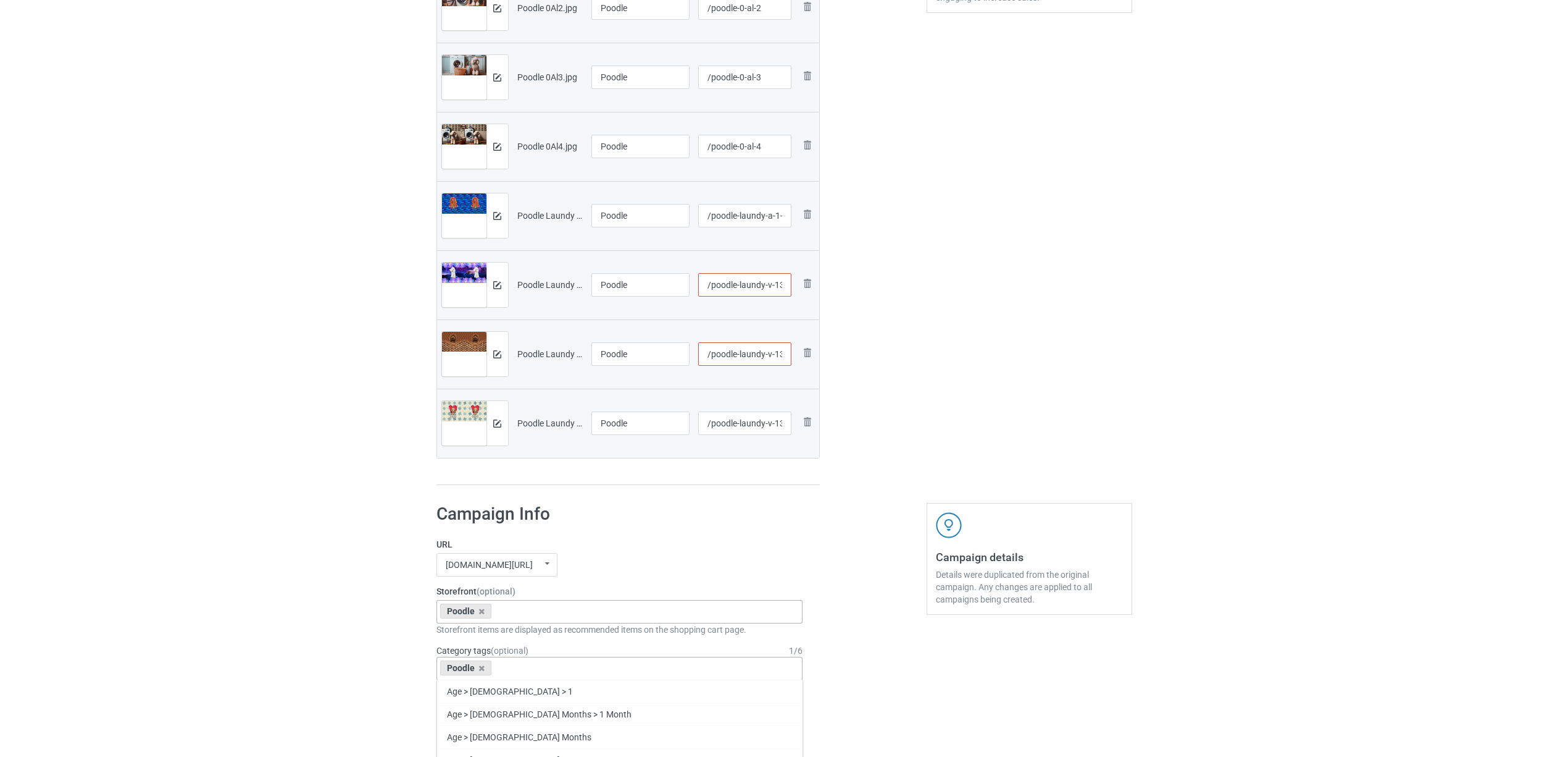
scroll to position [411, 0]
click at [779, 352] on input "/poodle-laundy-v-1306-1" at bounding box center [745, 355] width 93 height 23
type input "/poodle-laundy-v-1-306-1"
click at [920, 298] on div "Edit artwork You can adjust your artwork position, and upload files for double-…" at bounding box center [1029, 85] width 223 height 820
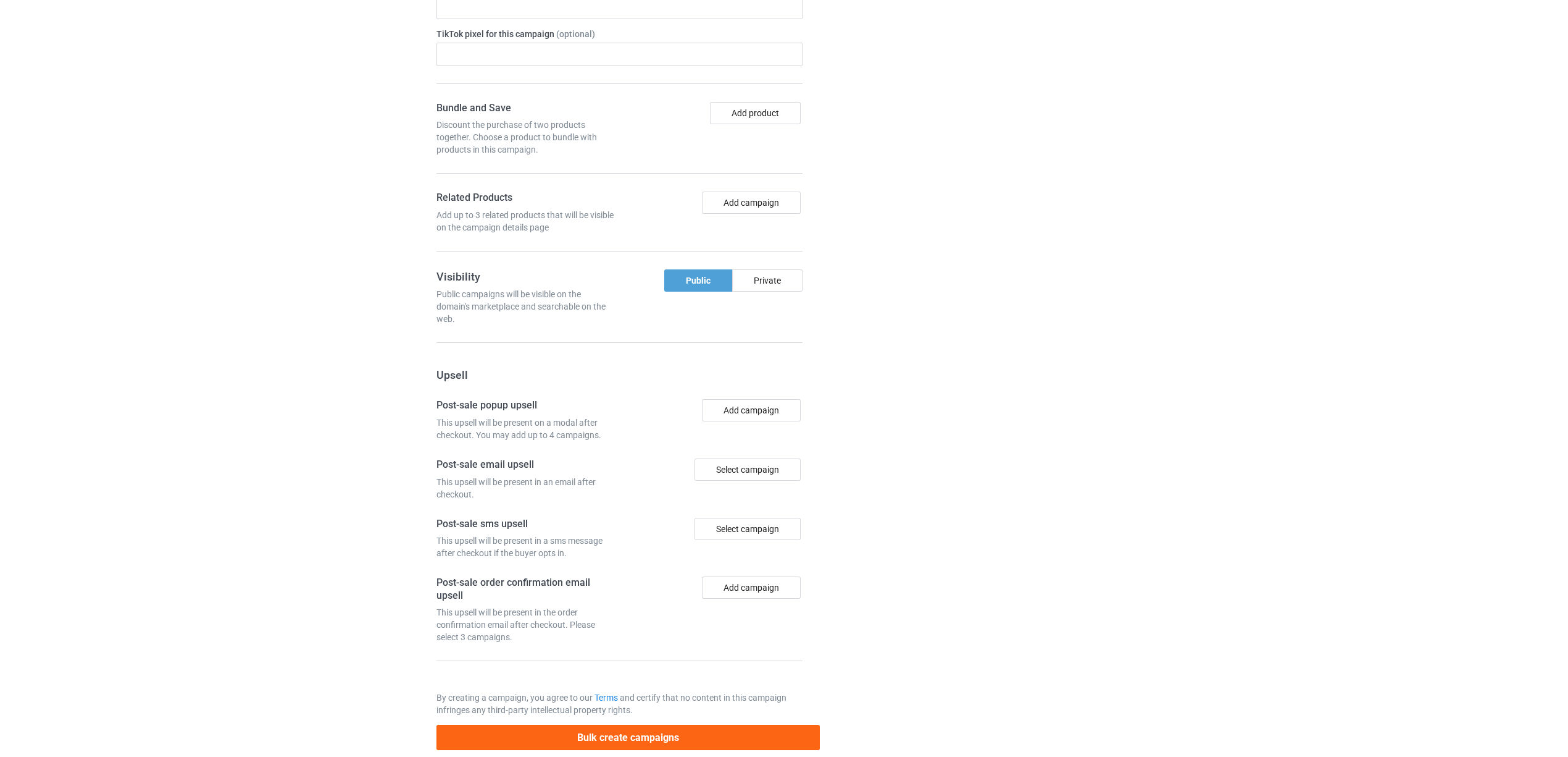
scroll to position [1307, 0]
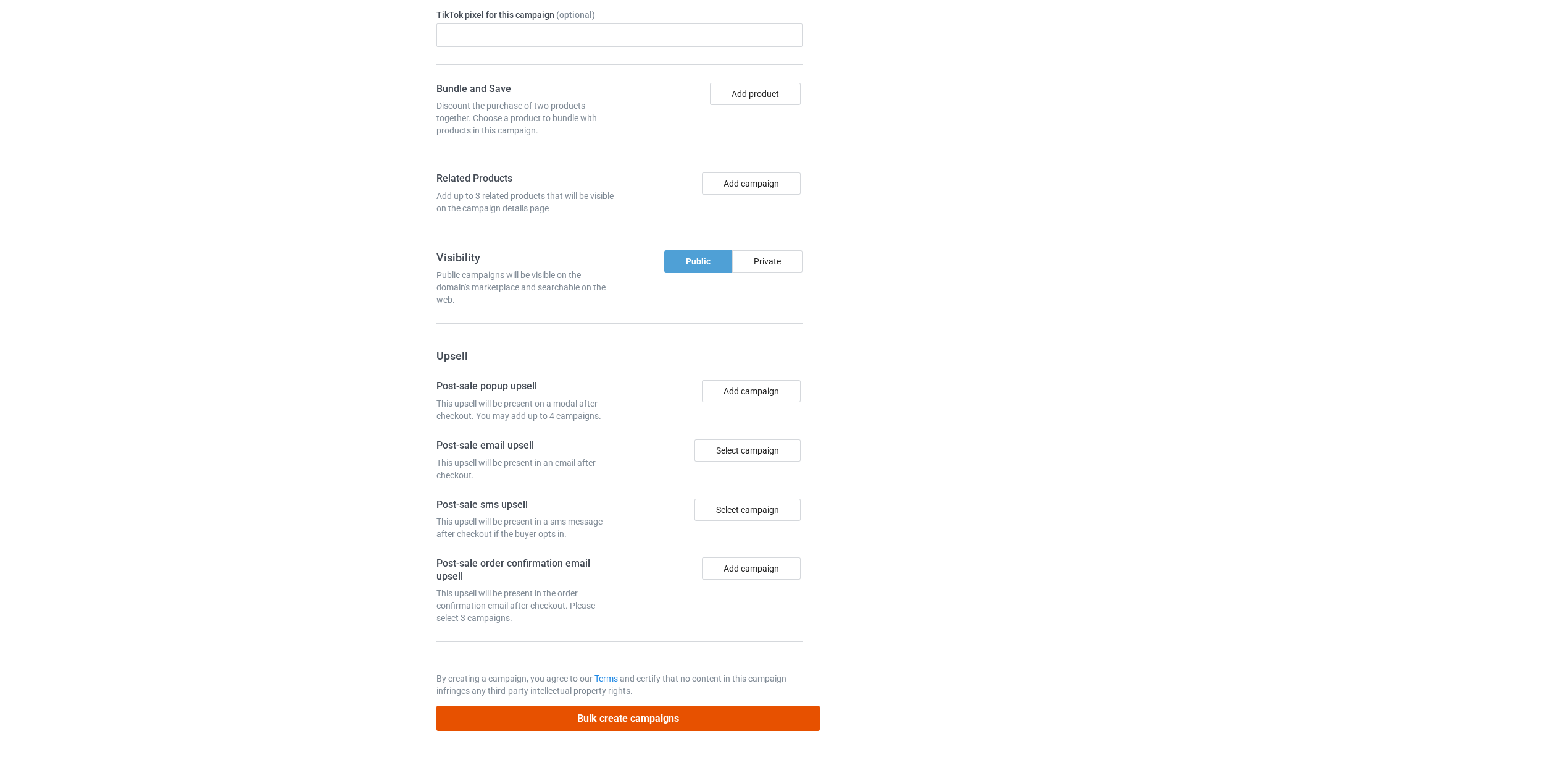
click at [653, 712] on button "Bulk create campaigns" at bounding box center [628, 718] width 384 height 25
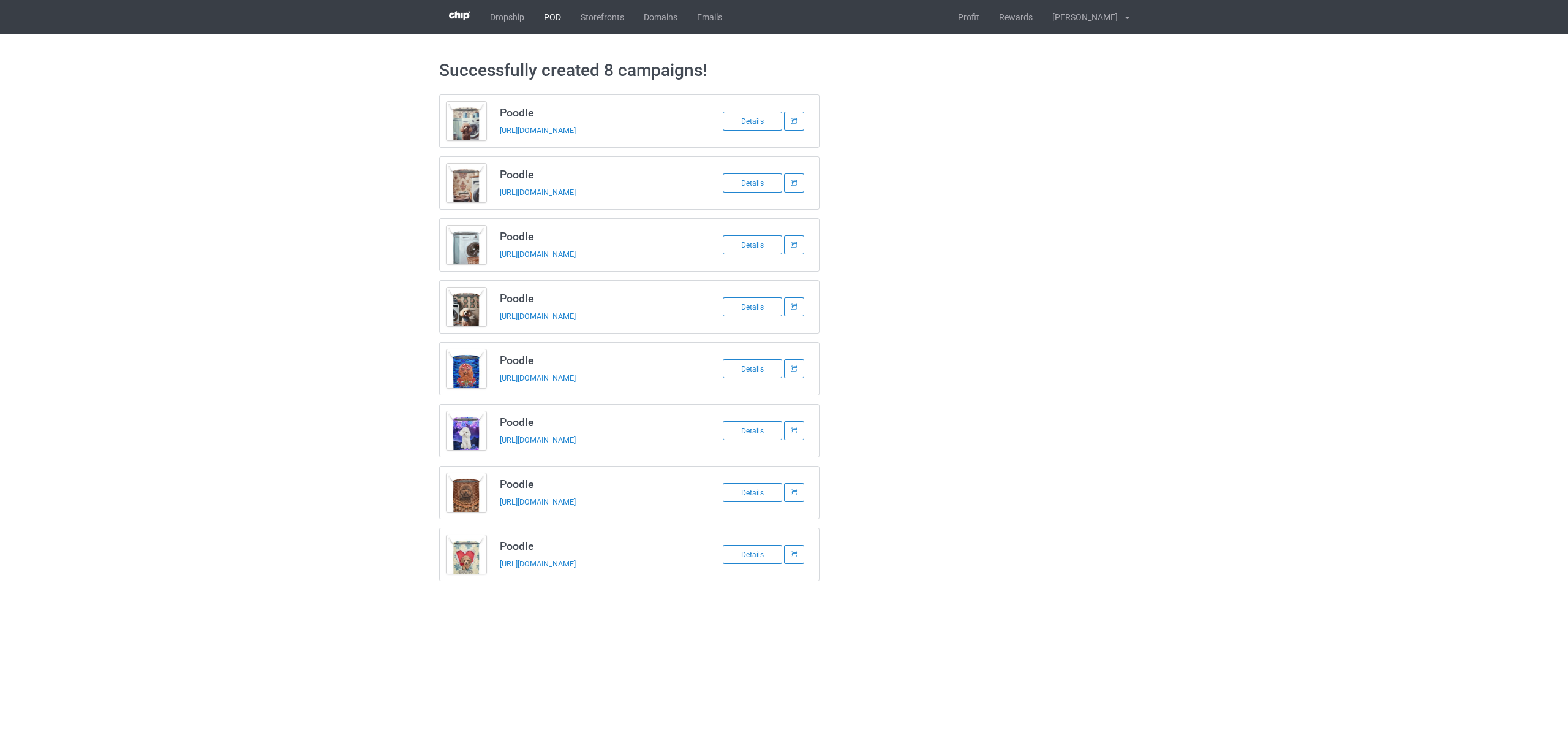
click at [550, 18] on link "POD" at bounding box center [552, 17] width 37 height 34
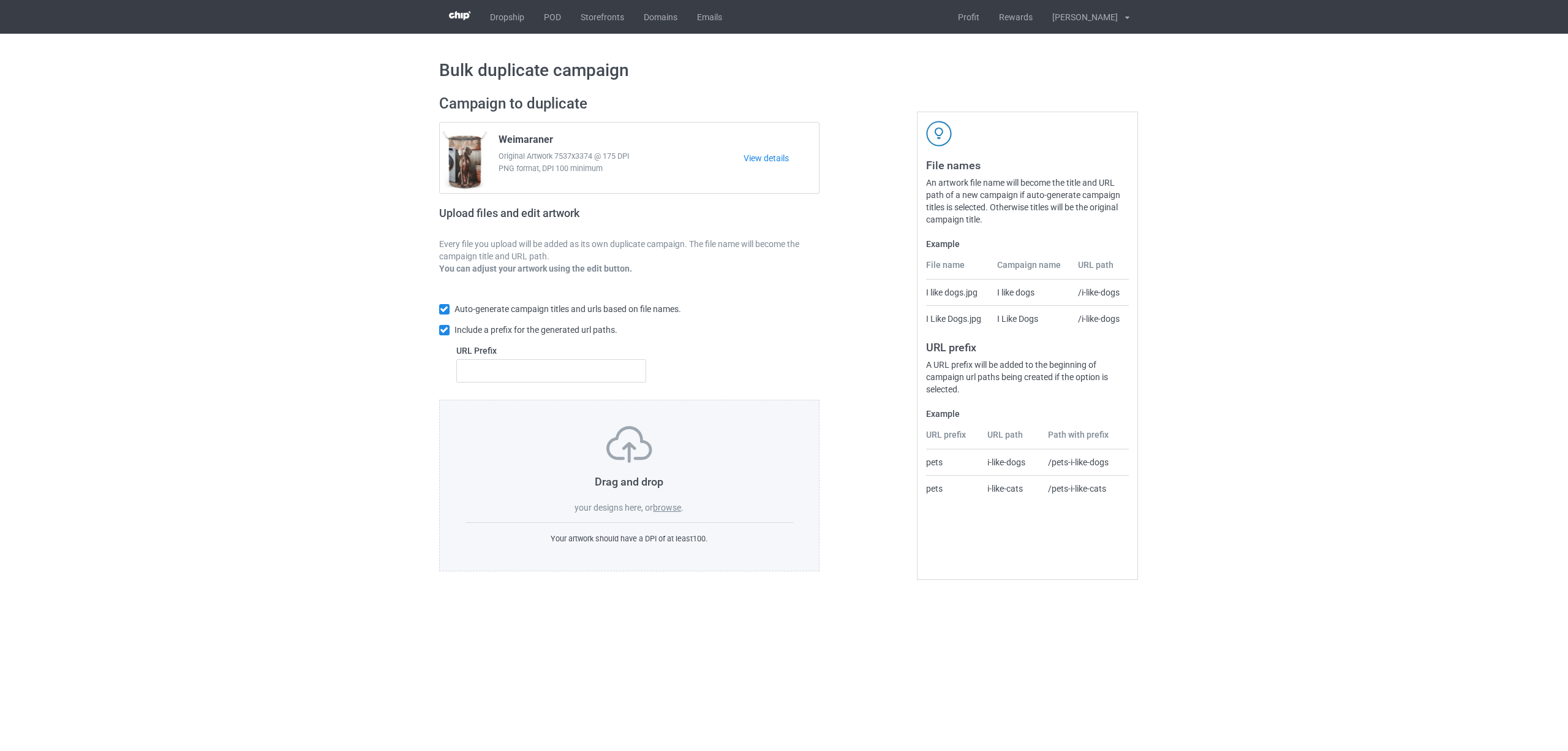
click at [671, 511] on label "browse" at bounding box center [666, 507] width 28 height 10
click at [0, 0] on input "browse" at bounding box center [0, 0] width 0 height 0
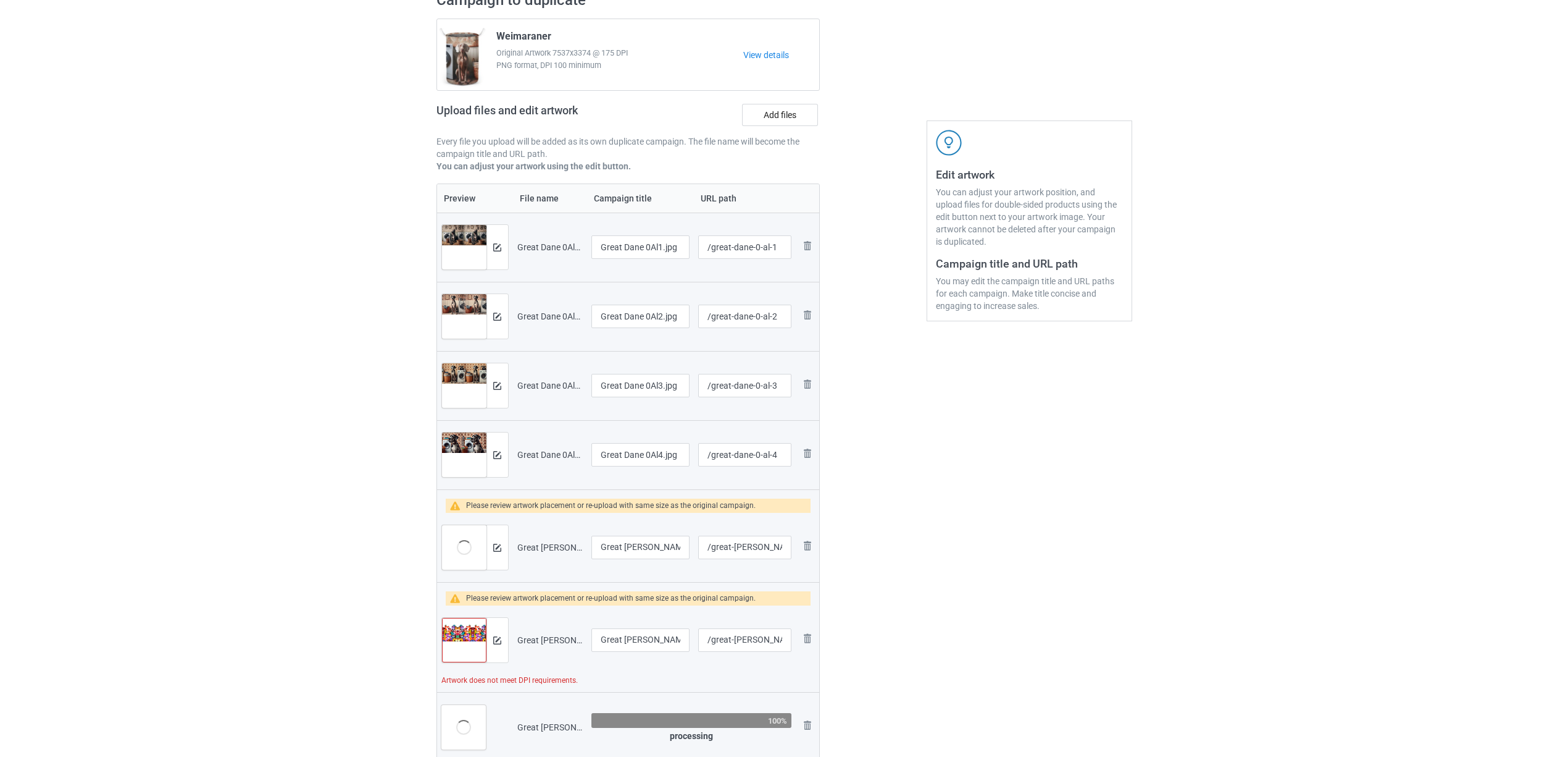
scroll to position [247, 0]
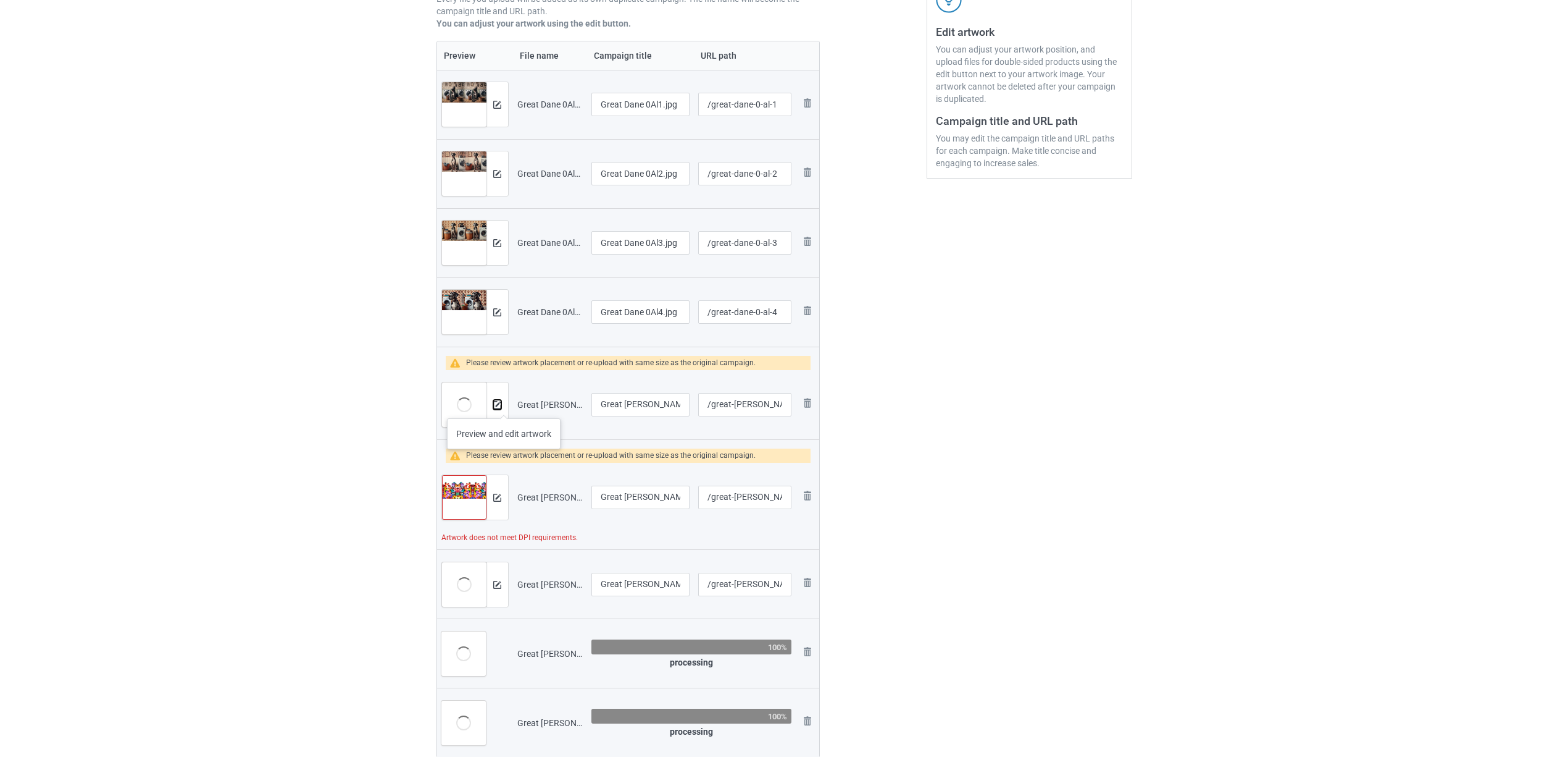
click at [501, 406] on img at bounding box center [497, 405] width 8 height 8
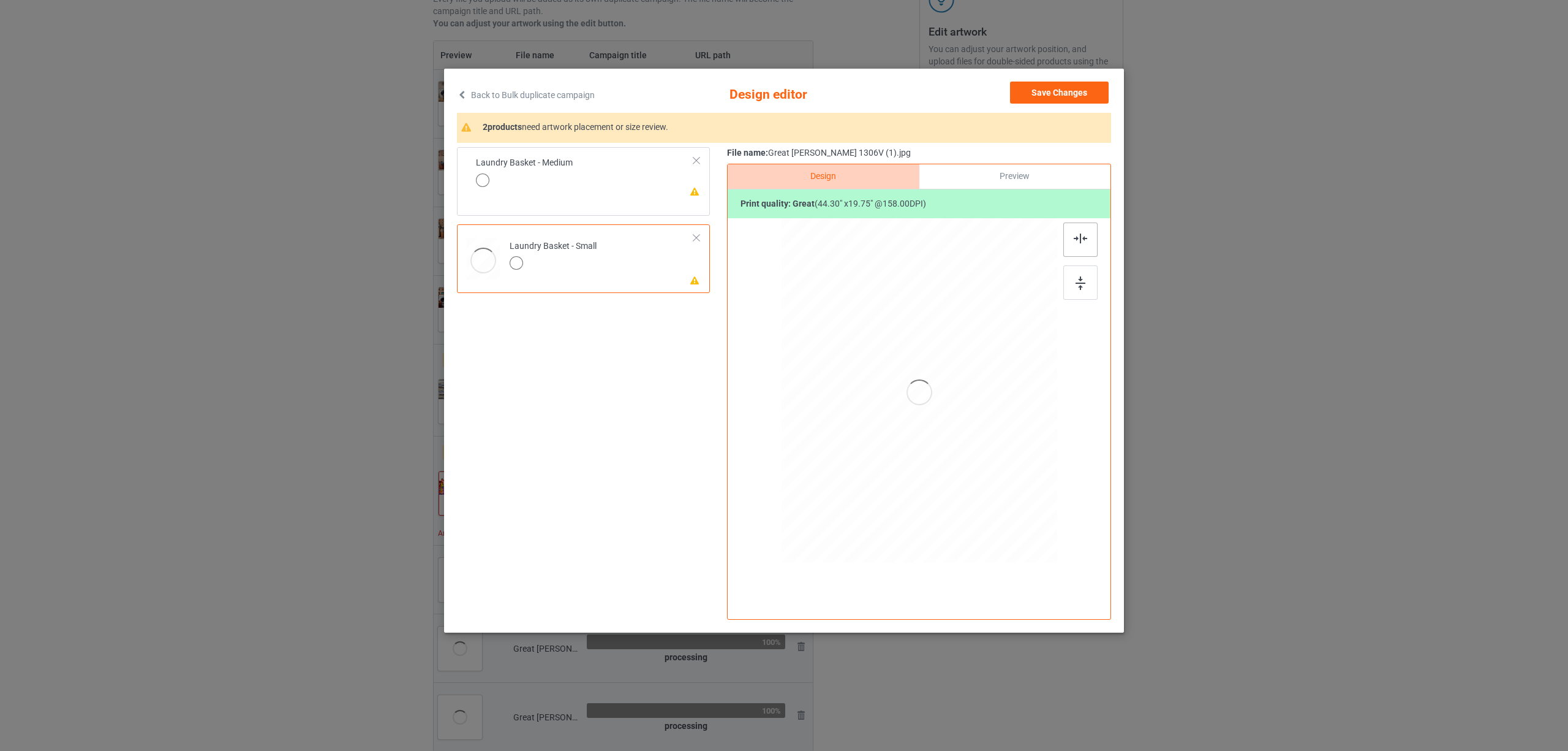
click at [1069, 230] on div at bounding box center [1080, 239] width 34 height 34
click at [611, 177] on td "Please review artwork placement Laundry Basket - Medium" at bounding box center [601, 179] width 198 height 54
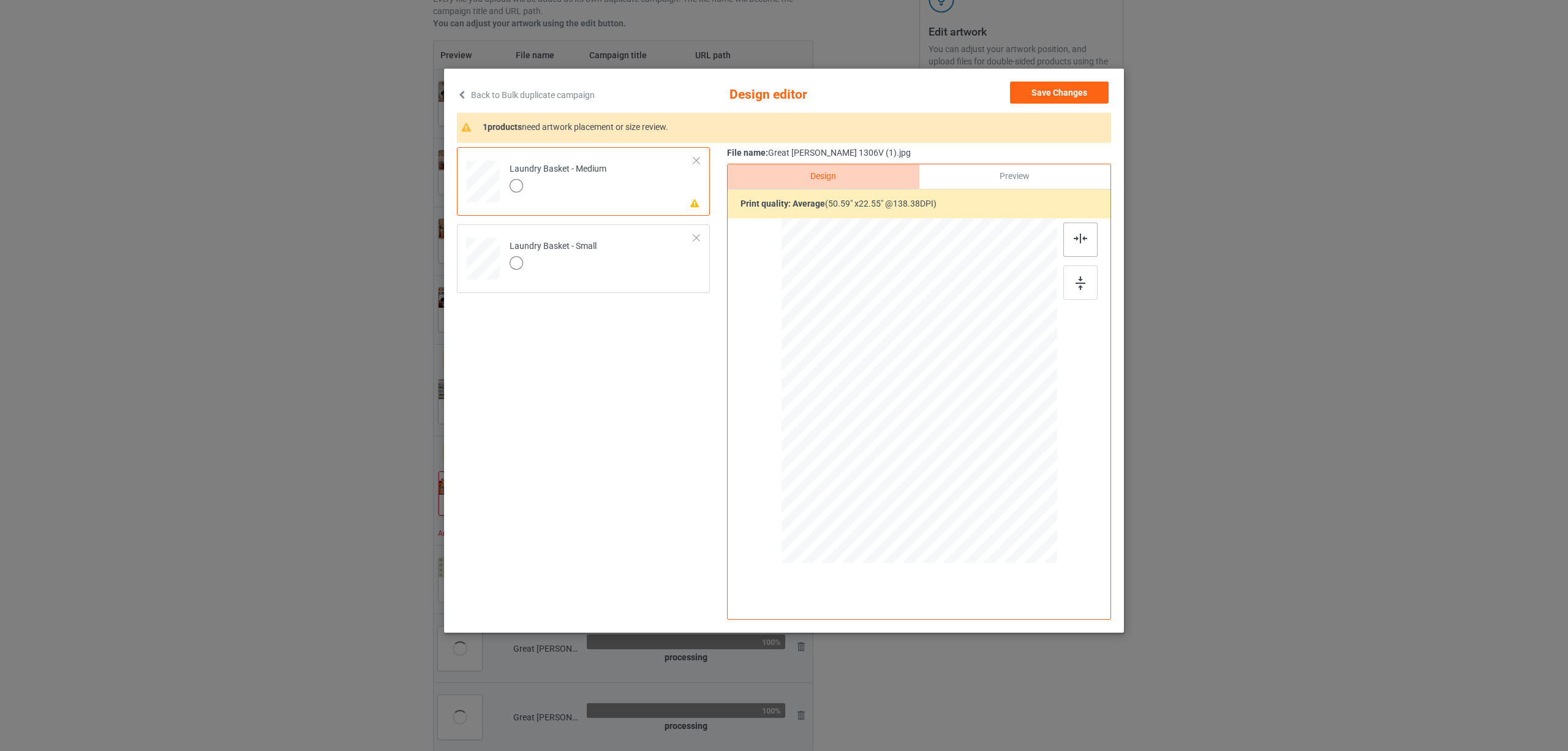
click at [1071, 239] on div at bounding box center [1080, 239] width 34 height 34
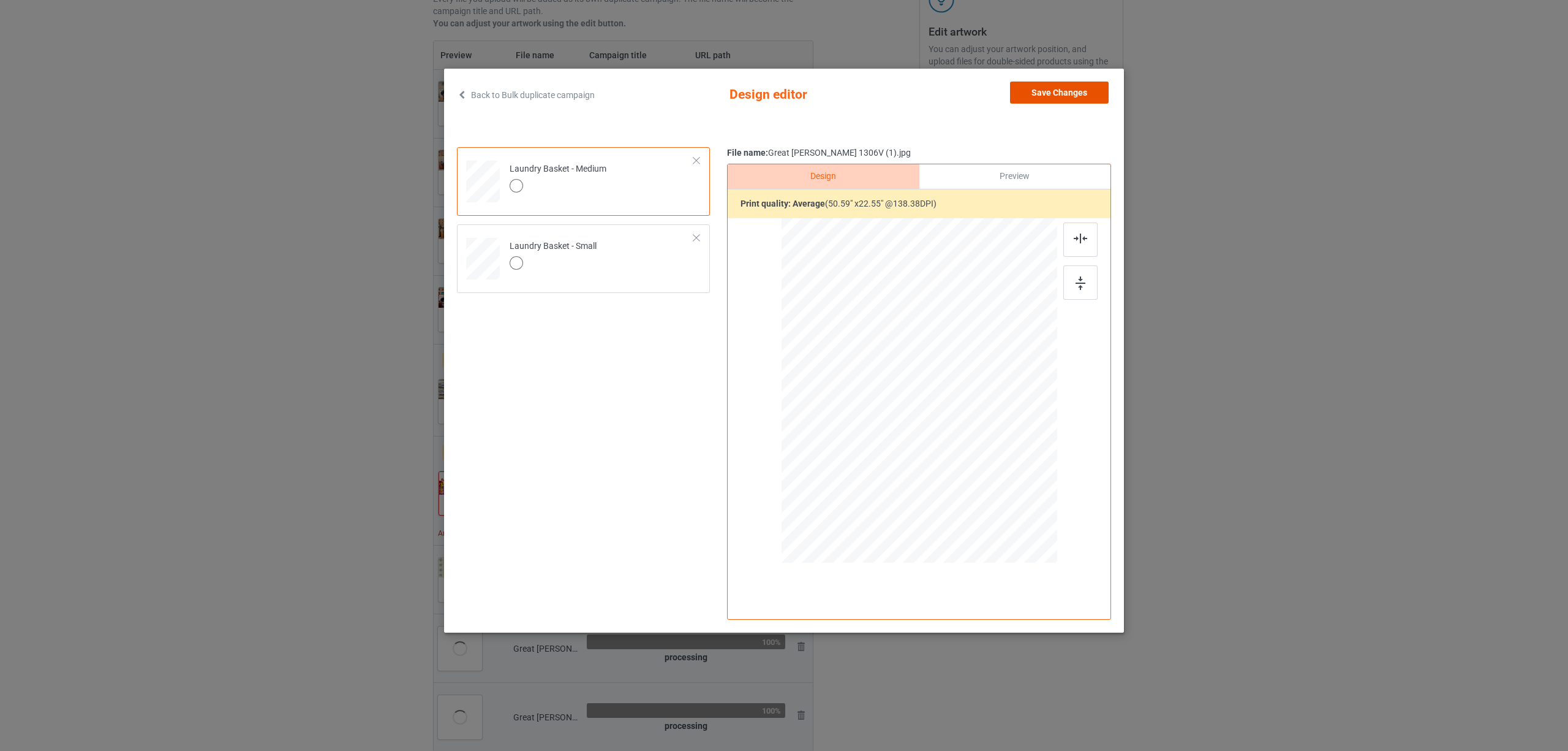
click at [1040, 82] on button "Save Changes" at bounding box center [1059, 92] width 99 height 22
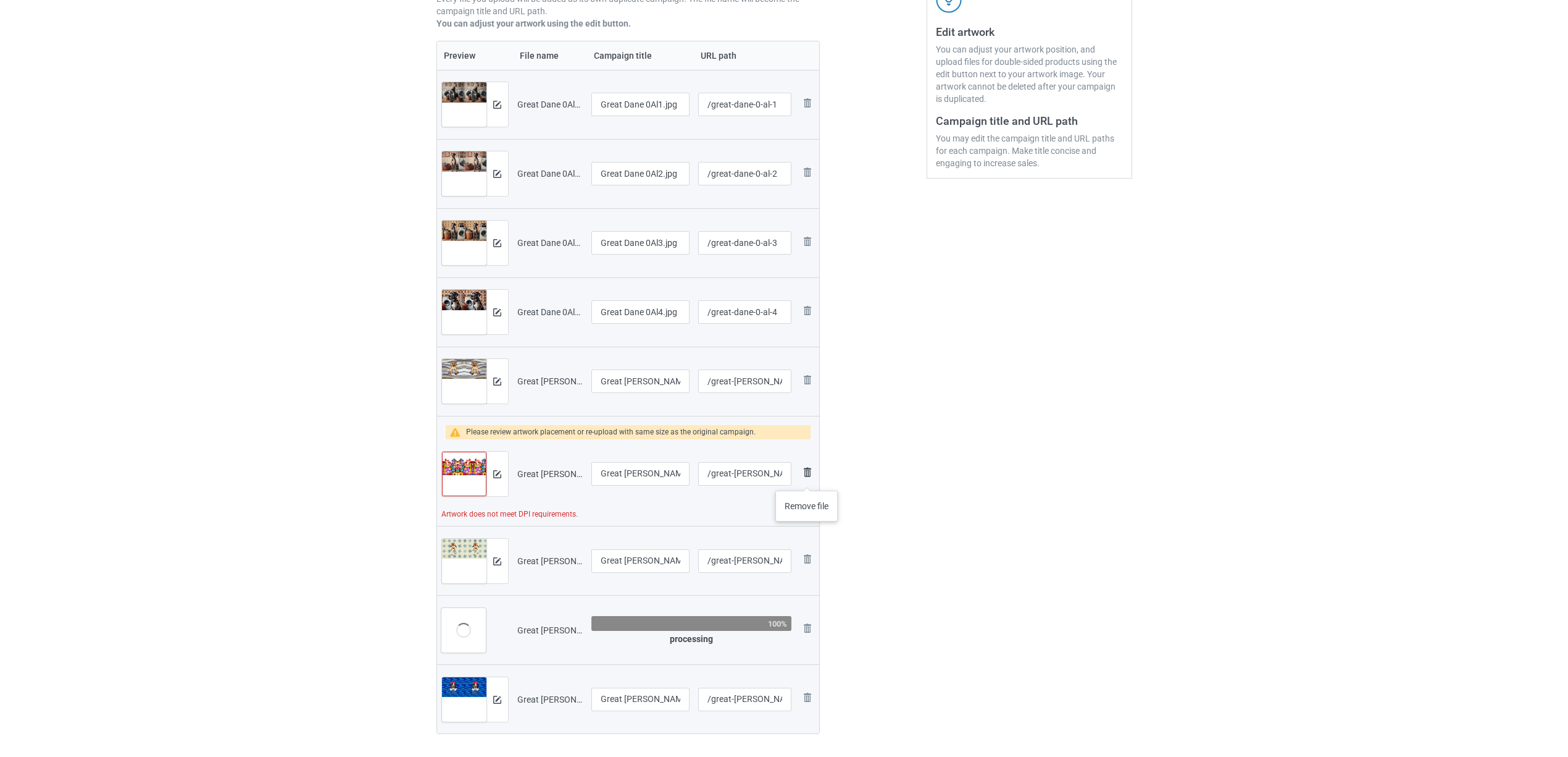
click at [807, 478] on img at bounding box center [808, 472] width 15 height 15
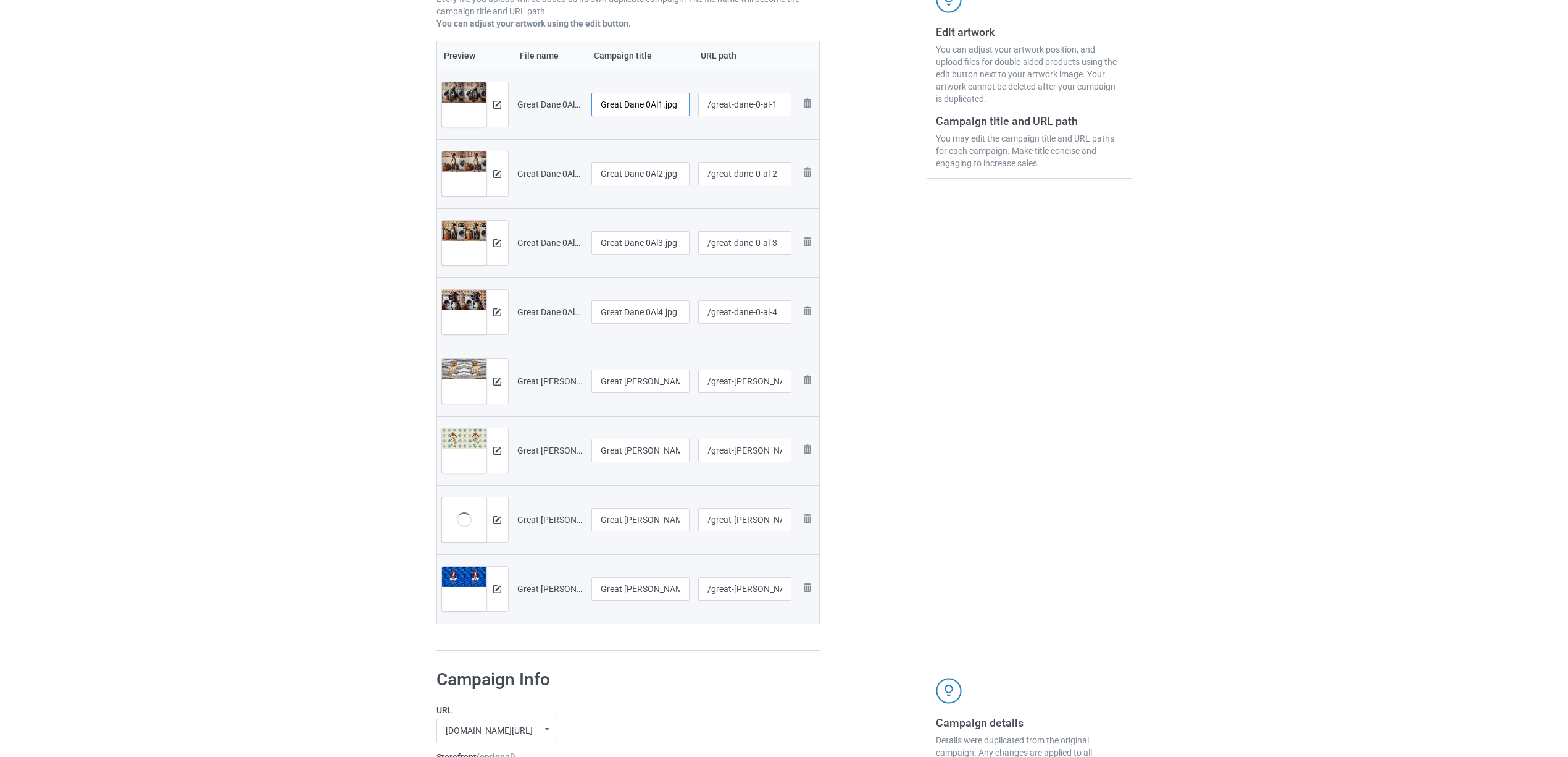
drag, startPoint x: 646, startPoint y: 104, endPoint x: 681, endPoint y: 107, distance: 35.1
click at [681, 107] on input "Great Dane 0Al1.jpg" at bounding box center [641, 104] width 99 height 23
drag, startPoint x: 666, startPoint y: 106, endPoint x: 569, endPoint y: 88, distance: 98.7
click at [569, 88] on tr "Preview and edit artwork Great Dane 0Al1.jpg Great Dane /great-dane-0-al-1 Remo…" at bounding box center [628, 104] width 383 height 69
type input "Great Dane"
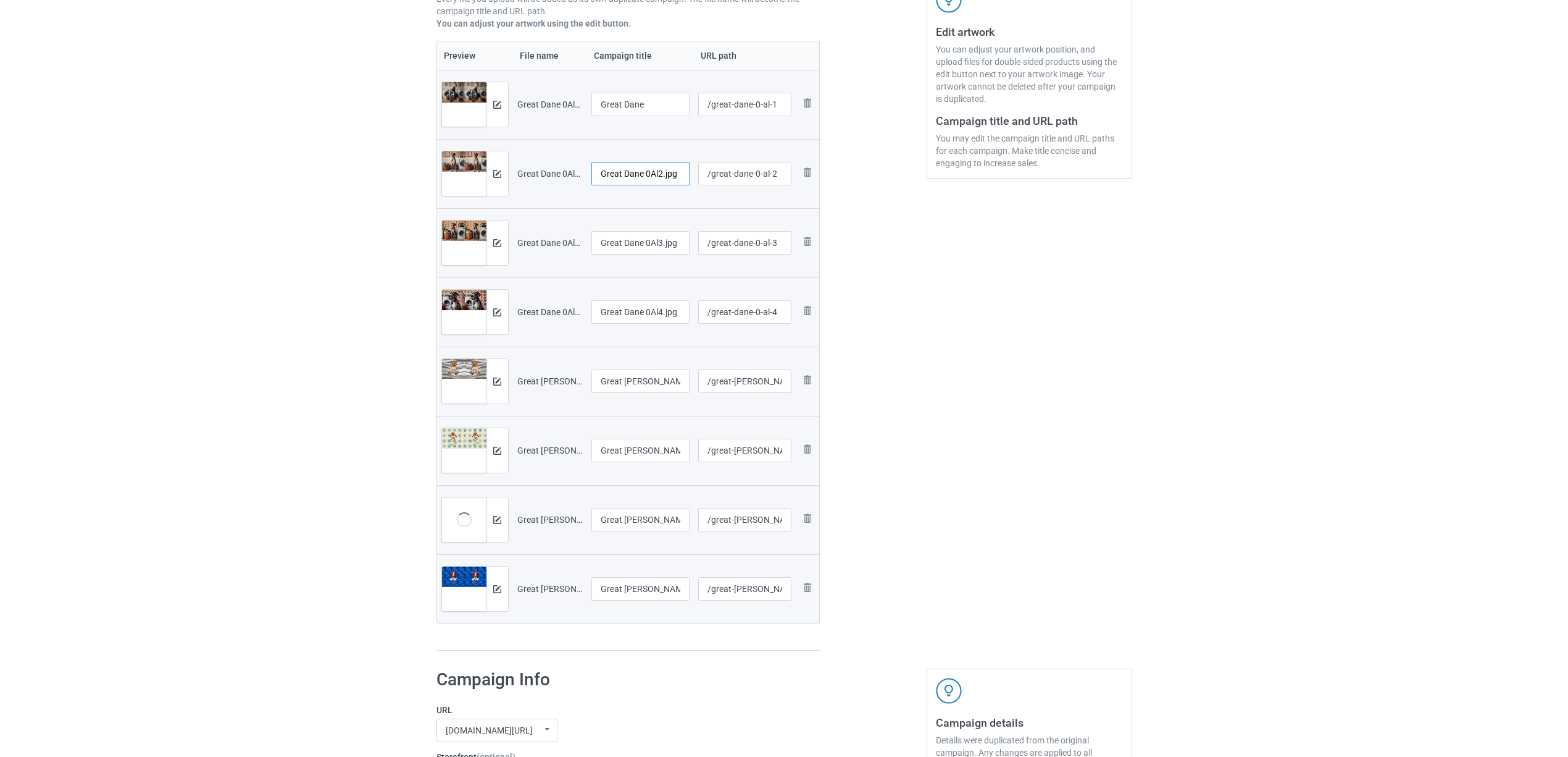
click at [655, 168] on input "Great Dane 0Al2.jpg" at bounding box center [641, 173] width 99 height 23
paste input "text"
type input "Great Dane"
click at [648, 236] on input "Great Dane 0Al3.jpg" at bounding box center [641, 243] width 99 height 23
paste input "text"
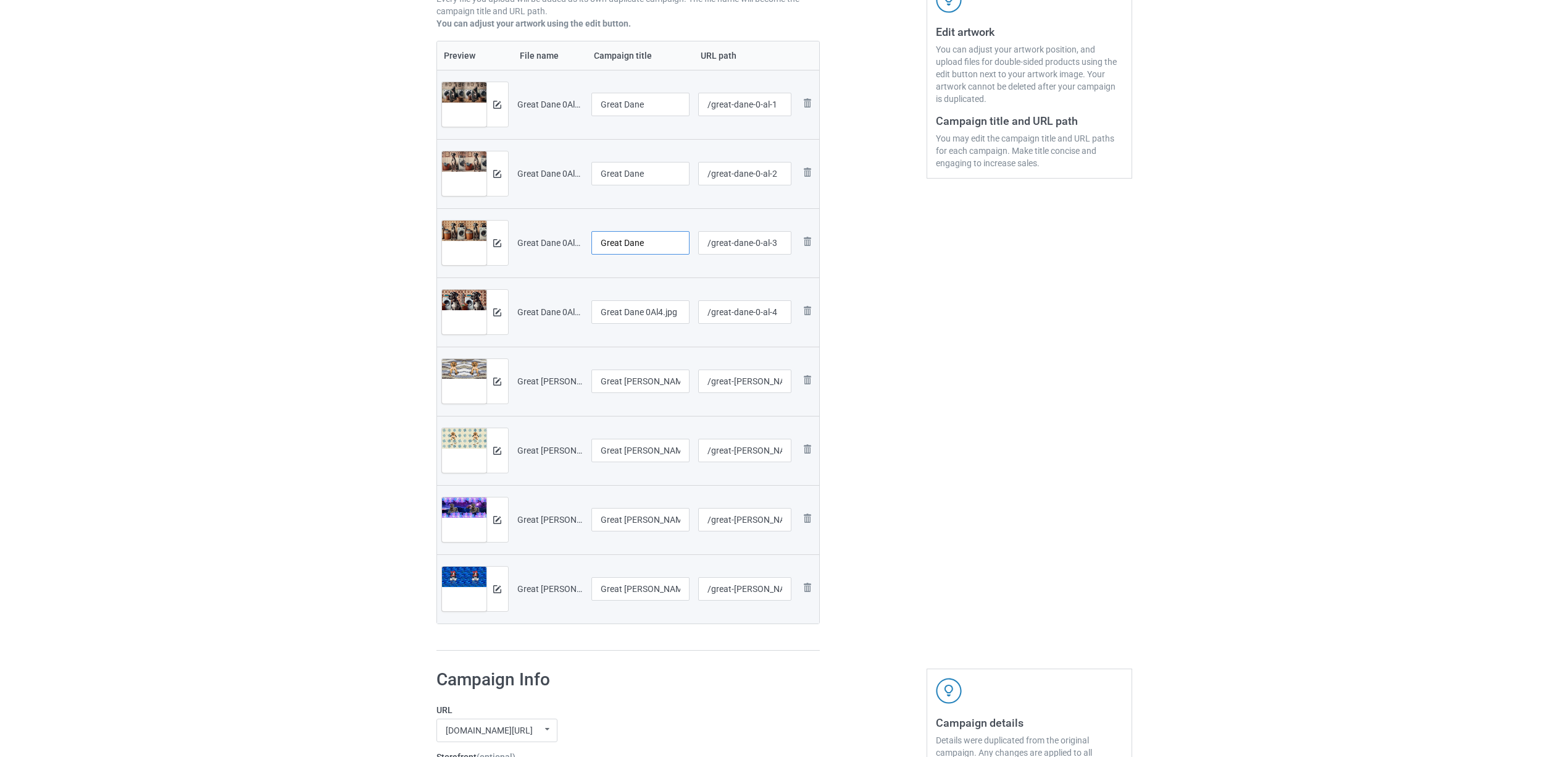
type input "Great Dane"
click at [648, 300] on input "Great Dane 0Al4.jpg" at bounding box center [641, 312] width 99 height 23
paste input "text"
type input "Great Dane"
click at [646, 371] on input "Great [PERSON_NAME] 1306V (1).jpg" at bounding box center [641, 381] width 99 height 23
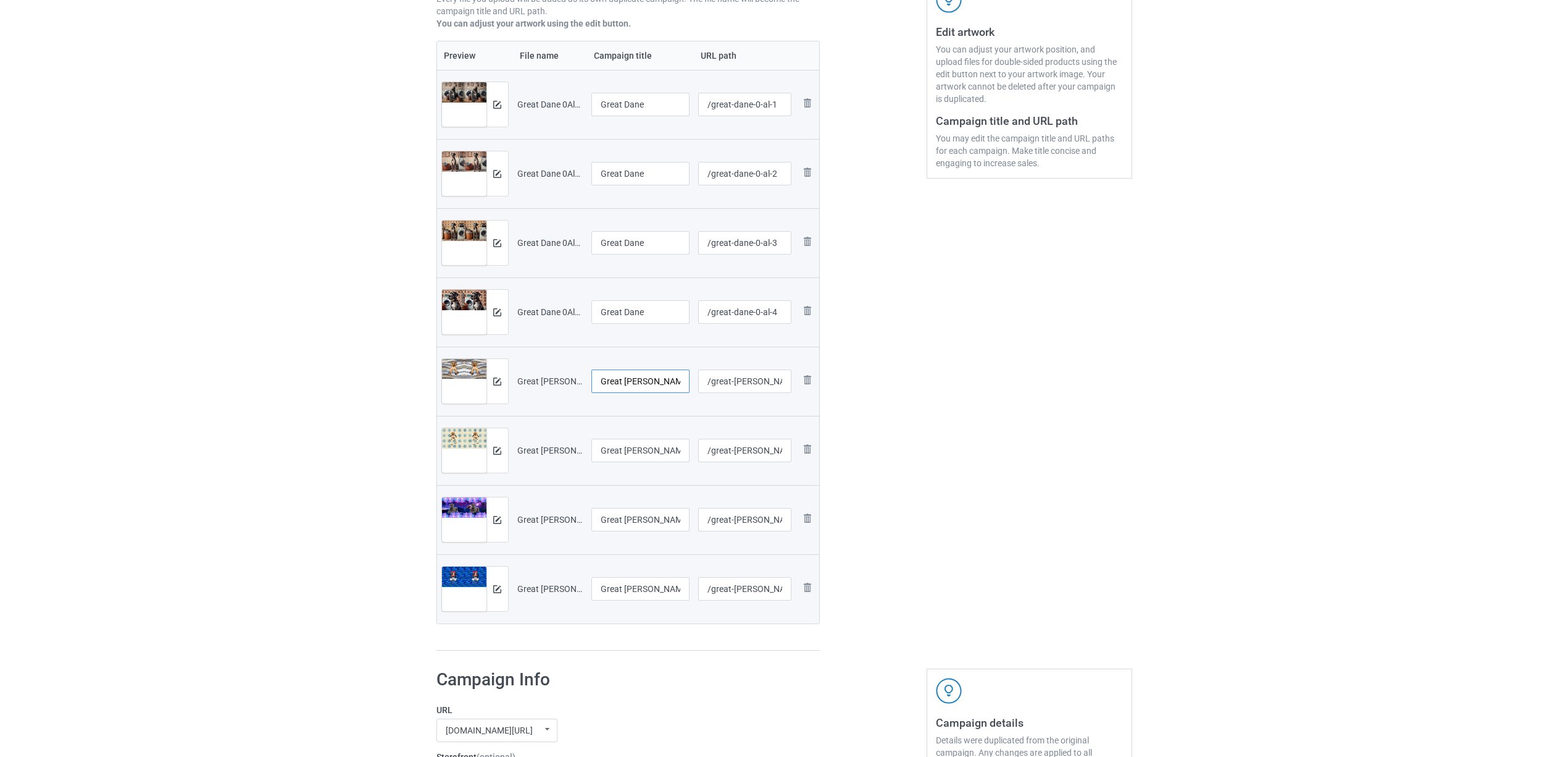
paste input "text"
type input "Great Dane"
click at [641, 455] on input "Great [PERSON_NAME] 1306V (3).jpg" at bounding box center [641, 450] width 99 height 23
paste input "text"
type input "Great Dane"
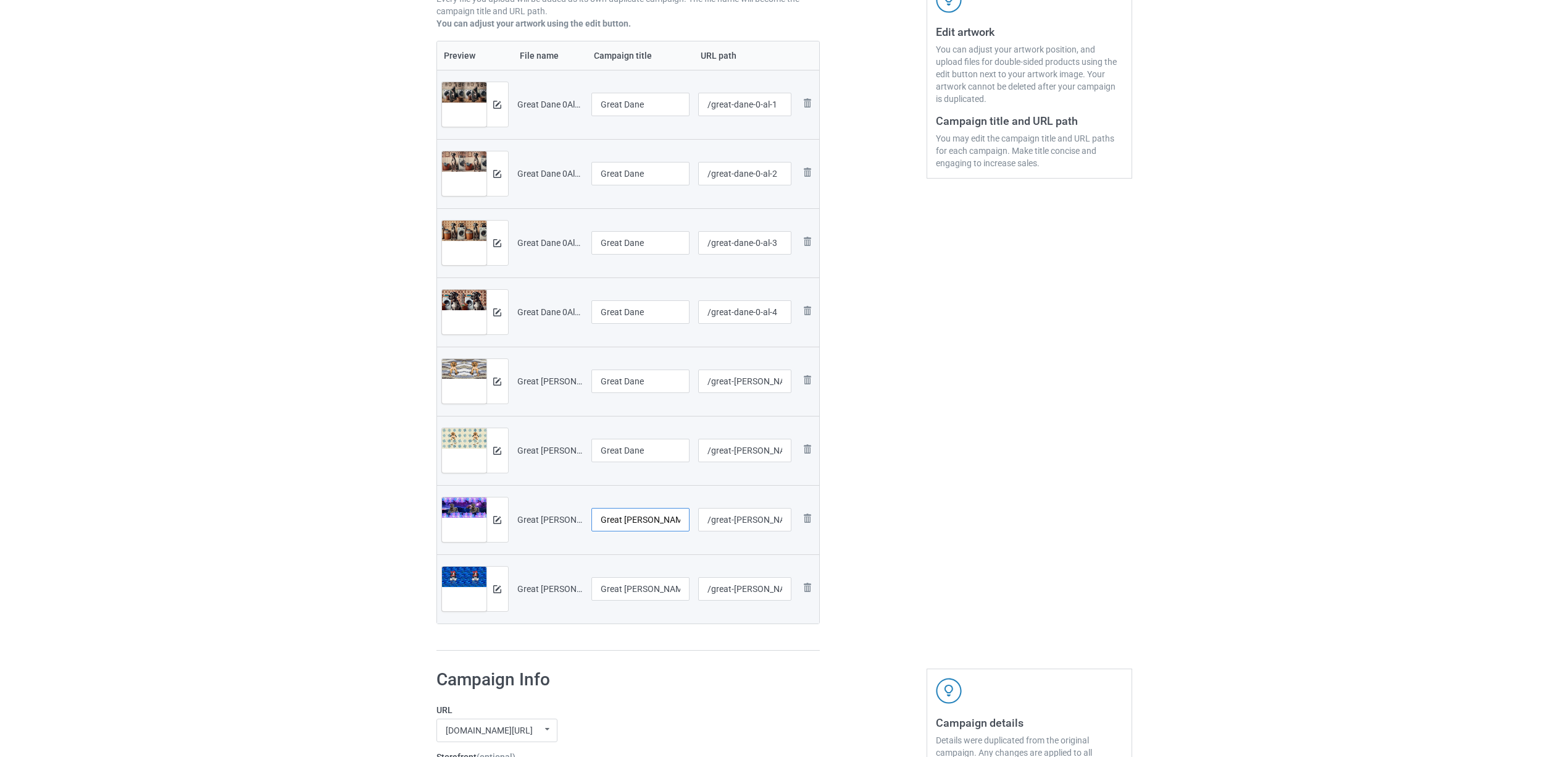
click at [648, 522] on input "Great [PERSON_NAME] 1306V (4).jpg" at bounding box center [641, 519] width 99 height 23
paste input "text"
type input "Great Dane"
click at [633, 591] on input "Great [PERSON_NAME] A1 (4).jpg" at bounding box center [641, 588] width 99 height 23
paste input "text"
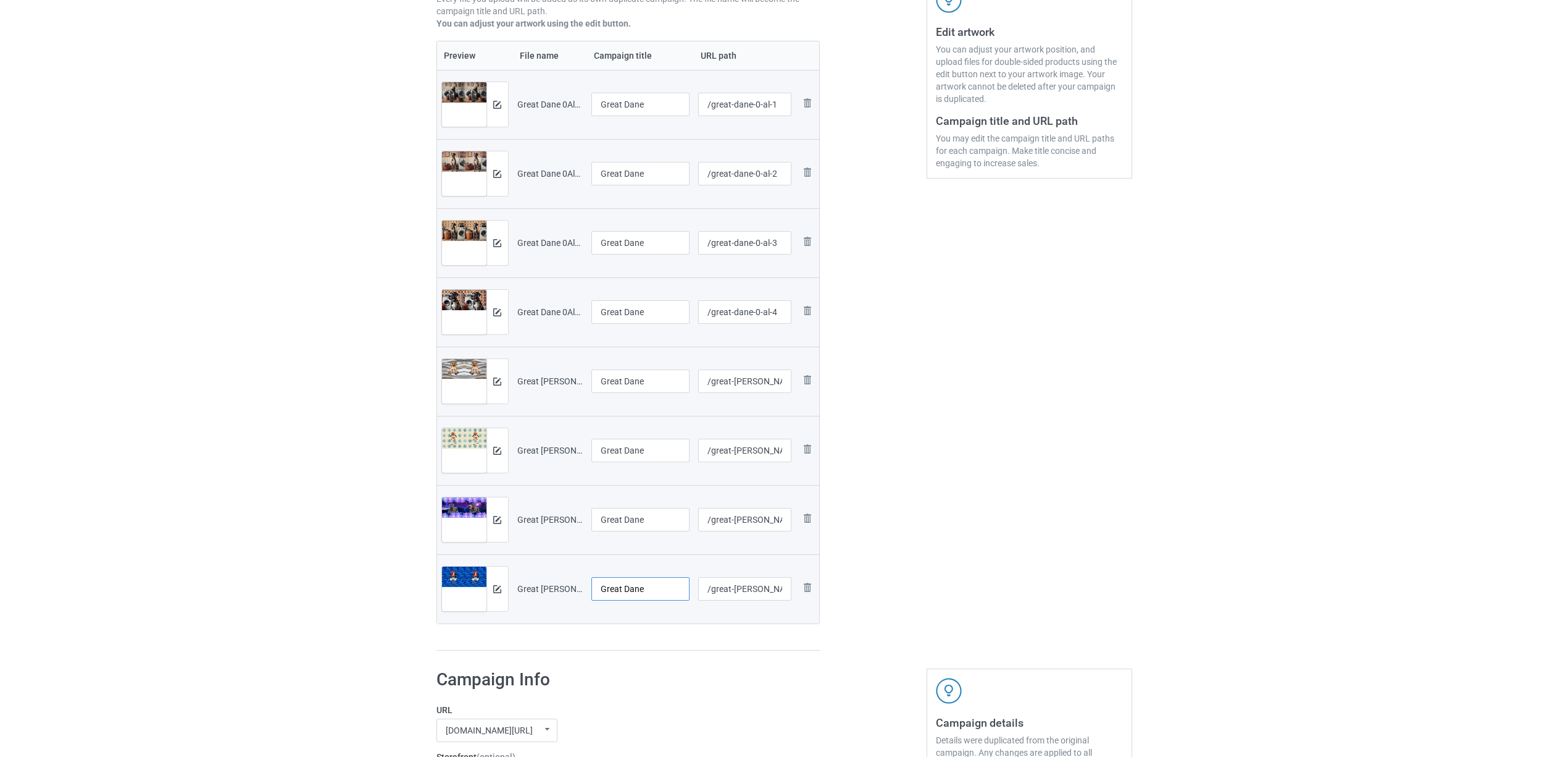
type input "Great Dane"
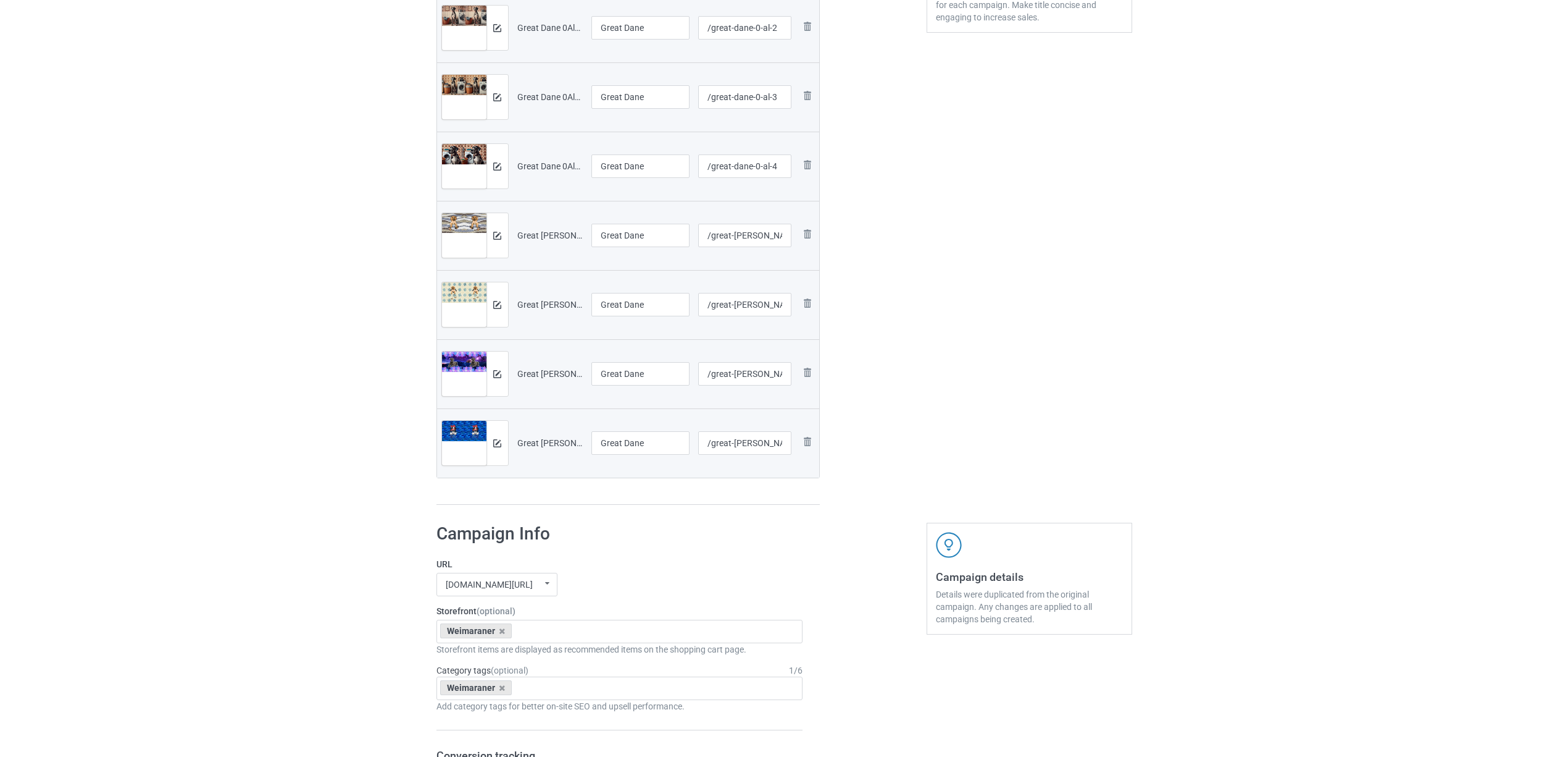
scroll to position [494, 0]
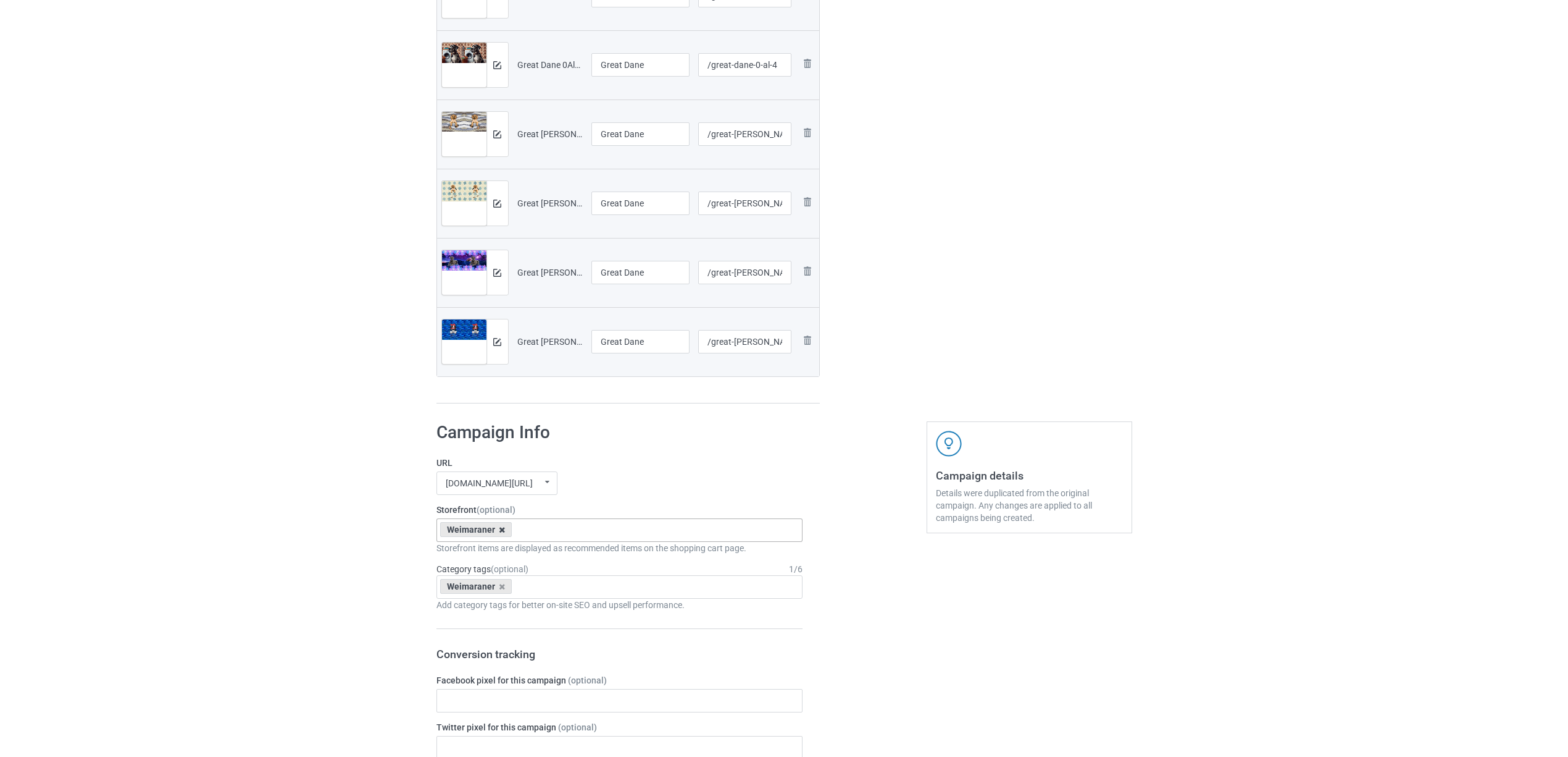
click at [502, 532] on icon at bounding box center [502, 530] width 6 height 8
paste input "Great Dane"
type input "Great Dane"
click at [473, 556] on div "Great Dane" at bounding box center [620, 552] width 366 height 23
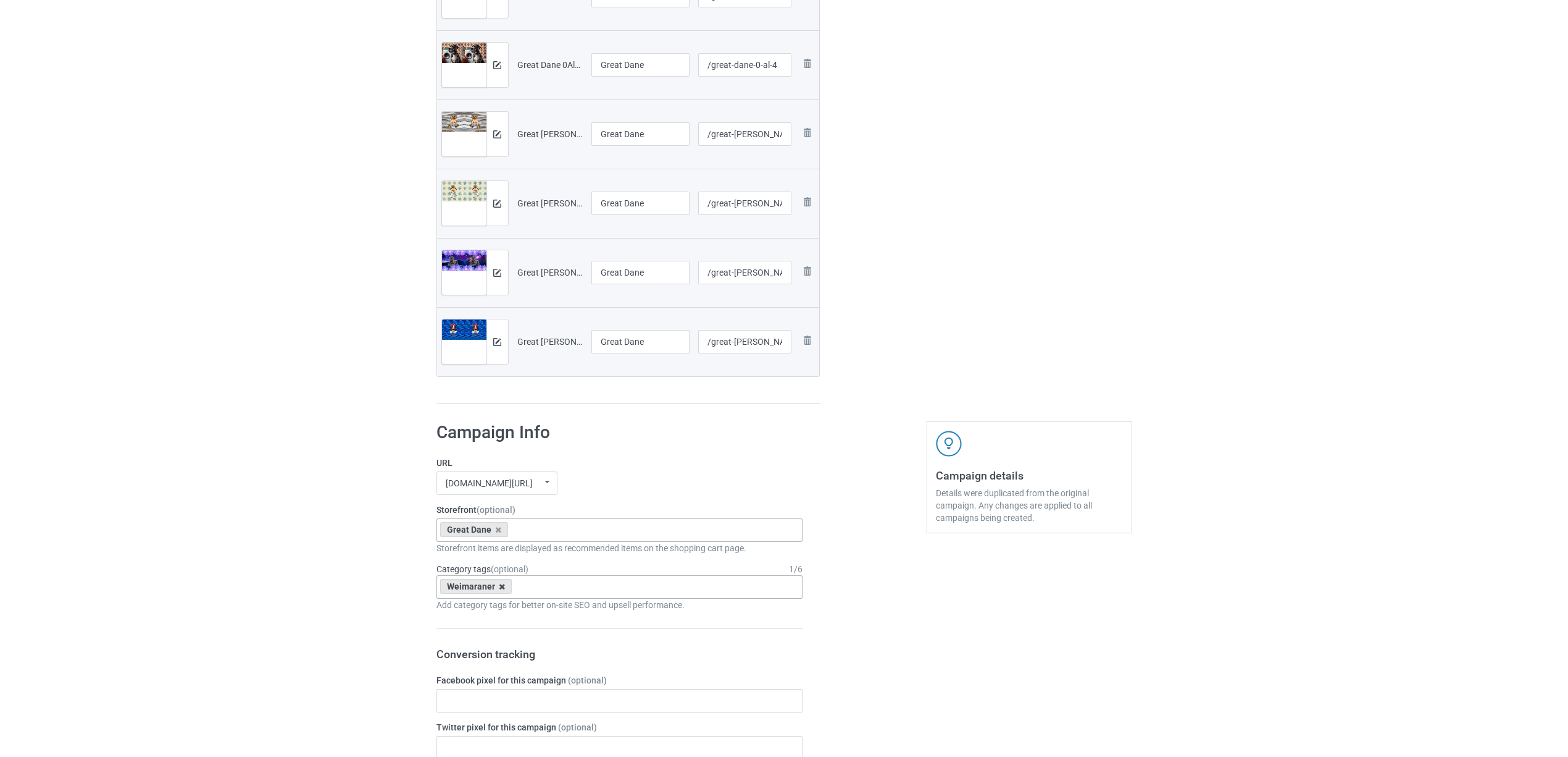
click at [501, 591] on icon at bounding box center [502, 586] width 6 height 8
paste input "Great Dane"
type input "Great Dane"
click at [475, 641] on div "Great Dane" at bounding box center [620, 632] width 366 height 23
click at [272, 549] on div "Bulk duplicate campaign Campaign to duplicate Weimaraner Original Artwork 7537x…" at bounding box center [784, 551] width 1568 height 2023
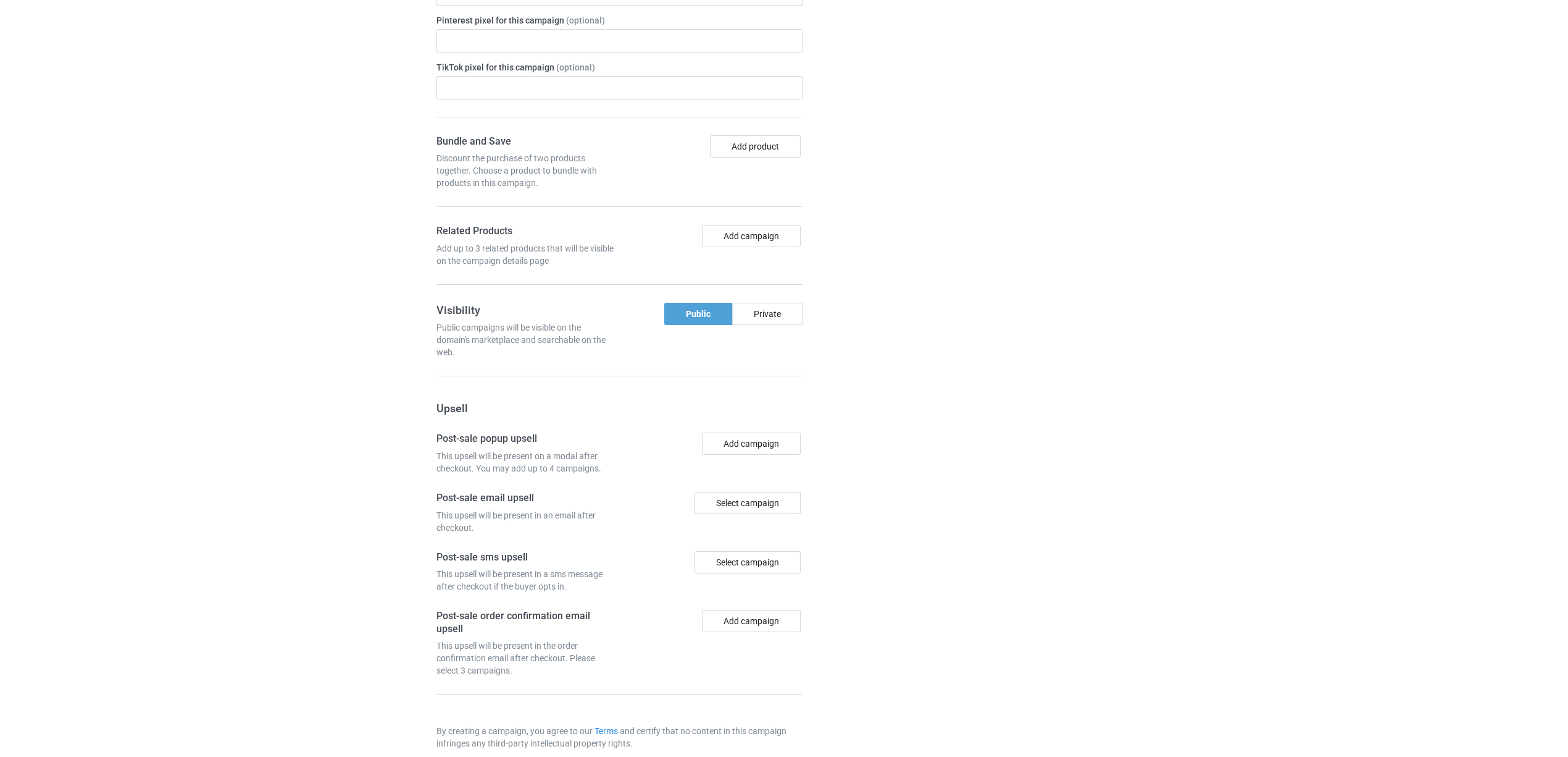
scroll to position [1307, 0]
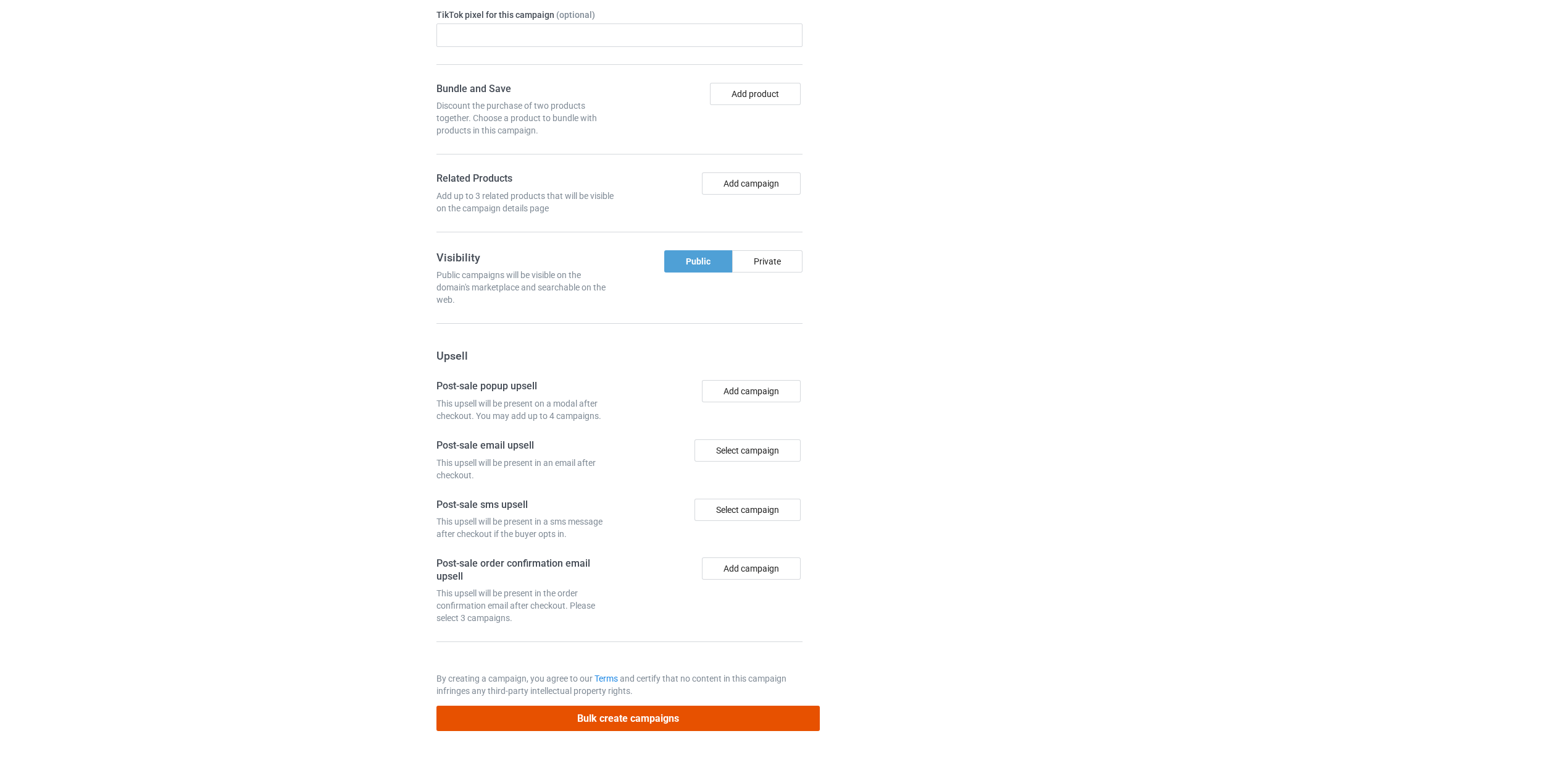
click at [596, 715] on button "Bulk create campaigns" at bounding box center [628, 718] width 384 height 25
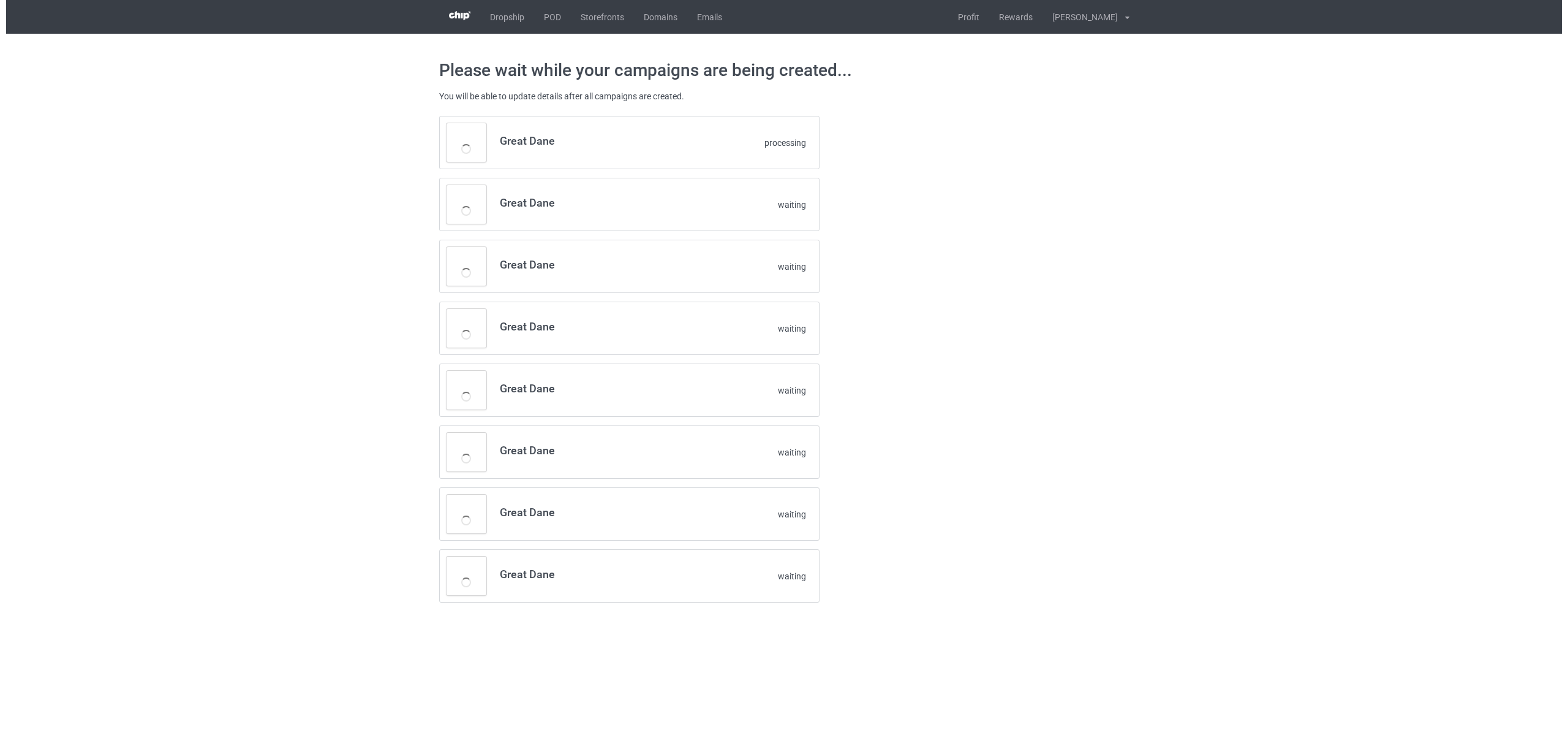
scroll to position [0, 0]
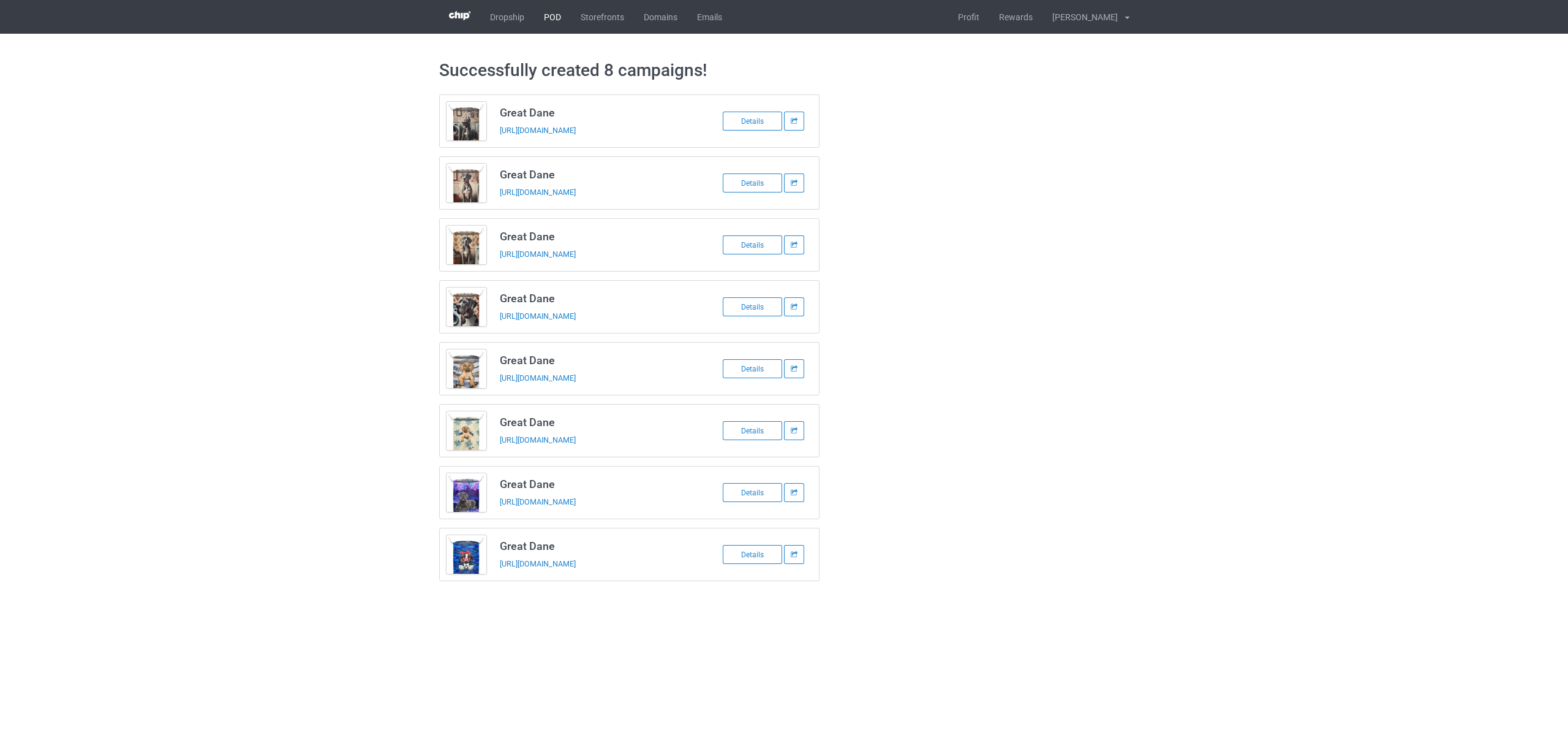
click at [556, 16] on link "POD" at bounding box center [552, 17] width 37 height 34
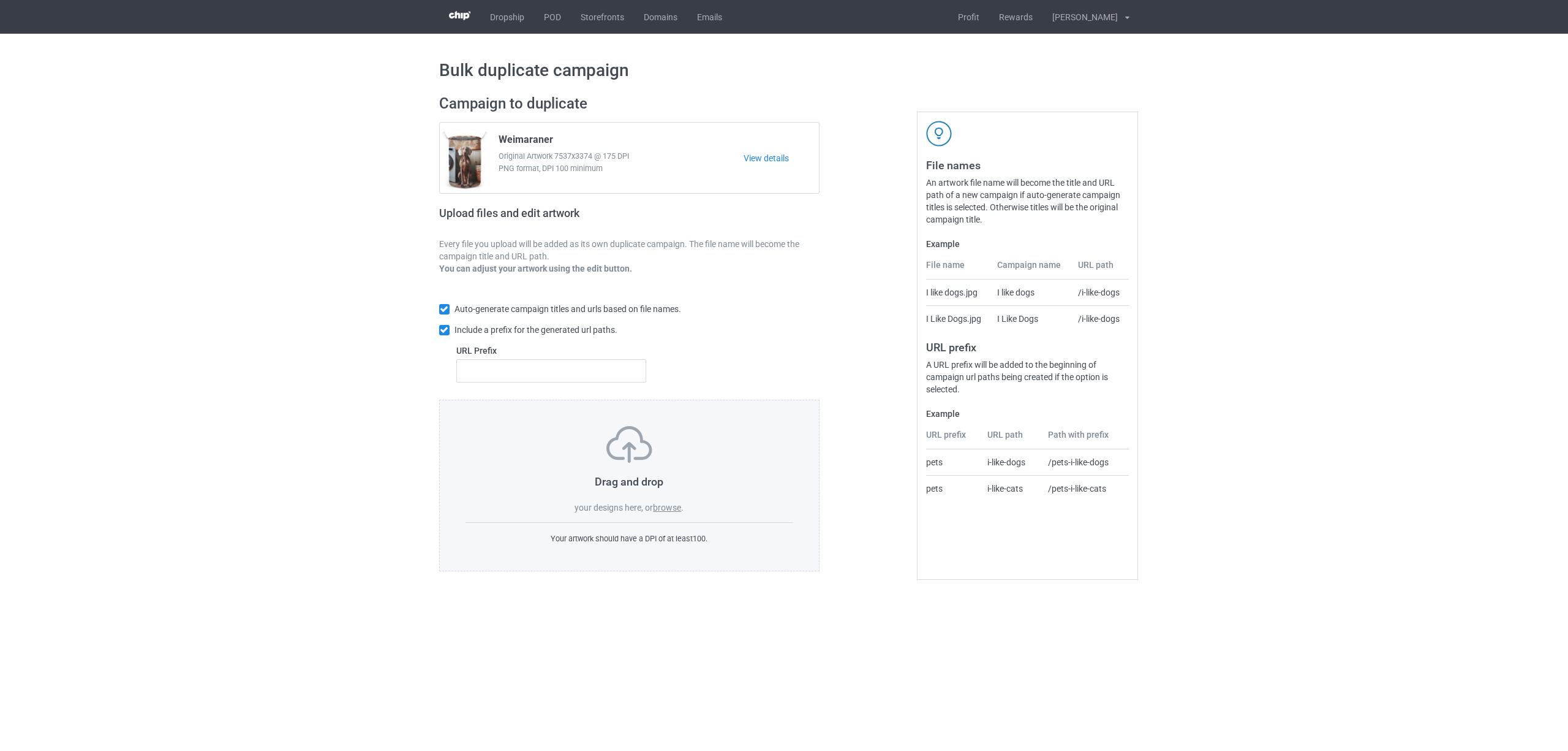
click at [677, 512] on label "browse" at bounding box center [666, 507] width 28 height 10
click at [0, 0] on input "browse" at bounding box center [0, 0] width 0 height 0
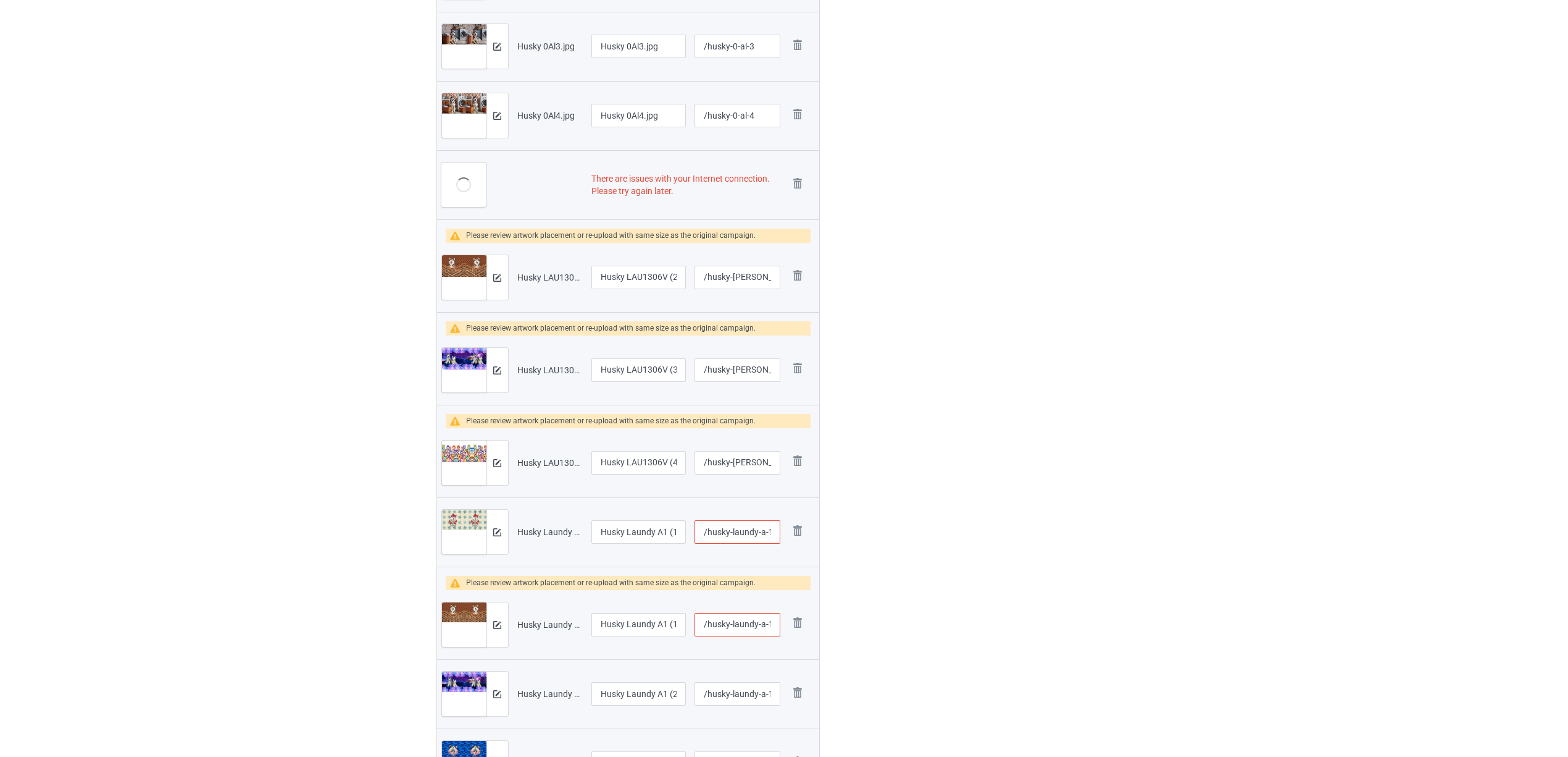
scroll to position [544, 0]
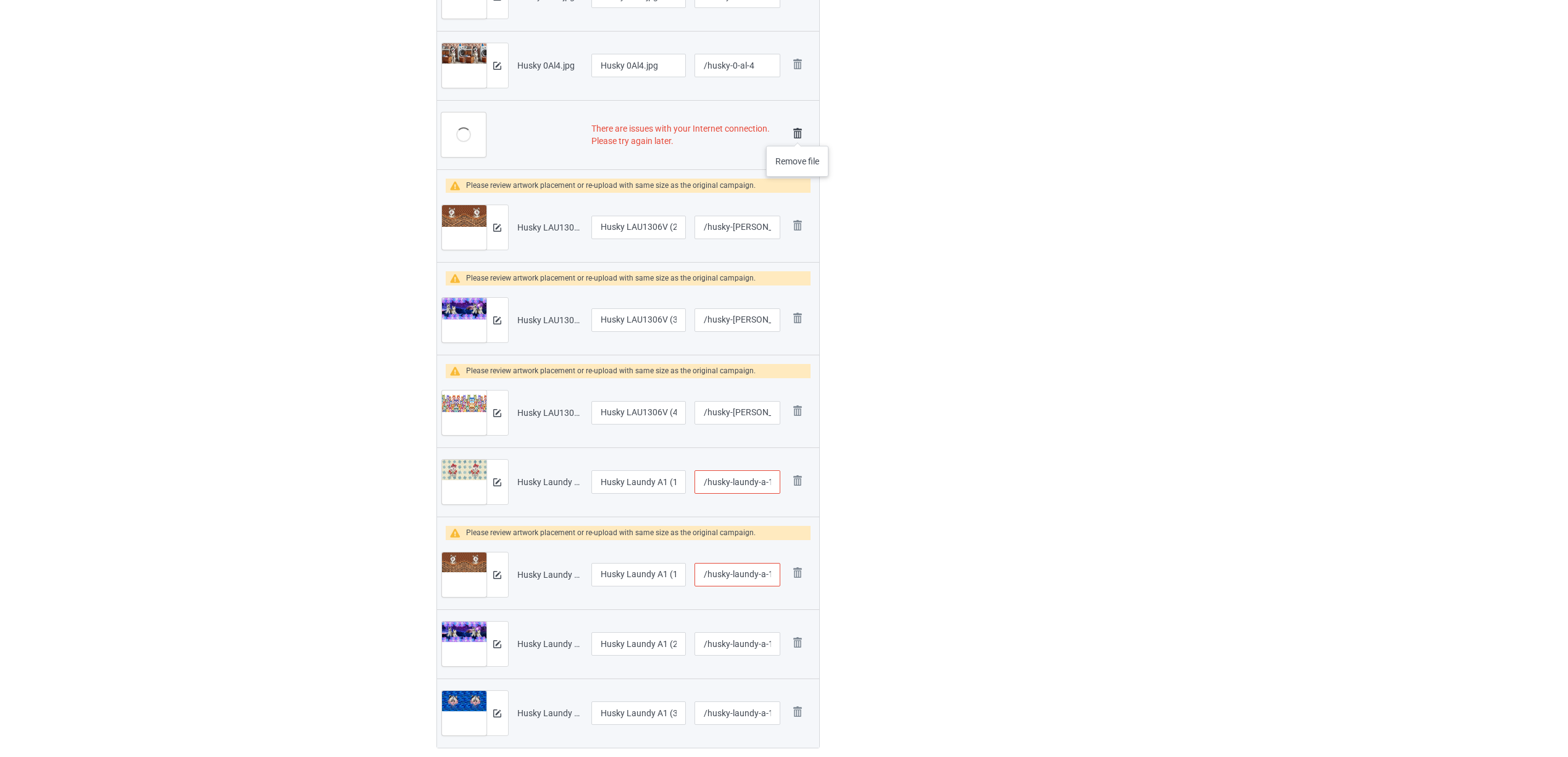
click at [798, 134] on img at bounding box center [797, 133] width 17 height 17
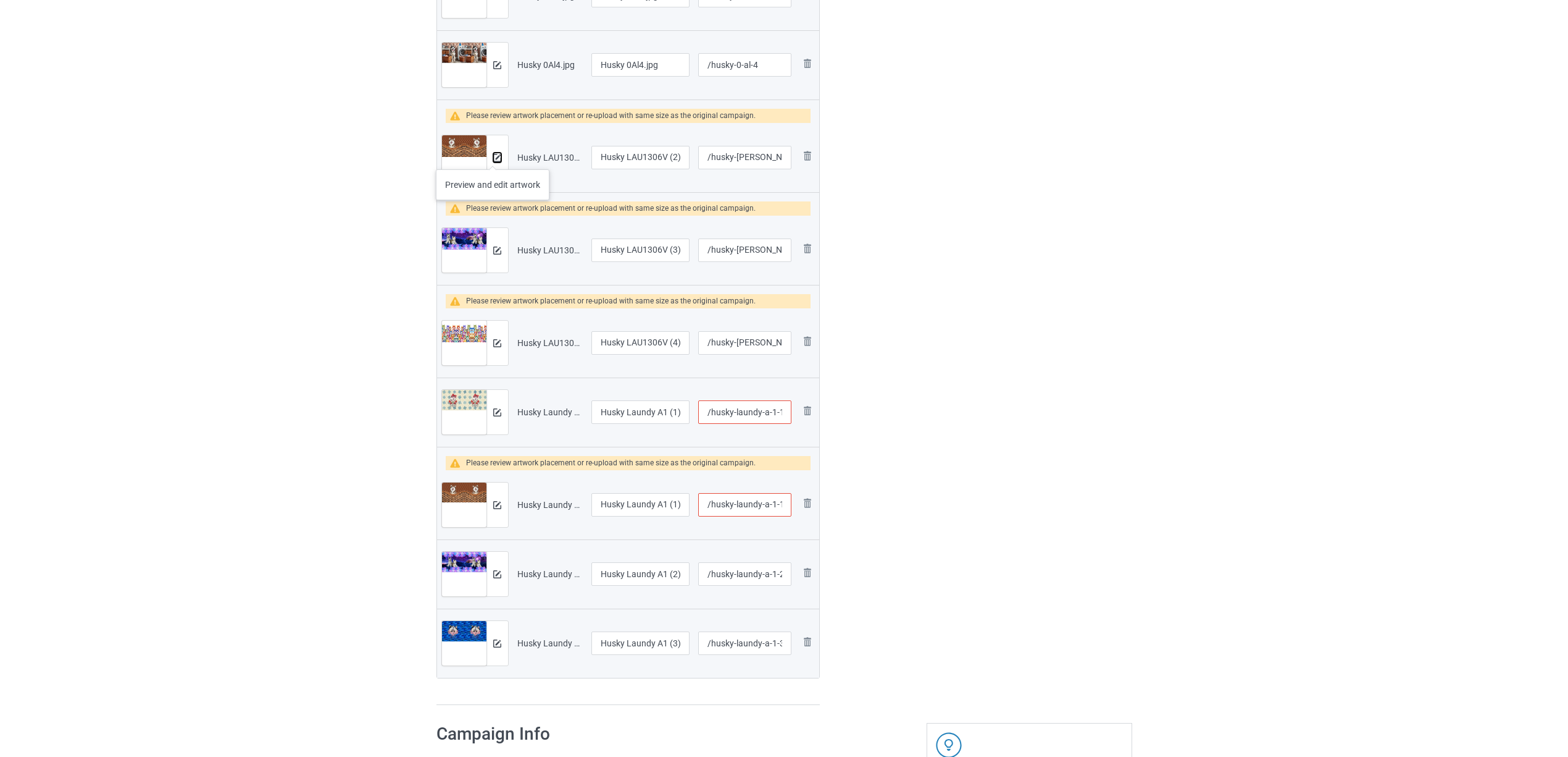
click at [493, 157] on img at bounding box center [497, 158] width 8 height 8
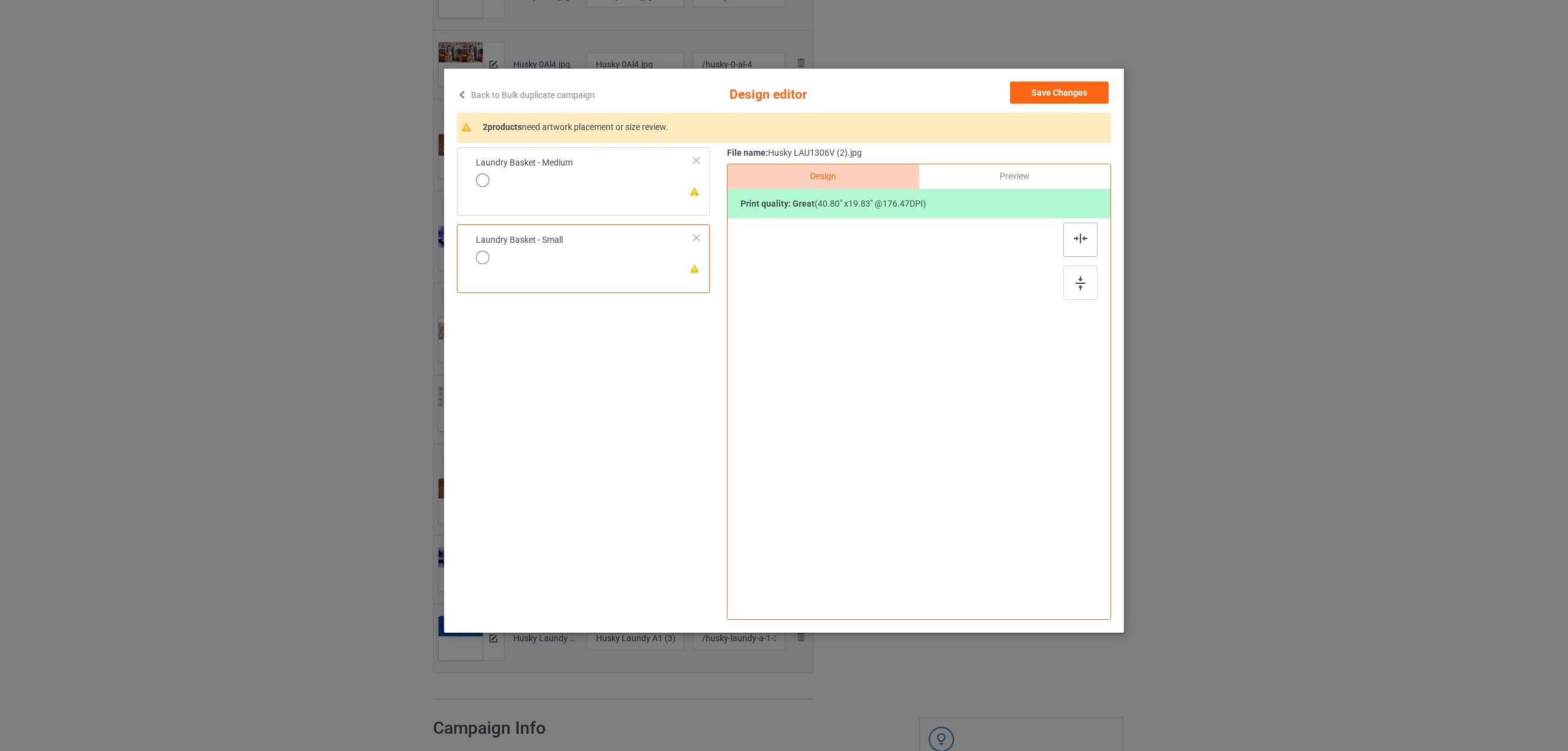
click at [1081, 234] on img at bounding box center [1081, 239] width 14 height 10
click at [577, 177] on div "Laundry Basket - Medium" at bounding box center [558, 177] width 96 height 29
click at [1093, 231] on div at bounding box center [1080, 239] width 34 height 34
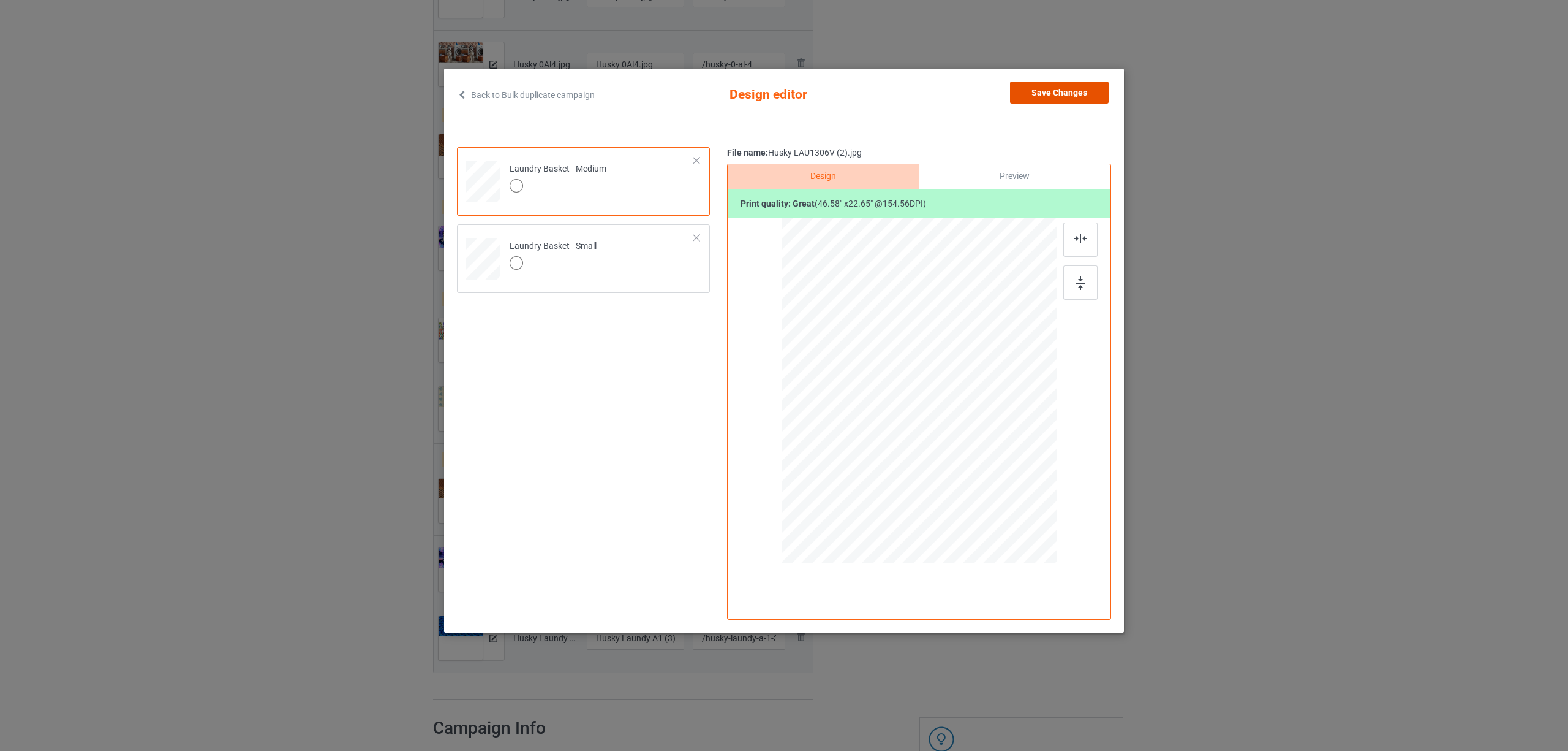
click at [1074, 93] on button "Save Changes" at bounding box center [1059, 92] width 99 height 22
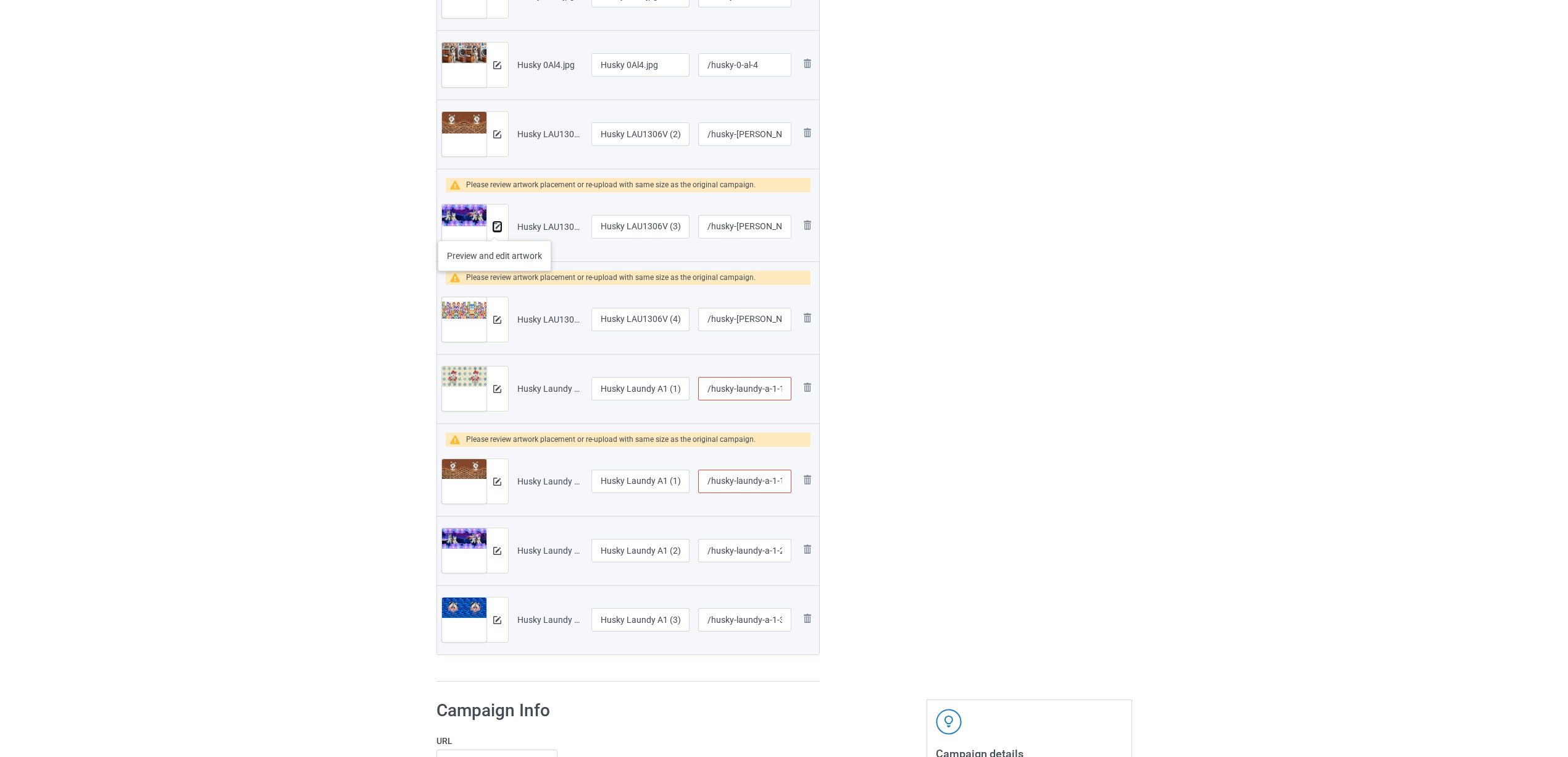
click at [494, 228] on img at bounding box center [497, 227] width 8 height 8
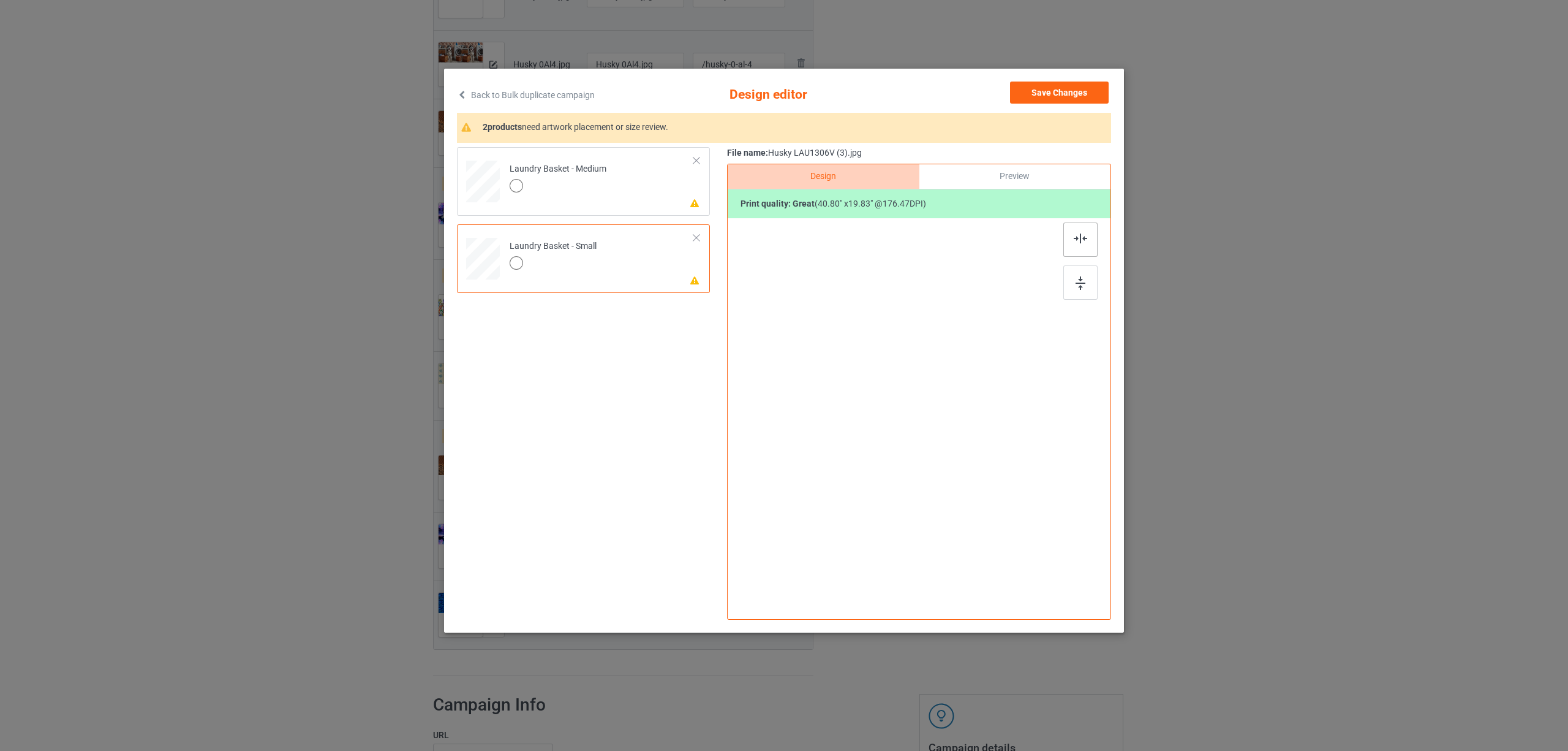
click at [1064, 236] on div at bounding box center [1080, 239] width 34 height 34
click at [582, 177] on div "Laundry Basket - Medium" at bounding box center [558, 177] width 96 height 29
click at [1075, 234] on img at bounding box center [1081, 239] width 14 height 10
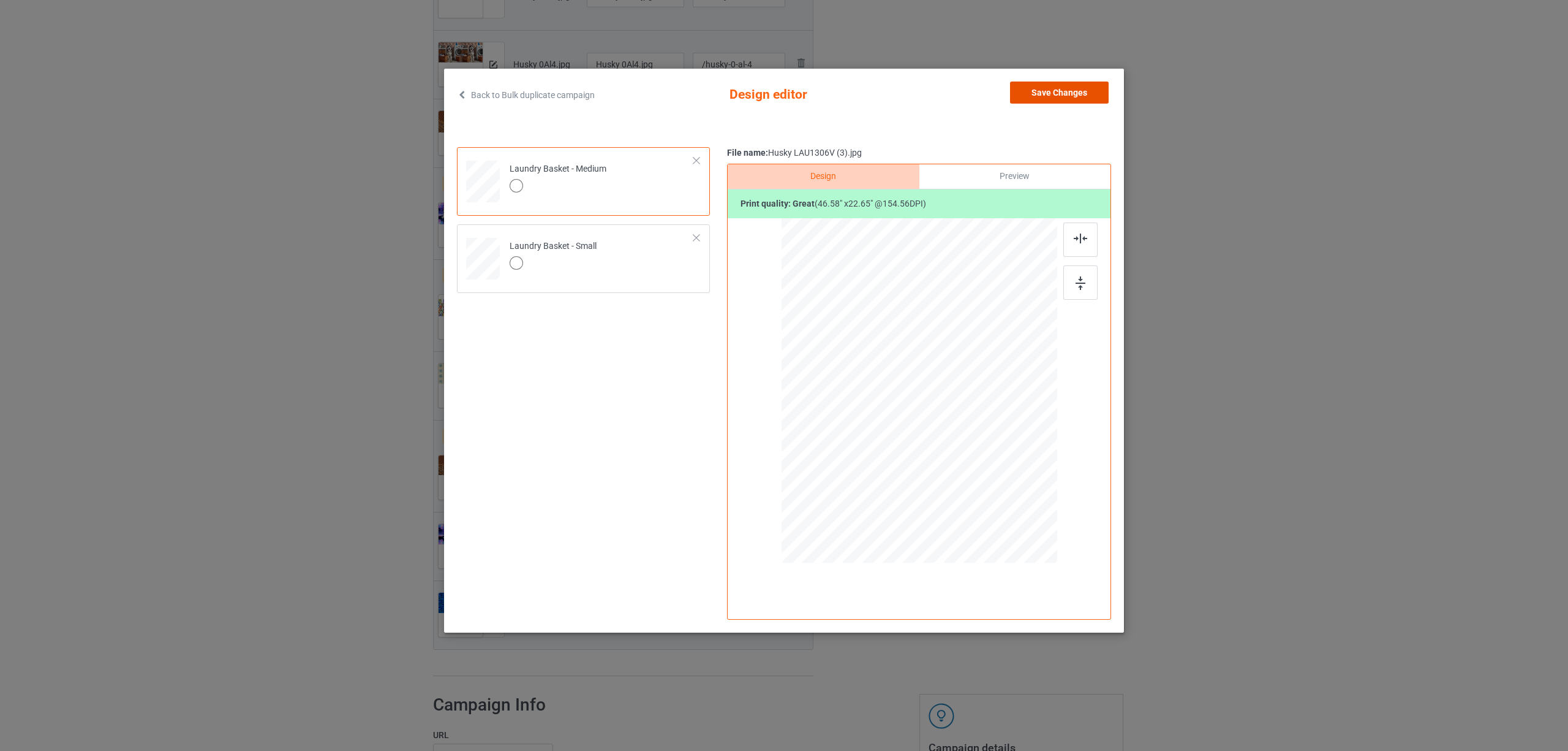
click at [1049, 86] on button "Save Changes" at bounding box center [1059, 92] width 99 height 22
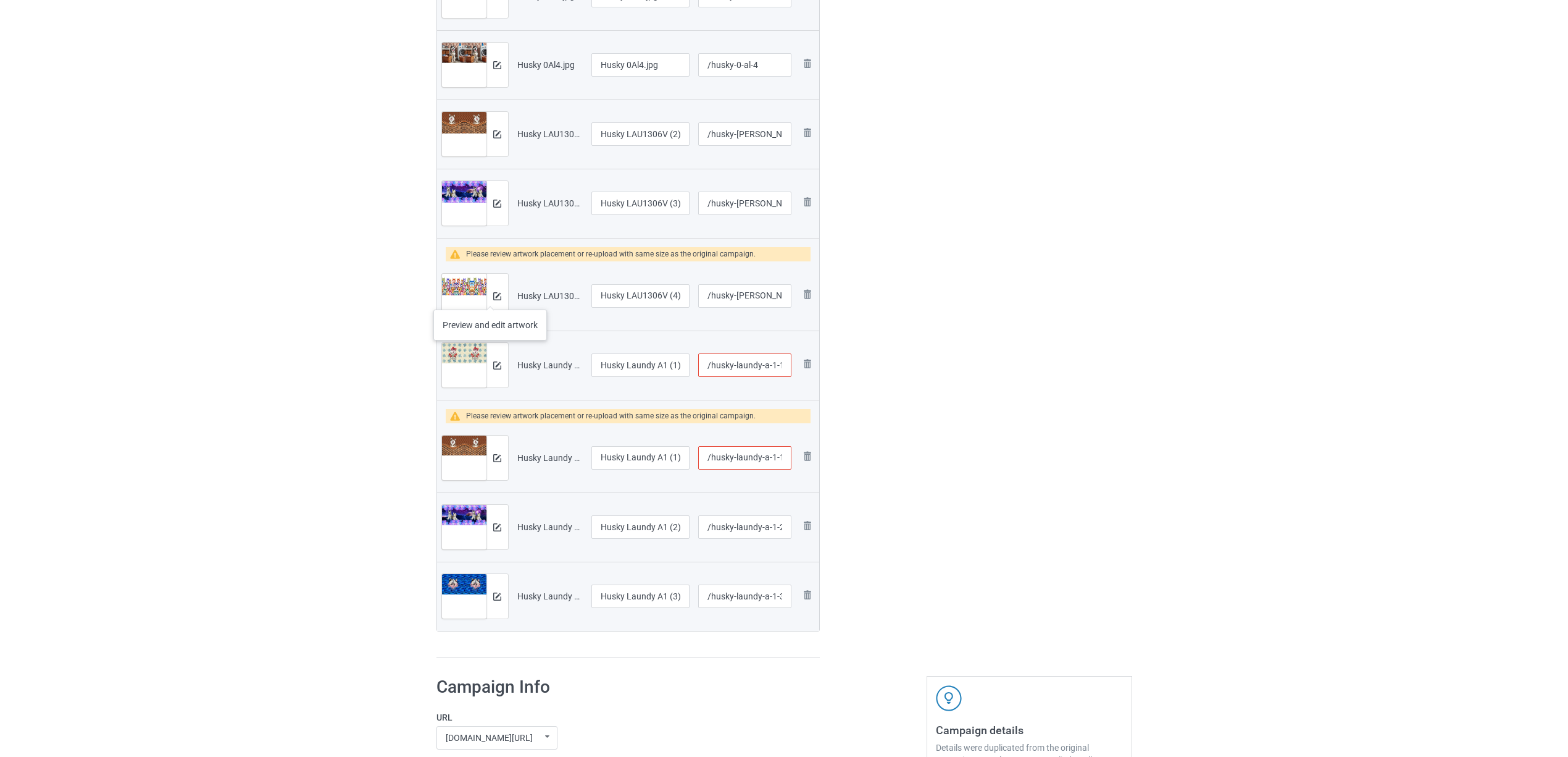
click at [490, 297] on div at bounding box center [497, 295] width 22 height 45
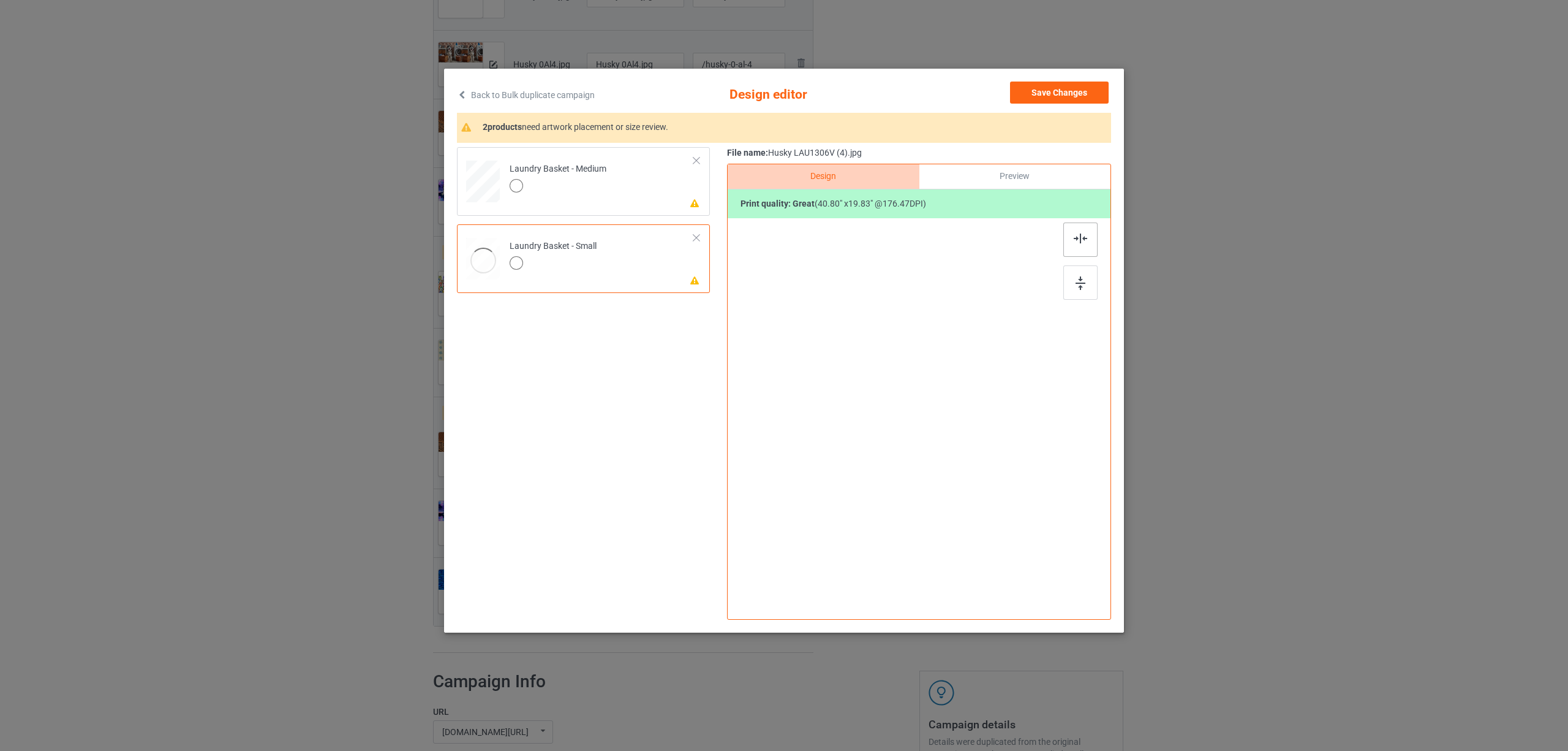
click at [1073, 241] on div at bounding box center [1080, 239] width 34 height 34
click at [610, 181] on td "Please review artwork placement Laundry Basket - Medium" at bounding box center [601, 179] width 198 height 54
click at [1073, 243] on div at bounding box center [1080, 239] width 34 height 34
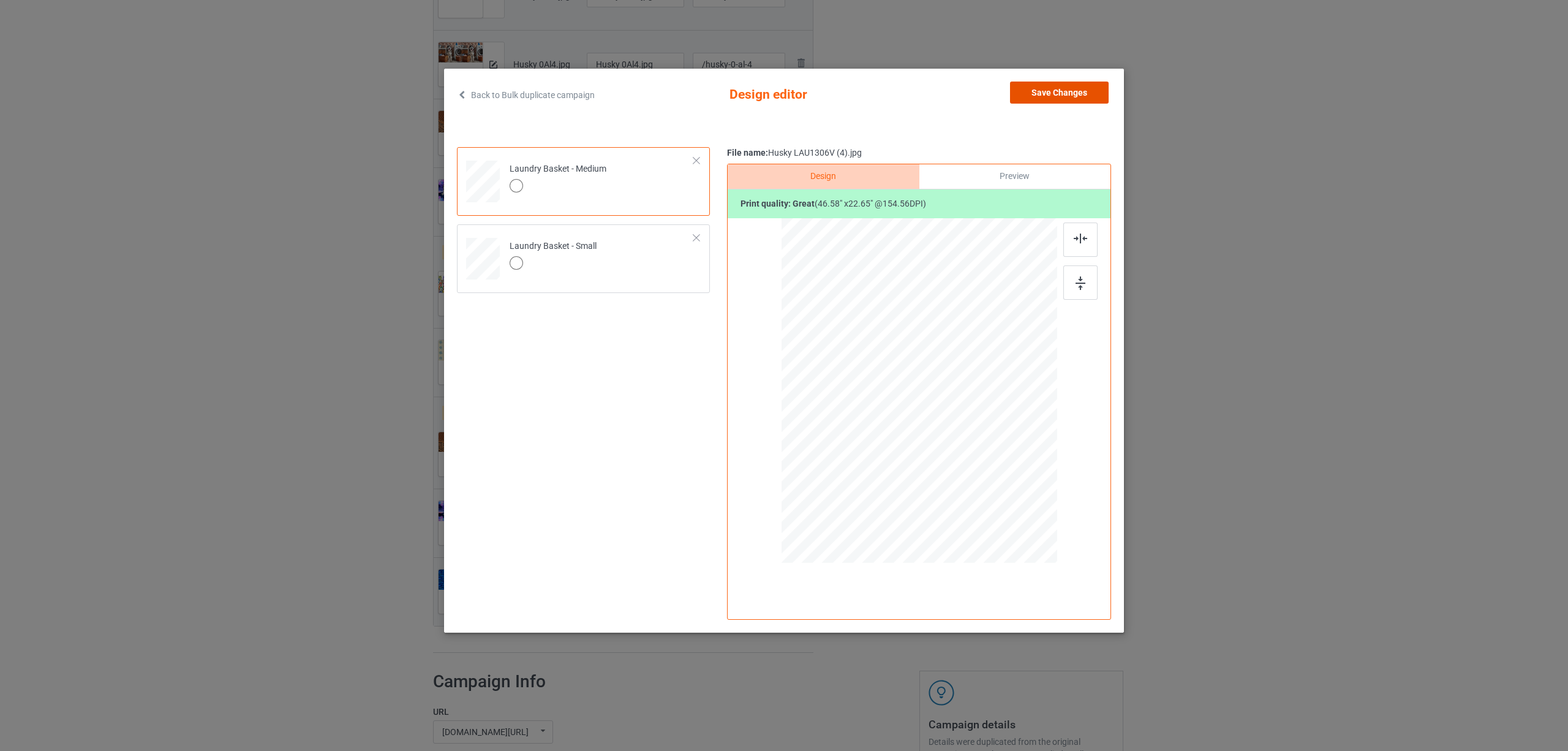
click at [1052, 91] on button "Save Changes" at bounding box center [1059, 92] width 99 height 22
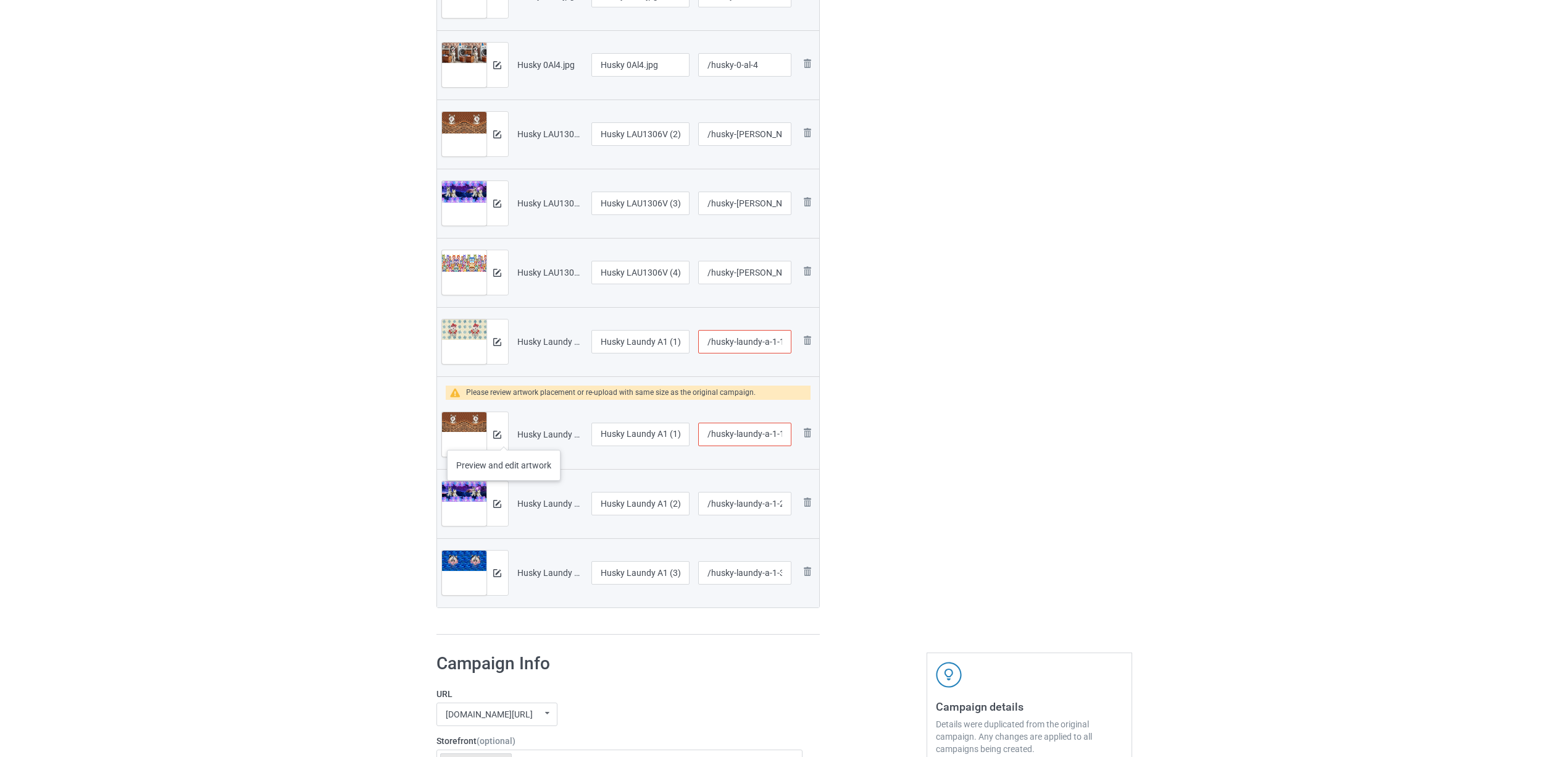
click at [504, 437] on div at bounding box center [497, 434] width 22 height 45
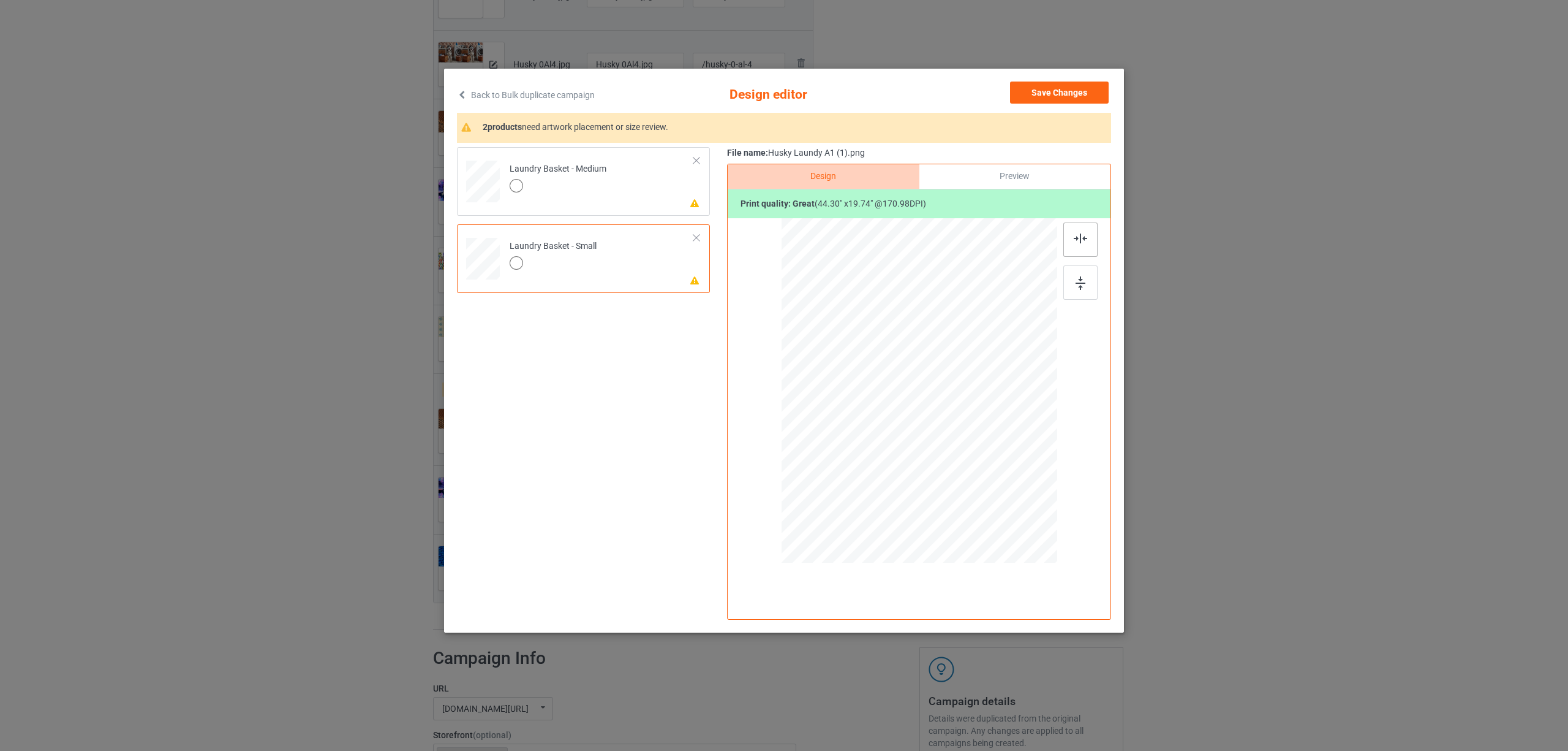
click at [1071, 243] on div at bounding box center [1080, 239] width 34 height 34
click at [584, 174] on div "Laundry Basket - Medium" at bounding box center [558, 177] width 96 height 29
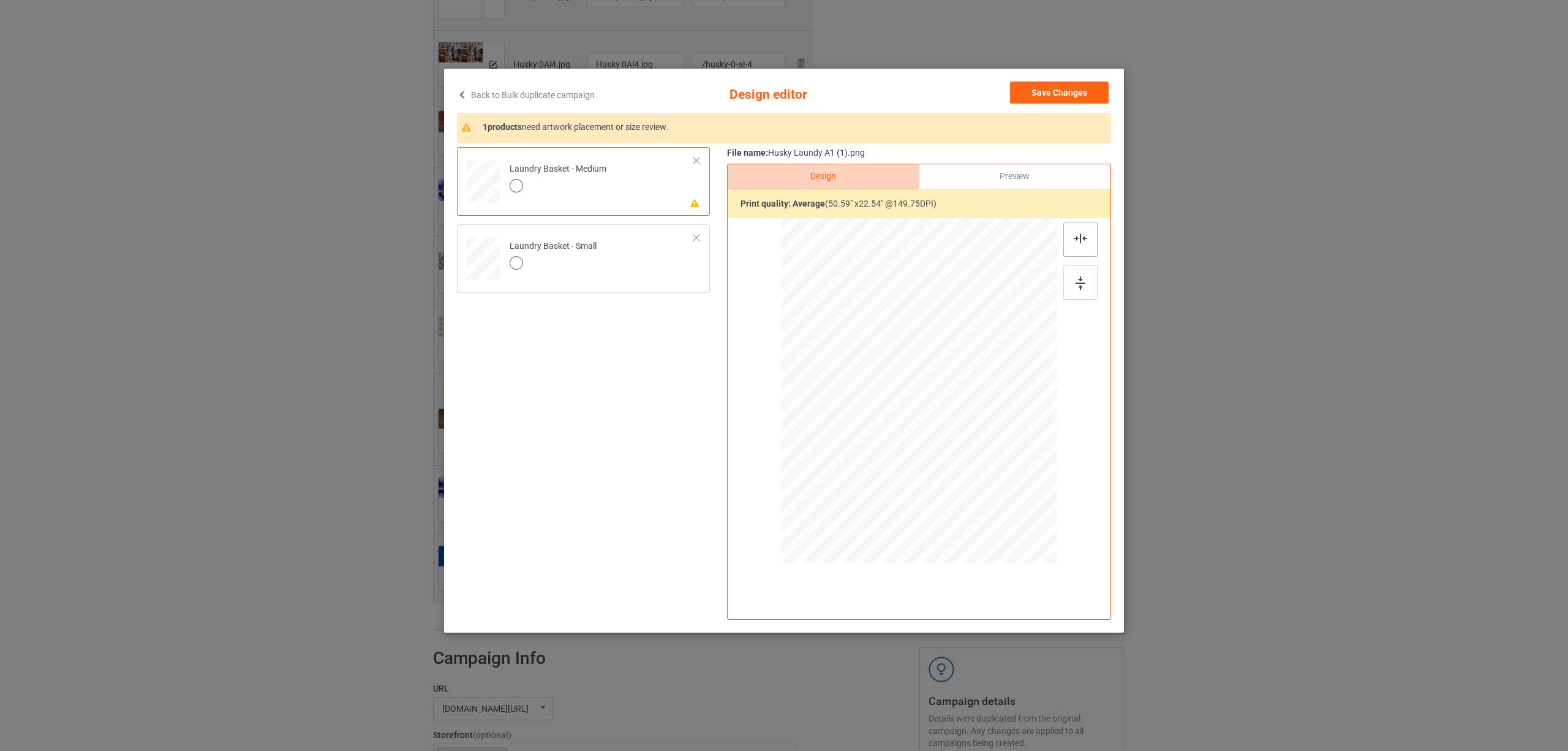
click at [1080, 241] on img at bounding box center [1081, 239] width 14 height 10
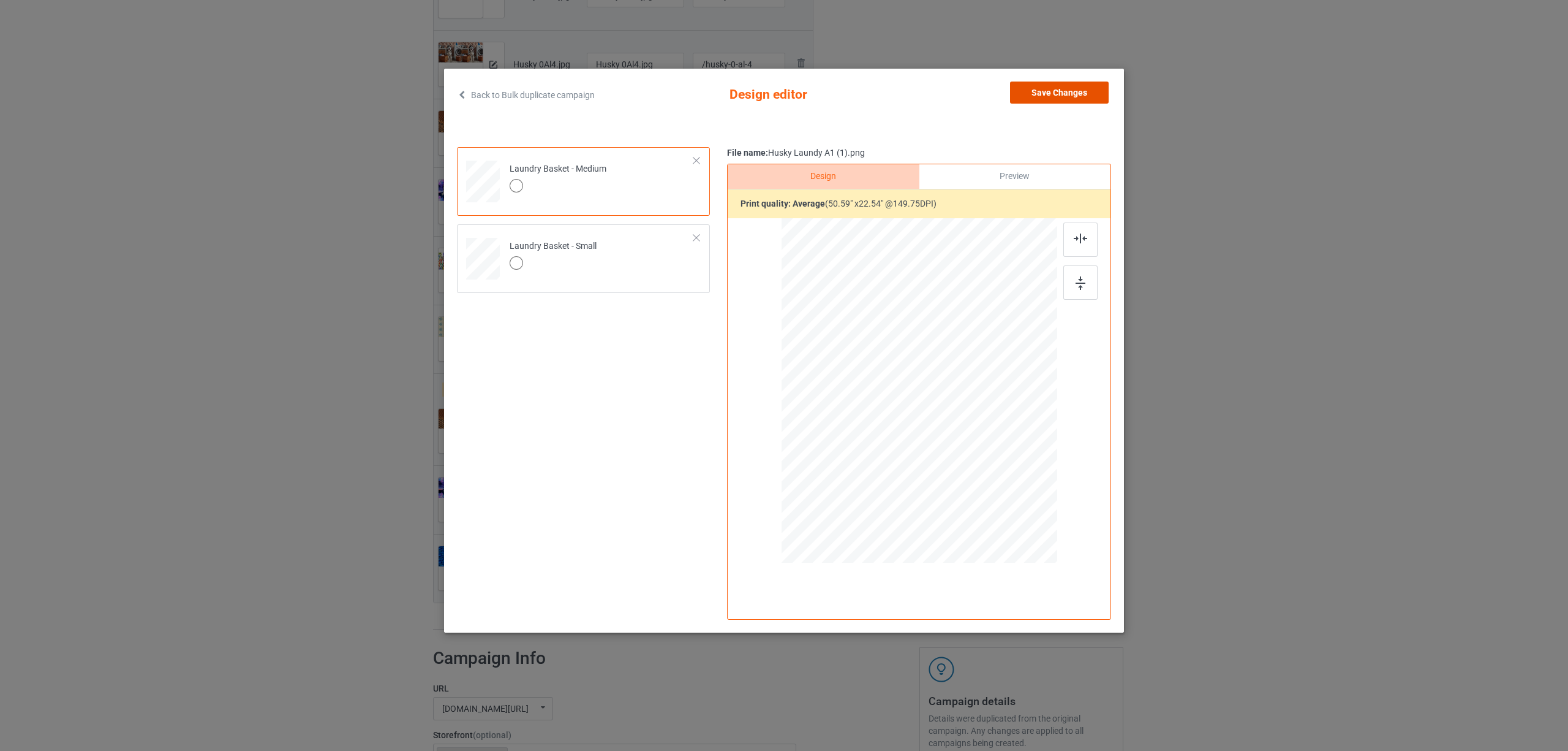
click at [1039, 88] on button "Save Changes" at bounding box center [1059, 92] width 99 height 22
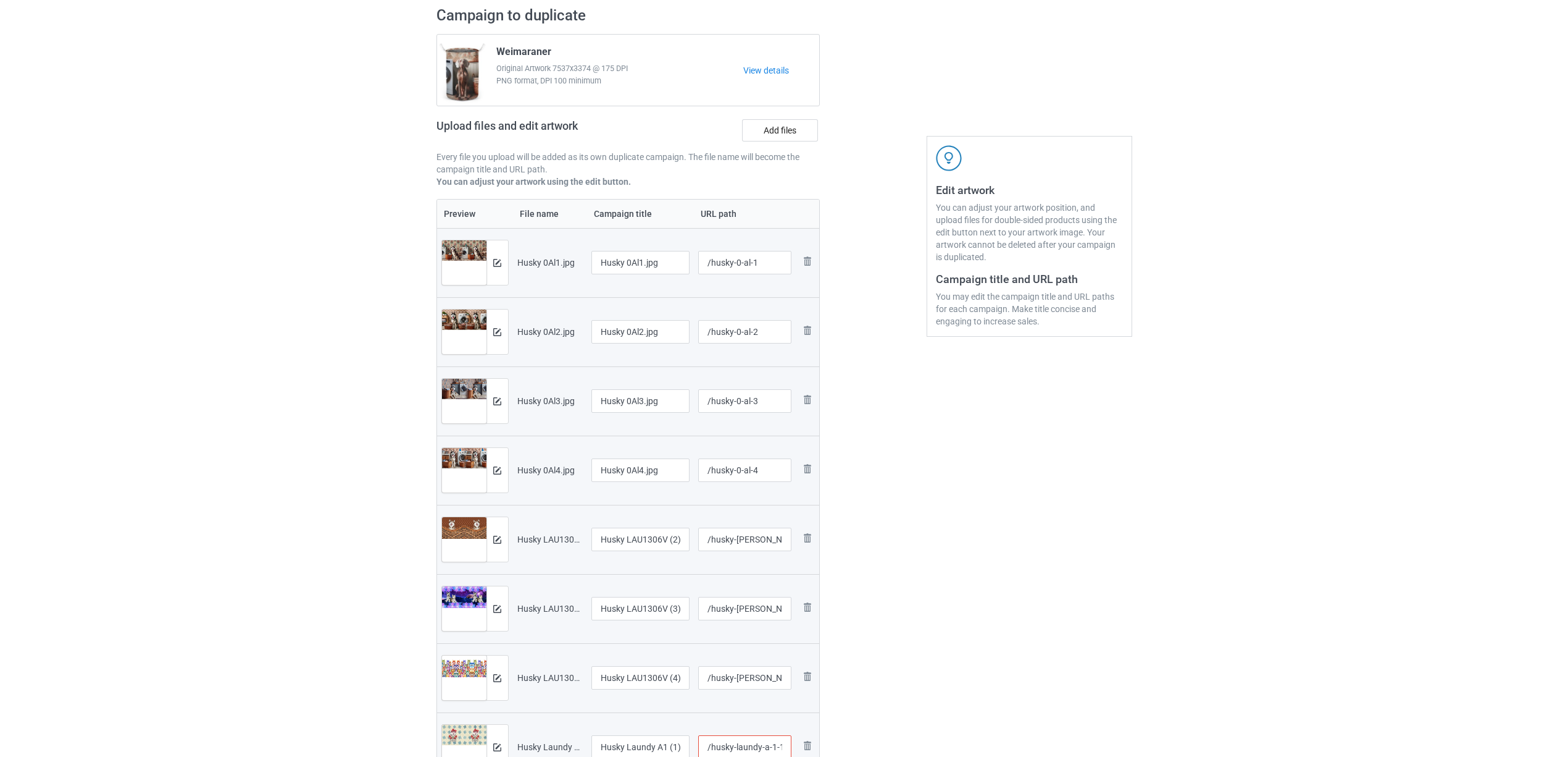
scroll to position [82, 0]
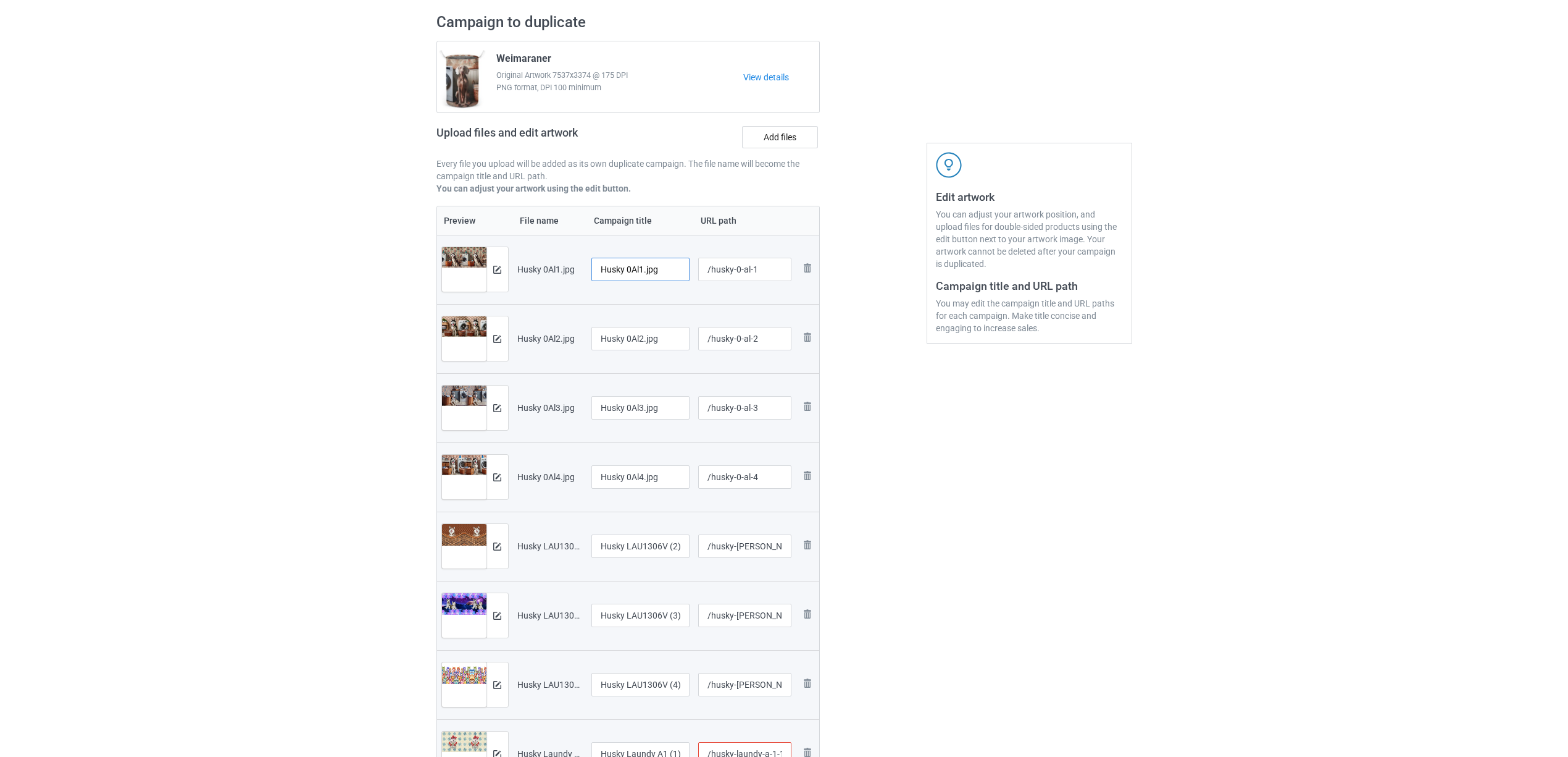
drag, startPoint x: 626, startPoint y: 277, endPoint x: 680, endPoint y: 275, distance: 54.0
click at [680, 275] on input "Husky 0Al1.jpg" at bounding box center [641, 269] width 99 height 23
drag, startPoint x: 663, startPoint y: 273, endPoint x: 552, endPoint y: 278, distance: 111.1
click at [527, 266] on tr "Preview and edit artwork Husky 0Al1.jpg Husky /husky-0-al-1 Remove file" at bounding box center [628, 269] width 383 height 69
type input "Husky"
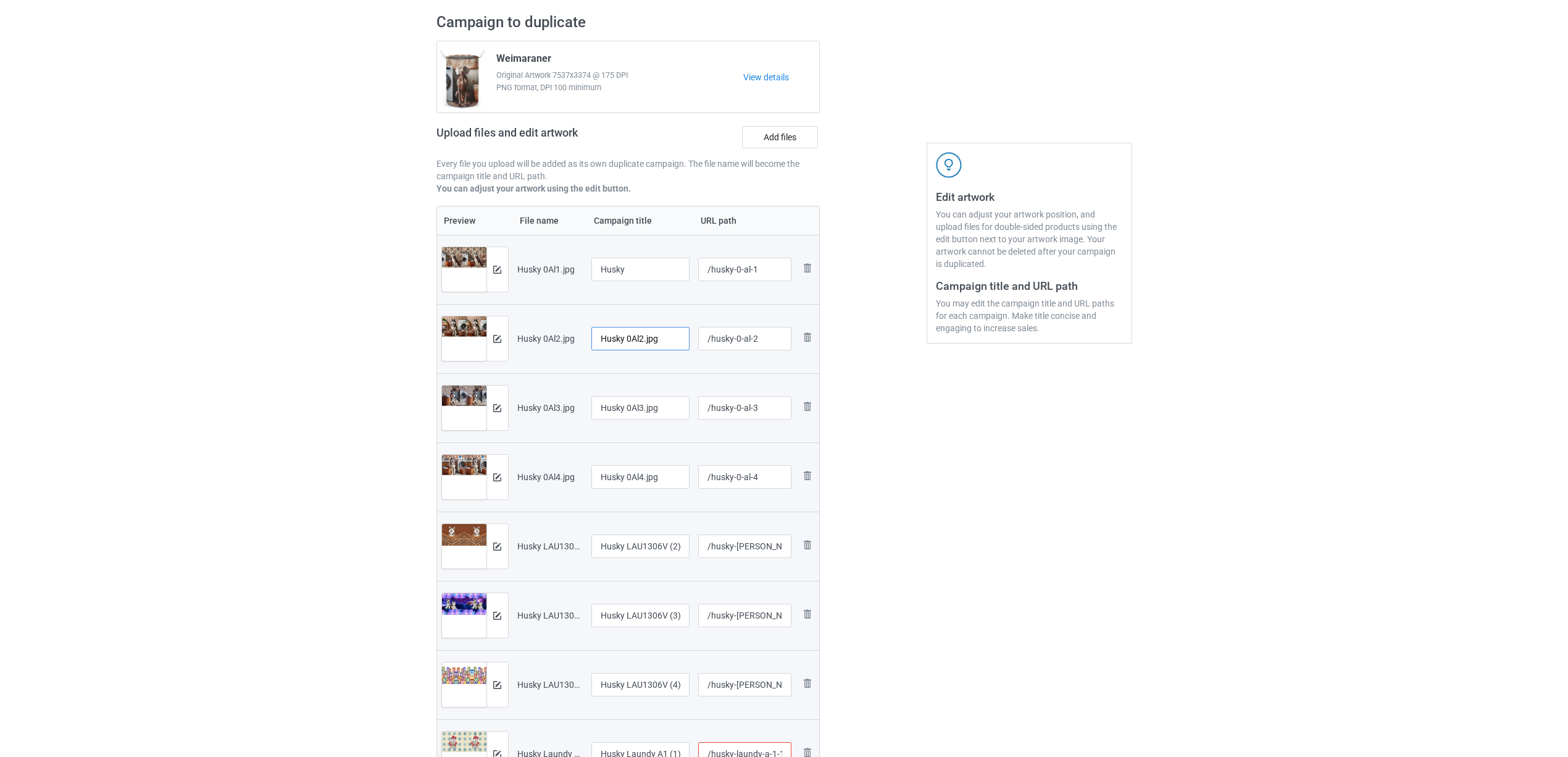
click at [660, 343] on input "Husky 0Al2.jpg" at bounding box center [641, 338] width 99 height 23
paste input "text"
type input "Husky"
click at [652, 408] on input "Husky 0Al3.jpg" at bounding box center [641, 408] width 99 height 23
paste input "text"
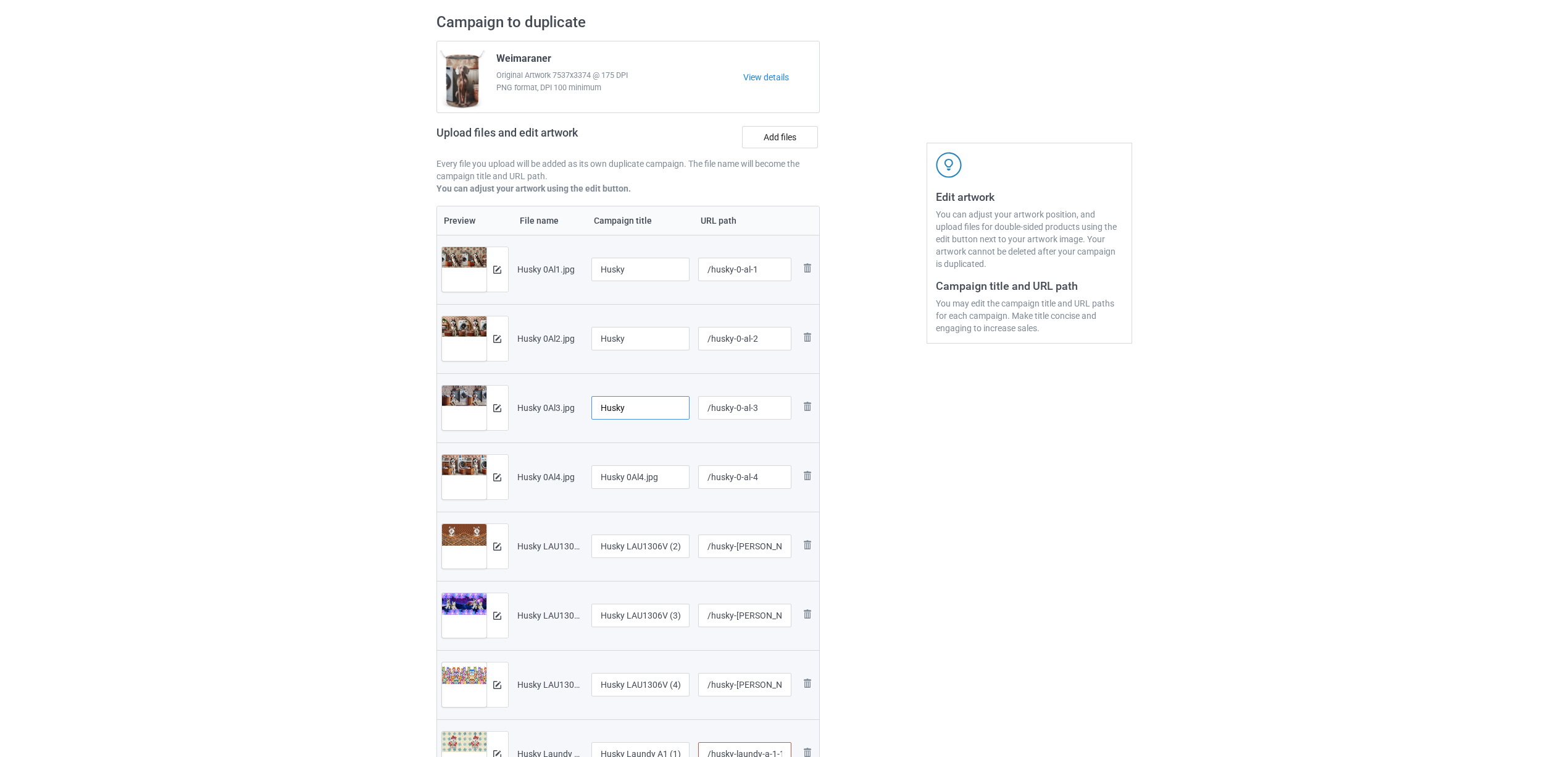
type input "Husky"
click at [644, 482] on input "Husky 0Al4.jpg" at bounding box center [641, 477] width 99 height 23
paste input "text"
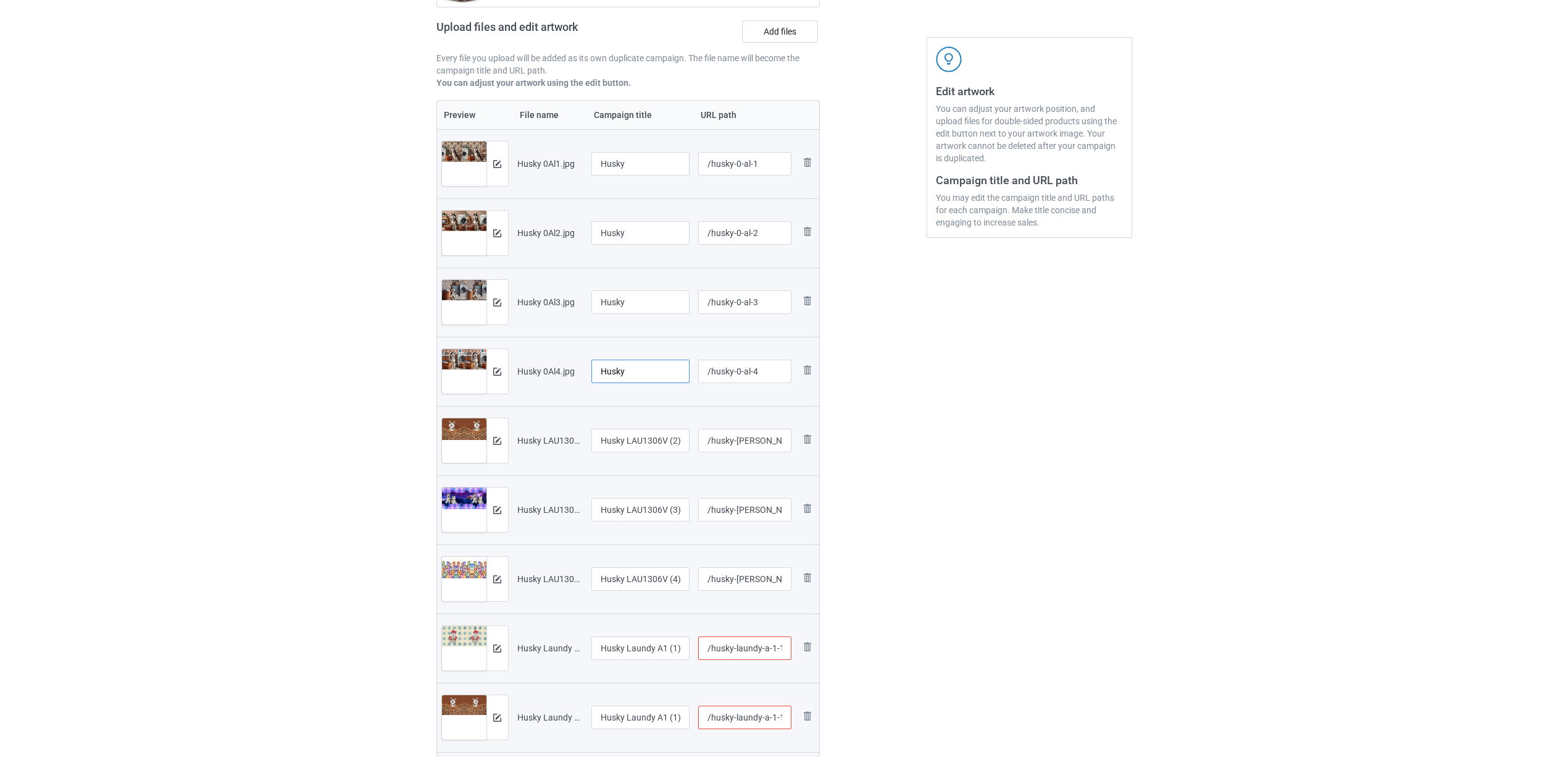
scroll to position [330, 0]
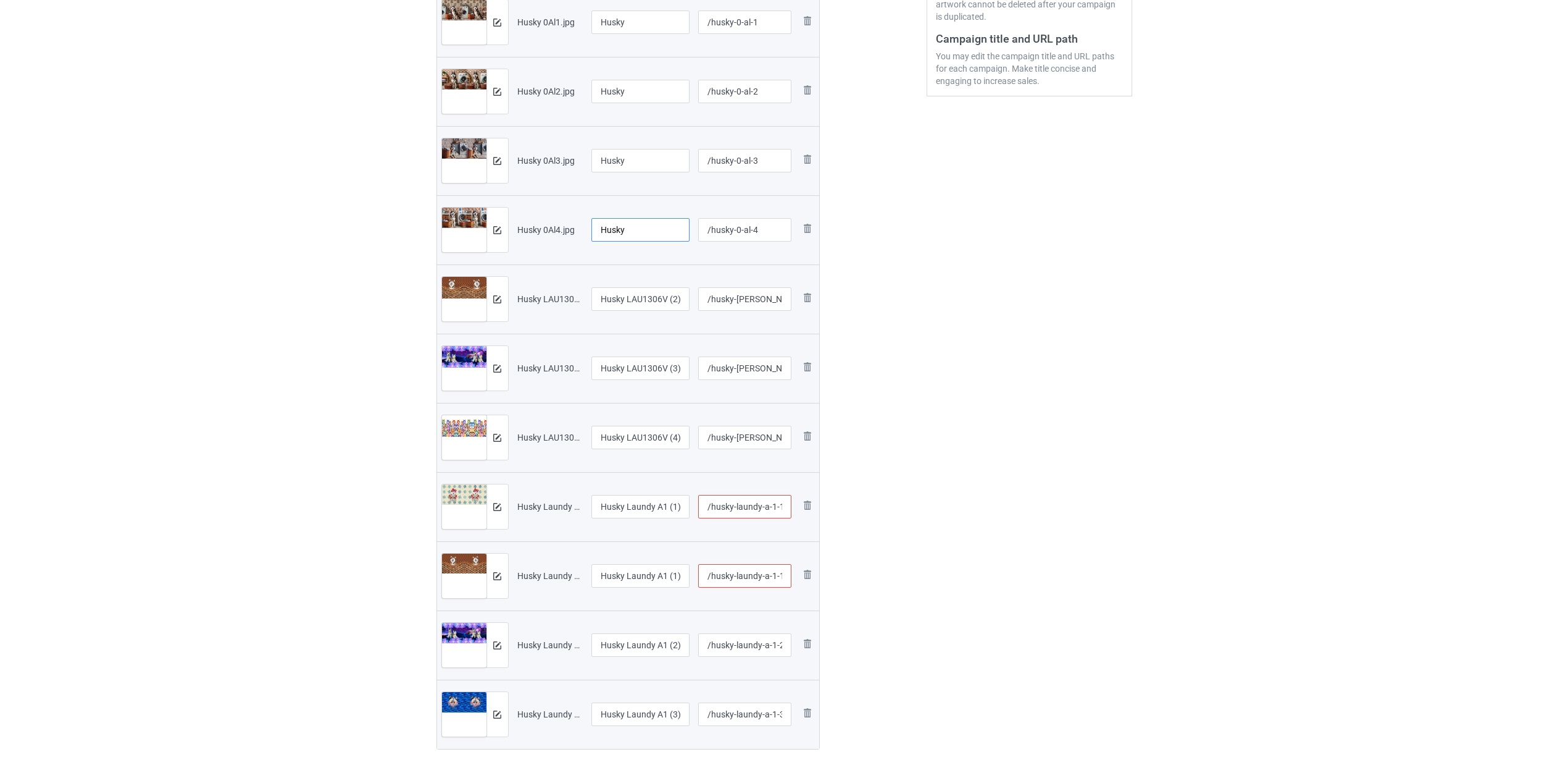
type input "Husky"
click at [627, 305] on input "Husky LAU1306V (2).jpg" at bounding box center [641, 299] width 99 height 23
paste input "text"
type input "Husky"
click at [640, 379] on input "Husky LAU1306V (3).jpg" at bounding box center [641, 368] width 99 height 23
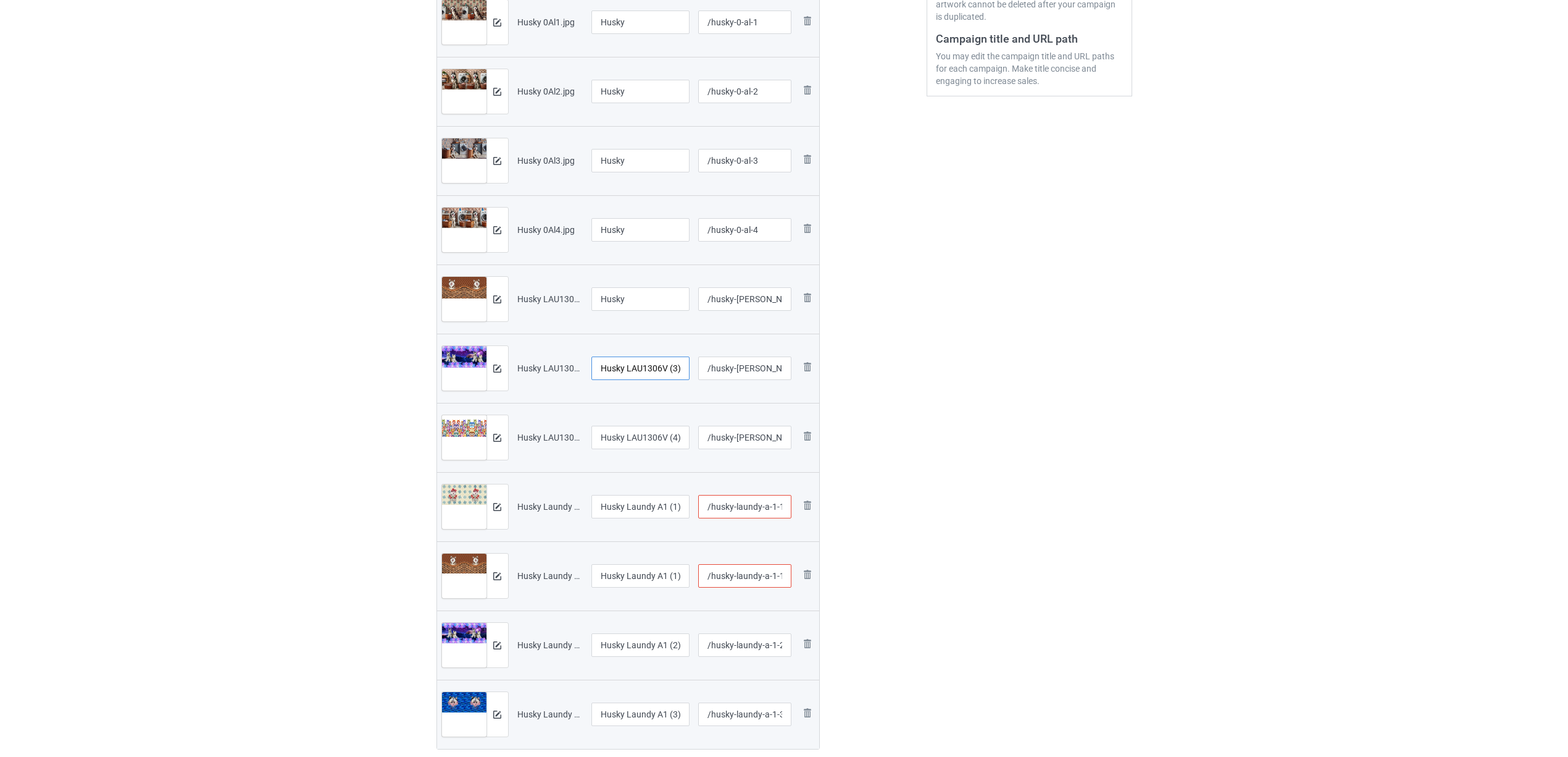
paste input "text"
type input "Husky"
click at [643, 443] on input "Husky LAU1306V (4).jpg" at bounding box center [641, 437] width 99 height 23
paste input "text"
type input "Husky"
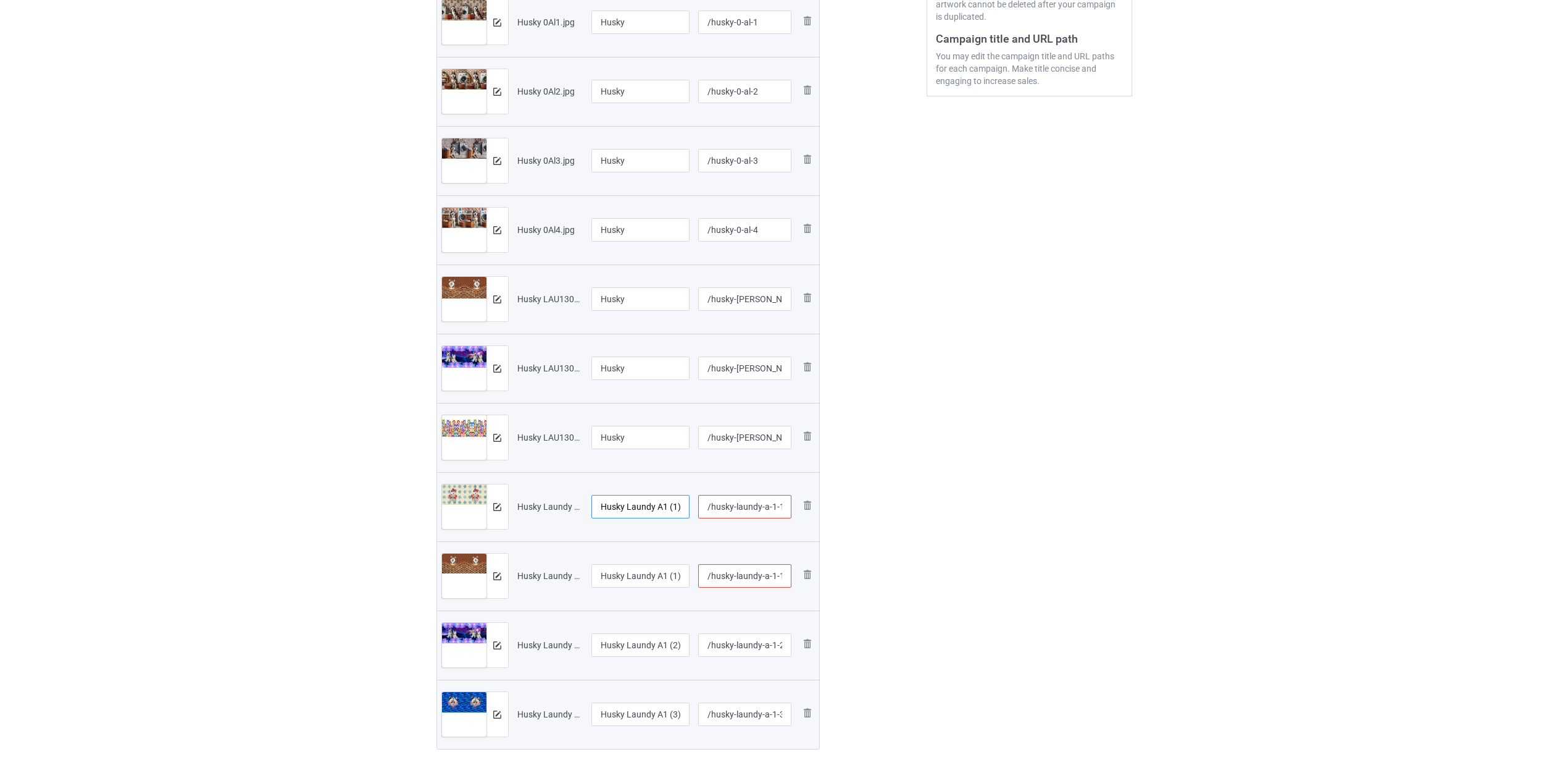
click at [637, 507] on input "Husky Laundy A1 (1).jpg" at bounding box center [641, 506] width 99 height 23
paste input "text"
type input "Husky"
click at [645, 581] on input "Husky Laundy A1 (1)" at bounding box center [641, 575] width 99 height 23
paste input "text"
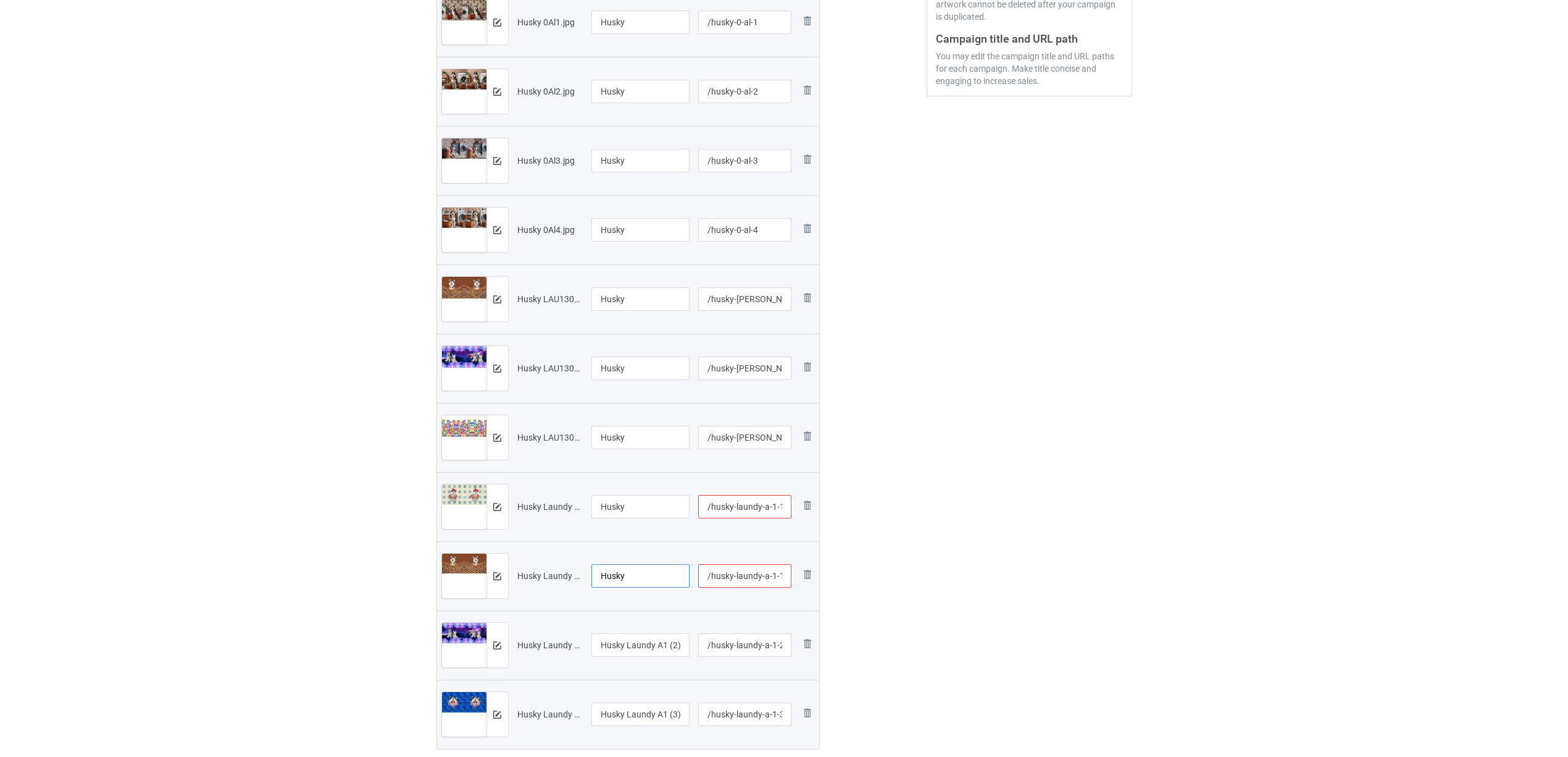
type input "Husky"
click at [648, 650] on input "Husky Laundy A1 (2).jpg" at bounding box center [641, 645] width 99 height 23
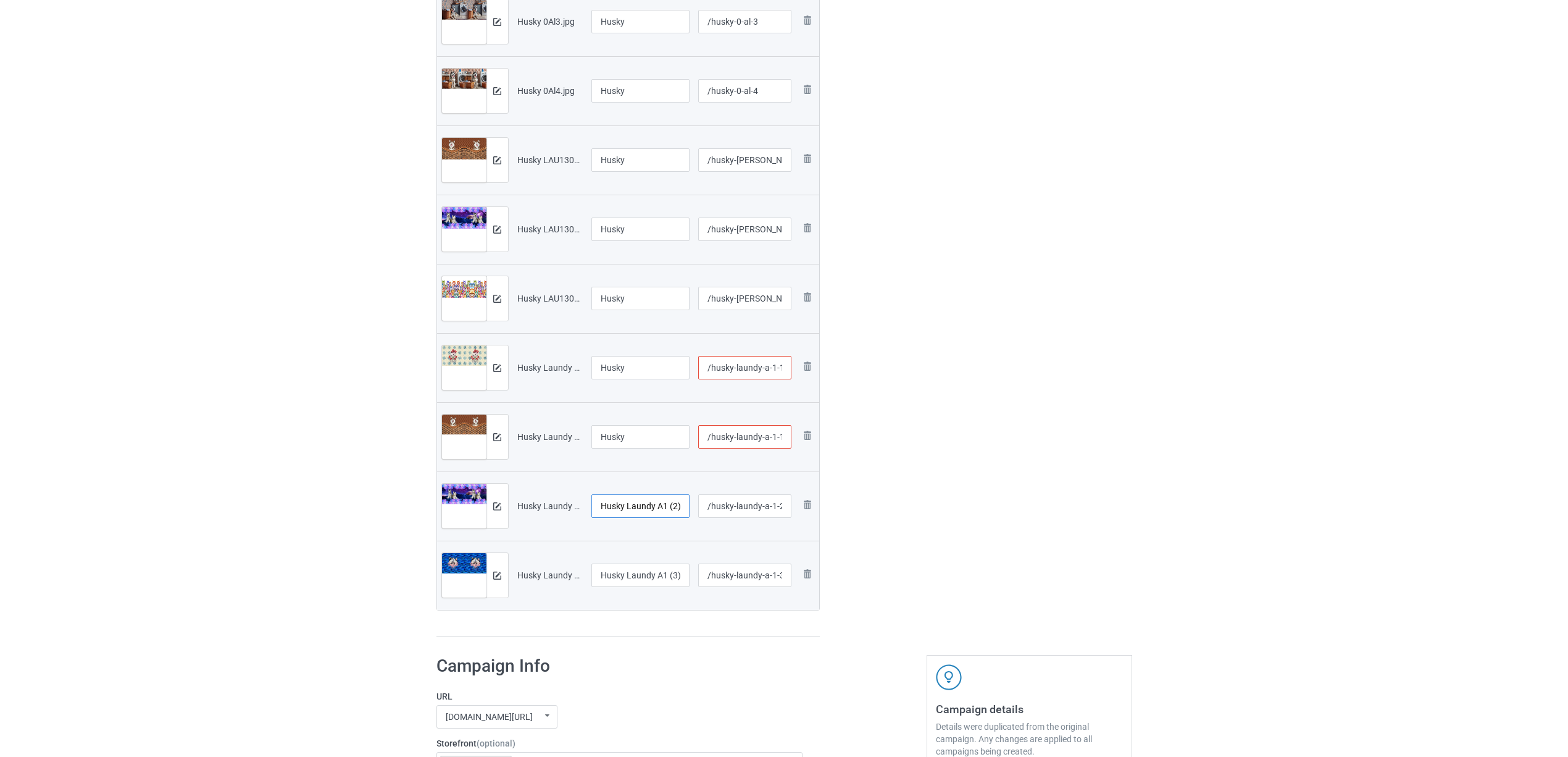
scroll to position [576, 0]
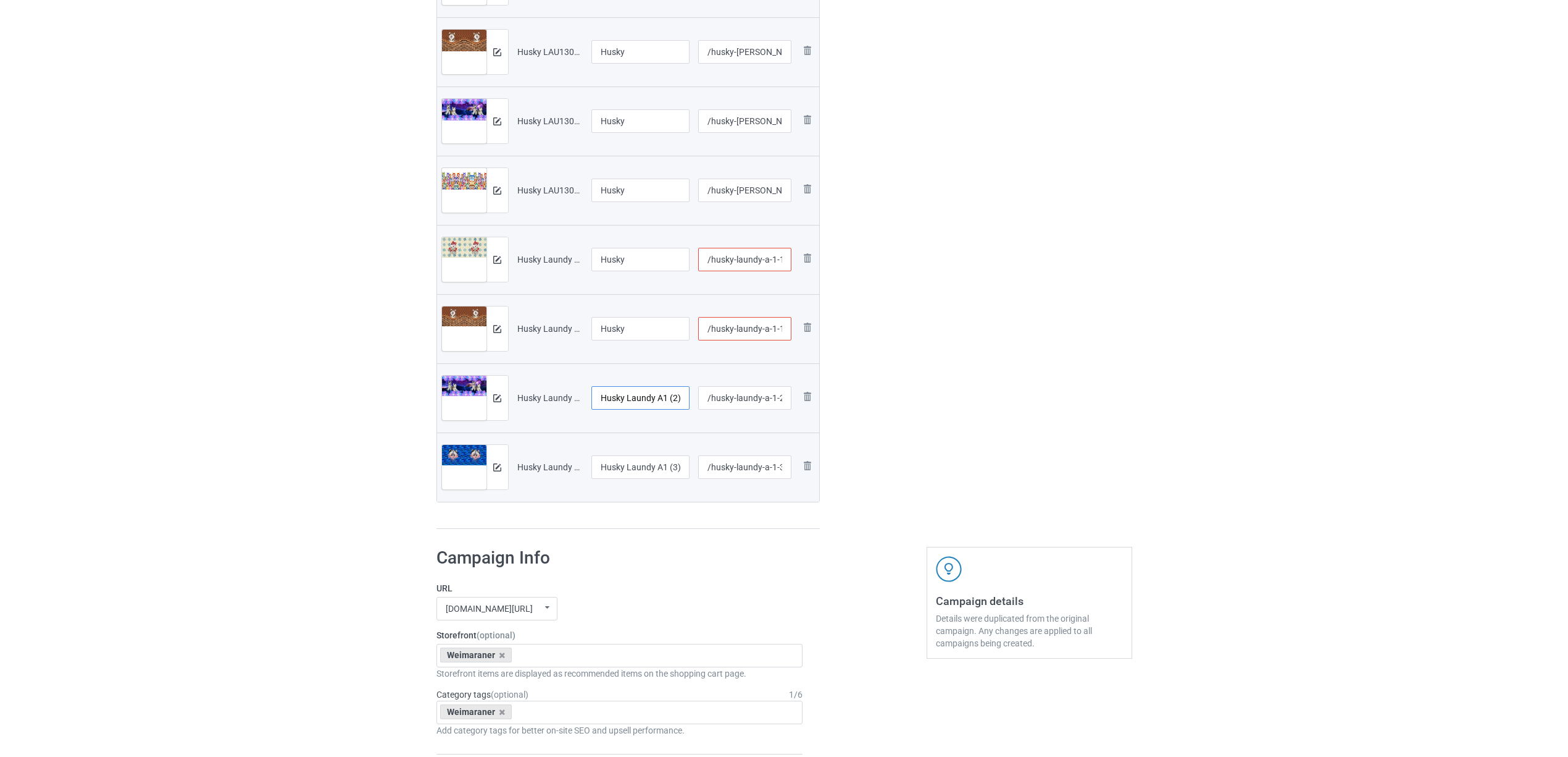
paste input "text"
type input "Husky"
click at [618, 473] on input "Husky Laundy A1 (3).jpg" at bounding box center [641, 467] width 99 height 23
paste input "text"
type input "Husky"
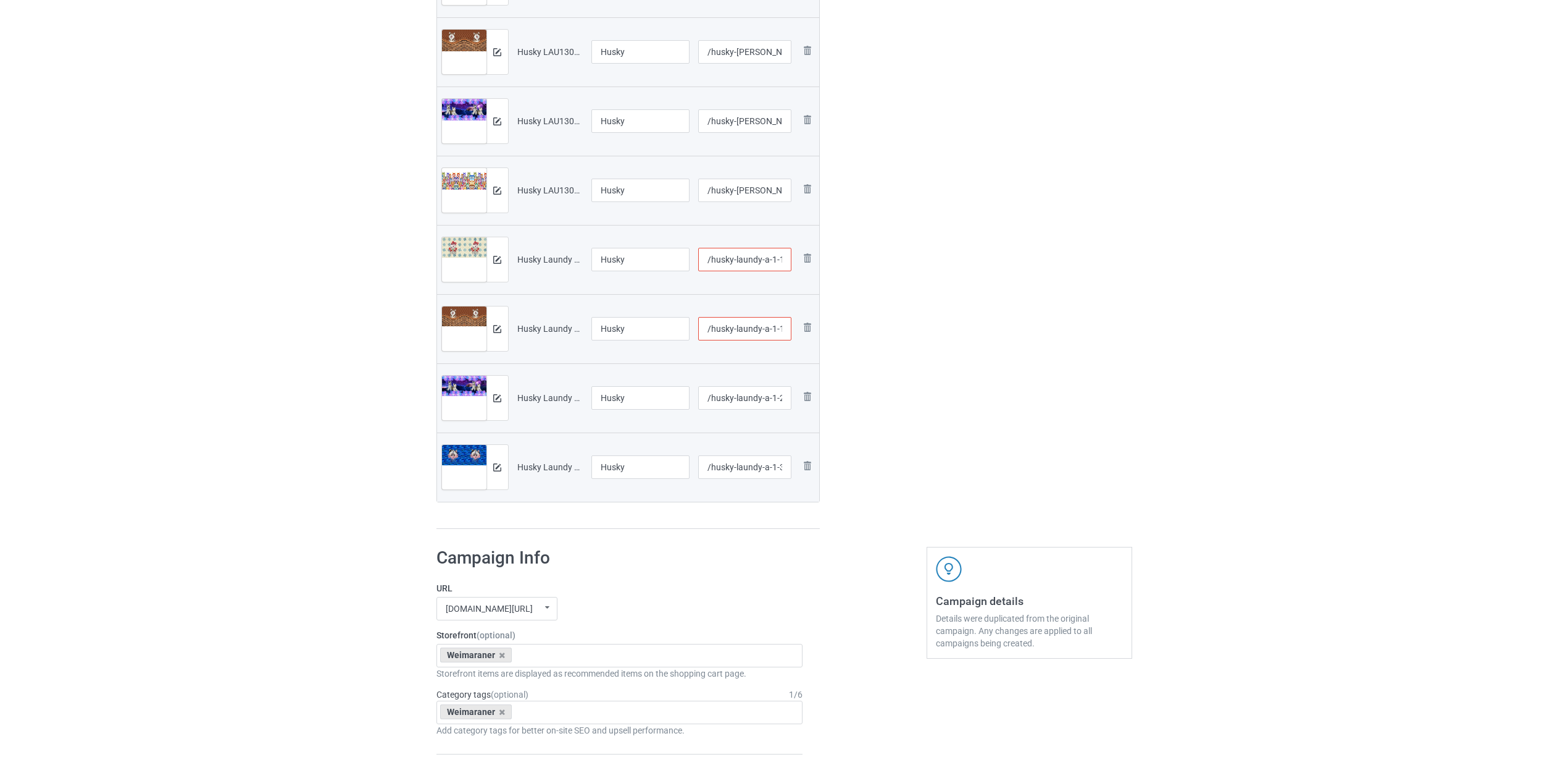
click at [664, 557] on h1 "Campaign Info" at bounding box center [620, 558] width 367 height 22
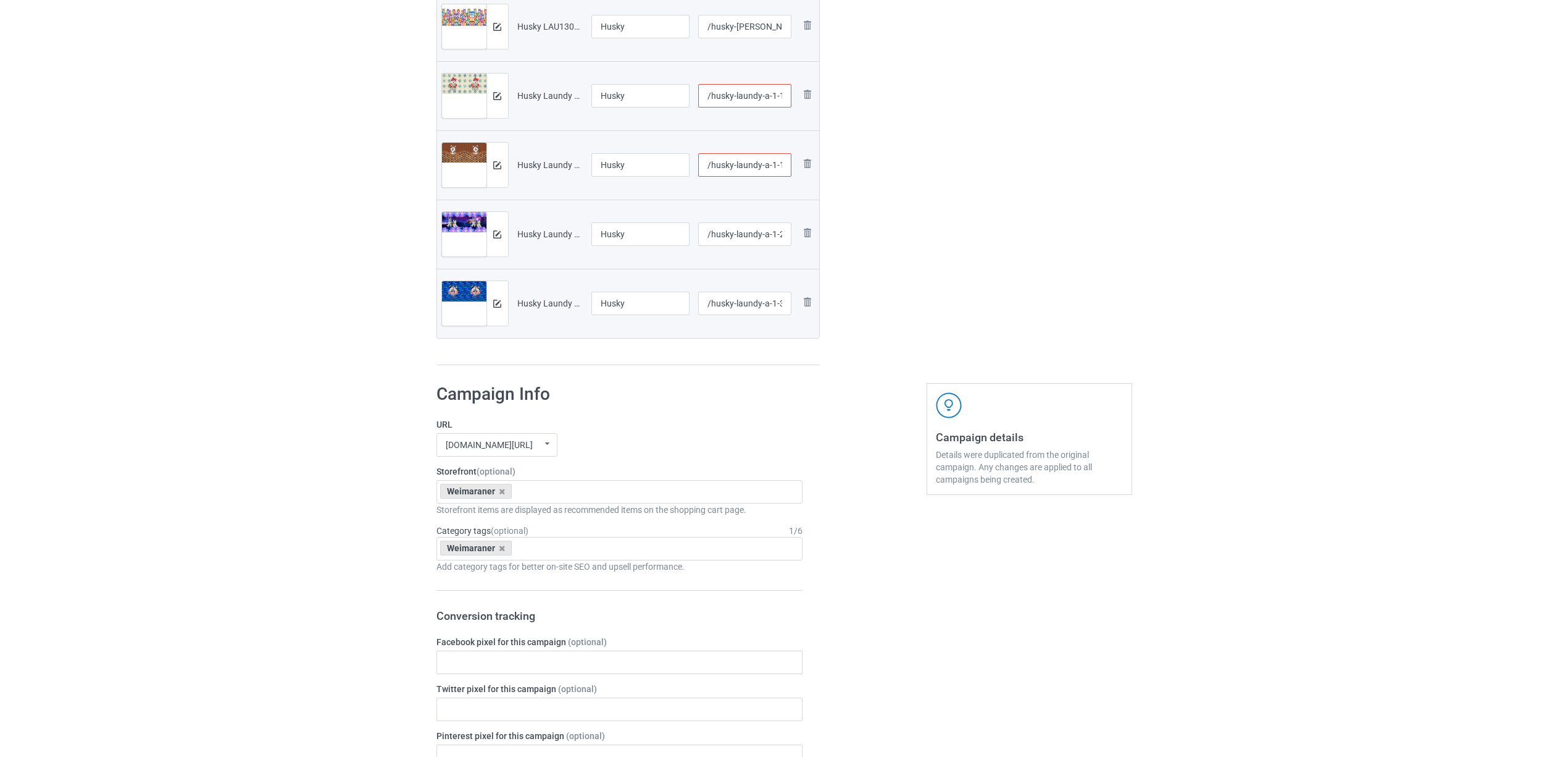
scroll to position [741, 0]
click at [502, 488] on icon at bounding box center [502, 491] width 6 height 8
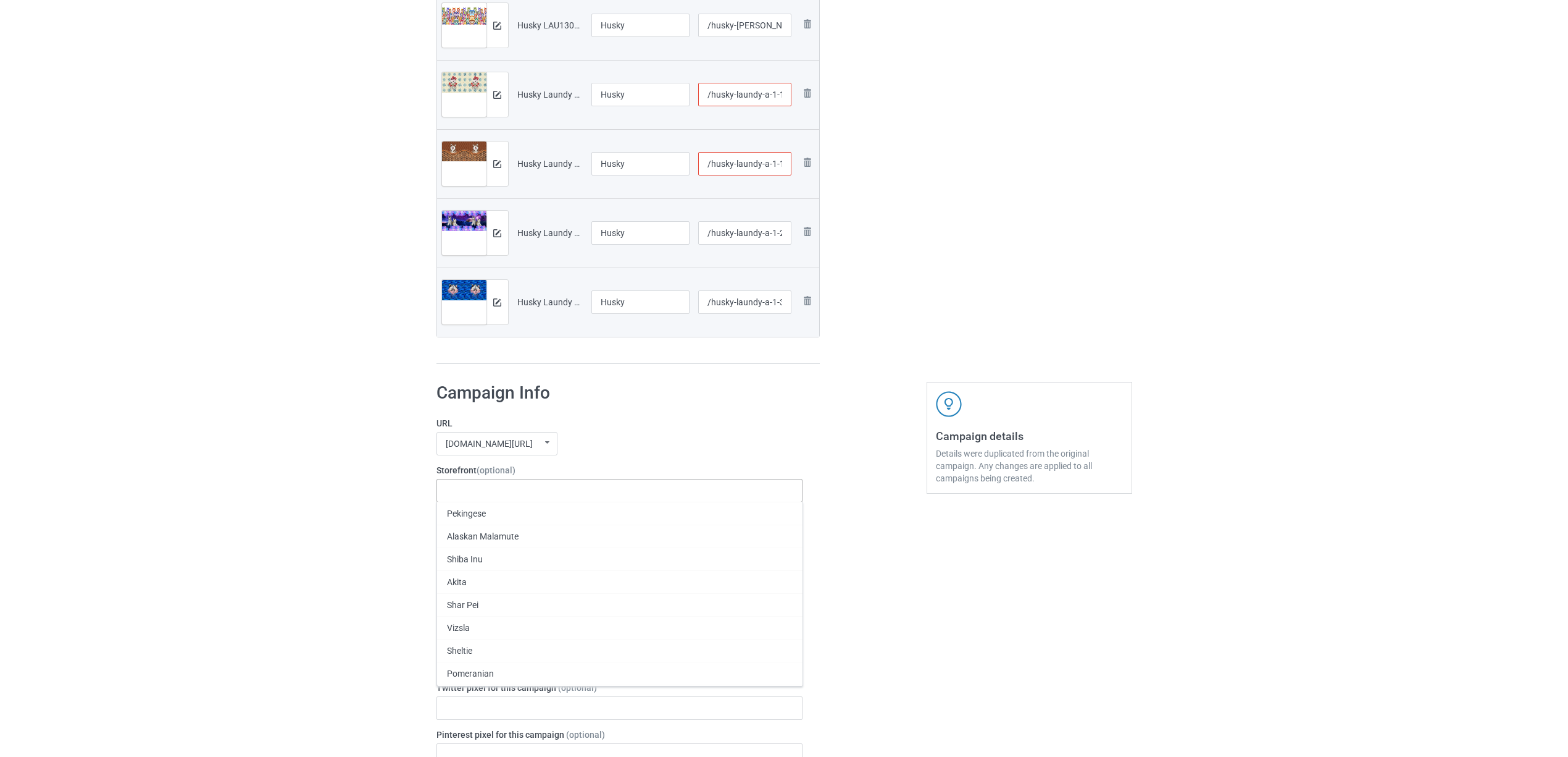
paste input "Husky"
type input "Husky"
click at [457, 517] on div "Husky" at bounding box center [620, 512] width 366 height 23
click at [499, 547] on icon at bounding box center [502, 547] width 6 height 8
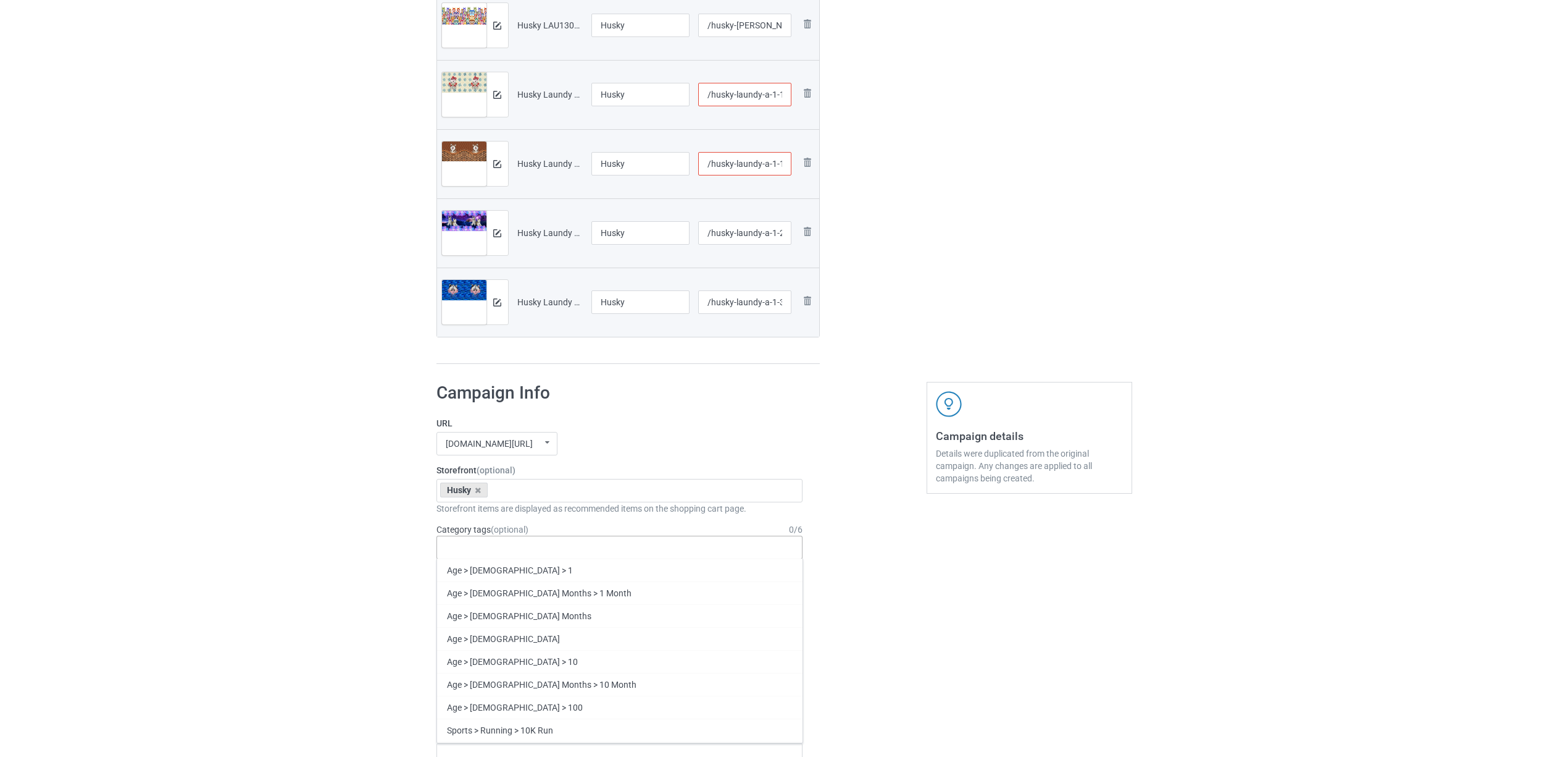
paste input "Husky"
type input "Husky"
click at [463, 586] on div "Husky" at bounding box center [620, 592] width 366 height 23
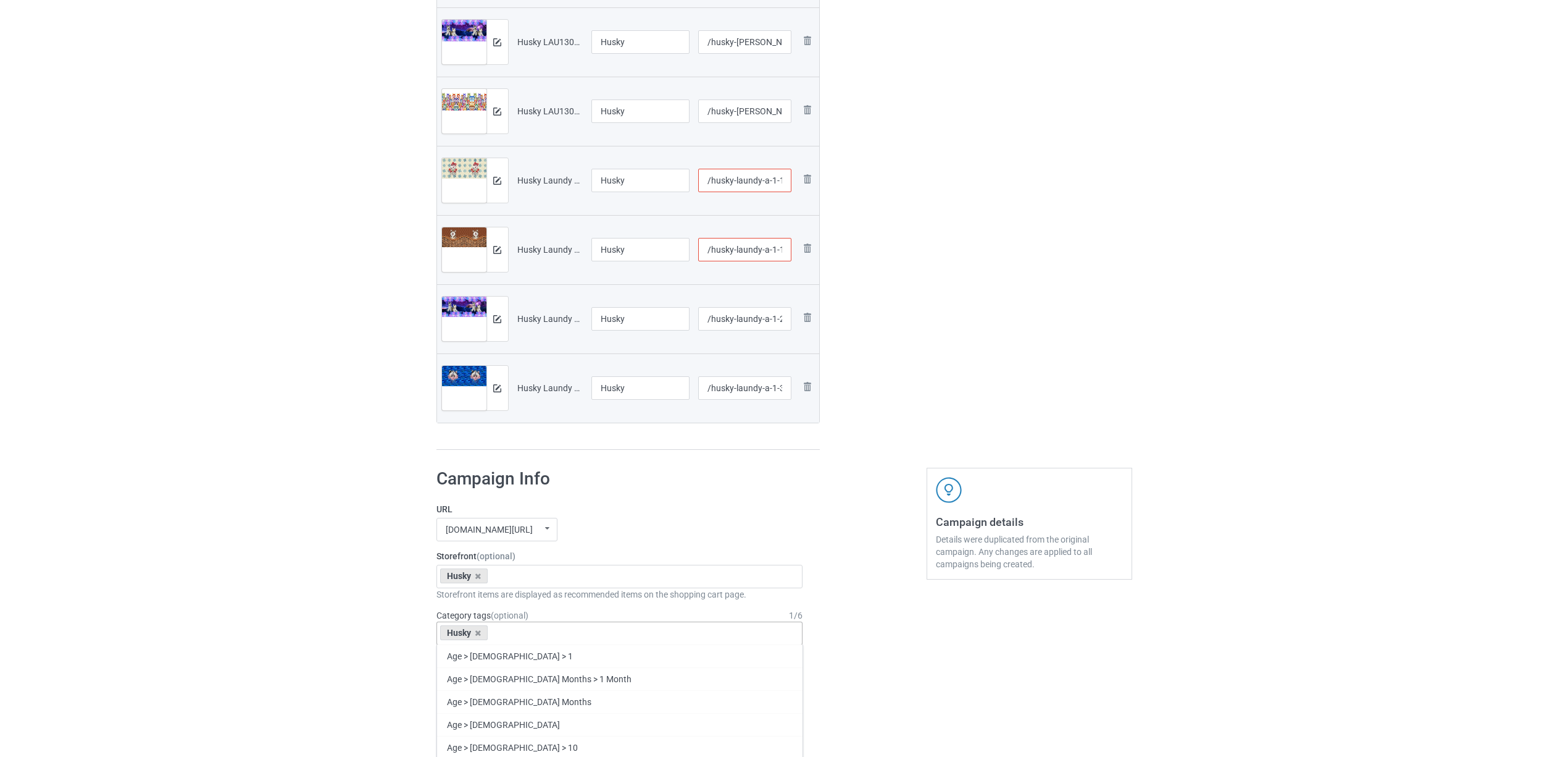
scroll to position [494, 0]
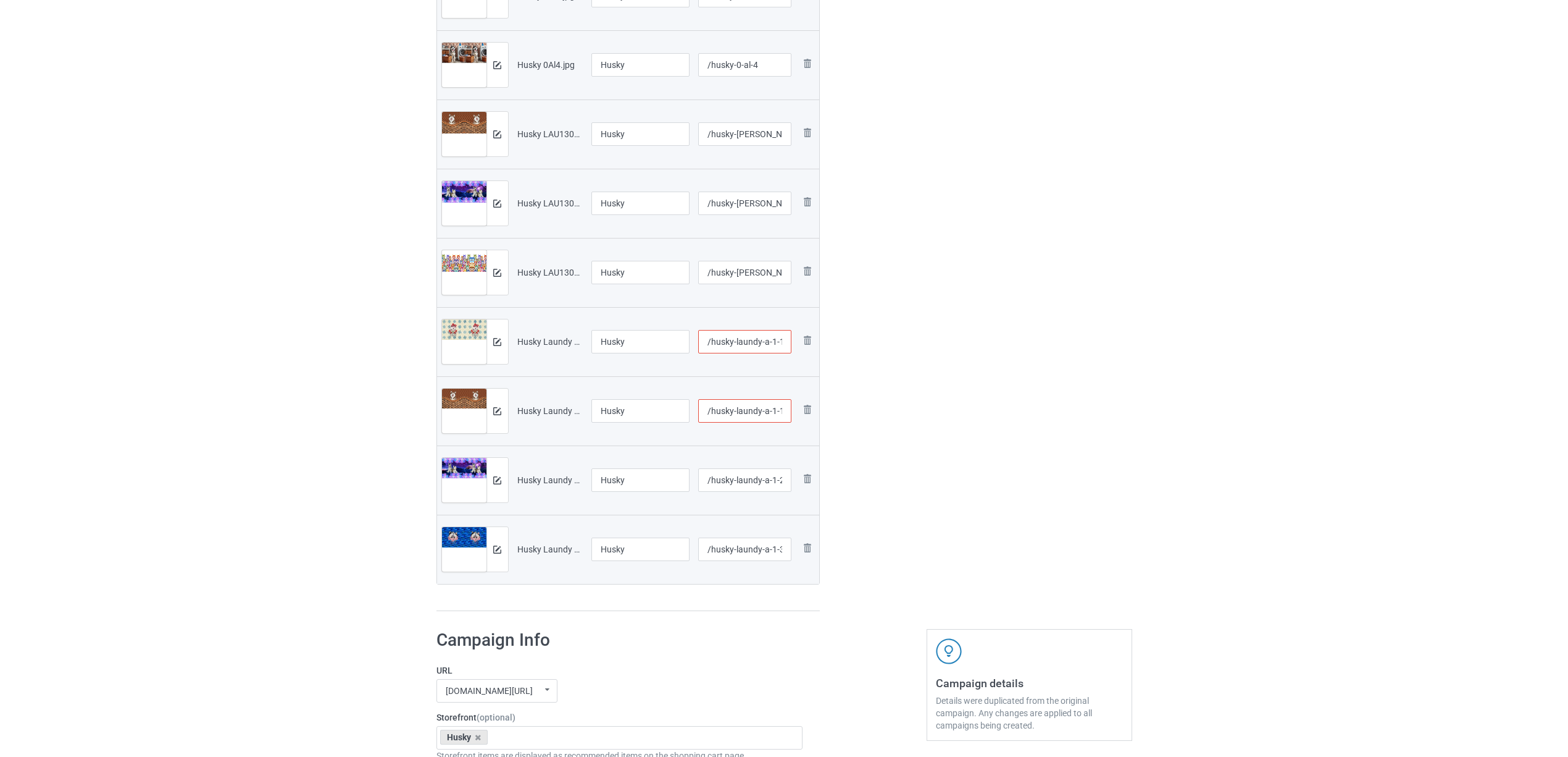
click at [775, 413] on input "/husky-laundy-a-1-1" at bounding box center [745, 410] width 93 height 23
type input "/husky-laundy-a-11-1"
click at [898, 434] on div at bounding box center [873, 106] width 89 height 1028
click at [1036, 401] on div "Edit artwork You can adjust your artwork position, and upload files for double-…" at bounding box center [1029, 106] width 223 height 1028
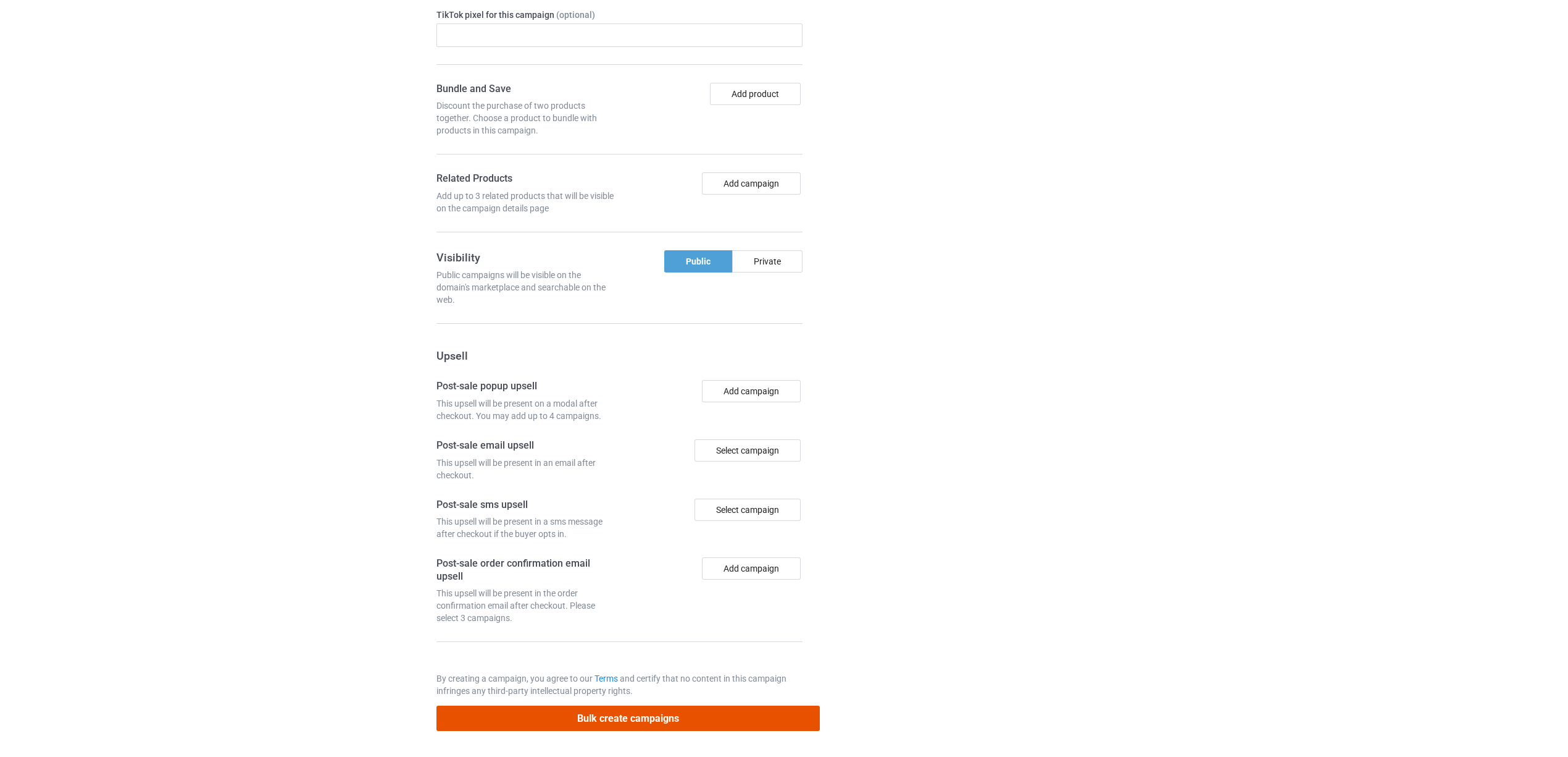
click at [624, 720] on button "Bulk create campaigns" at bounding box center [628, 718] width 384 height 25
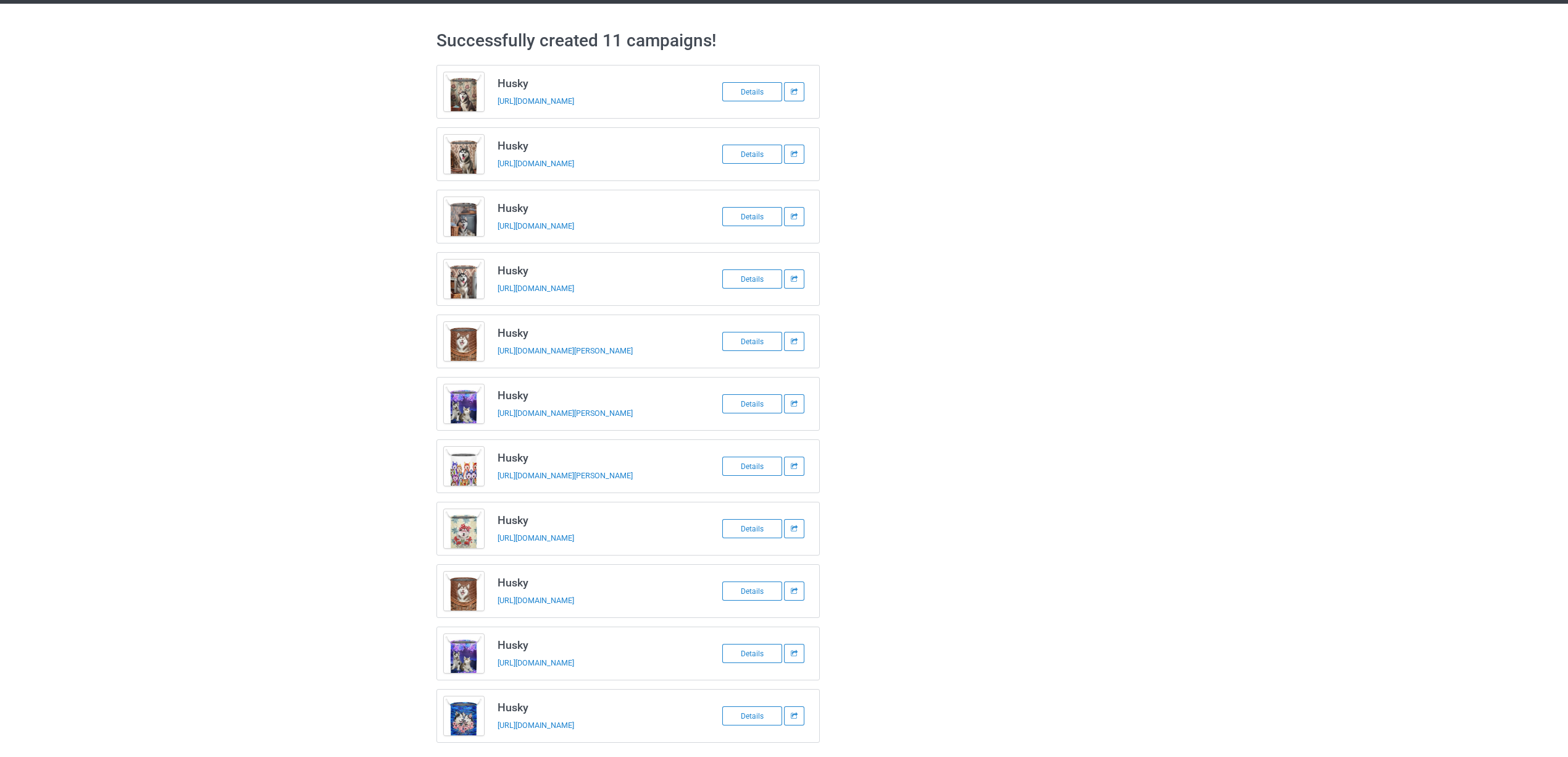
scroll to position [47, 0]
